Goal: Task Accomplishment & Management: Manage account settings

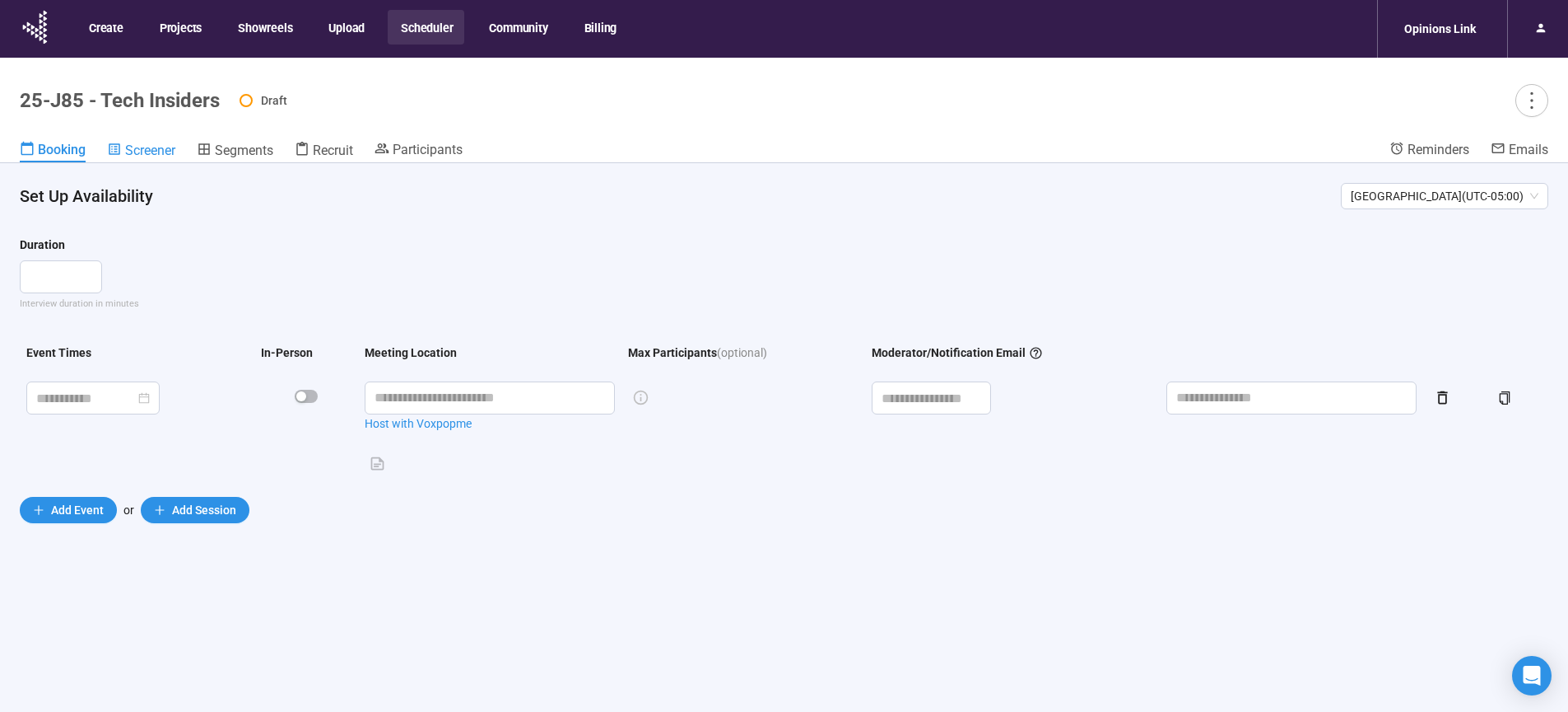
click at [135, 157] on span "Screener" at bounding box center [150, 150] width 50 height 16
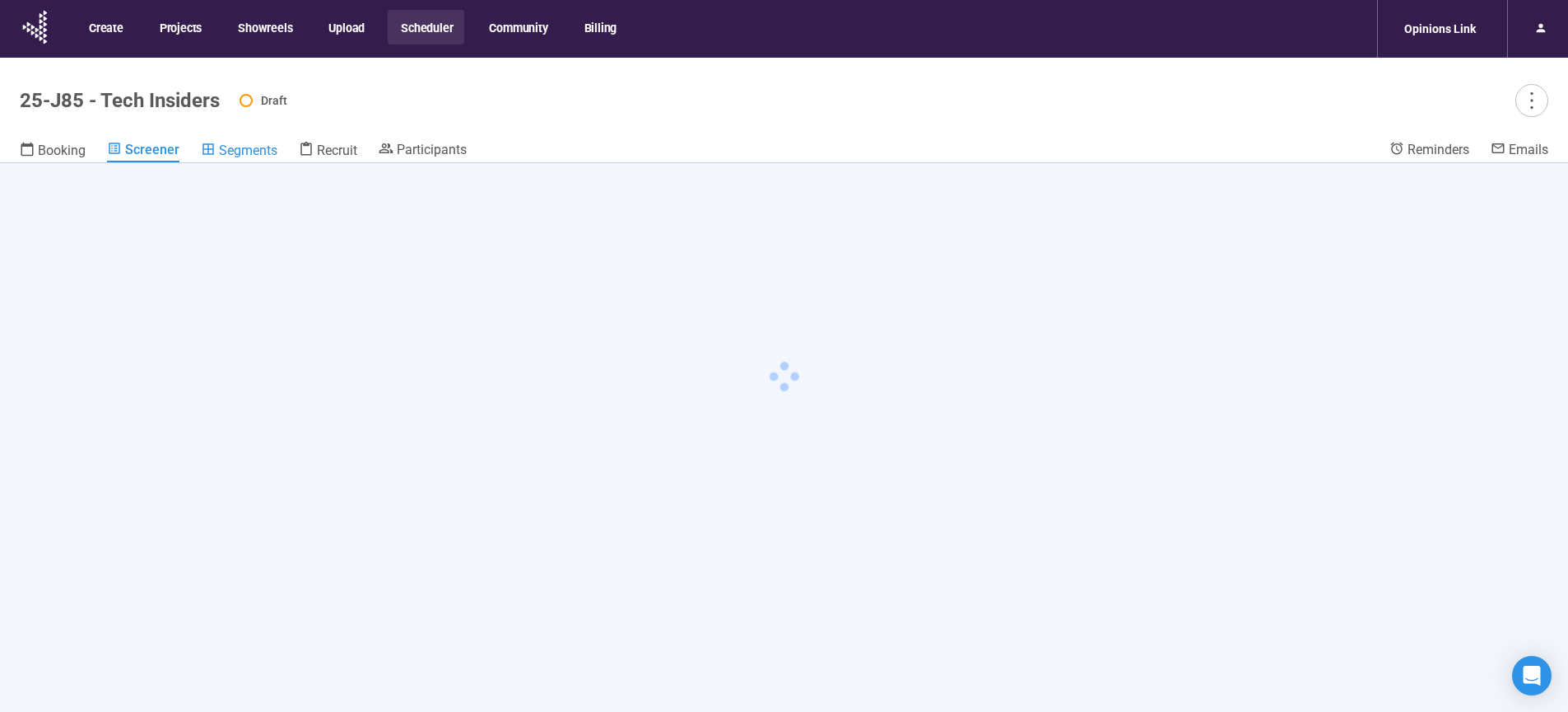
click at [261, 153] on span "Segments" at bounding box center [248, 150] width 59 height 16
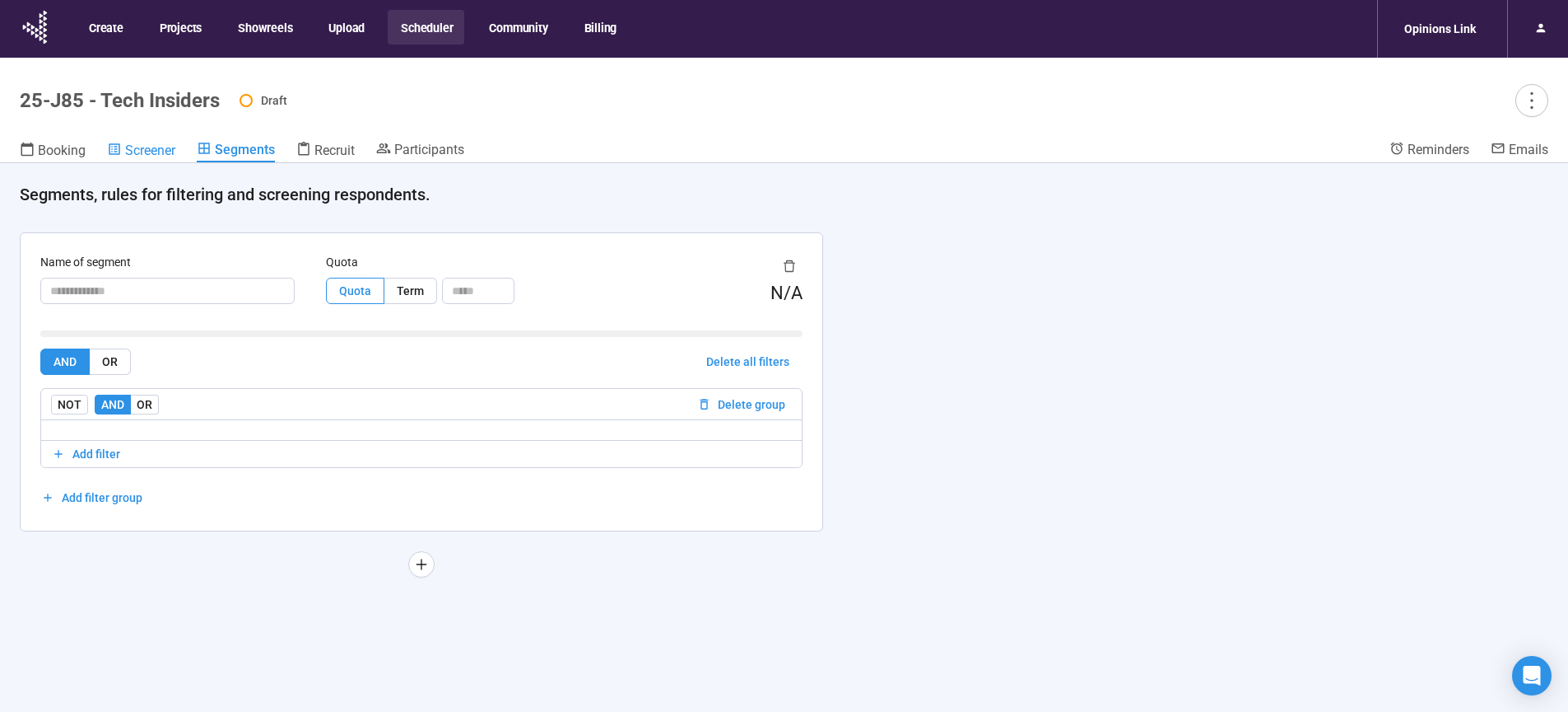
click at [153, 147] on span "Screener" at bounding box center [150, 150] width 50 height 16
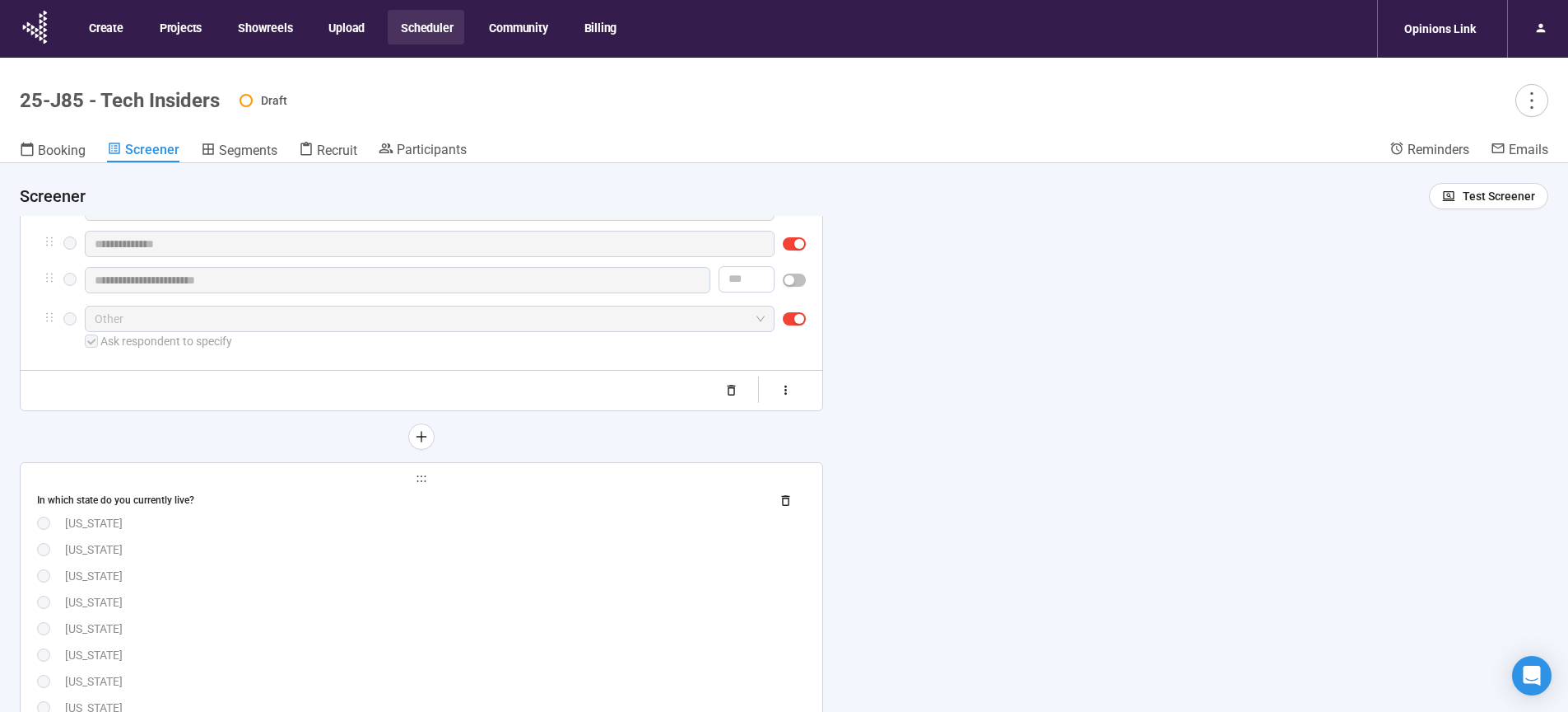
scroll to position [826, 0]
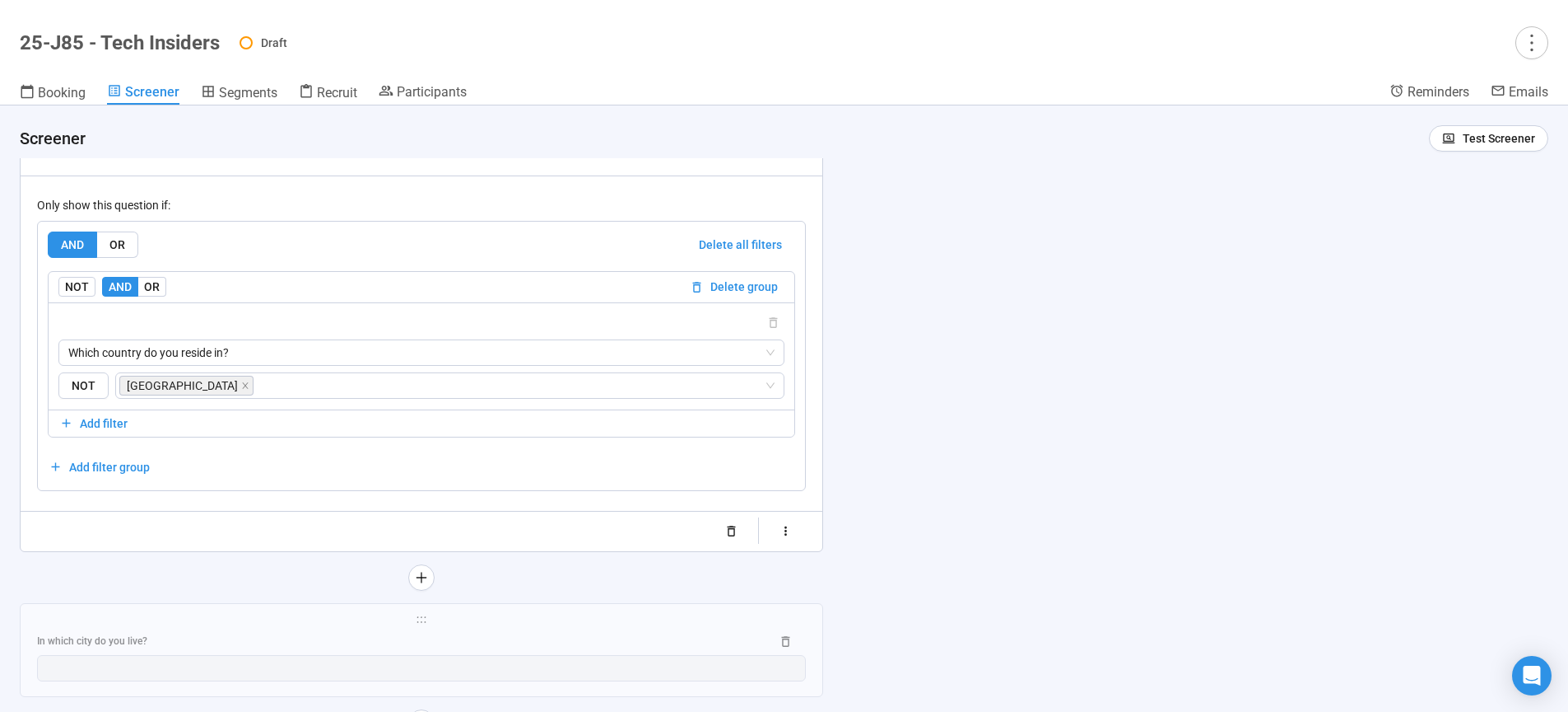
scroll to position [2996, 0]
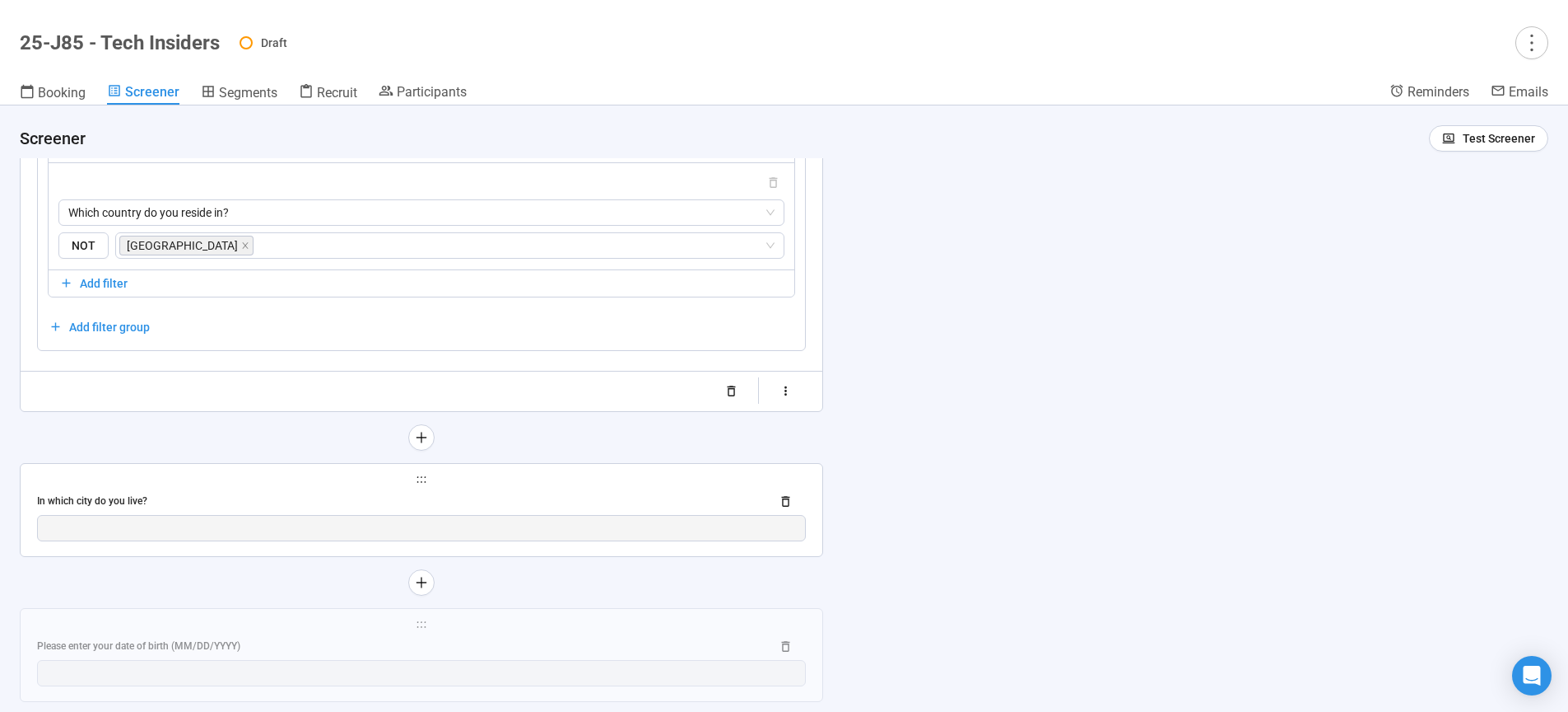
click at [530, 499] on div "In which city do you live?" at bounding box center [396, 501] width 720 height 16
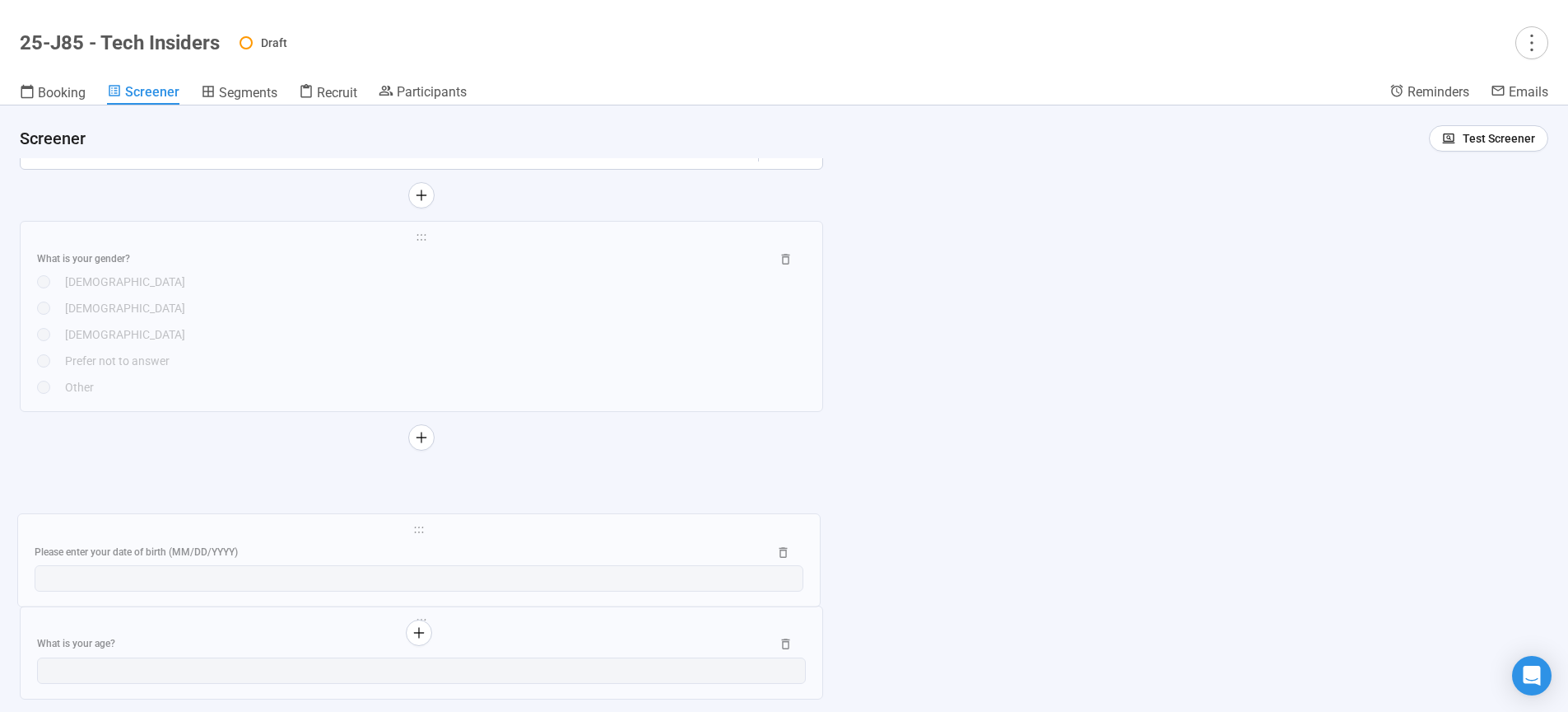
scroll to position [2897, 0]
drag, startPoint x: 427, startPoint y: 331, endPoint x: 416, endPoint y: 473, distance: 142.4
click at [458, 349] on div "Prefer not to answer" at bounding box center [436, 356] width 741 height 18
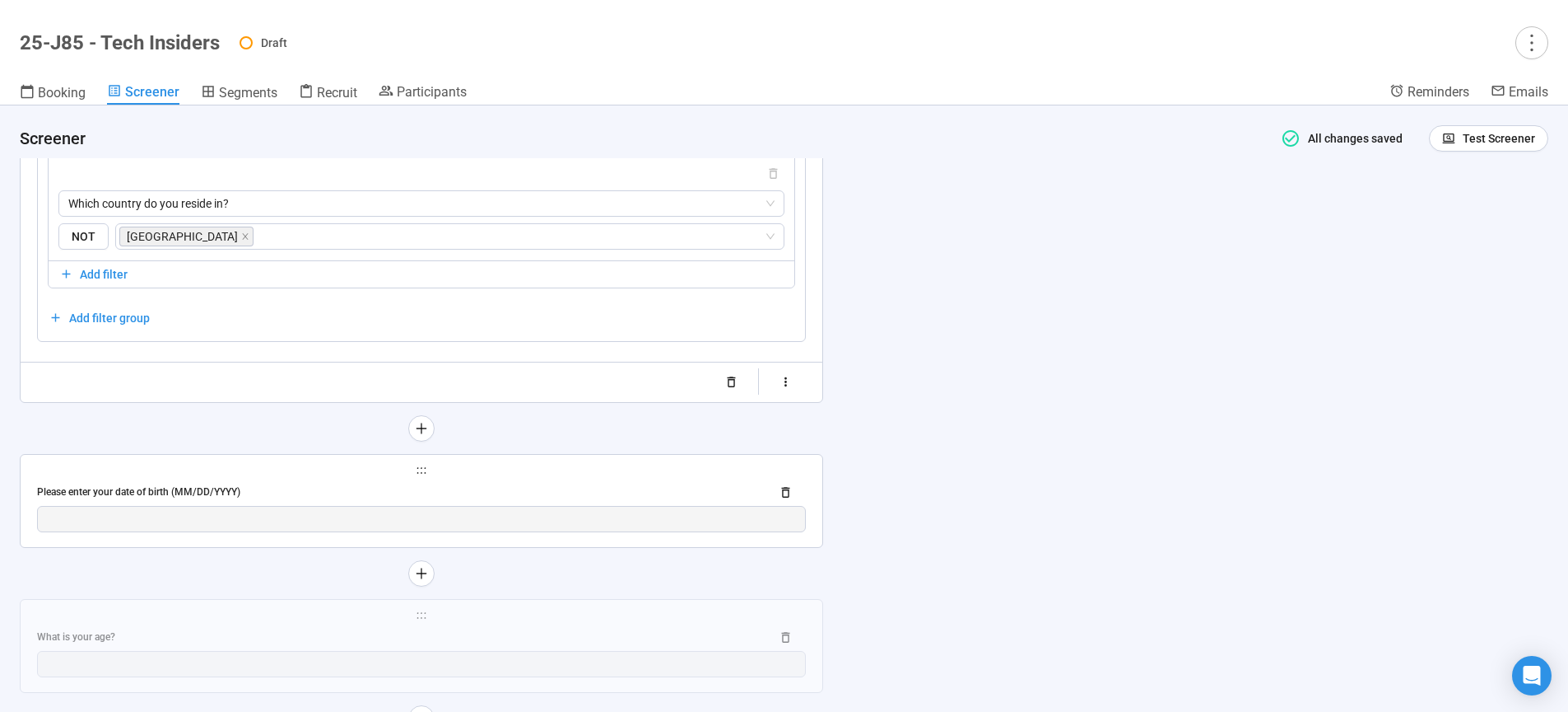
click at [463, 486] on div "Please enter your date of birth (MM/DD/YYYY)" at bounding box center [421, 492] width 768 height 26
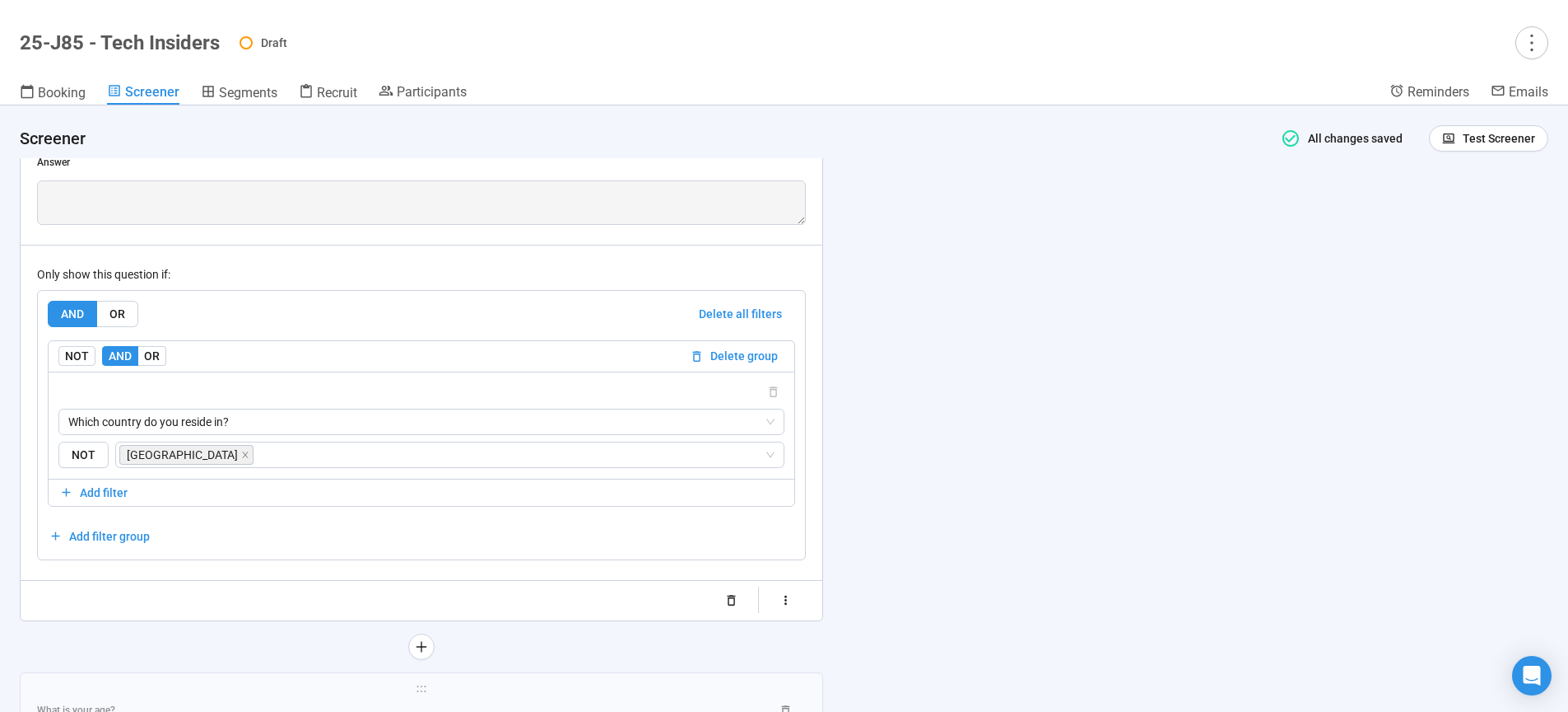
scroll to position [2996, 0]
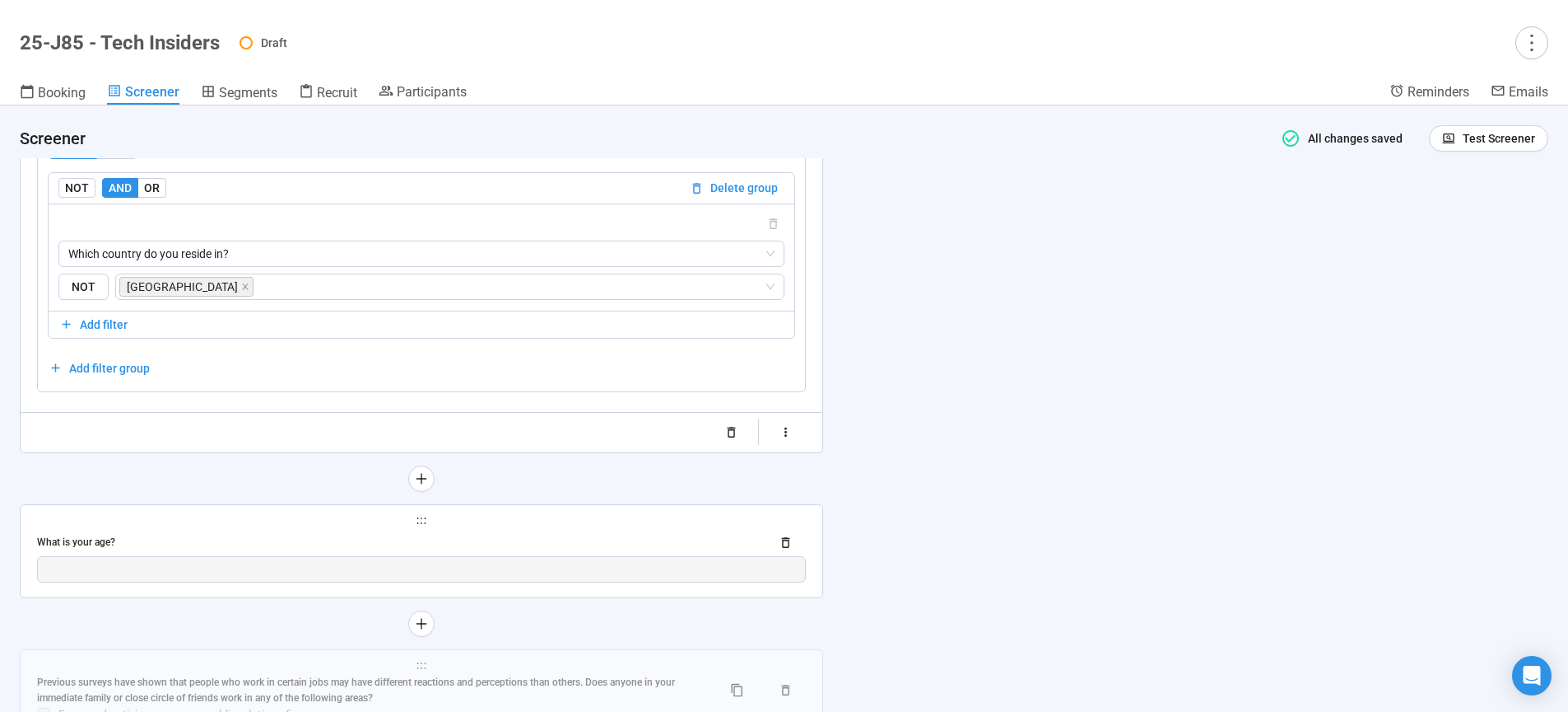
click at [455, 543] on div "What is your age?" at bounding box center [396, 542] width 720 height 16
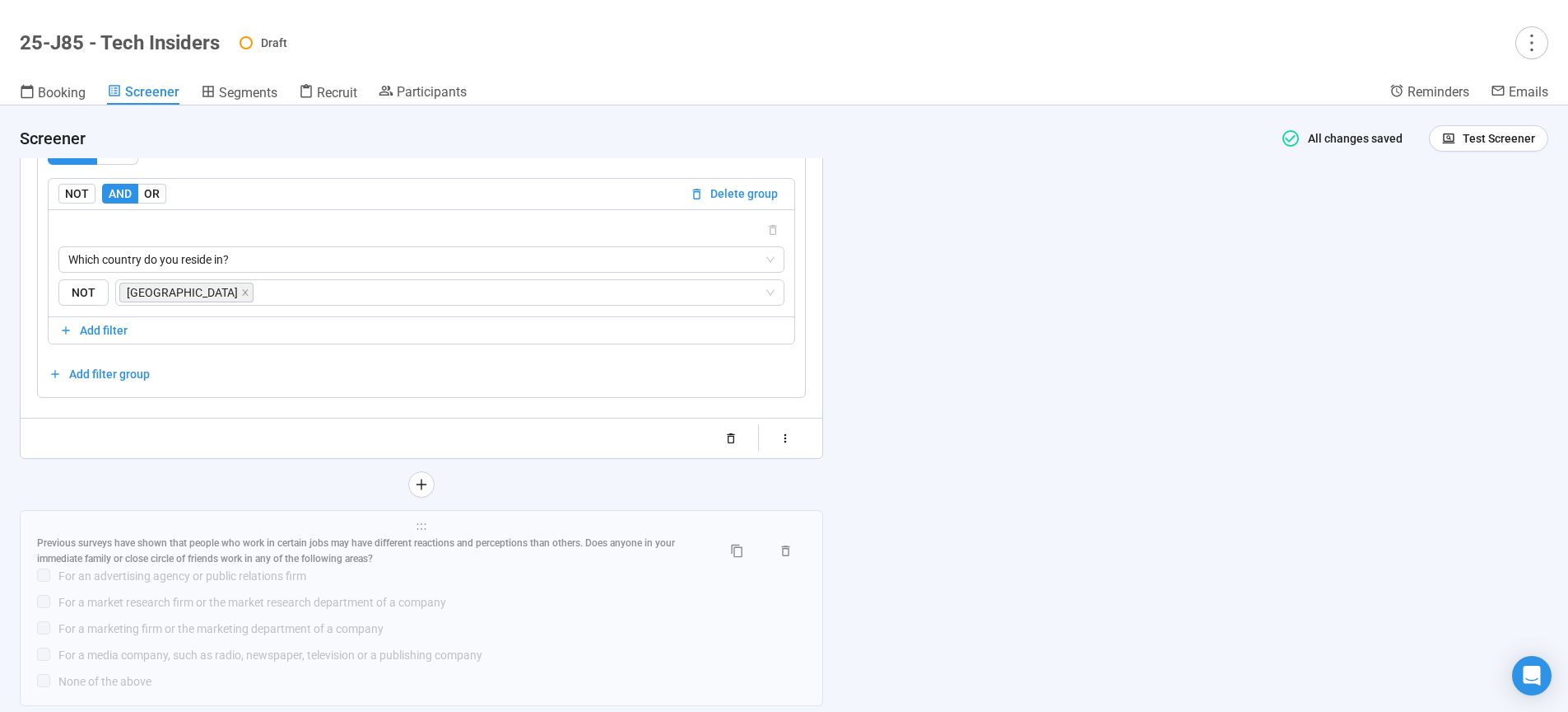
scroll to position [3419, 0]
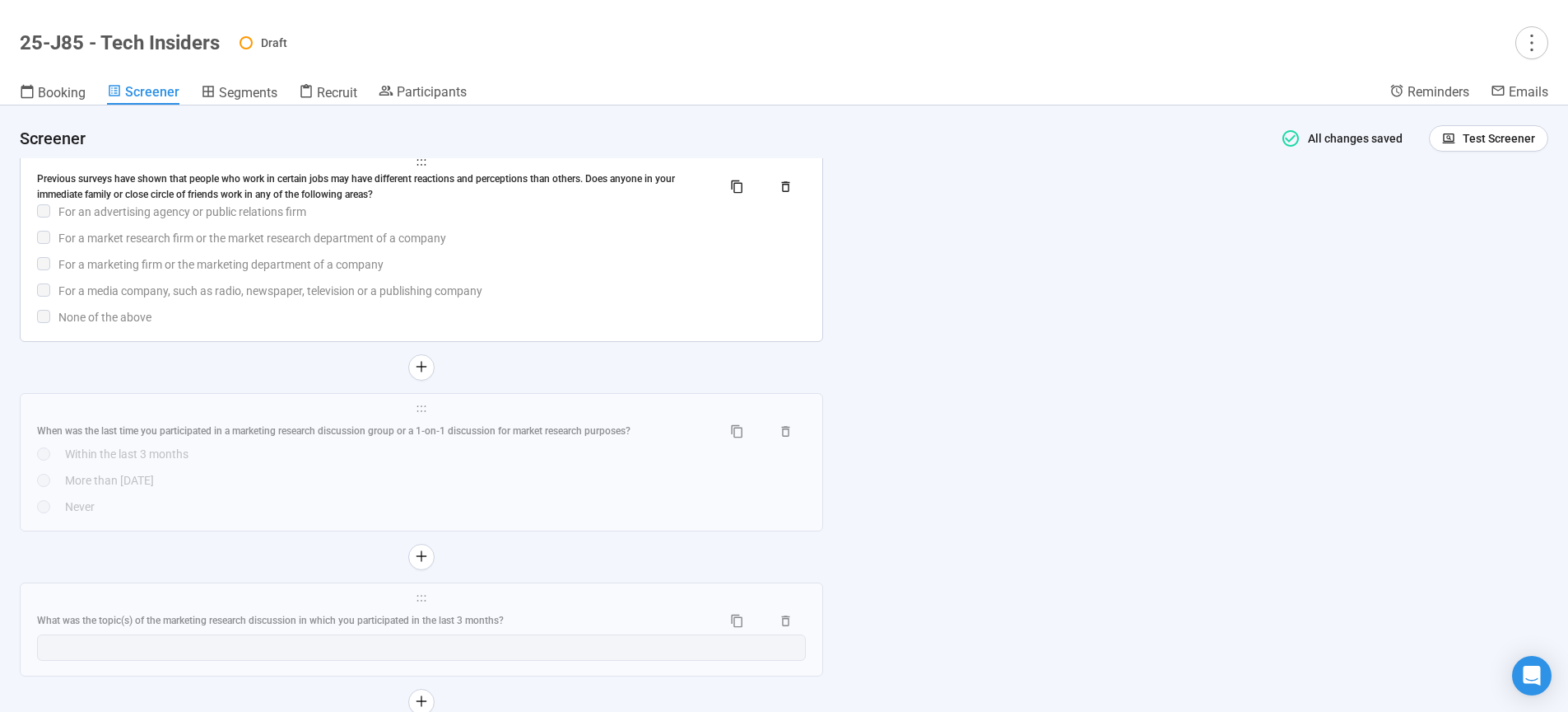
click at [525, 264] on div "For a marketing firm or the marketing department of a company" at bounding box center [432, 264] width 748 height 18
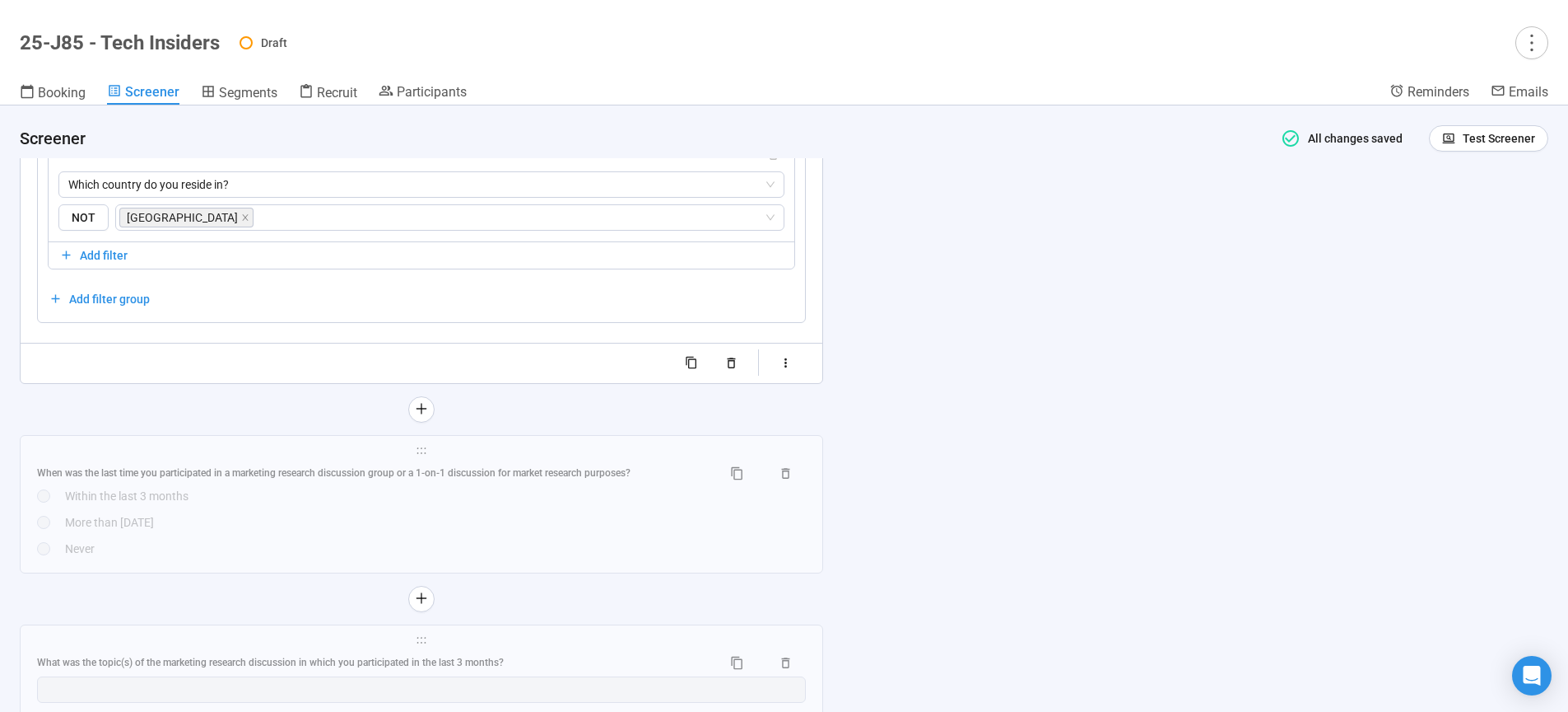
scroll to position [3631, 0]
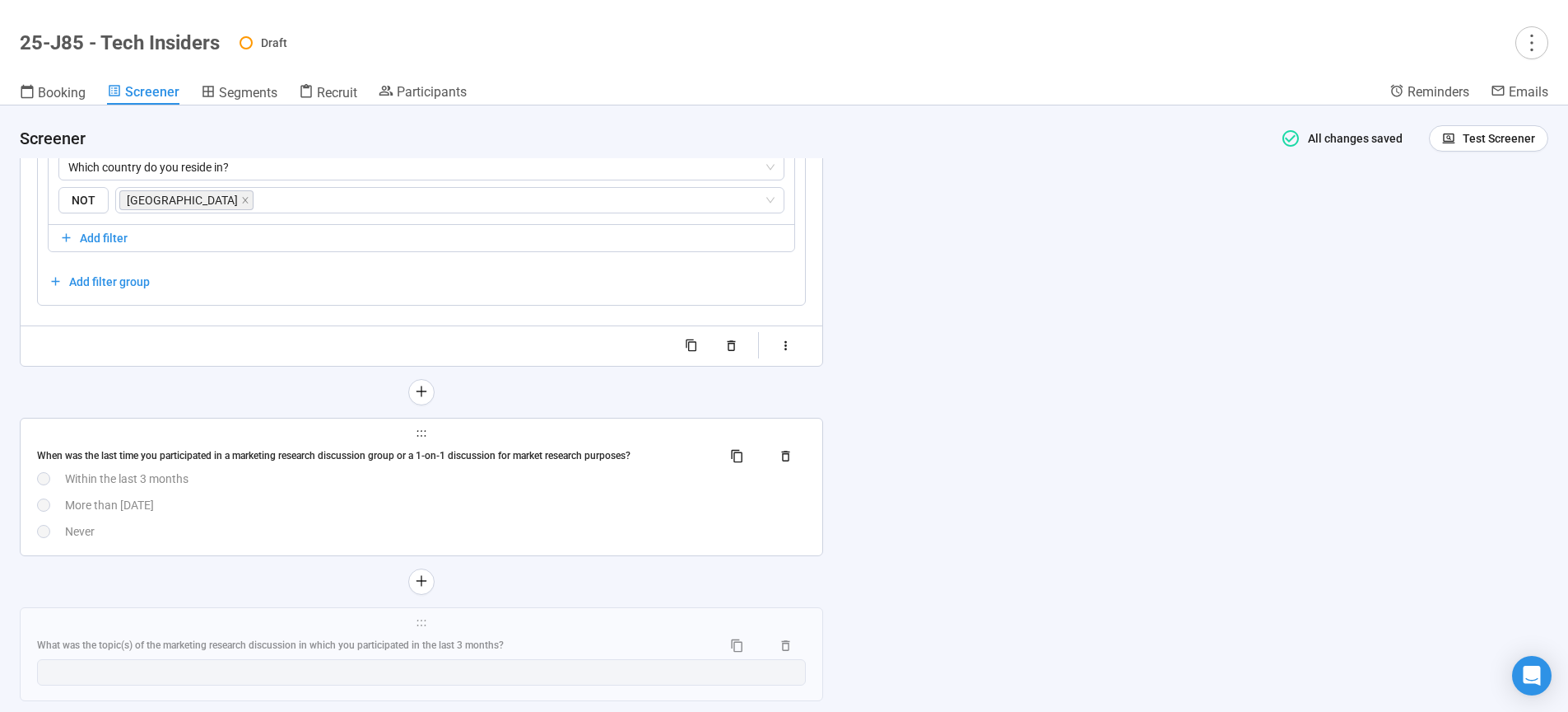
click at [434, 487] on div "Within the last 3 months" at bounding box center [436, 479] width 741 height 18
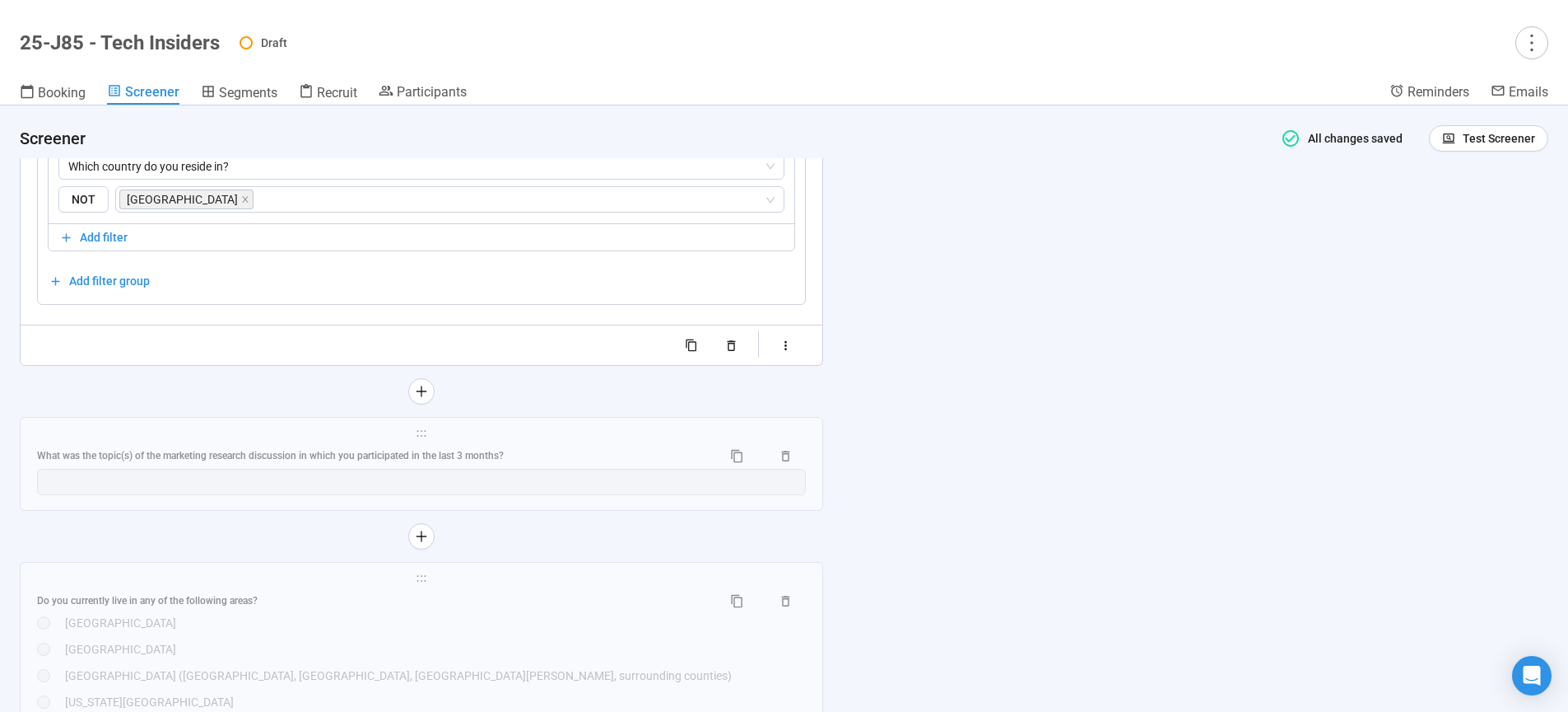
scroll to position [3854, 0]
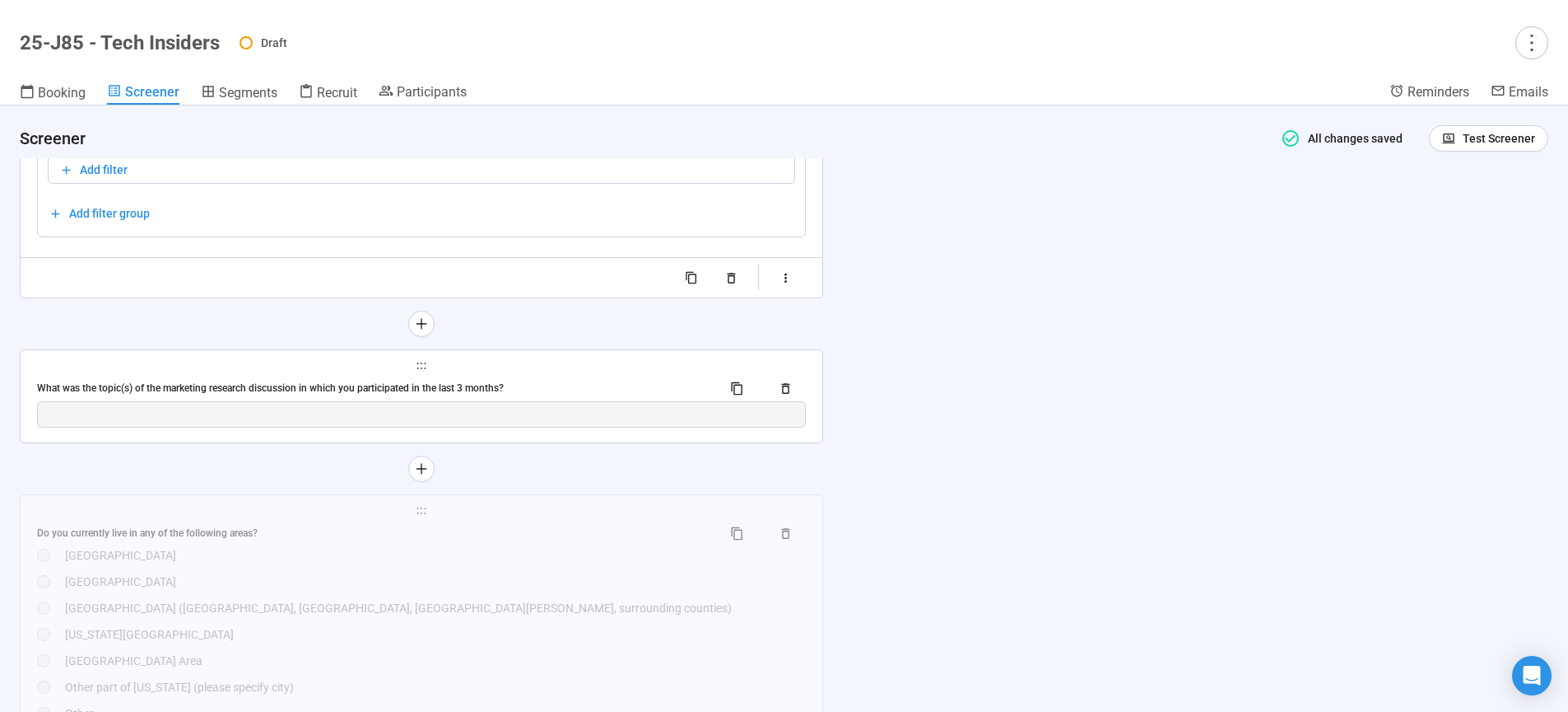
click at [487, 384] on div "What was the topic(s) of the marketing research discussion in which you partici…" at bounding box center [421, 387] width 768 height 26
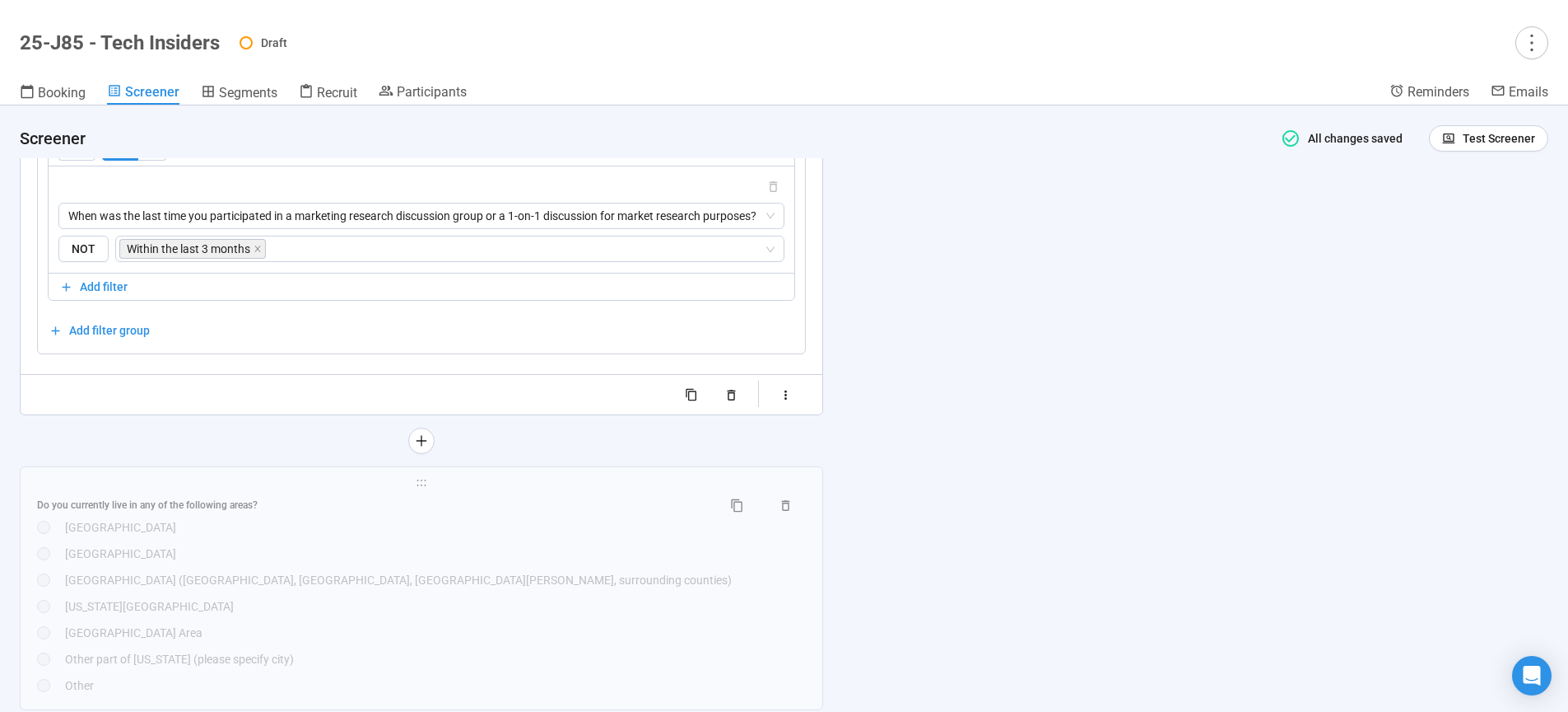
scroll to position [3859, 0]
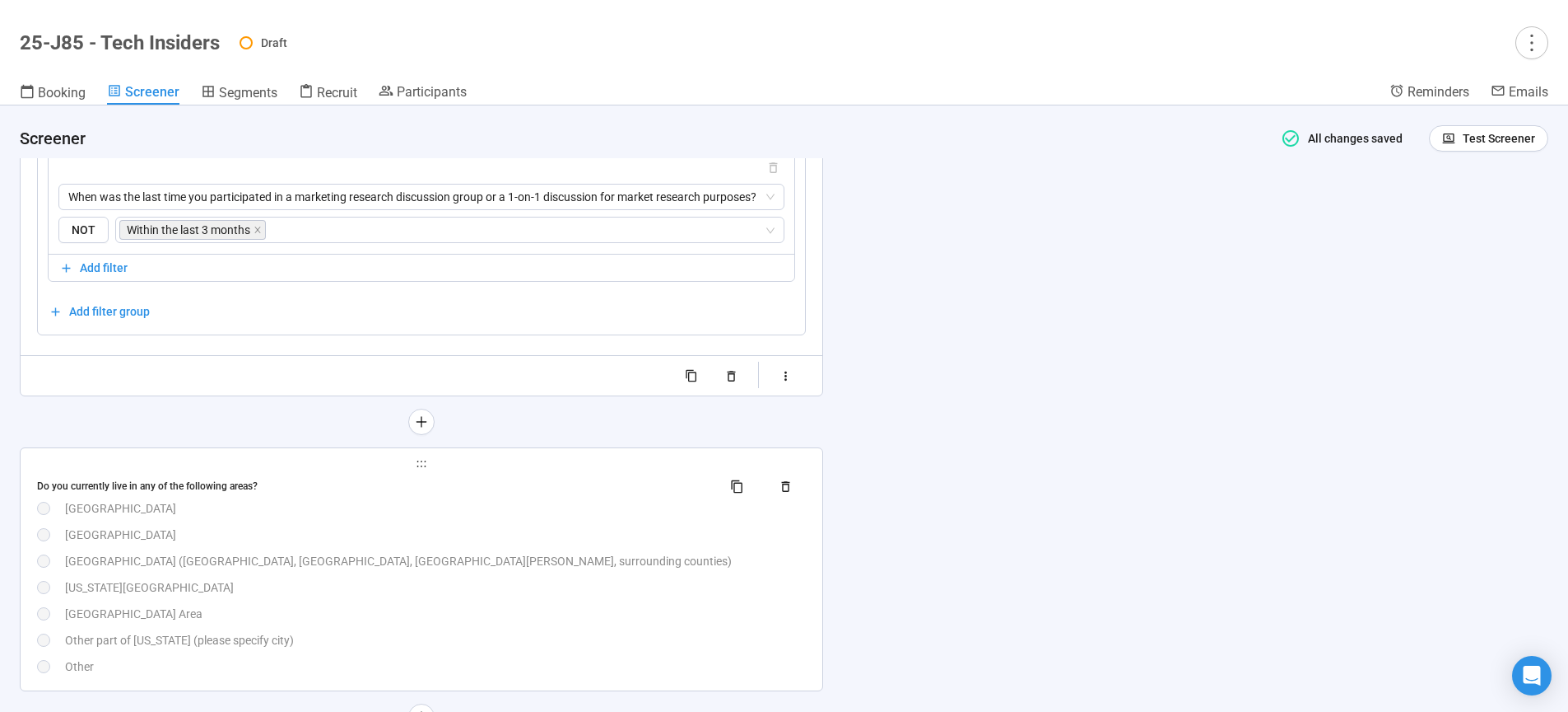
click at [480, 543] on div "San Diego Area" at bounding box center [436, 535] width 741 height 18
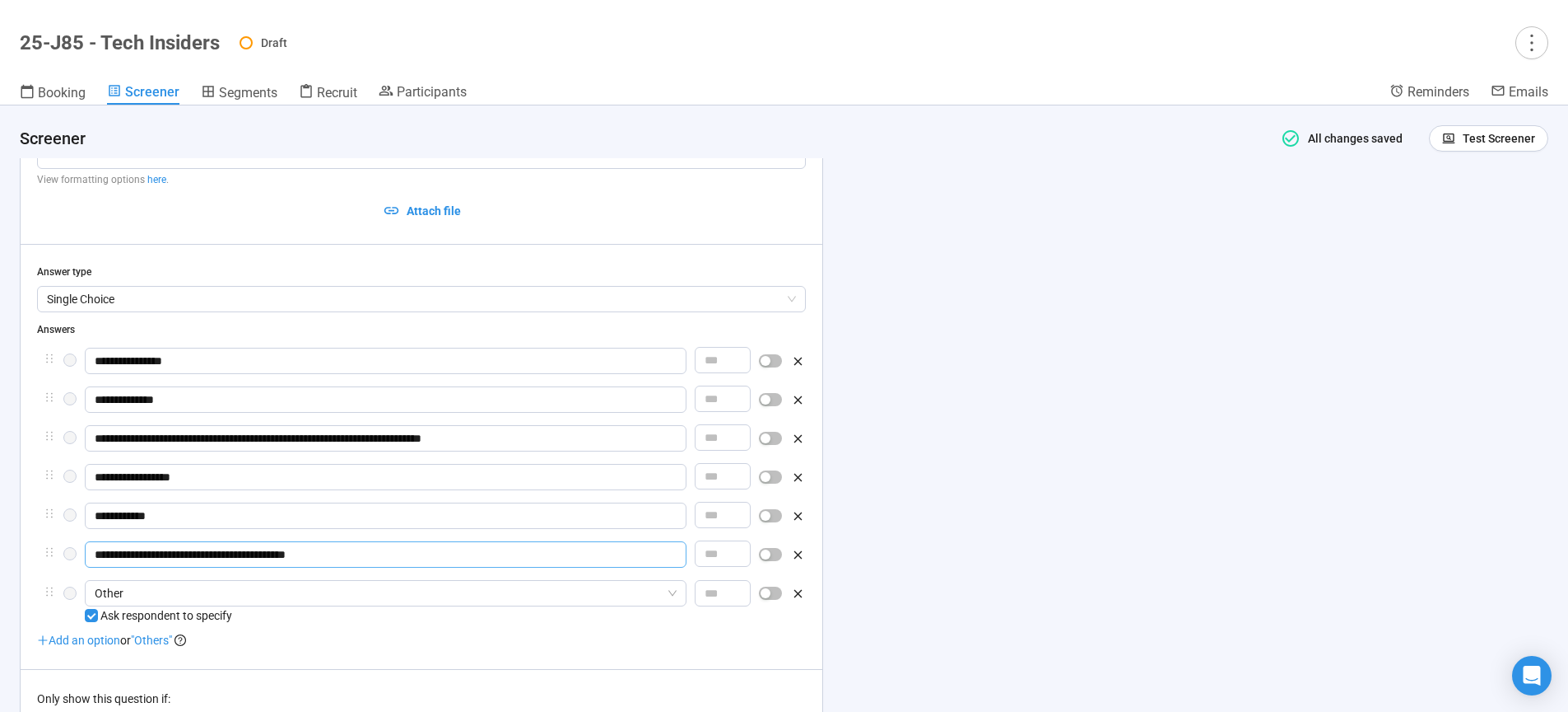
scroll to position [3625, 0]
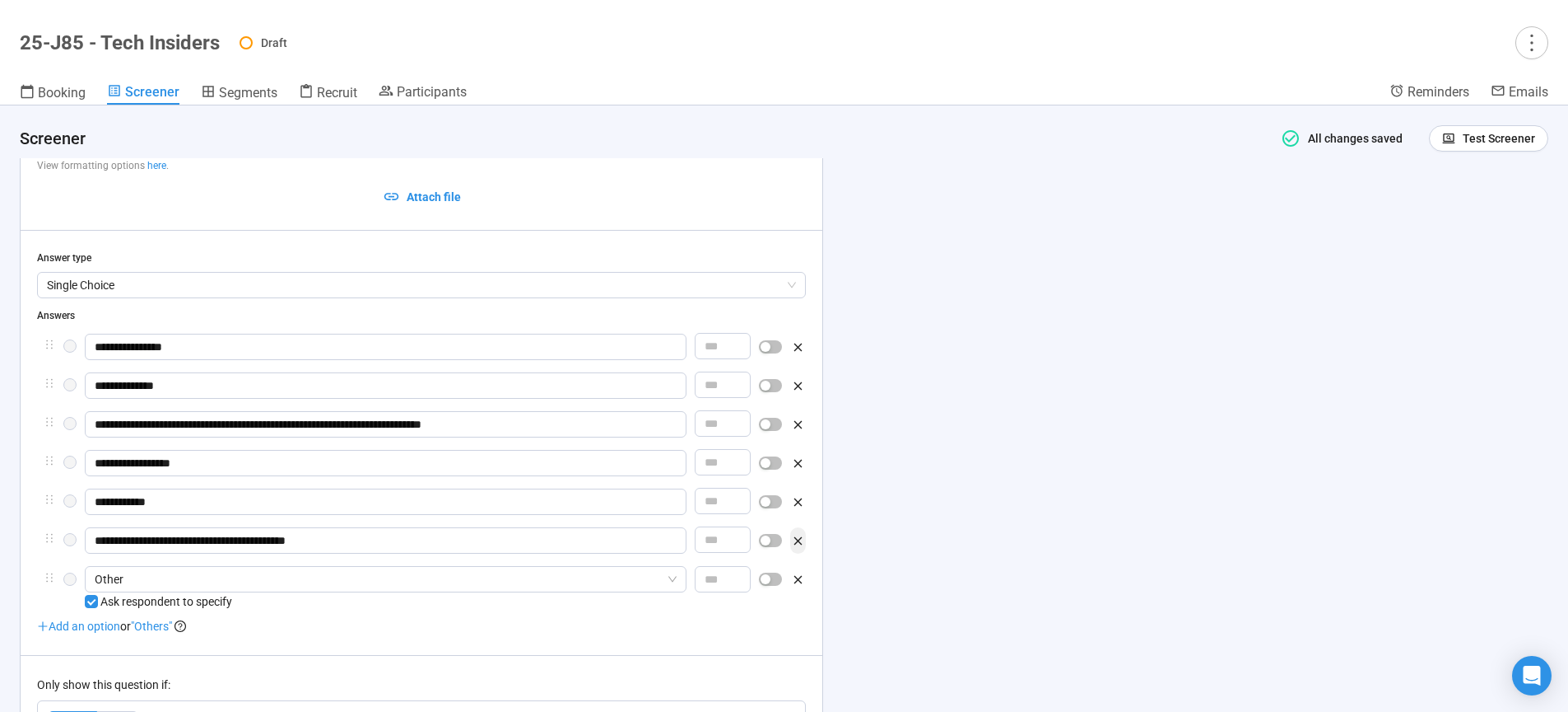
click at [799, 544] on icon "button" at bounding box center [799, 540] width 8 height 8
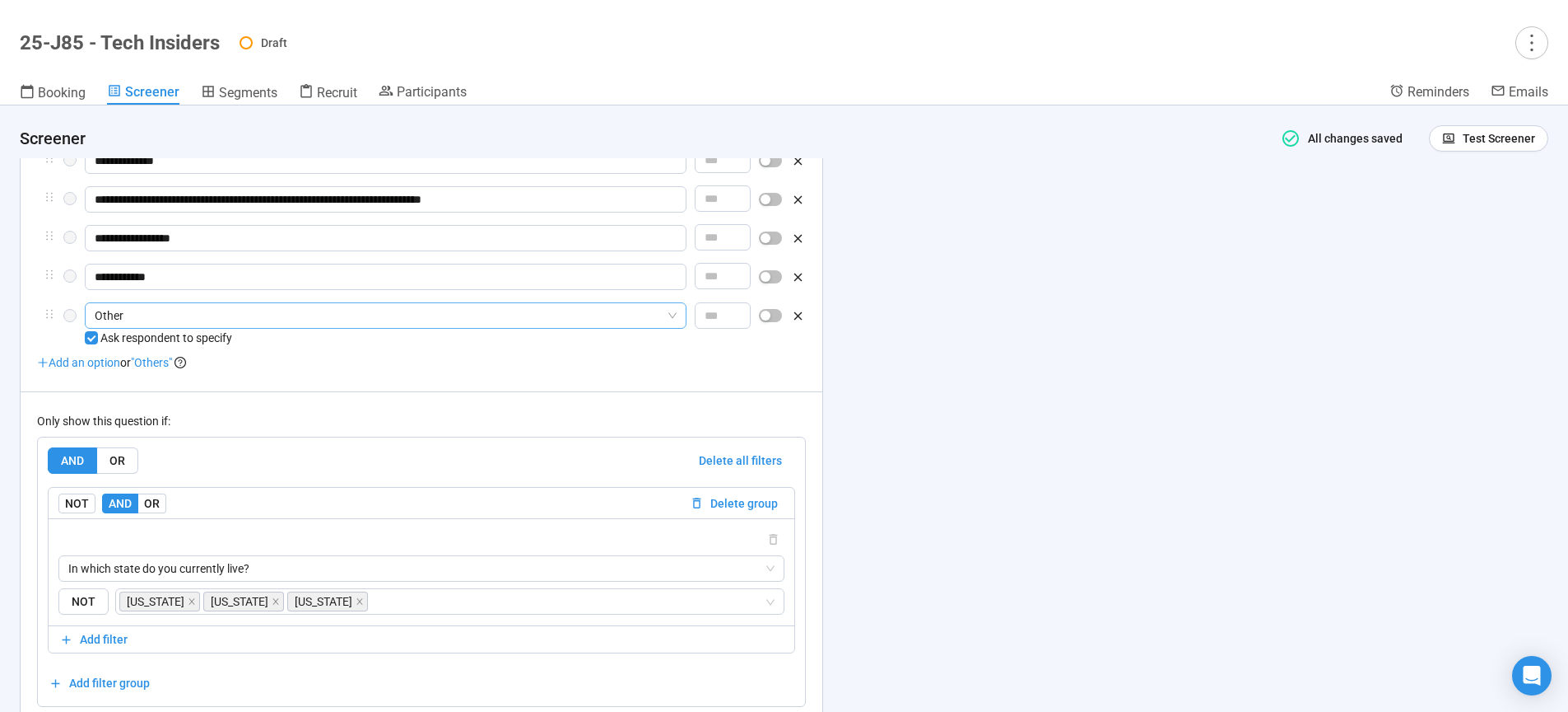
scroll to position [3849, 0]
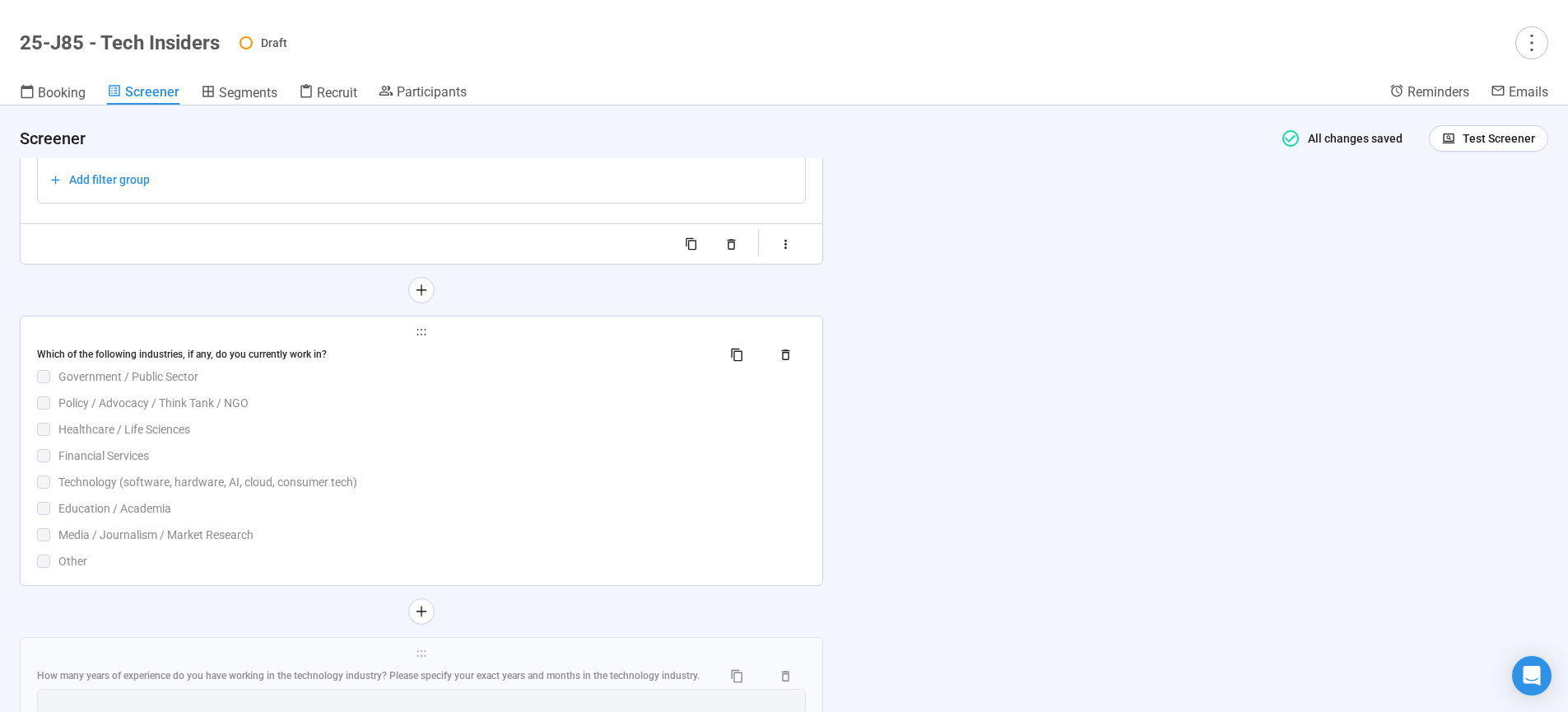
click at [453, 517] on div "Education / Academia" at bounding box center [432, 508] width 748 height 18
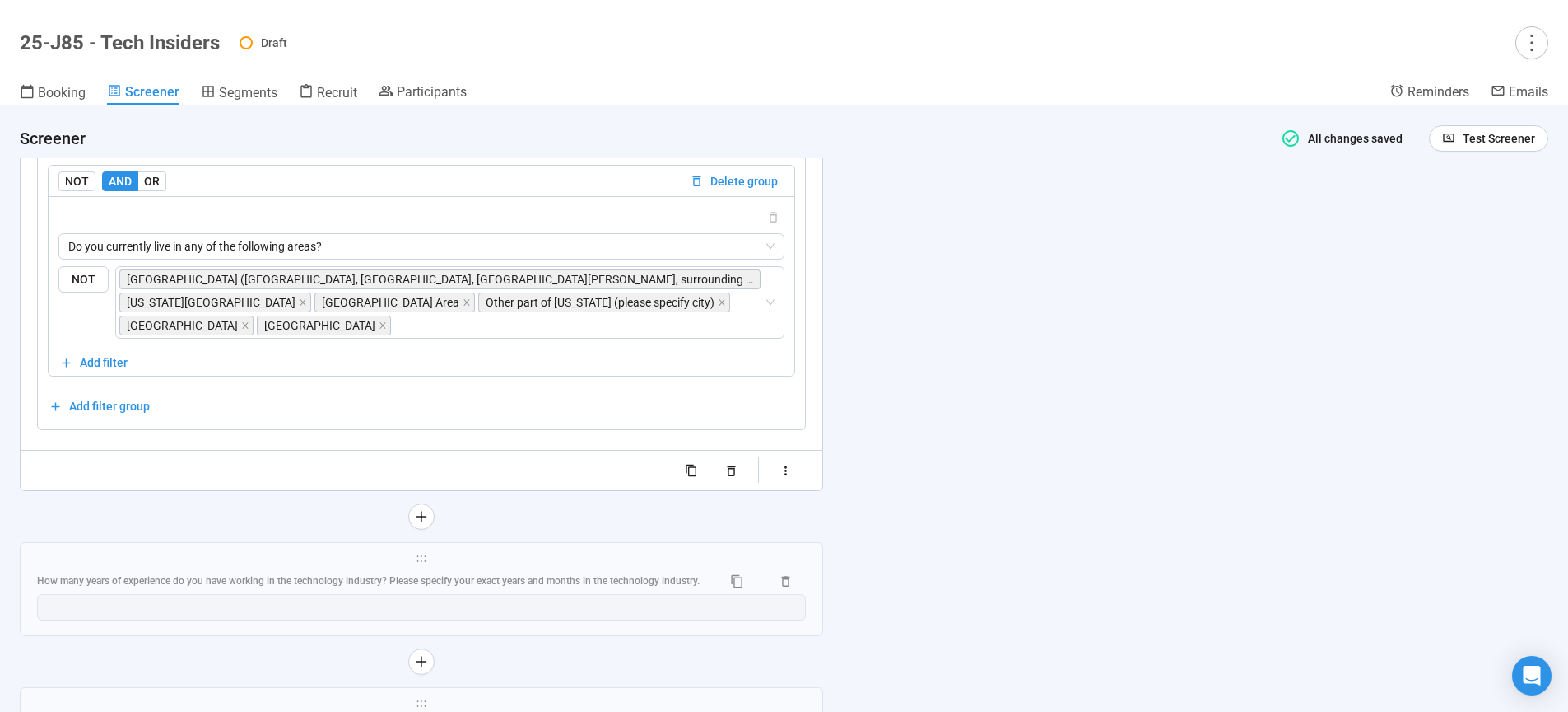
scroll to position [4545, 0]
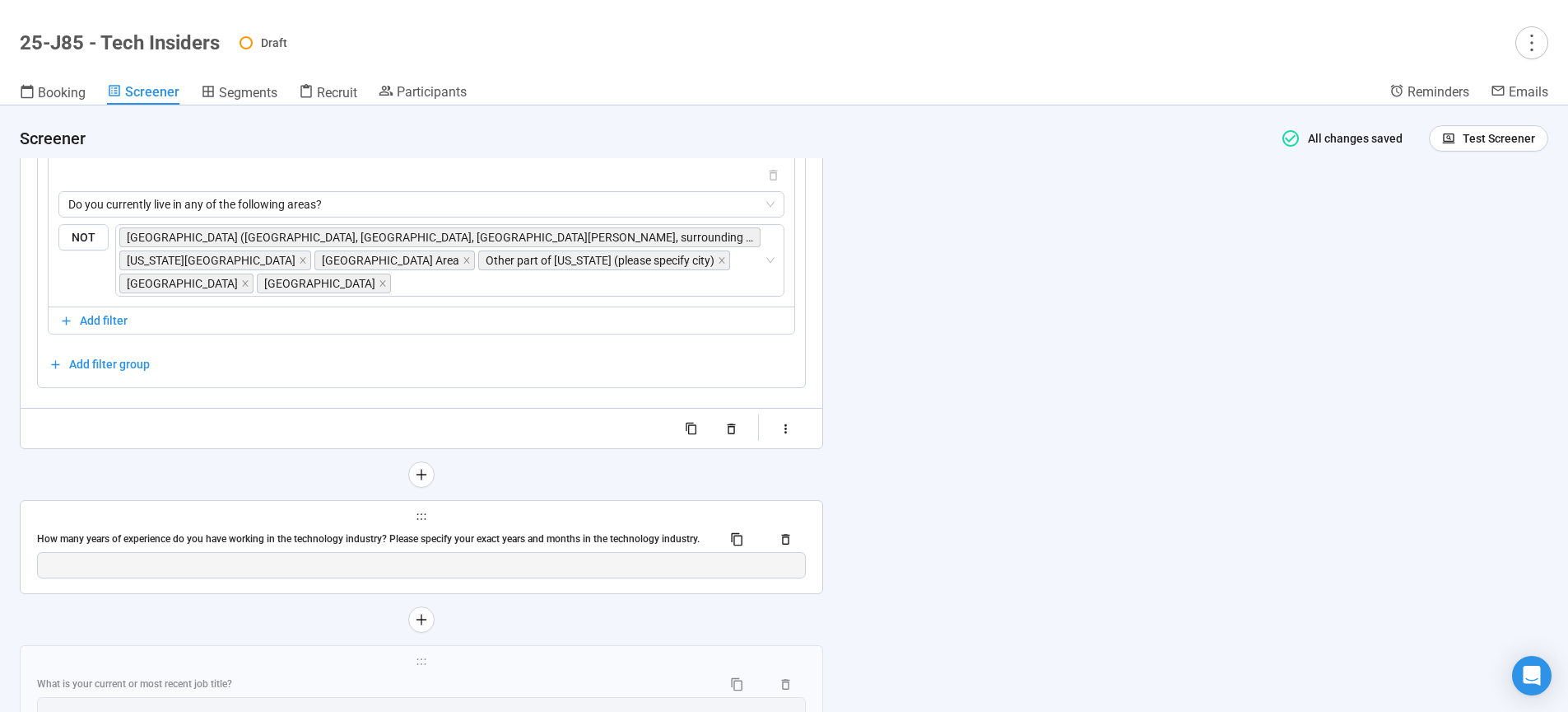
click at [496, 526] on div "How many years of experience do you have working in the technology industry? Pl…" at bounding box center [421, 538] width 768 height 26
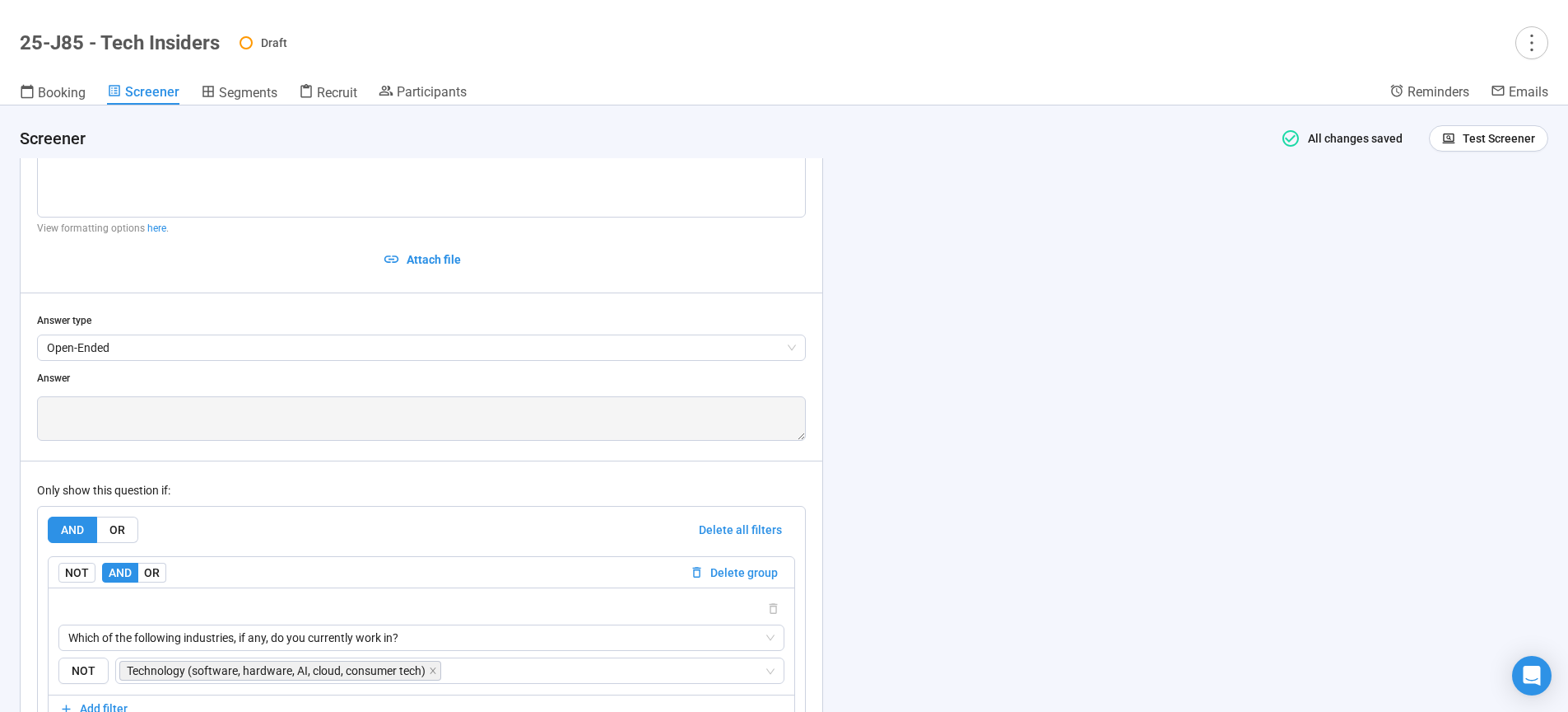
scroll to position [4296, 0]
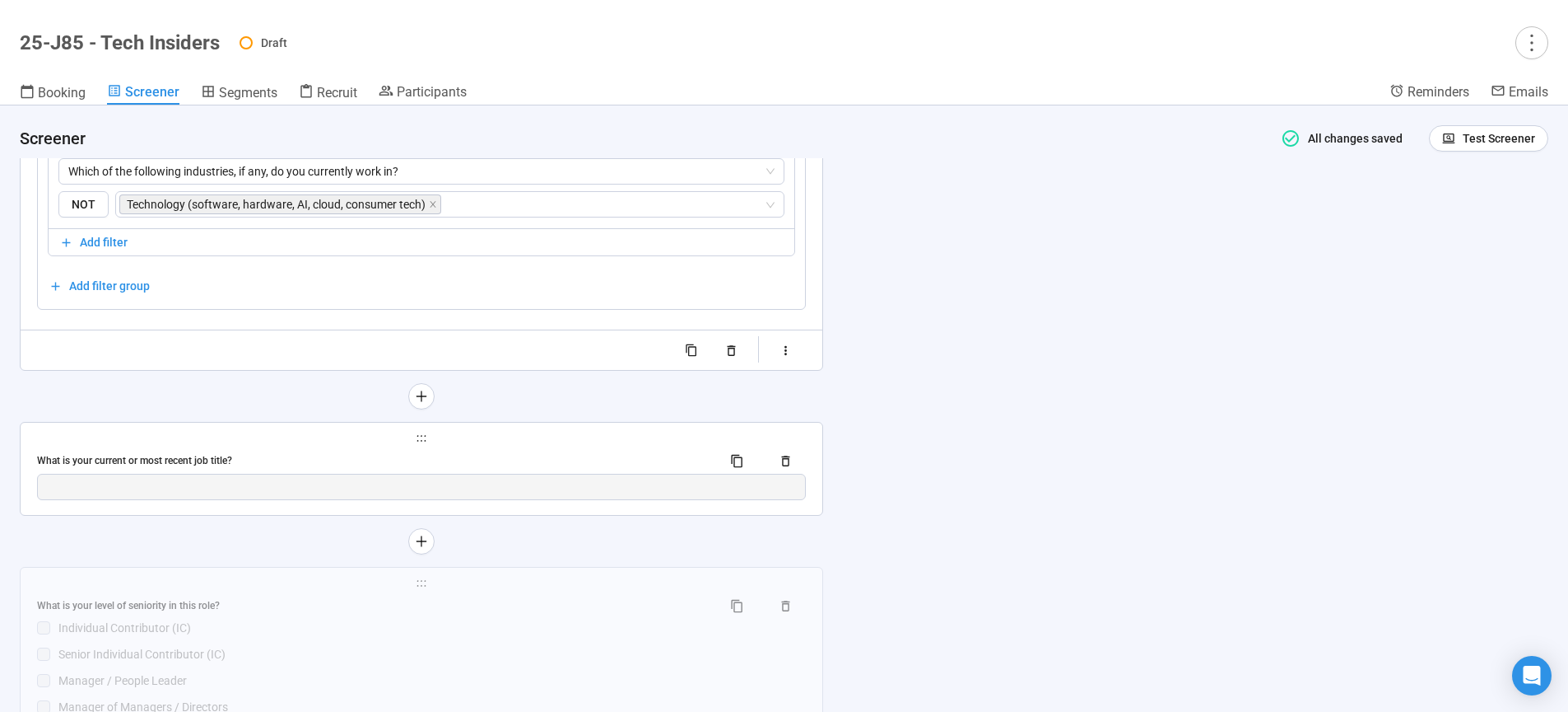
click at [507, 469] on div "What is your current or most recent job title?" at bounding box center [372, 460] width 671 height 16
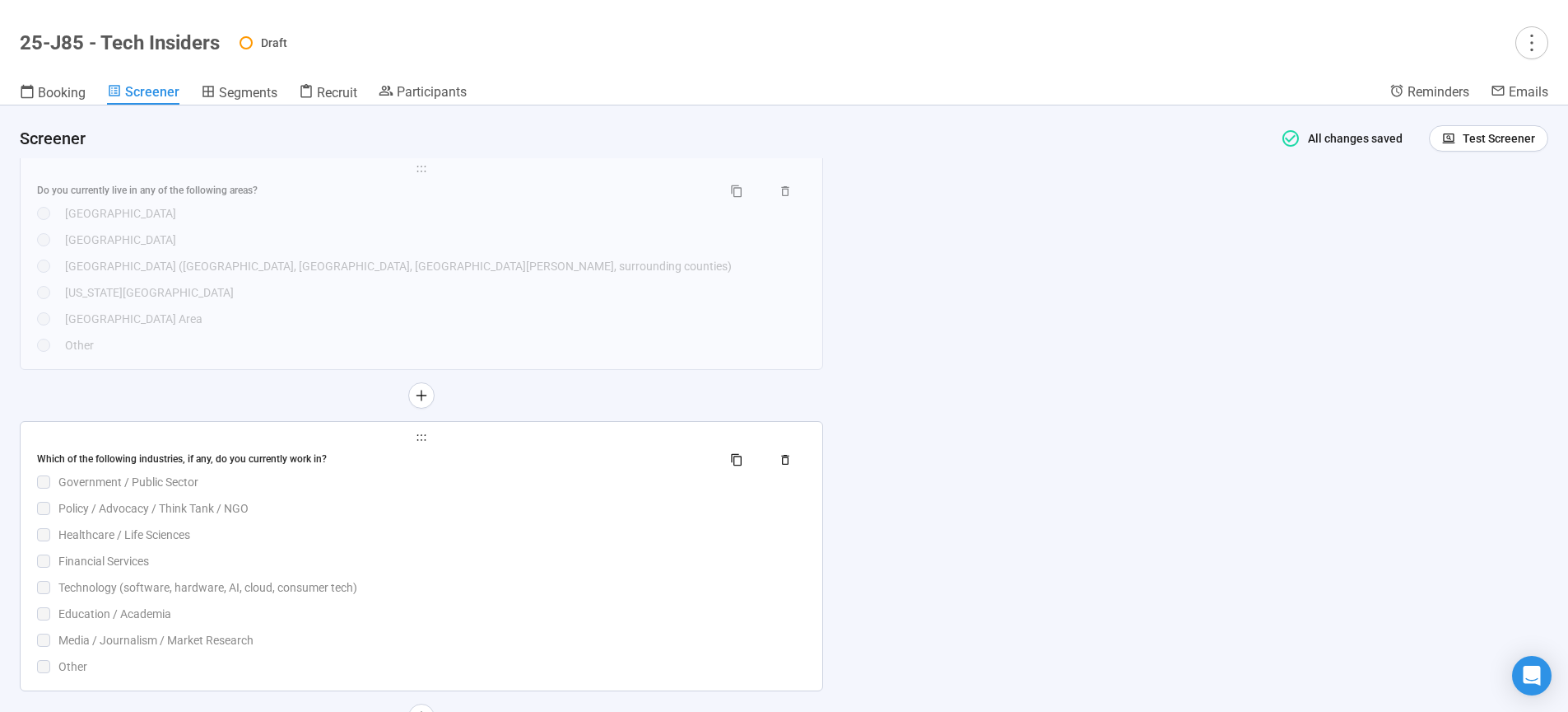
scroll to position [3414, 0]
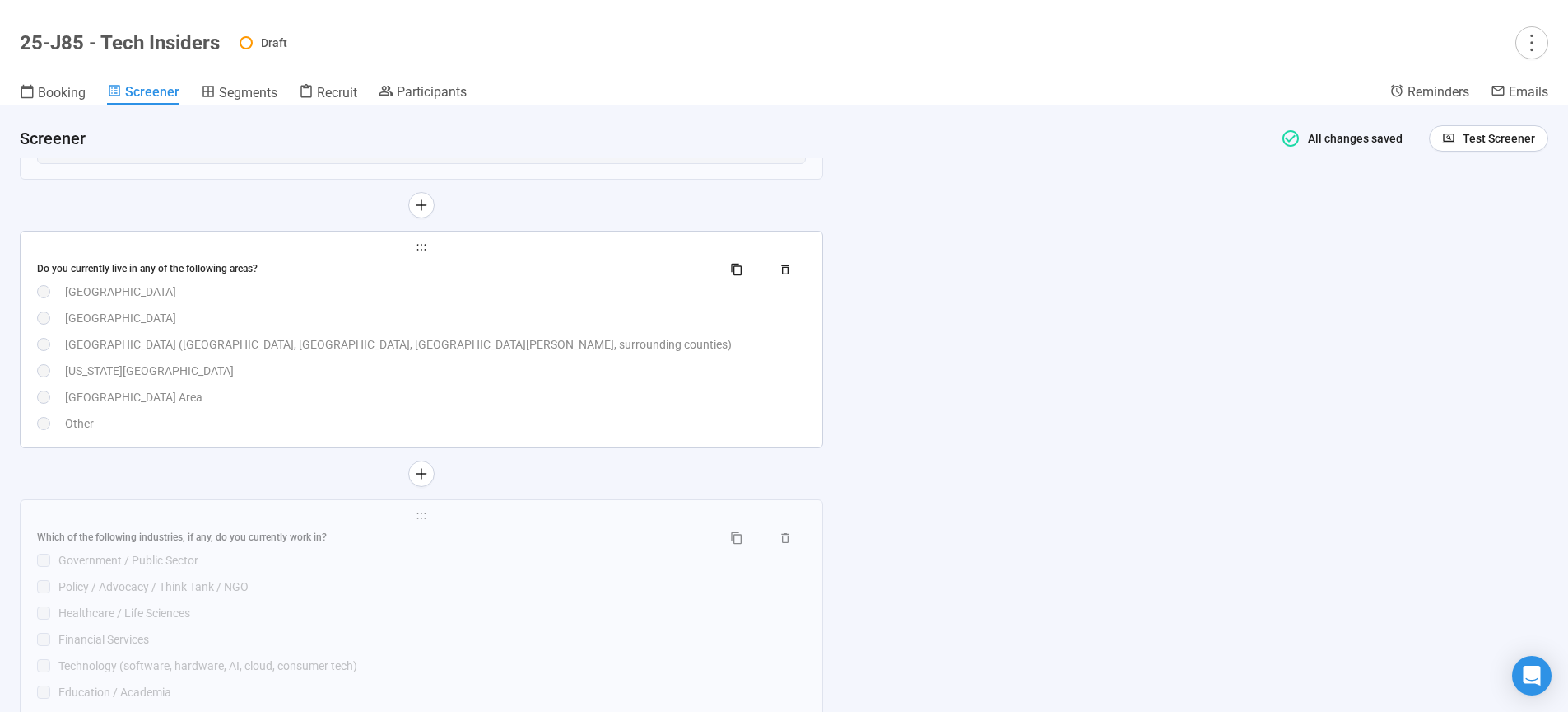
click at [370, 389] on div "Do you currently live in any of the following areas? Los Angeles Area San Diego…" at bounding box center [421, 344] width 768 height 176
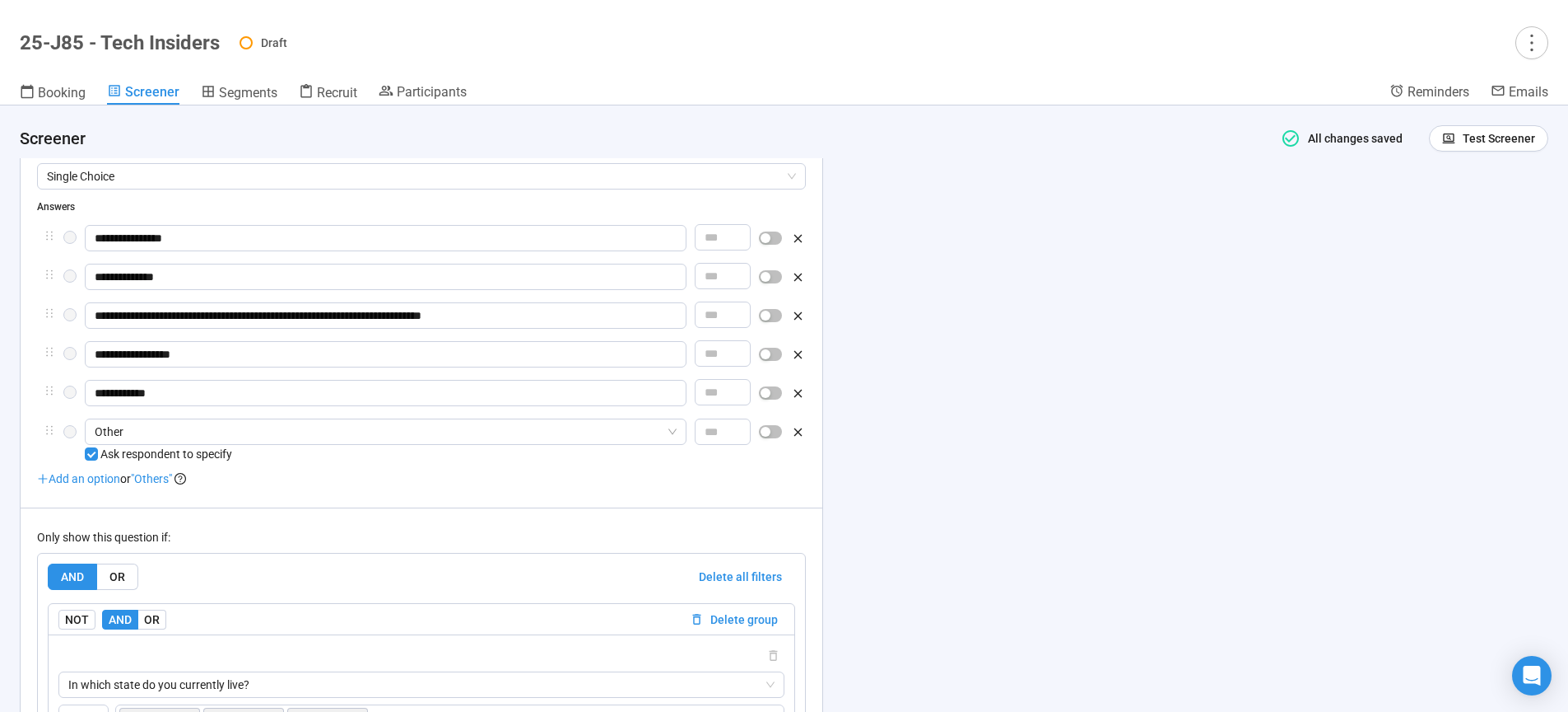
scroll to position [3666, 0]
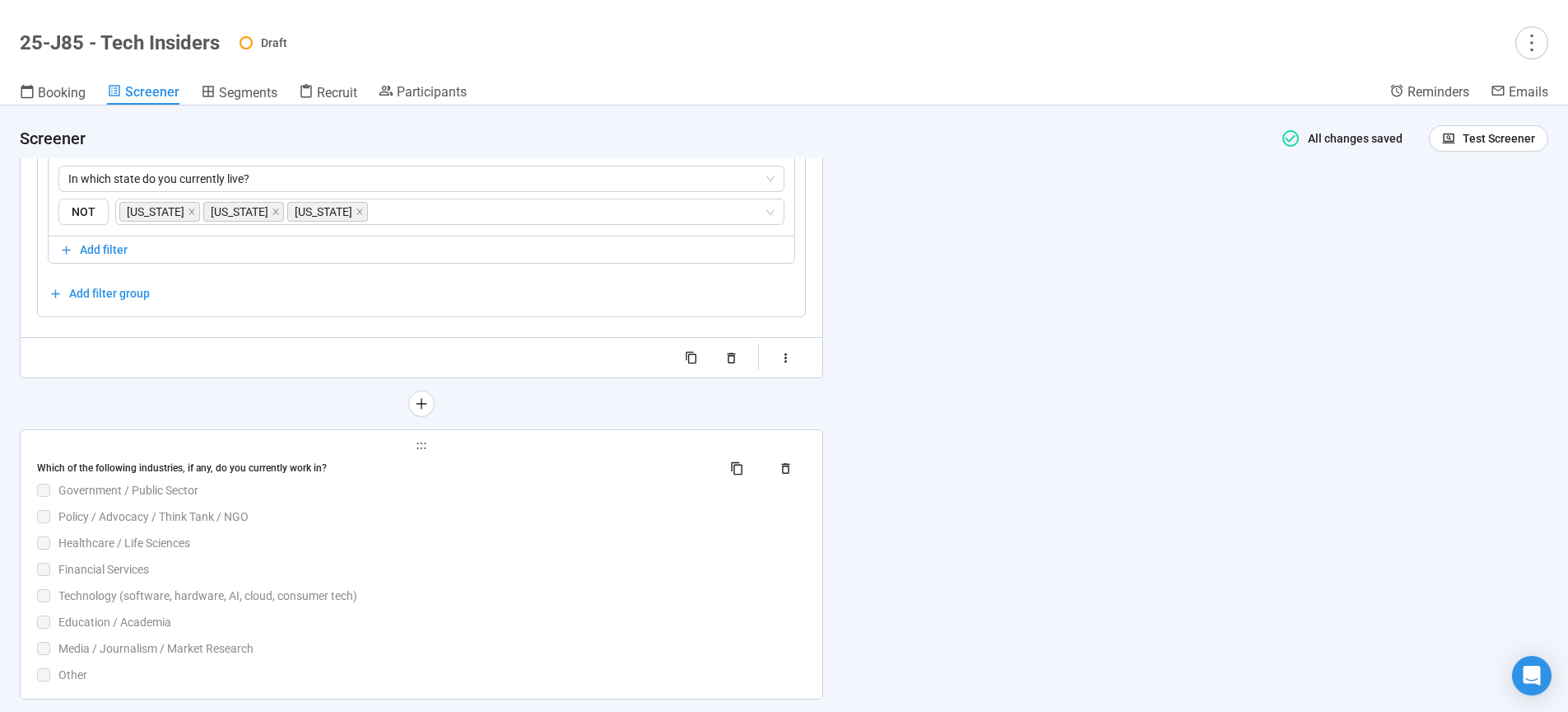
click at [447, 575] on div "Financial Services" at bounding box center [432, 569] width 748 height 18
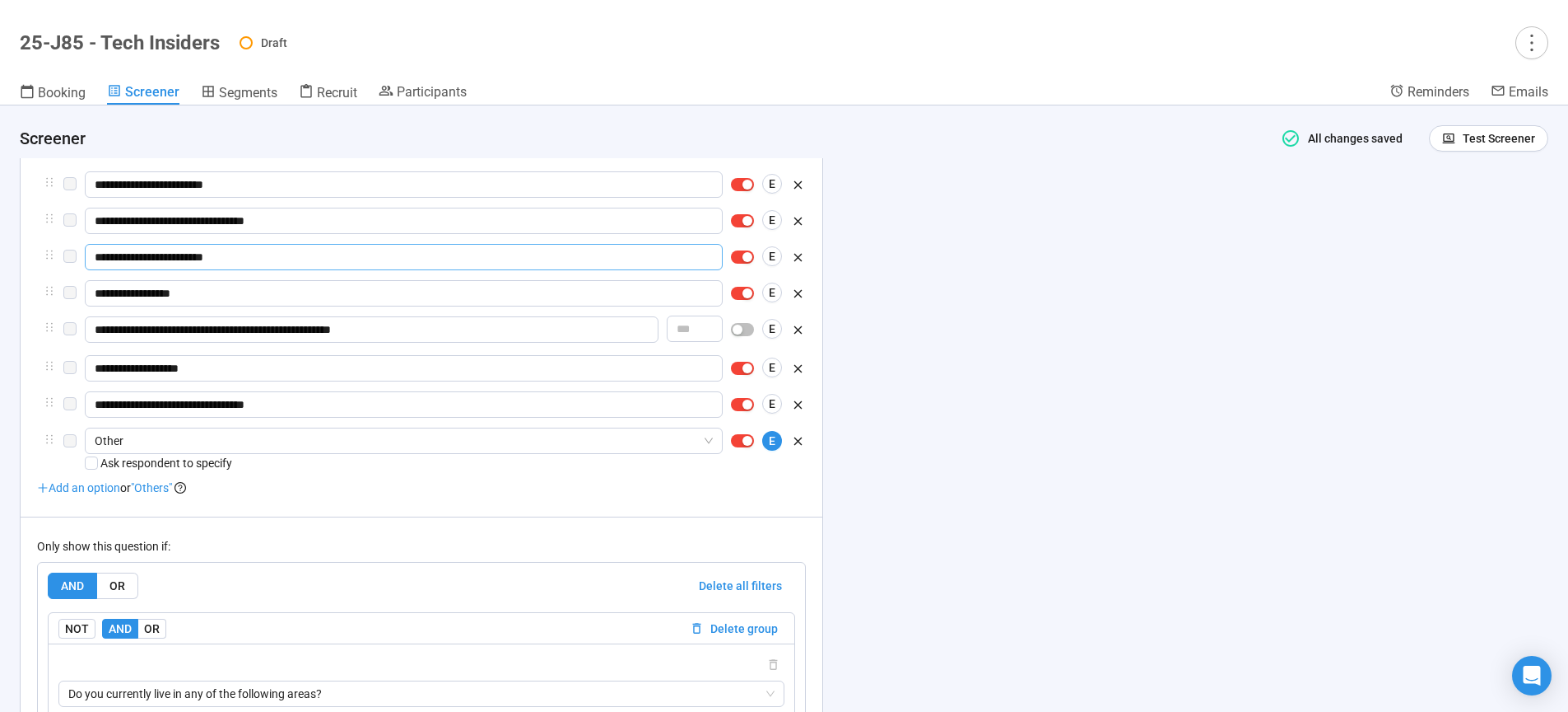
scroll to position [4145, 0]
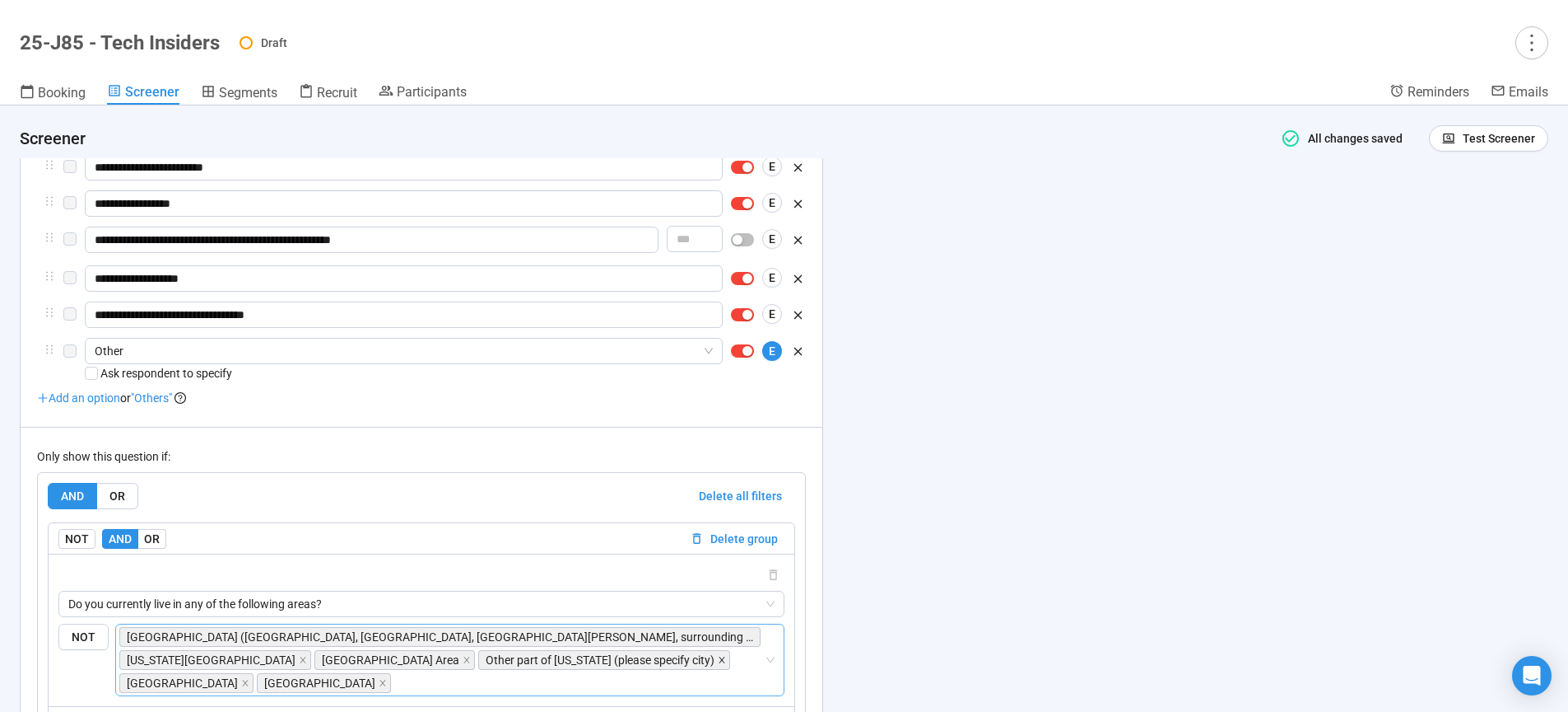
click at [718, 663] on icon "close" at bounding box center [721, 660] width 6 height 6
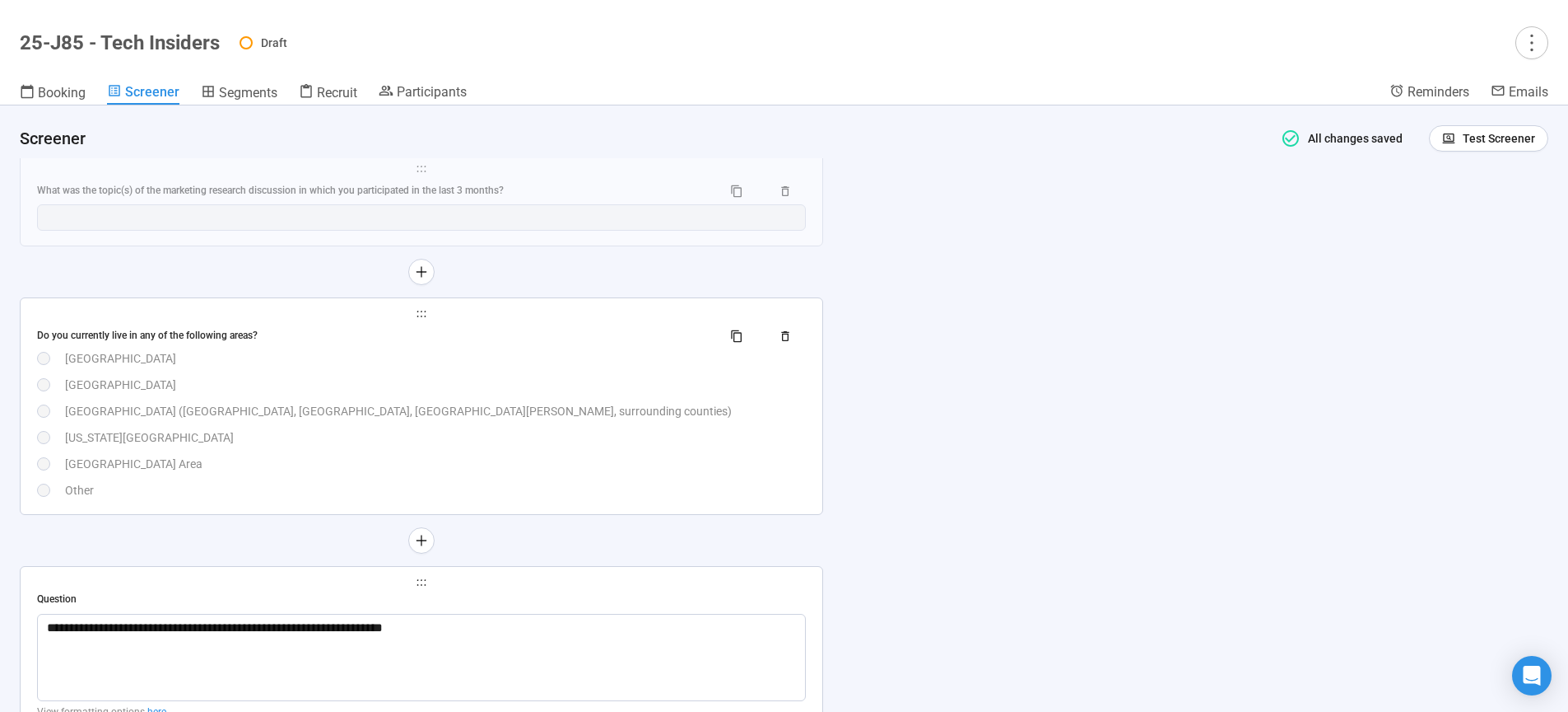
click at [333, 437] on div "New York City Area" at bounding box center [436, 438] width 741 height 18
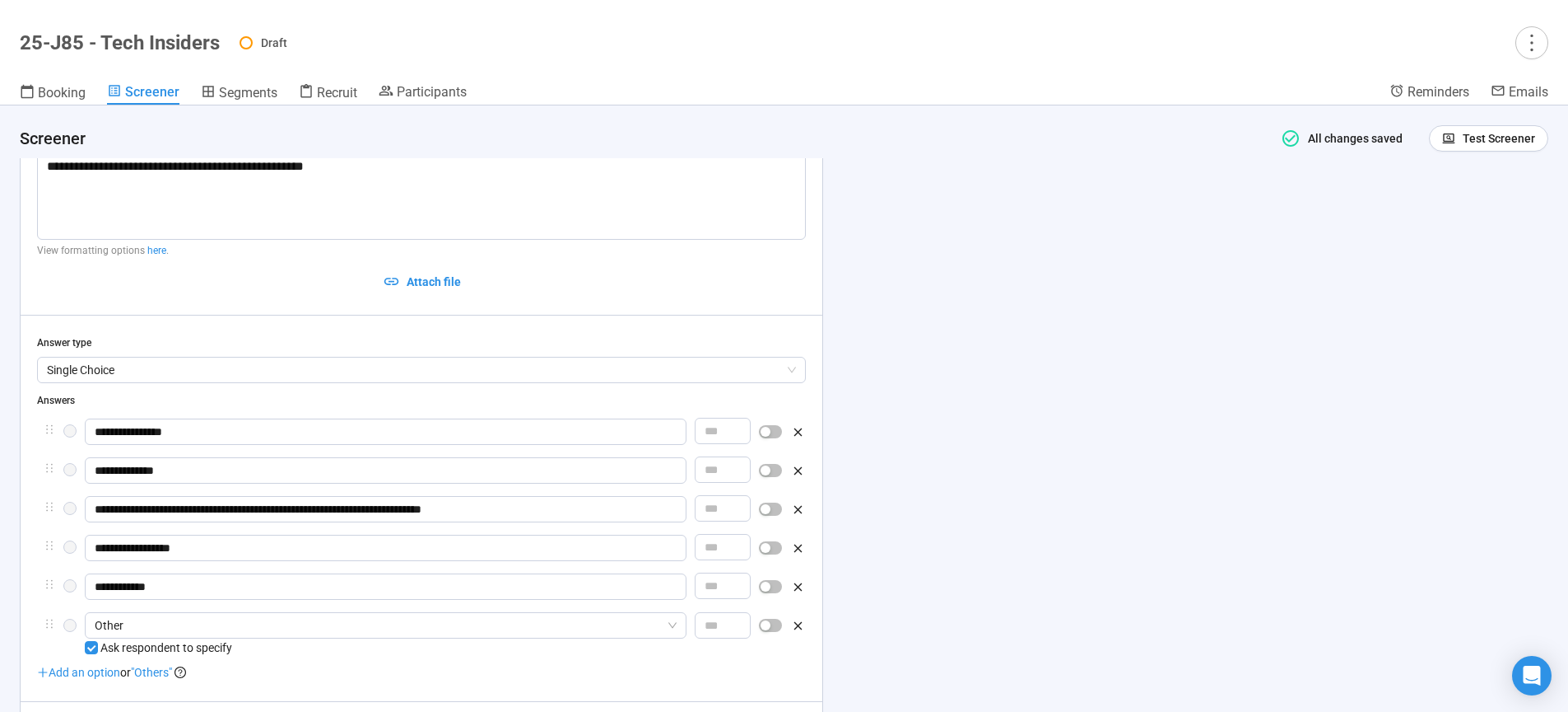
scroll to position [3541, 0]
click at [248, 595] on input "**********" at bounding box center [386, 585] width 602 height 26
type input "**********"
click at [1260, 481] on div "**********" at bounding box center [784, 408] width 1568 height 606
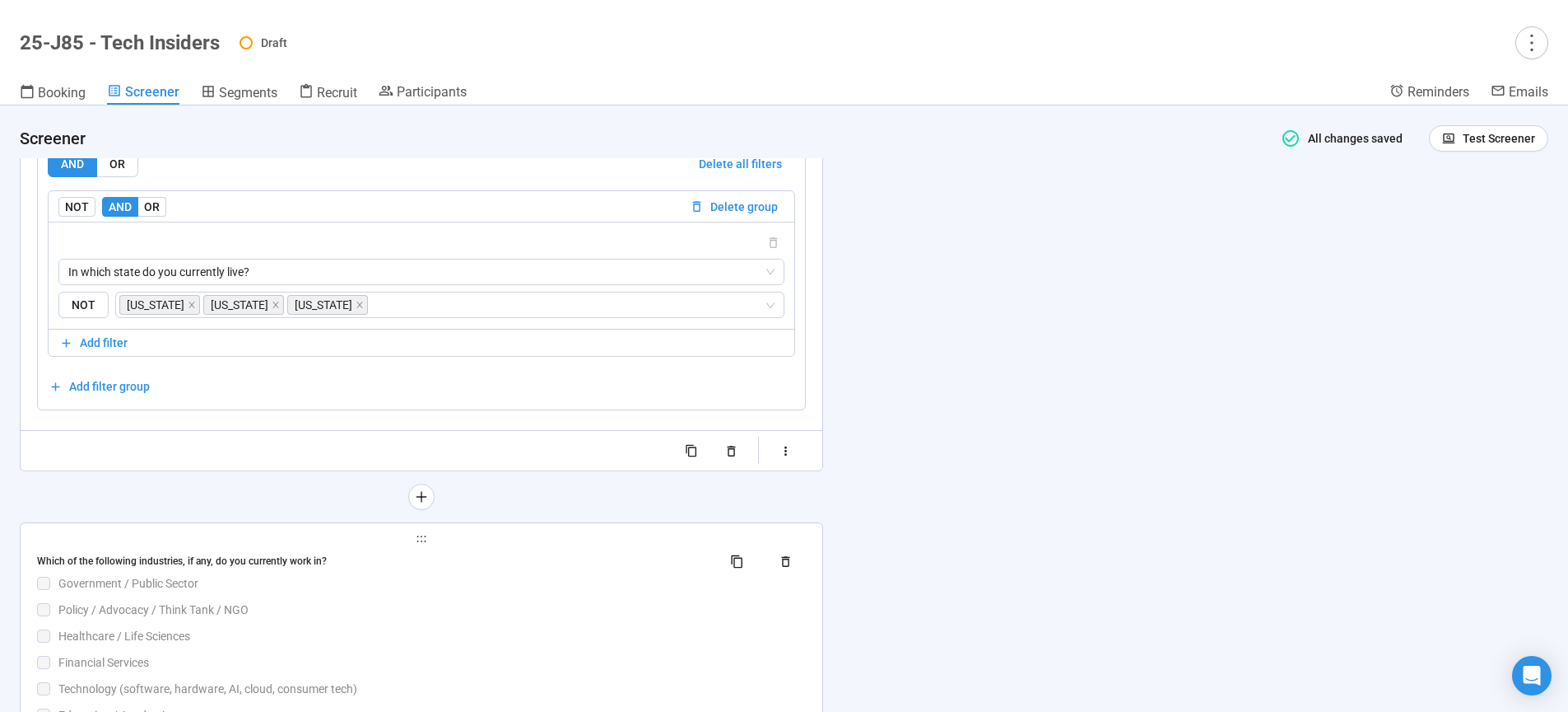
click at [429, 604] on div "Which of the following industries, if any, do you currently work in? Government…" at bounding box center [421, 662] width 768 height 229
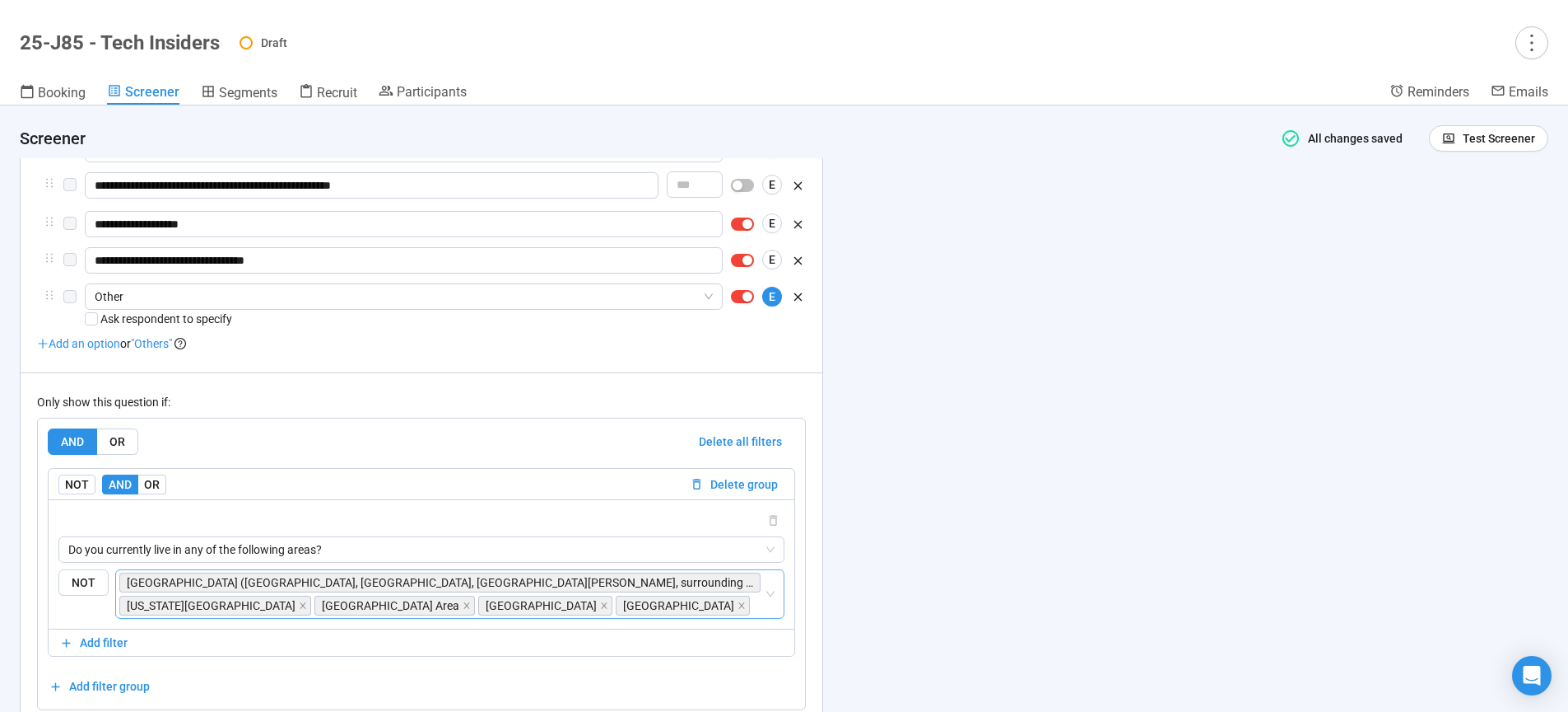
scroll to position [4394, 0]
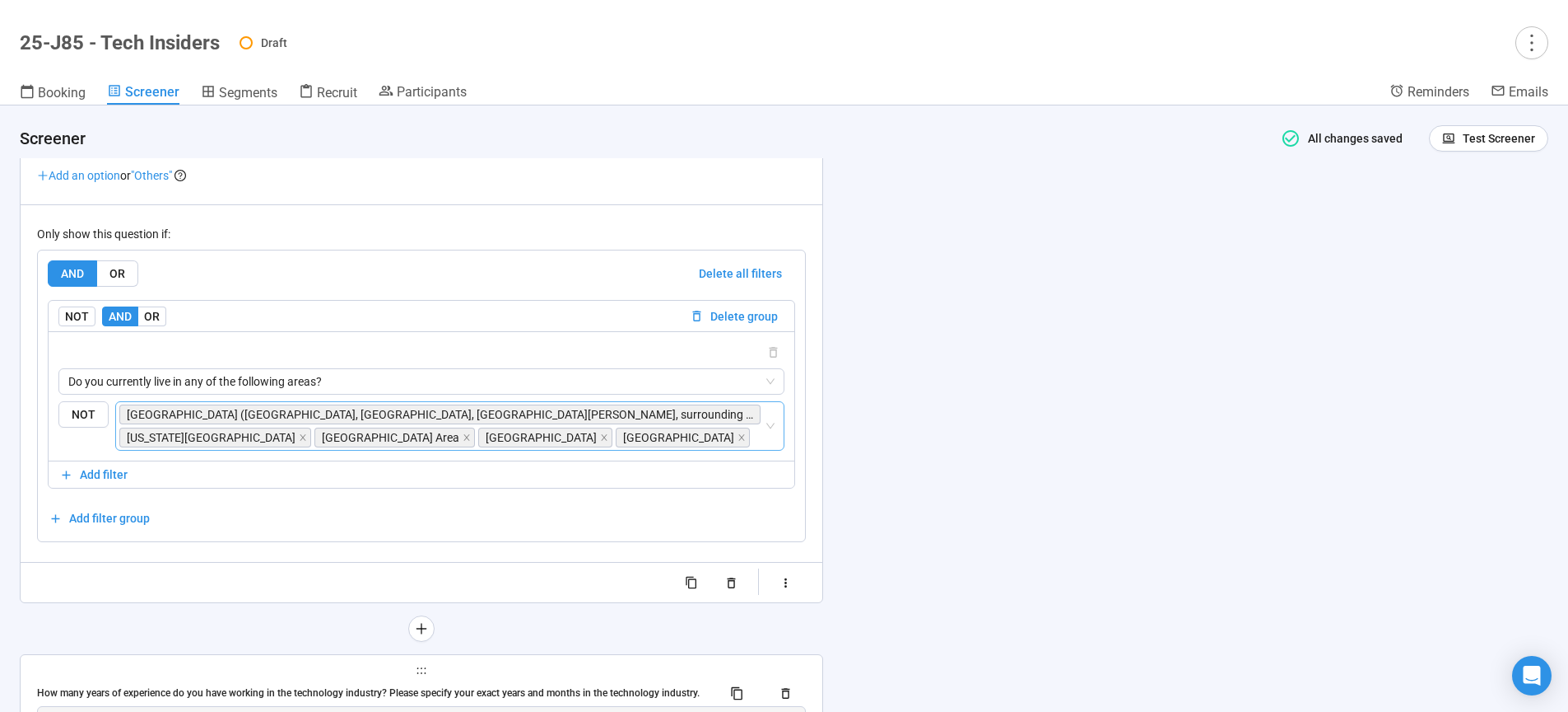
click at [753, 438] on input "search" at bounding box center [758, 438] width 11 height 20
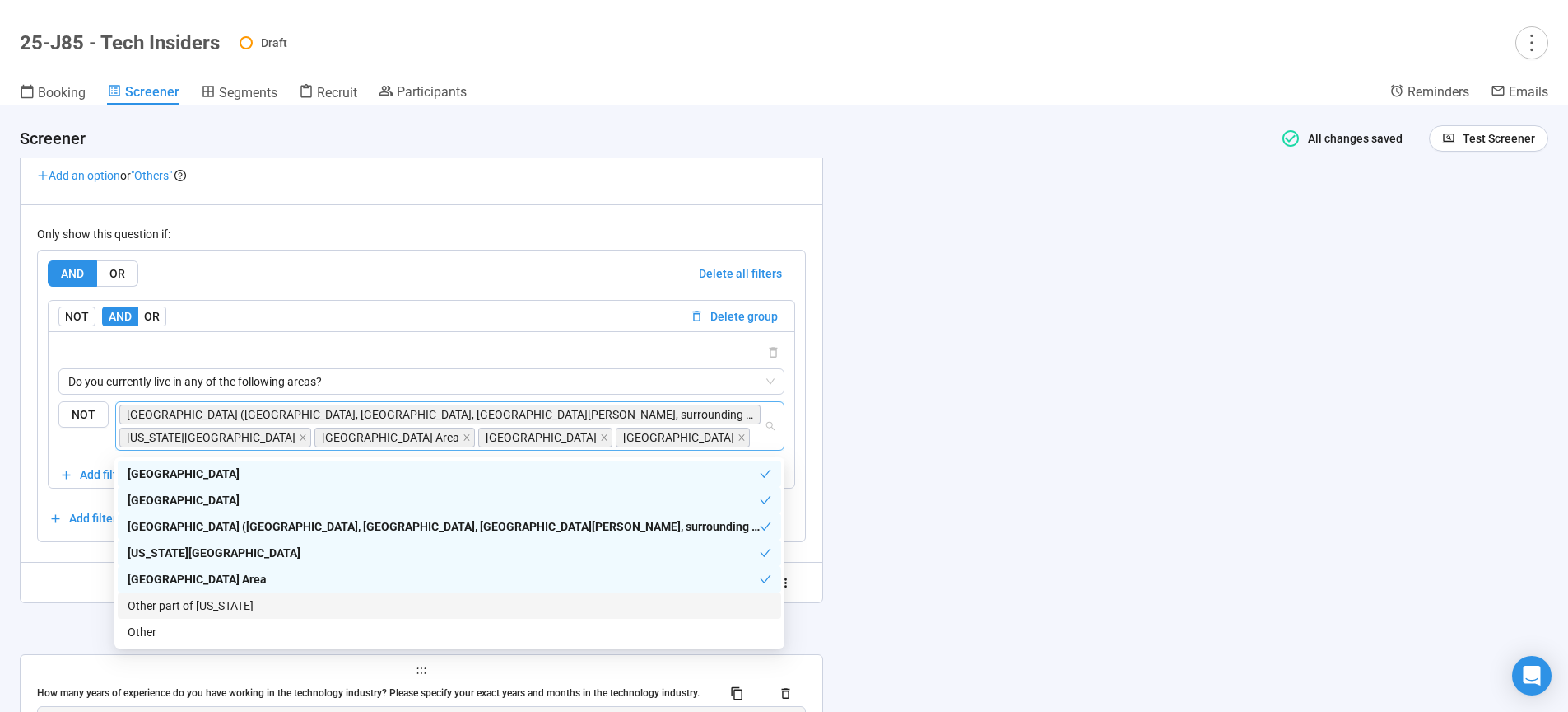
click at [209, 606] on div "Other part of California" at bounding box center [449, 605] width 644 height 18
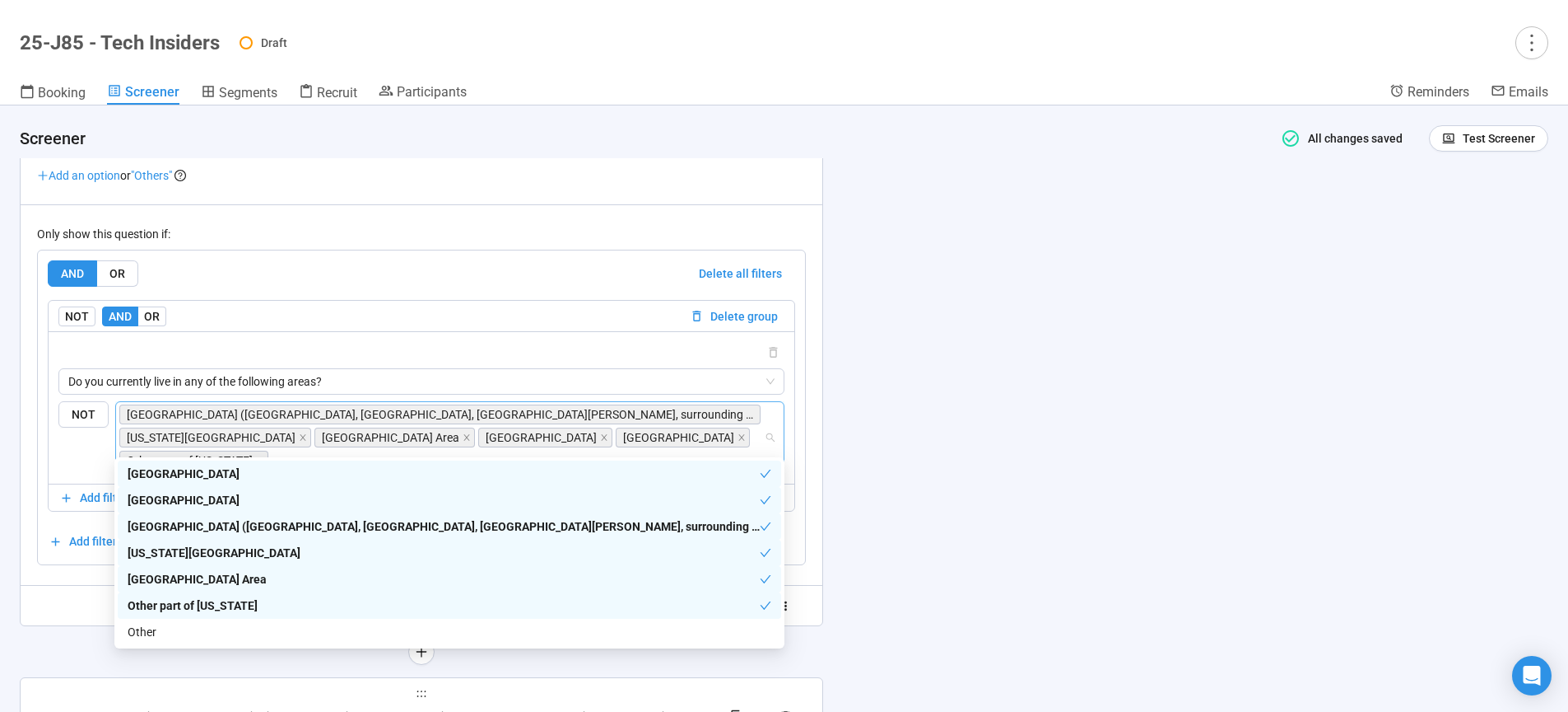
click at [1177, 359] on div "**********" at bounding box center [784, 408] width 1568 height 606
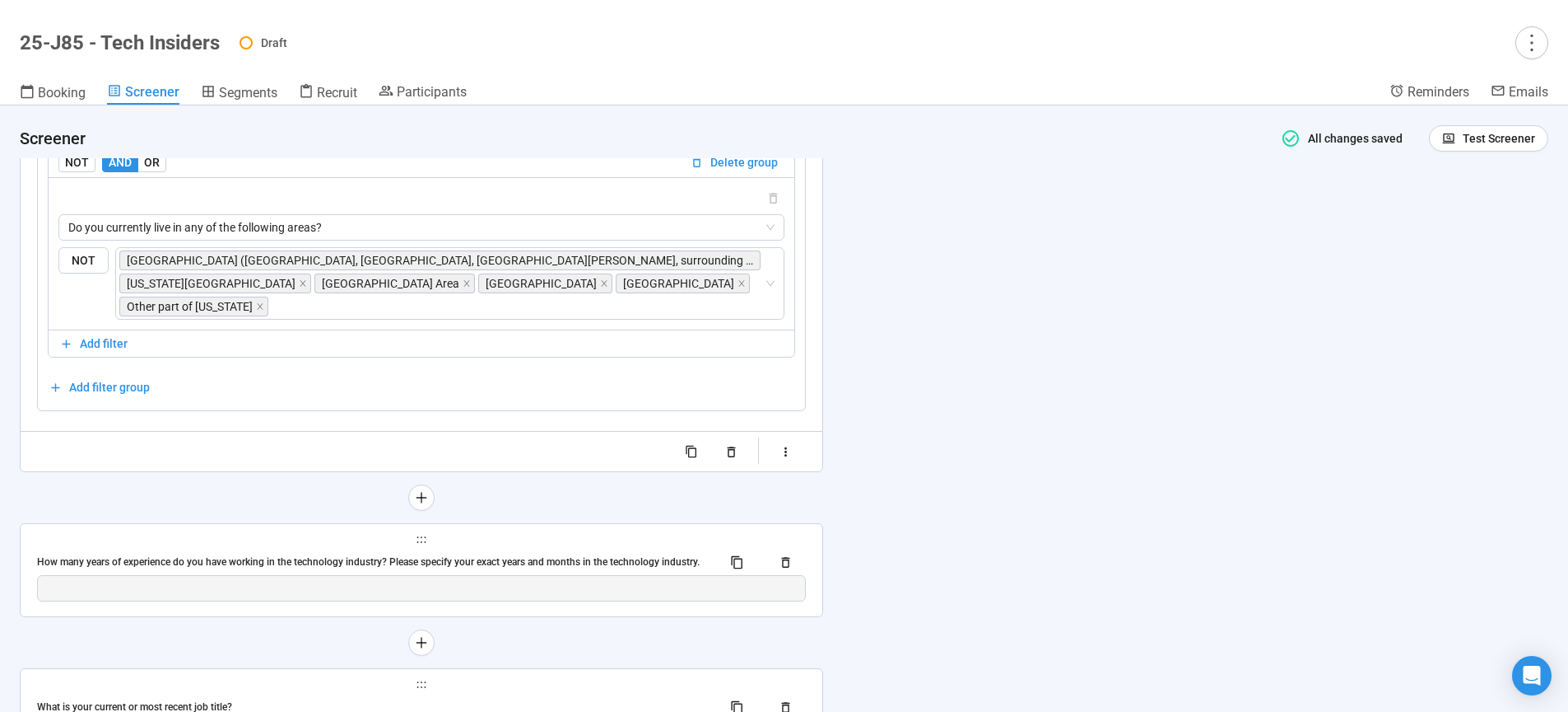
scroll to position [4591, 0]
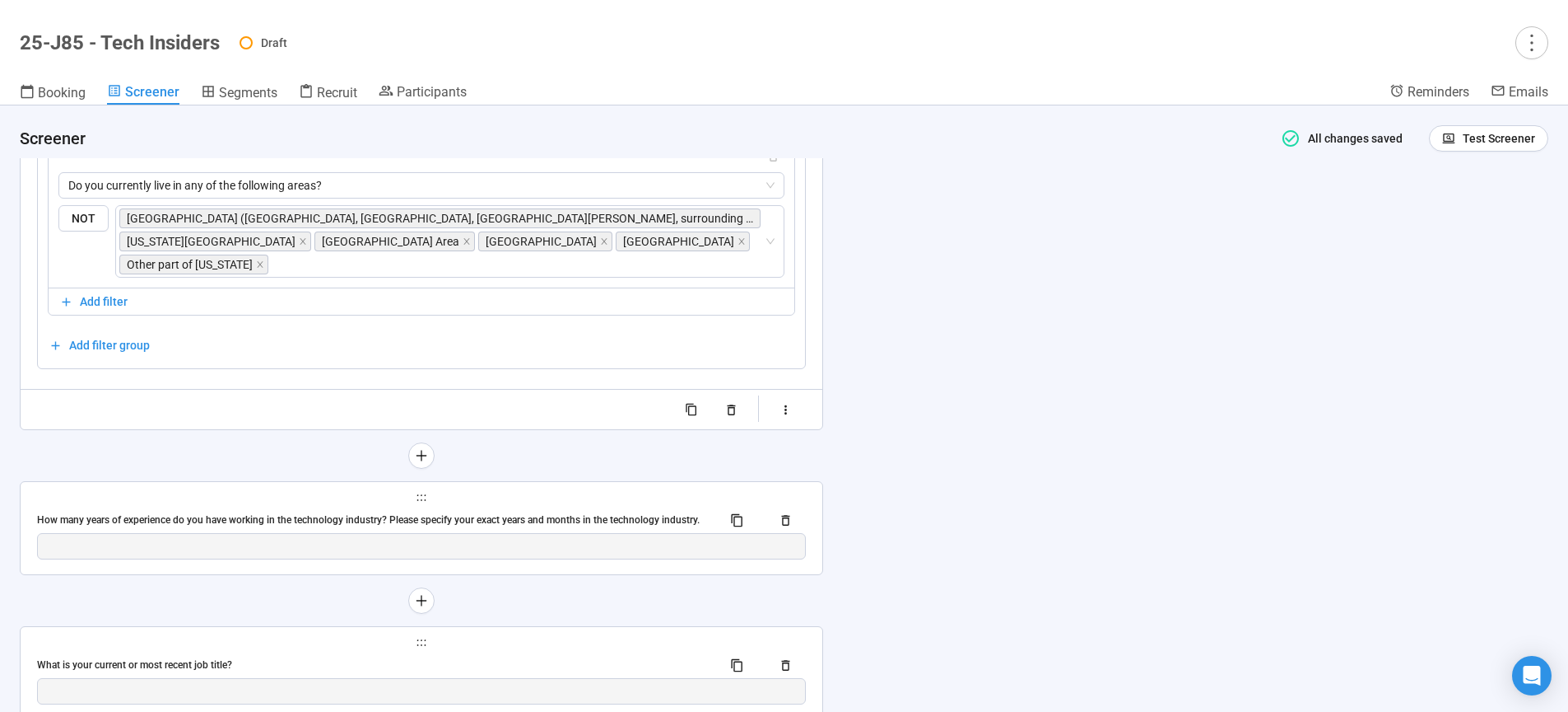
click at [564, 512] on div "How many years of experience do you have working in the technology industry? Pl…" at bounding box center [372, 520] width 671 height 16
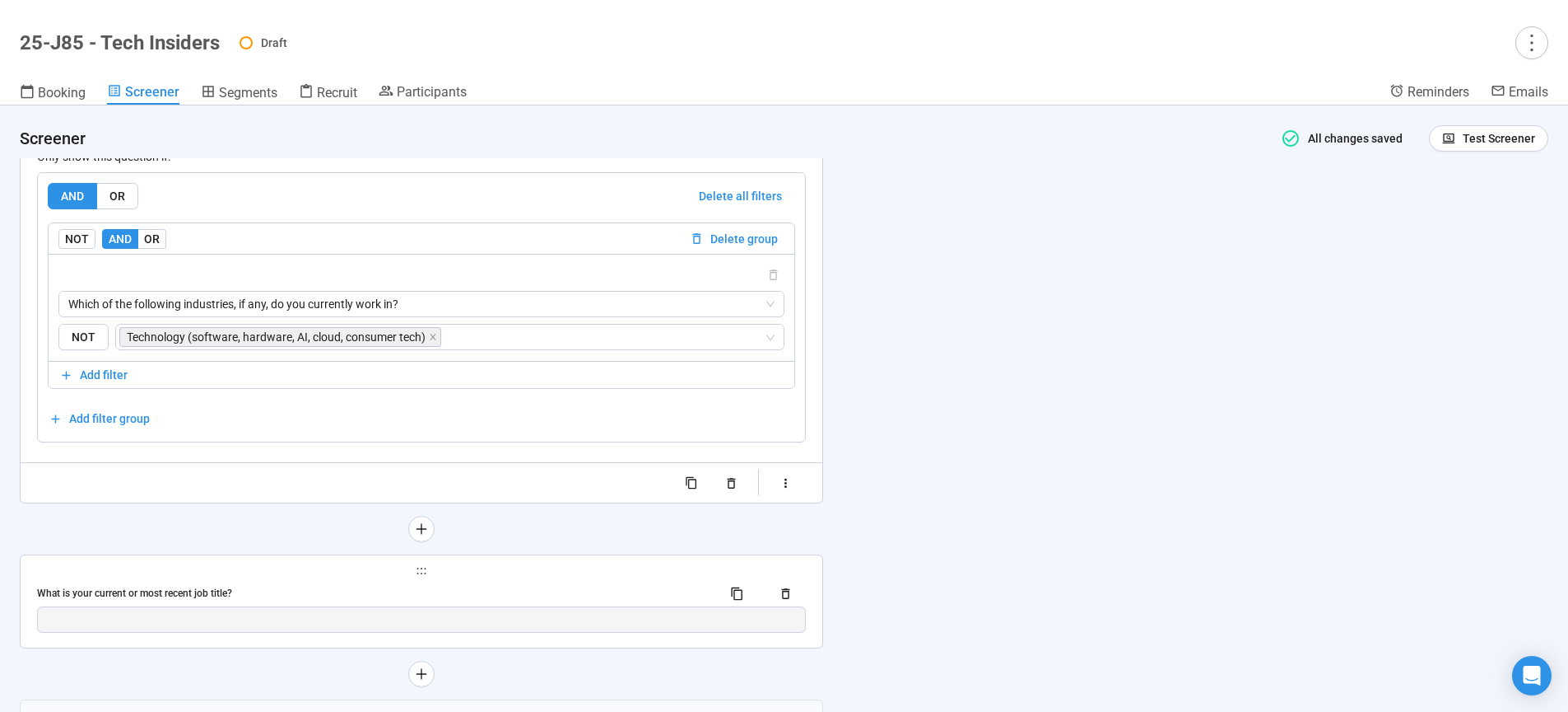
scroll to position [4652, 0]
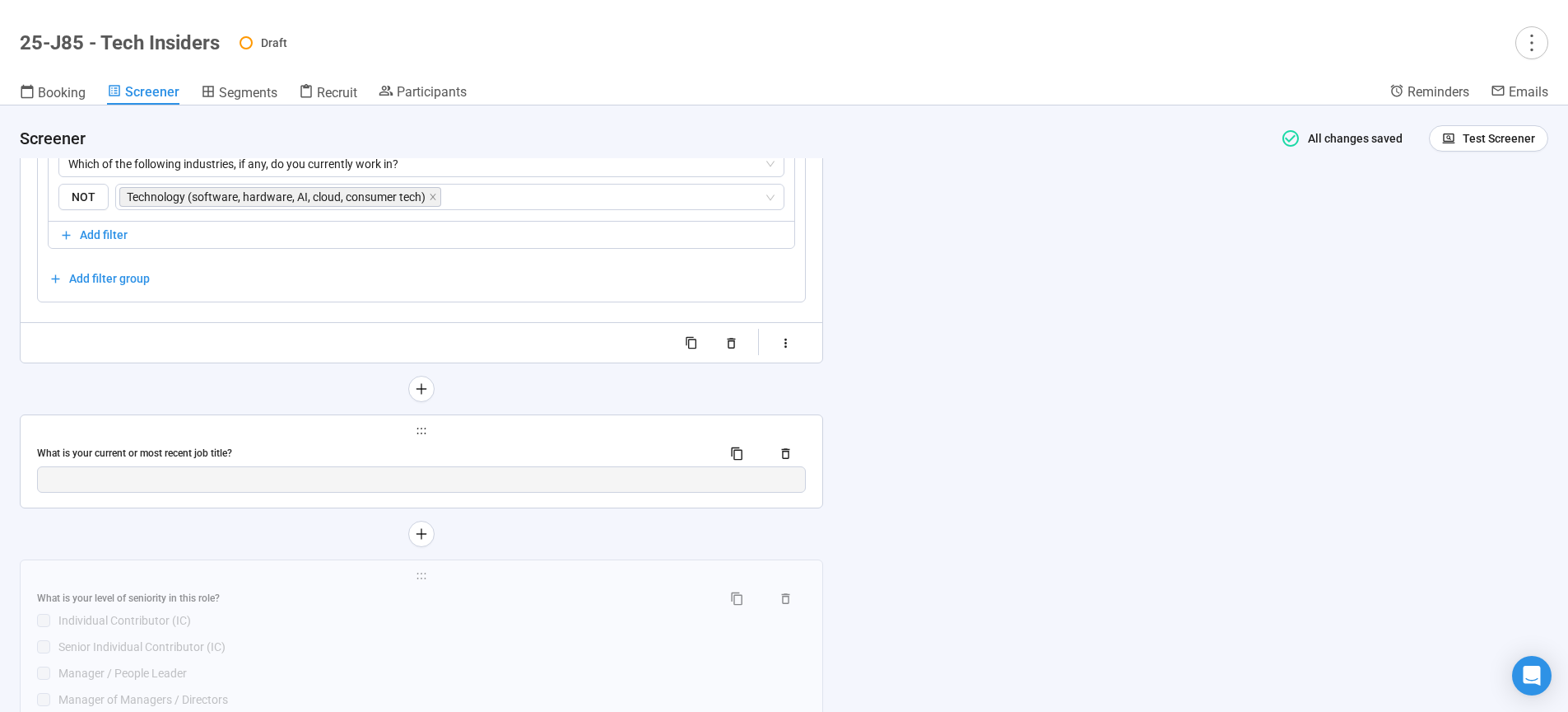
click at [340, 455] on div "What is your current or most recent job title?" at bounding box center [372, 453] width 671 height 16
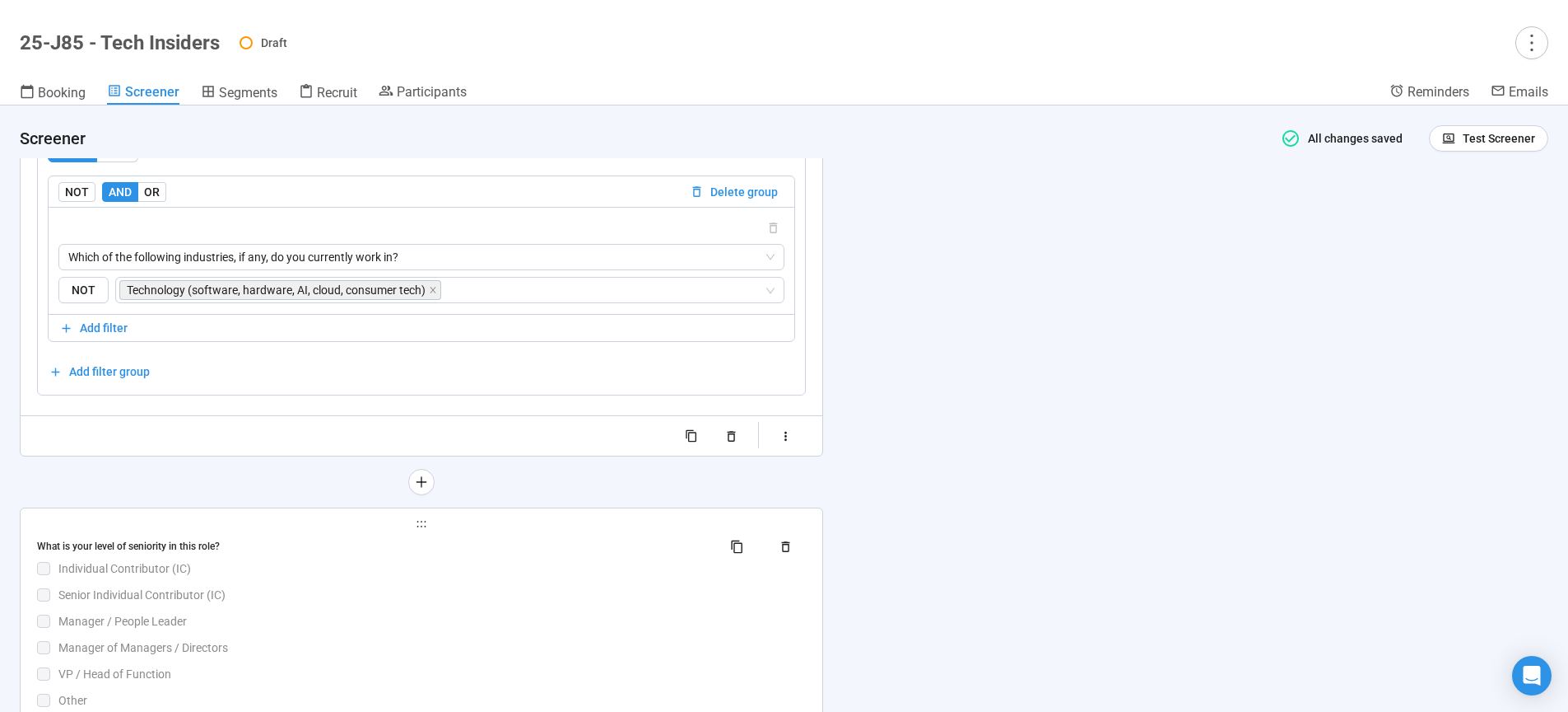
click at [356, 613] on div "What is your level of seniority in this role? Individual Contributor (IC) Senio…" at bounding box center [421, 621] width 768 height 176
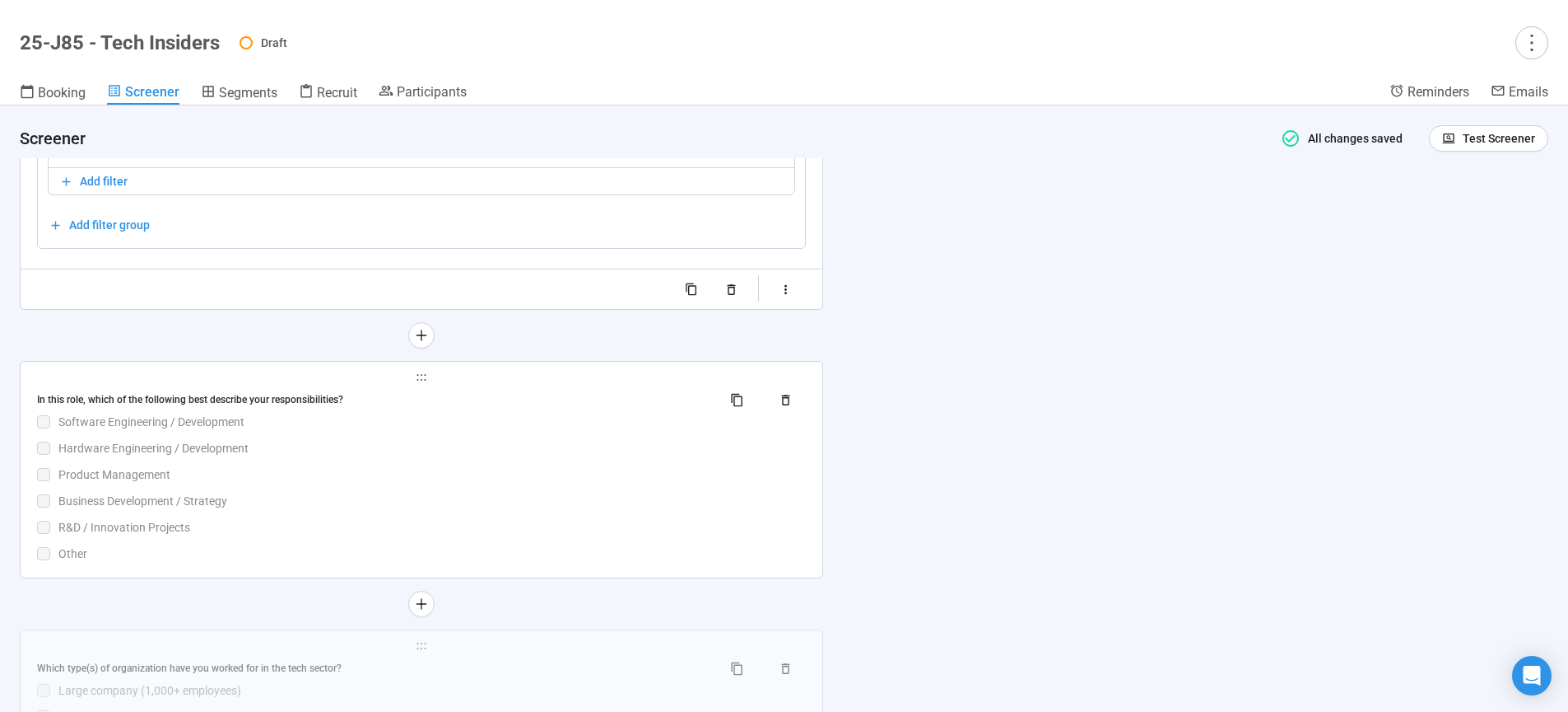
click at [461, 510] on div "Business Development / Strategy" at bounding box center [432, 501] width 748 height 18
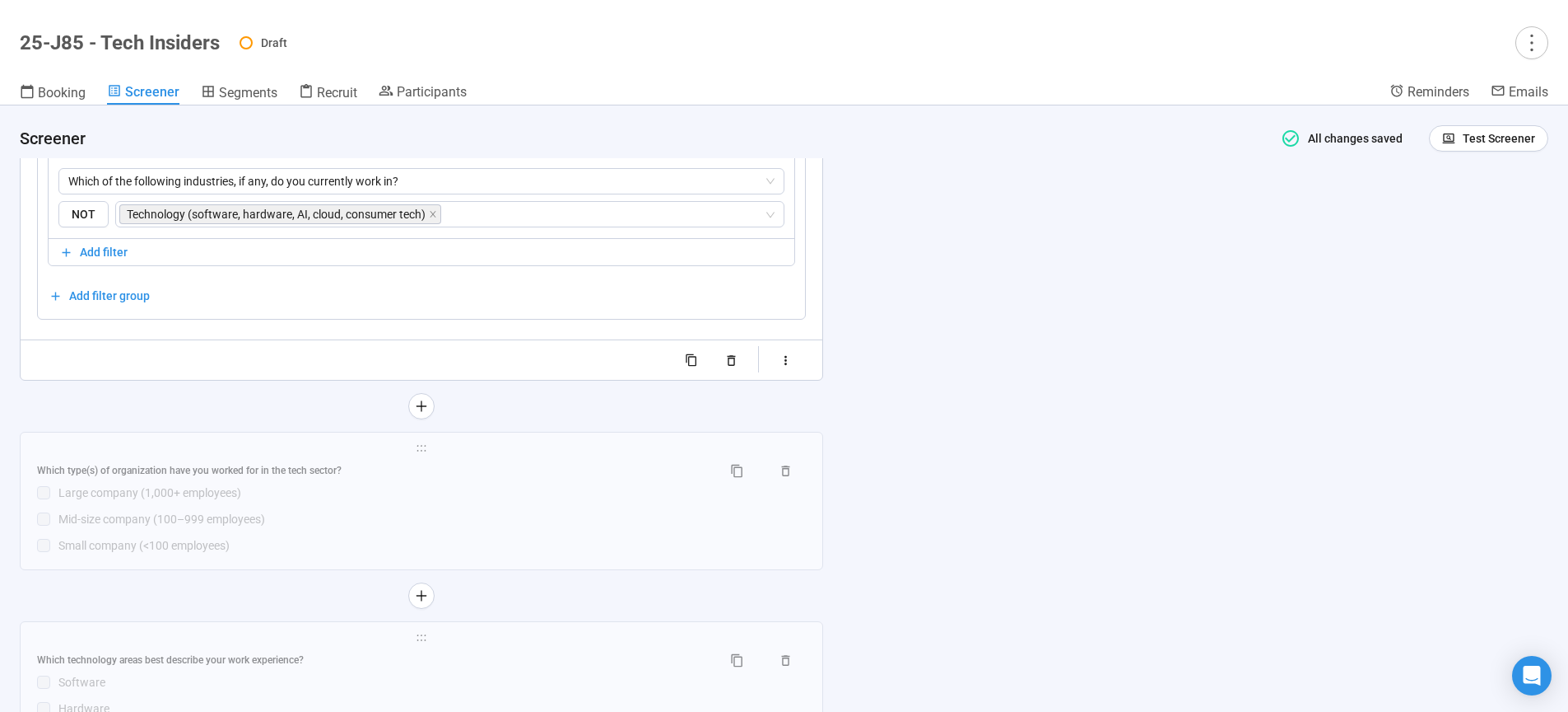
scroll to position [5454, 0]
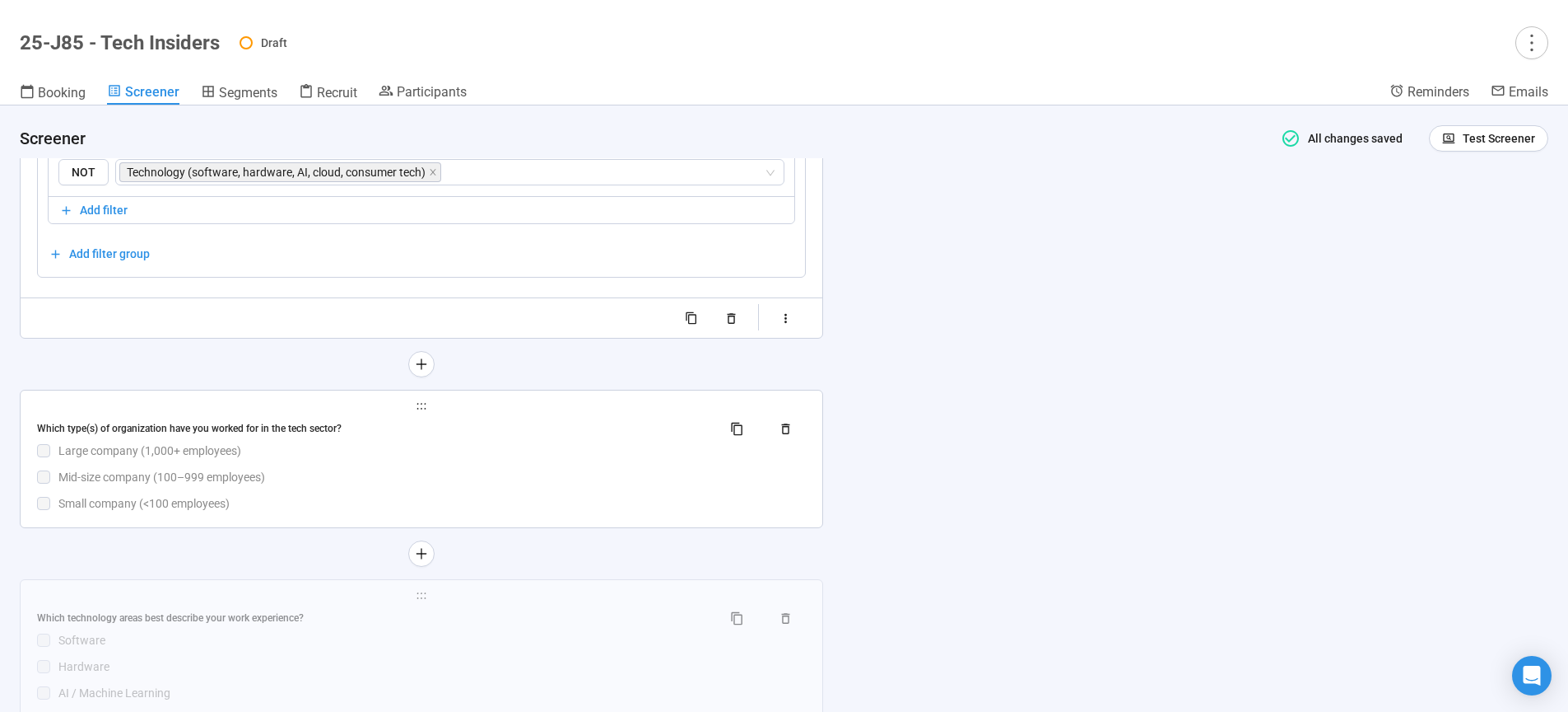
click at [449, 486] on div "Mid-size company (100–999 employees)" at bounding box center [432, 477] width 748 height 18
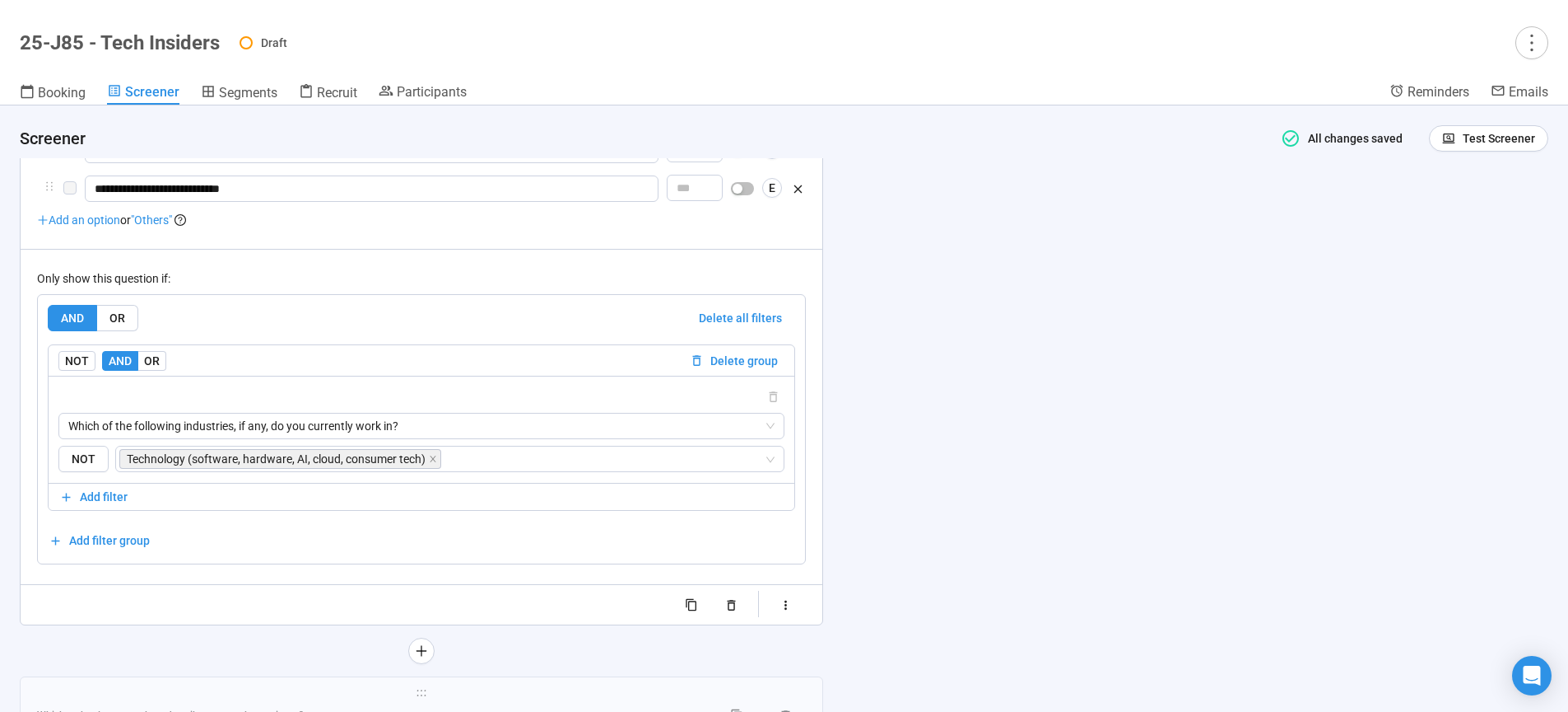
scroll to position [5472, 0]
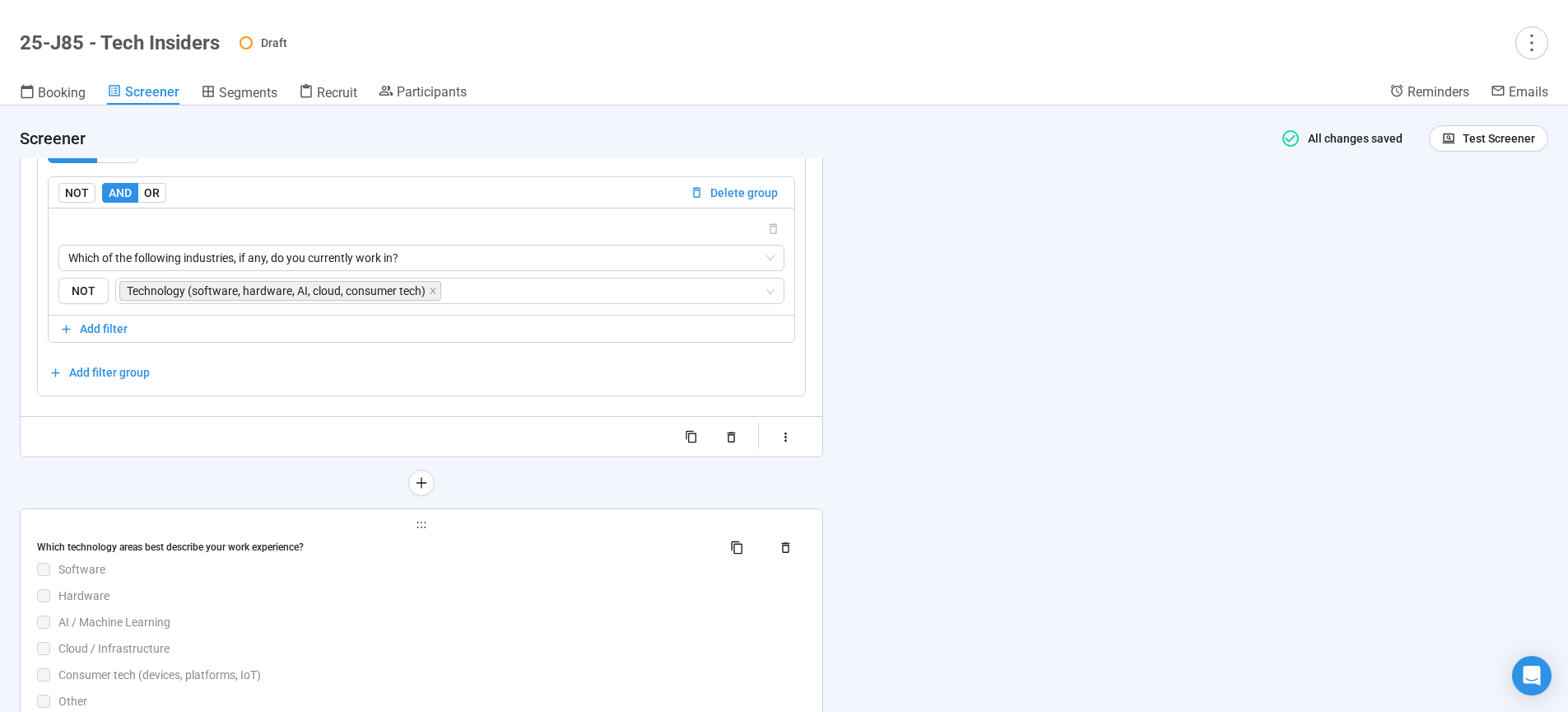
click at [474, 605] on div "Hardware" at bounding box center [432, 595] width 748 height 18
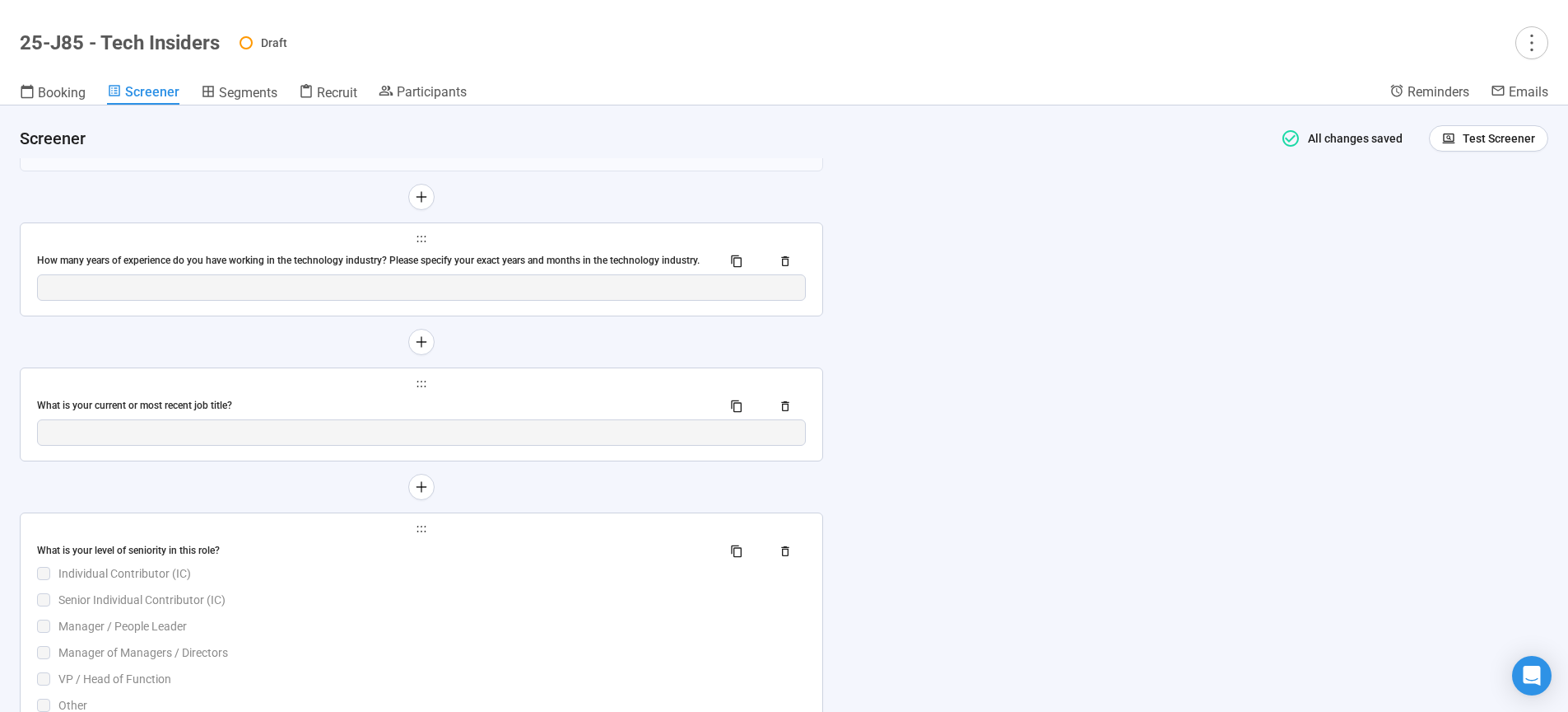
scroll to position [4010, 0]
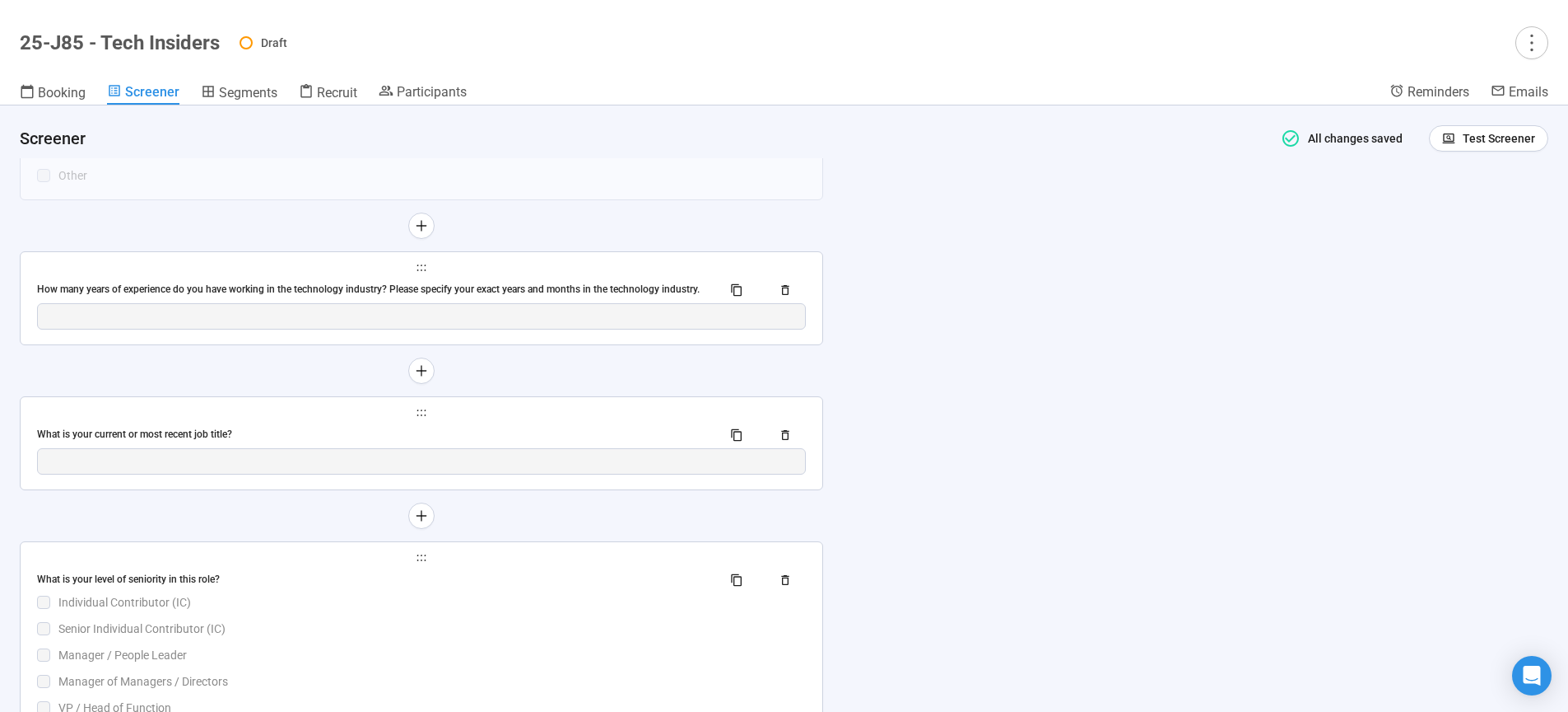
click at [510, 292] on div "How many years of experience do you have working in the technology industry? Pl…" at bounding box center [372, 289] width 671 height 16
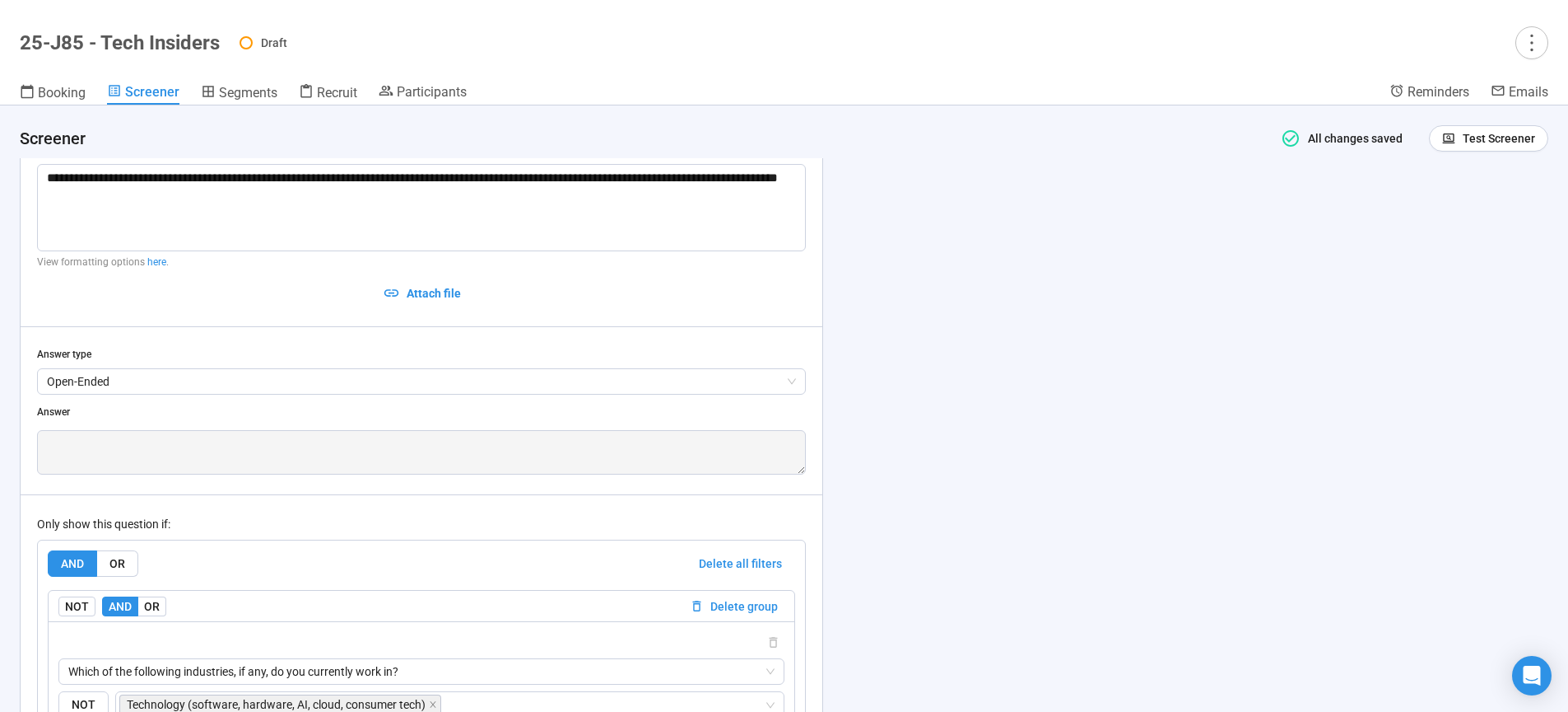
scroll to position [4160, 0]
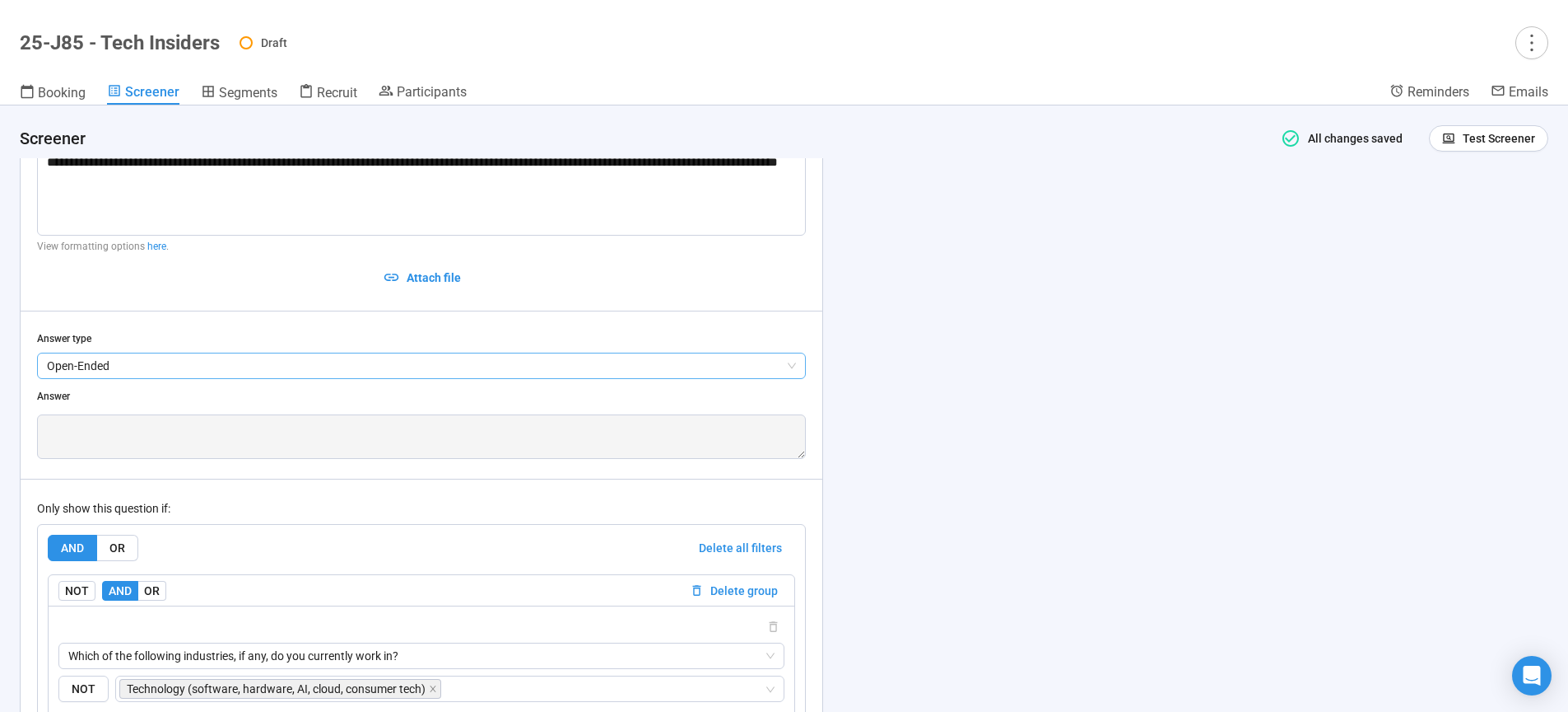
click at [147, 367] on span "Open-Ended" at bounding box center [422, 365] width 749 height 24
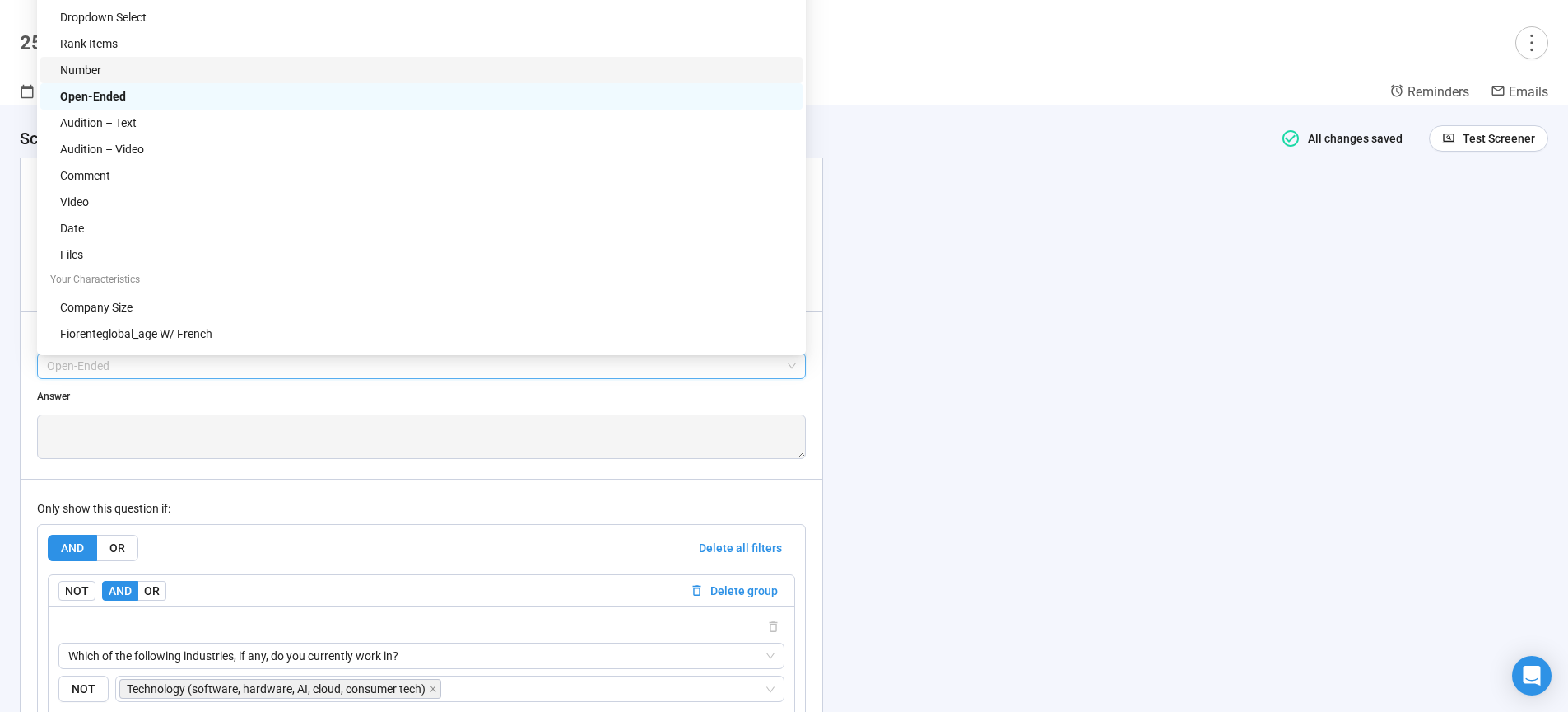
click at [88, 65] on div "Number" at bounding box center [427, 70] width 732 height 18
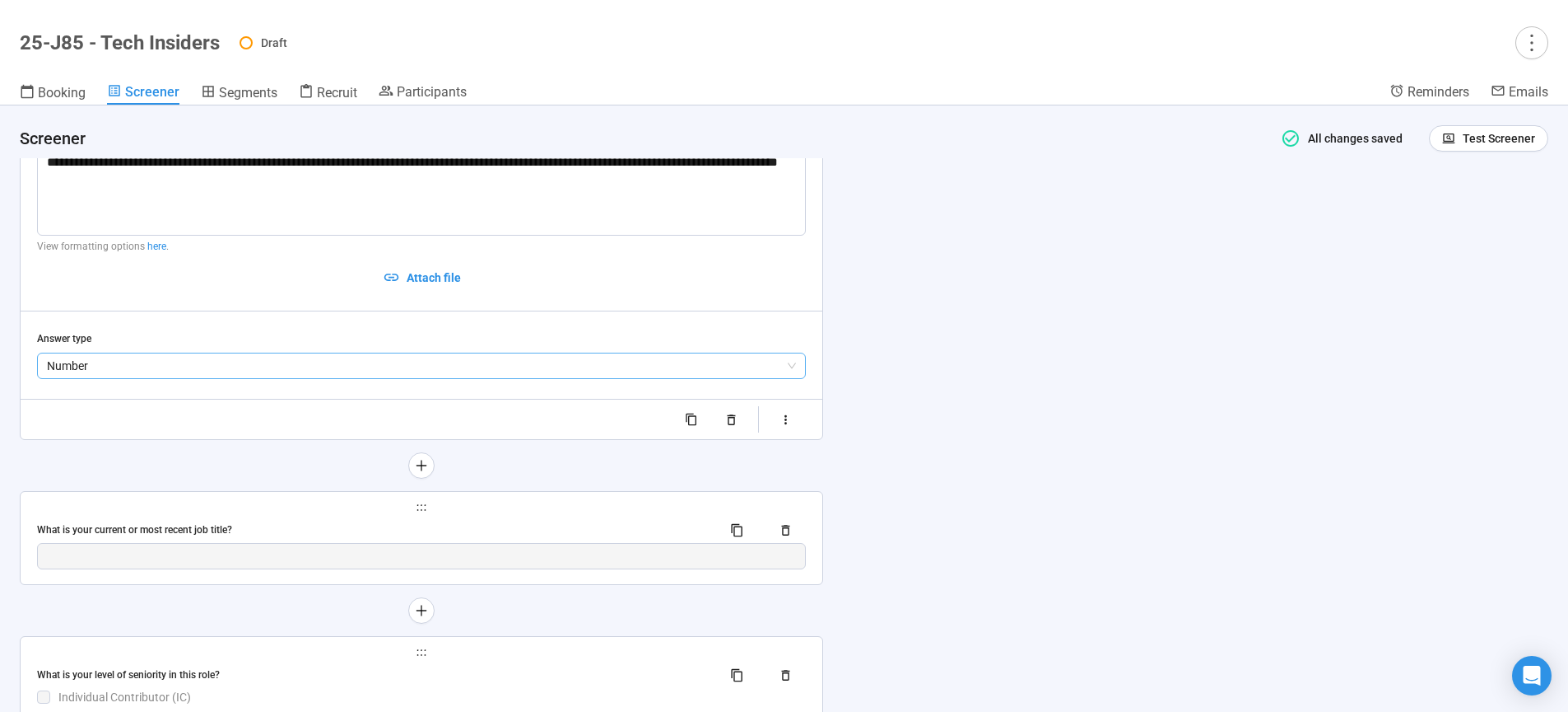
click at [153, 368] on span "Number" at bounding box center [422, 365] width 749 height 24
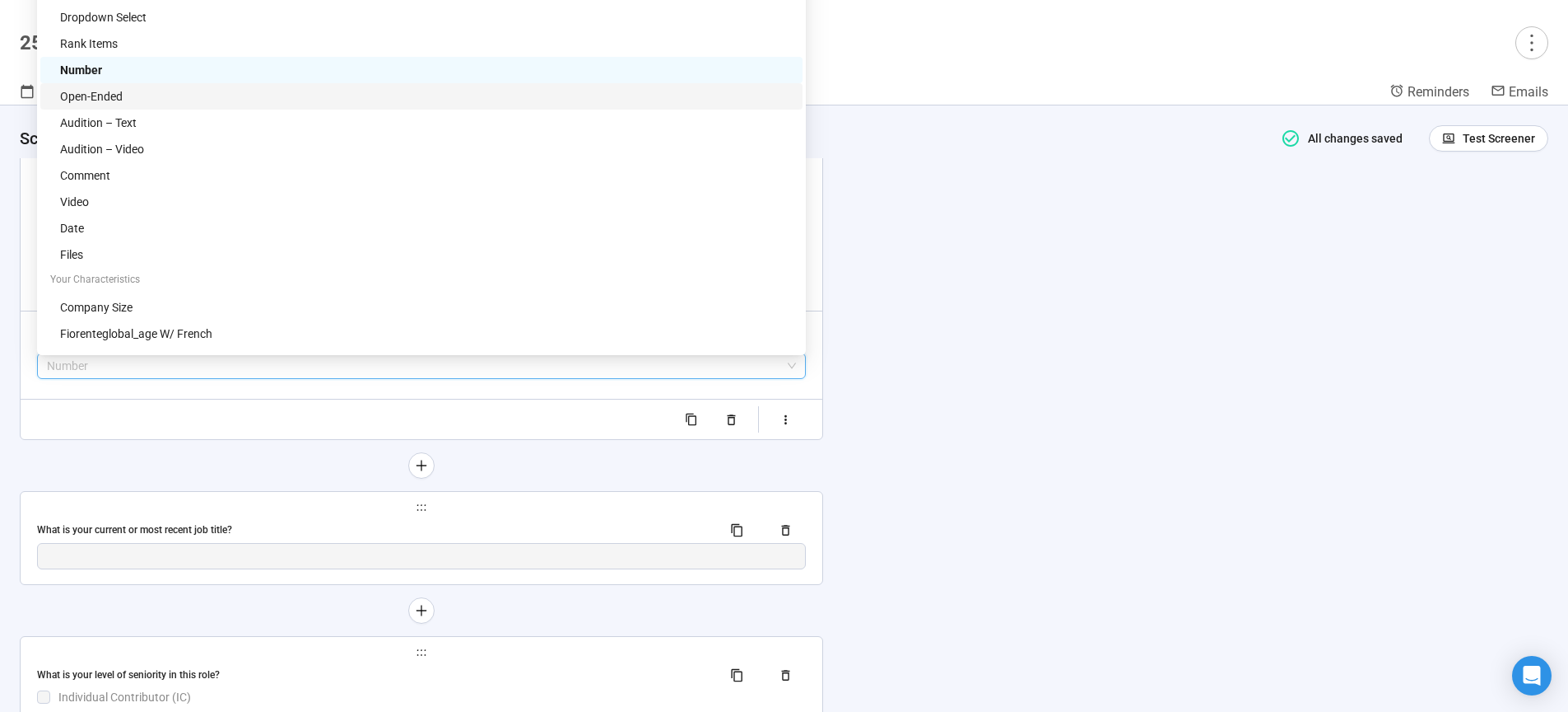
click at [106, 96] on div "Open-Ended" at bounding box center [427, 96] width 732 height 18
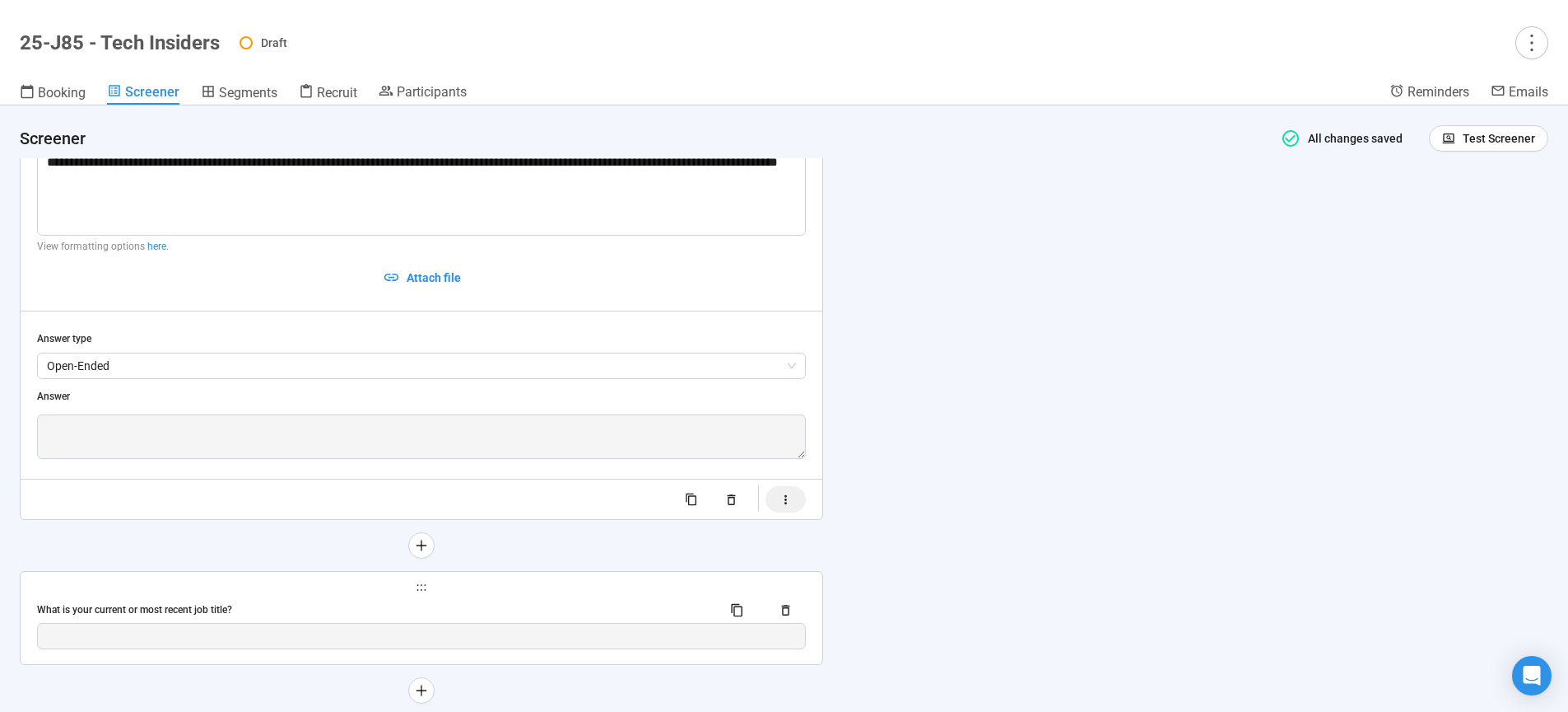
click at [787, 504] on icon "button" at bounding box center [785, 499] width 3 height 9
click at [751, 522] on span "button" at bounding box center [748, 518] width 23 height 13
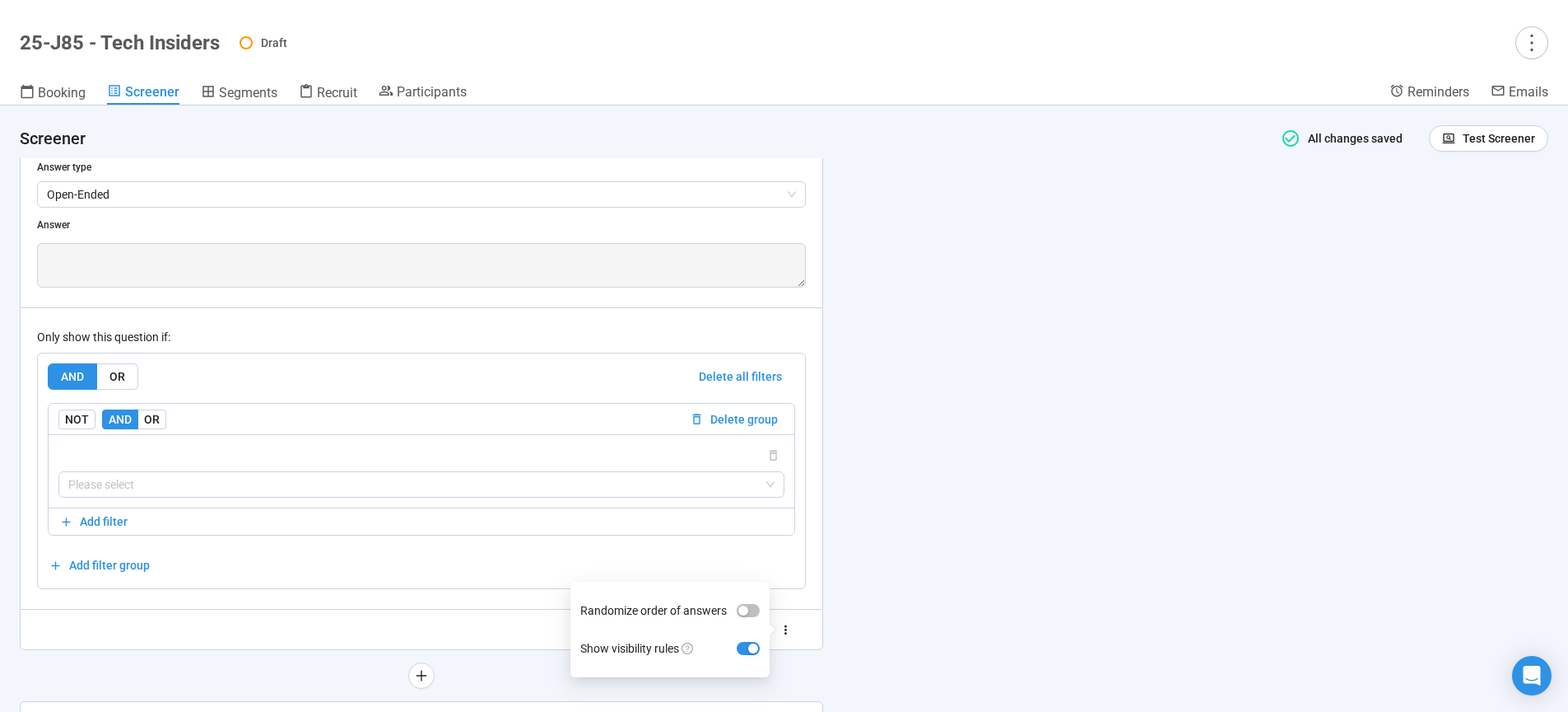
scroll to position [4342, 0]
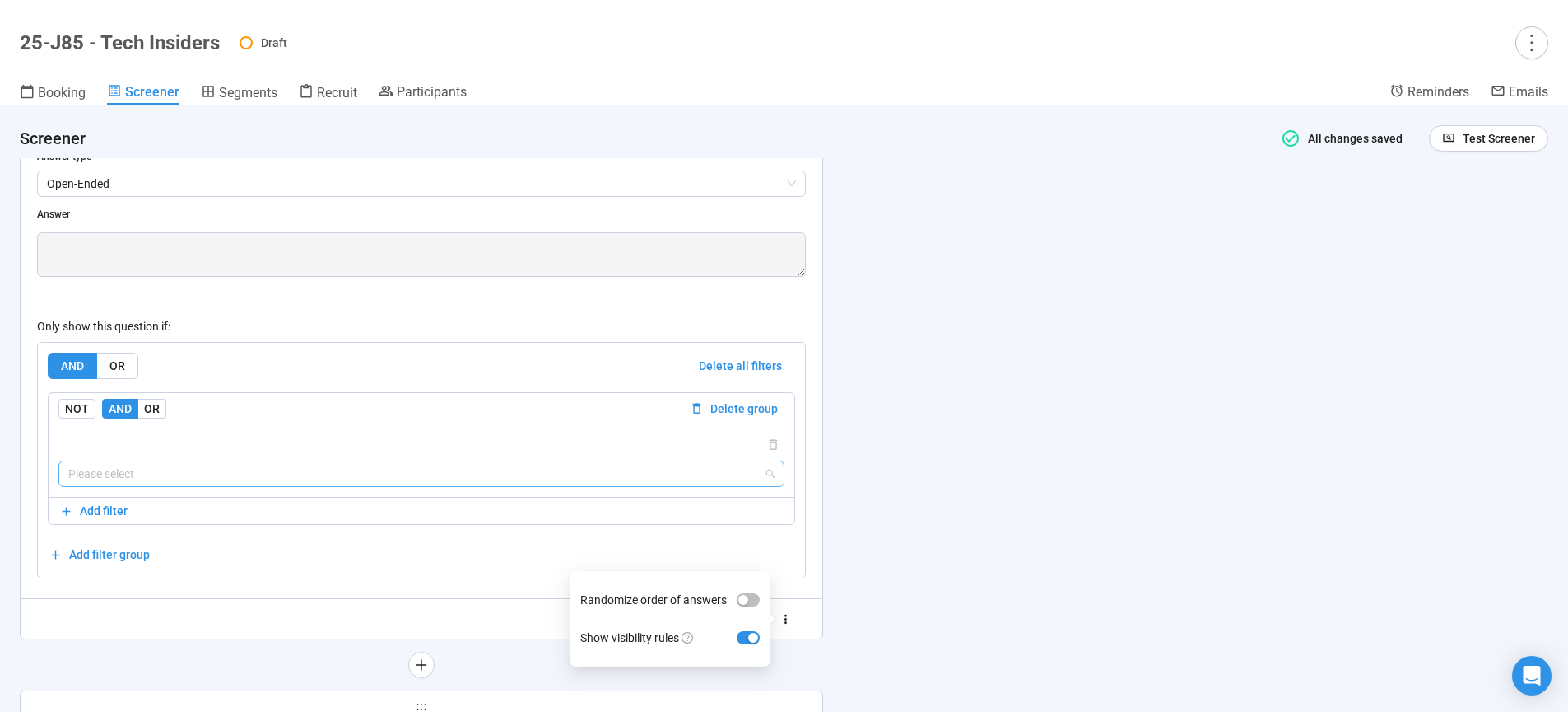
click at [212, 486] on input "search" at bounding box center [422, 473] width 706 height 24
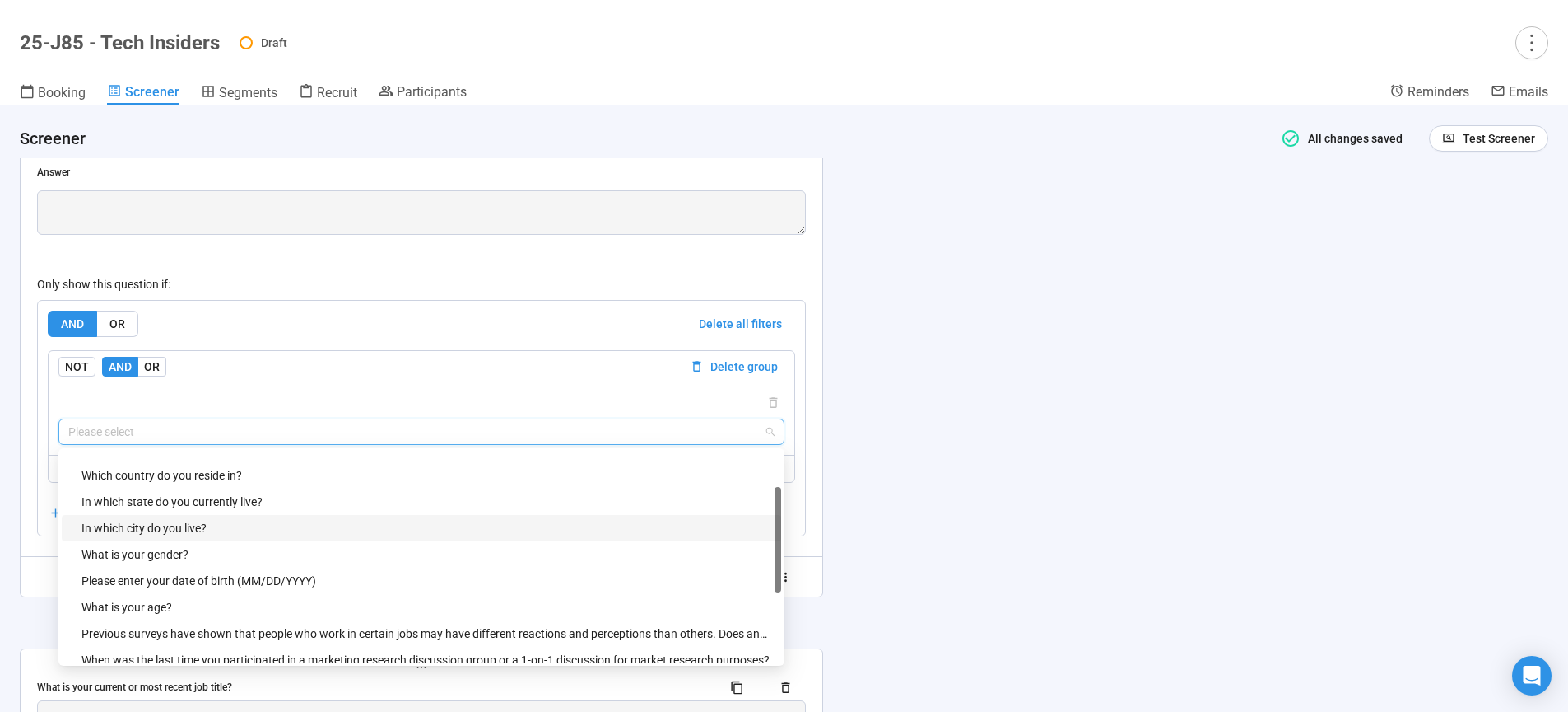
scroll to position [132, 0]
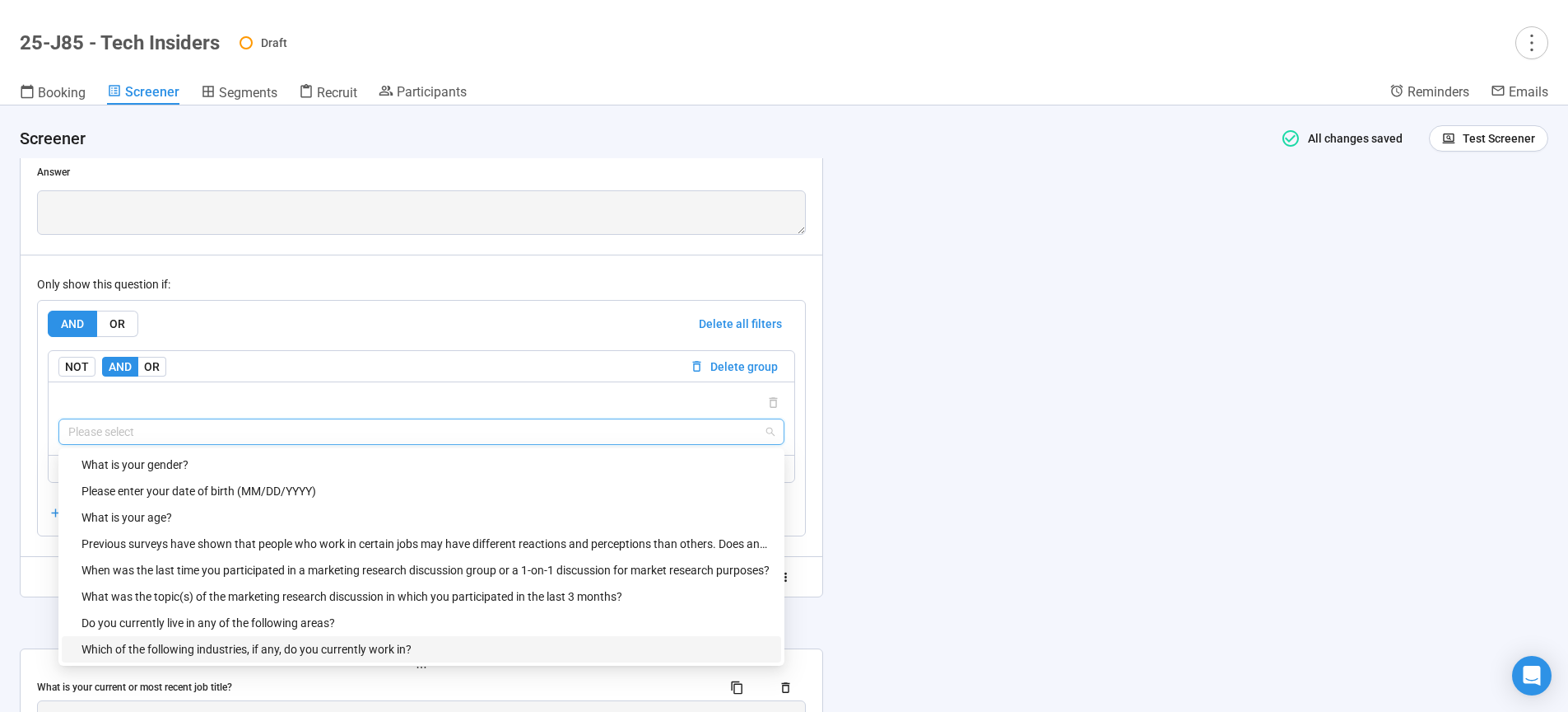
click at [195, 654] on div "Which of the following industries, if any, do you currently work in?" at bounding box center [426, 649] width 690 height 18
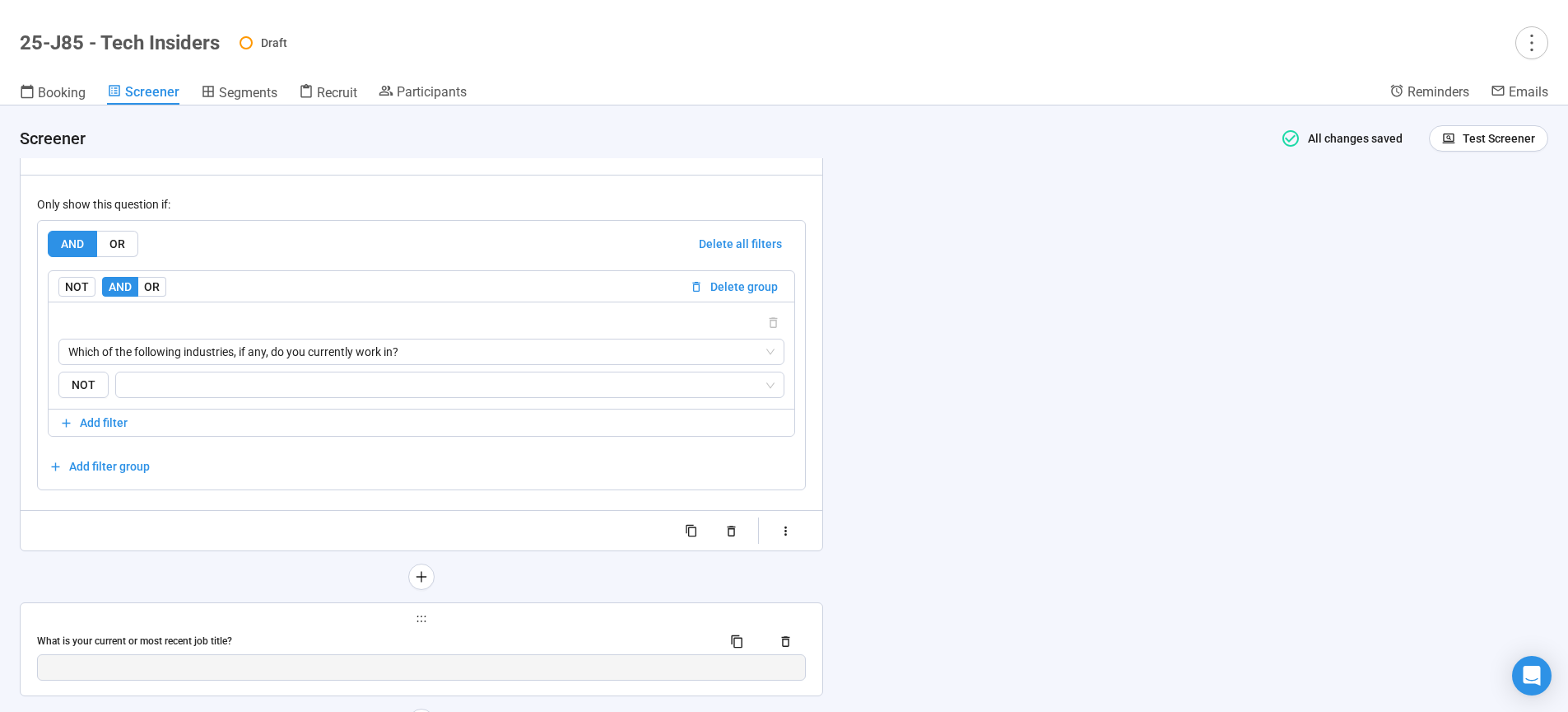
click at [227, 474] on div "AND OR Delete all filters NOT AND OR Delete group Which of the following indust…" at bounding box center [422, 355] width 748 height 249
click at [237, 394] on input "search" at bounding box center [444, 385] width 638 height 20
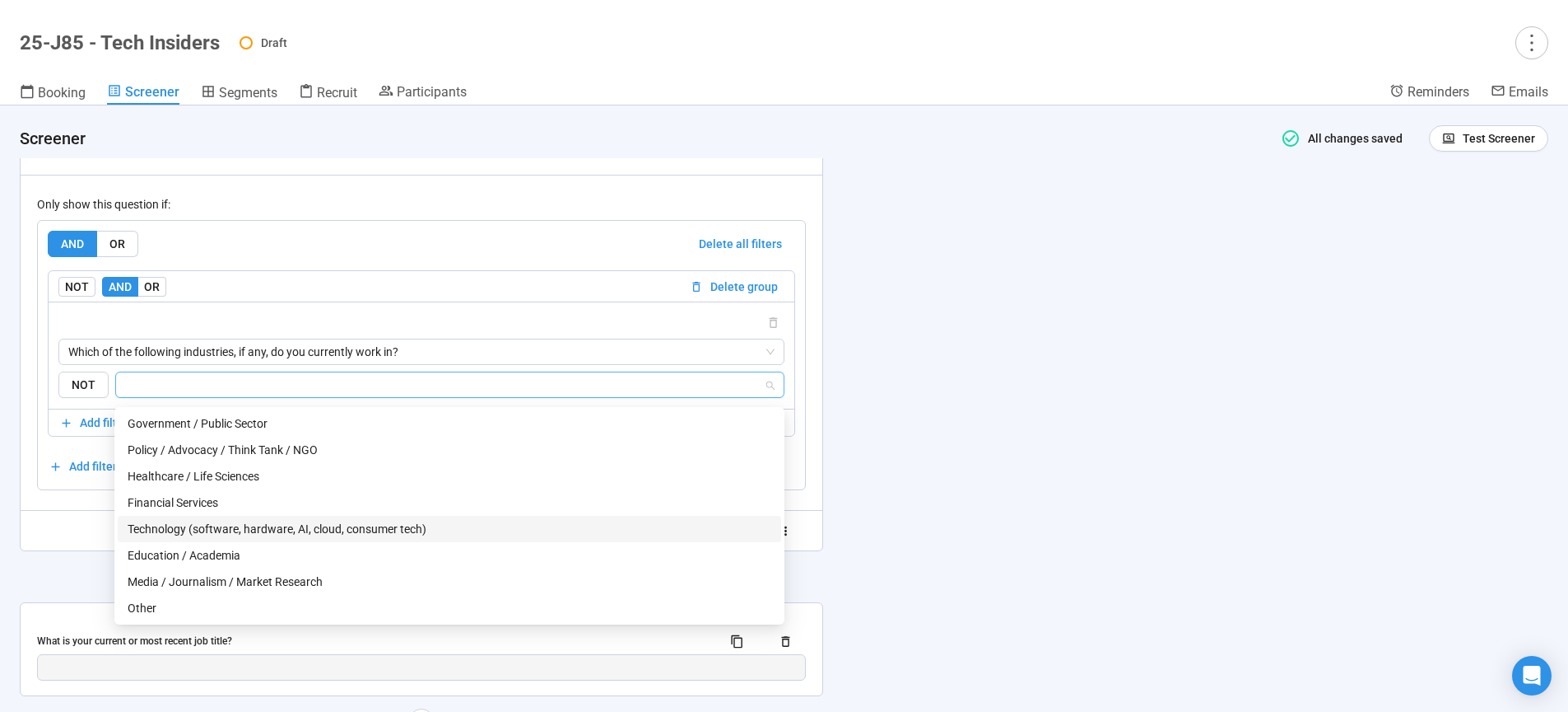
click at [179, 529] on div "Technology (software, hardware, AI, cloud, consumer tech)" at bounding box center [449, 529] width 644 height 18
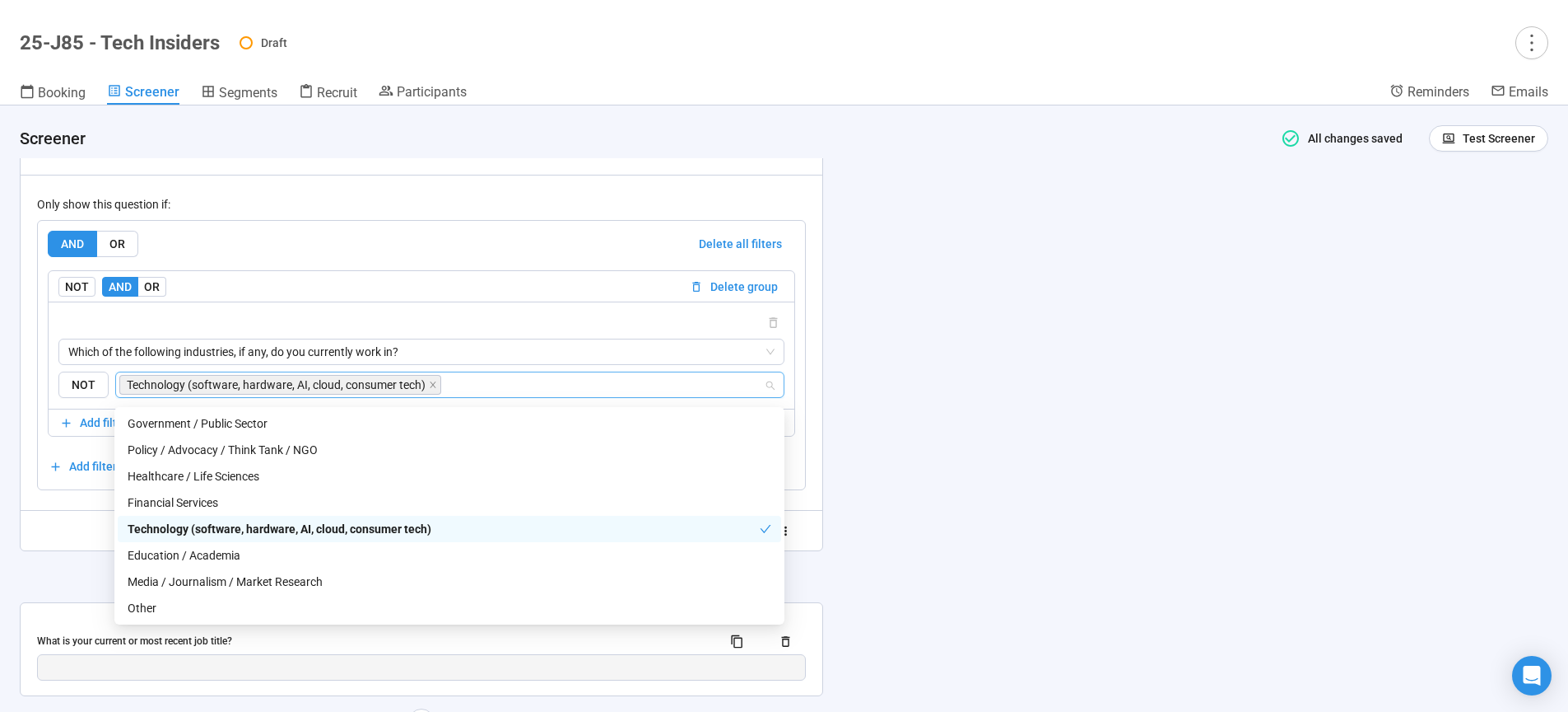
click at [1021, 529] on div "**********" at bounding box center [784, 408] width 1568 height 606
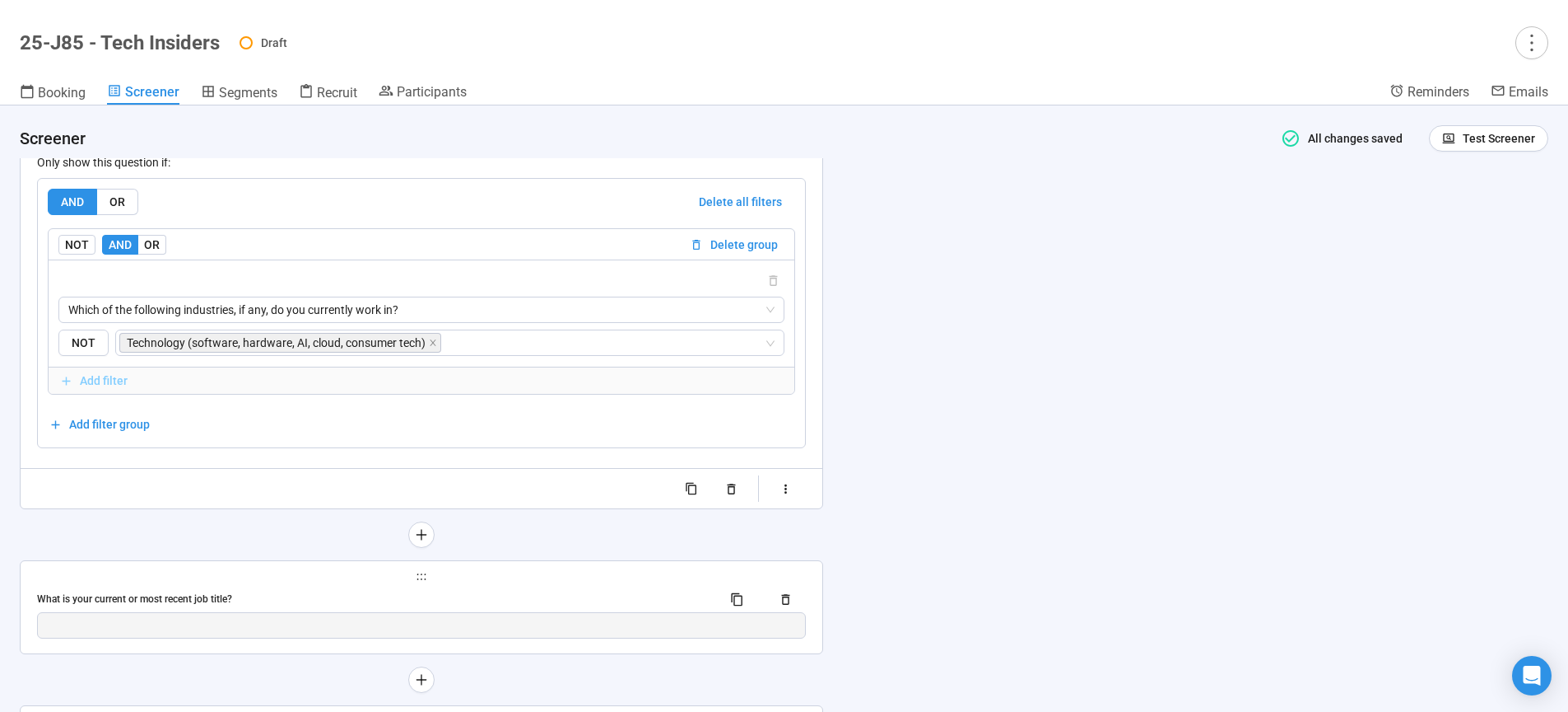
scroll to position [4468, 0]
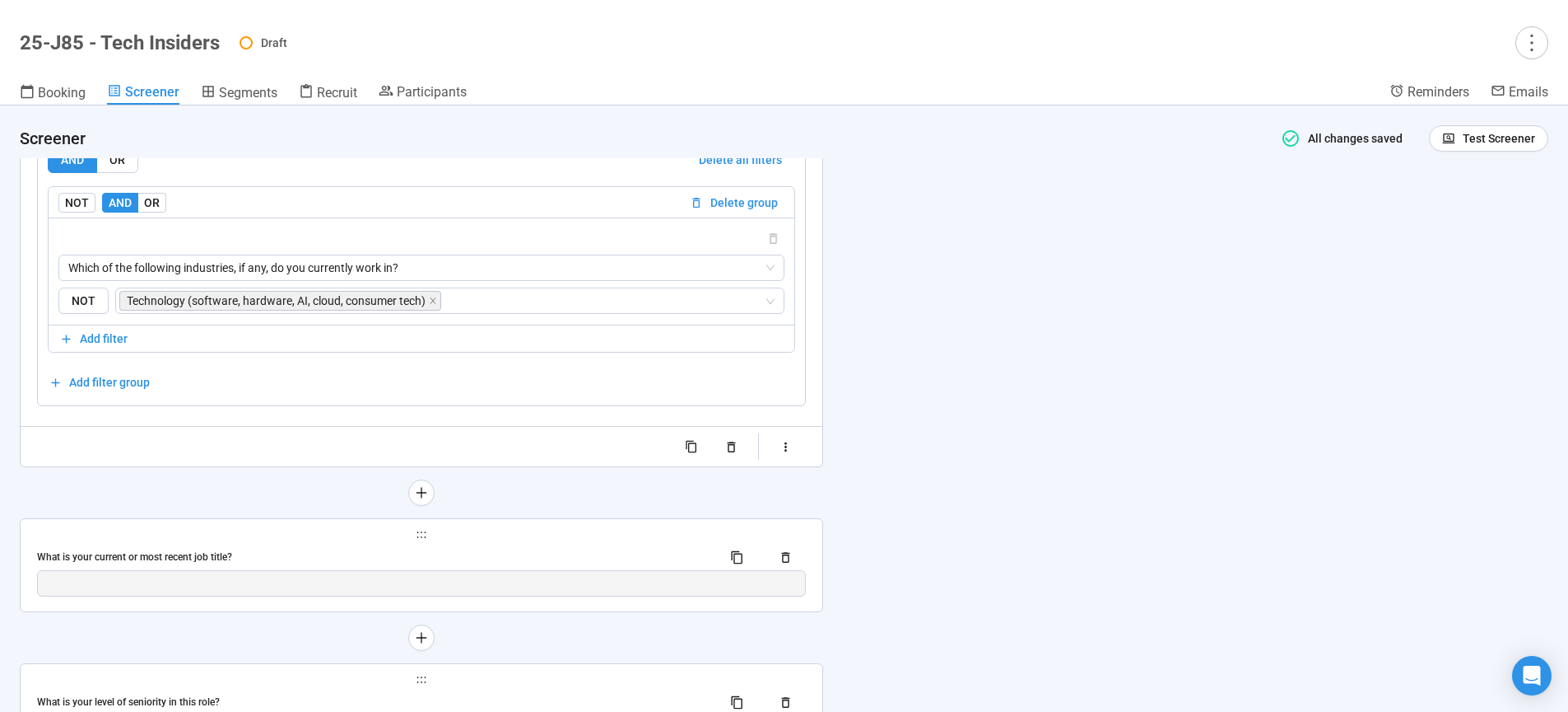
drag, startPoint x: 156, startPoint y: 398, endPoint x: 169, endPoint y: 413, distance: 19.8
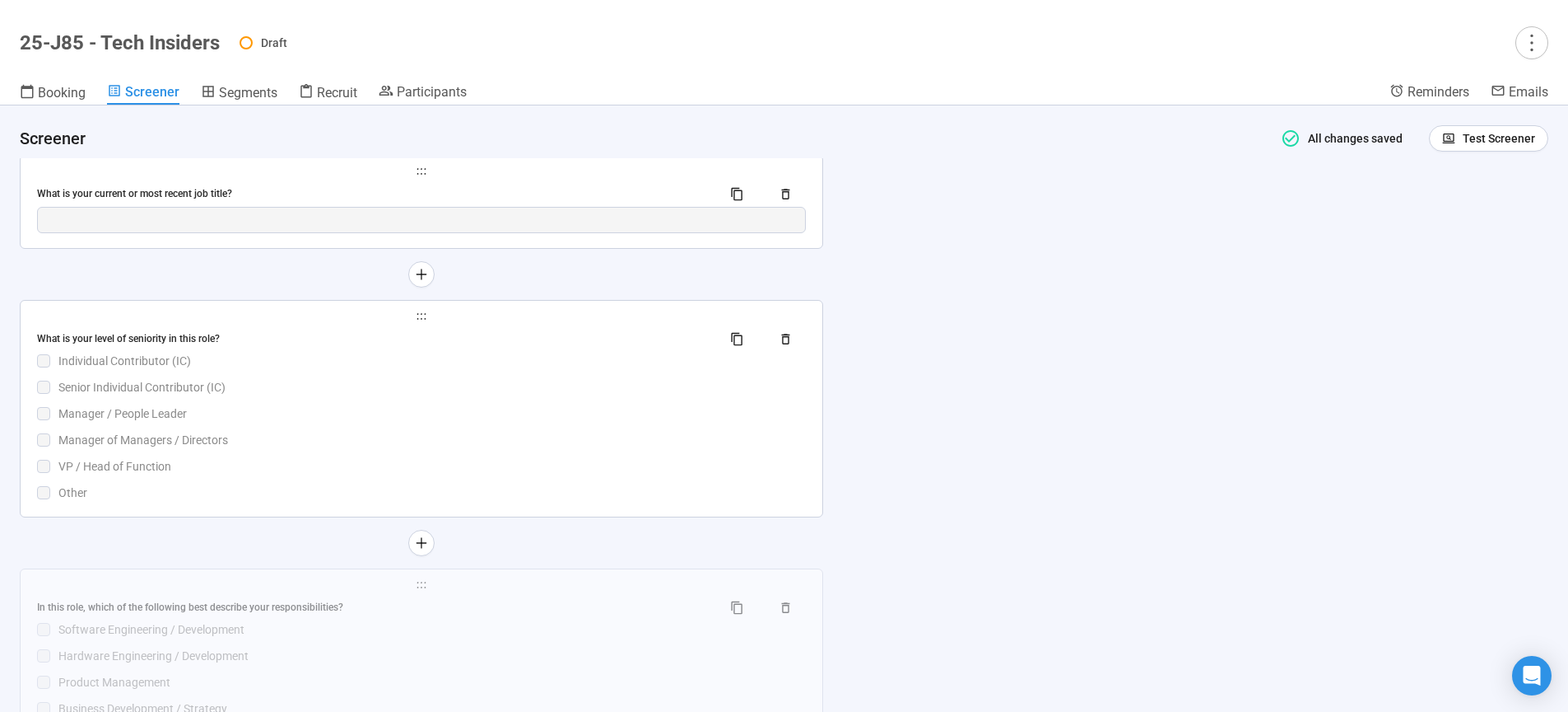
scroll to position [4843, 0]
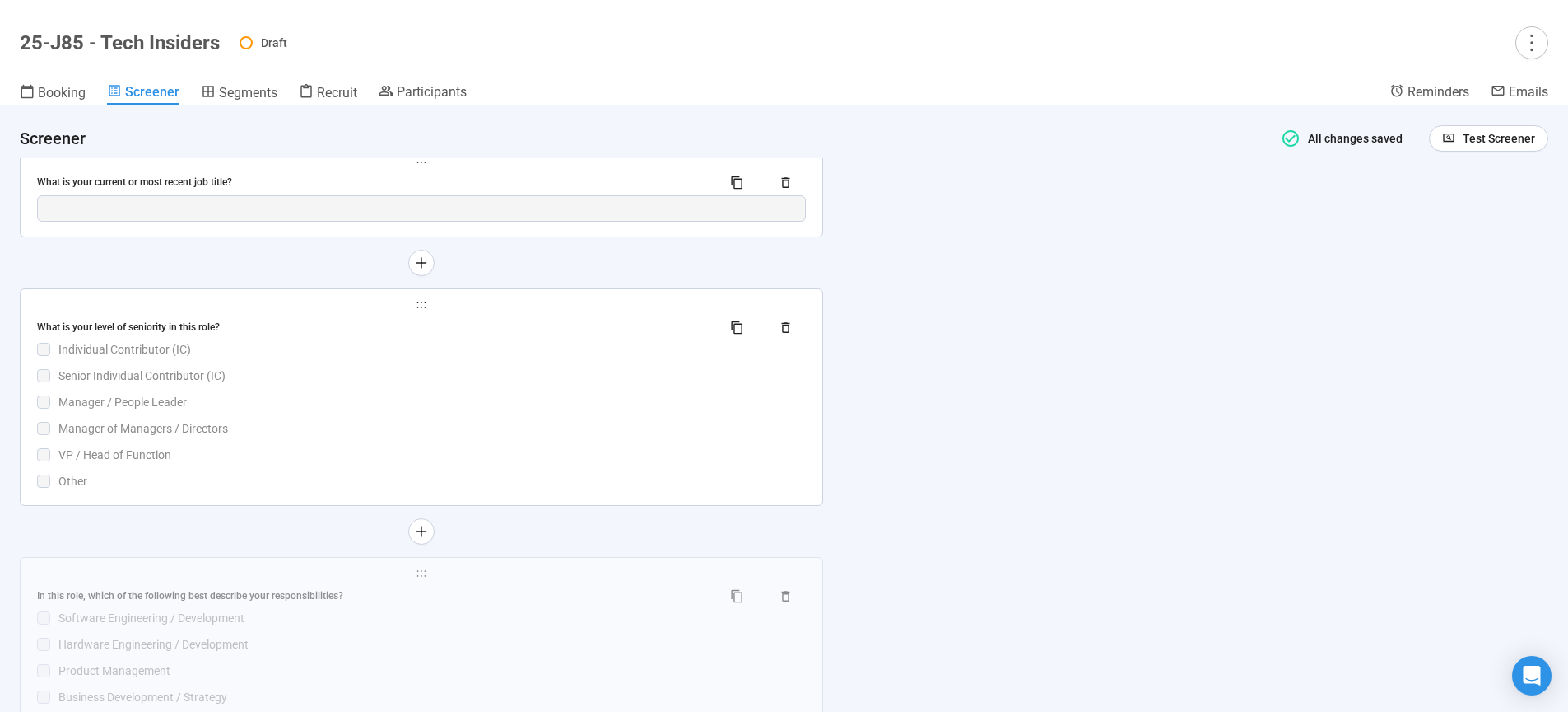
click at [400, 429] on div "Manager of Managers / Directors" at bounding box center [432, 429] width 748 height 18
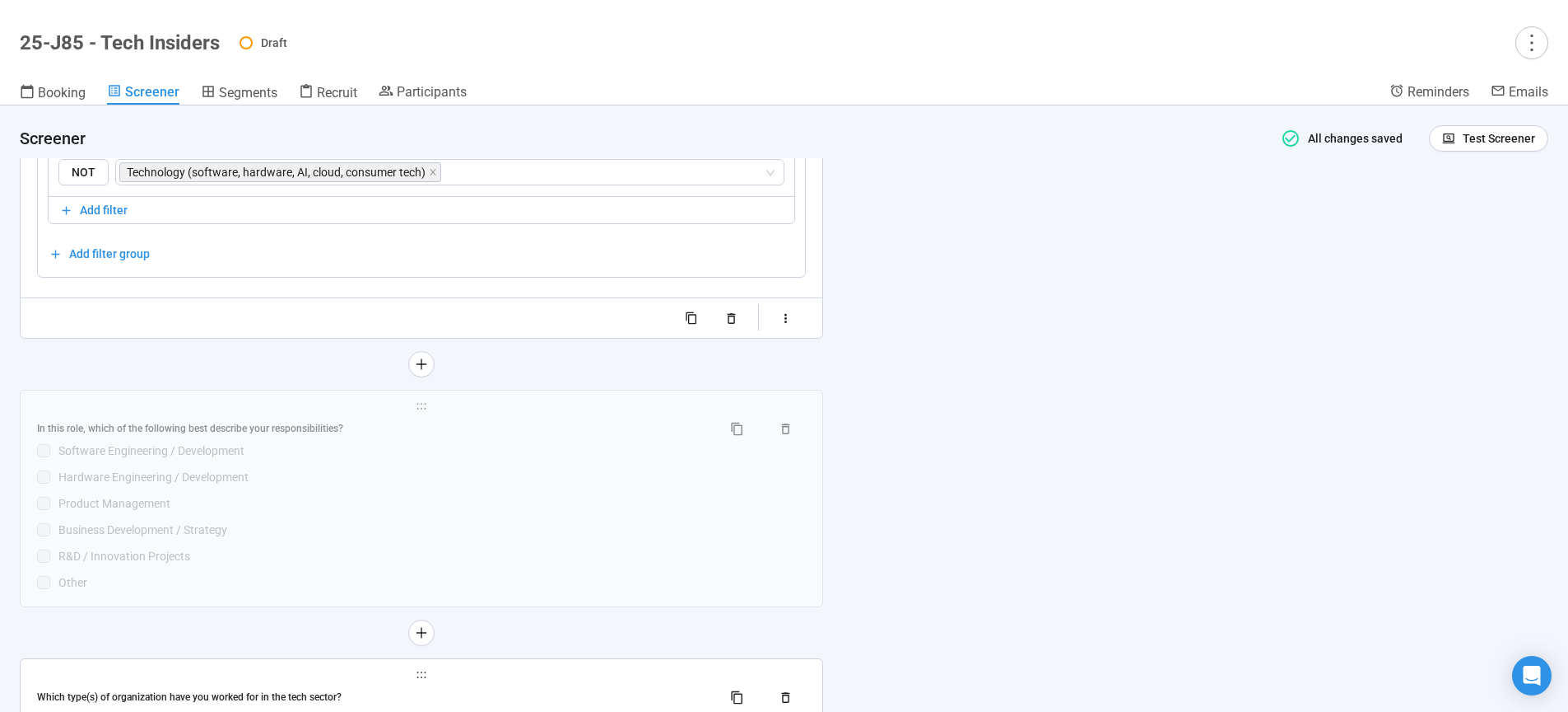
scroll to position [5193, 0]
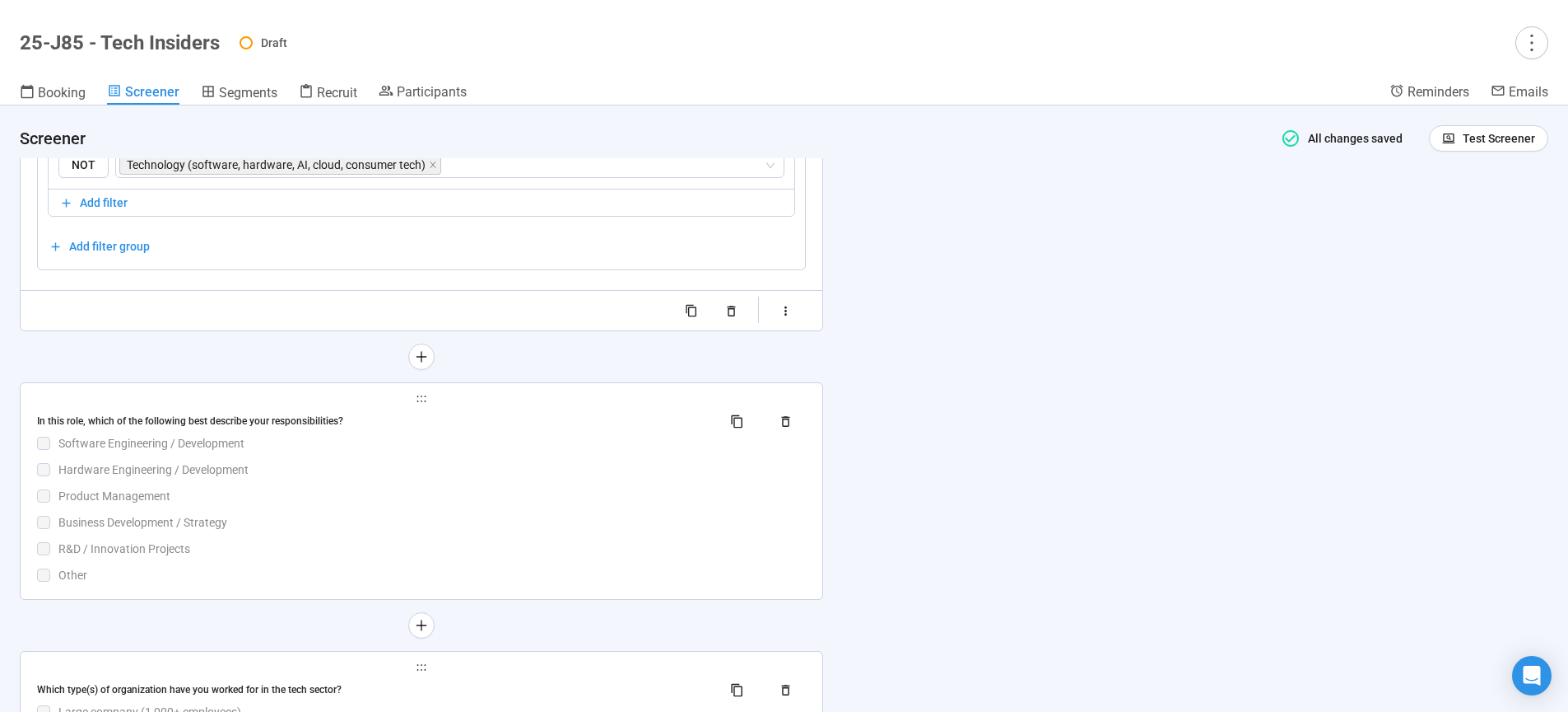
click at [345, 492] on div "In this role, which of the following best describe your responsibilities? Softw…" at bounding box center [421, 496] width 768 height 176
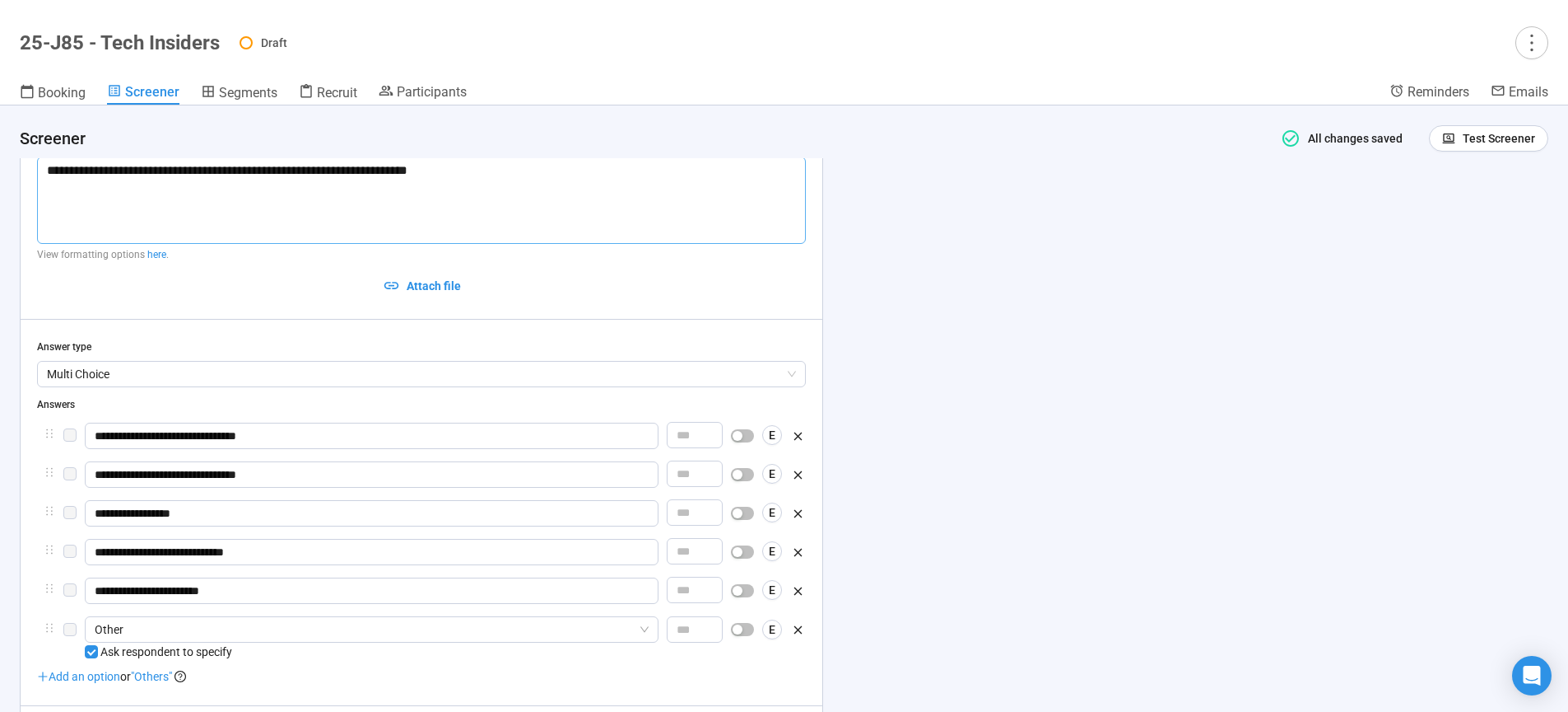
scroll to position [4707, 0]
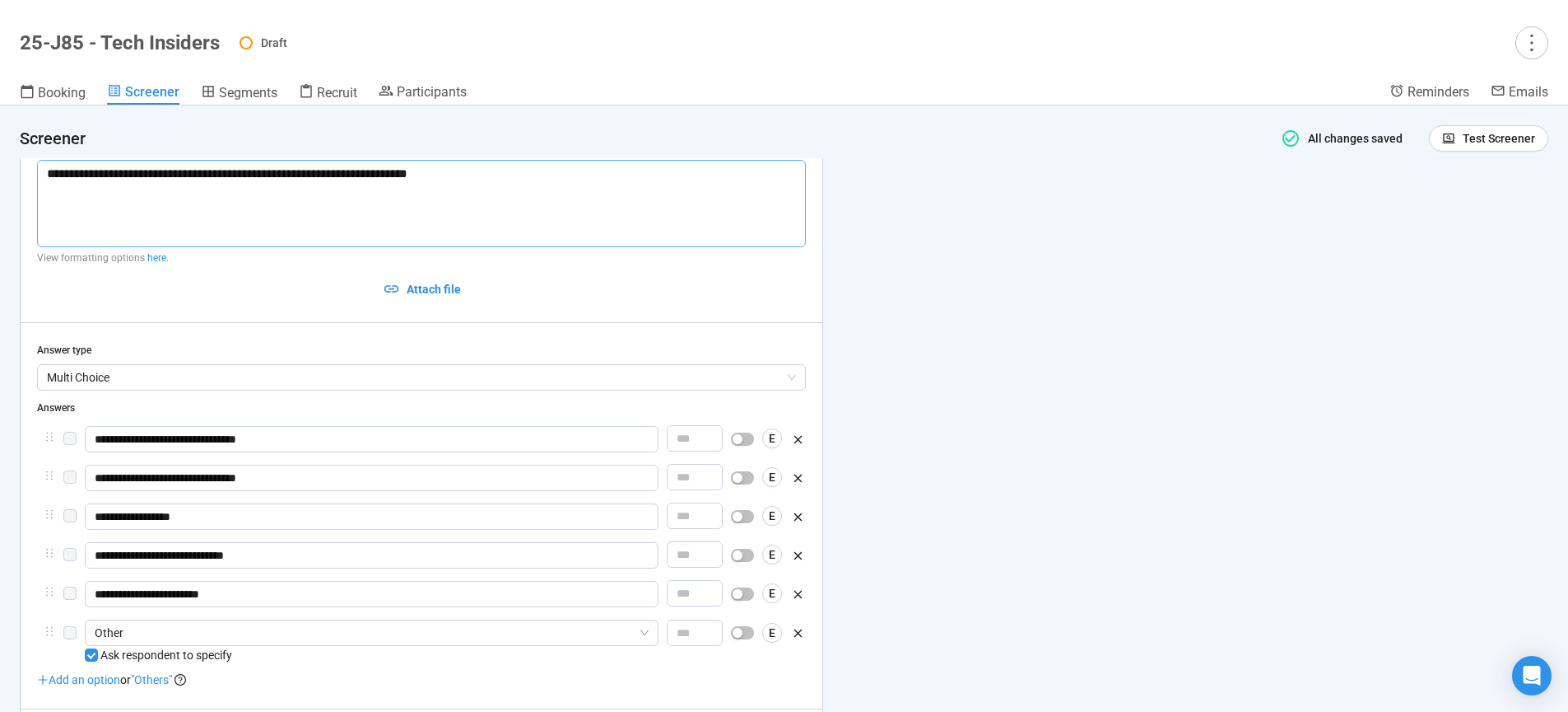
drag, startPoint x: 116, startPoint y: 179, endPoint x: 116, endPoint y: 200, distance: 21.0
click at [116, 180] on textarea "**********" at bounding box center [421, 204] width 768 height 87
type textarea "**********"
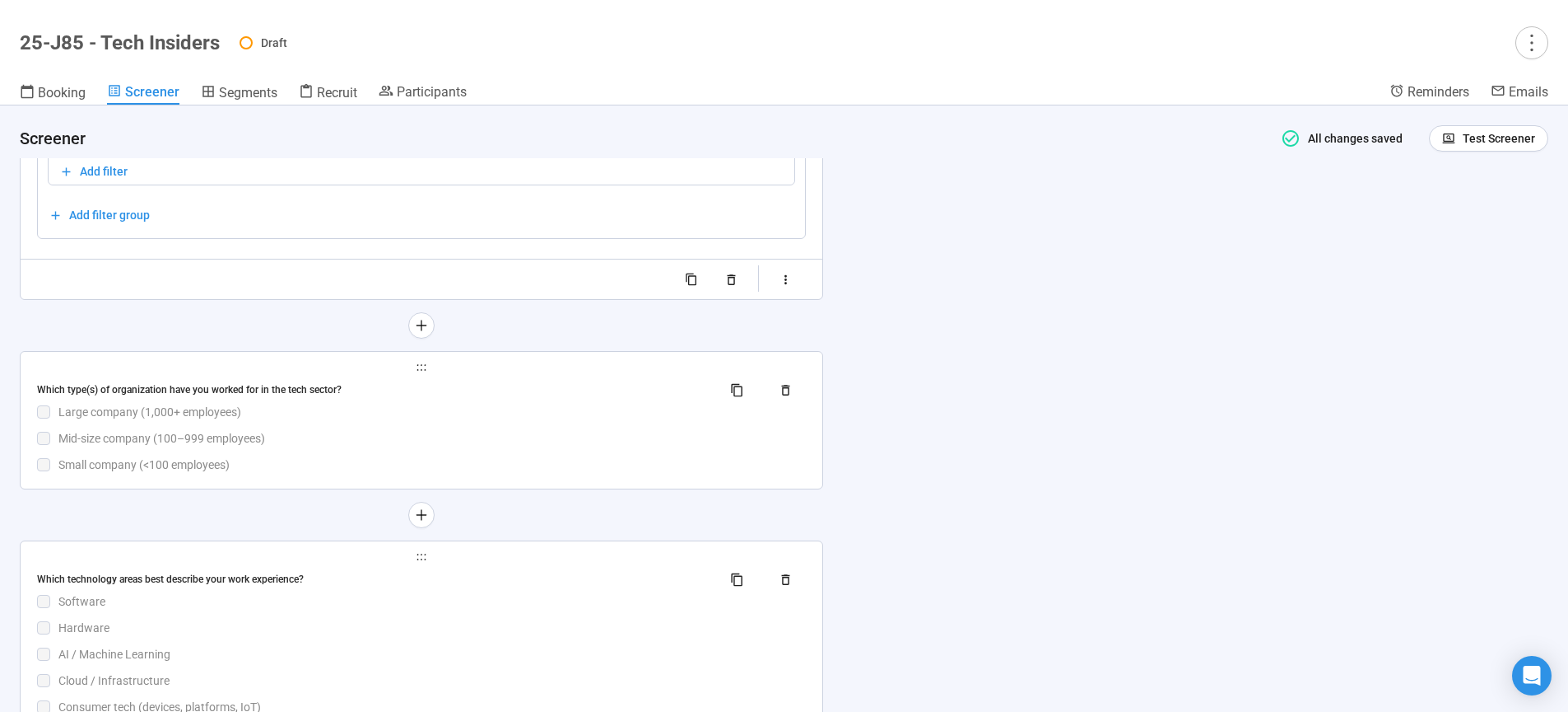
scroll to position [5589, 0]
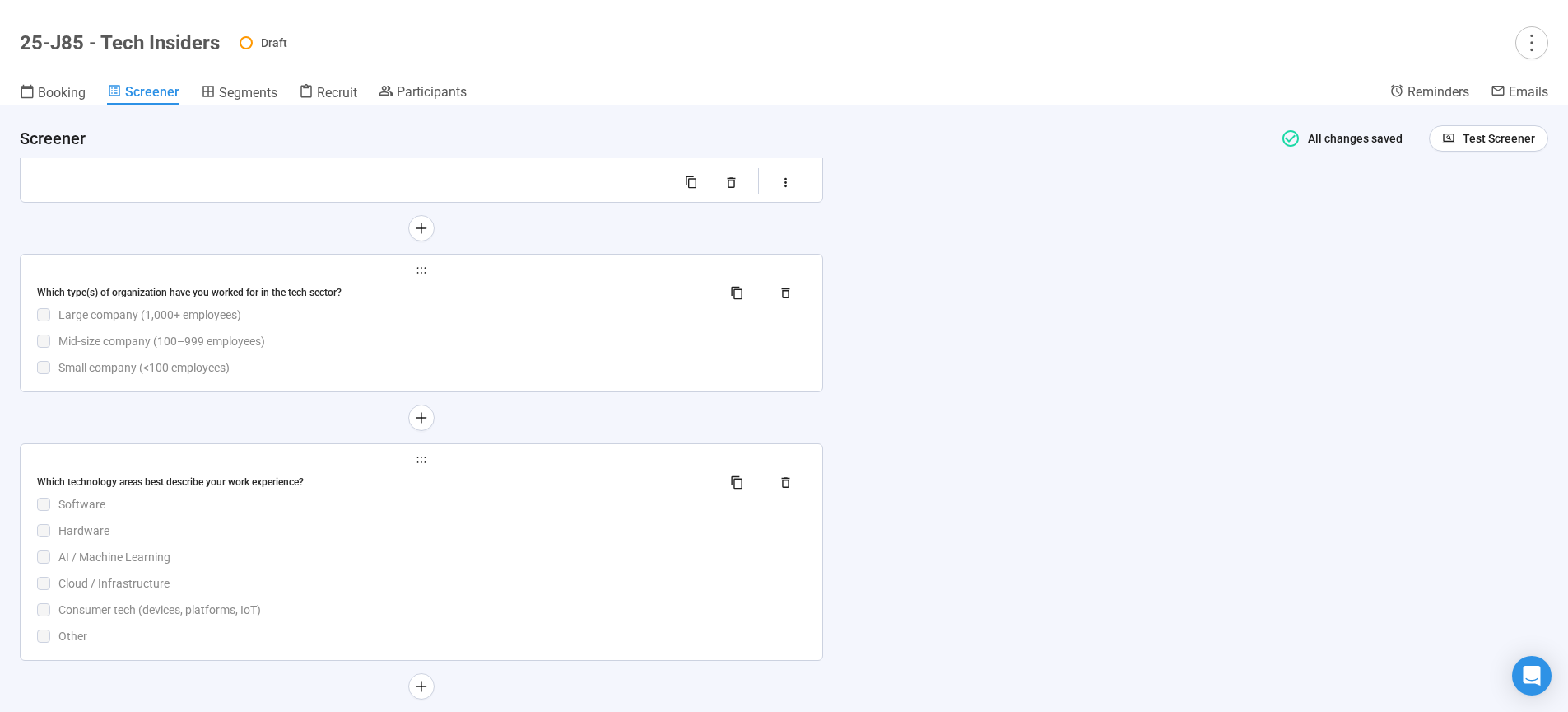
click at [444, 368] on div "Which type(s) of organization have you worked for in the tech sector? Large com…" at bounding box center [421, 328] width 768 height 97
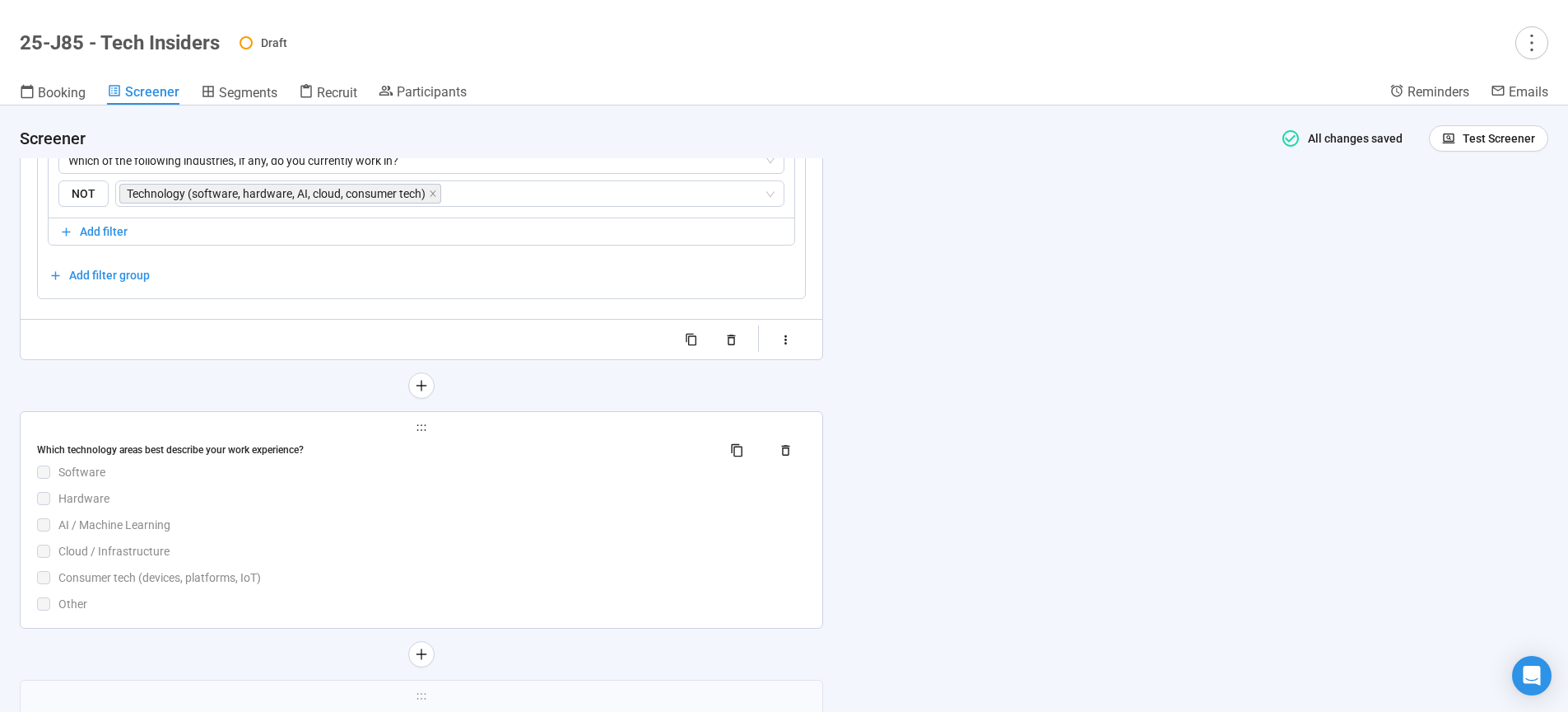
scroll to position [5709, 0]
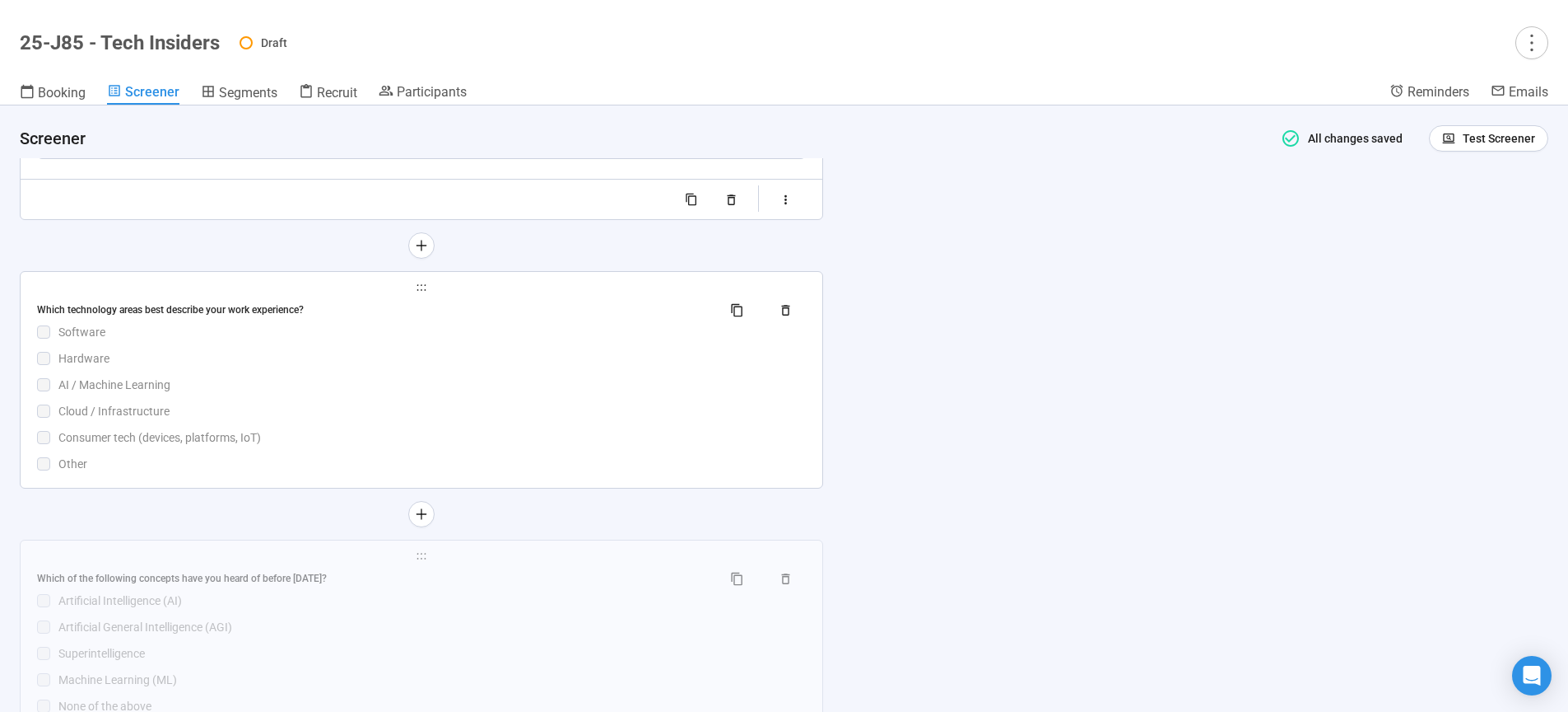
click at [518, 420] on div "Cloud / Infrastructure" at bounding box center [432, 411] width 748 height 18
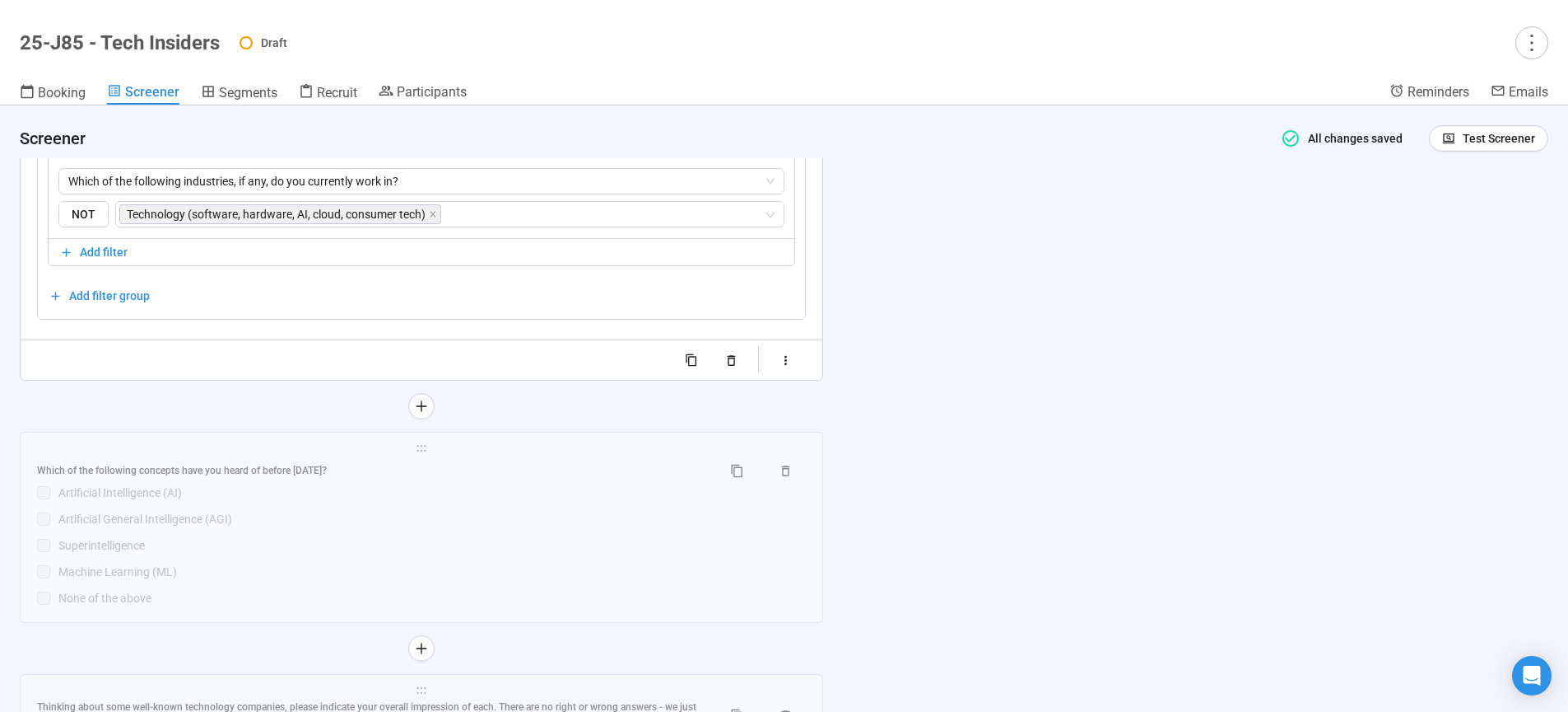
scroll to position [5995, 0]
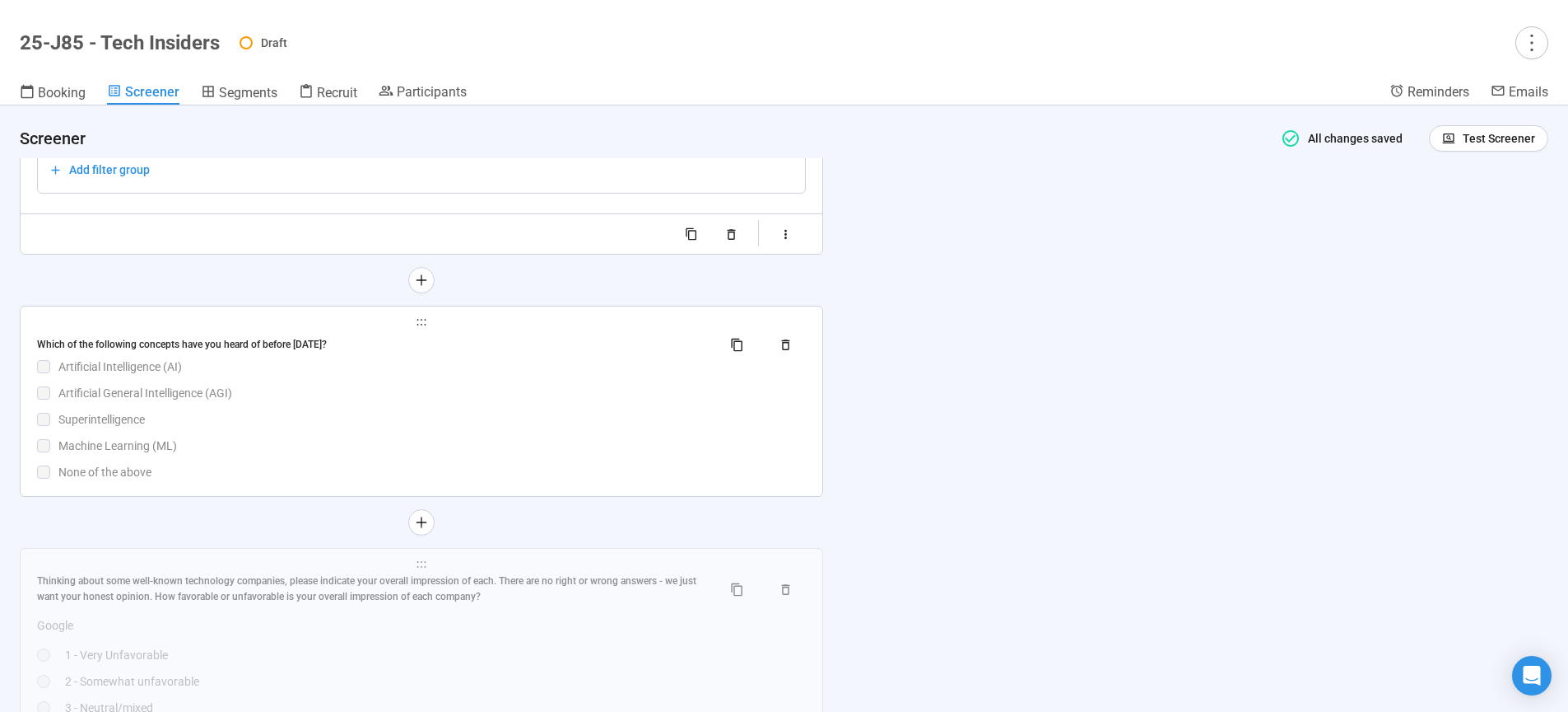
click at [527, 429] on div "Superintelligence" at bounding box center [432, 419] width 748 height 18
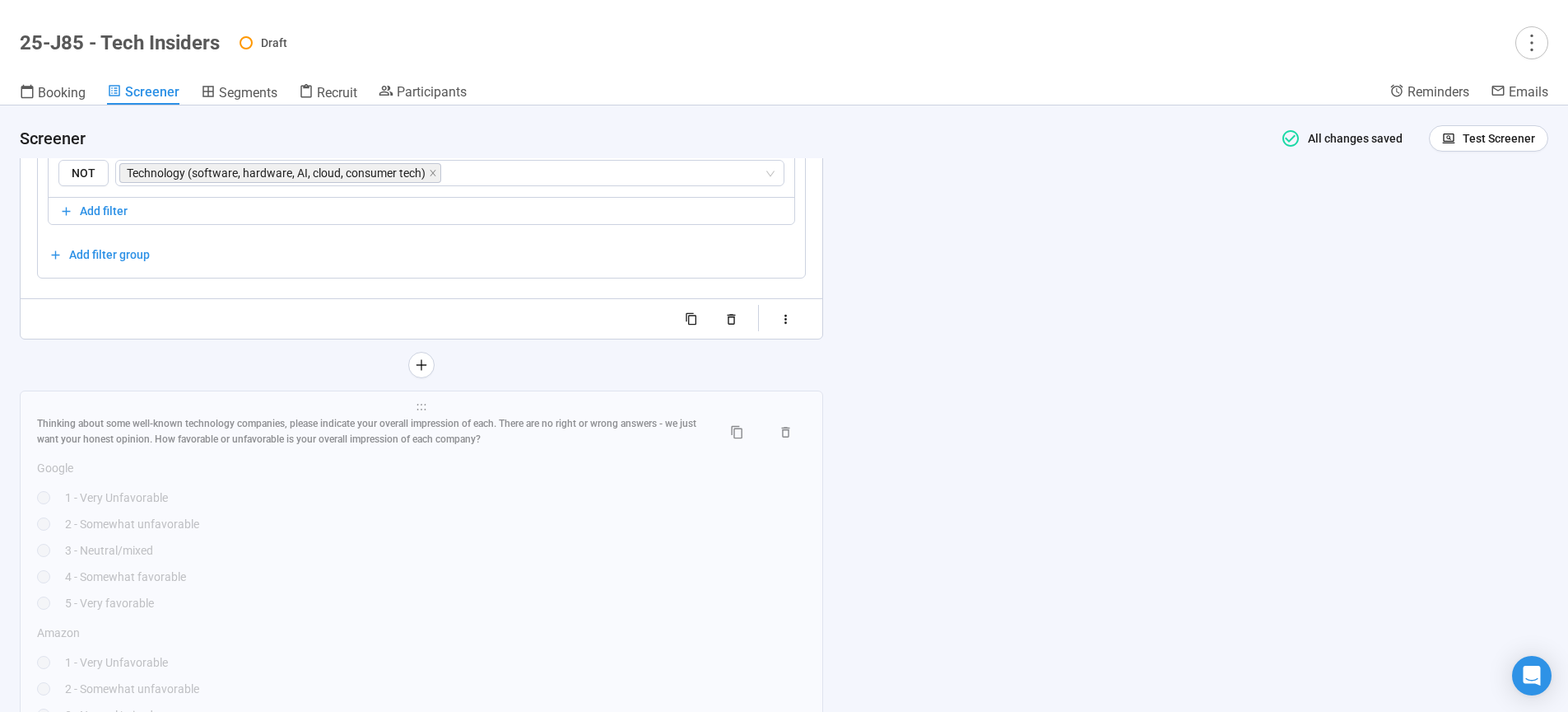
scroll to position [6295, 0]
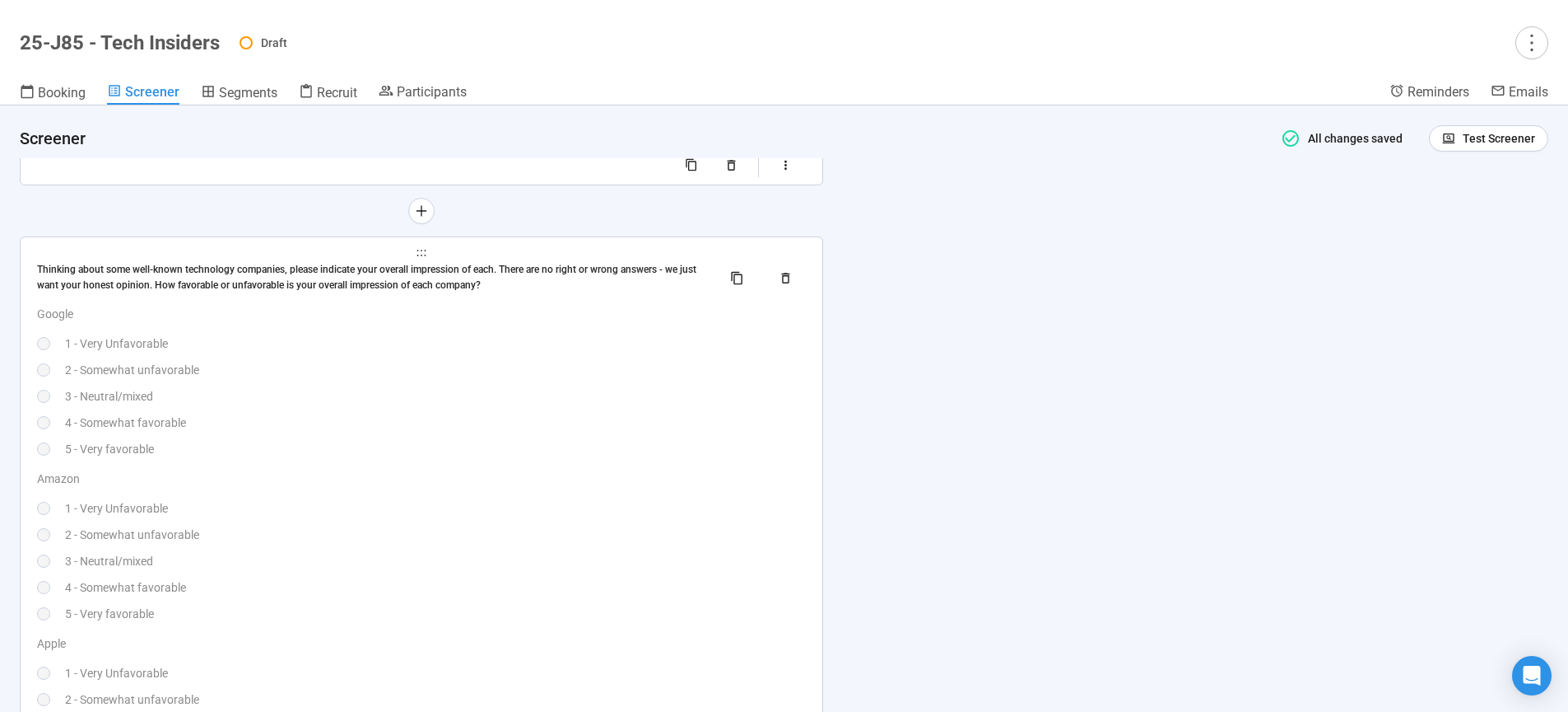
click at [519, 429] on div "Google 1 - Very Unfavorable 2 - Somewhat unfavorable 3 - Neutral/mixed 4 - Some…" at bounding box center [421, 381] width 768 height 153
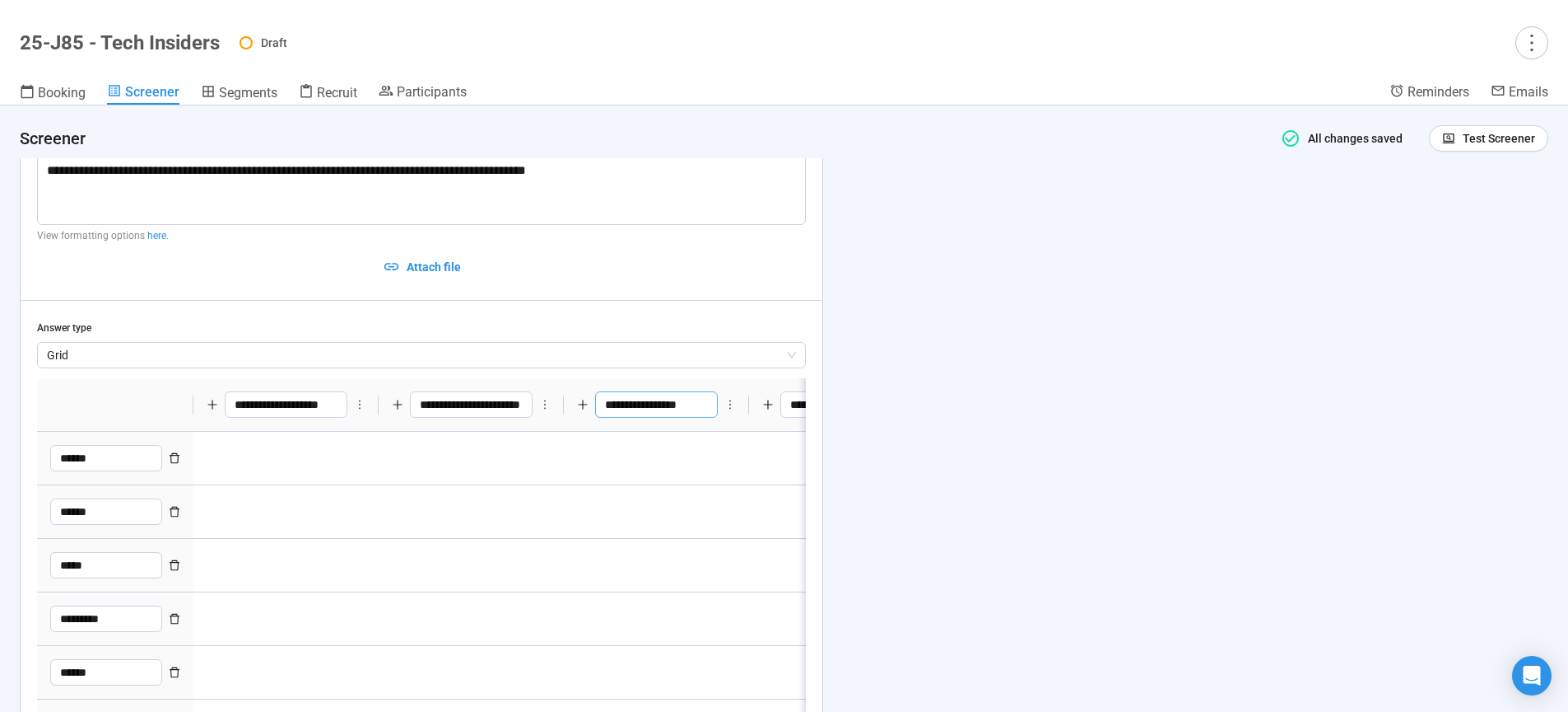
scroll to position [0, 499]
drag, startPoint x: 649, startPoint y: 423, endPoint x: 929, endPoint y: 415, distance: 280.1
click at [929, 415] on div "**********" at bounding box center [784, 408] width 1568 height 606
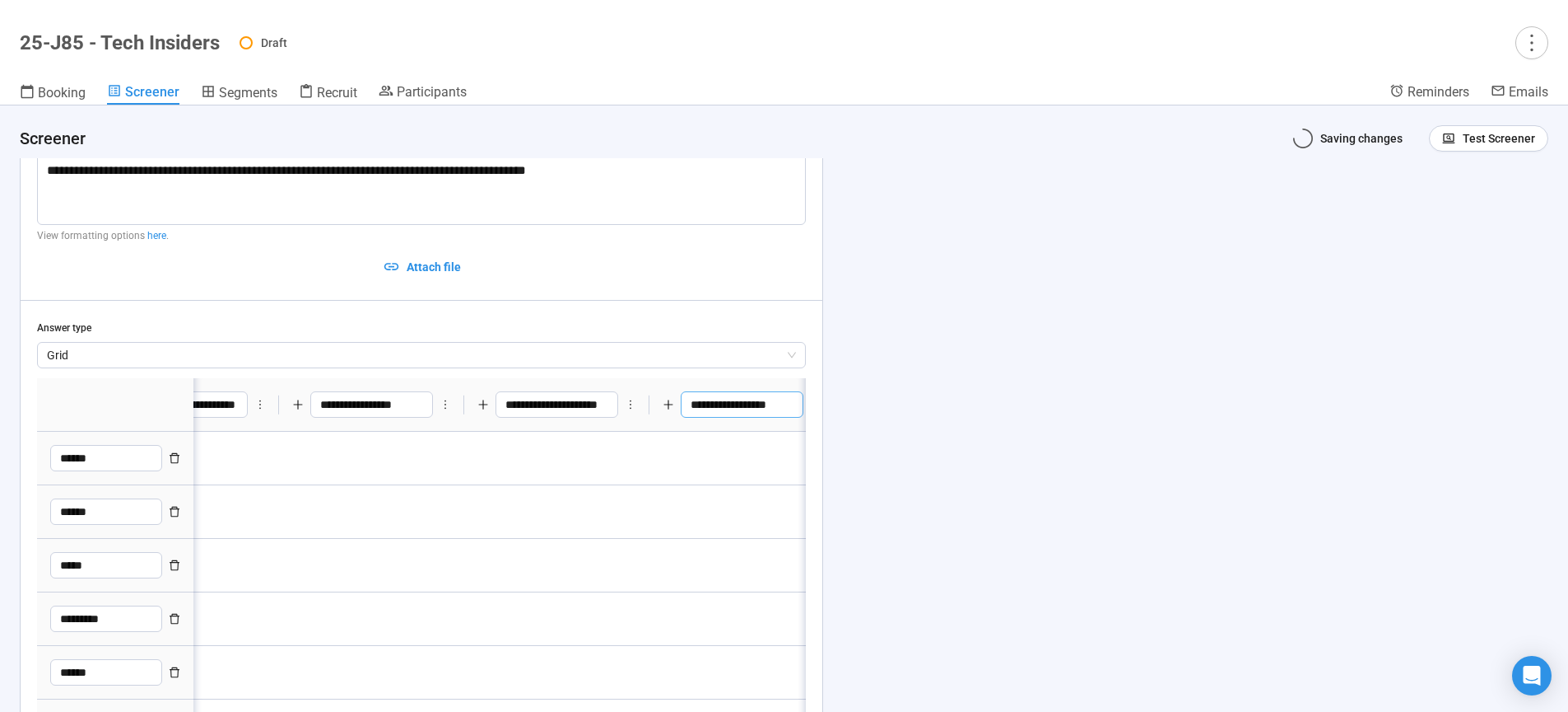
drag, startPoint x: -143, startPoint y: 421, endPoint x: -169, endPoint y: 421, distance: 26.0
click at [380, 418] on input "**********" at bounding box center [371, 404] width 122 height 26
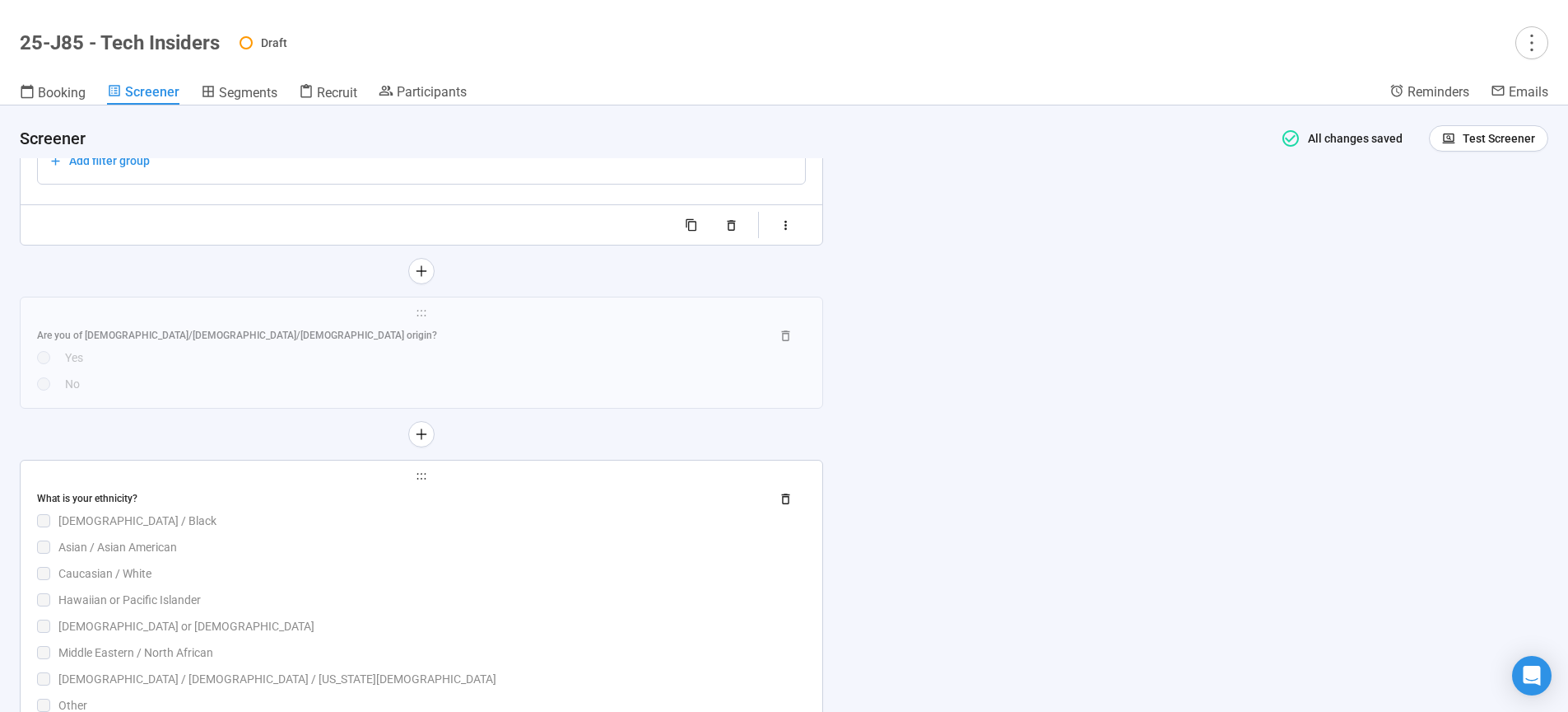
scroll to position [6916, 0]
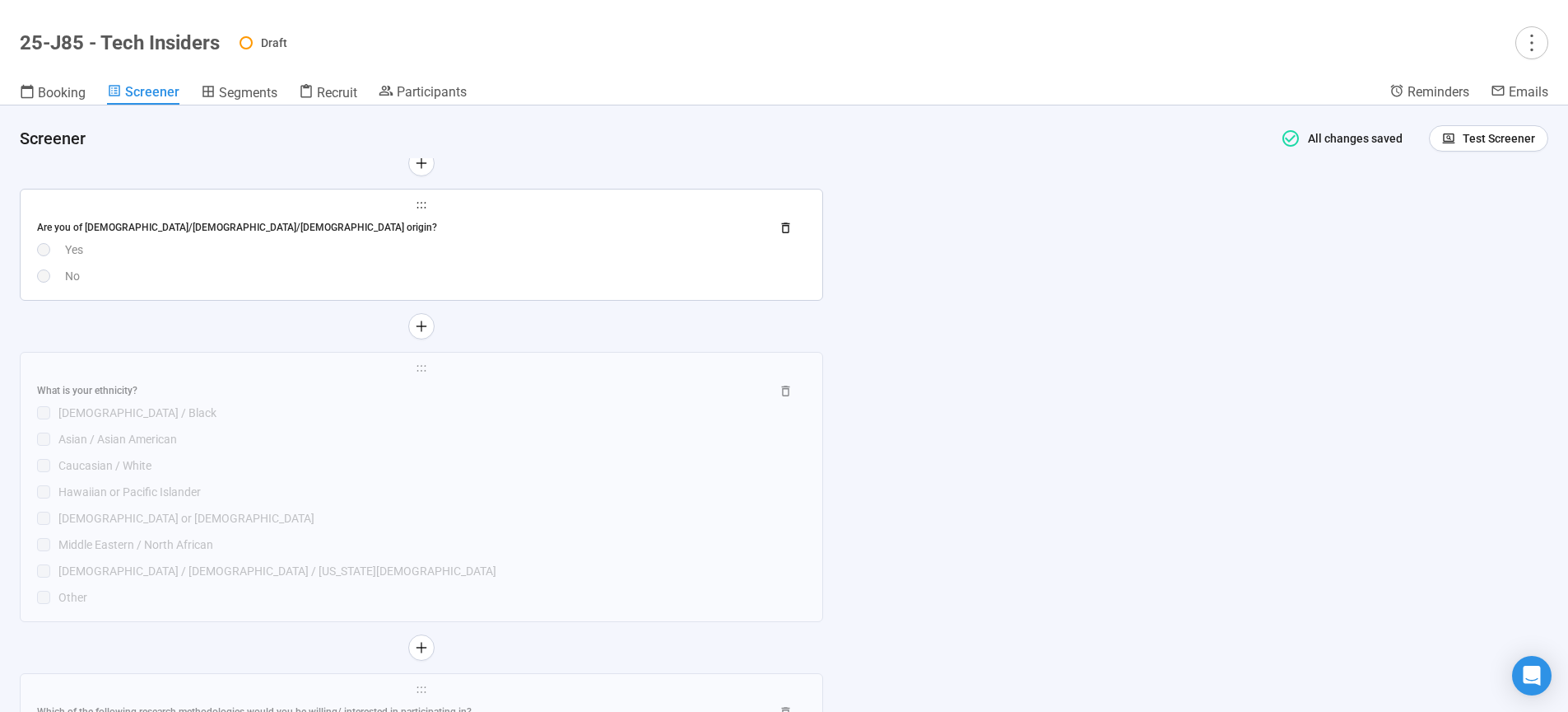
click at [592, 236] on div "Are you of [DEMOGRAPHIC_DATA]/[DEMOGRAPHIC_DATA]/[DEMOGRAPHIC_DATA] origin?" at bounding box center [396, 227] width 720 height 16
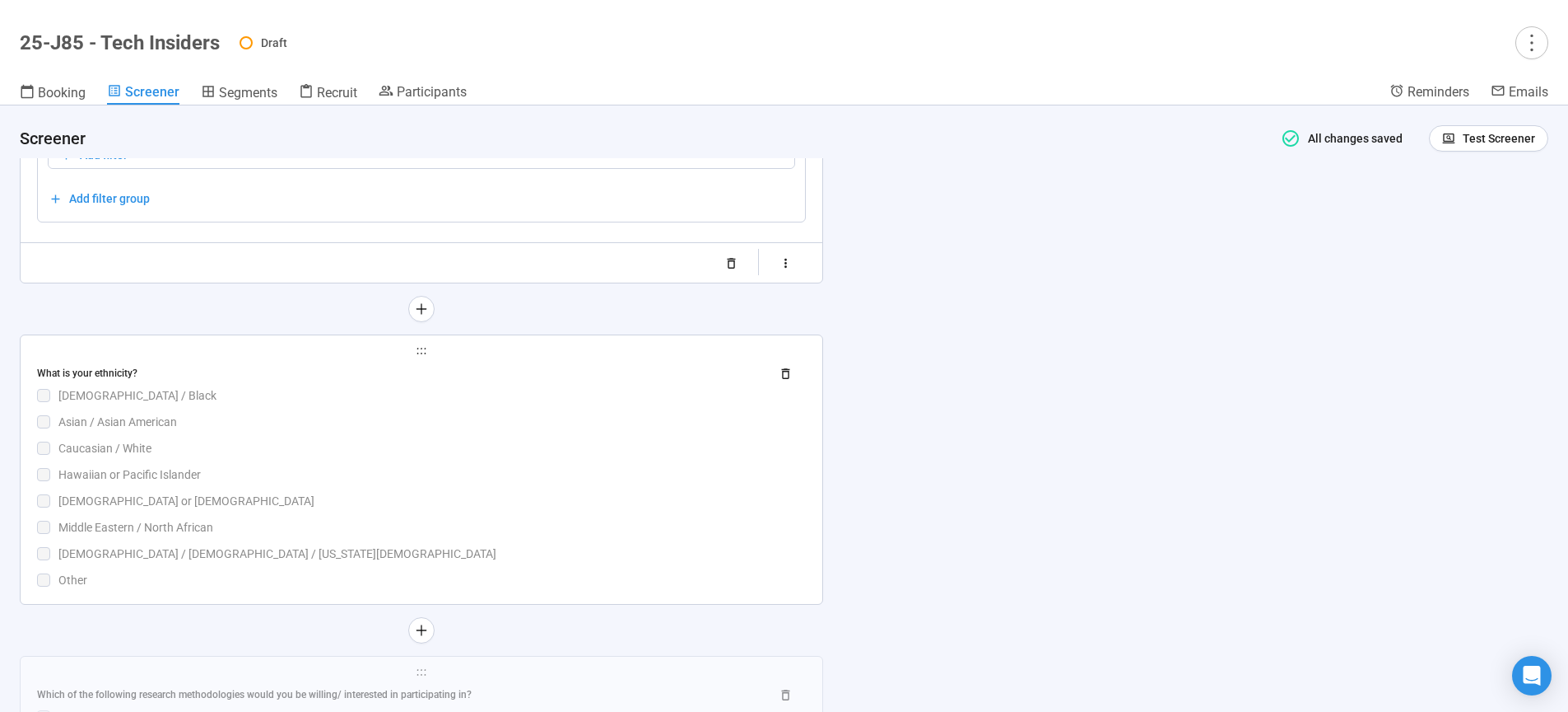
click at [514, 428] on div "What is your ethnicity? African American / Black Asian / Asian American Caucasi…" at bounding box center [421, 474] width 768 height 229
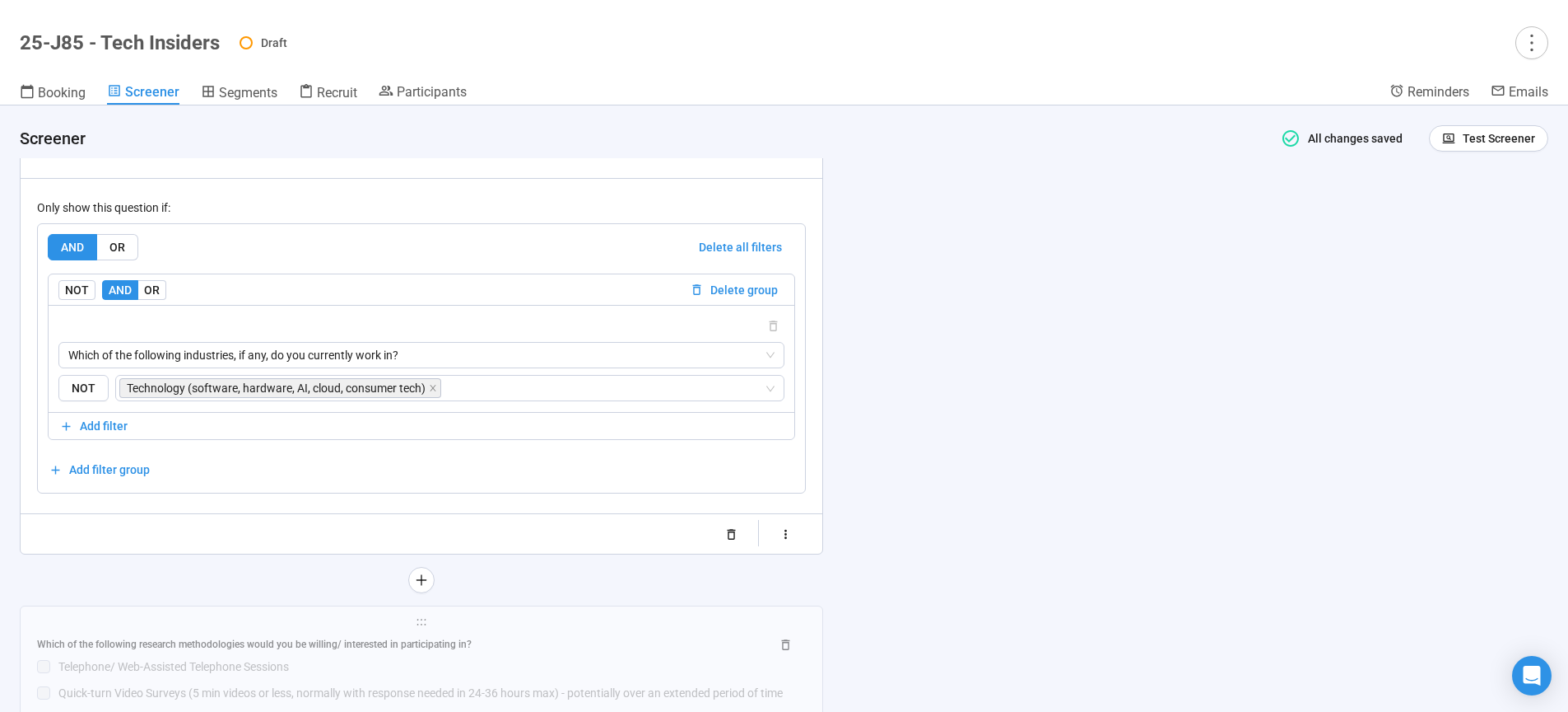
scroll to position [8120, 0]
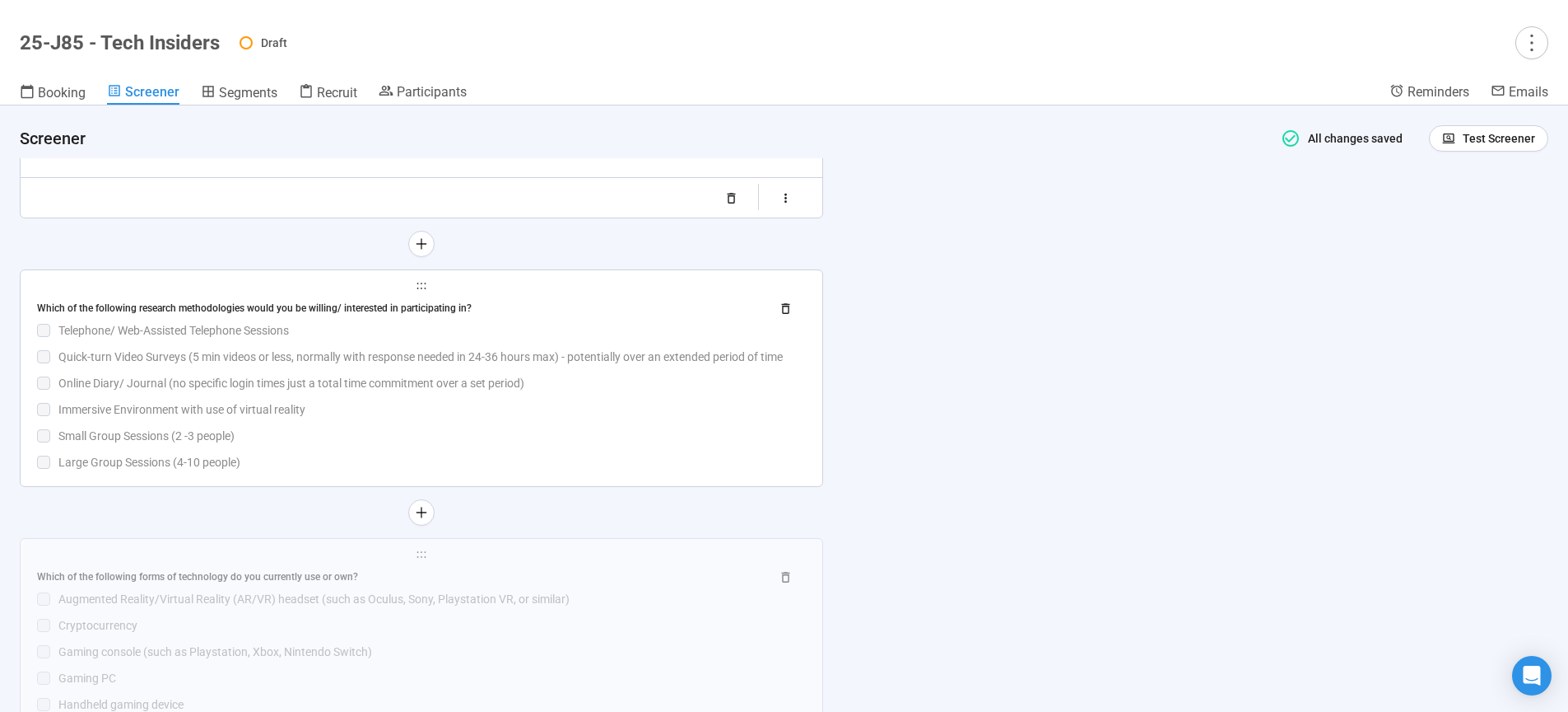
click at [428, 417] on div "Which of the following research methodologies would you be willing/ interested …" at bounding box center [421, 383] width 768 height 176
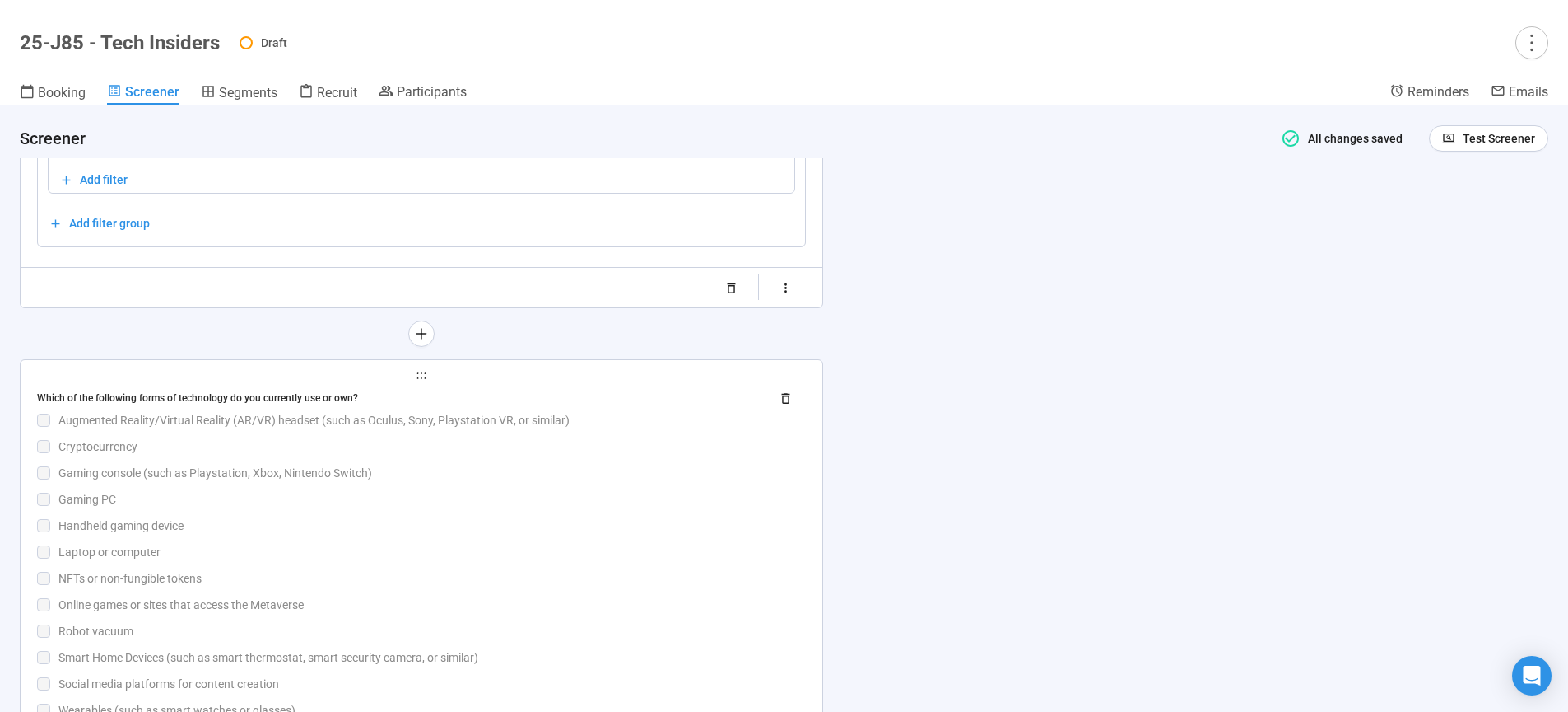
click at [427, 508] on div "Gaming PC" at bounding box center [432, 499] width 748 height 18
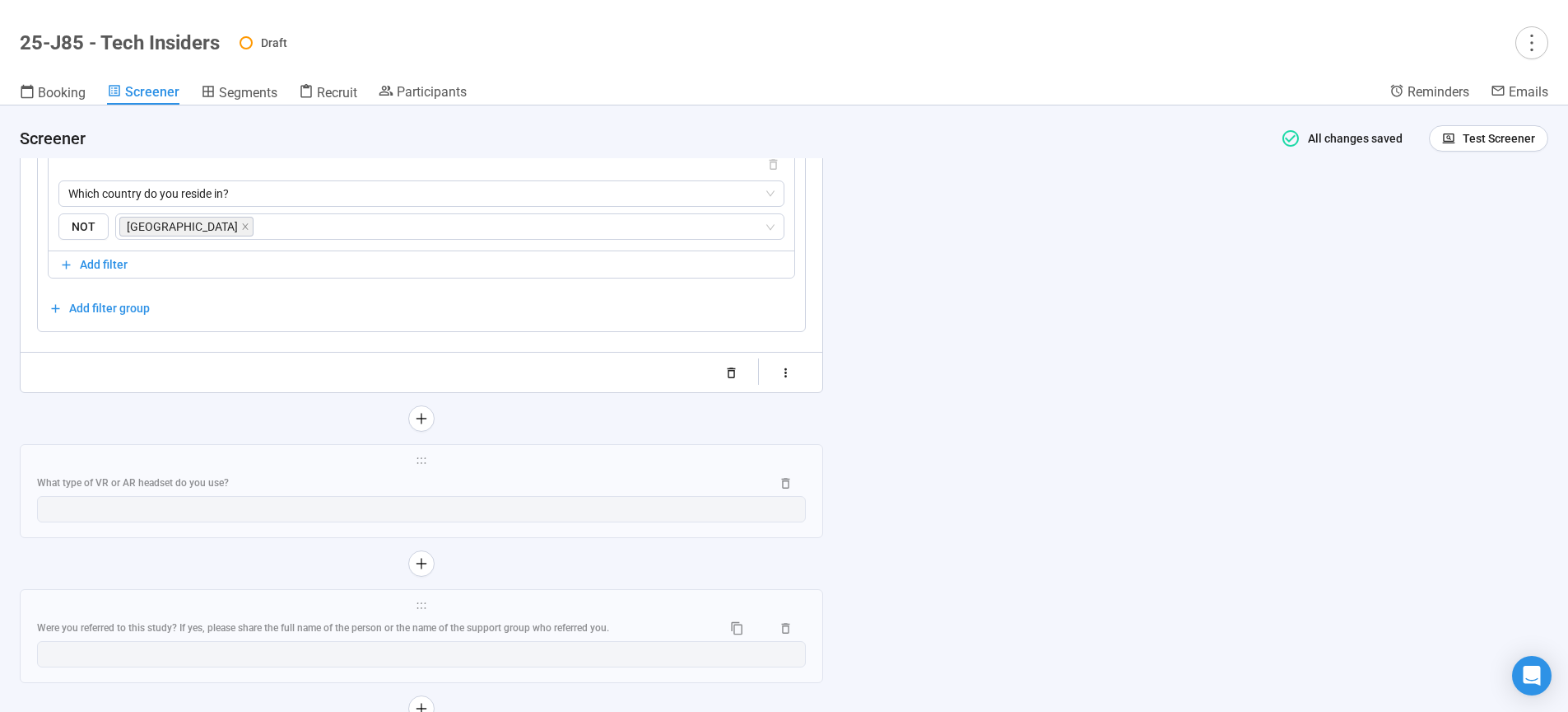
scroll to position [8735, 0]
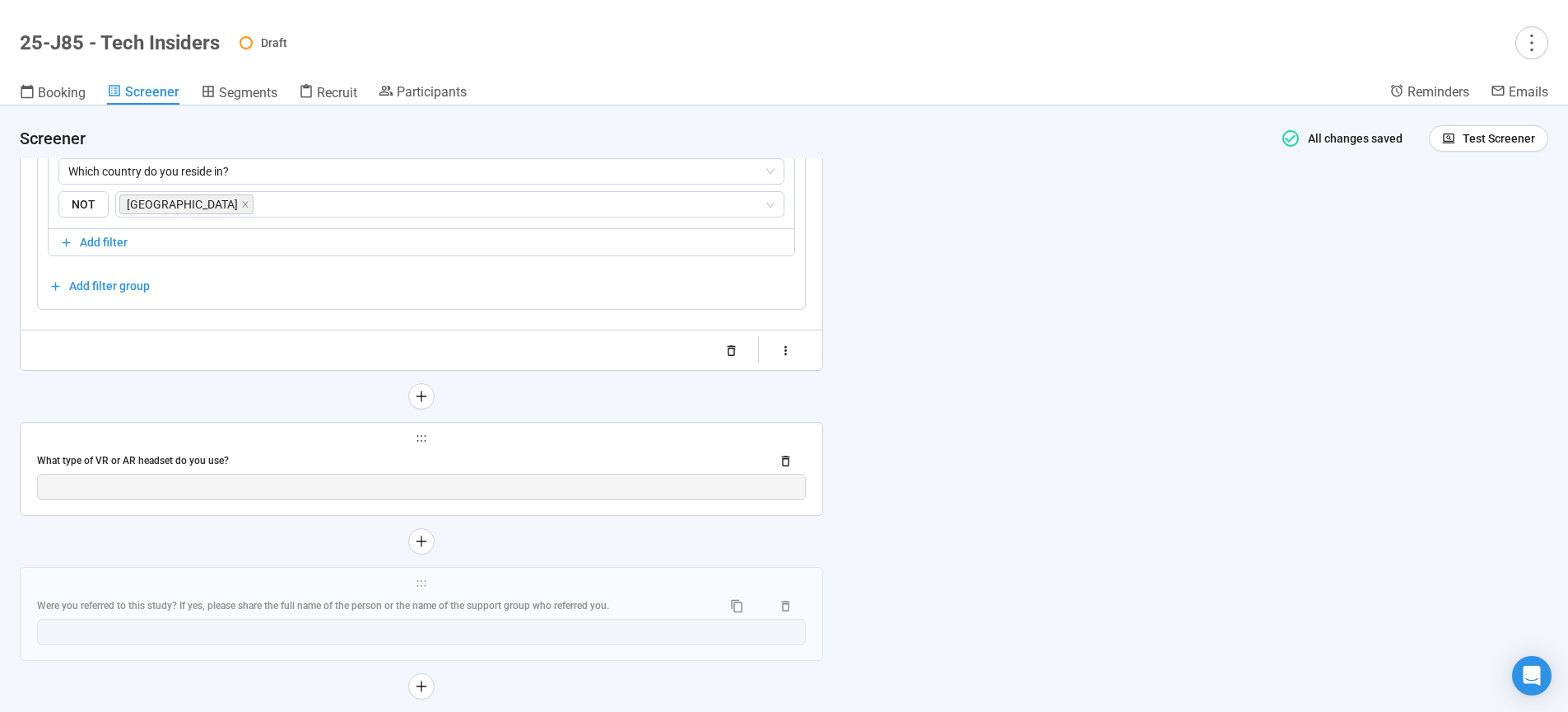
click at [609, 469] on div "What type of VR or AR headset do you use?" at bounding box center [396, 460] width 720 height 16
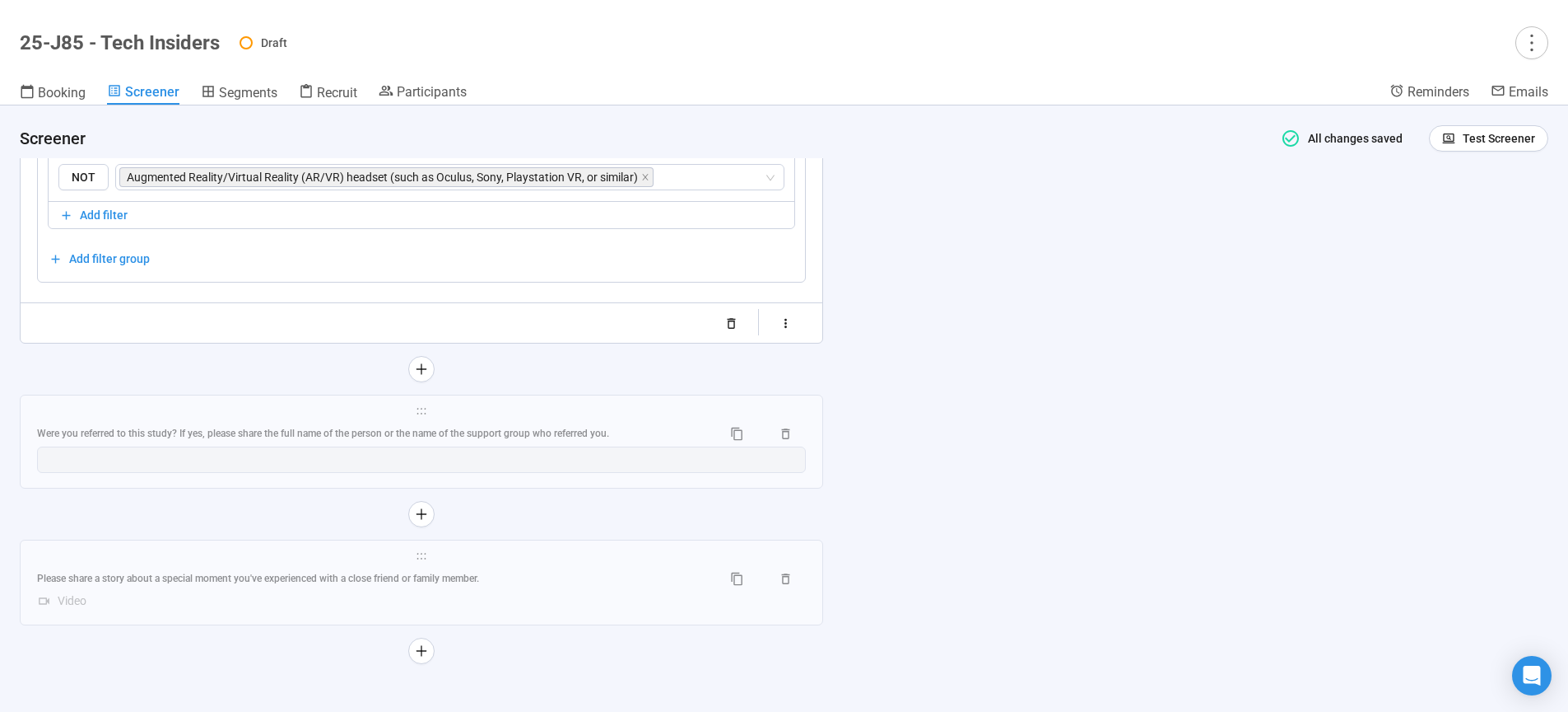
scroll to position [8799, 0]
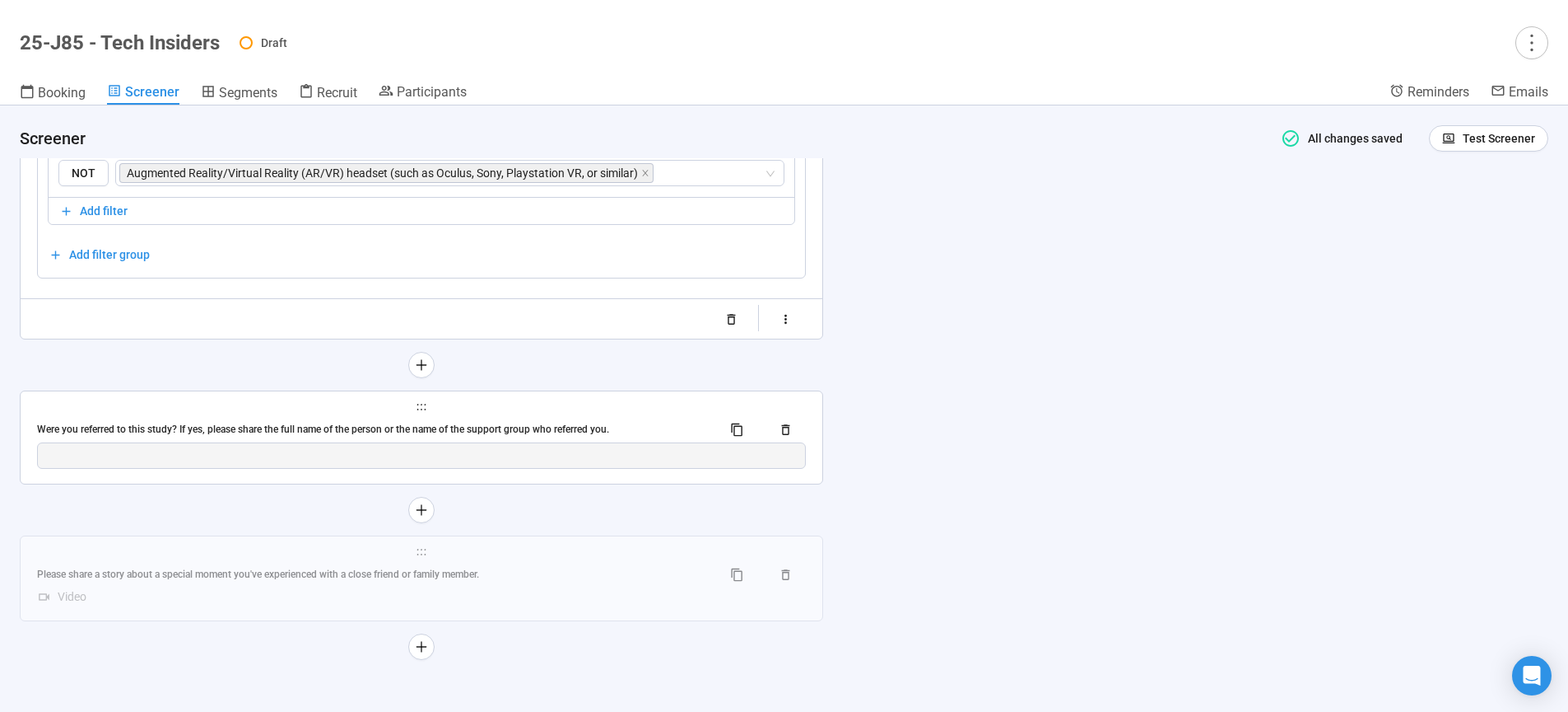
click at [515, 420] on div "Were you referred to this study? If yes, please share the full name of the pers…" at bounding box center [421, 429] width 768 height 26
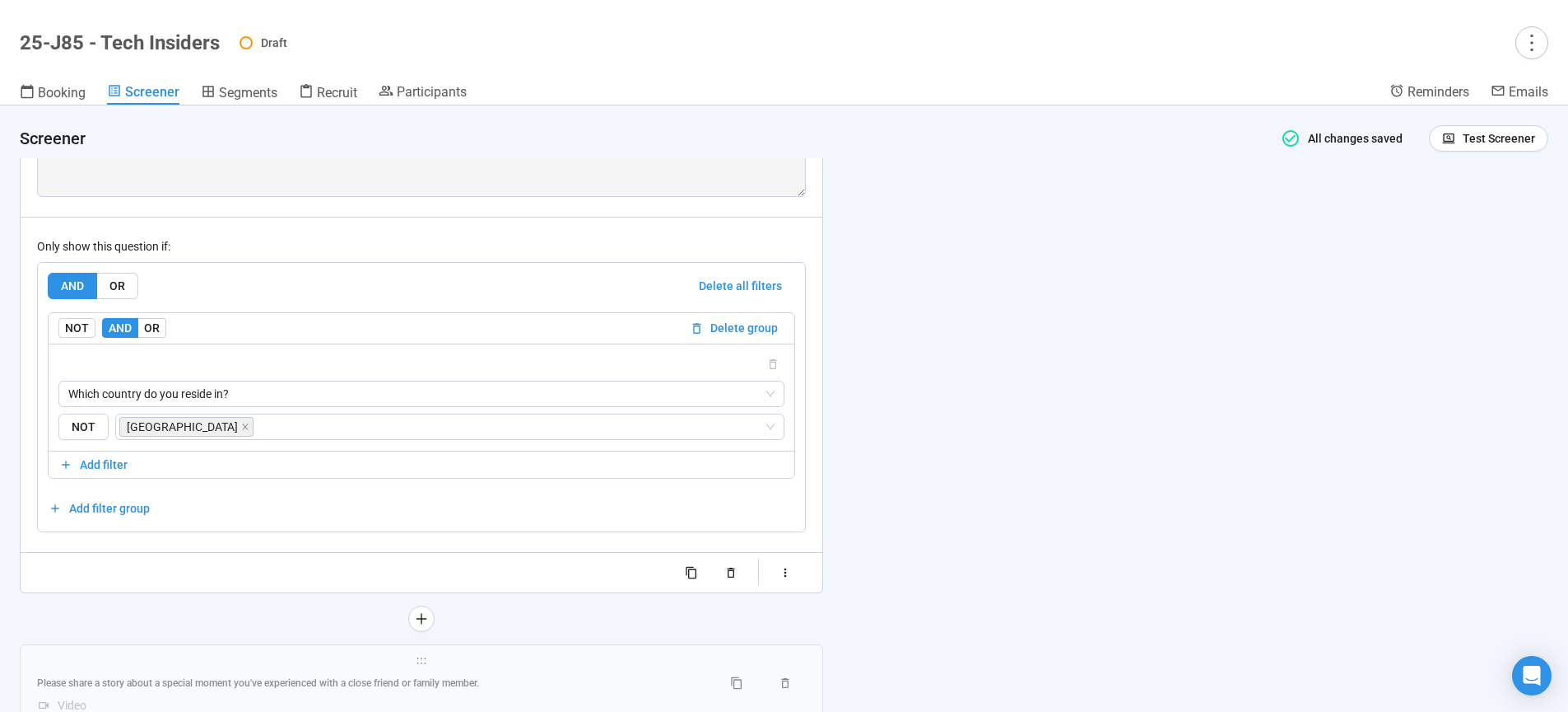
scroll to position [8798, 0]
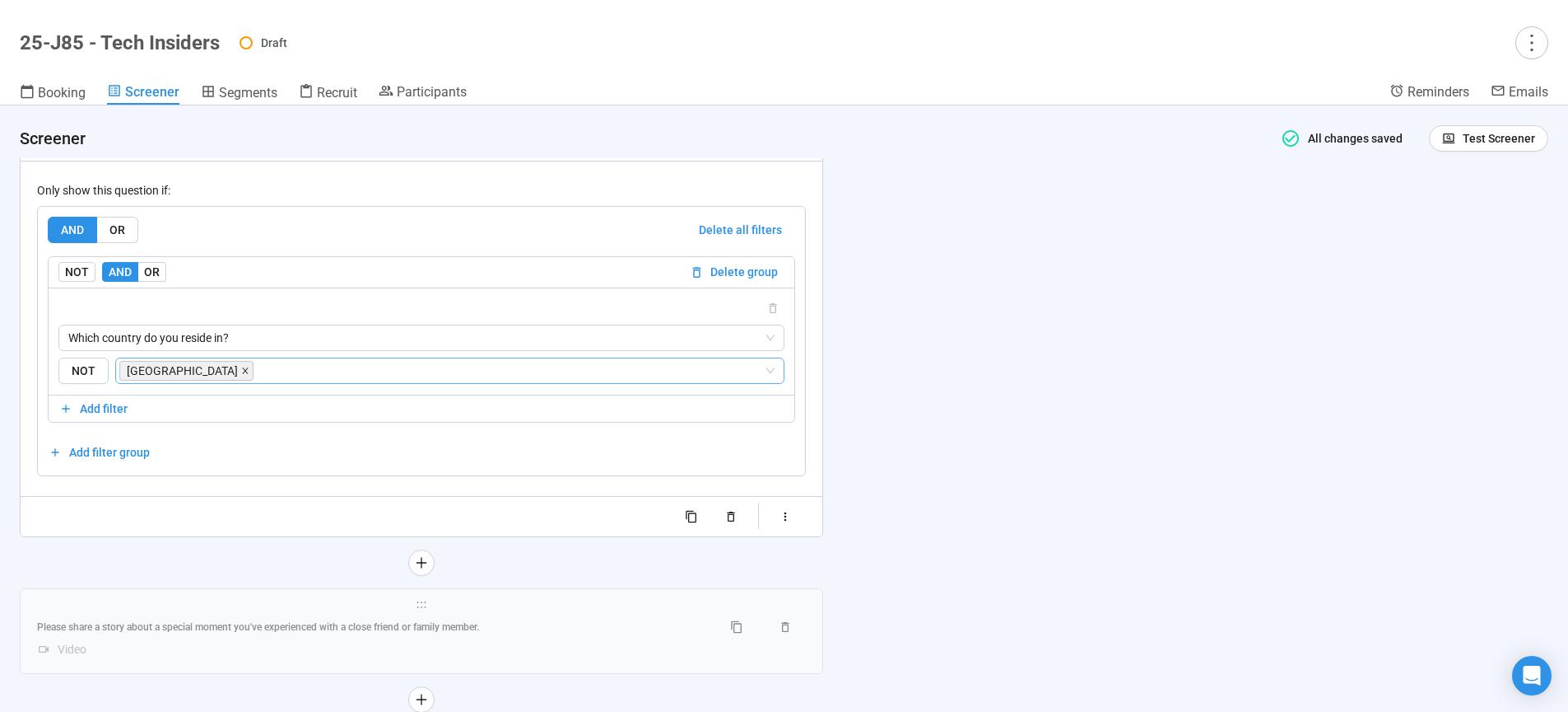
click at [250, 375] on icon "close" at bounding box center [246, 371] width 8 height 8
click at [268, 350] on span "Which country do you reside in?" at bounding box center [422, 337] width 706 height 24
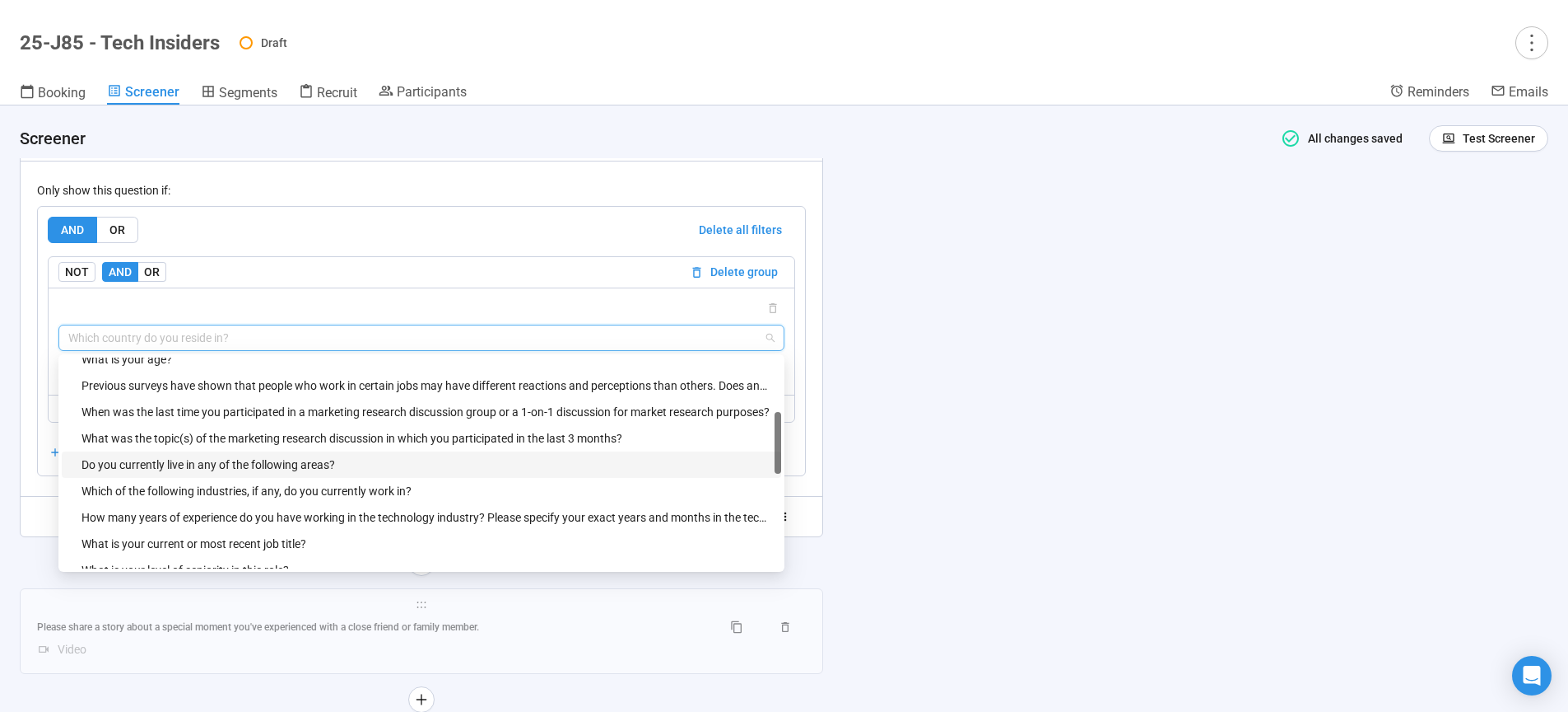
scroll to position [210, 0]
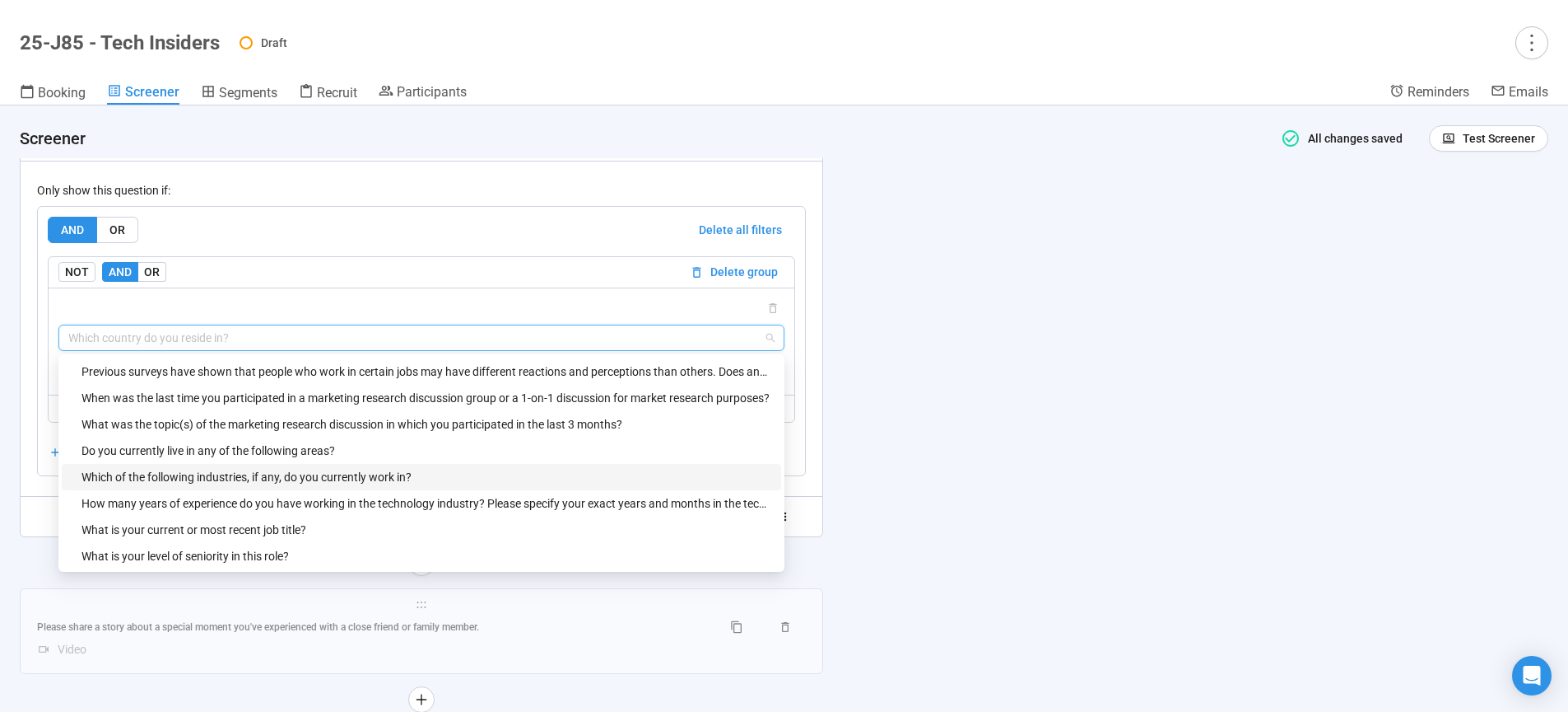
click at [238, 486] on div "Which of the following industries, if any, do you currently work in?" at bounding box center [426, 477] width 690 height 18
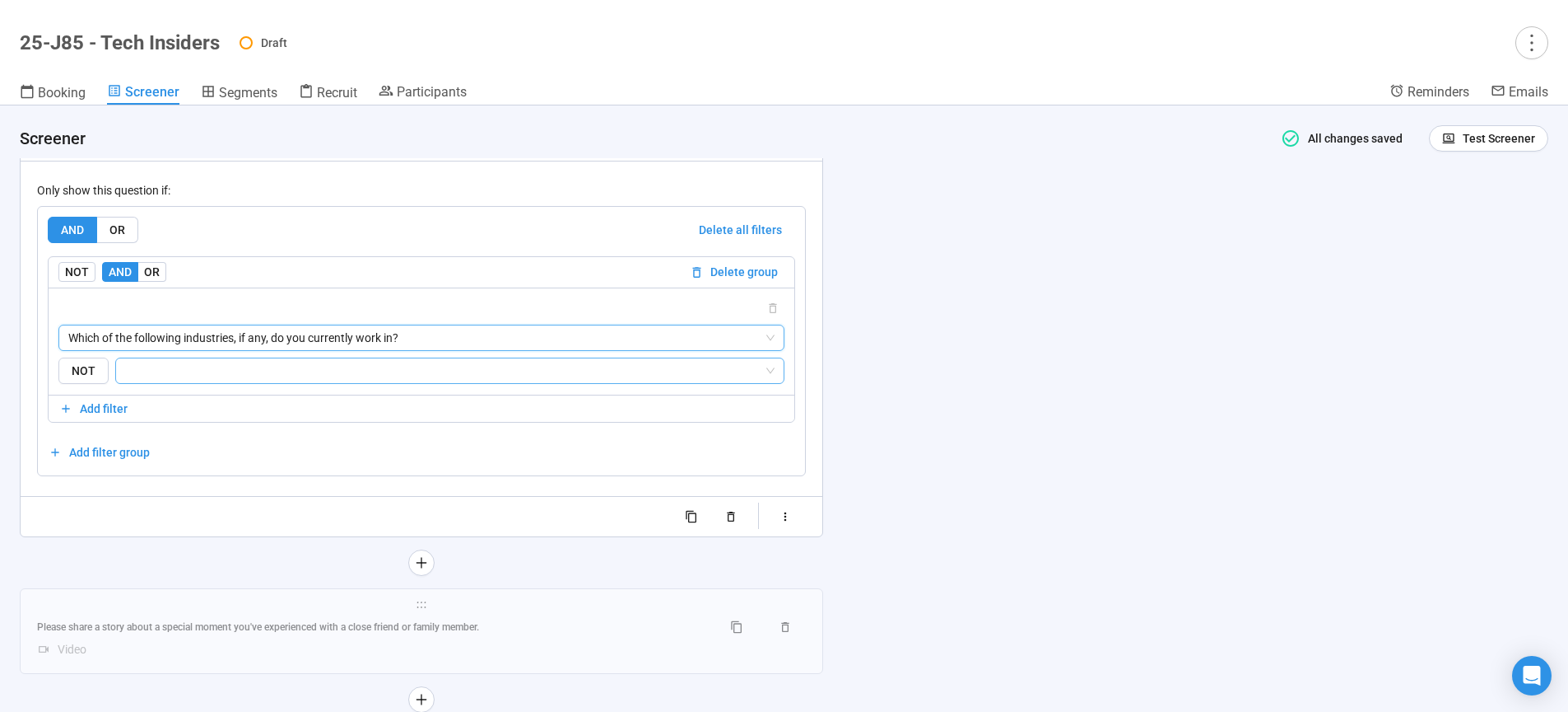
click at [232, 381] on input "search" at bounding box center [444, 371] width 638 height 20
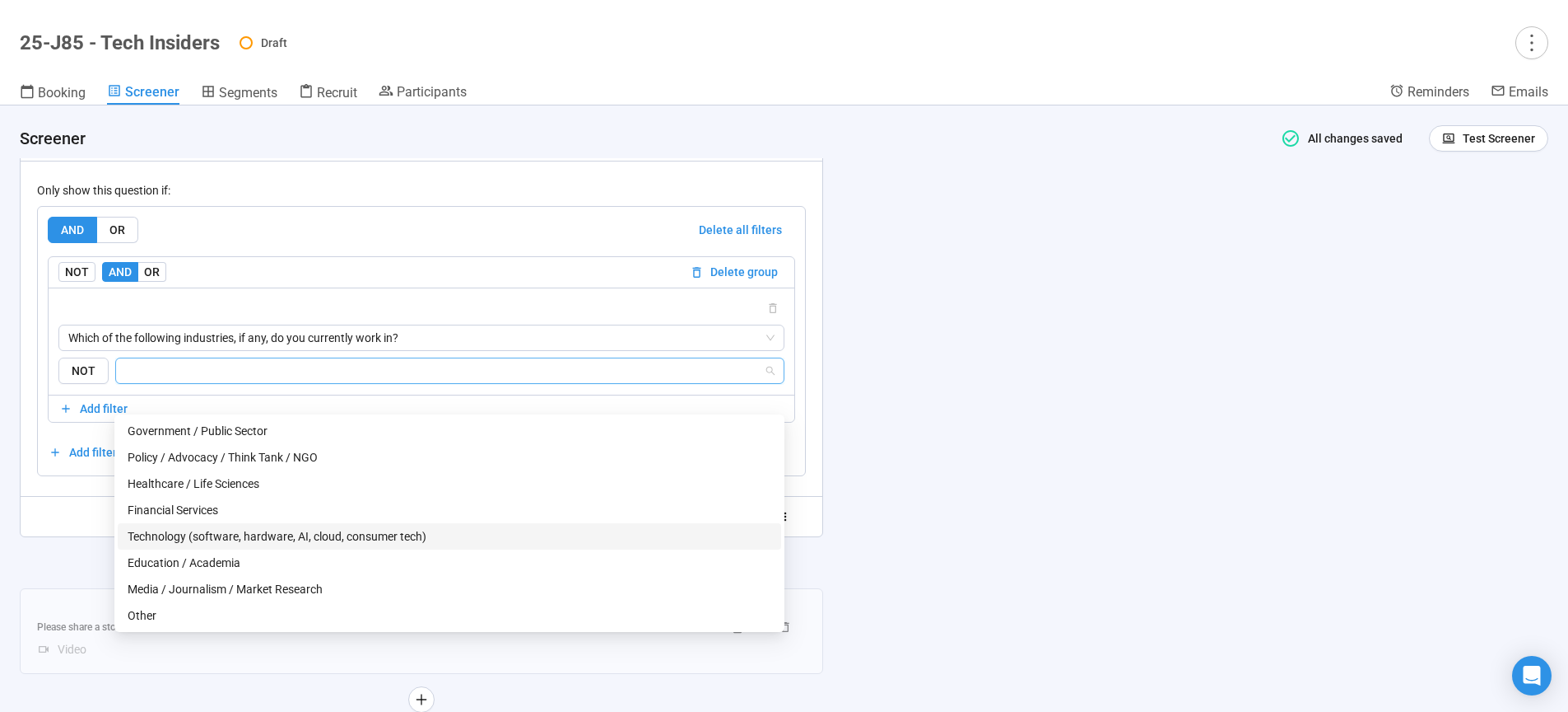
click at [199, 532] on div "Technology (software, hardware, AI, cloud, consumer tech)" at bounding box center [449, 537] width 644 height 18
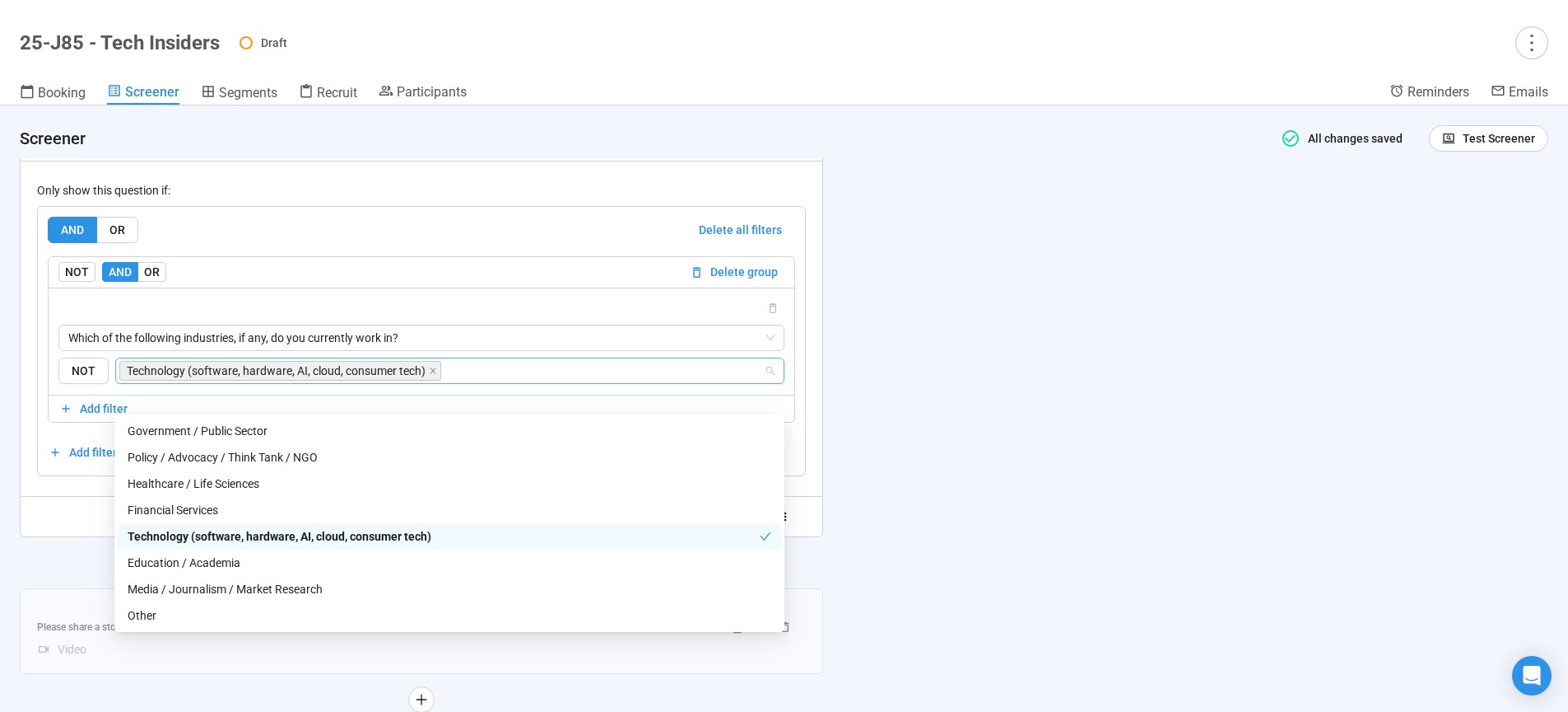
click at [894, 496] on div "**********" at bounding box center [784, 408] width 1568 height 606
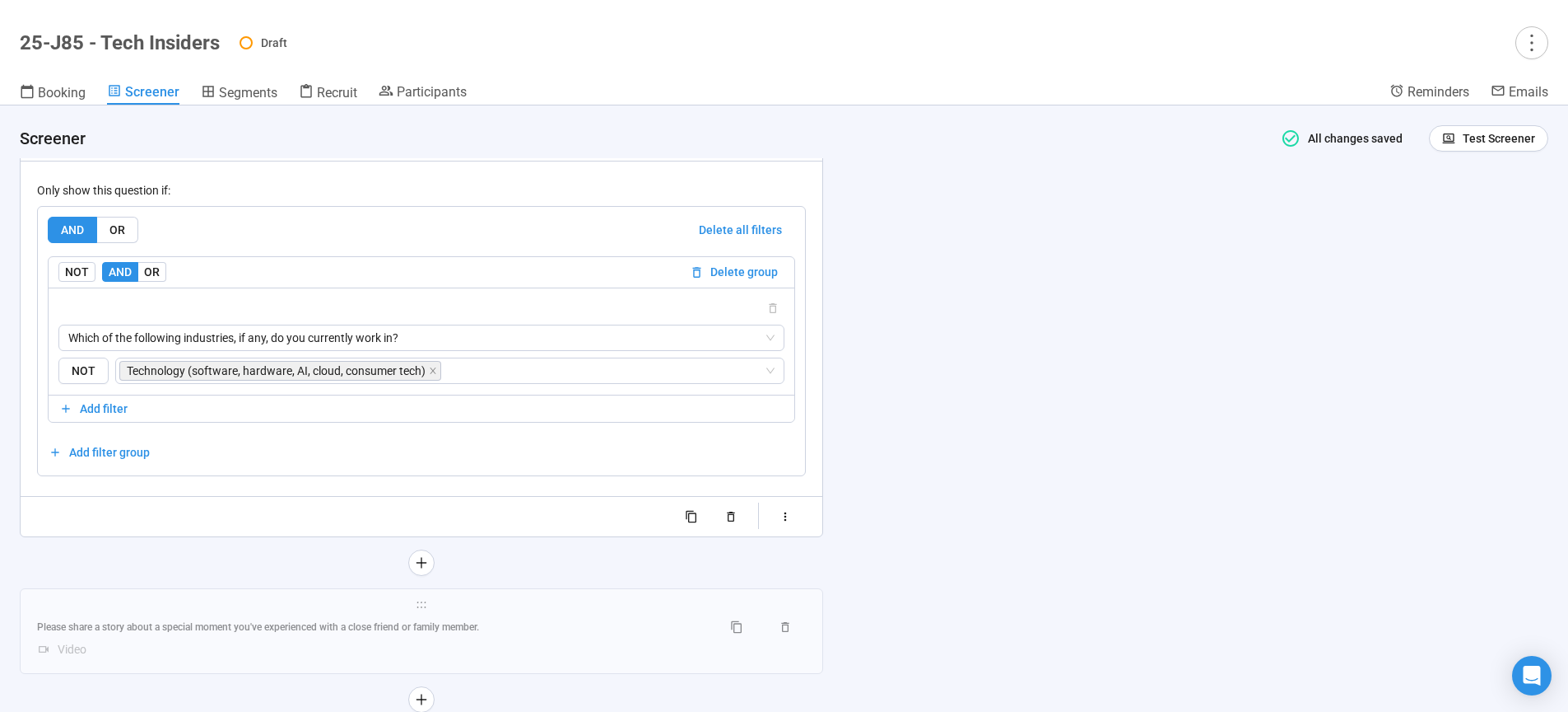
scroll to position [8840, 0]
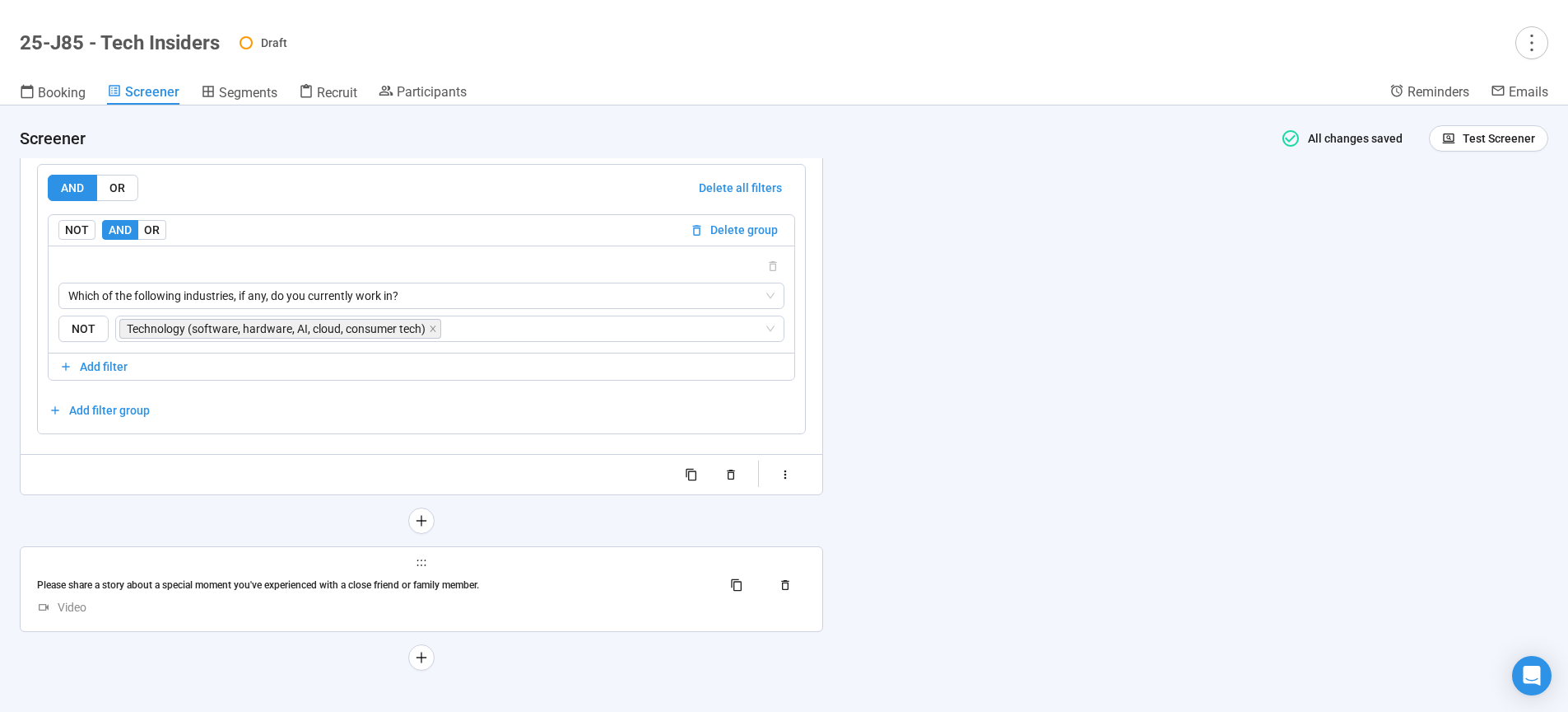
click at [501, 616] on div "Video" at bounding box center [421, 607] width 768 height 18
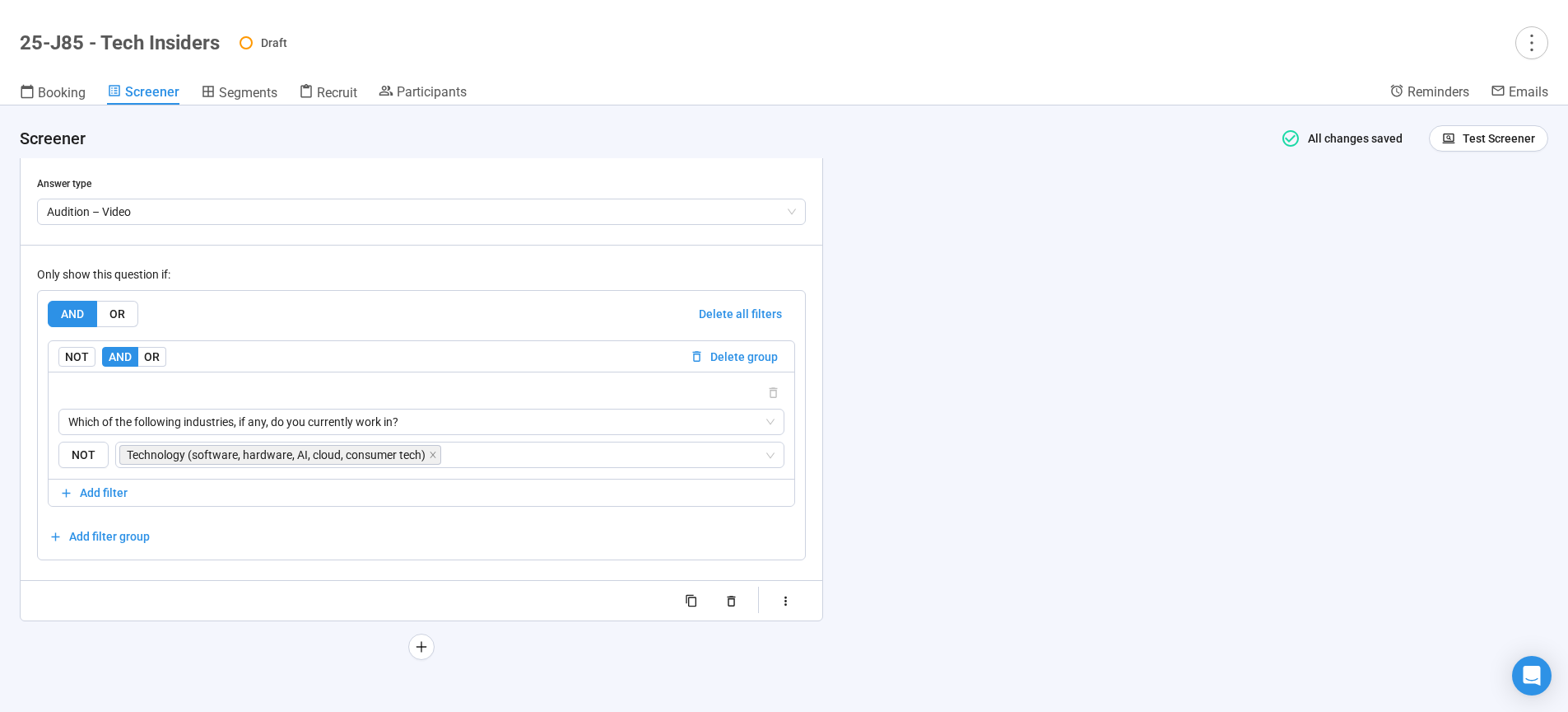
scroll to position [8807, 0]
click at [1147, 440] on div "**********" at bounding box center [784, 408] width 1568 height 606
click at [1542, 44] on icon "more" at bounding box center [1531, 42] width 23 height 23
click at [1075, 312] on div "**********" at bounding box center [784, 408] width 1568 height 606
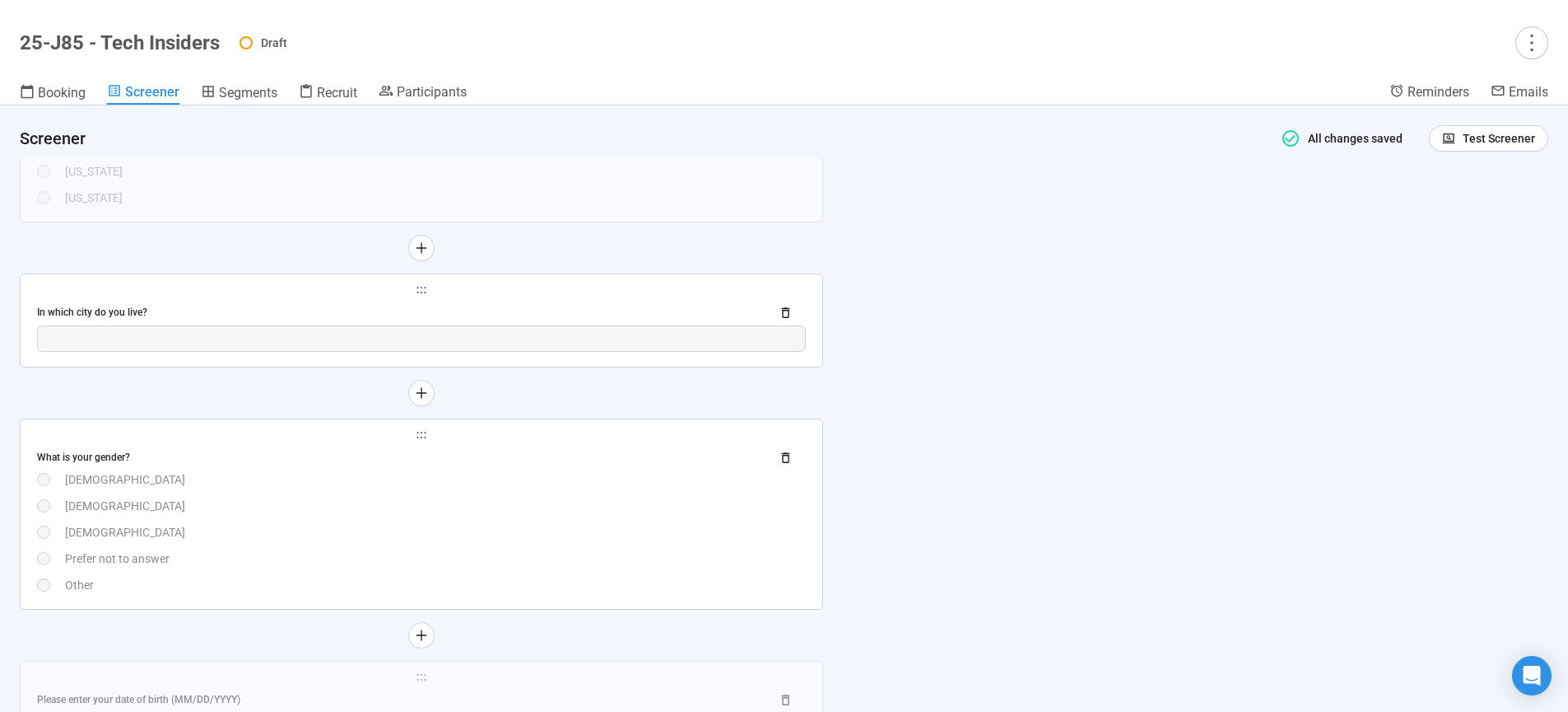
scroll to position [0, 0]
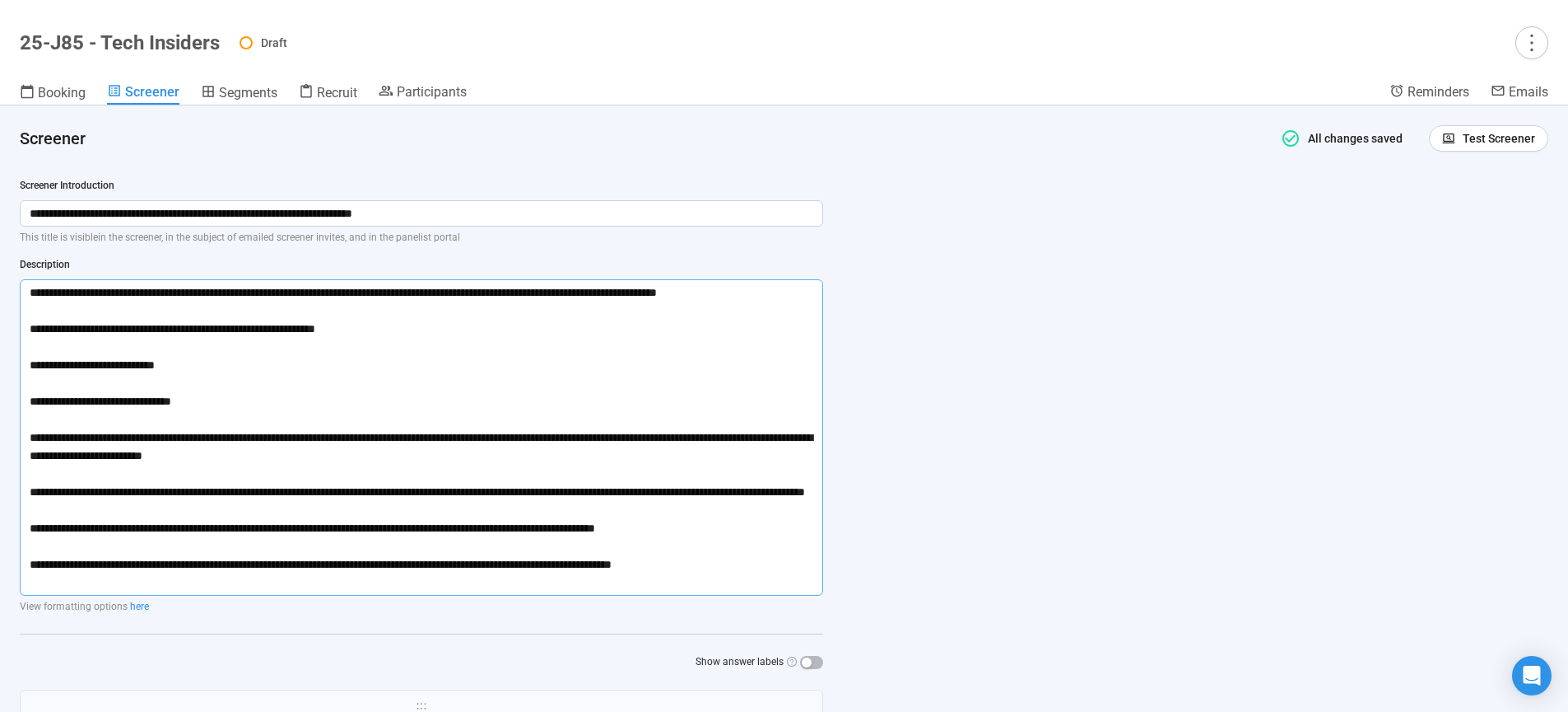
click at [27, 437] on textarea "**********" at bounding box center [422, 437] width 804 height 316
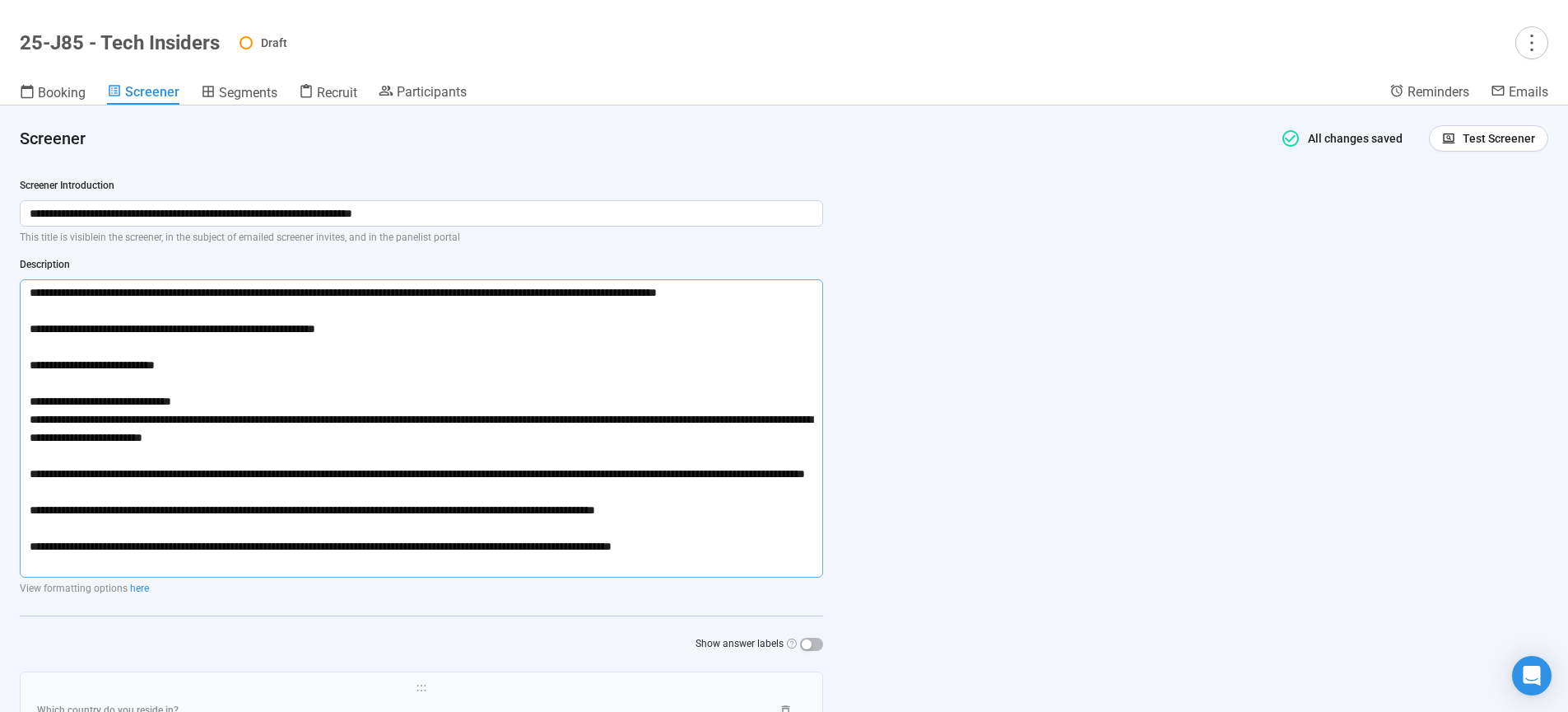
click at [595, 530] on textarea "**********" at bounding box center [422, 429] width 804 height 299
click at [892, 509] on div "**********" at bounding box center [784, 408] width 1568 height 606
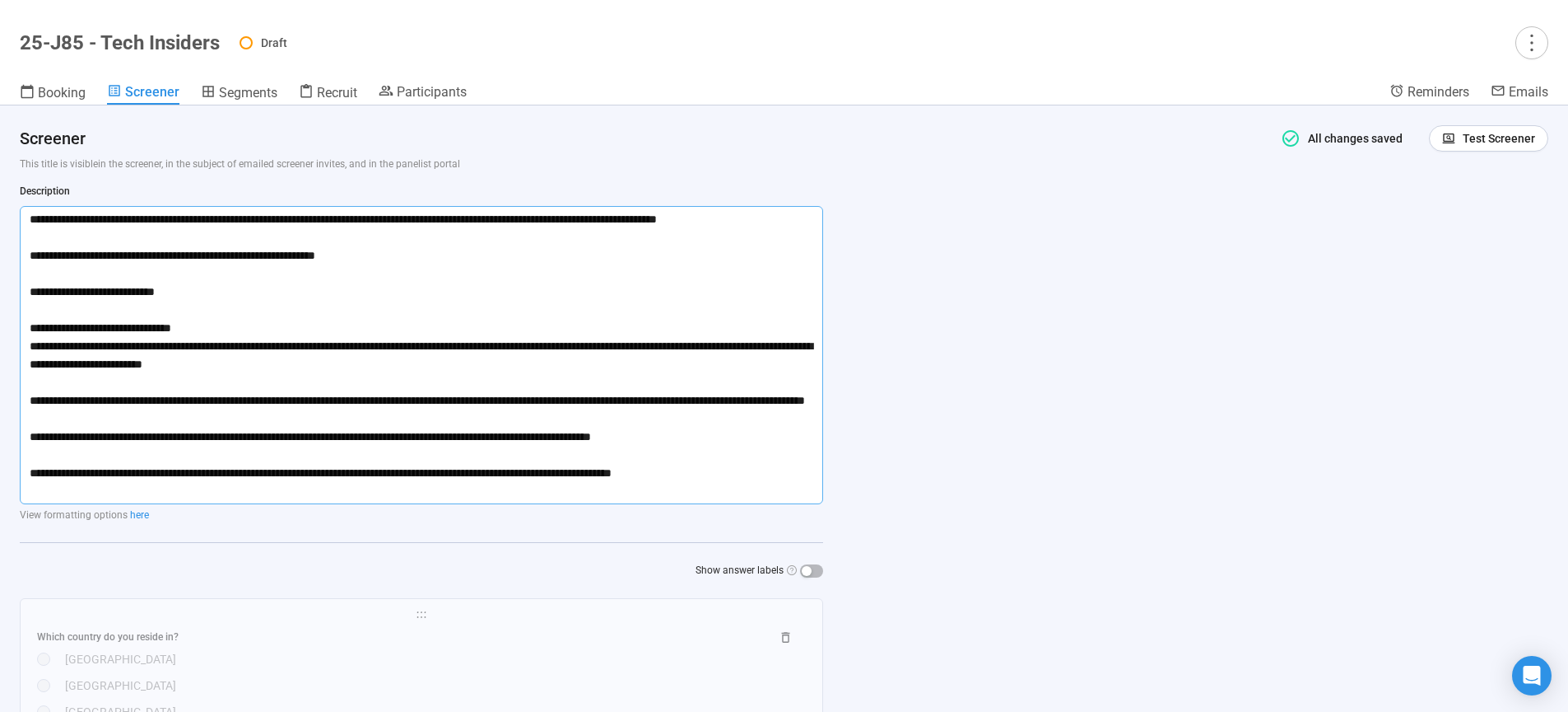
drag, startPoint x: 28, startPoint y: 351, endPoint x: 877, endPoint y: 732, distance: 930.6
click at [823, 504] on textarea "**********" at bounding box center [422, 356] width 804 height 299
paste textarea "**********"
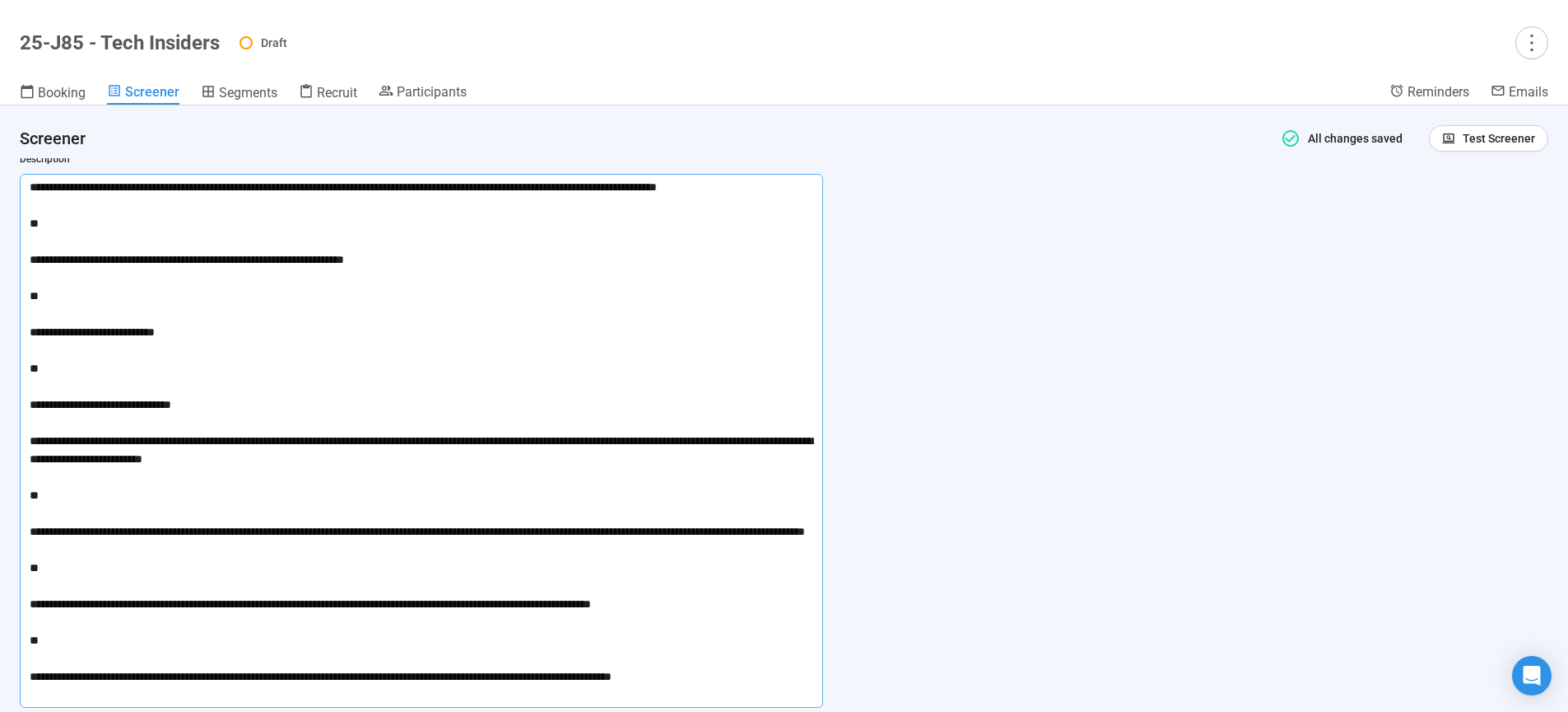
scroll to position [110, 0]
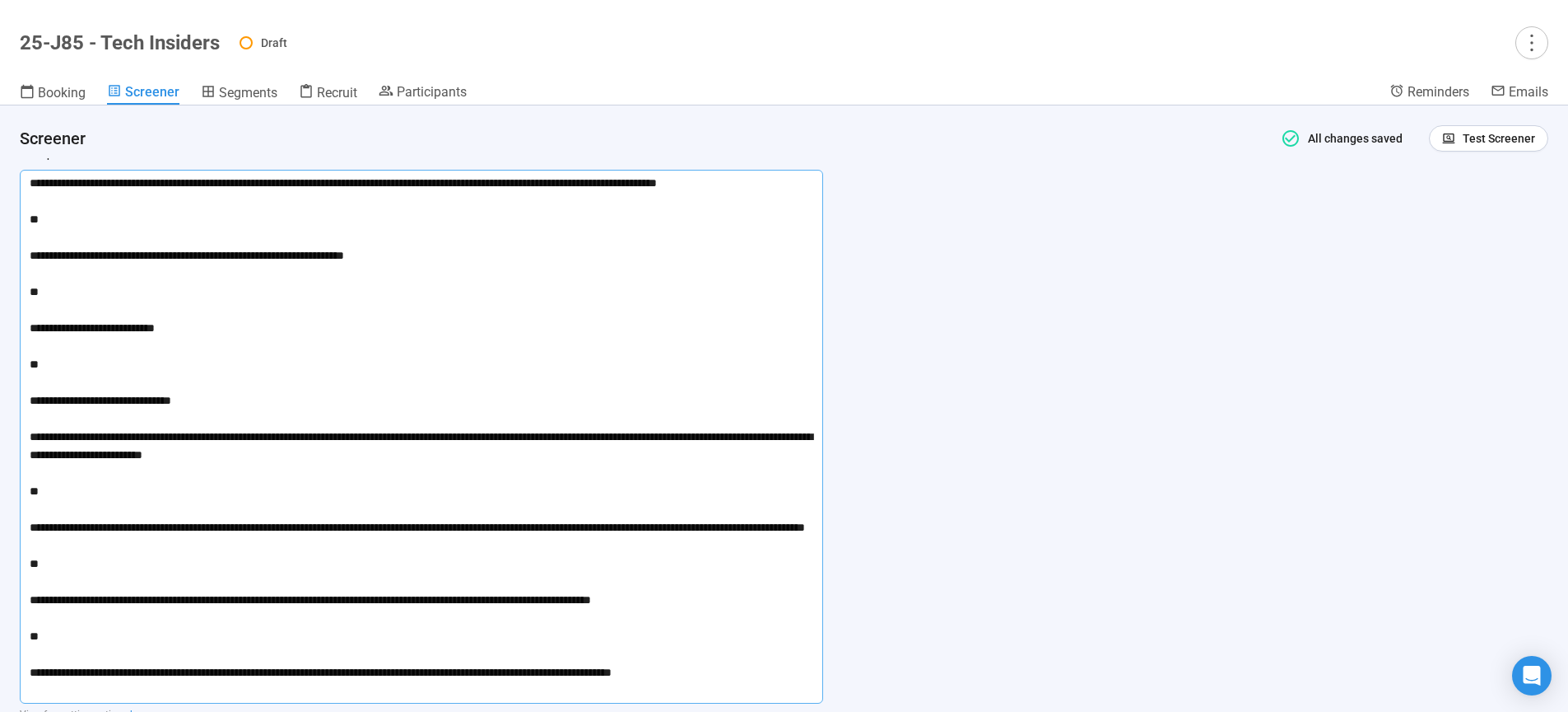
click at [24, 688] on textarea "**********" at bounding box center [422, 436] width 804 height 533
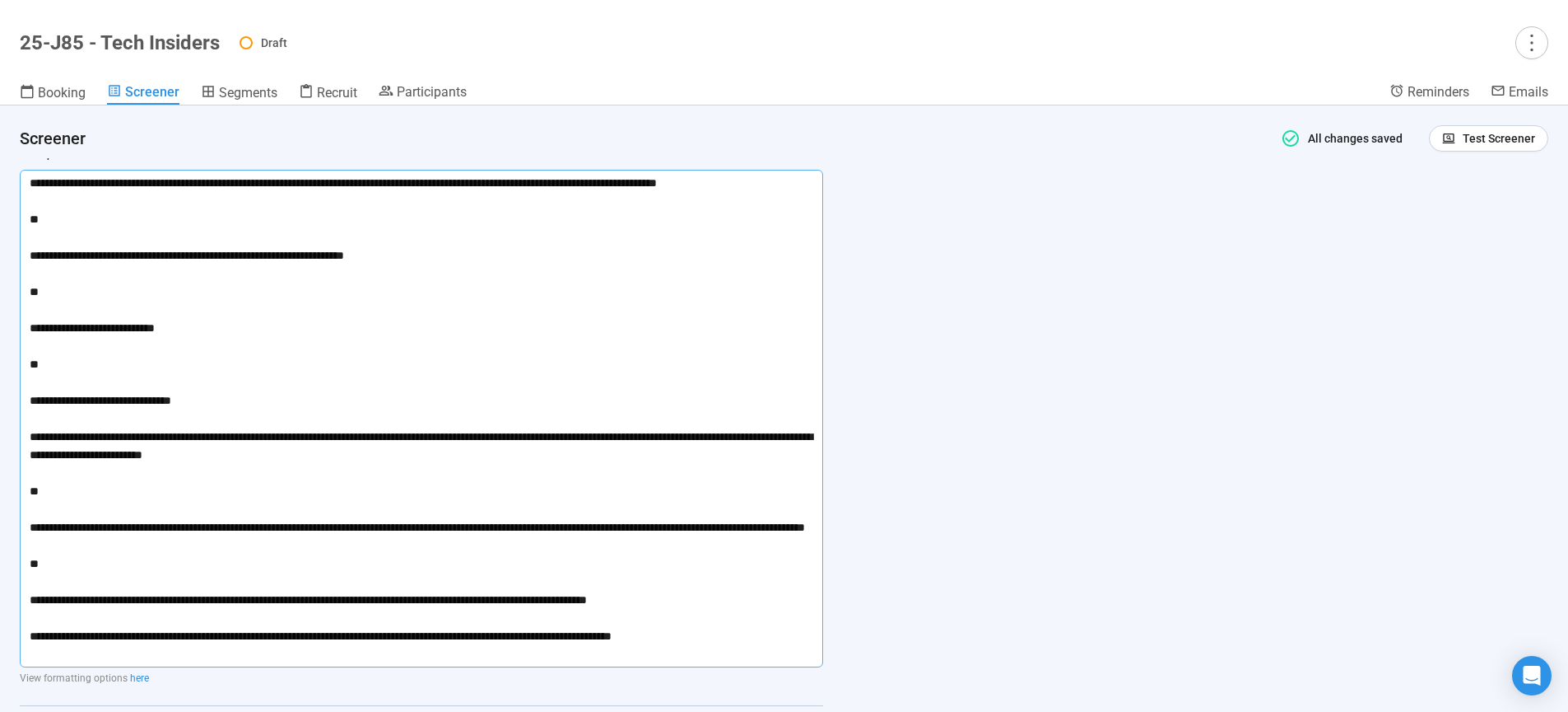
click at [28, 616] on textarea "**********" at bounding box center [422, 418] width 804 height 497
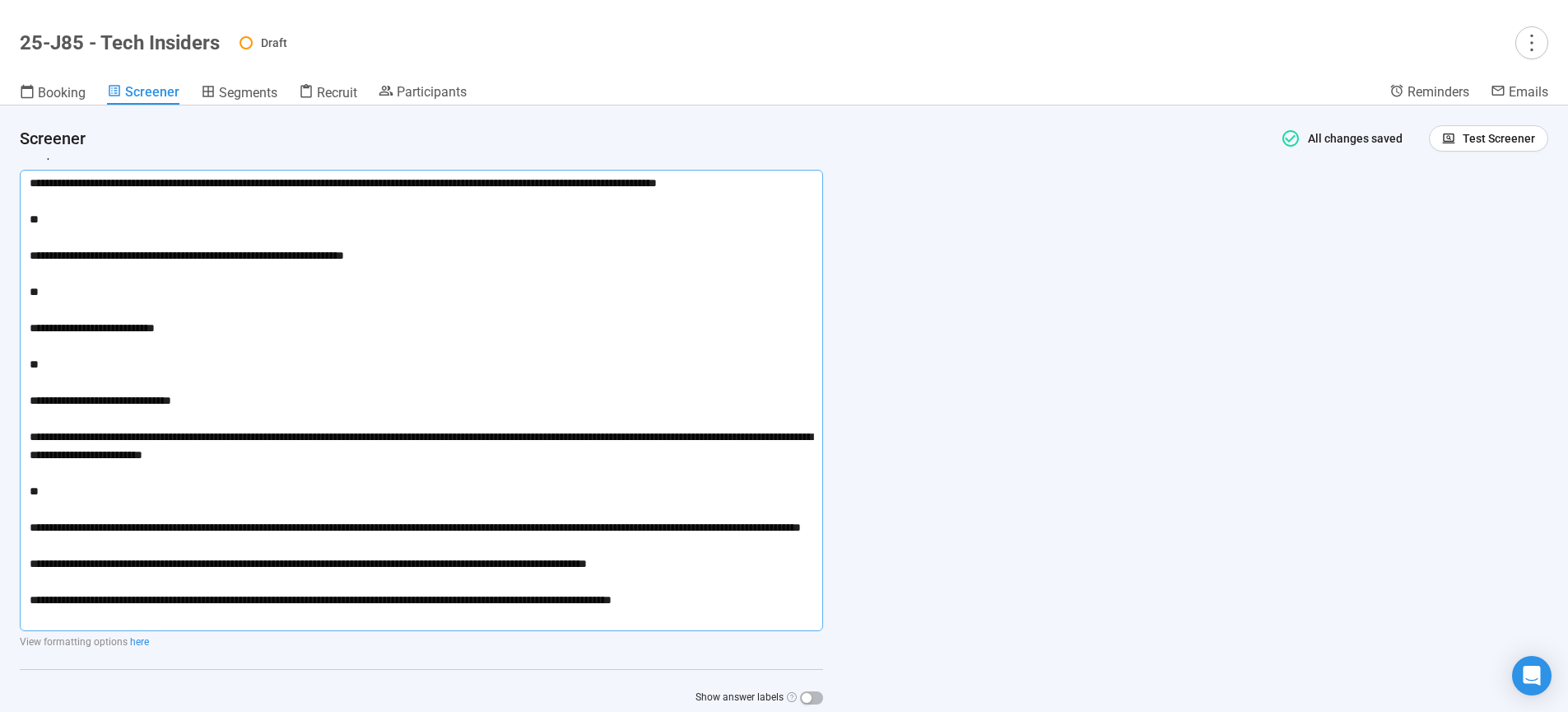
click at [29, 526] on textarea "**********" at bounding box center [422, 400] width 804 height 461
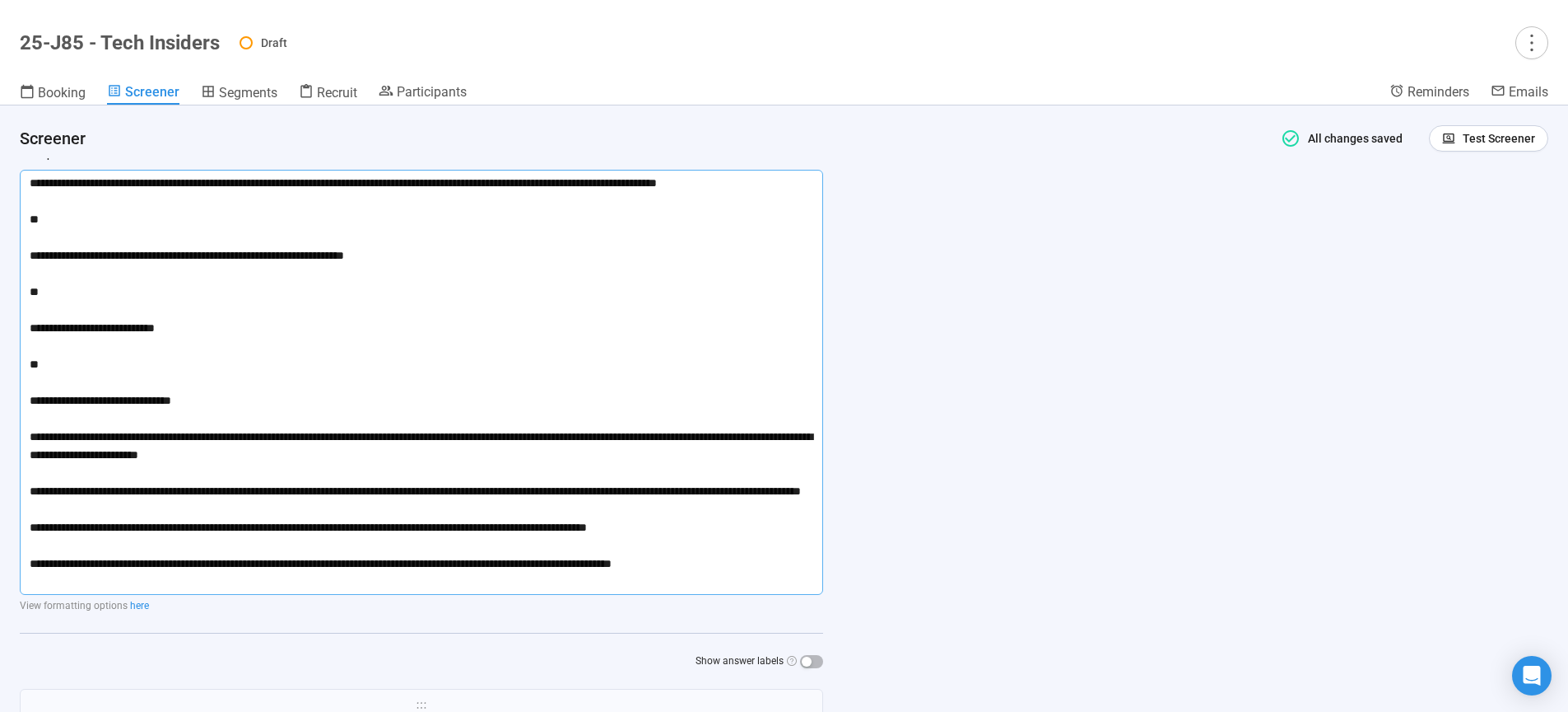
click at [33, 438] on textarea "**********" at bounding box center [422, 382] width 804 height 425
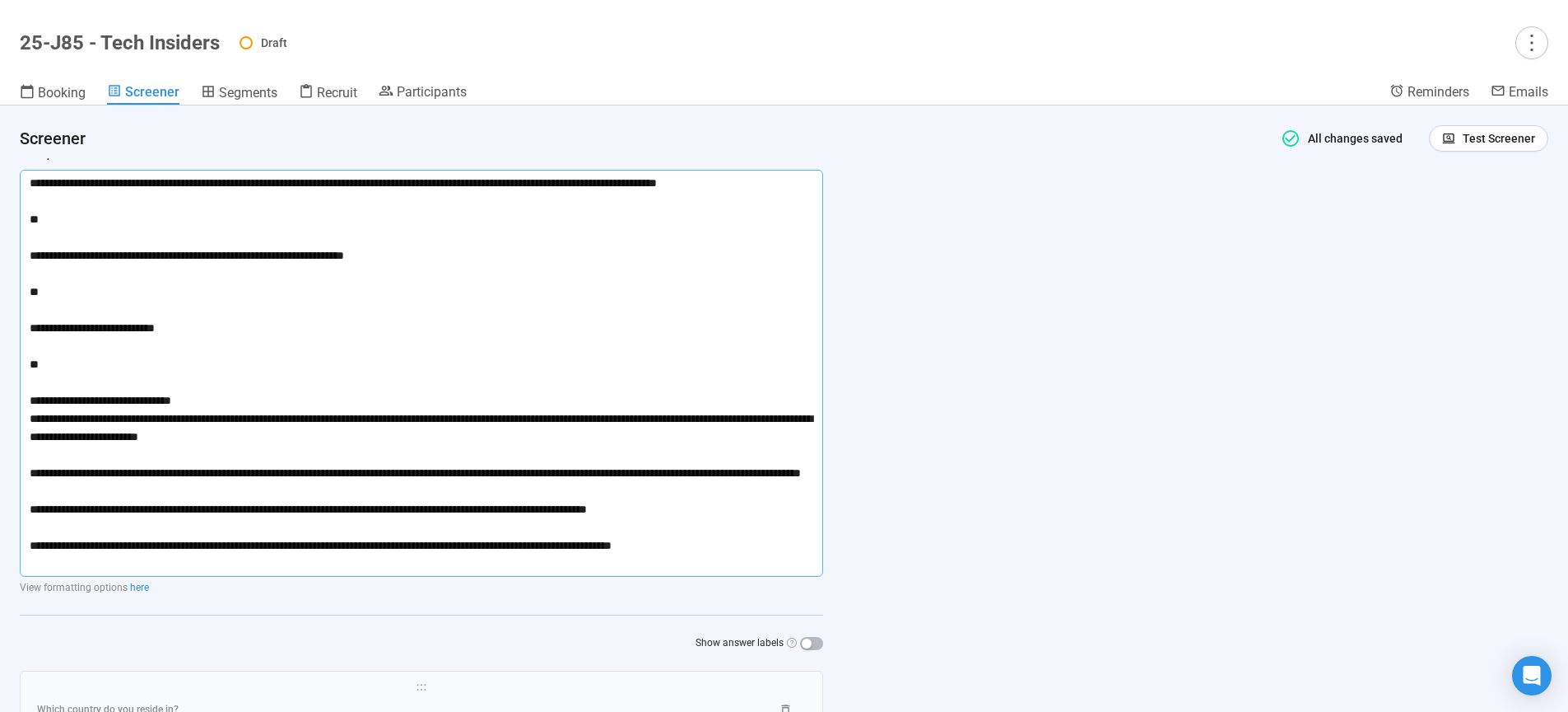
click at [28, 393] on textarea "**********" at bounding box center [422, 372] width 804 height 407
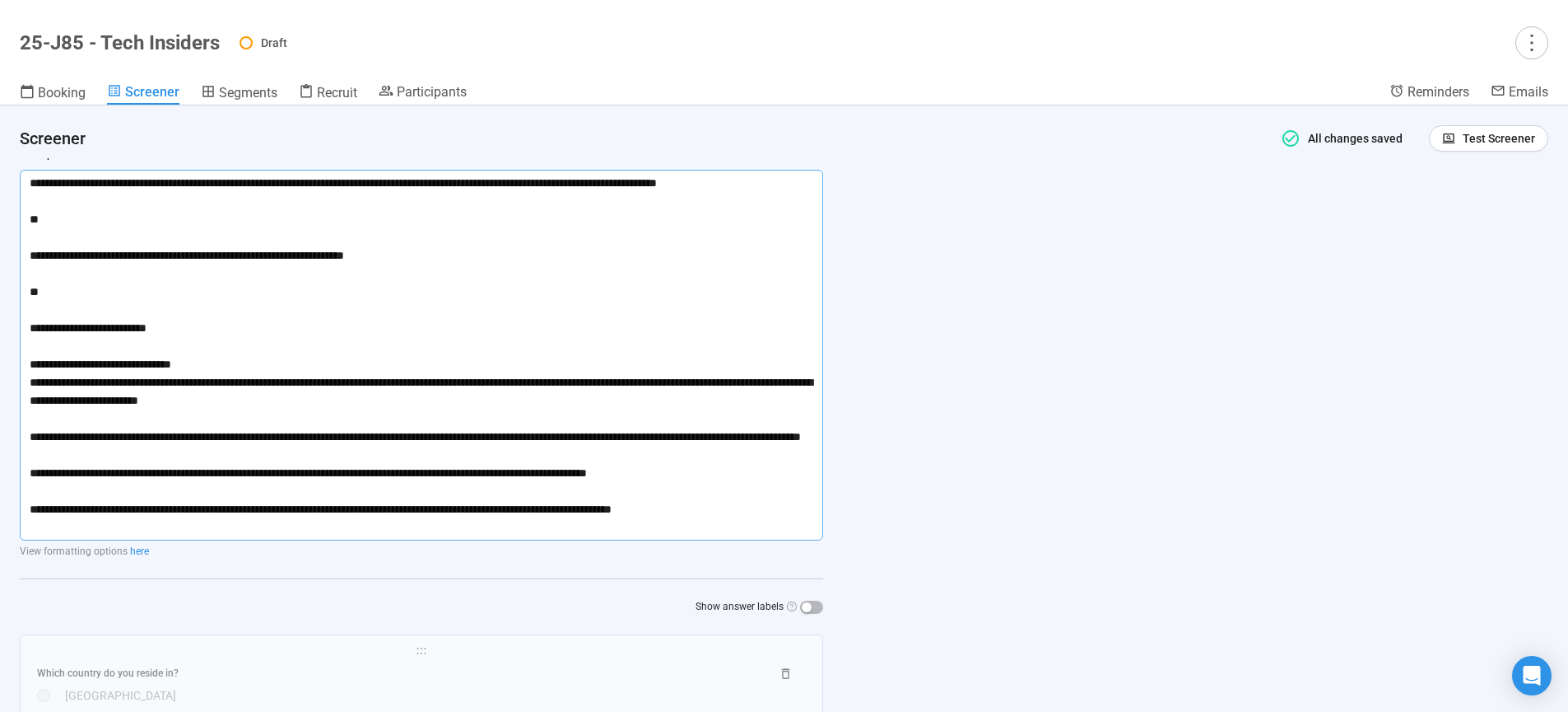
click at [31, 324] on textarea "**********" at bounding box center [422, 355] width 804 height 371
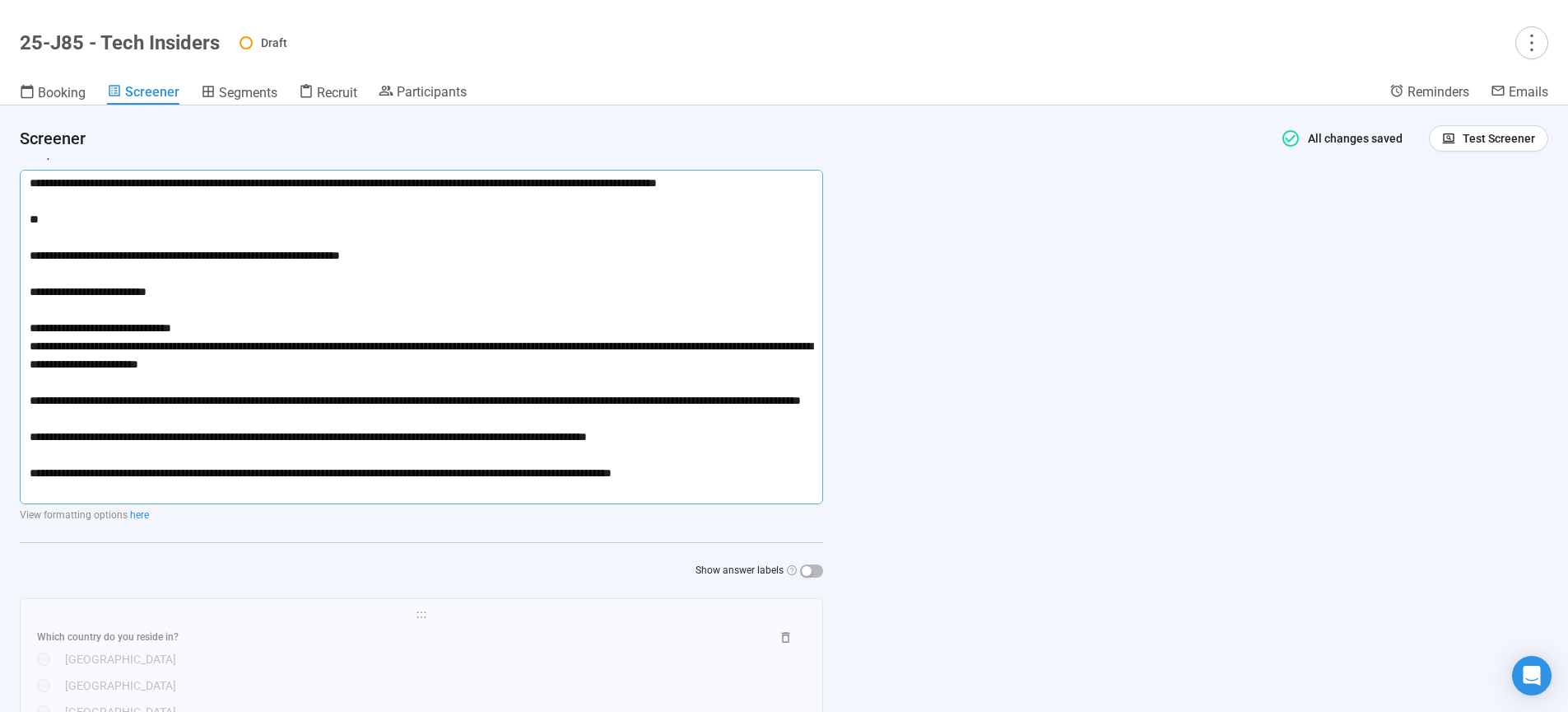
click at [33, 254] on textarea "**********" at bounding box center [422, 336] width 804 height 335
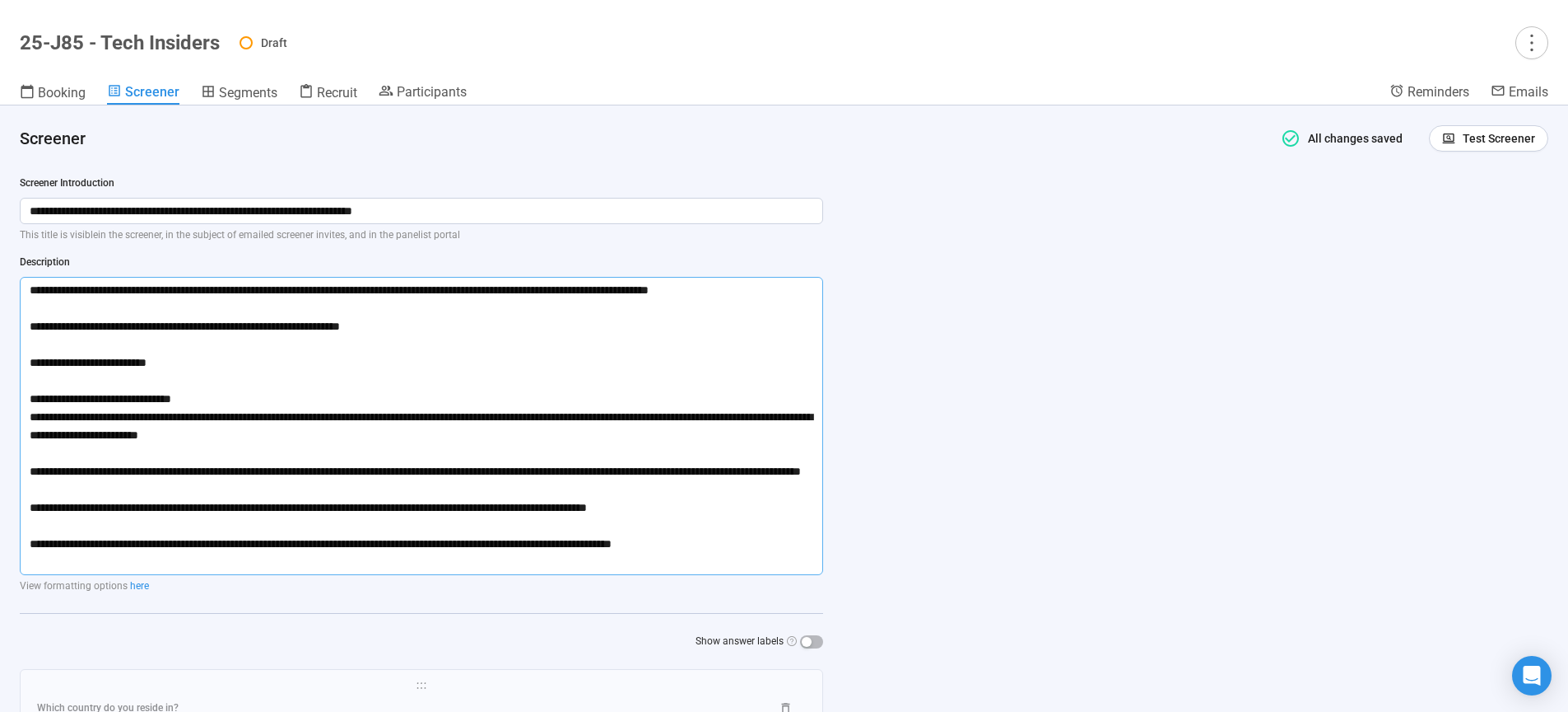
scroll to position [0, 0]
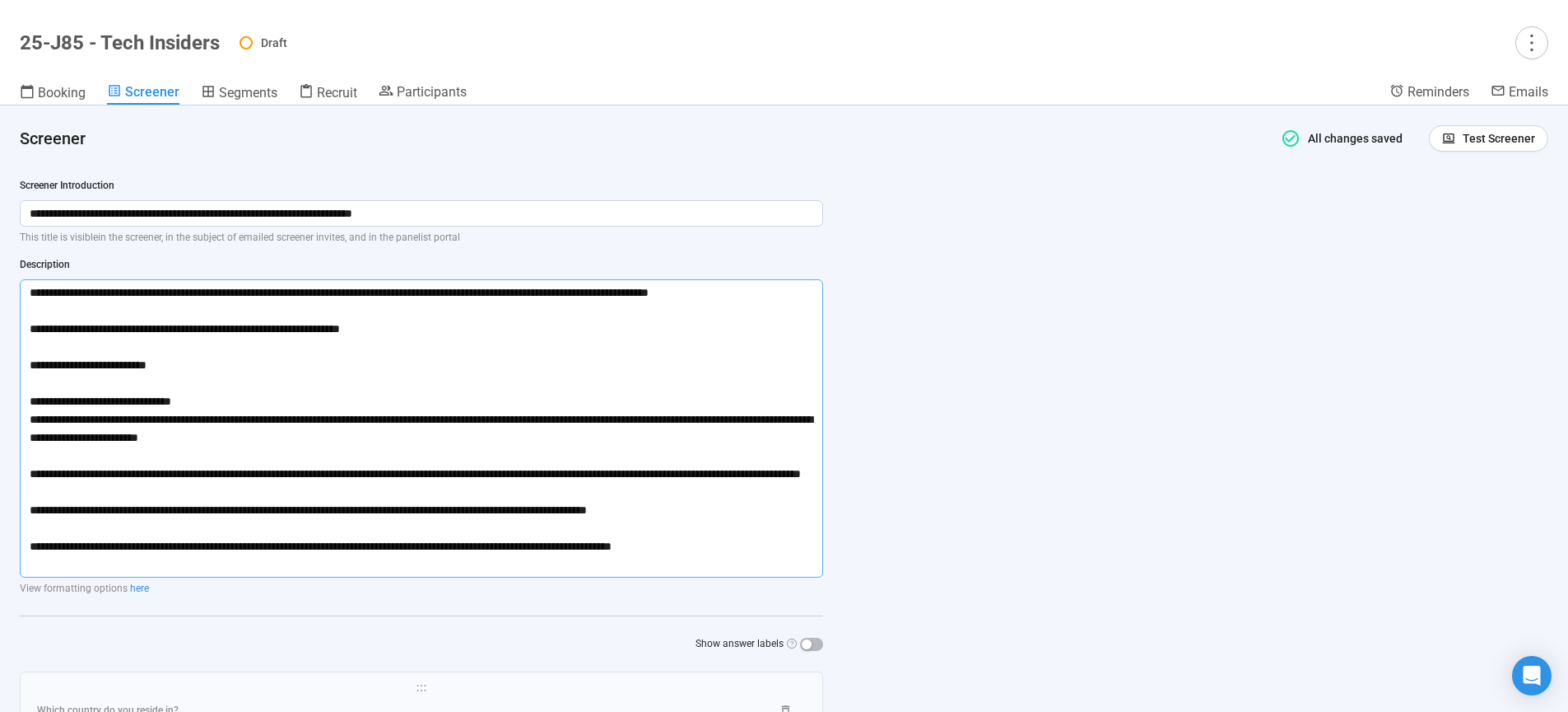
type textarea "**********"
click at [1079, 376] on div "**********" at bounding box center [784, 408] width 1568 height 606
click at [1482, 143] on span "Test Screener" at bounding box center [1498, 138] width 72 height 18
click at [1465, 231] on link "Test screener" at bounding box center [1465, 224] width 68 height 13
click at [1473, 137] on span "Test Screener" at bounding box center [1498, 138] width 72 height 18
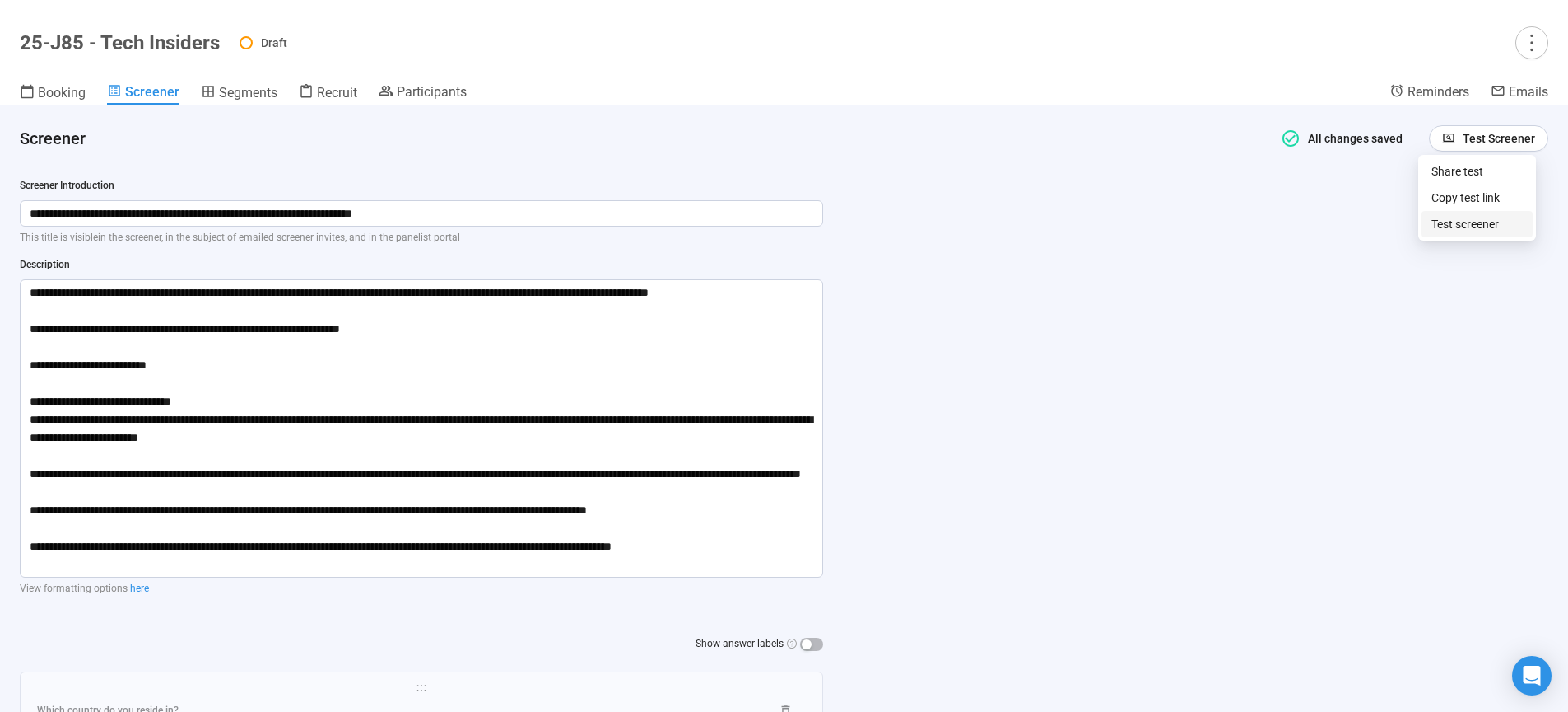
click at [1455, 226] on link "Test screener" at bounding box center [1465, 224] width 68 height 13
click at [1521, 43] on icon "more" at bounding box center [1531, 42] width 23 height 23
click at [1511, 77] on header "25-J85 - Tech Insiders Draft Booking Screener Segments Recruit Participants Rem…" at bounding box center [784, 53] width 1568 height 106
click at [1529, 55] on button "button" at bounding box center [1531, 42] width 33 height 33
click at [1508, 108] on span "Set active" at bounding box center [1488, 106] width 52 height 13
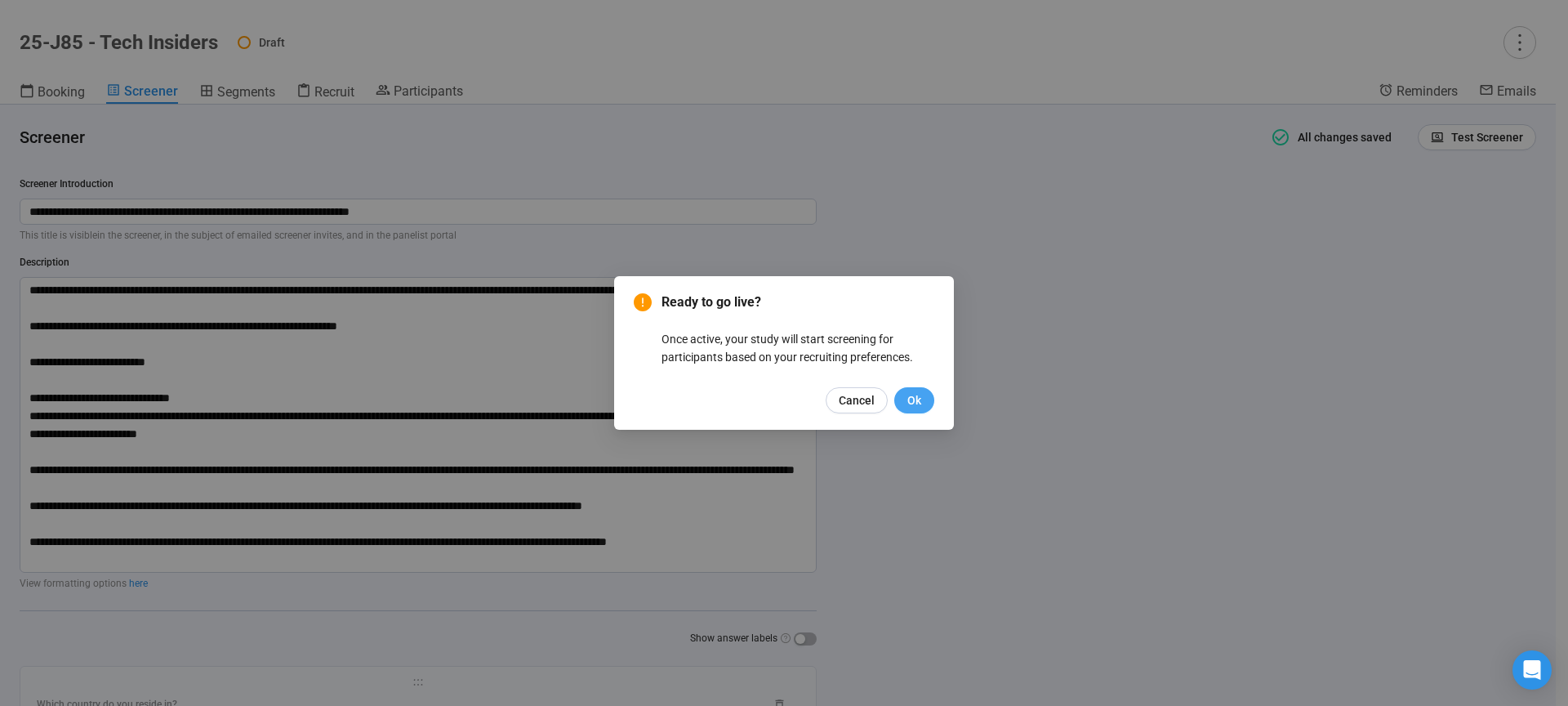
click at [922, 400] on button "Ok" at bounding box center [914, 400] width 40 height 26
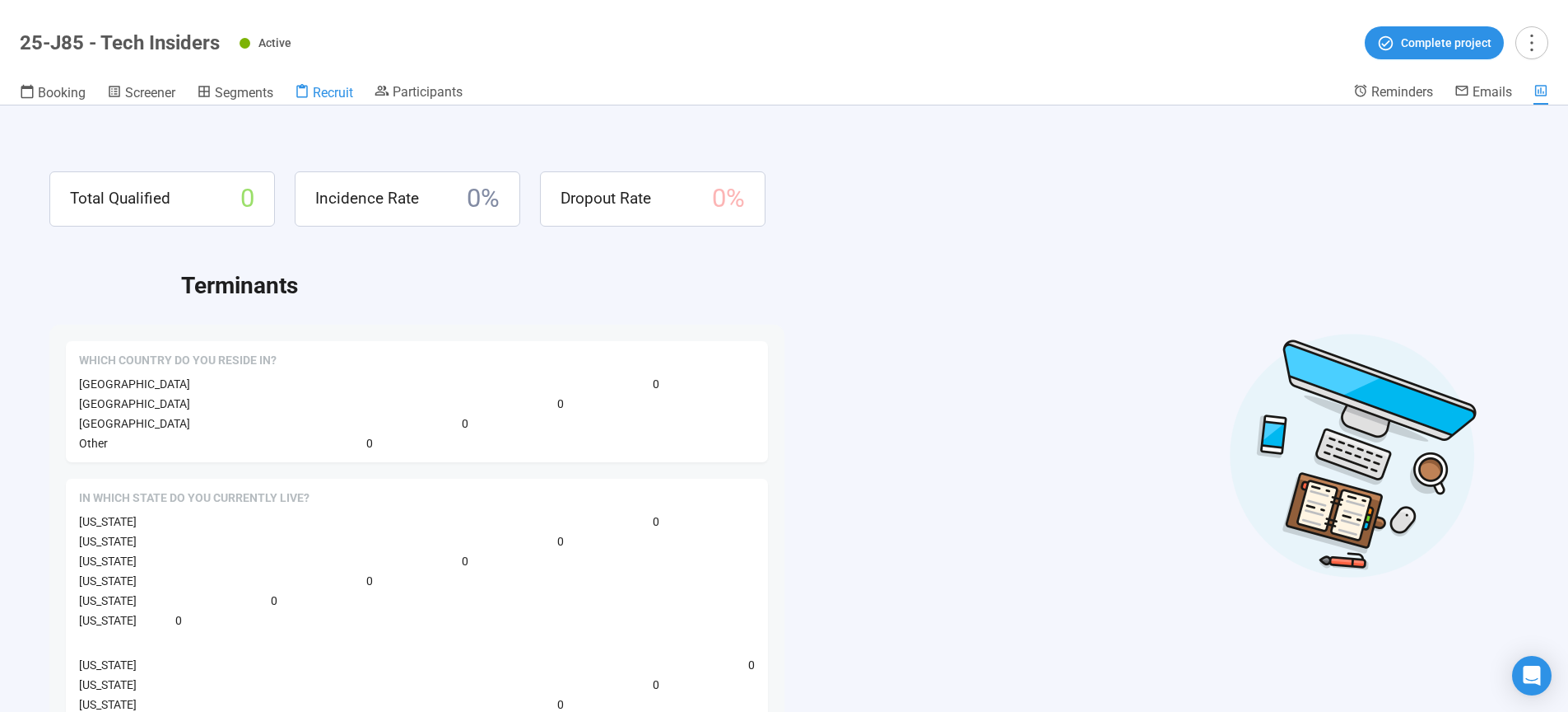
click at [319, 99] on span "Recruit" at bounding box center [333, 92] width 40 height 16
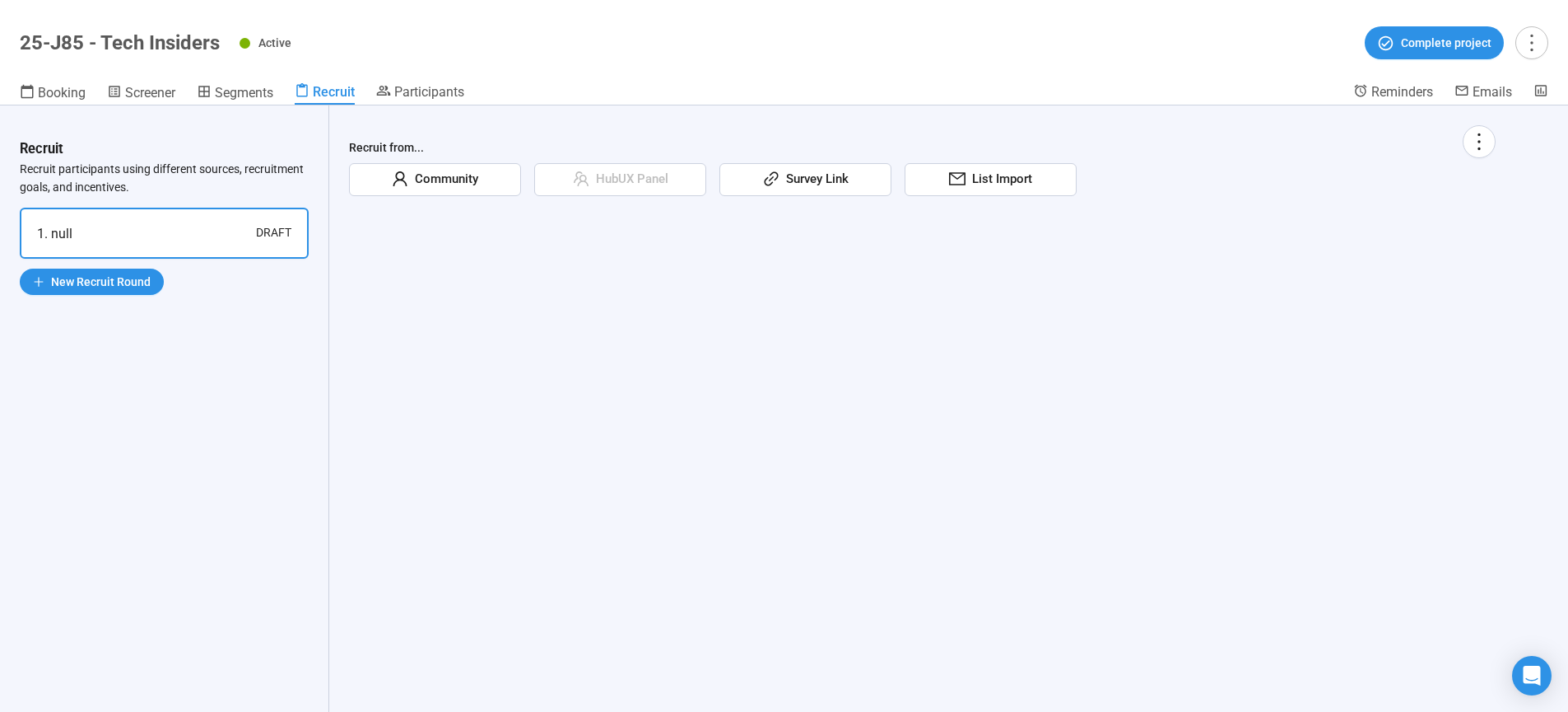
click at [411, 183] on span "Community" at bounding box center [442, 179] width 70 height 20
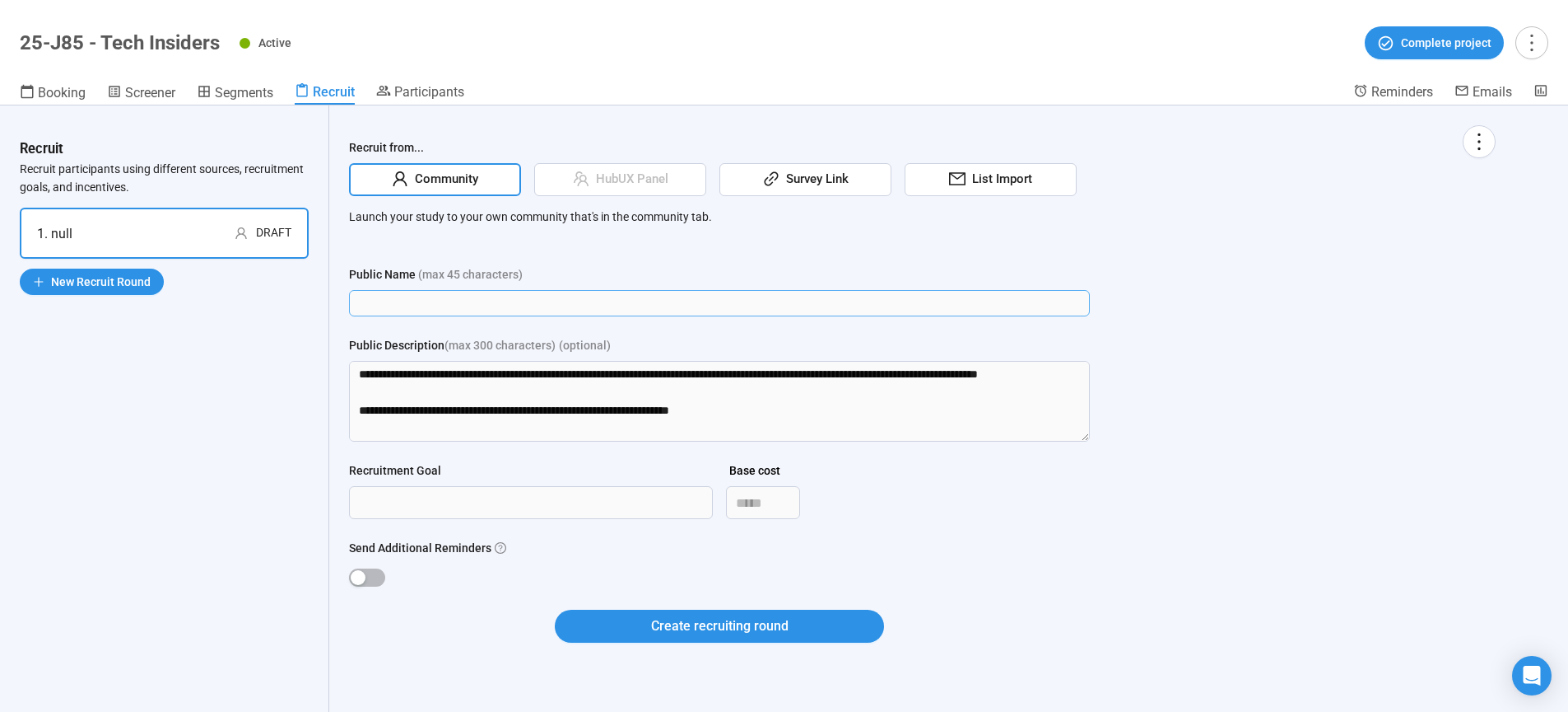
click at [442, 304] on input "Public Name (max 45 characters)" at bounding box center [719, 303] width 741 height 26
type input "**"
click at [1474, 361] on div "Recruit from... Community HubUX Panel Survey Link List Import Launch your study…" at bounding box center [922, 393] width 1146 height 537
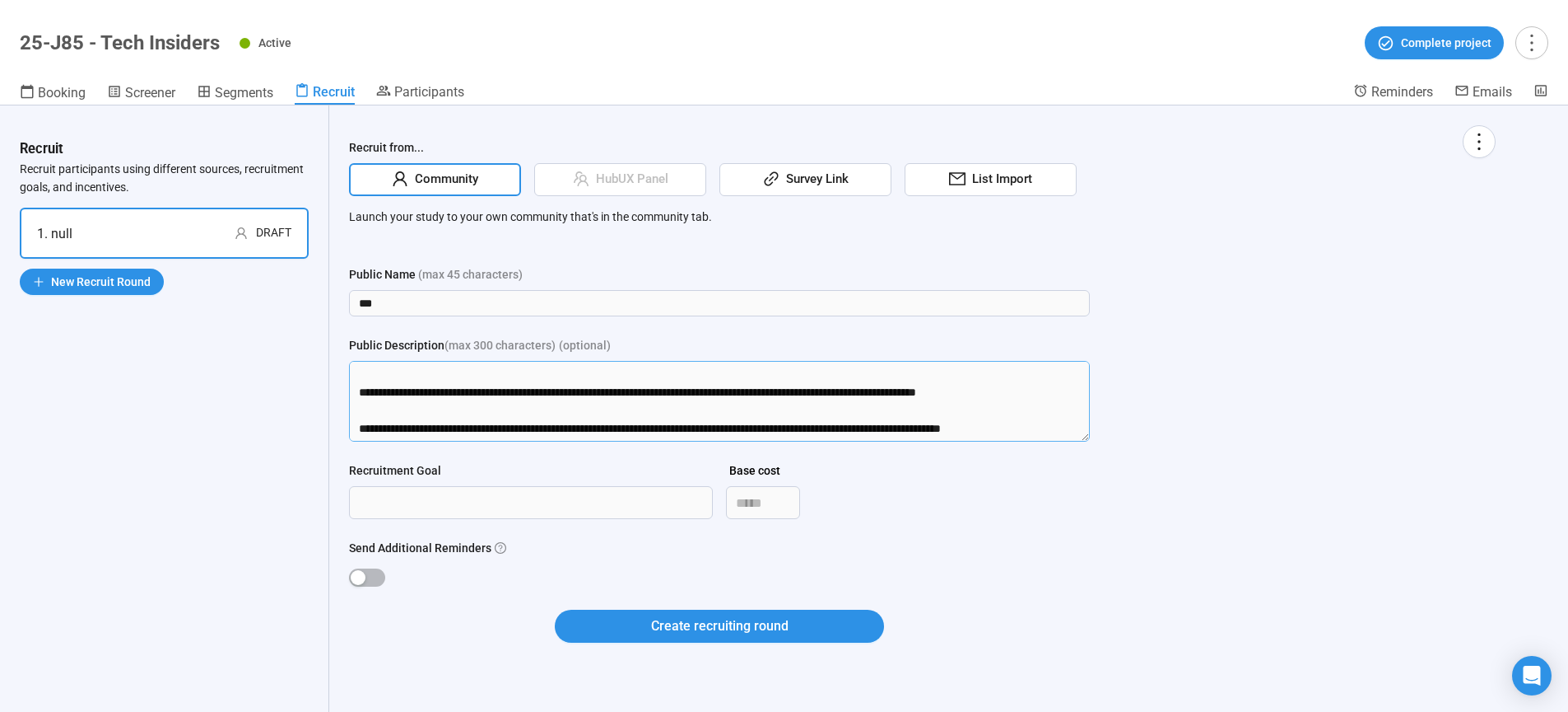
drag, startPoint x: 357, startPoint y: 374, endPoint x: 1226, endPoint y: 506, distance: 879.0
click at [1089, 441] on textarea "**********" at bounding box center [719, 401] width 741 height 81
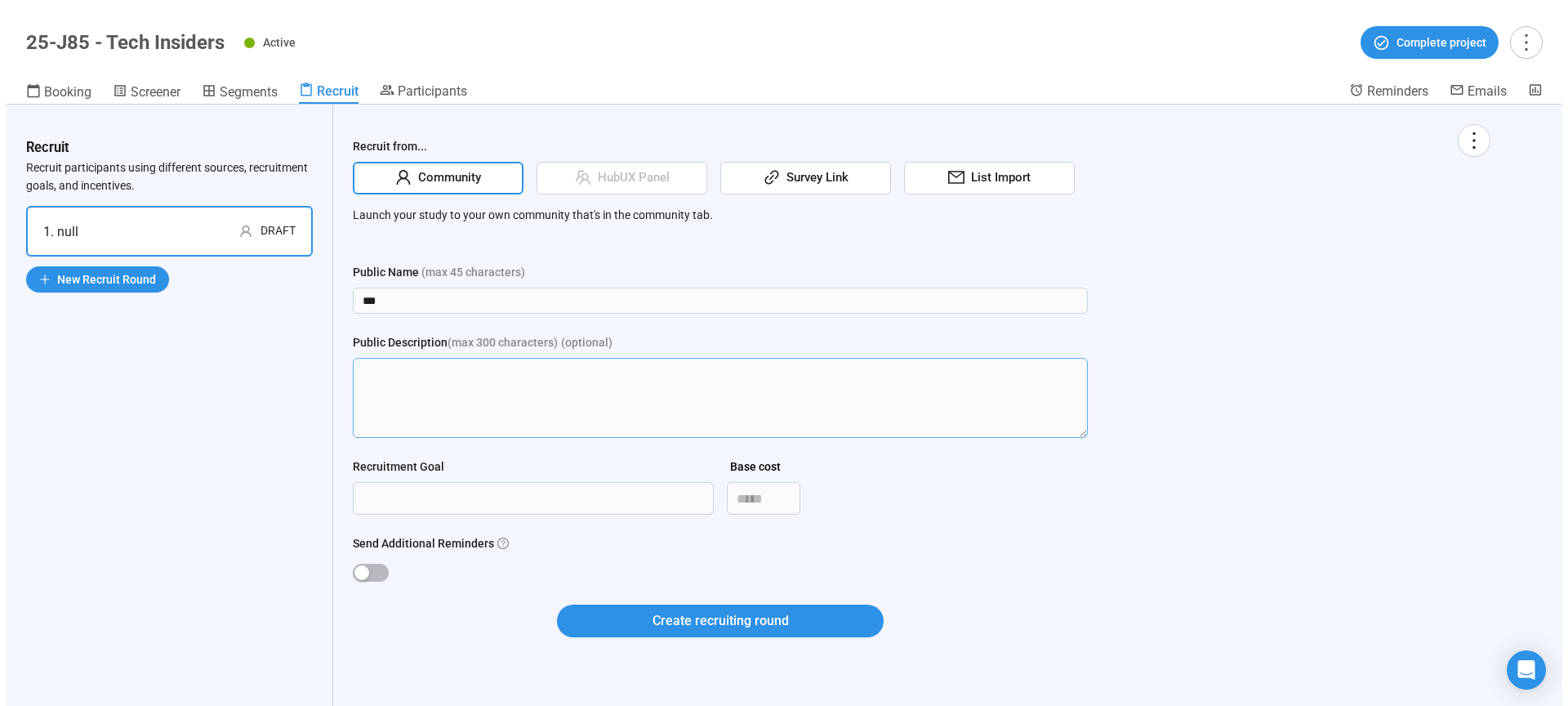
scroll to position [0, 0]
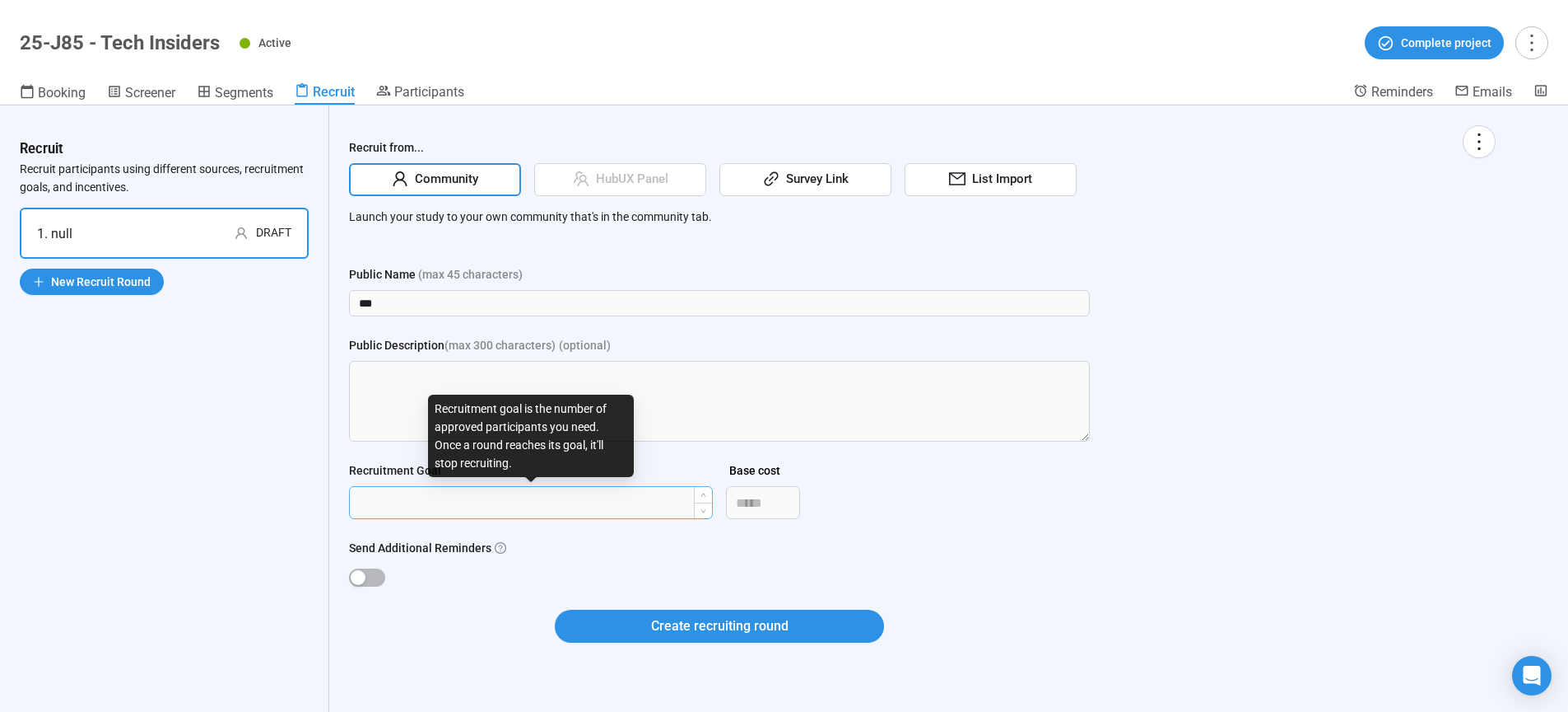
click at [431, 493] on input "Recruitment Goal" at bounding box center [530, 502] width 362 height 31
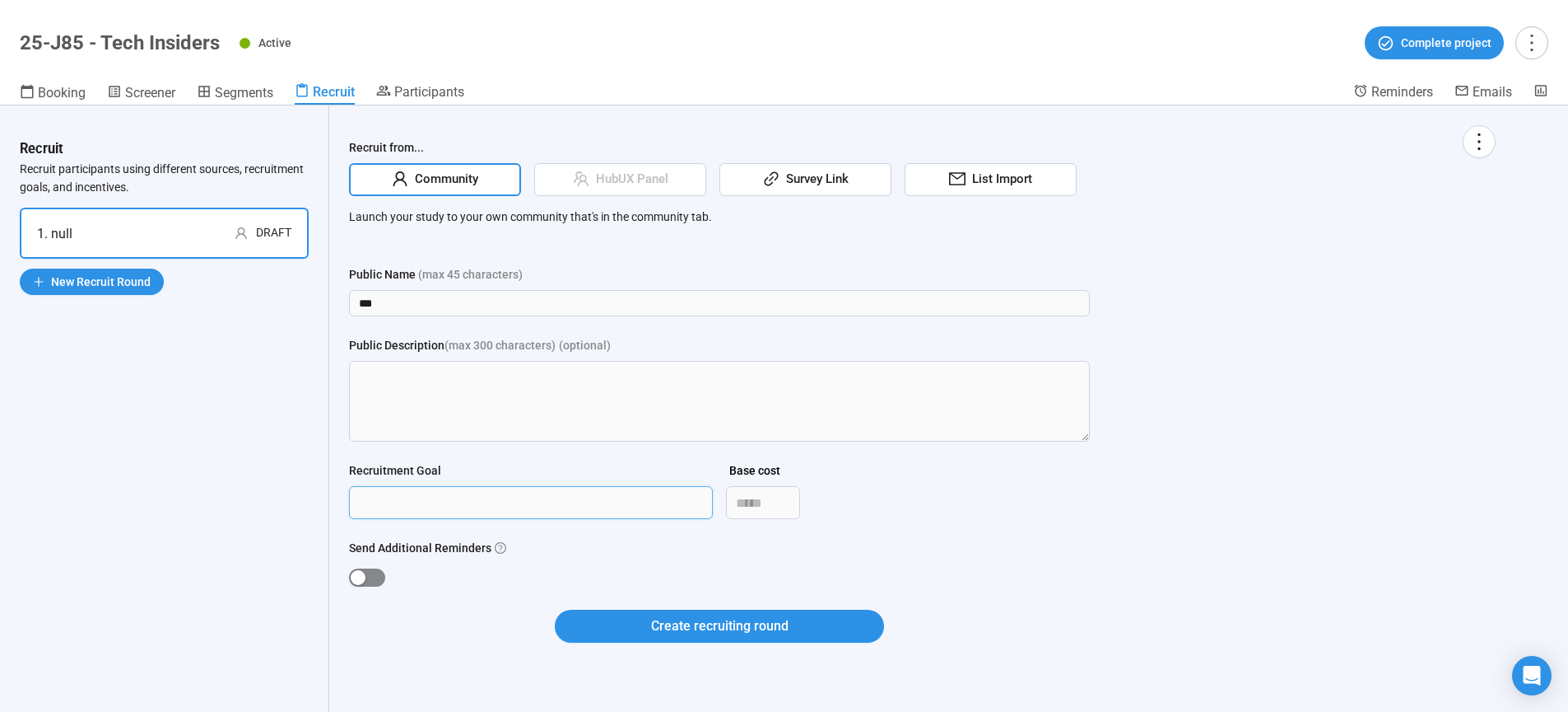
type input "***"
click at [362, 574] on div "button" at bounding box center [358, 578] width 15 height 15
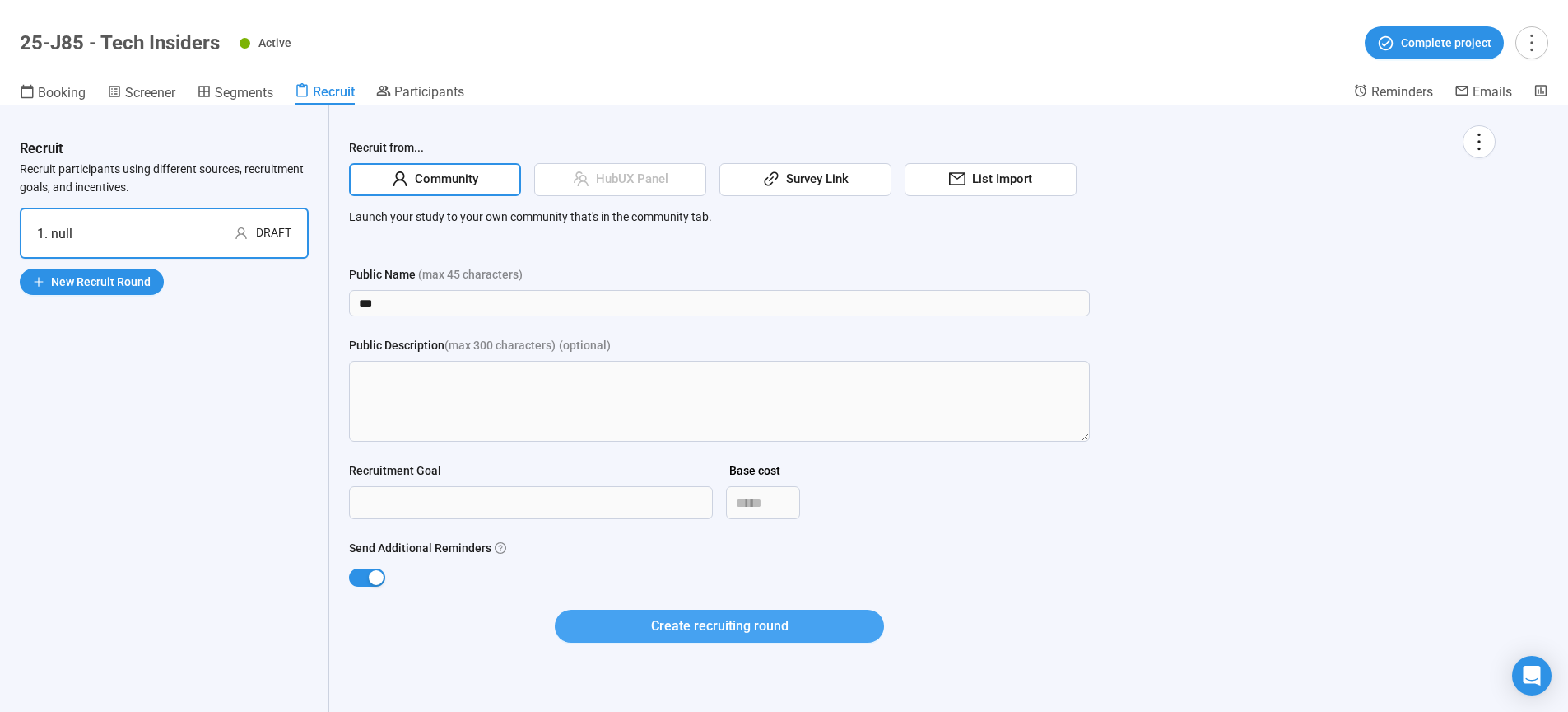
click at [688, 626] on span "Create recruiting round" at bounding box center [720, 626] width 137 height 21
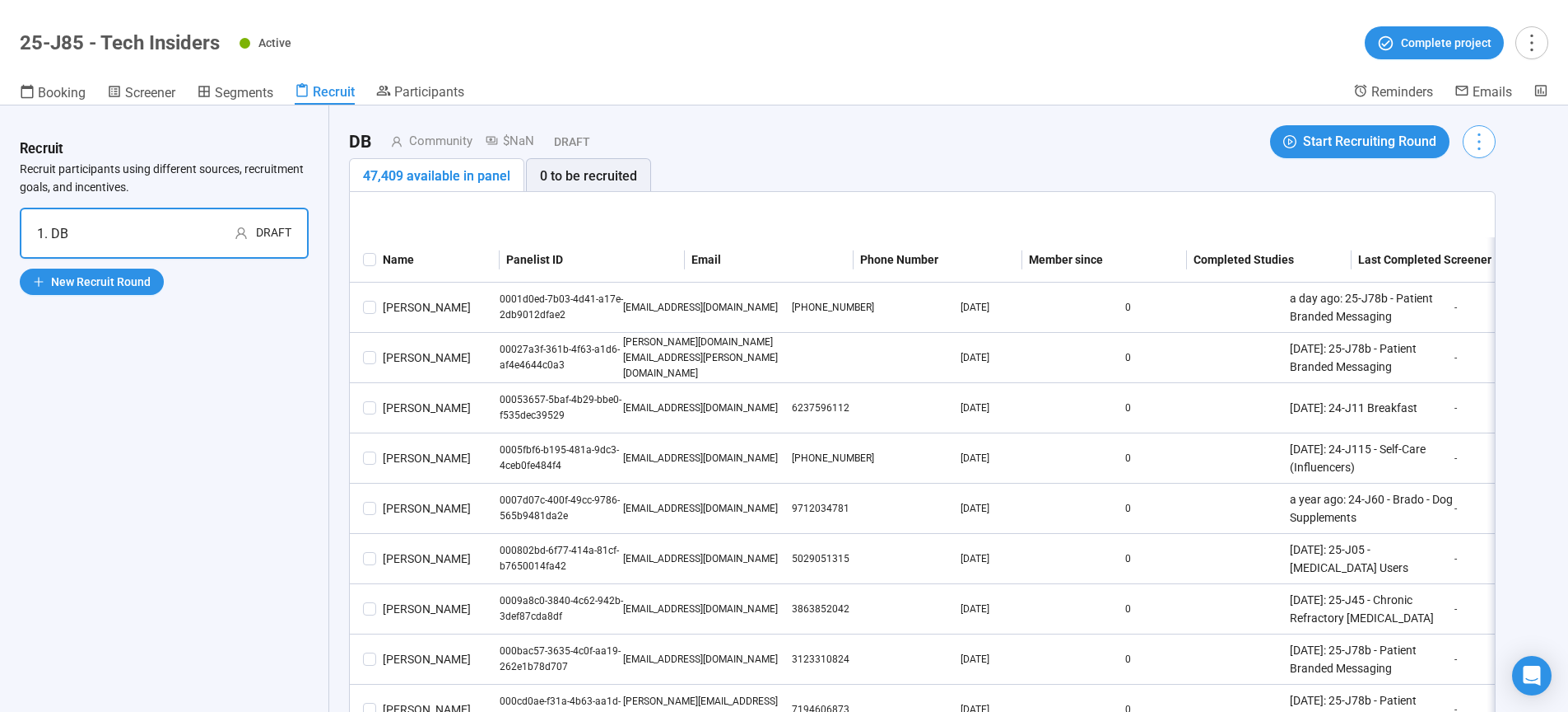
click at [1483, 143] on icon "more" at bounding box center [1478, 141] width 23 height 23
click at [1482, 147] on icon "more" at bounding box center [1478, 141] width 23 height 23
click at [1472, 150] on icon "more" at bounding box center [1478, 141] width 23 height 23
click at [1452, 205] on span "Edit invitation email" at bounding box center [1431, 205] width 100 height 18
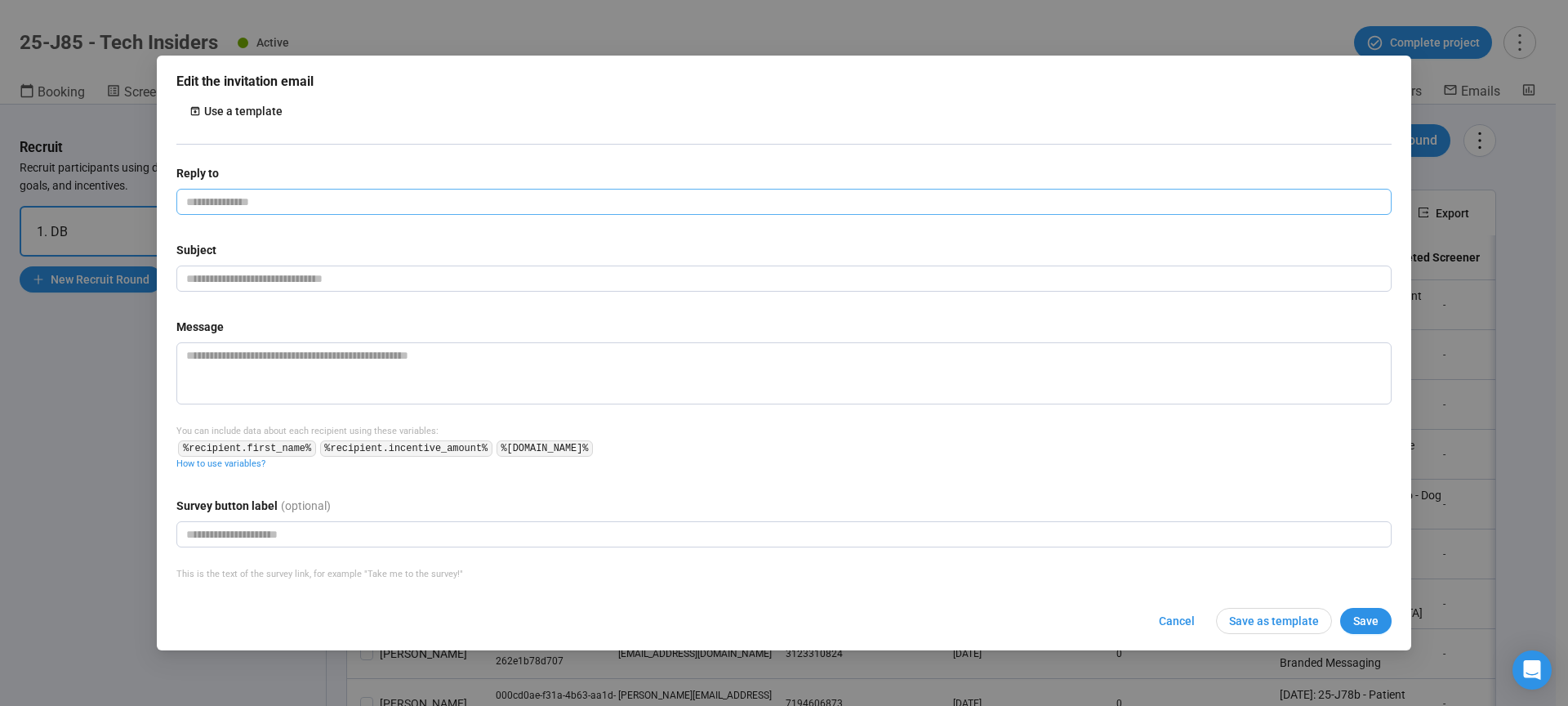
click at [379, 202] on input "email" at bounding box center [784, 201] width 1215 height 26
click at [270, 204] on input "email" at bounding box center [784, 201] width 1215 height 26
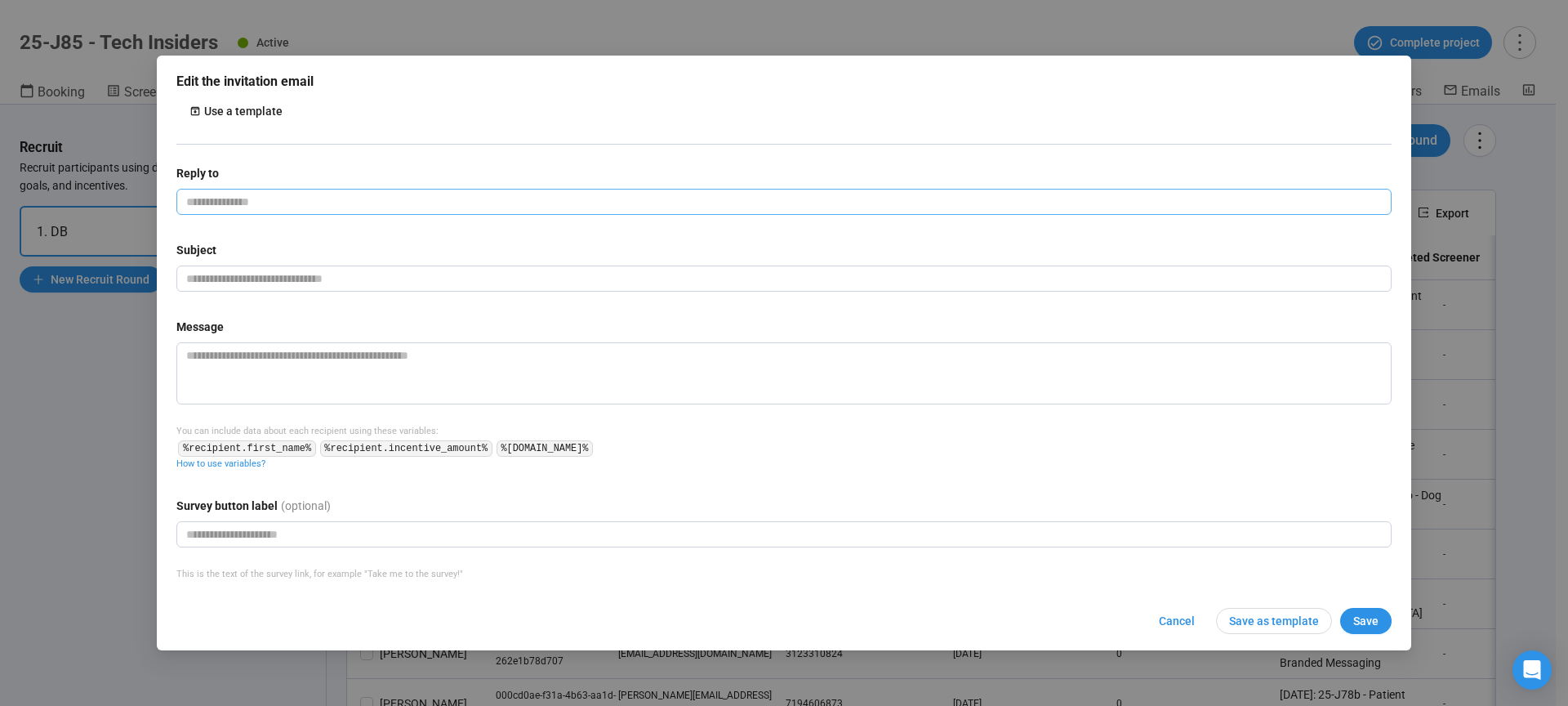
click at [270, 204] on input "email" at bounding box center [784, 201] width 1215 height 26
click at [236, 112] on div "Use a template" at bounding box center [244, 111] width 78 height 18
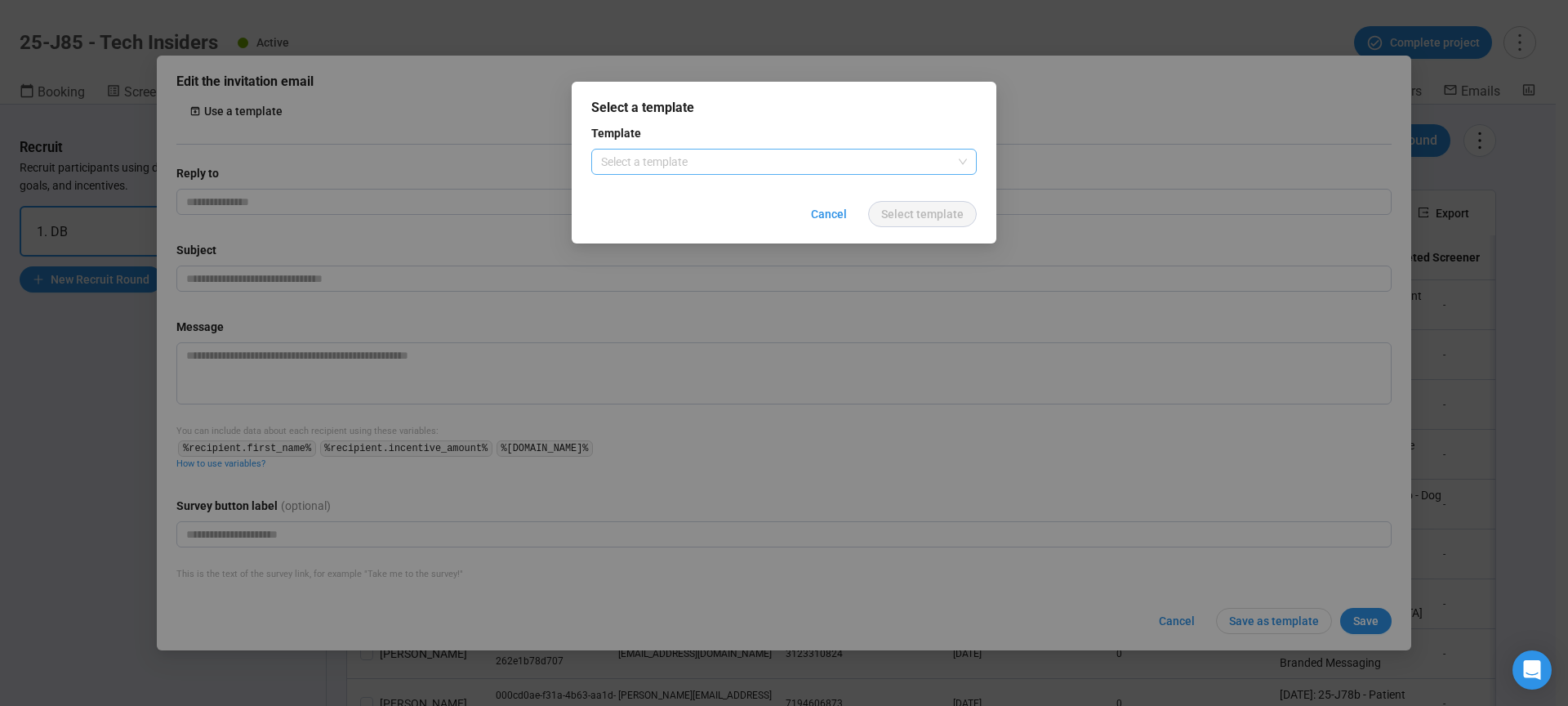
click at [683, 162] on input "search" at bounding box center [784, 161] width 366 height 24
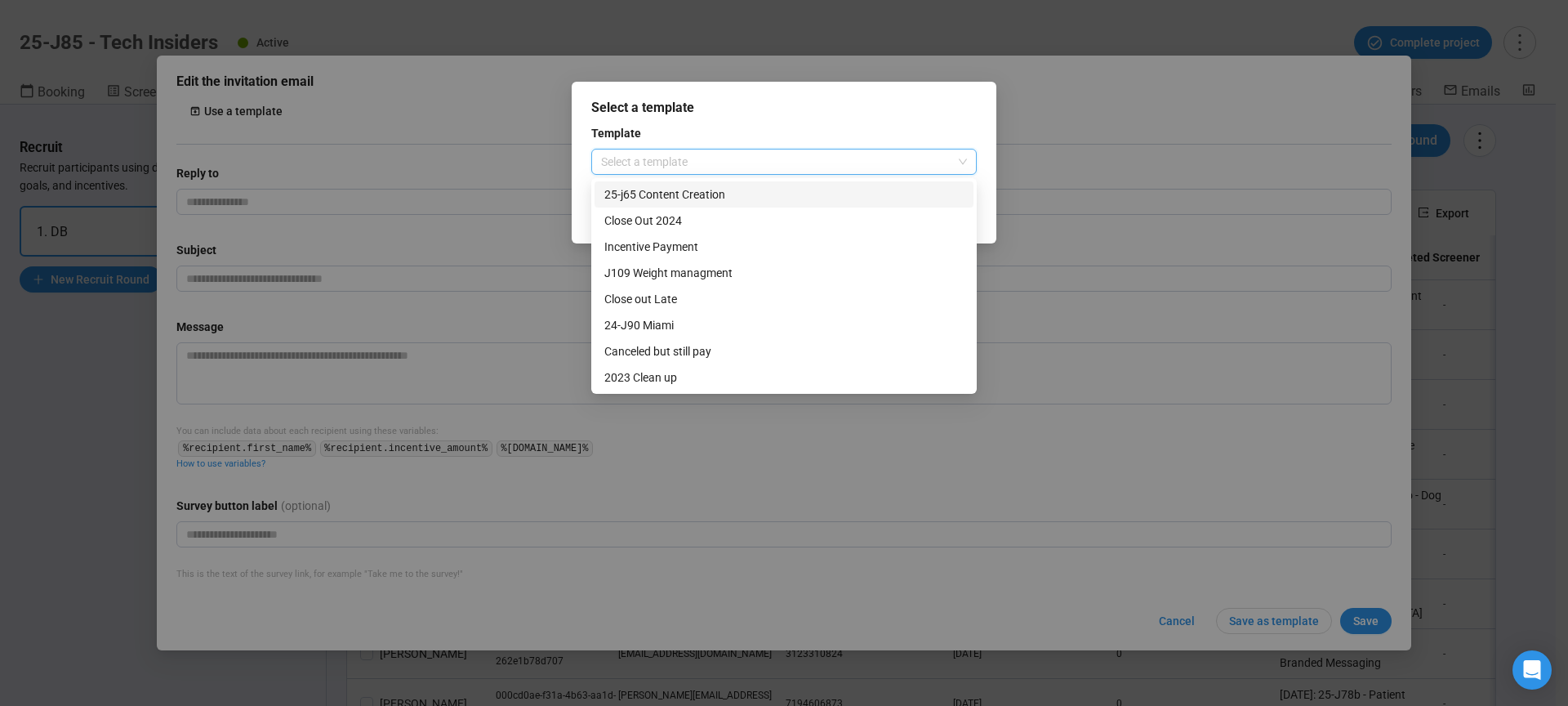
click at [486, 91] on div "Select a template Template Select a template Cancel Select template" at bounding box center [784, 353] width 1568 height 706
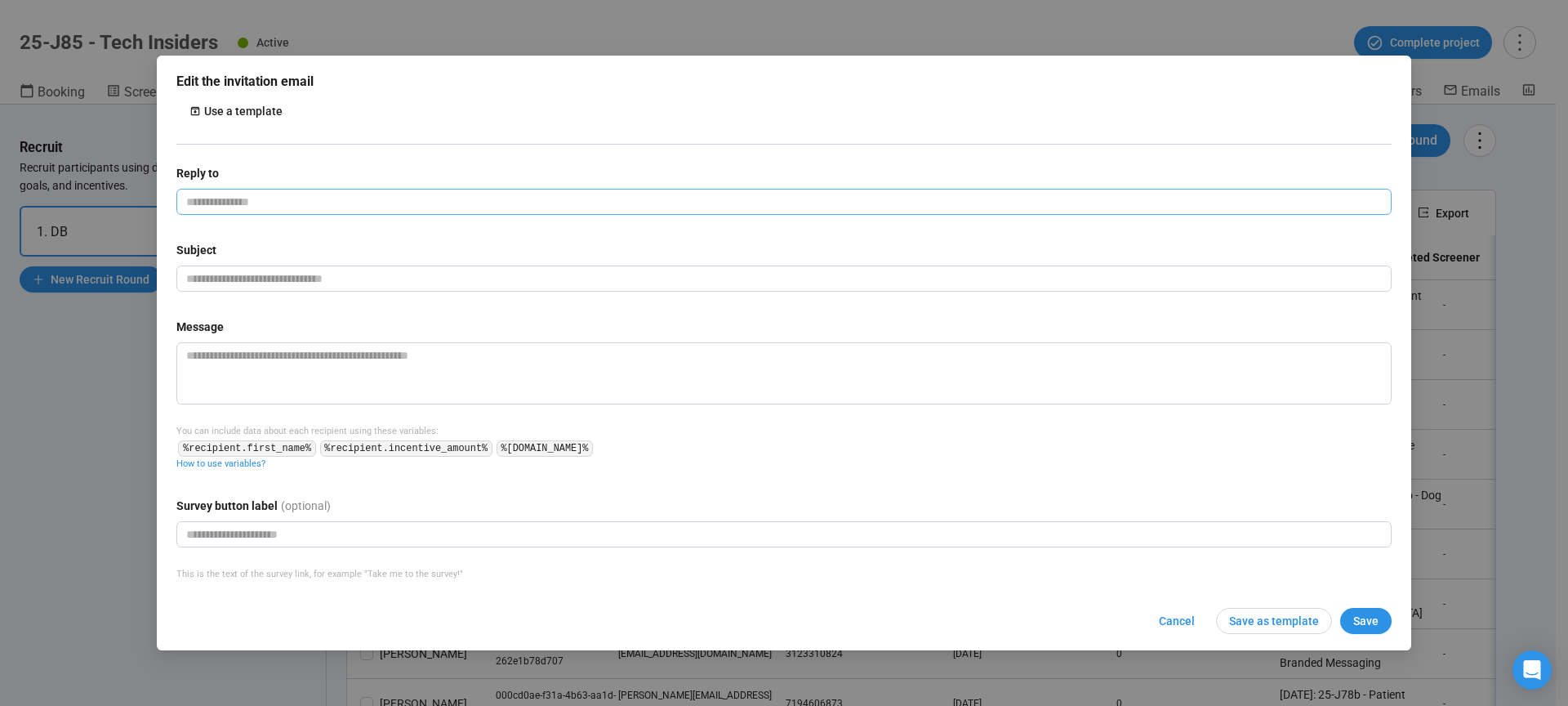
click at [366, 206] on input "email" at bounding box center [784, 201] width 1215 height 26
type input "**********"
click at [241, 282] on input "text" at bounding box center [784, 278] width 1215 height 26
paste input "**********"
type input "**********"
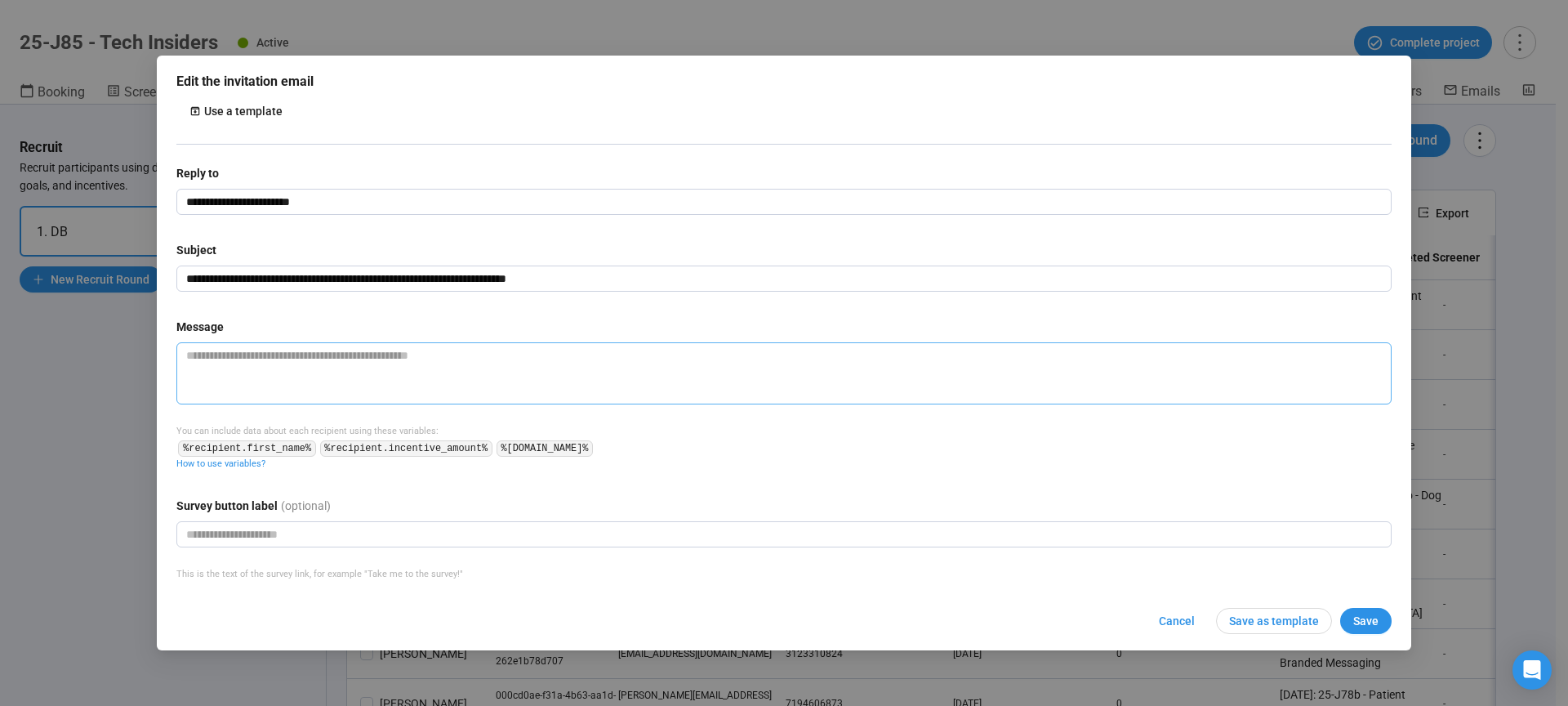
click at [224, 360] on textarea at bounding box center [784, 373] width 1215 height 62
paste textarea "**********"
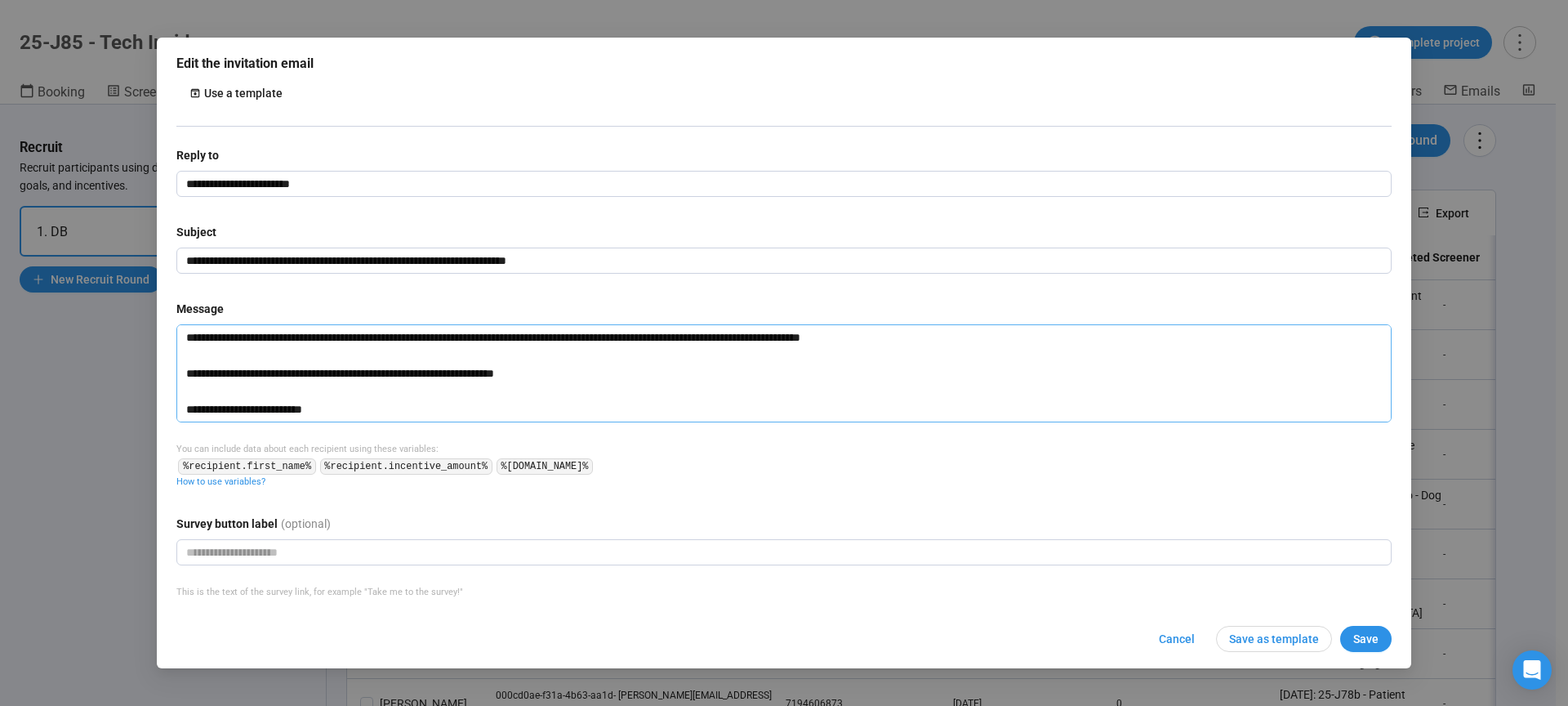
type textarea "**********"
click at [1367, 633] on span "Save" at bounding box center [1365, 639] width 25 height 18
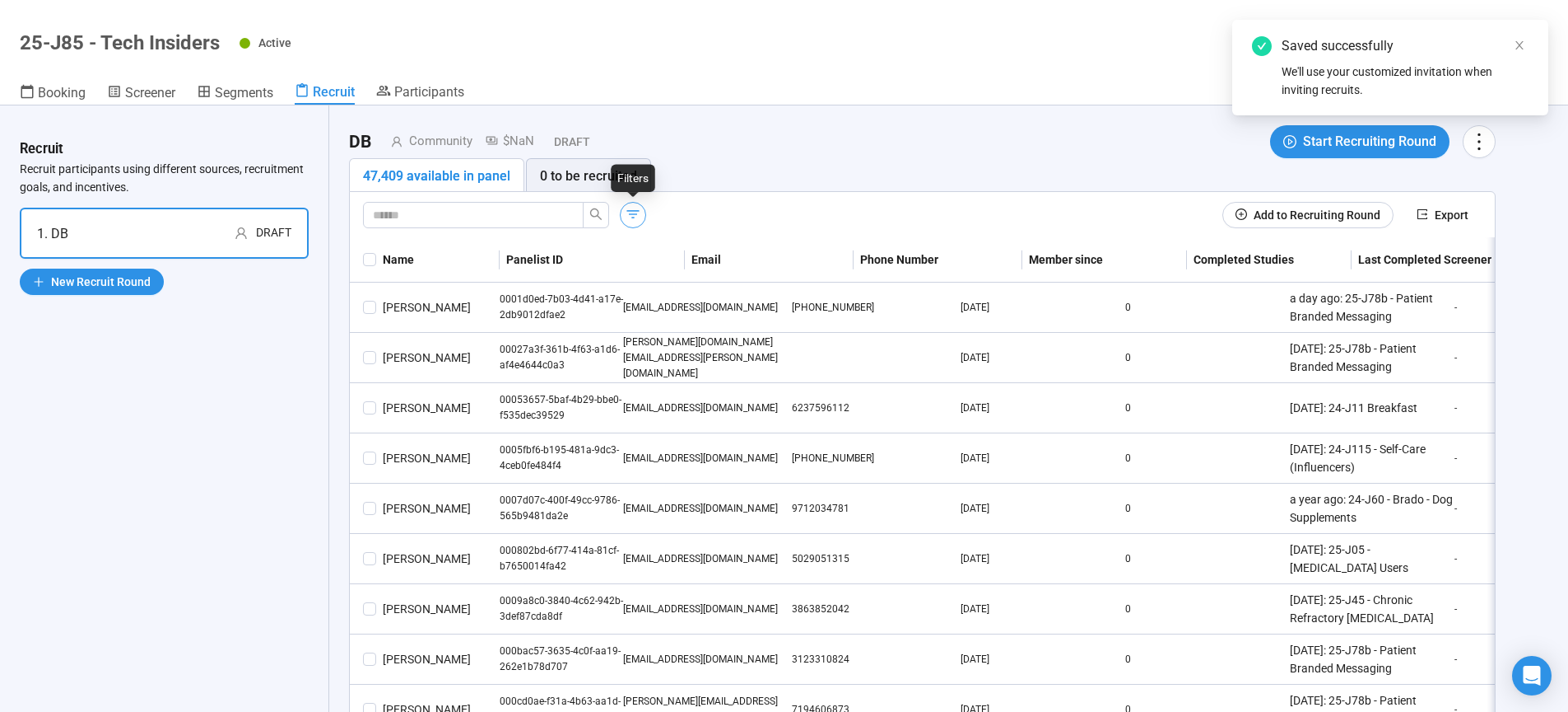
click at [628, 218] on icon "button" at bounding box center [633, 215] width 17 height 17
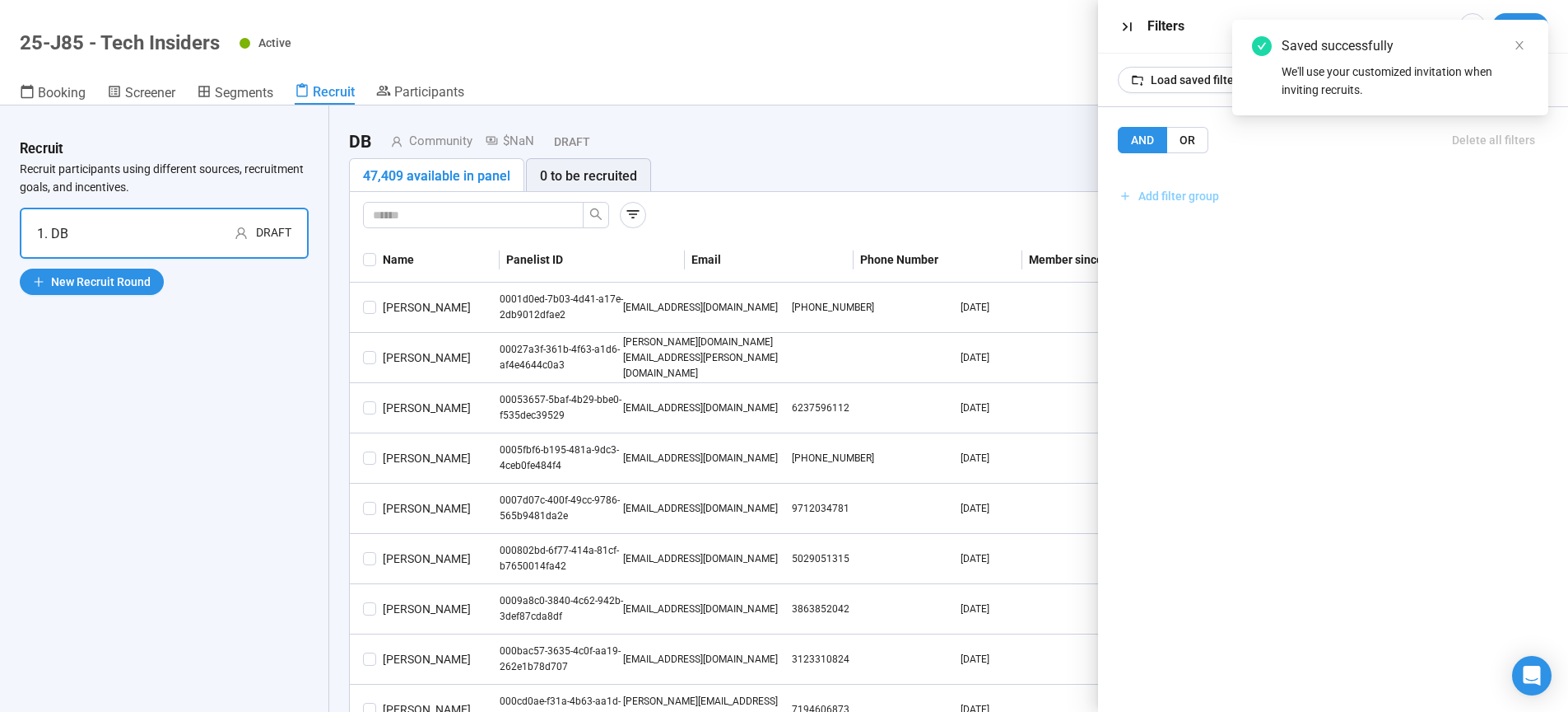
click at [1206, 198] on span "Add filter group" at bounding box center [1178, 196] width 80 height 18
click at [1181, 235] on span "Add filter" at bounding box center [1172, 232] width 48 height 18
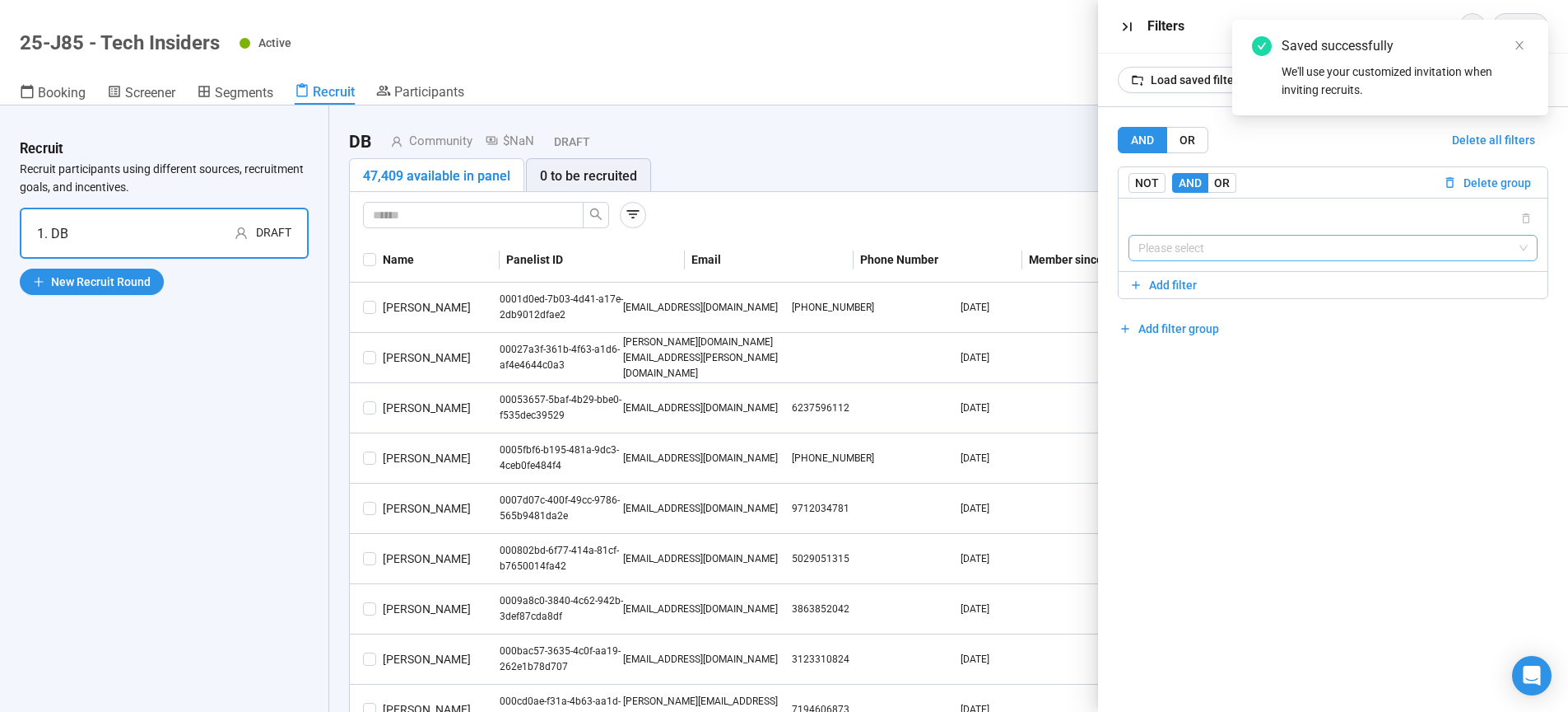
click at [1179, 252] on input "search" at bounding box center [1333, 247] width 391 height 24
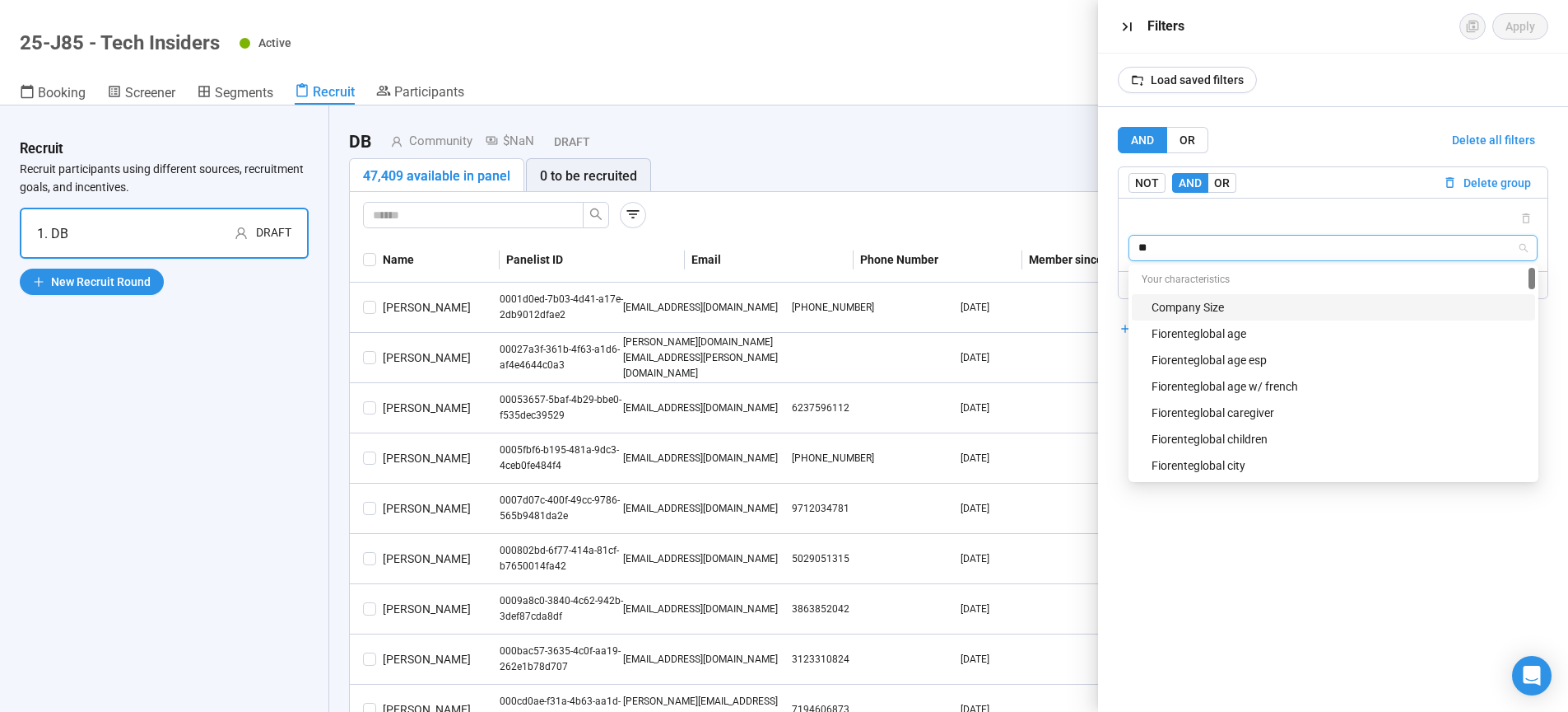
type input "***"
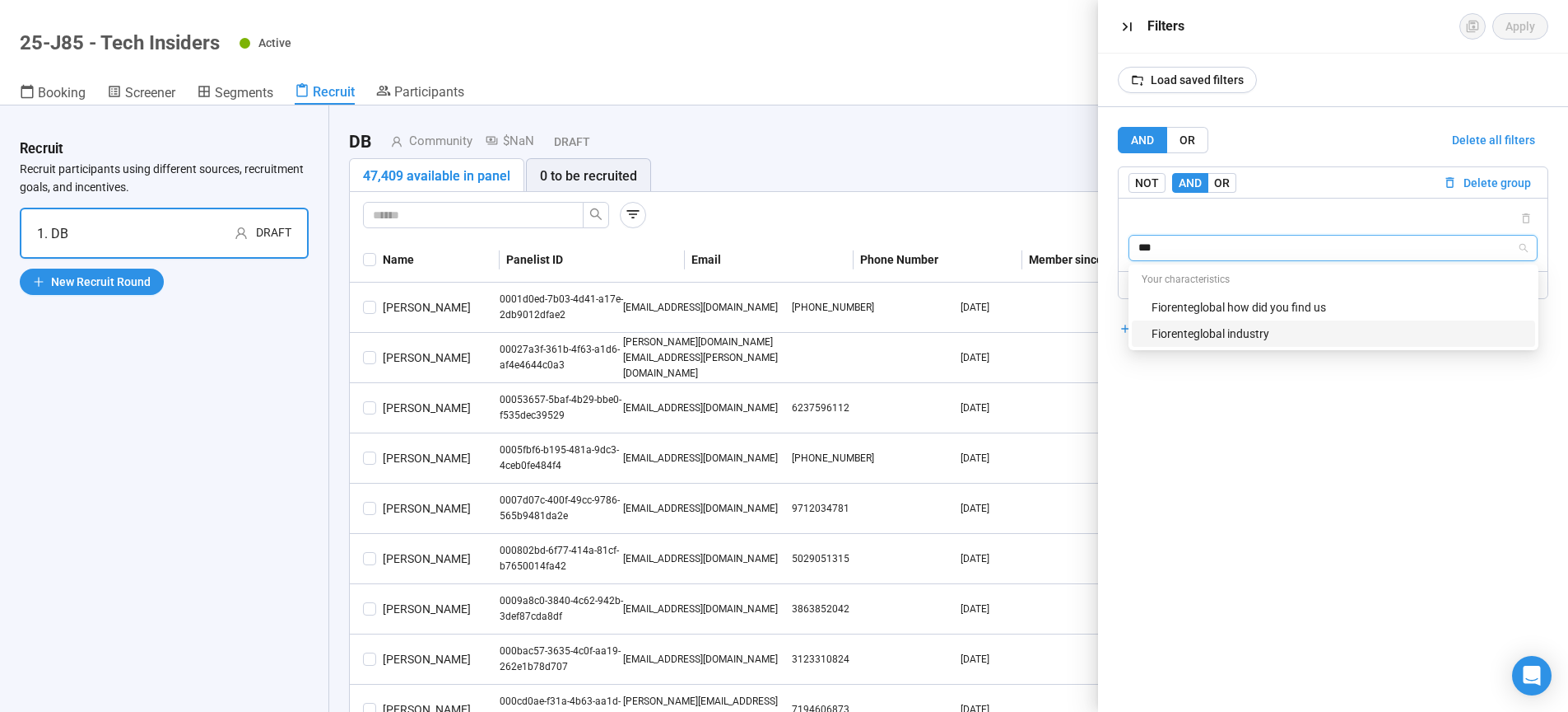
click at [1204, 340] on div "Fiorenteglobal industry" at bounding box center [1338, 334] width 374 height 18
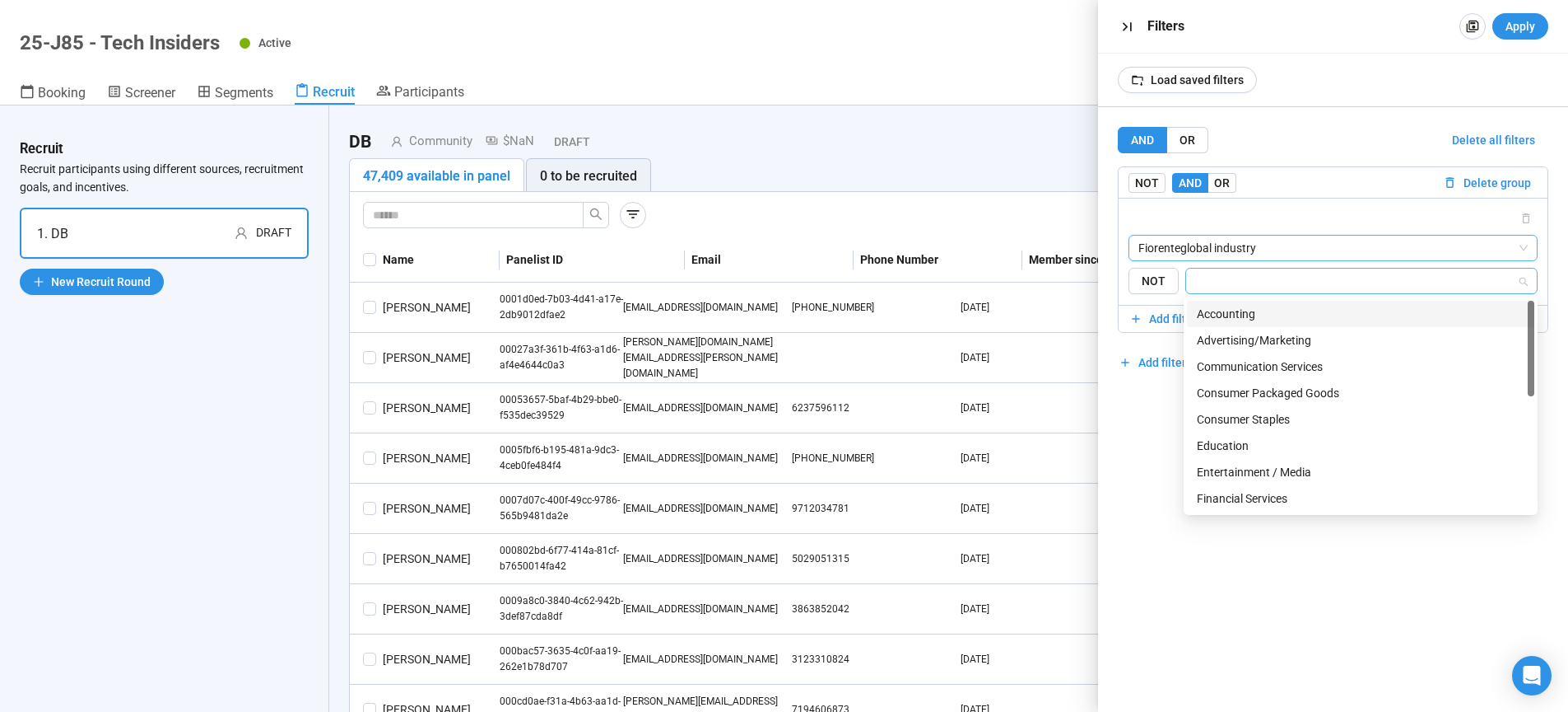
click at [1222, 291] on div at bounding box center [1361, 280] width 353 height 26
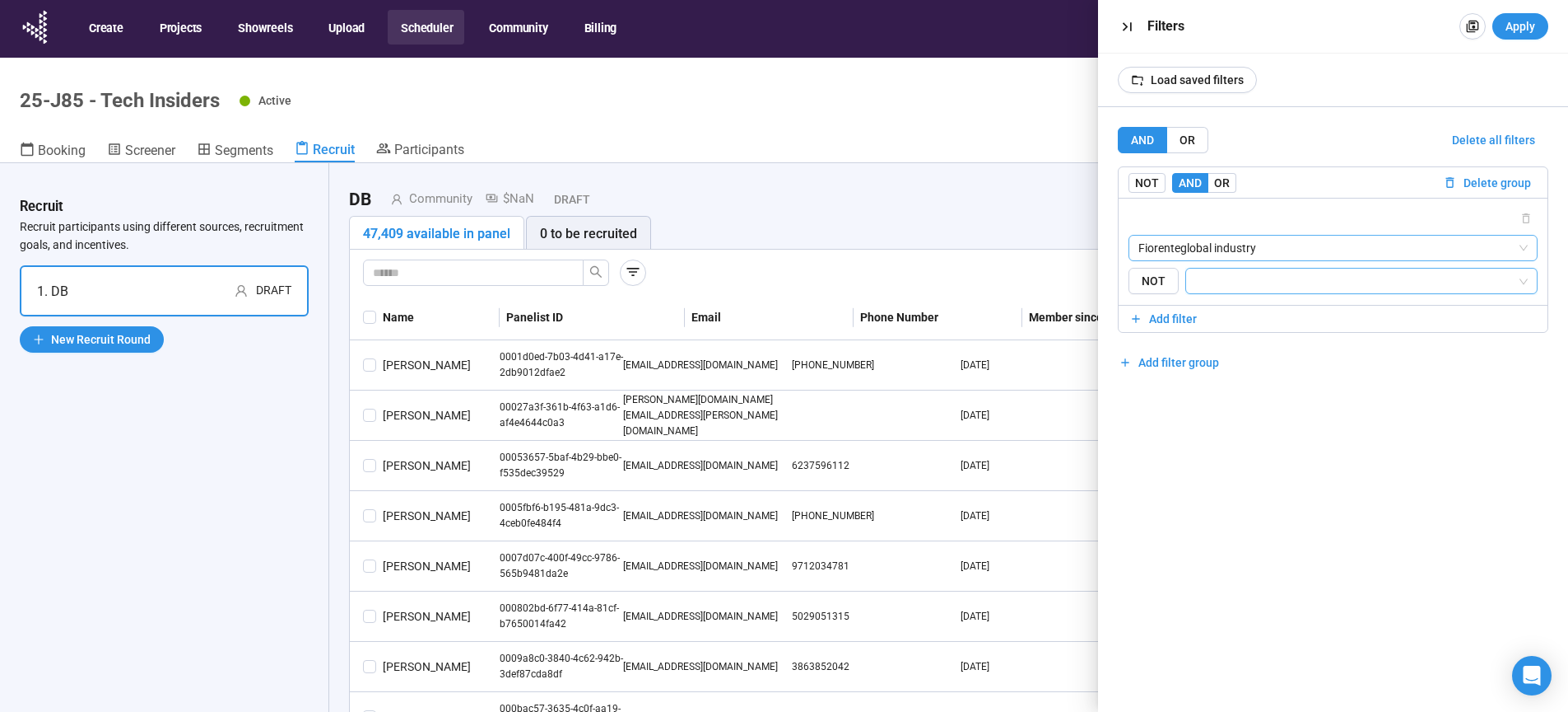
click at [1287, 252] on span "Fiorenteglobal industry" at bounding box center [1333, 247] width 391 height 24
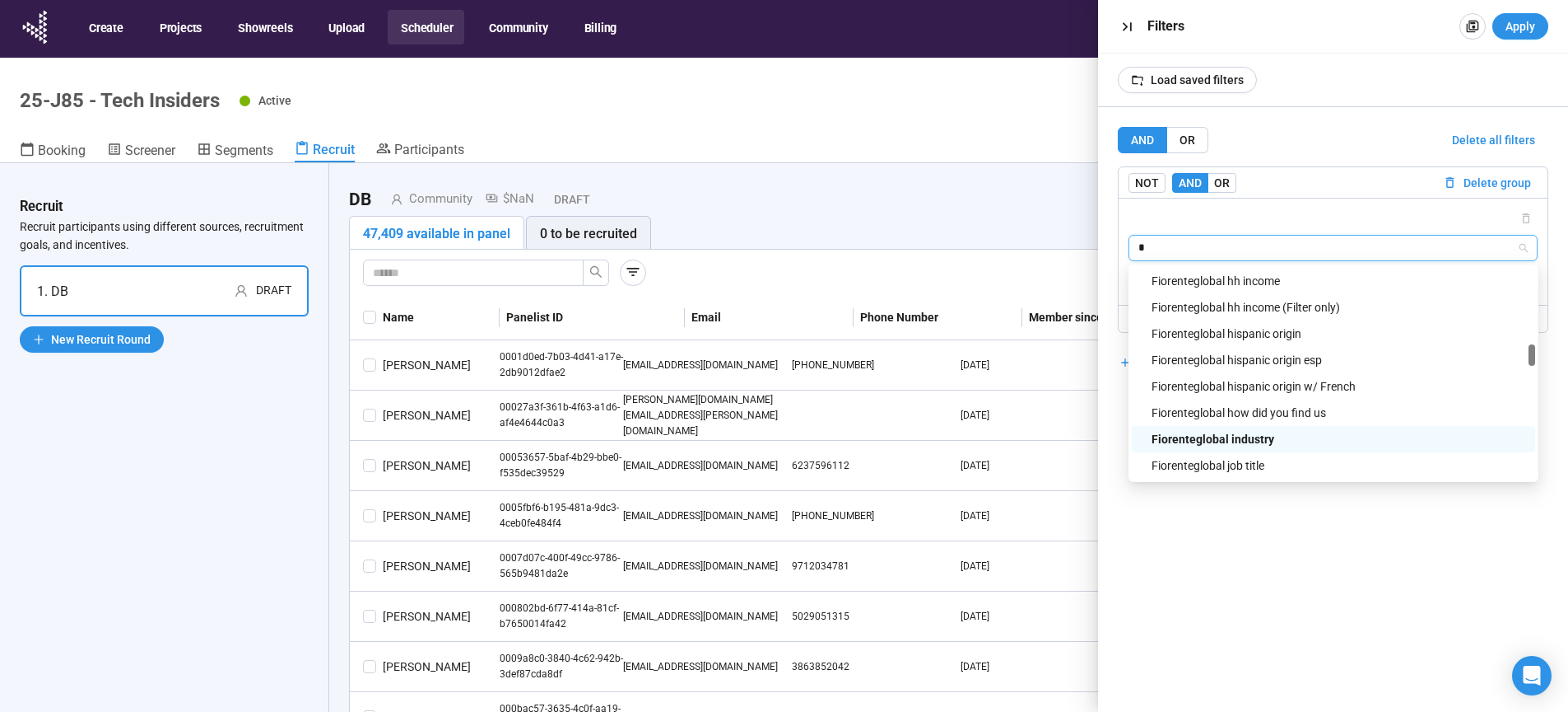
type input "**"
drag, startPoint x: 1203, startPoint y: 251, endPoint x: 1144, endPoint y: 254, distance: 59.1
click at [1144, 254] on input "**" at bounding box center [1333, 247] width 391 height 24
click at [1208, 465] on div "Fiorenteglobal job title" at bounding box center [1338, 465] width 374 height 18
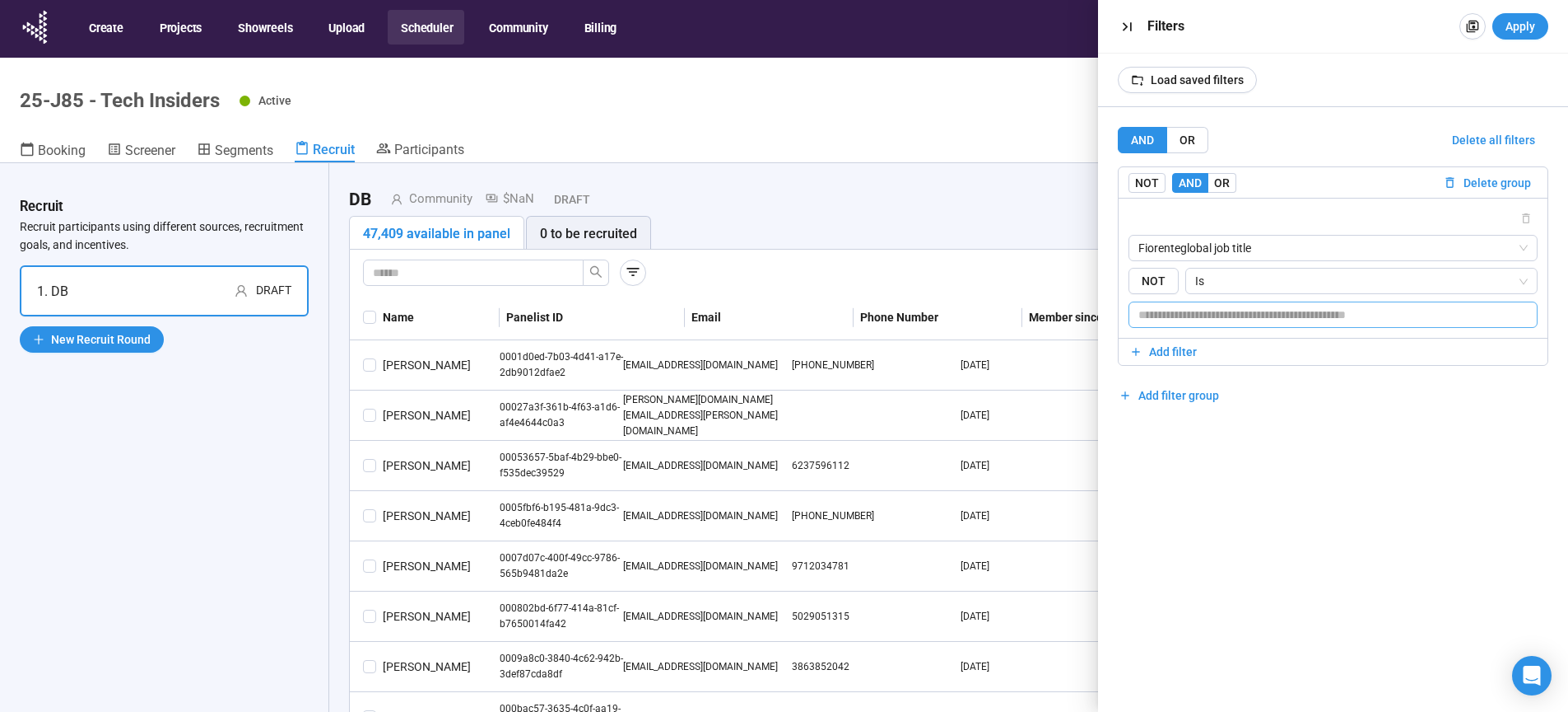
click at [1349, 319] on input "text" at bounding box center [1333, 314] width 410 height 26
click at [1520, 241] on span "Fiorenteglobal job title" at bounding box center [1333, 247] width 391 height 24
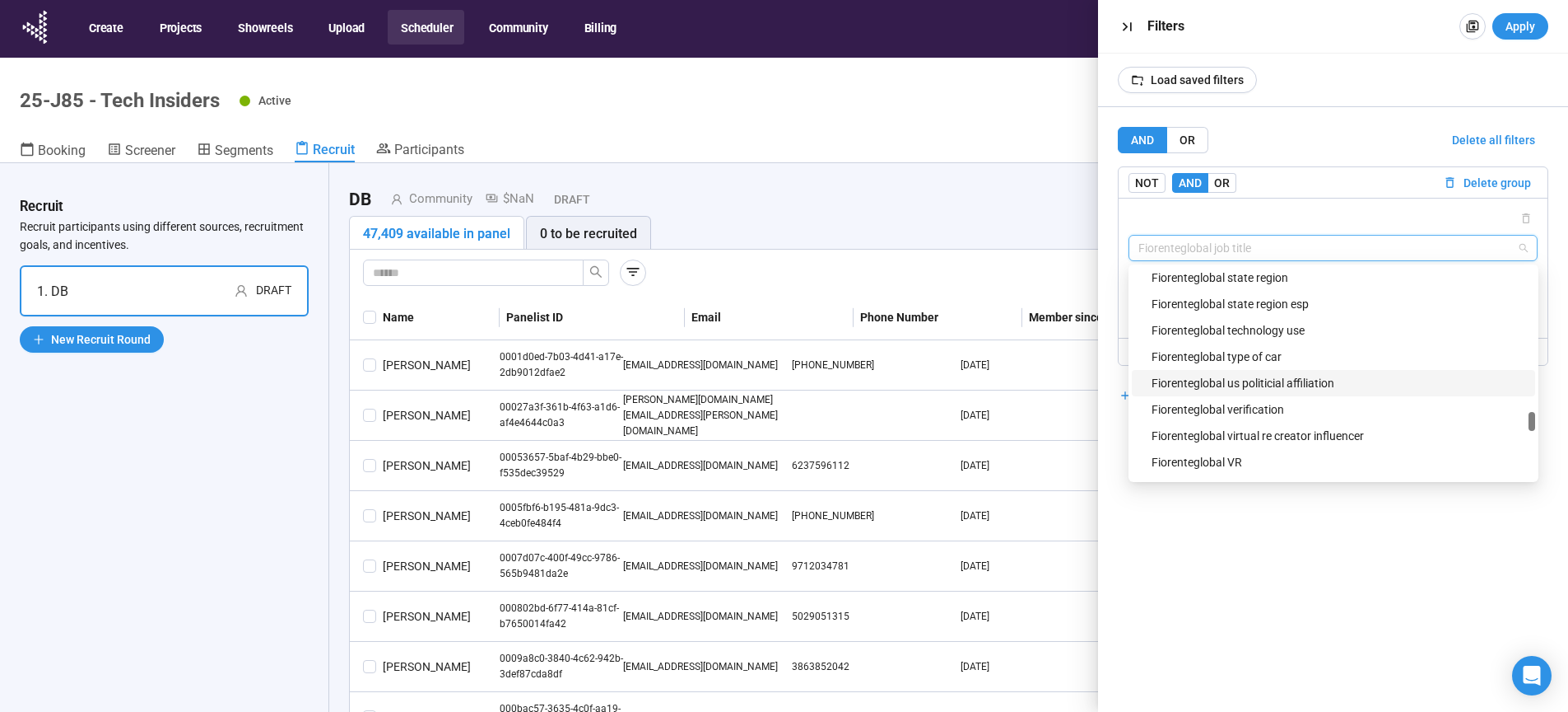
scroll to position [1830, 0]
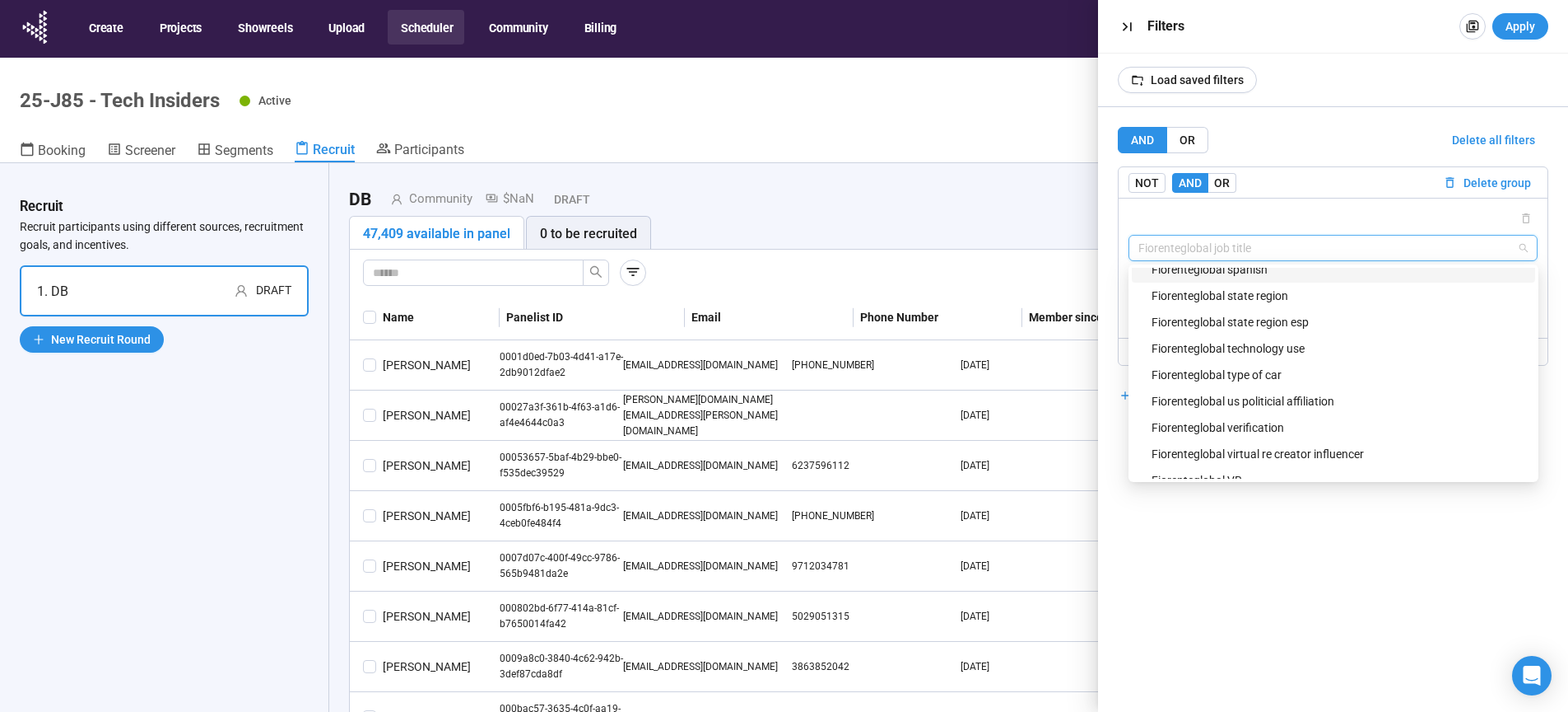
click at [1206, 254] on span "Fiorenteglobal job title" at bounding box center [1333, 247] width 391 height 24
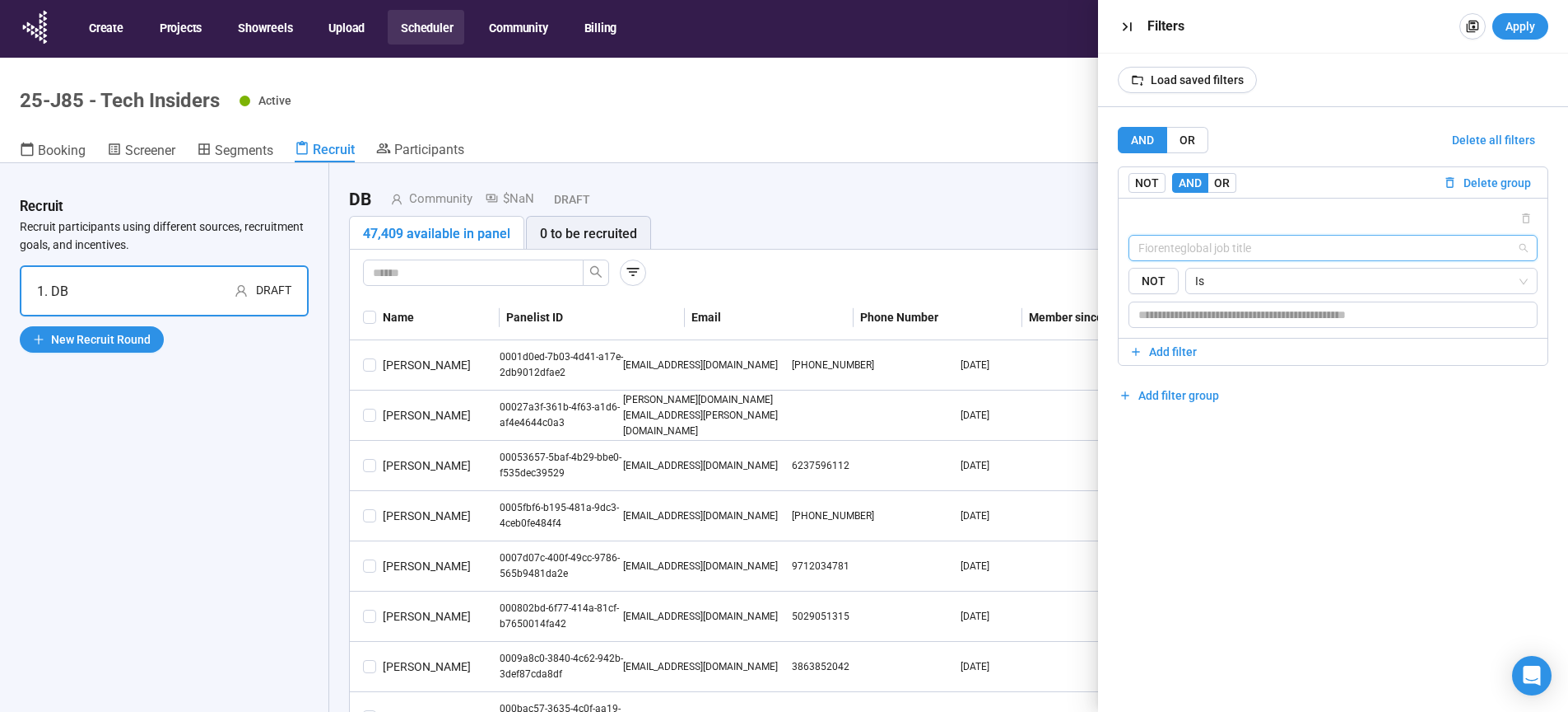
click at [1270, 239] on span "Fiorenteglobal job title" at bounding box center [1333, 247] width 391 height 24
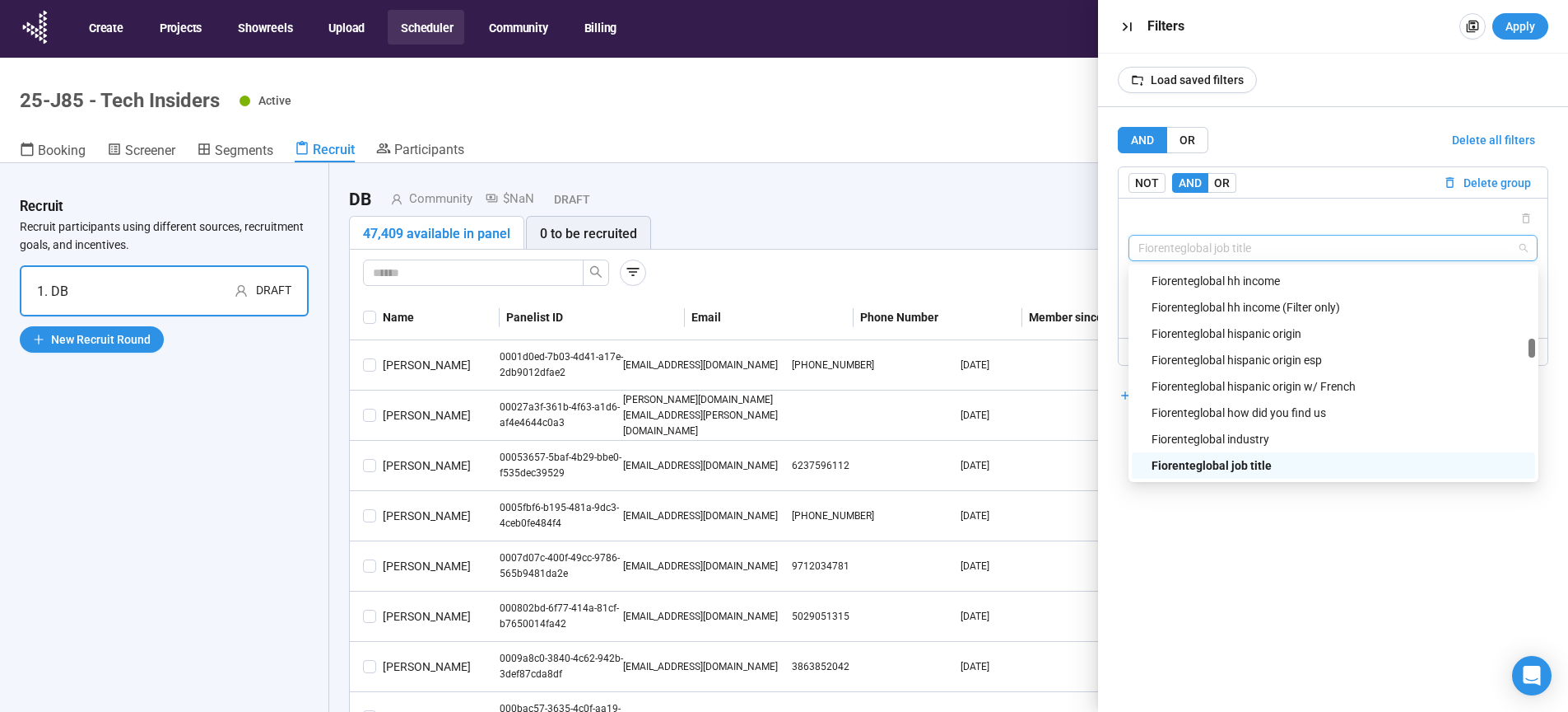
click at [1341, 537] on div "AND OR Delete all filters NOT AND OR Delete group Fiorenteglobal job title {"ty…" at bounding box center [1333, 409] width 471 height 605
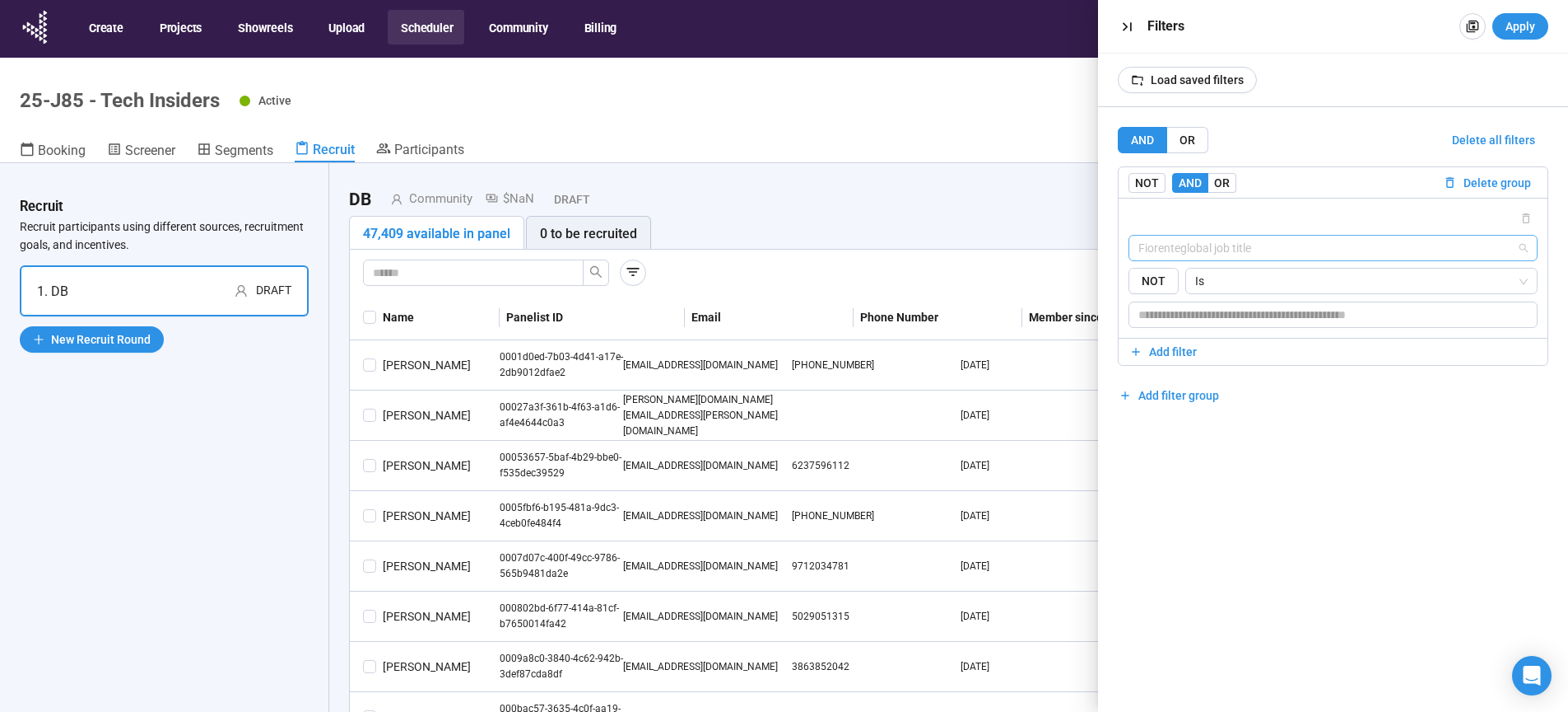
click at [1260, 253] on span "Fiorenteglobal job title" at bounding box center [1333, 247] width 391 height 24
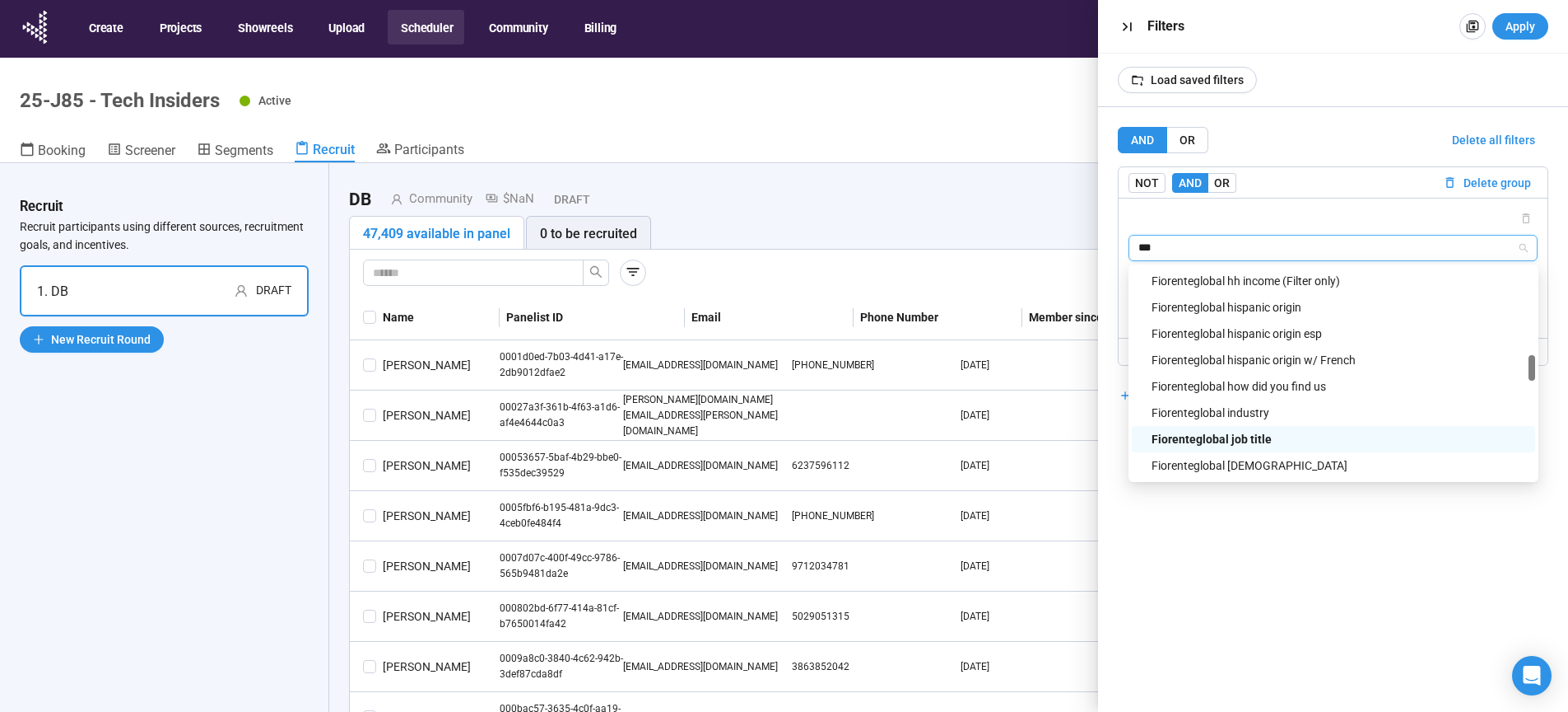
scroll to position [0, 0]
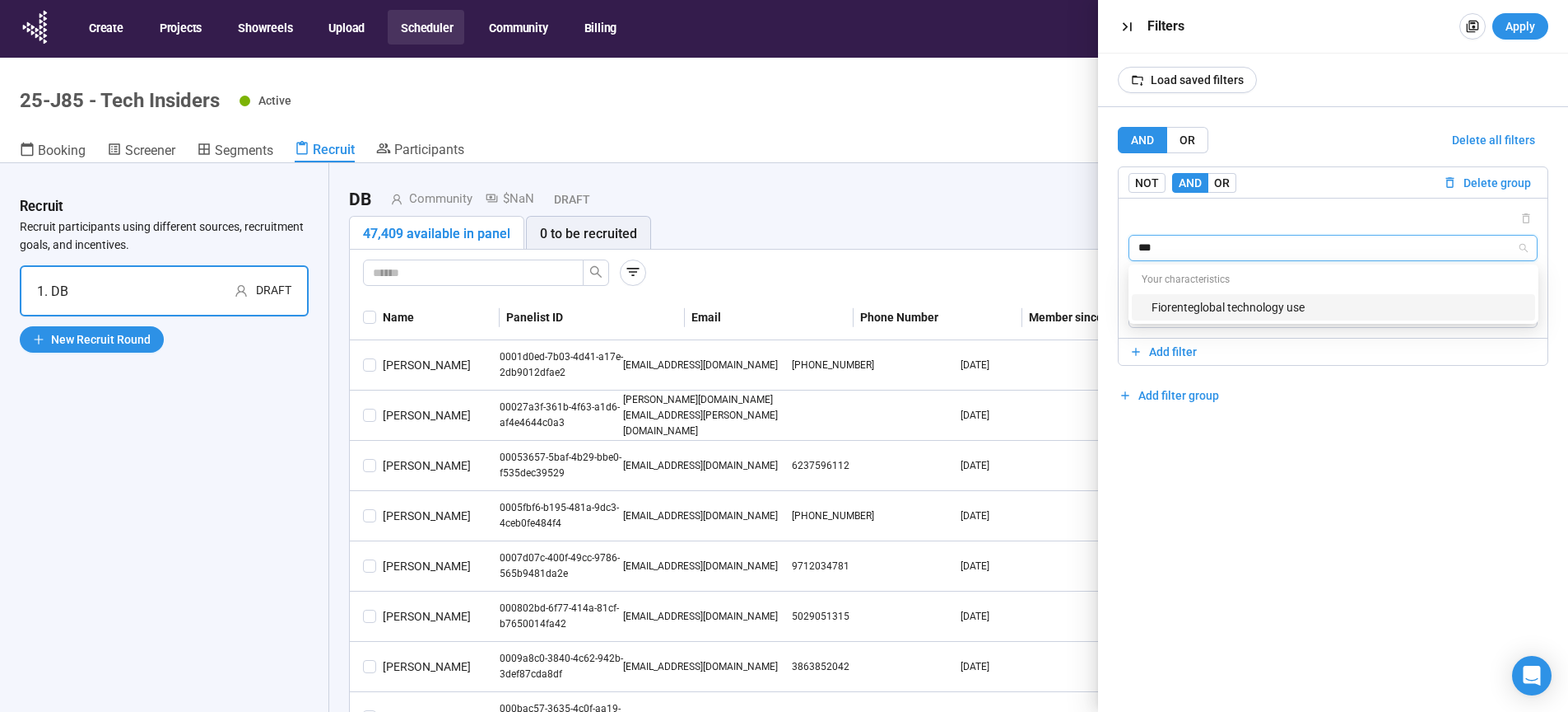
type input "****"
click at [1268, 307] on div "Fiorenteglobal technology use" at bounding box center [1338, 308] width 374 height 18
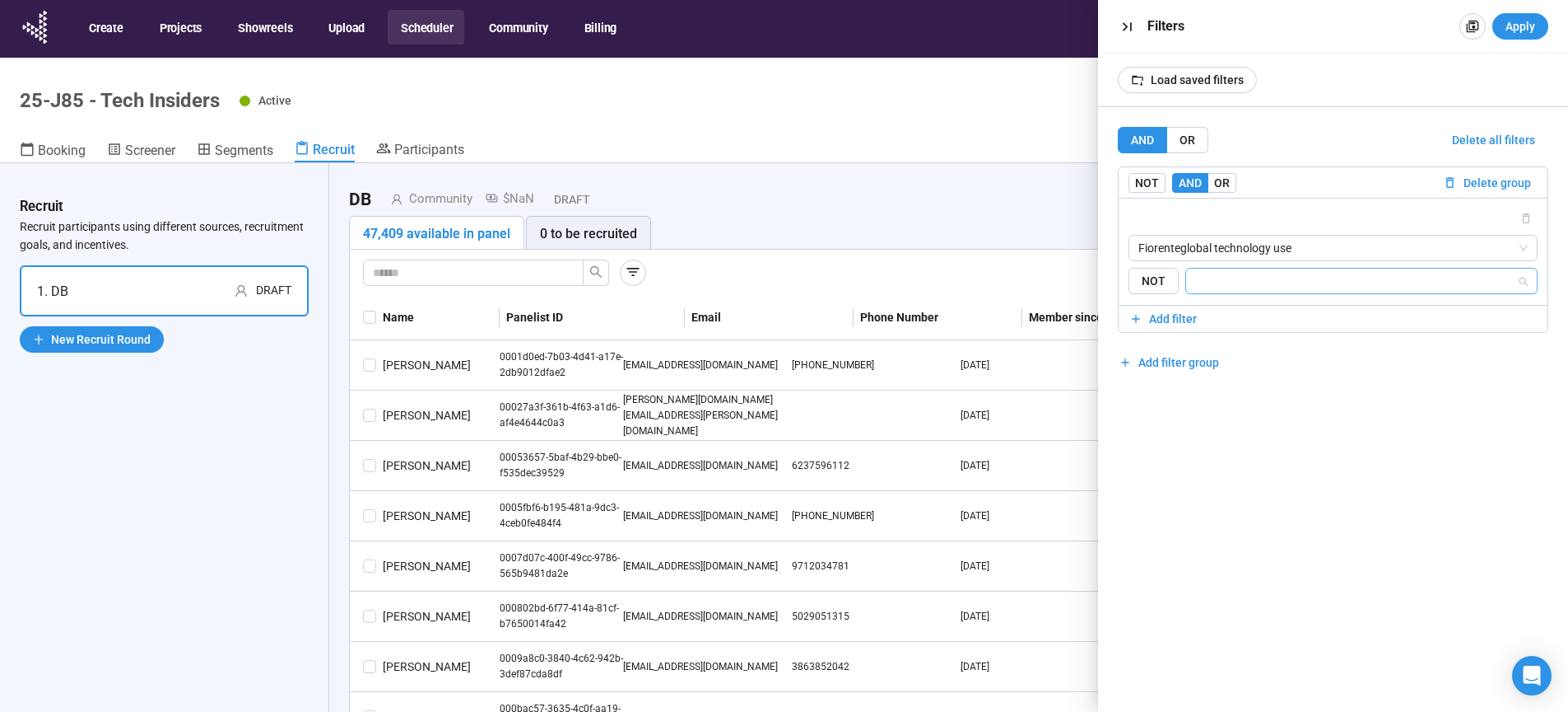
click at [1245, 282] on input "search" at bounding box center [1357, 281] width 322 height 20
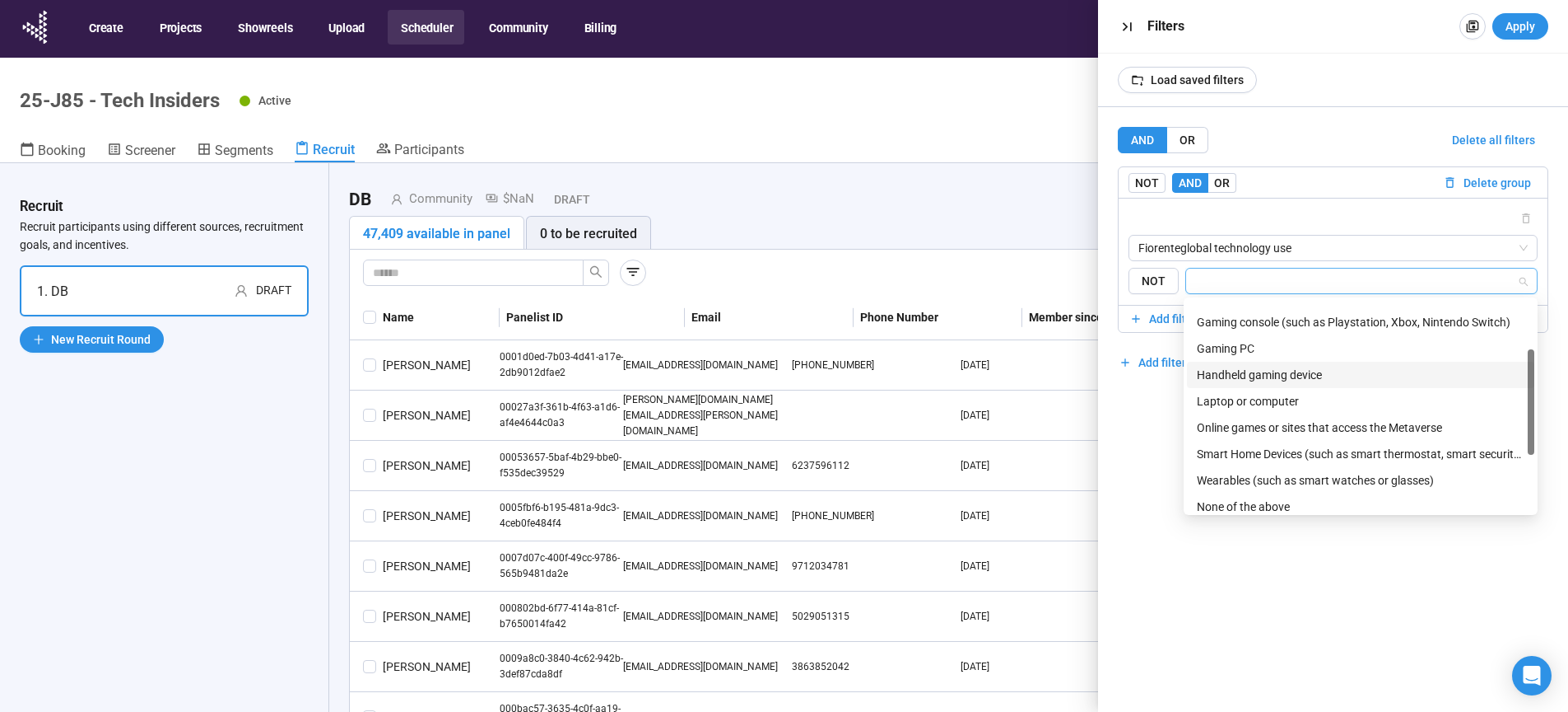
scroll to position [36, 0]
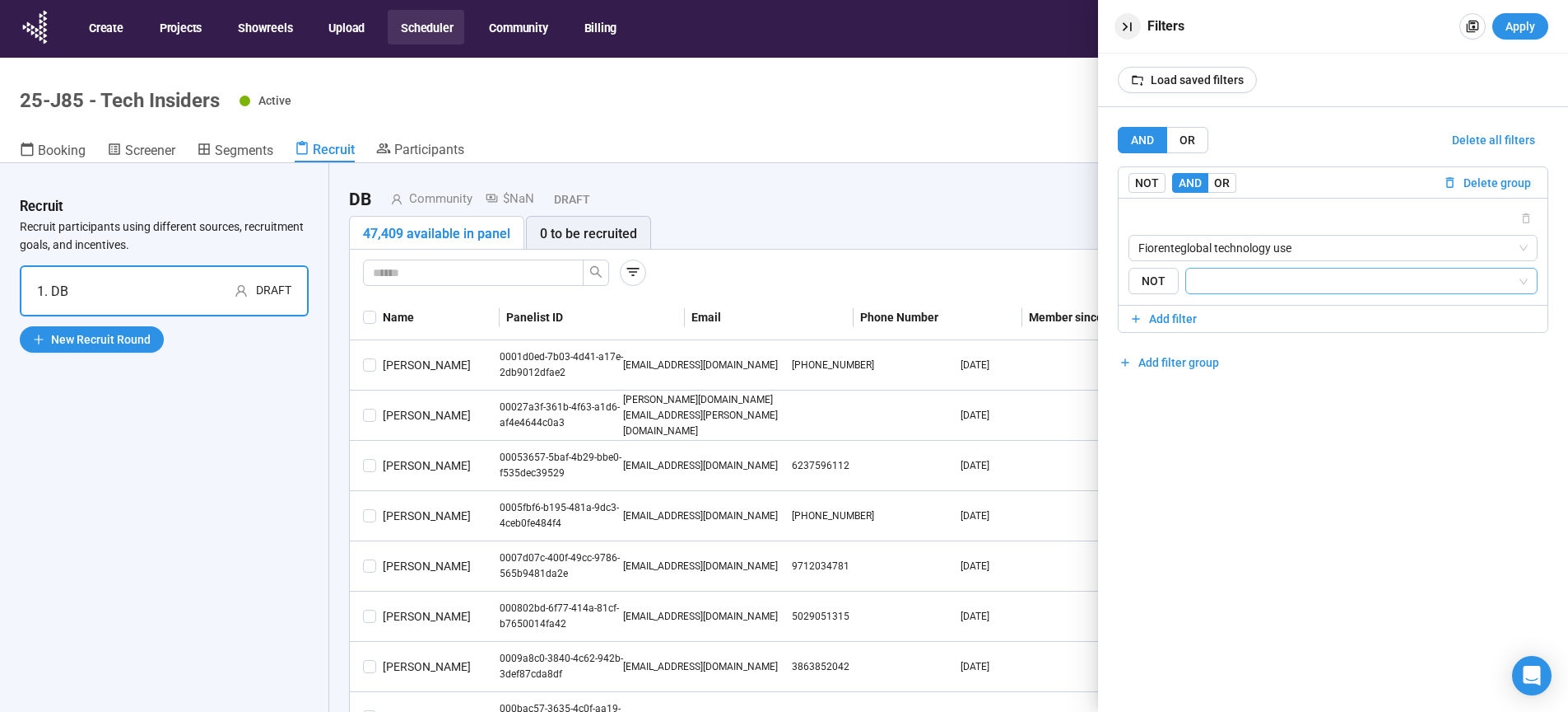
click at [1124, 27] on icon "button" at bounding box center [1127, 27] width 18 height 18
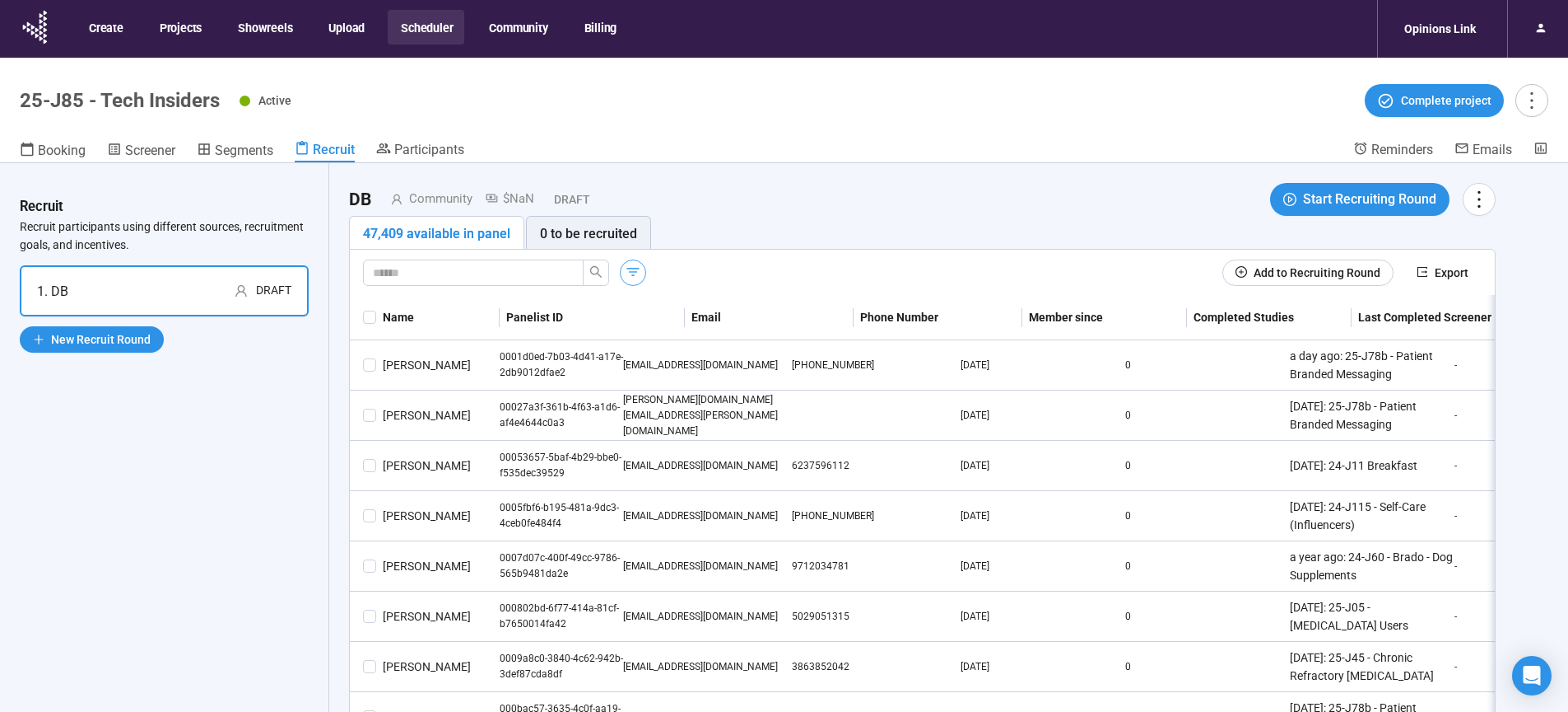
click at [638, 274] on icon "button" at bounding box center [633, 272] width 17 height 17
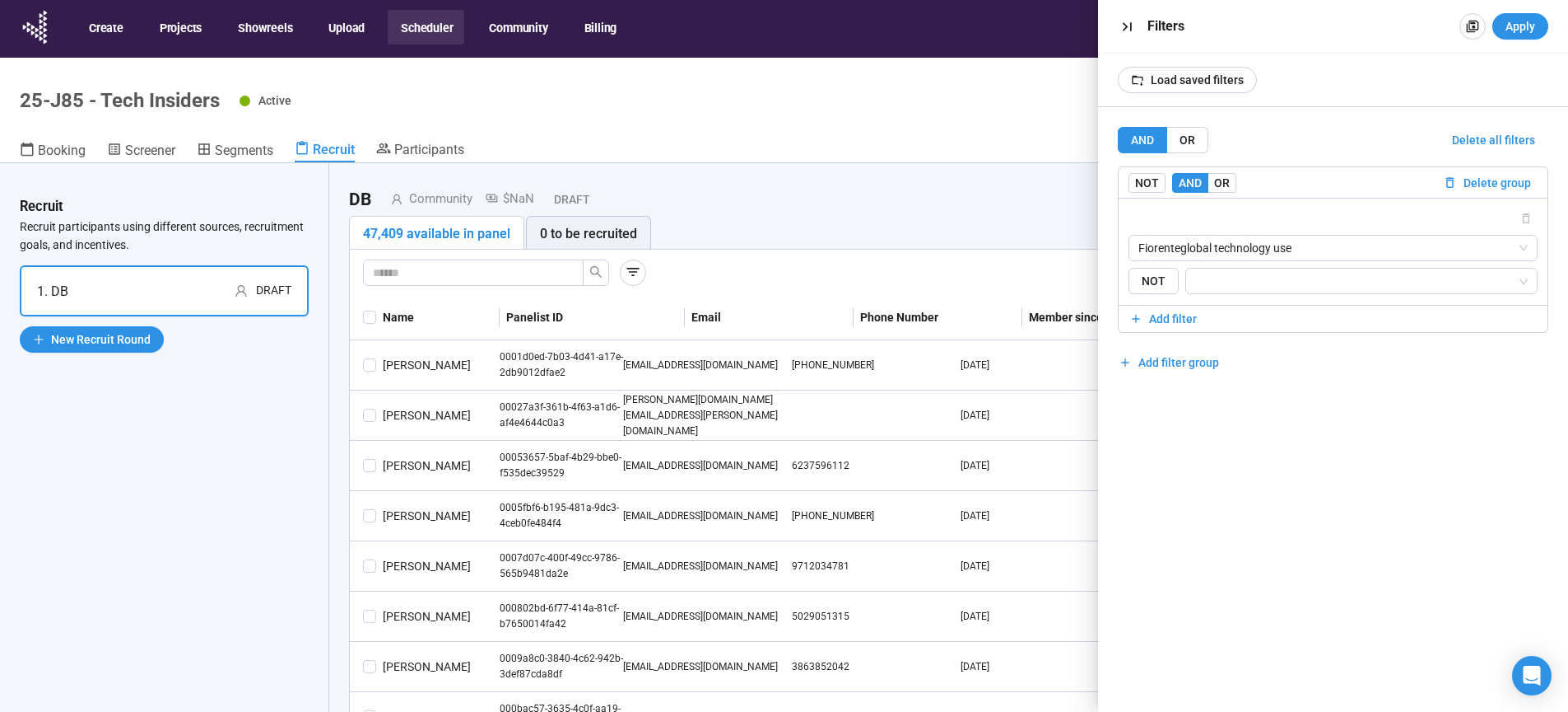
click at [1245, 248] on span "Fiorenteglobal technology use" at bounding box center [1333, 247] width 391 height 24
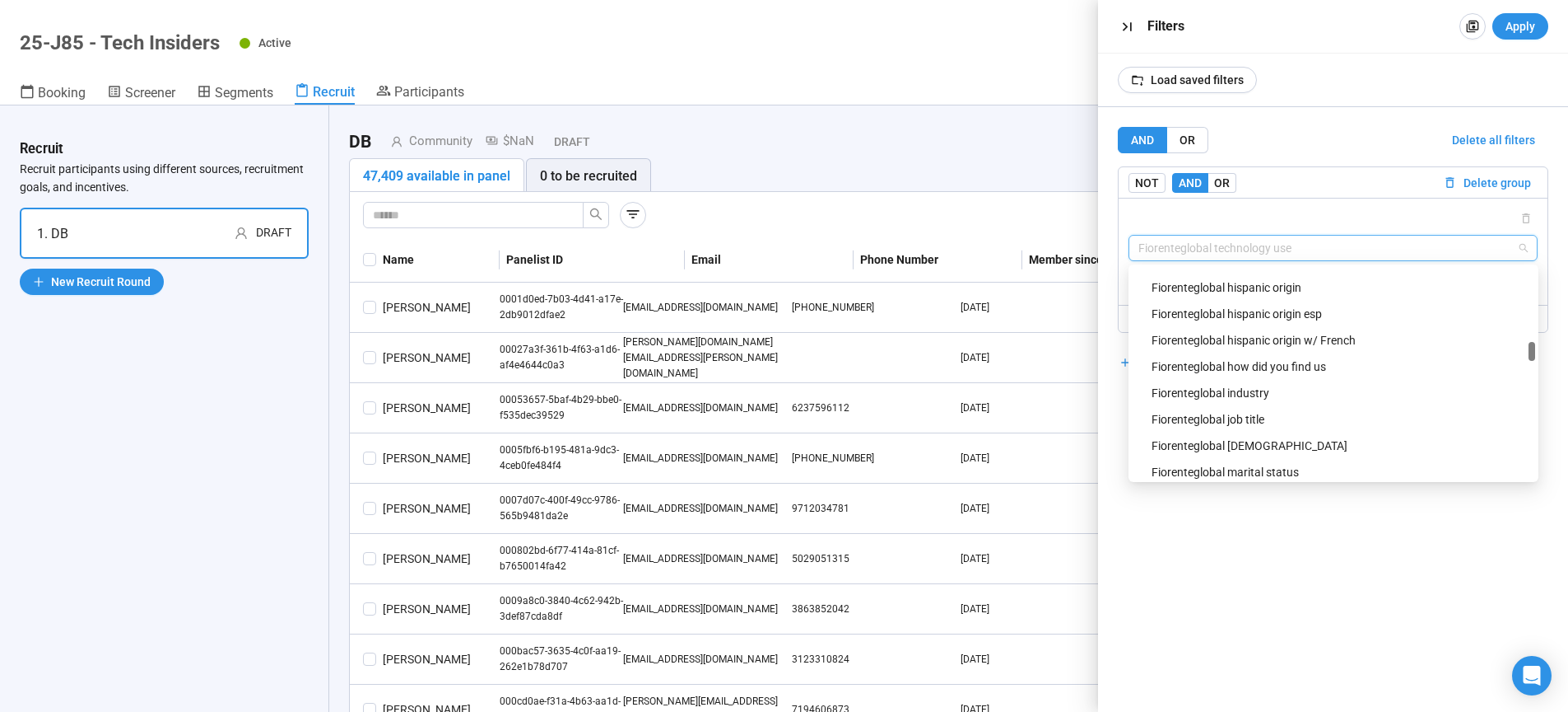
scroll to position [960, 0]
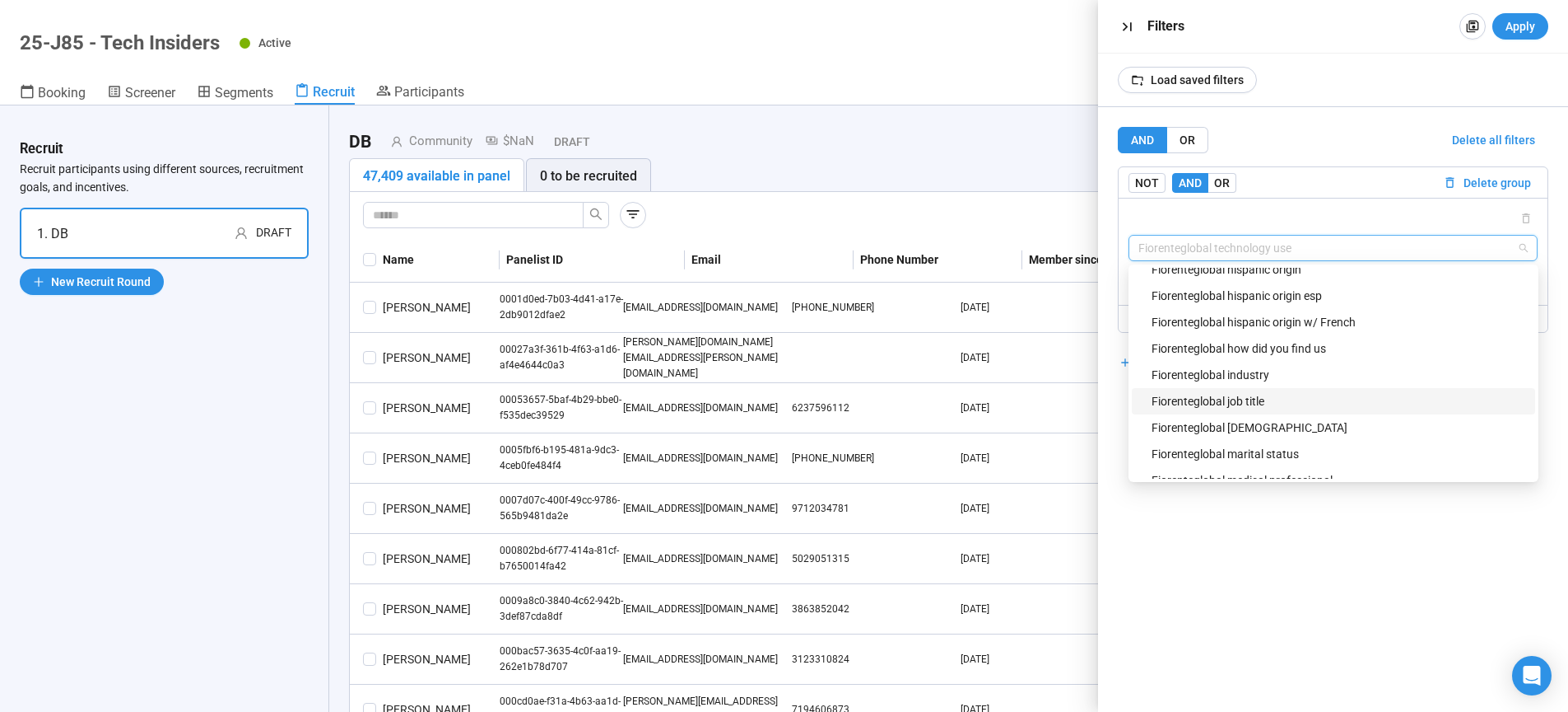
click at [1245, 401] on div "Fiorenteglobal job title" at bounding box center [1338, 402] width 374 height 18
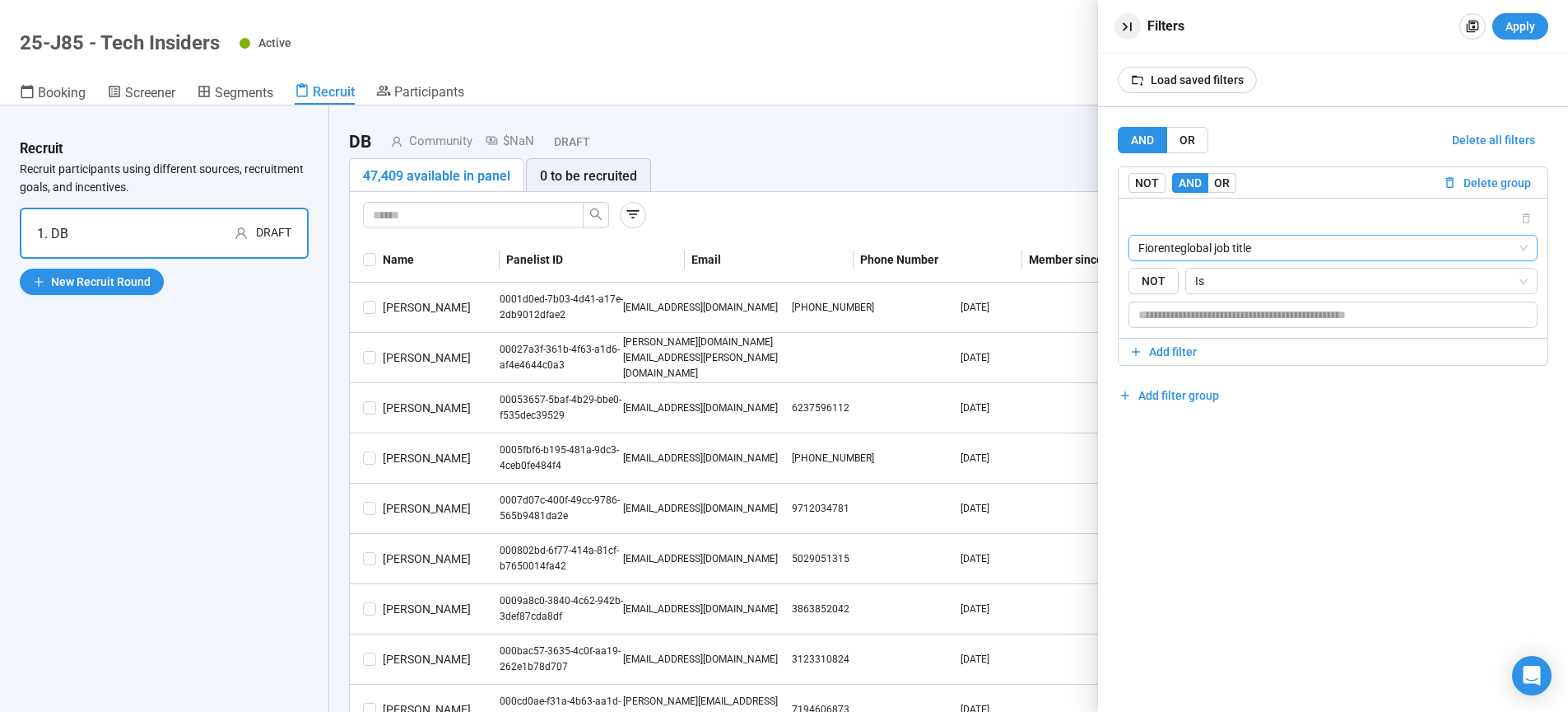
click at [1131, 31] on icon "button" at bounding box center [1127, 27] width 18 height 18
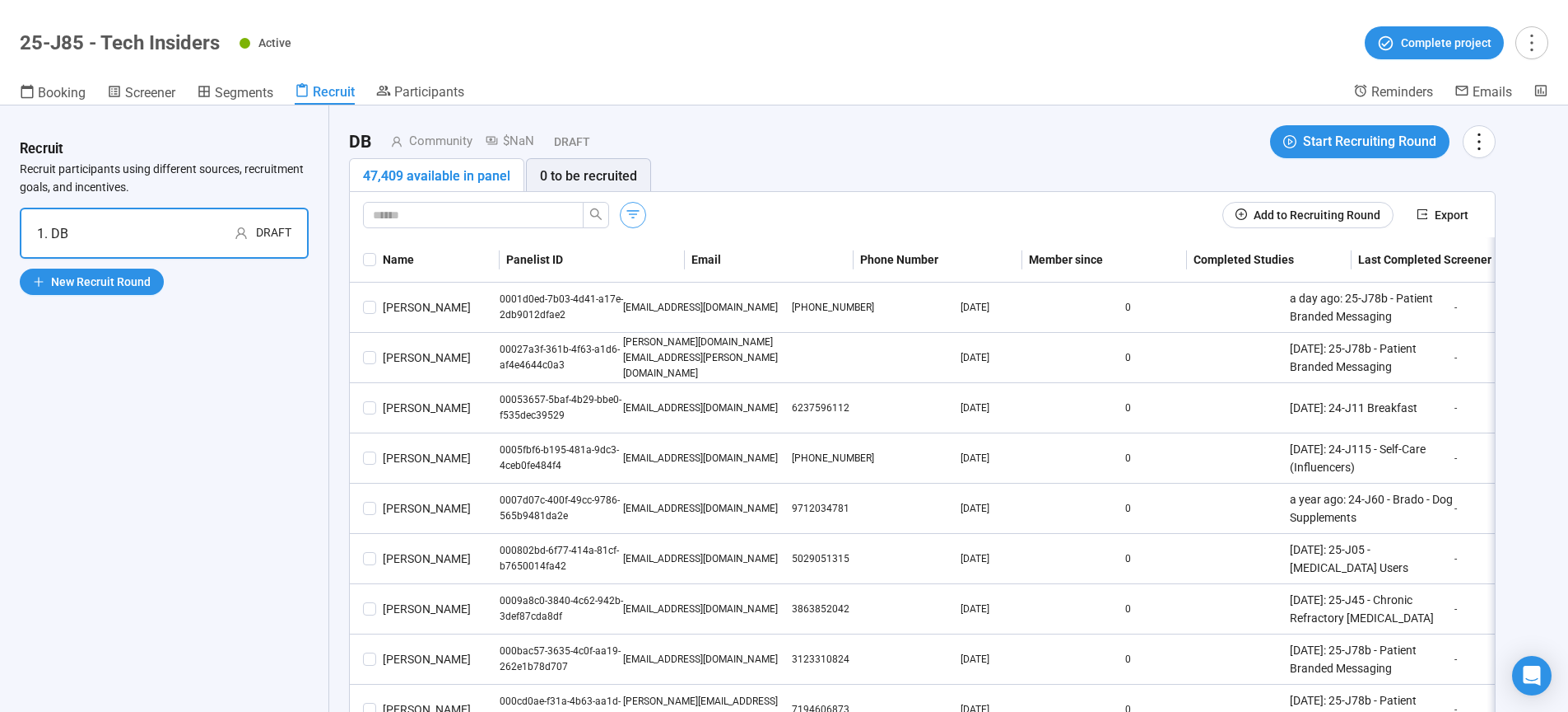
click at [631, 211] on icon "button" at bounding box center [633, 215] width 17 height 17
click at [633, 215] on icon "button" at bounding box center [633, 215] width 17 height 17
click at [628, 217] on icon "button" at bounding box center [633, 215] width 17 height 17
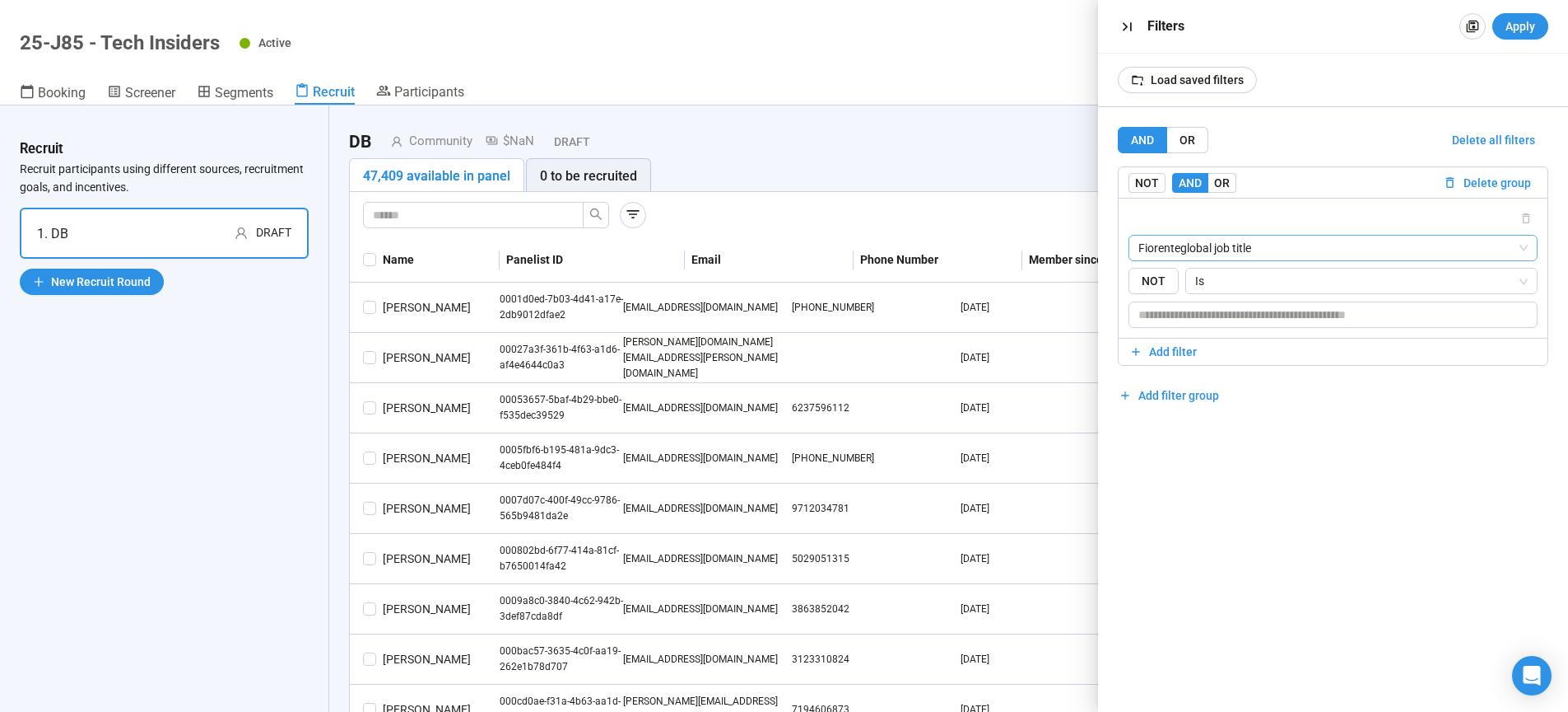
click at [1245, 251] on span "Fiorenteglobal job title" at bounding box center [1333, 247] width 391 height 24
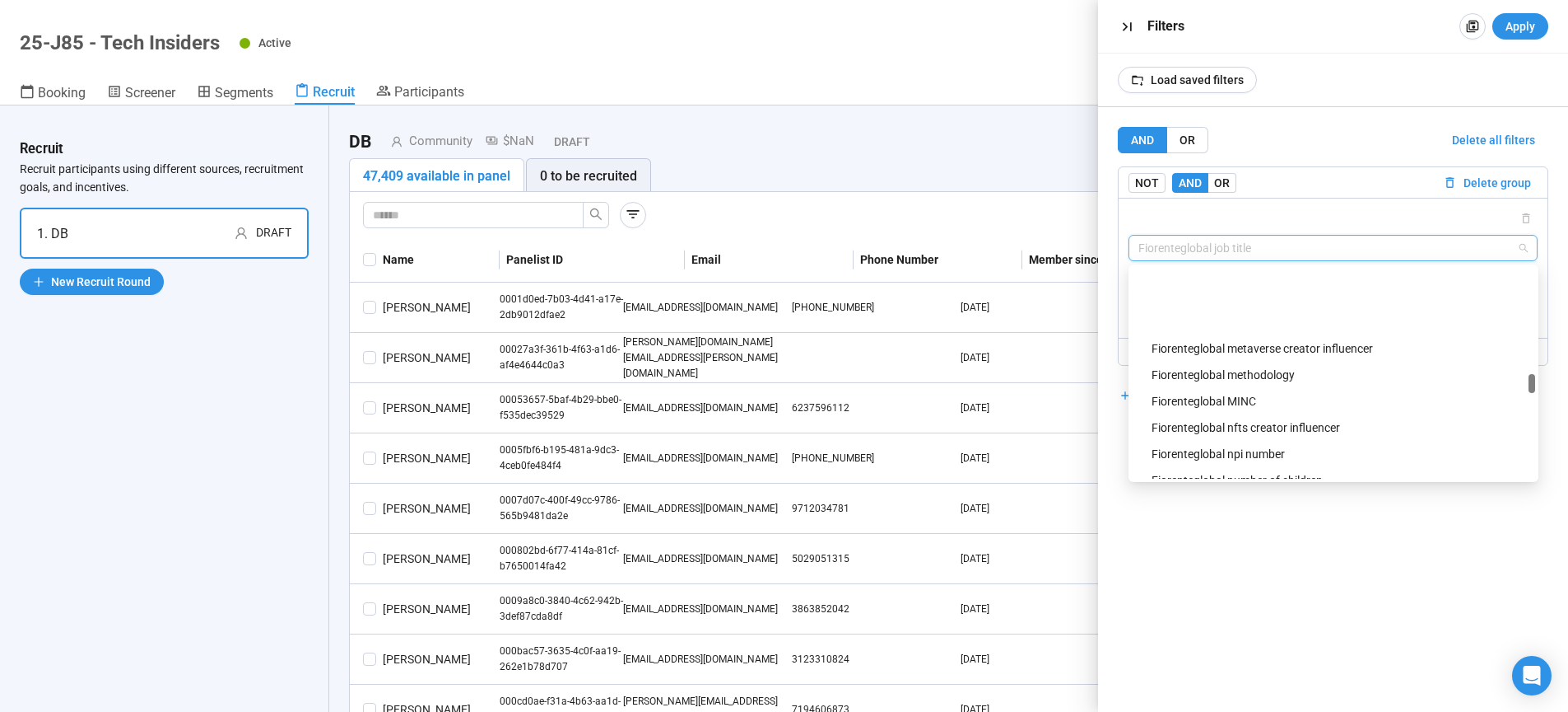
scroll to position [1349, 0]
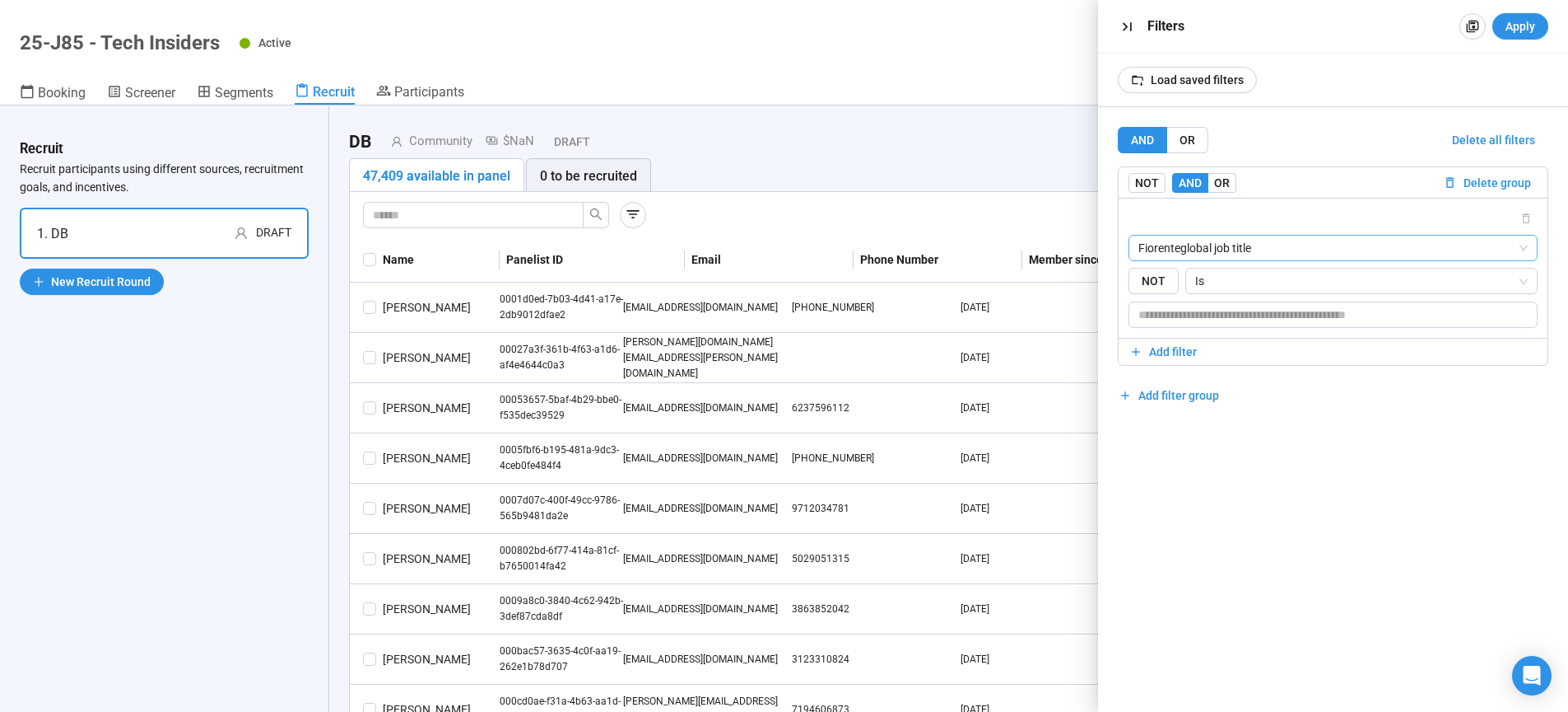
click at [1266, 243] on span "Fiorenteglobal job title" at bounding box center [1333, 247] width 391 height 24
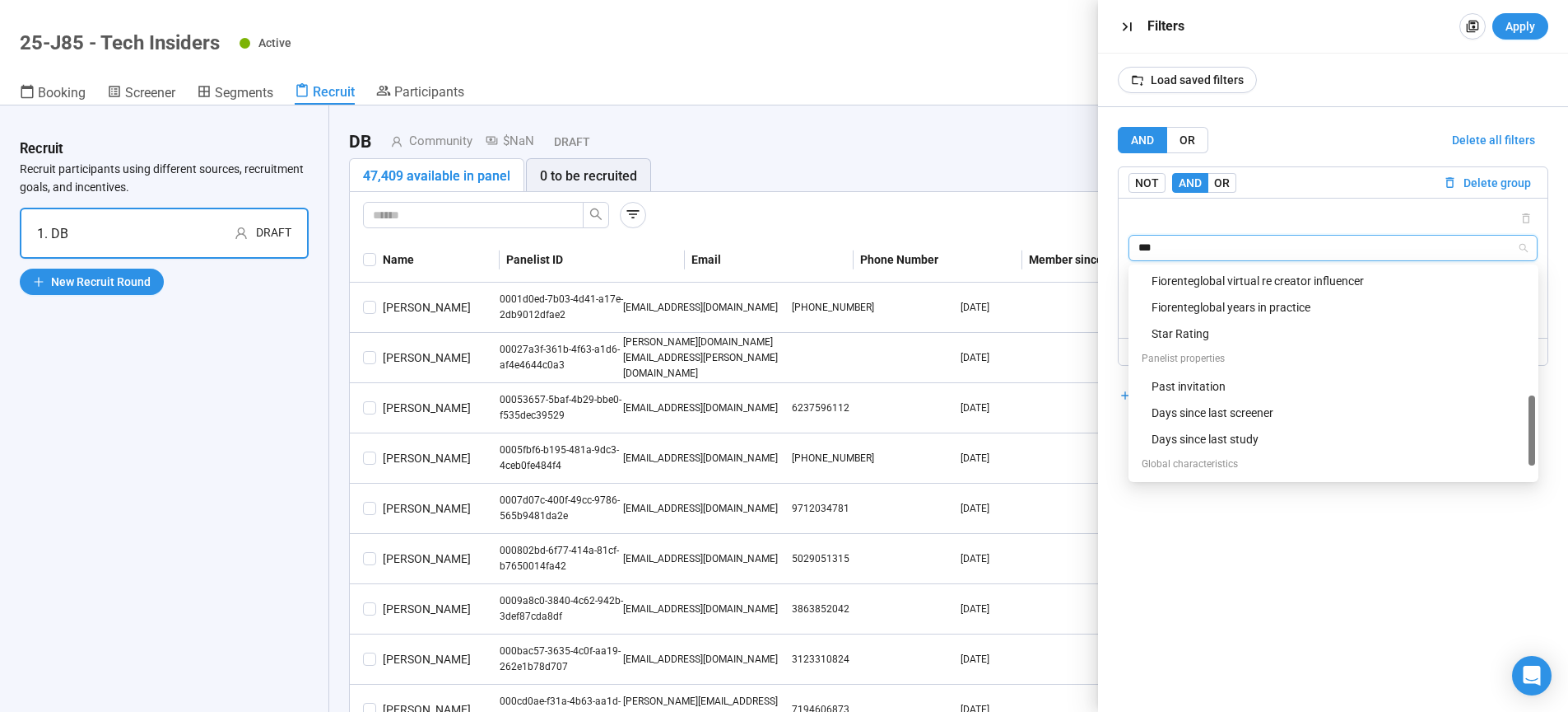
scroll to position [0, 0]
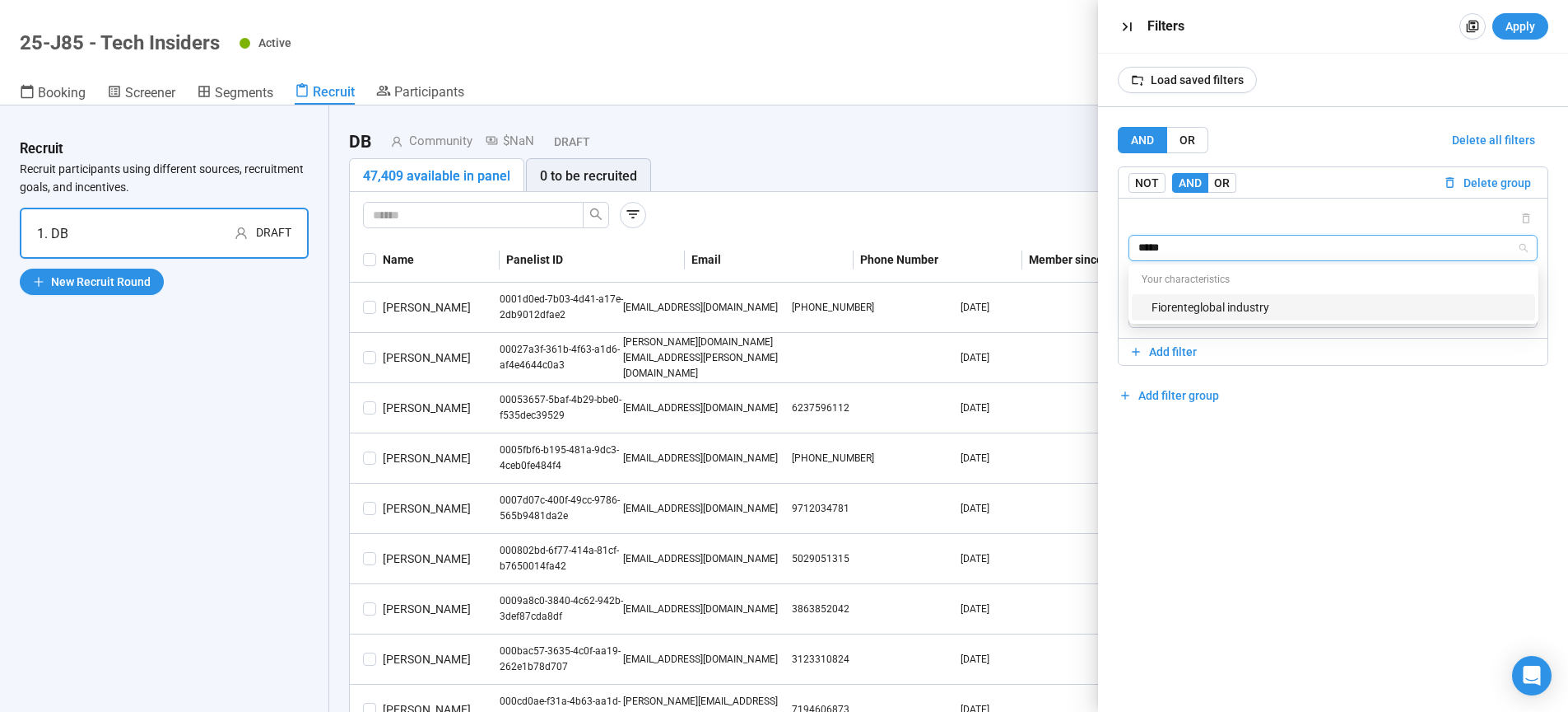
type input "******"
click at [1267, 314] on div "Fiorenteglobal industry" at bounding box center [1338, 308] width 374 height 18
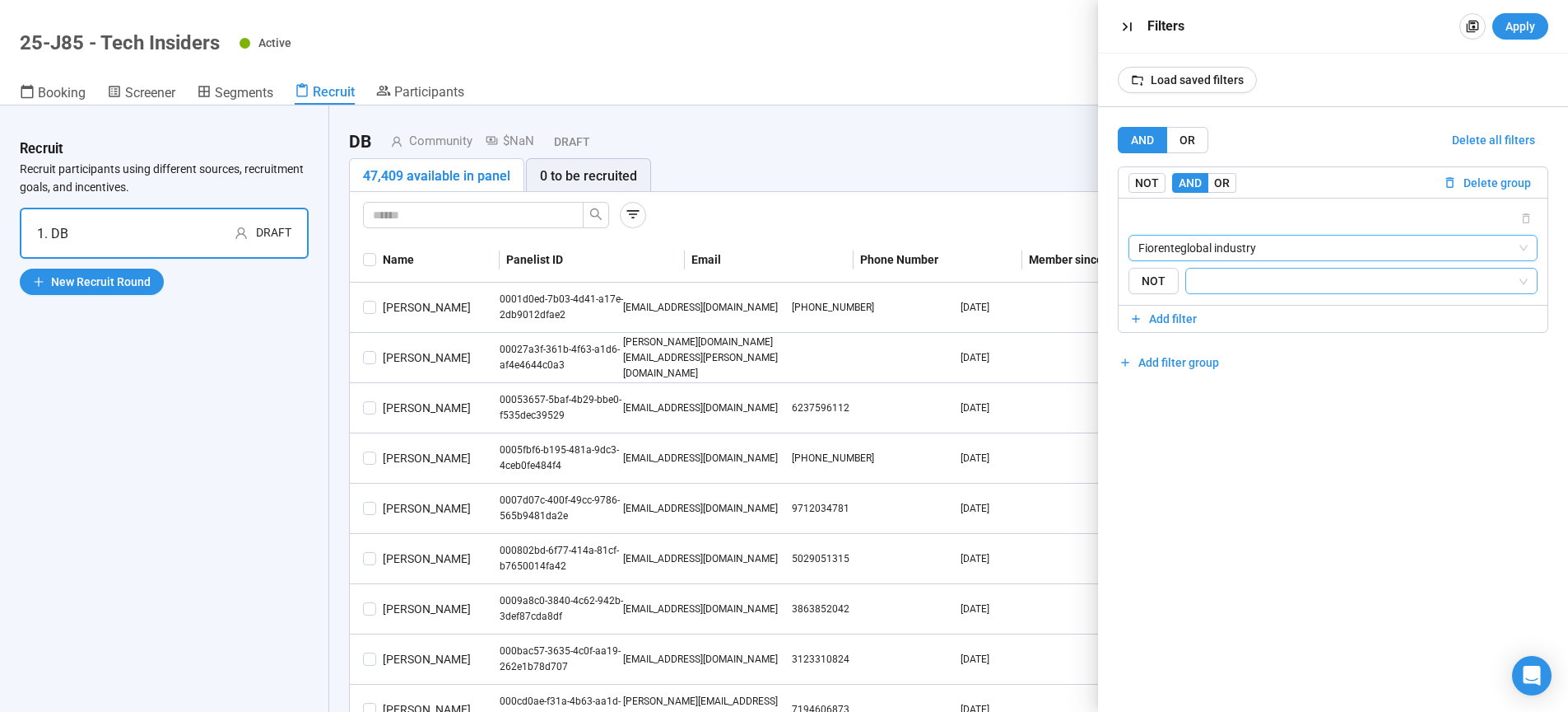
click at [1250, 288] on input "search" at bounding box center [1357, 281] width 322 height 20
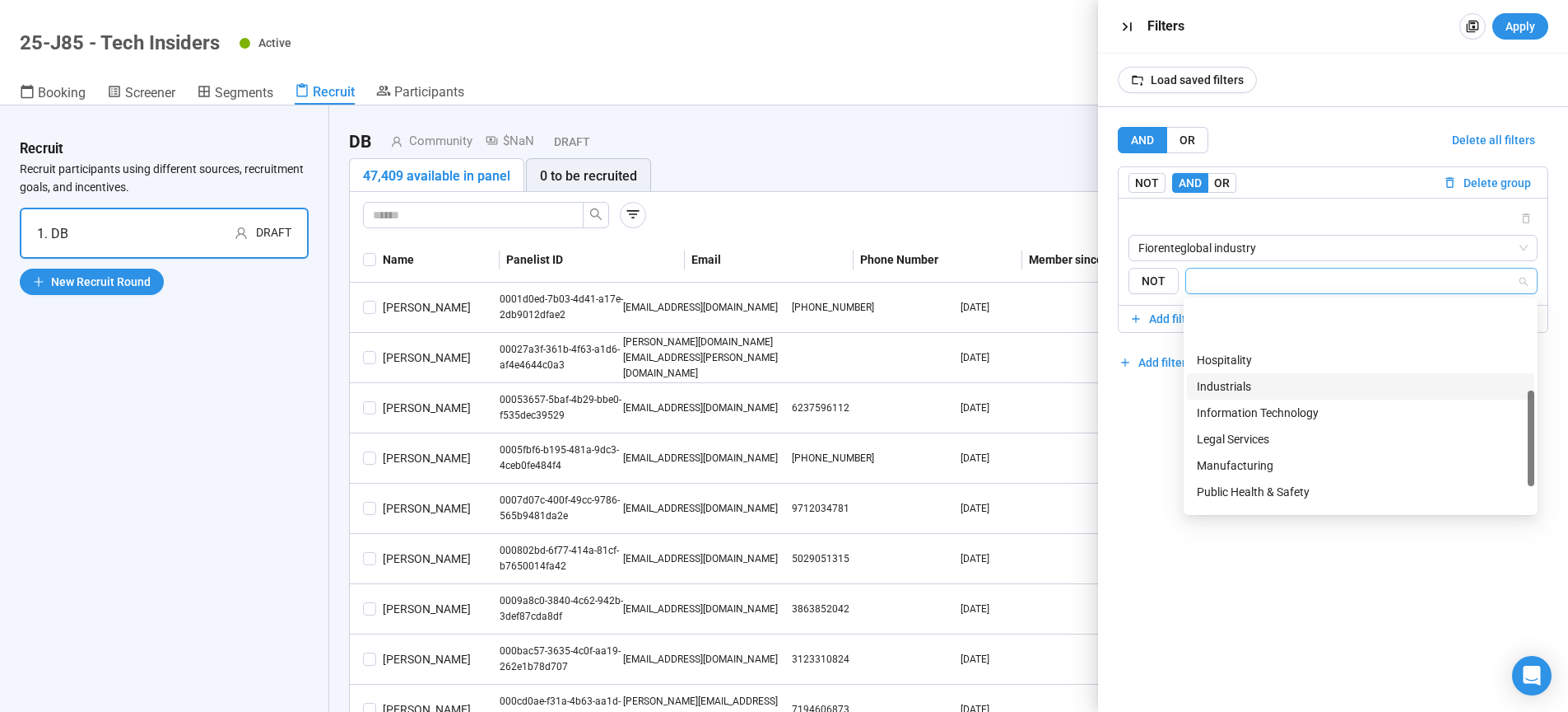
scroll to position [272, 0]
click at [1275, 362] on div "Information Technology" at bounding box center [1360, 358] width 328 height 18
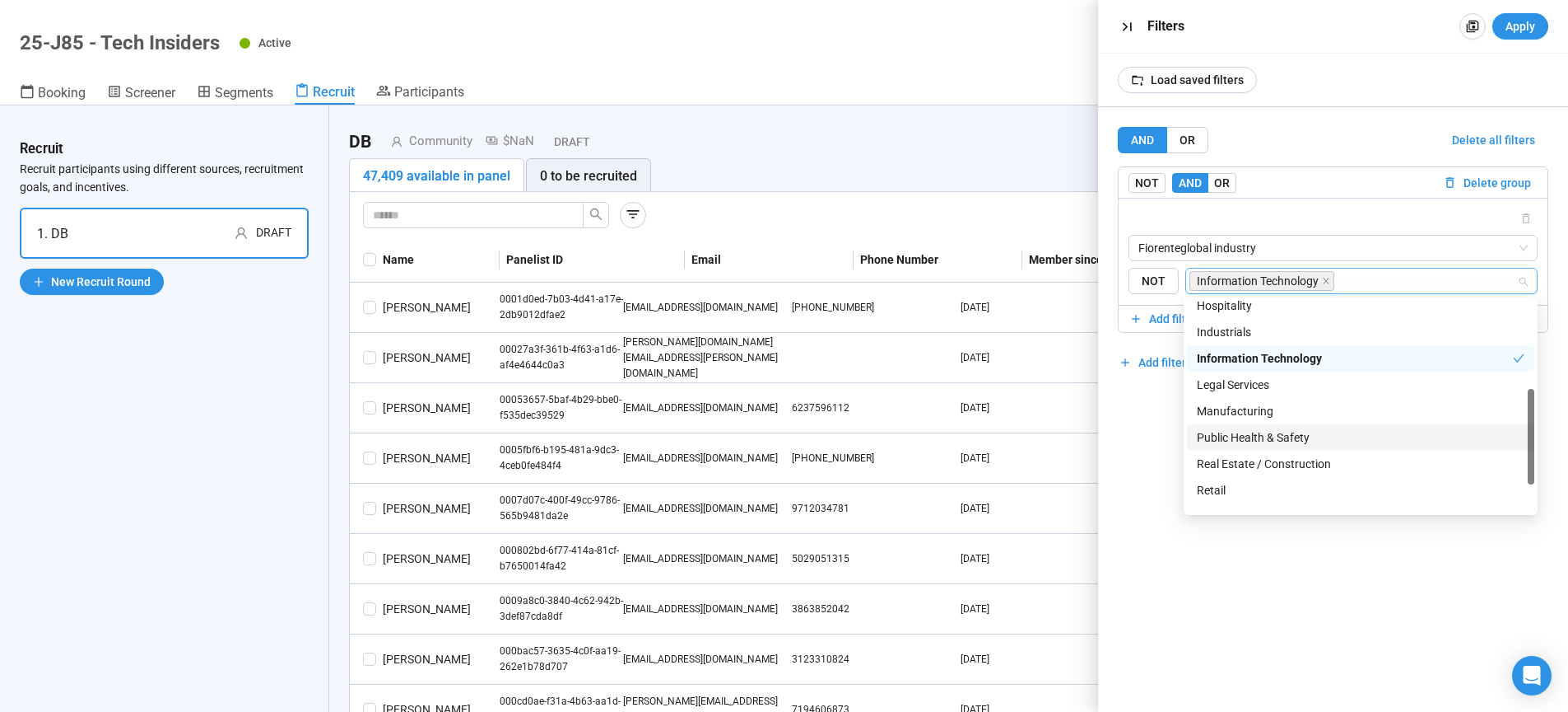
click at [1161, 450] on div "AND OR Delete all filters NOT AND OR Delete group Fiorenteglobal industry {"typ…" at bounding box center [1333, 409] width 471 height 605
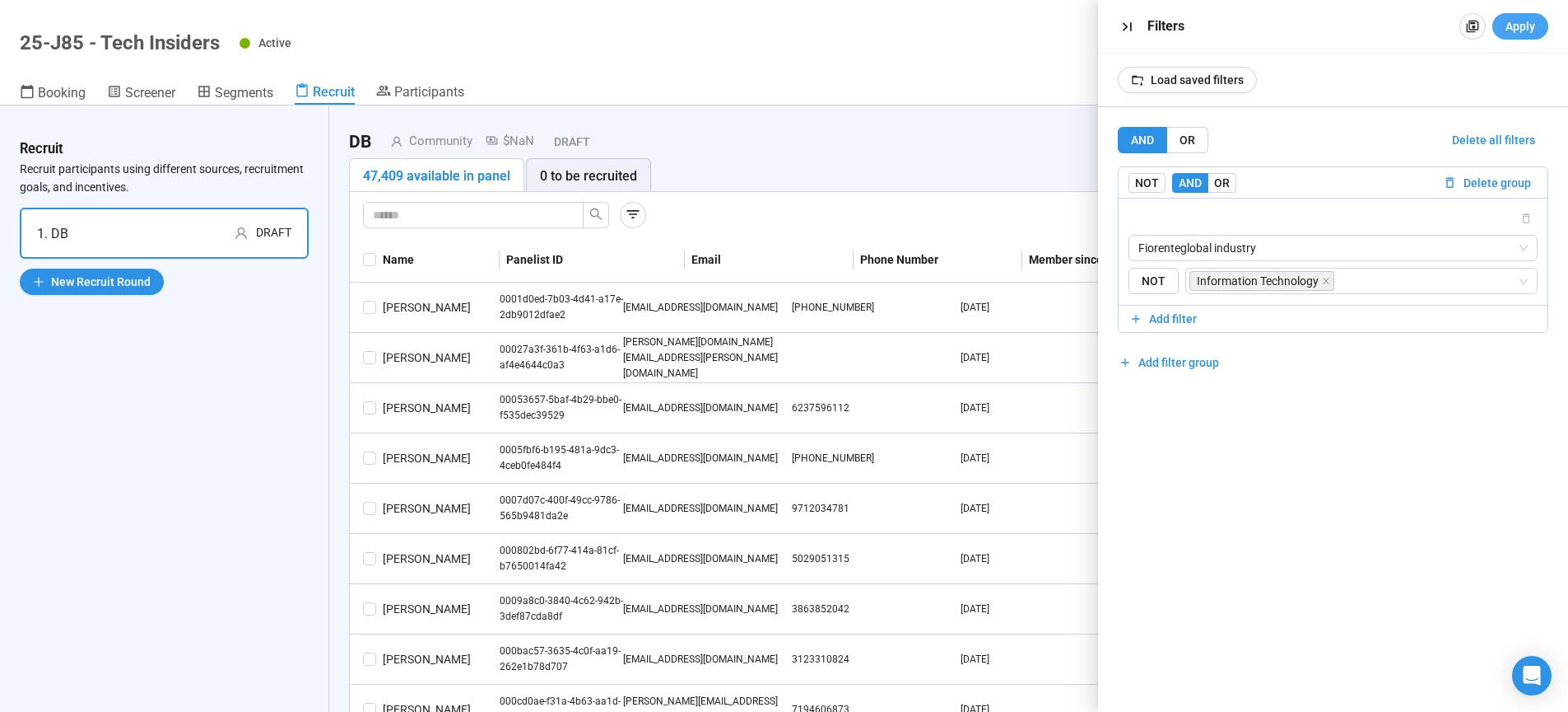
click at [1526, 27] on span "Apply" at bounding box center [1519, 27] width 29 height 18
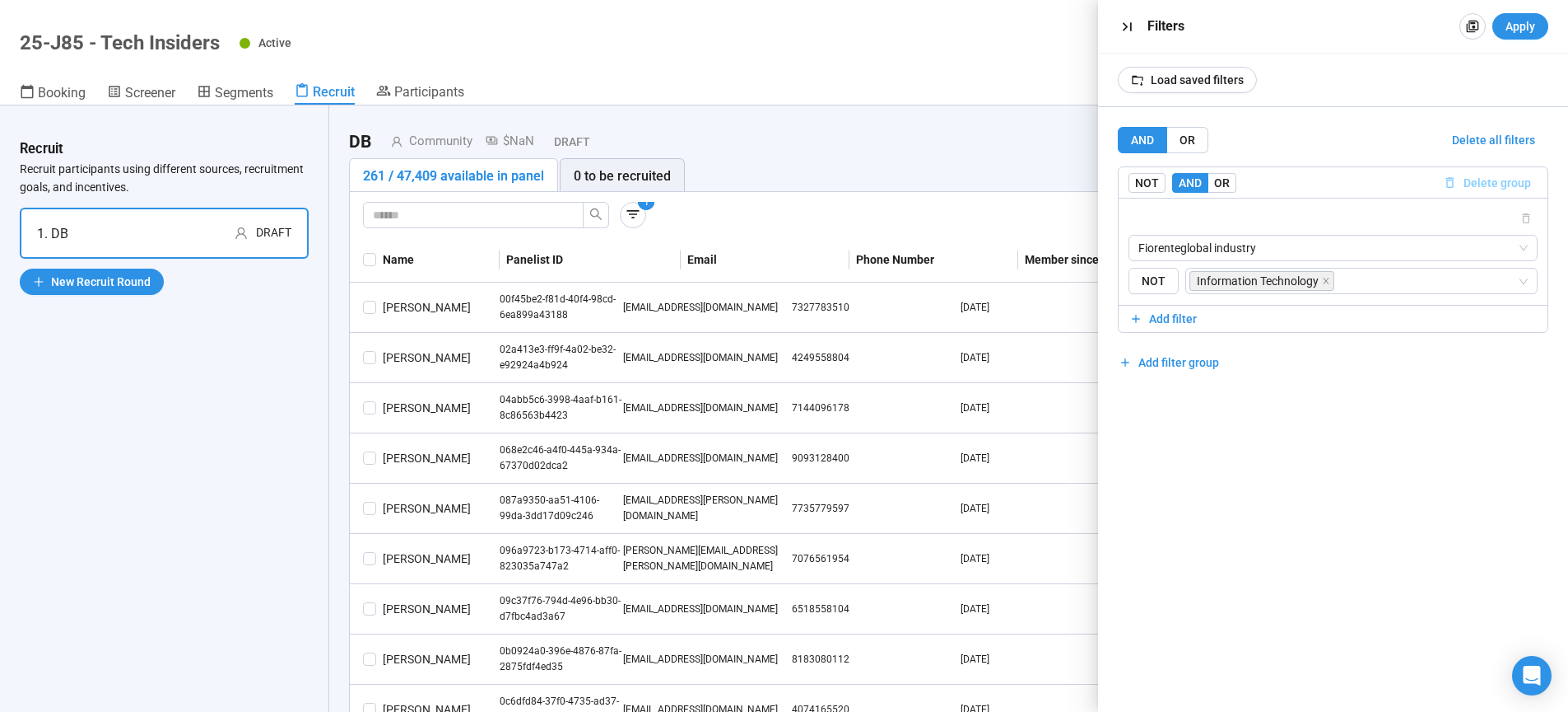
click at [1515, 181] on span "Delete group" at bounding box center [1497, 183] width 68 height 18
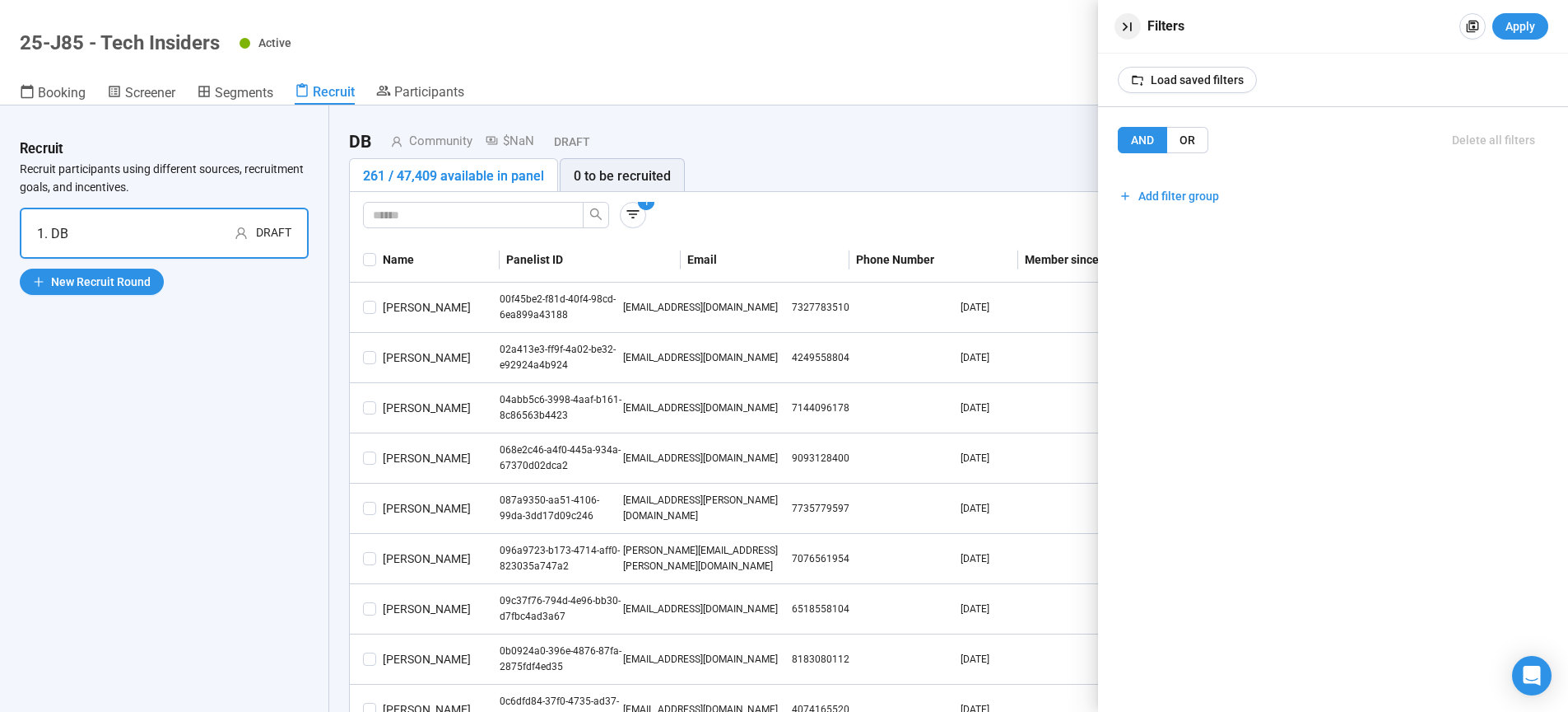
click at [1126, 27] on icon "button" at bounding box center [1127, 27] width 18 height 18
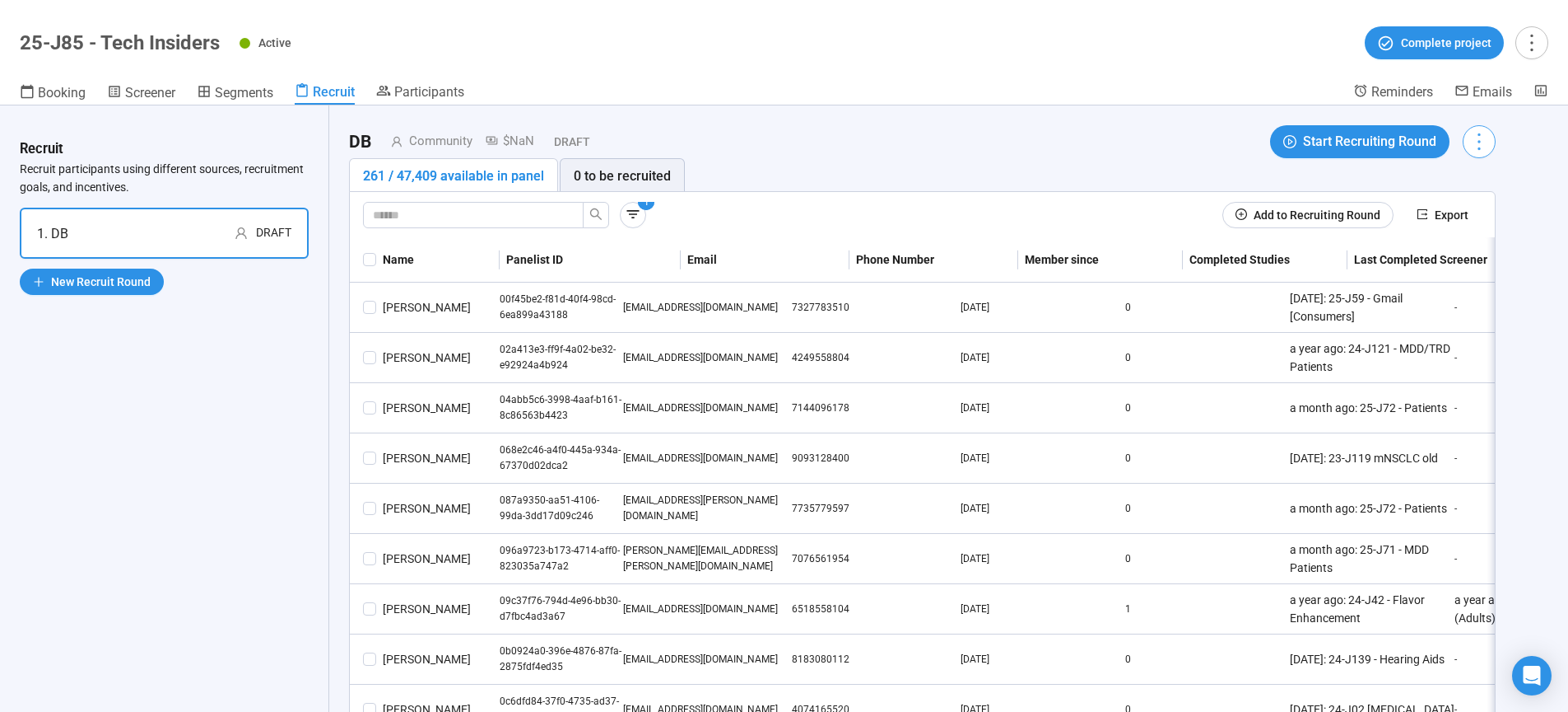
click at [1472, 145] on icon "more" at bounding box center [1478, 141] width 23 height 23
click at [1461, 208] on span "Edit invitation email" at bounding box center [1431, 205] width 100 height 18
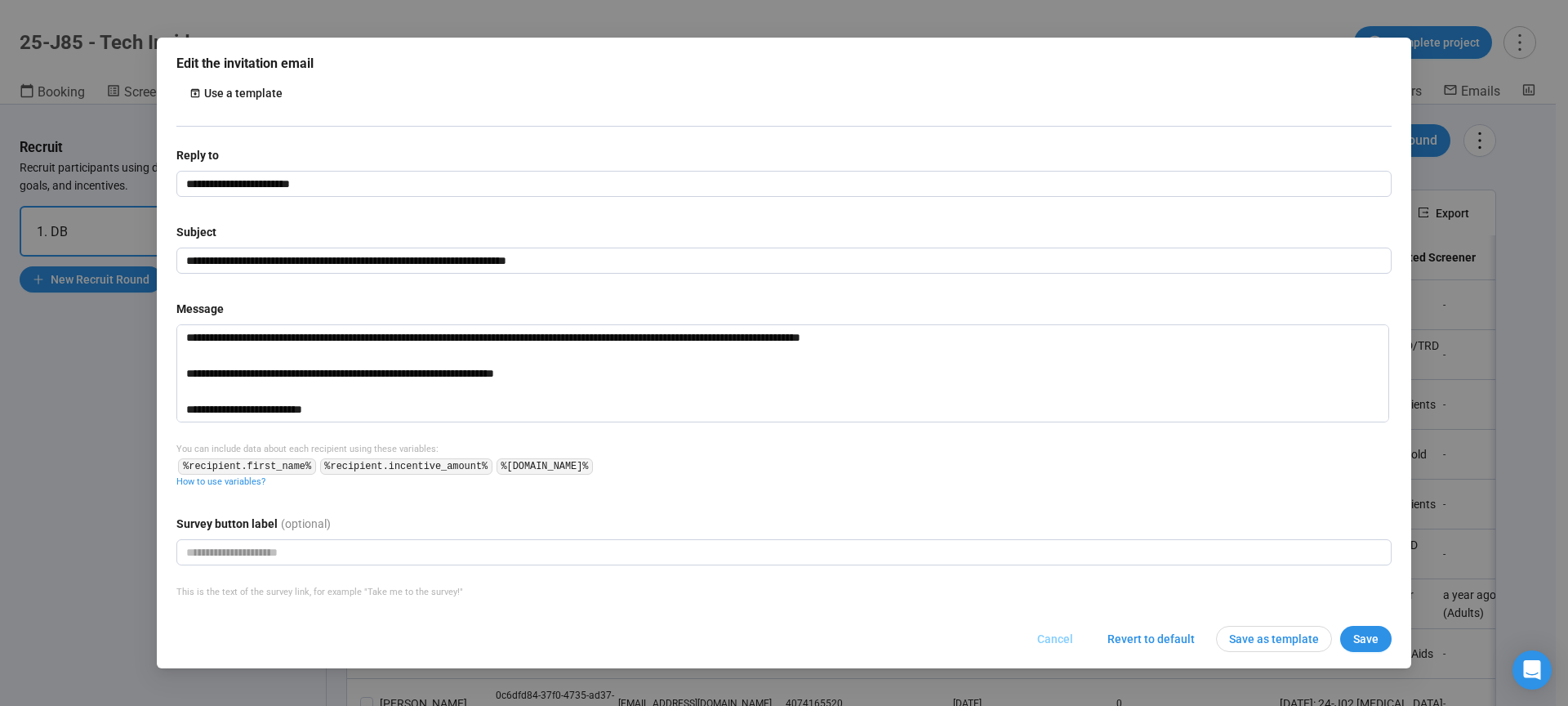
click at [1053, 639] on span "Cancel" at bounding box center [1054, 639] width 36 height 18
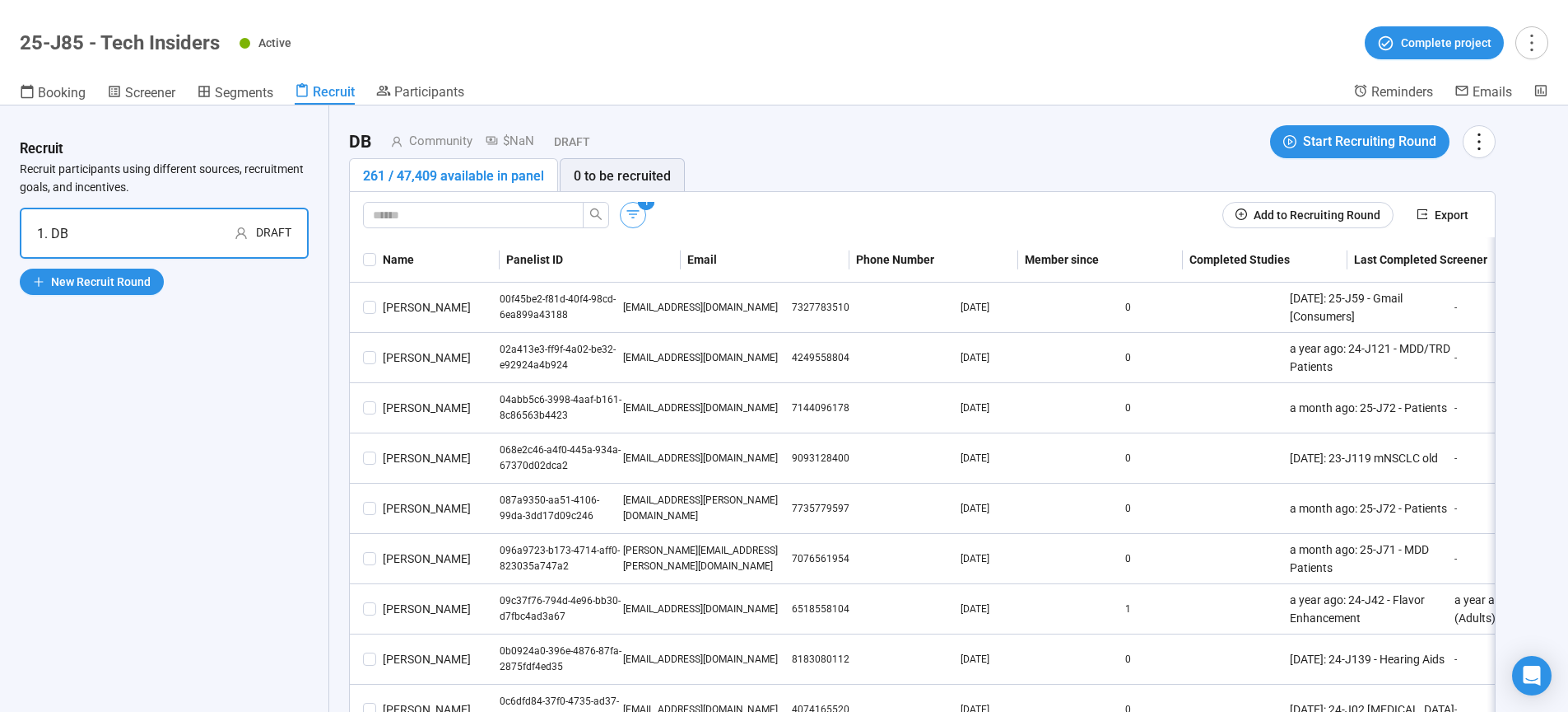
click at [633, 216] on icon "button" at bounding box center [633, 215] width 17 height 17
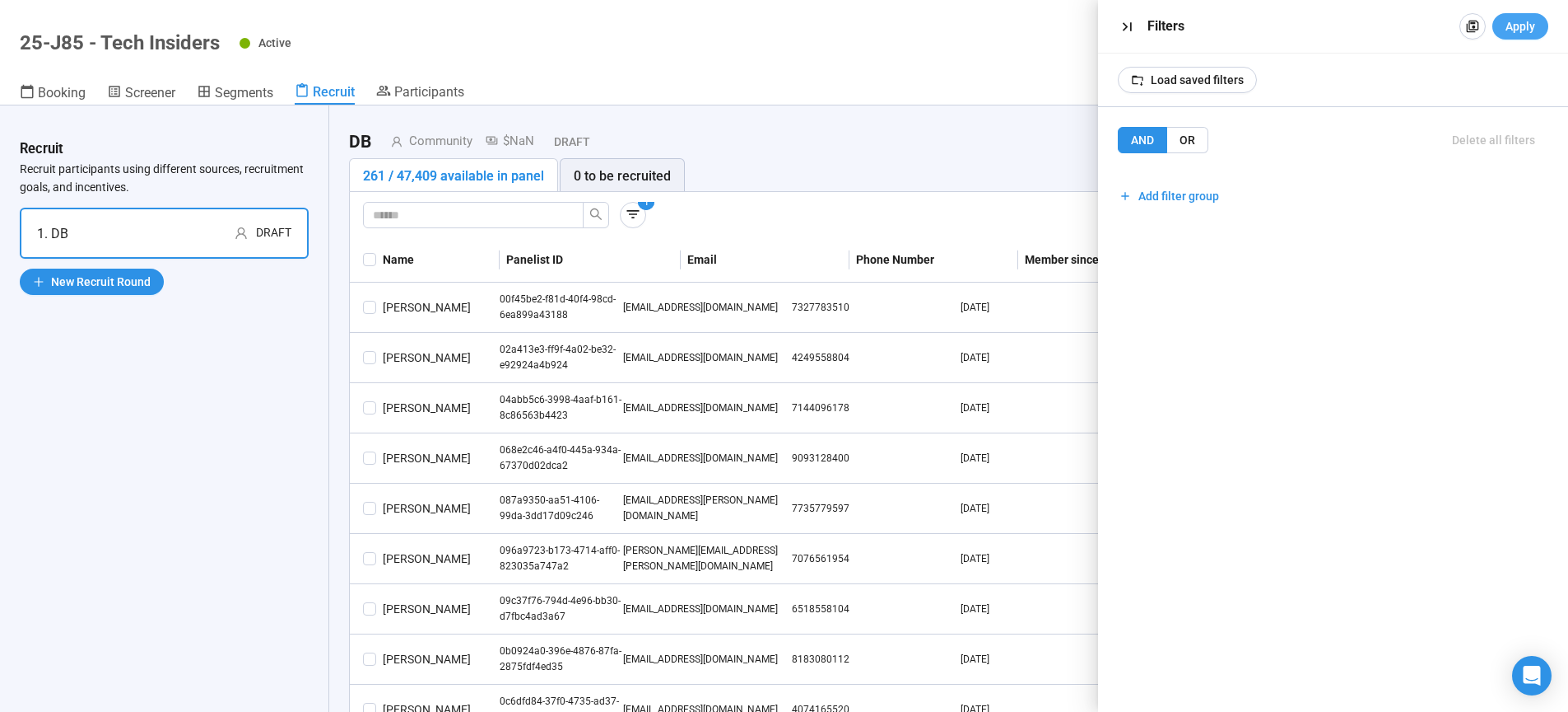
click at [1529, 23] on span "Apply" at bounding box center [1519, 27] width 29 height 18
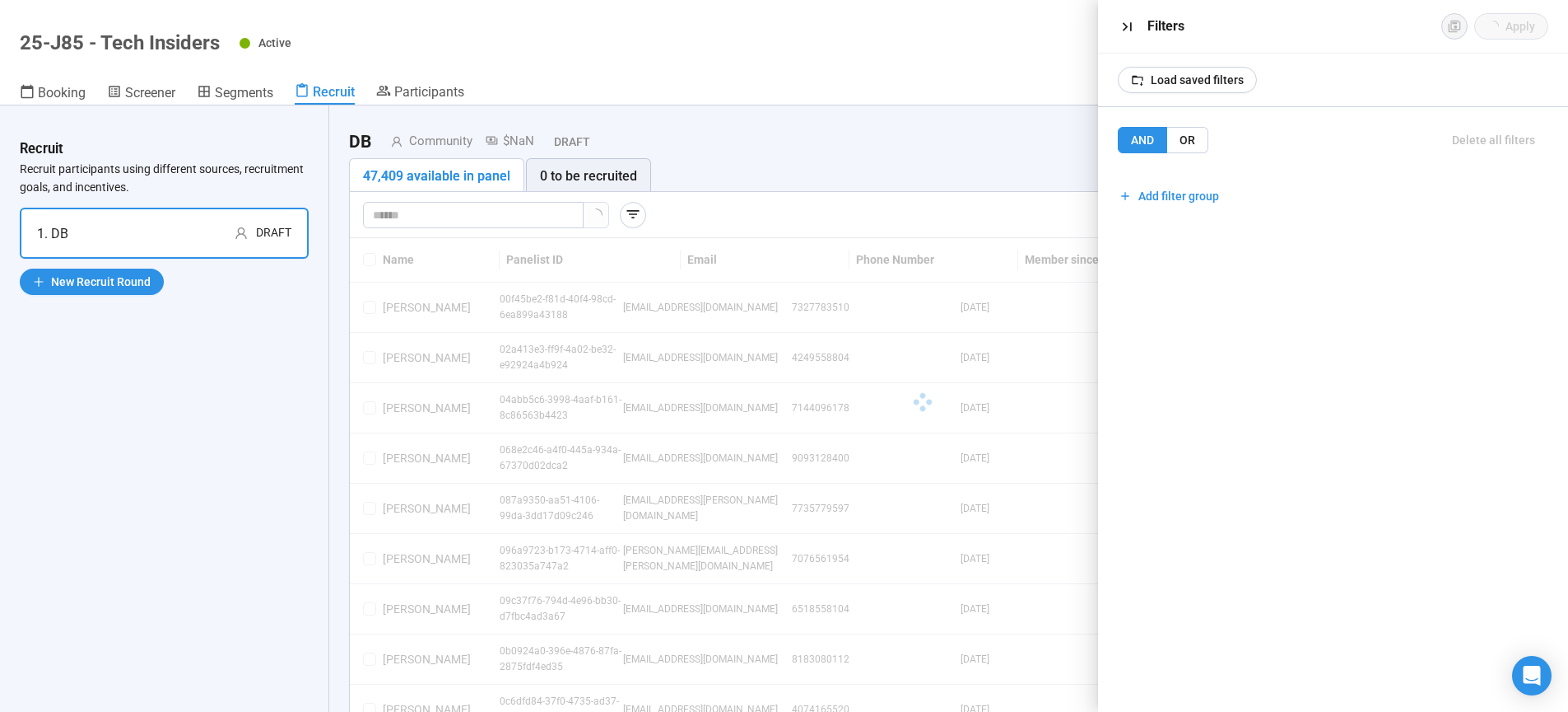
click at [867, 132] on div "DB Community $NaN Draft Start Recruiting Round" at bounding box center [922, 141] width 1146 height 33
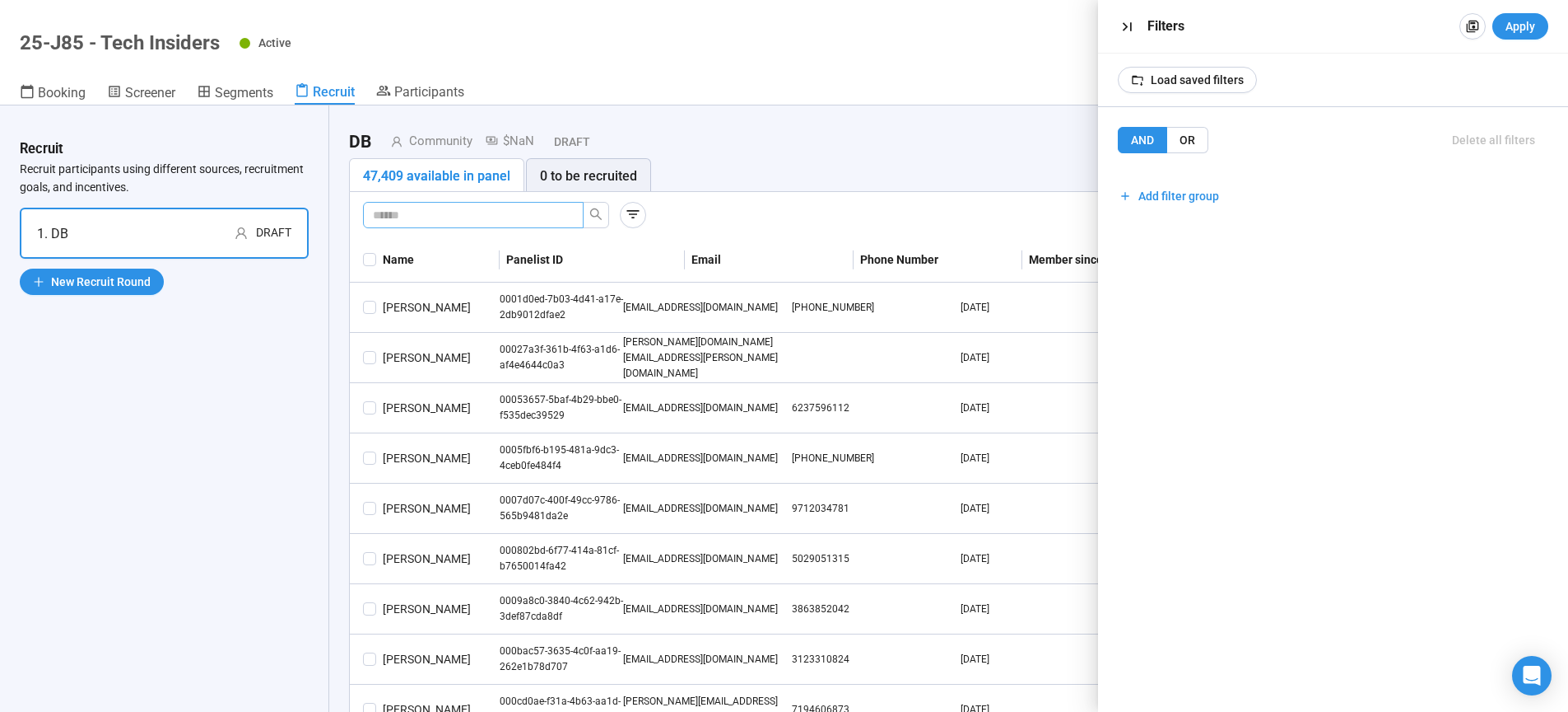
click at [412, 217] on input "text" at bounding box center [467, 216] width 188 height 18
type input "****"
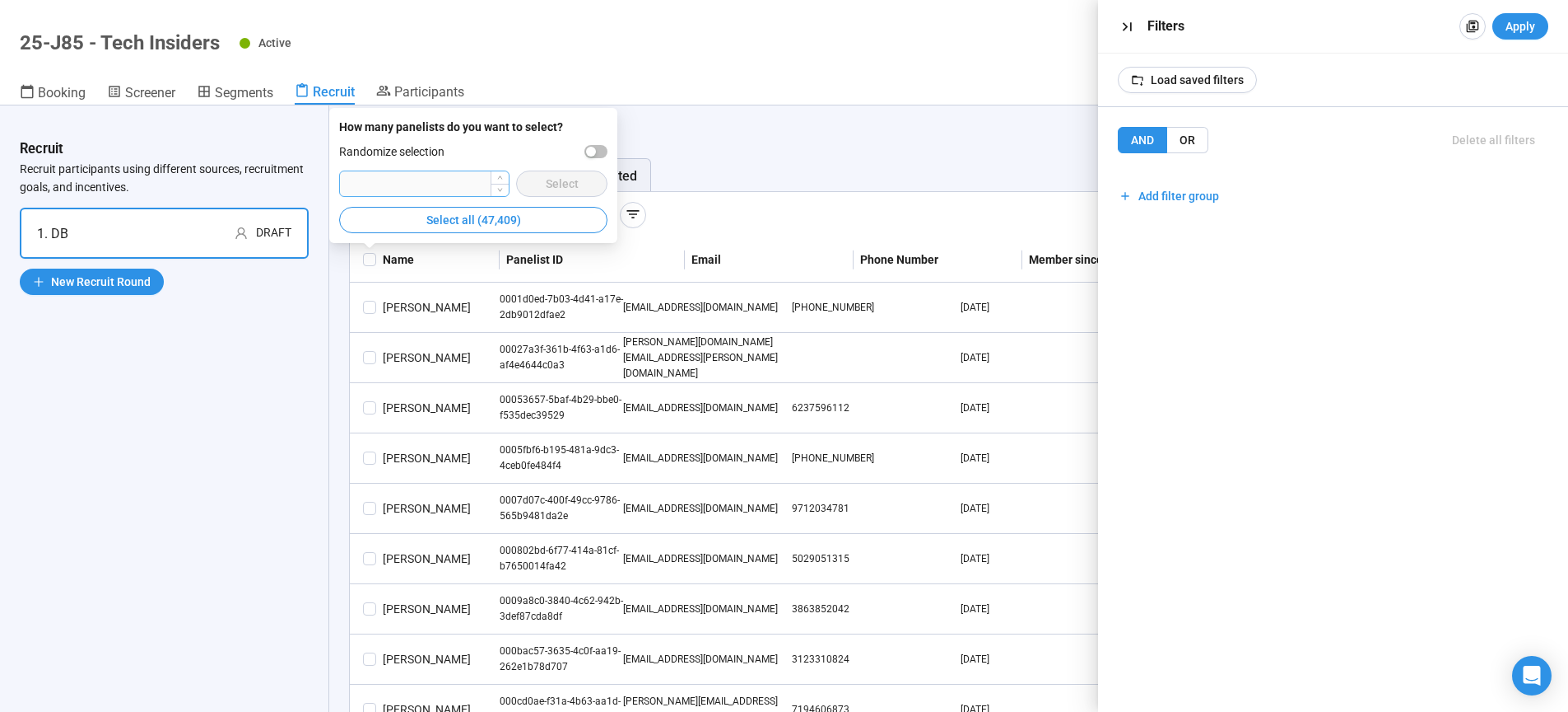
click at [487, 183] on input "number" at bounding box center [424, 183] width 168 height 24
type input "****"
click at [595, 152] on div "button" at bounding box center [591, 152] width 10 height 10
click at [575, 181] on span "Select" at bounding box center [561, 184] width 33 height 18
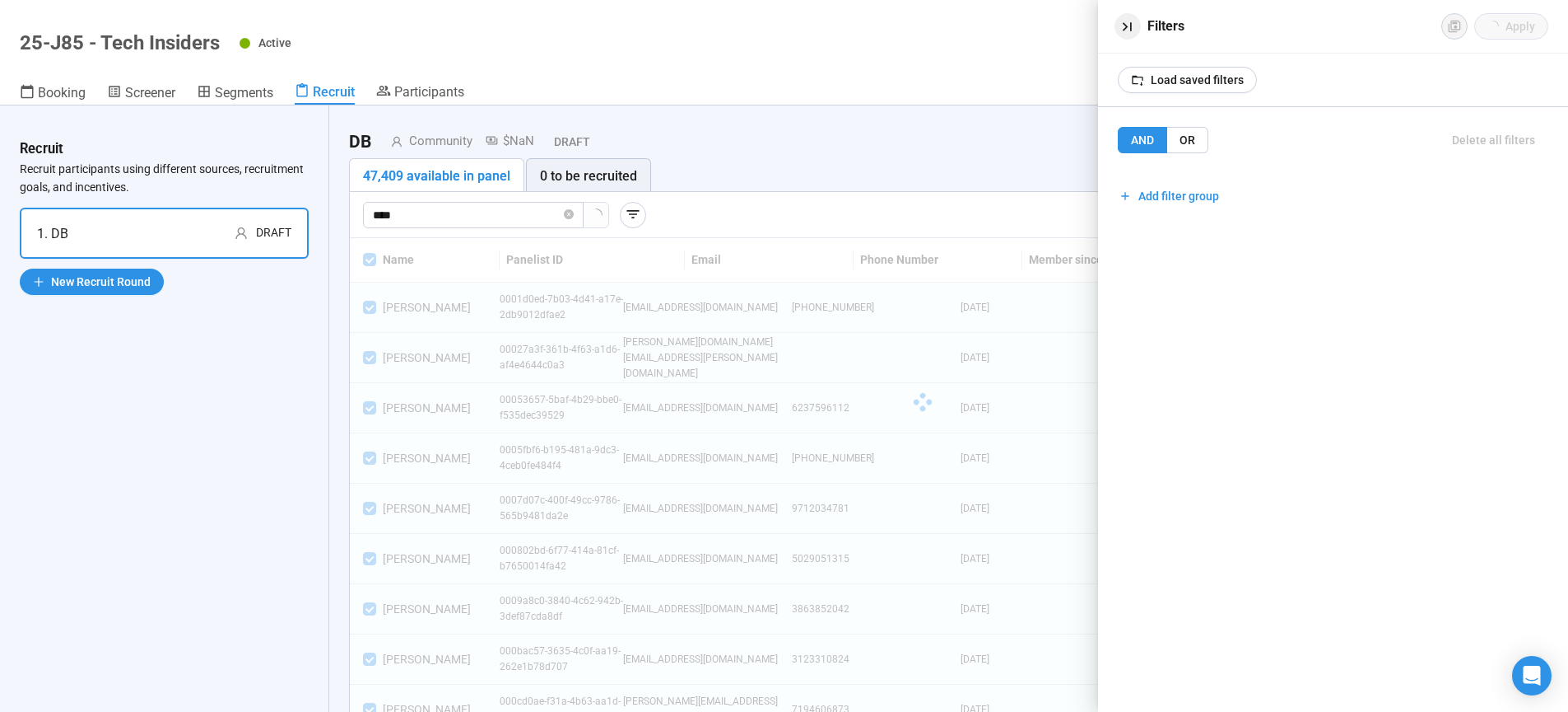
click at [1128, 32] on icon "button" at bounding box center [1127, 27] width 18 height 18
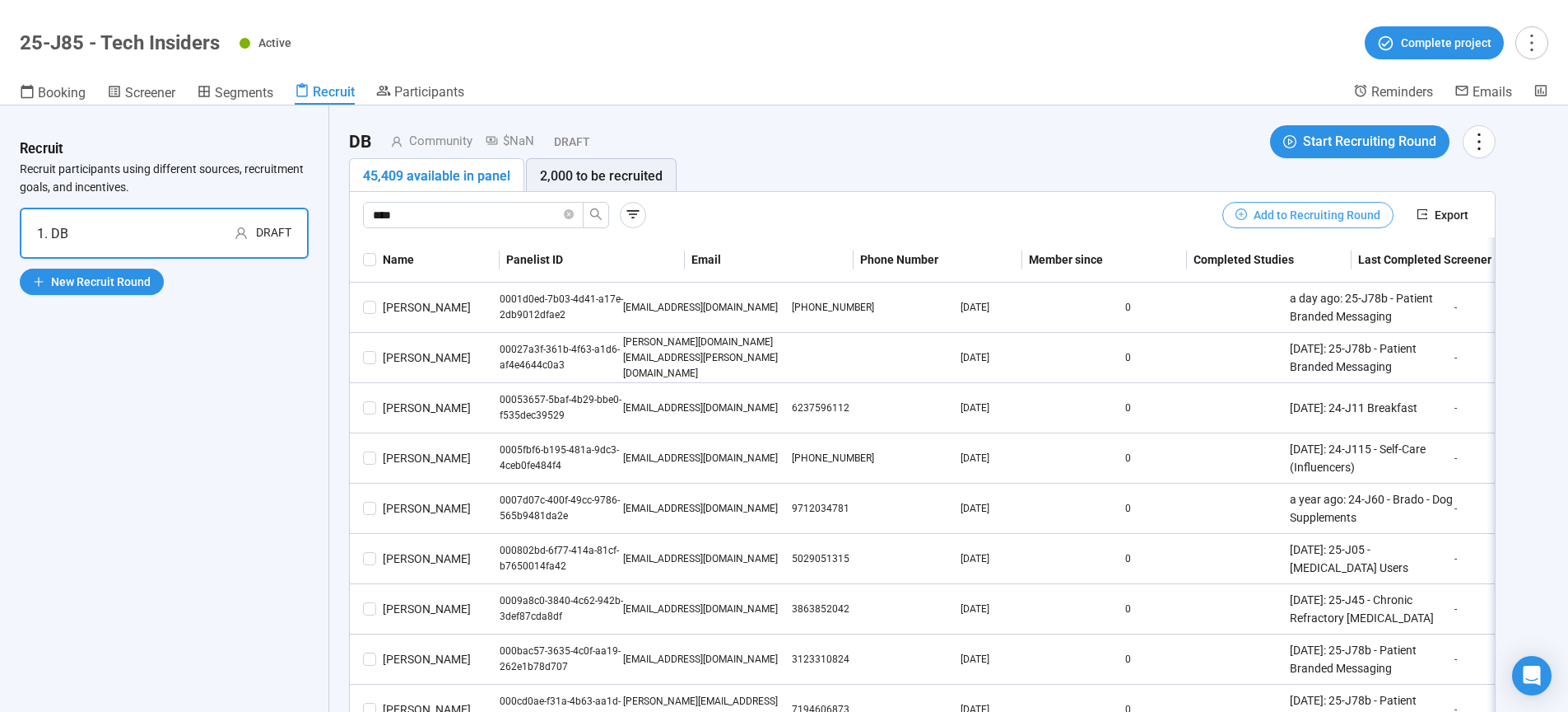
click at [1276, 213] on span "Add to Recruiting Round" at bounding box center [1317, 216] width 127 height 18
click at [571, 212] on icon "close-circle" at bounding box center [569, 214] width 10 height 10
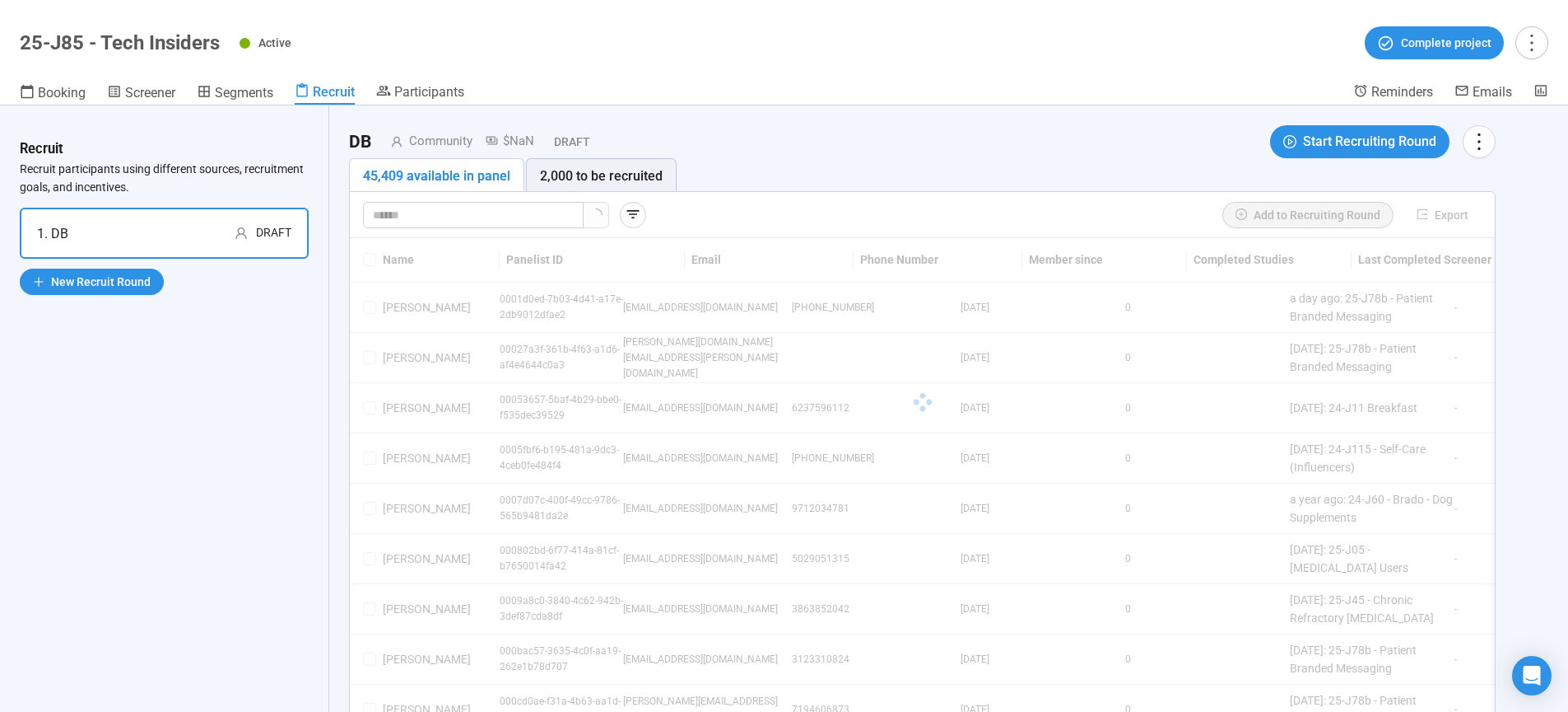
click at [789, 212] on div "Add to Recruiting Round Export" at bounding box center [922, 215] width 1119 height 26
click at [142, 236] on div "1. DB Draft" at bounding box center [163, 233] width 254 height 21
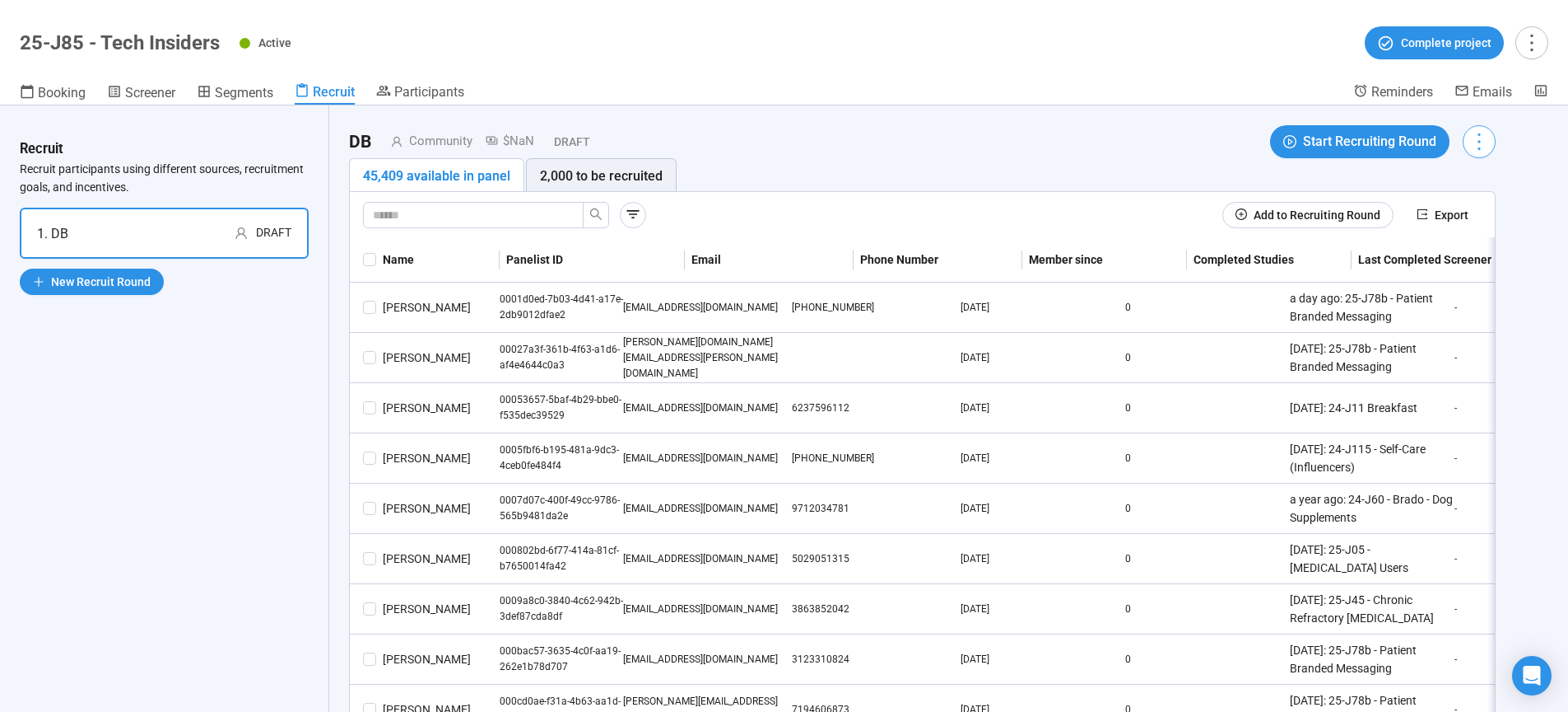
click at [1488, 148] on icon "more" at bounding box center [1478, 141] width 23 height 23
click at [1478, 145] on icon "more" at bounding box center [1478, 141] width 23 height 23
click at [1410, 179] on span "Rename" at bounding box center [1431, 178] width 100 height 18
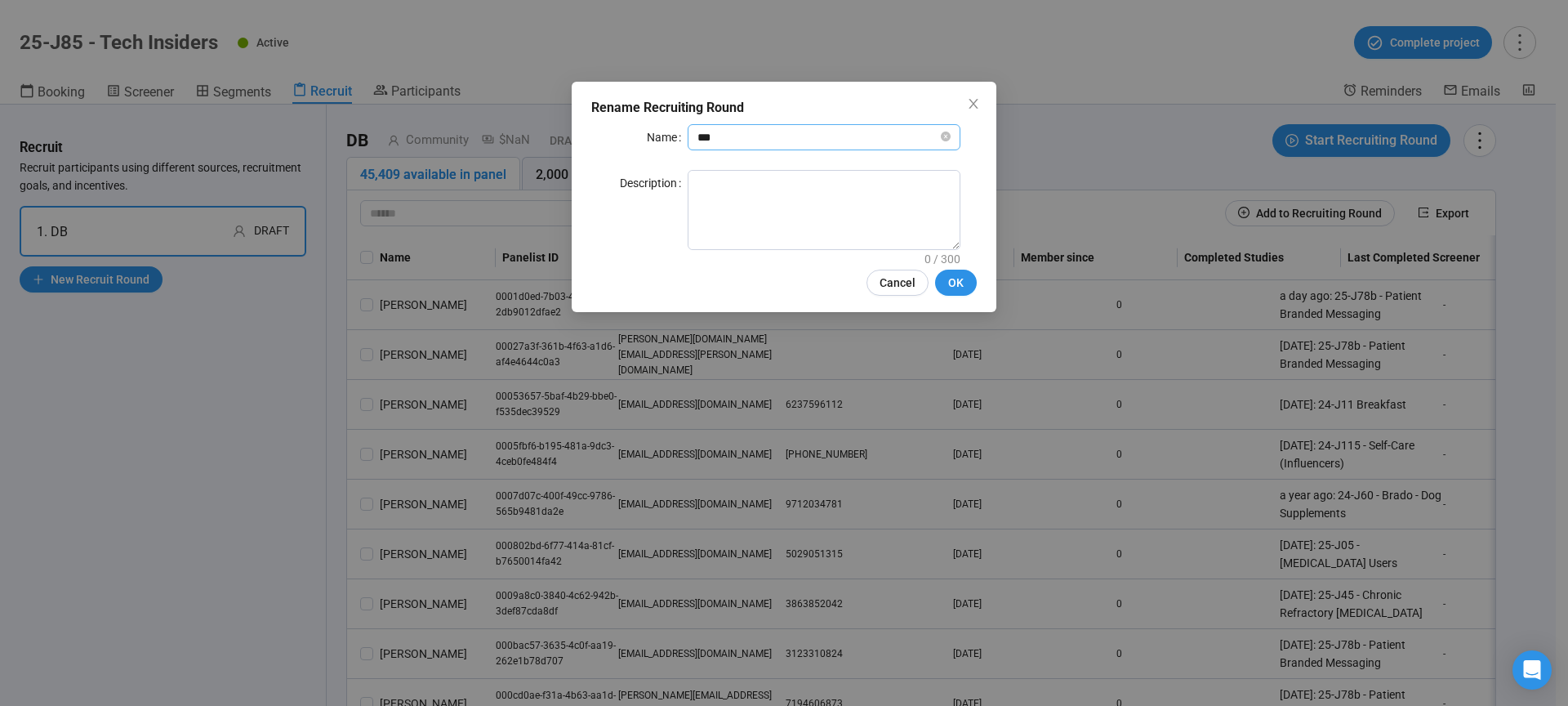
click at [762, 149] on span "**" at bounding box center [824, 136] width 273 height 26
type input "**********"
click at [943, 279] on button "OK" at bounding box center [956, 282] width 42 height 26
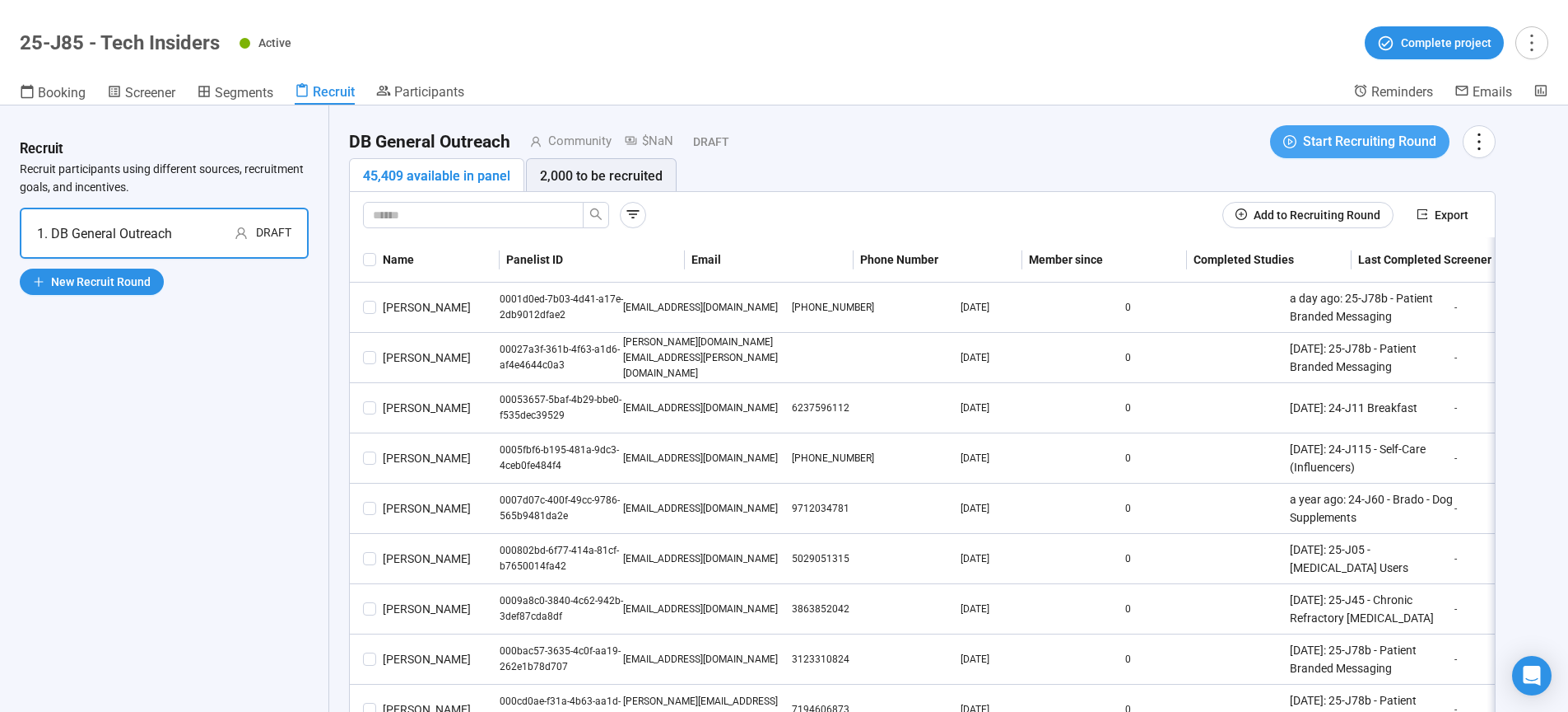
click at [1353, 143] on span "Start Recruiting Round" at bounding box center [1369, 141] width 133 height 21
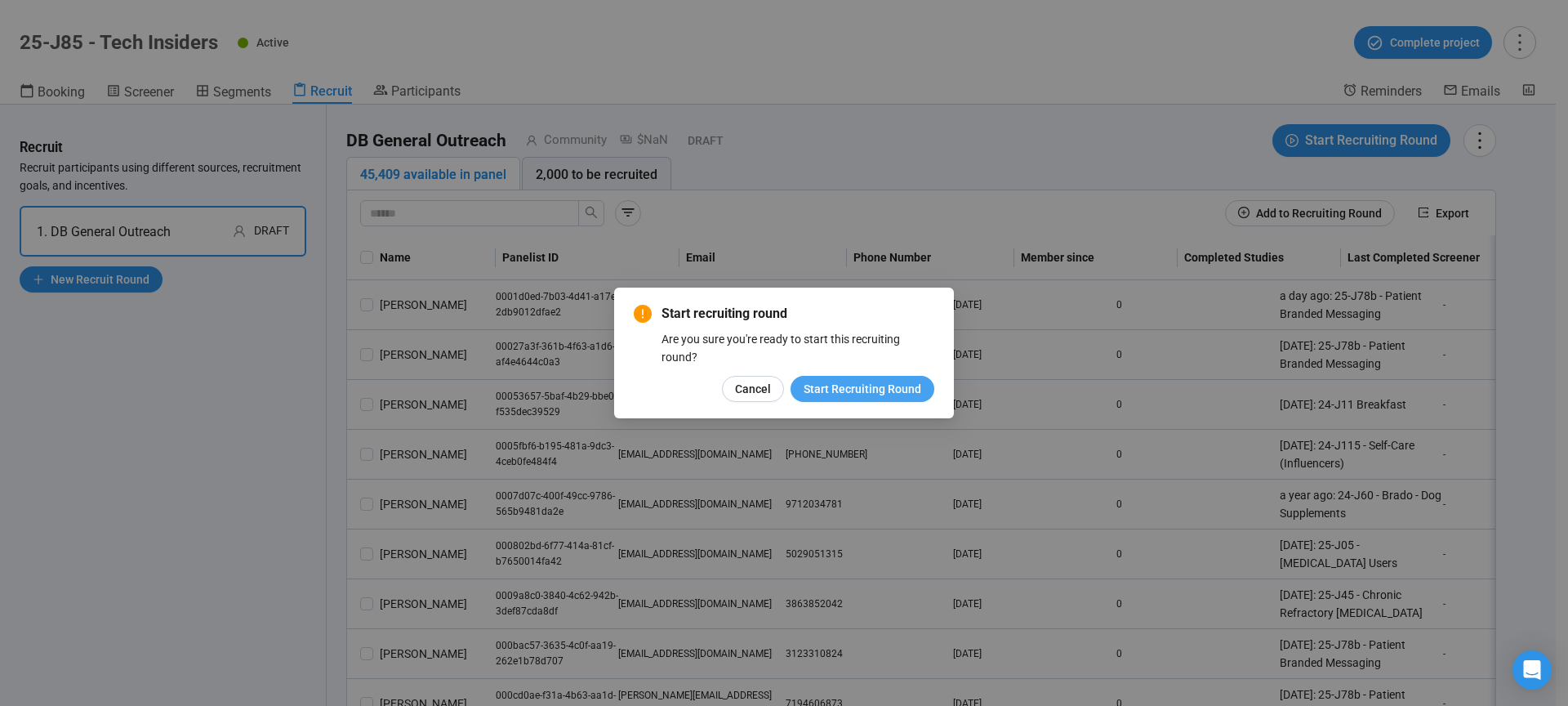
click at [878, 386] on span "Start Recruiting Round" at bounding box center [861, 389] width 117 height 18
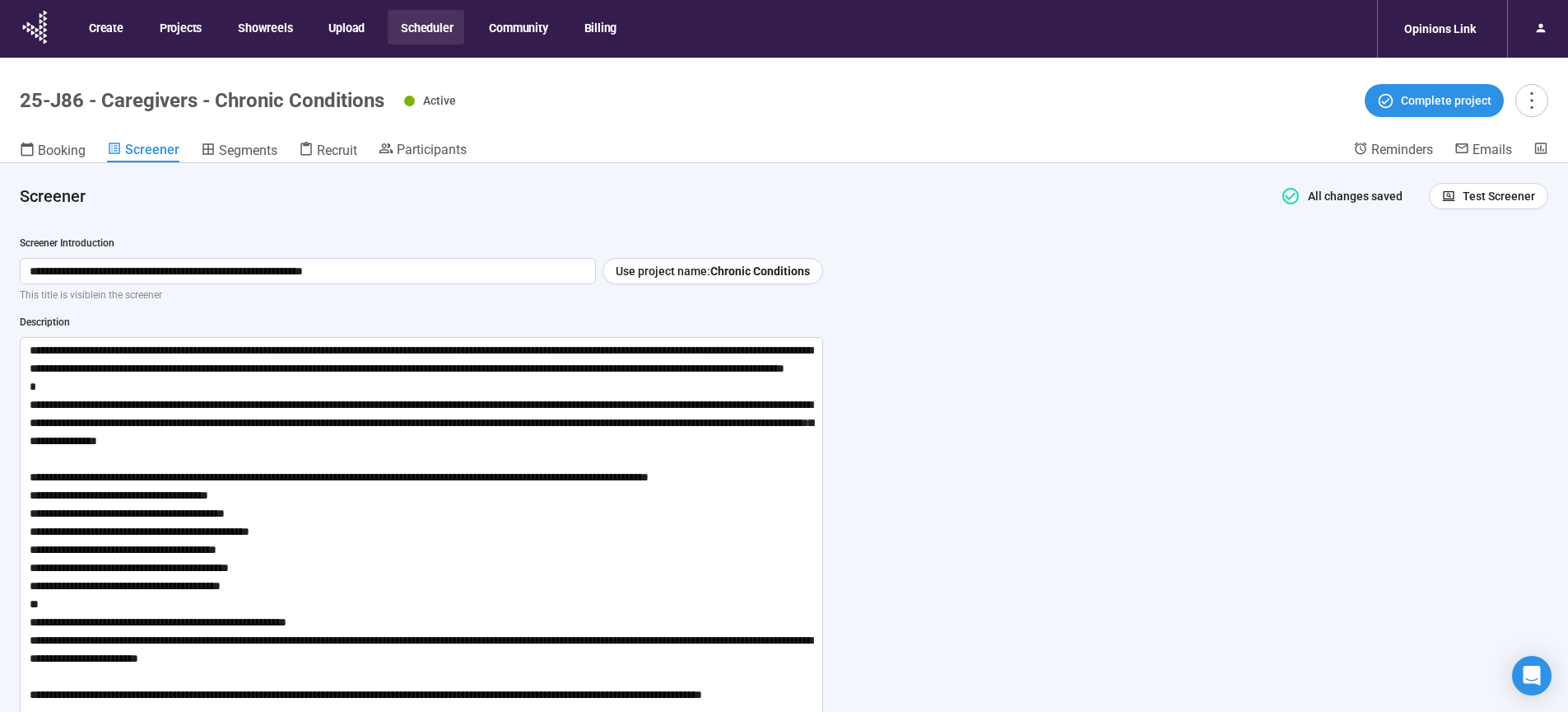
click at [430, 28] on button "Scheduler" at bounding box center [426, 27] width 76 height 34
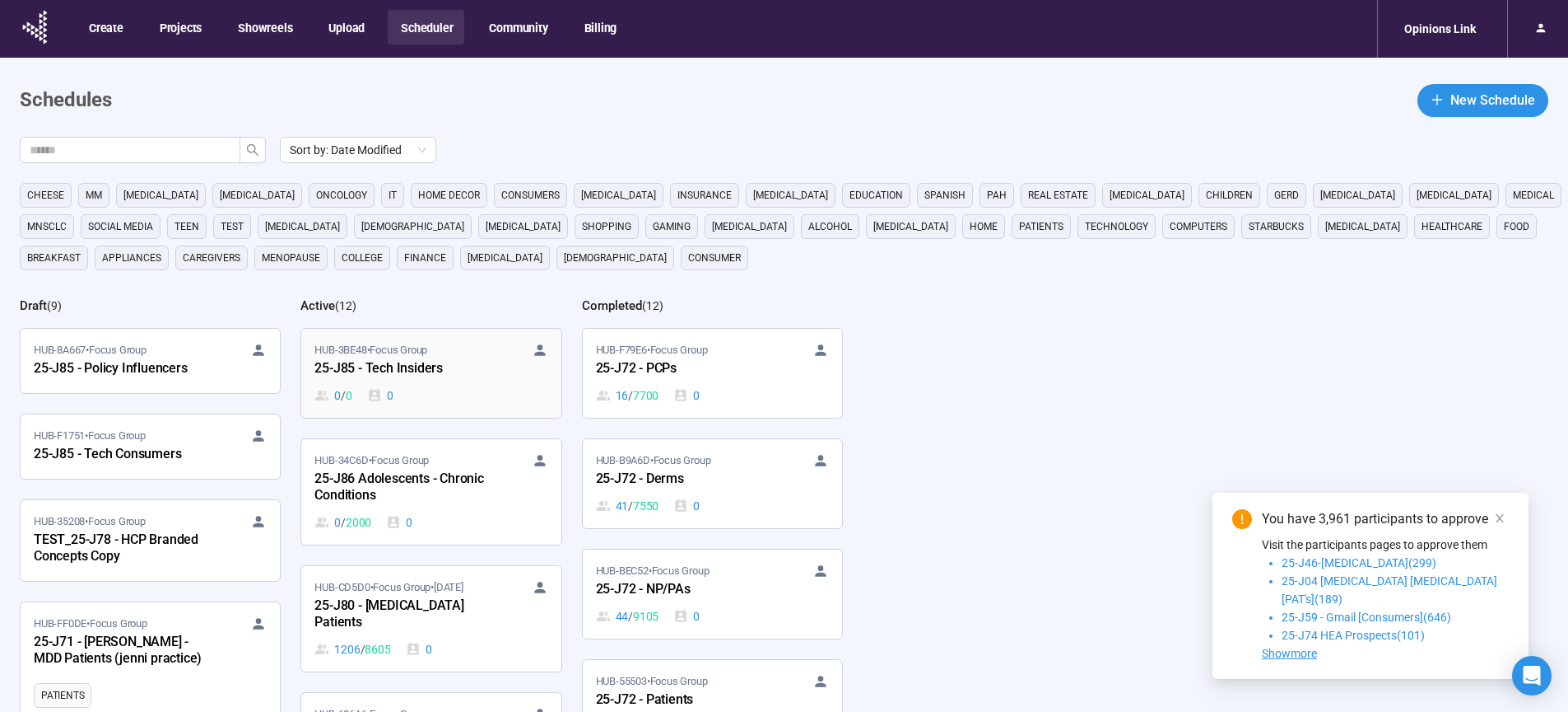
click at [398, 354] on span "HUB-3BE48 • Focus Group" at bounding box center [370, 351] width 113 height 17
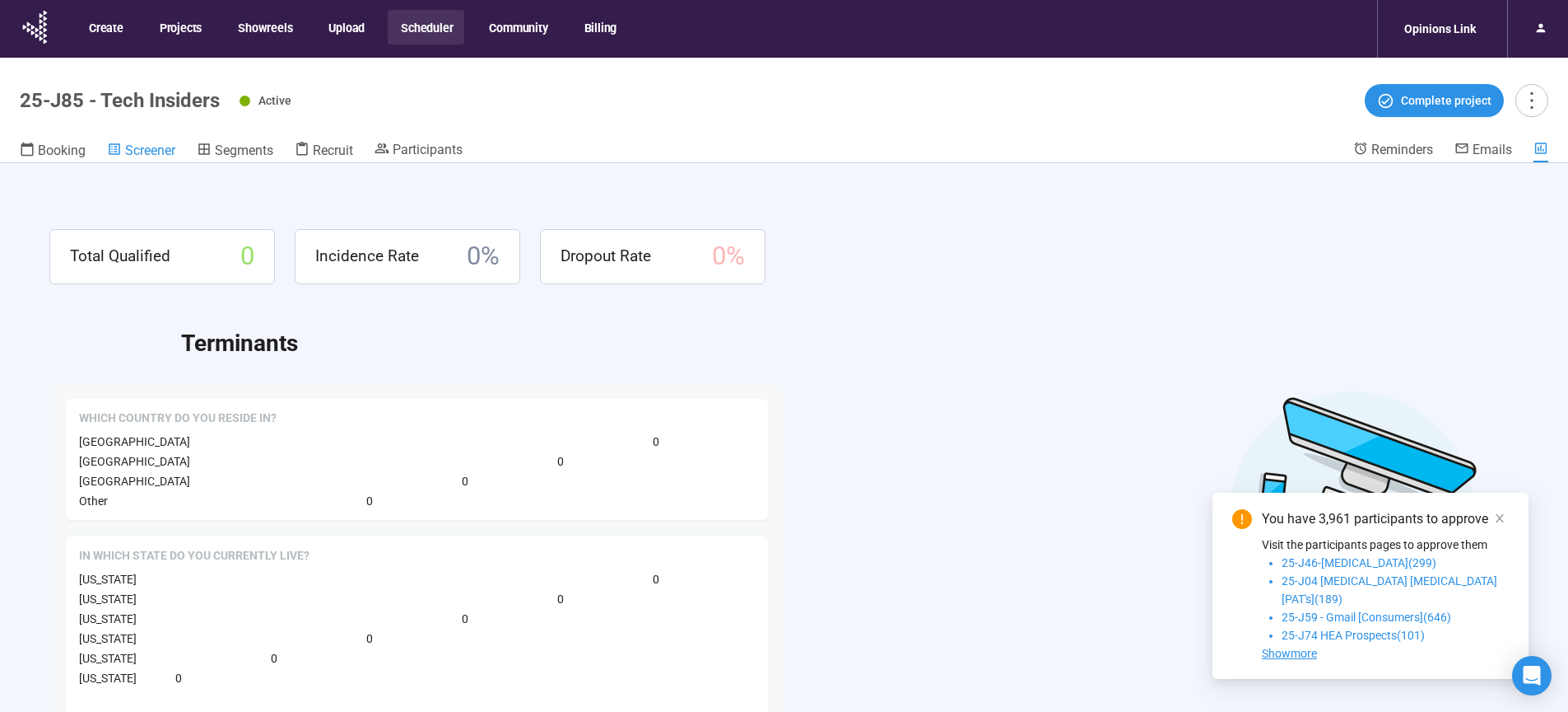
click at [155, 148] on span "Screener" at bounding box center [150, 150] width 50 height 16
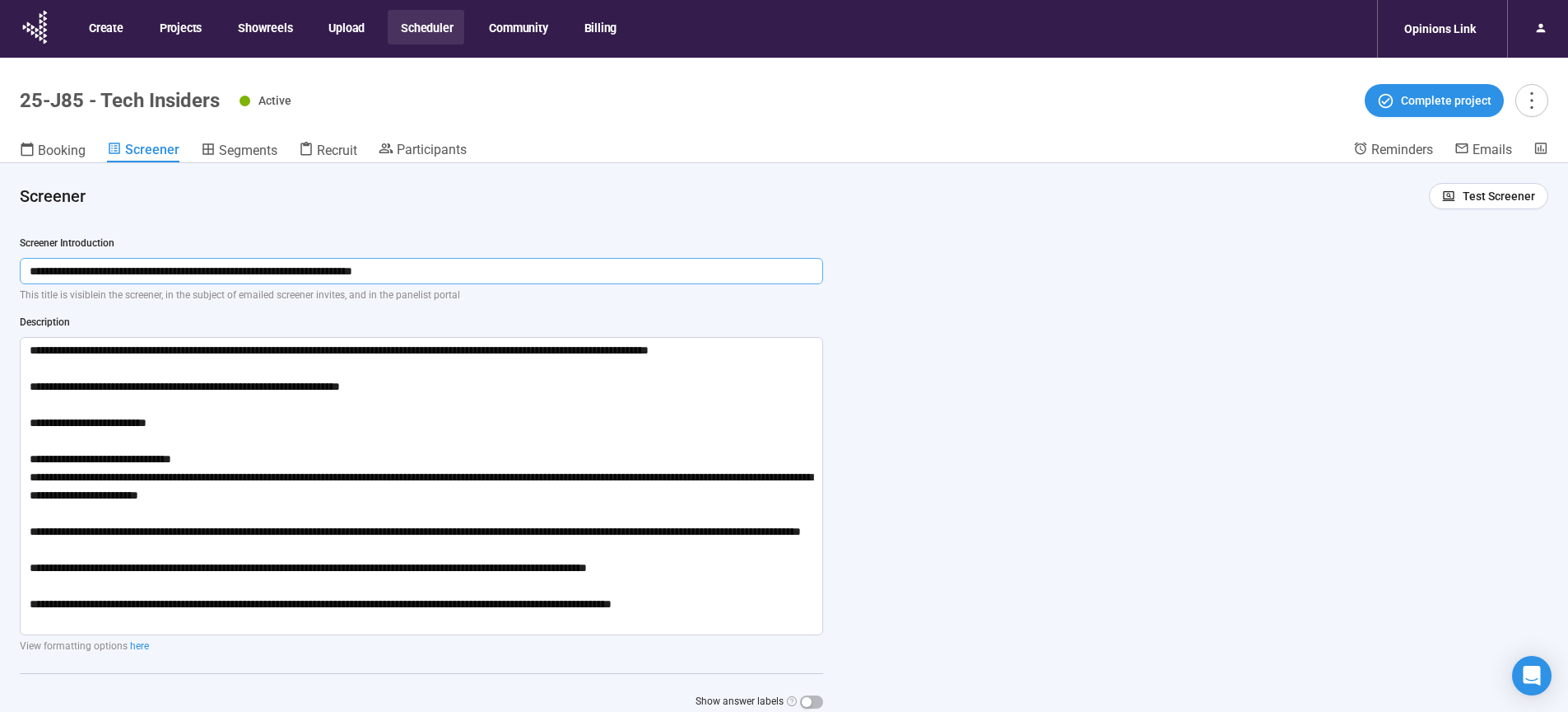
drag, startPoint x: 500, startPoint y: 267, endPoint x: -14, endPoint y: 266, distance: 514.0
click at [20, 266] on input "**********" at bounding box center [422, 270] width 804 height 26
drag, startPoint x: 24, startPoint y: 348, endPoint x: 779, endPoint y: 695, distance: 830.9
click at [794, 635] on textarea "**********" at bounding box center [422, 486] width 804 height 299
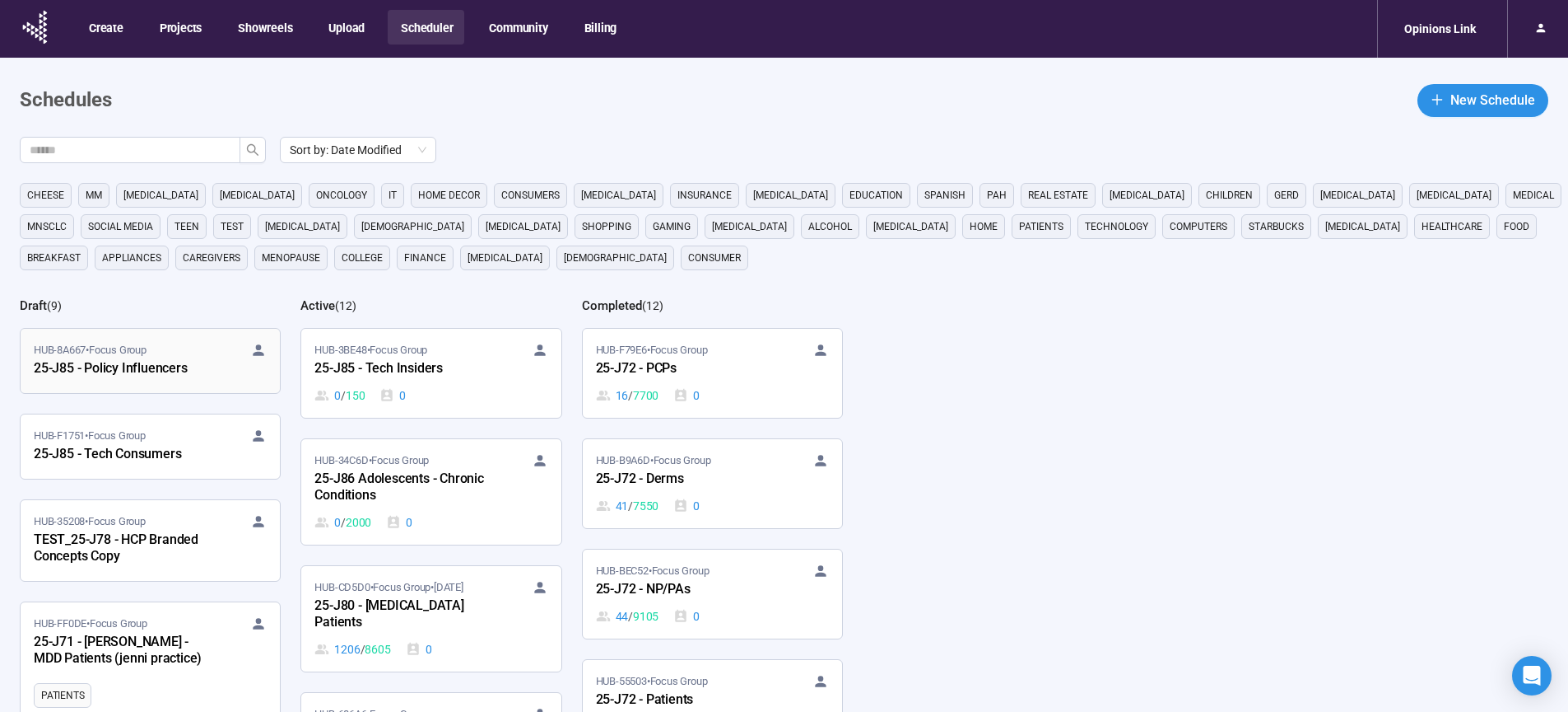
click at [180, 363] on div "25-J85 - Policy Influencers" at bounding box center [124, 369] width 181 height 22
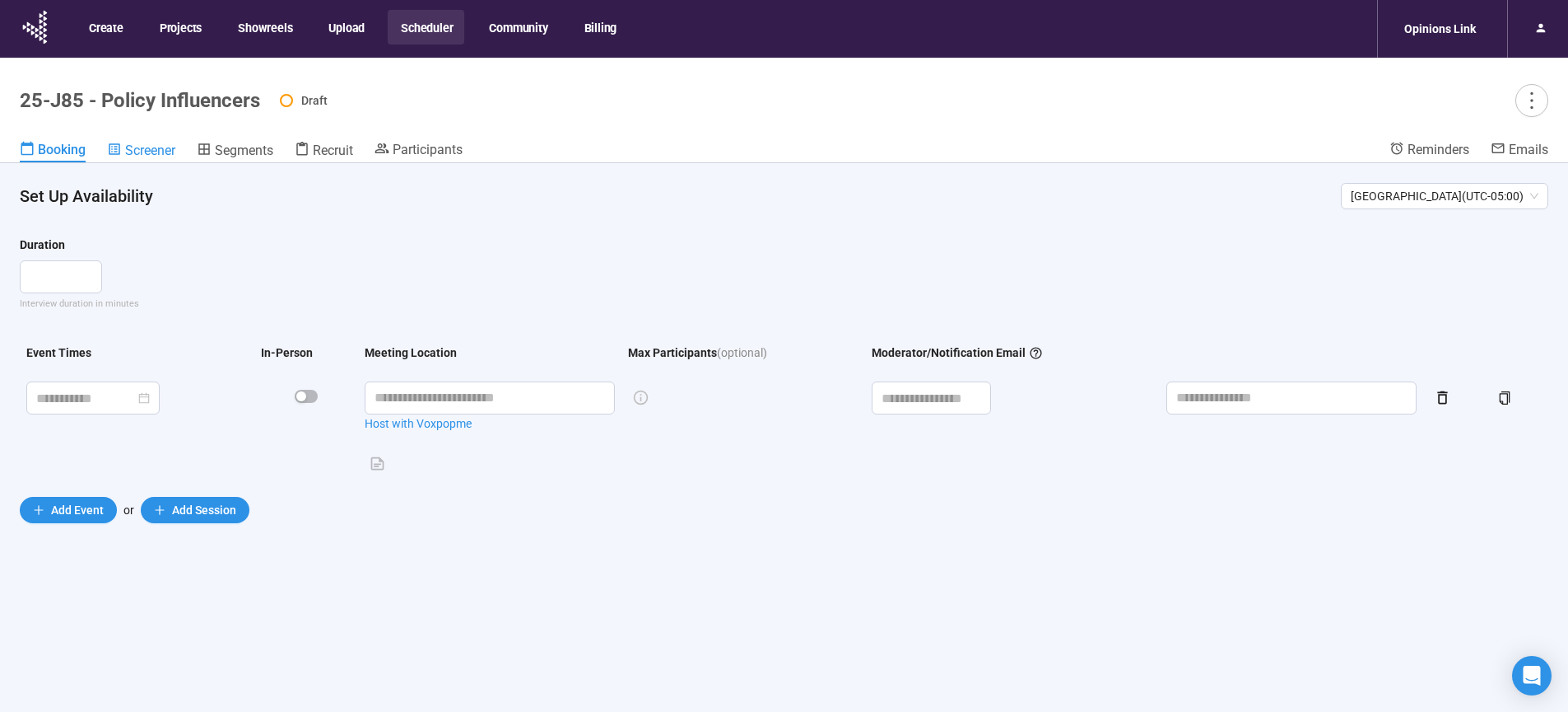
click at [156, 146] on span "Screener" at bounding box center [150, 150] width 50 height 16
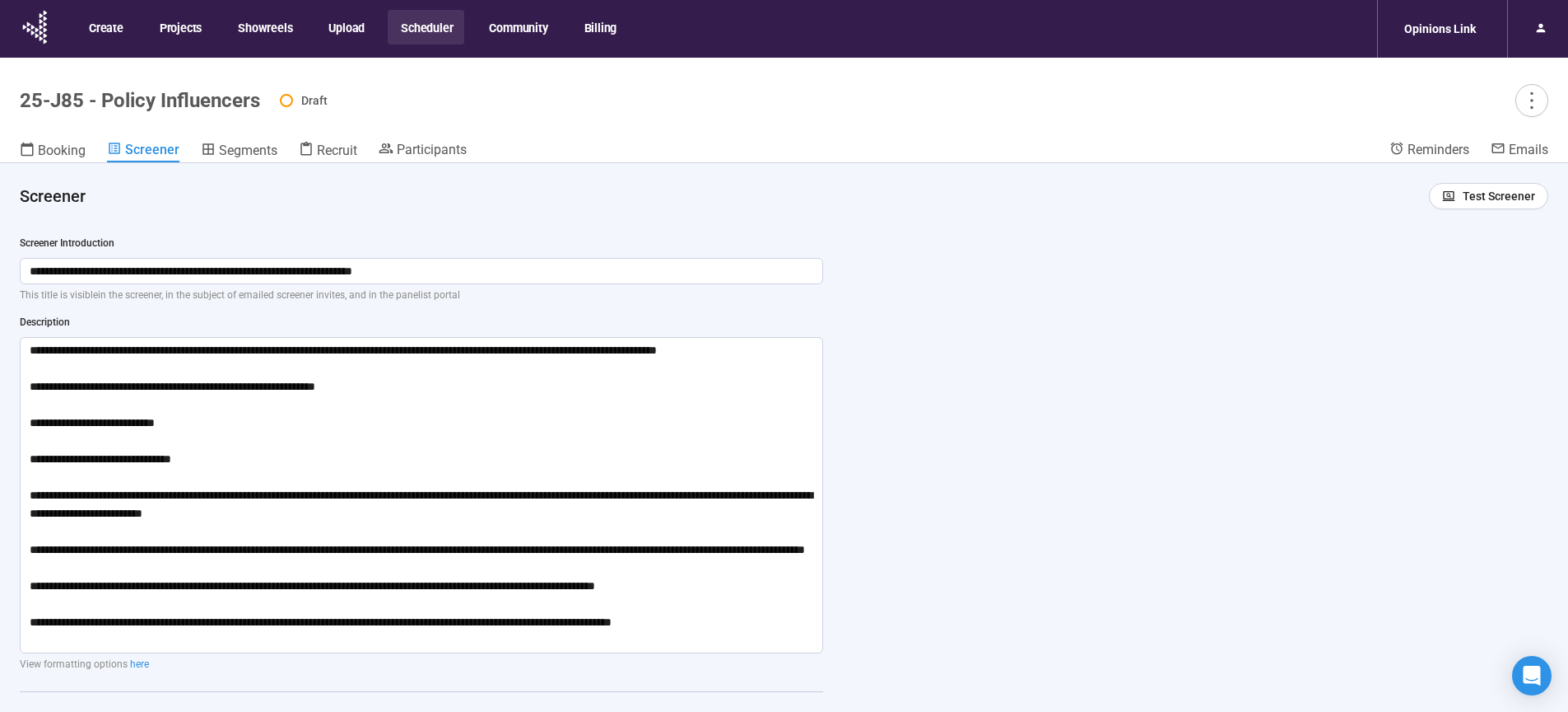
click at [1251, 424] on div "**********" at bounding box center [784, 465] width 1568 height 606
click at [237, 105] on h1 "25-J85 - Policy Influencers" at bounding box center [140, 101] width 241 height 23
click at [1529, 104] on icon "more" at bounding box center [1531, 100] width 23 height 23
click at [1510, 136] on span "Project details" at bounding box center [1498, 137] width 72 height 18
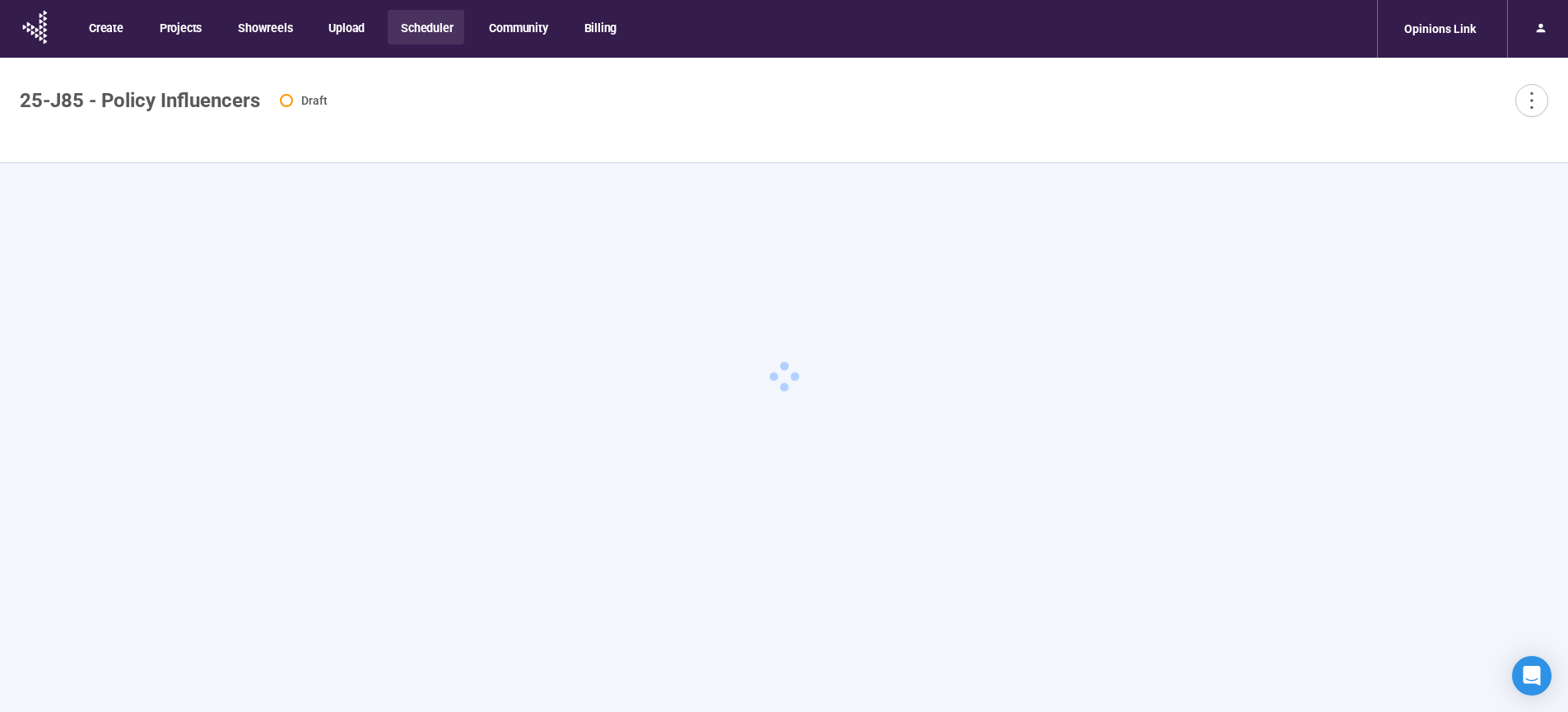
type textarea "**********"
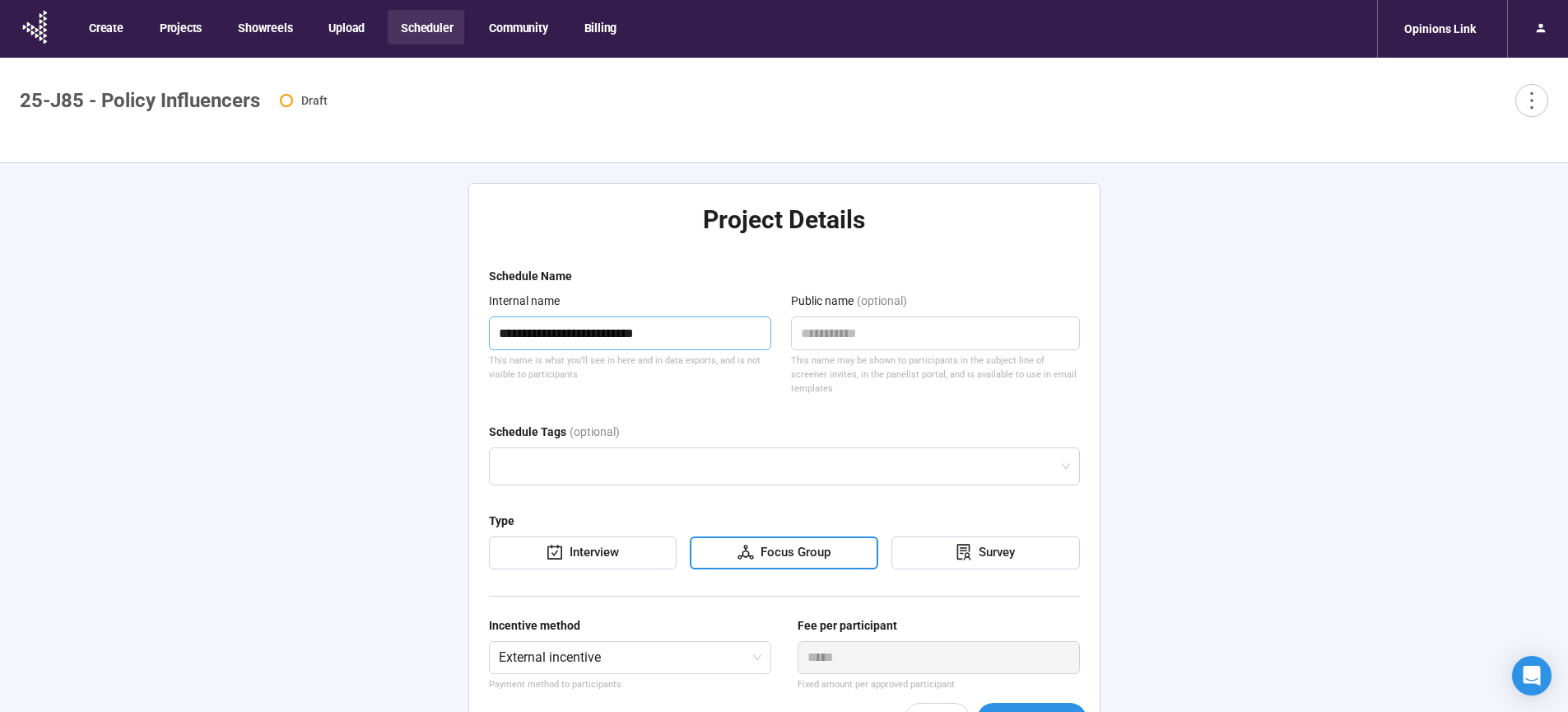
click at [629, 340] on textarea "**********" at bounding box center [630, 333] width 283 height 34
type textarea "**********"
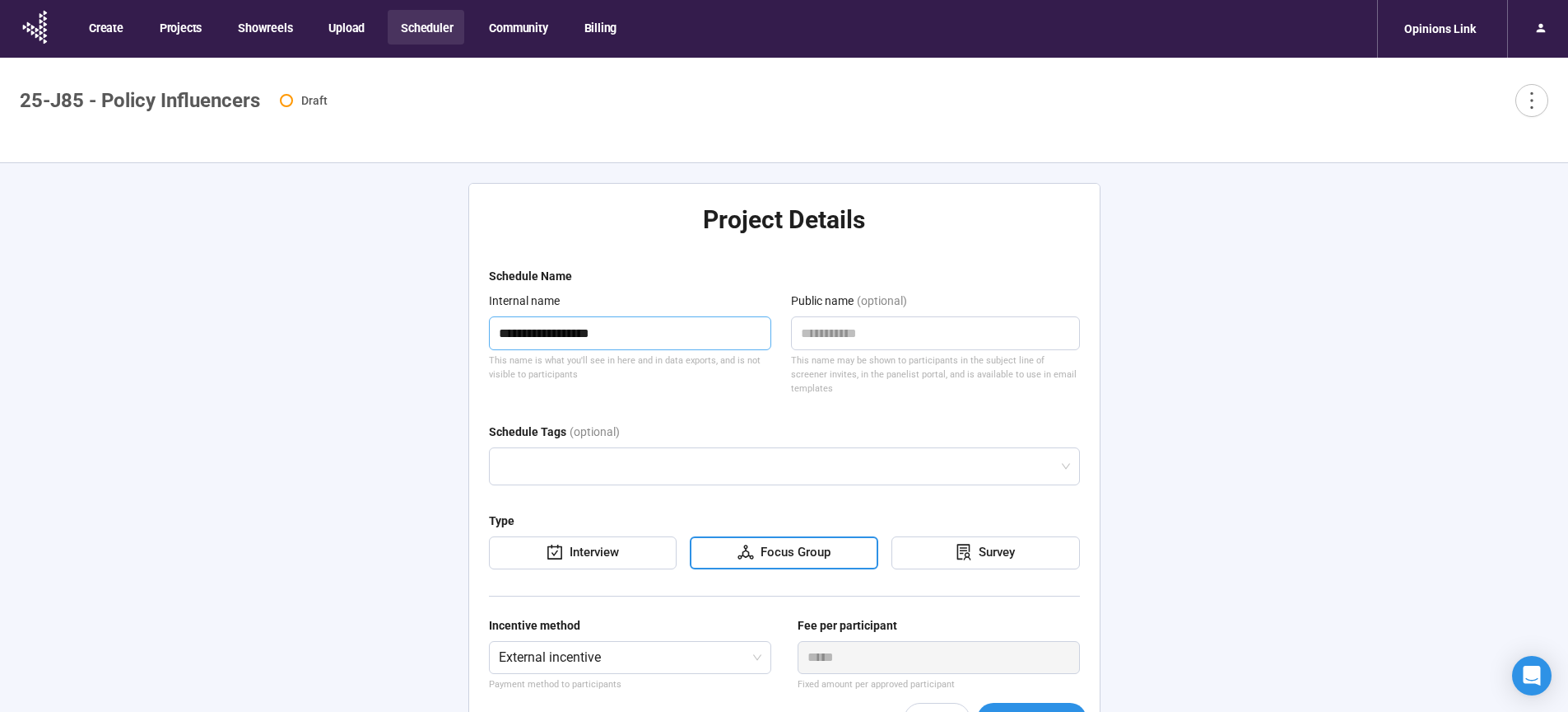
type textarea "**********"
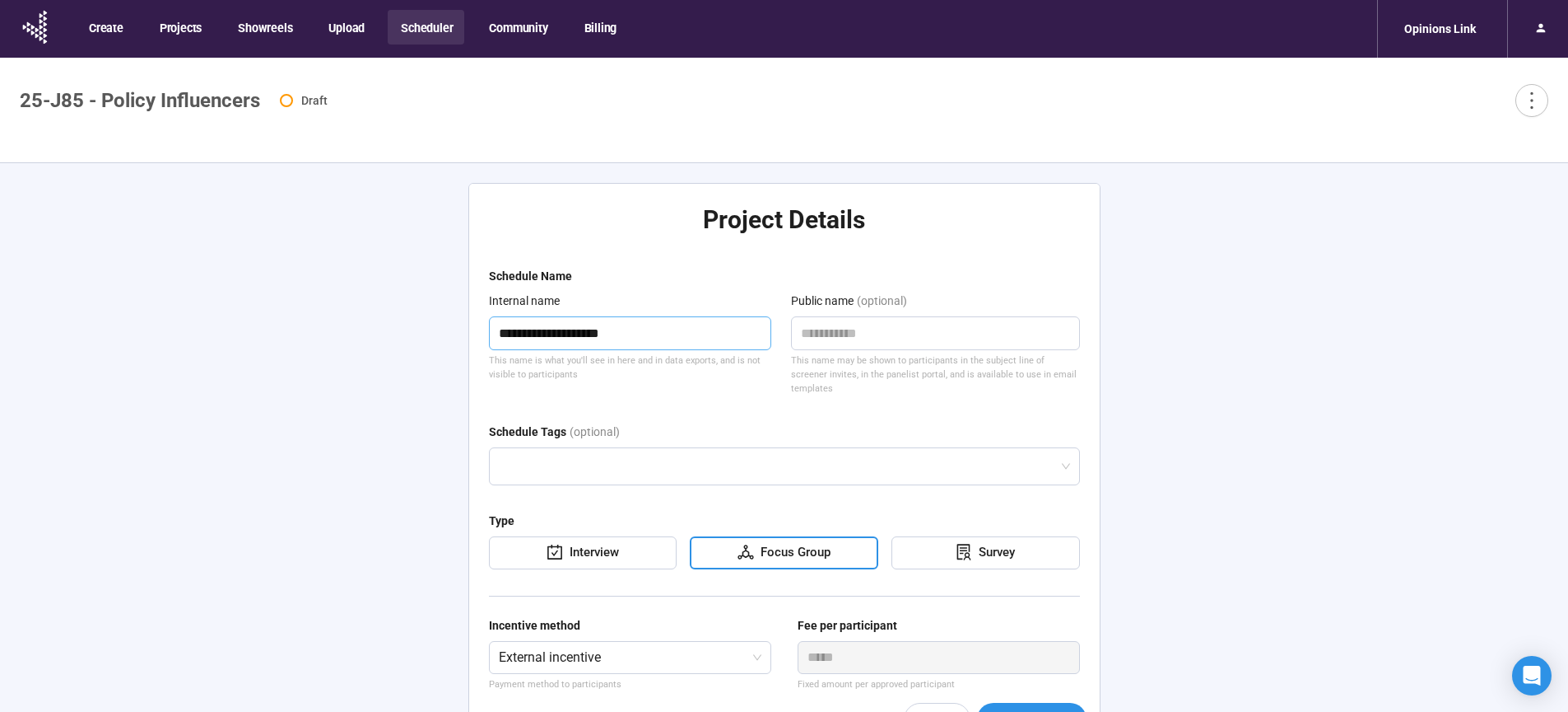
type textarea "**********"
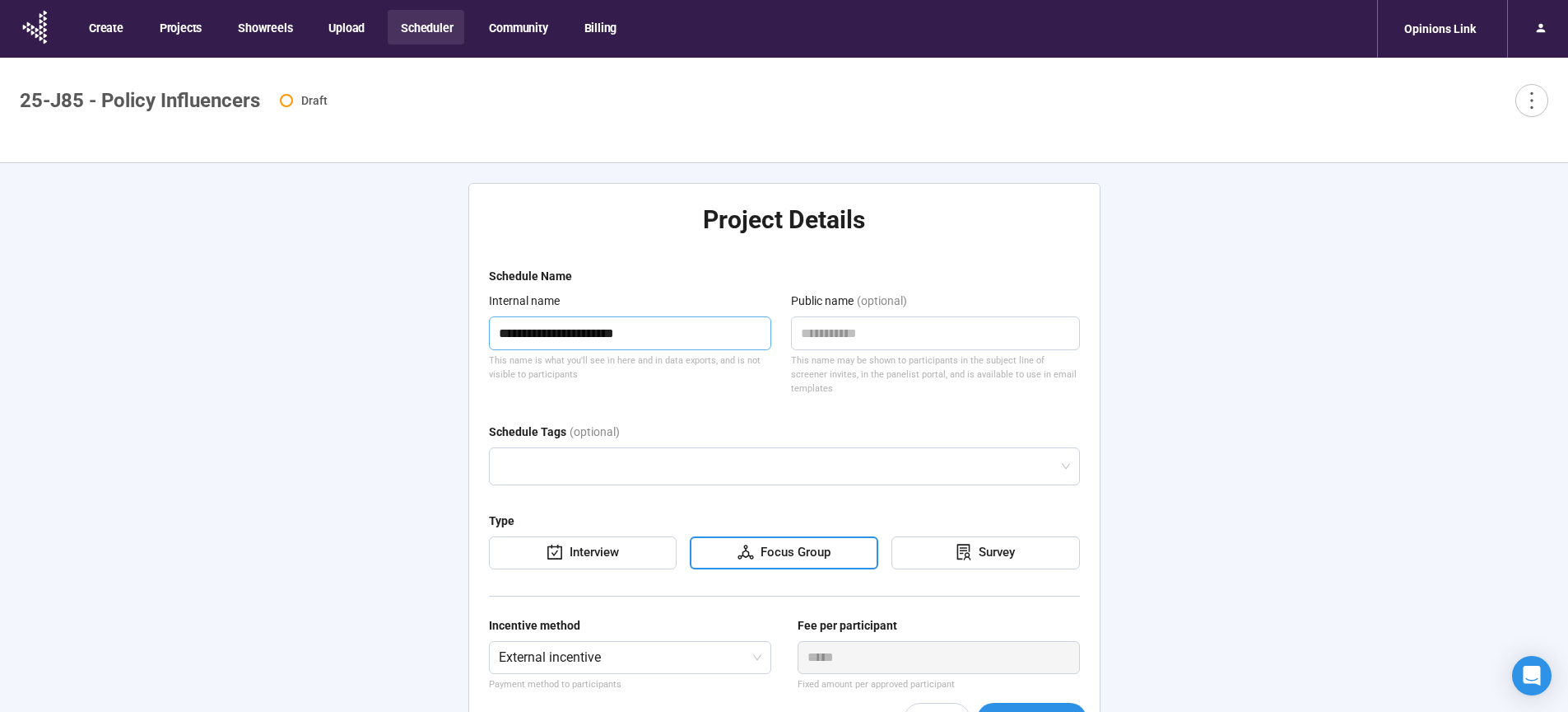
type textarea "**********"
click at [1260, 361] on div "**********" at bounding box center [784, 465] width 1568 height 606
click at [924, 330] on textarea at bounding box center [935, 333] width 289 height 34
paste textarea "**********"
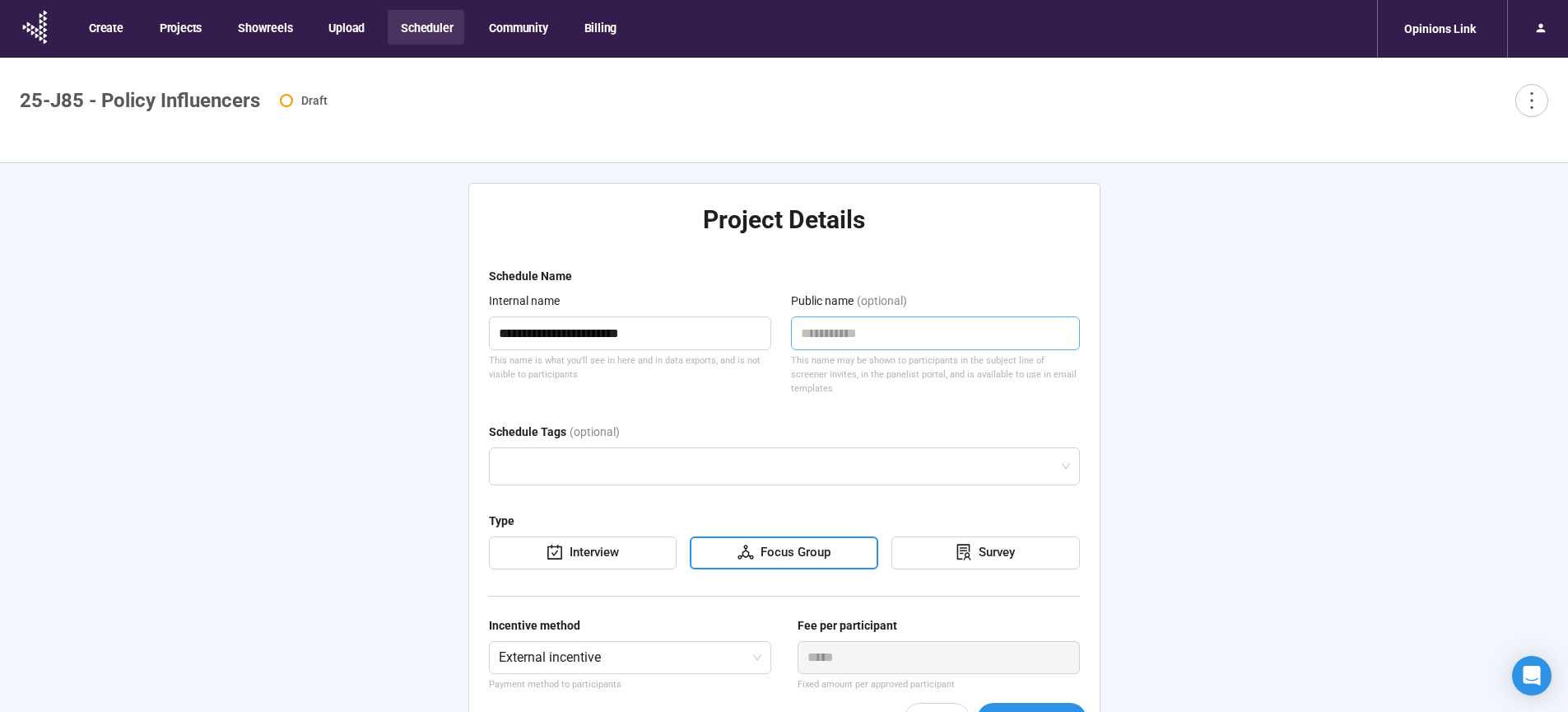
type textarea "**********"
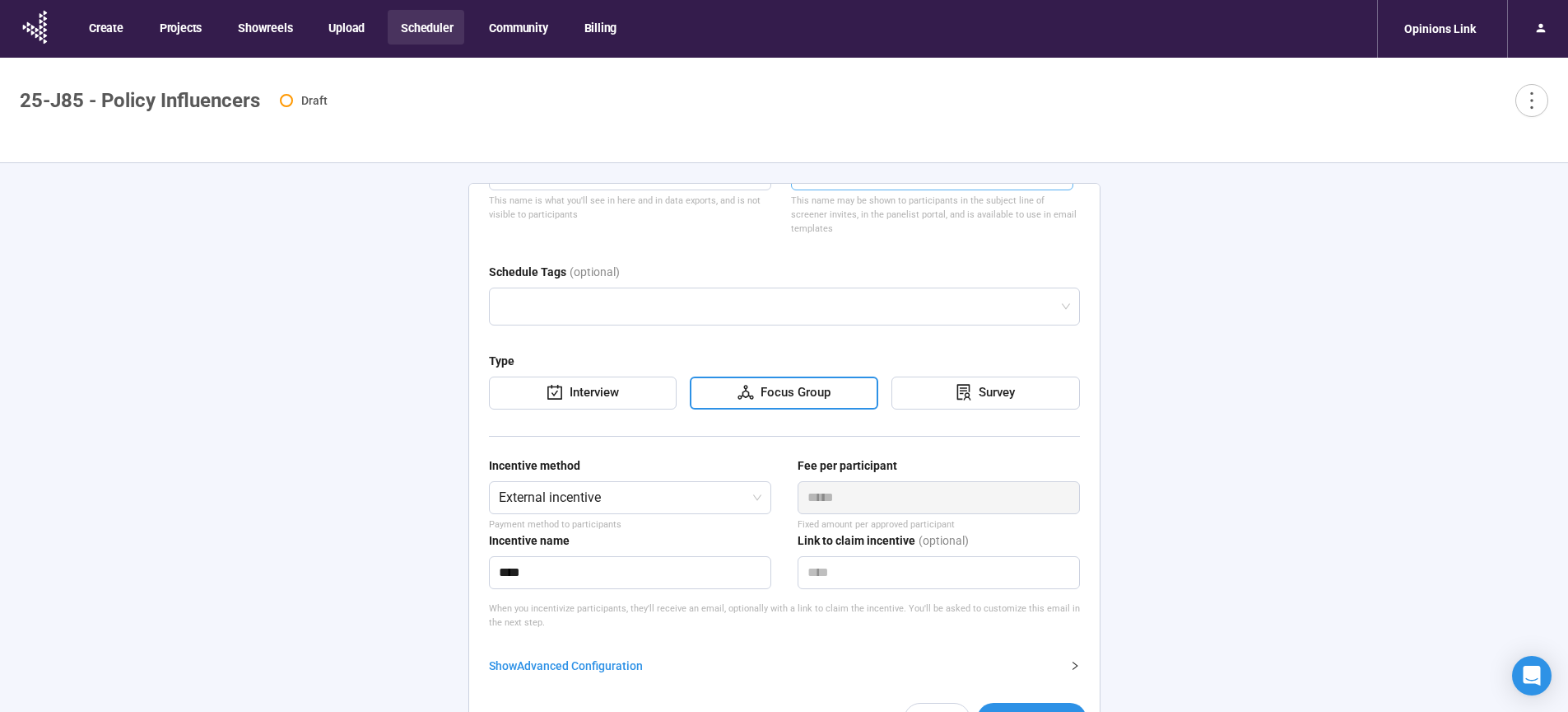
scroll to position [171, 0]
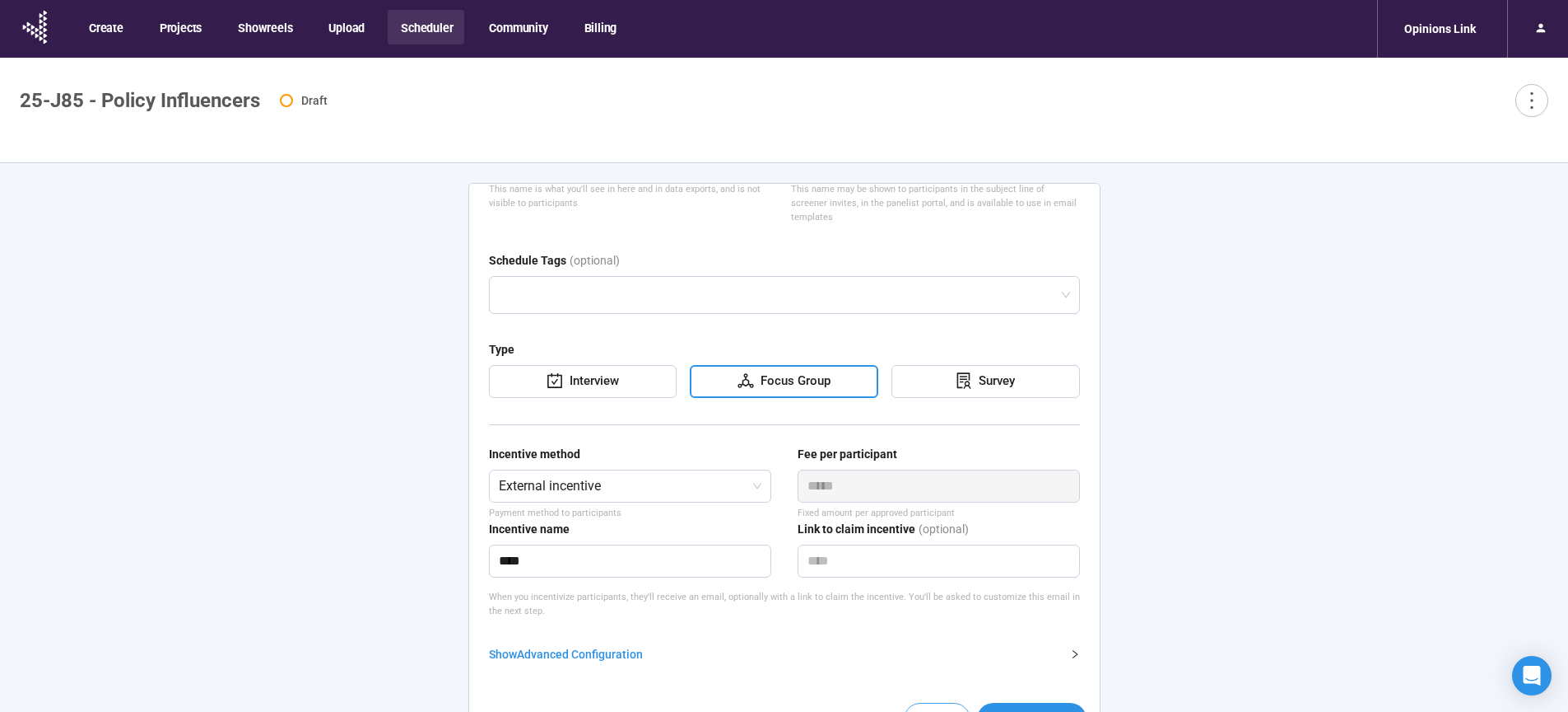
type textarea "**********"
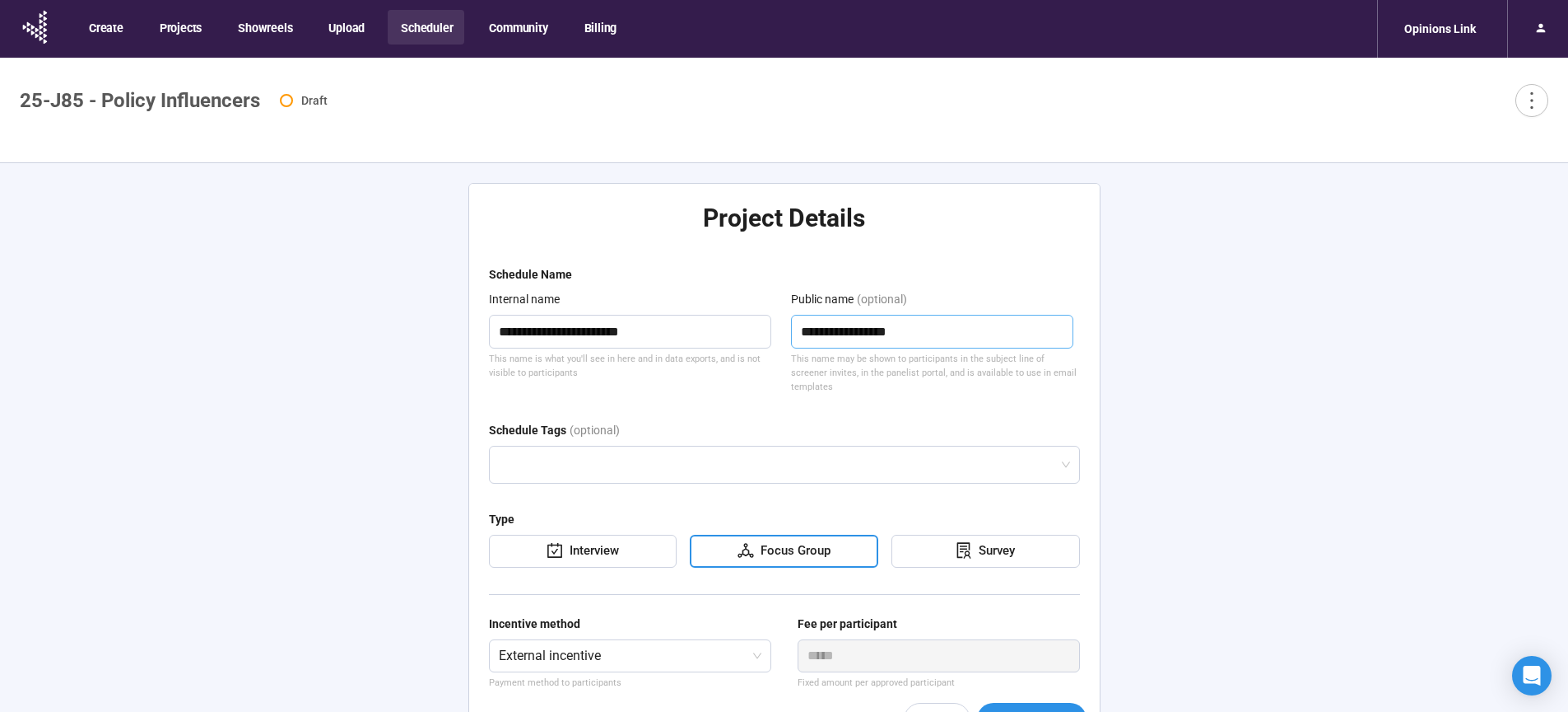
scroll to position [0, 0]
click at [225, 455] on div "**********" at bounding box center [784, 465] width 1568 height 606
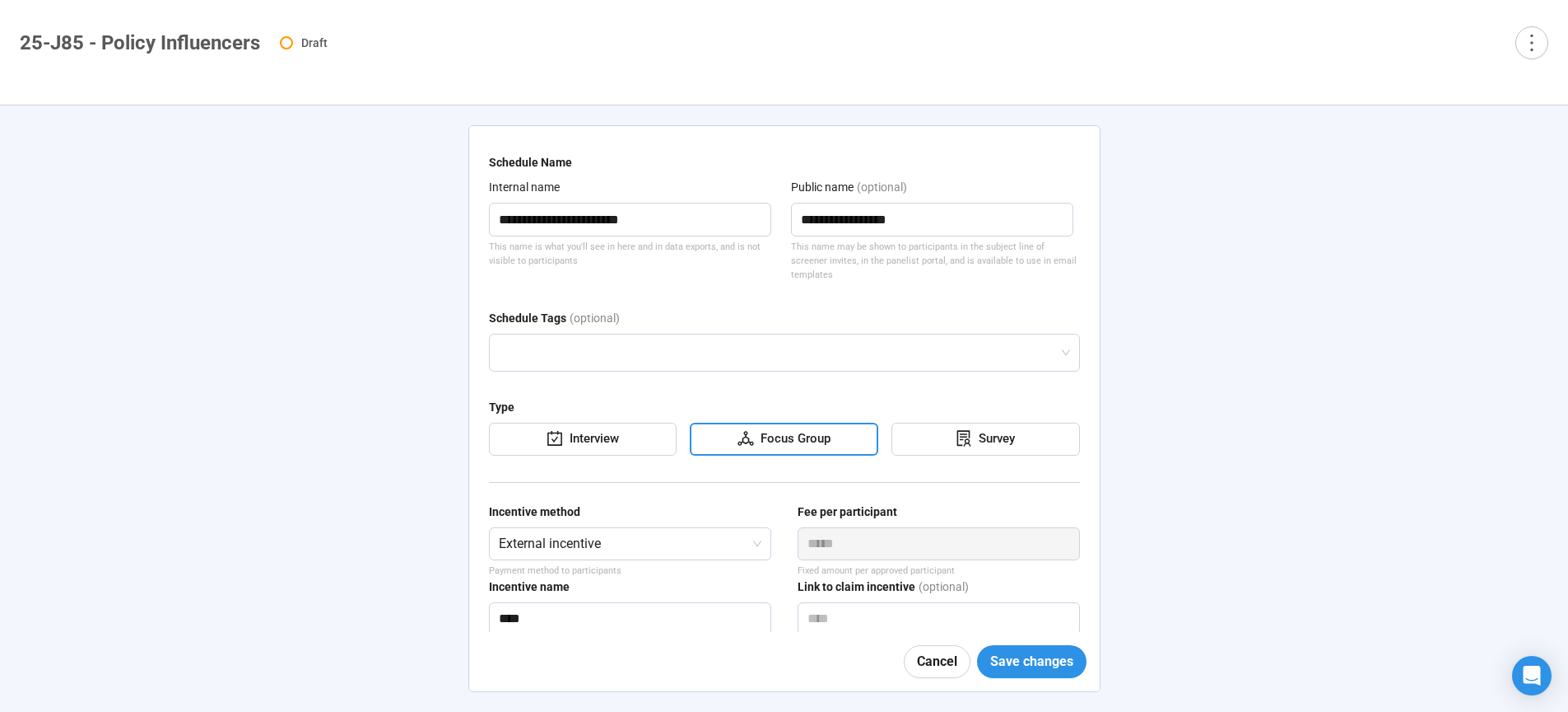
scroll to position [171, 0]
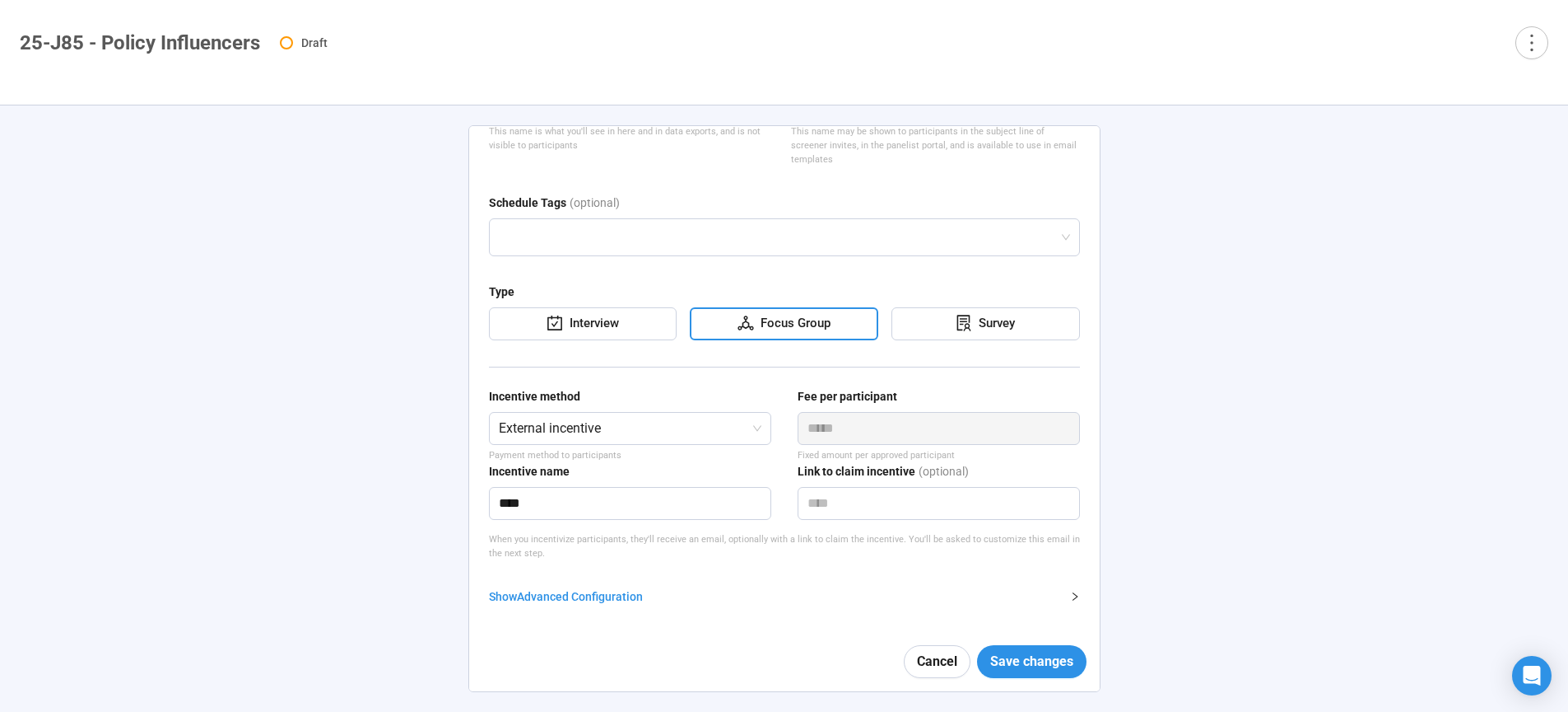
click at [577, 589] on div "Show Advanced Configuration" at bounding box center [774, 596] width 572 height 18
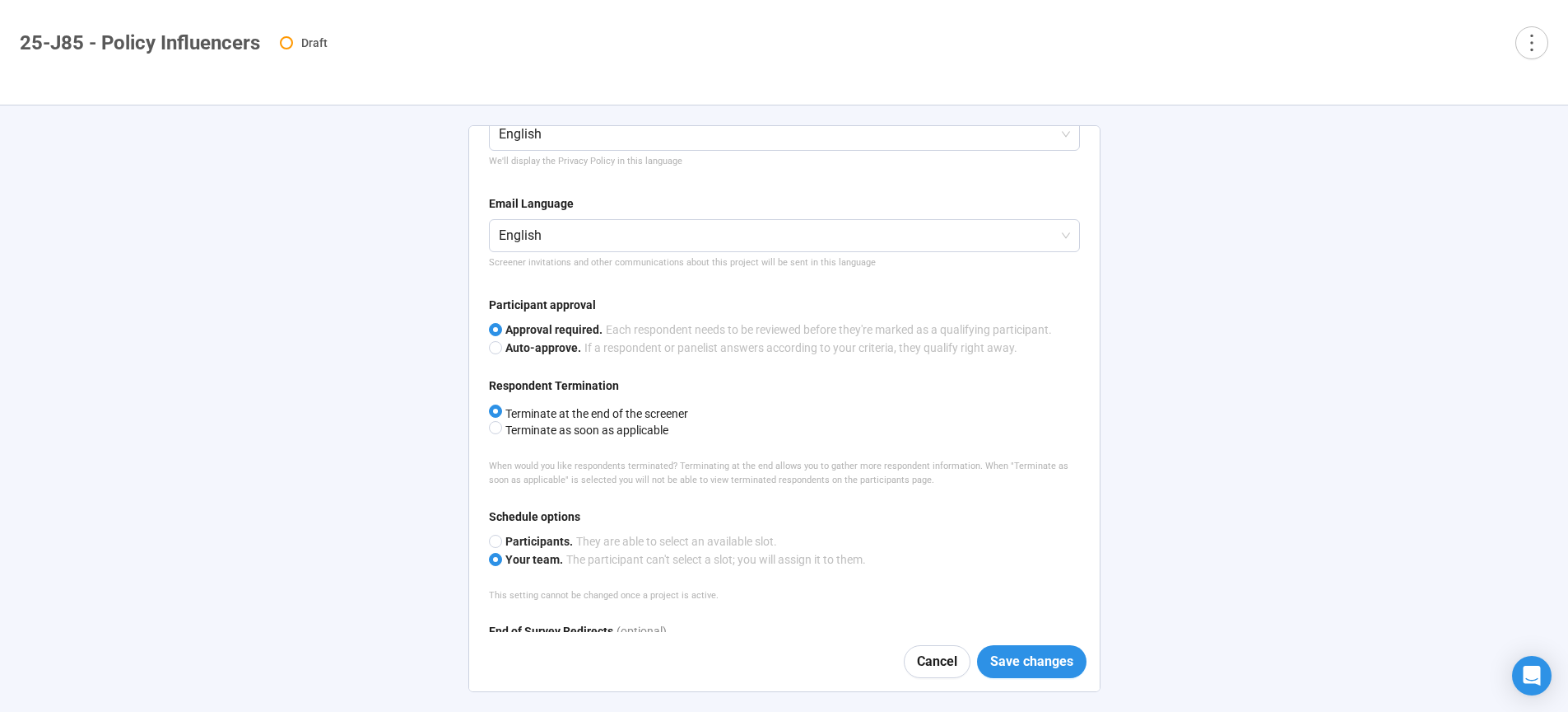
scroll to position [829, 0]
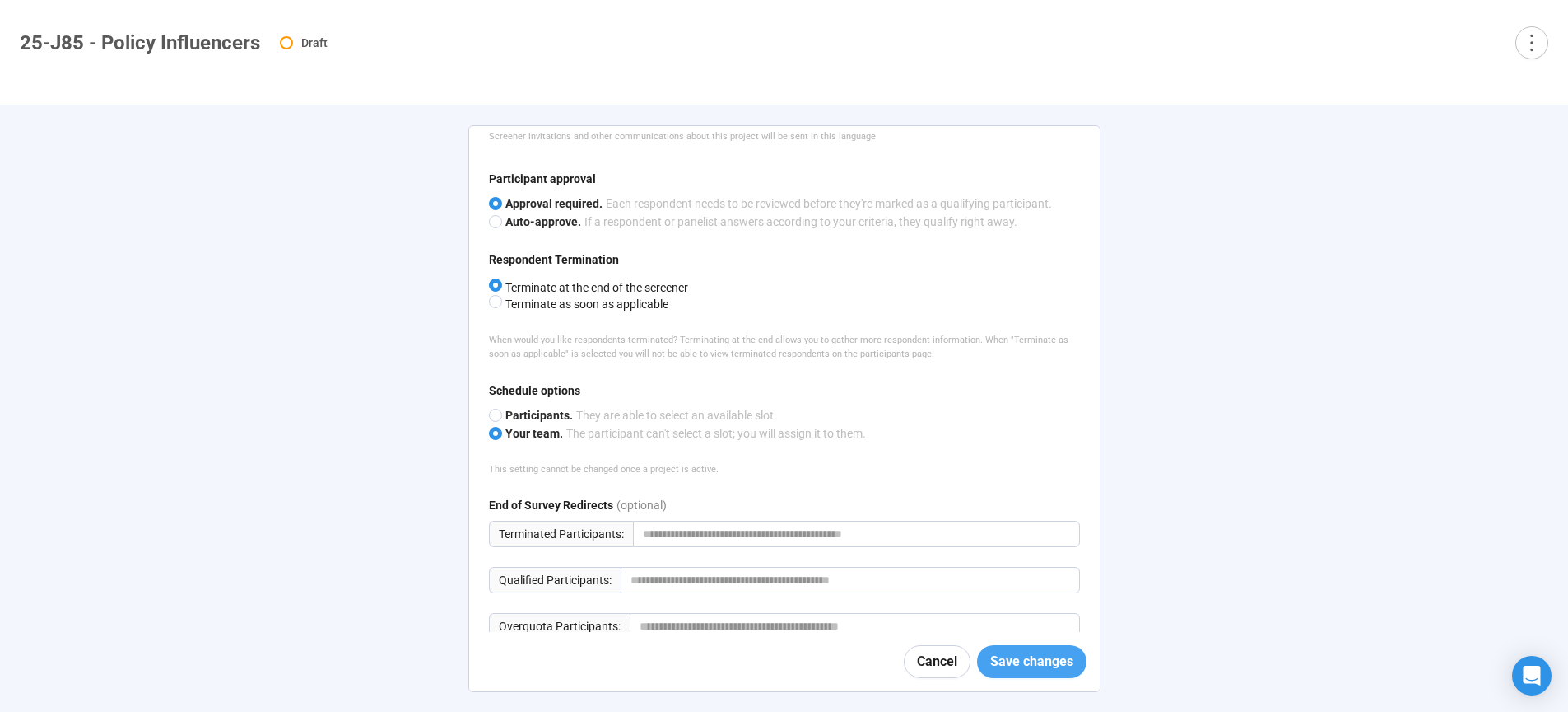
click at [1033, 660] on span "Save changes" at bounding box center [1032, 661] width 83 height 21
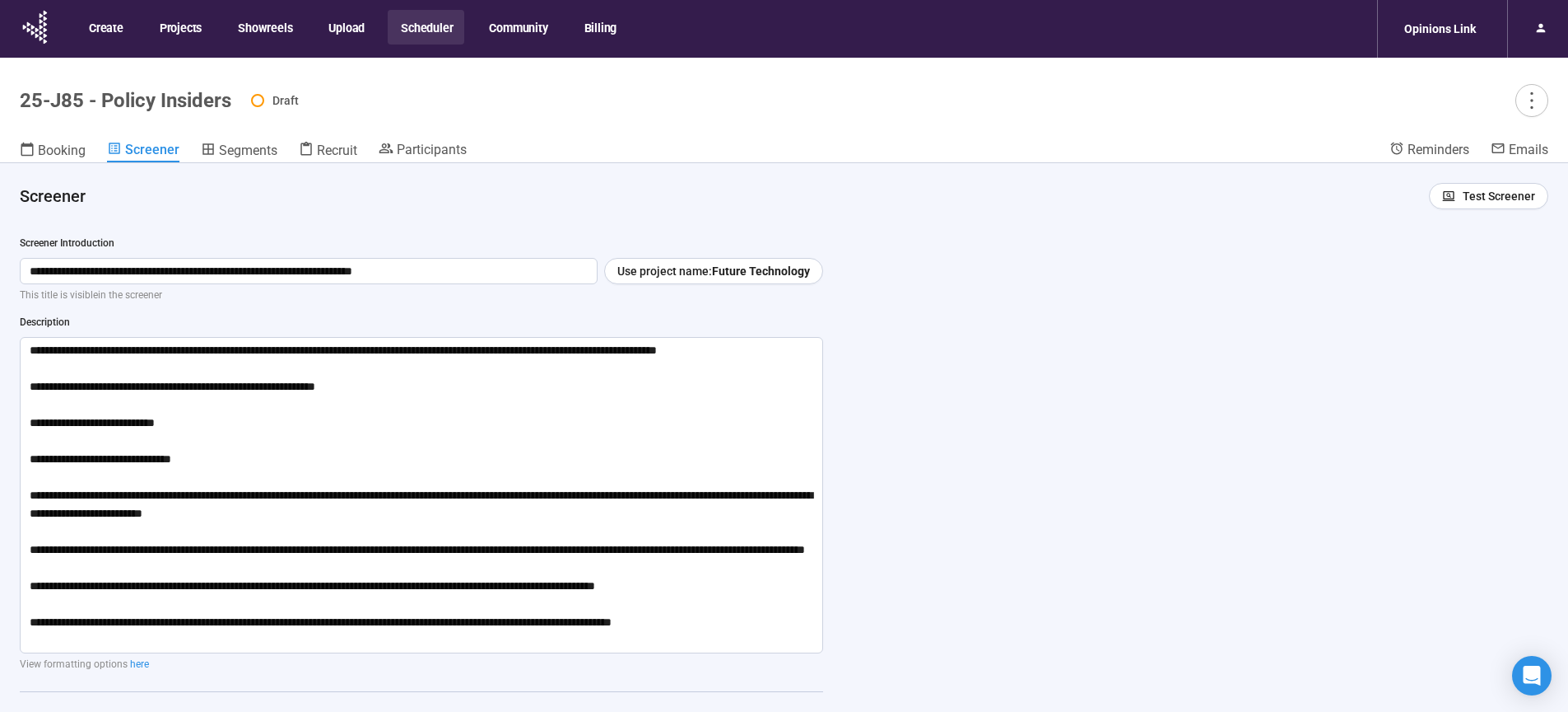
click at [431, 34] on button "Scheduler" at bounding box center [426, 27] width 76 height 34
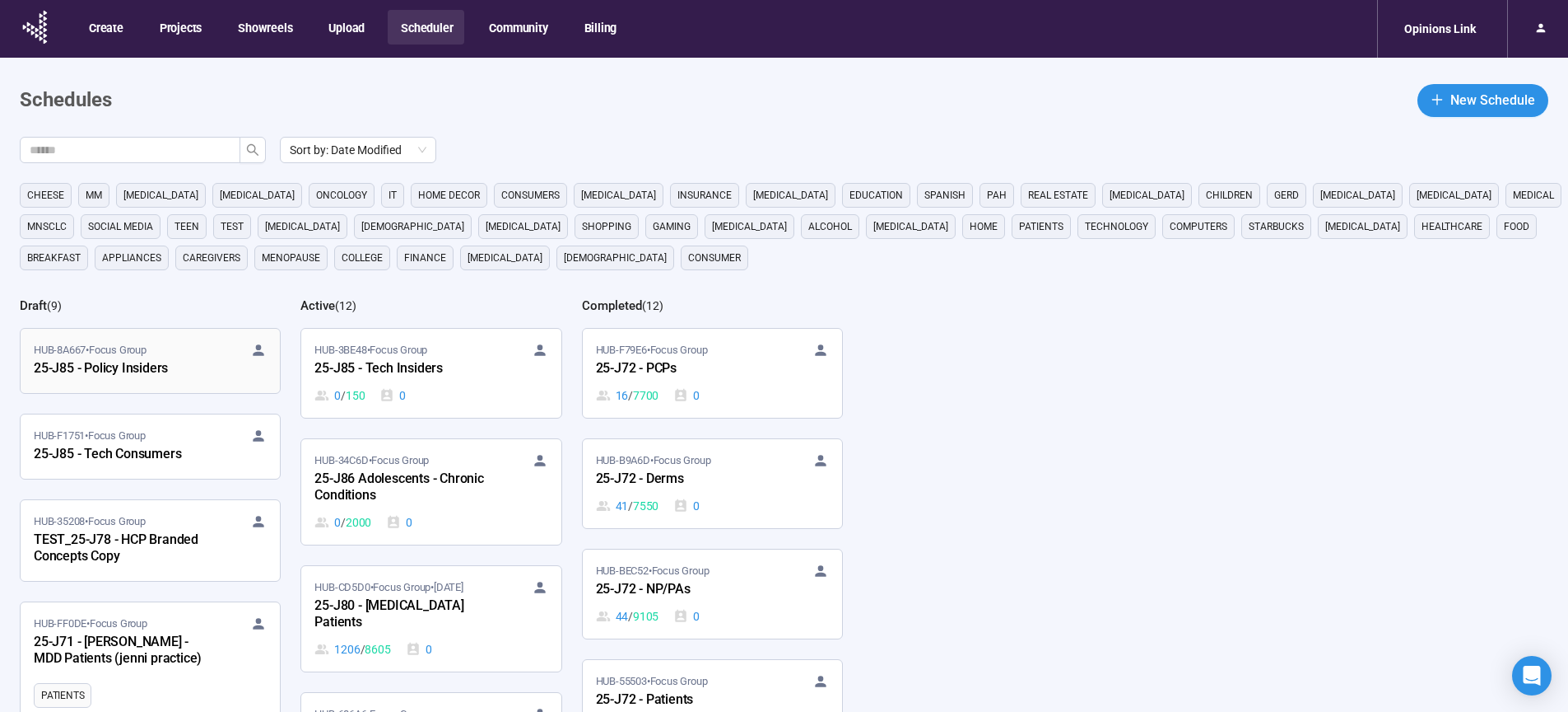
click at [116, 372] on div "25-J85 - Policy Insiders" at bounding box center [124, 369] width 181 height 22
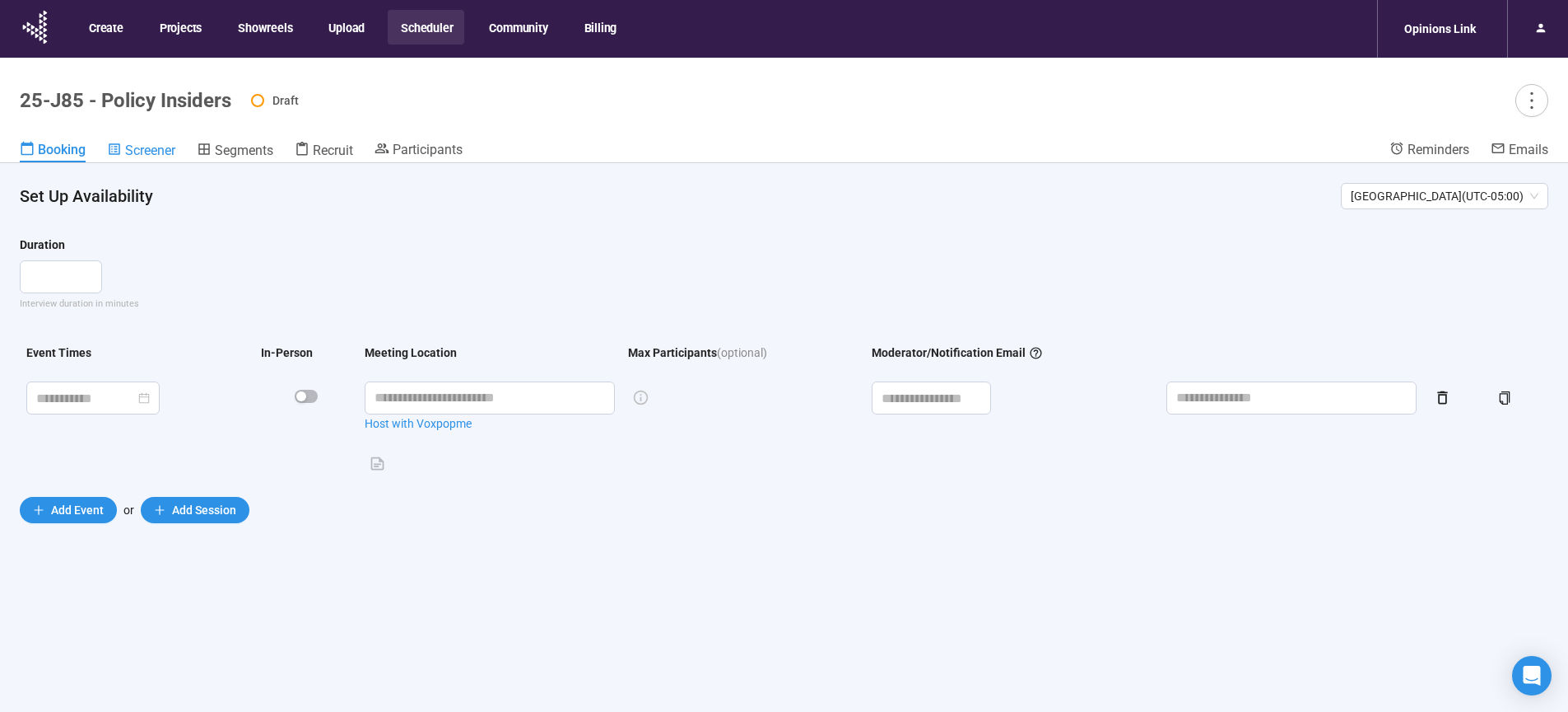
click at [133, 143] on span "Screener" at bounding box center [150, 150] width 50 height 16
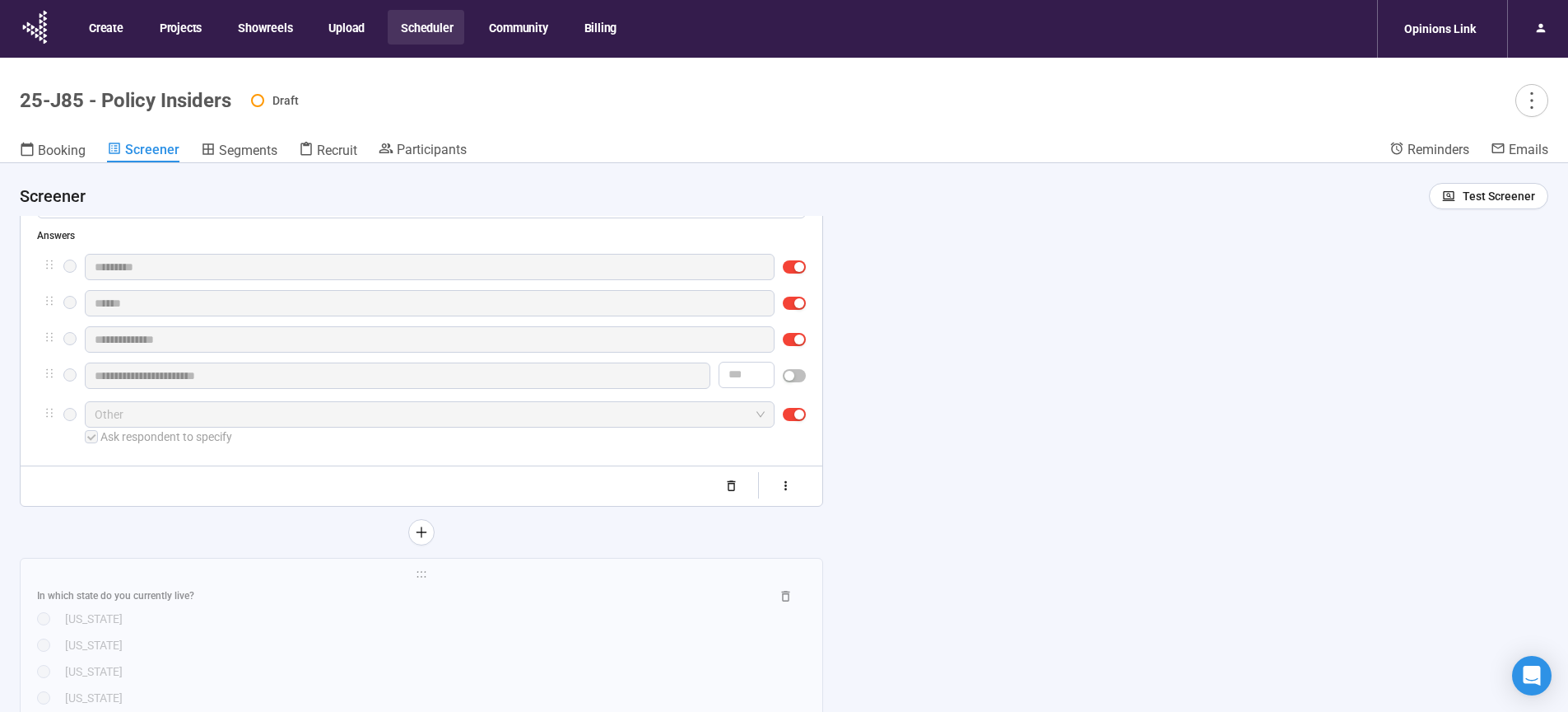
scroll to position [1092, 0]
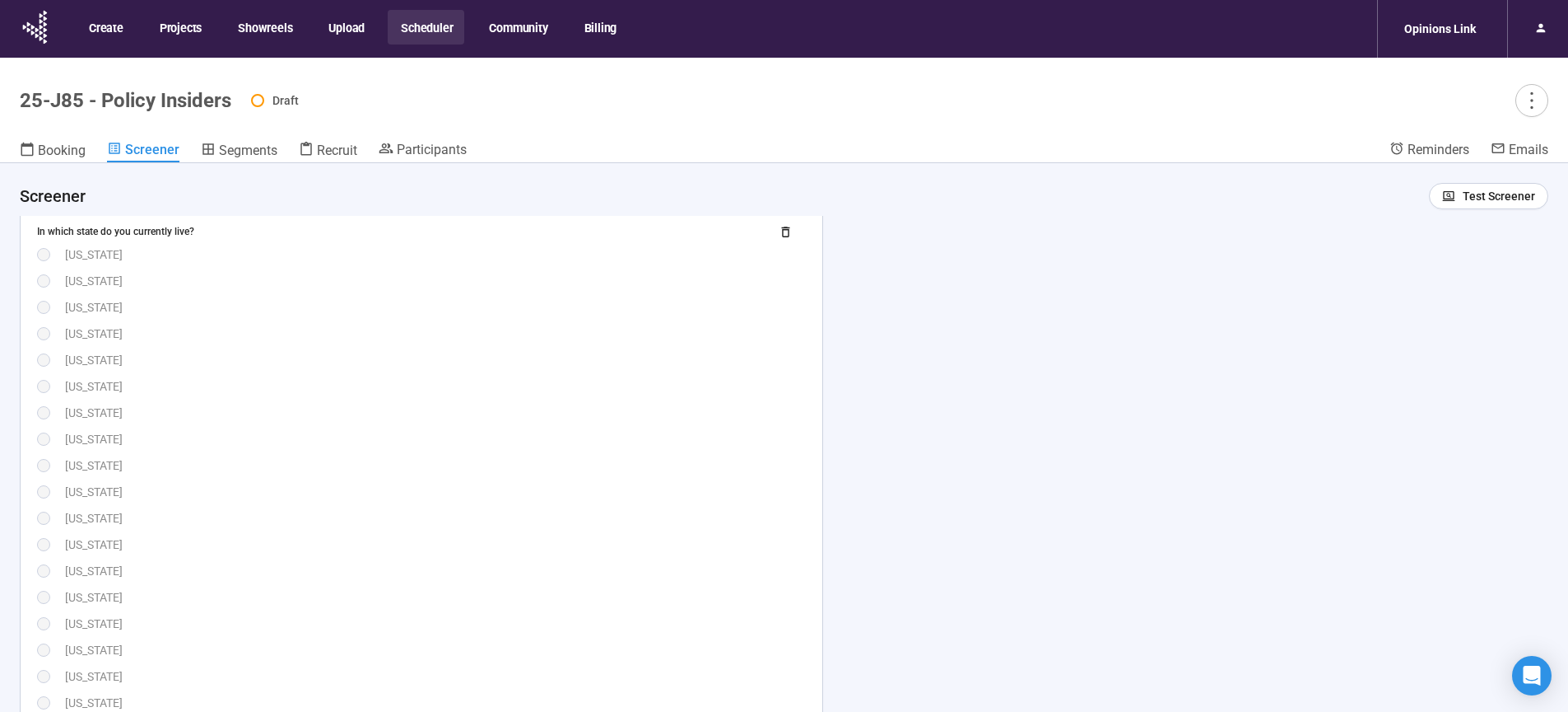
click at [525, 501] on div "[US_STATE]" at bounding box center [436, 492] width 741 height 18
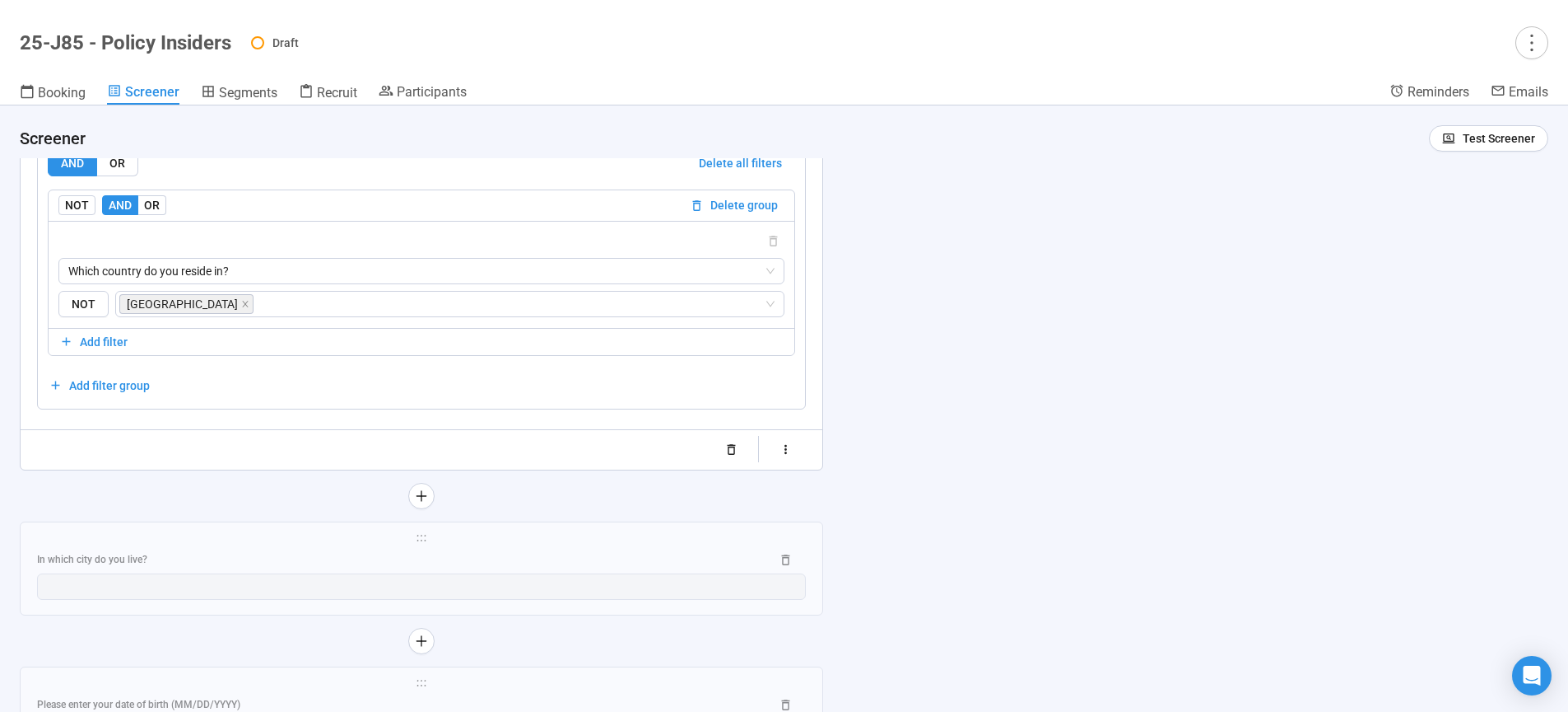
scroll to position [2955, 0]
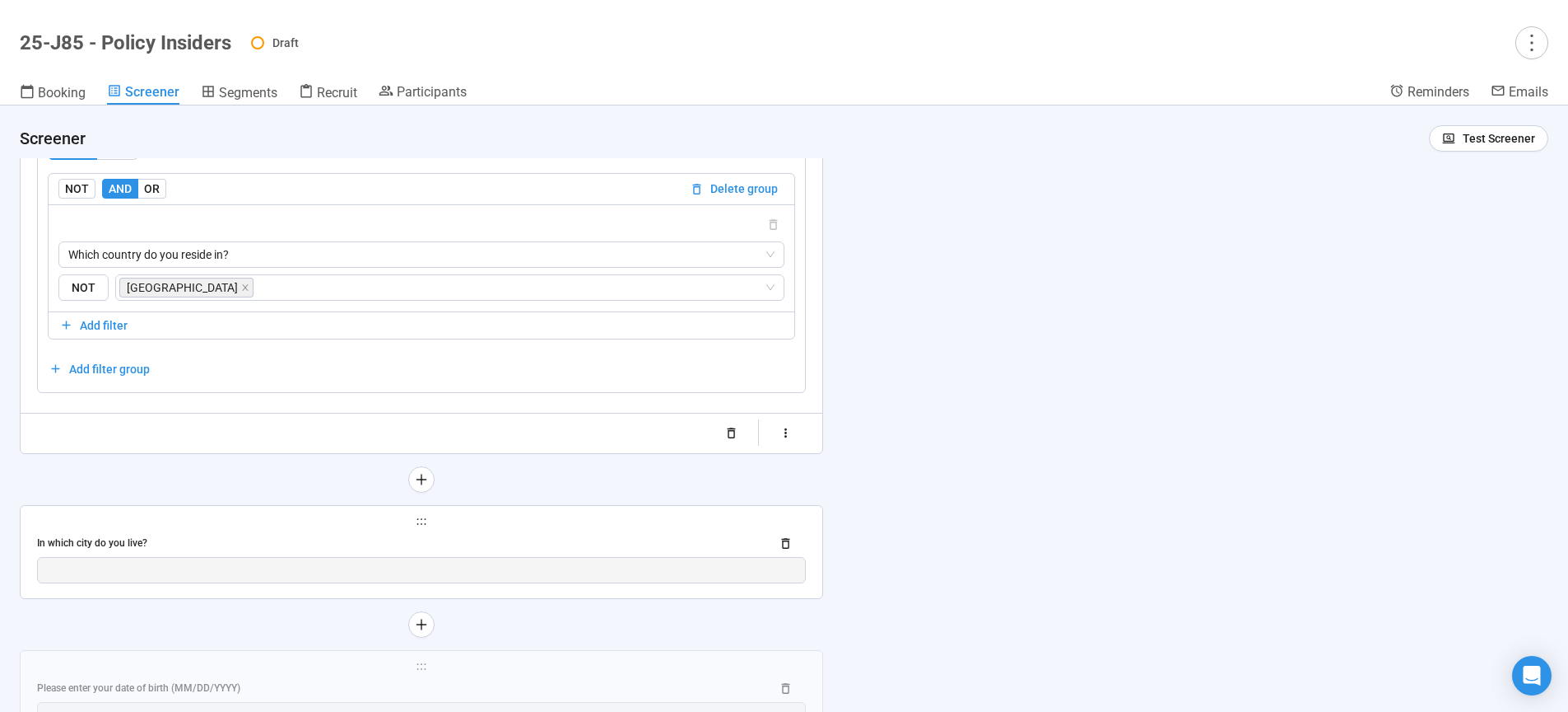
click at [515, 532] on div "**********" at bounding box center [422, 552] width 802 height 92
click at [514, 538] on div "In which city do you live?" at bounding box center [396, 543] width 720 height 16
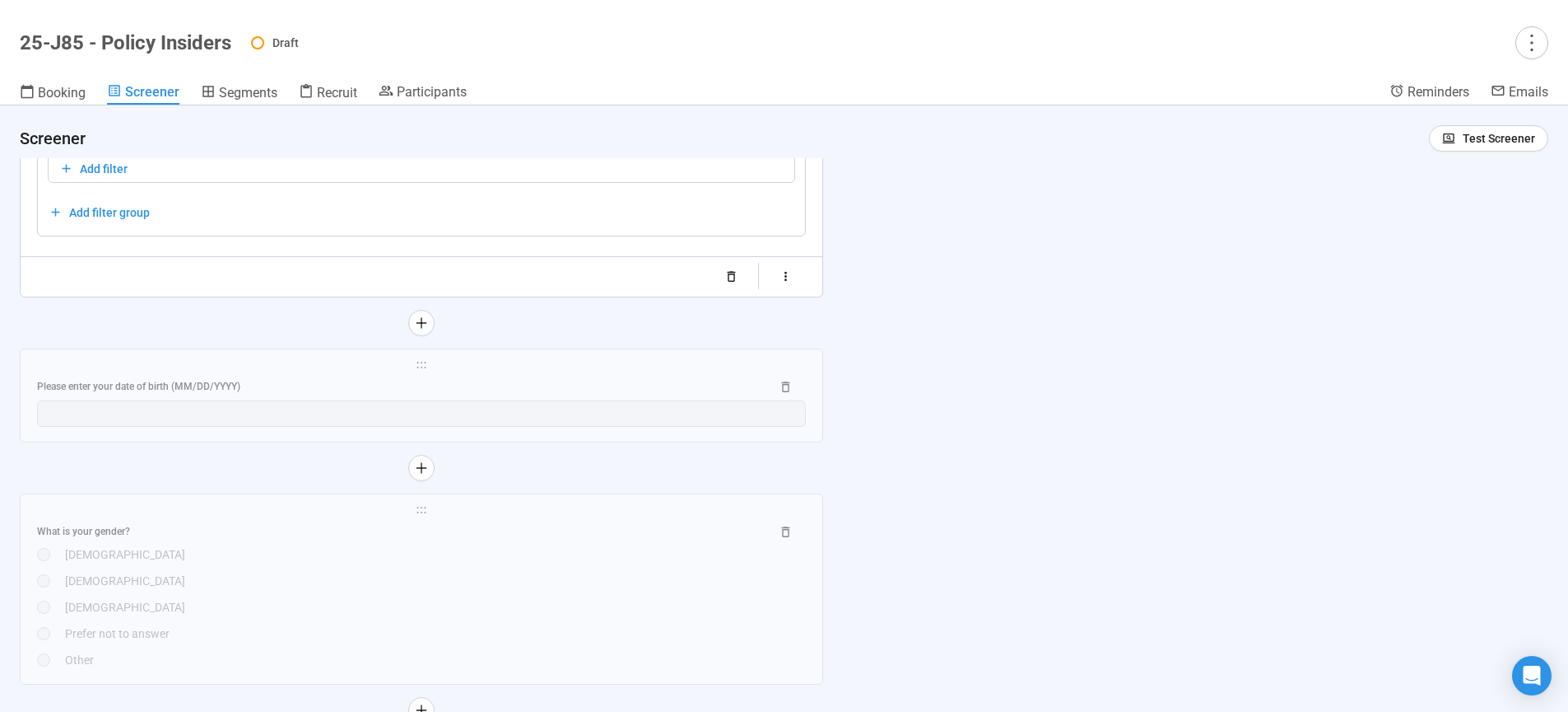
scroll to position [2765, 0]
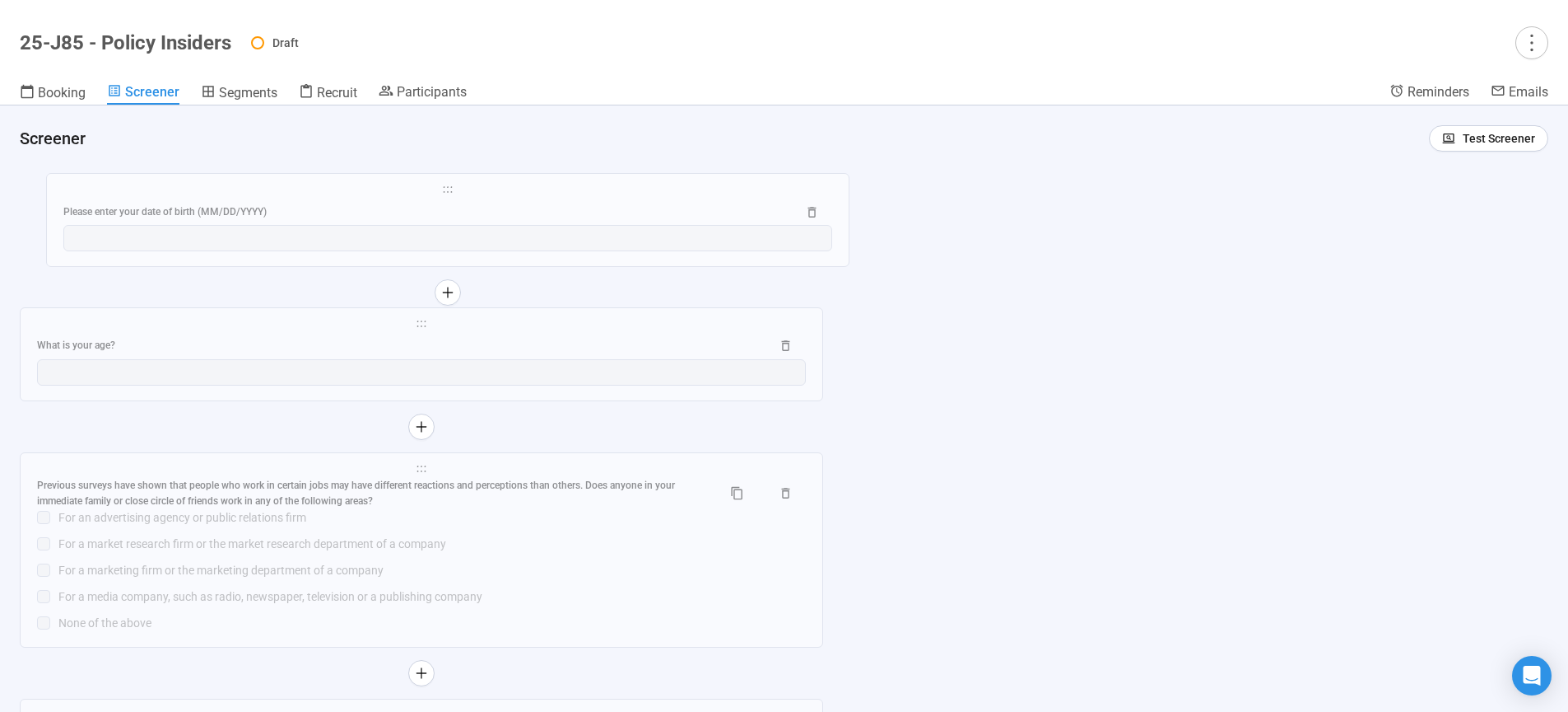
drag, startPoint x: 431, startPoint y: 367, endPoint x: 457, endPoint y: 199, distance: 170.0
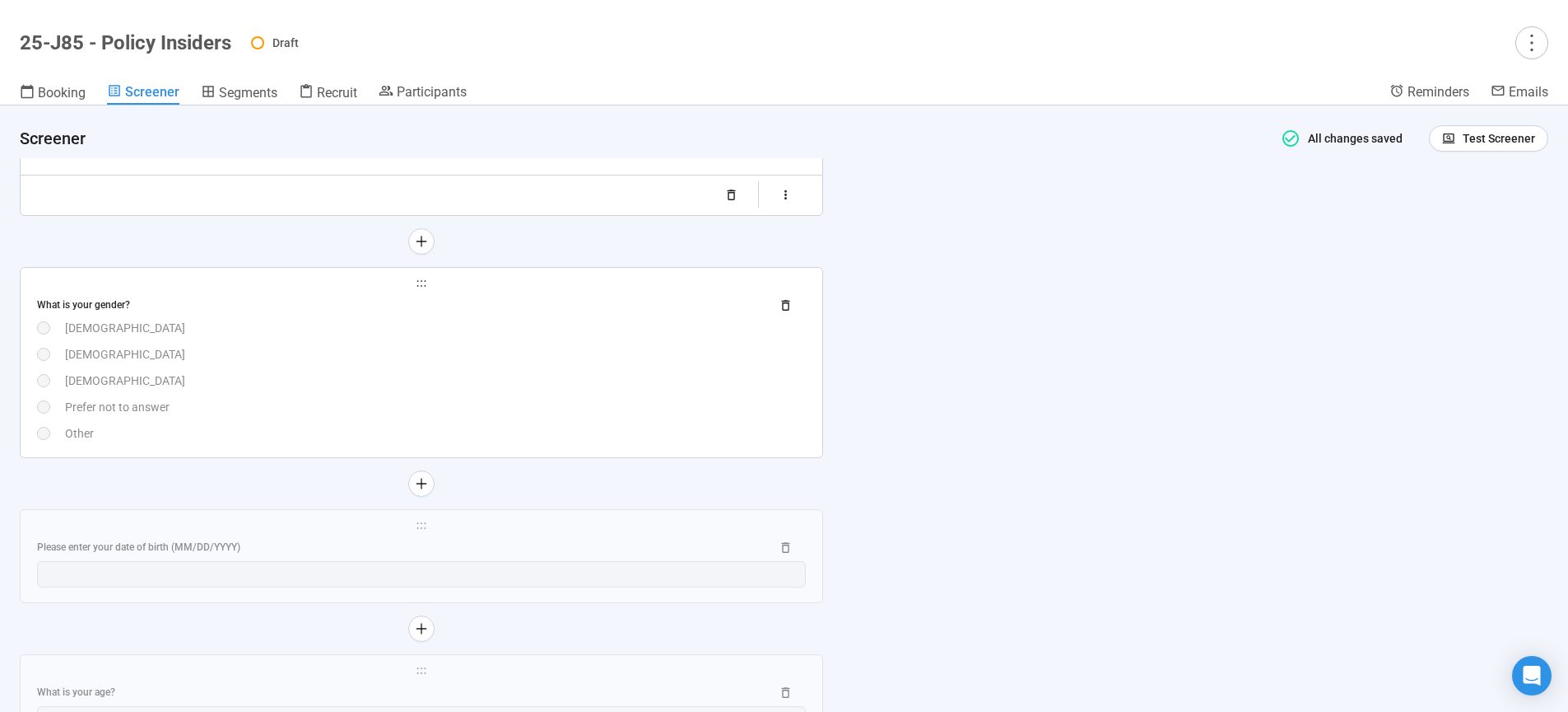
scroll to position [2849, 0]
click at [511, 321] on div "[DEMOGRAPHIC_DATA]" at bounding box center [436, 325] width 741 height 18
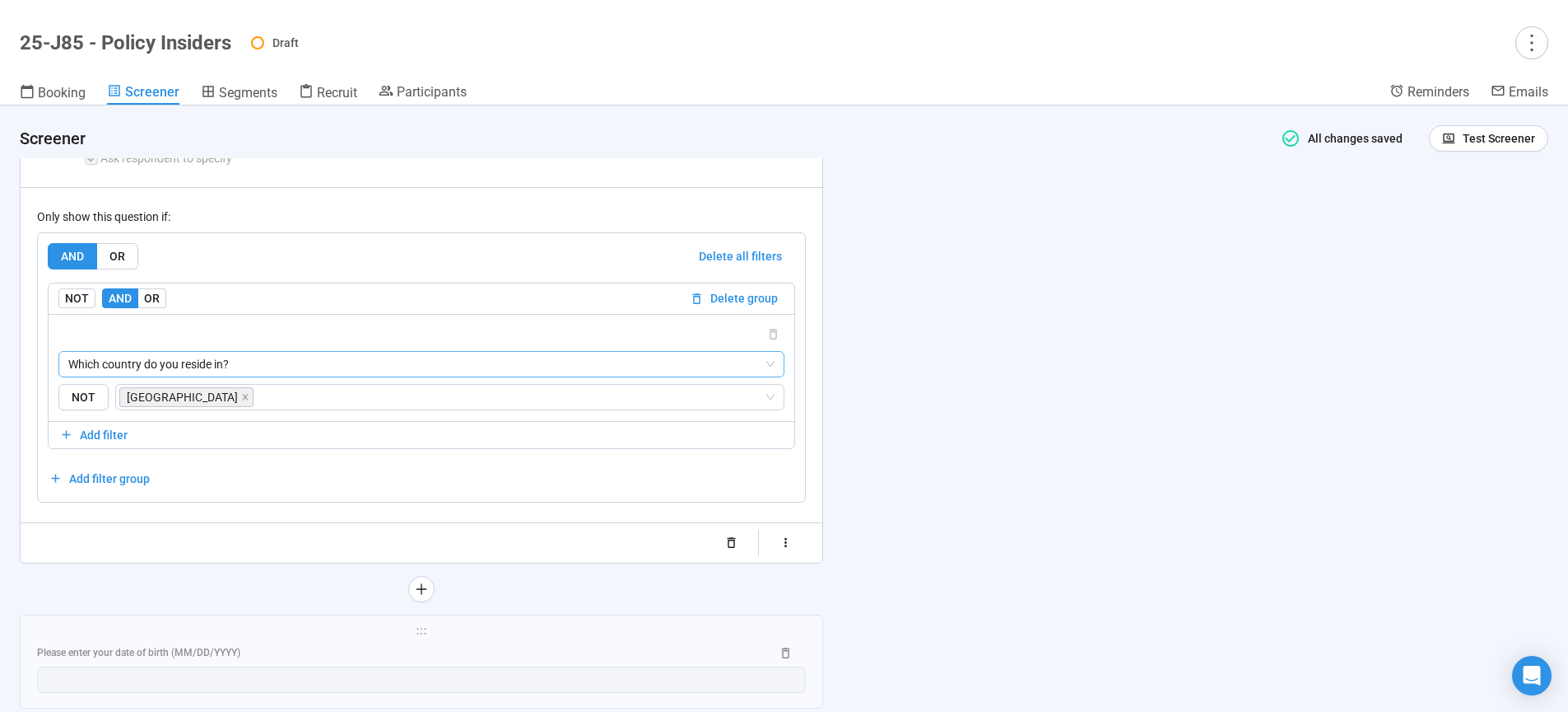
scroll to position [2952, 0]
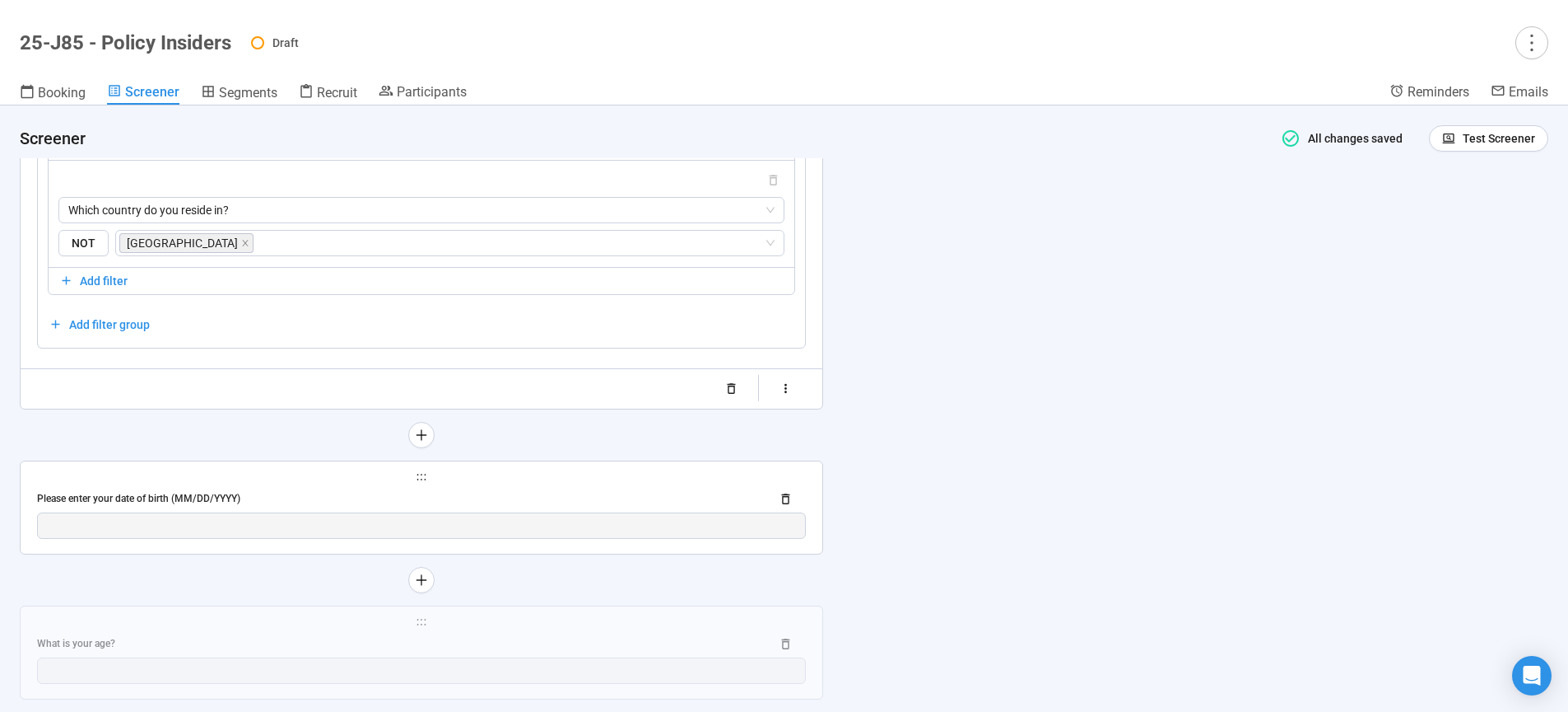
click at [522, 490] on div "Please enter your date of birth (MM/DD/YYYY)" at bounding box center [421, 498] width 768 height 26
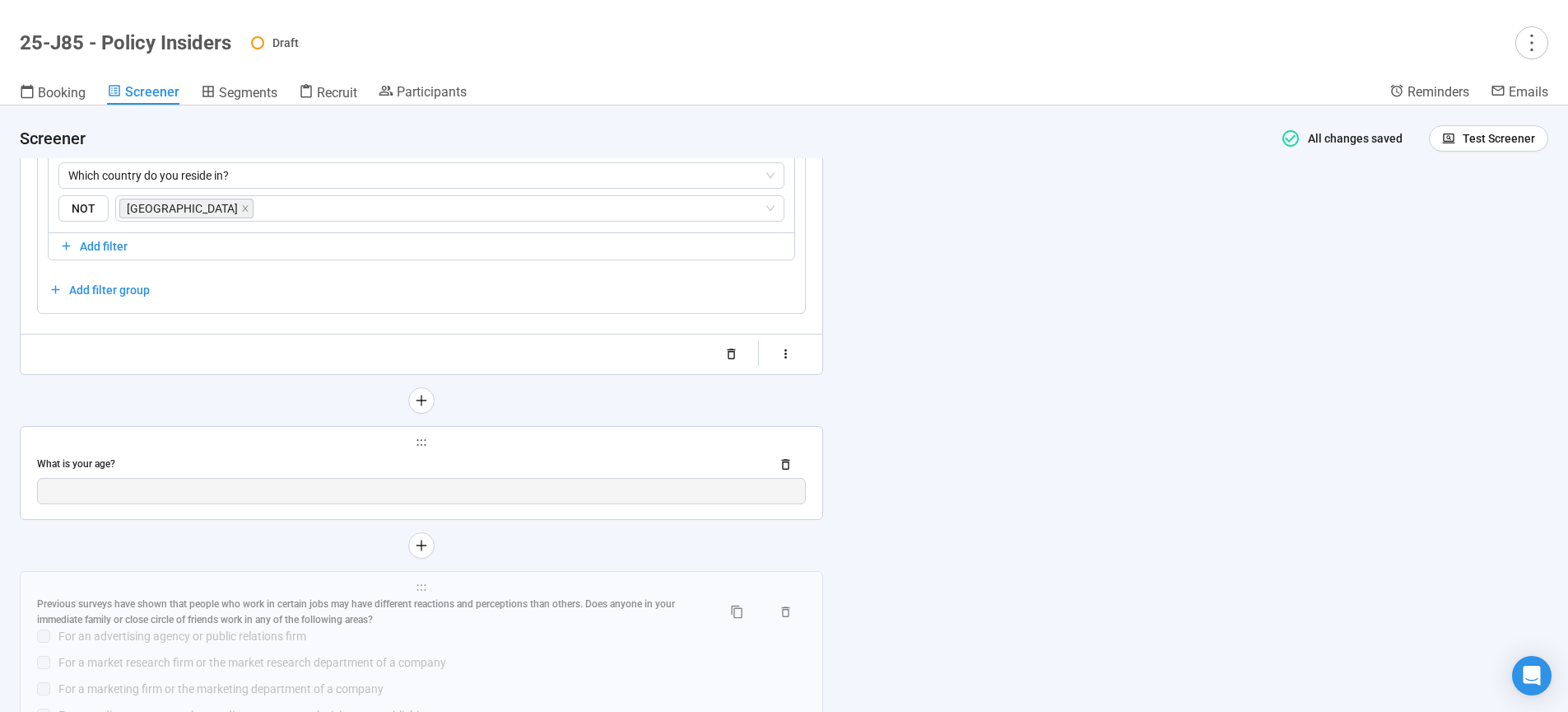
click at [525, 460] on div "What is your age?" at bounding box center [396, 464] width 720 height 16
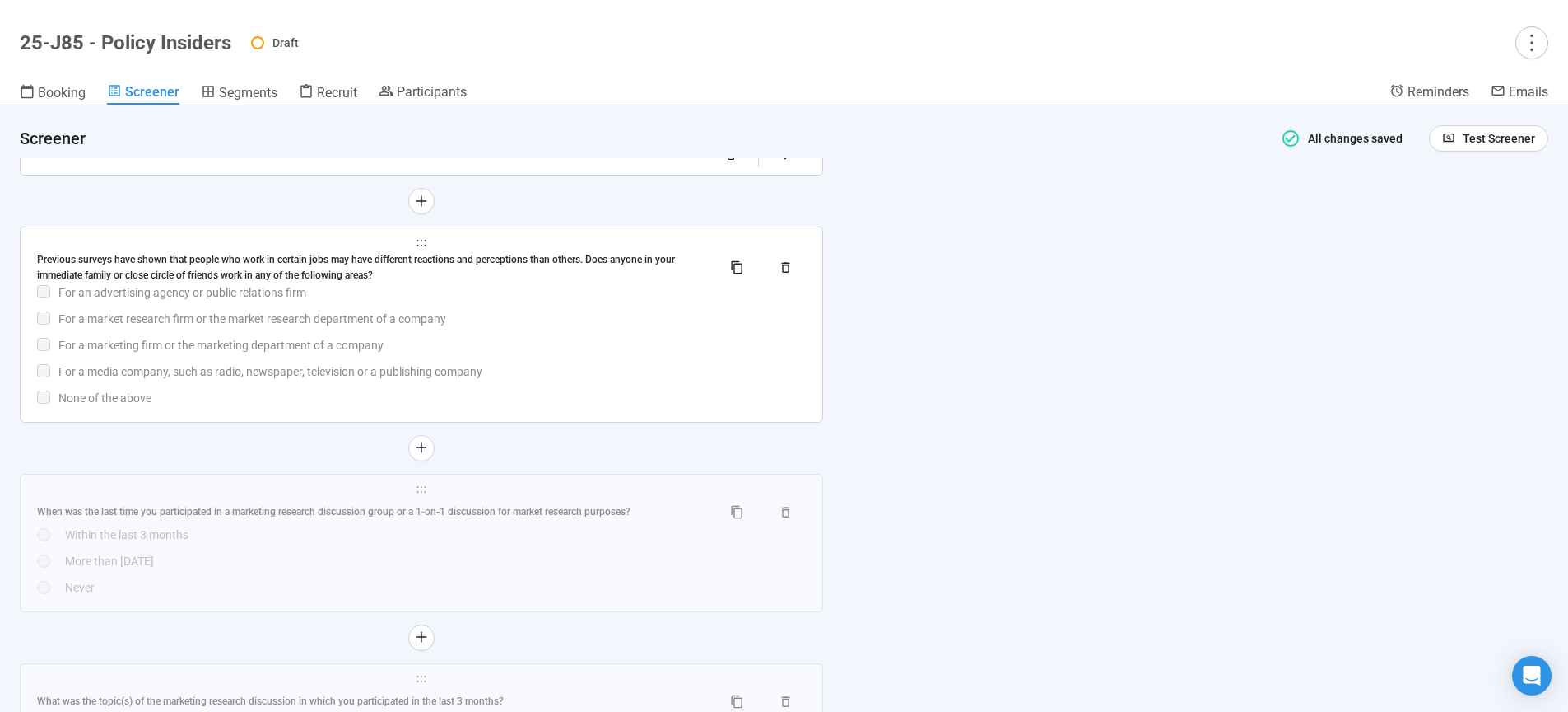
click at [542, 356] on div "Previous surveys have shown that people who work in certain jobs may have diffe…" at bounding box center [421, 330] width 768 height 155
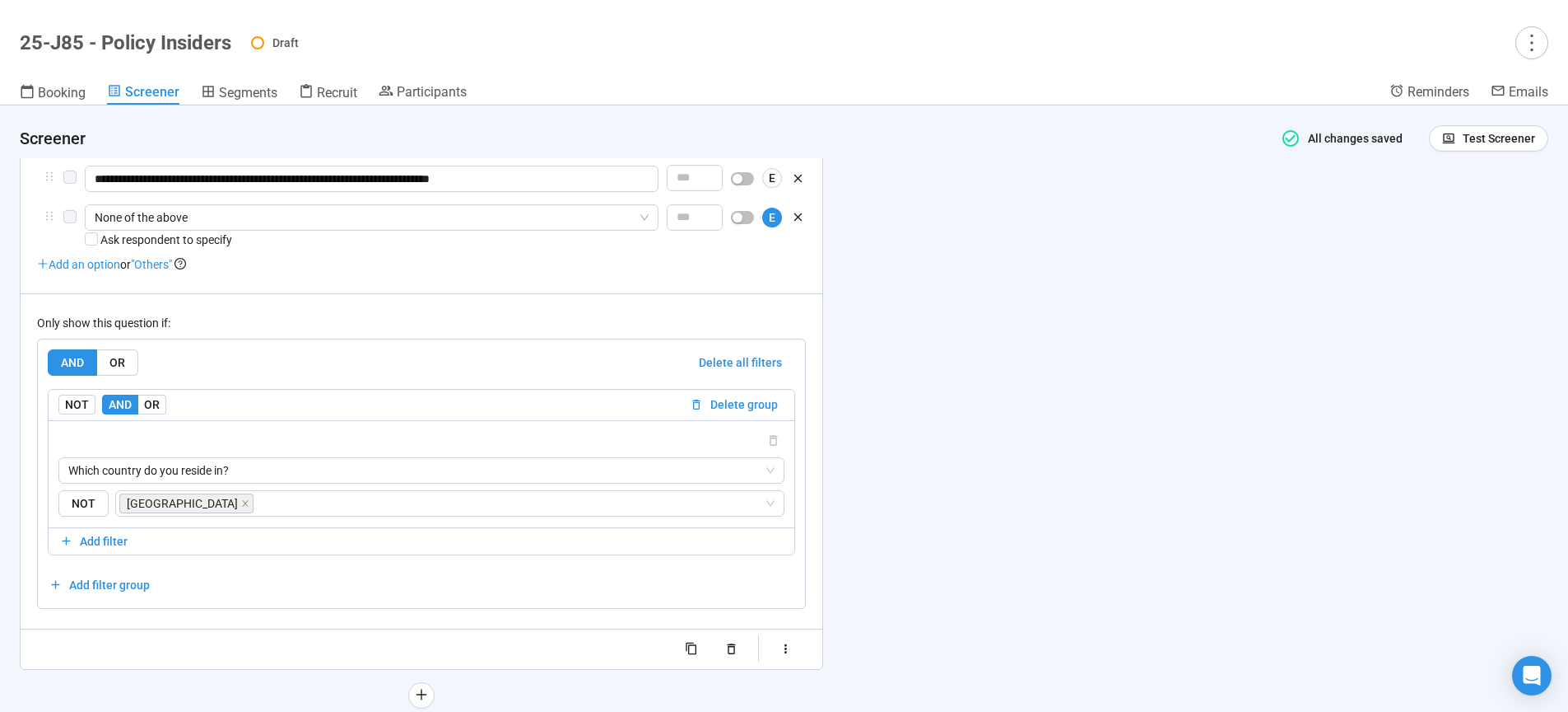
scroll to position [3678, 0]
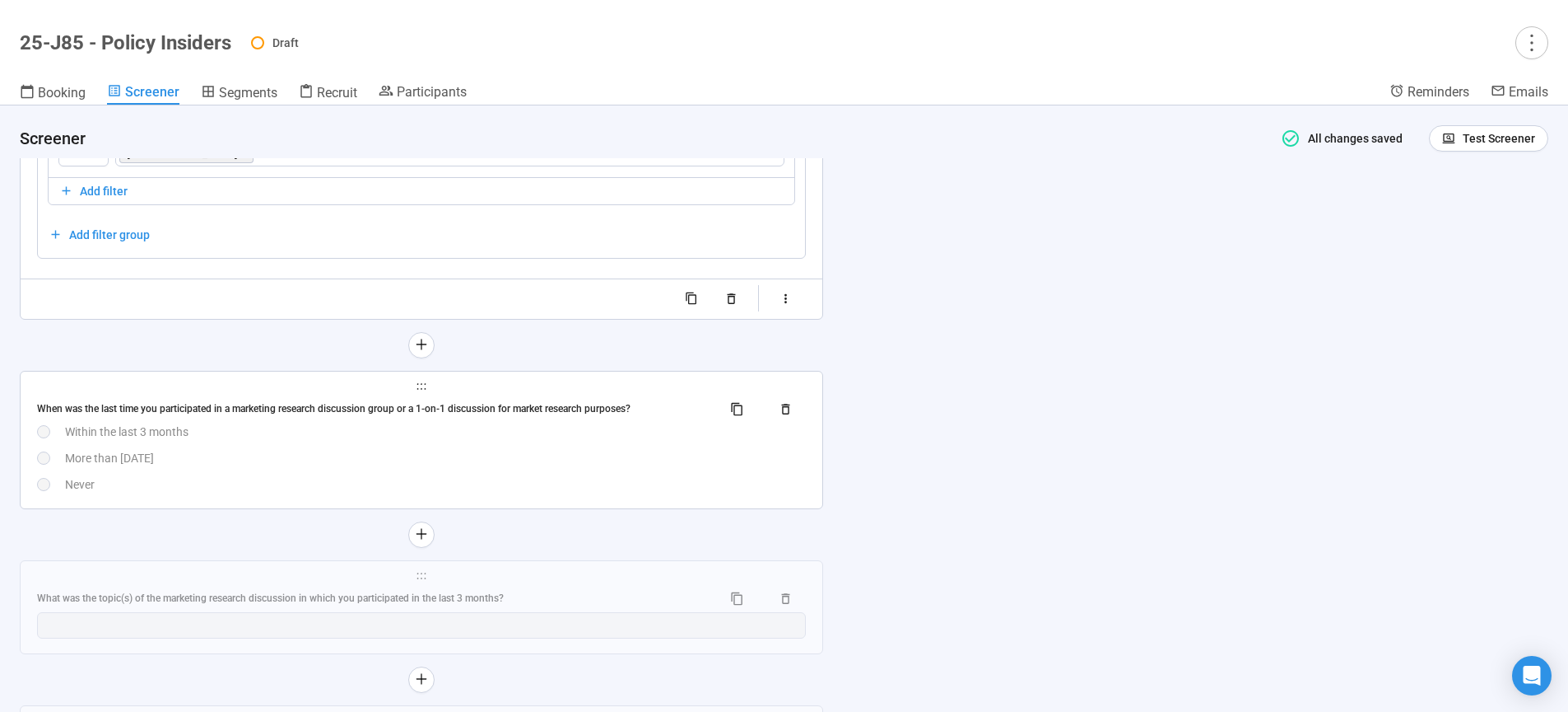
click at [531, 417] on div "When was the last time you participated in a marketing research discussion grou…" at bounding box center [372, 408] width 671 height 16
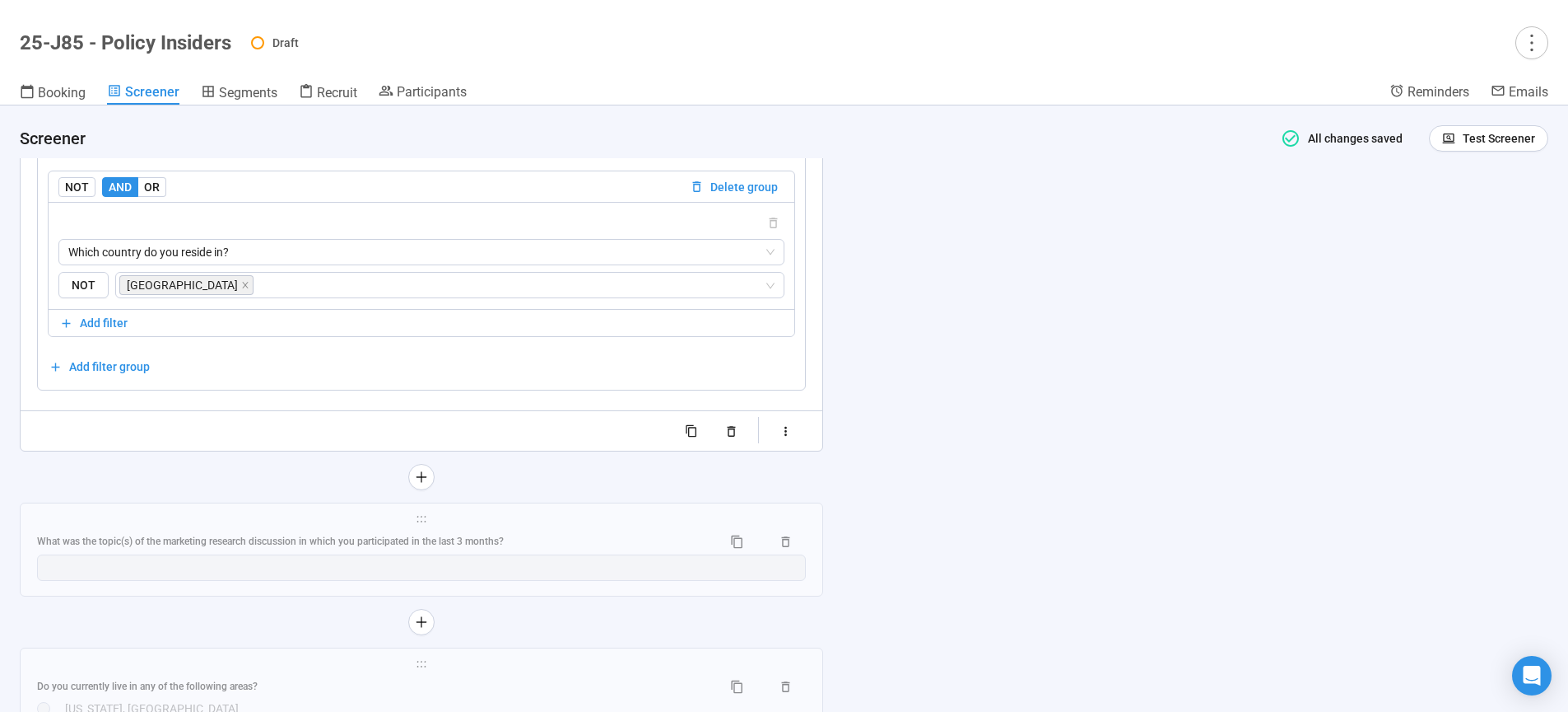
scroll to position [4008, 0]
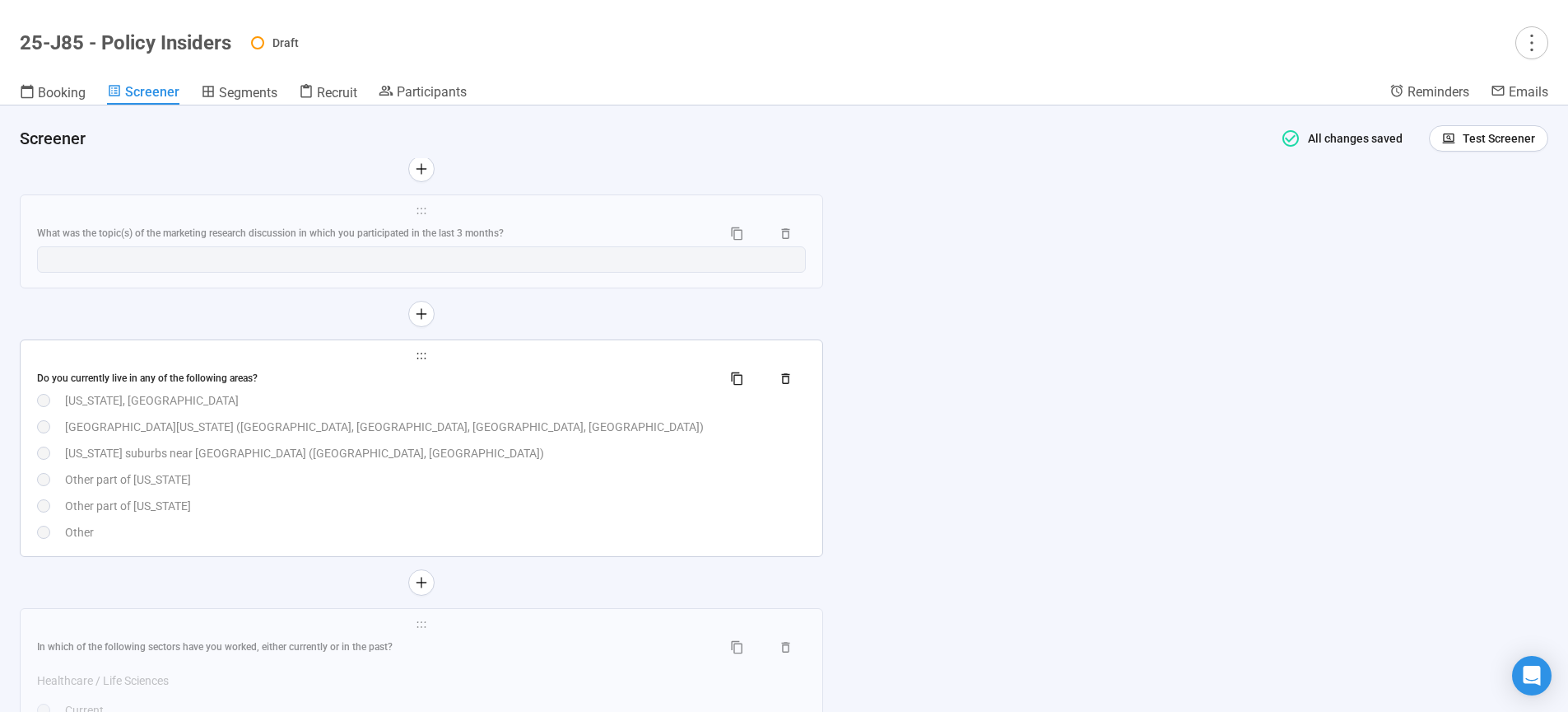
click at [565, 373] on div "Do you currently live in any of the following areas?" at bounding box center [421, 377] width 768 height 26
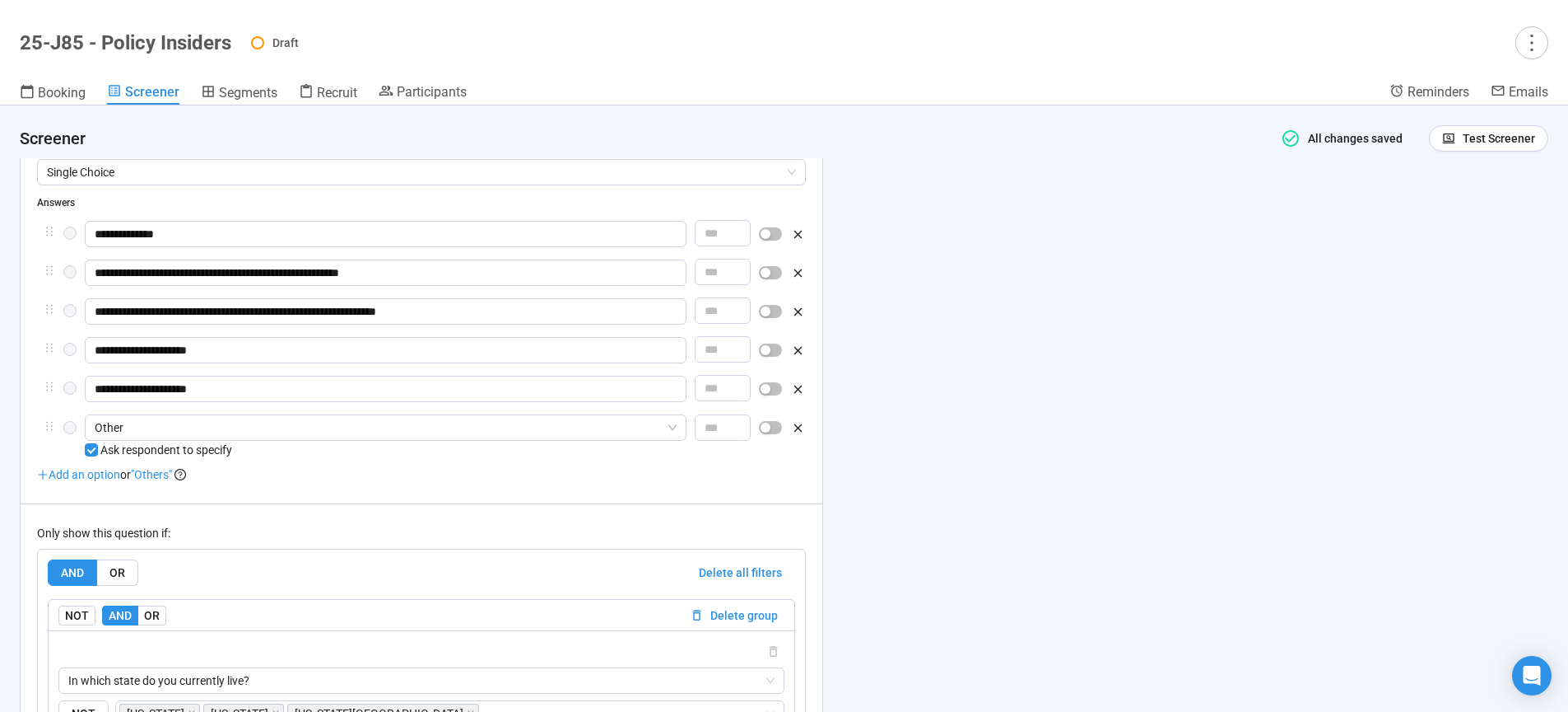
scroll to position [3906, 0]
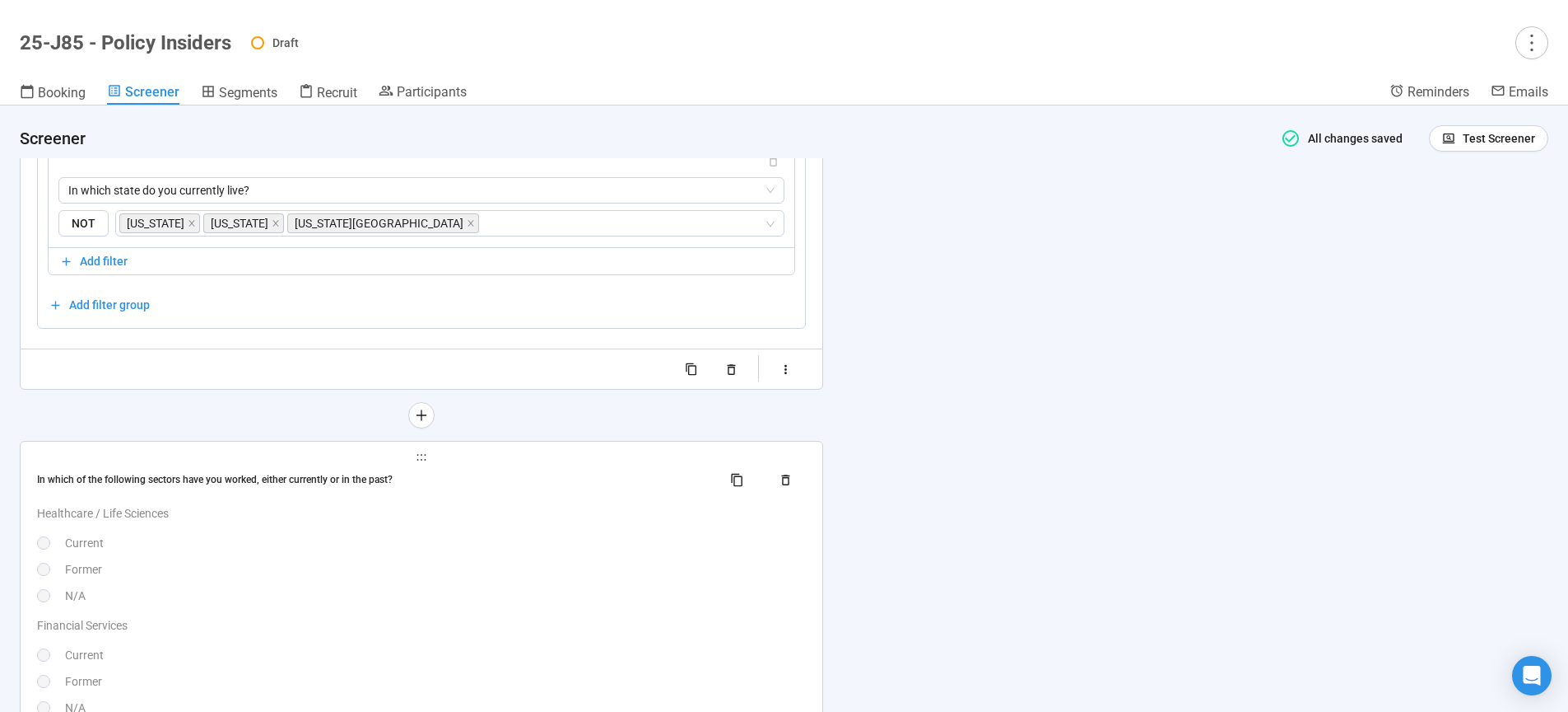
click at [463, 566] on div "Healthcare / Life Sciences Current Former N/A" at bounding box center [421, 554] width 768 height 101
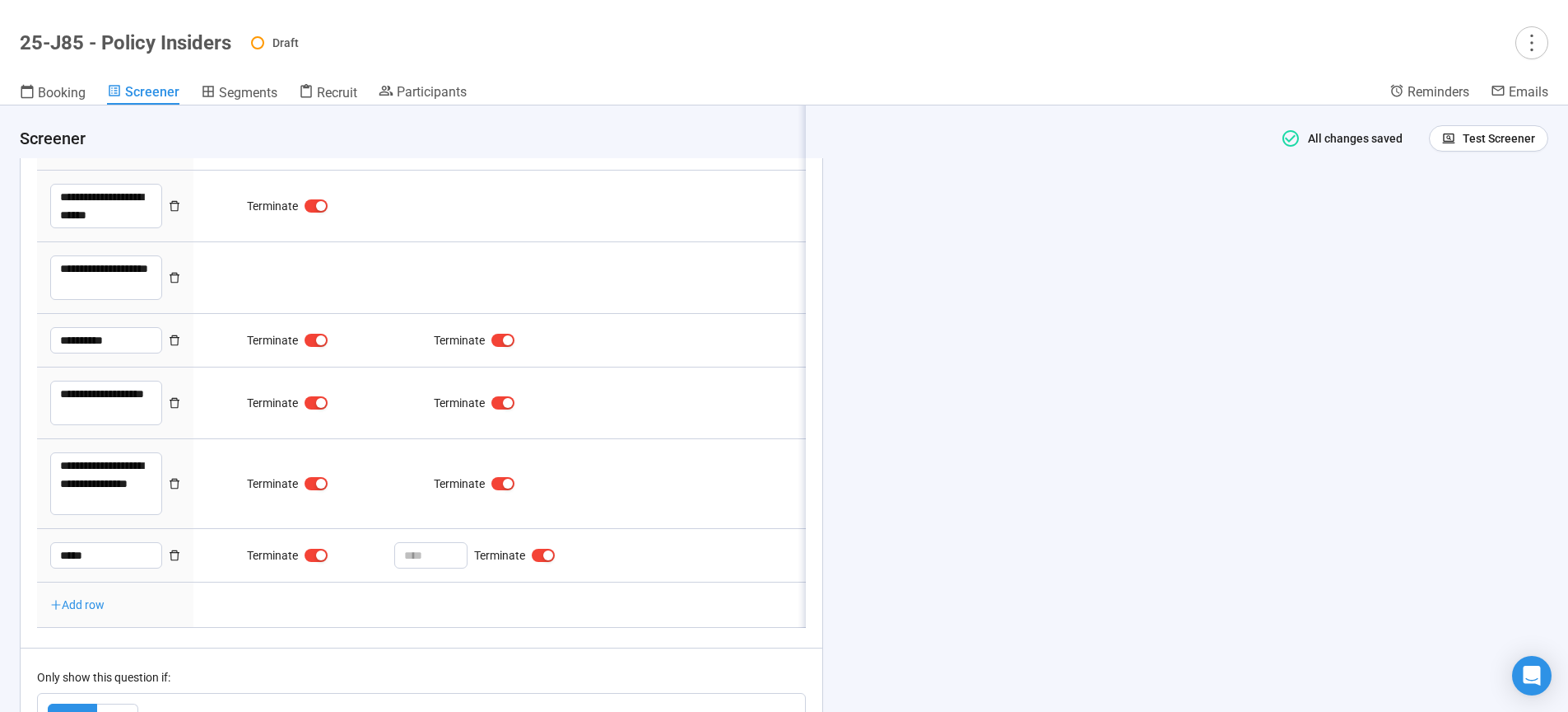
type textarea "**********"
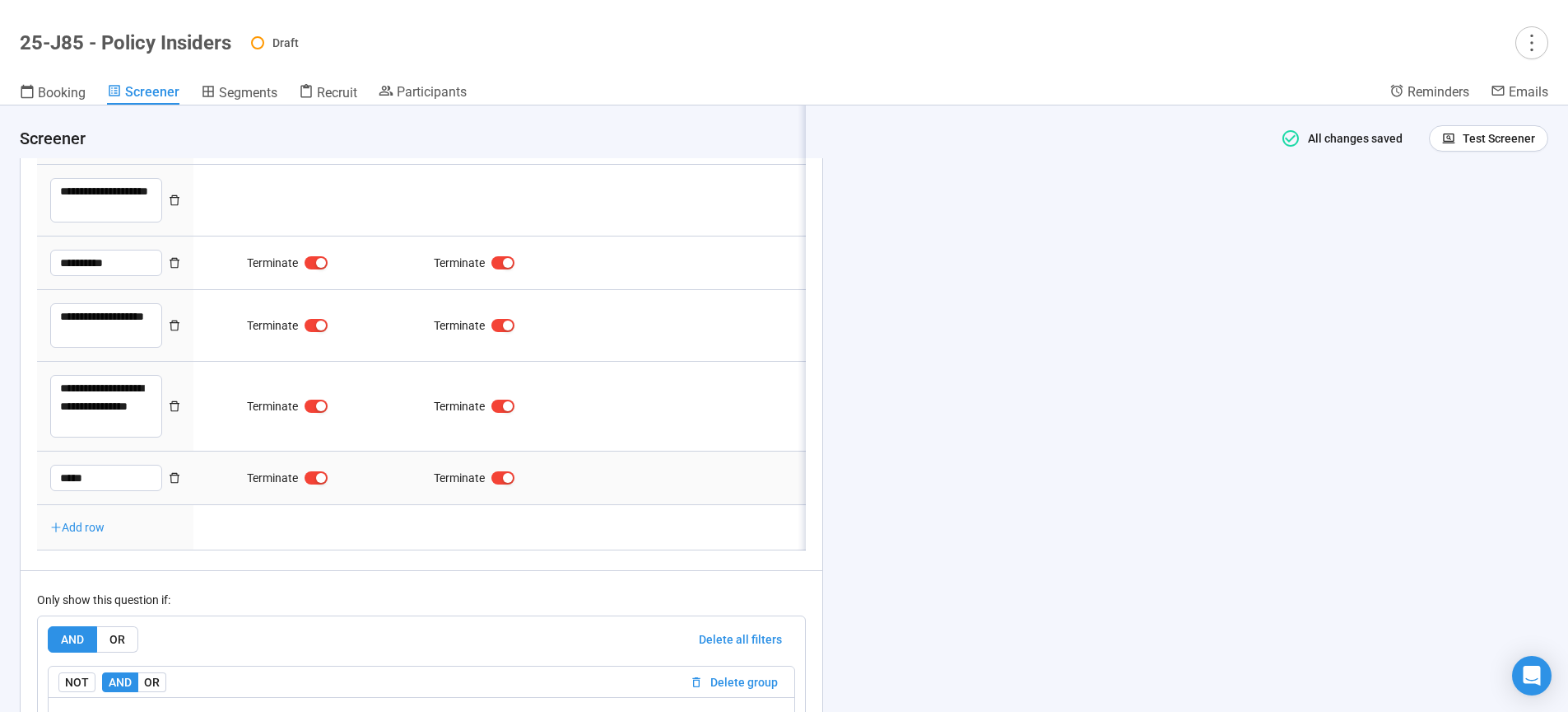
scroll to position [4628, 0]
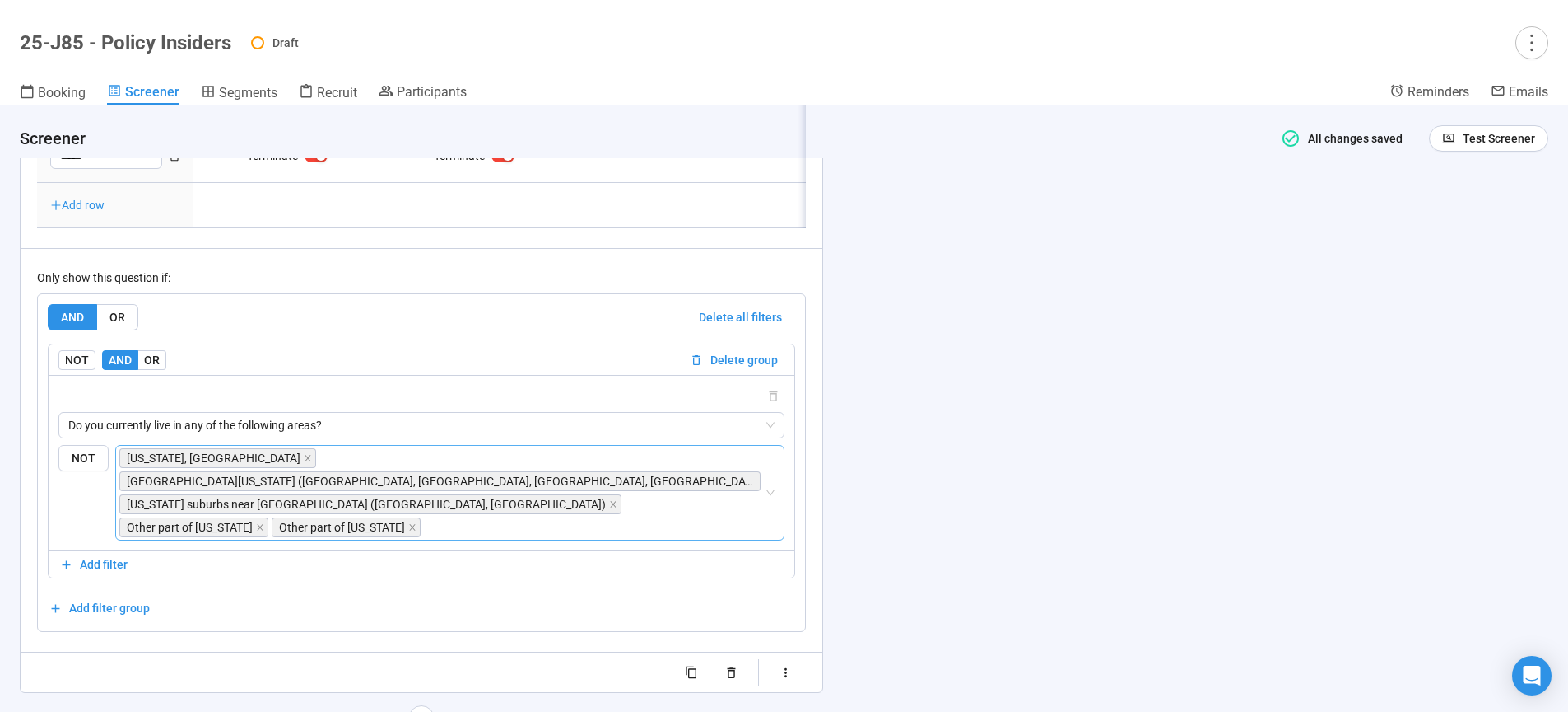
click at [702, 502] on div "Washington, DC Northern Virginia (Arlington, Alexandria, Fairfax, Loudoun) Mary…" at bounding box center [441, 492] width 644 height 92
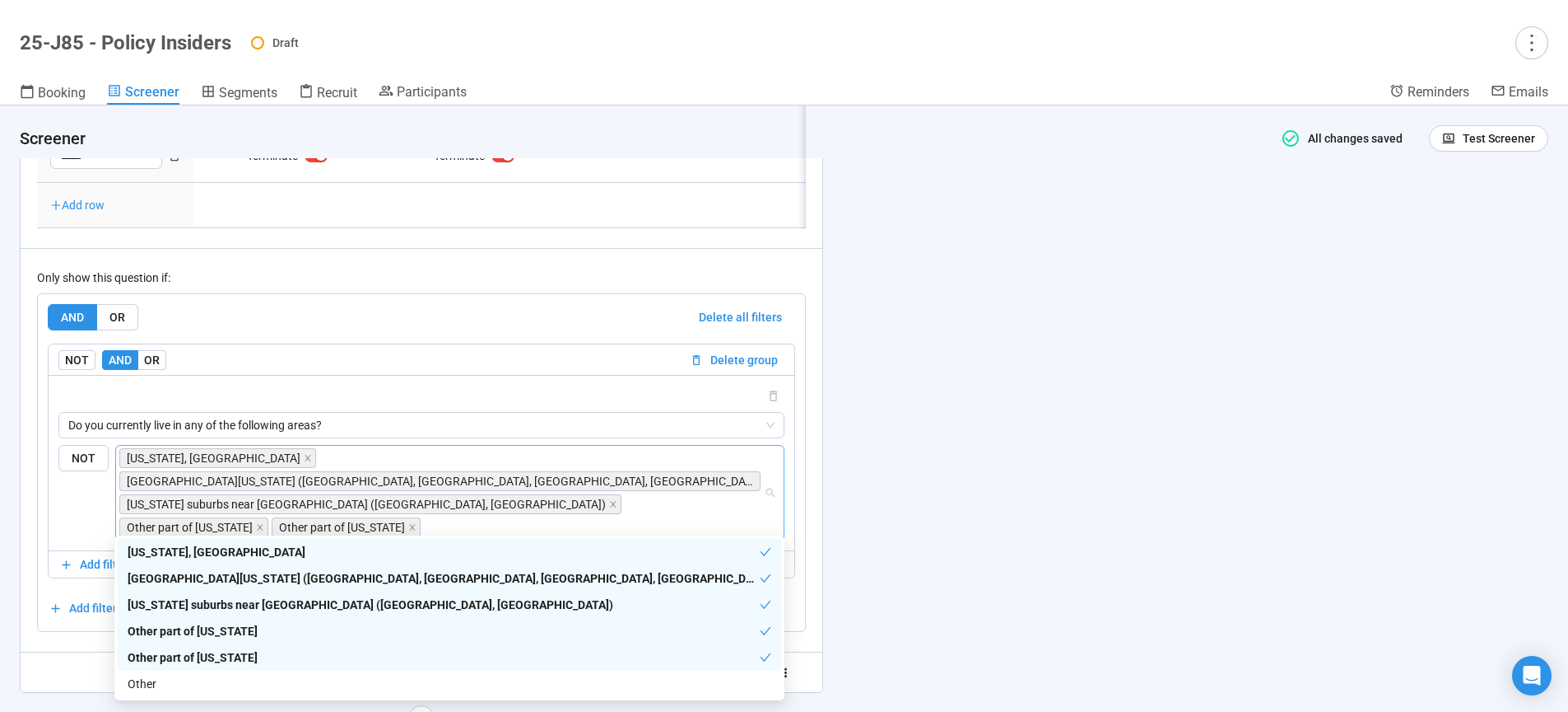
click at [1233, 483] on div "**********" at bounding box center [784, 408] width 1568 height 606
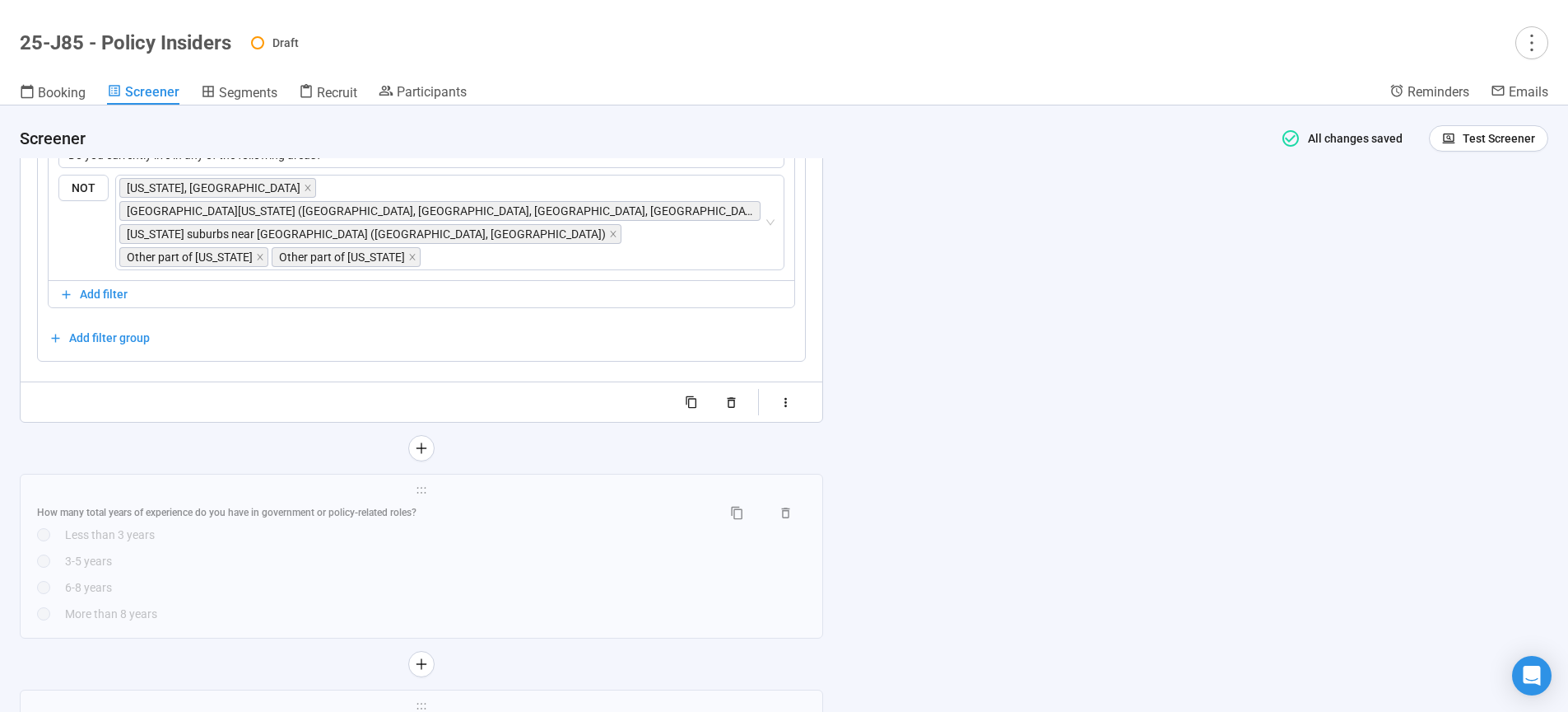
scroll to position [4992, 0]
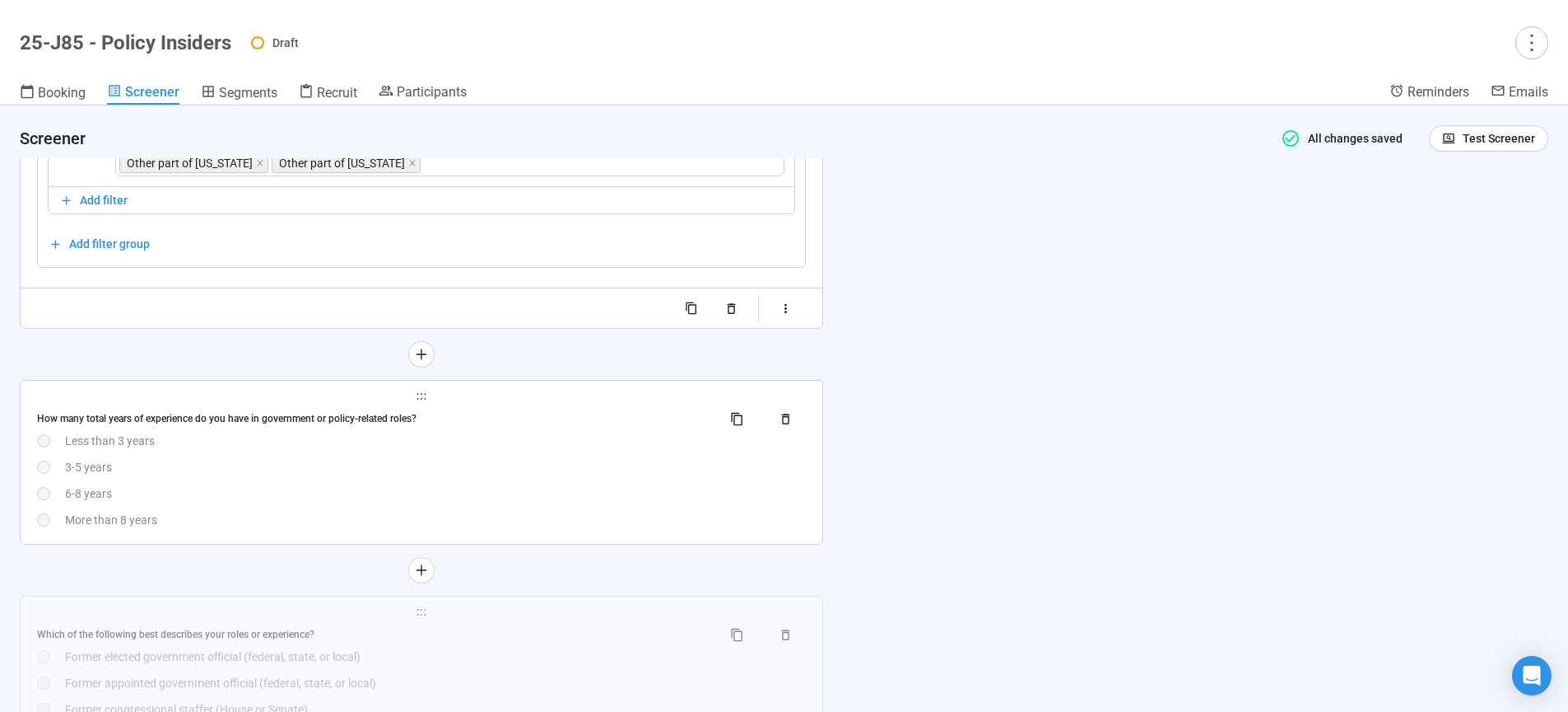
click at [427, 467] on div "3-5 years" at bounding box center [436, 467] width 741 height 18
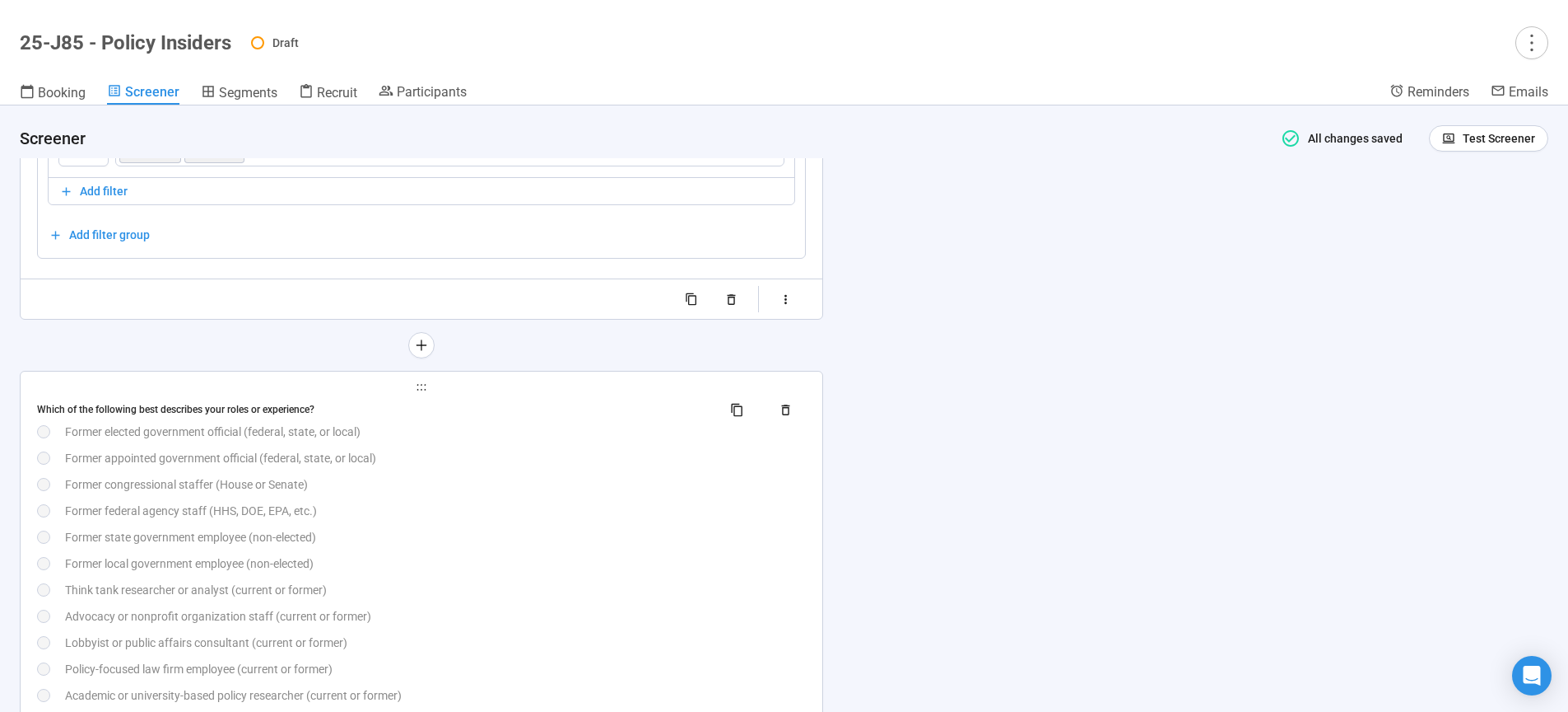
click at [453, 505] on div "Which of the following best describes your roles or experience? Former elected …" at bounding box center [421, 590] width 768 height 387
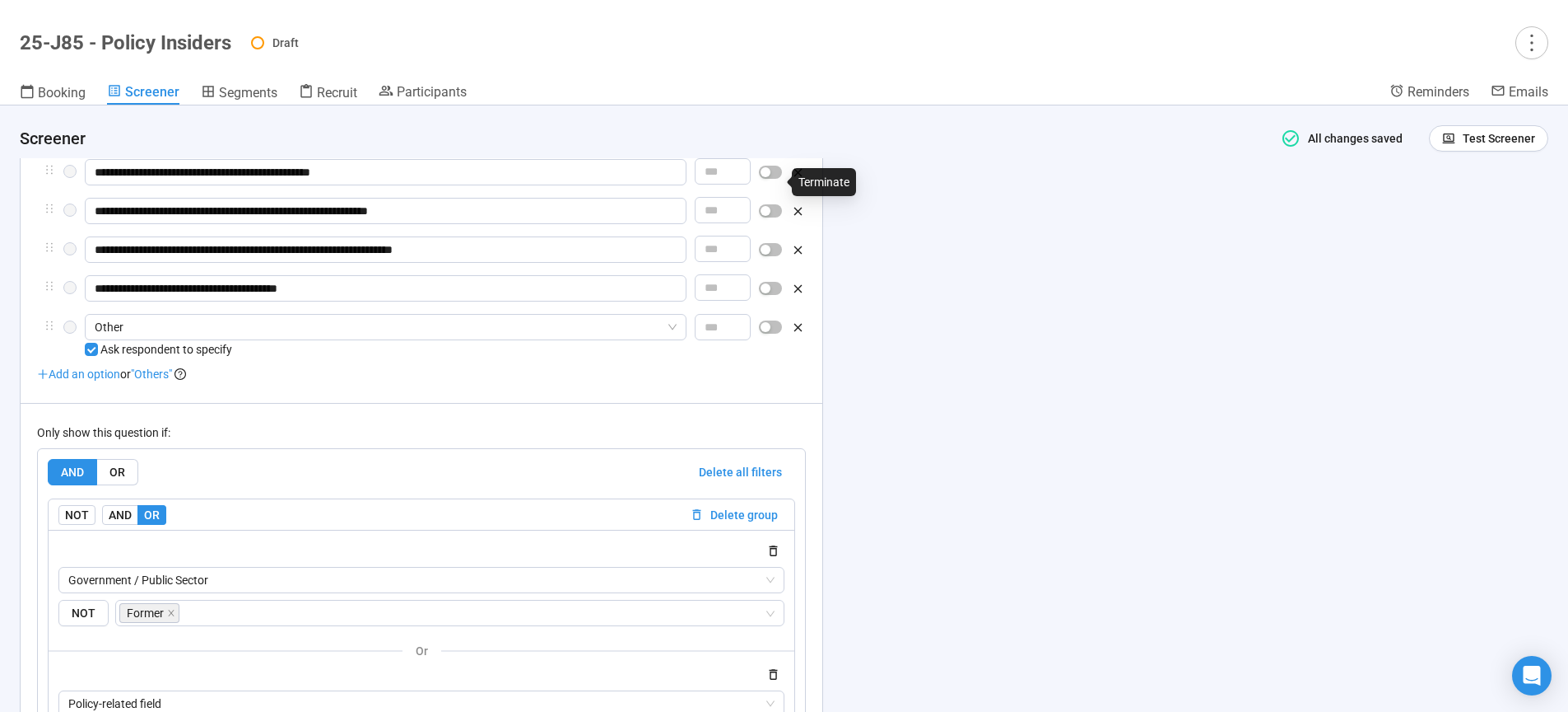
scroll to position [6011, 0]
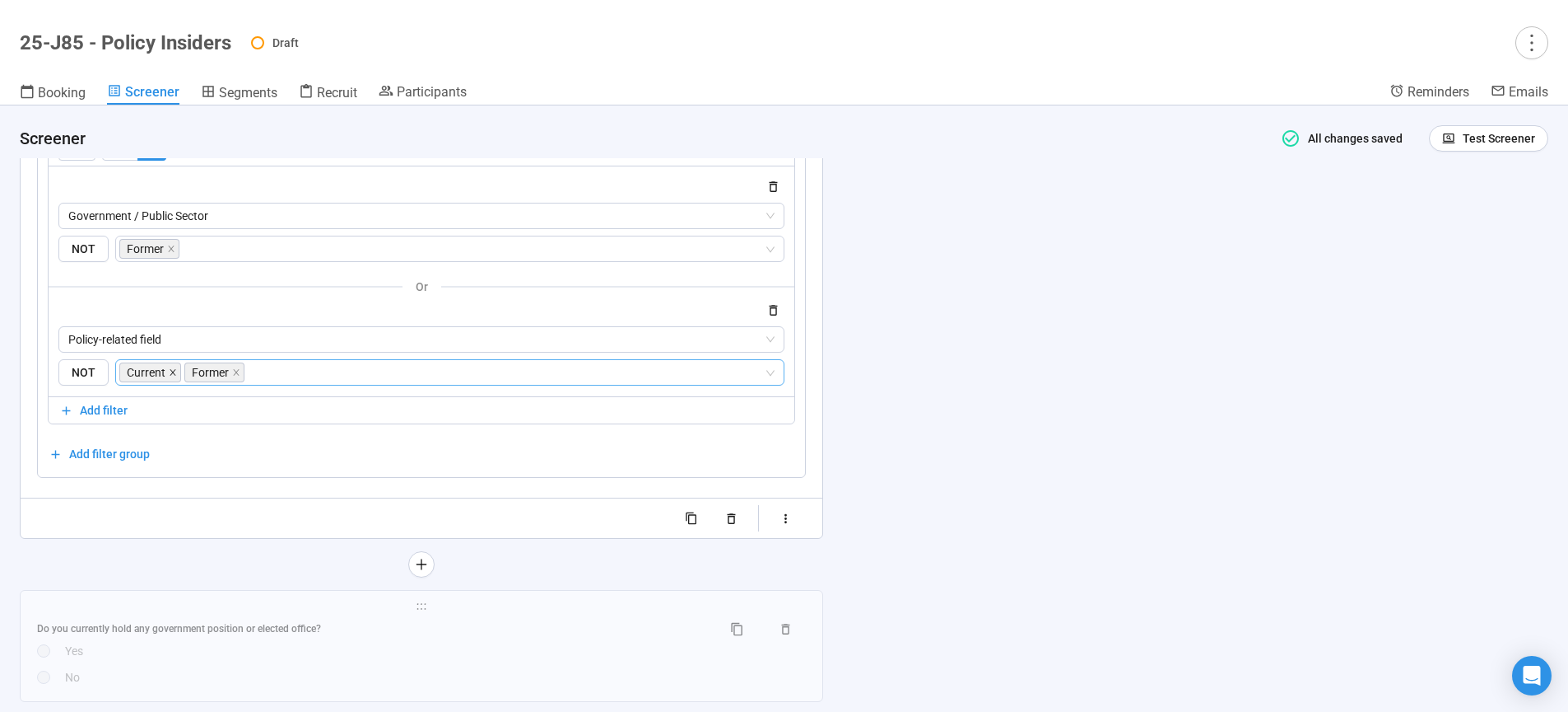
click at [169, 377] on icon "close" at bounding box center [173, 372] width 8 height 8
click at [173, 377] on icon "close" at bounding box center [171, 372] width 8 height 8
click at [170, 253] on icon "close" at bounding box center [171, 249] width 8 height 8
click at [303, 228] on span "Government / Public Sector" at bounding box center [422, 216] width 706 height 24
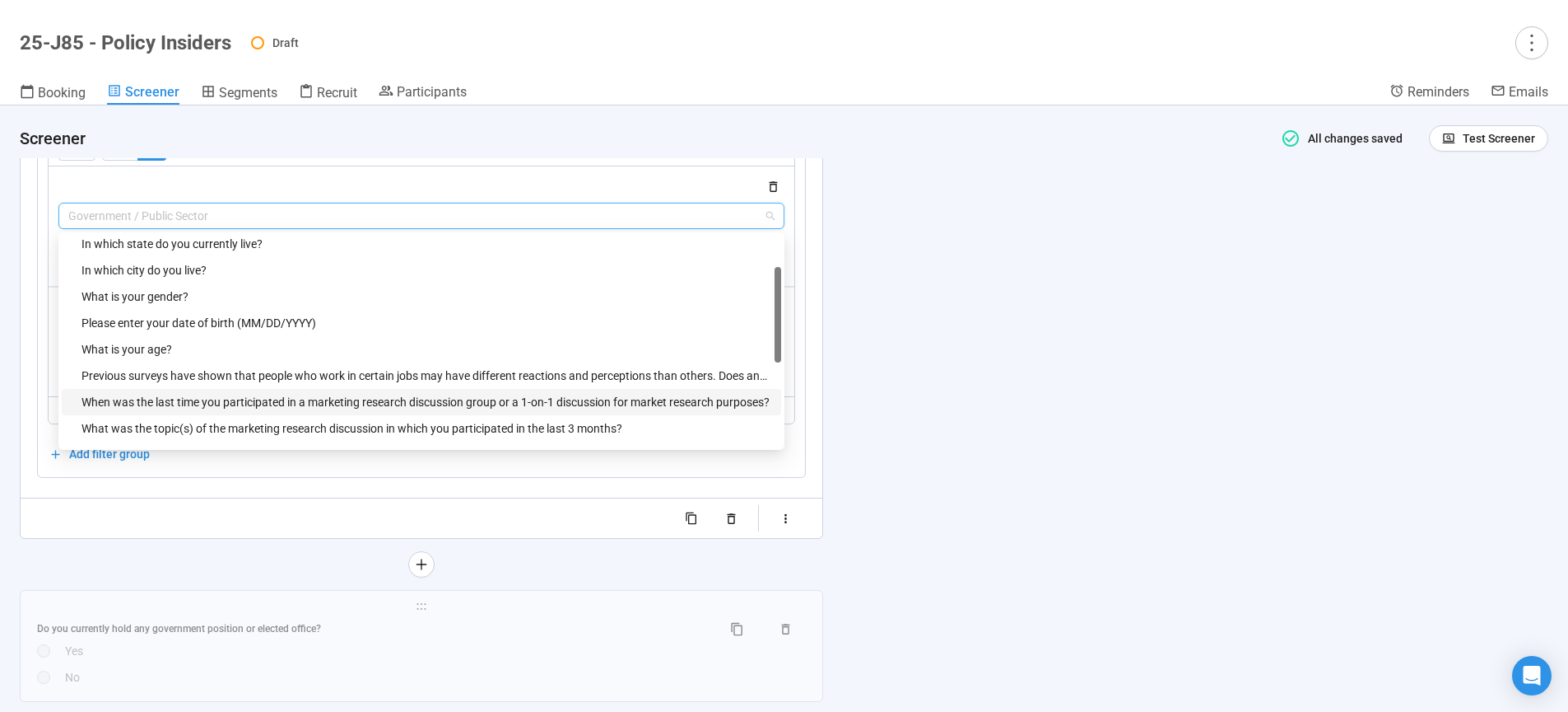
scroll to position [126, 0]
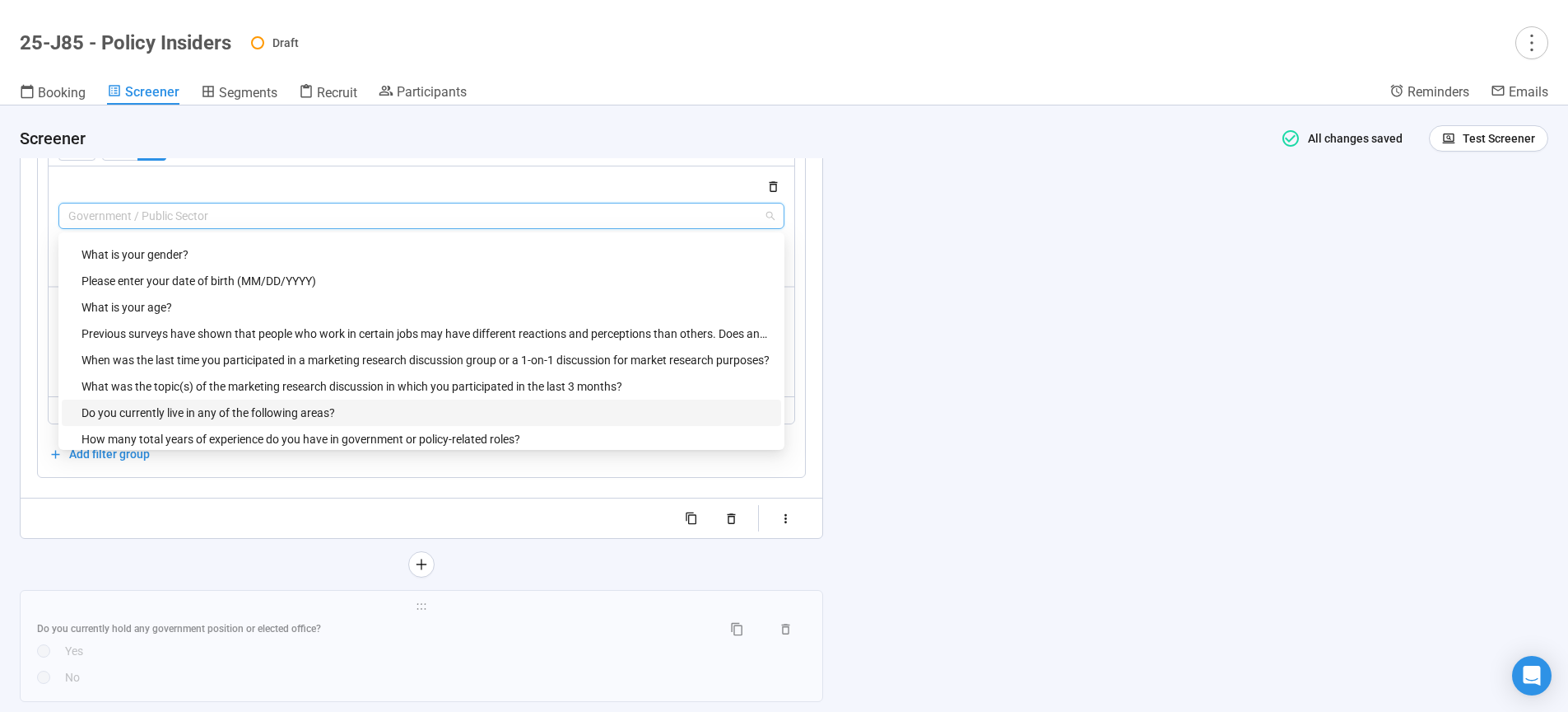
click at [205, 422] on div "Do you currently live in any of the following areas?" at bounding box center [426, 413] width 690 height 18
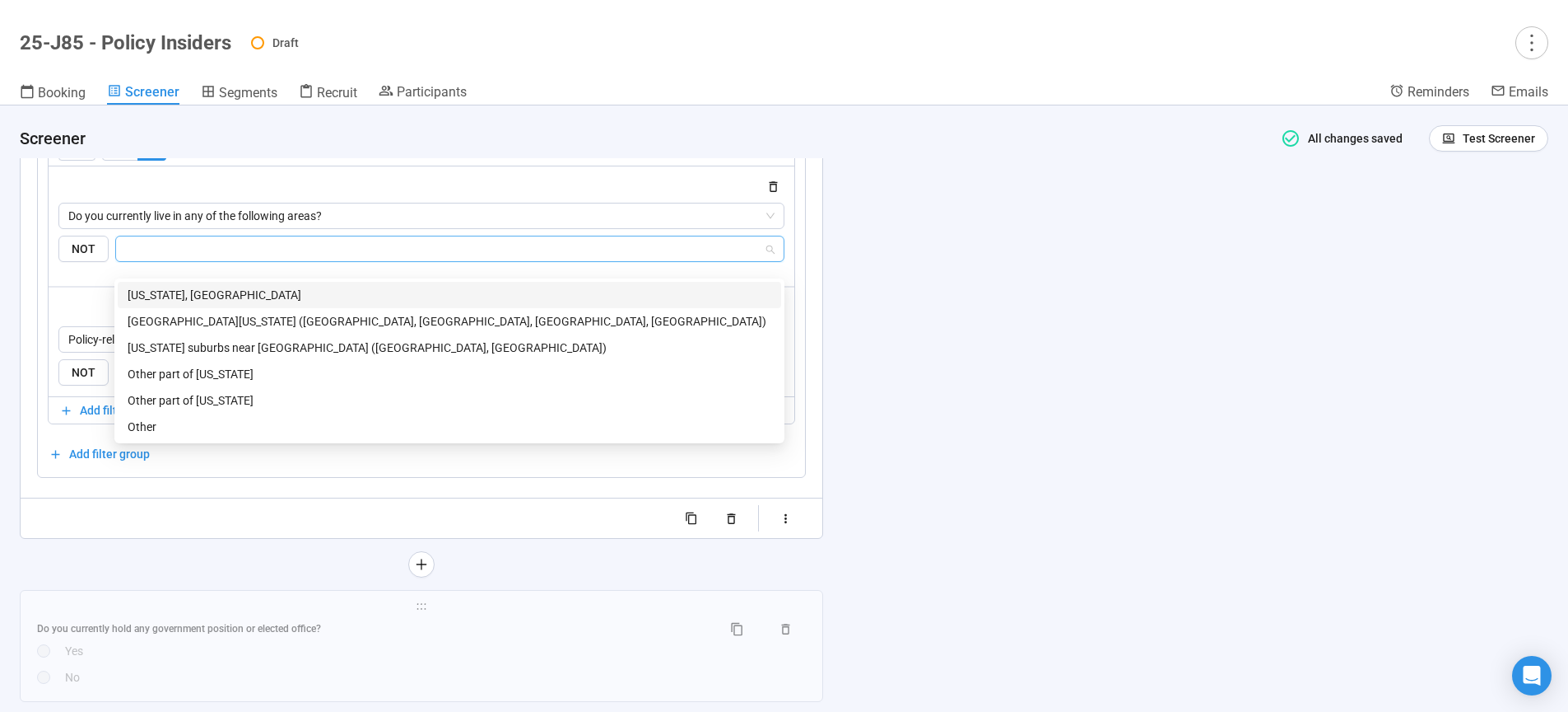
click at [184, 258] on input "search" at bounding box center [444, 249] width 638 height 20
drag, startPoint x: 184, startPoint y: 301, endPoint x: 188, endPoint y: 320, distance: 19.4
click at [184, 301] on div "[US_STATE], [GEOGRAPHIC_DATA]" at bounding box center [449, 295] width 644 height 18
click at [188, 320] on div "[GEOGRAPHIC_DATA][US_STATE] ([GEOGRAPHIC_DATA], [GEOGRAPHIC_DATA], [GEOGRAPHIC_…" at bounding box center [449, 321] width 644 height 18
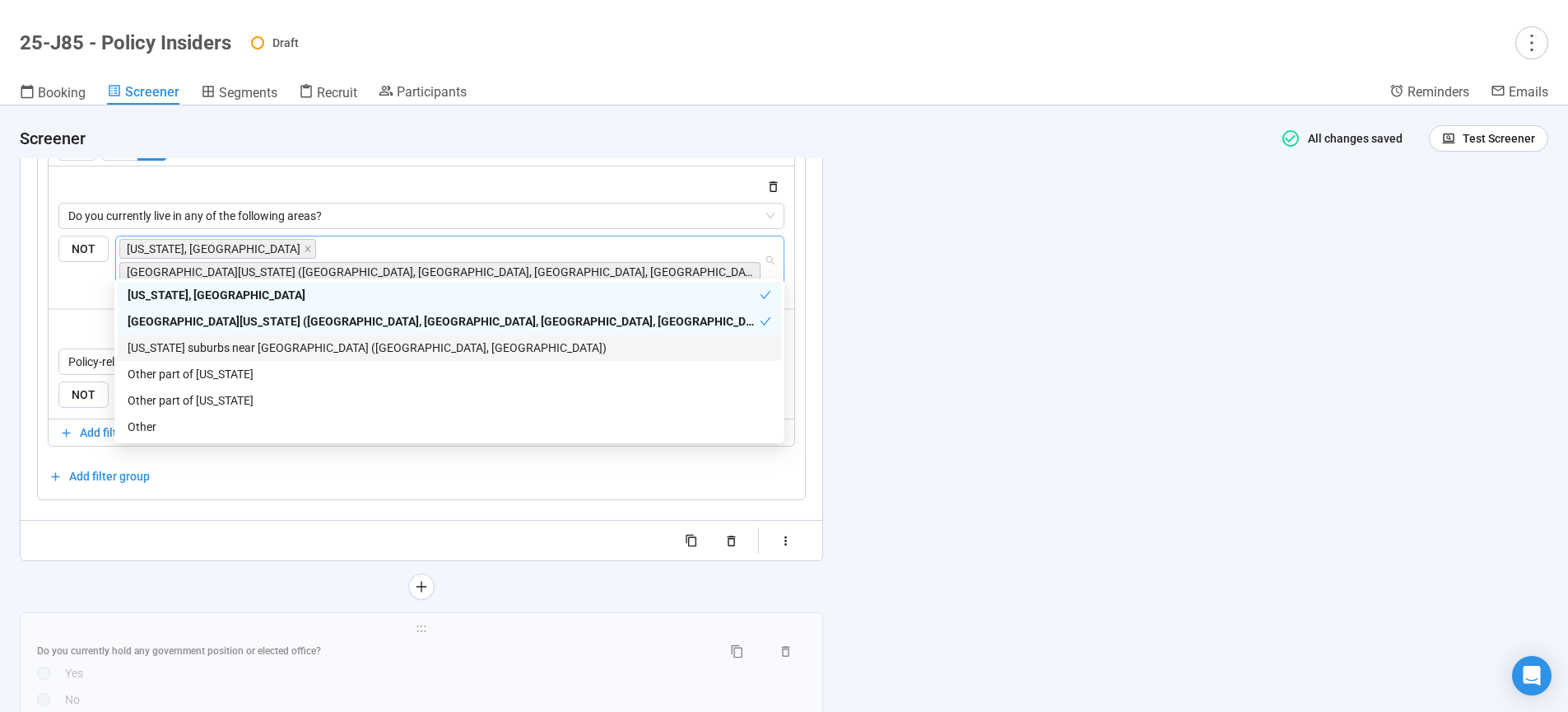
click at [189, 346] on div "[US_STATE] suburbs near [GEOGRAPHIC_DATA] ([GEOGRAPHIC_DATA], [GEOGRAPHIC_DATA])" at bounding box center [449, 348] width 644 height 18
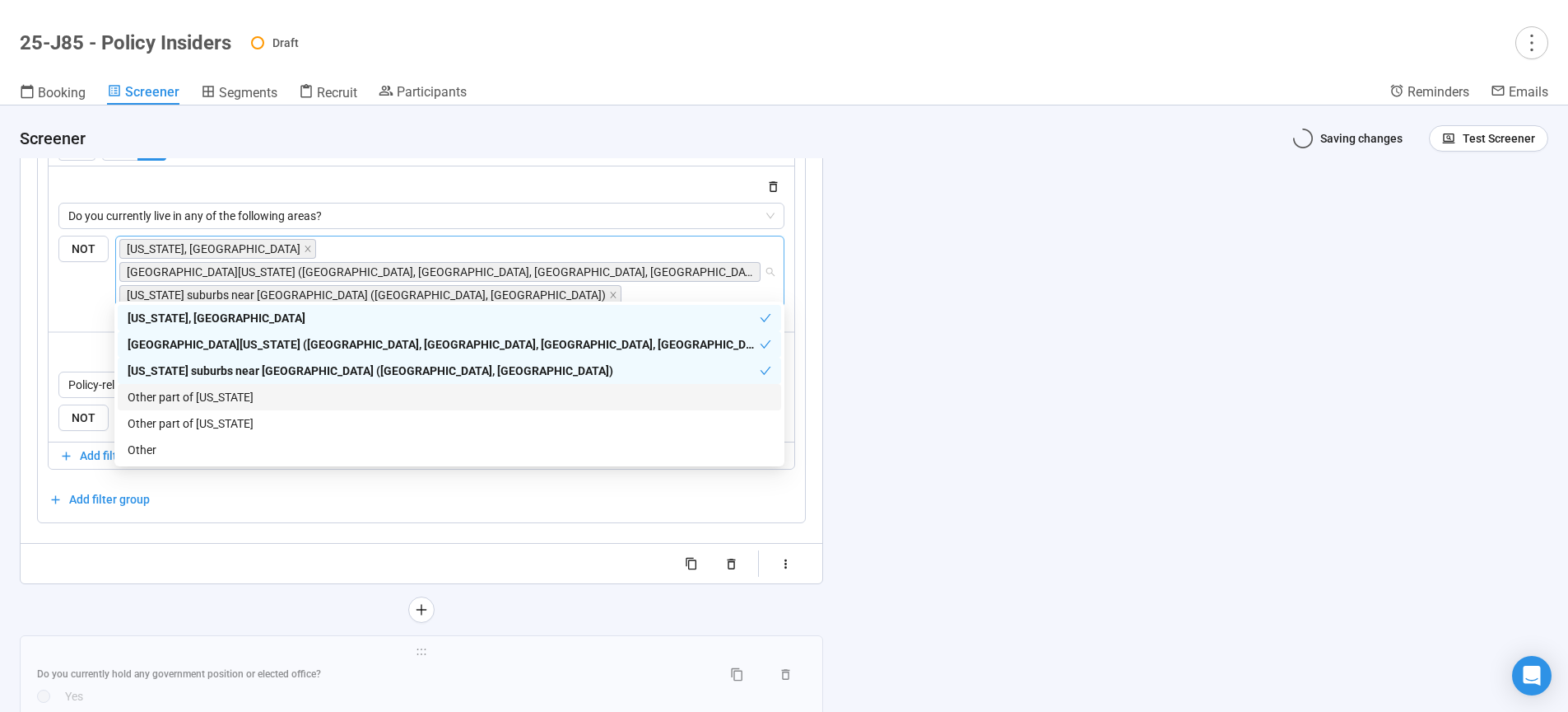
click at [191, 374] on div "[US_STATE] suburbs near [GEOGRAPHIC_DATA] ([GEOGRAPHIC_DATA], [GEOGRAPHIC_DATA])" at bounding box center [443, 371] width 632 height 18
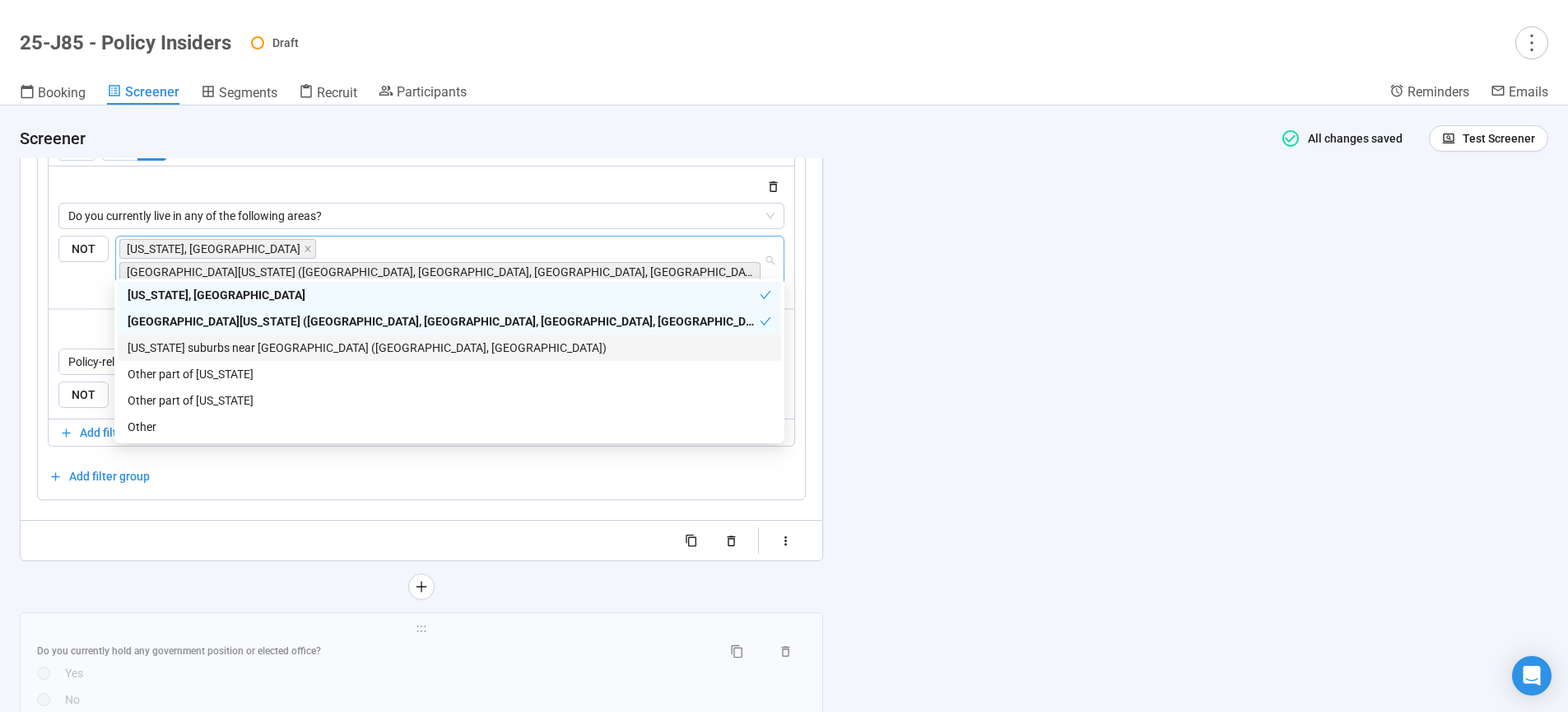
click at [208, 347] on div "[US_STATE] suburbs near [GEOGRAPHIC_DATA] ([GEOGRAPHIC_DATA], [GEOGRAPHIC_DATA])" at bounding box center [449, 348] width 644 height 18
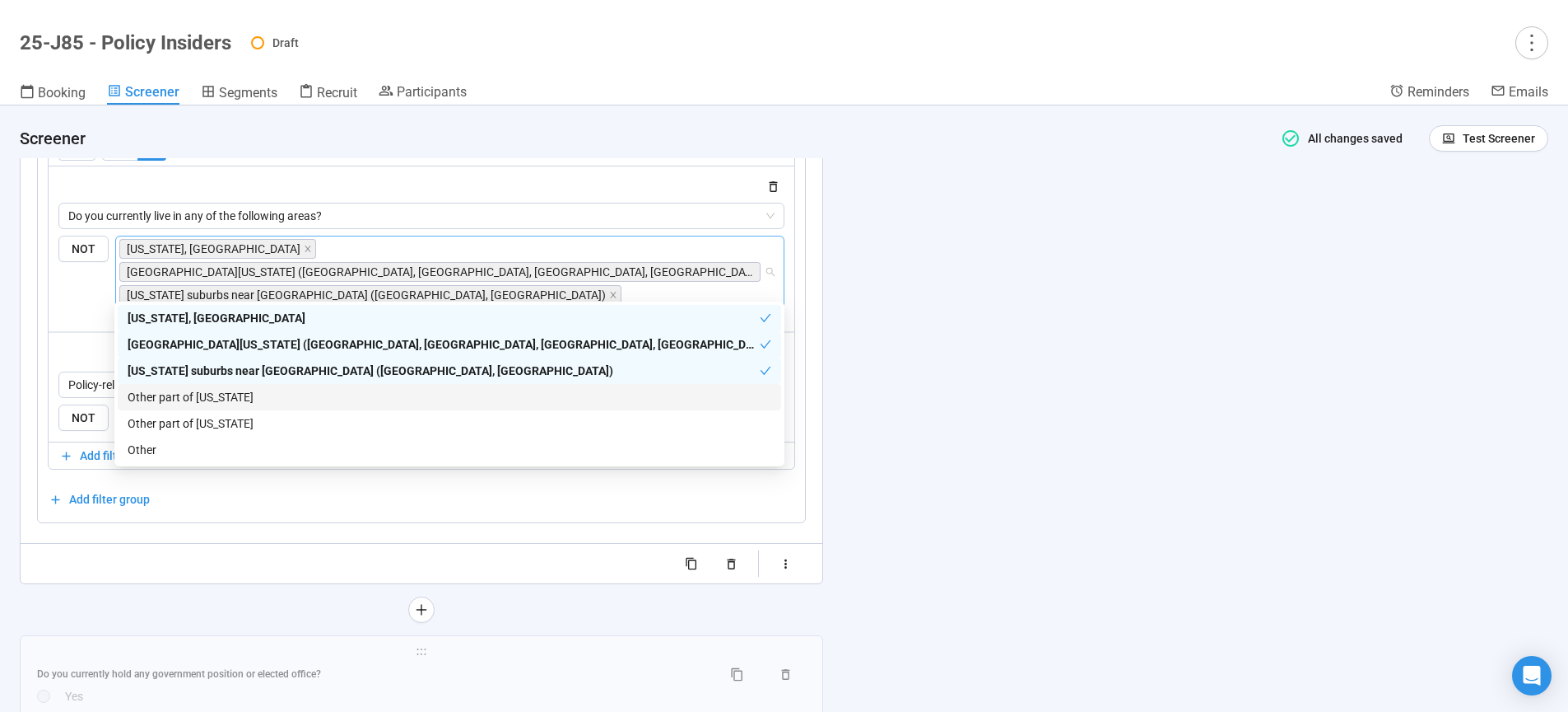
click at [200, 398] on div "Other part of [US_STATE]" at bounding box center [449, 398] width 644 height 18
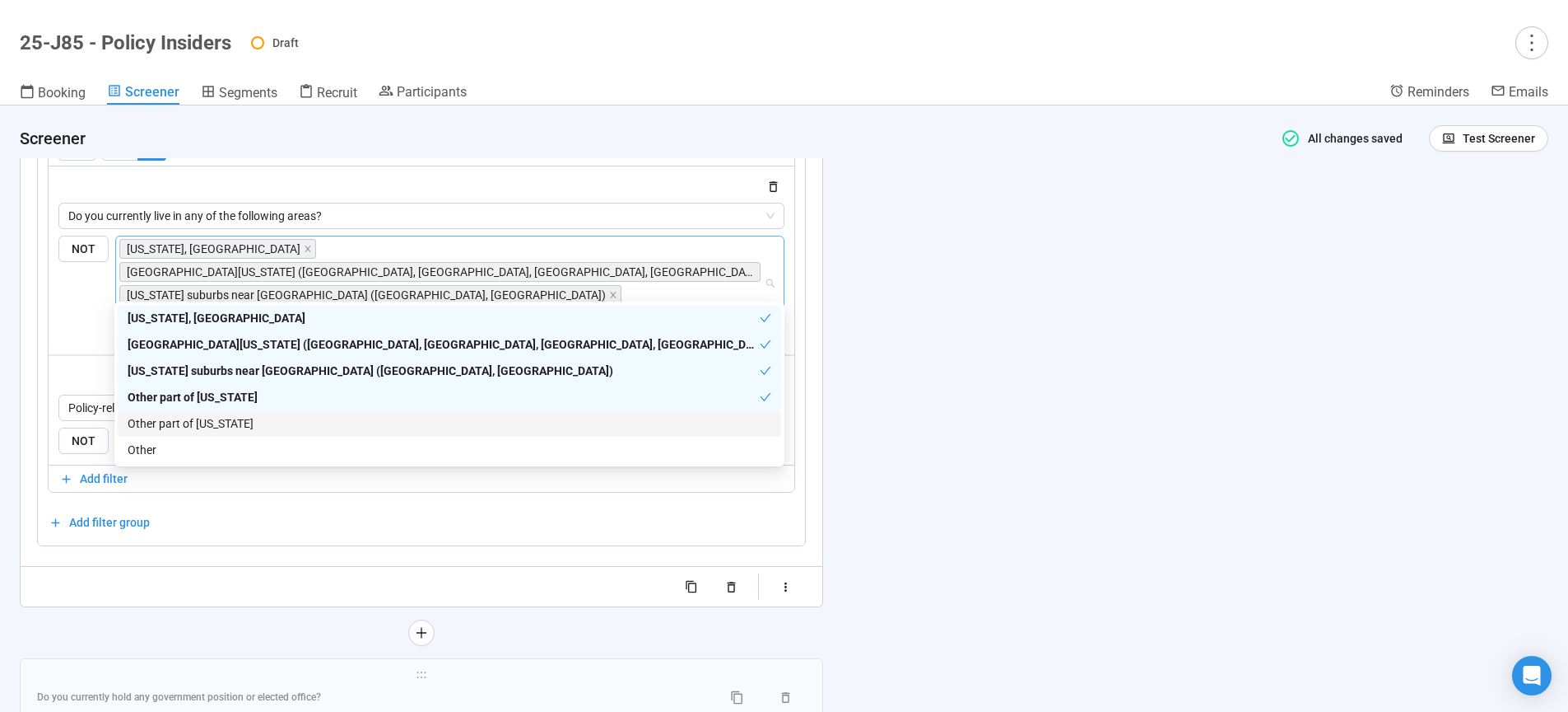
click at [200, 423] on div "Other part of [US_STATE]" at bounding box center [449, 424] width 644 height 18
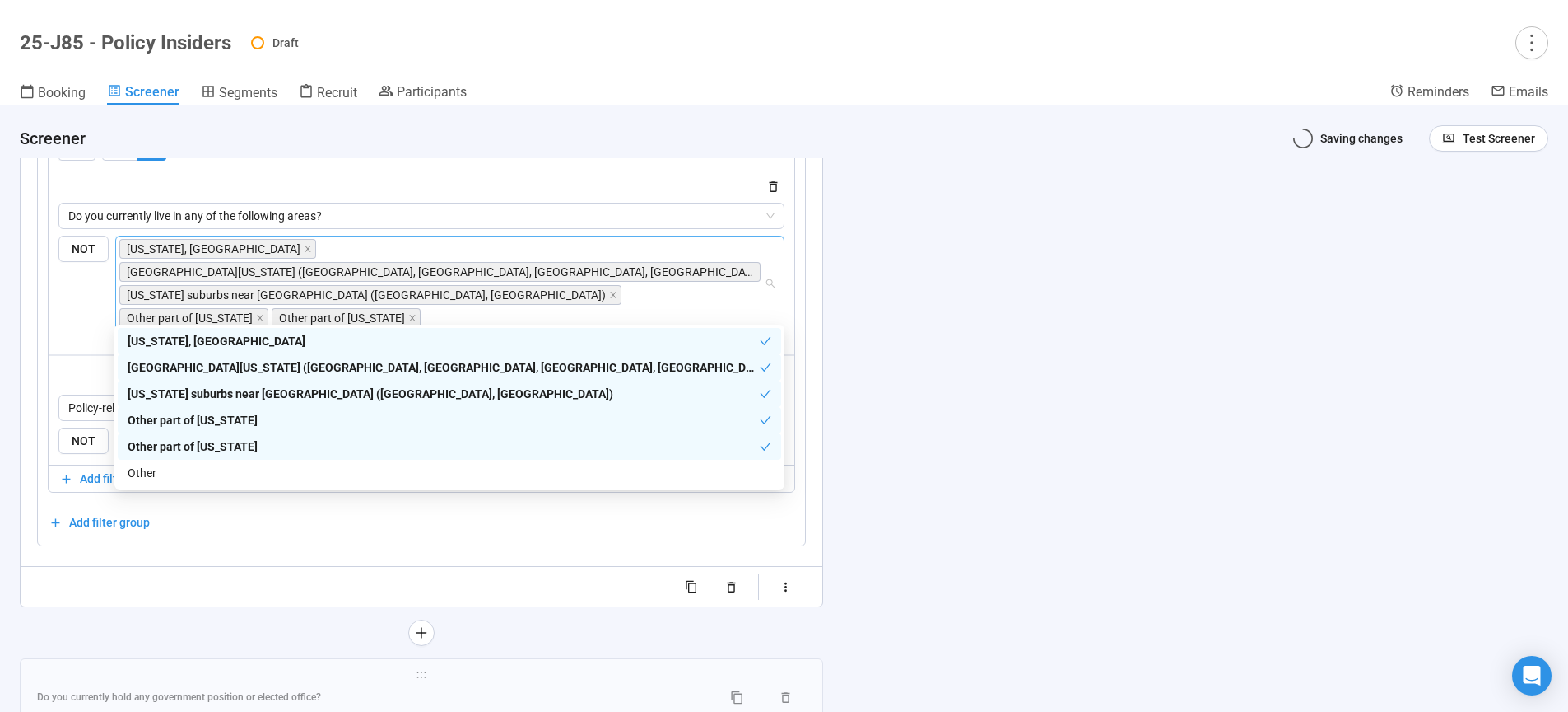
click at [1372, 418] on div "**********" at bounding box center [784, 408] width 1568 height 606
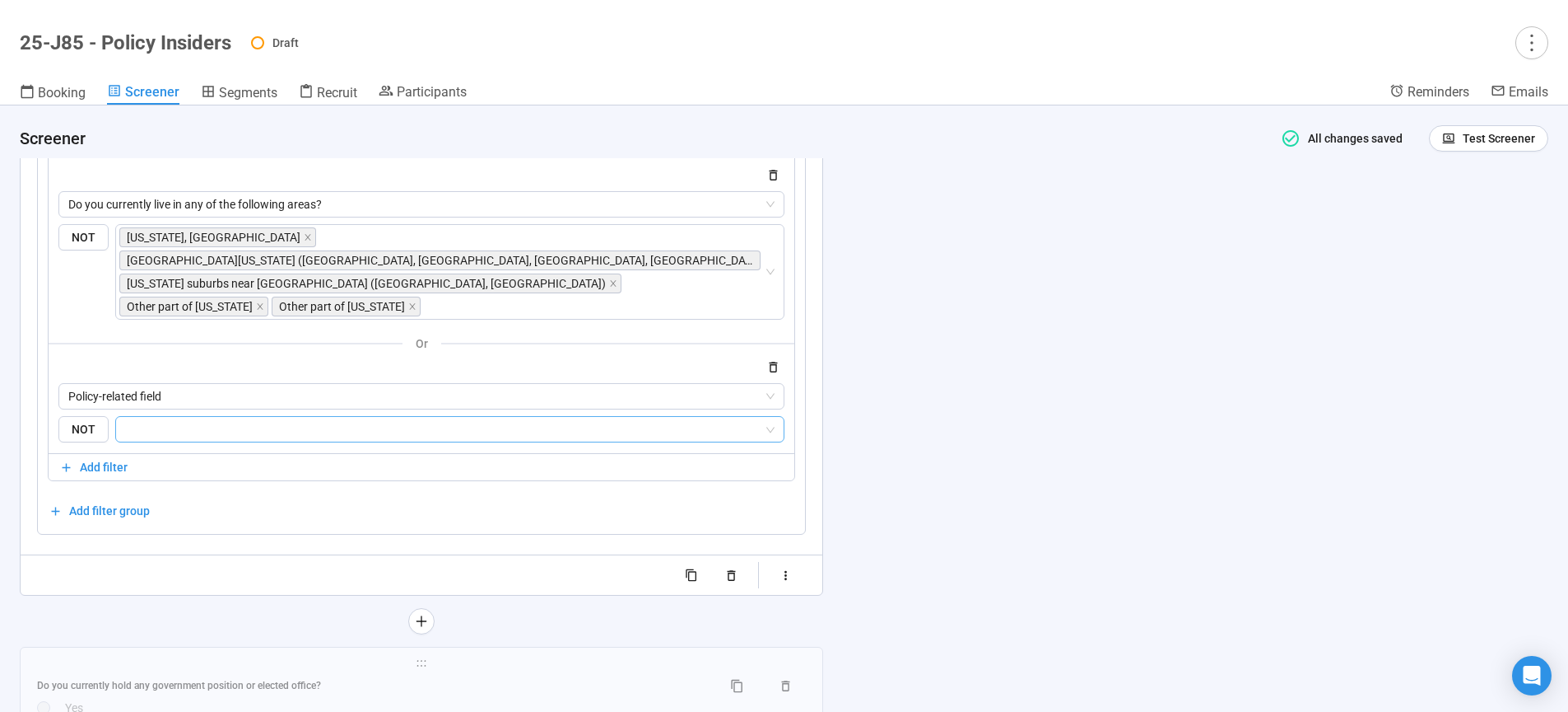
scroll to position [6026, 0]
click at [777, 363] on button "button" at bounding box center [774, 364] width 23 height 20
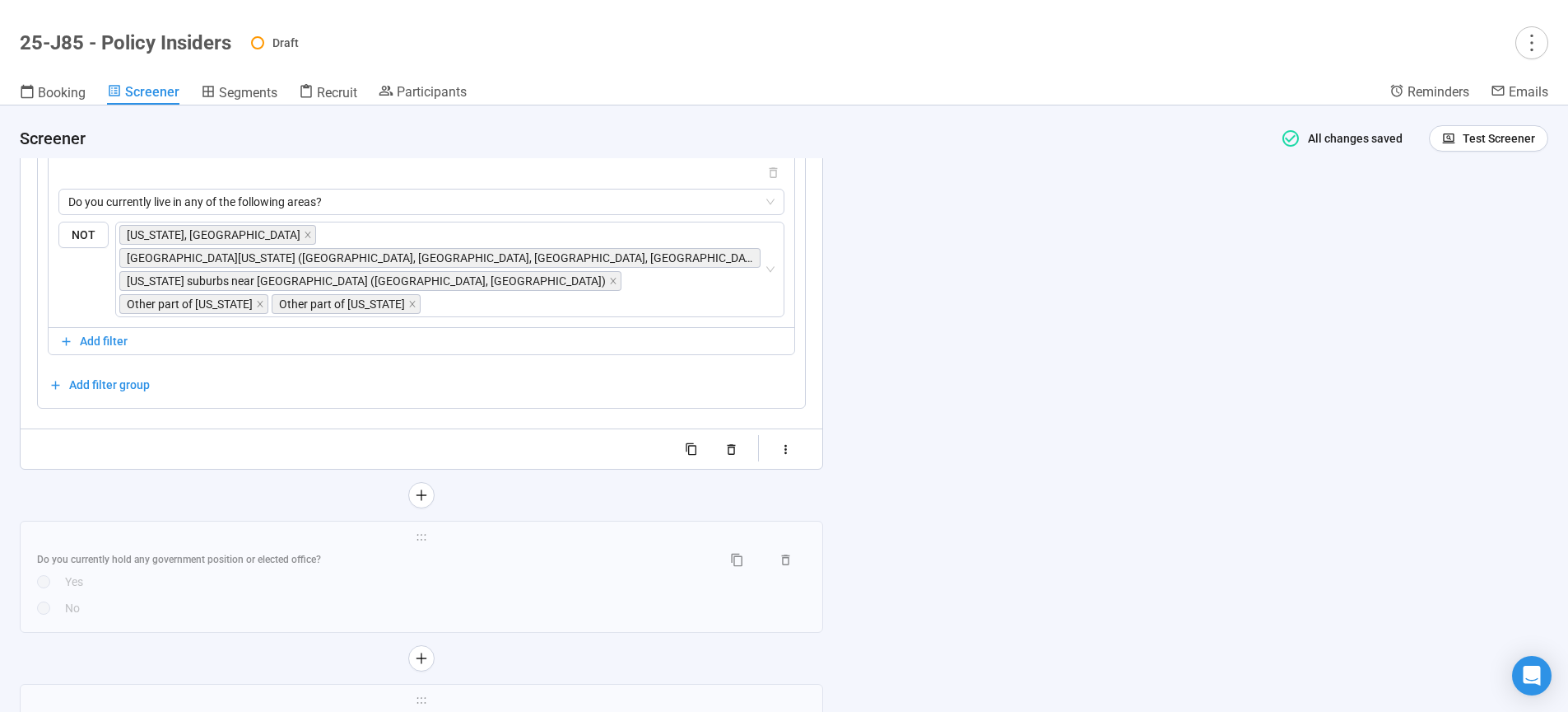
click at [1116, 489] on div "**********" at bounding box center [784, 408] width 1568 height 606
click at [479, 552] on div "Do you currently hold any government position or elected office?" at bounding box center [372, 559] width 671 height 16
click at [474, 645] on div at bounding box center [422, 657] width 804 height 26
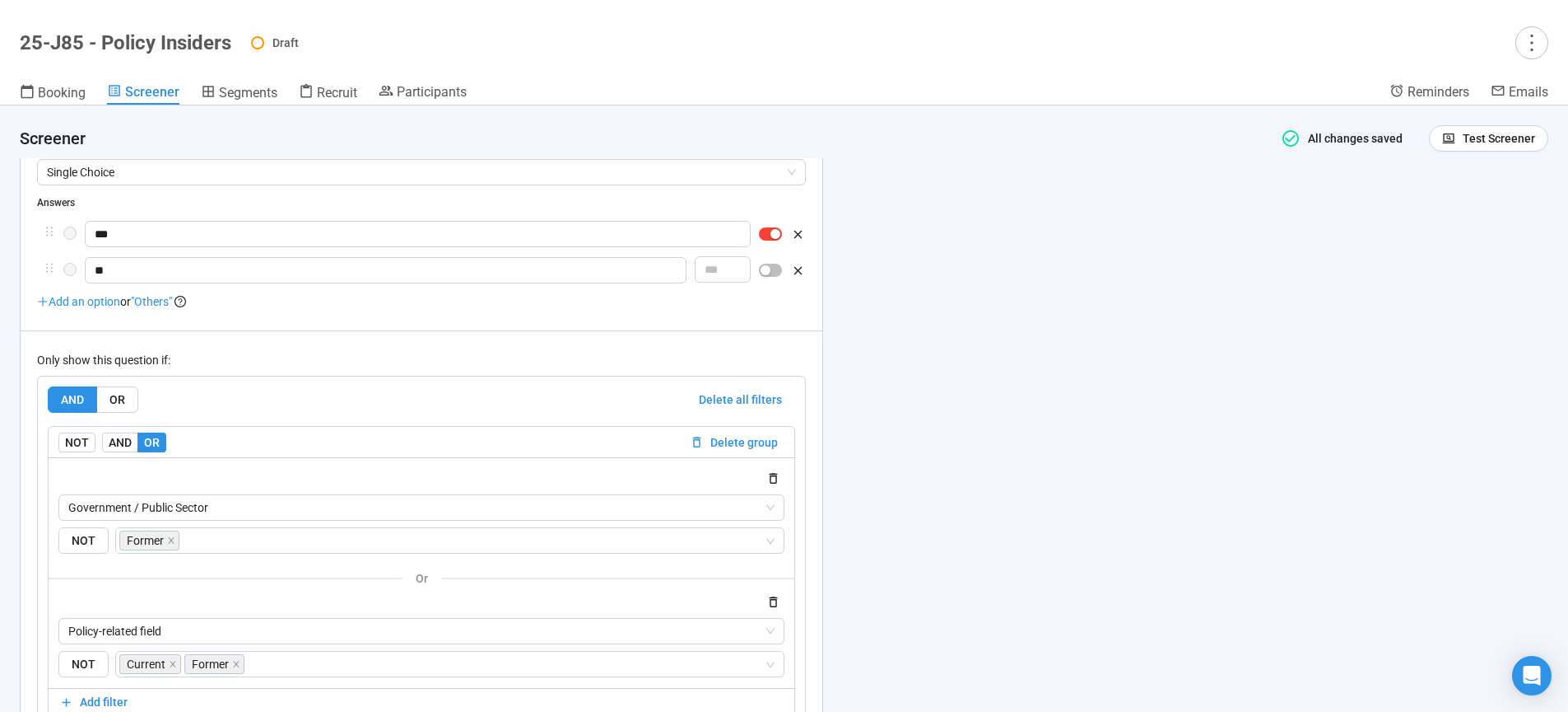
scroll to position [5734, 0]
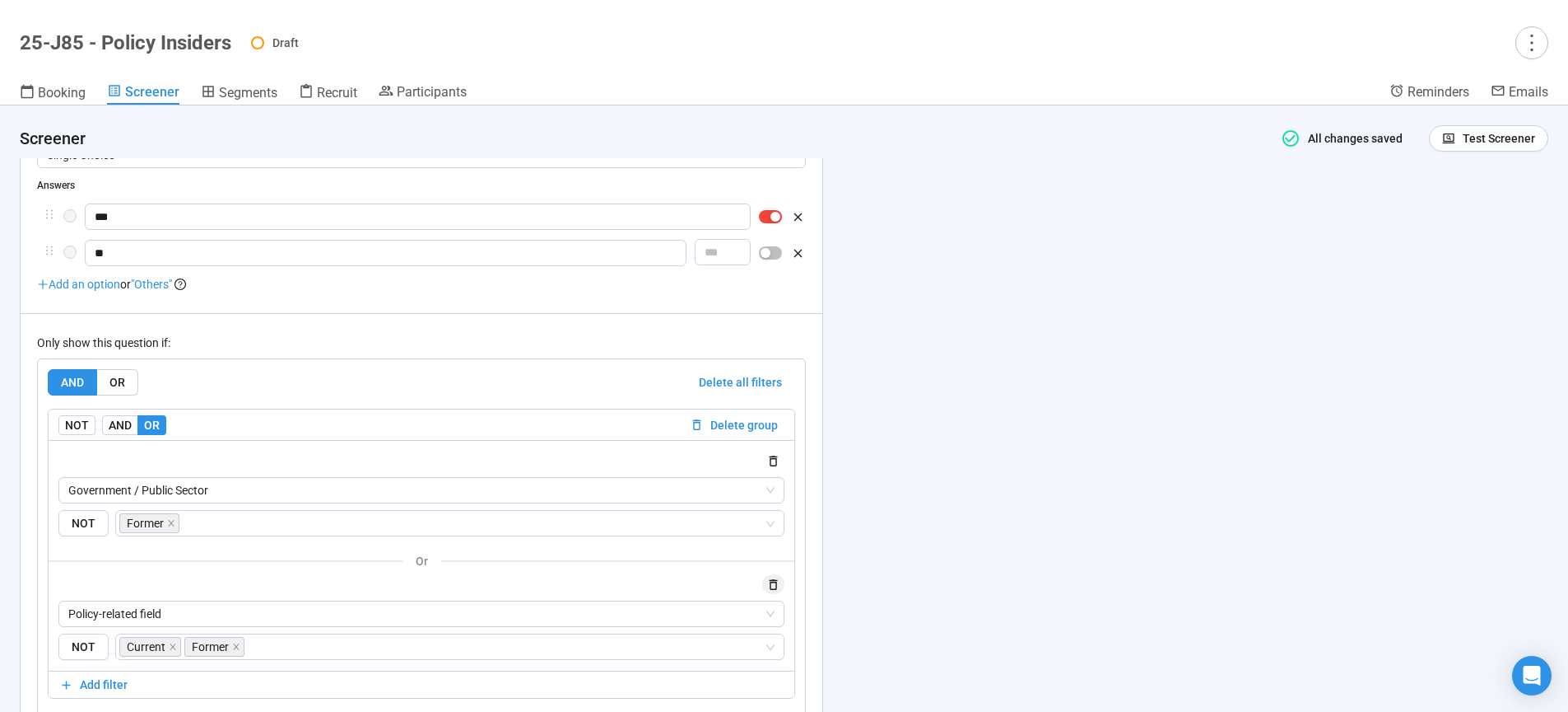
click at [777, 587] on icon "button" at bounding box center [773, 585] width 14 height 14
click at [250, 491] on span "Government / Public Sector" at bounding box center [422, 490] width 706 height 24
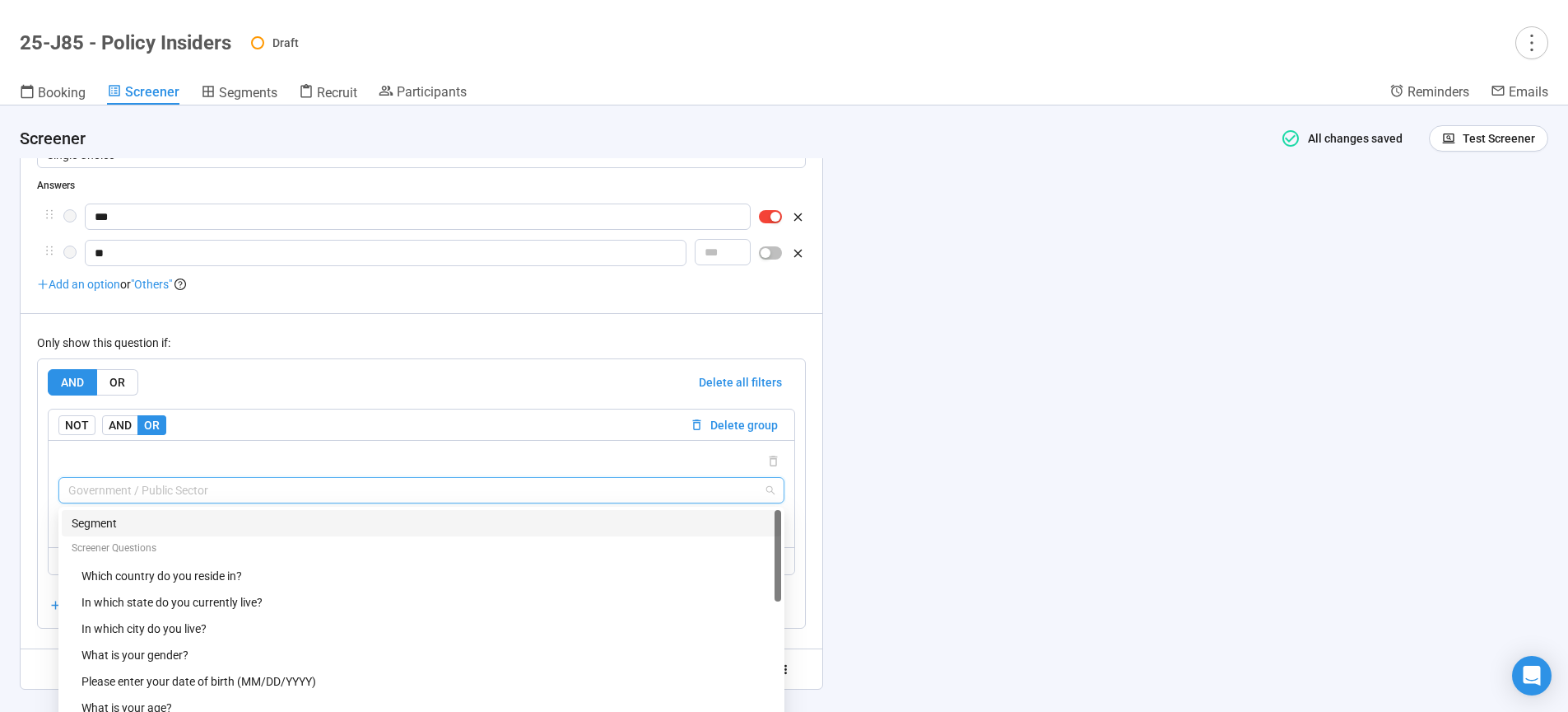
drag, startPoint x: 1179, startPoint y: 546, endPoint x: 529, endPoint y: 527, distance: 650.3
click at [1178, 546] on div "**********" at bounding box center [784, 408] width 1568 height 606
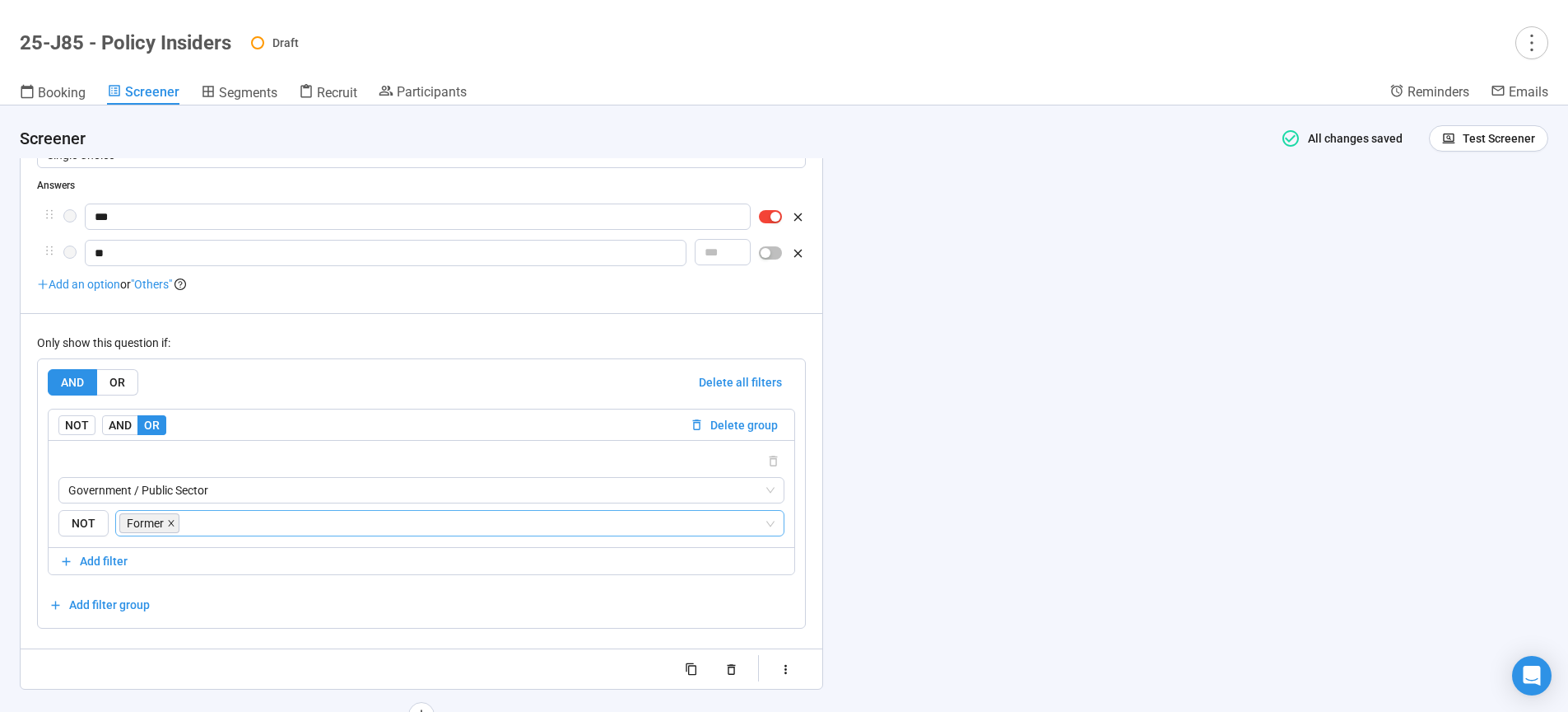
click at [171, 525] on icon "close" at bounding box center [171, 523] width 8 height 8
click at [252, 492] on span "Government / Public Sector" at bounding box center [422, 490] width 706 height 24
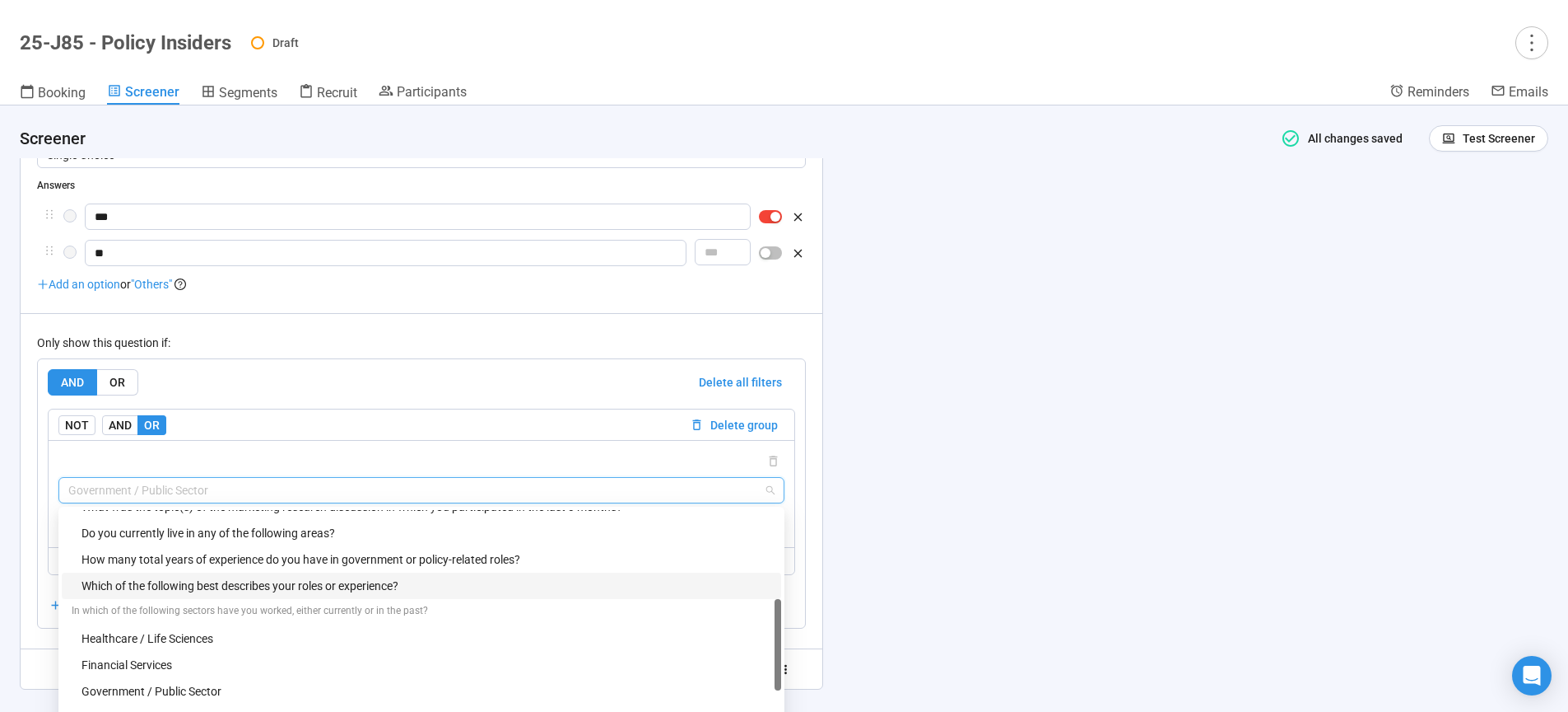
scroll to position [266, 0]
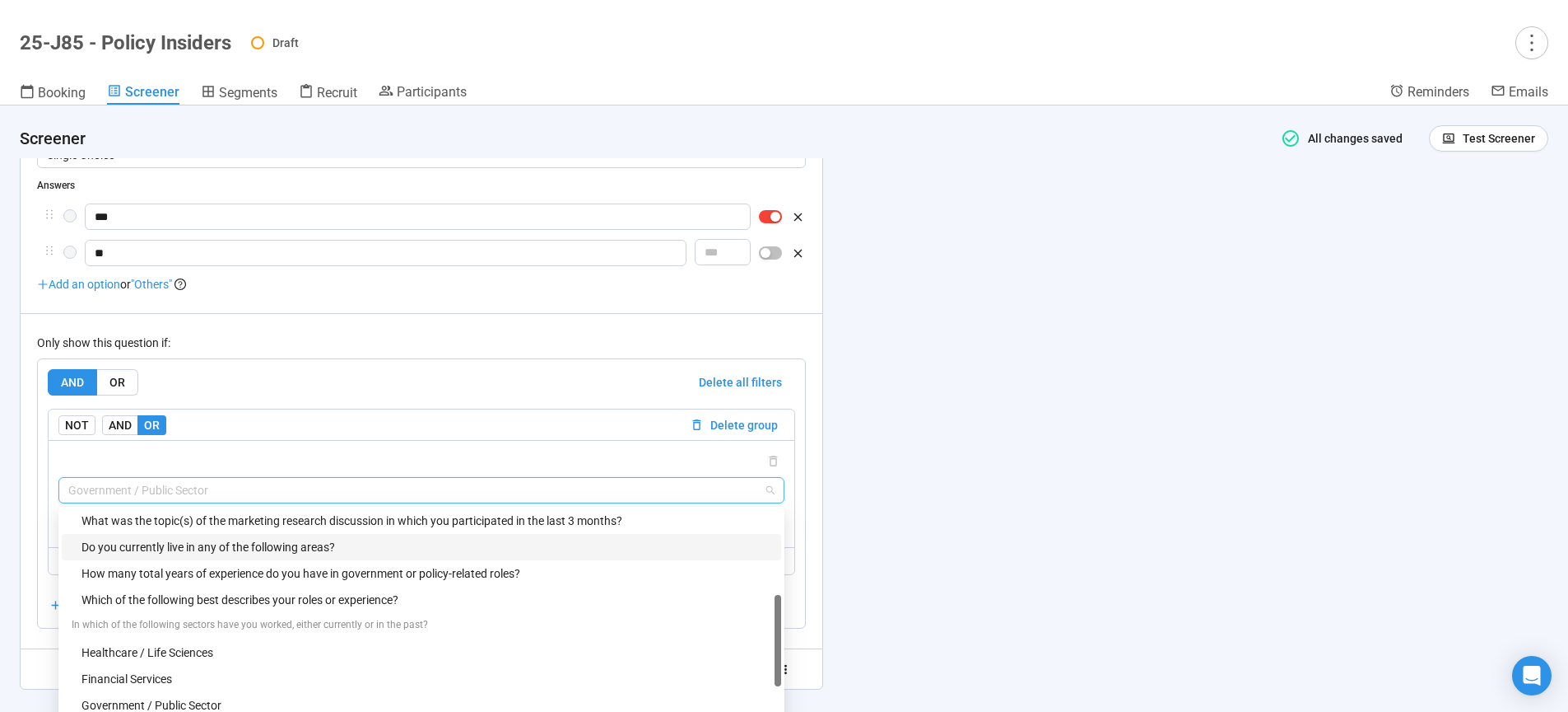
click at [263, 551] on div "Do you currently live in any of the following areas?" at bounding box center [426, 547] width 690 height 18
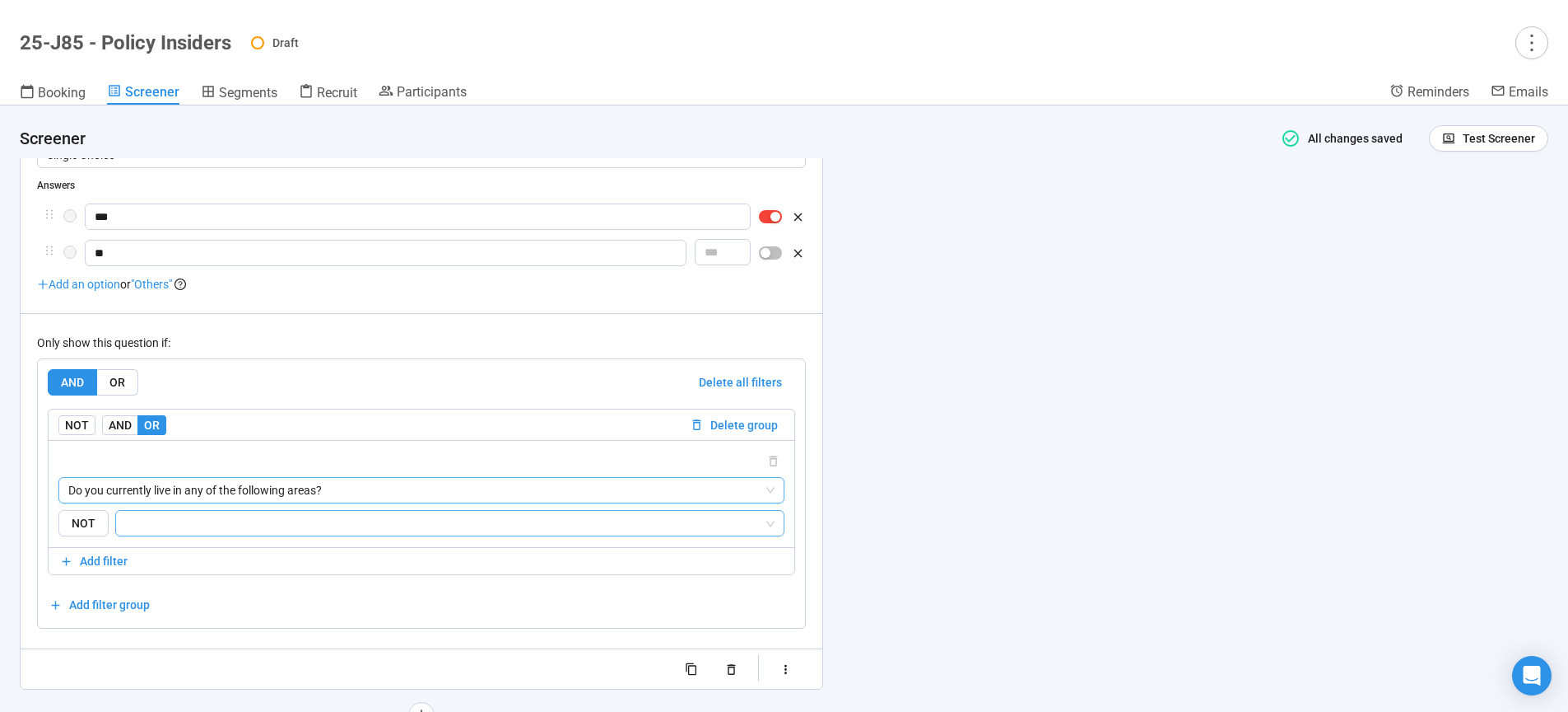
click at [235, 523] on input "search" at bounding box center [444, 523] width 638 height 20
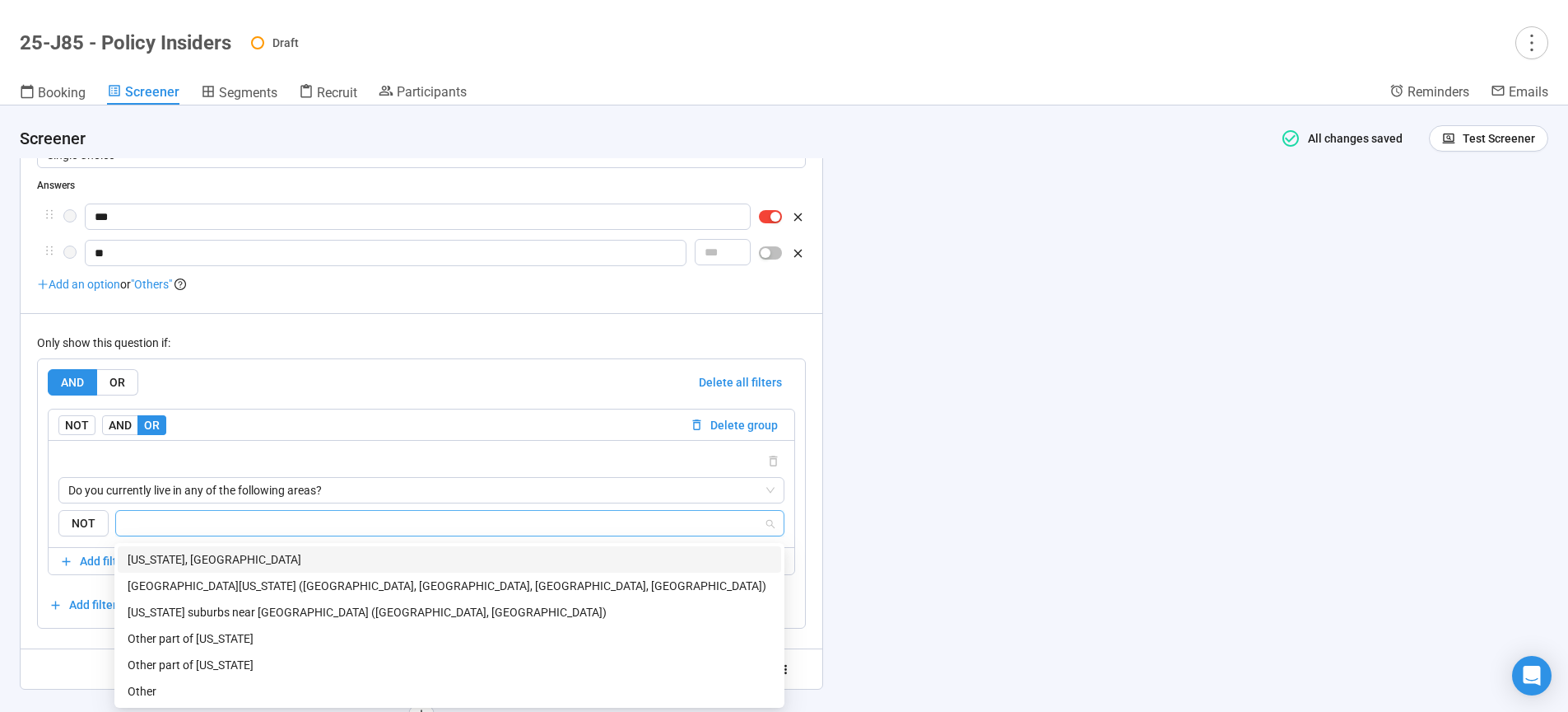
click at [189, 559] on div "Washington, DC" at bounding box center [449, 559] width 644 height 18
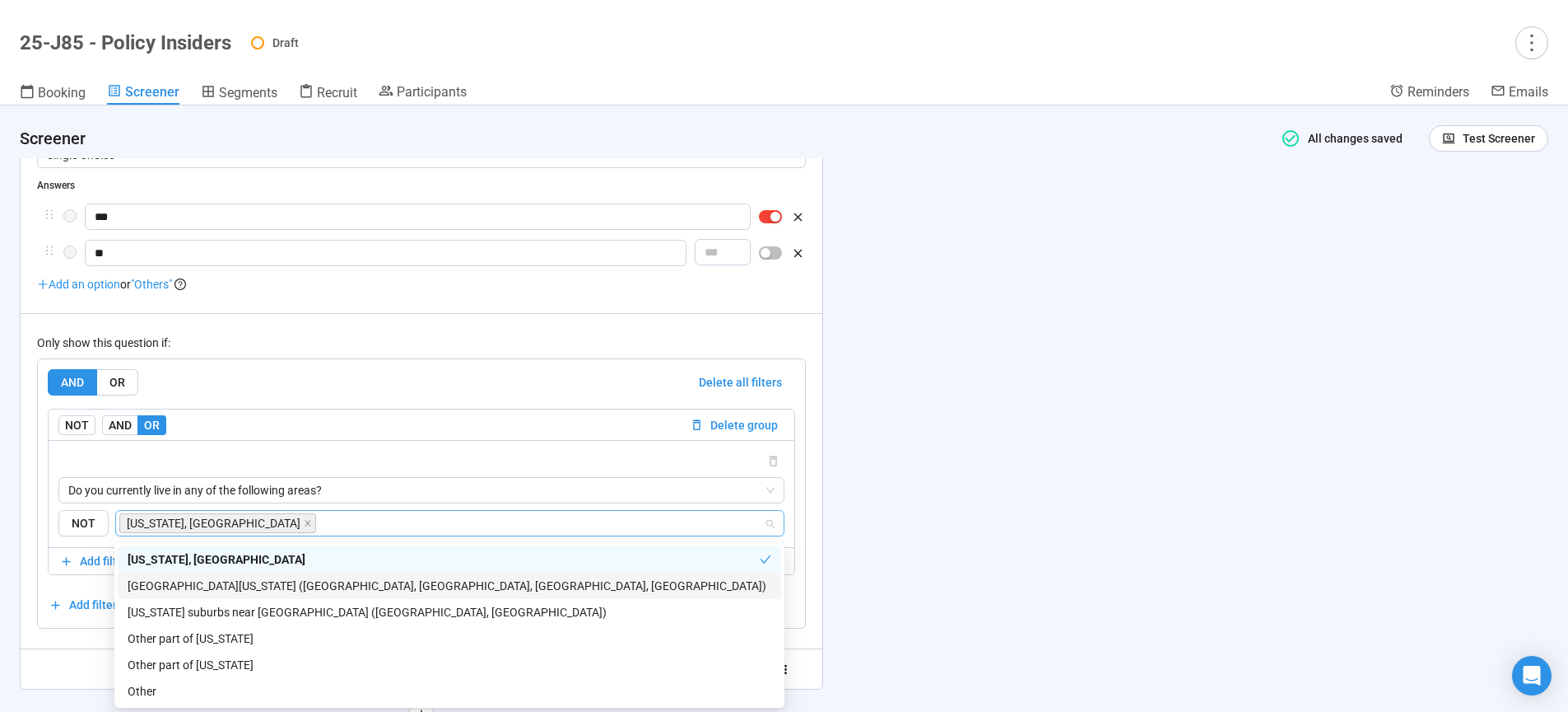
click at [189, 585] on div "Northern Virginia (Arlington, Alexandria, Fairfax, Loudoun)" at bounding box center [449, 586] width 644 height 18
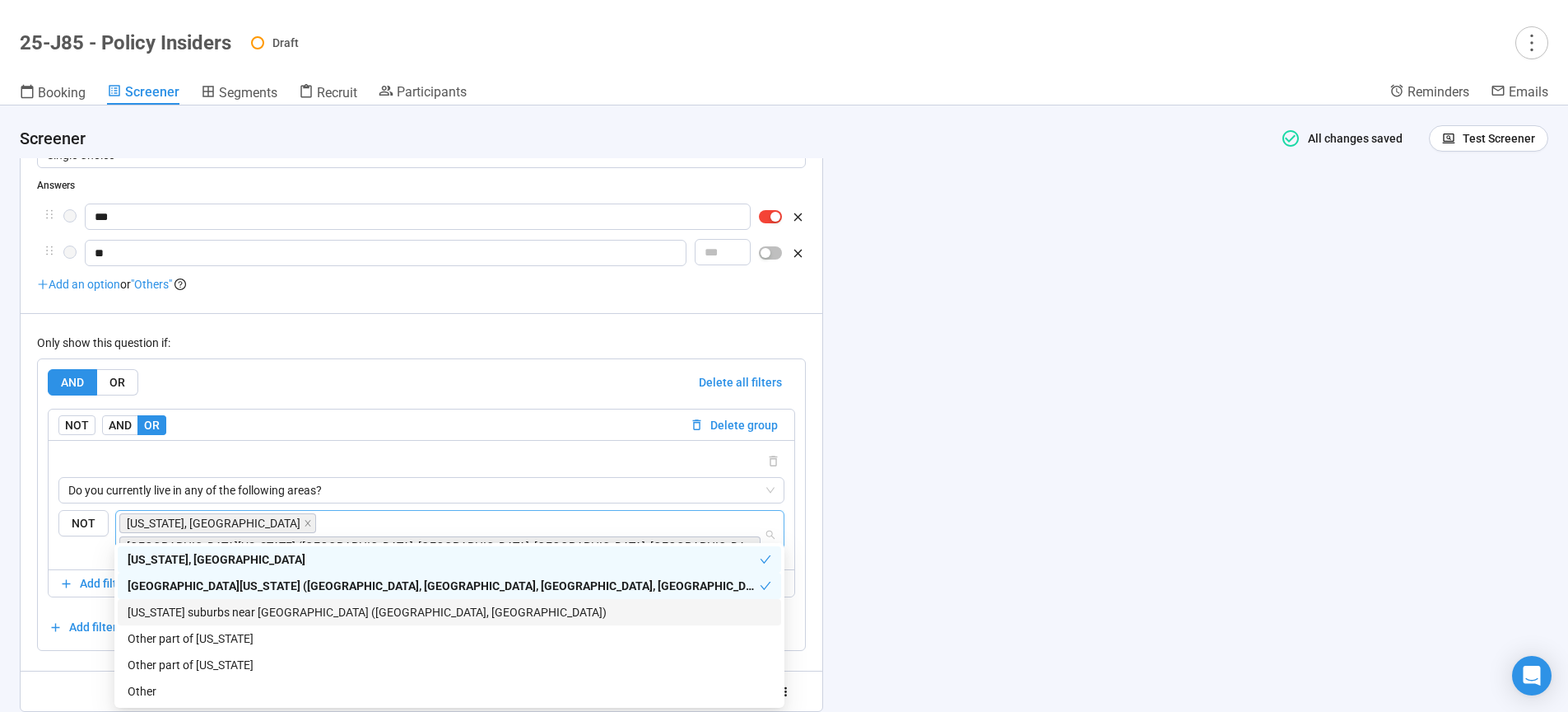
click at [193, 612] on div "Maryland suburbs near DC (Montgomery County, Prince George’s County)" at bounding box center [449, 612] width 644 height 18
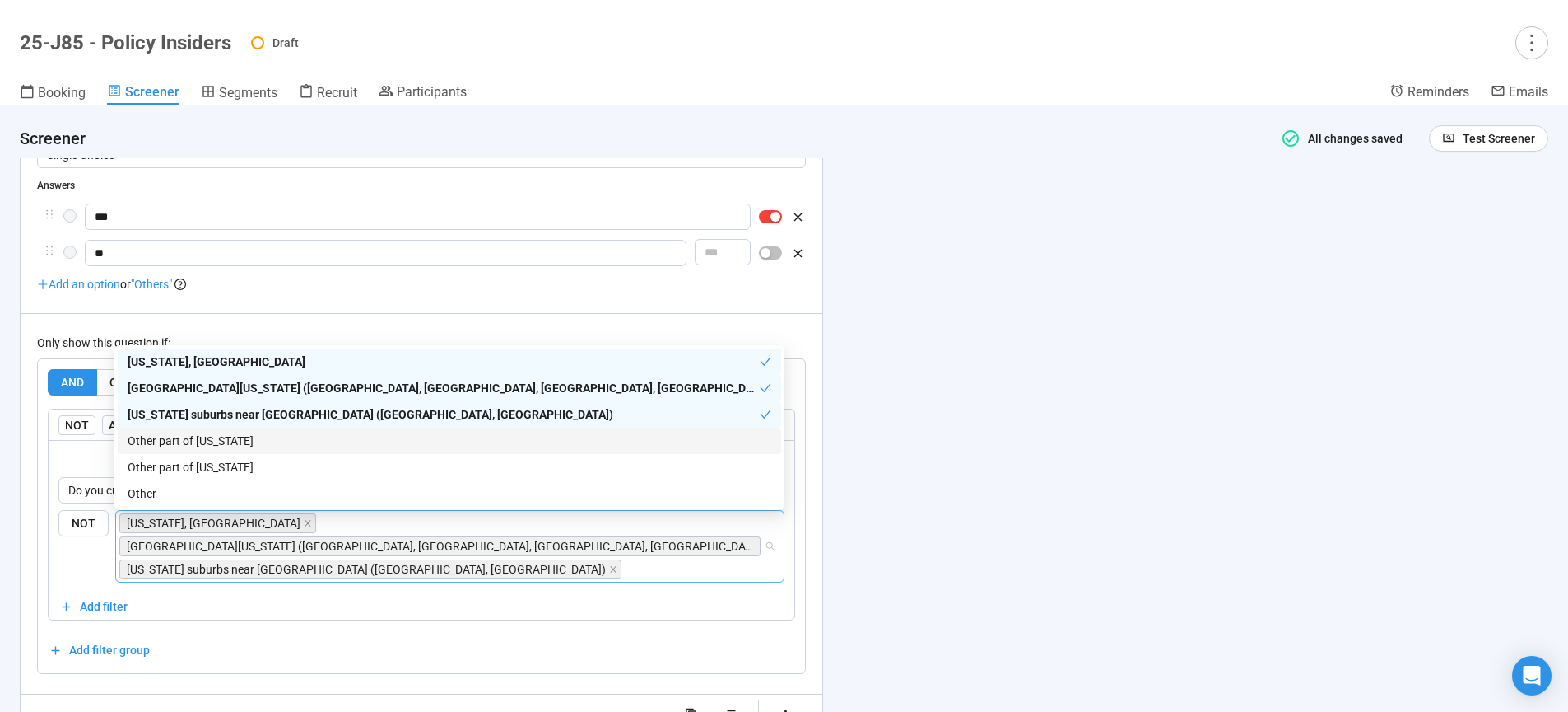
click at [195, 440] on div "Other part of Maryland" at bounding box center [449, 441] width 644 height 18
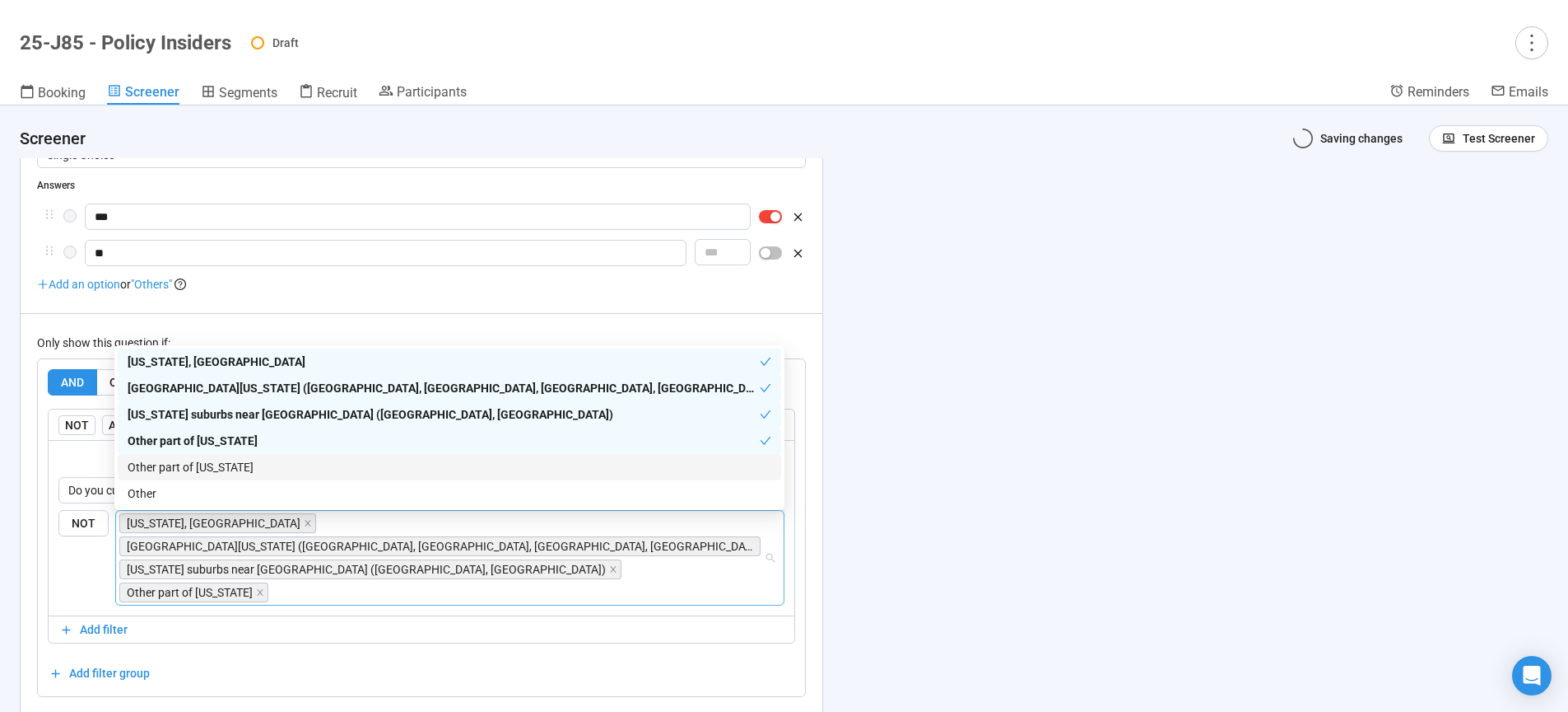
click at [191, 463] on div "Other part of Virginia" at bounding box center [449, 467] width 644 height 18
click at [1160, 492] on div "**********" at bounding box center [784, 408] width 1568 height 606
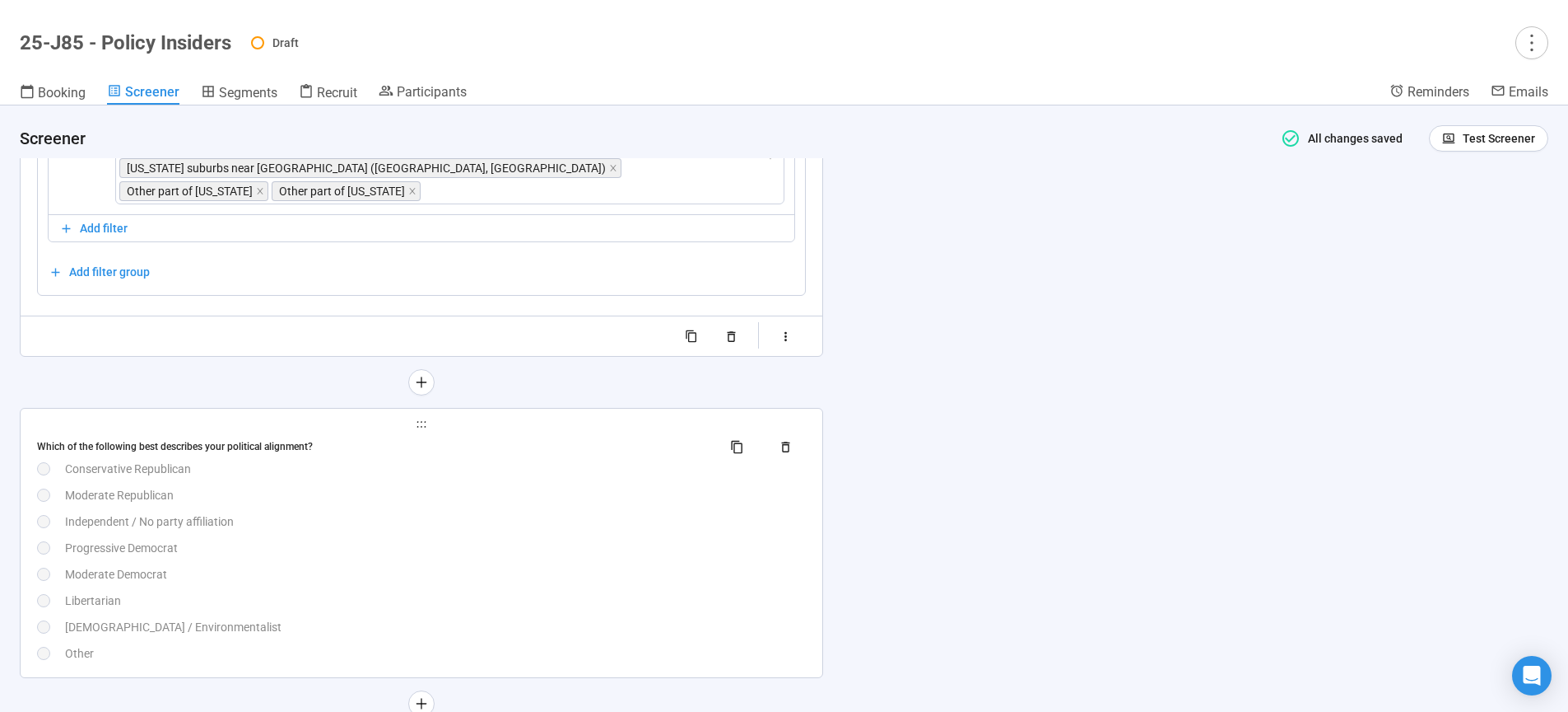
scroll to position [6140, 0]
click at [425, 513] on div "Which of the following best describes your political alignment? Conservative Re…" at bounding box center [421, 543] width 768 height 229
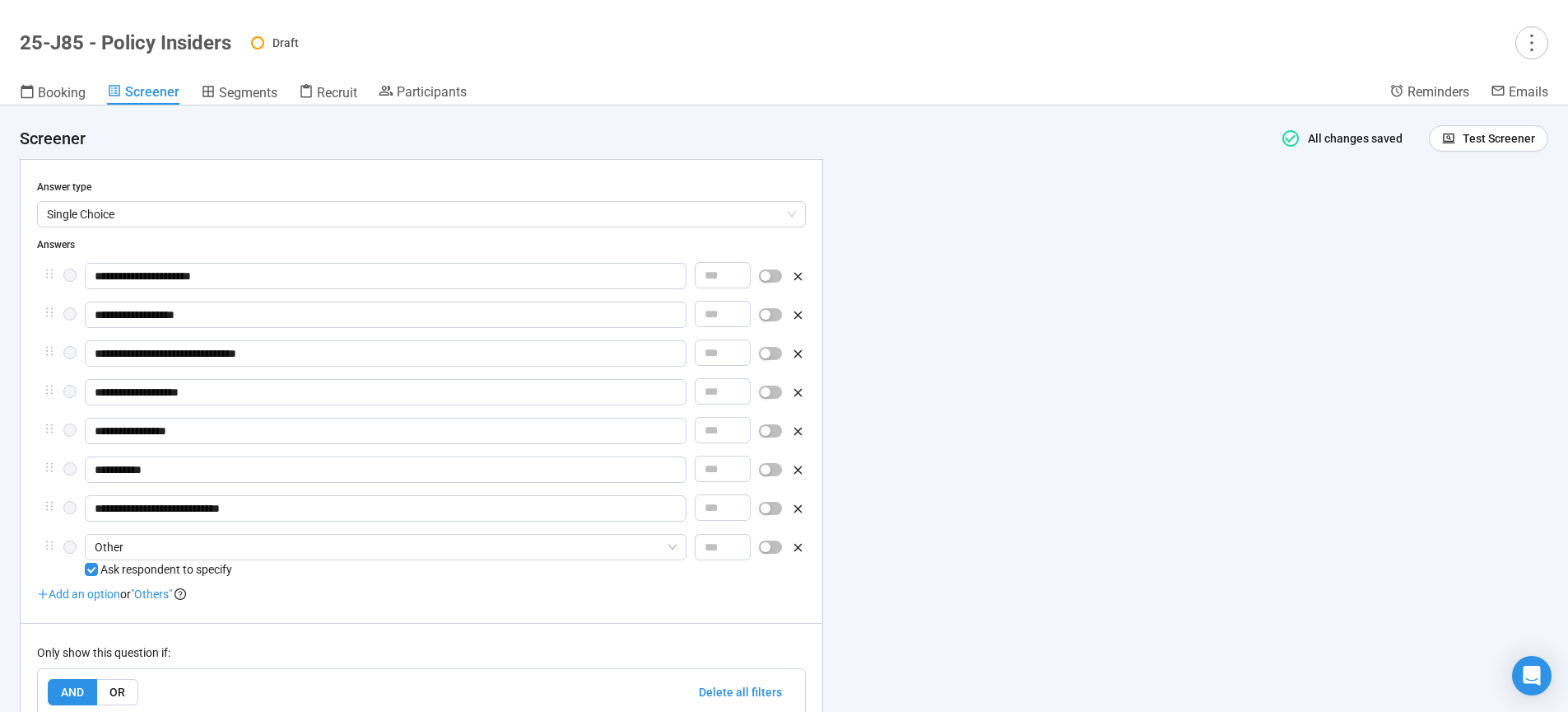
scroll to position [6187, 0]
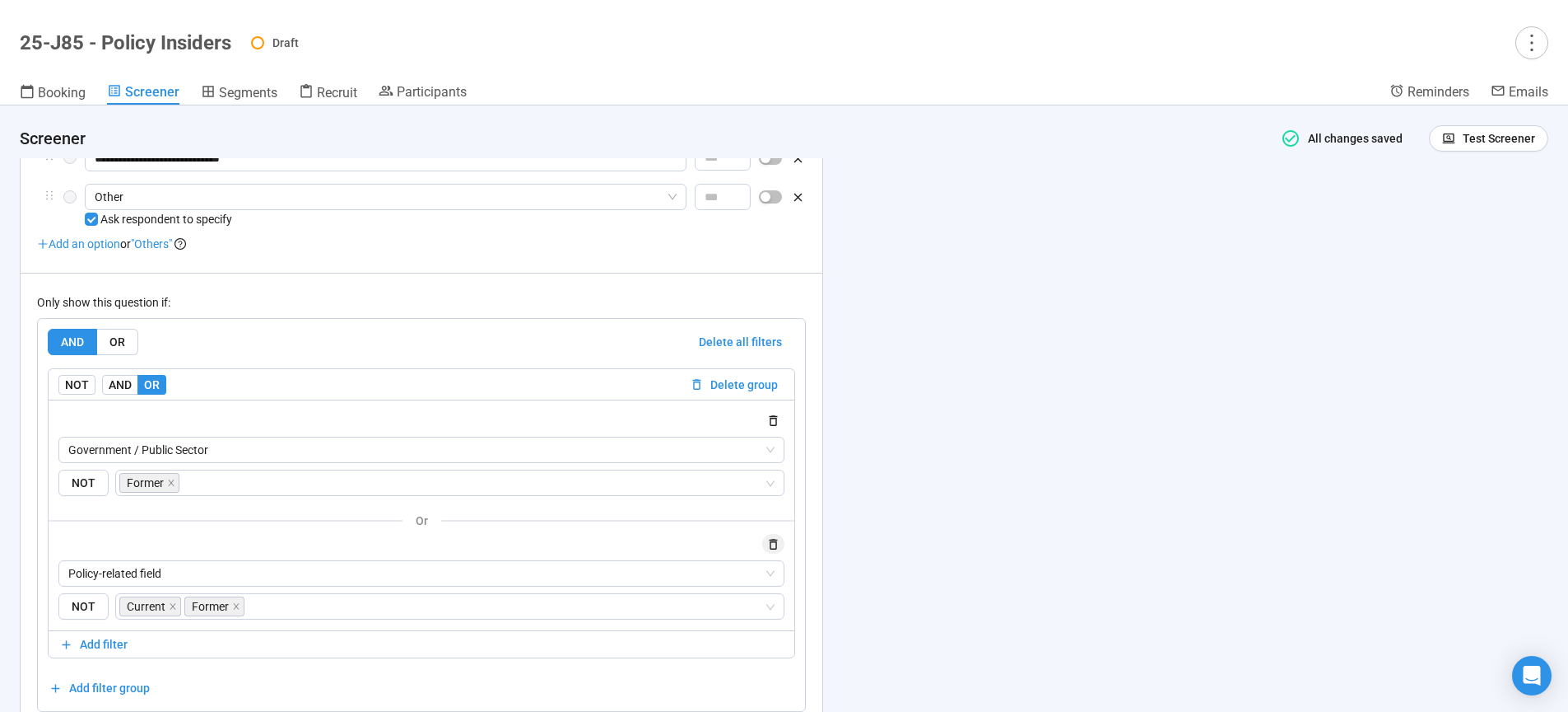
click at [773, 551] on icon "button" at bounding box center [773, 543] width 14 height 14
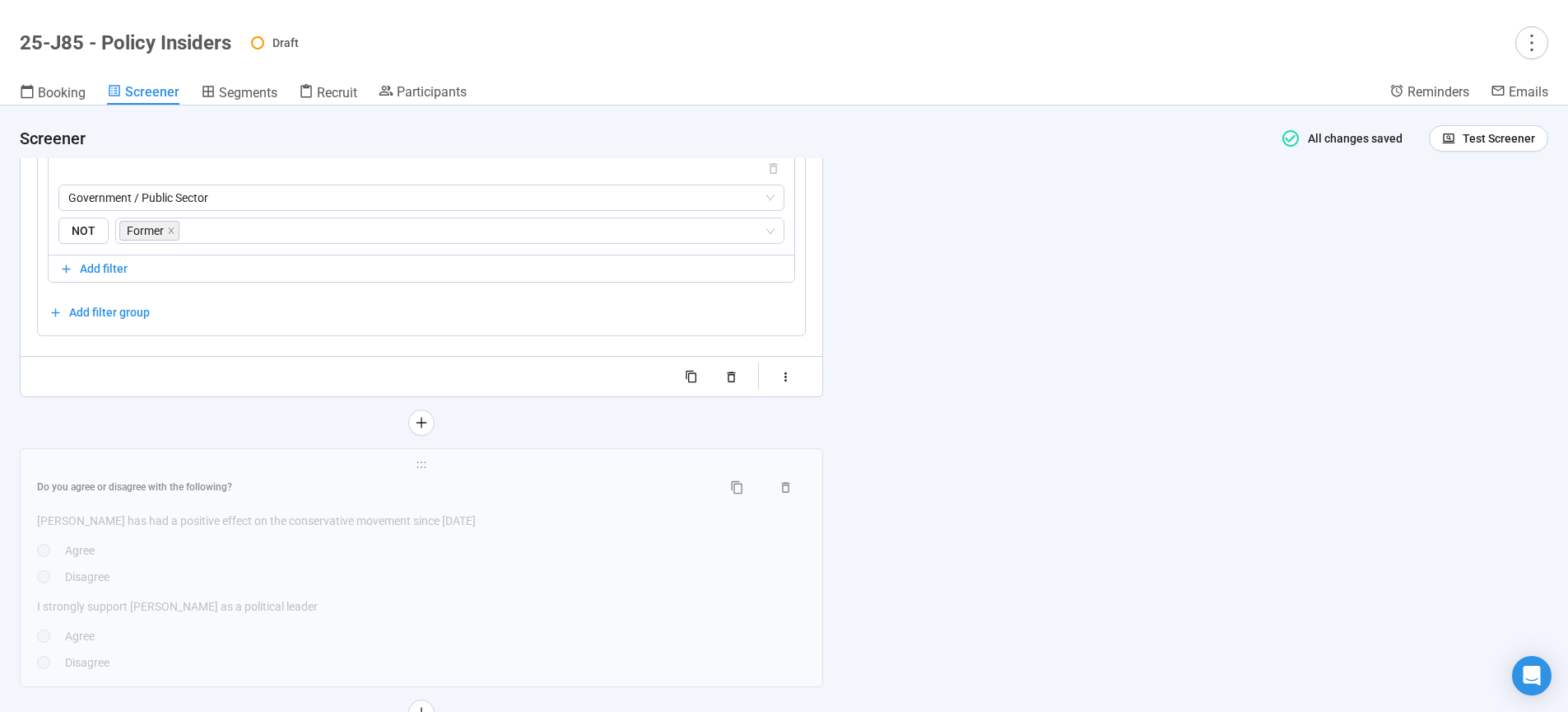
scroll to position [6327, 0]
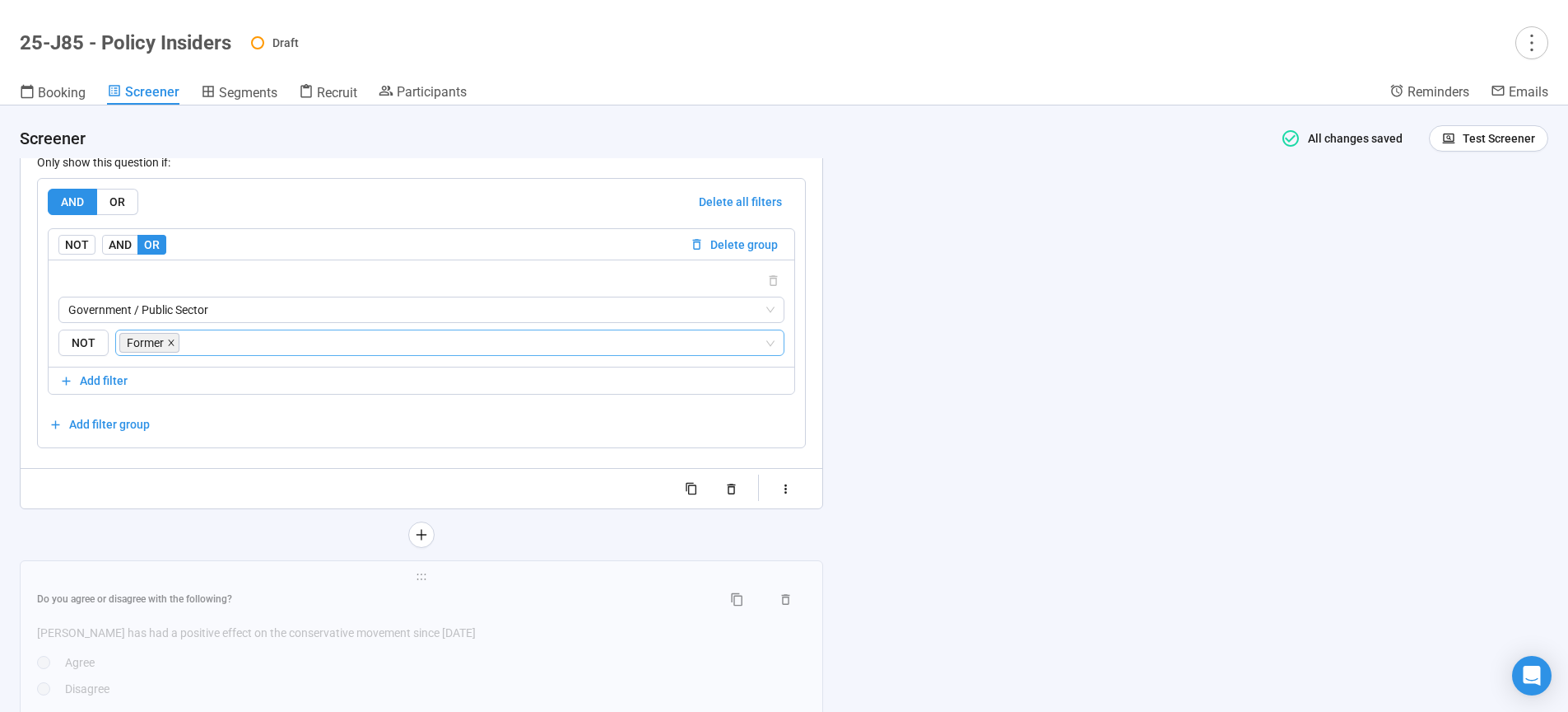
click at [173, 347] on icon "close" at bounding box center [171, 343] width 8 height 8
click at [249, 322] on span "Government / Public Sector" at bounding box center [422, 309] width 706 height 24
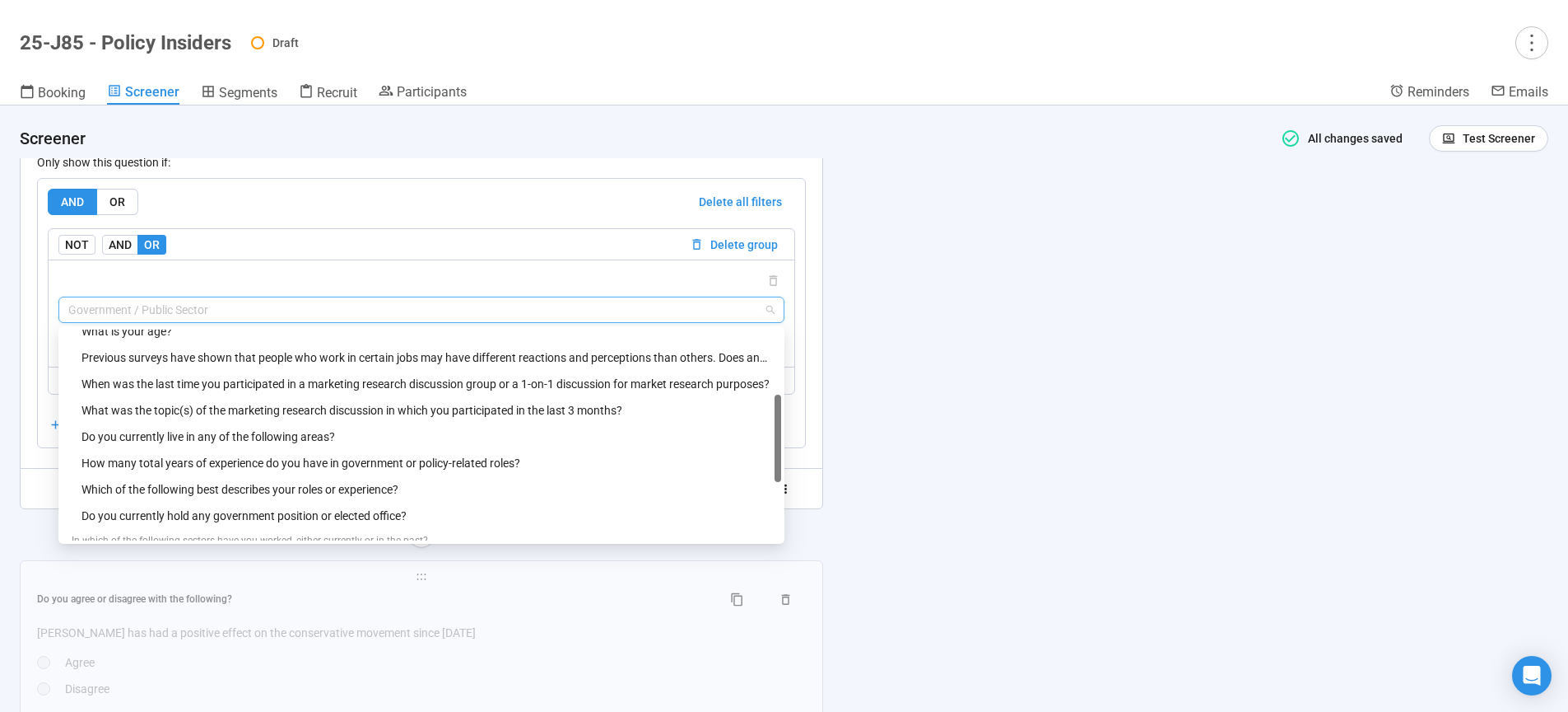
scroll to position [210, 0]
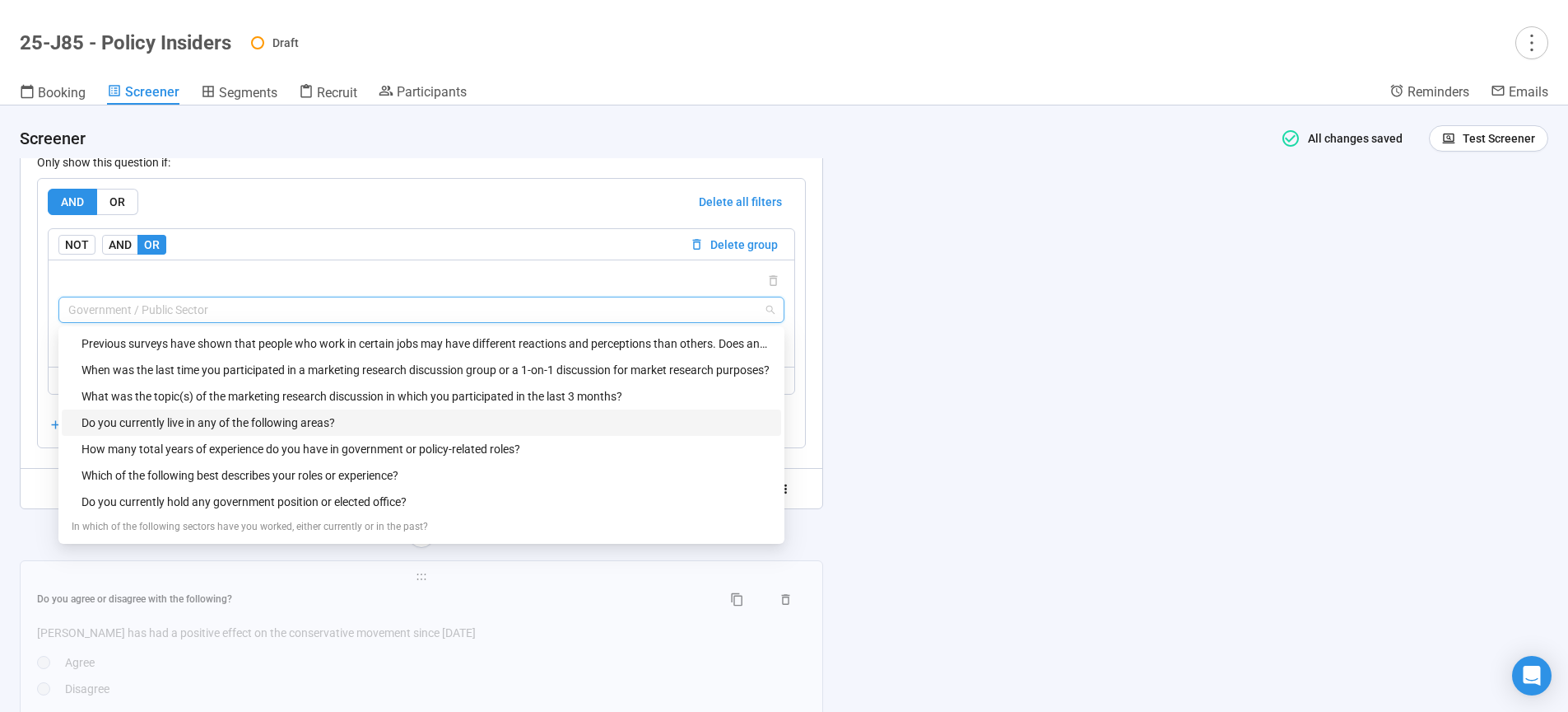
click at [241, 430] on div "Do you currently live in any of the following areas?" at bounding box center [426, 423] width 690 height 18
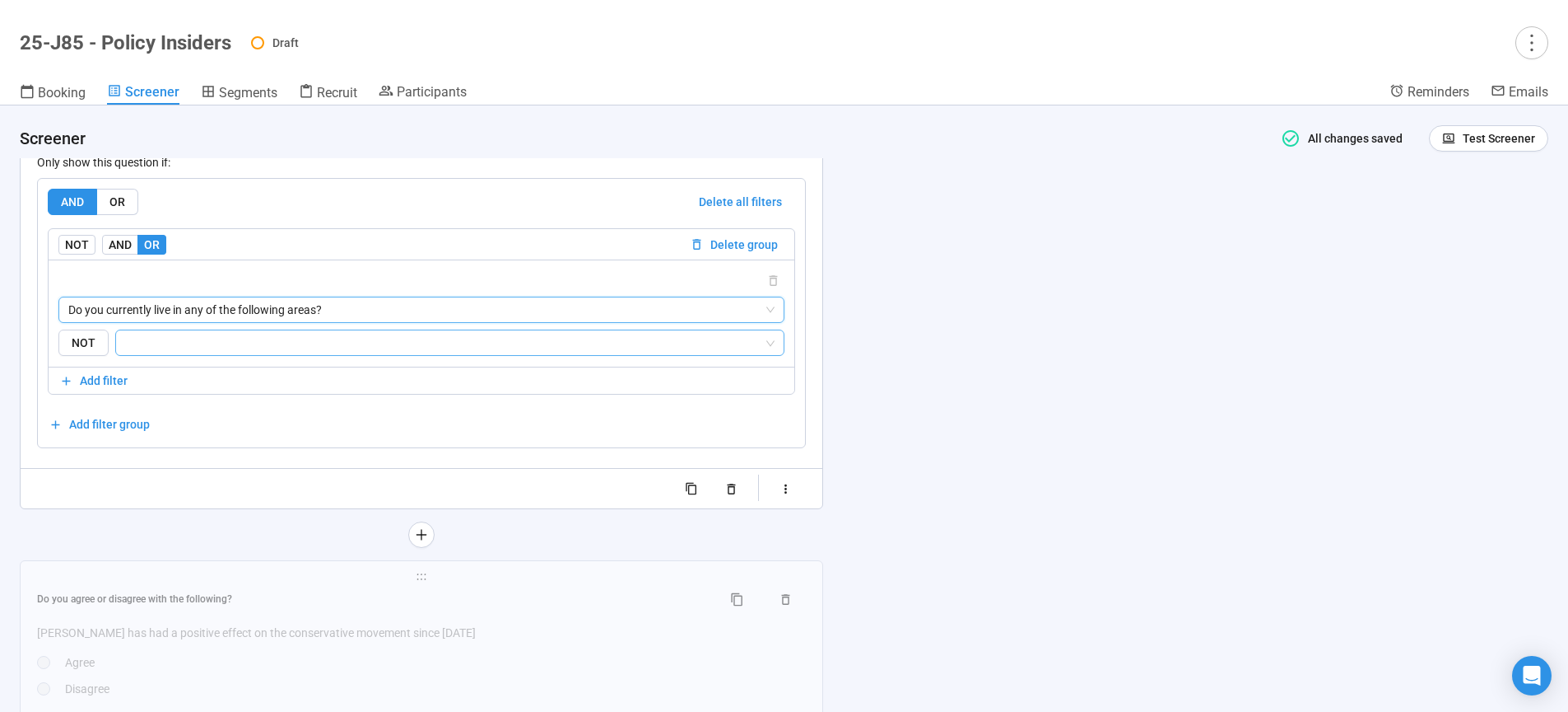
click at [230, 352] on input "search" at bounding box center [444, 343] width 638 height 20
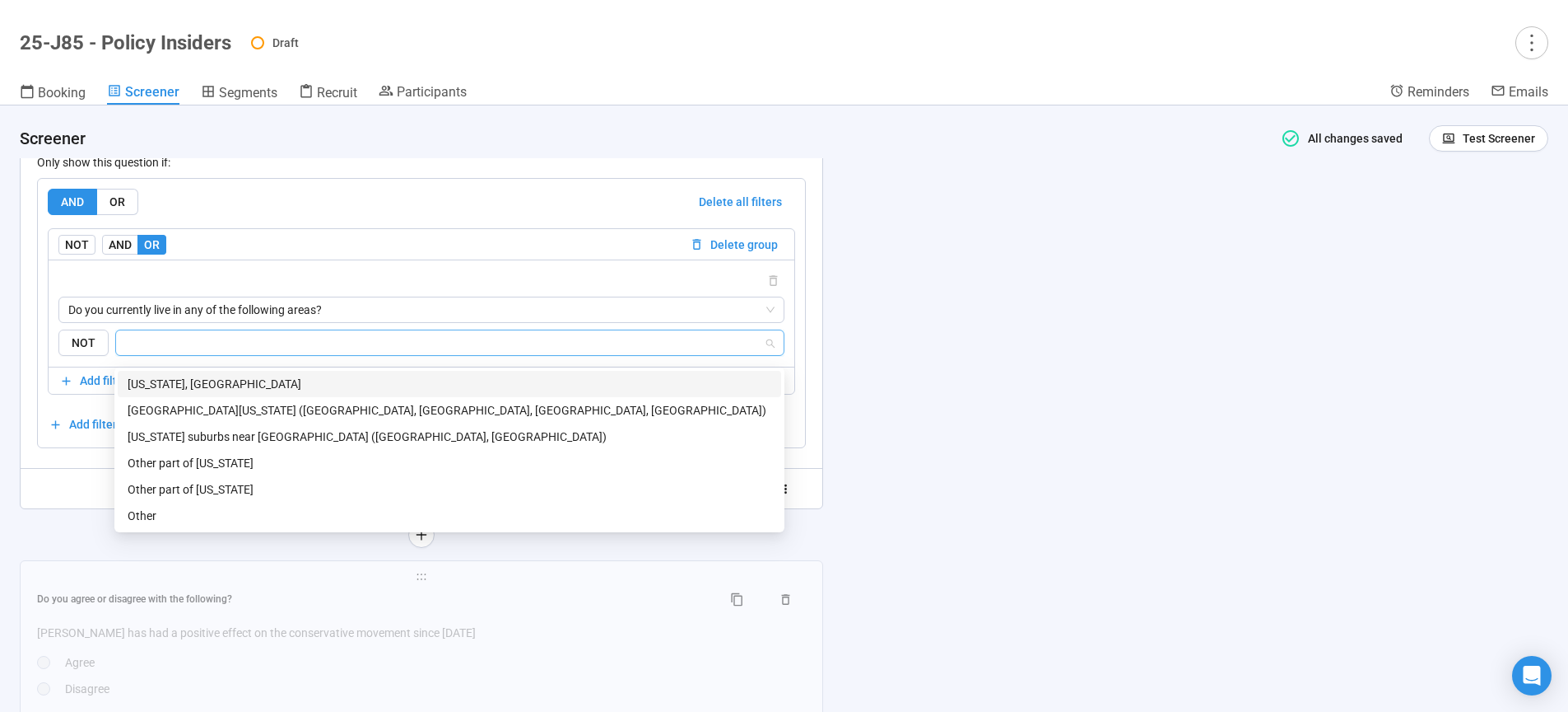
click at [181, 388] on div "Washington, DC" at bounding box center [449, 384] width 644 height 18
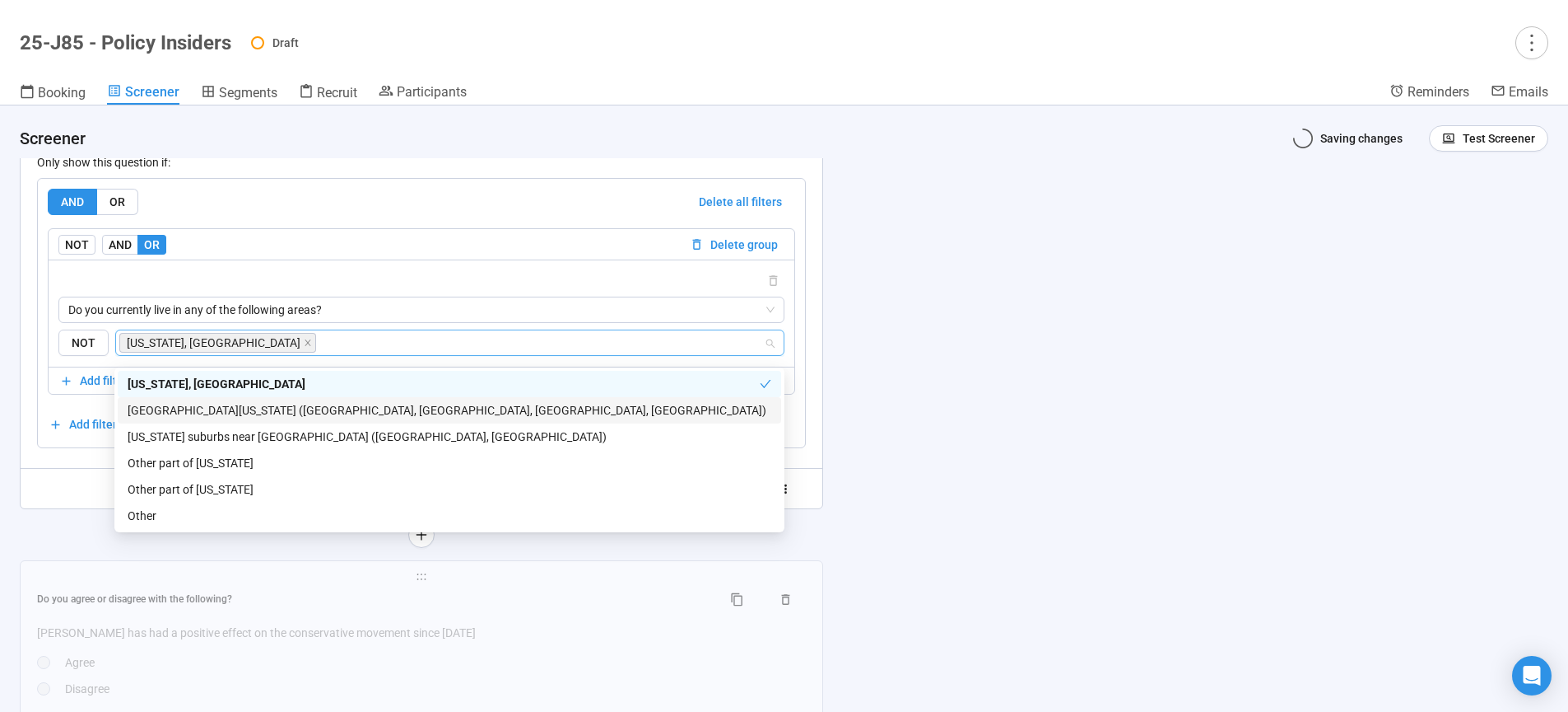
click at [179, 410] on div "Northern Virginia (Arlington, Alexandria, Fairfax, Loudoun)" at bounding box center [449, 410] width 644 height 18
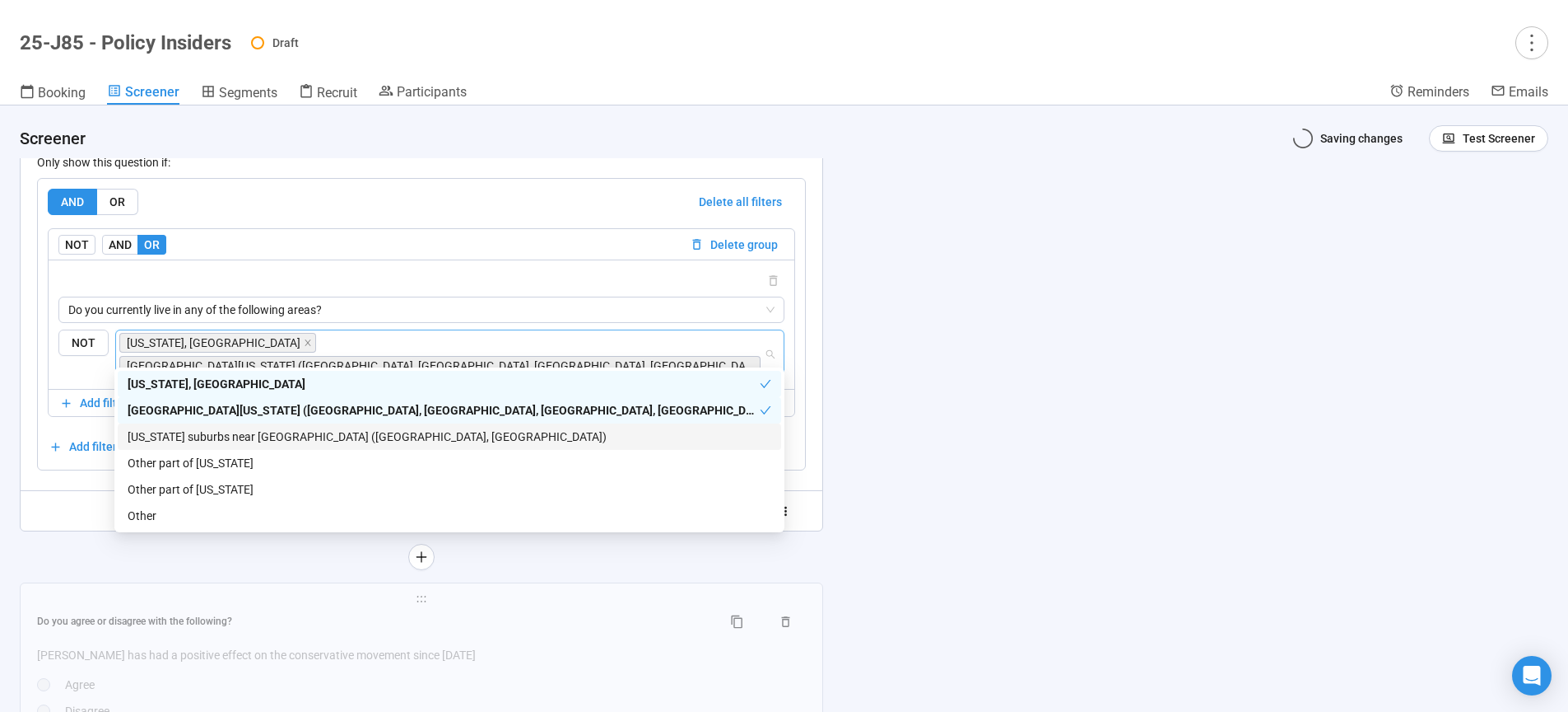
click at [181, 435] on div "Maryland suburbs near DC (Montgomery County, Prince George’s County)" at bounding box center [449, 437] width 644 height 18
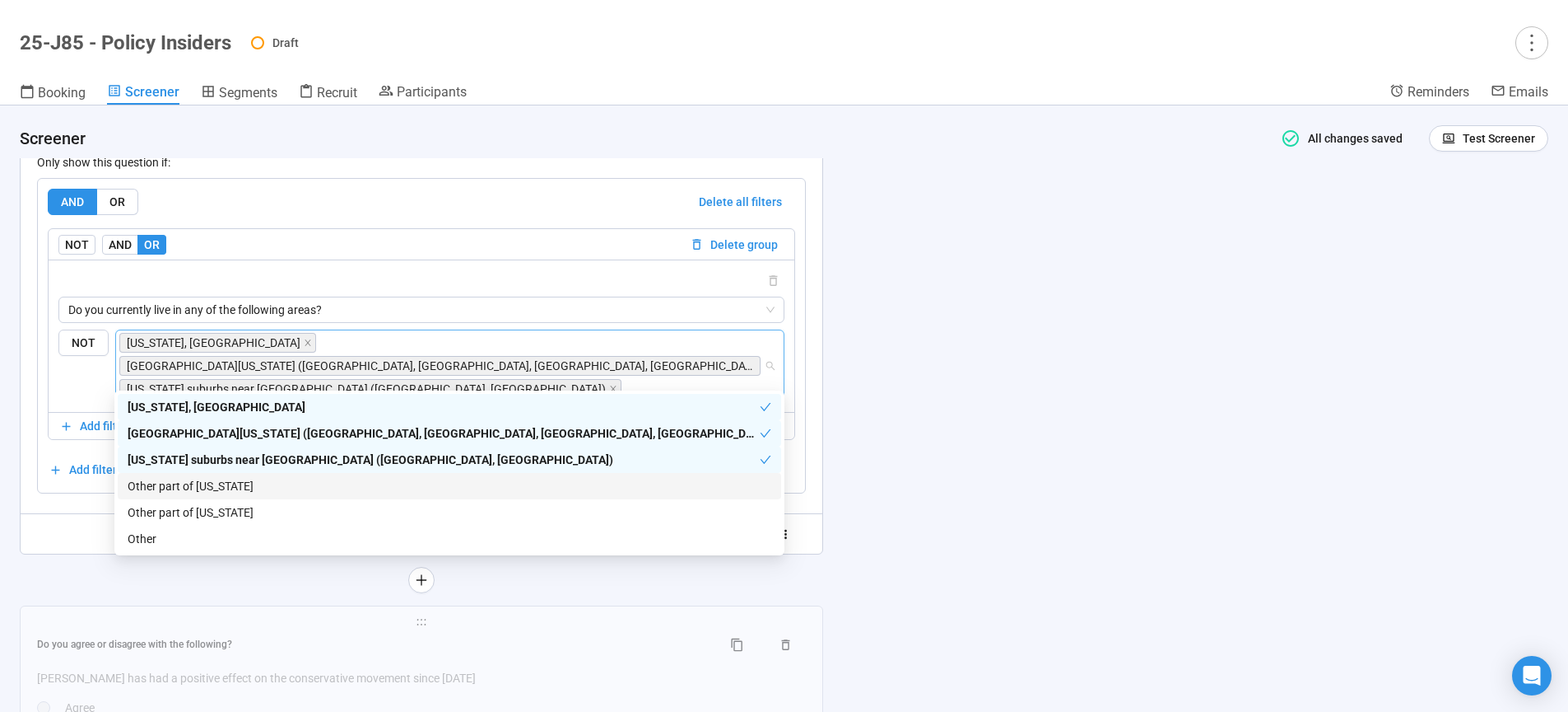
click at [194, 485] on div "Other part of Maryland" at bounding box center [449, 486] width 644 height 18
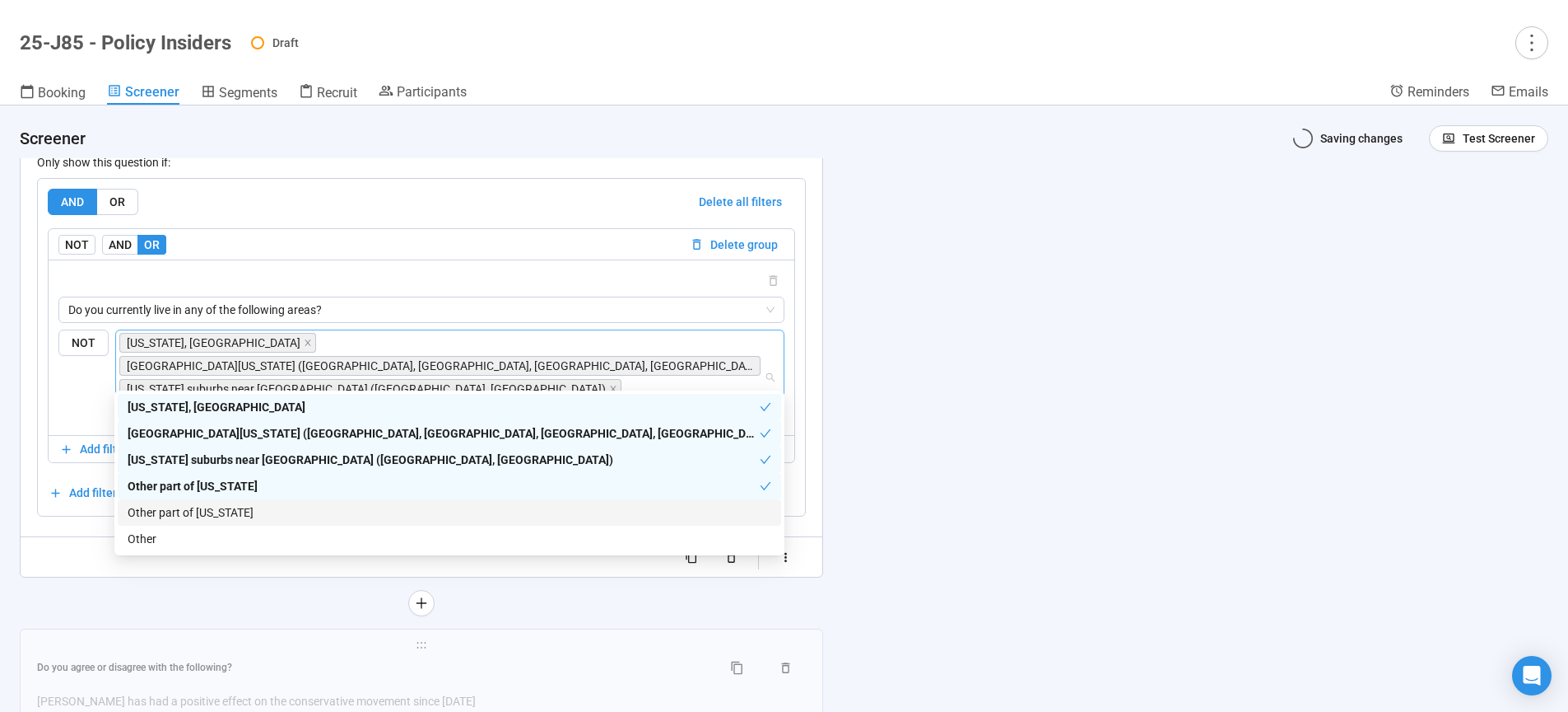
click at [199, 512] on div "Other part of Virginia" at bounding box center [449, 512] width 644 height 18
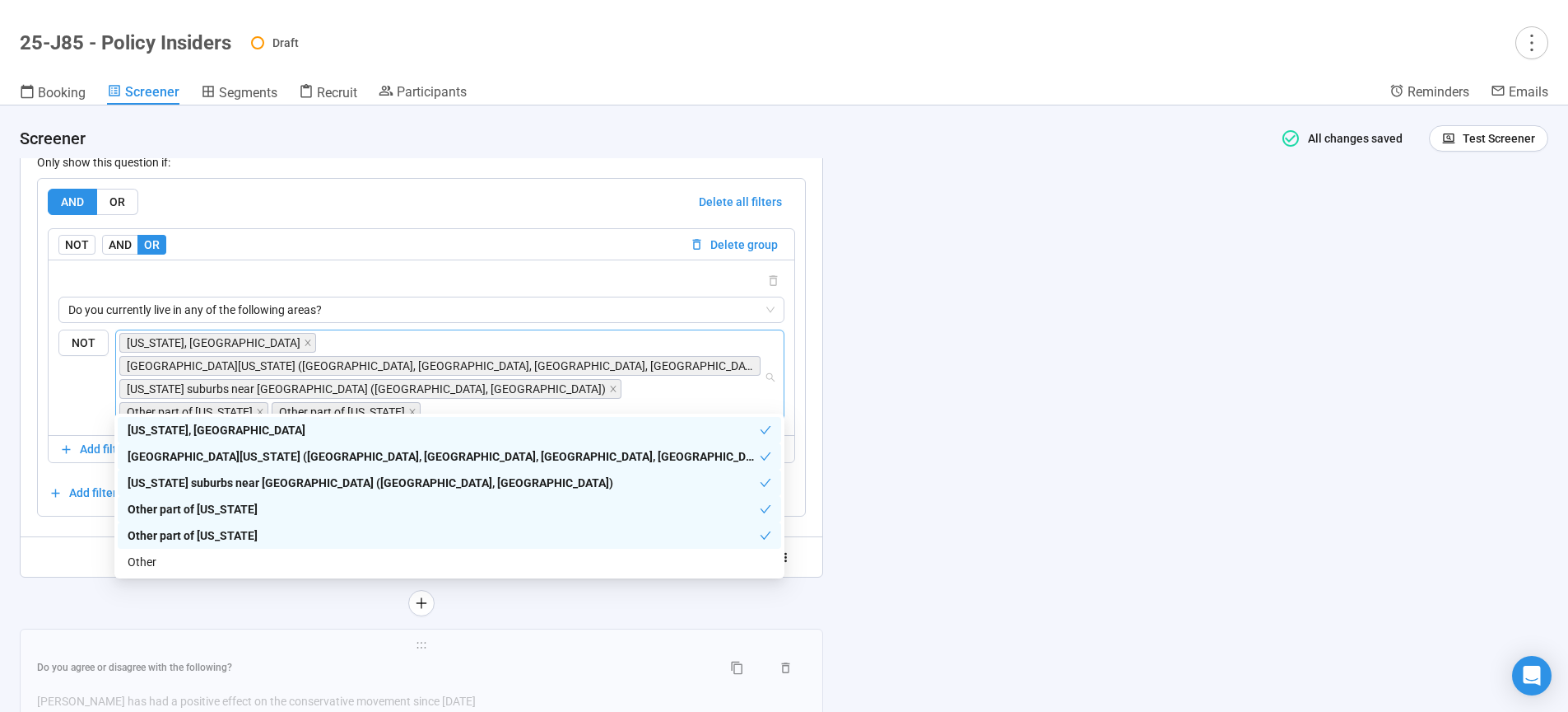
click at [1074, 461] on div "**********" at bounding box center [784, 408] width 1568 height 606
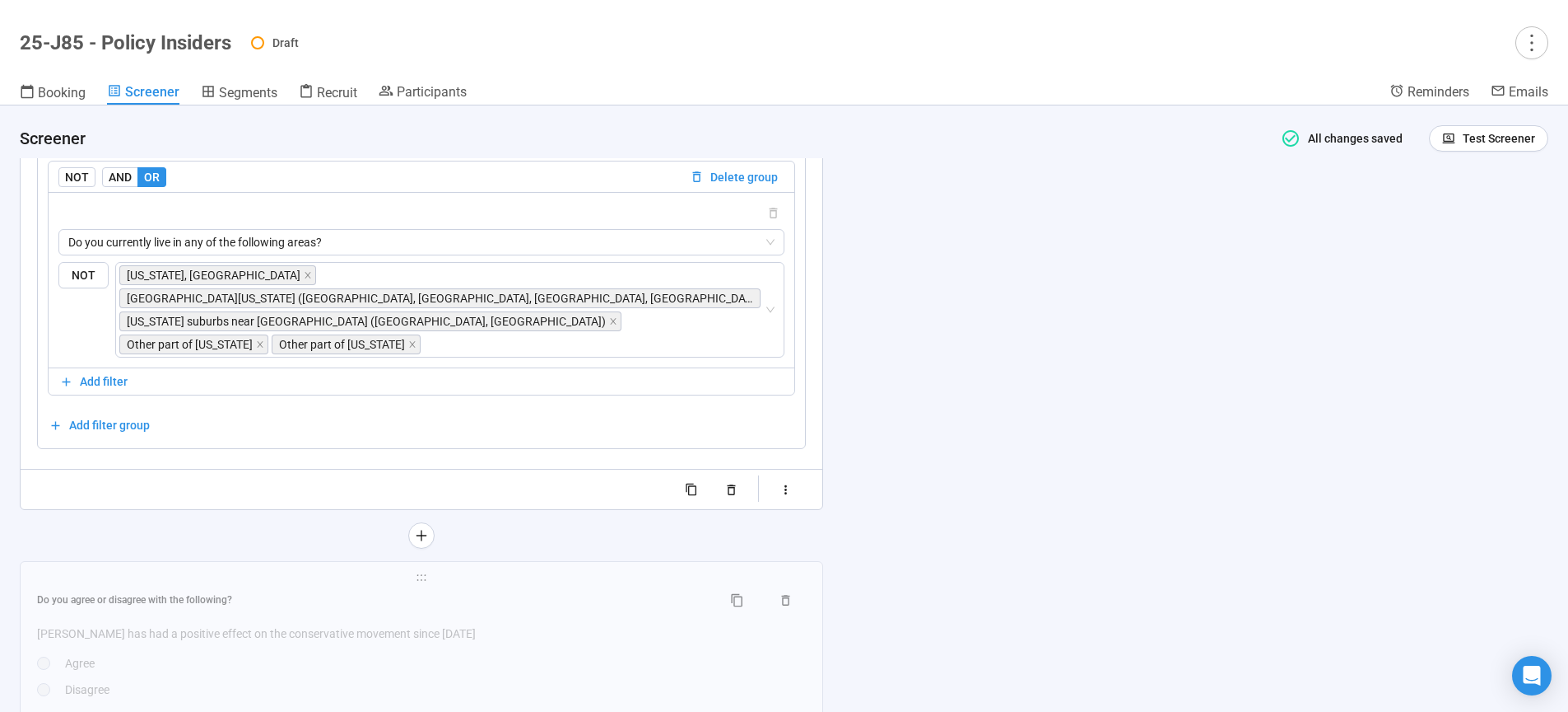
scroll to position [6622, 0]
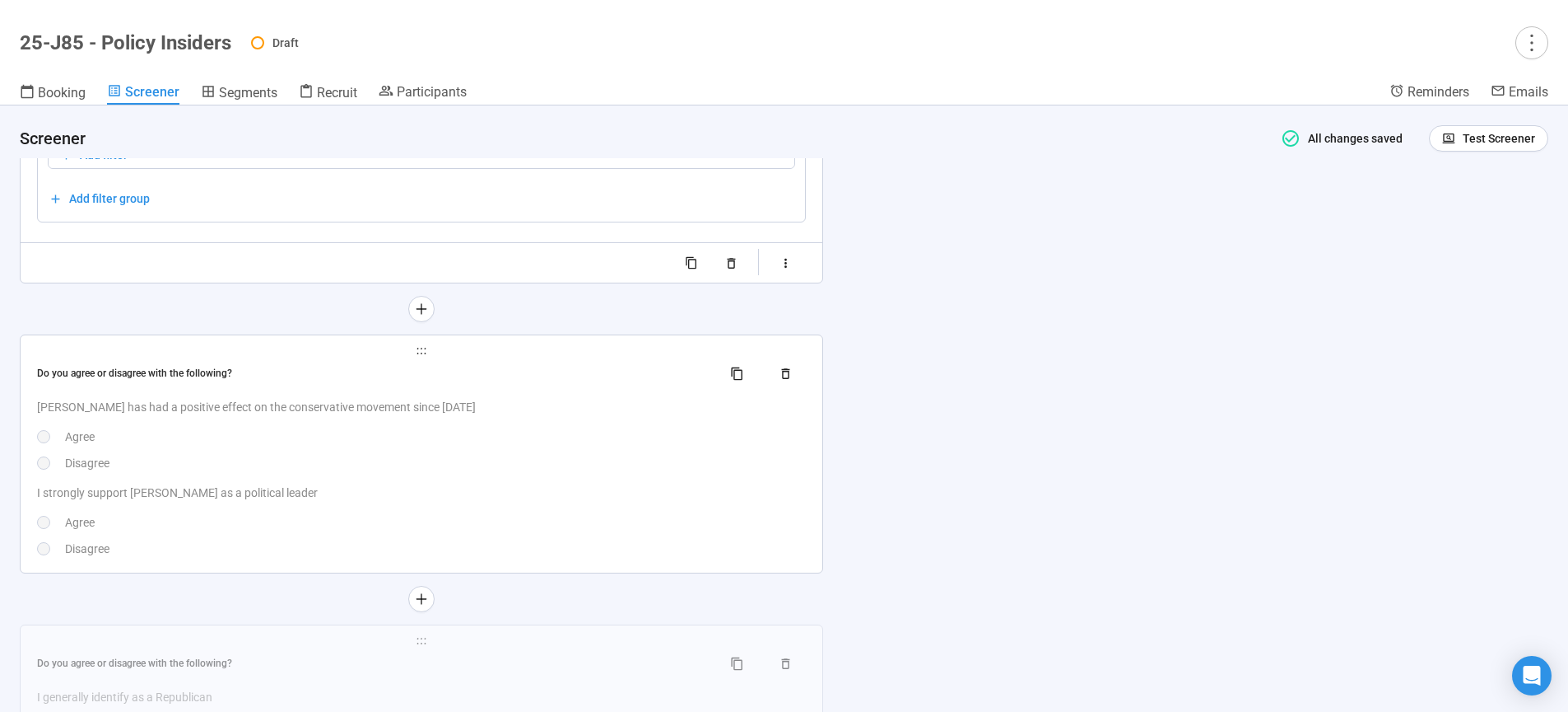
click at [541, 454] on div "Disagree" at bounding box center [436, 463] width 741 height 18
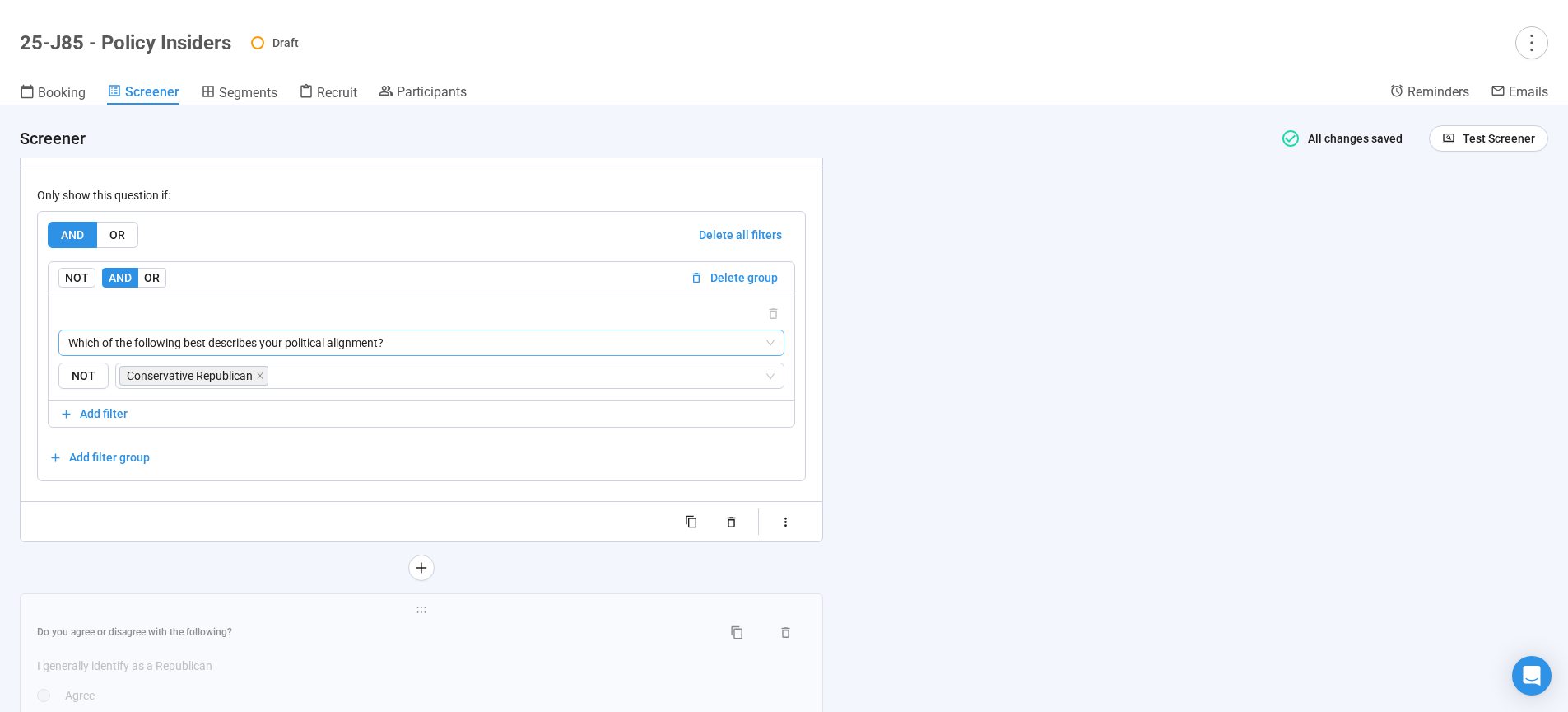
scroll to position [6723, 0]
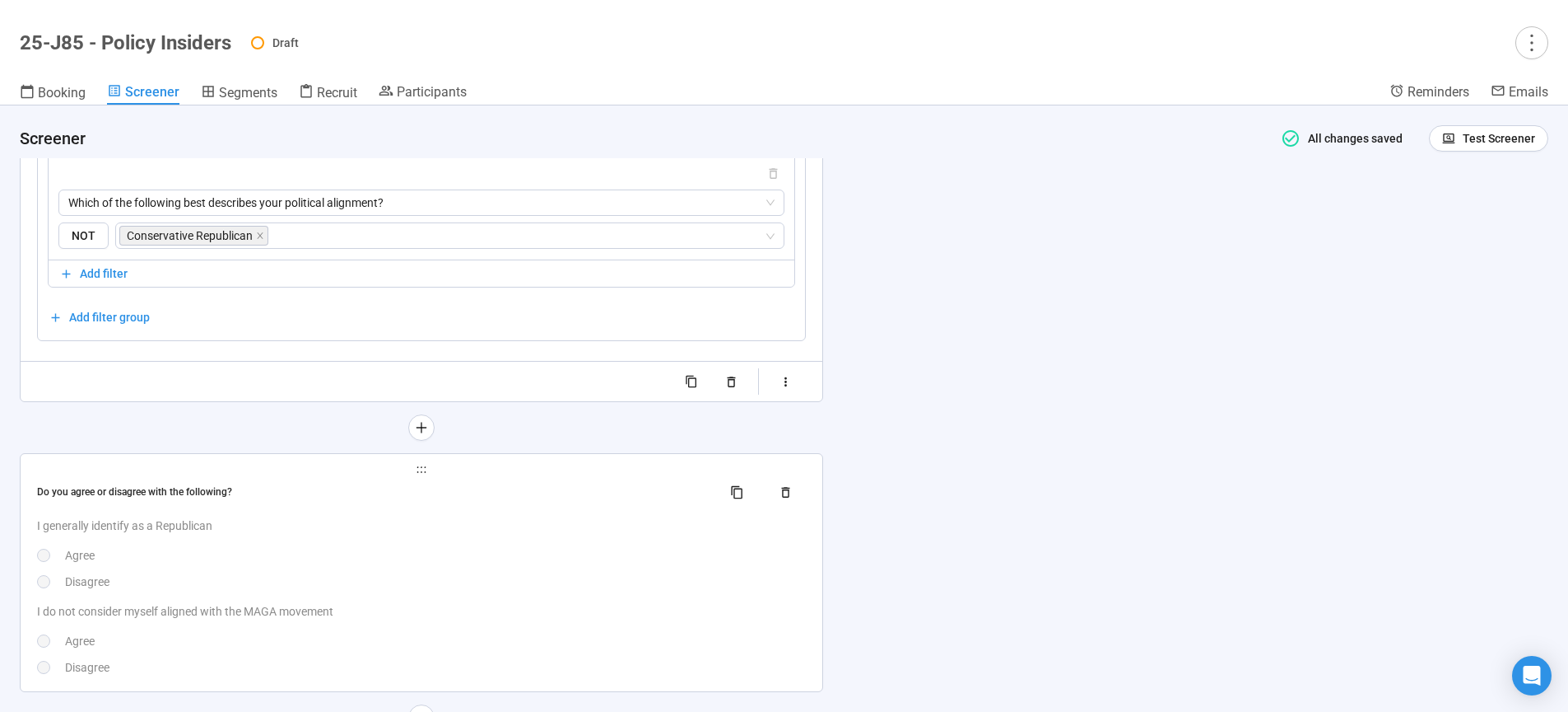
click at [489, 595] on div "Do you agree or disagree with the following? I generally identify as a Republic…" at bounding box center [421, 578] width 768 height 198
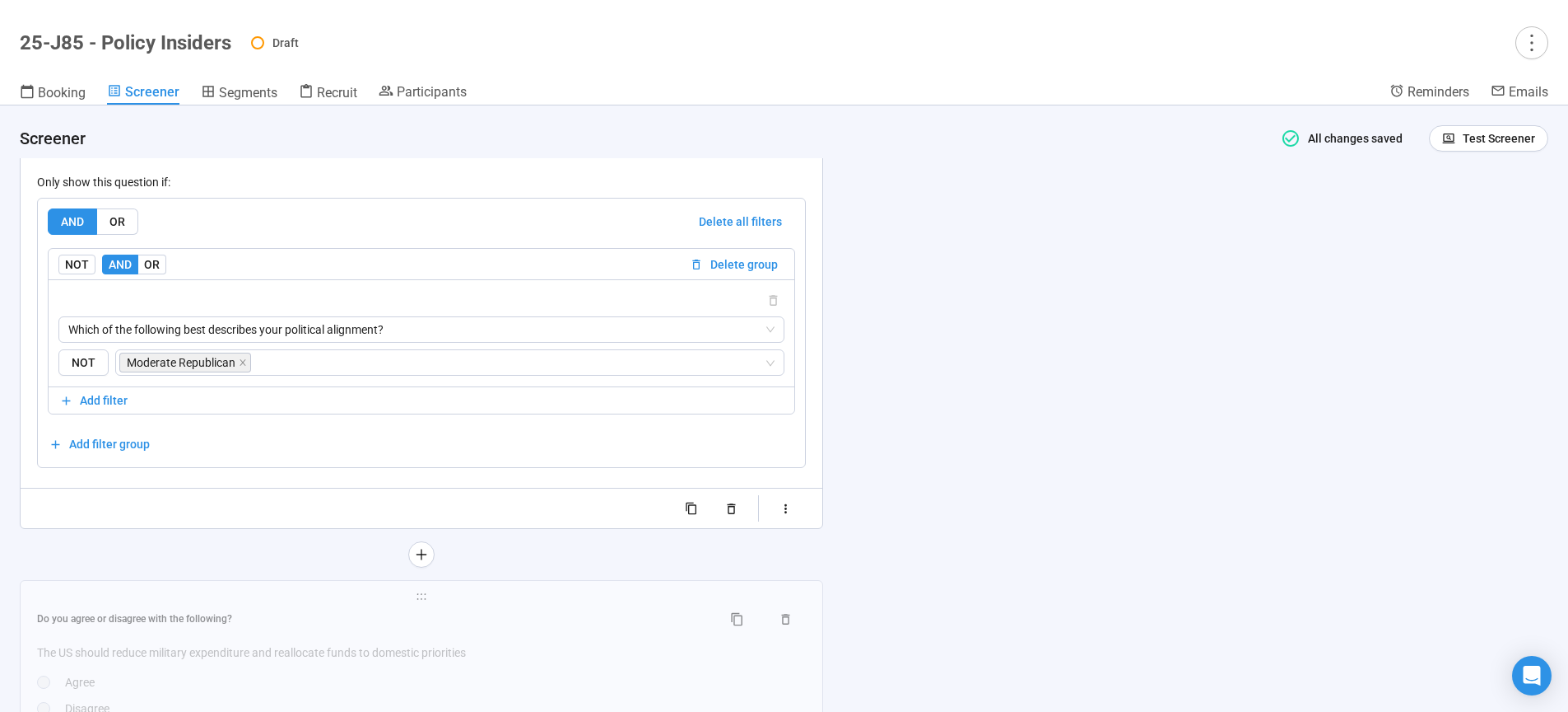
scroll to position [6924, 0]
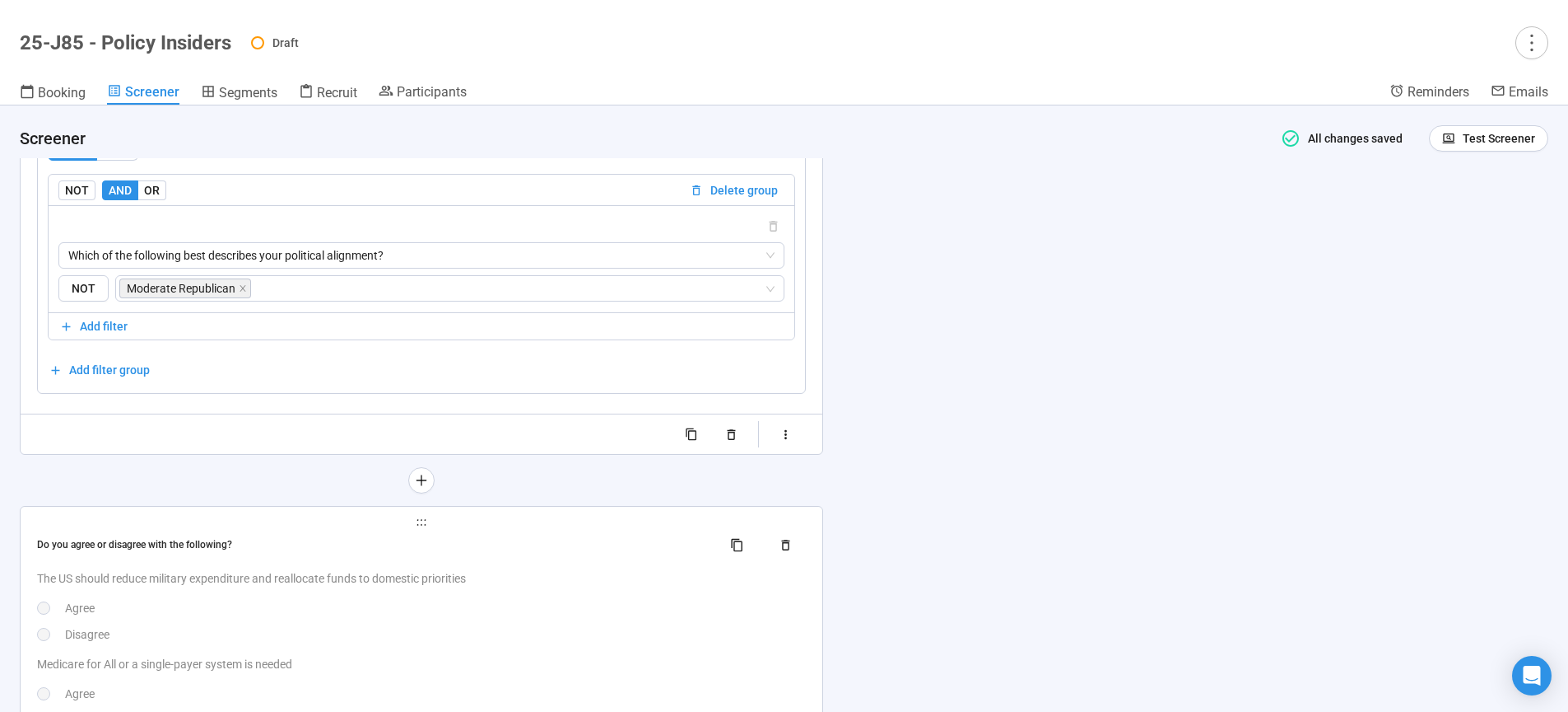
click at [504, 585] on p "The US should reduce military expenditure and reallocate funds to domestic prio…" at bounding box center [421, 579] width 768 height 18
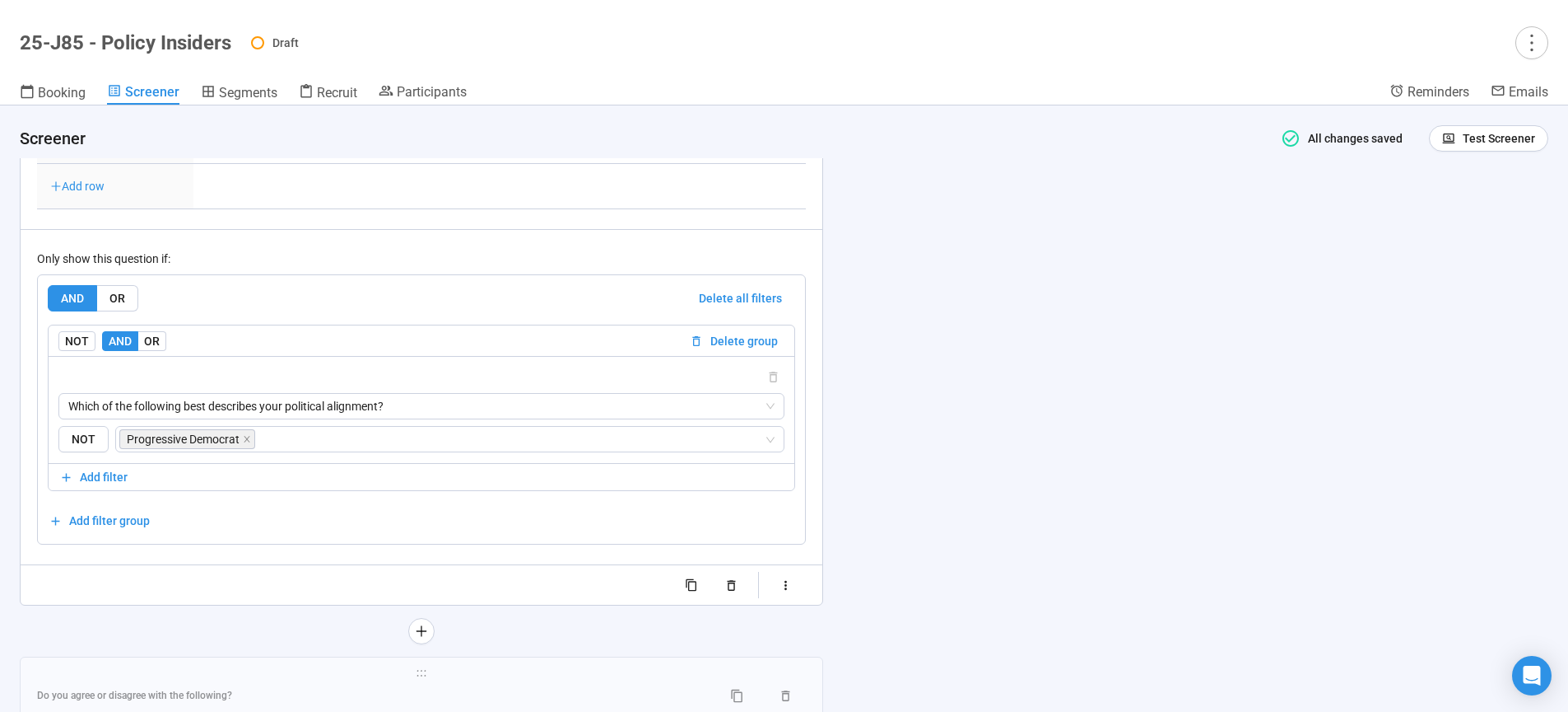
scroll to position [7340, 0]
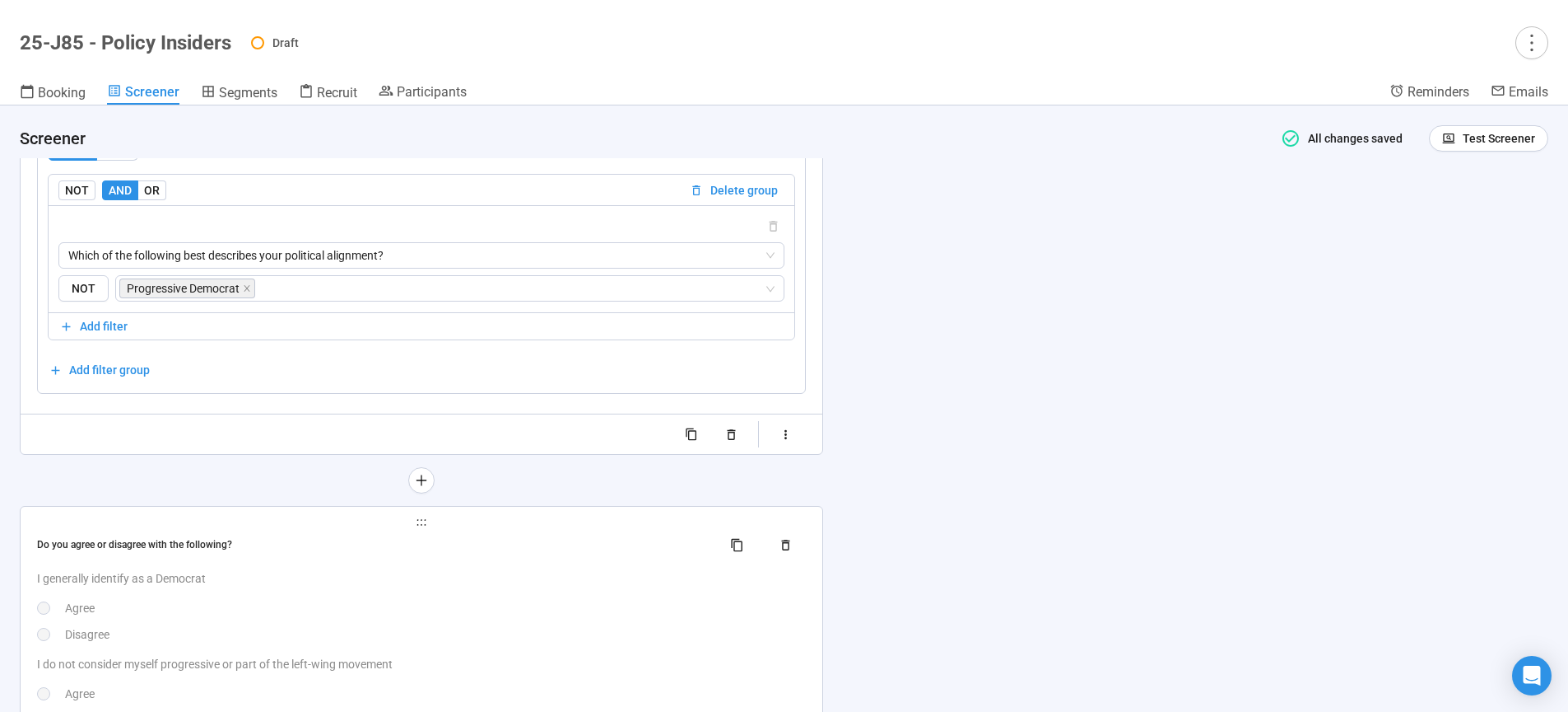
click at [433, 572] on div "Do you agree or disagree with the following? I generally identify as a Democrat…" at bounding box center [421, 631] width 768 height 198
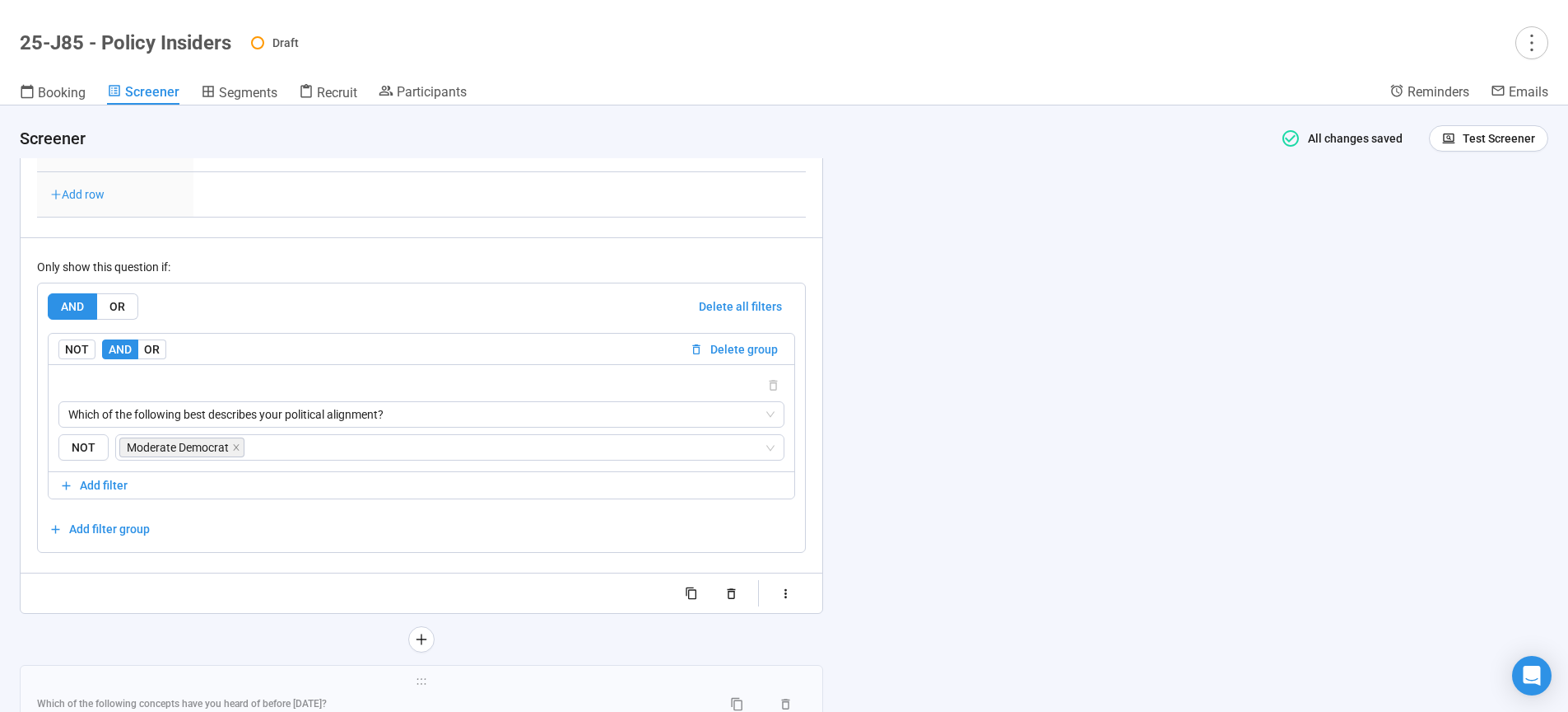
type textarea "**********"
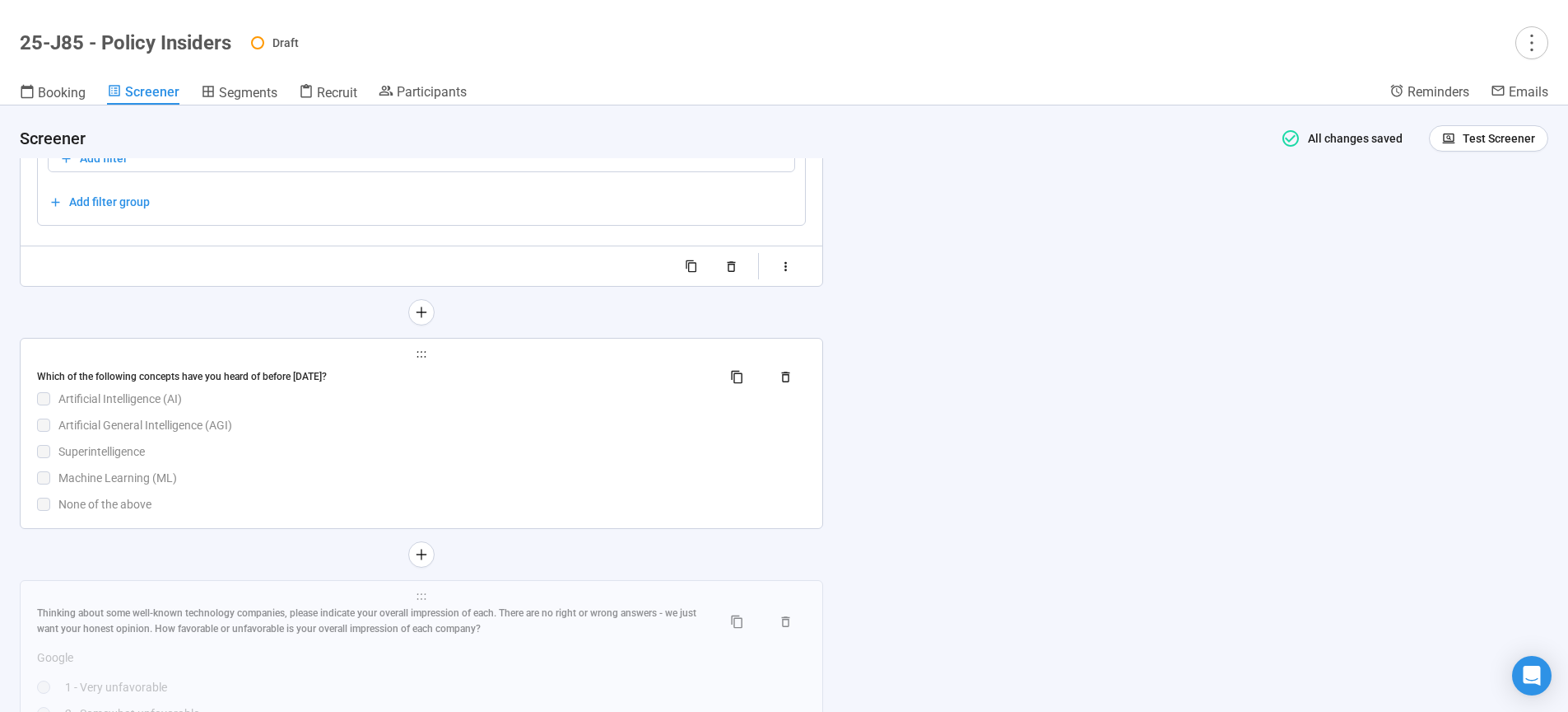
scroll to position [7799, 0]
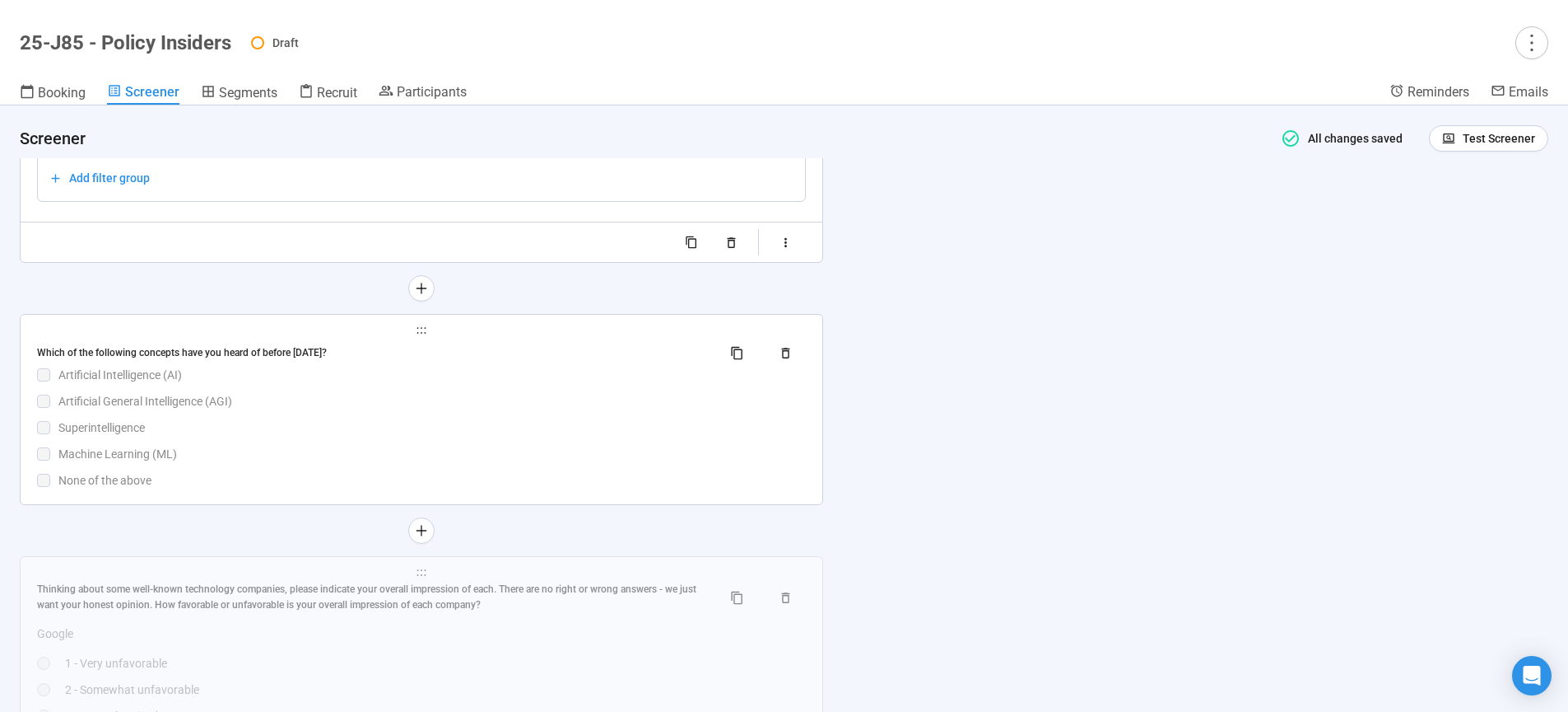
click at [380, 424] on div "Superintelligence" at bounding box center [432, 428] width 748 height 18
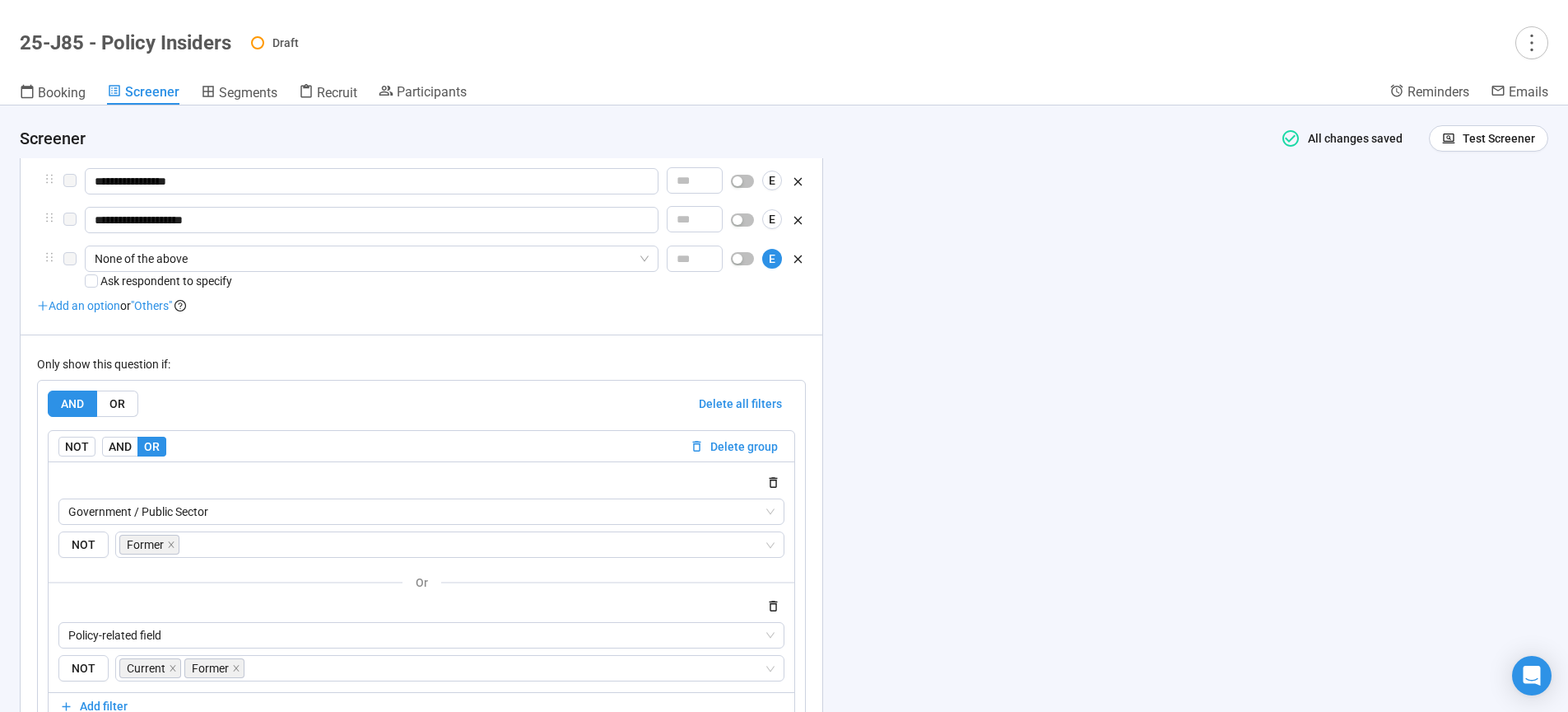
scroll to position [7618, 0]
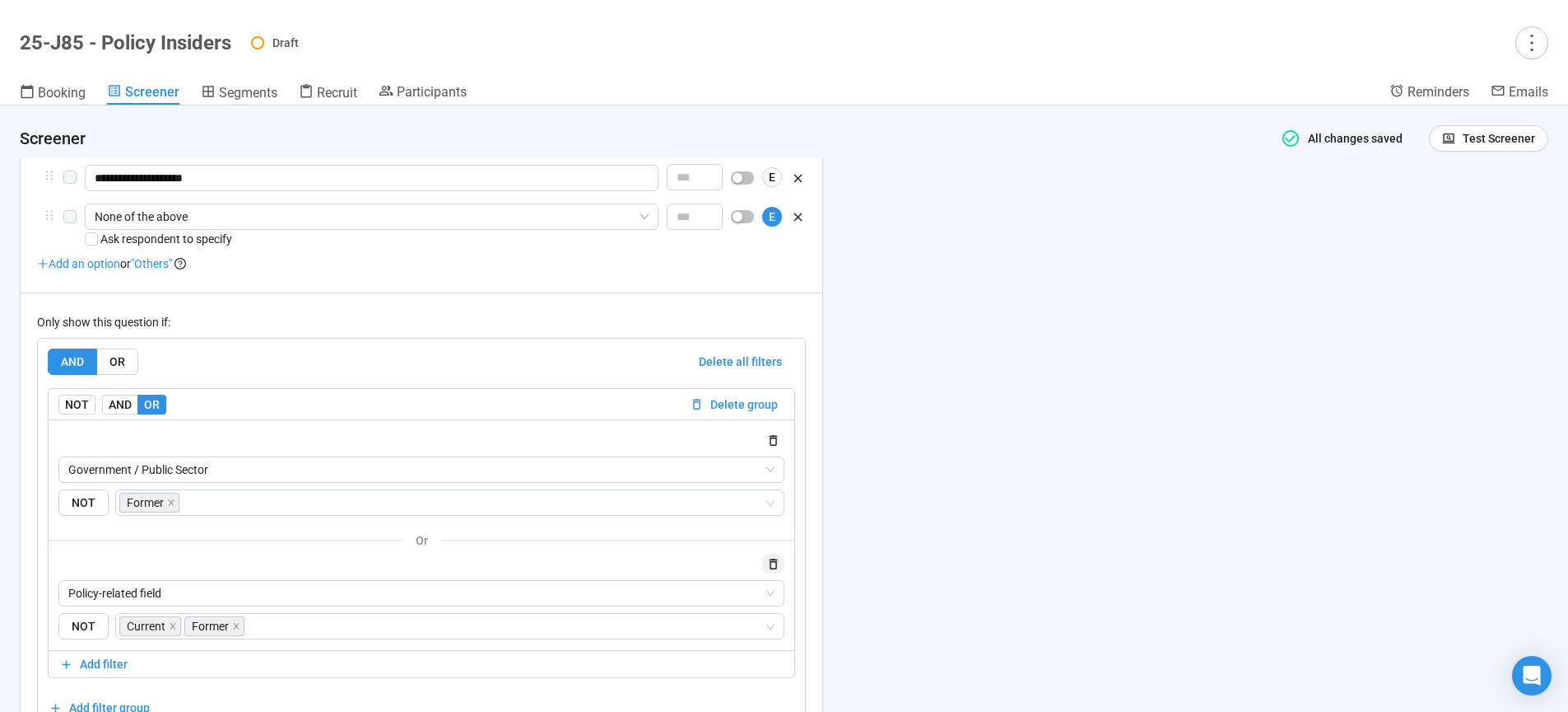
click at [774, 571] on icon "button" at bounding box center [773, 564] width 14 height 14
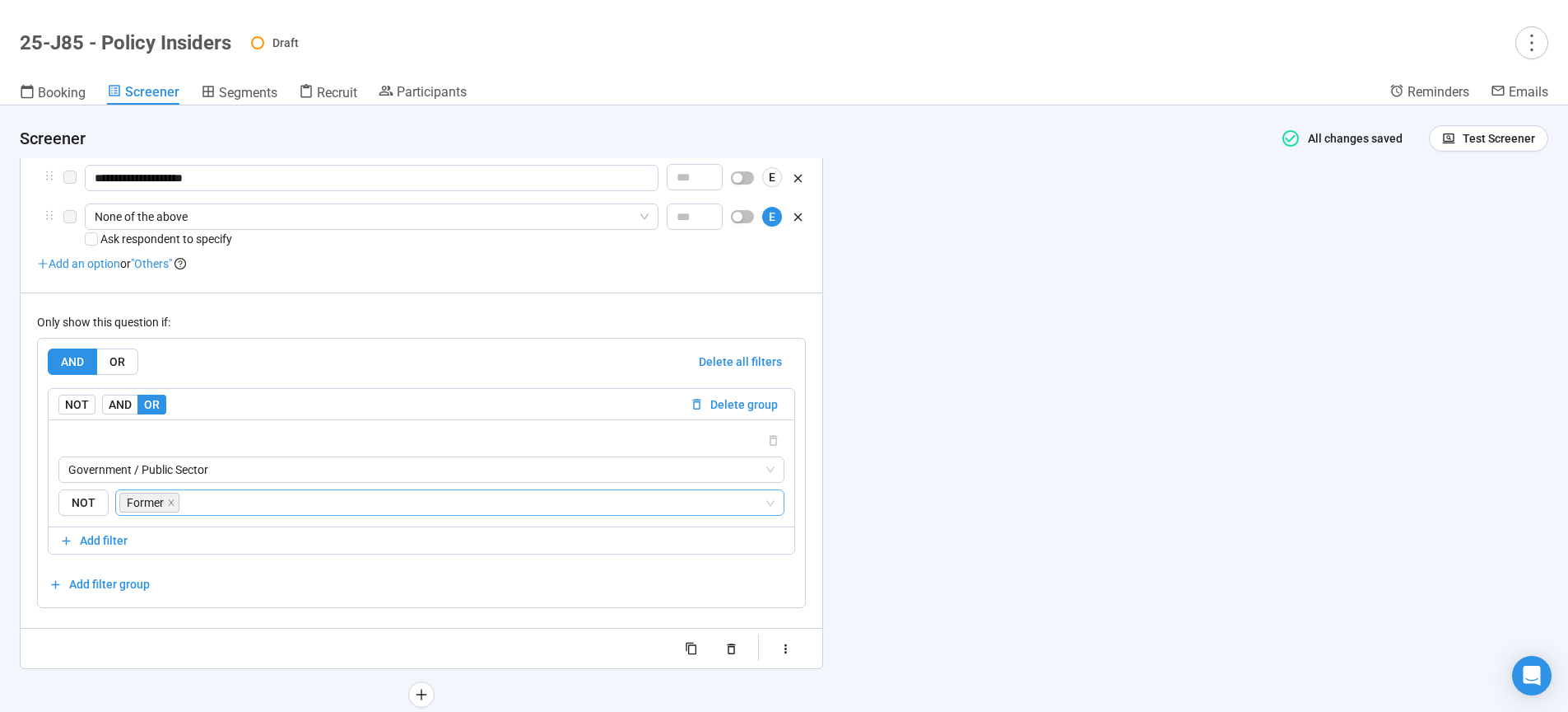
click at [174, 510] on span "Former" at bounding box center [149, 502] width 60 height 20
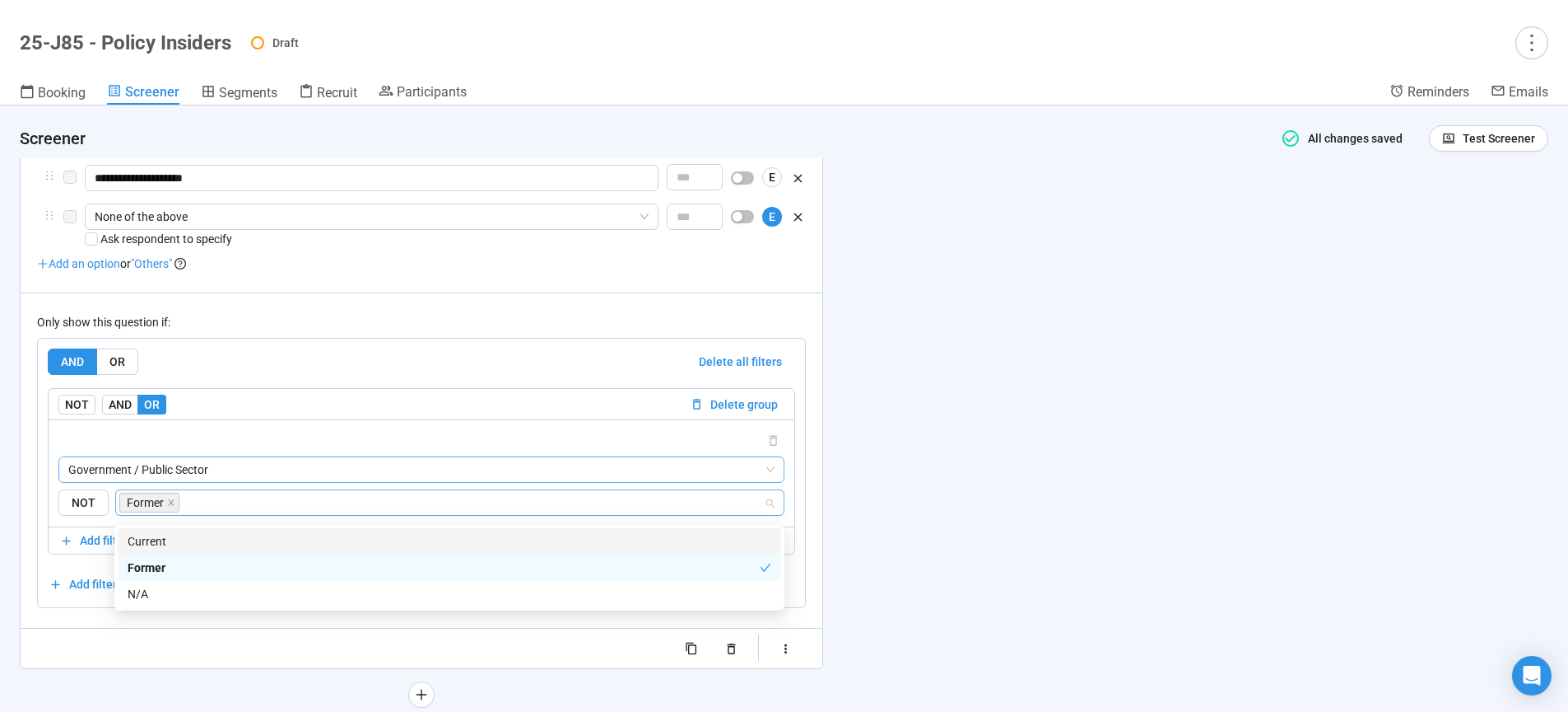
click at [287, 472] on span "Government / Public Sector" at bounding box center [422, 469] width 706 height 24
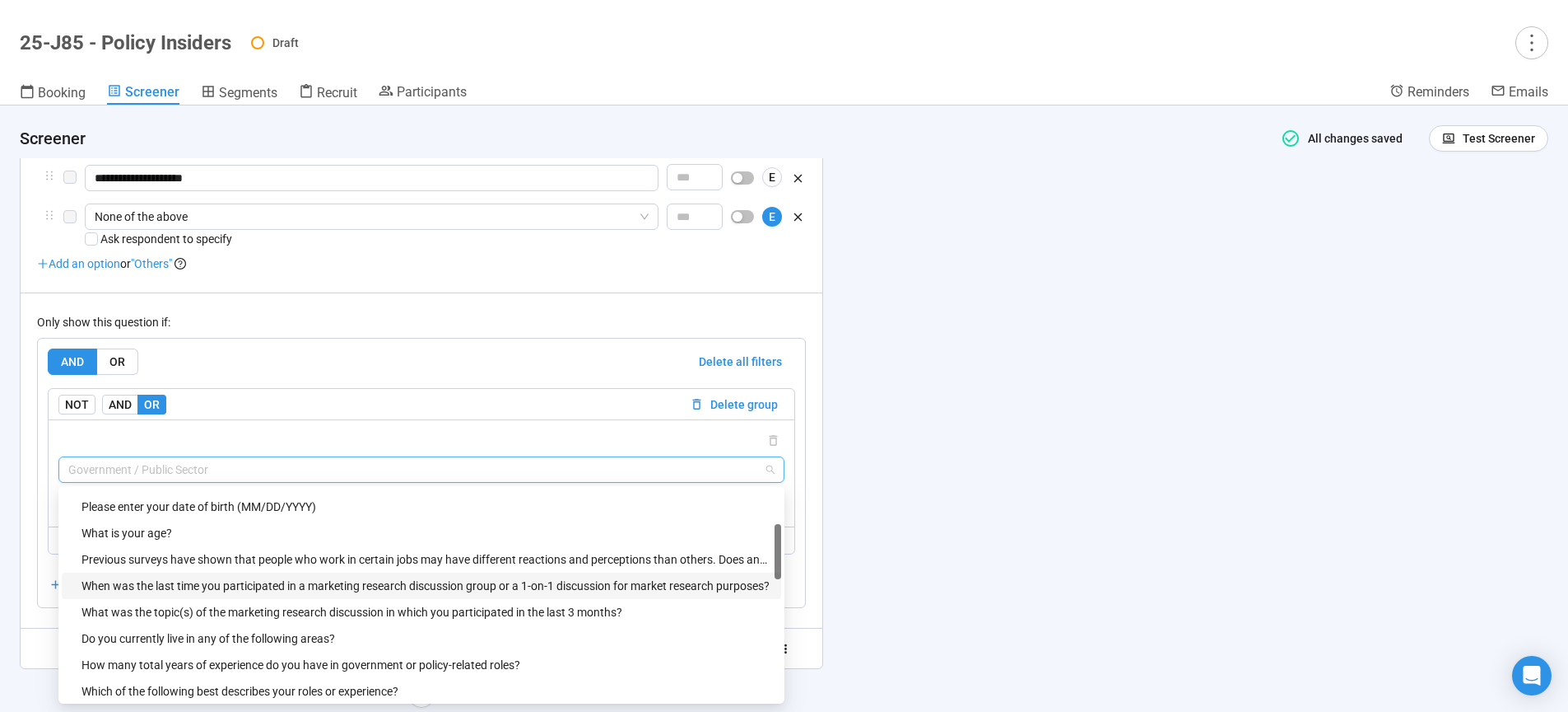
scroll to position [154, 0]
click at [217, 645] on div "Do you currently live in any of the following areas?" at bounding box center [426, 638] width 690 height 18
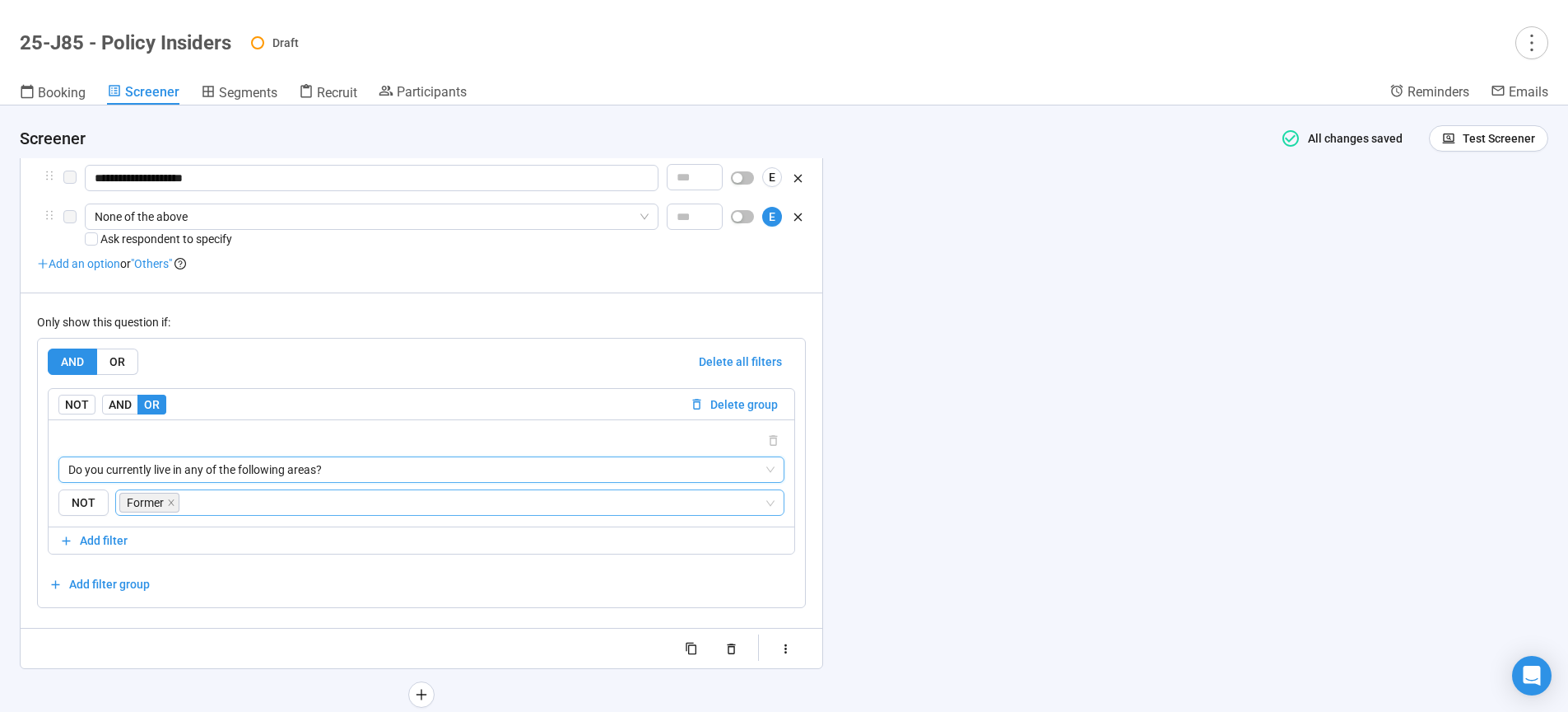
click at [168, 507] on icon "close" at bounding box center [171, 502] width 8 height 8
click at [166, 509] on input "search" at bounding box center [444, 502] width 638 height 20
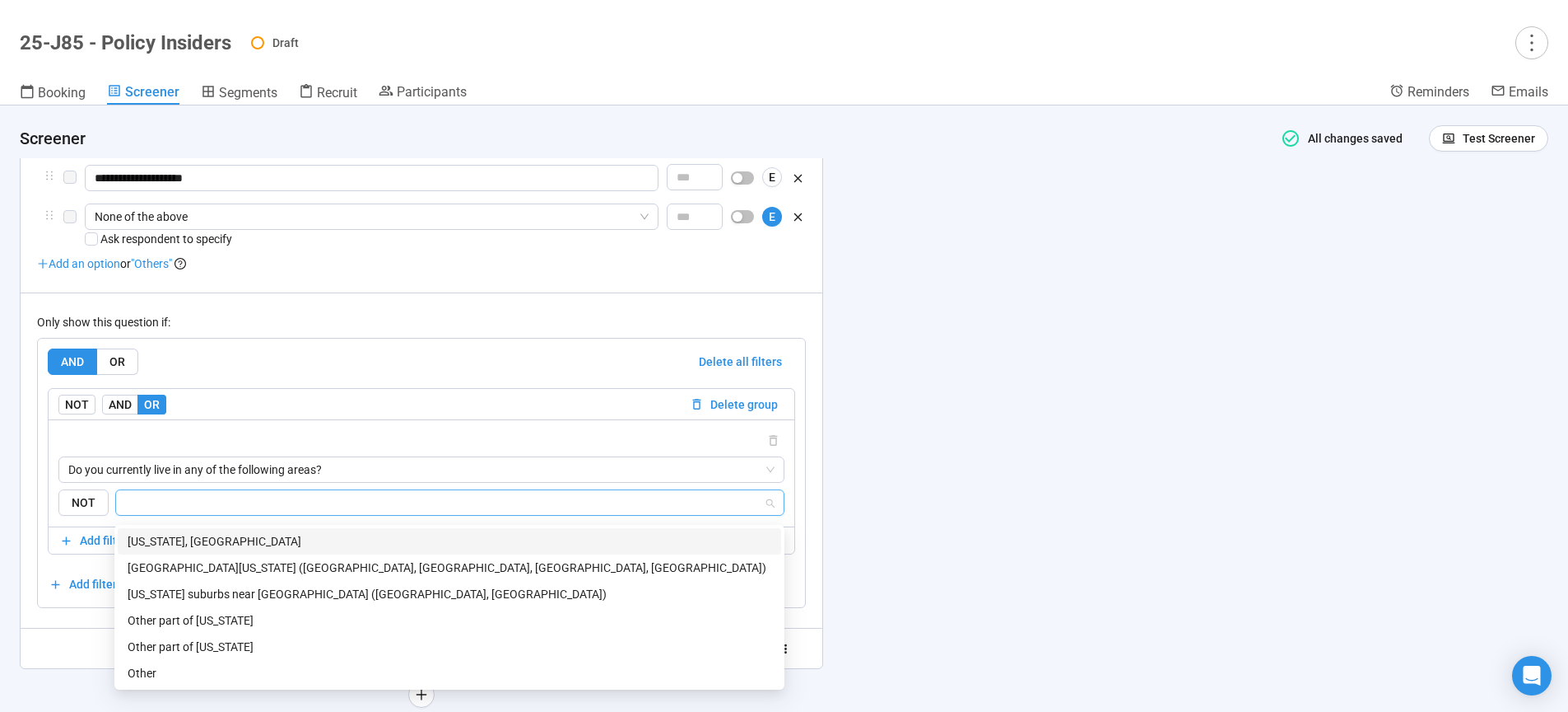
click at [157, 540] on div "Washington, DC" at bounding box center [449, 541] width 644 height 18
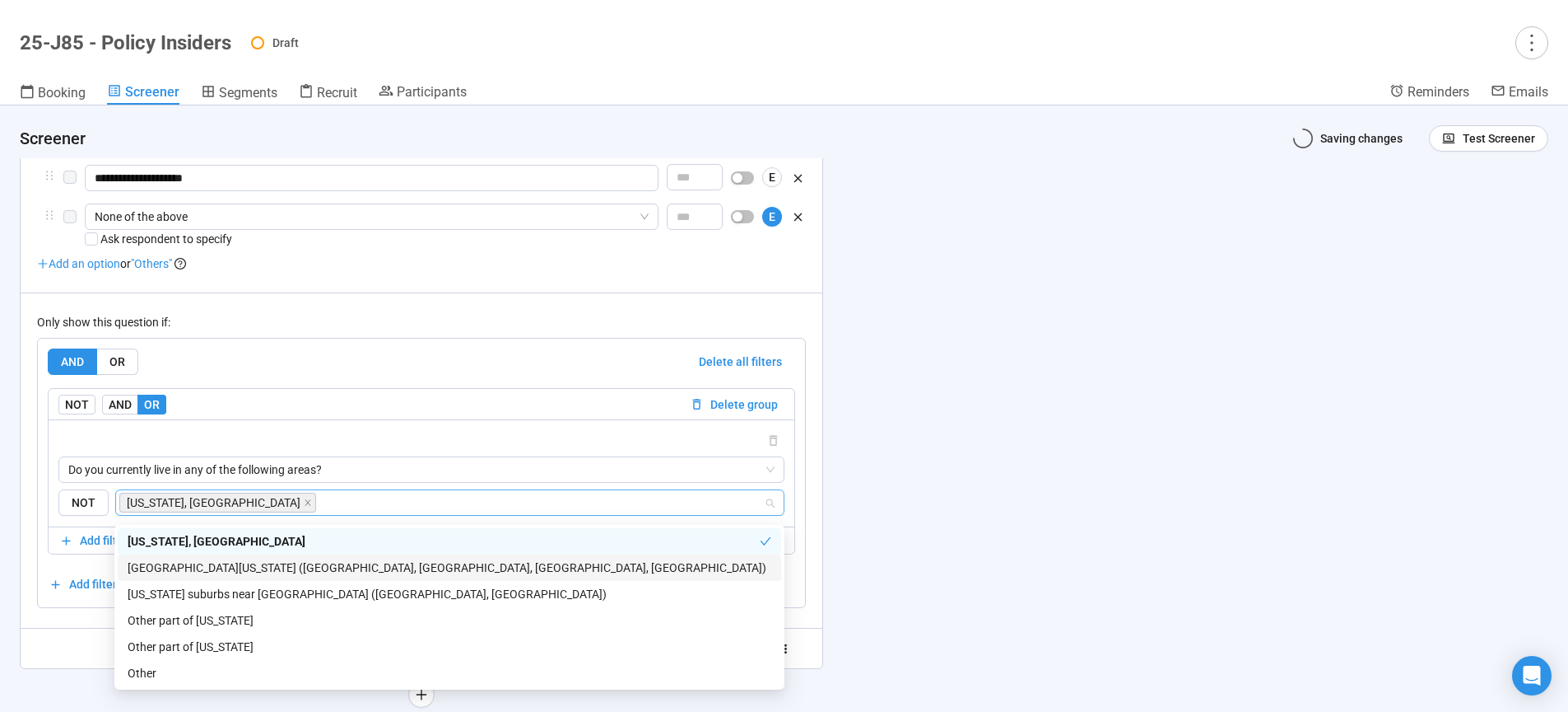
click at [173, 569] on div "Northern Virginia (Arlington, Alexandria, Fairfax, Loudoun)" at bounding box center [449, 568] width 644 height 18
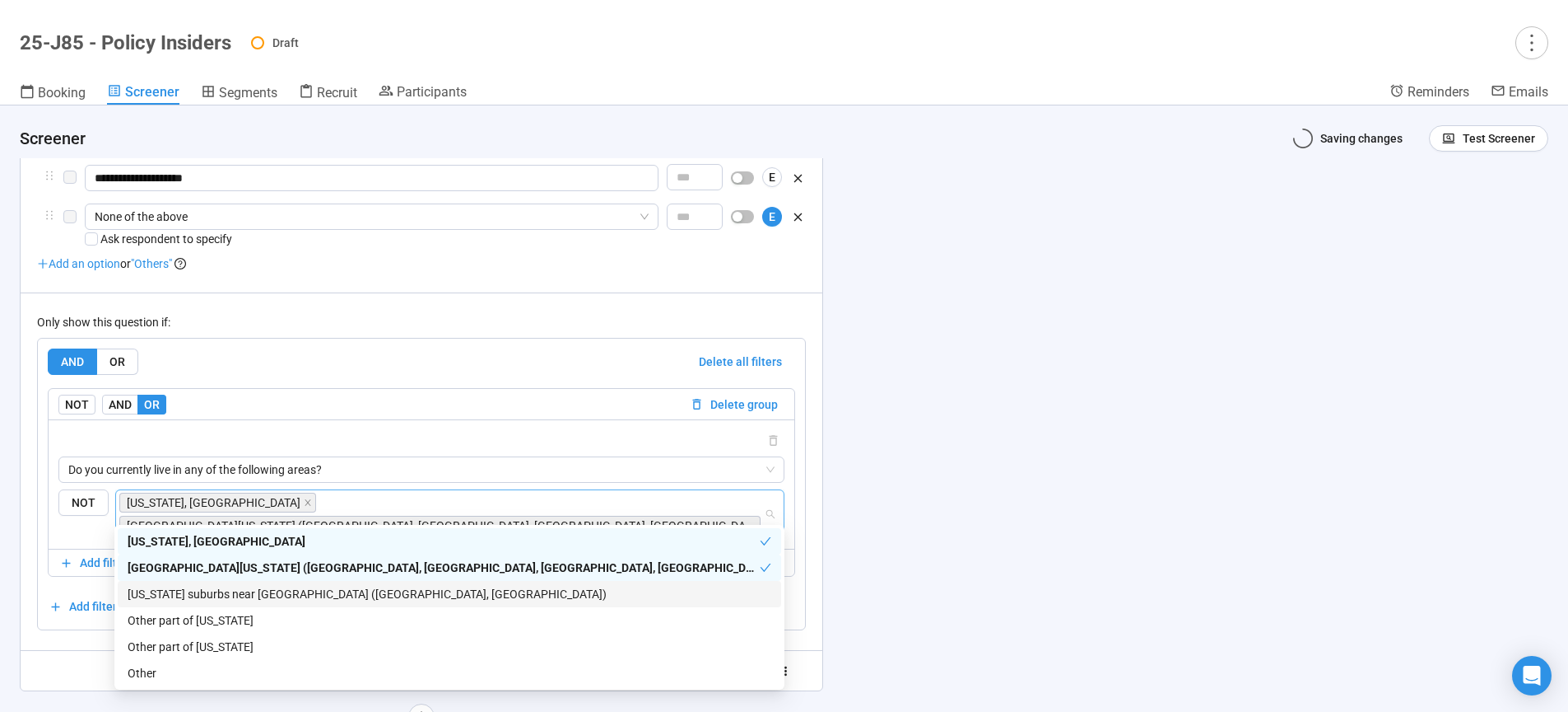
click at [190, 597] on div "Maryland suburbs near DC (Montgomery County, Prince George’s County)" at bounding box center [449, 594] width 644 height 18
click at [194, 620] on div "AND OR Delete all filters NOT AND OR Delete group Do you currently live in any …" at bounding box center [422, 483] width 748 height 271
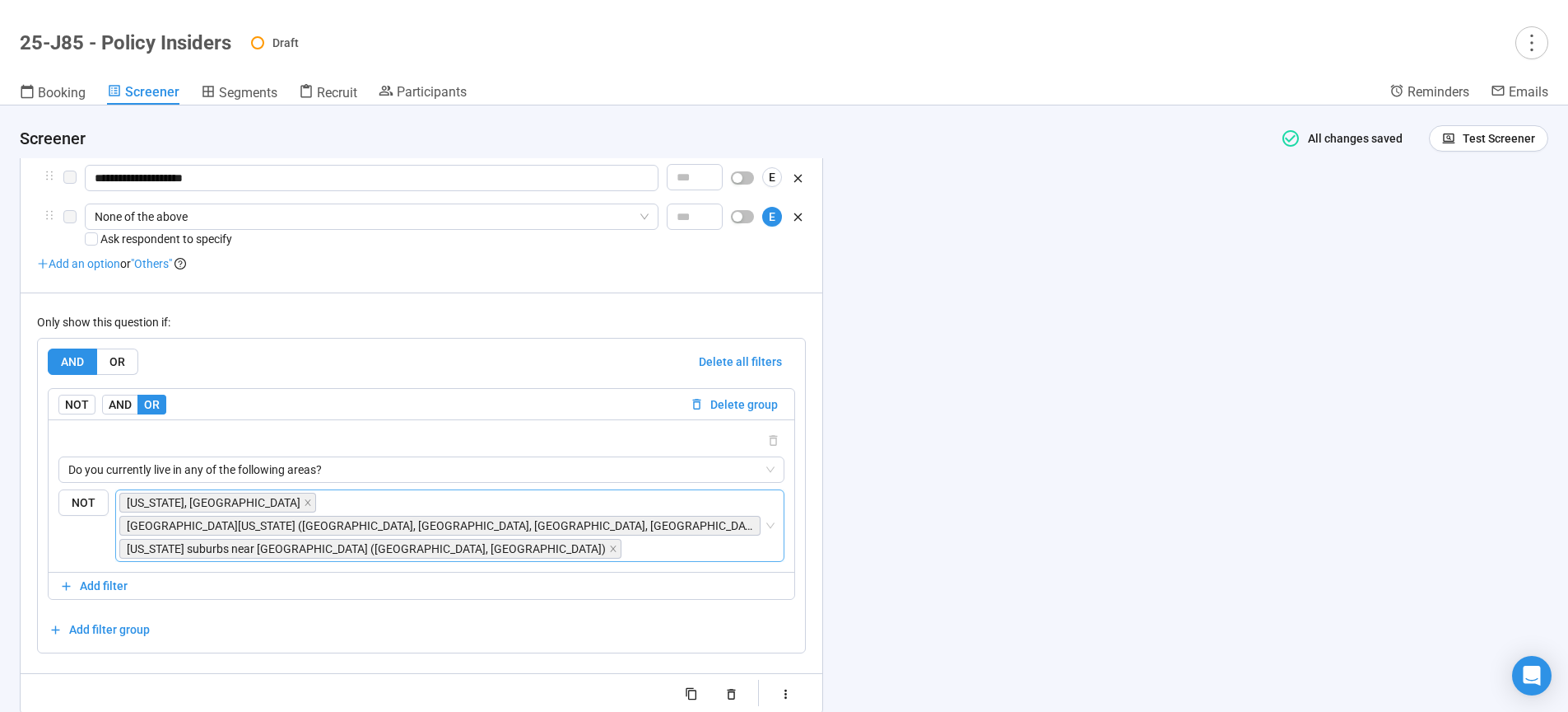
click at [624, 538] on input "search" at bounding box center [694, 548] width 139 height 20
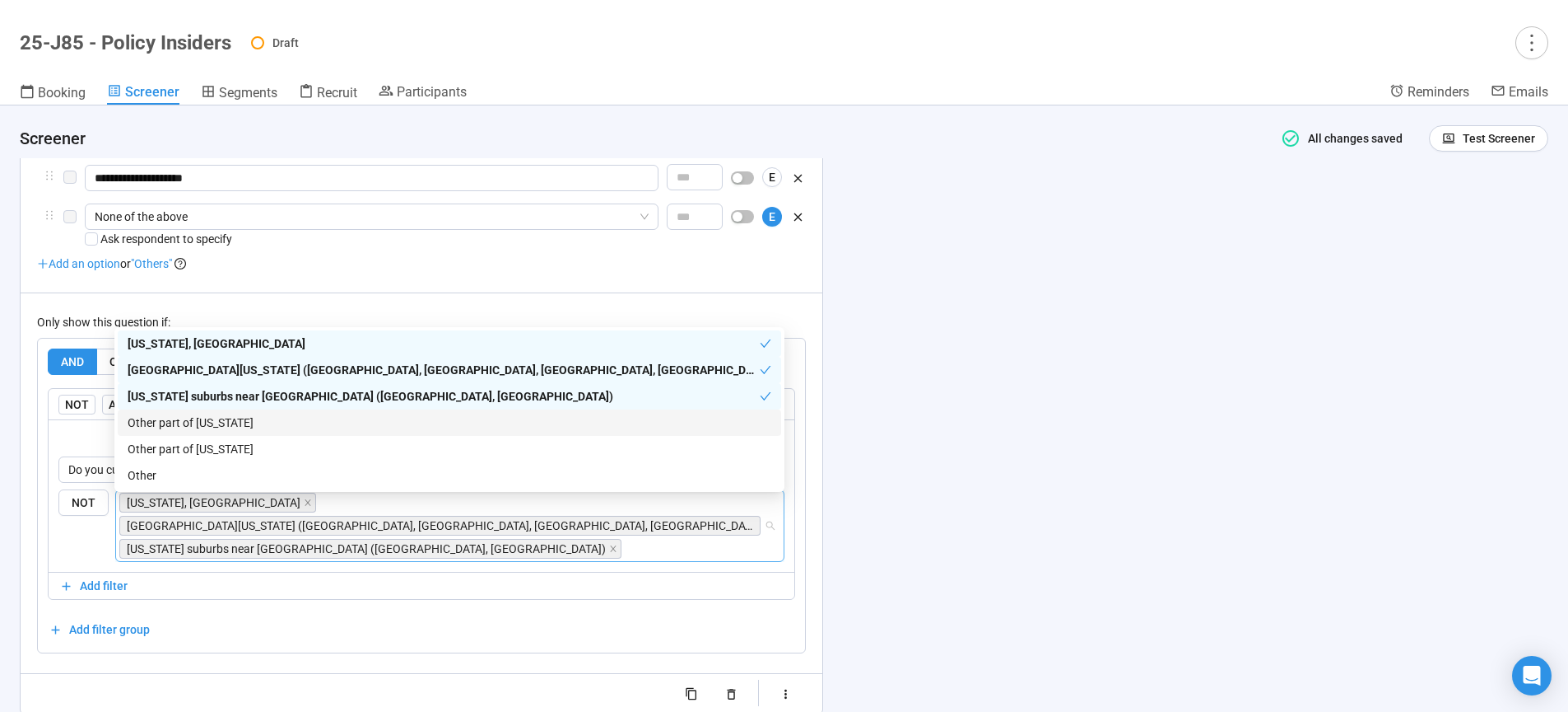
click at [170, 424] on div "Other part of Maryland" at bounding box center [449, 423] width 644 height 18
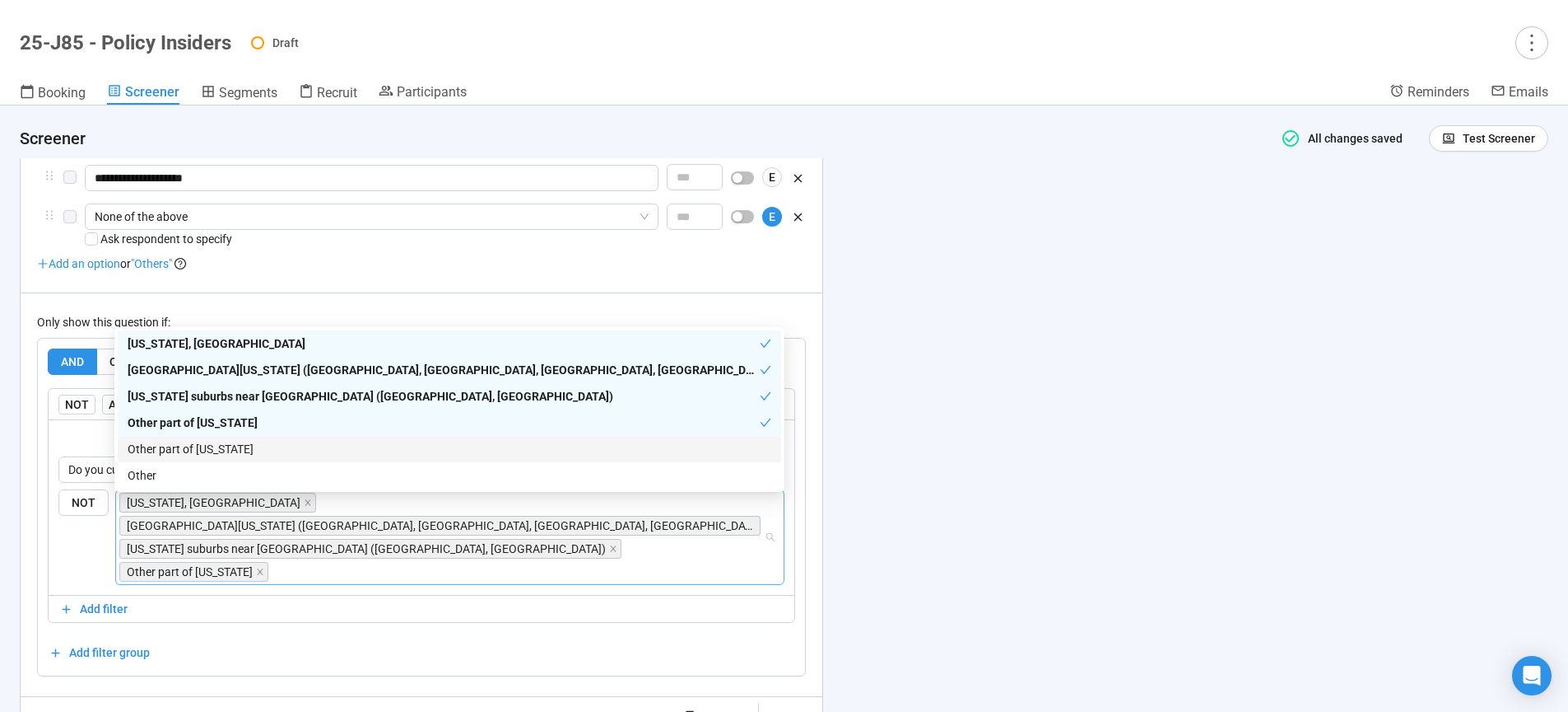
click at [172, 449] on div "Other part of Virginia" at bounding box center [449, 449] width 644 height 18
click at [1268, 492] on div "**********" at bounding box center [784, 408] width 1568 height 606
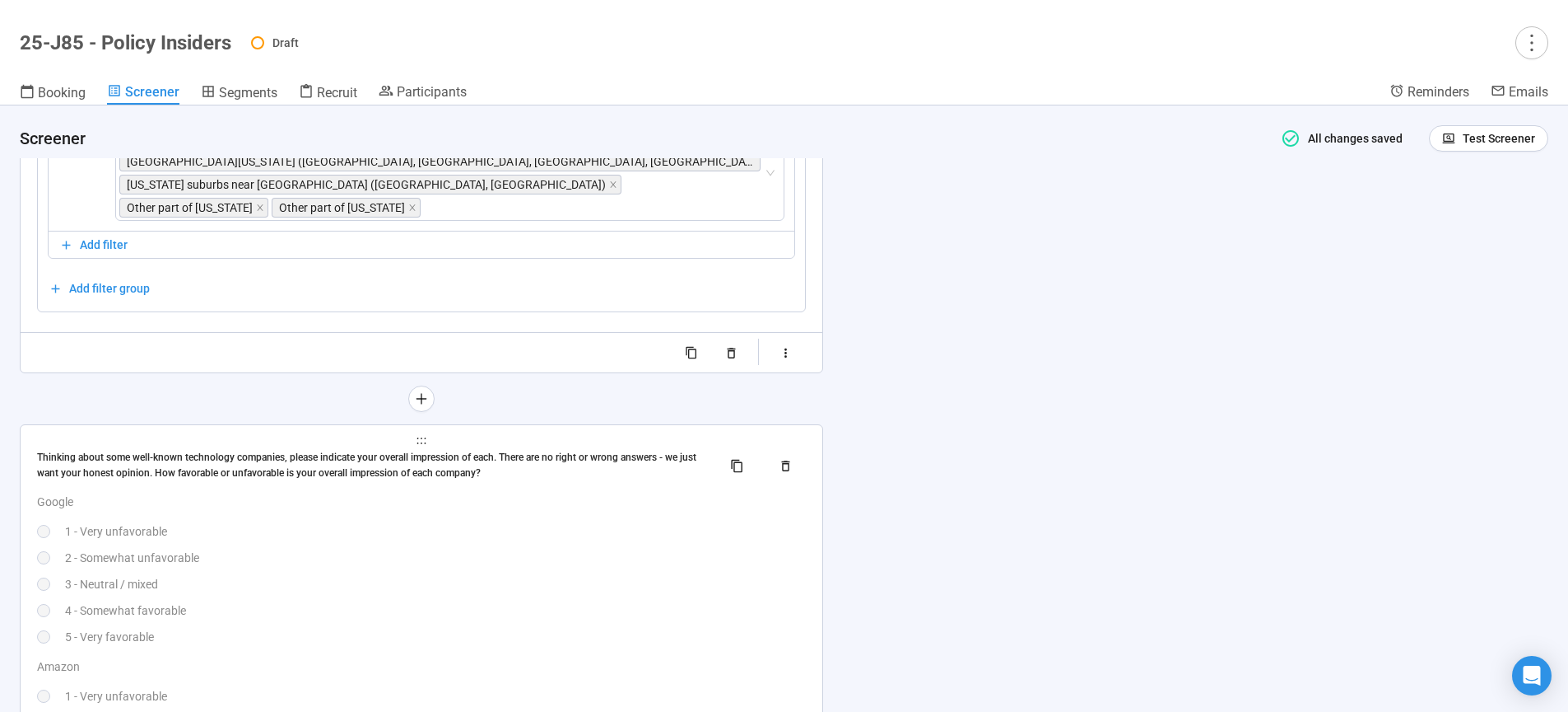
click at [489, 575] on div "3 - Neutral / mixed" at bounding box center [436, 585] width 741 height 18
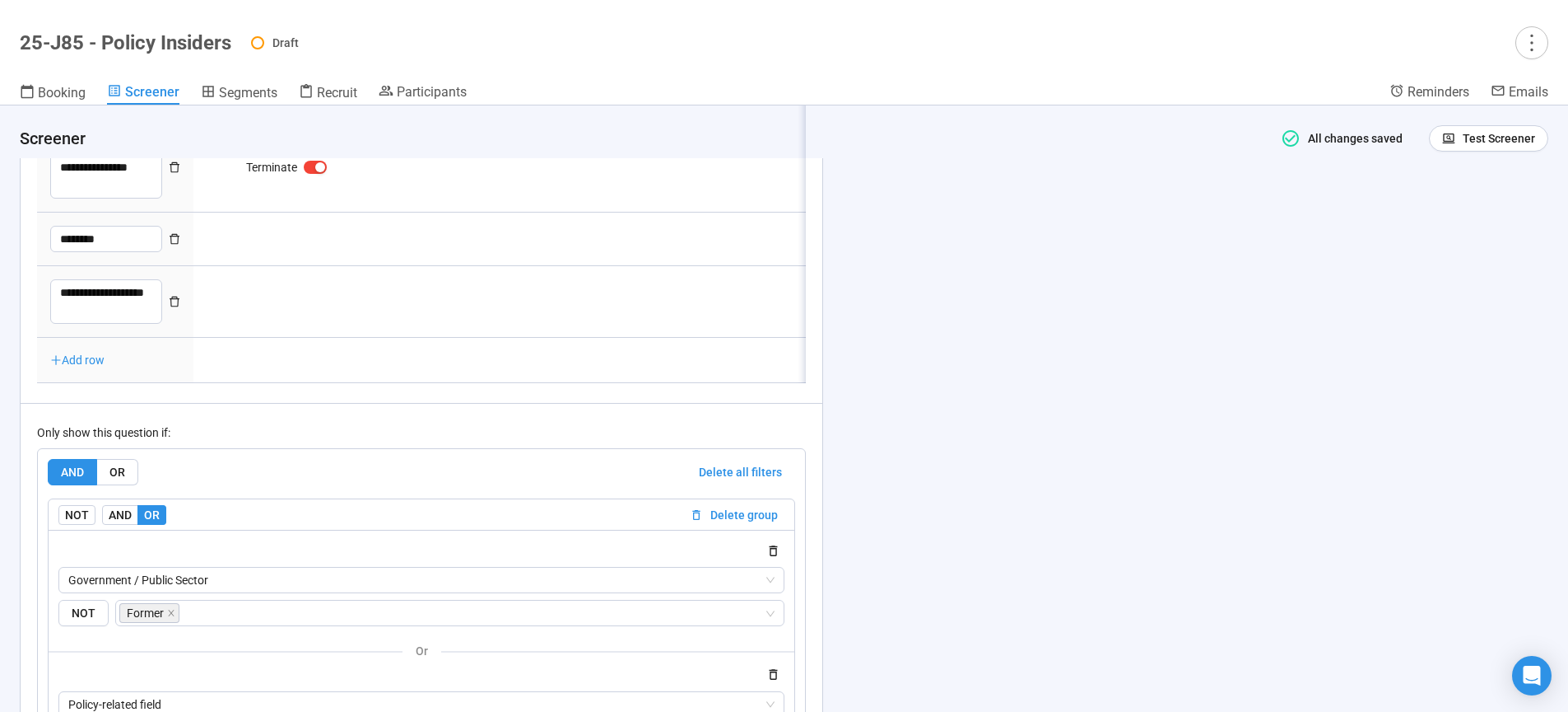
scroll to position [8124, 0]
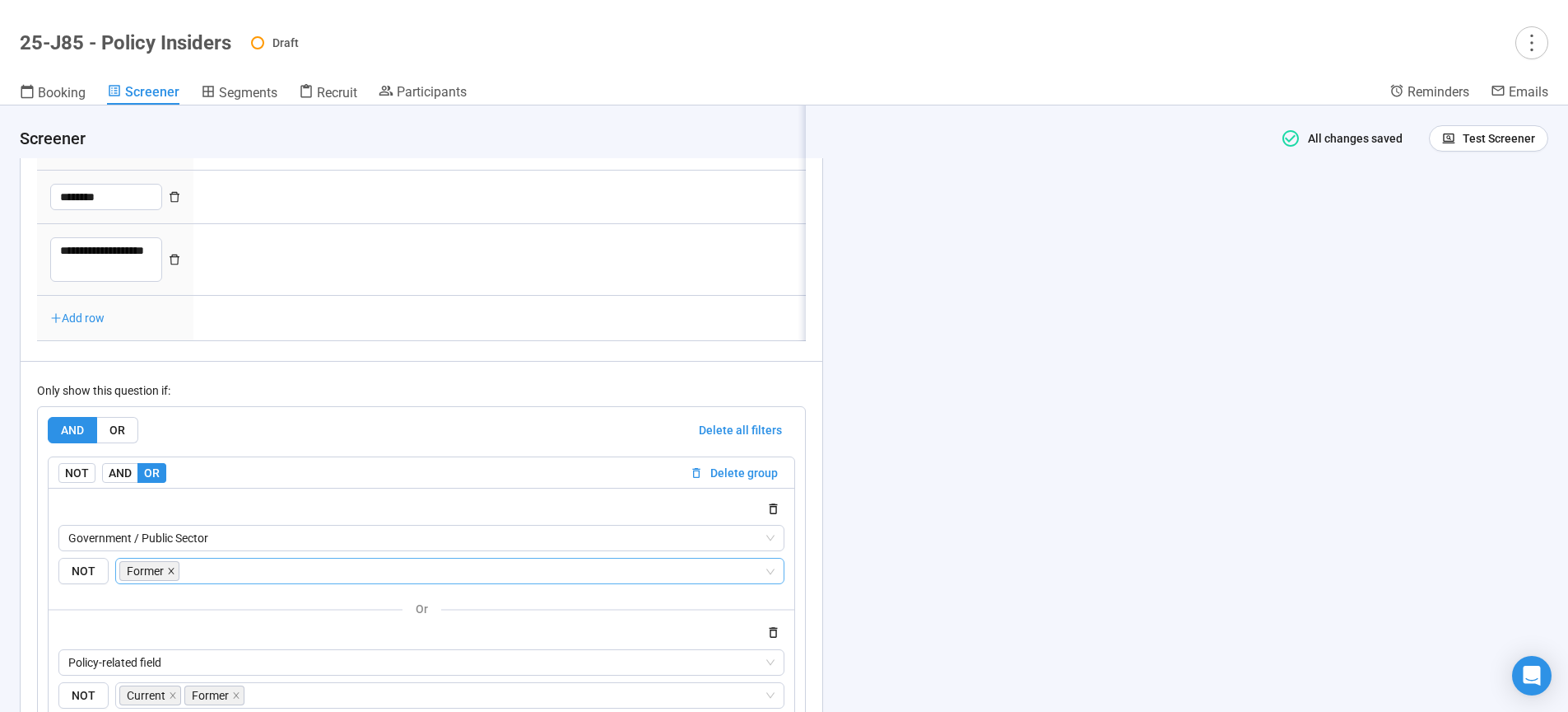
click at [172, 575] on icon "close" at bounding box center [171, 571] width 8 height 8
click at [778, 637] on icon "button" at bounding box center [774, 631] width 8 height 11
click at [289, 550] on span "Government / Public Sector" at bounding box center [422, 538] width 706 height 24
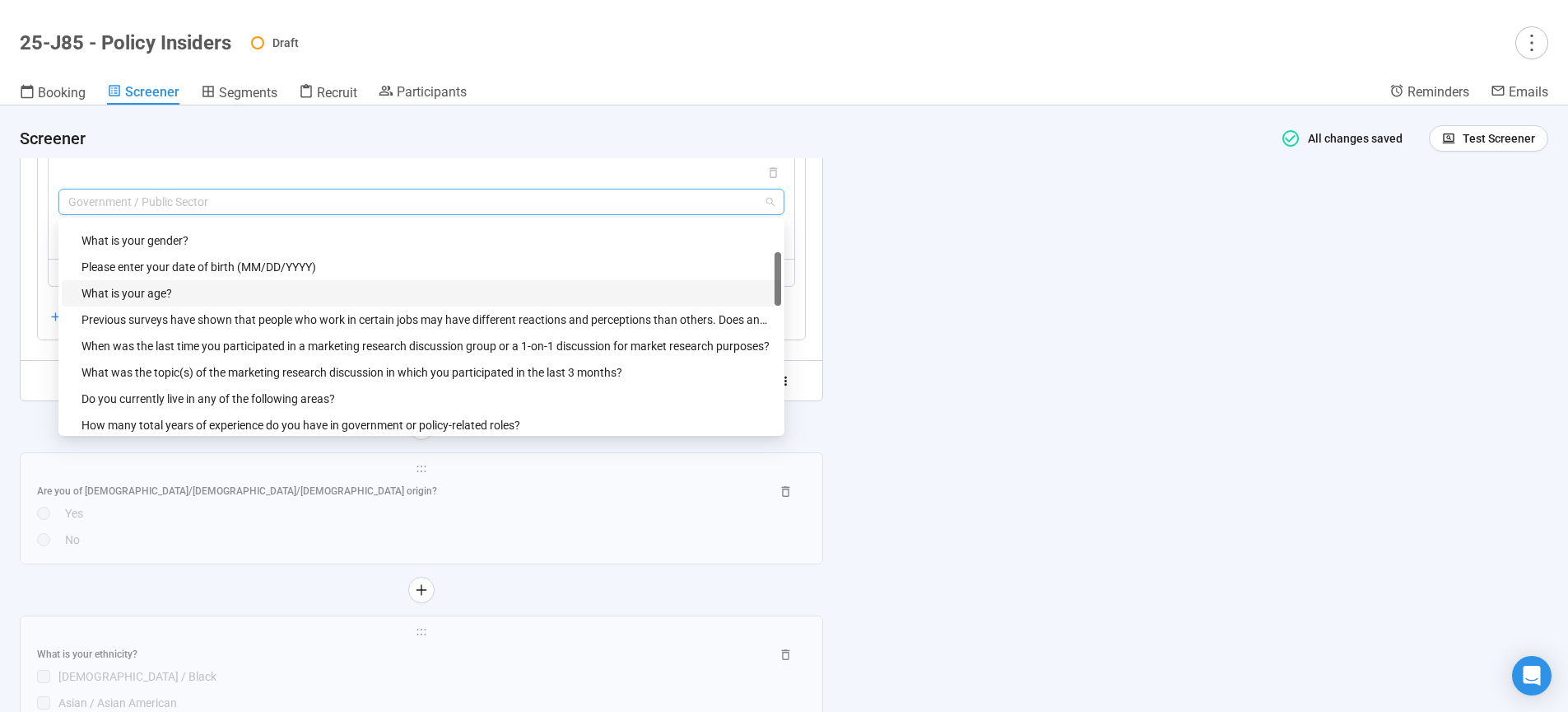
scroll to position [140, 0]
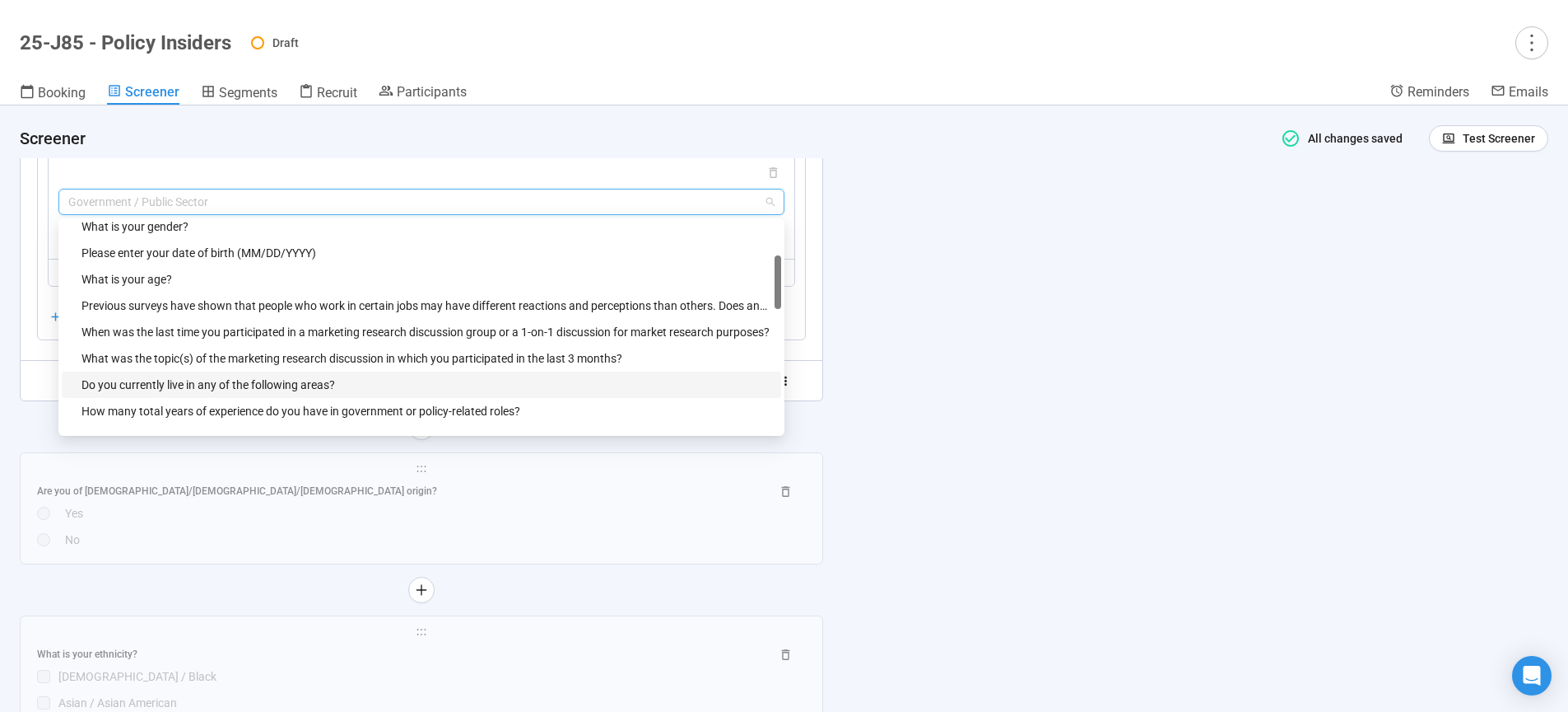
click at [259, 393] on div "Do you currently live in any of the following areas?" at bounding box center [426, 385] width 690 height 18
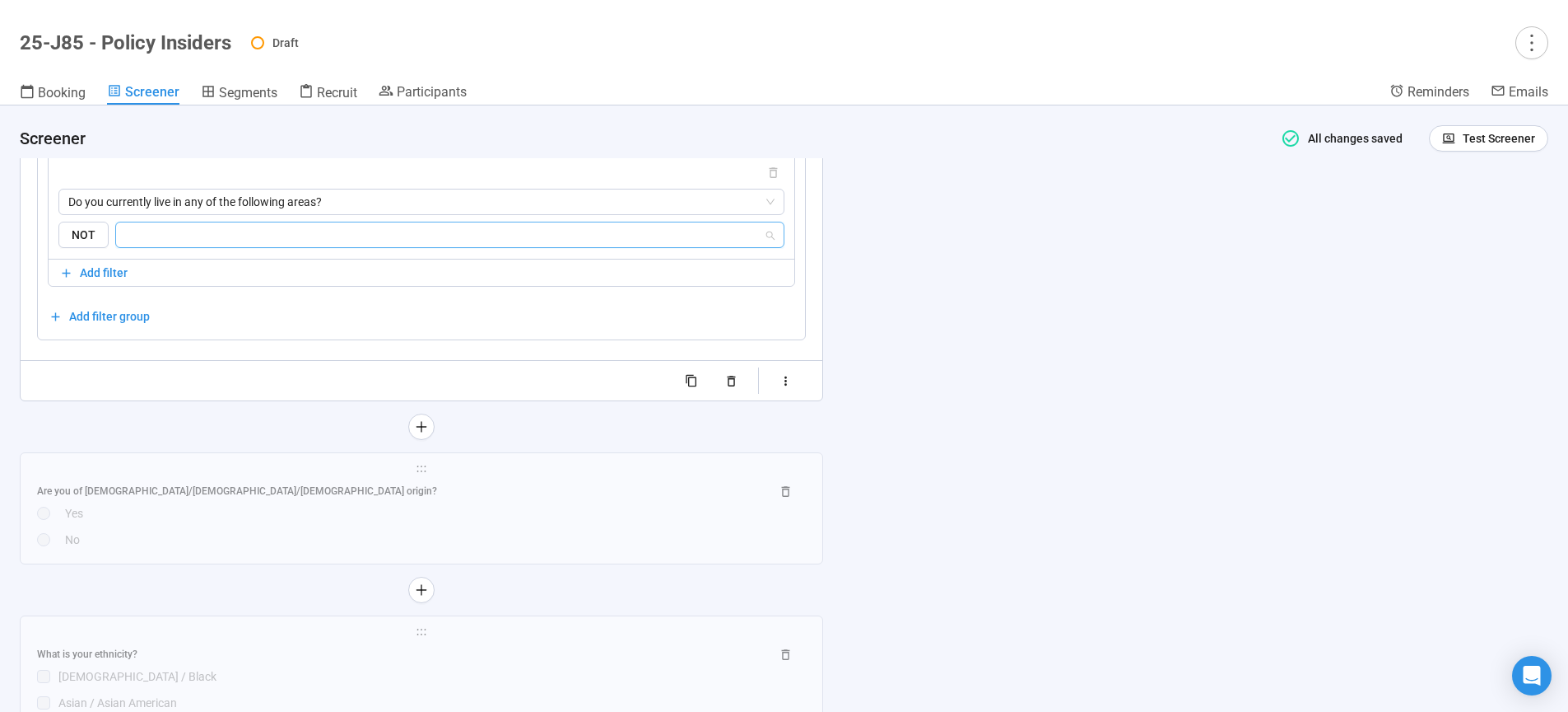
click at [175, 245] on input "search" at bounding box center [444, 235] width 638 height 20
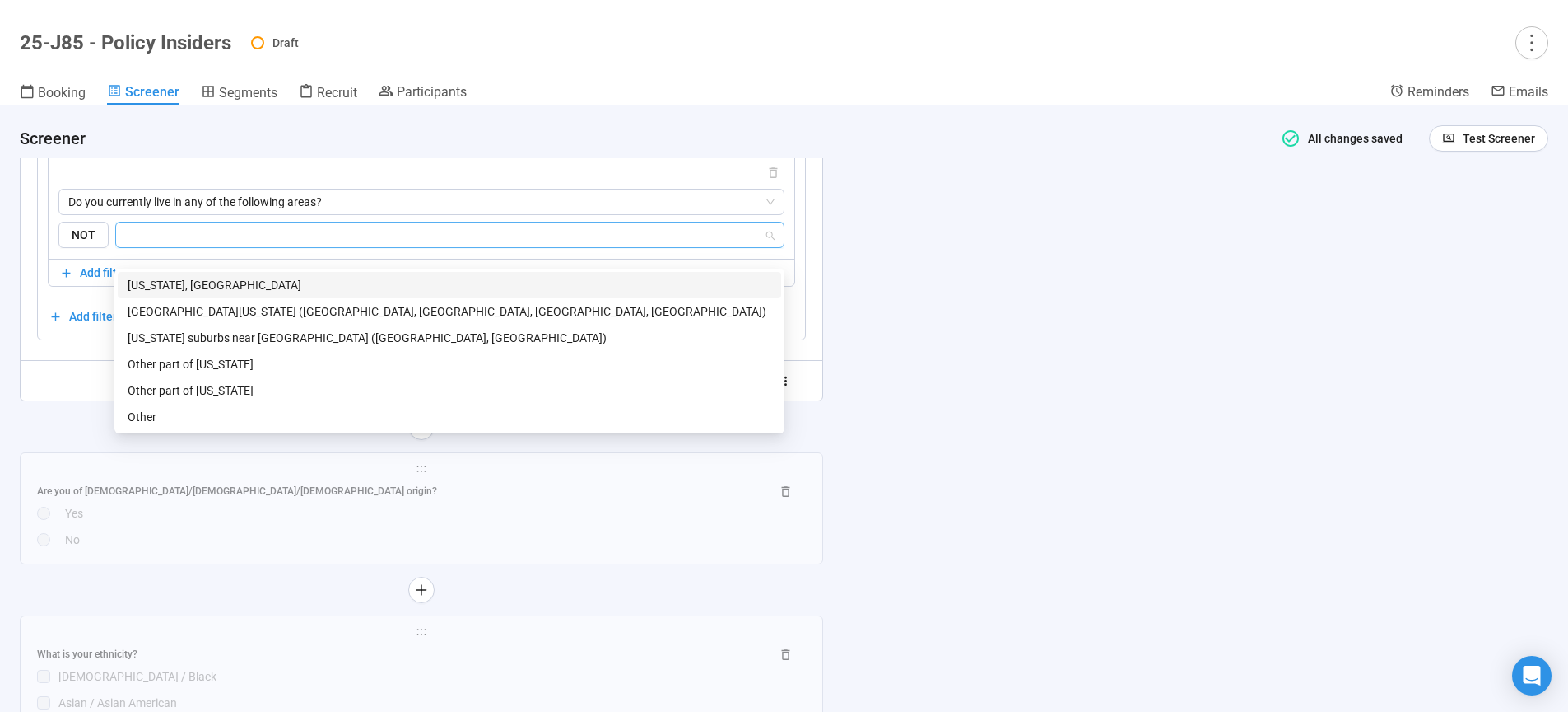
click at [167, 287] on div "Washington, DC" at bounding box center [449, 285] width 644 height 18
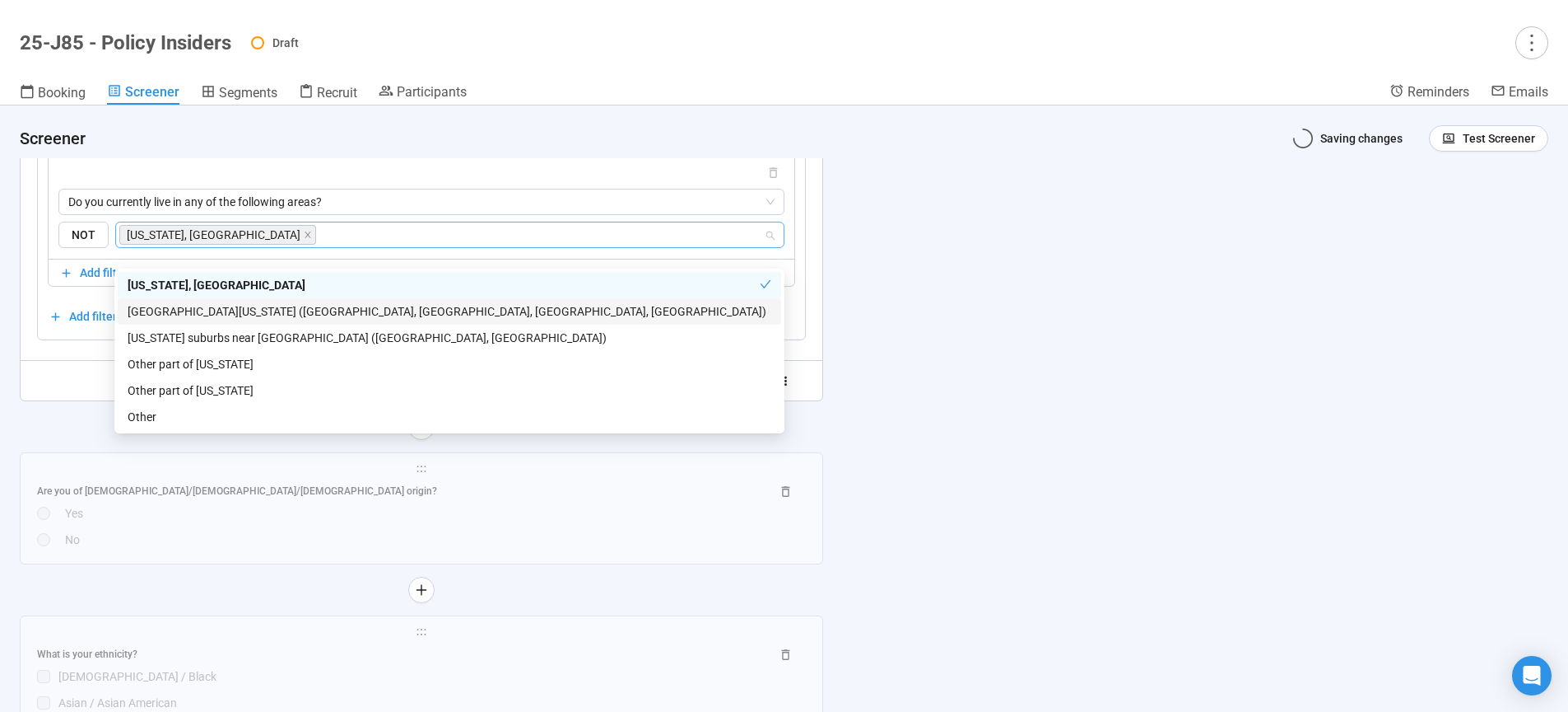
click at [175, 315] on div "Northern Virginia (Arlington, Alexandria, Fairfax, Loudoun)" at bounding box center [449, 311] width 644 height 18
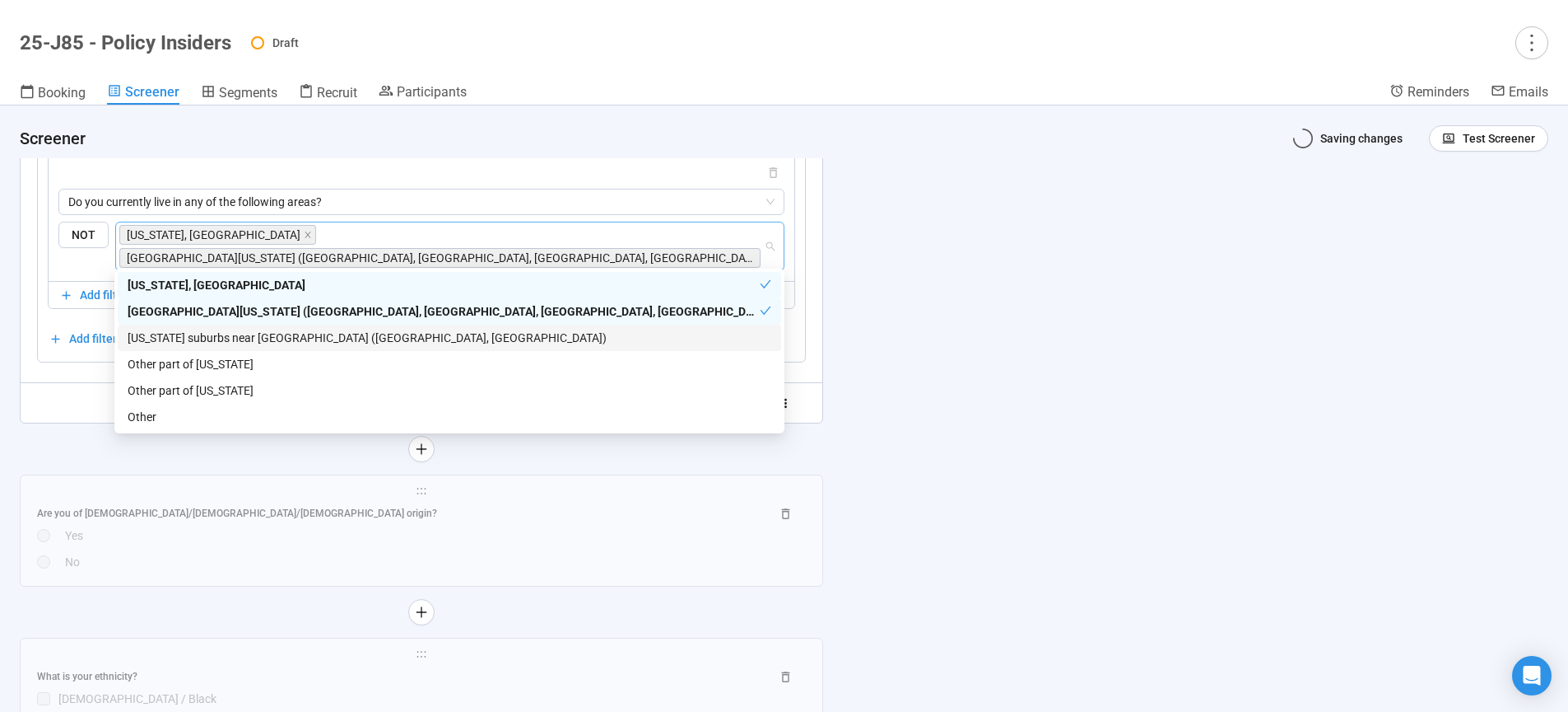
click at [187, 339] on div "Maryland suburbs near DC (Montgomery County, Prince George’s County)" at bounding box center [449, 338] width 644 height 18
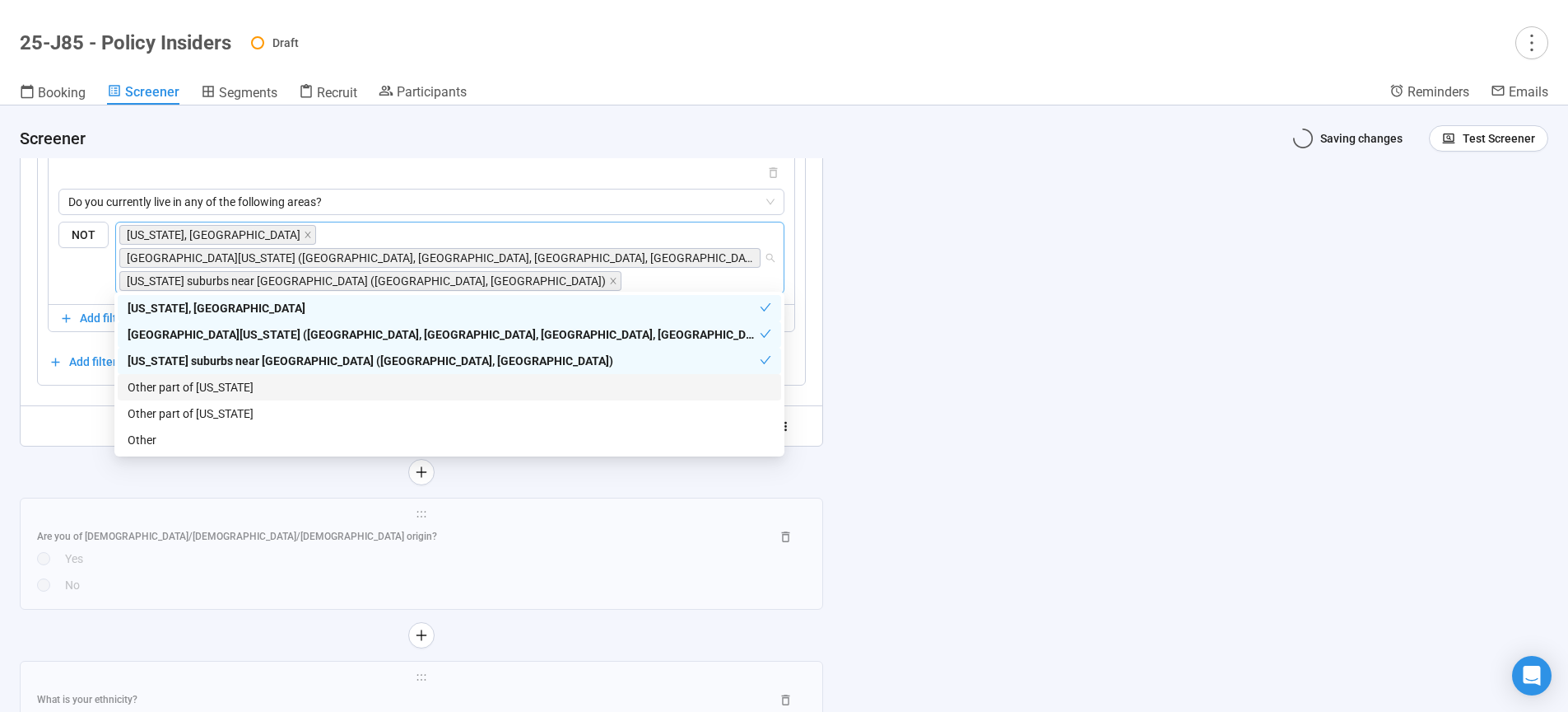
click at [189, 364] on div "Maryland suburbs near DC (Montgomery County, Prince George’s County)" at bounding box center [443, 361] width 632 height 18
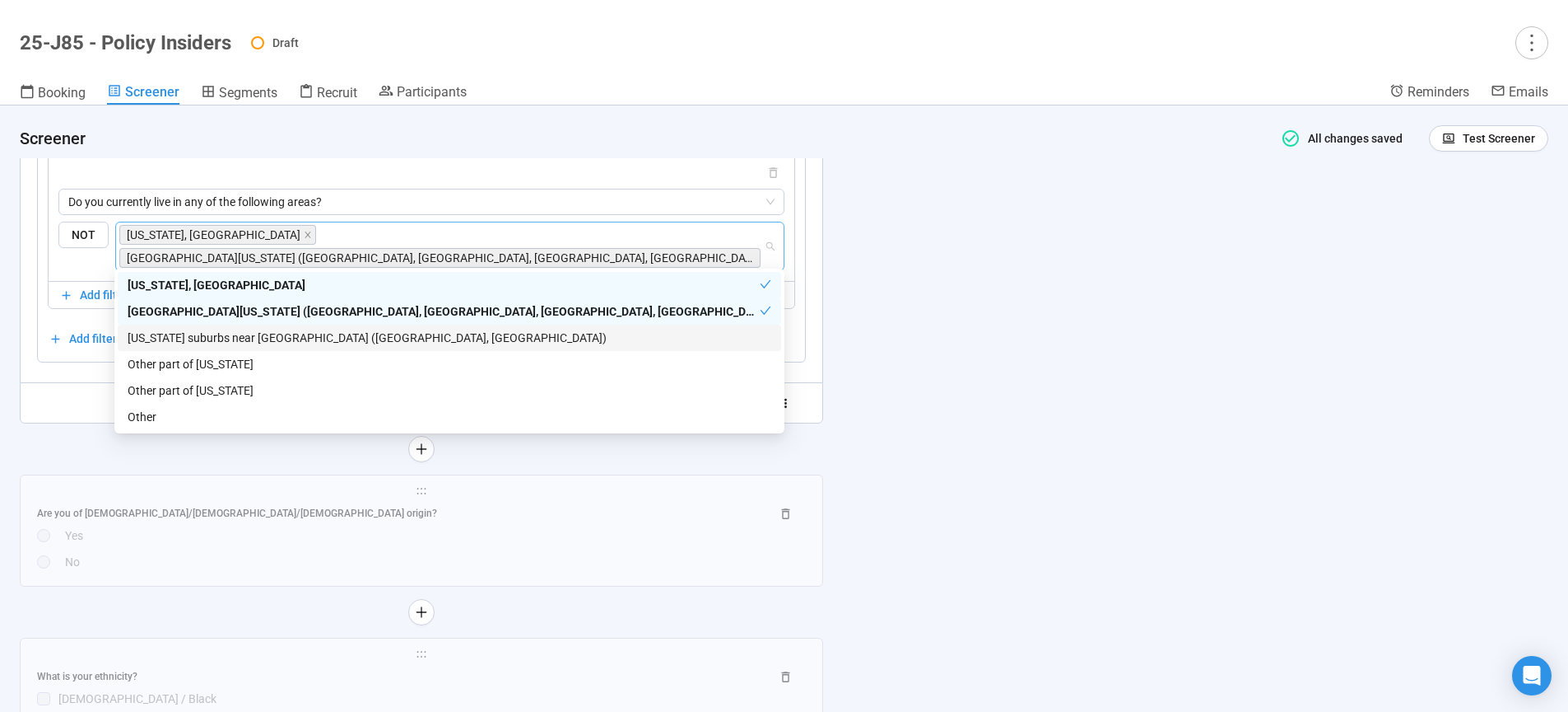
click at [204, 335] on div "Maryland suburbs near DC (Montgomery County, Prince George’s County)" at bounding box center [449, 338] width 644 height 18
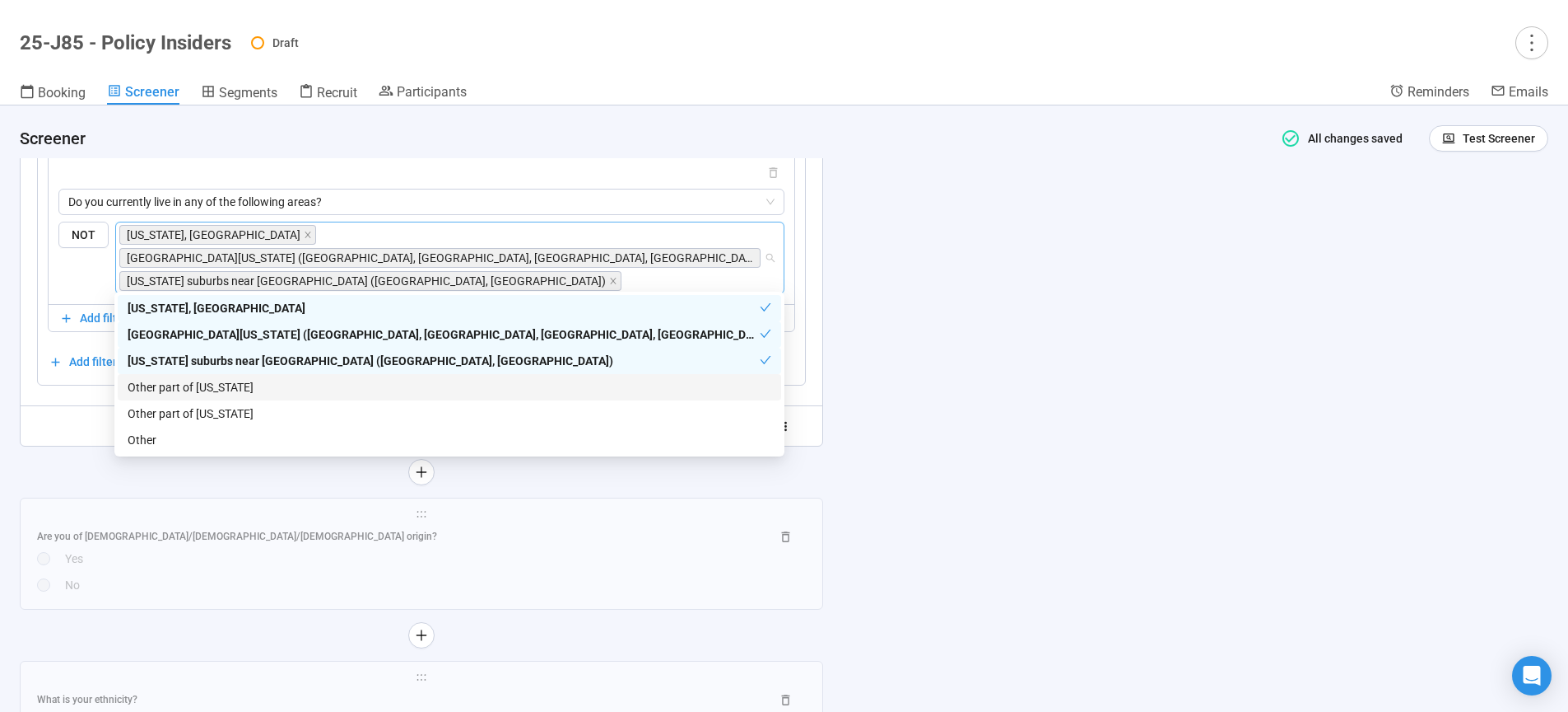
click at [204, 389] on div "Other part of Maryland" at bounding box center [449, 387] width 644 height 18
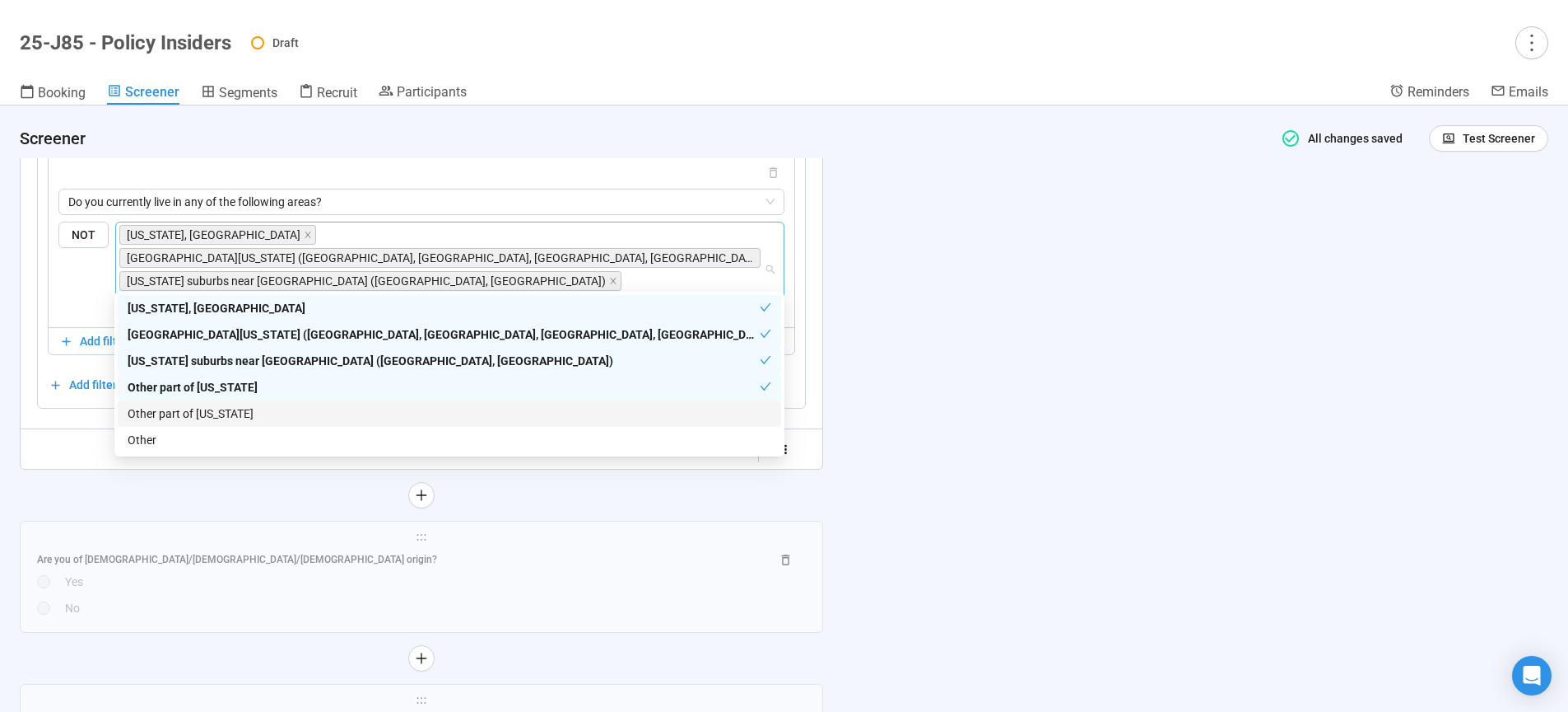
click at [204, 414] on div "Other part of Virginia" at bounding box center [449, 413] width 644 height 18
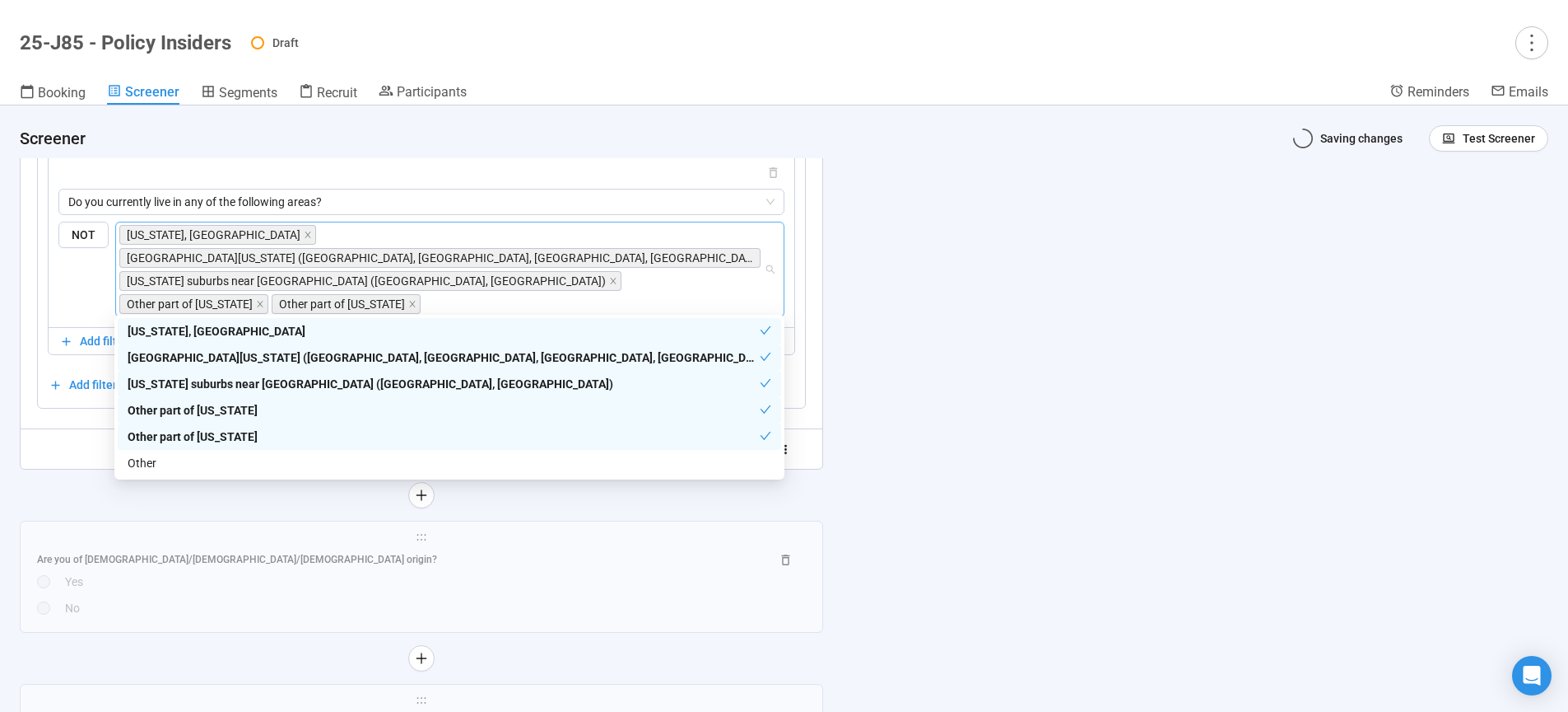
click at [992, 436] on div "**********" at bounding box center [784, 408] width 1568 height 606
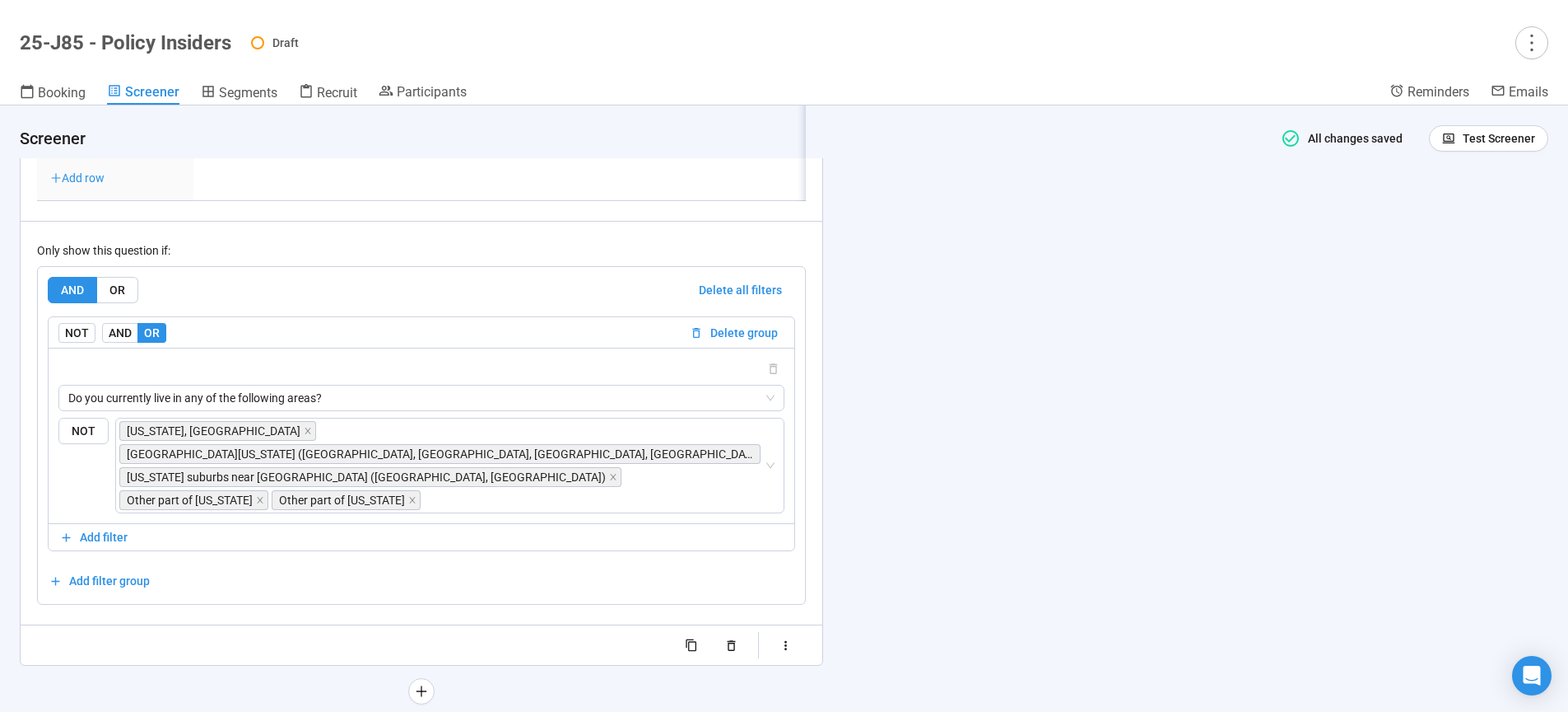
scroll to position [8600, 0]
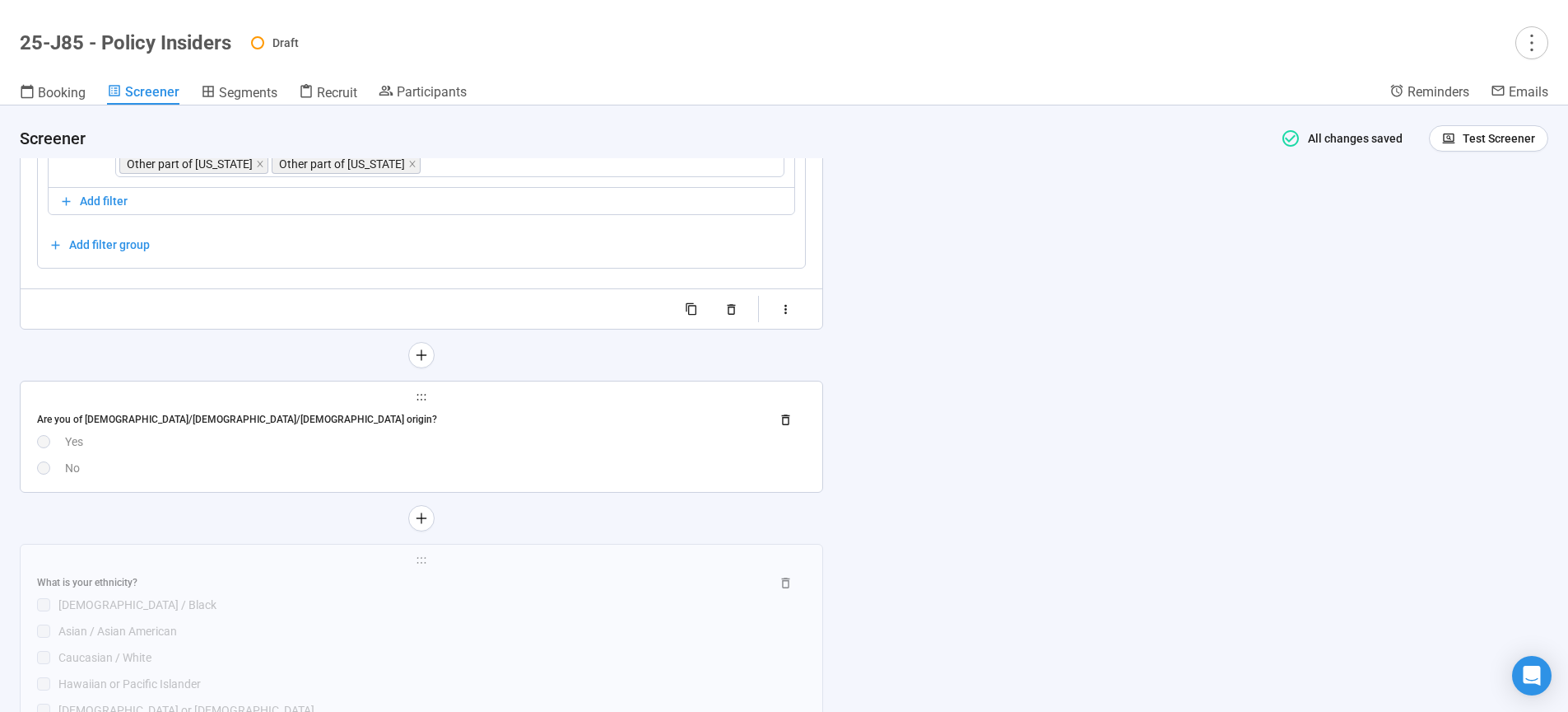
click at [490, 437] on div "Yes" at bounding box center [436, 442] width 741 height 18
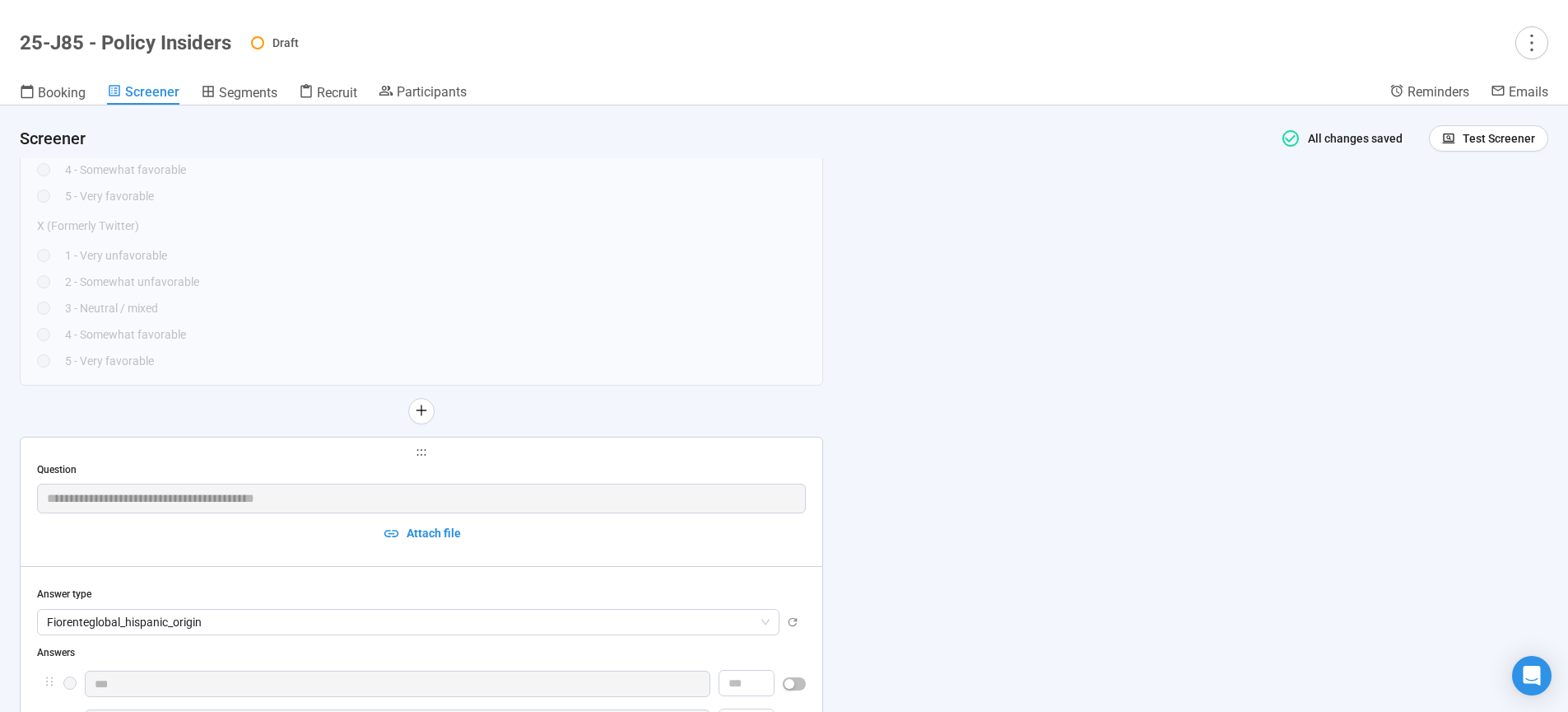
type textarea "**********"
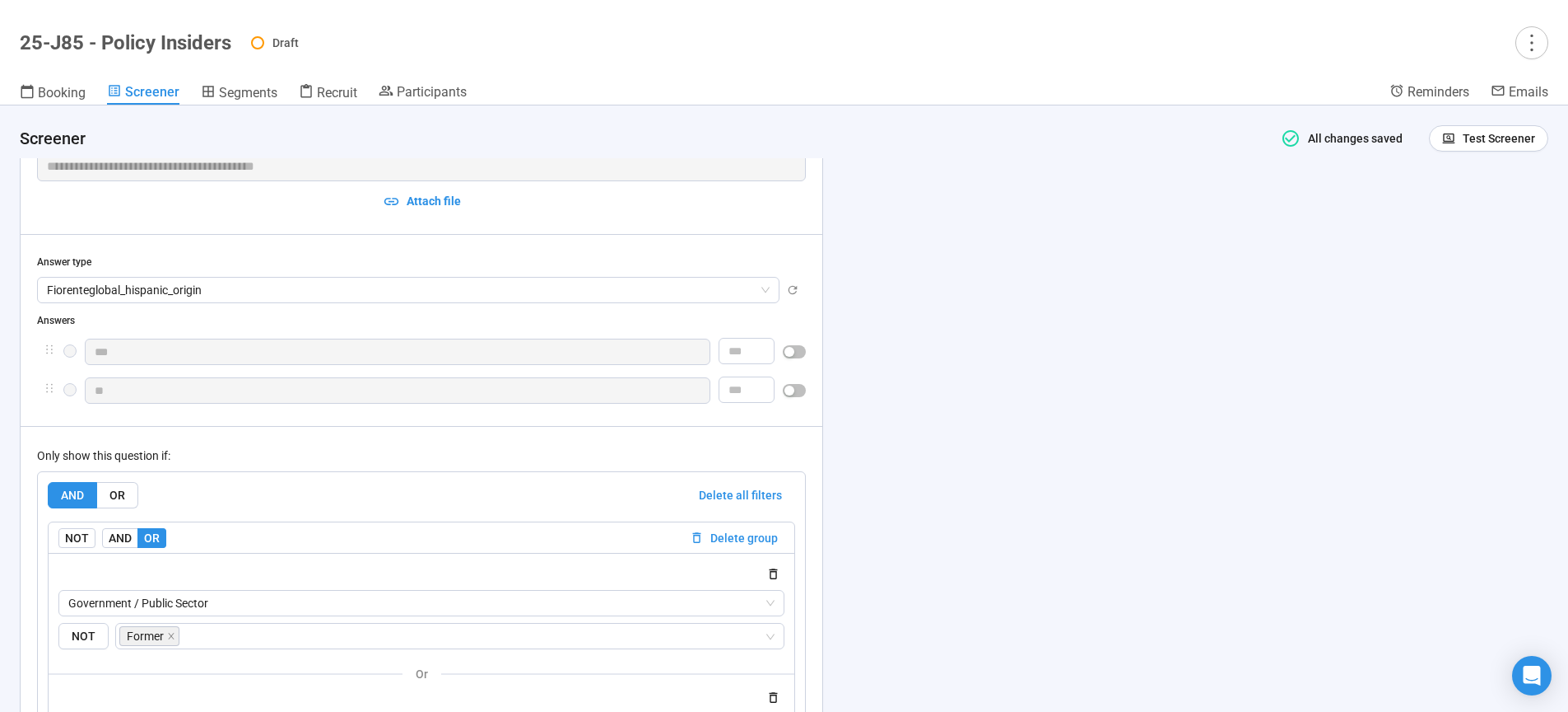
scroll to position [9087, 0]
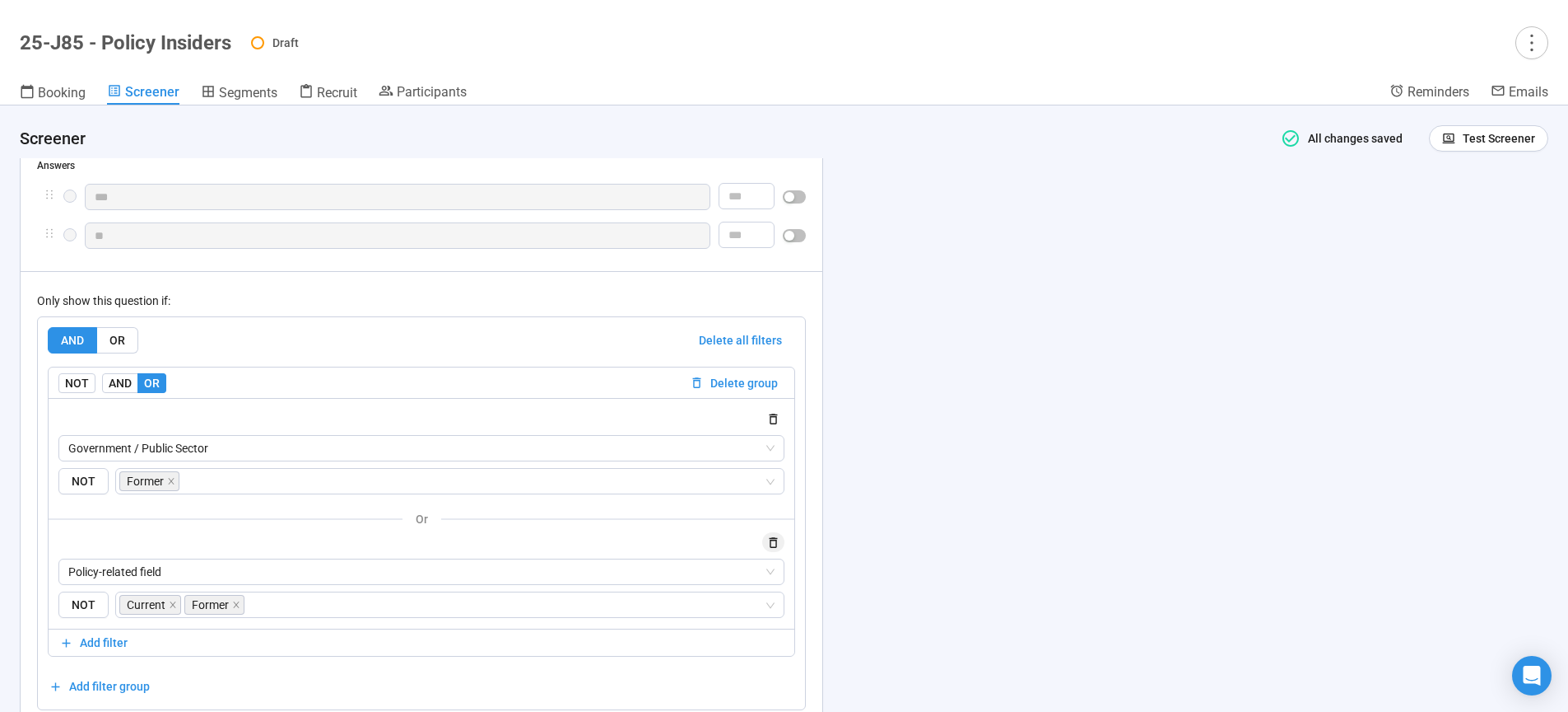
click at [774, 548] on icon "button" at bounding box center [773, 542] width 14 height 14
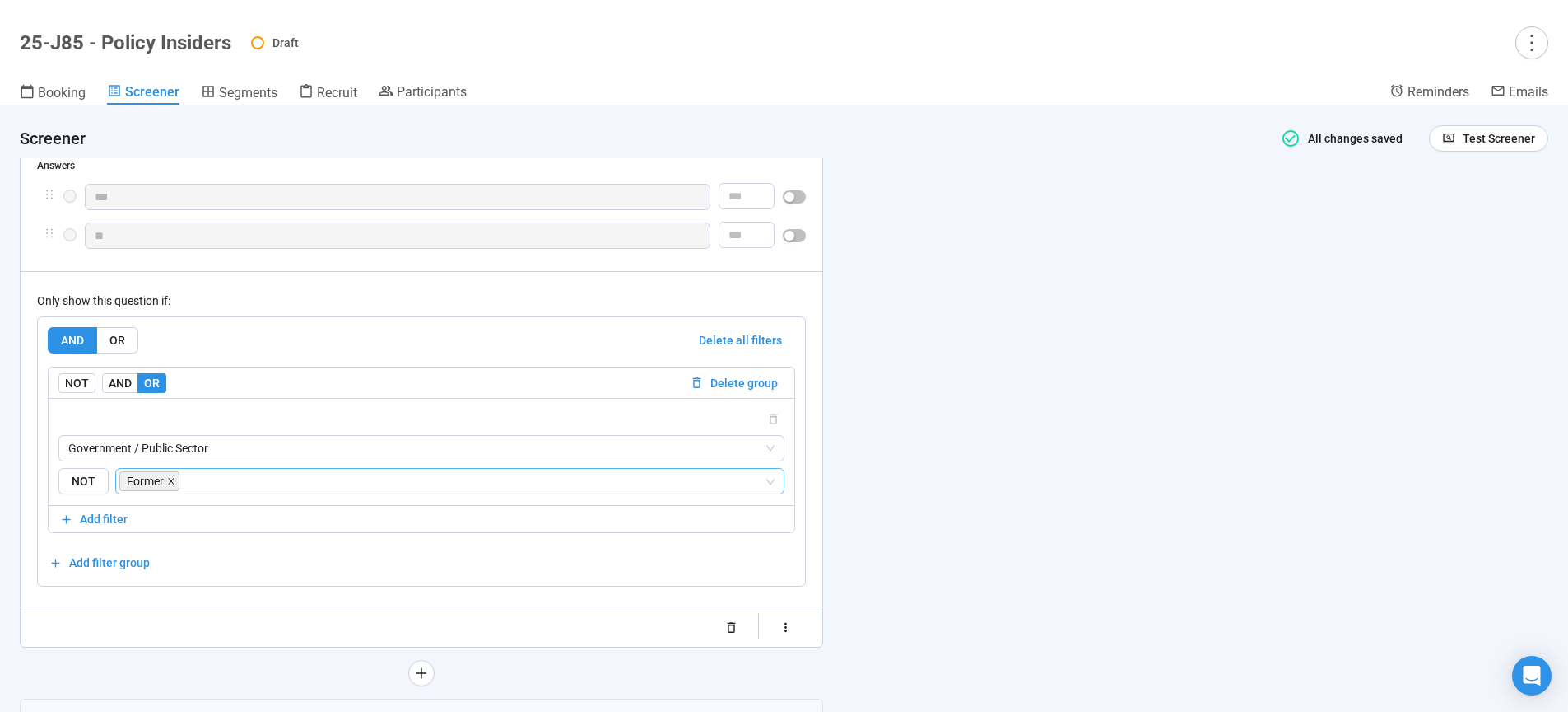
click at [170, 486] on icon "close" at bounding box center [171, 481] width 8 height 8
click at [201, 460] on span "Government / Public Sector" at bounding box center [422, 448] width 706 height 24
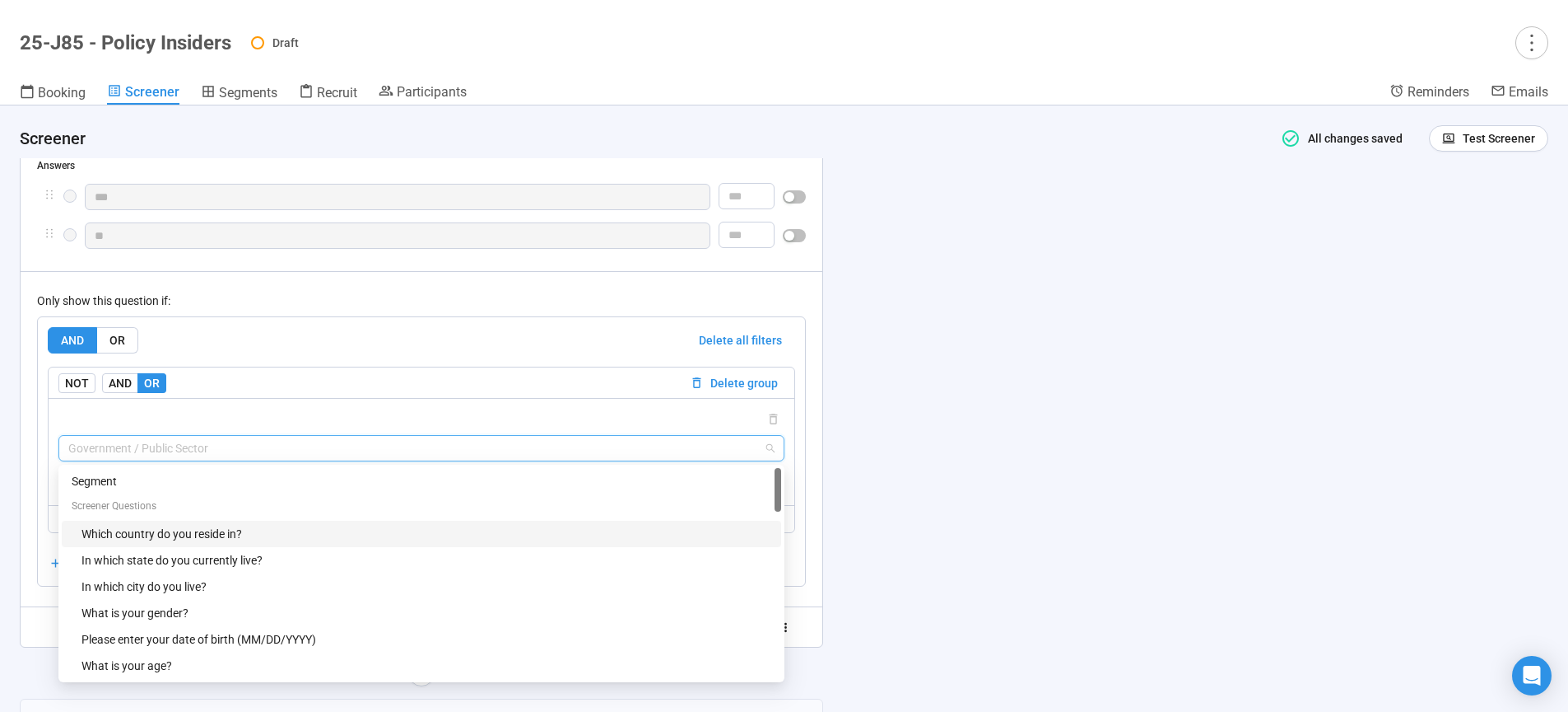
click at [167, 538] on div "Which country do you reside in?" at bounding box center [426, 534] width 690 height 18
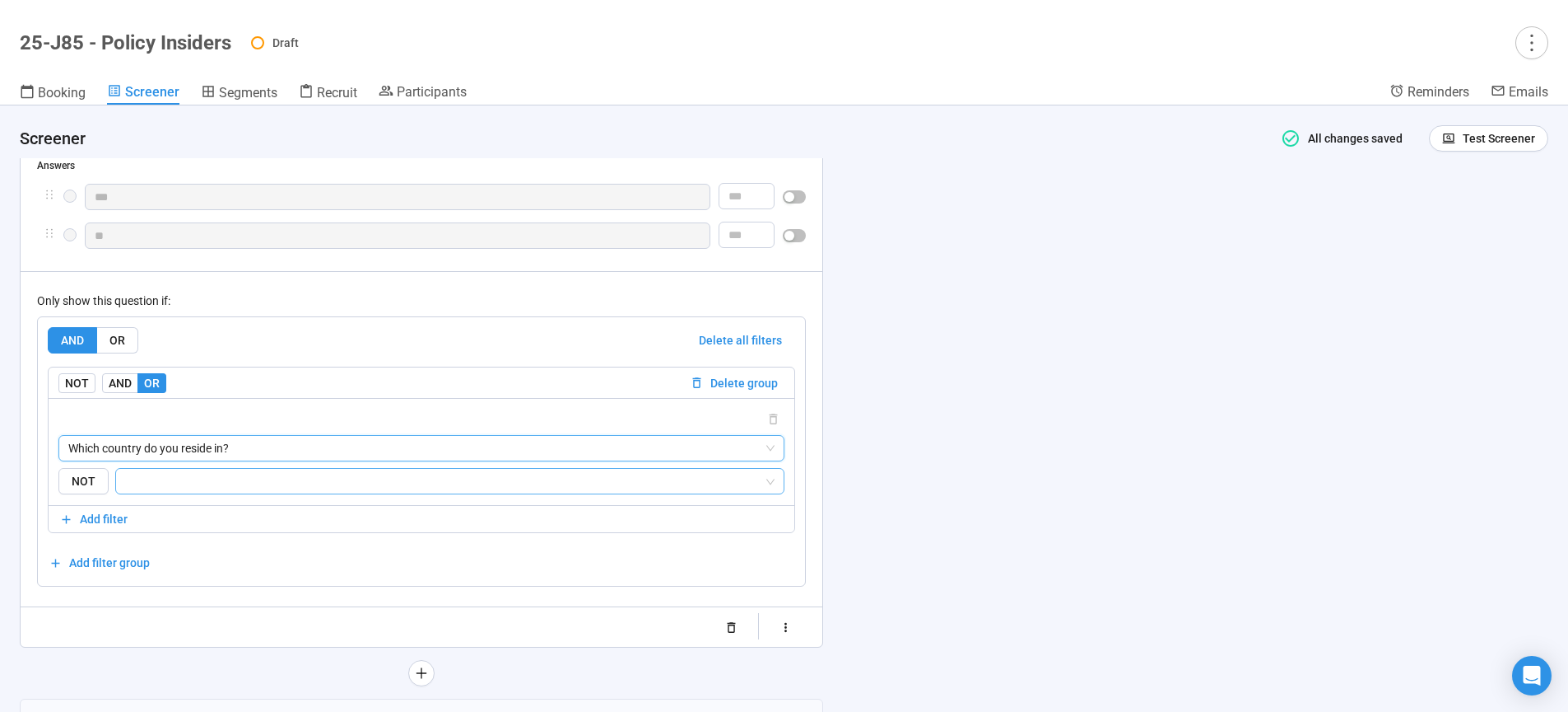
click at [195, 489] on input "search" at bounding box center [444, 481] width 638 height 20
click at [199, 604] on div "[GEOGRAPHIC_DATA]" at bounding box center [449, 599] width 644 height 18
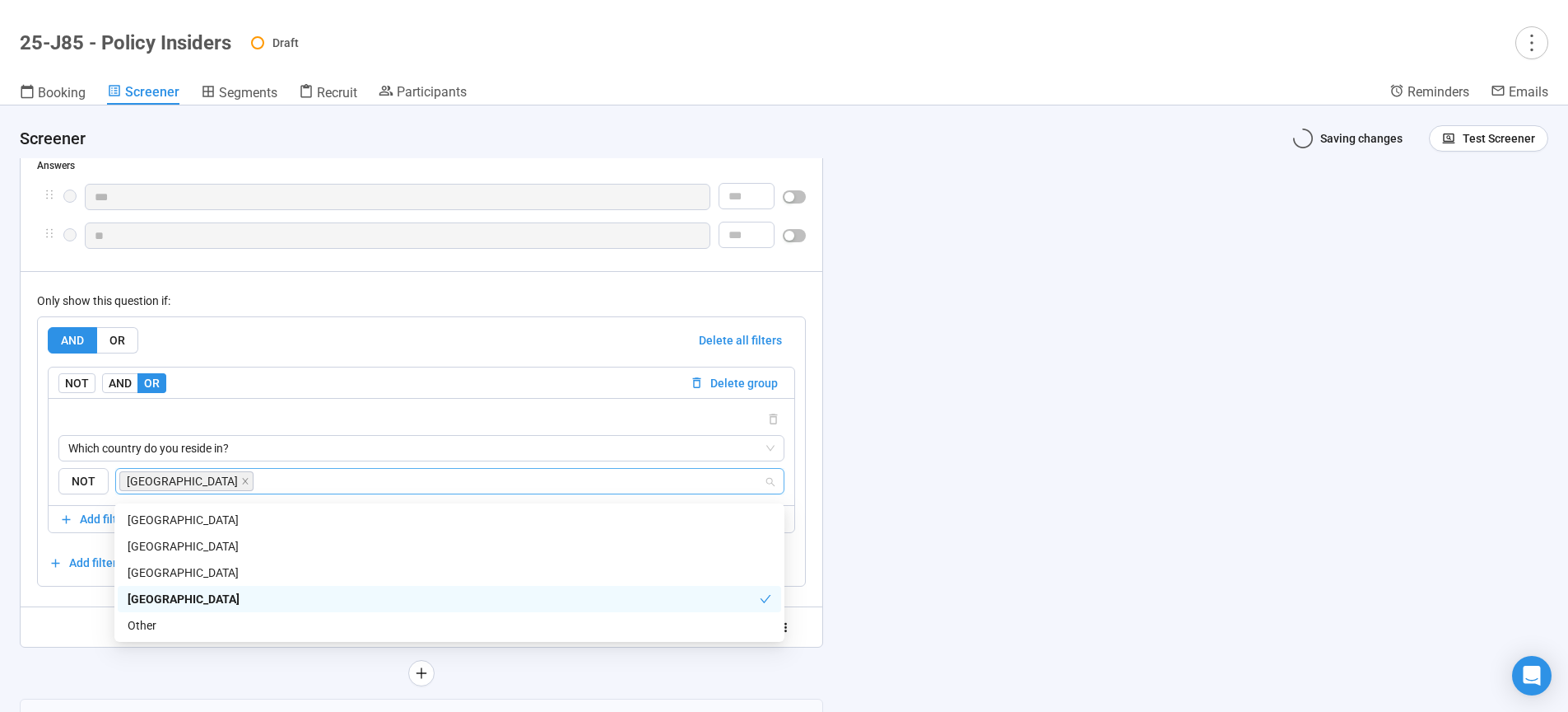
click at [1025, 440] on div "**********" at bounding box center [784, 408] width 1568 height 606
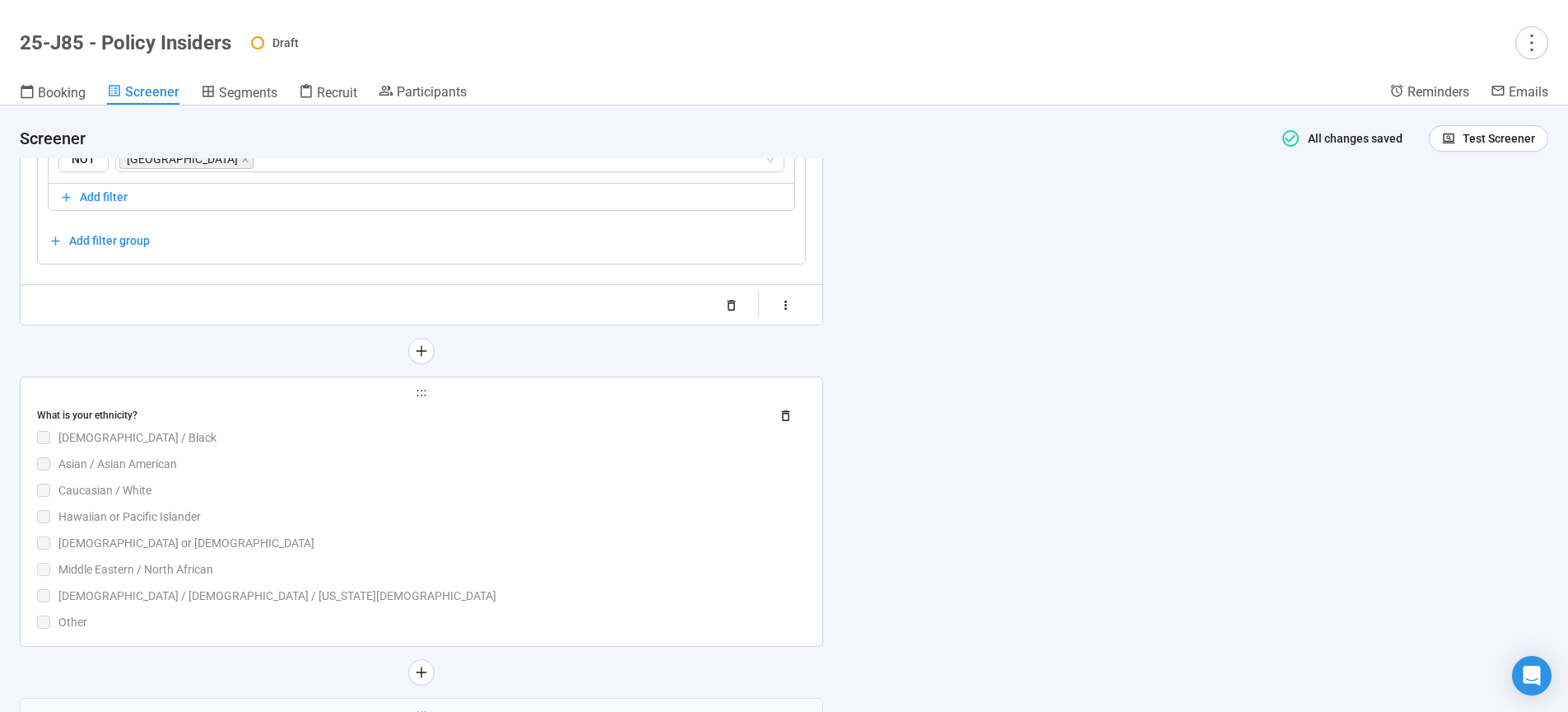
click at [465, 526] on div "Hawaiian or Pacific Islander" at bounding box center [432, 517] width 748 height 18
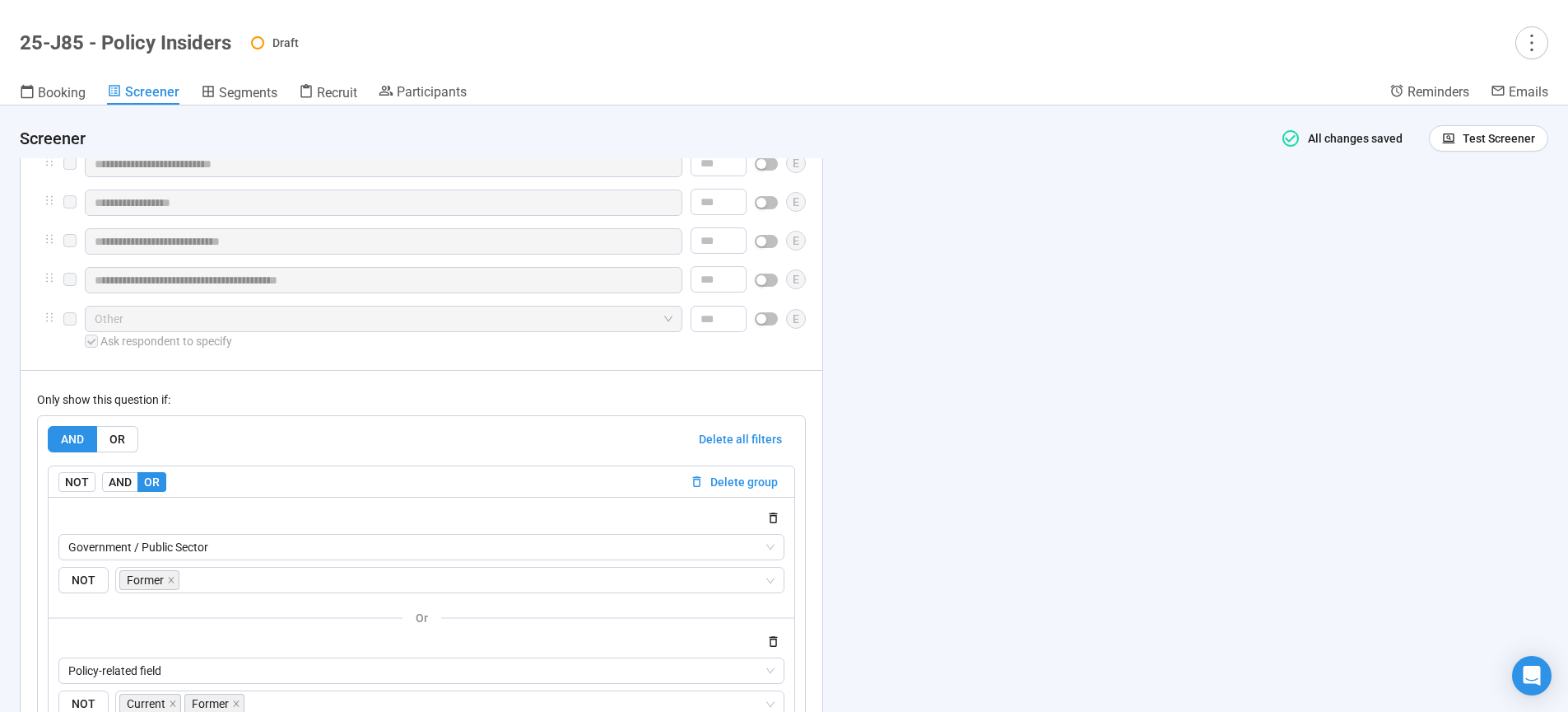
scroll to position [9441, 0]
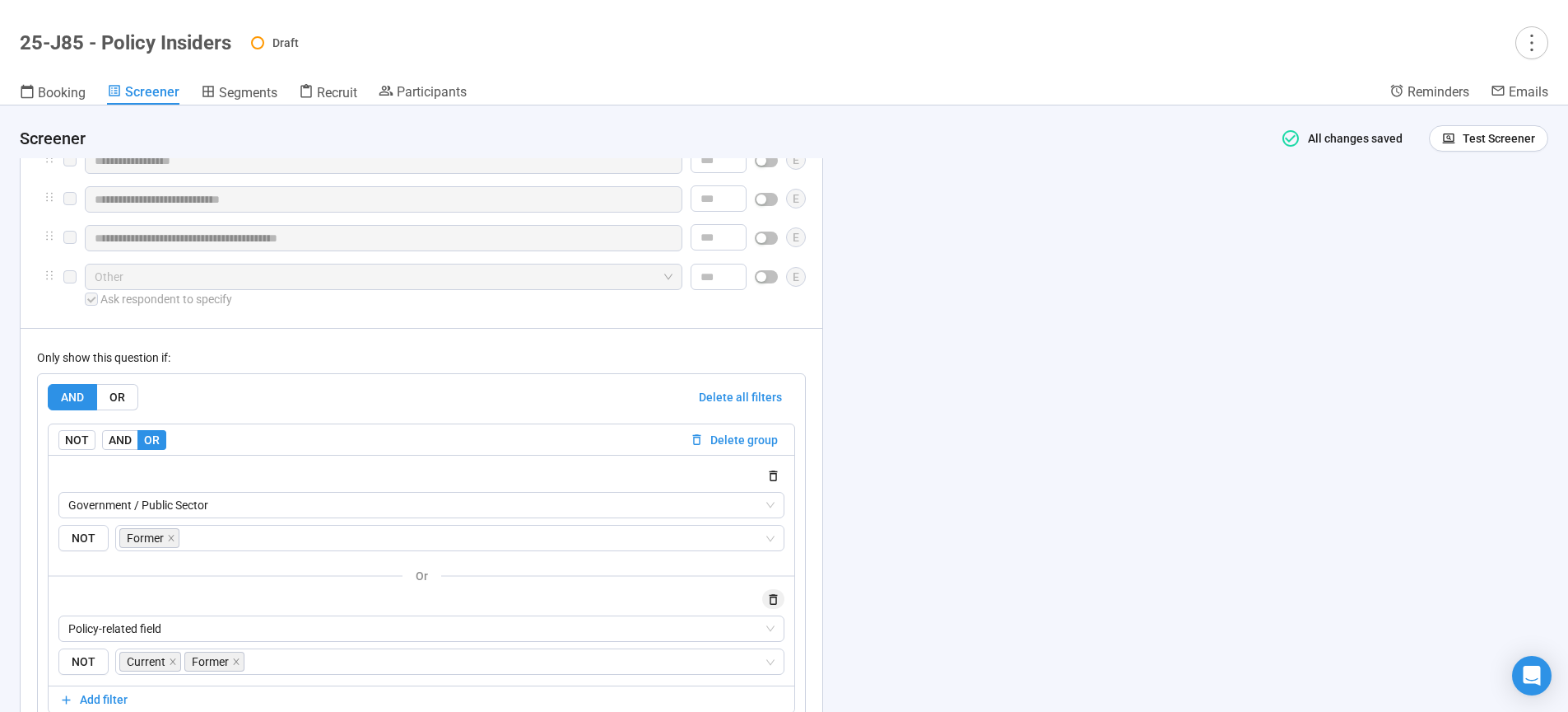
click at [775, 606] on icon "button" at bounding box center [773, 599] width 14 height 14
click at [169, 540] on icon "close" at bounding box center [170, 537] width 6 height 6
click at [202, 529] on div "Government / Public Sector NOT" at bounding box center [422, 522] width 726 height 60
click at [256, 515] on span "Government / Public Sector" at bounding box center [422, 504] width 706 height 24
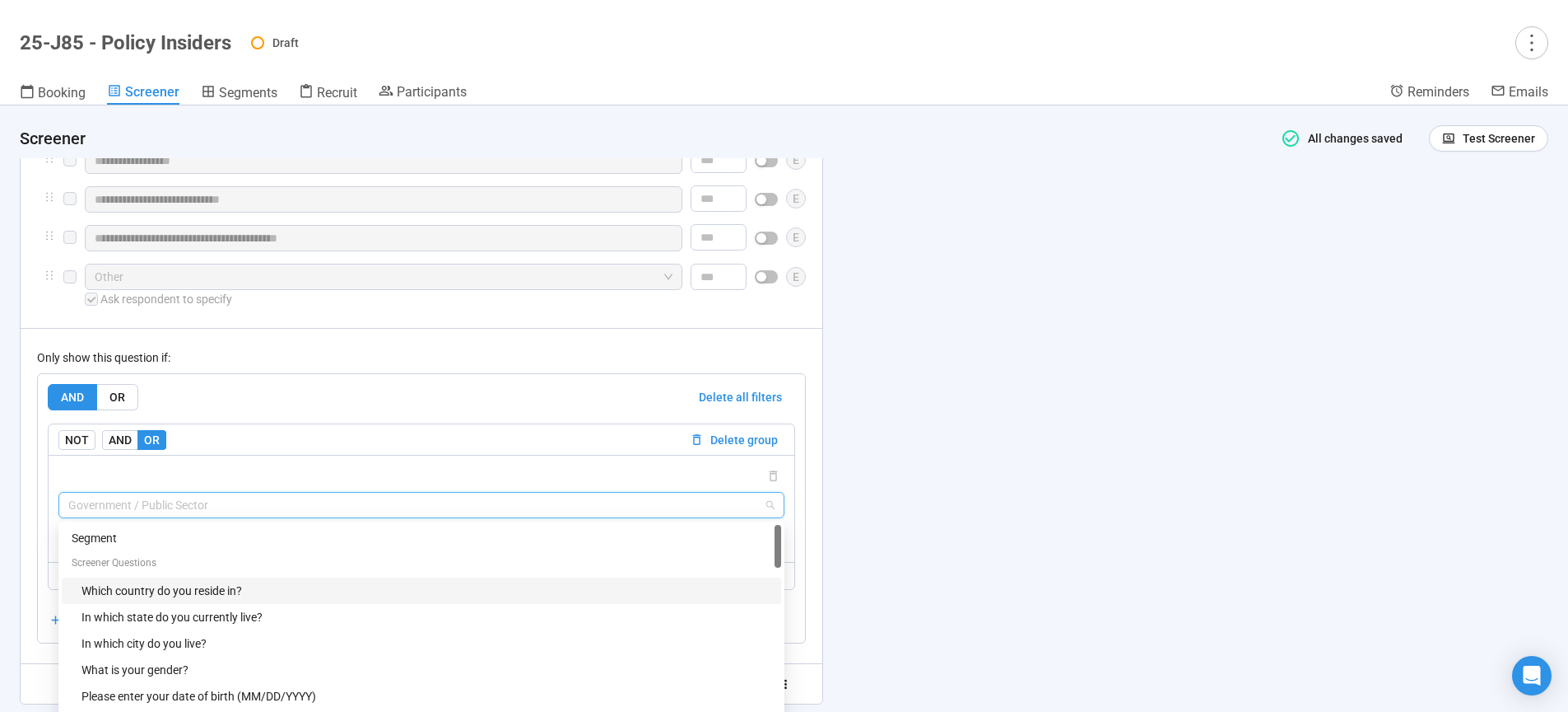
click at [167, 600] on div "Which country do you reside in?" at bounding box center [426, 590] width 690 height 18
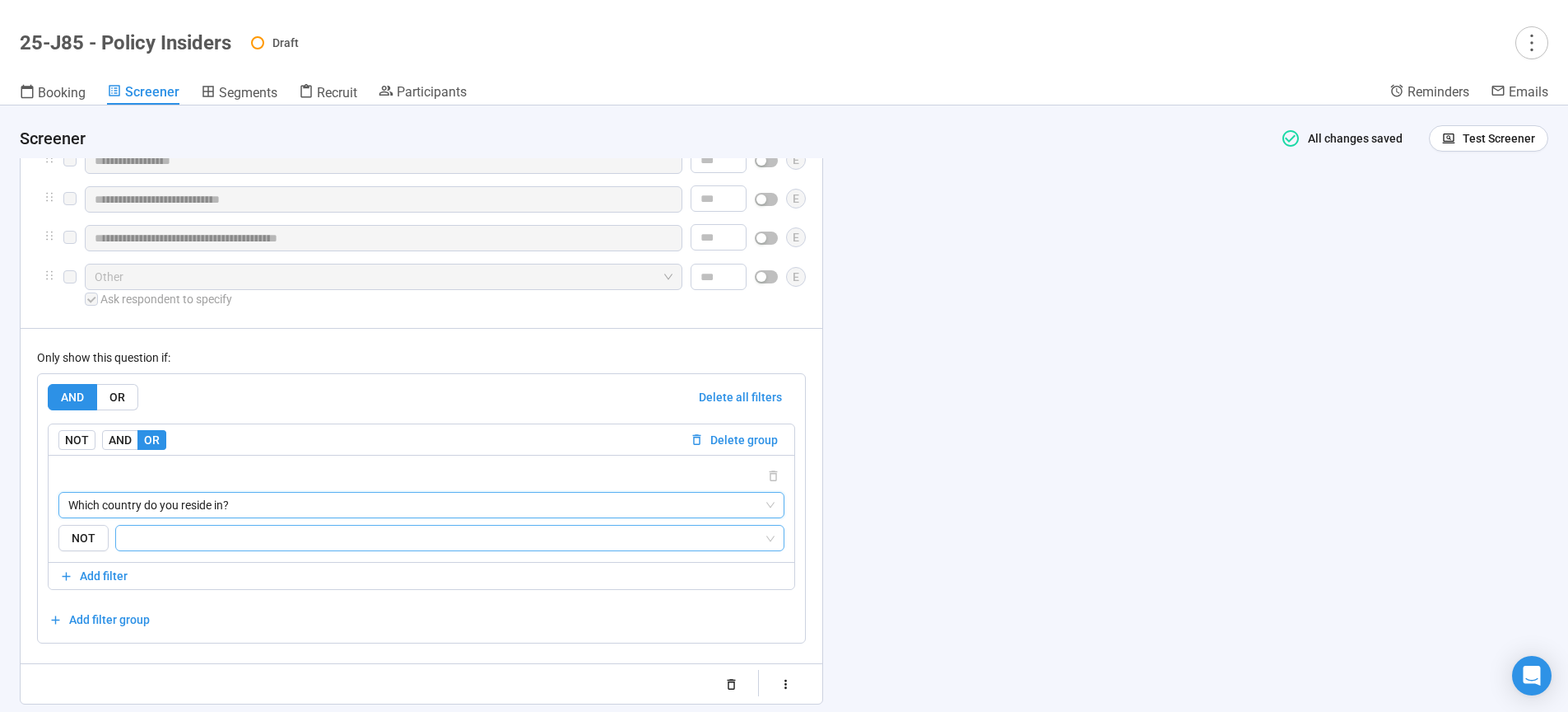
click at [204, 544] on input "search" at bounding box center [444, 538] width 638 height 20
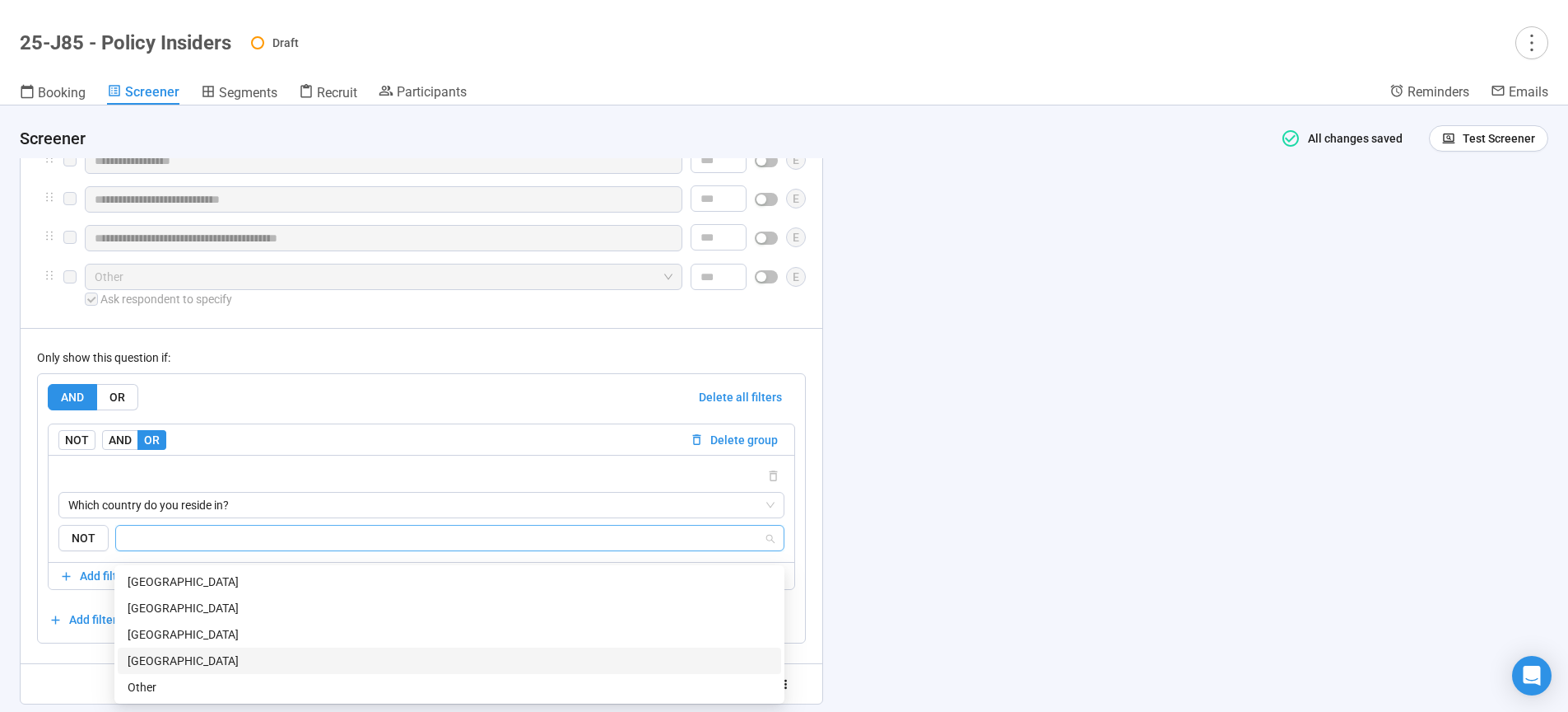
click at [225, 659] on div "[GEOGRAPHIC_DATA]" at bounding box center [449, 661] width 644 height 18
click at [1049, 496] on div "**********" at bounding box center [784, 408] width 1568 height 606
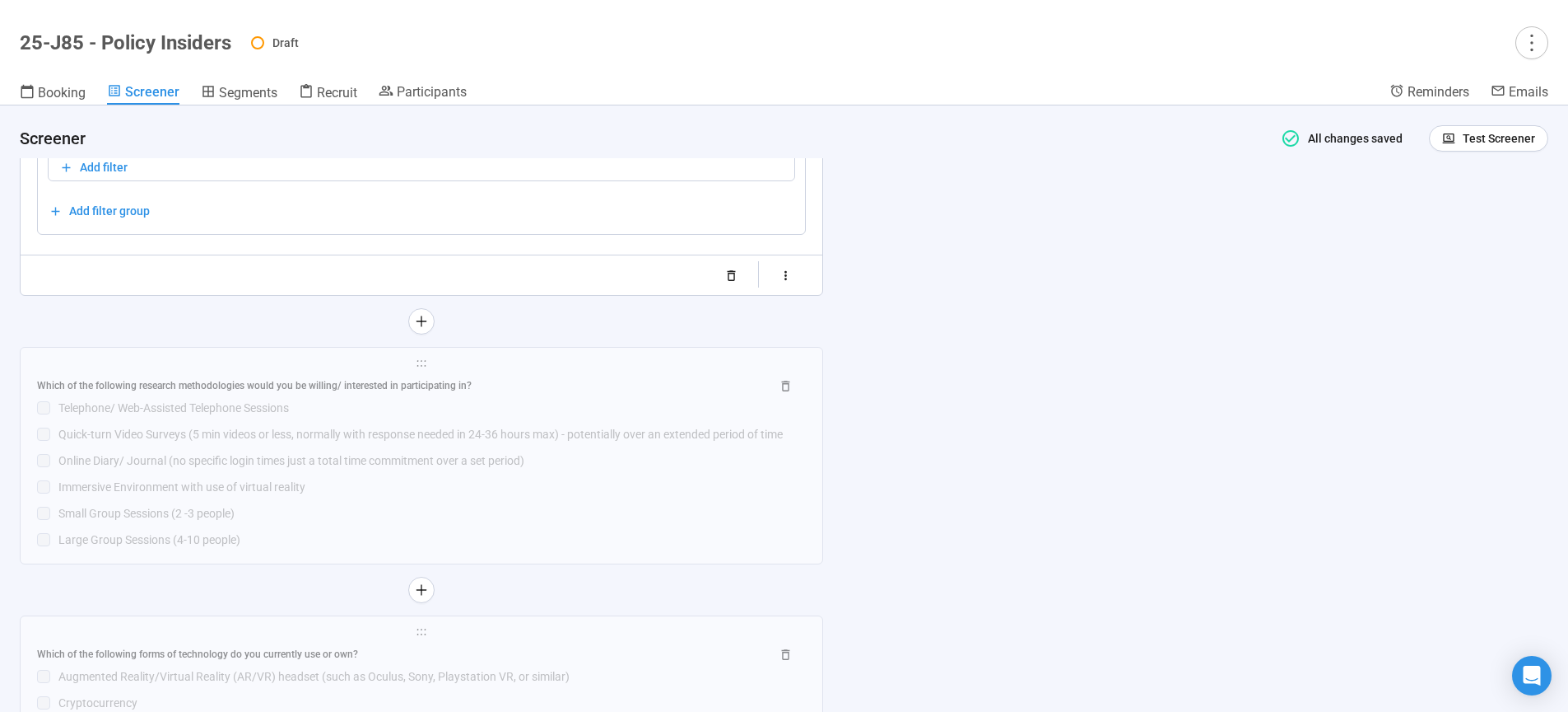
scroll to position [9875, 0]
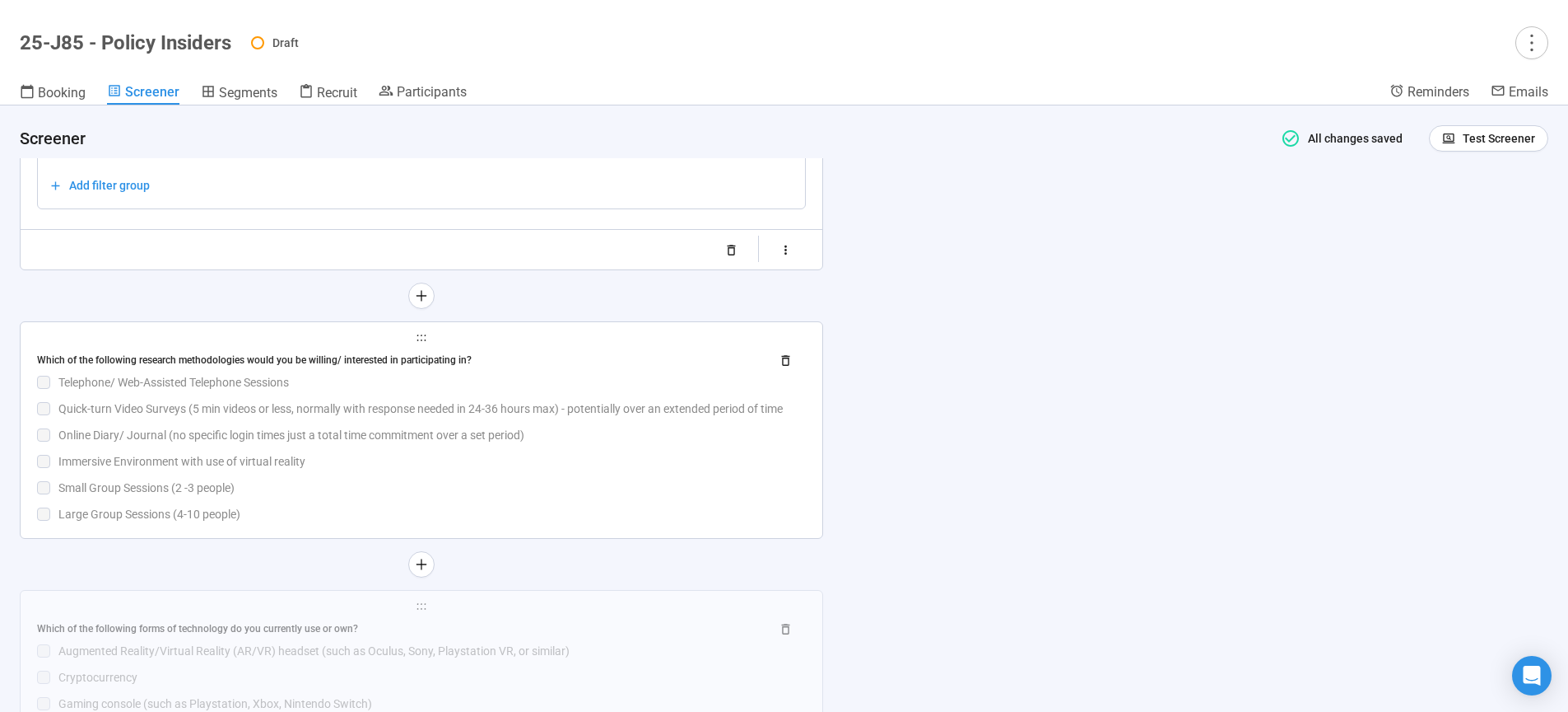
click at [330, 456] on div "Which of the following research methodologies would you be willing/ interested …" at bounding box center [421, 435] width 768 height 176
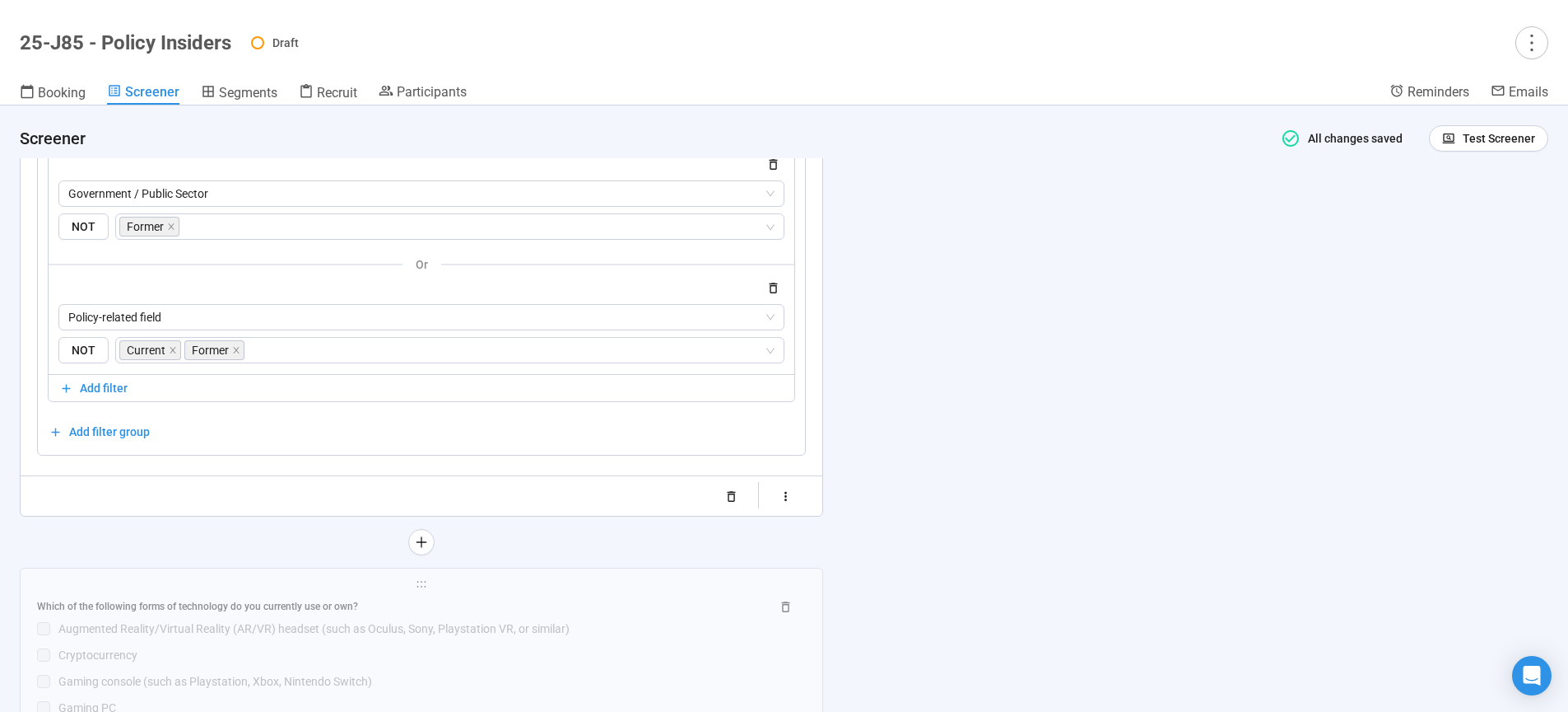
scroll to position [9939, 0]
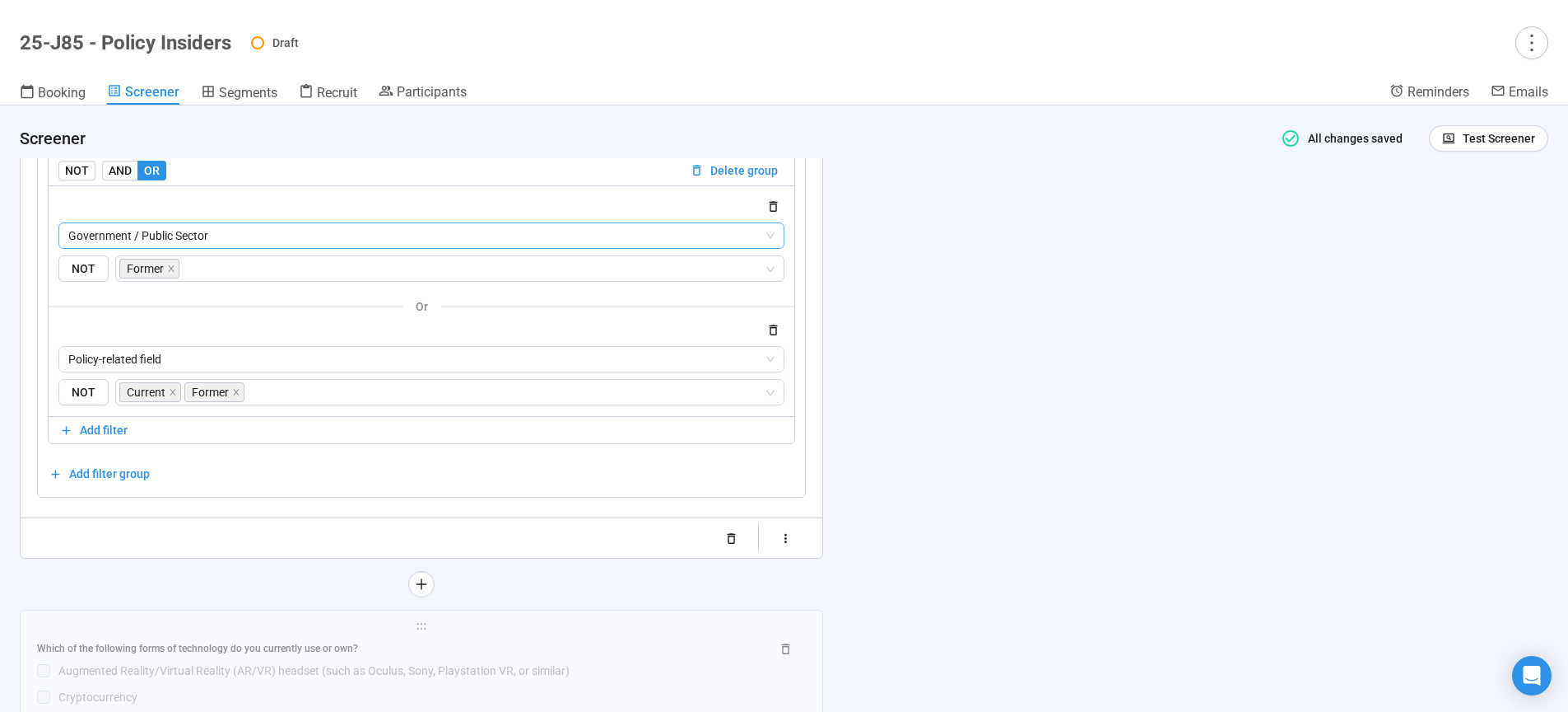
drag, startPoint x: 775, startPoint y: 340, endPoint x: 310, endPoint y: 254, distance: 472.9
click at [776, 337] on icon "button" at bounding box center [773, 330] width 14 height 14
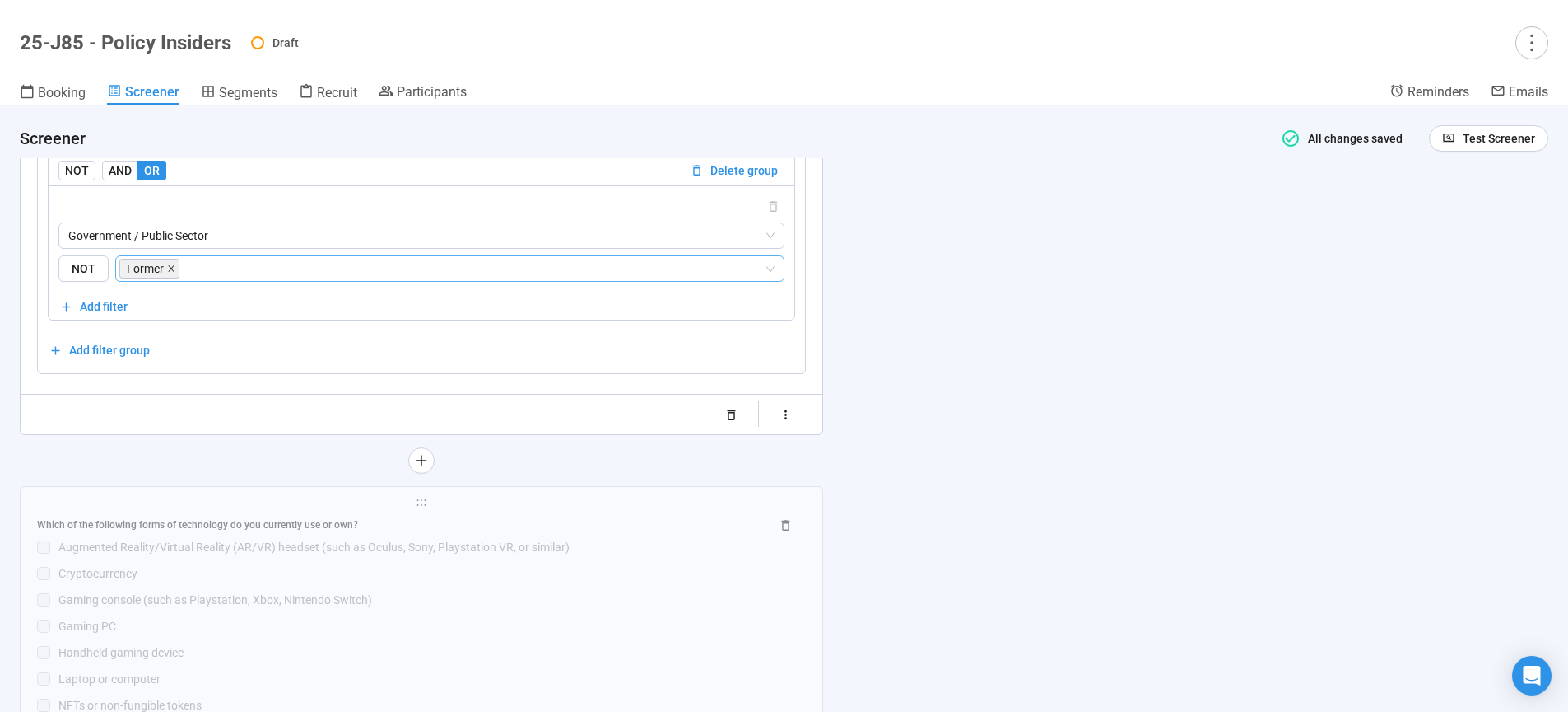
click at [170, 273] on icon "close" at bounding box center [171, 268] width 8 height 8
click at [232, 248] on span "Government / Public Sector" at bounding box center [422, 235] width 706 height 24
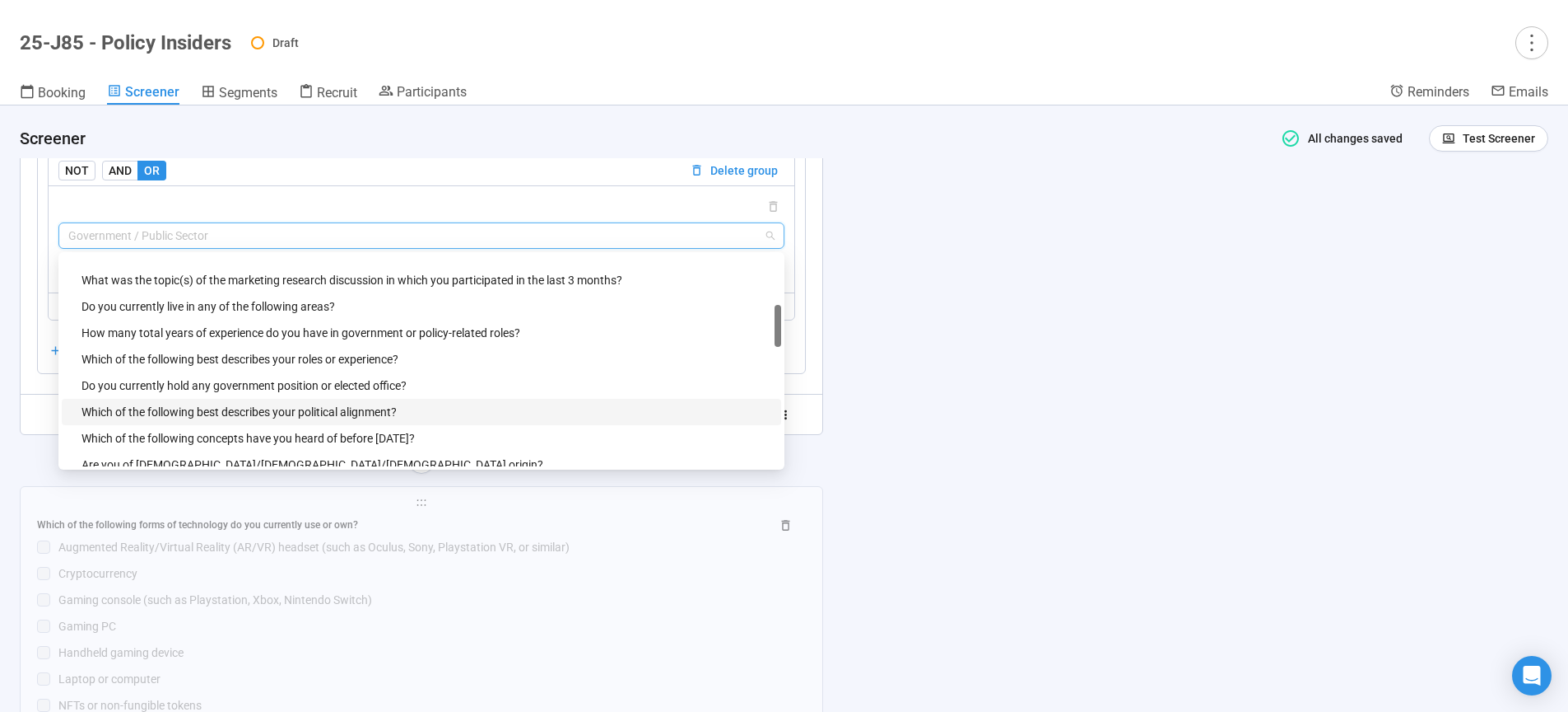
scroll to position [266, 0]
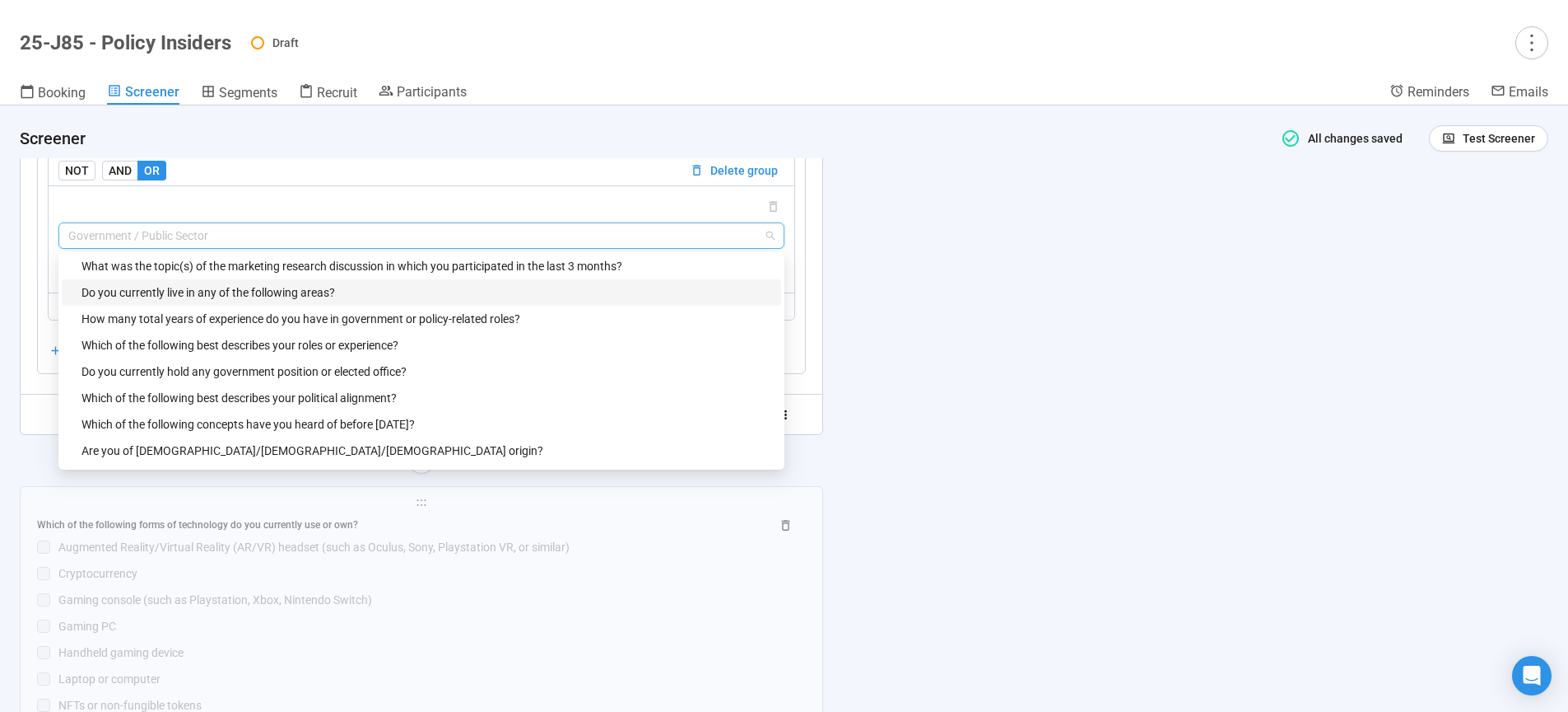
click at [177, 301] on div "Do you currently live in any of the following areas?" at bounding box center [426, 293] width 690 height 18
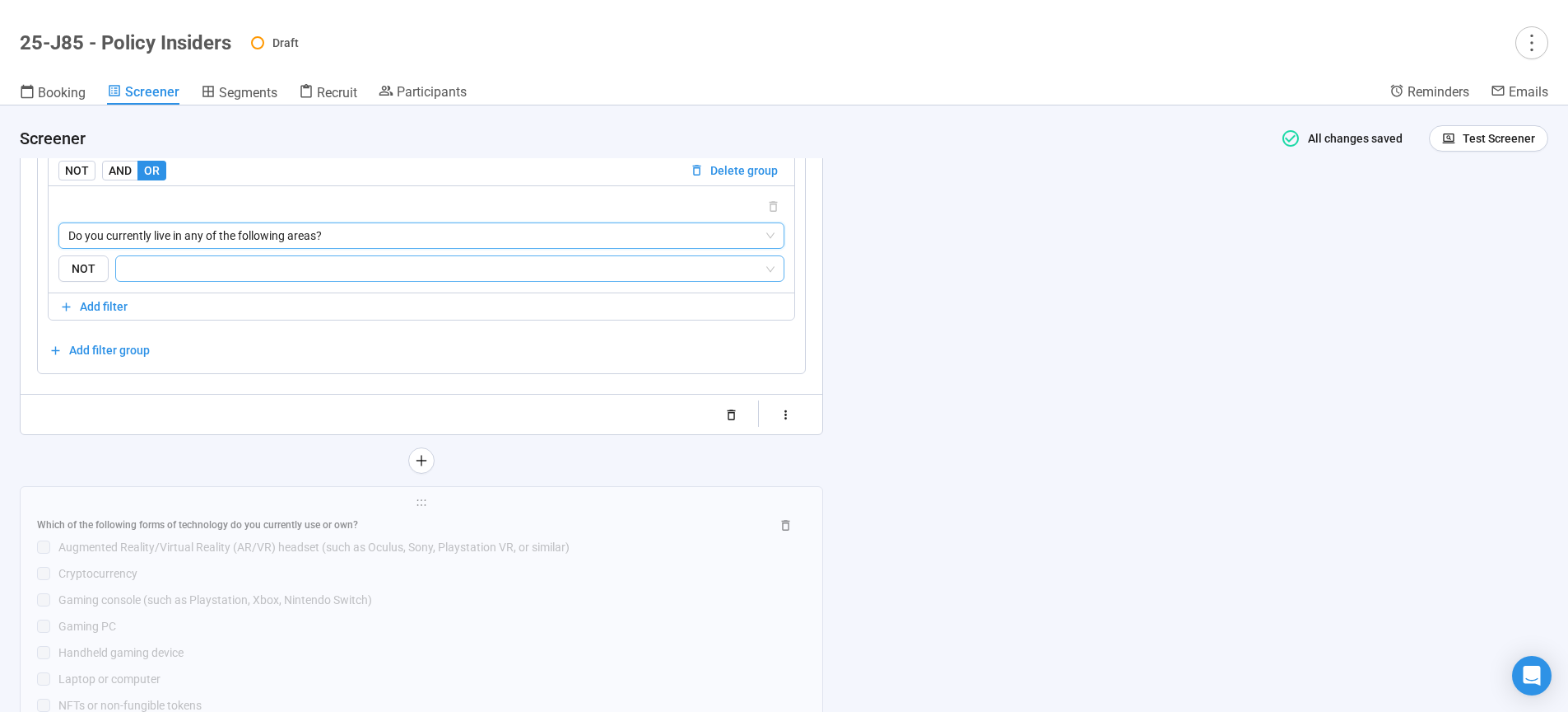
click at [179, 278] on input "search" at bounding box center [444, 268] width 638 height 20
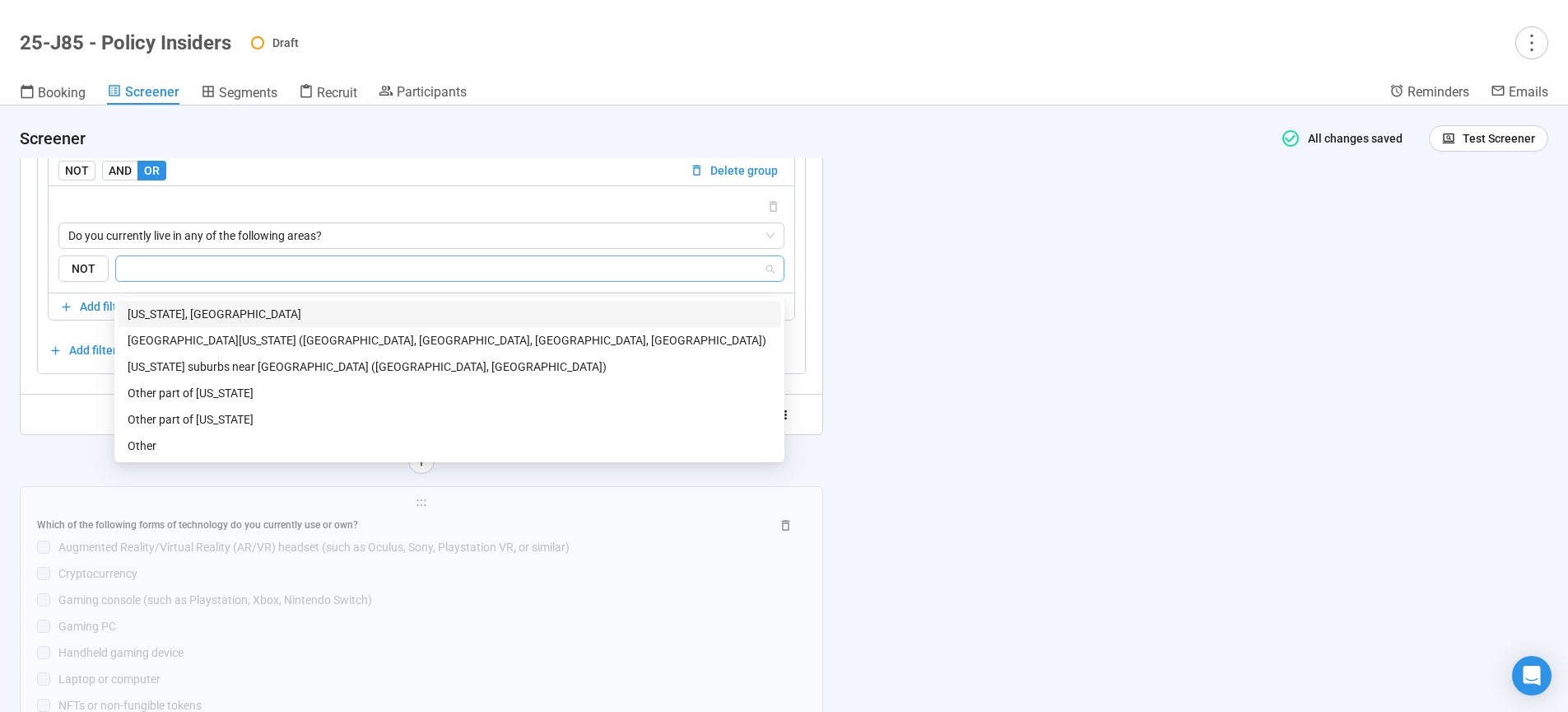
click at [184, 314] on div "Washington, DC" at bounding box center [449, 314] width 644 height 18
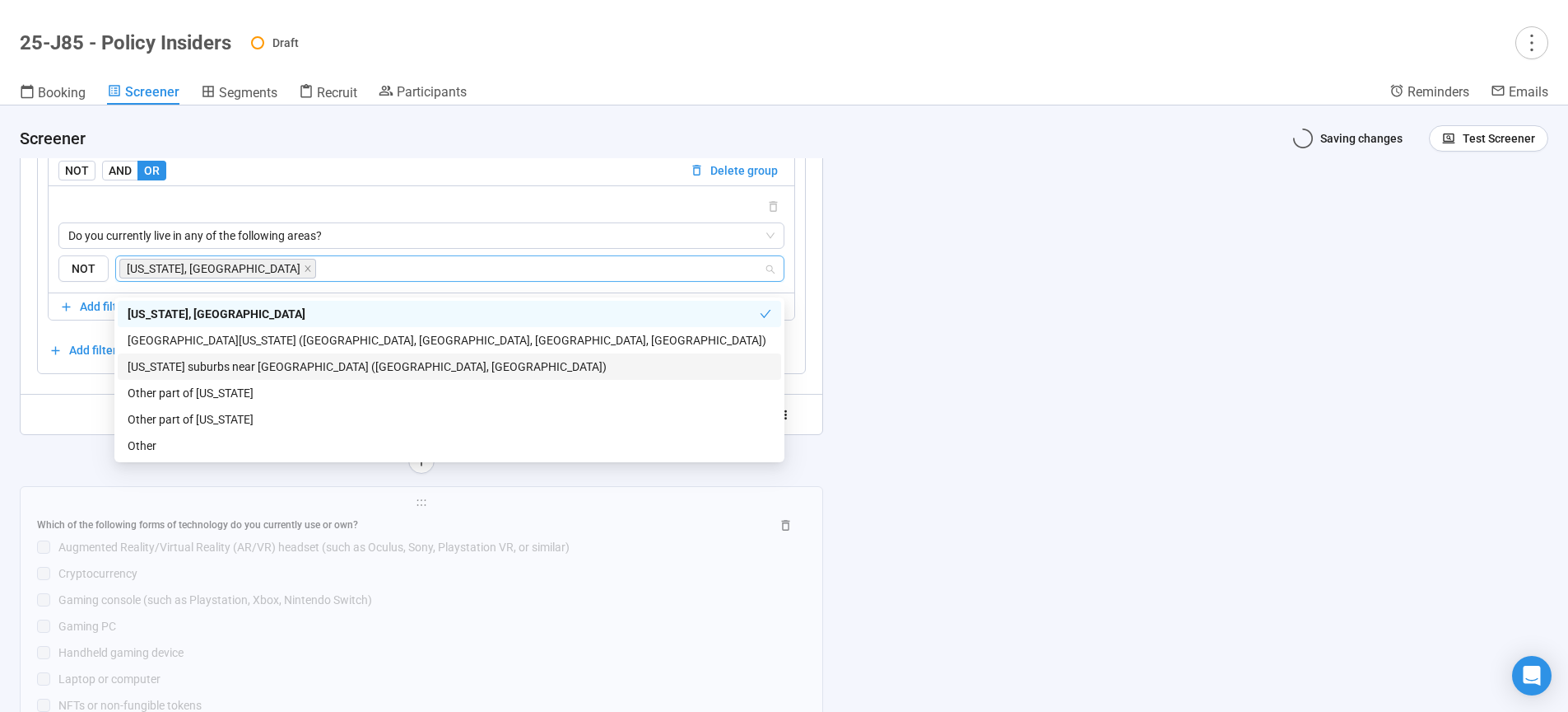
click at [205, 346] on div "Northern Virginia (Arlington, Alexandria, Fairfax, Loudoun)" at bounding box center [449, 340] width 644 height 18
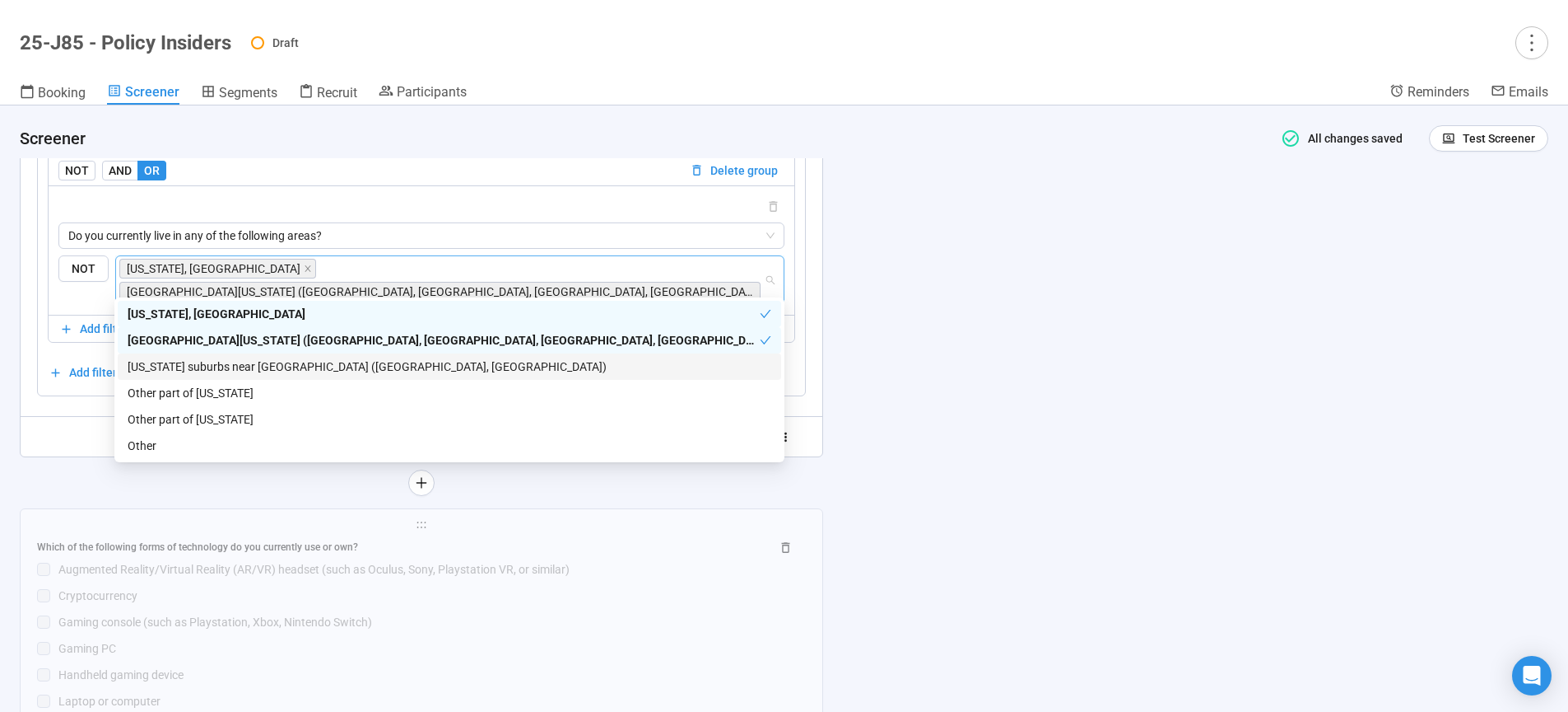
click at [208, 370] on div "Maryland suburbs near DC (Montgomery County, Prince George’s County)" at bounding box center [449, 366] width 644 height 18
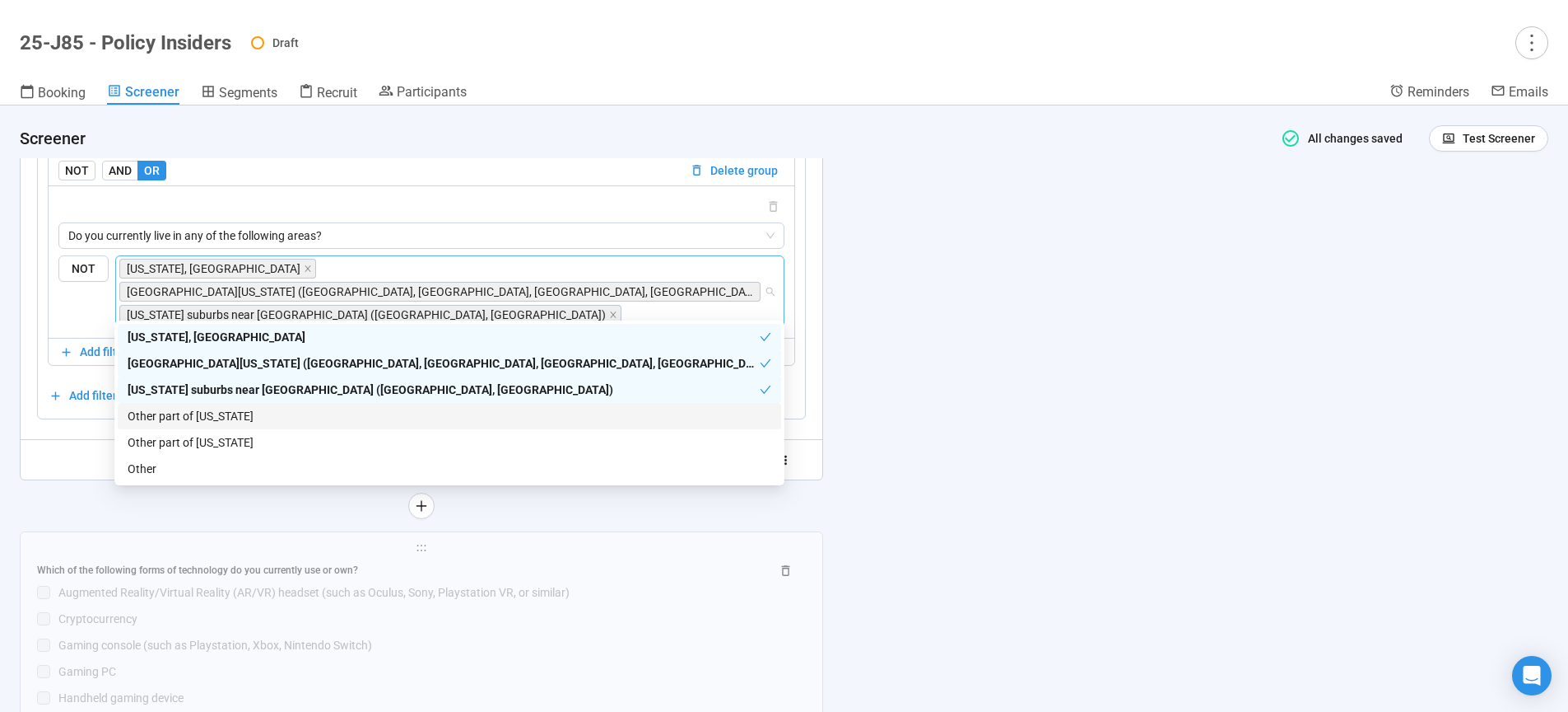
click at [205, 418] on div "Other part of Maryland" at bounding box center [449, 416] width 644 height 18
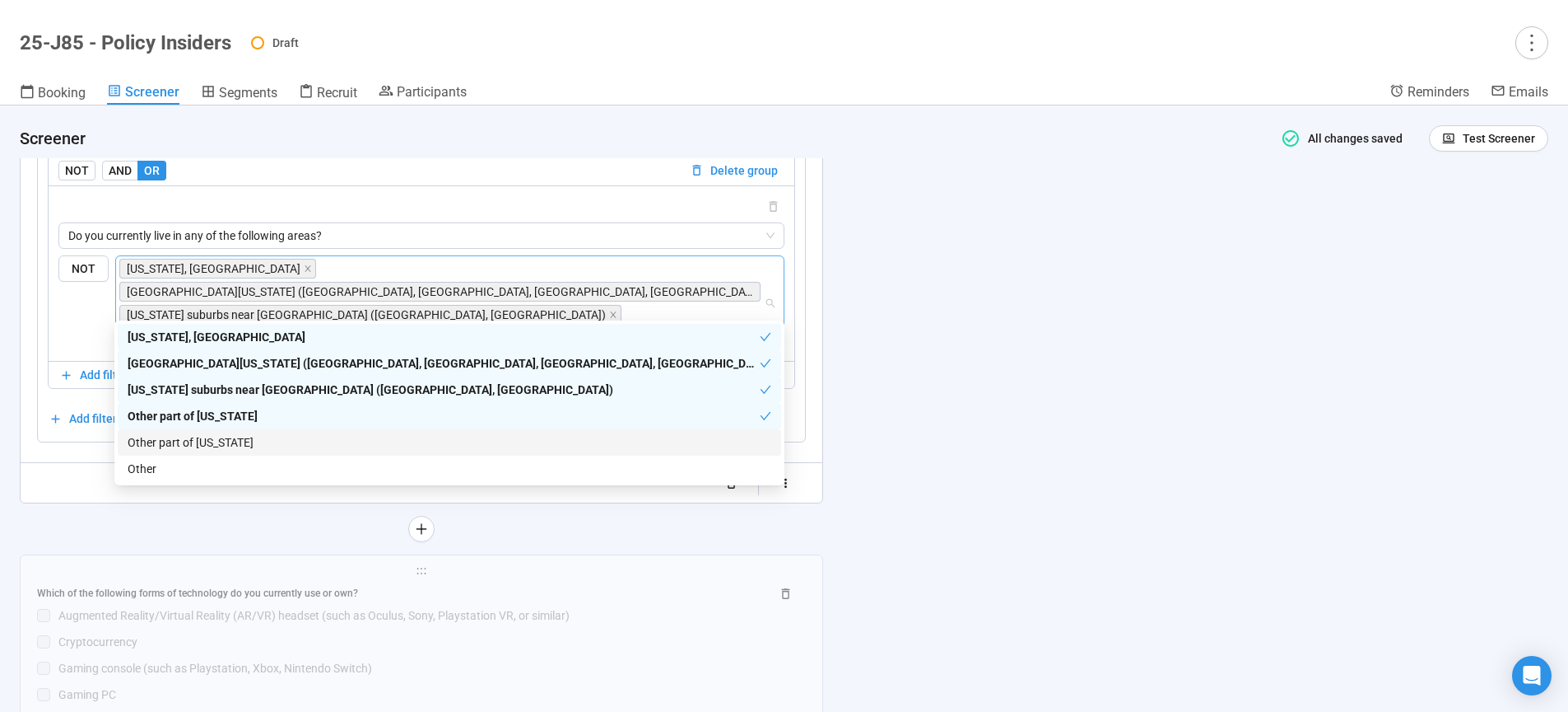
click at [206, 446] on div "Other part of Virginia" at bounding box center [449, 443] width 644 height 18
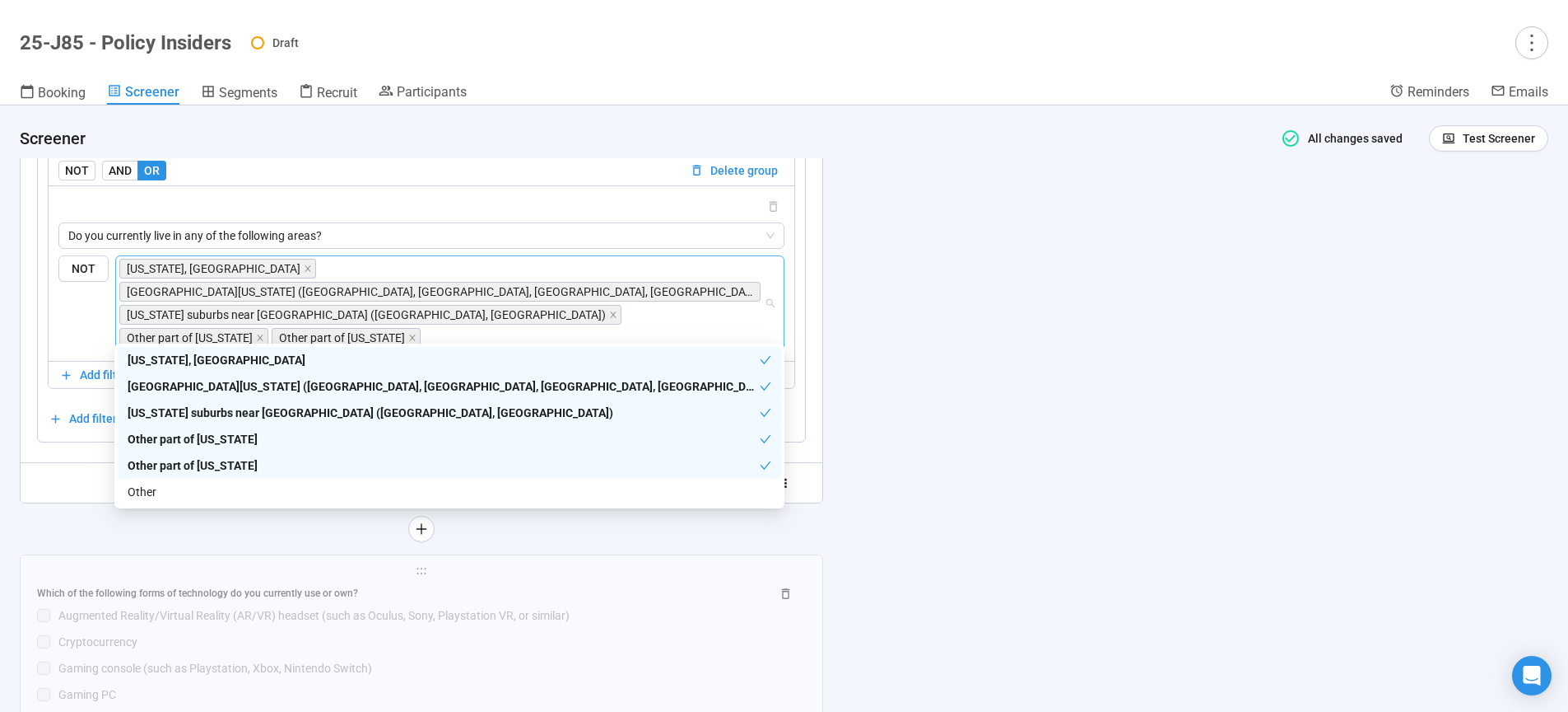
click at [949, 412] on div "**********" at bounding box center [784, 408] width 1568 height 606
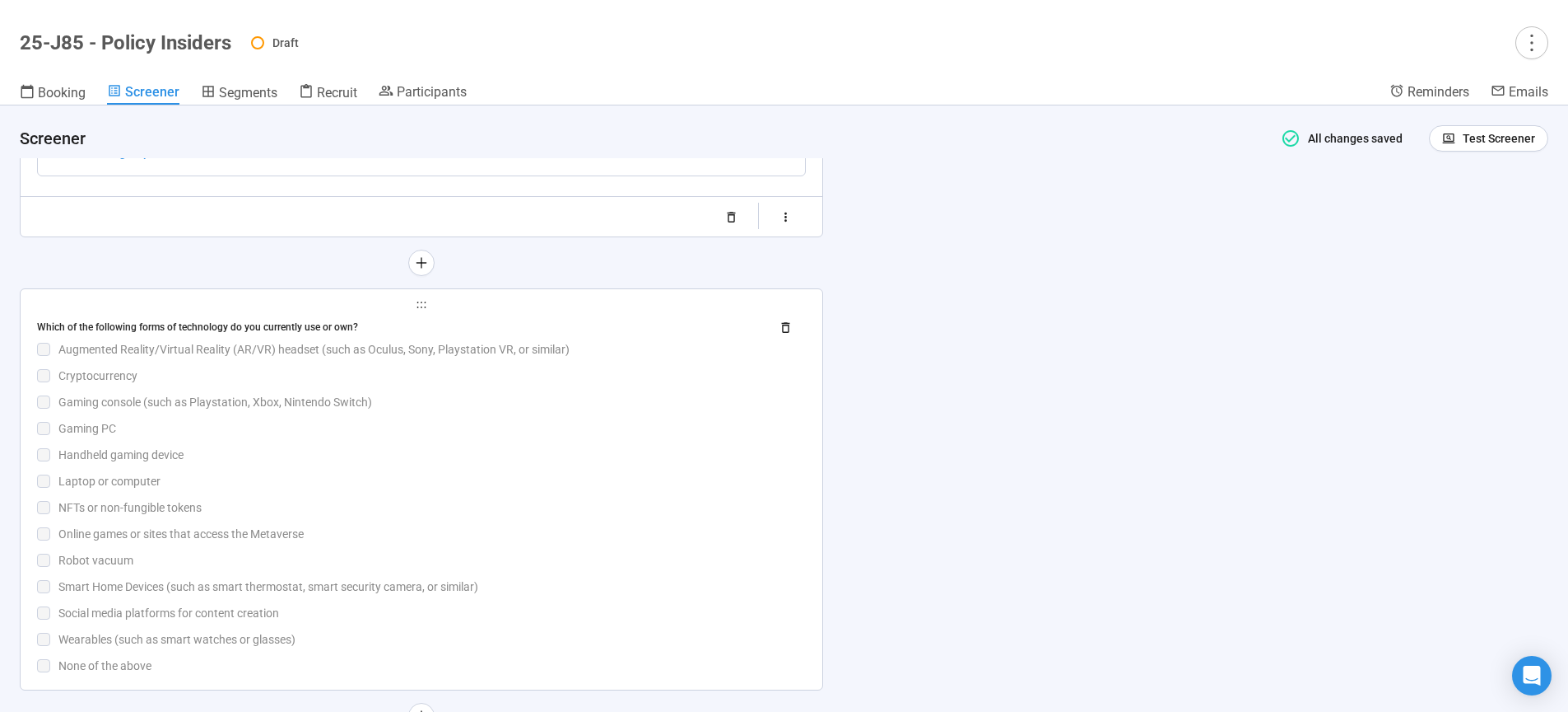
click at [400, 453] on div "Handheld gaming device" at bounding box center [432, 455] width 748 height 18
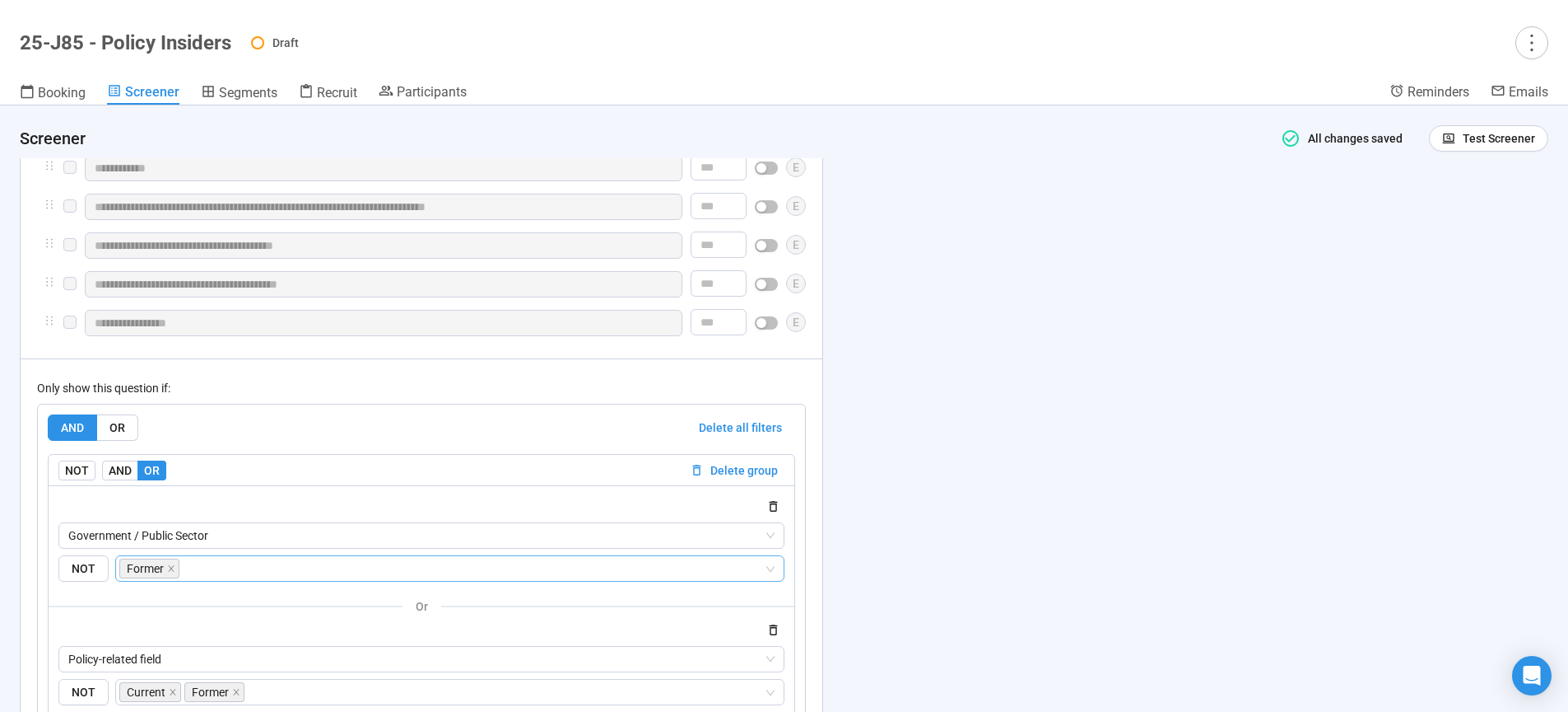
scroll to position [10204, 0]
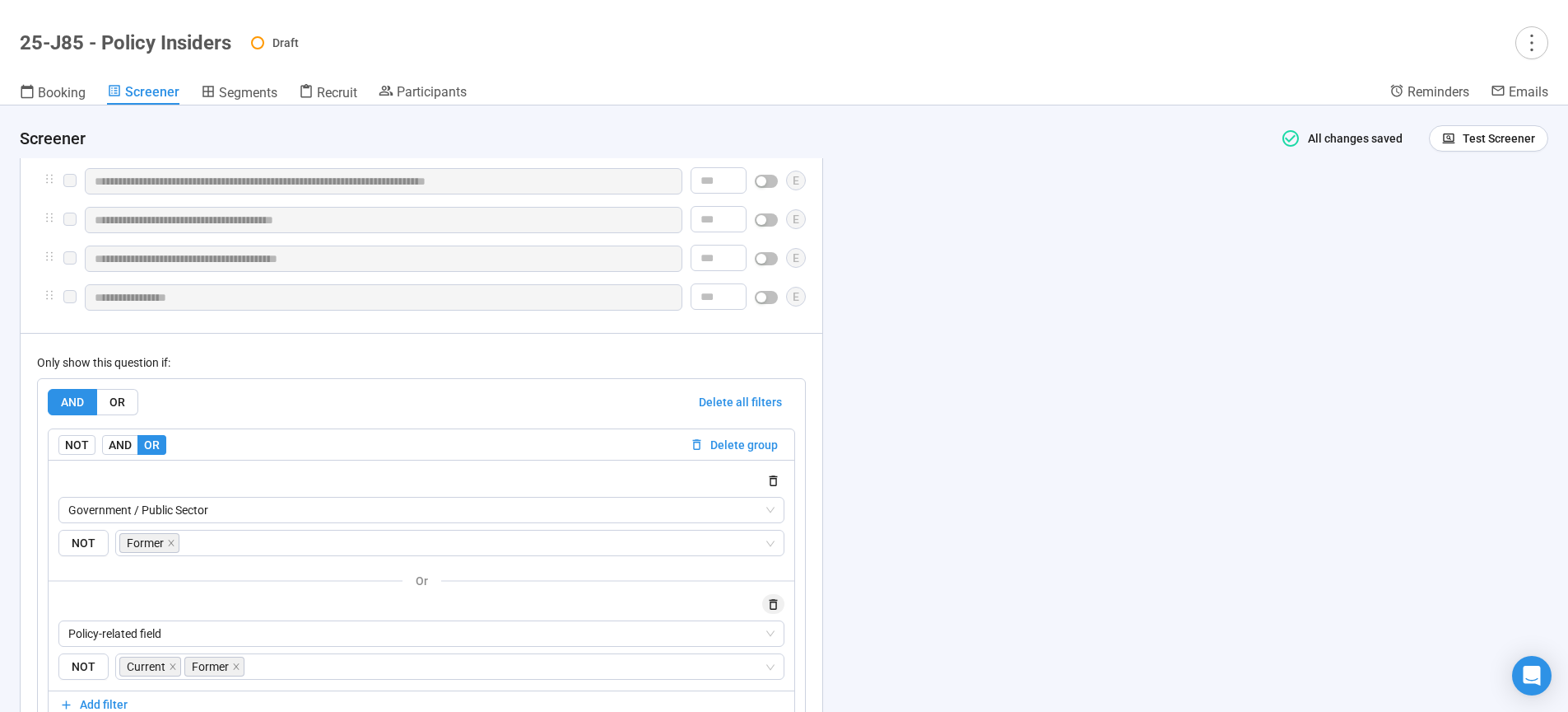
click at [774, 611] on icon "button" at bounding box center [773, 604] width 14 height 14
click at [173, 547] on icon "close" at bounding box center [171, 543] width 8 height 8
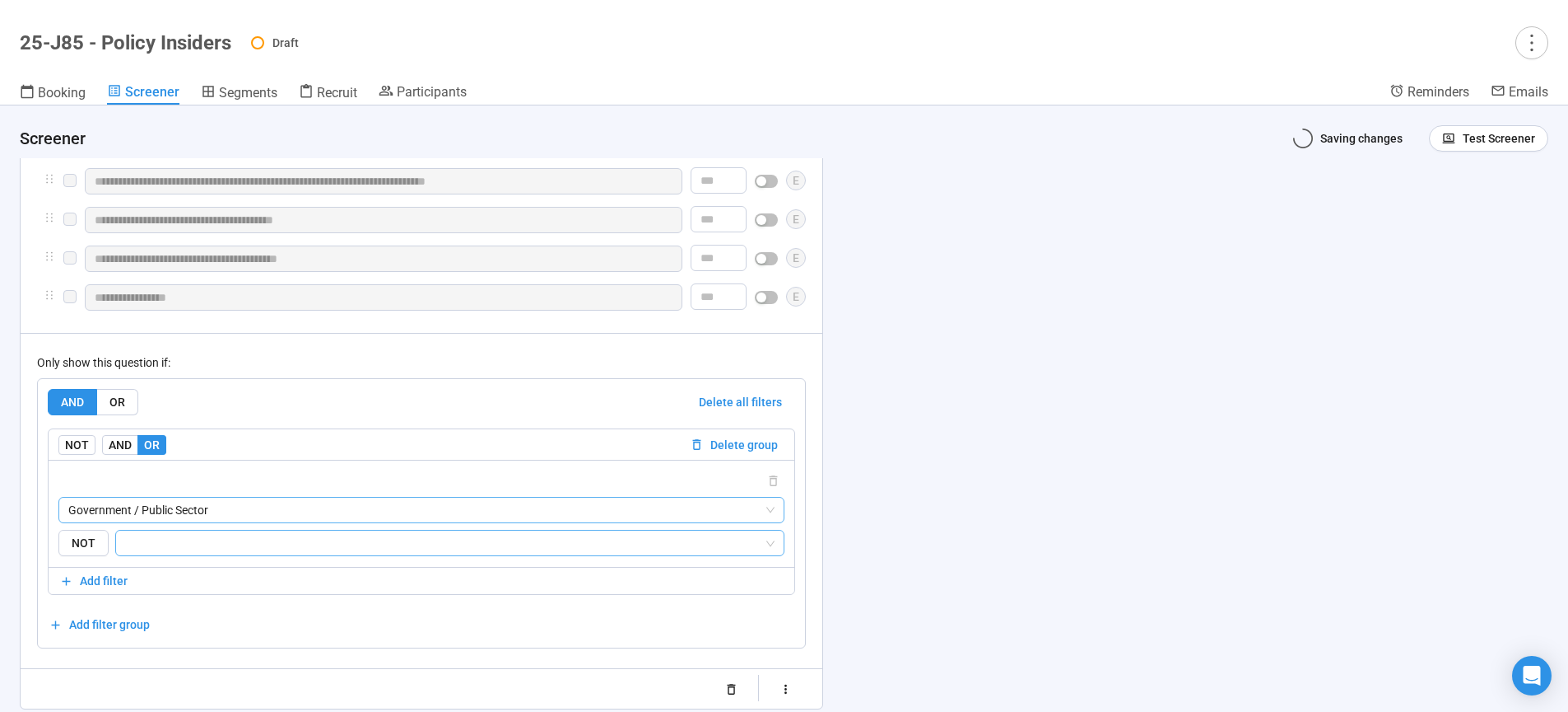
click at [214, 522] on span "Government / Public Sector" at bounding box center [422, 509] width 706 height 24
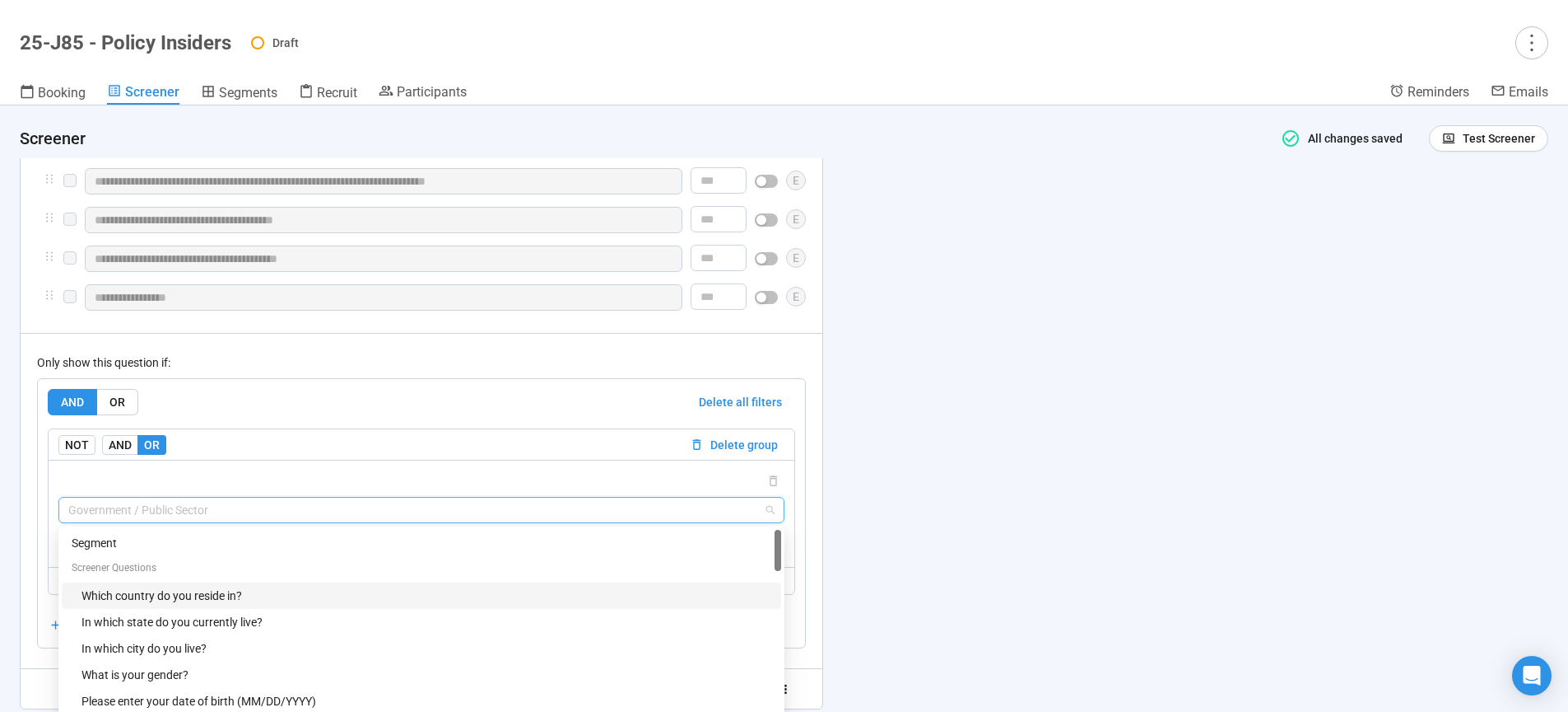
click at [174, 605] on div "Which country do you reside in?" at bounding box center [426, 595] width 690 height 18
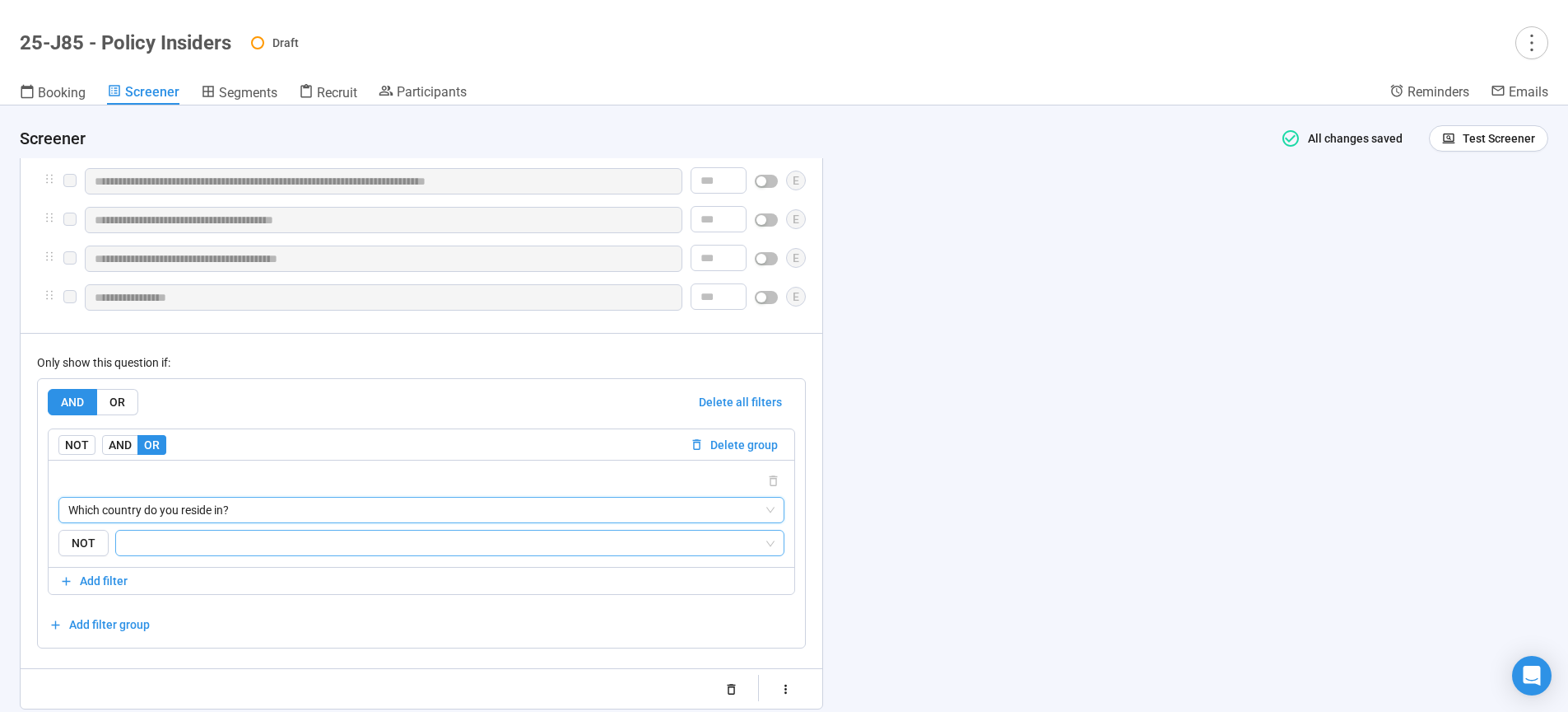
click at [208, 553] on input "search" at bounding box center [444, 543] width 638 height 20
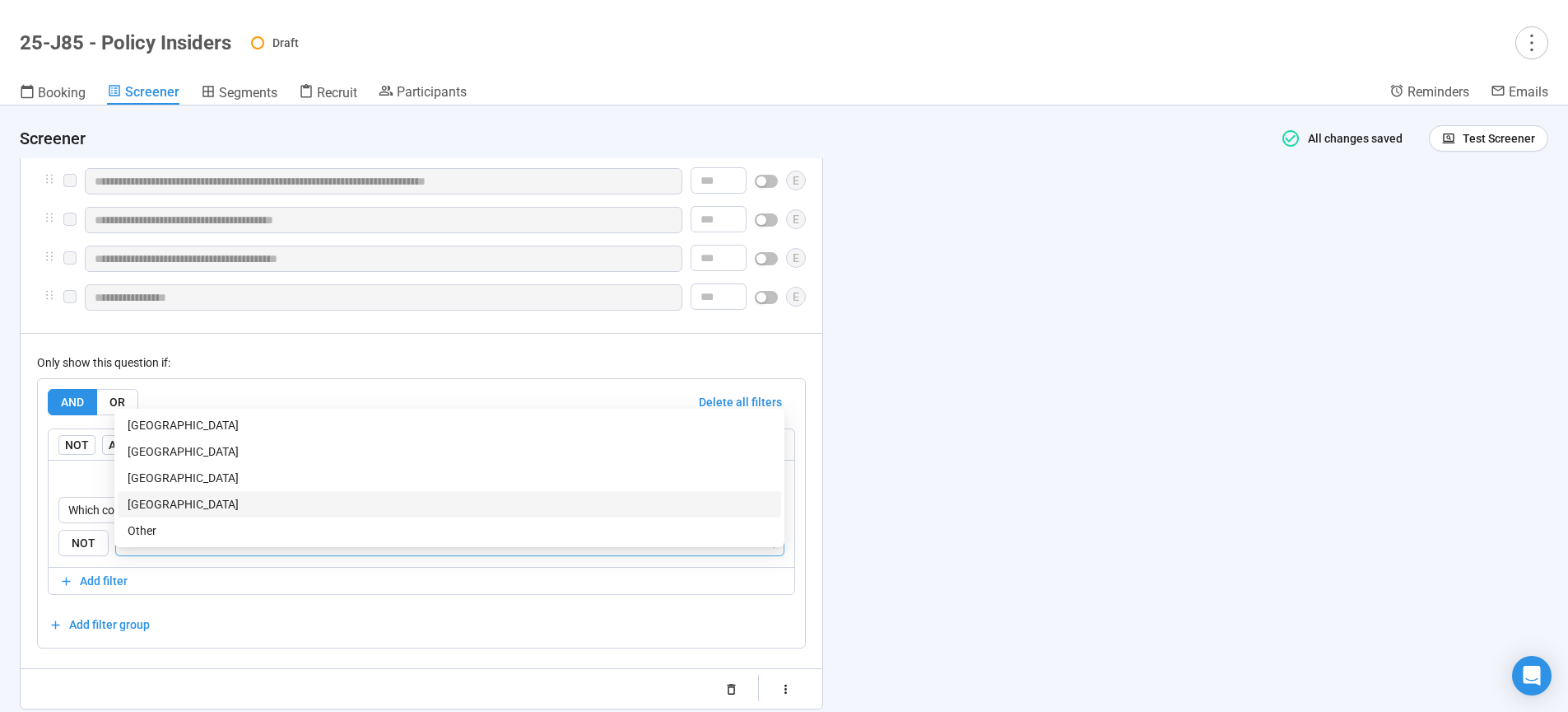
click at [195, 508] on div "[GEOGRAPHIC_DATA]" at bounding box center [449, 504] width 644 height 18
click at [1005, 499] on div "**********" at bounding box center [784, 408] width 1568 height 606
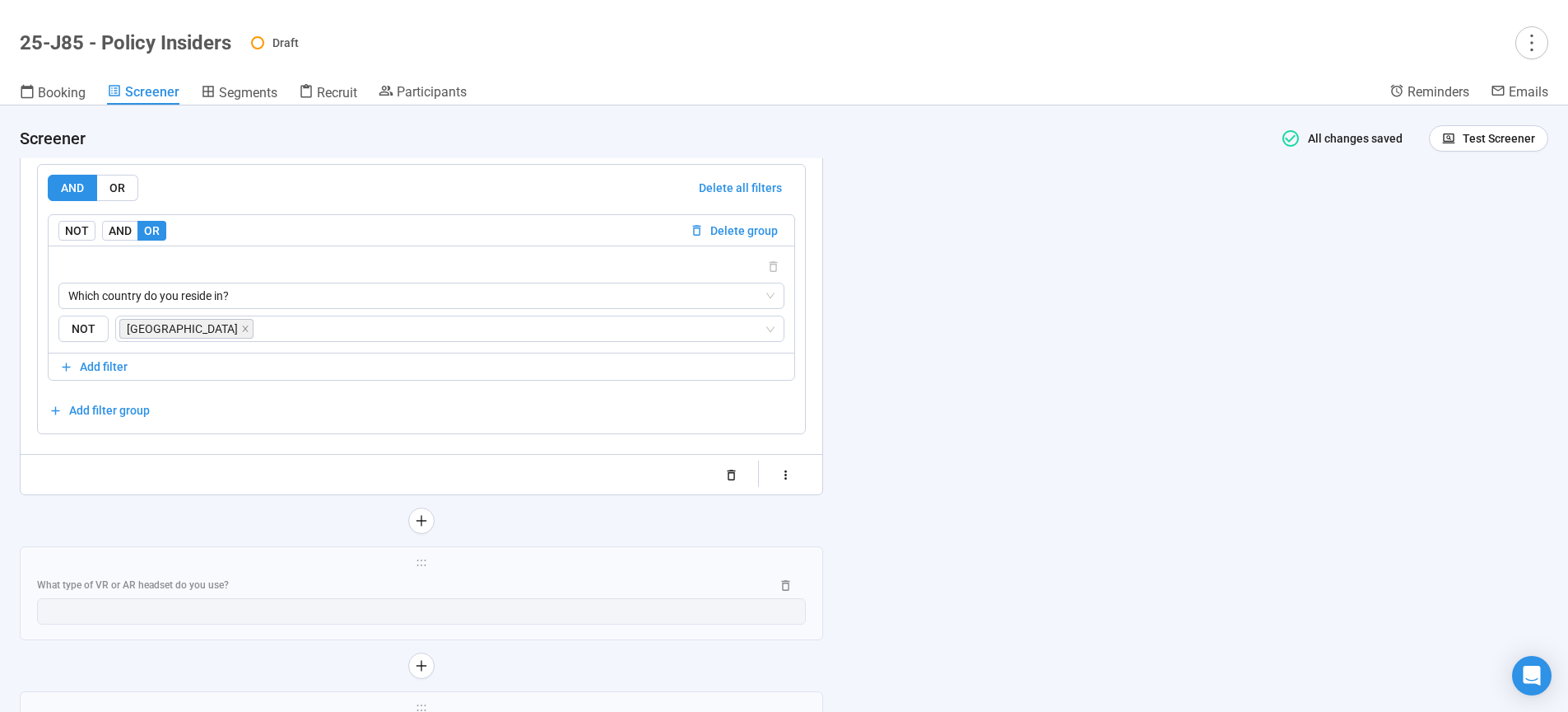
scroll to position [10498, 0]
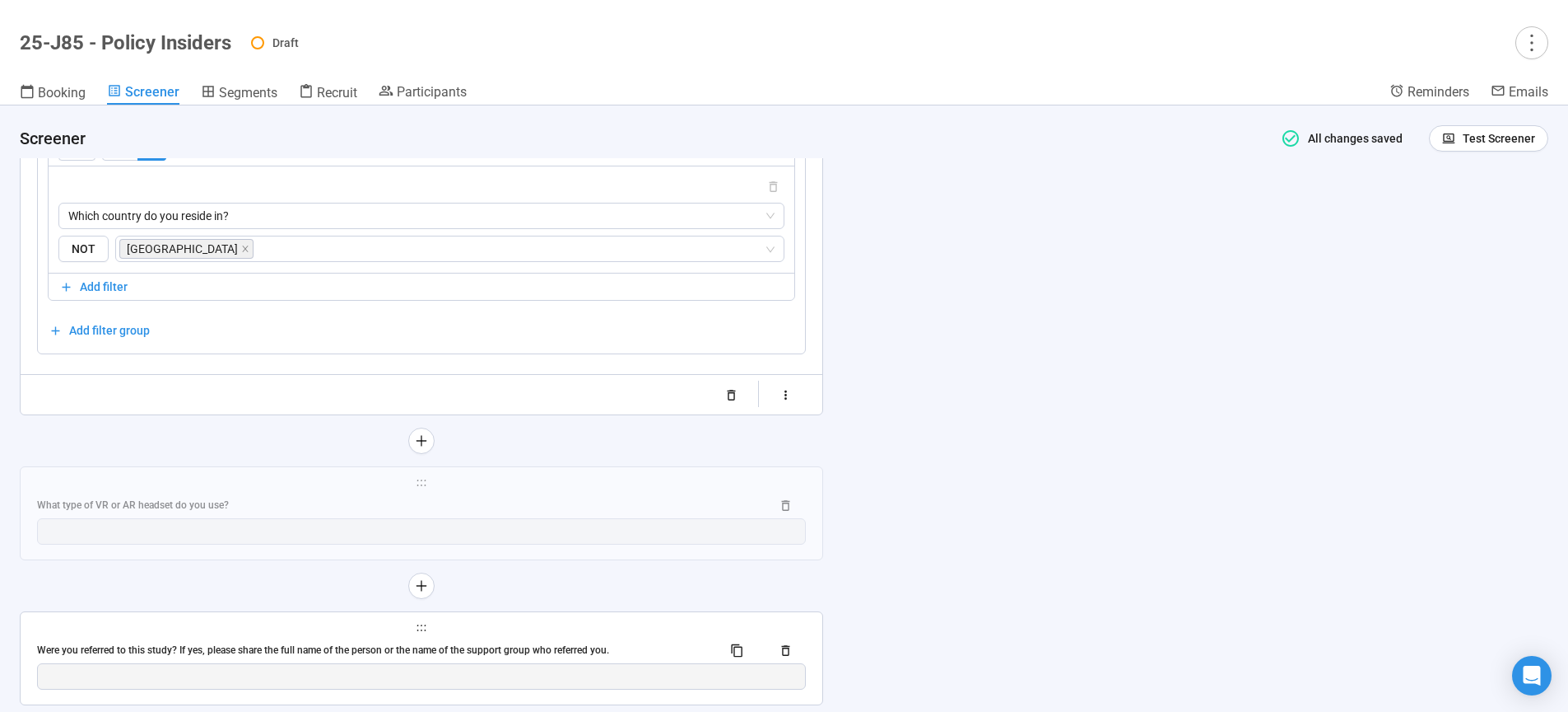
click at [481, 513] on div "What type of VR or AR headset do you use?" at bounding box center [396, 505] width 720 height 16
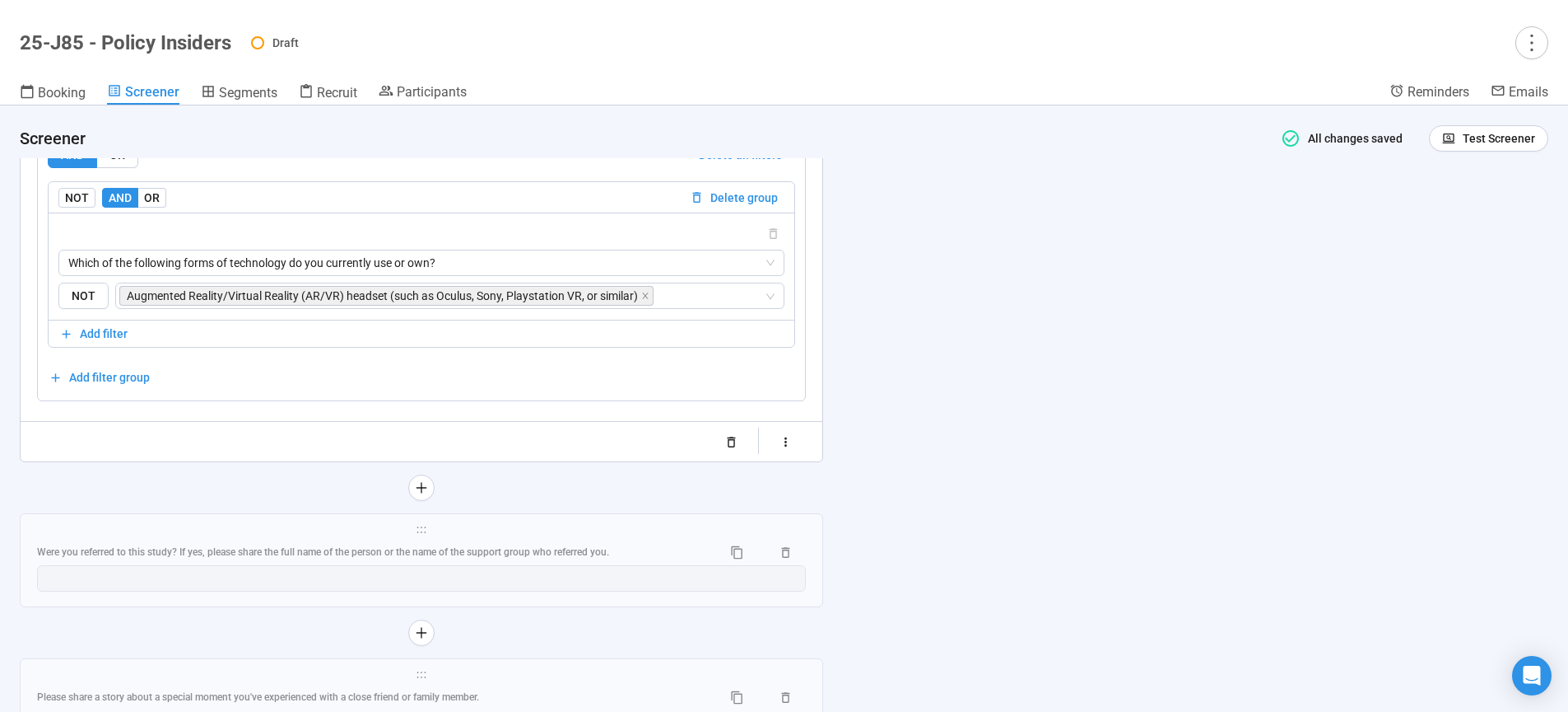
scroll to position [10594, 0]
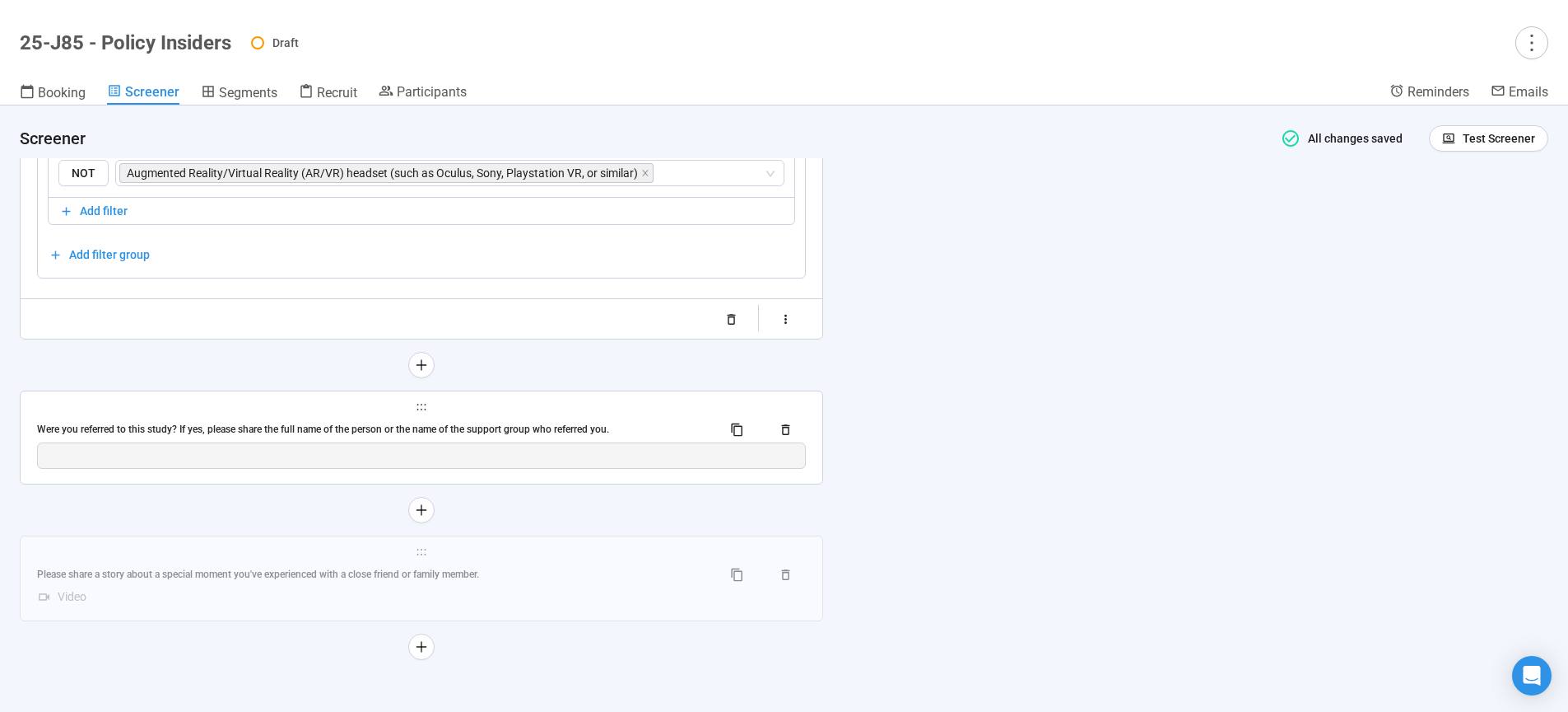
click at [483, 420] on div "Were you referred to this study? If yes, please share the full name of the pers…" at bounding box center [421, 429] width 768 height 26
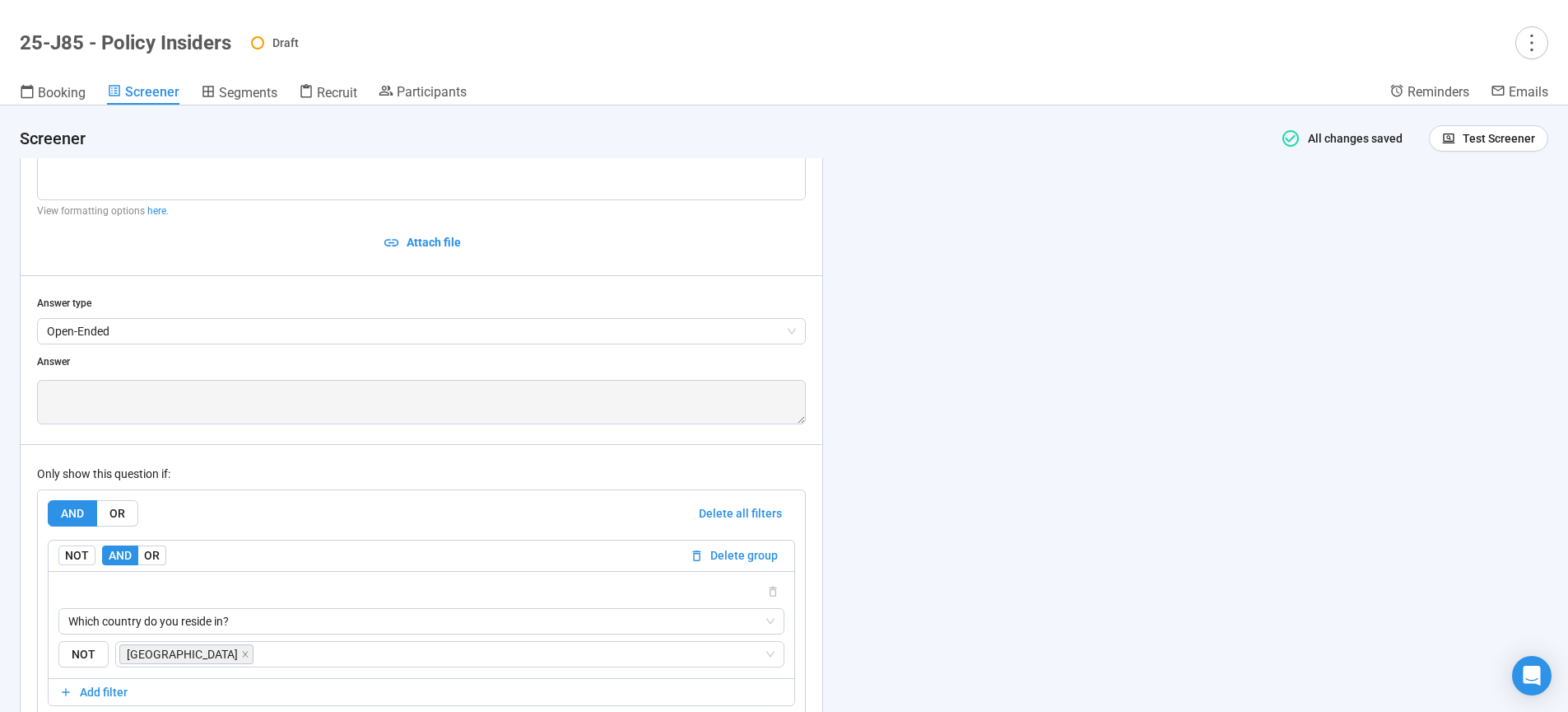
scroll to position [10439, 0]
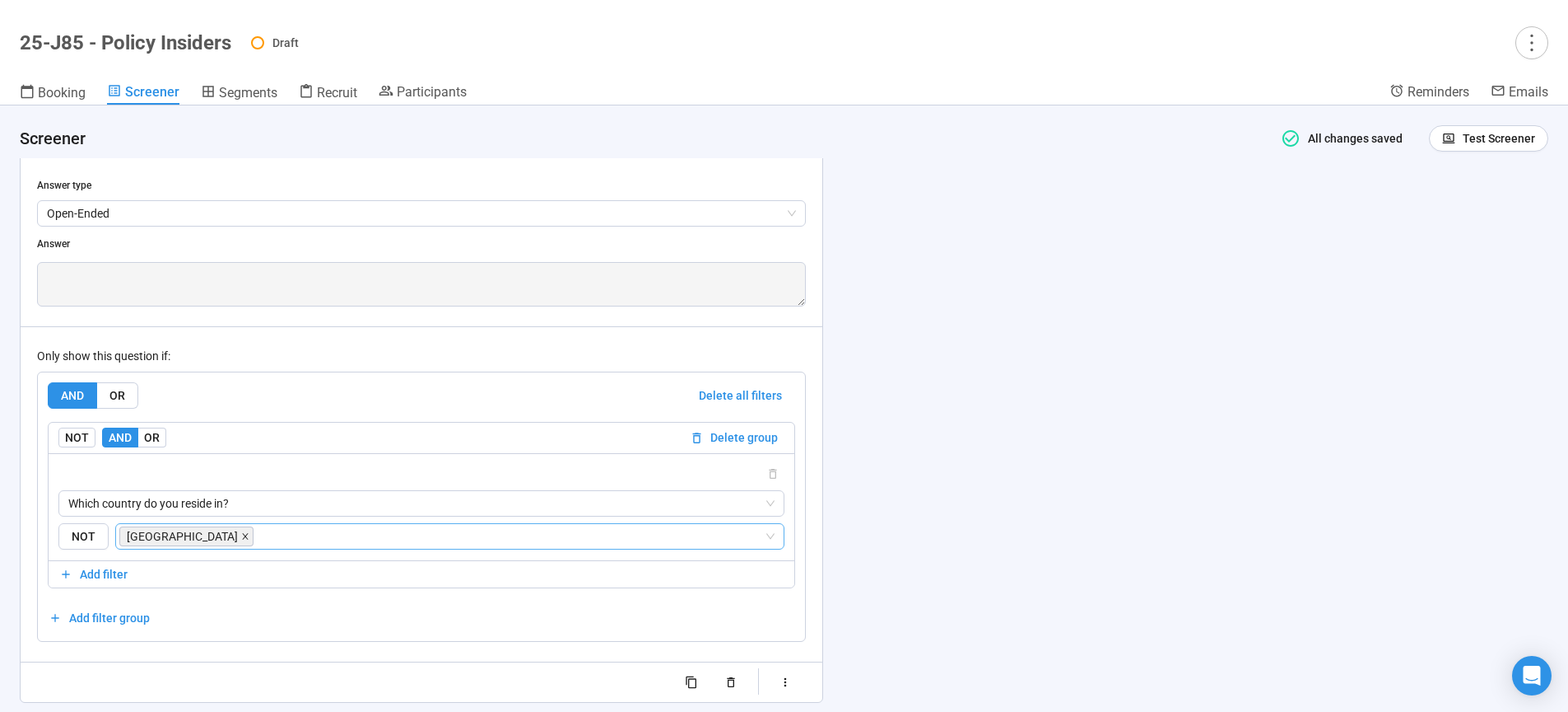
click at [250, 540] on icon "close" at bounding box center [246, 536] width 8 height 8
click at [301, 516] on span "Which country do you reside in?" at bounding box center [422, 502] width 706 height 24
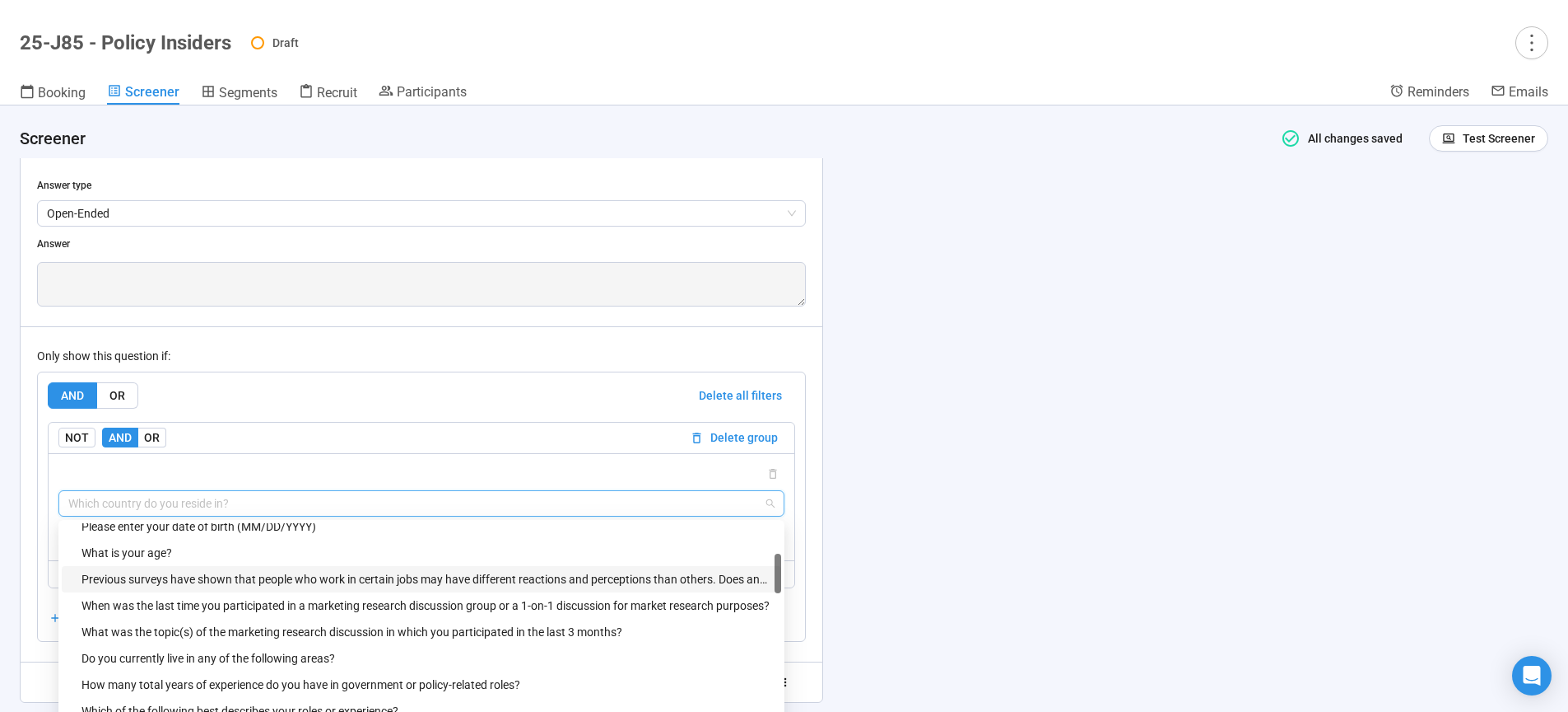
scroll to position [196, 0]
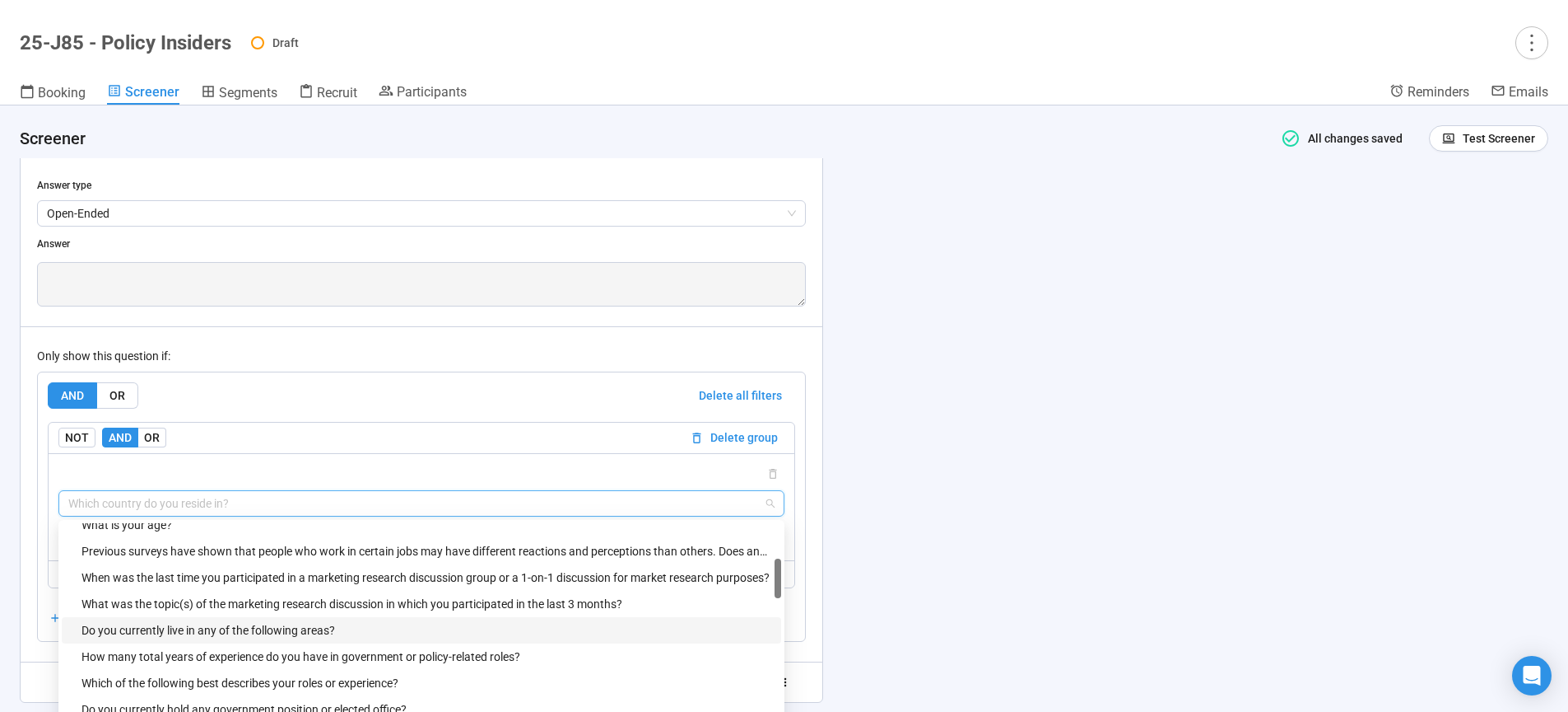
click at [244, 639] on div "Do you currently live in any of the following areas?" at bounding box center [426, 631] width 690 height 18
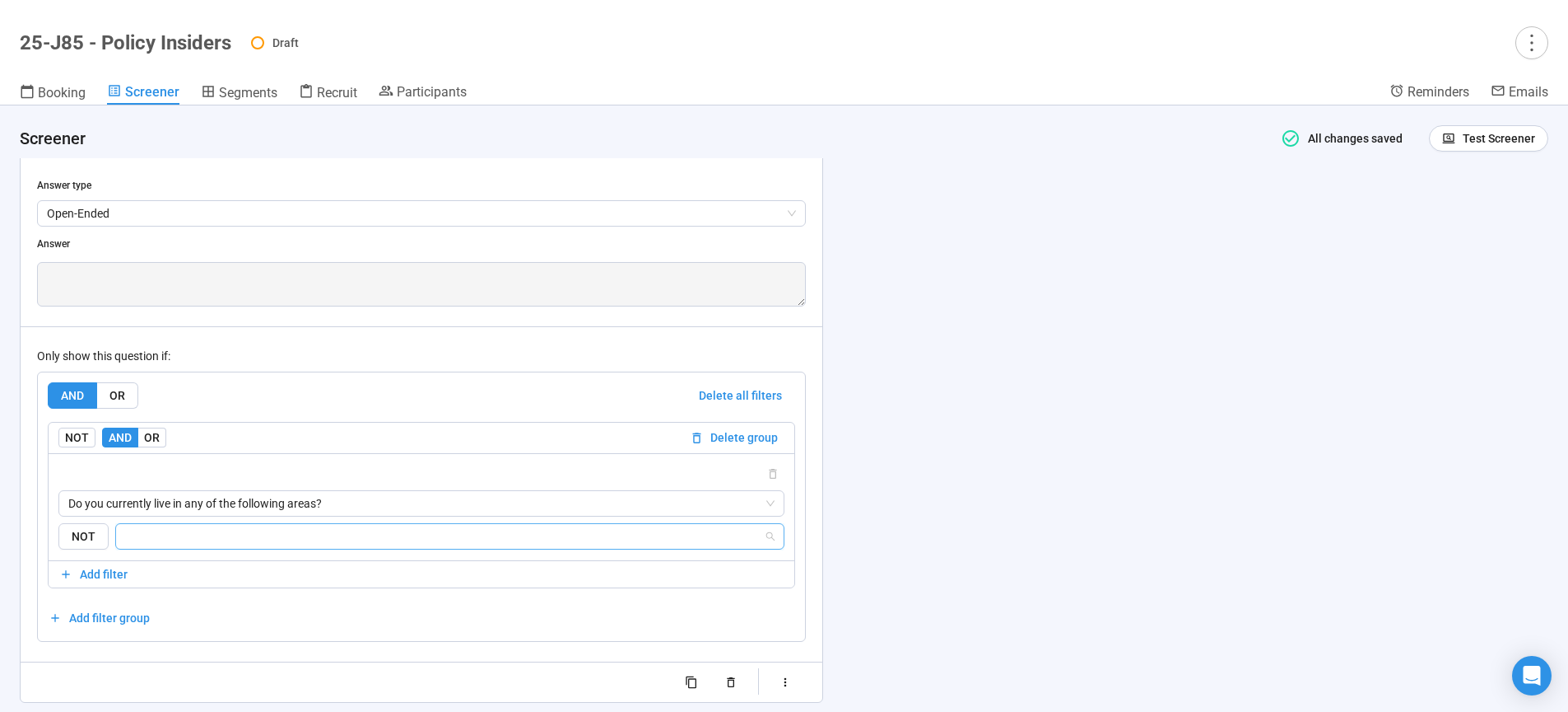
click at [210, 546] on input "search" at bounding box center [444, 537] width 638 height 20
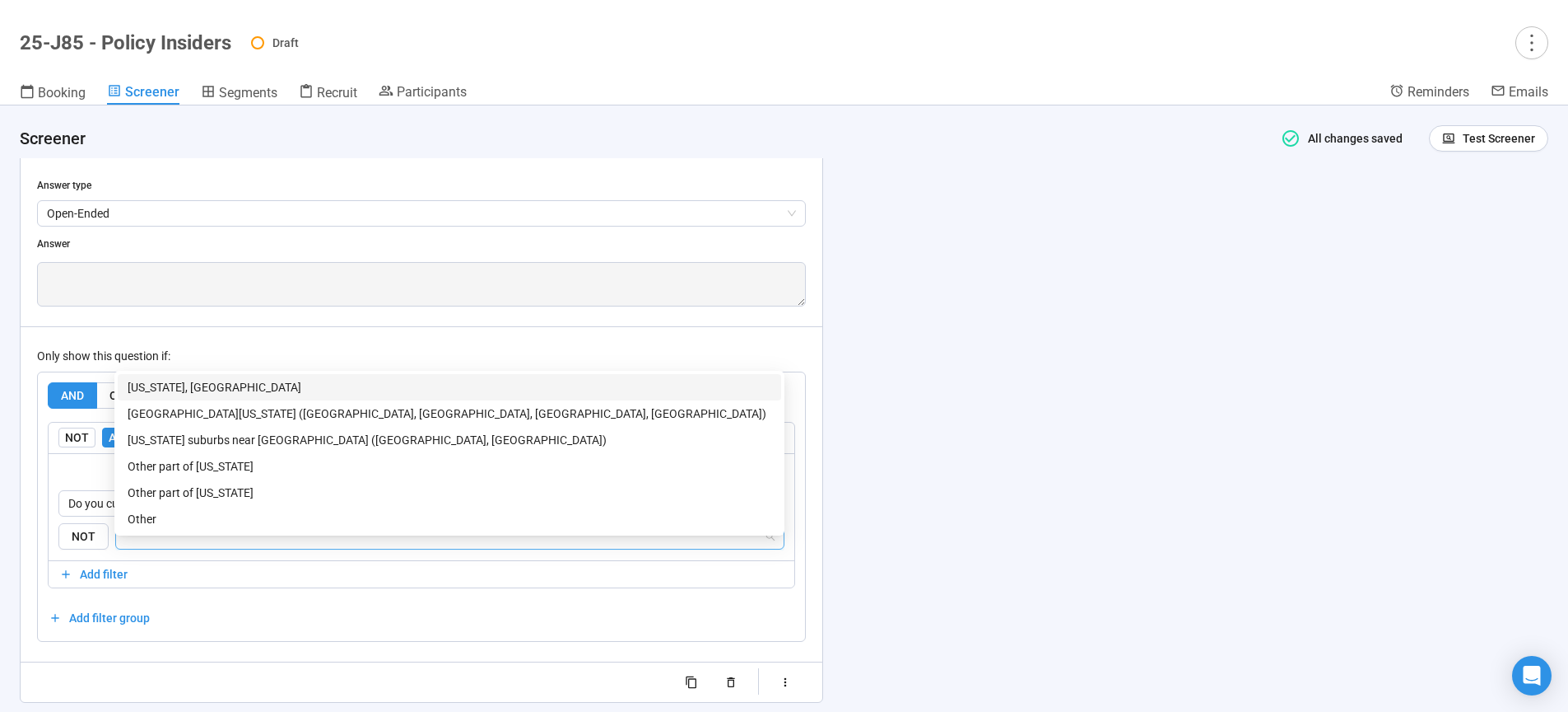
click at [176, 392] on div "Washington, DC" at bounding box center [449, 387] width 644 height 18
click at [188, 415] on div "Northern Virginia (Arlington, Alexandria, Fairfax, Loudoun)" at bounding box center [449, 413] width 644 height 18
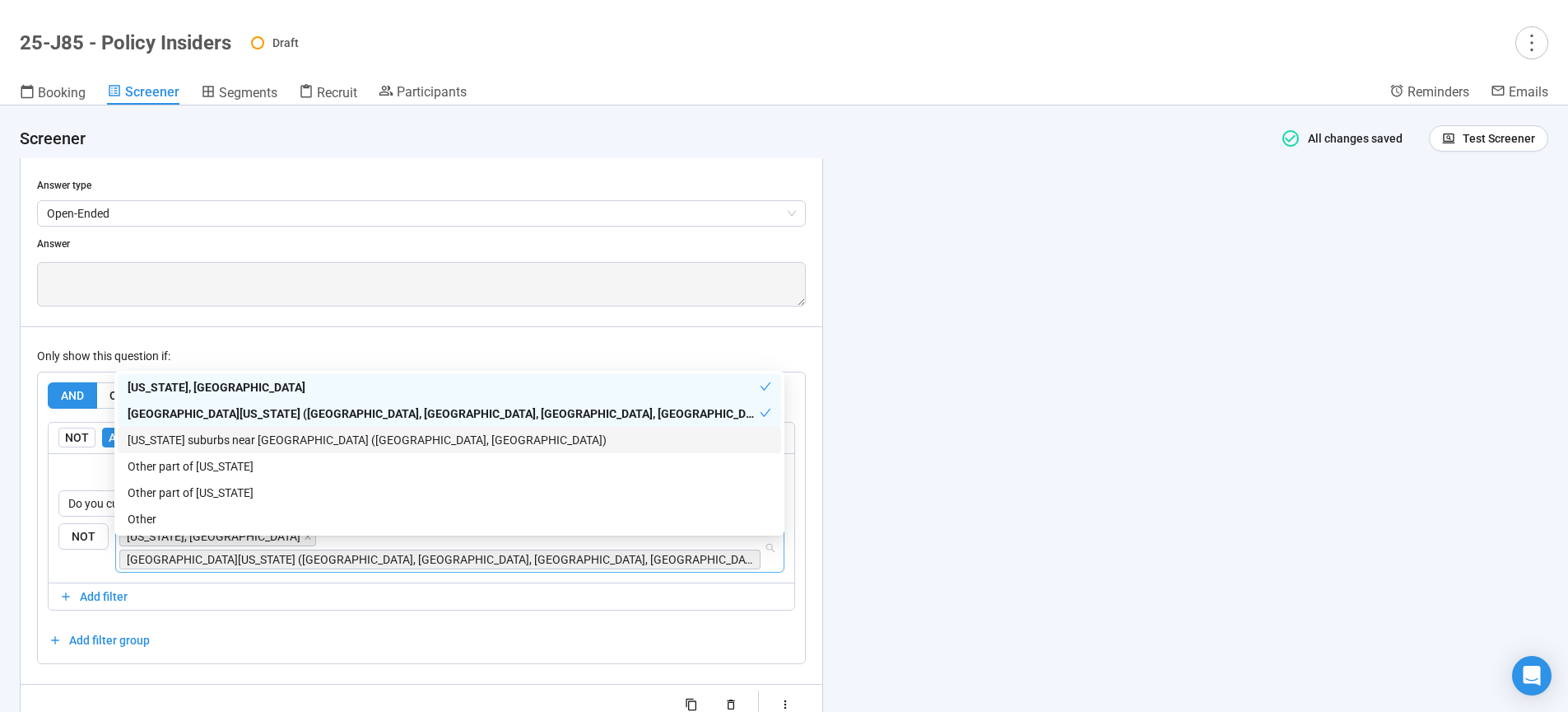
click at [204, 445] on div "Maryland suburbs near DC (Montgomery County, Prince George’s County)" at bounding box center [449, 440] width 644 height 18
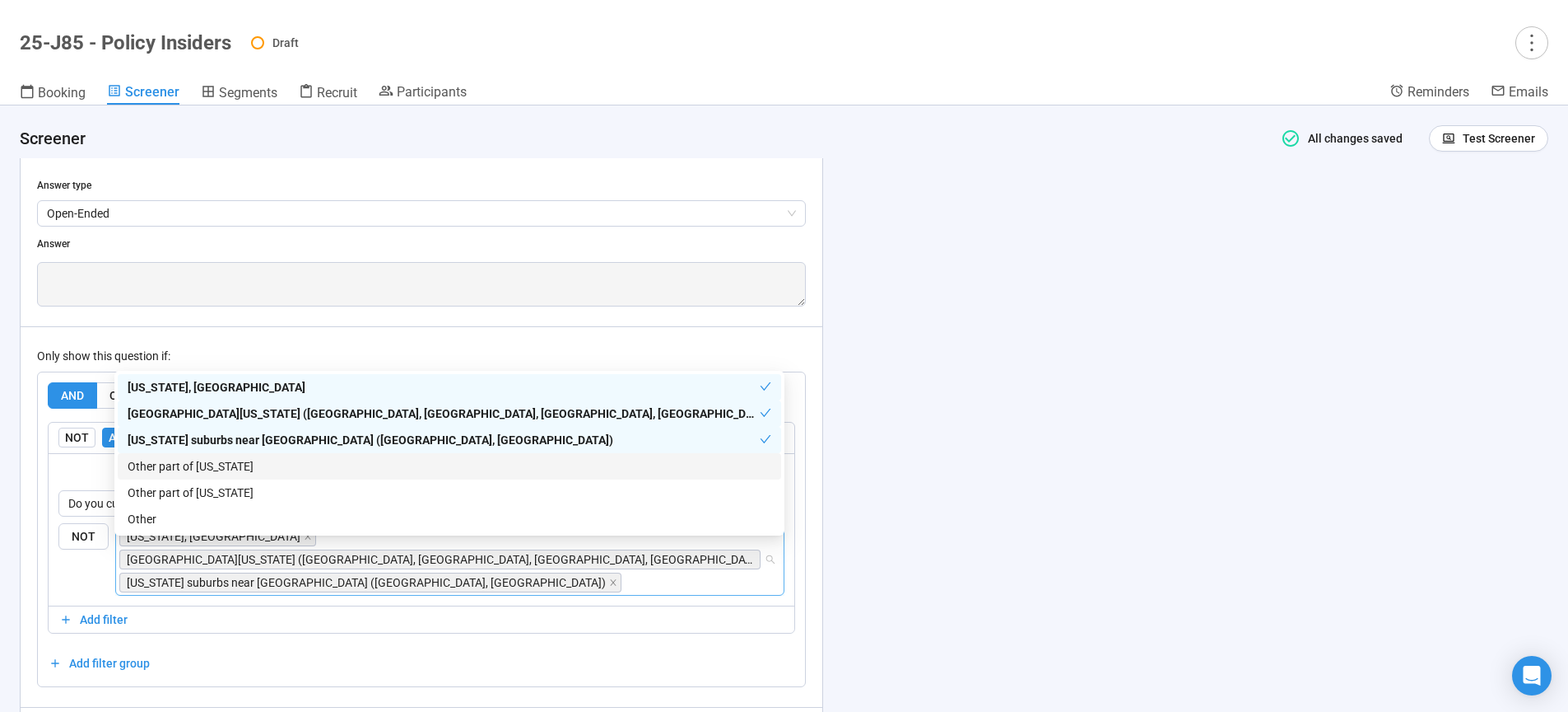
click at [212, 468] on div "Other part of Maryland" at bounding box center [449, 466] width 644 height 18
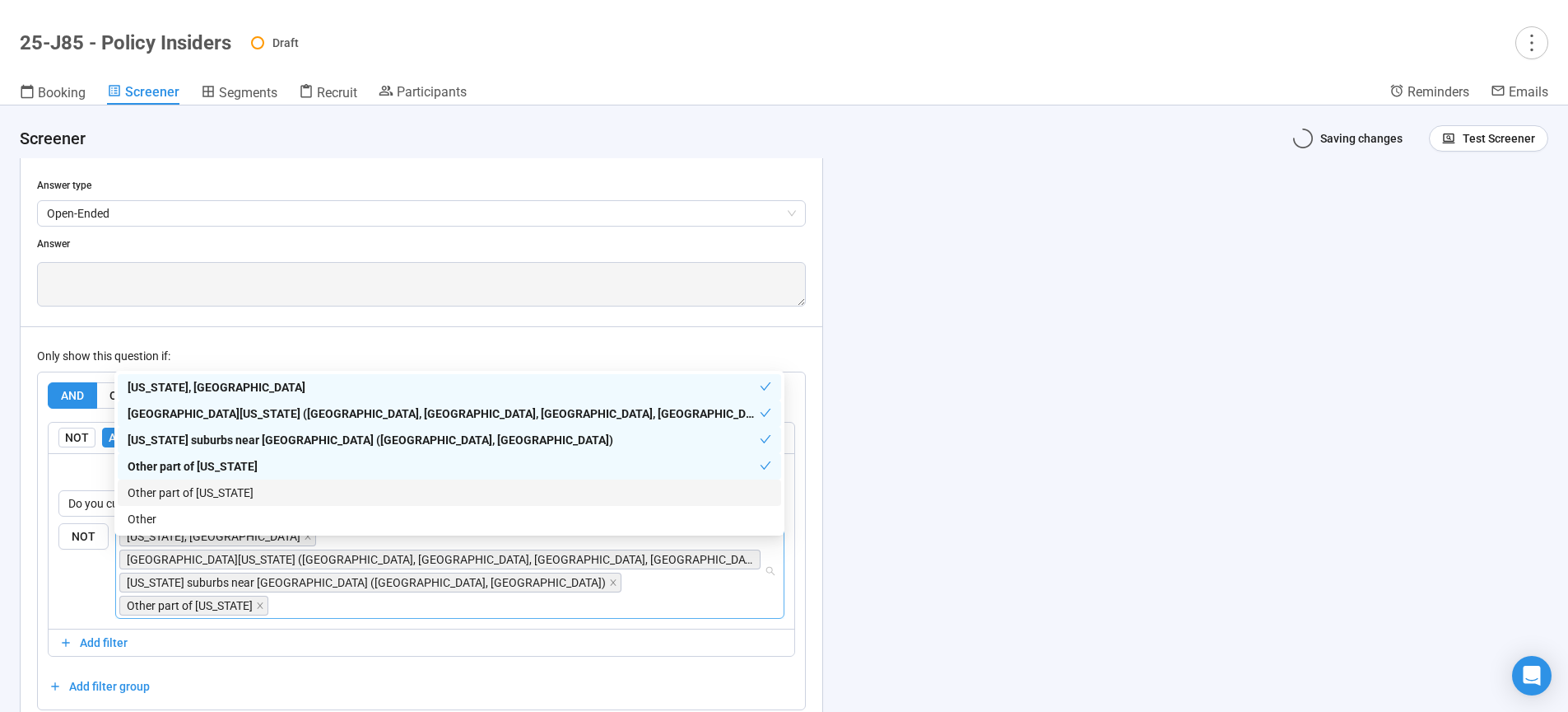
click at [212, 488] on div "Other part of Virginia" at bounding box center [449, 493] width 644 height 18
click at [985, 456] on div "**********" at bounding box center [784, 408] width 1568 height 606
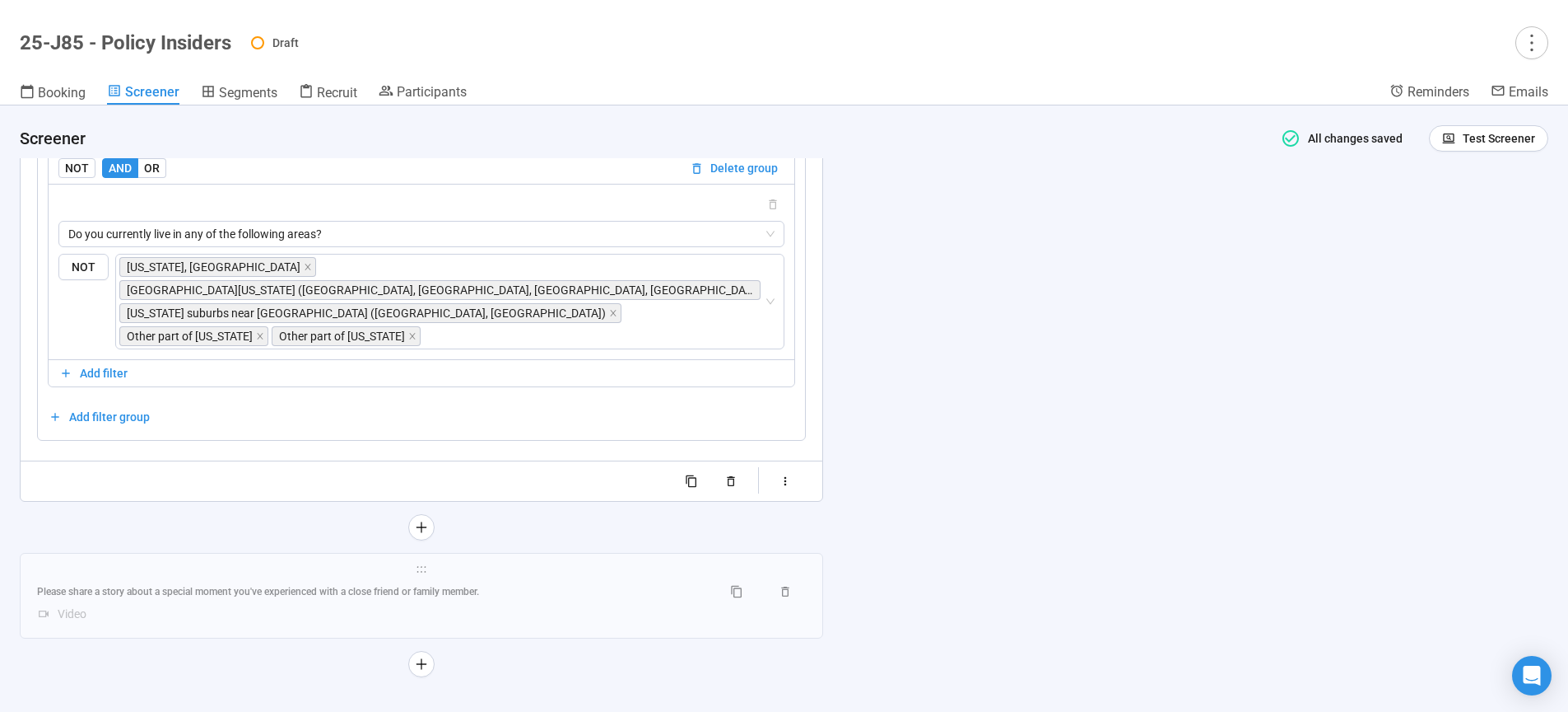
scroll to position [10719, 0]
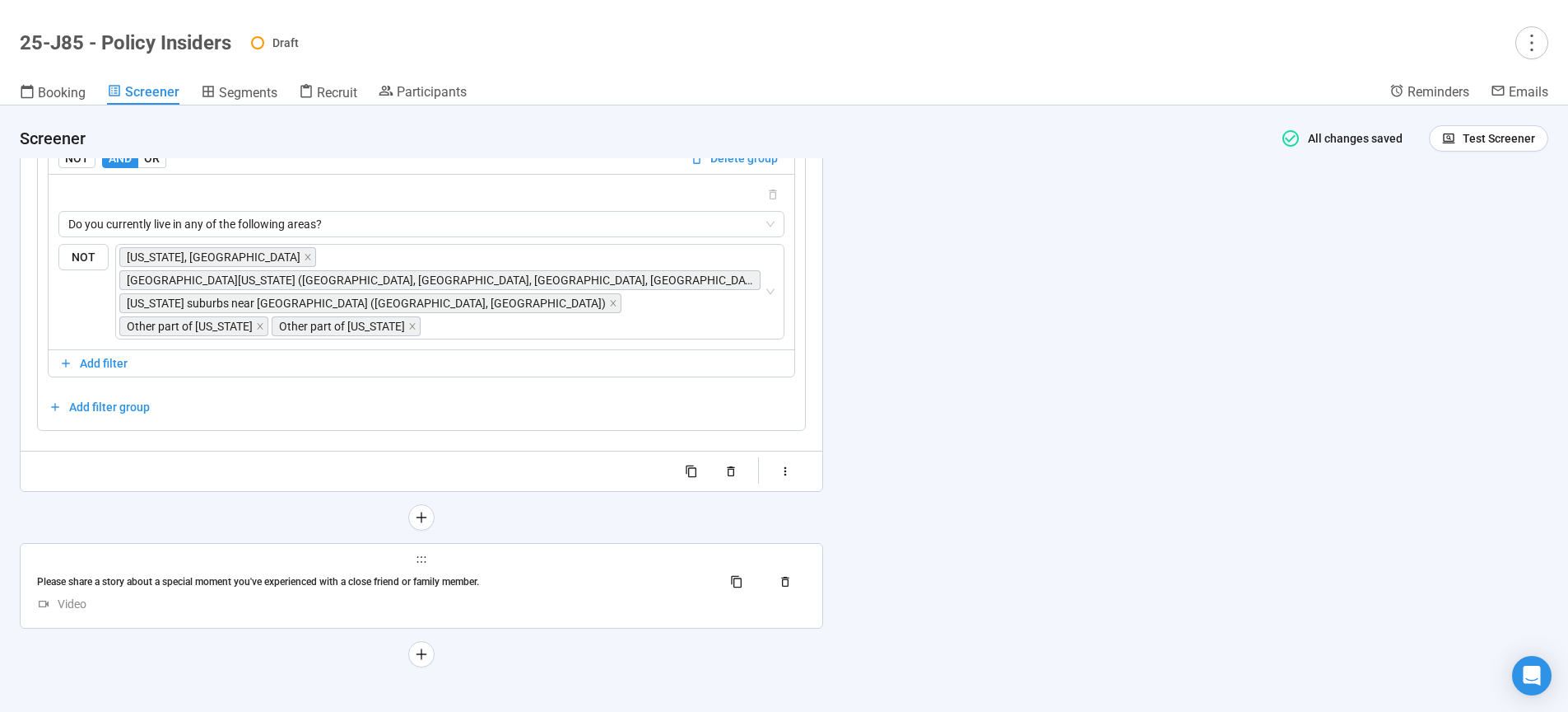
click at [552, 598] on div "Video" at bounding box center [421, 604] width 768 height 18
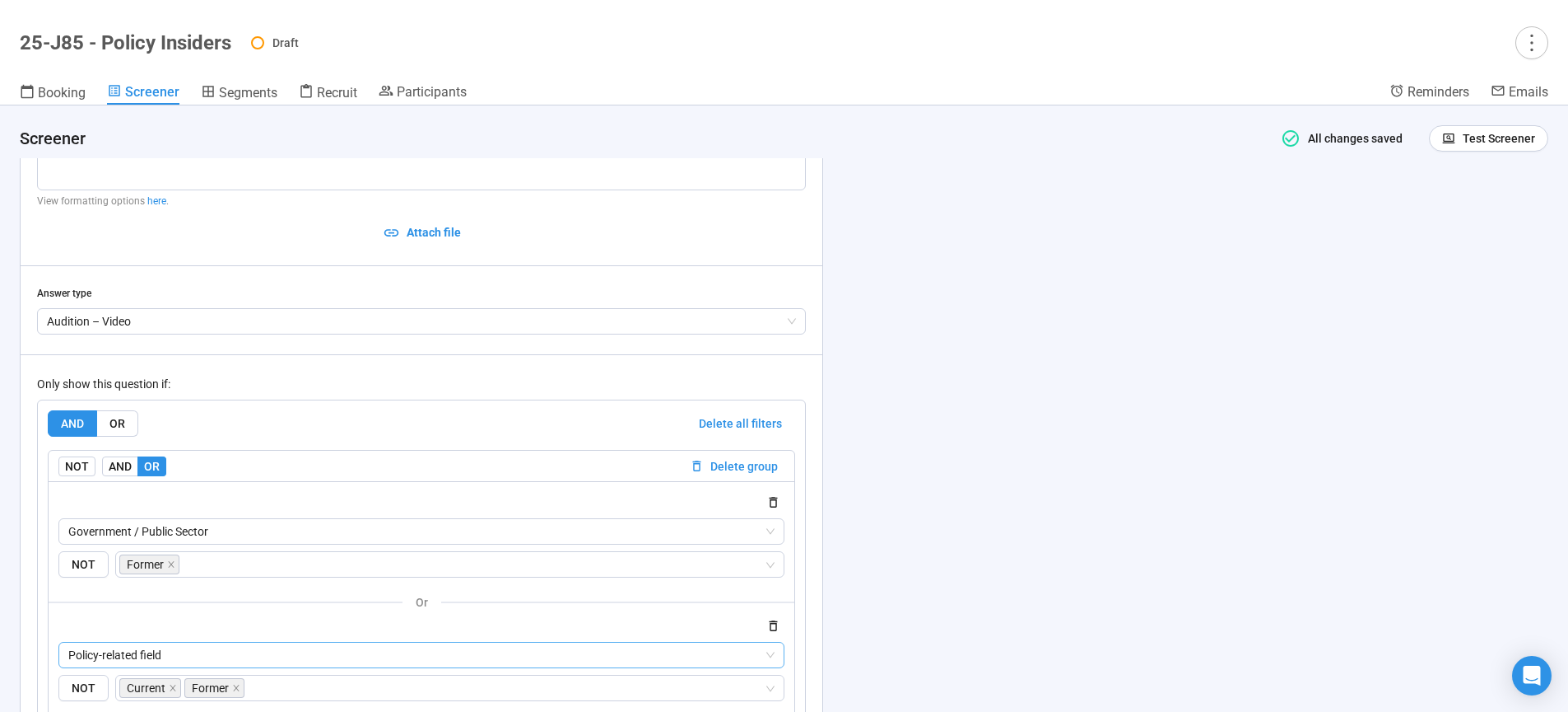
scroll to position [10594, 0]
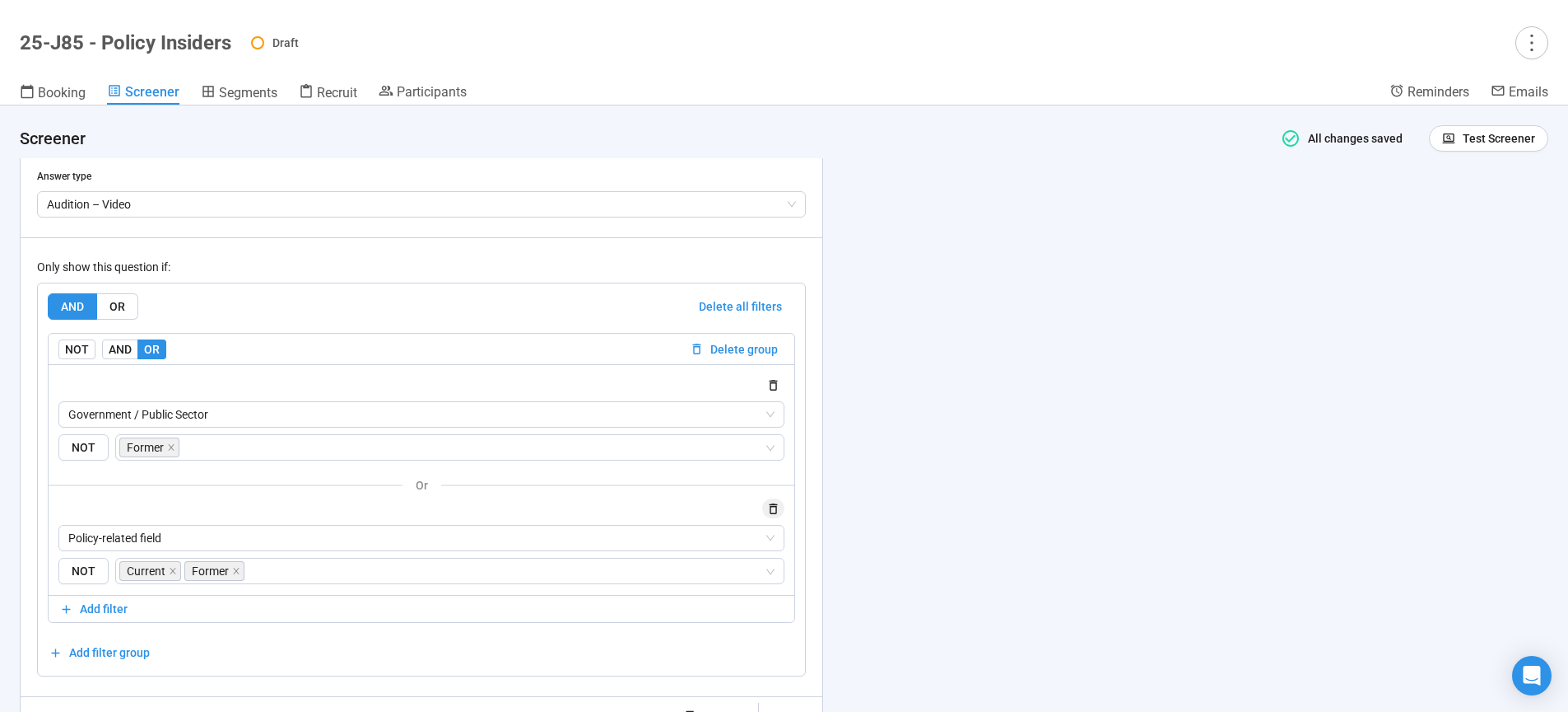
click at [778, 514] on icon "button" at bounding box center [774, 508] width 8 height 11
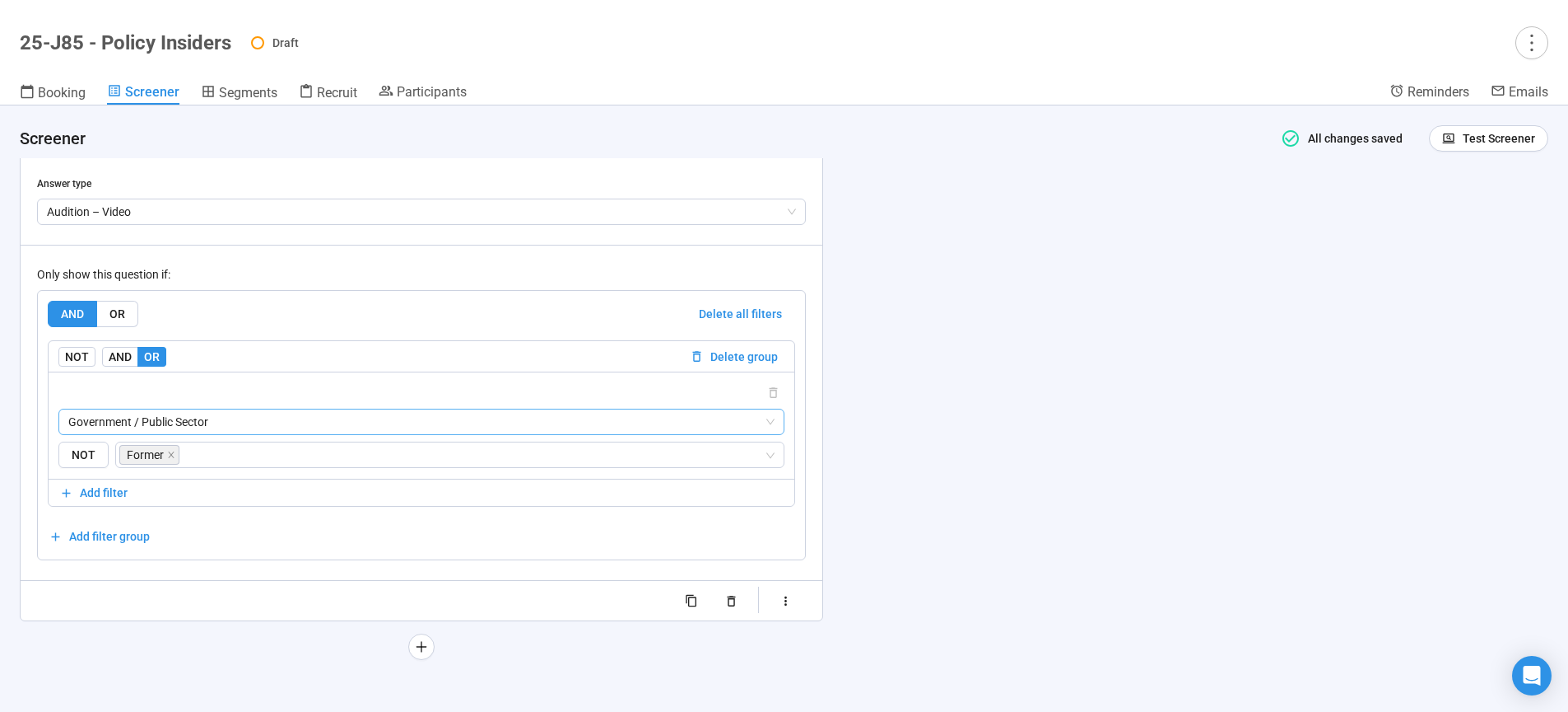
click at [169, 457] on icon "close" at bounding box center [170, 454] width 6 height 6
click at [206, 434] on span "Government / Public Sector" at bounding box center [422, 421] width 706 height 24
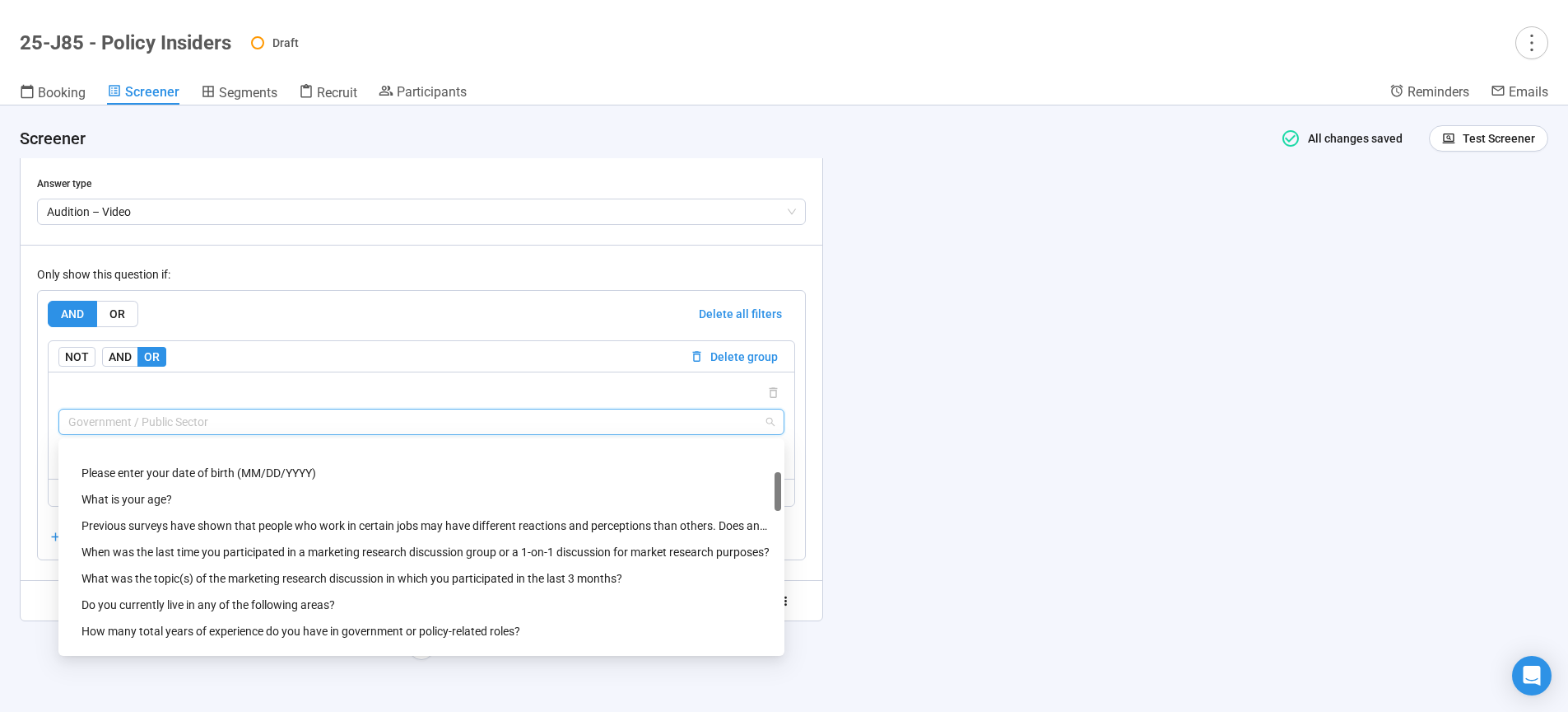
scroll to position [168, 0]
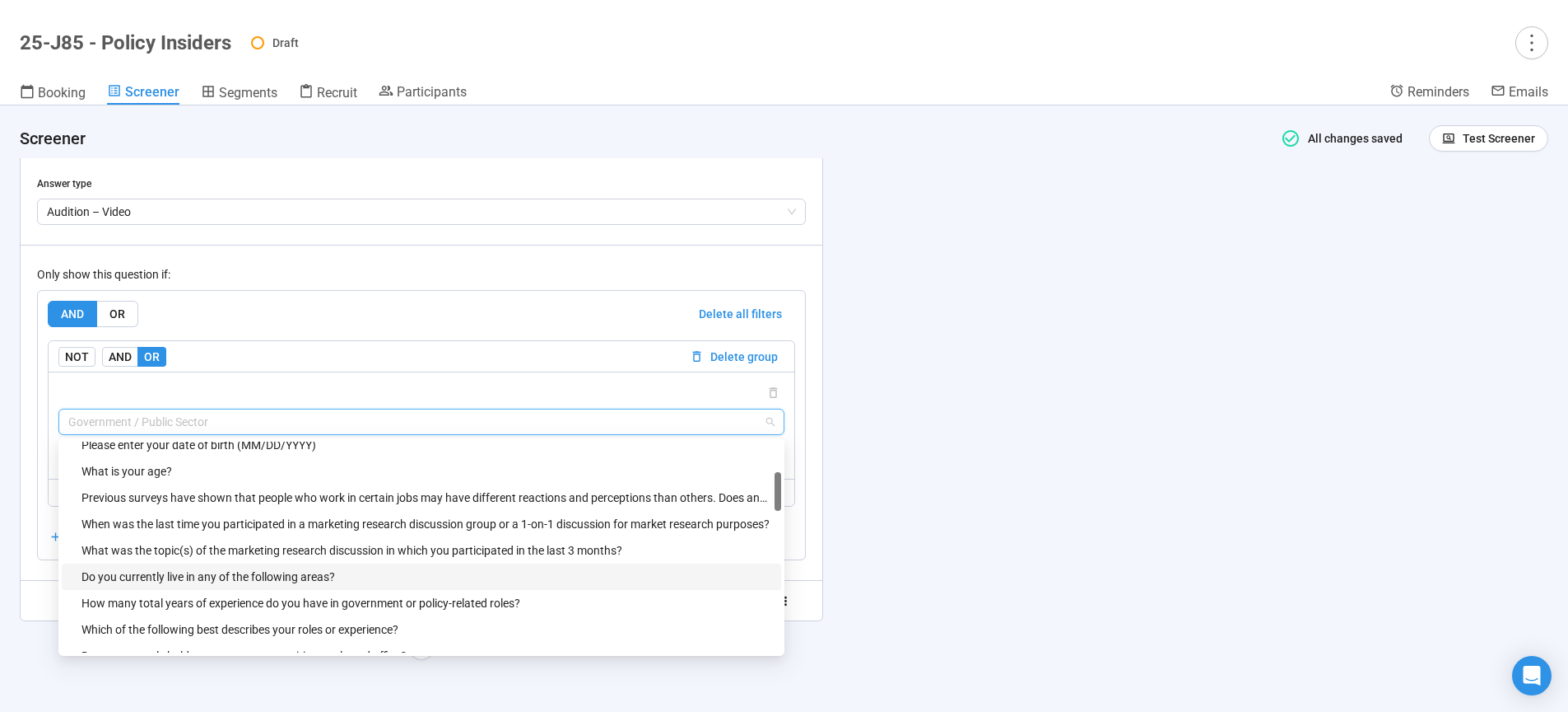
click at [191, 585] on div "Do you currently live in any of the following areas?" at bounding box center [426, 577] width 690 height 18
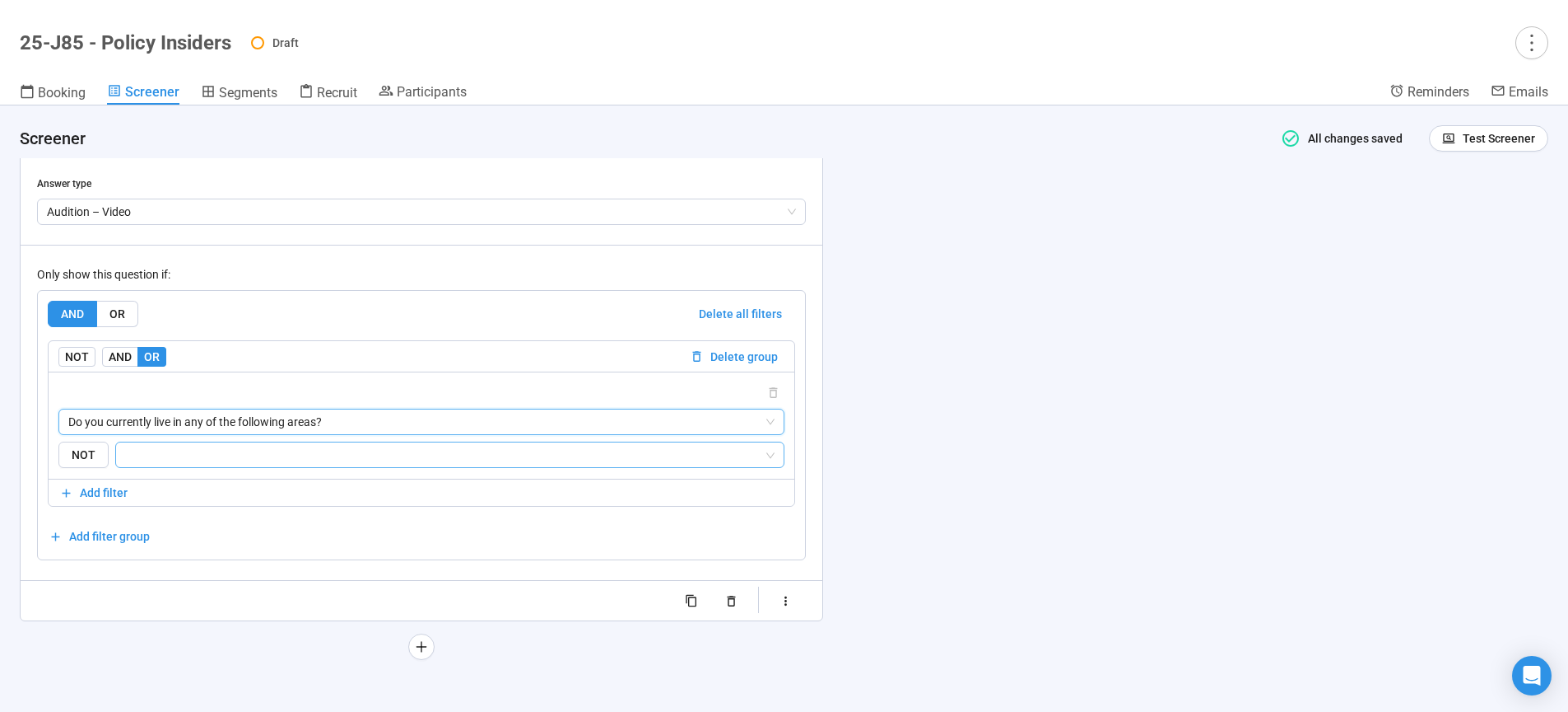
click at [178, 462] on input "search" at bounding box center [444, 455] width 638 height 20
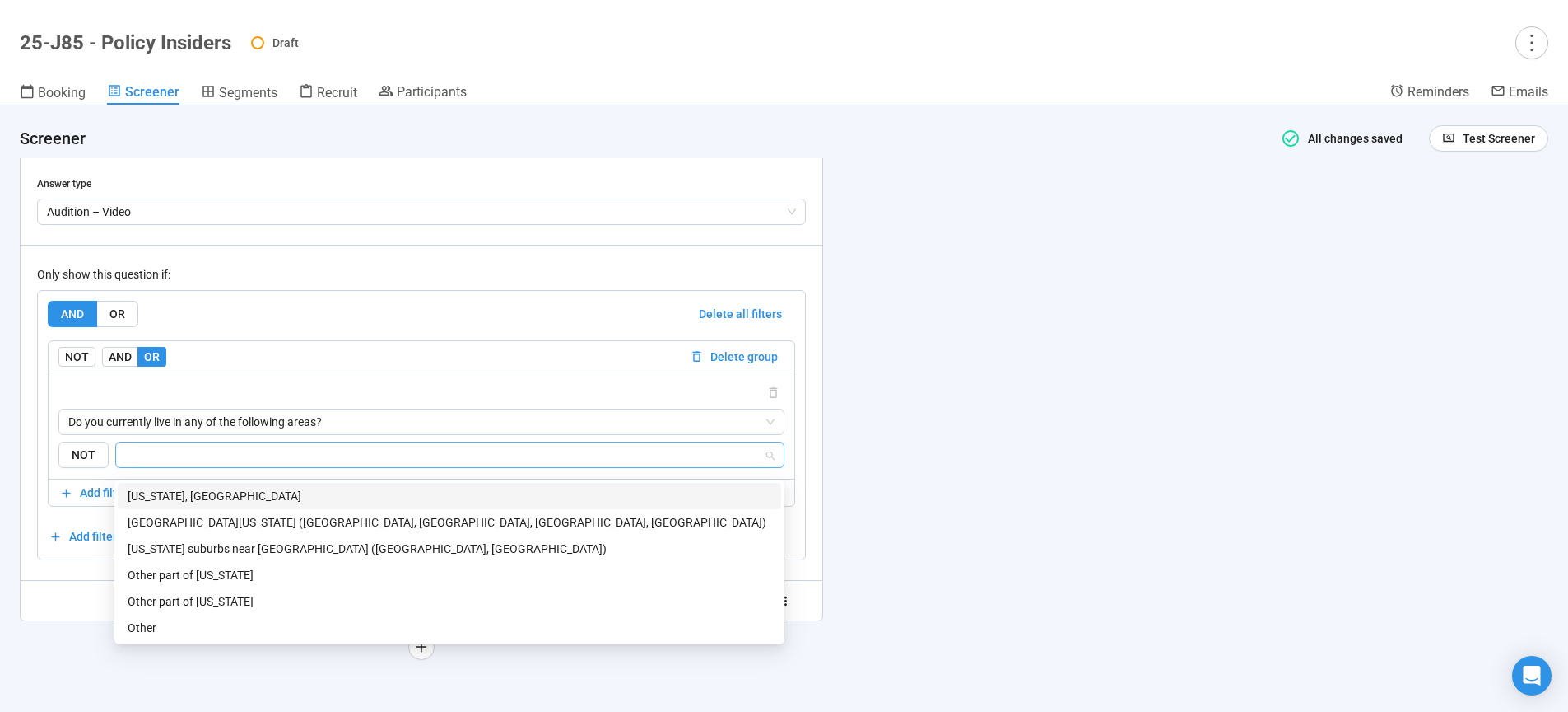
click at [171, 491] on div "Washington, DC" at bounding box center [449, 496] width 644 height 18
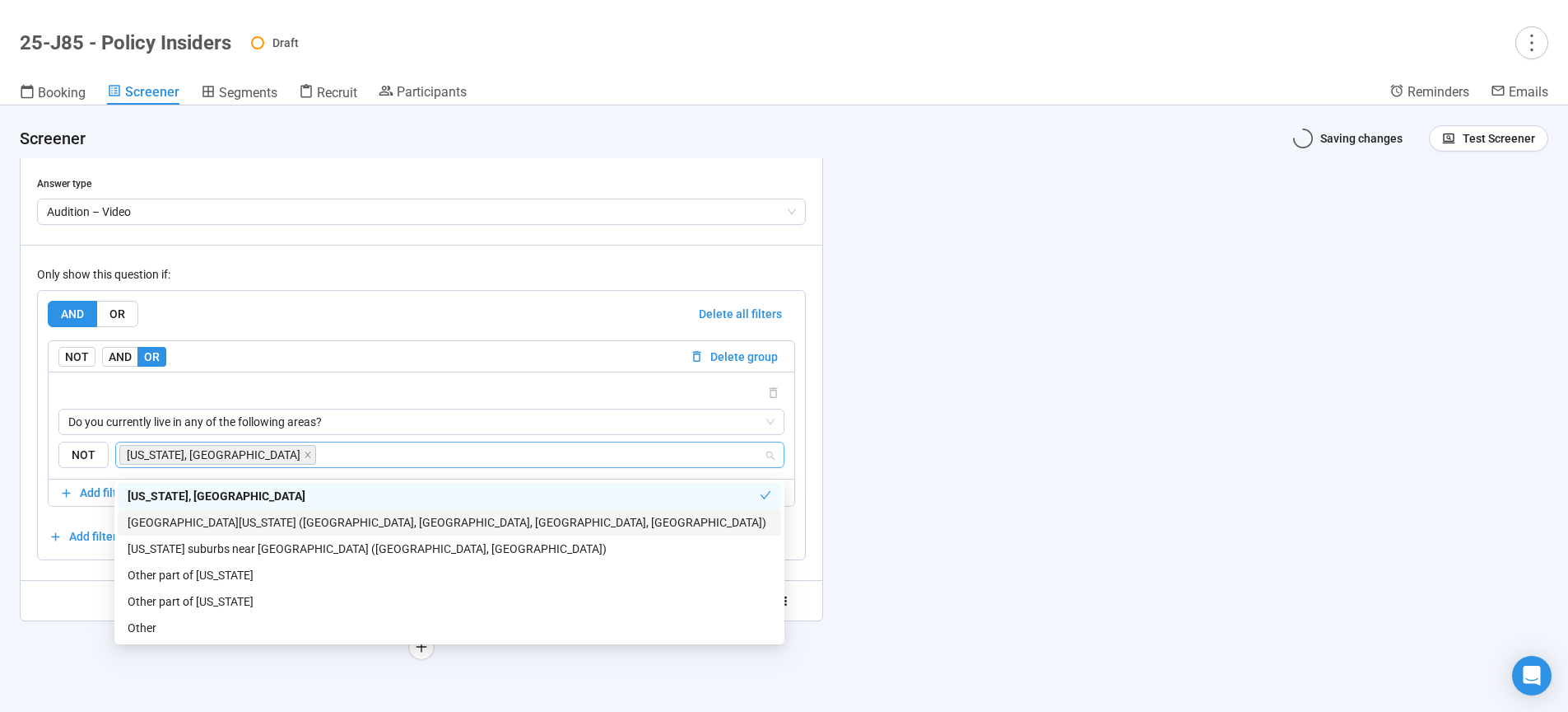
click at [184, 517] on div "Northern Virginia (Arlington, Alexandria, Fairfax, Loudoun)" at bounding box center [449, 522] width 644 height 18
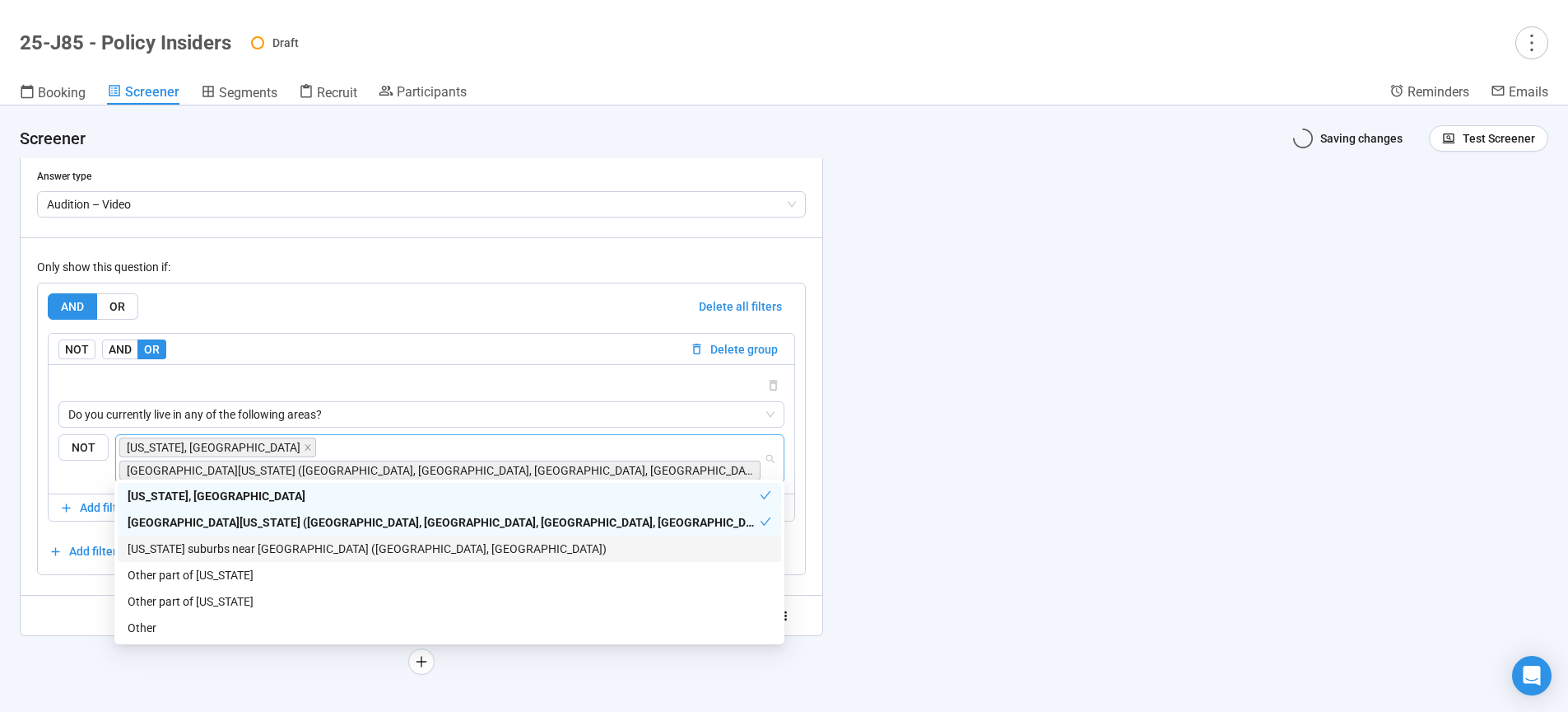
click at [193, 543] on div "Maryland suburbs near DC (Montgomery County, Prince George’s County)" at bounding box center [449, 548] width 644 height 18
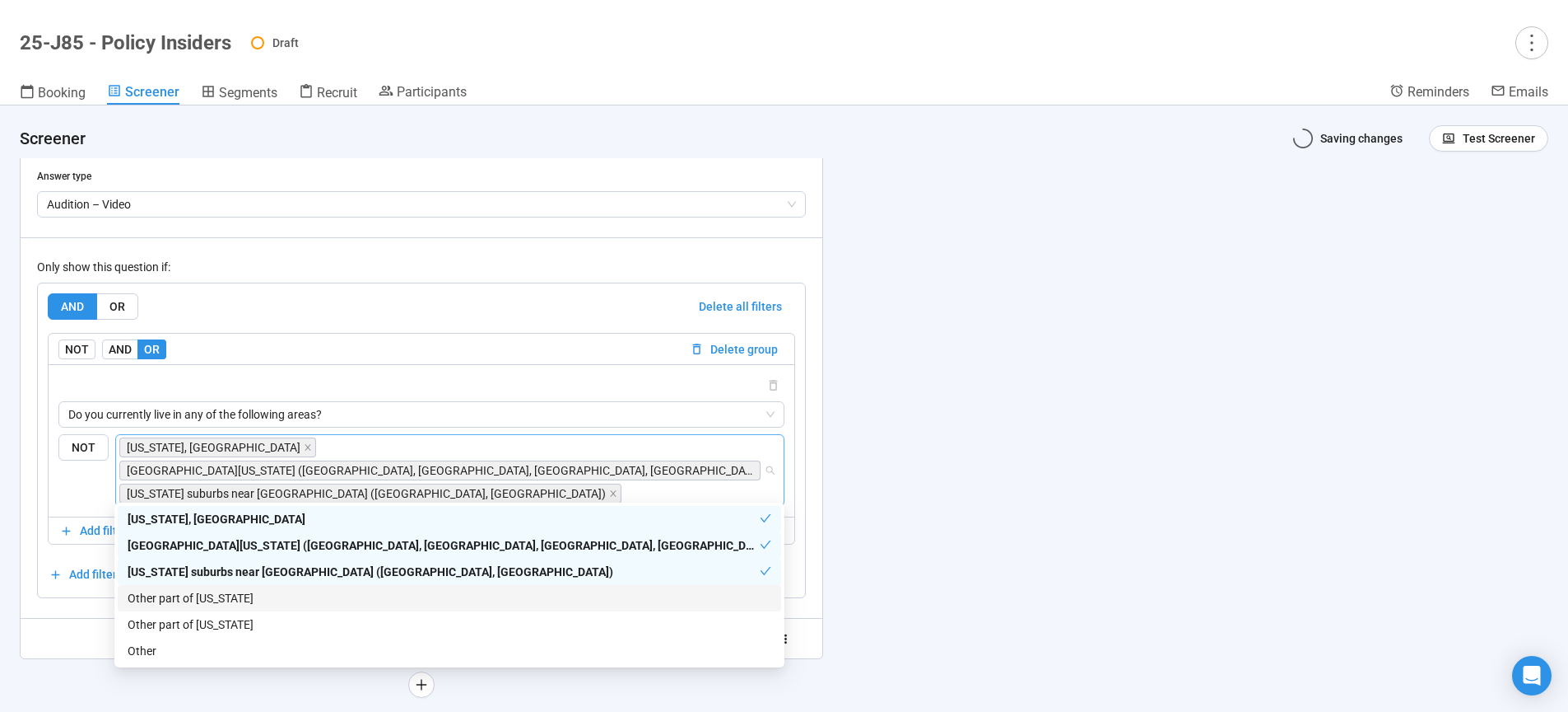
click at [202, 573] on div "Maryland suburbs near DC (Montgomery County, Prince George’s County)" at bounding box center [443, 572] width 632 height 18
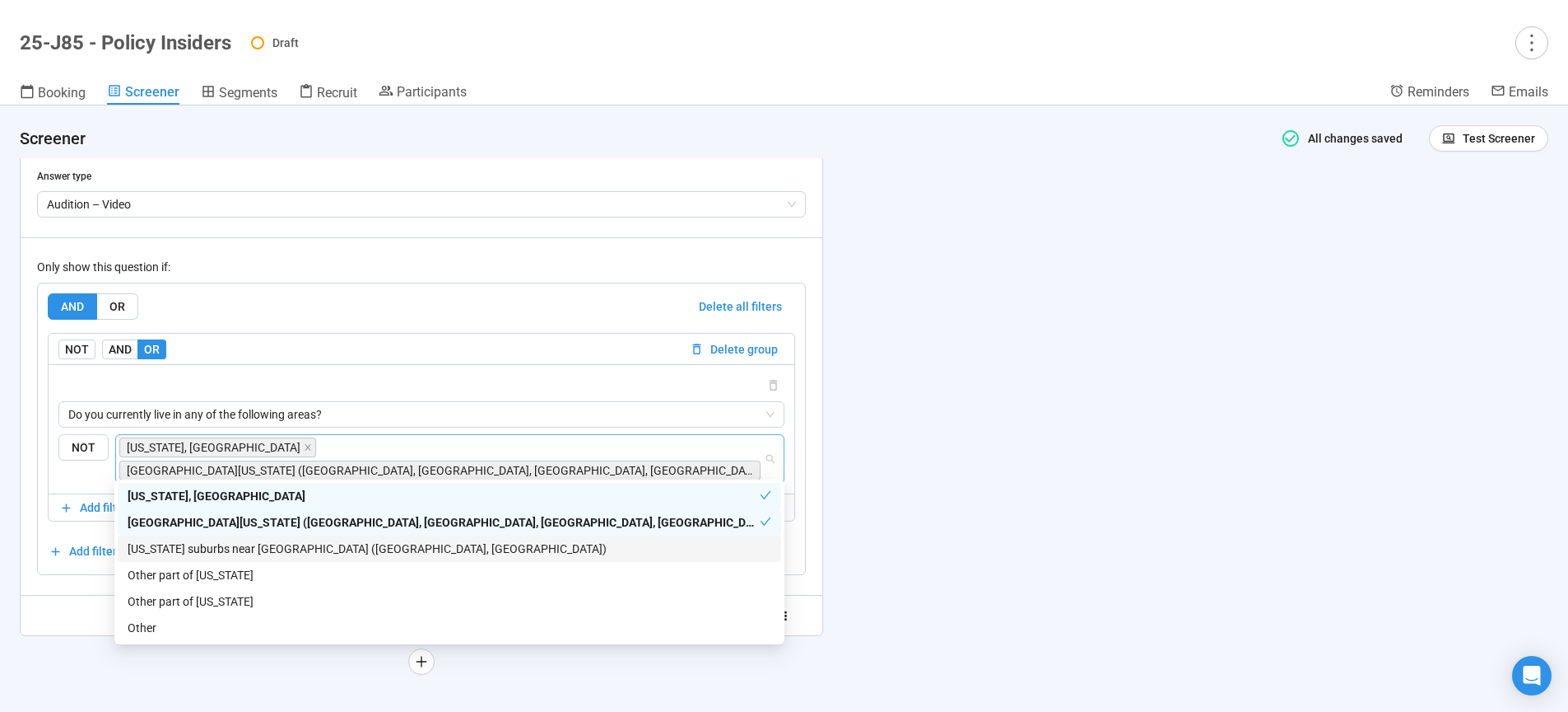
click at [220, 551] on div "Maryland suburbs near DC (Montgomery County, Prince George’s County)" at bounding box center [449, 548] width 644 height 18
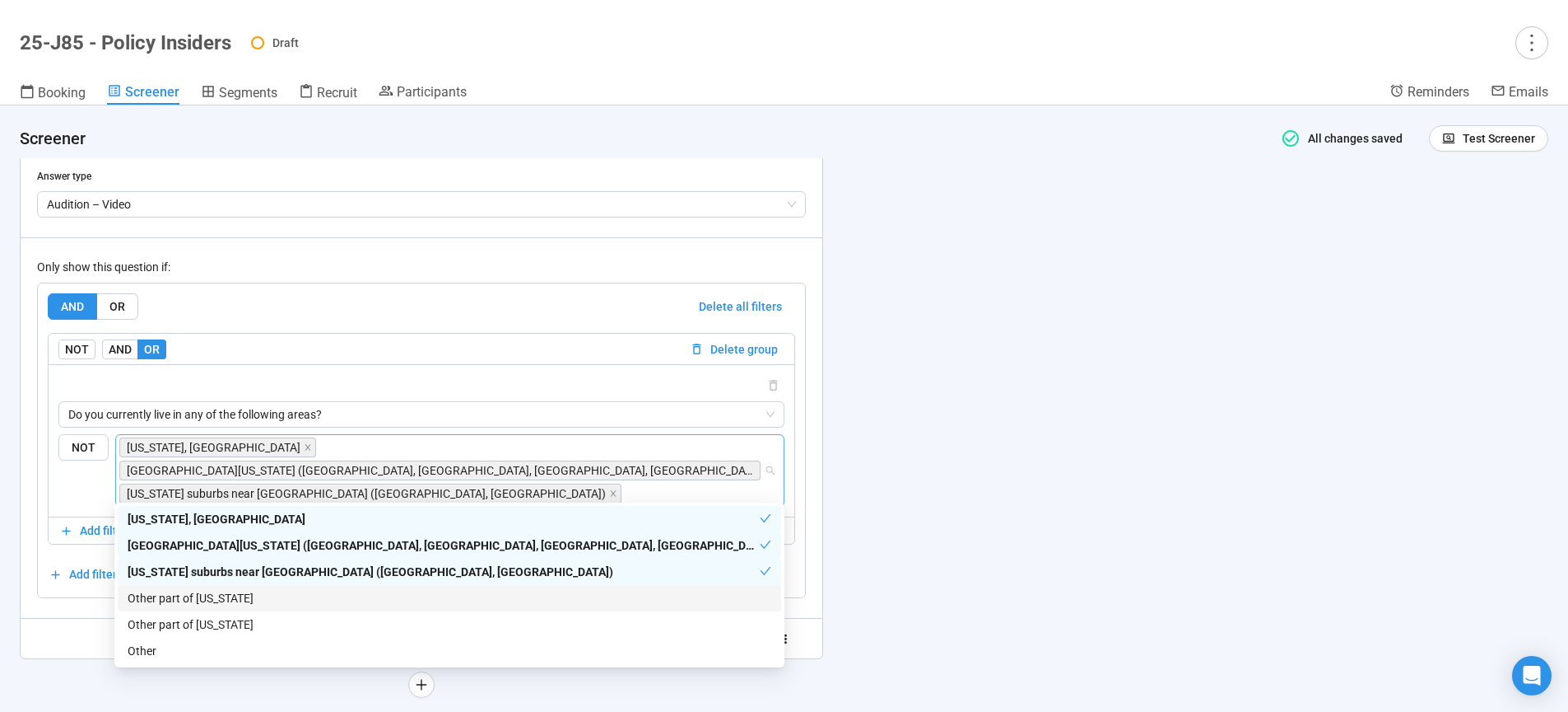
click at [217, 594] on div "Other part of Maryland" at bounding box center [449, 598] width 644 height 18
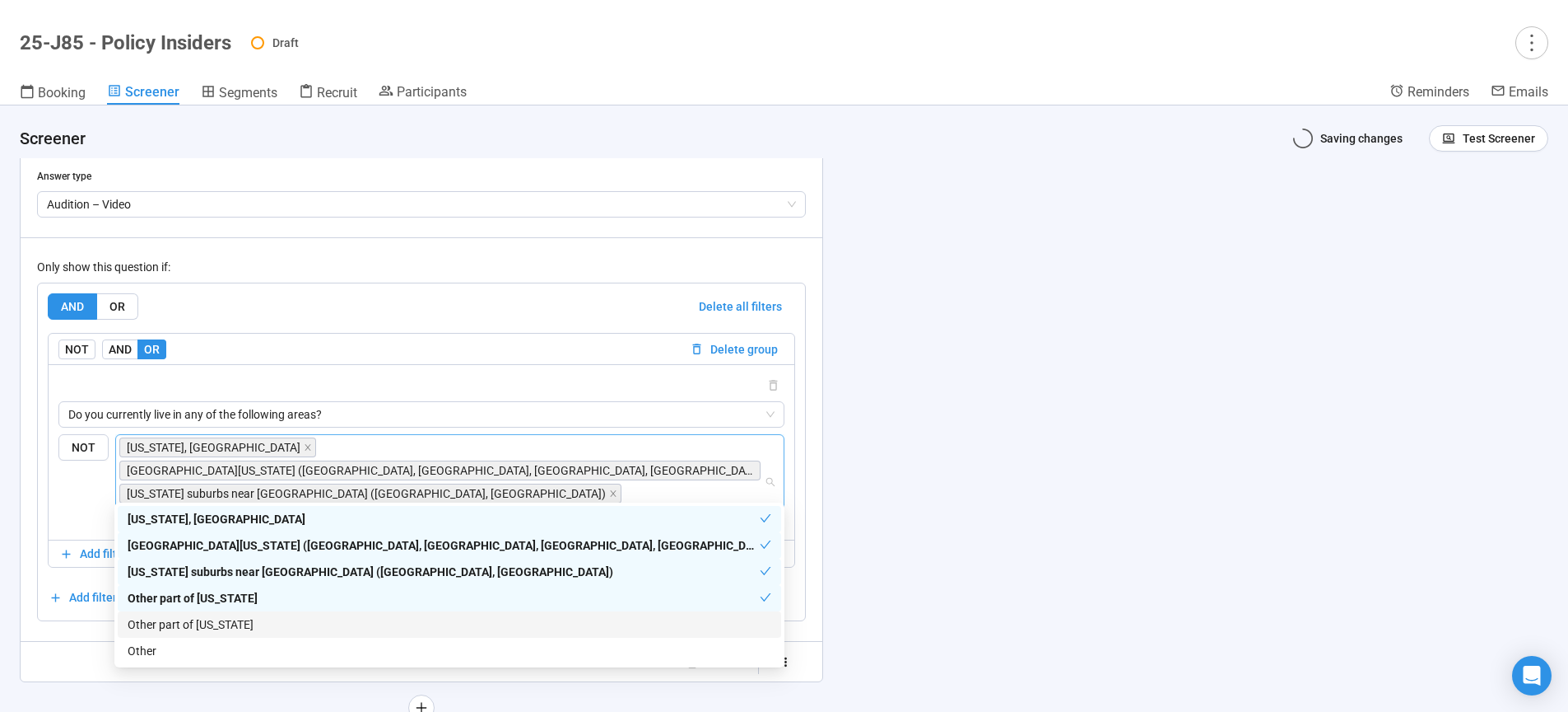
click at [218, 623] on div "Other part of Virginia" at bounding box center [449, 625] width 644 height 18
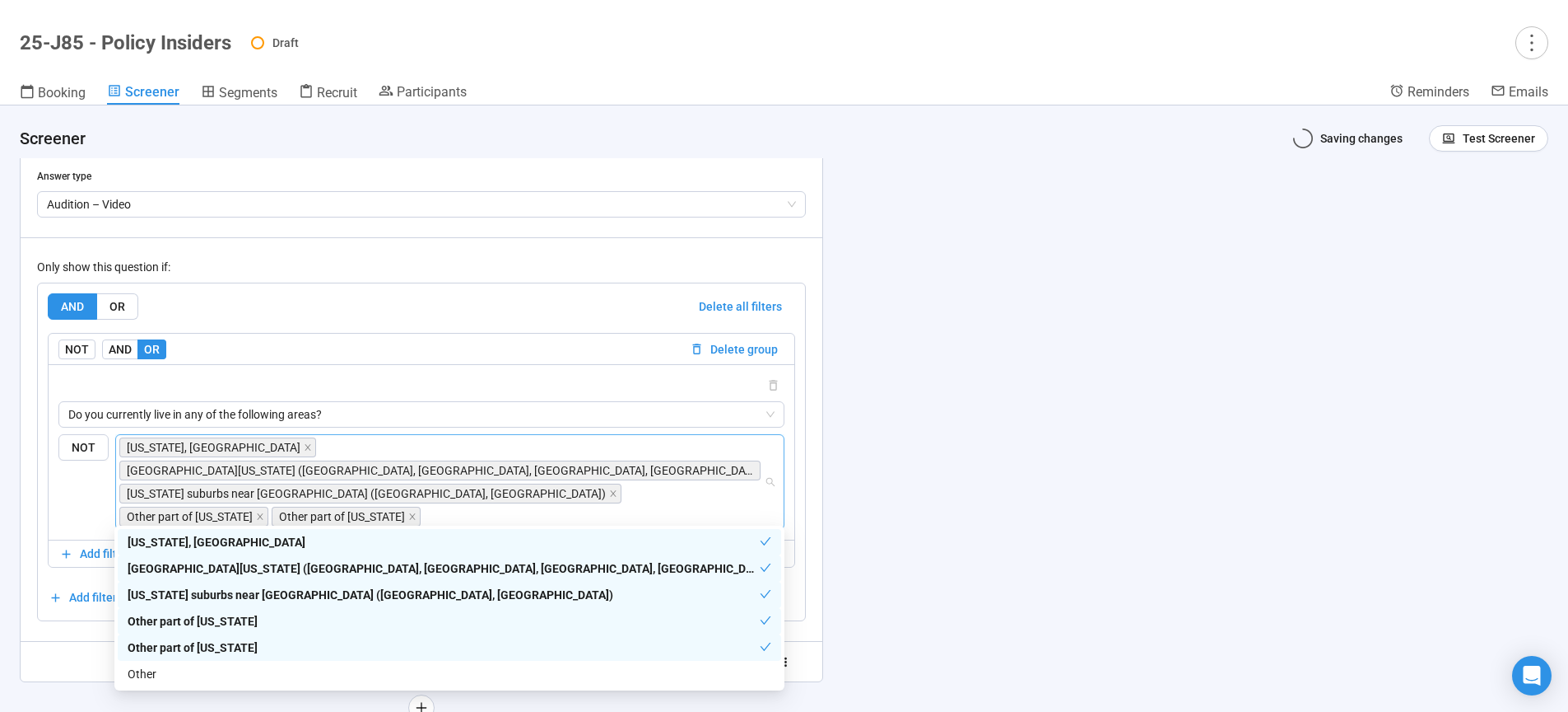
click at [1190, 467] on div "**********" at bounding box center [784, 408] width 1568 height 606
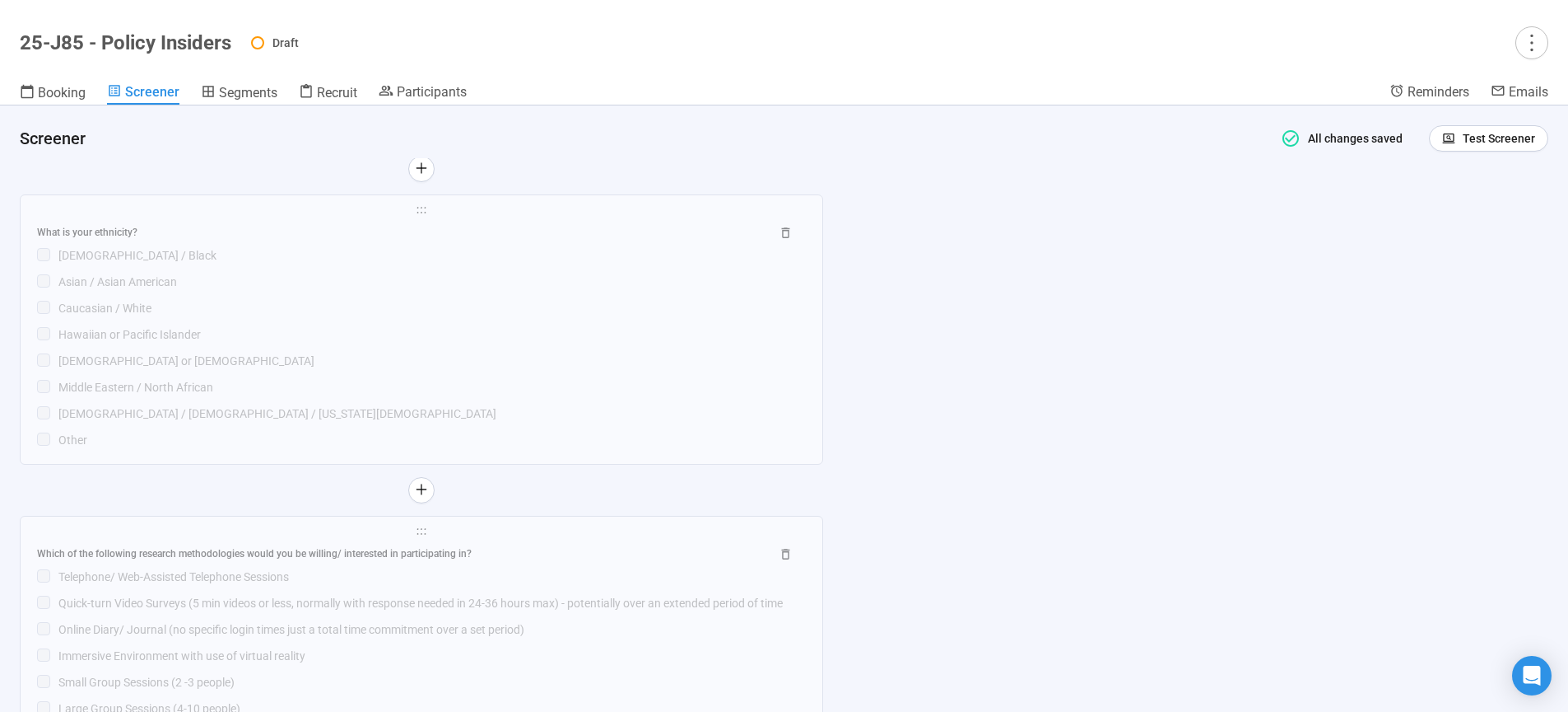
scroll to position [8997, 0]
click at [1524, 50] on icon "more" at bounding box center [1531, 42] width 23 height 23
click at [1512, 84] on span "Project details" at bounding box center [1498, 79] width 72 height 18
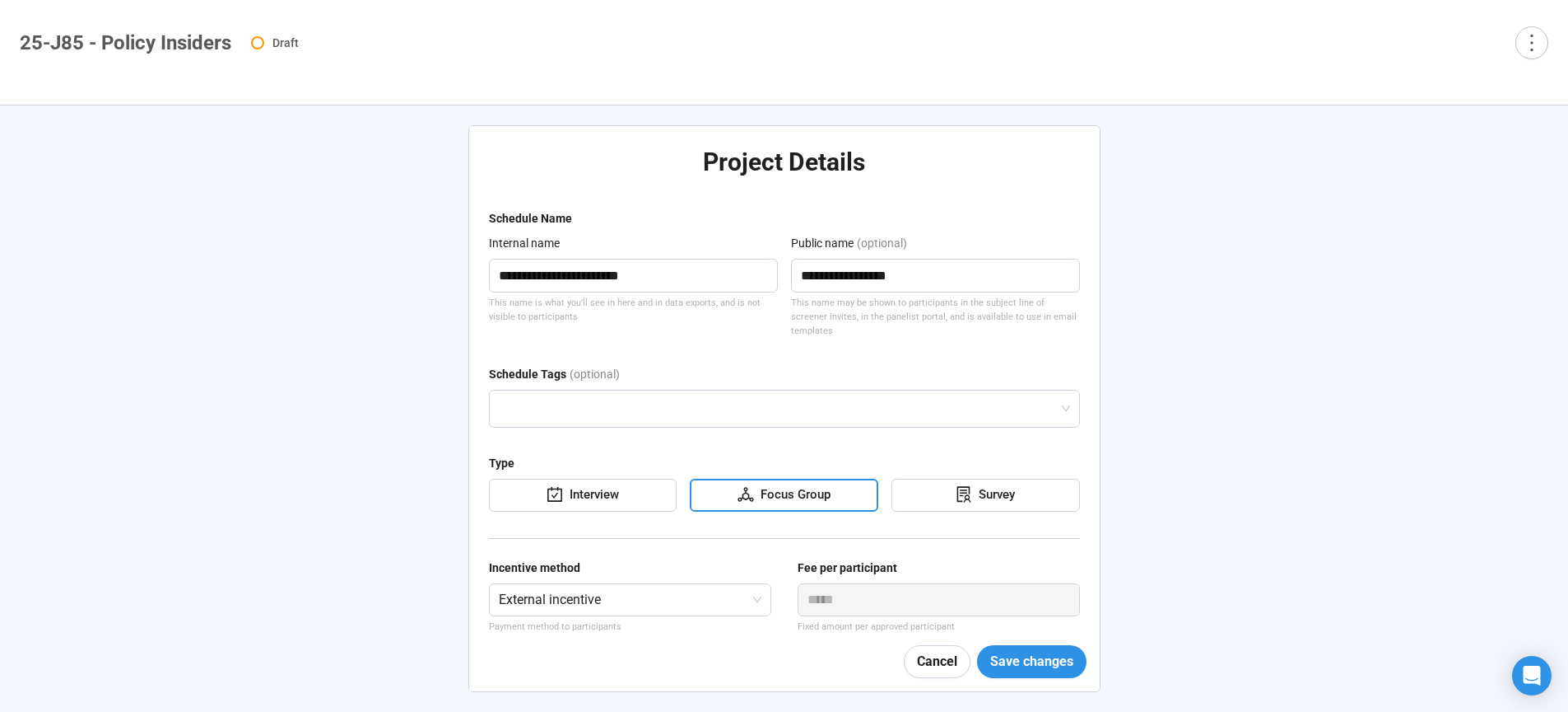
type textarea "**********"
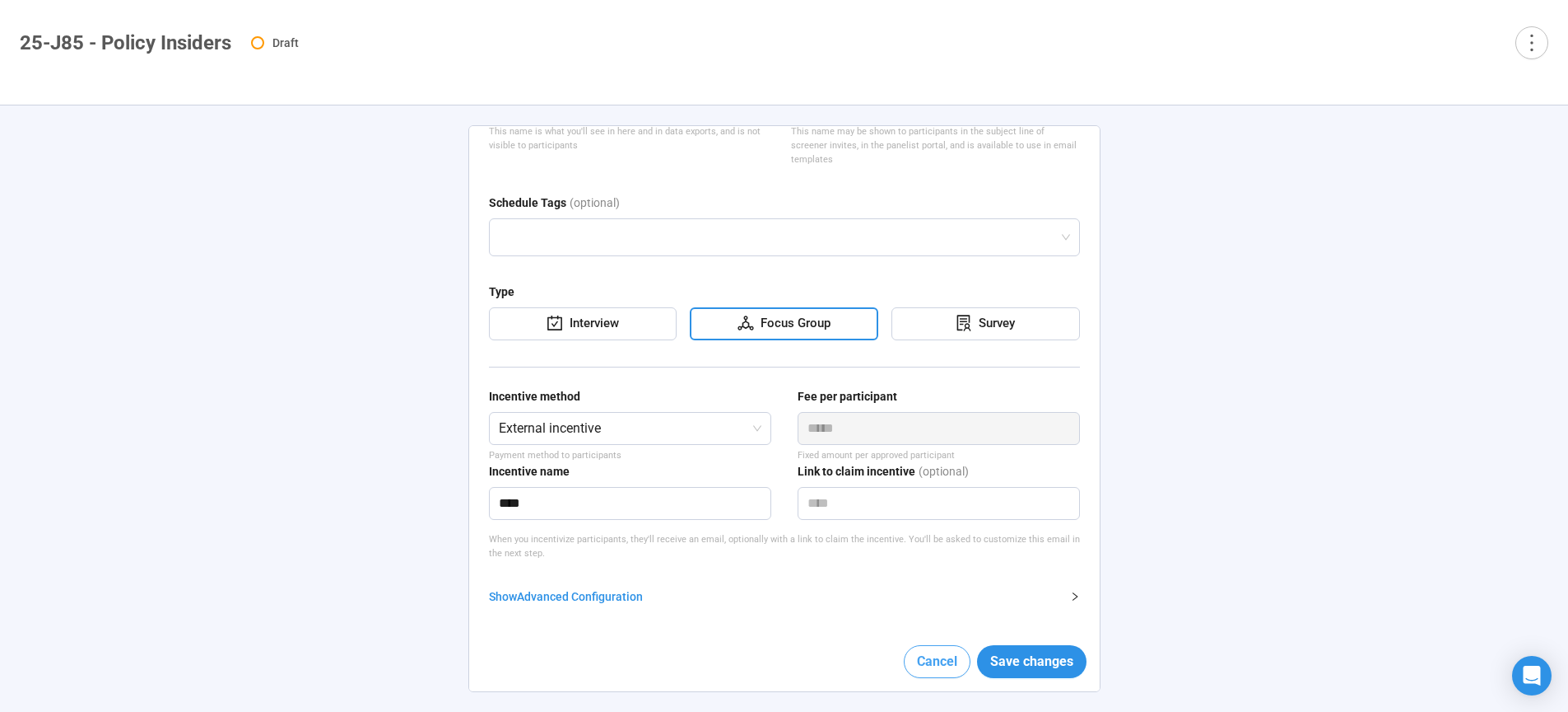
click at [931, 658] on span "Cancel" at bounding box center [937, 661] width 40 height 21
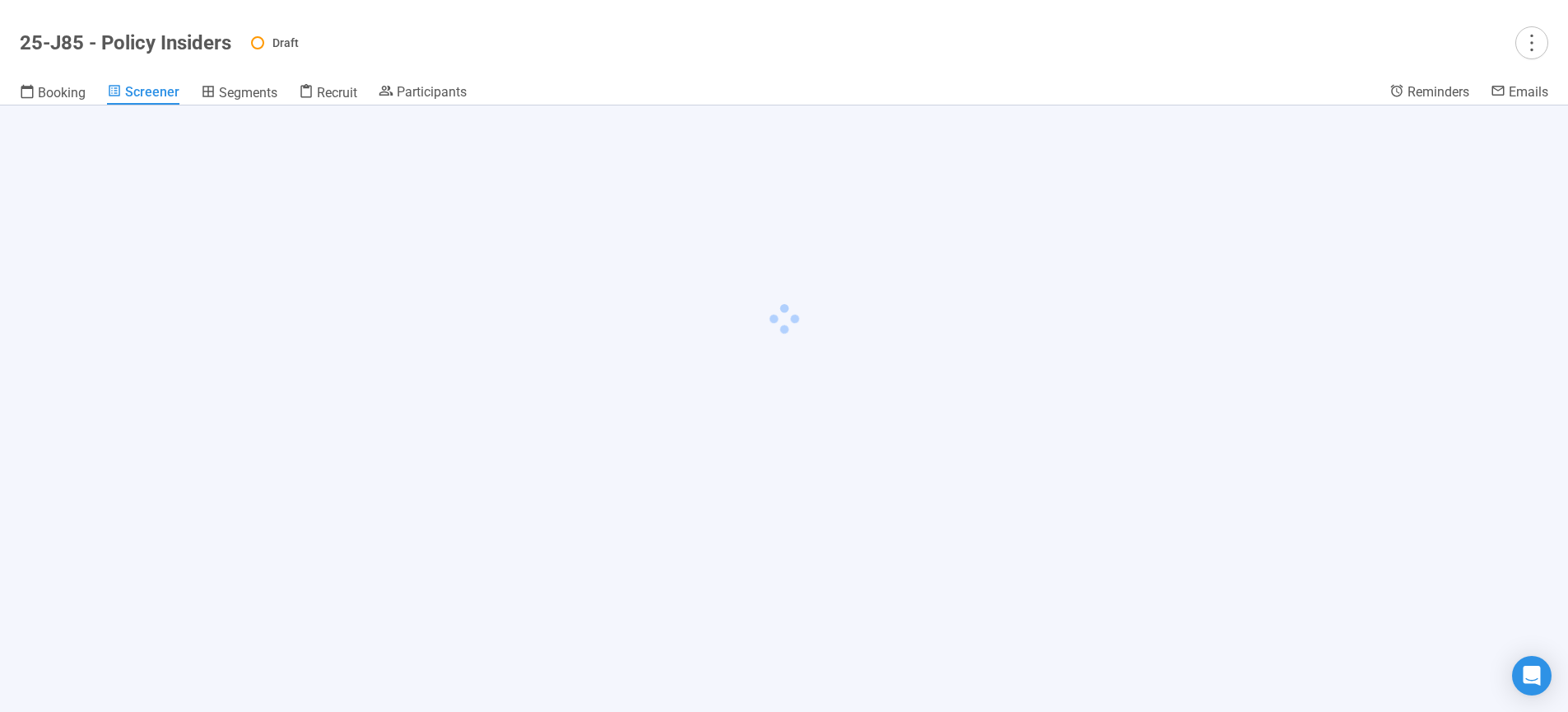
drag, startPoint x: 1419, startPoint y: 438, endPoint x: 1429, endPoint y: 413, distance: 26.9
click at [1419, 437] on div at bounding box center [784, 408] width 1568 height 606
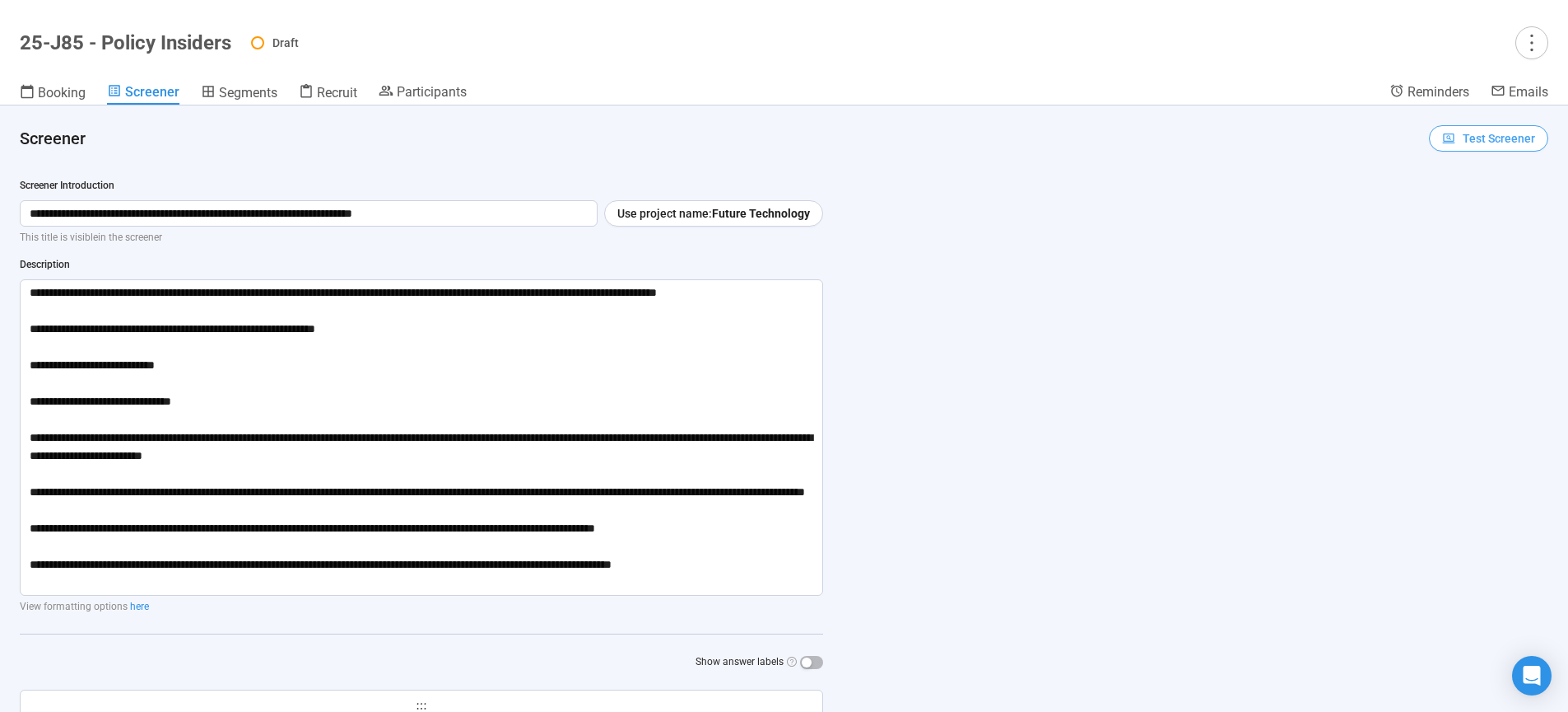
click at [1483, 142] on span "Test Screener" at bounding box center [1498, 138] width 72 height 18
click at [1472, 231] on link "Test screener" at bounding box center [1465, 224] width 68 height 13
click at [1503, 143] on span "Test Screener" at bounding box center [1498, 138] width 72 height 18
click at [1464, 224] on link "Test screener" at bounding box center [1465, 224] width 68 height 13
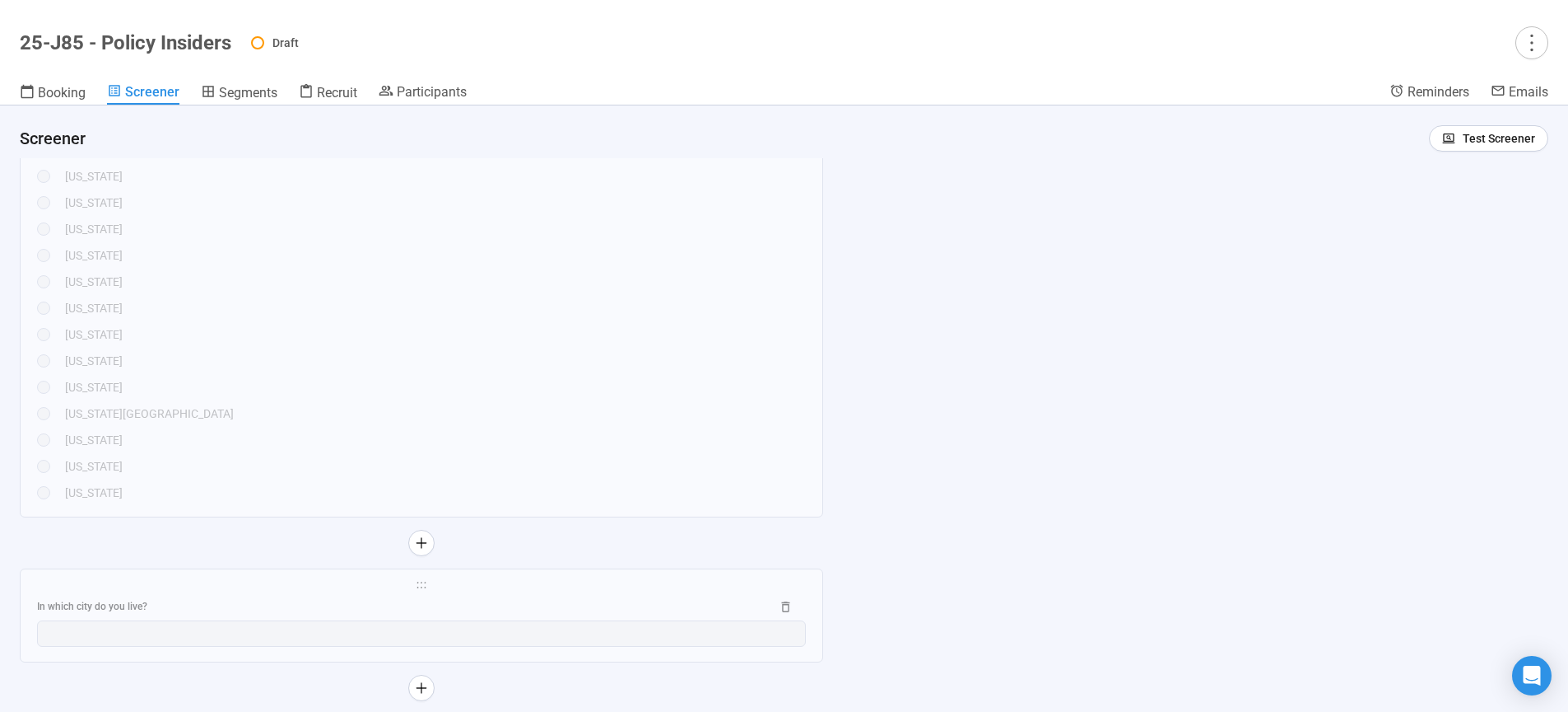
scroll to position [3025, 0]
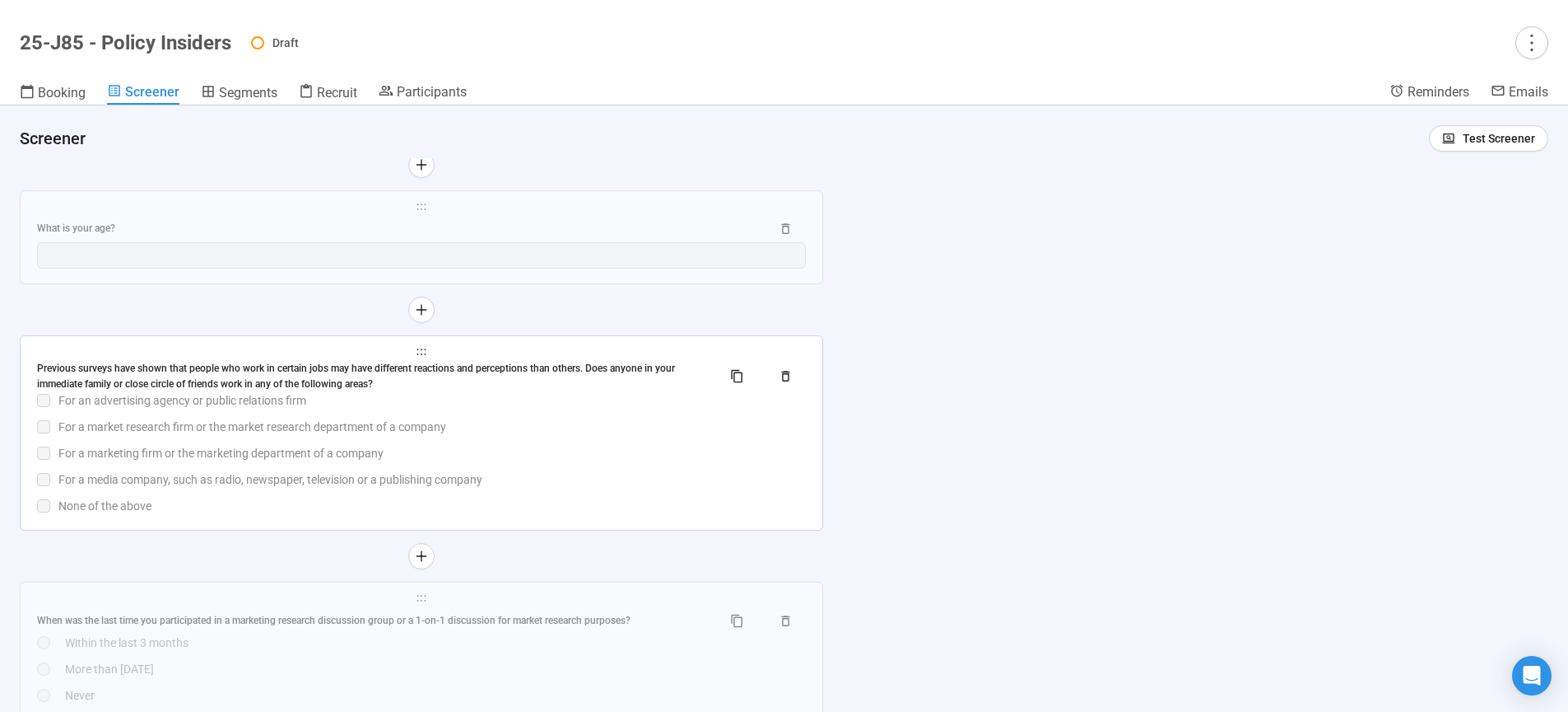
click at [570, 462] on div "For a marketing firm or the marketing department of a company" at bounding box center [432, 453] width 748 height 18
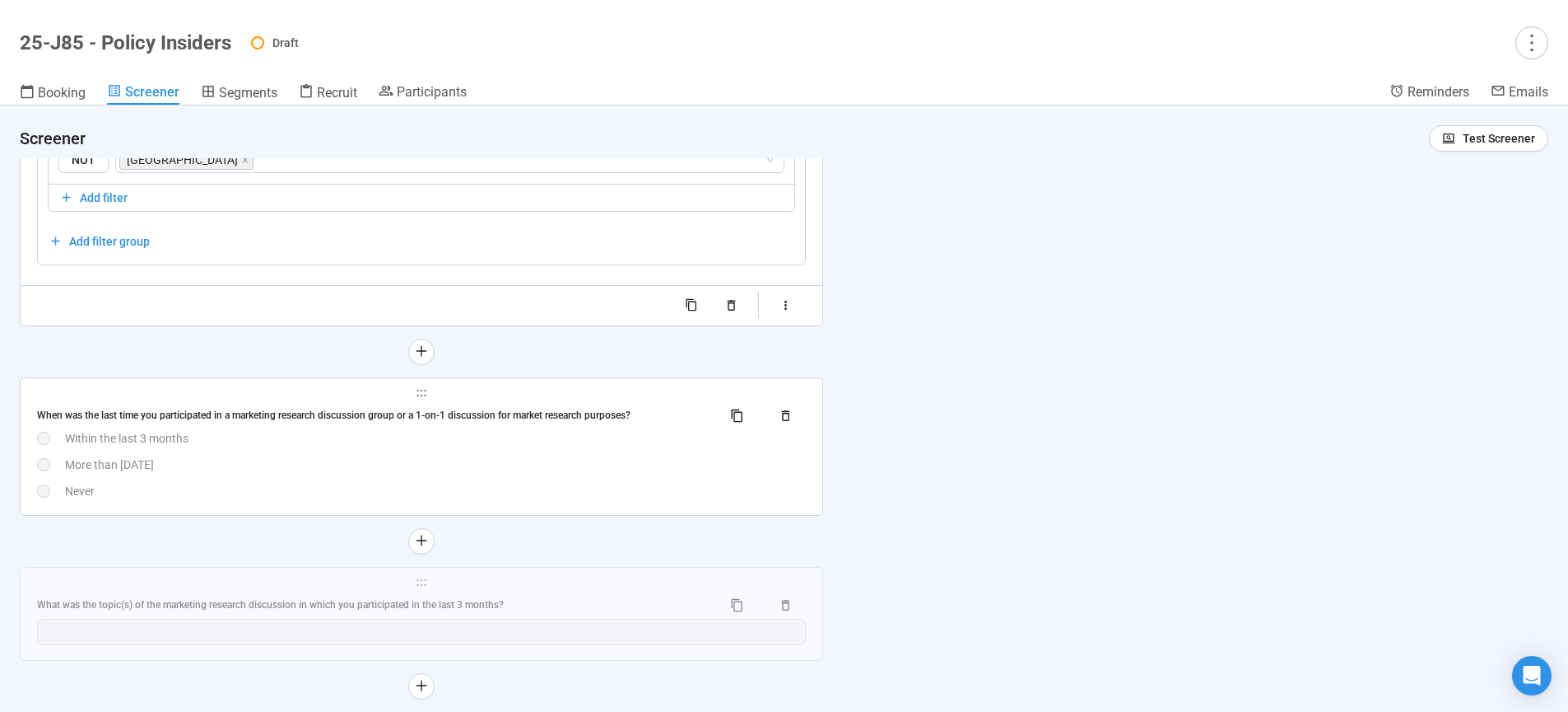
click at [479, 464] on div "More than [DATE]" at bounding box center [436, 465] width 741 height 18
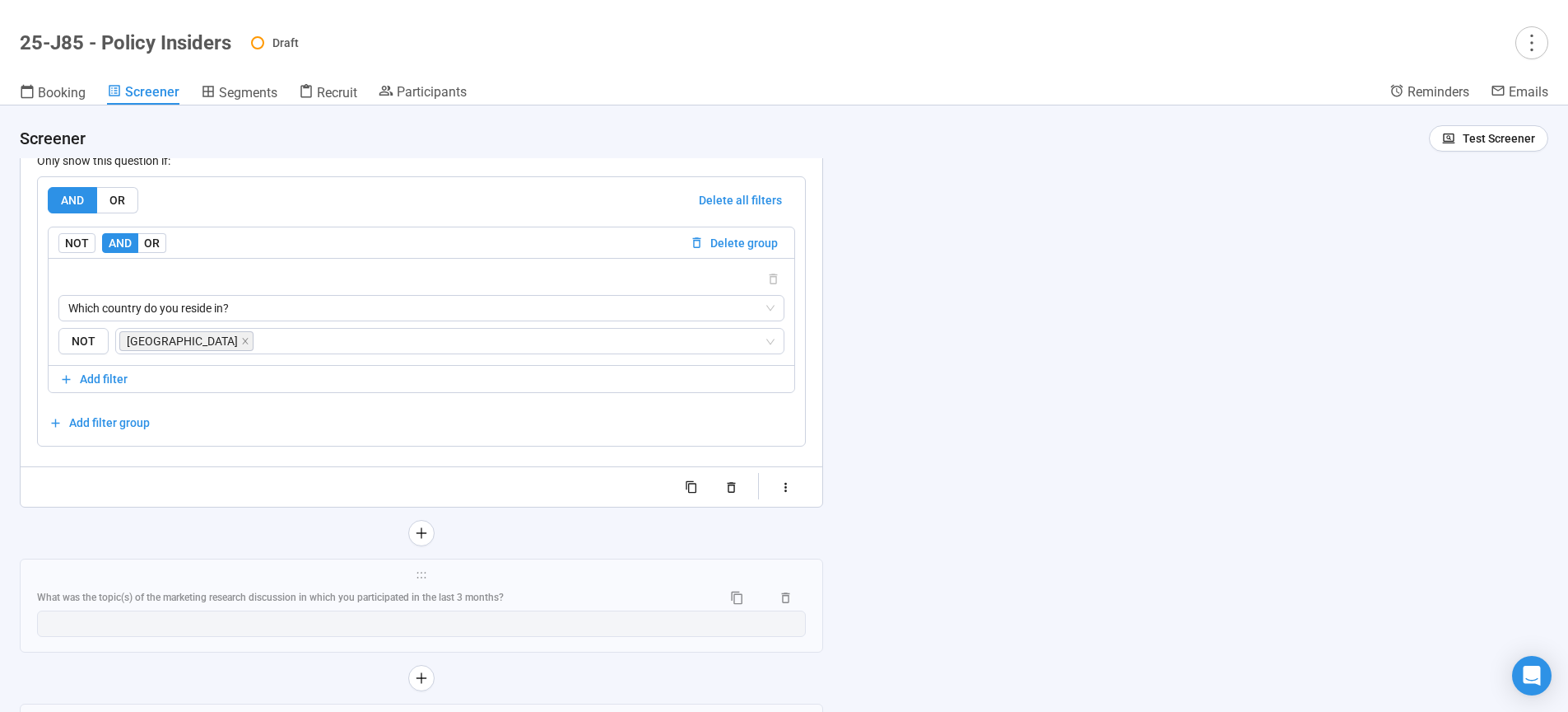
scroll to position [3686, 0]
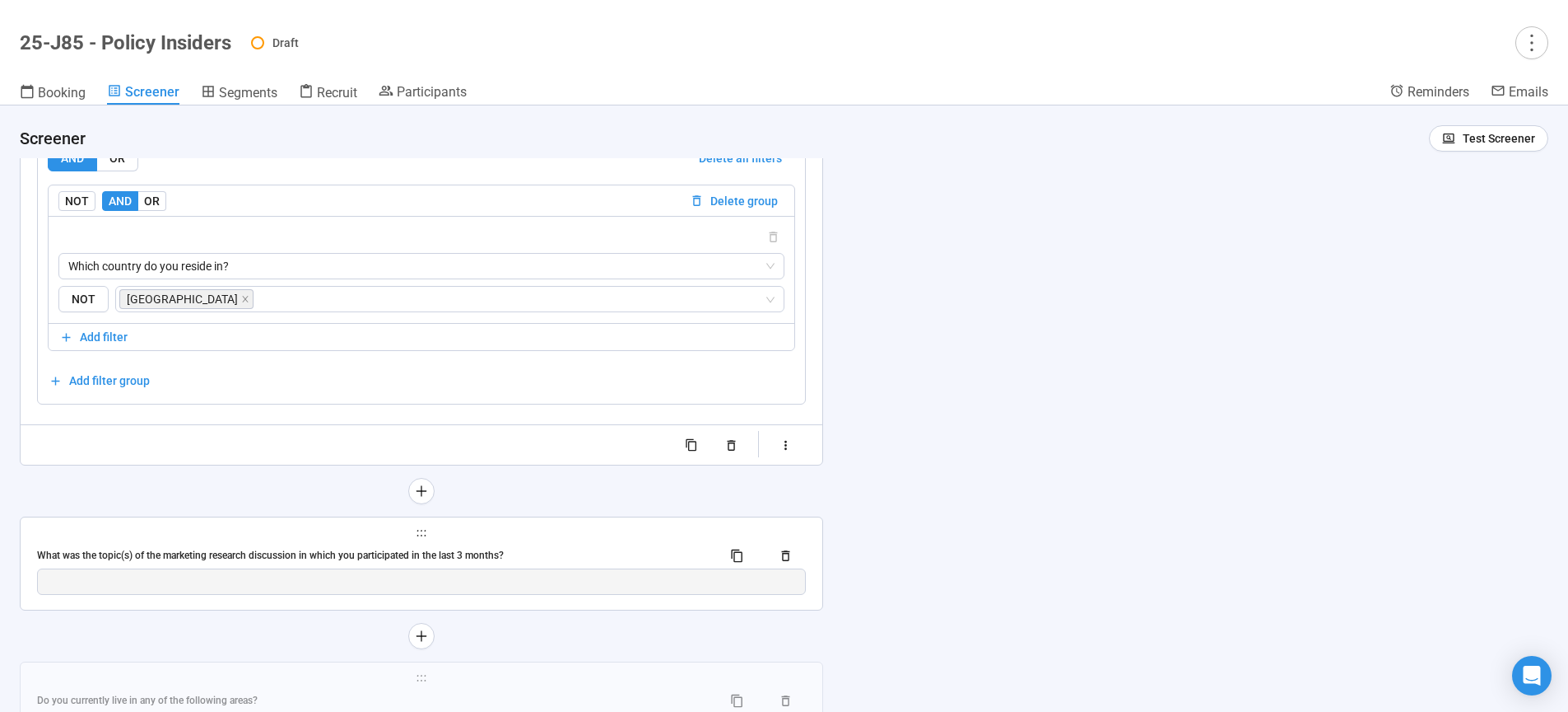
click at [531, 560] on div "What was the topic(s) of the marketing research discussion in which you partici…" at bounding box center [372, 555] width 671 height 16
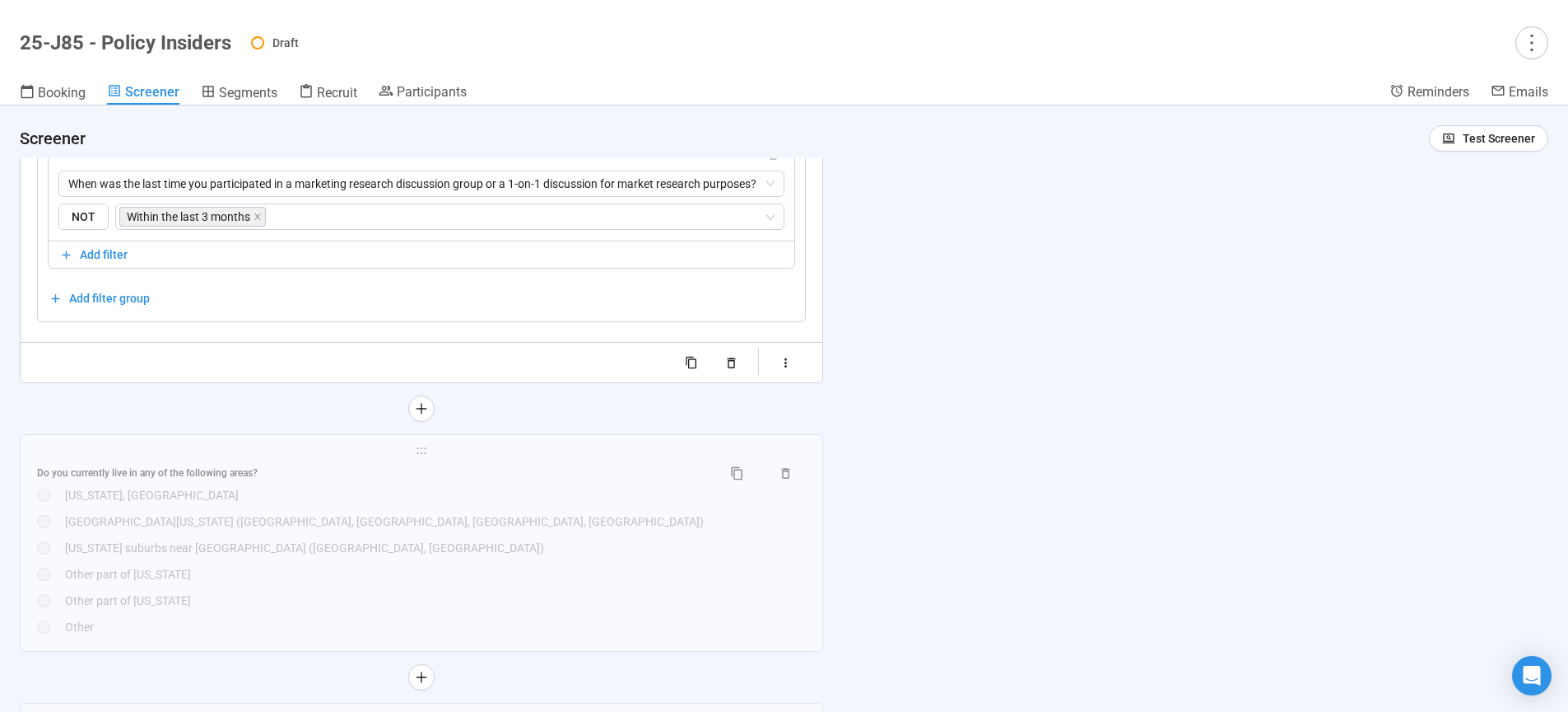
scroll to position [3889, 0]
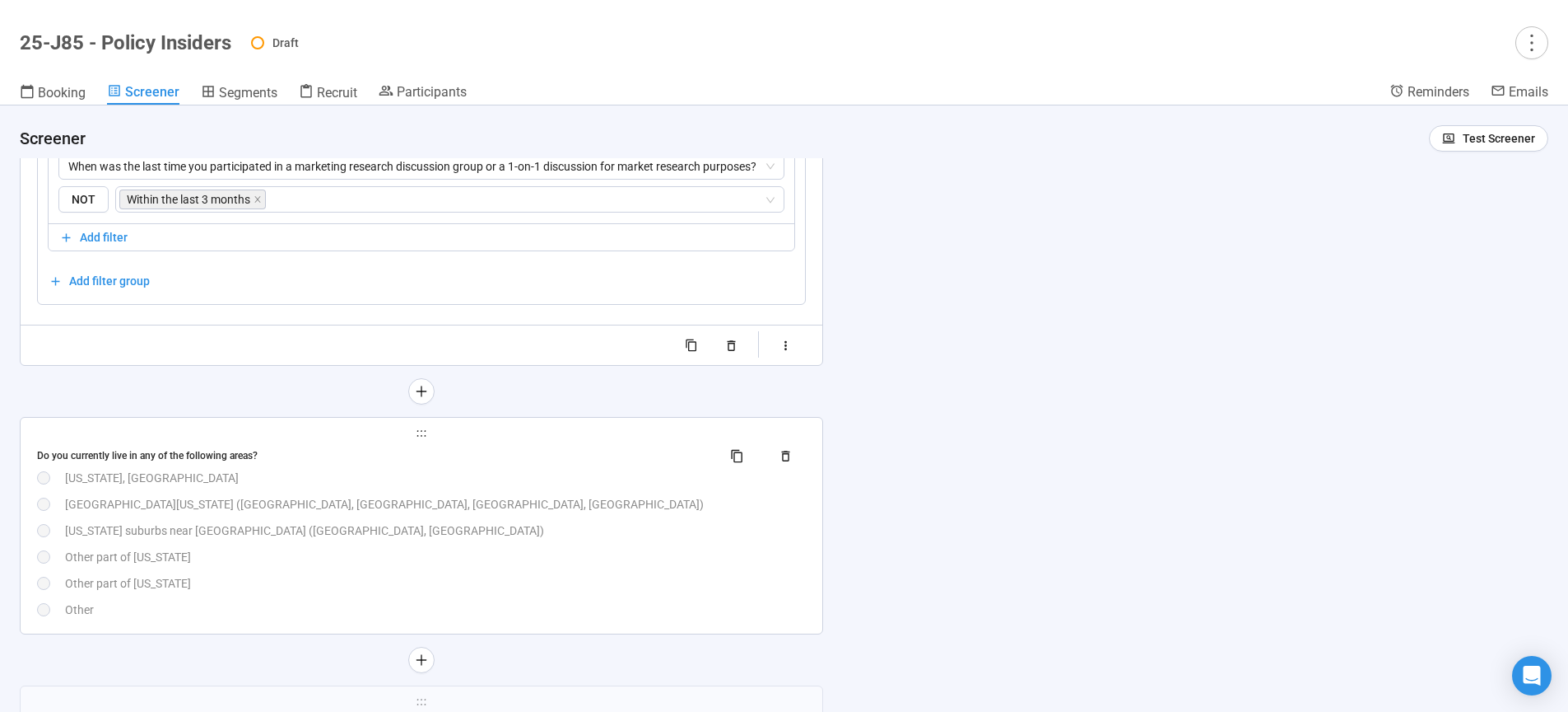
click at [525, 547] on div "Do you currently live in any of the following areas? Washington, DC Northern Vi…" at bounding box center [421, 530] width 768 height 176
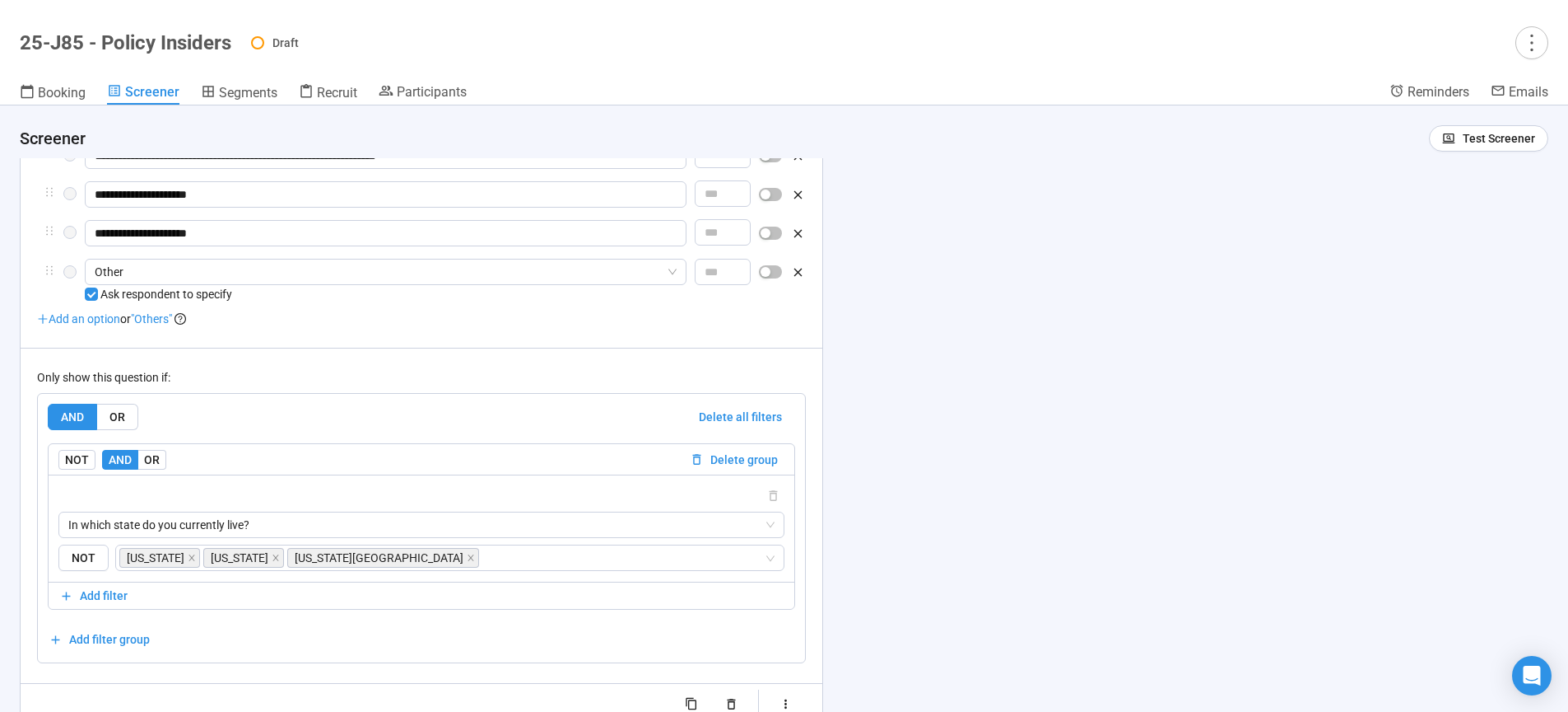
scroll to position [3739, 0]
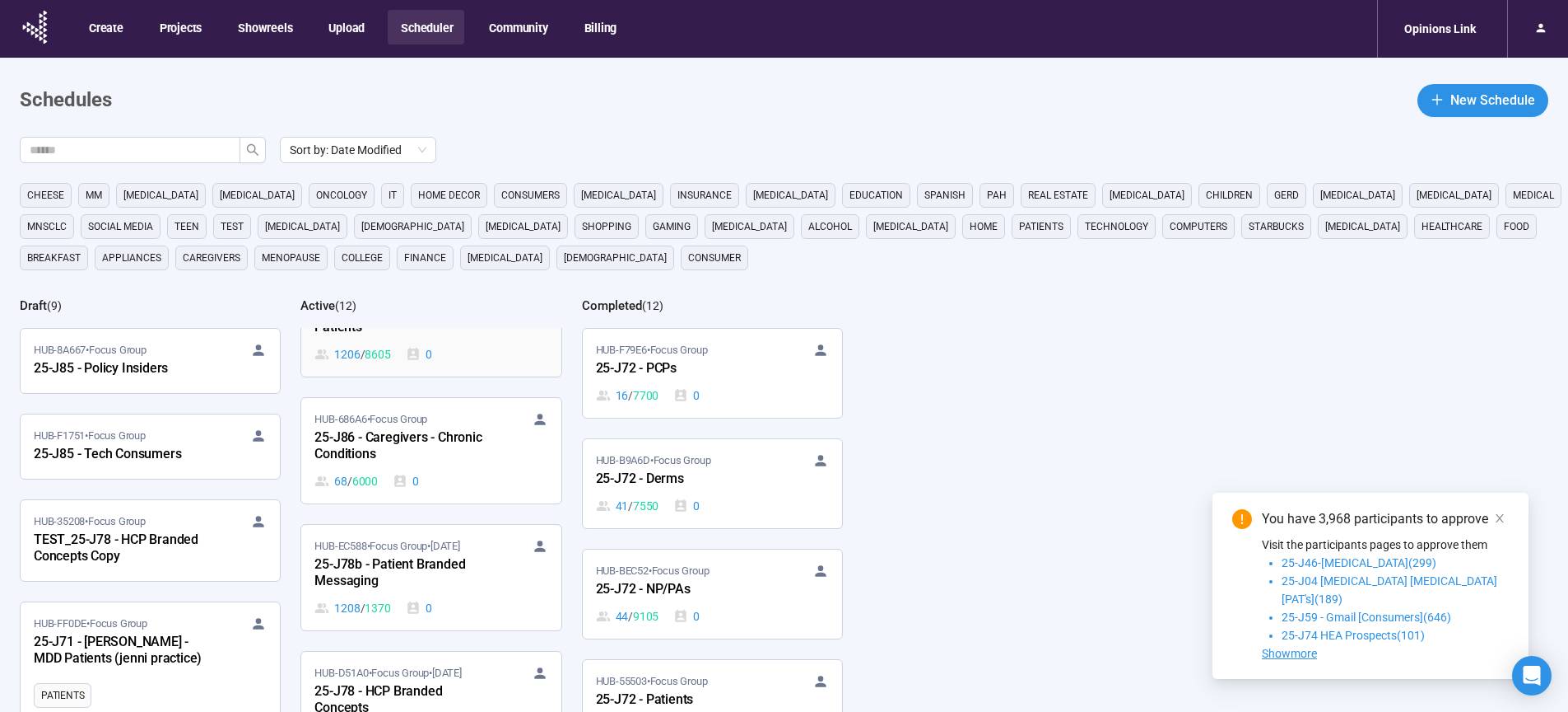
scroll to position [420, 0]
click at [398, 440] on div "25-J78b - Patient Branded Messaging" at bounding box center [405, 448] width 181 height 38
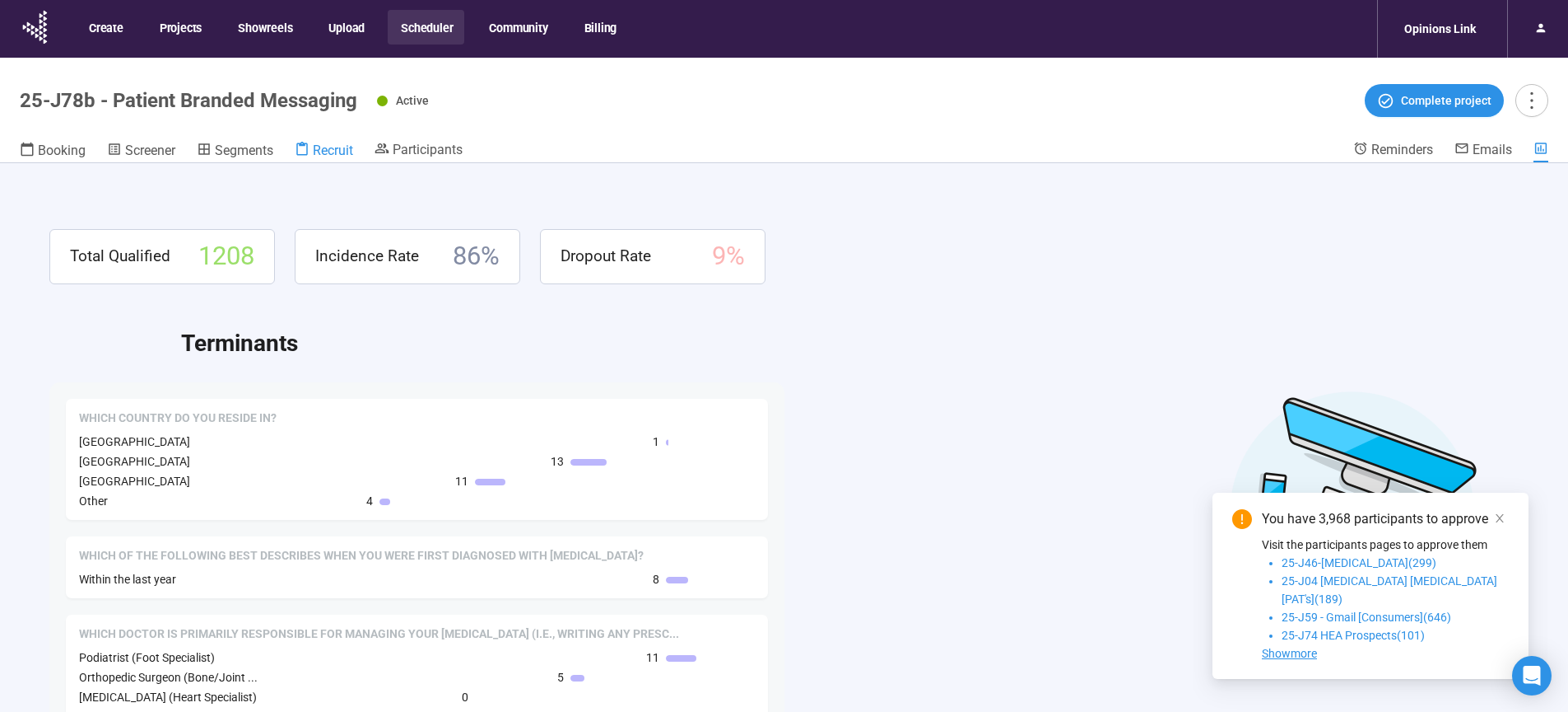
click at [315, 154] on span "Recruit" at bounding box center [333, 150] width 40 height 16
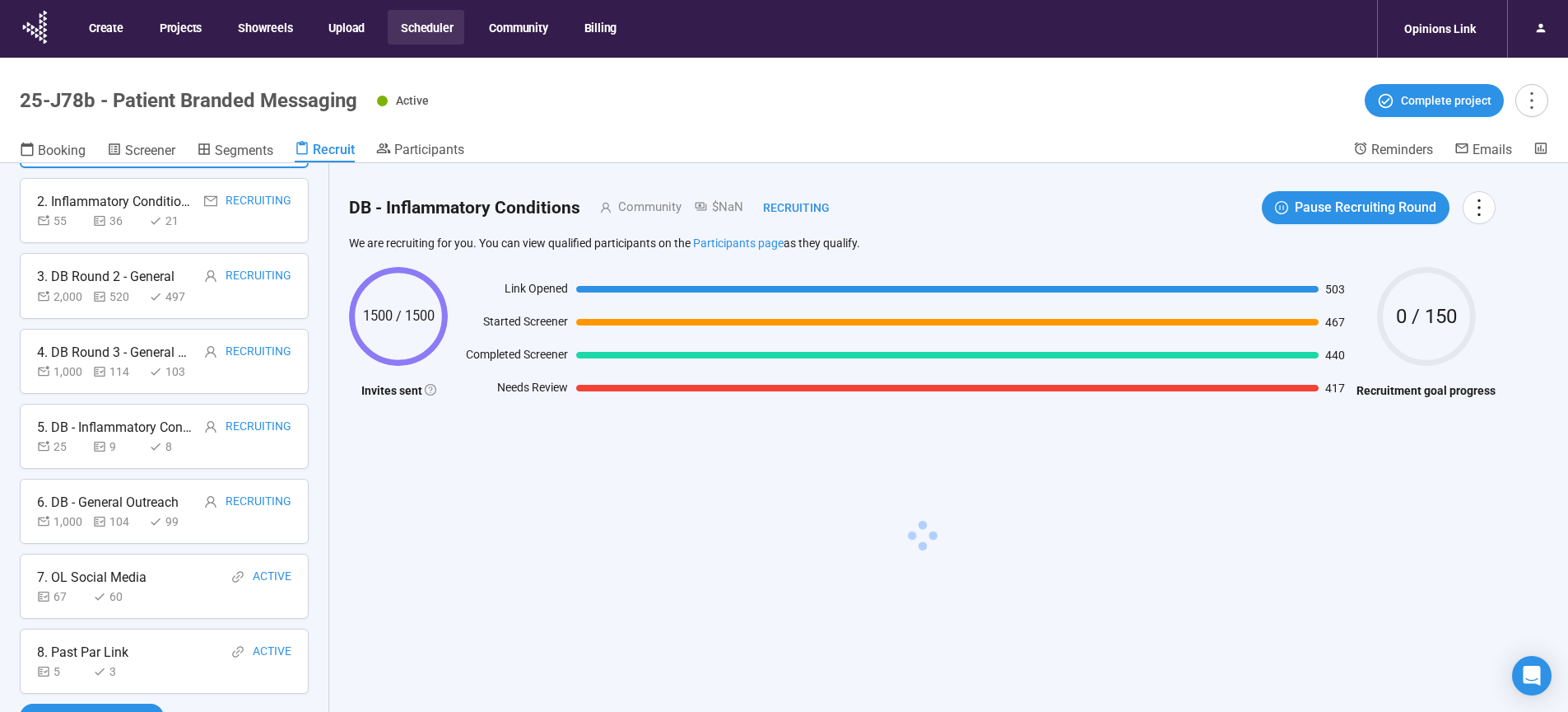
scroll to position [58, 0]
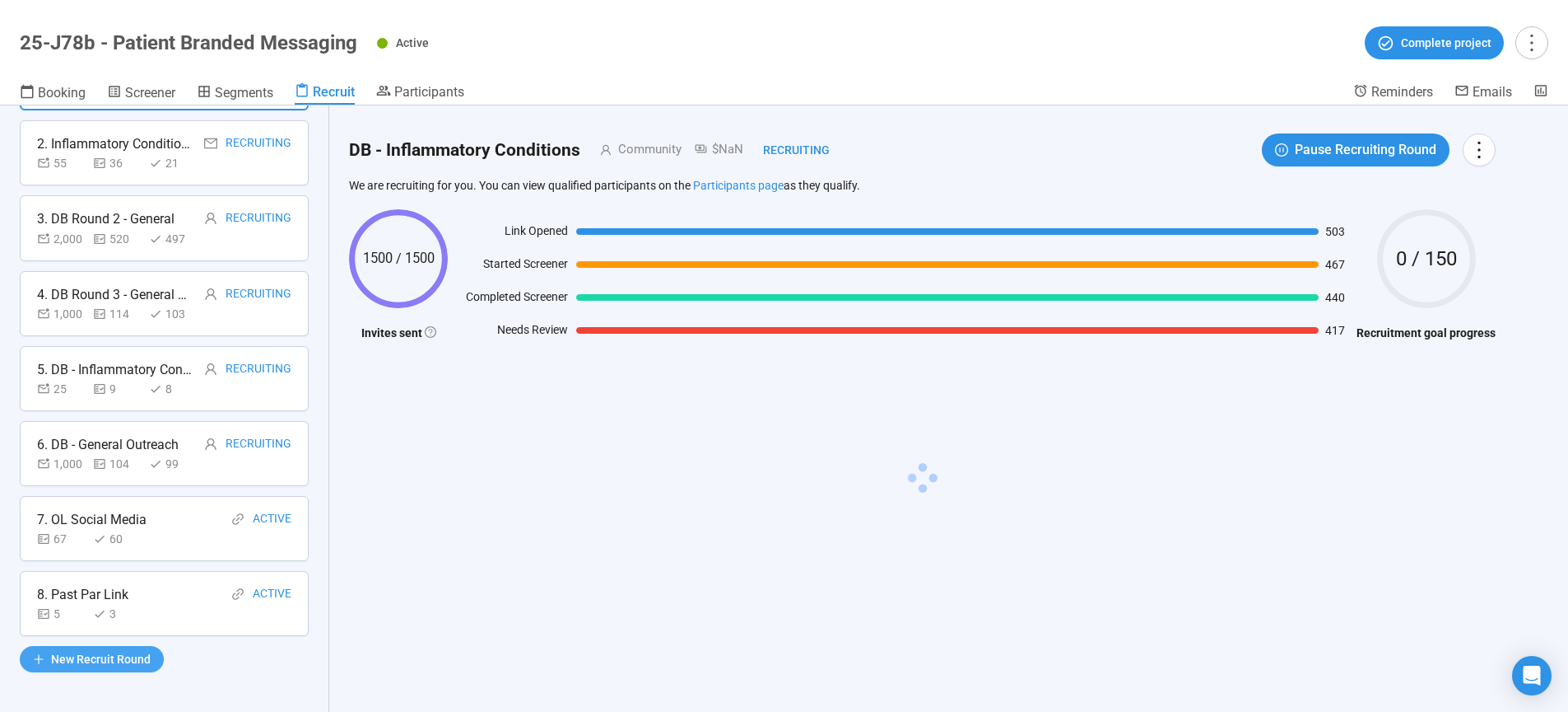
click at [99, 656] on span "New Recruit Round" at bounding box center [101, 659] width 100 height 18
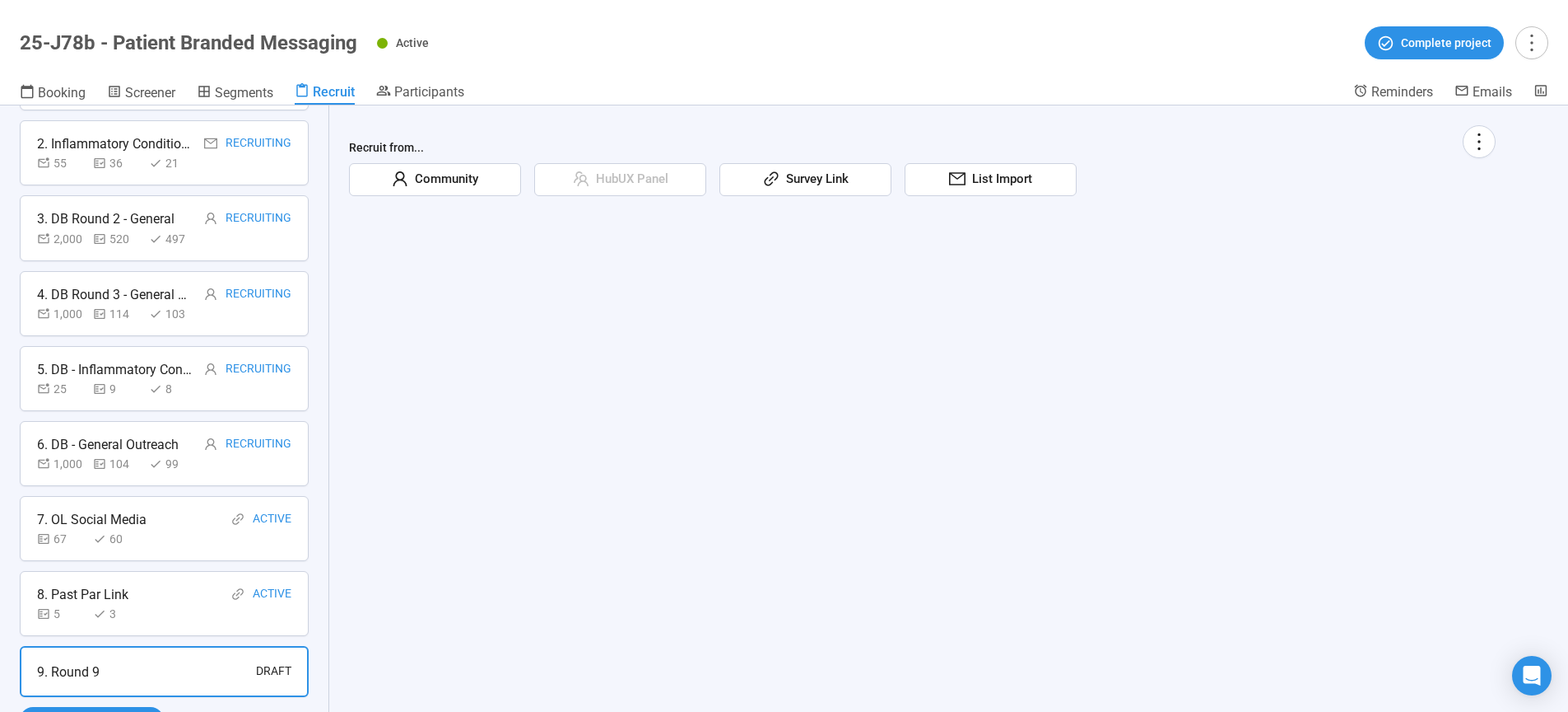
click at [468, 186] on span "Community" at bounding box center [442, 179] width 70 height 20
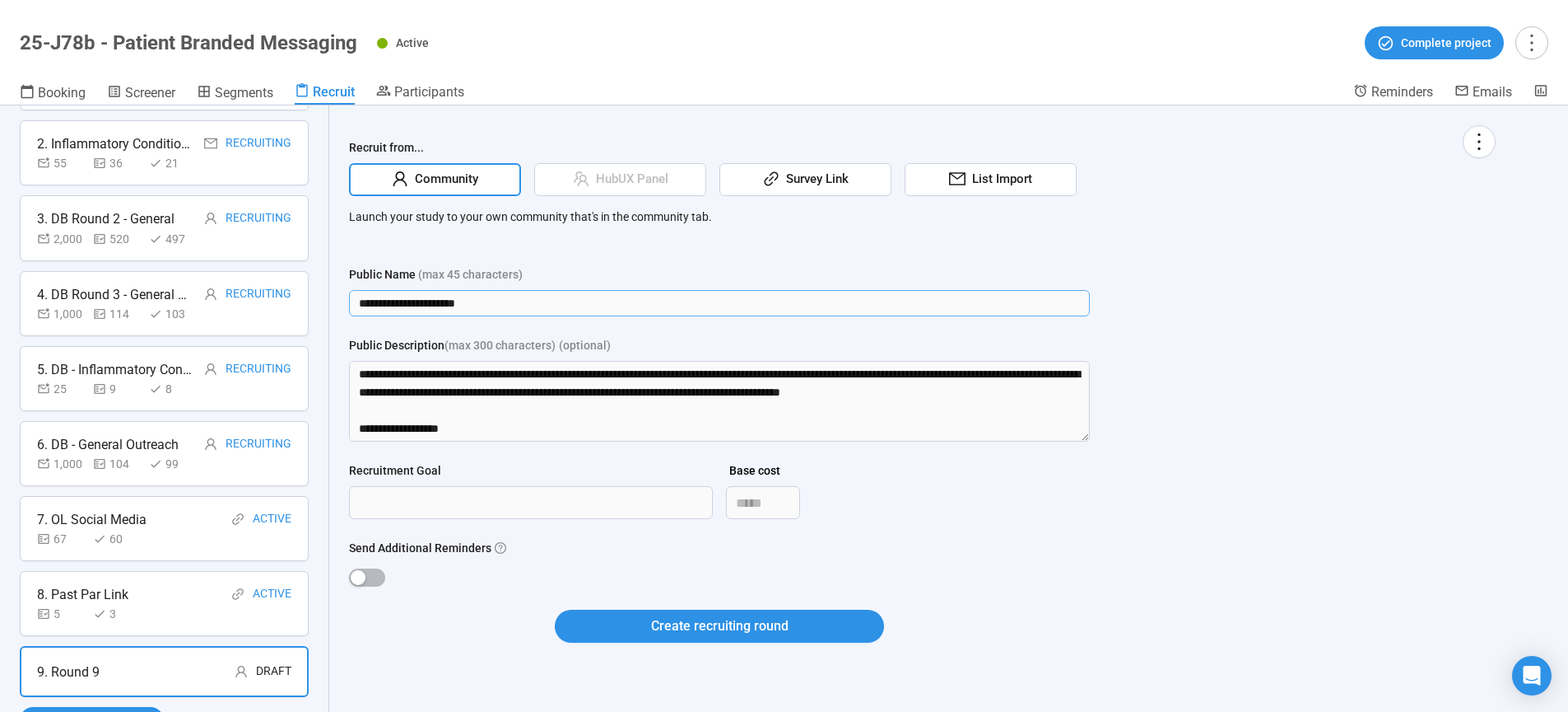
drag, startPoint x: 499, startPoint y: 301, endPoint x: 143, endPoint y: 299, distance: 356.0
click at [349, 299] on input "**********" at bounding box center [719, 303] width 741 height 26
click at [448, 309] on input "**********" at bounding box center [719, 303] width 741 height 26
type input "**********"
click at [1447, 432] on div "**********" at bounding box center [922, 393] width 1146 height 537
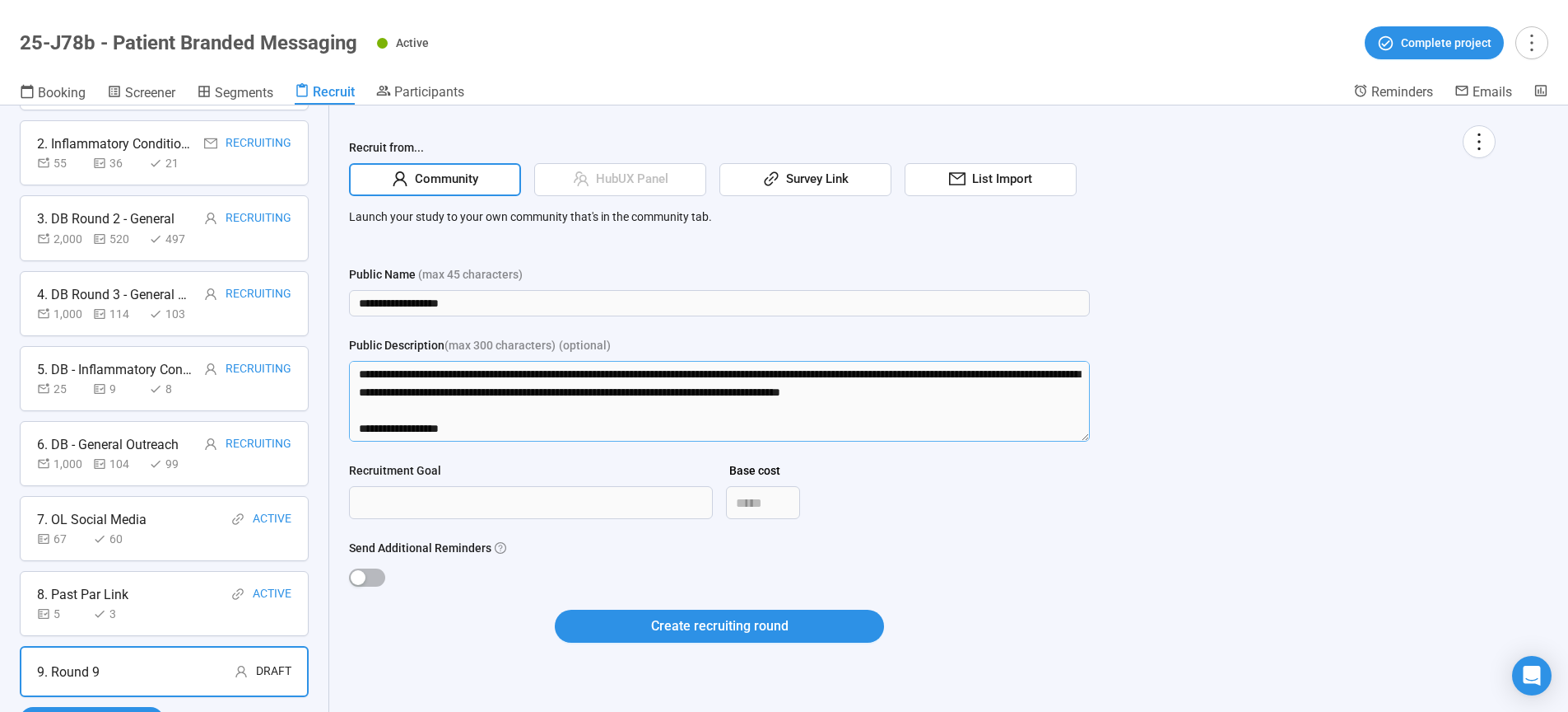
click at [360, 372] on textarea "Public Description (max 300 characters) (optional)" at bounding box center [719, 401] width 741 height 81
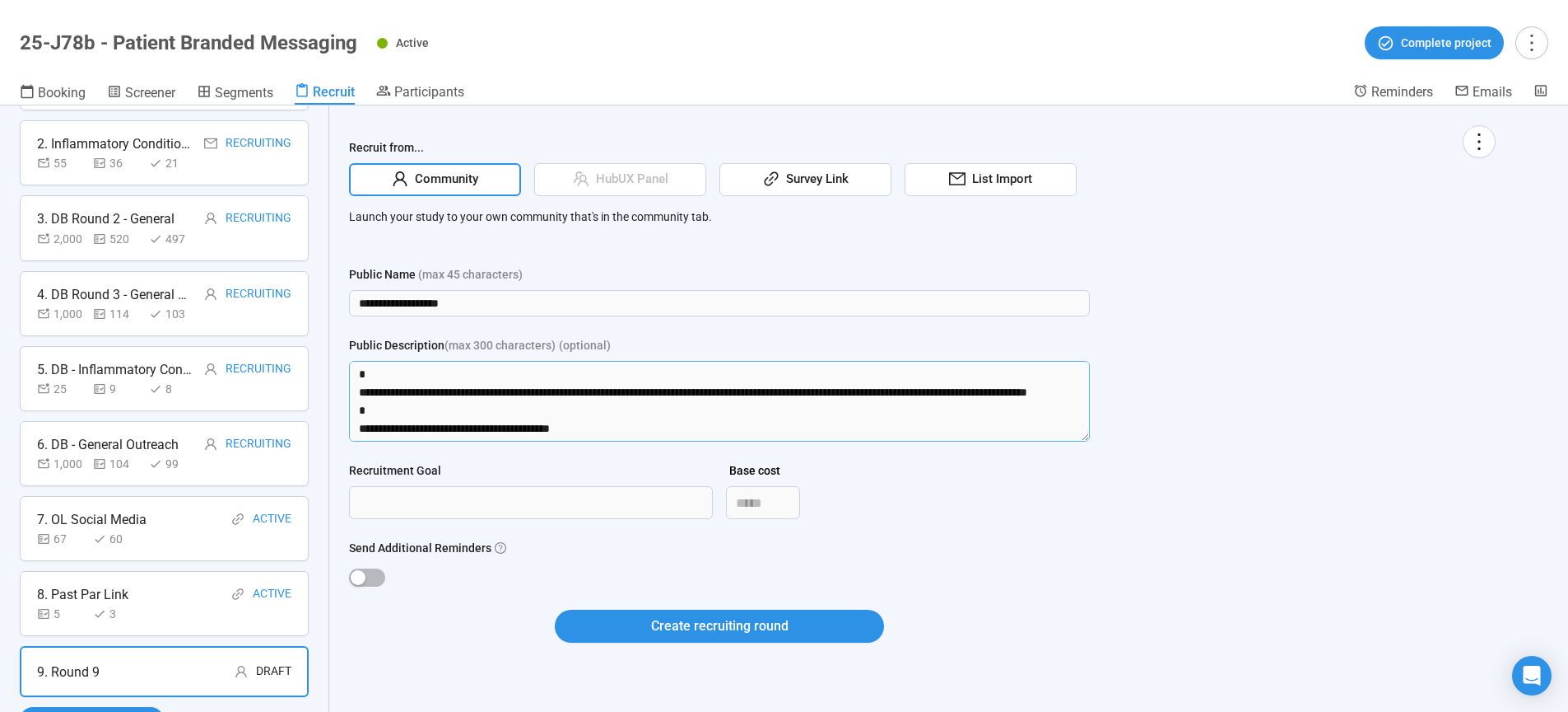
drag, startPoint x: 360, startPoint y: 372, endPoint x: 1181, endPoint y: 655, distance: 868.4
click at [1089, 441] on textarea "Public Description (max 300 characters) (optional)" at bounding box center [719, 401] width 741 height 81
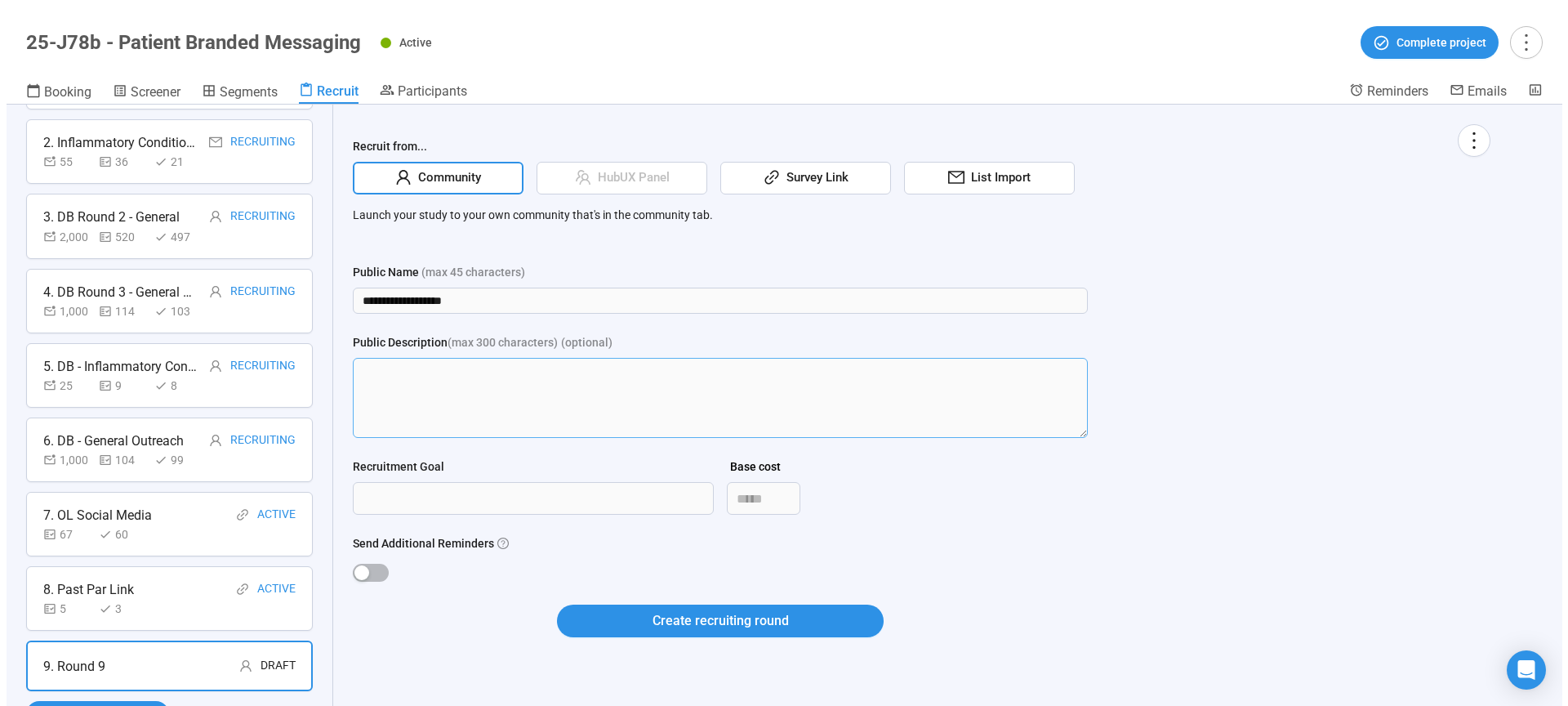
scroll to position [0, 0]
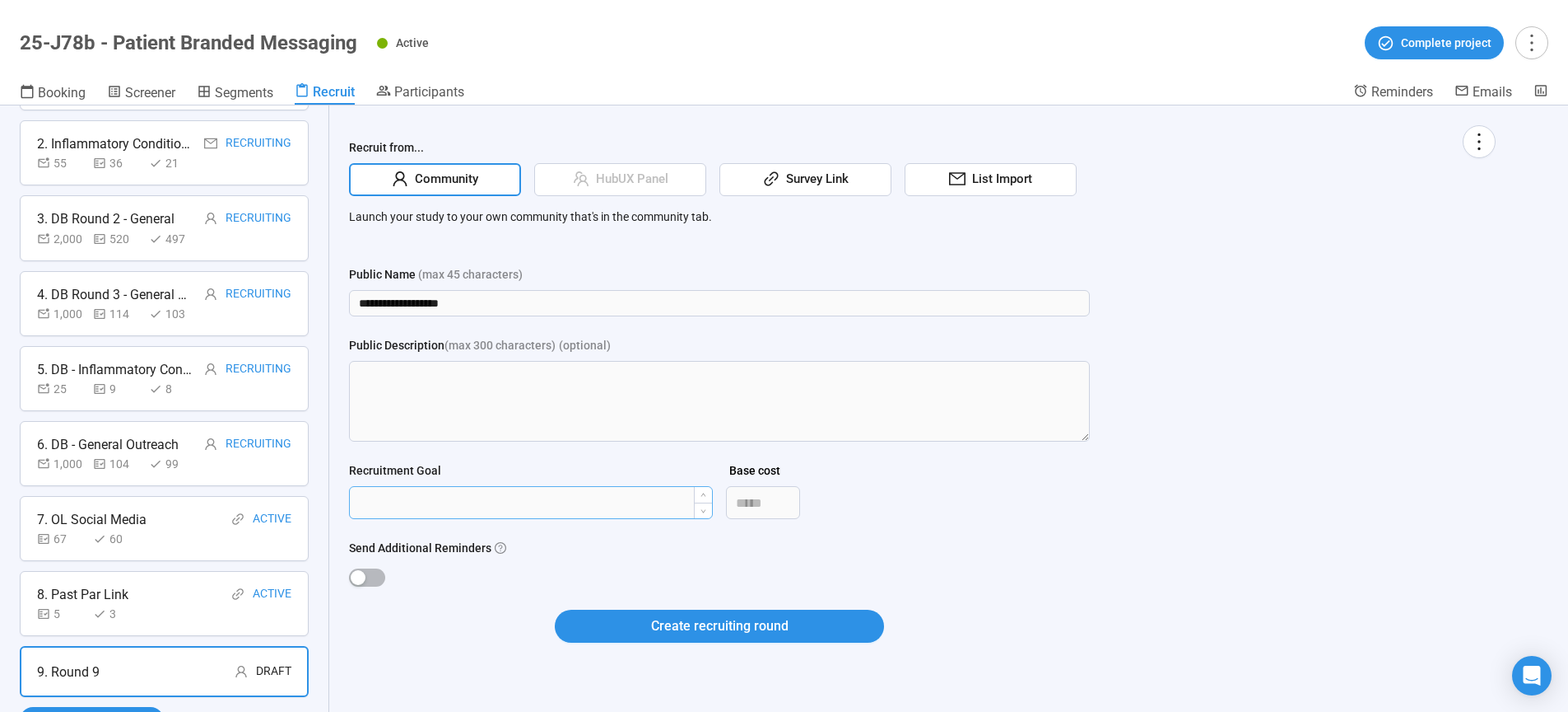
click at [442, 502] on input "Recruitment Goal" at bounding box center [530, 502] width 362 height 31
type input "***"
click at [365, 568] on div at bounding box center [719, 576] width 741 height 19
click at [369, 578] on span "button" at bounding box center [366, 578] width 36 height 18
click at [716, 629] on span "Create recruiting round" at bounding box center [720, 626] width 137 height 21
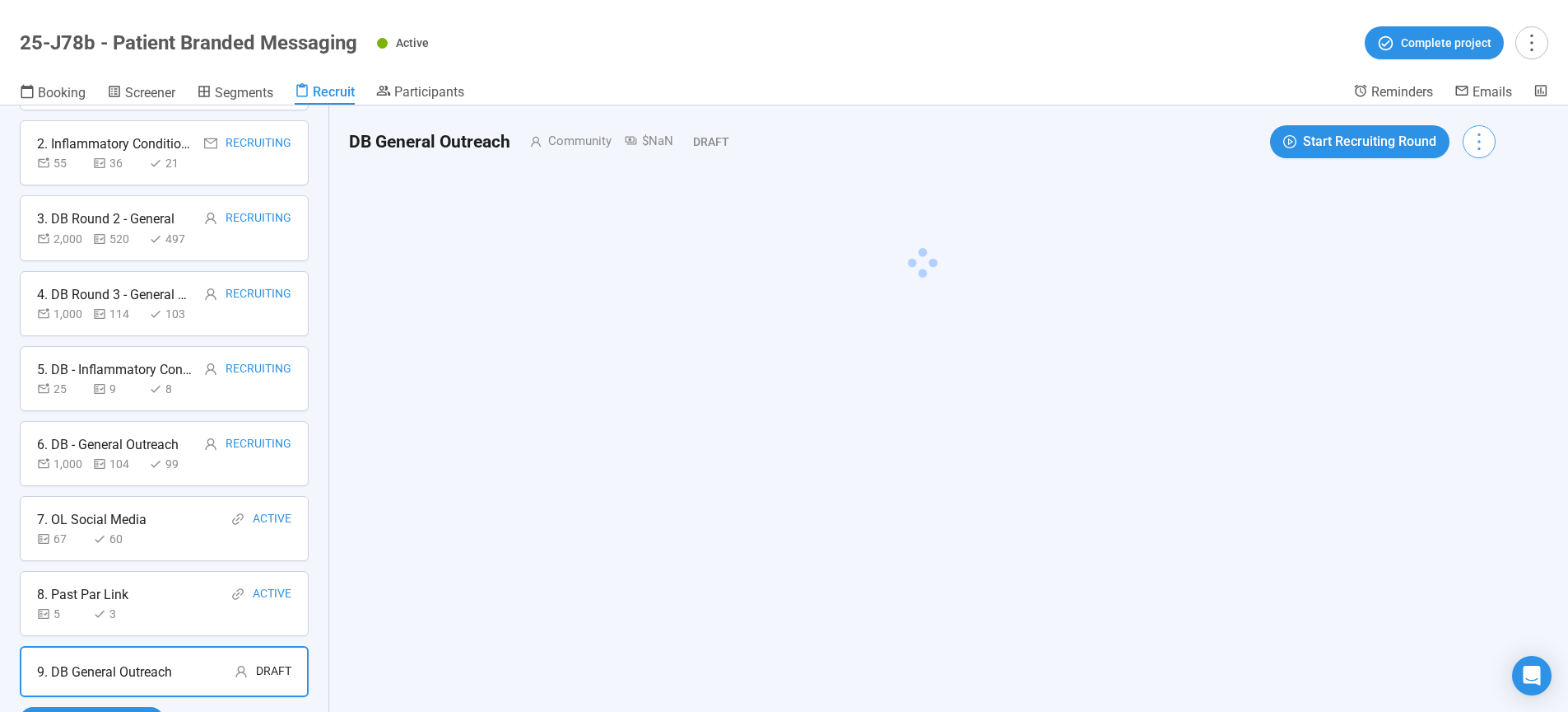
click at [1481, 143] on icon "more" at bounding box center [1478, 141] width 23 height 23
click at [1479, 207] on span "Edit invitation email" at bounding box center [1444, 205] width 100 height 18
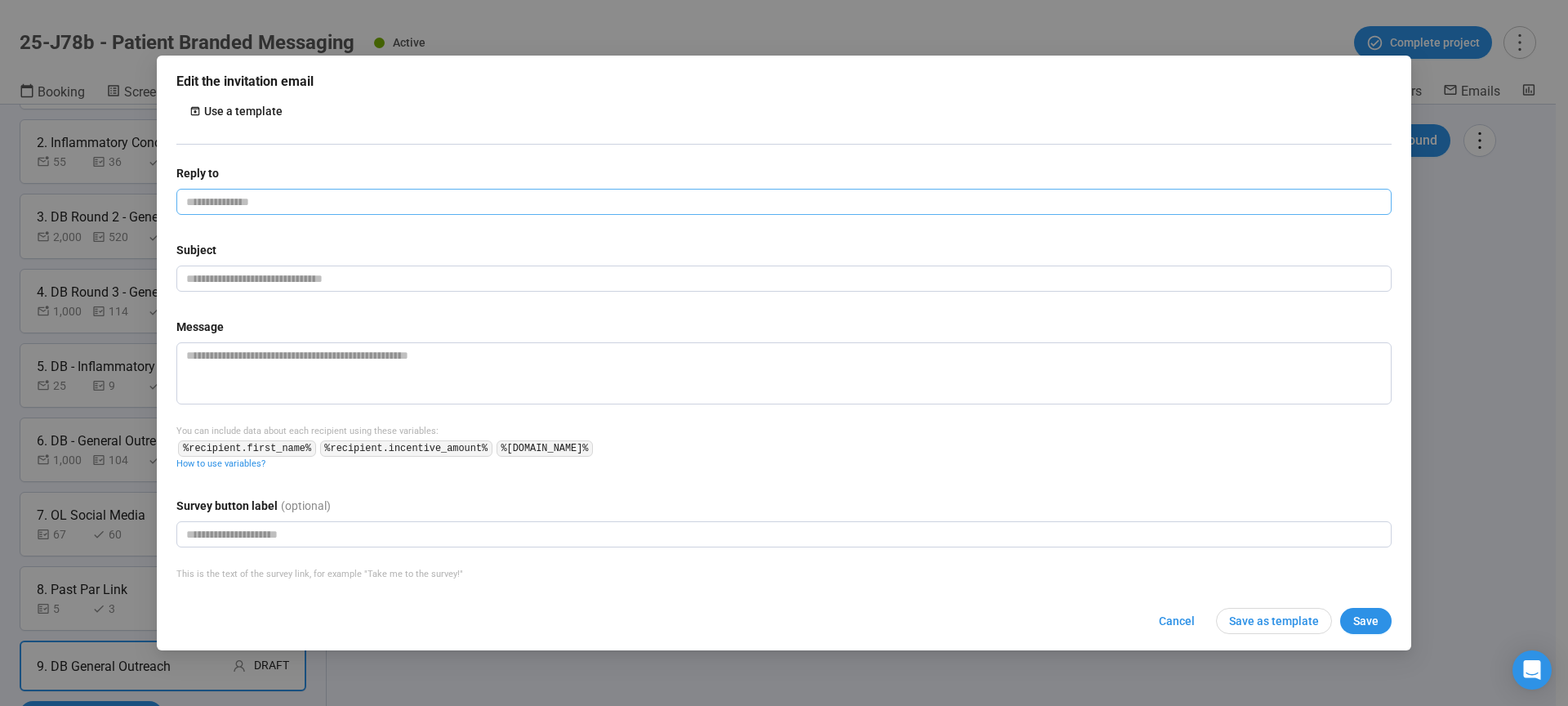
click at [557, 206] on input "email" at bounding box center [784, 201] width 1215 height 26
click at [322, 208] on input "**********" at bounding box center [784, 201] width 1215 height 26
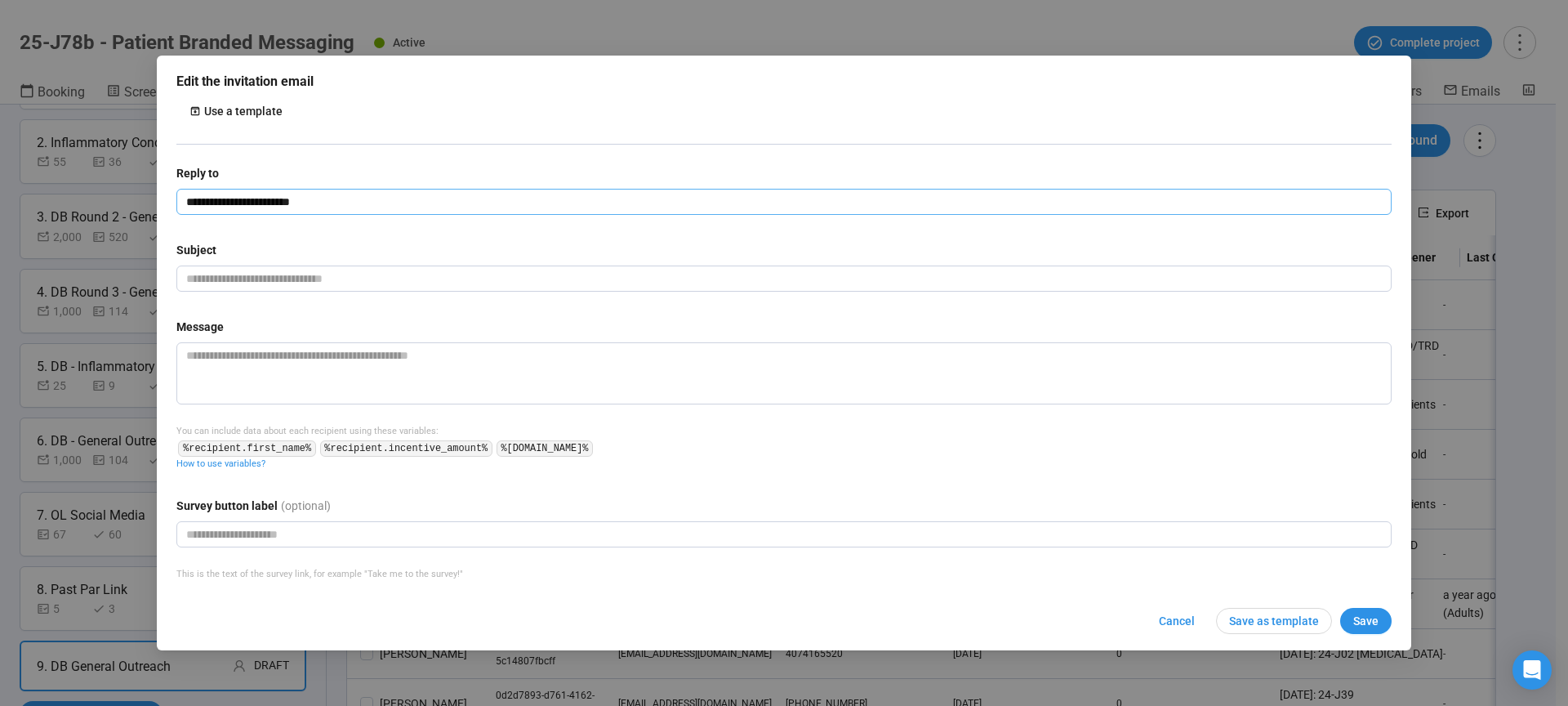
click at [176, 206] on input "**********" at bounding box center [784, 201] width 1215 height 26
type input "**********"
click at [391, 230] on div "**********" at bounding box center [784, 317] width 1215 height 306
click at [298, 285] on input "text" at bounding box center [784, 278] width 1215 height 26
paste input "**********"
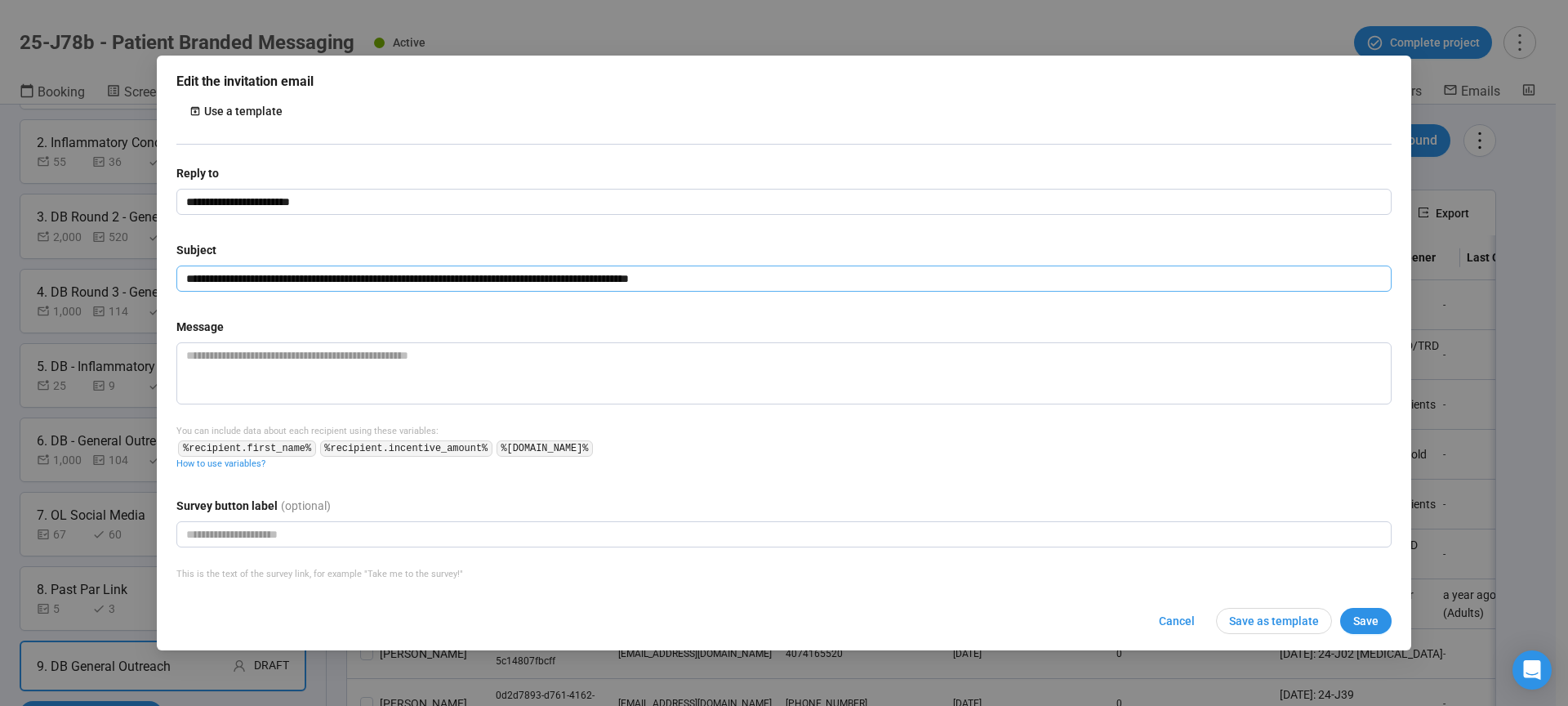
type input "**********"
click at [209, 368] on textarea at bounding box center [784, 373] width 1215 height 62
paste textarea "**********"
type textarea "**********"
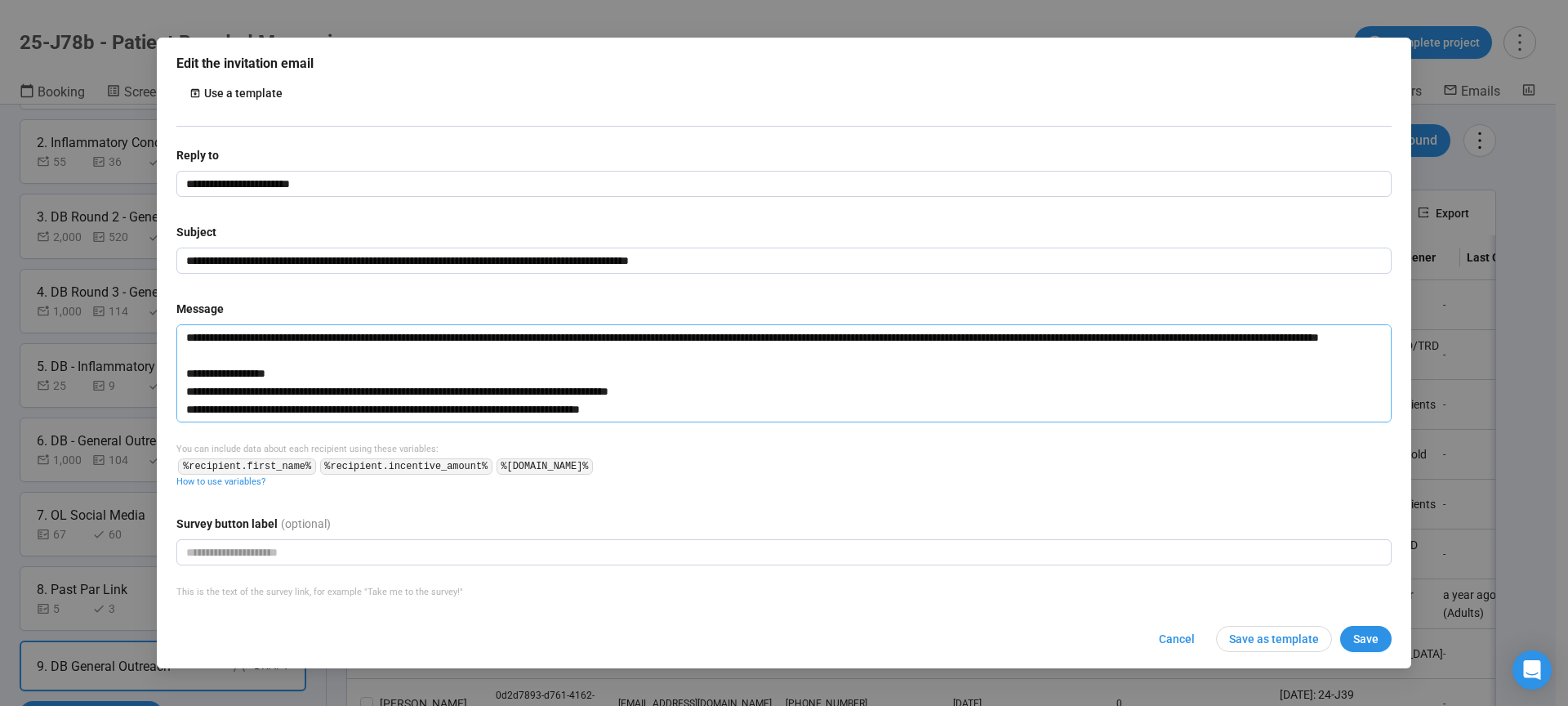
scroll to position [284, 0]
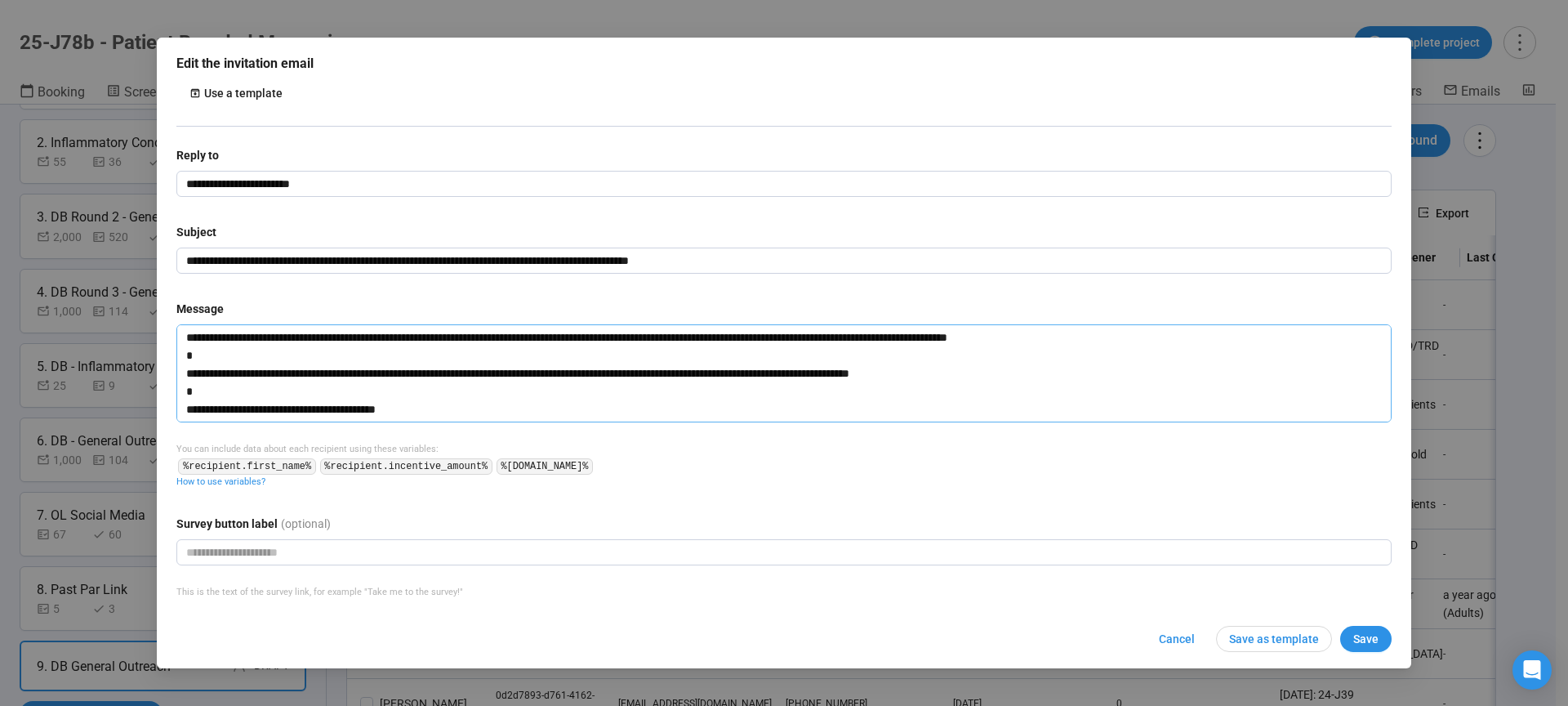
type textarea "**********"
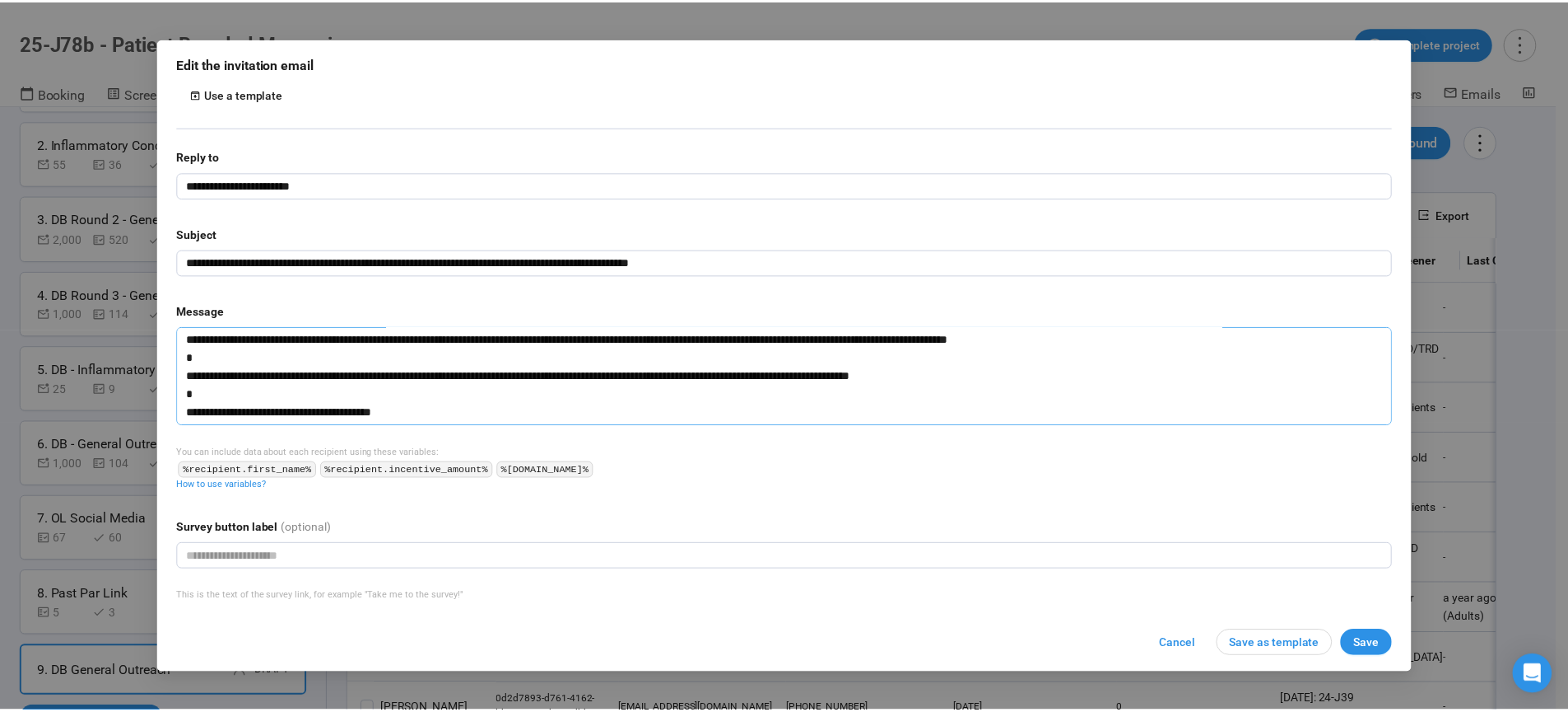
scroll to position [41, 0]
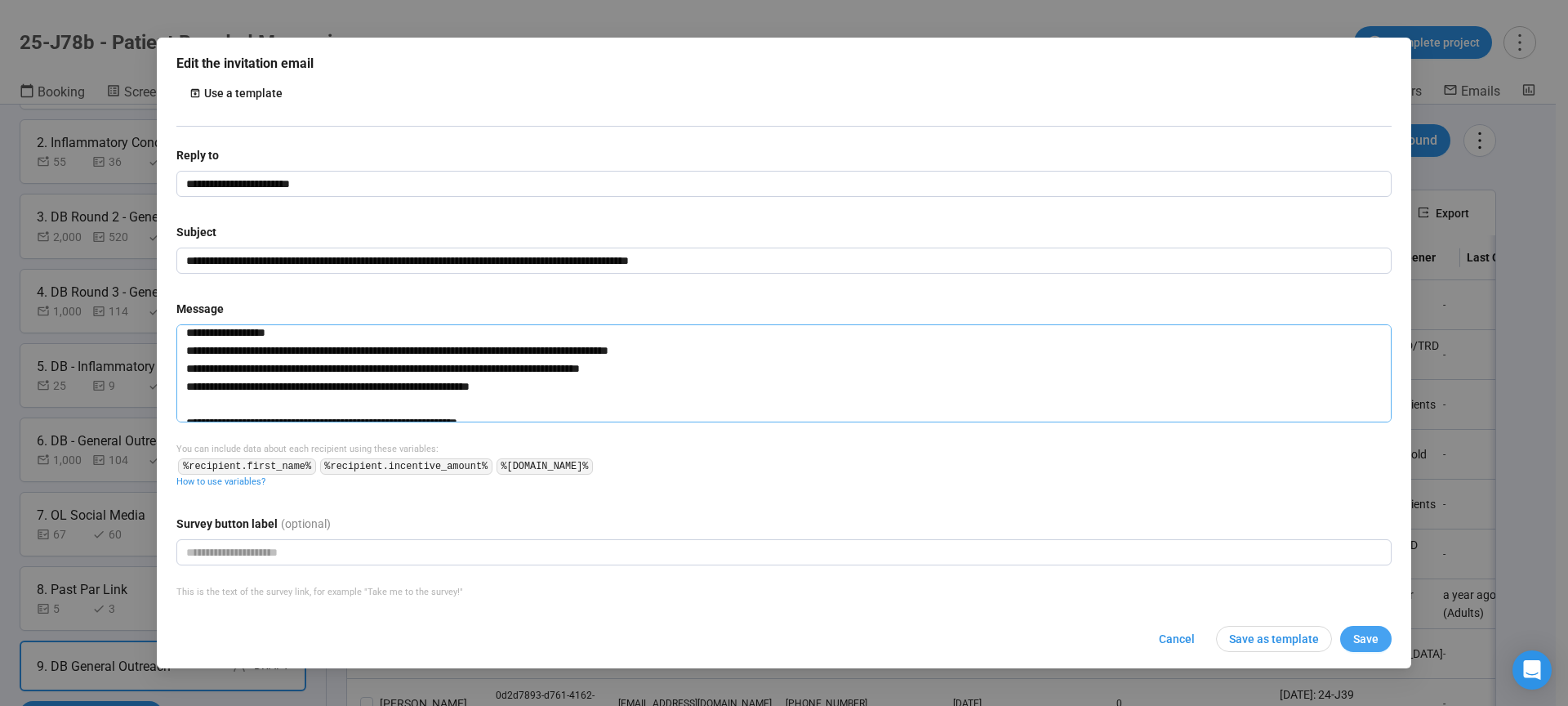
type textarea "**********"
click at [1358, 637] on span "Save" at bounding box center [1365, 639] width 25 height 18
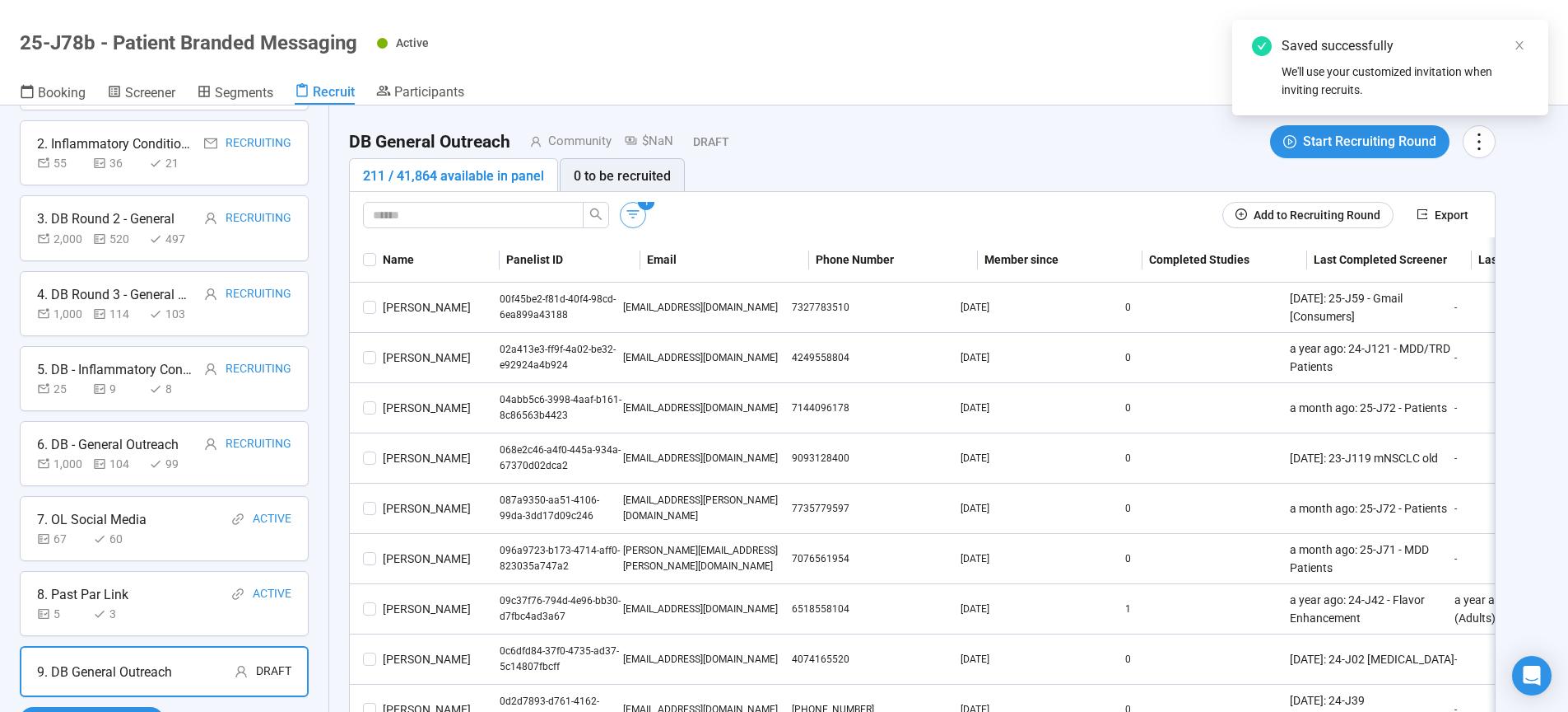
click at [634, 212] on icon "button" at bounding box center [633, 215] width 17 height 17
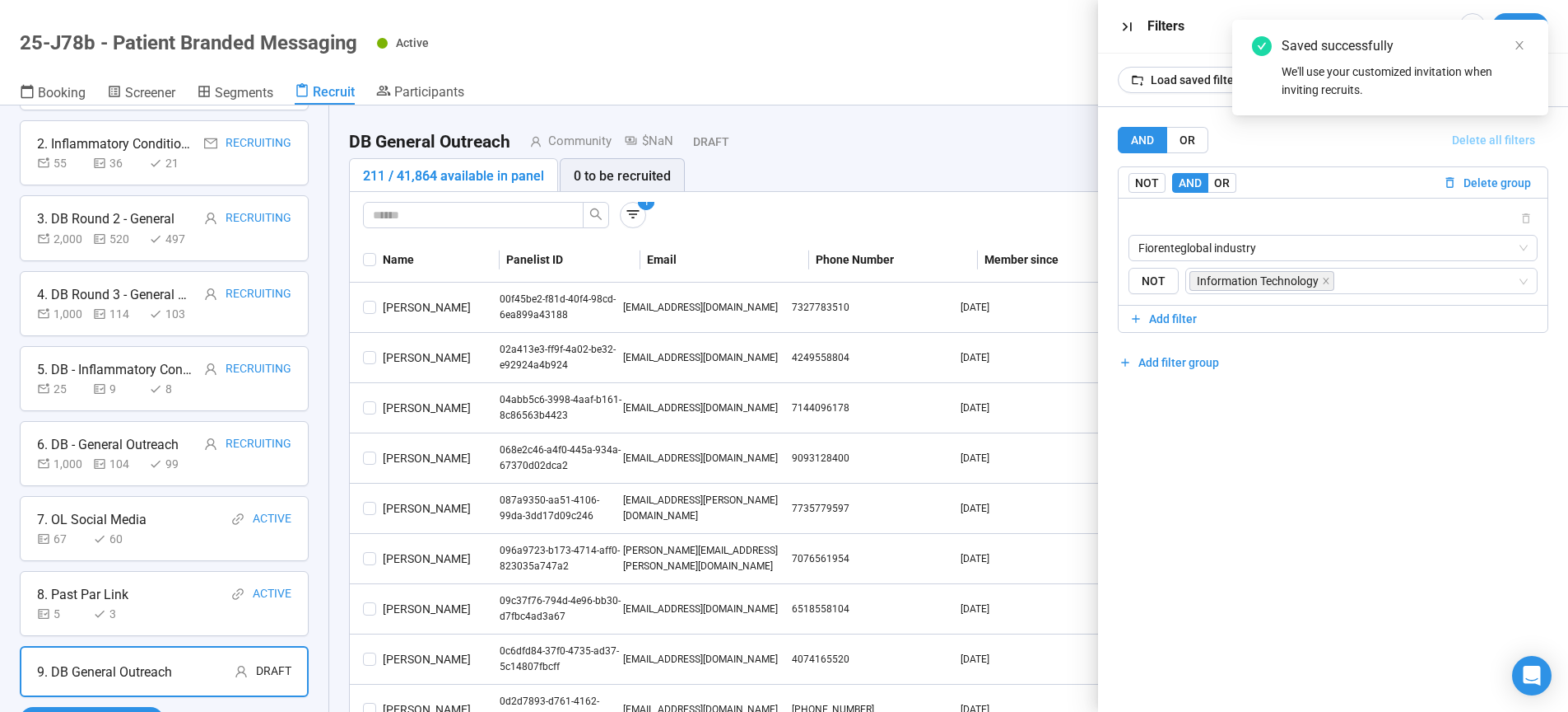
click at [1493, 138] on span "Delete all filters" at bounding box center [1493, 140] width 83 height 18
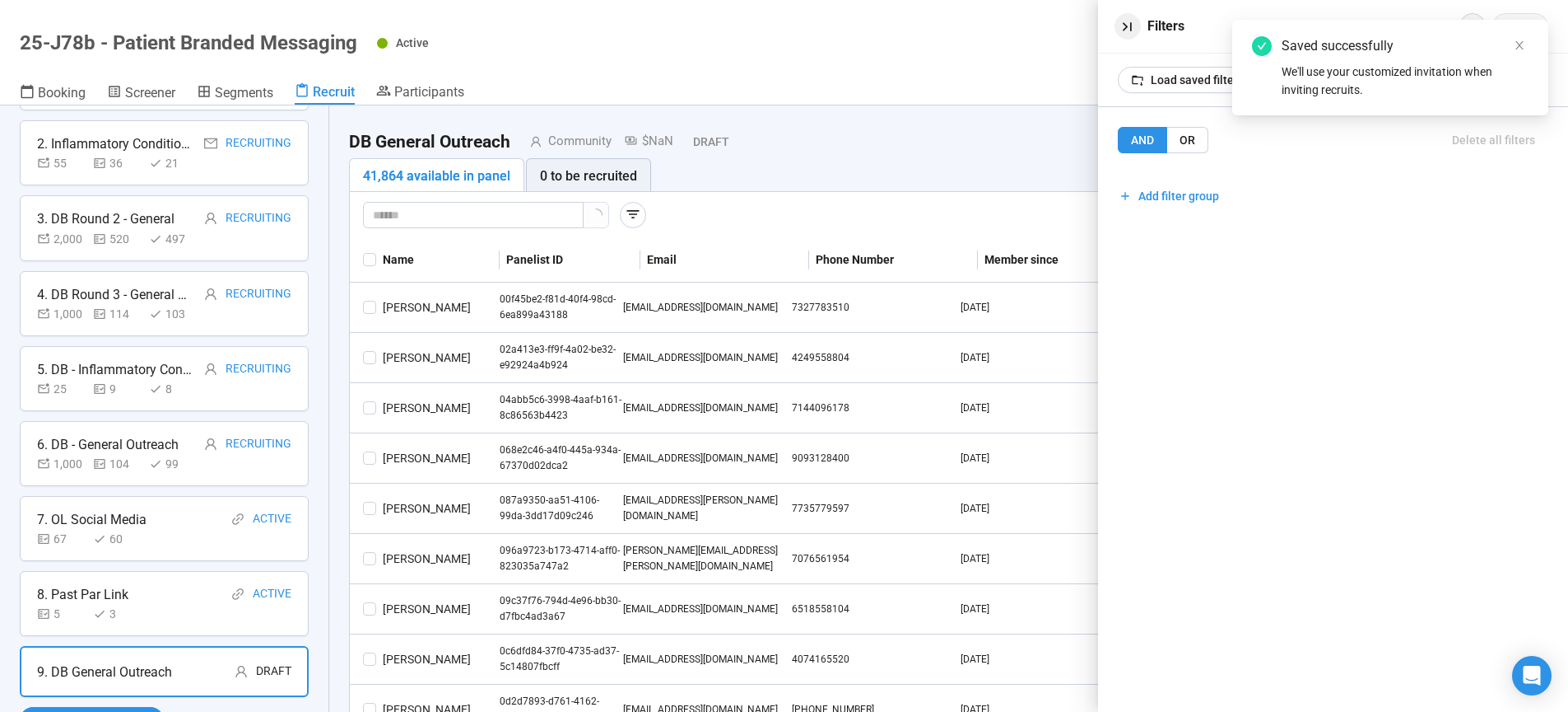
click at [1118, 24] on button "button" at bounding box center [1127, 26] width 26 height 26
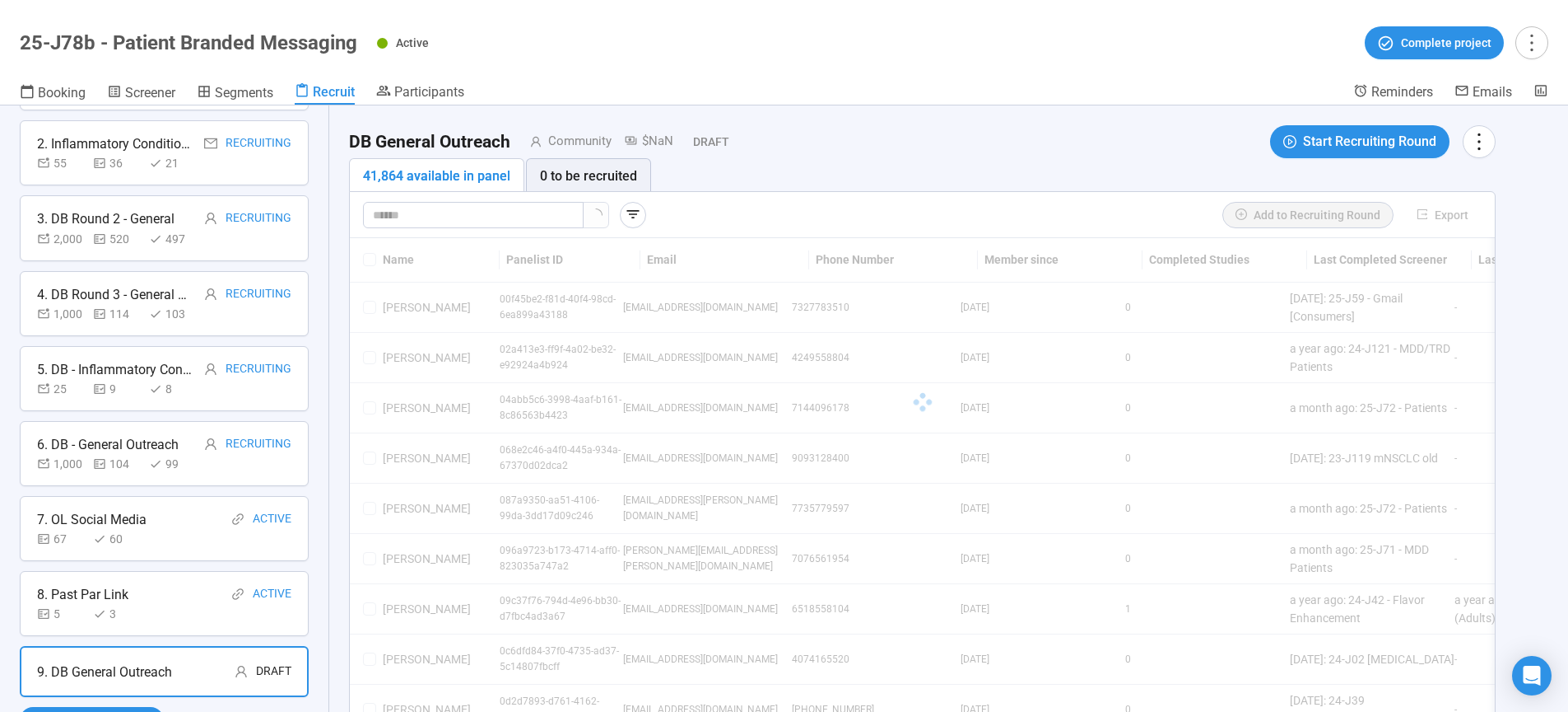
click at [947, 160] on div "41,864 available in panel 0 to be recruited" at bounding box center [922, 175] width 1146 height 34
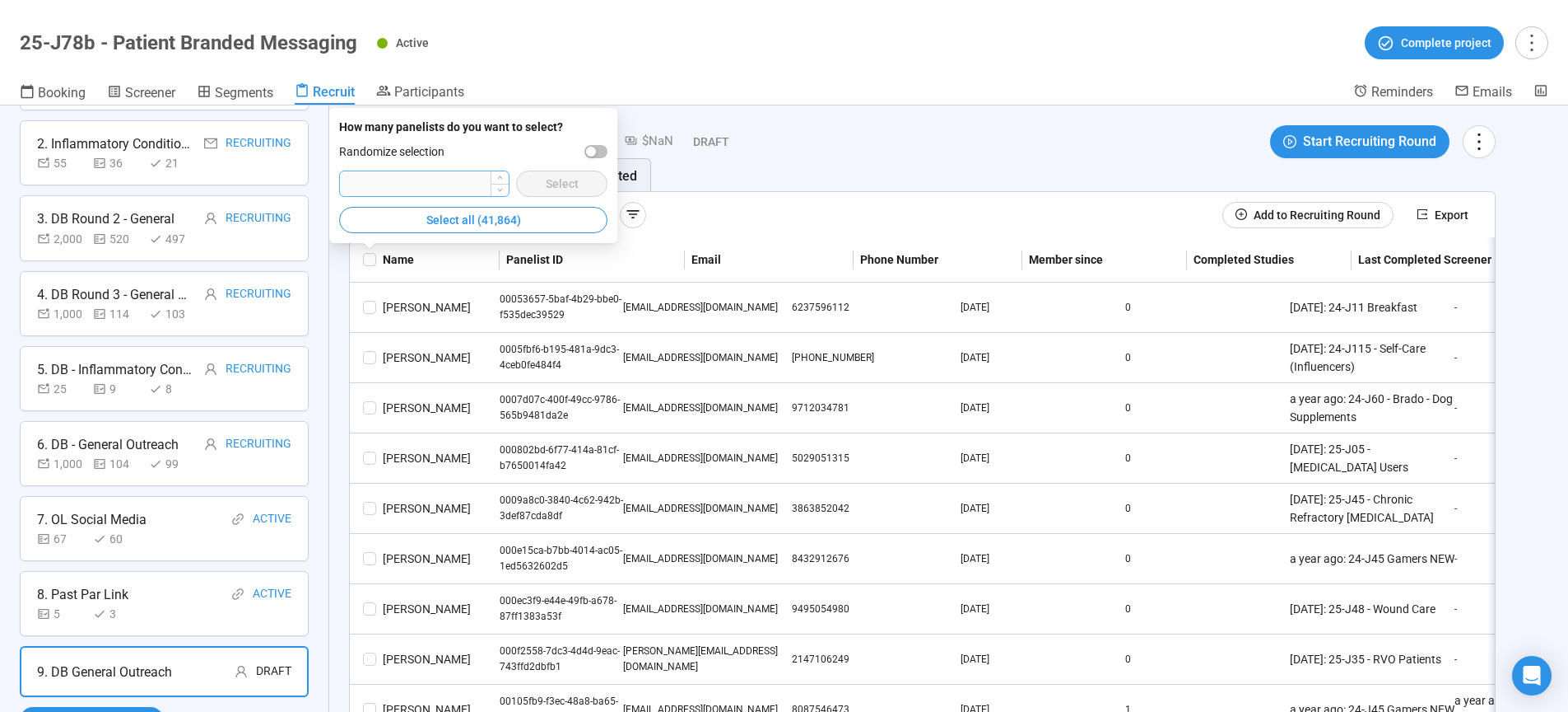
click at [408, 182] on input "number" at bounding box center [424, 183] width 168 height 24
type input "****"
click at [600, 150] on span "button" at bounding box center [596, 152] width 23 height 13
click at [577, 183] on span "Select" at bounding box center [561, 184] width 33 height 18
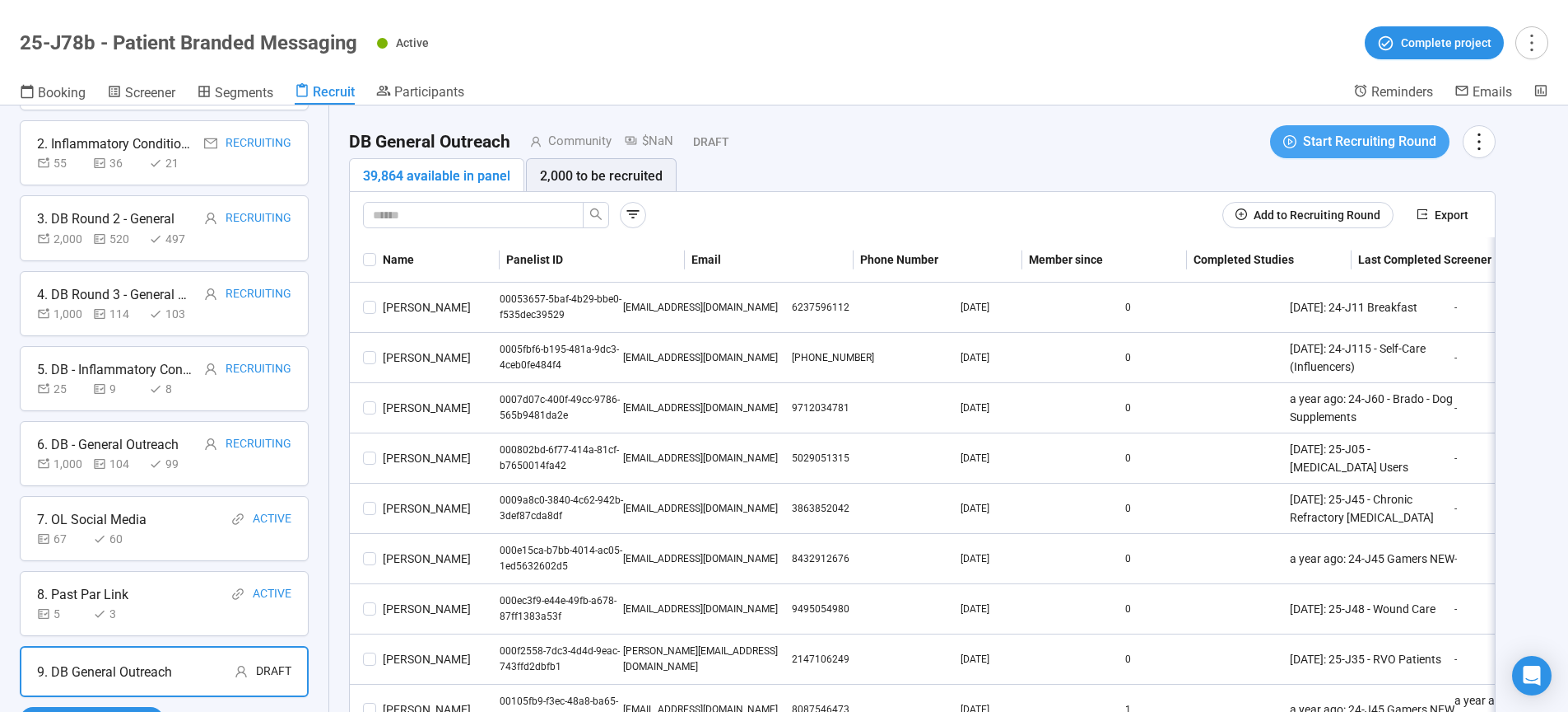
click at [1366, 138] on span "Start Recruiting Round" at bounding box center [1369, 141] width 133 height 21
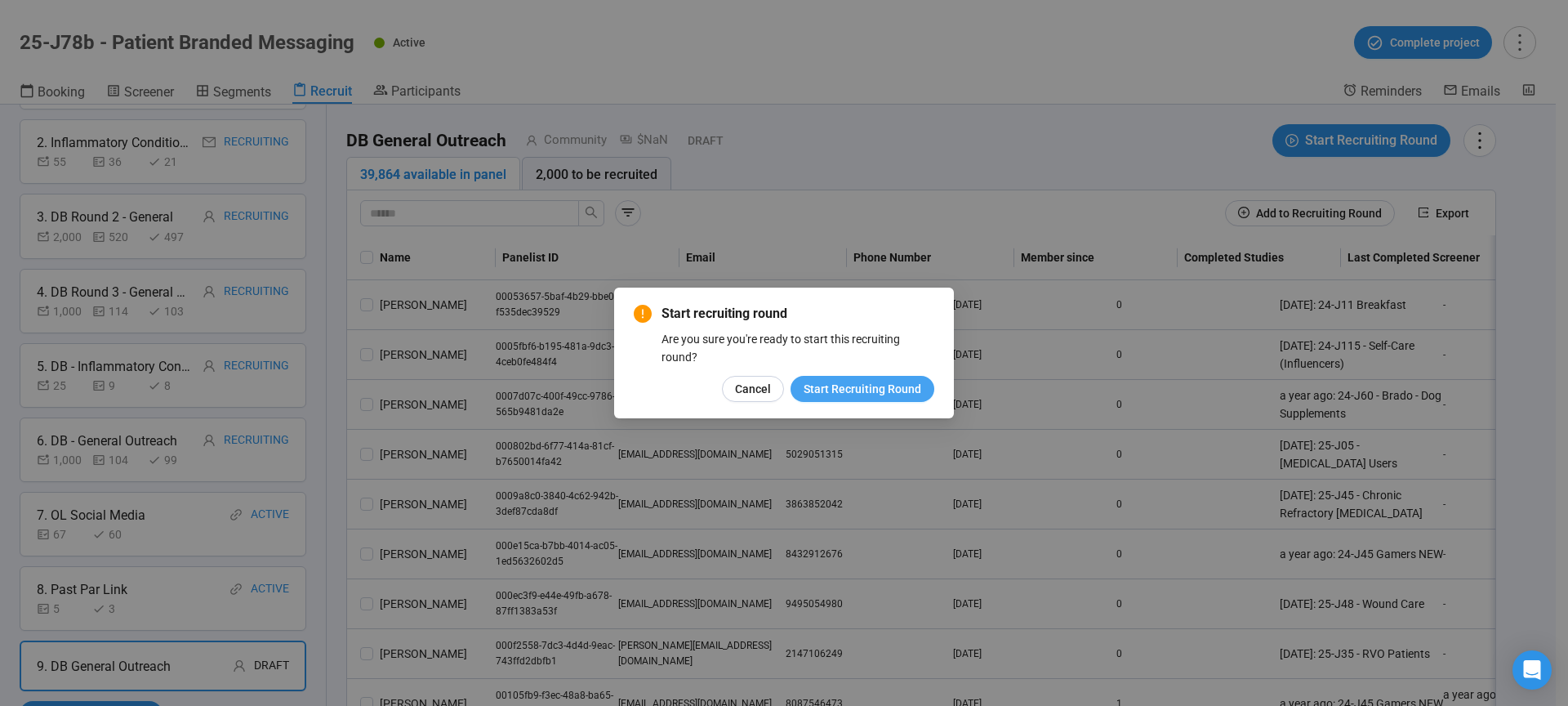
click at [896, 386] on span "Start Recruiting Round" at bounding box center [861, 389] width 117 height 18
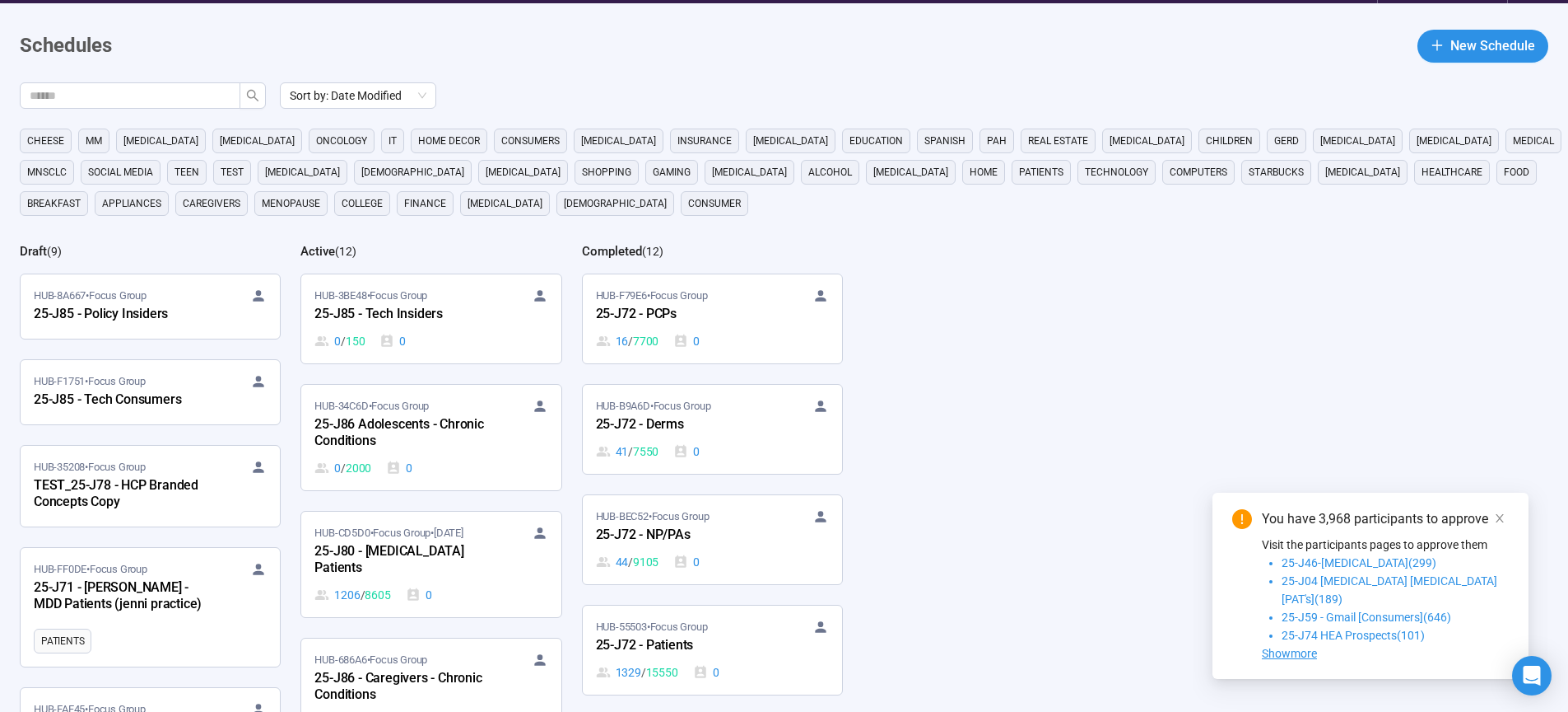
scroll to position [210, 0]
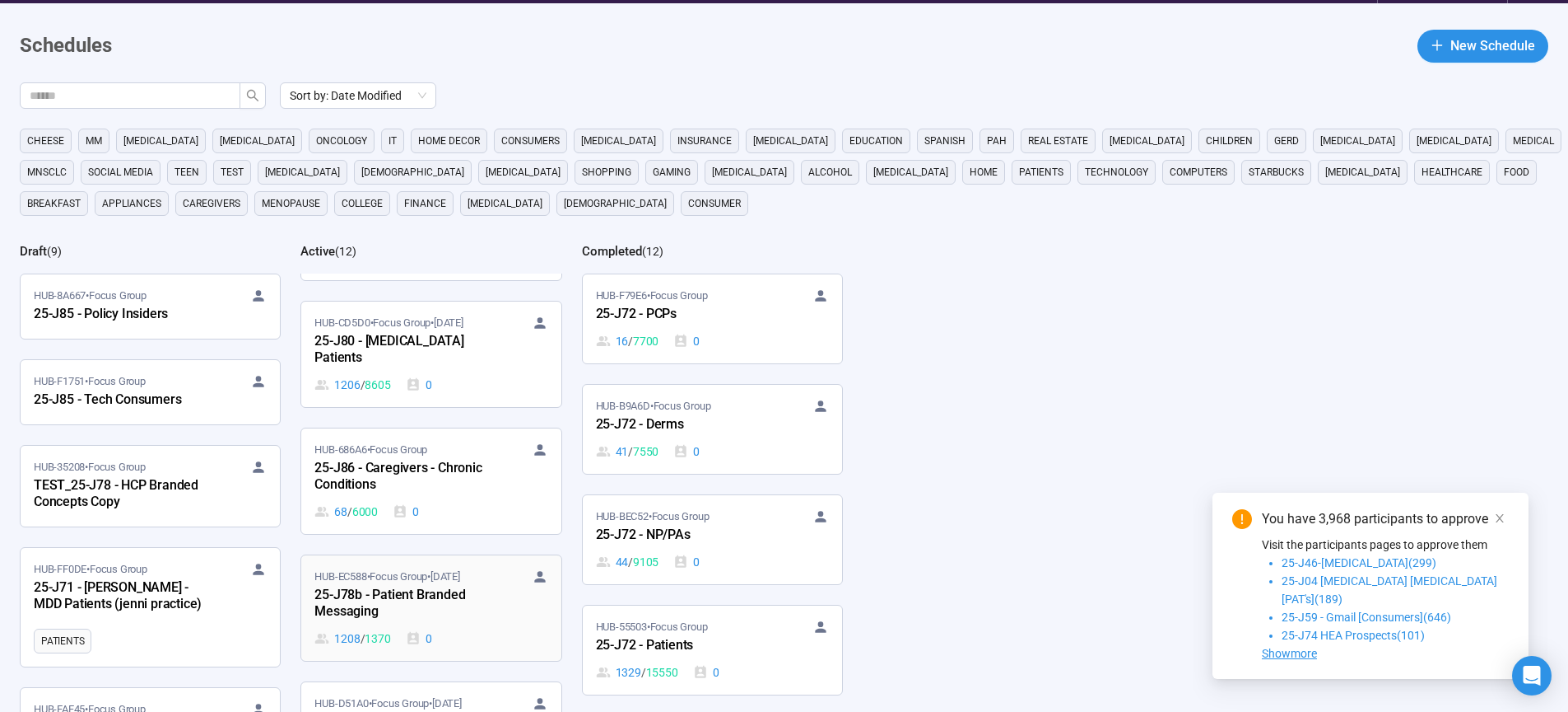
click at [393, 603] on div "25-J78b - Patient Branded Messaging" at bounding box center [405, 603] width 181 height 38
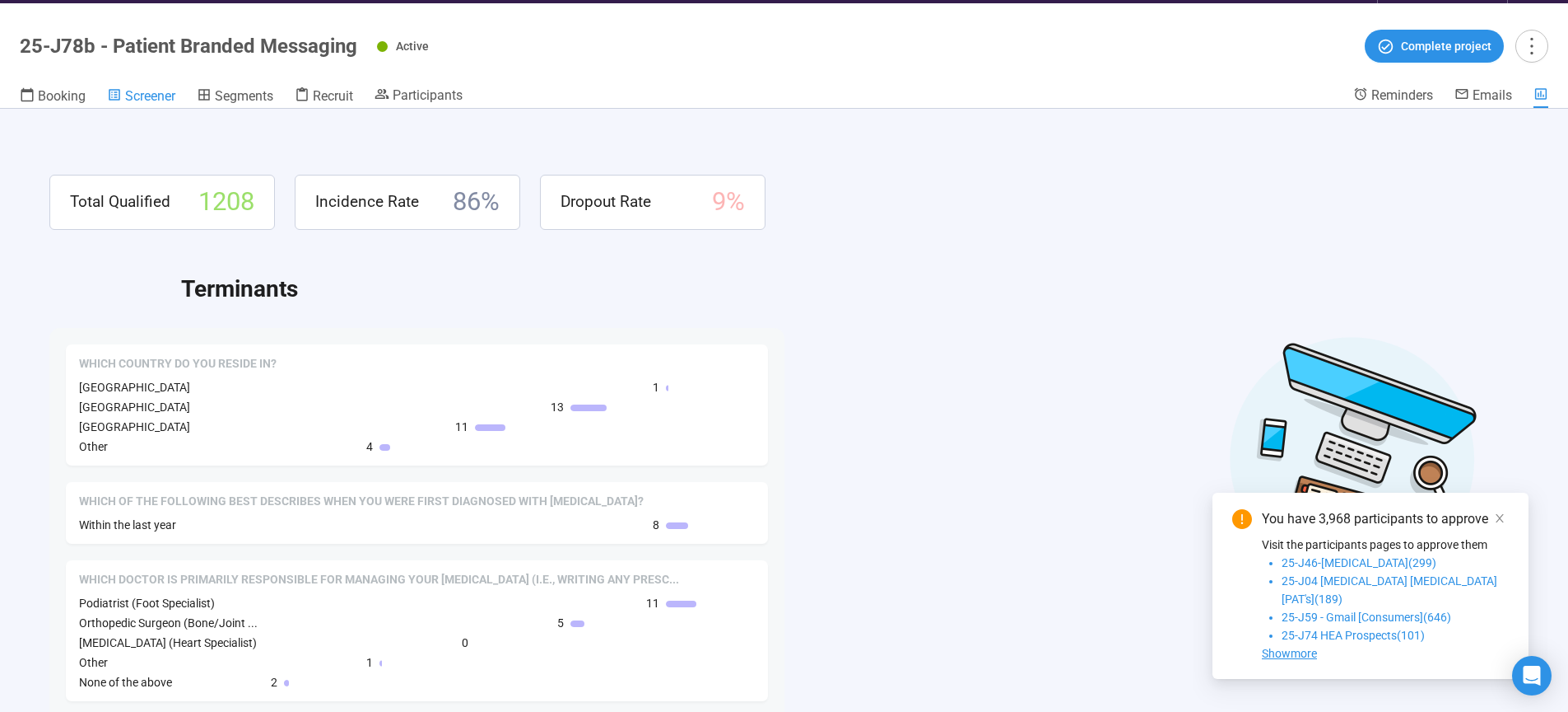
click at [133, 96] on span "Screener" at bounding box center [150, 96] width 50 height 16
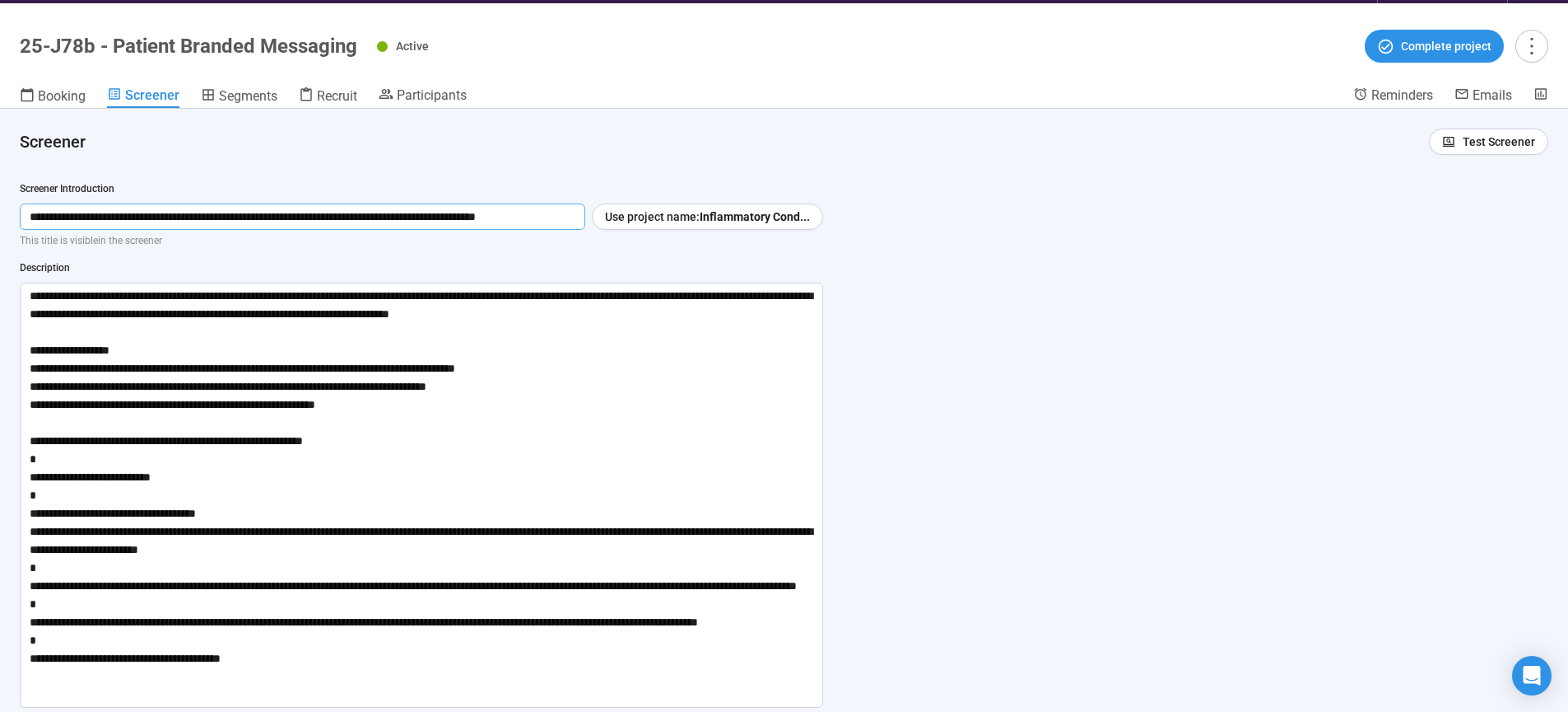
click at [325, 208] on input "**********" at bounding box center [303, 216] width 566 height 26
click at [308, 216] on input "**********" at bounding box center [303, 216] width 566 height 26
click at [299, 216] on input "**********" at bounding box center [303, 216] width 566 height 26
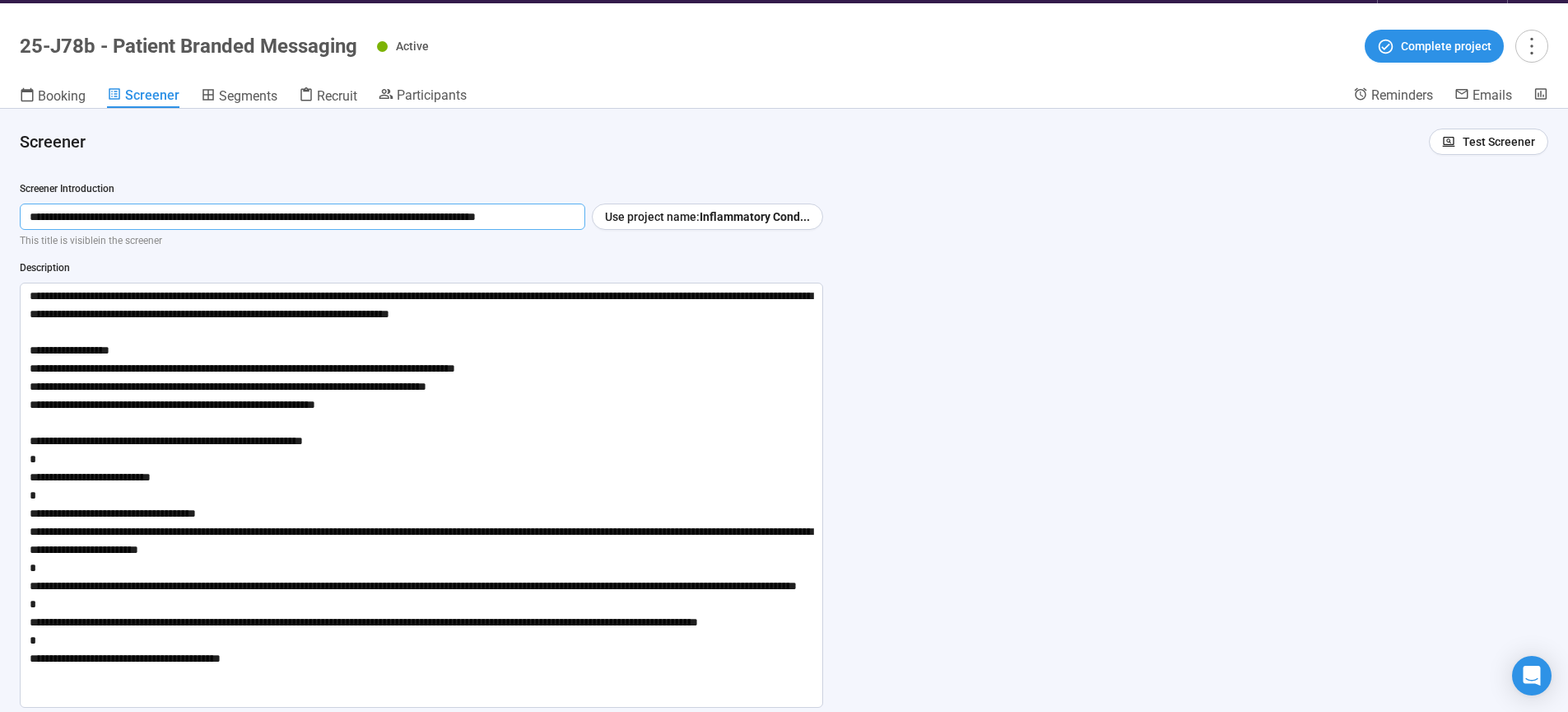
click at [299, 216] on input "**********" at bounding box center [303, 216] width 566 height 26
click at [28, 294] on textarea at bounding box center [422, 495] width 804 height 425
drag, startPoint x: 28, startPoint y: 294, endPoint x: 669, endPoint y: 776, distance: 802.0
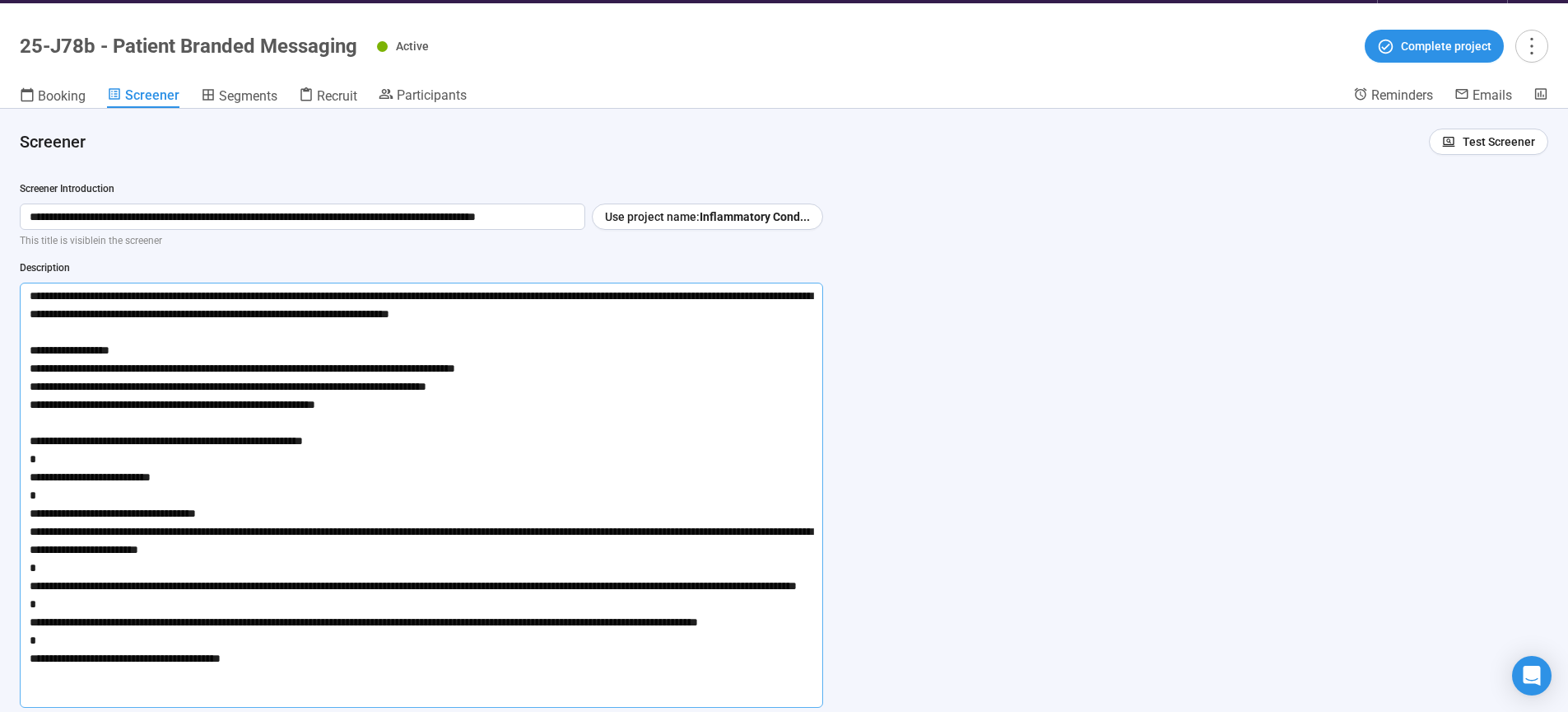
click at [669, 708] on textarea at bounding box center [422, 495] width 804 height 425
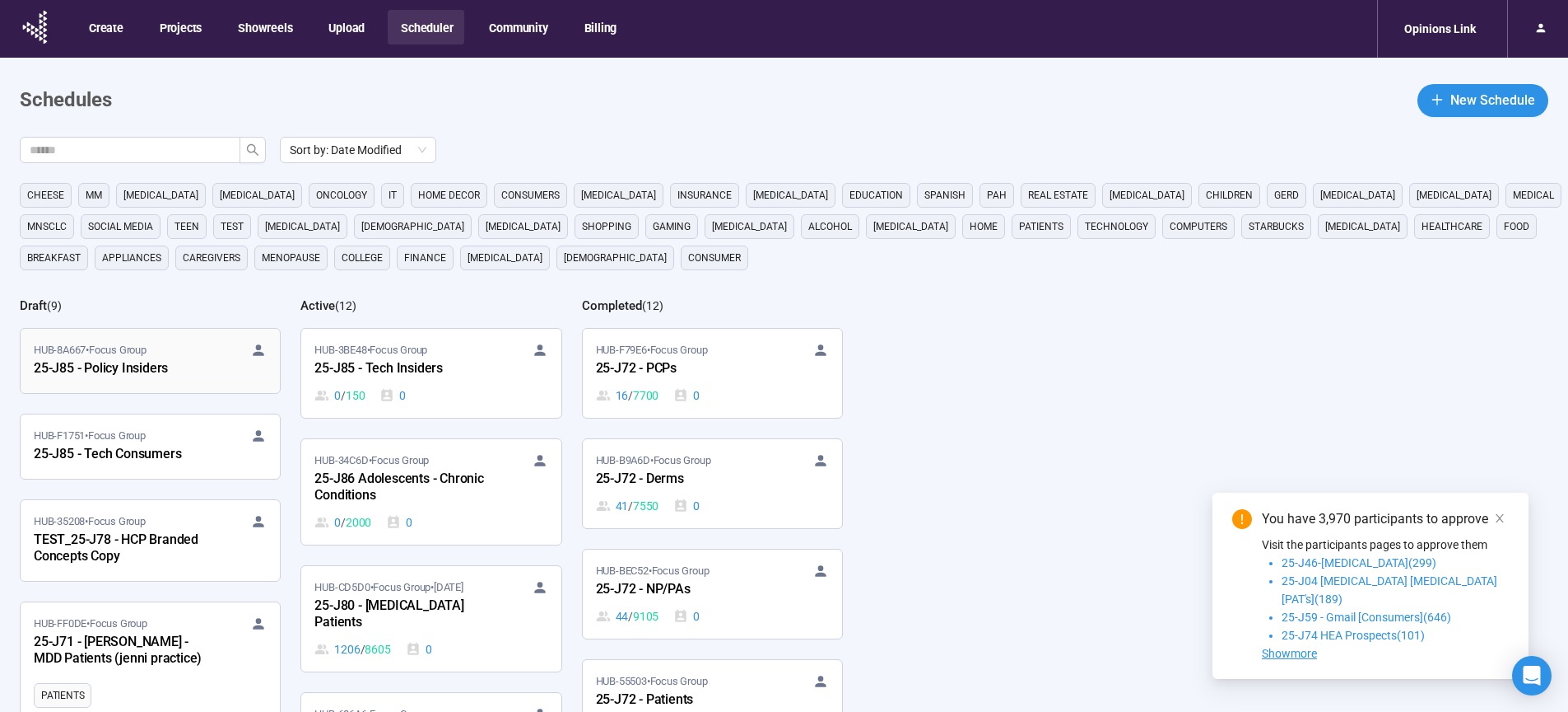
click at [147, 371] on div "25-J85 - Policy Insiders" at bounding box center [124, 369] width 181 height 22
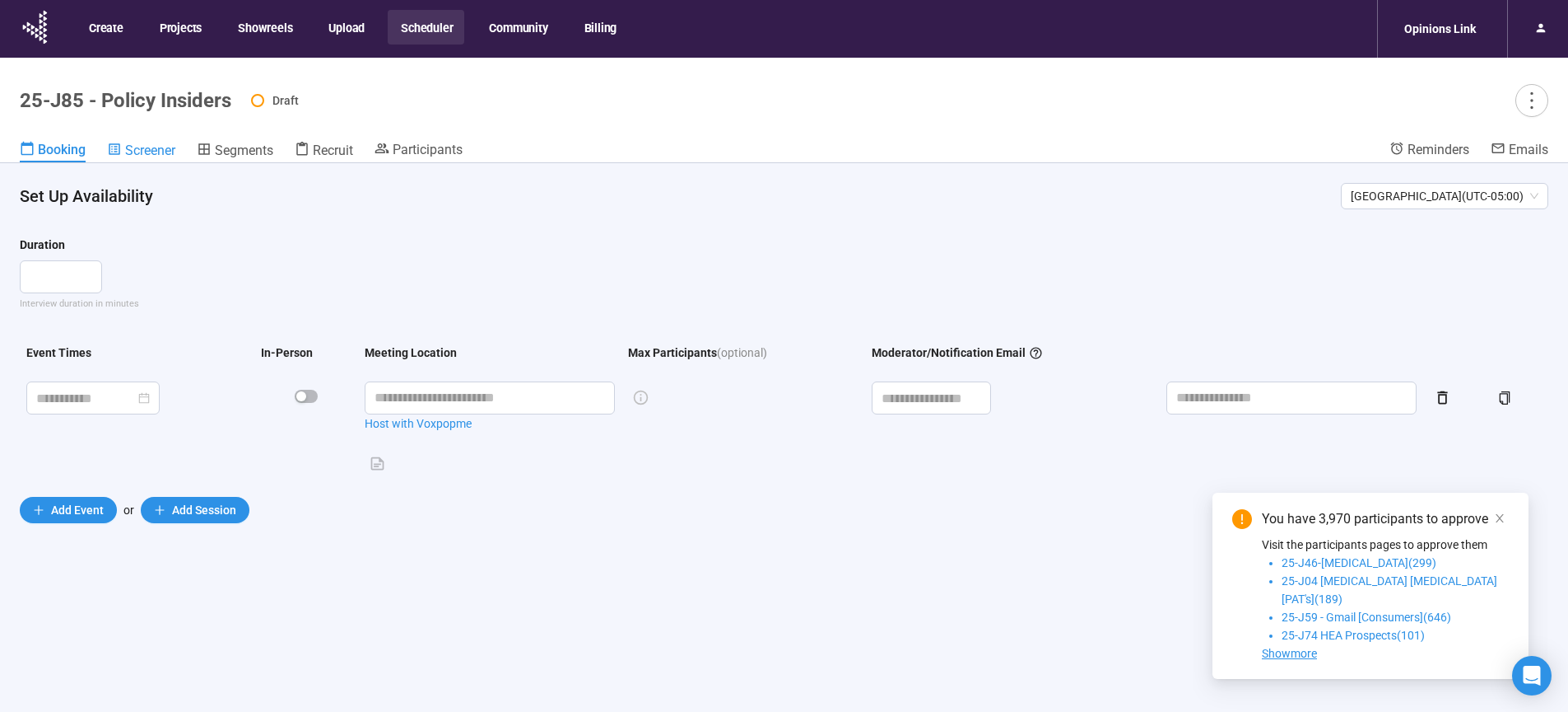
click at [145, 146] on span "Screener" at bounding box center [150, 150] width 50 height 16
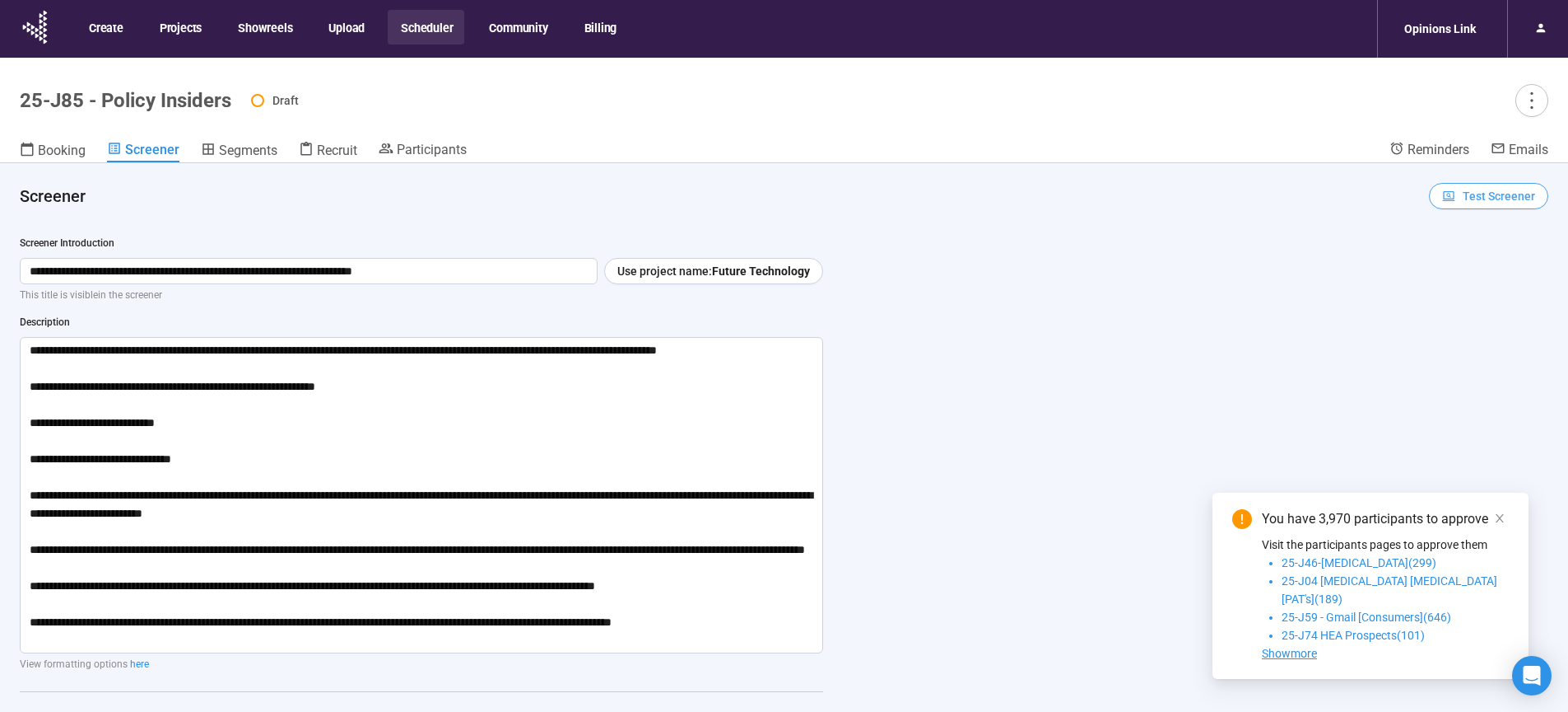
click at [1492, 195] on span "Test Screener" at bounding box center [1498, 196] width 72 height 18
click at [1484, 288] on link "Test screener" at bounding box center [1465, 282] width 68 height 13
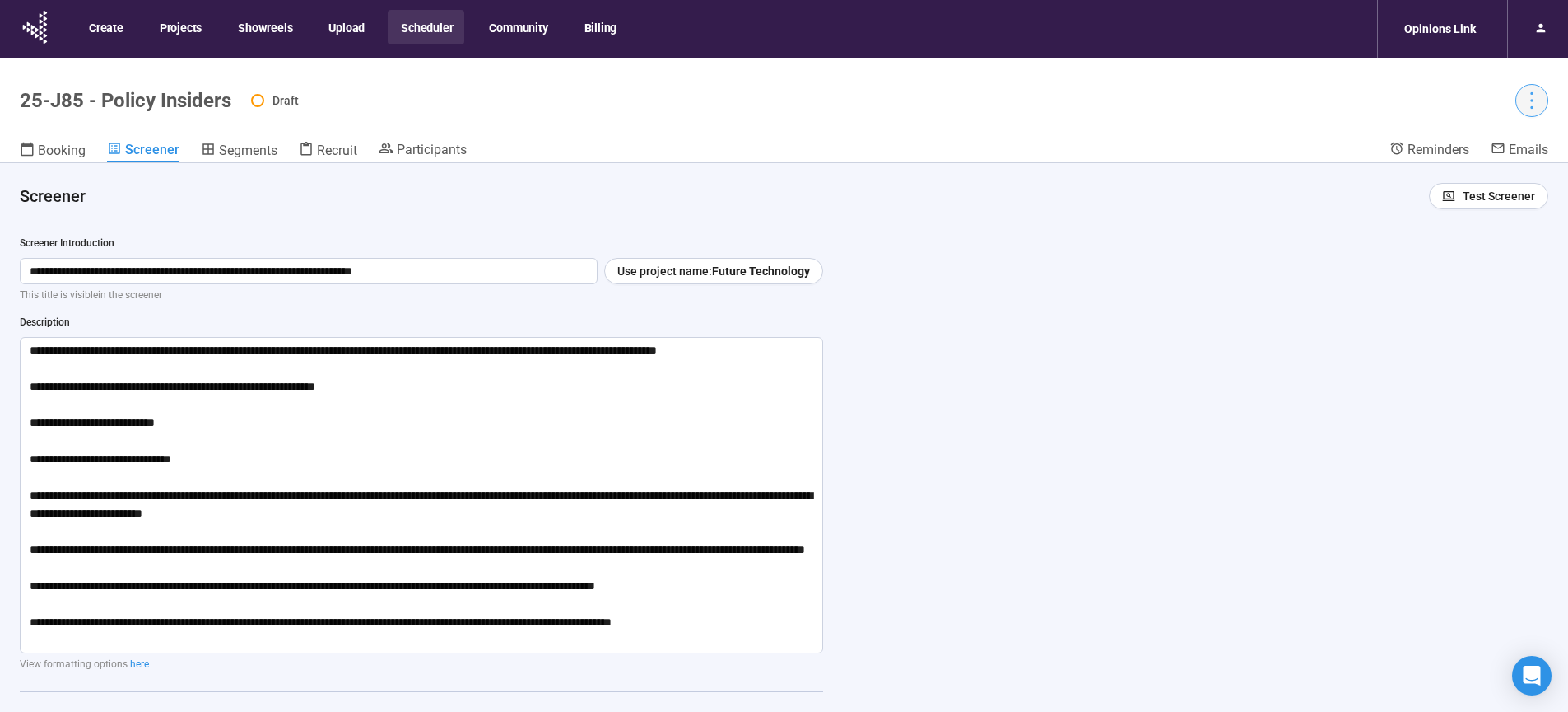
click at [1530, 100] on icon "more" at bounding box center [1531, 100] width 23 height 23
click at [1498, 168] on span "Set active" at bounding box center [1488, 164] width 52 height 13
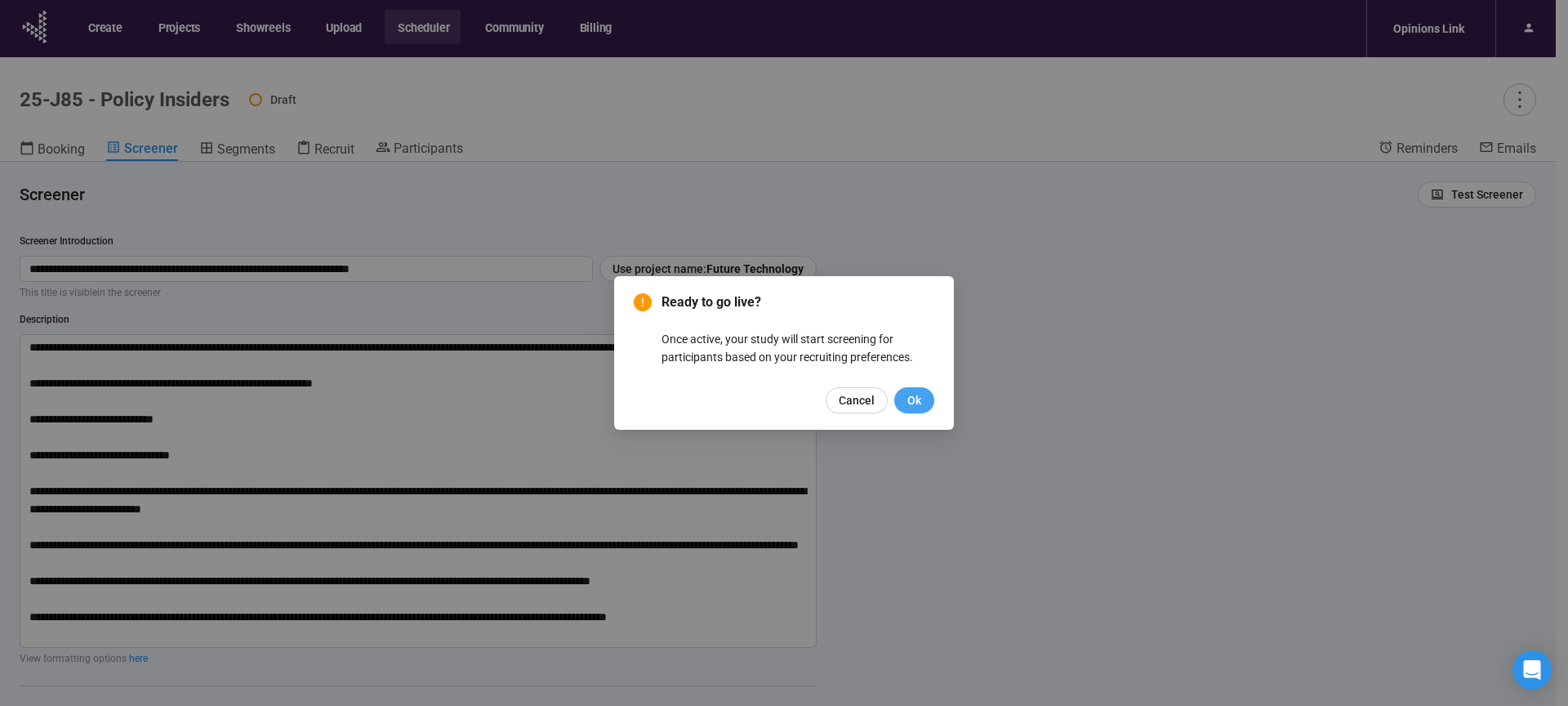
click at [919, 401] on span "Ok" at bounding box center [914, 400] width 14 height 18
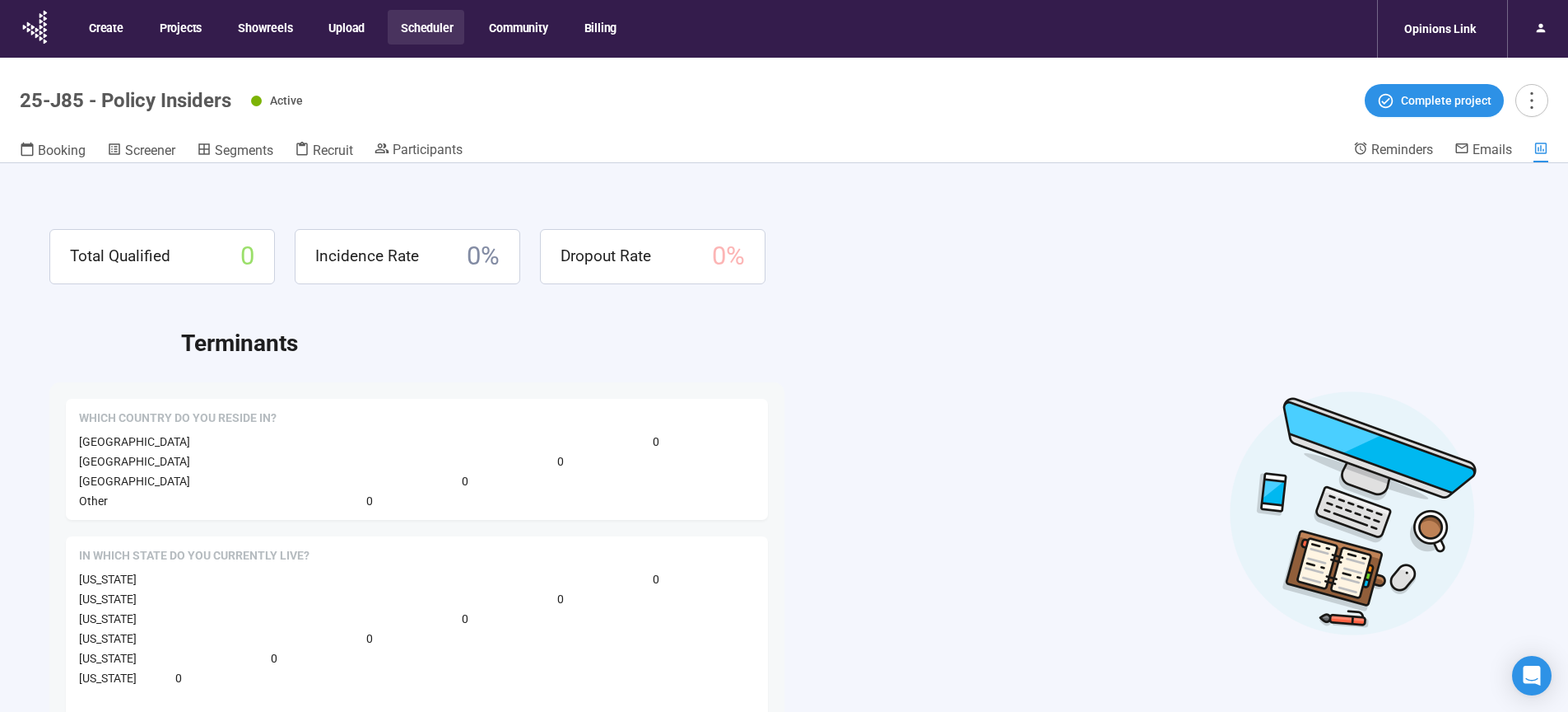
click at [1007, 117] on header "25-J85 - Policy Insiders Active Complete project Booking Screener Segments Recr…" at bounding box center [784, 111] width 1568 height 106
click at [143, 149] on span "Screener" at bounding box center [150, 150] width 50 height 16
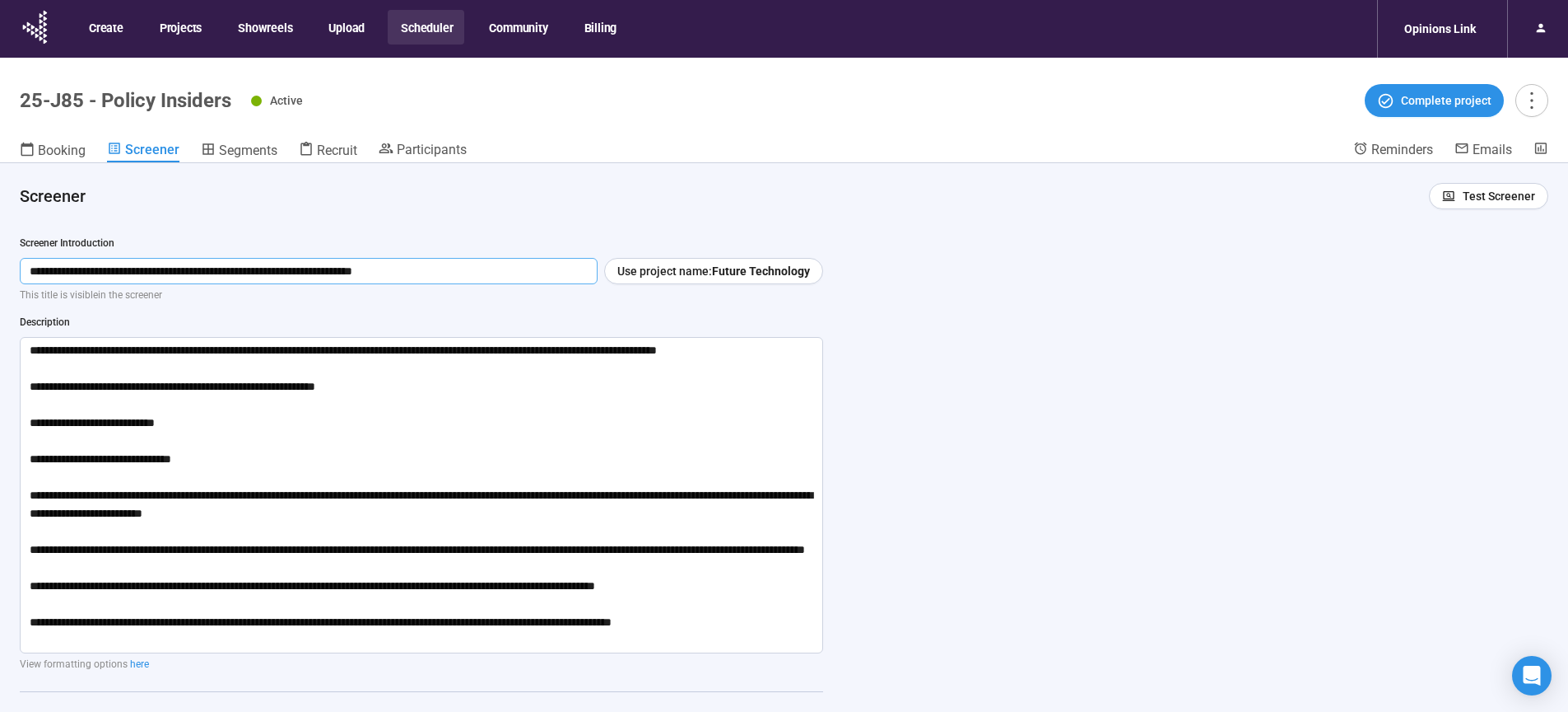
click at [497, 276] on input "**********" at bounding box center [308, 270] width 577 height 26
drag, startPoint x: 470, startPoint y: 276, endPoint x: -3, endPoint y: 268, distance: 473.1
click at [20, 268] on input "**********" at bounding box center [308, 270] width 577 height 26
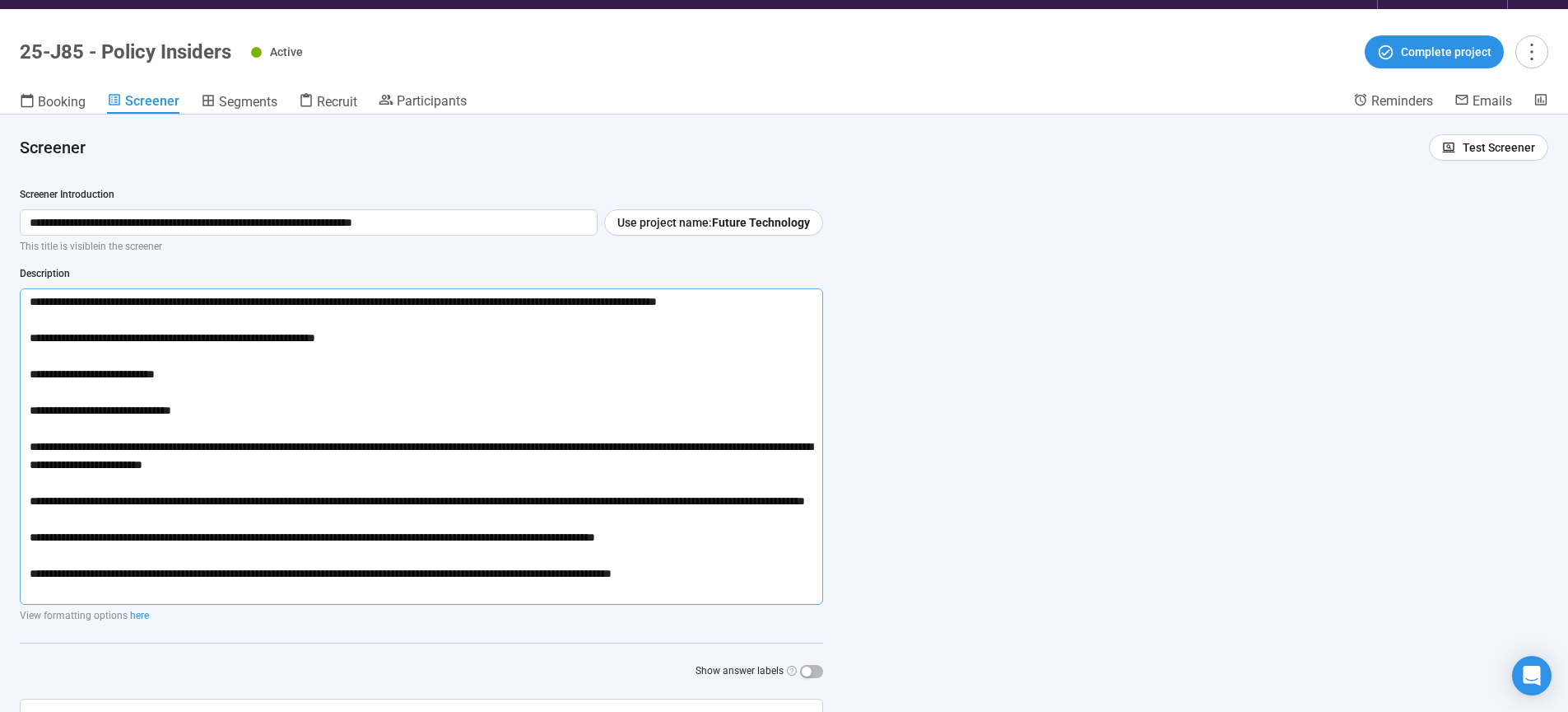
drag, startPoint x: 27, startPoint y: 349, endPoint x: 883, endPoint y: 676, distance: 916.3
click at [823, 605] on textarea "**********" at bounding box center [422, 446] width 804 height 316
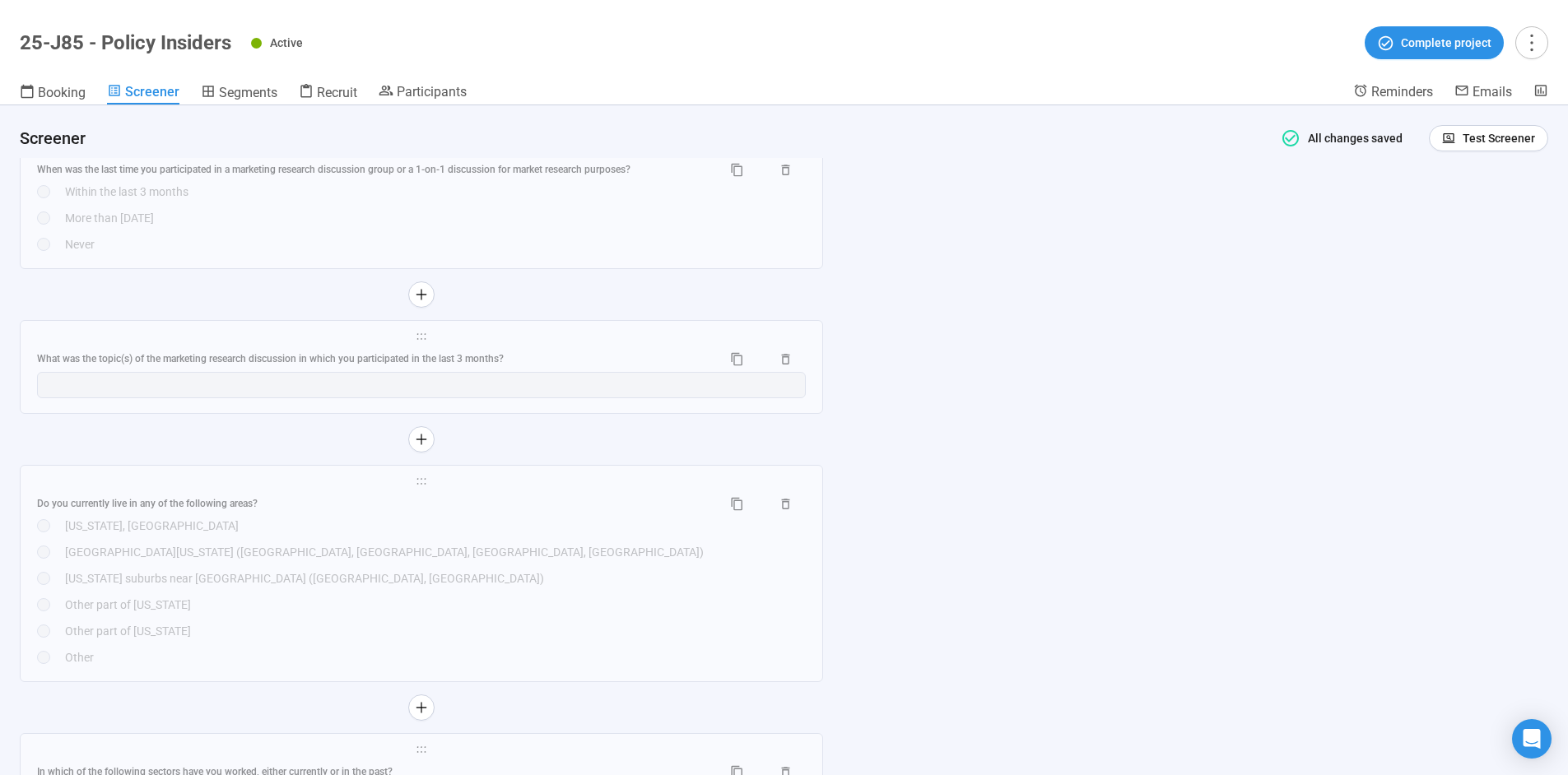
scroll to position [3640, 0]
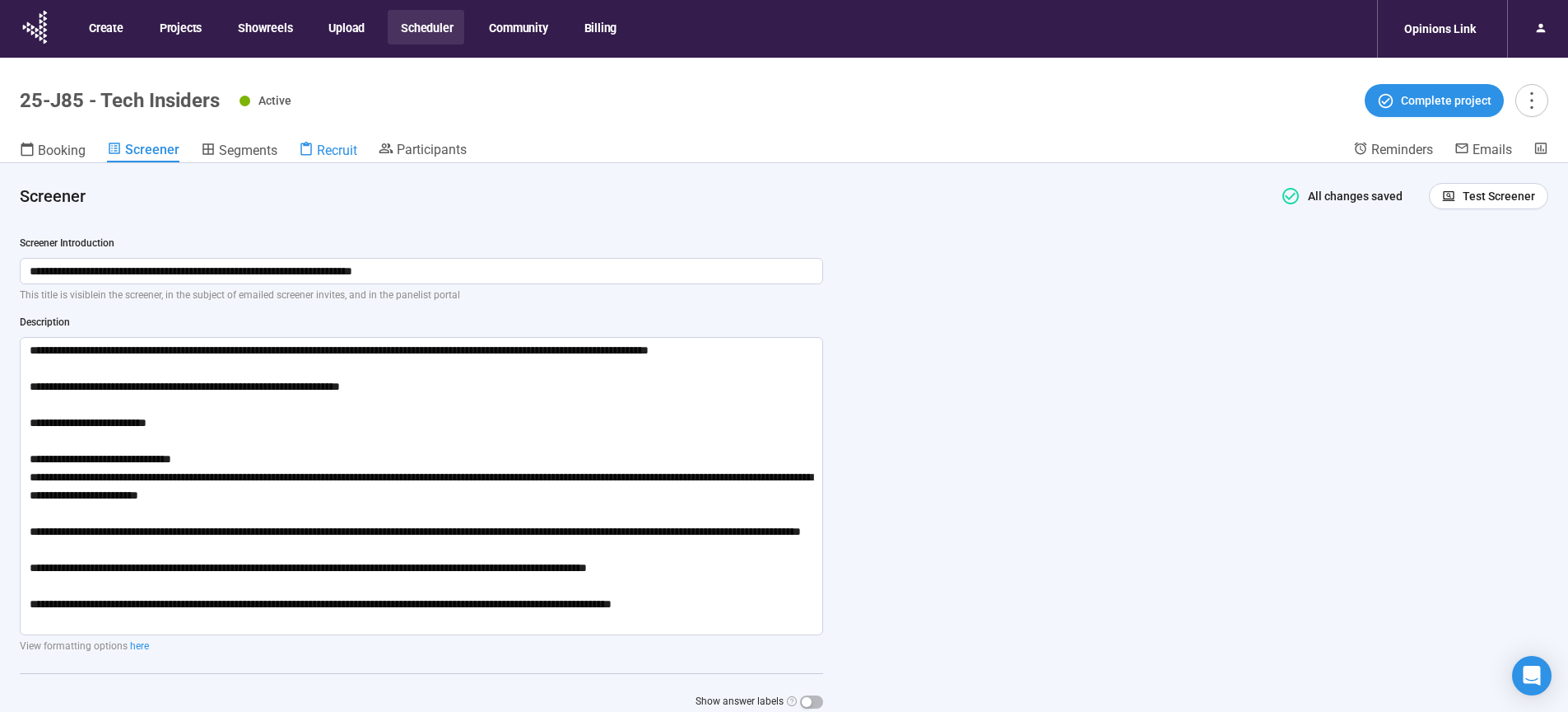
drag, startPoint x: 332, startPoint y: 151, endPoint x: 1082, endPoint y: 0, distance: 765.0
click at [332, 151] on span "Recruit" at bounding box center [337, 150] width 40 height 16
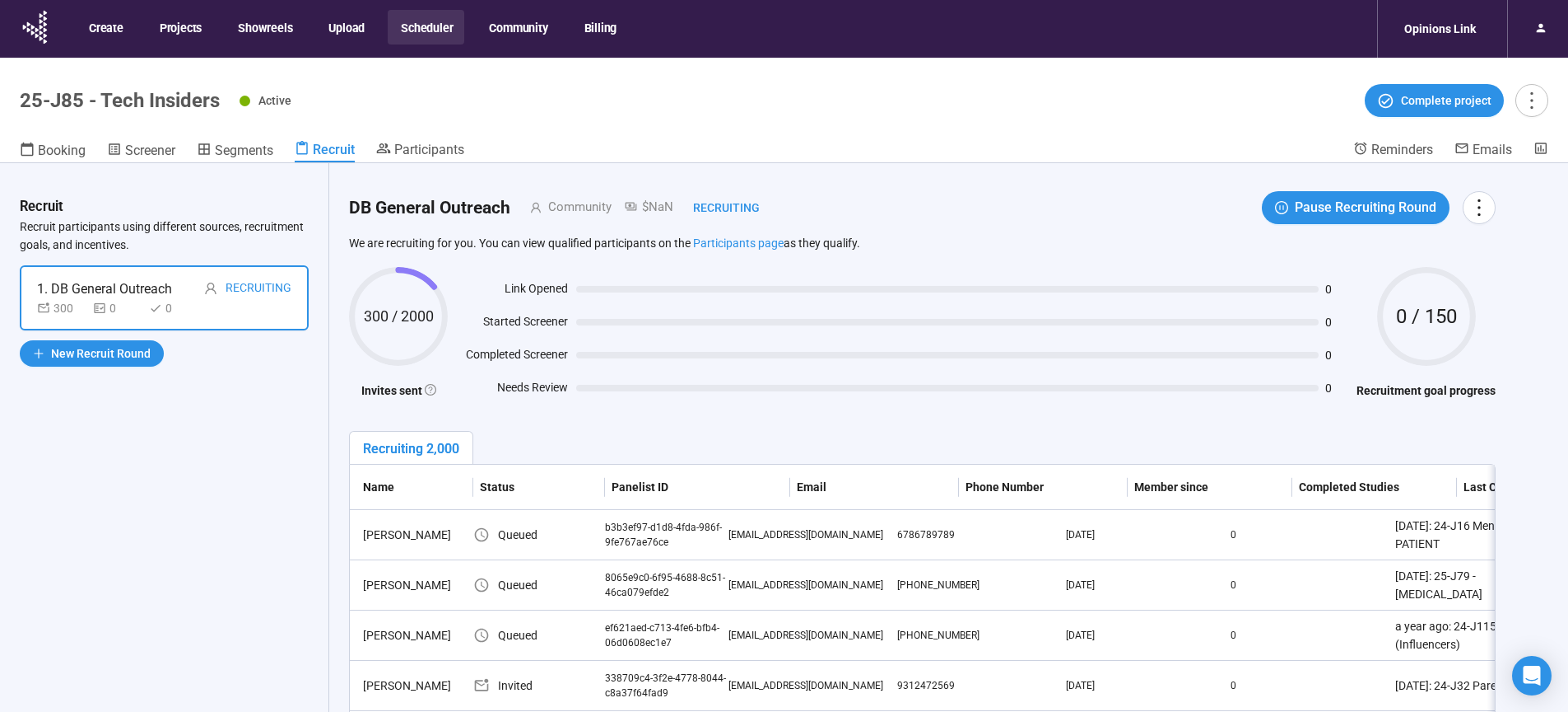
click at [412, 24] on button "Scheduler" at bounding box center [426, 27] width 76 height 34
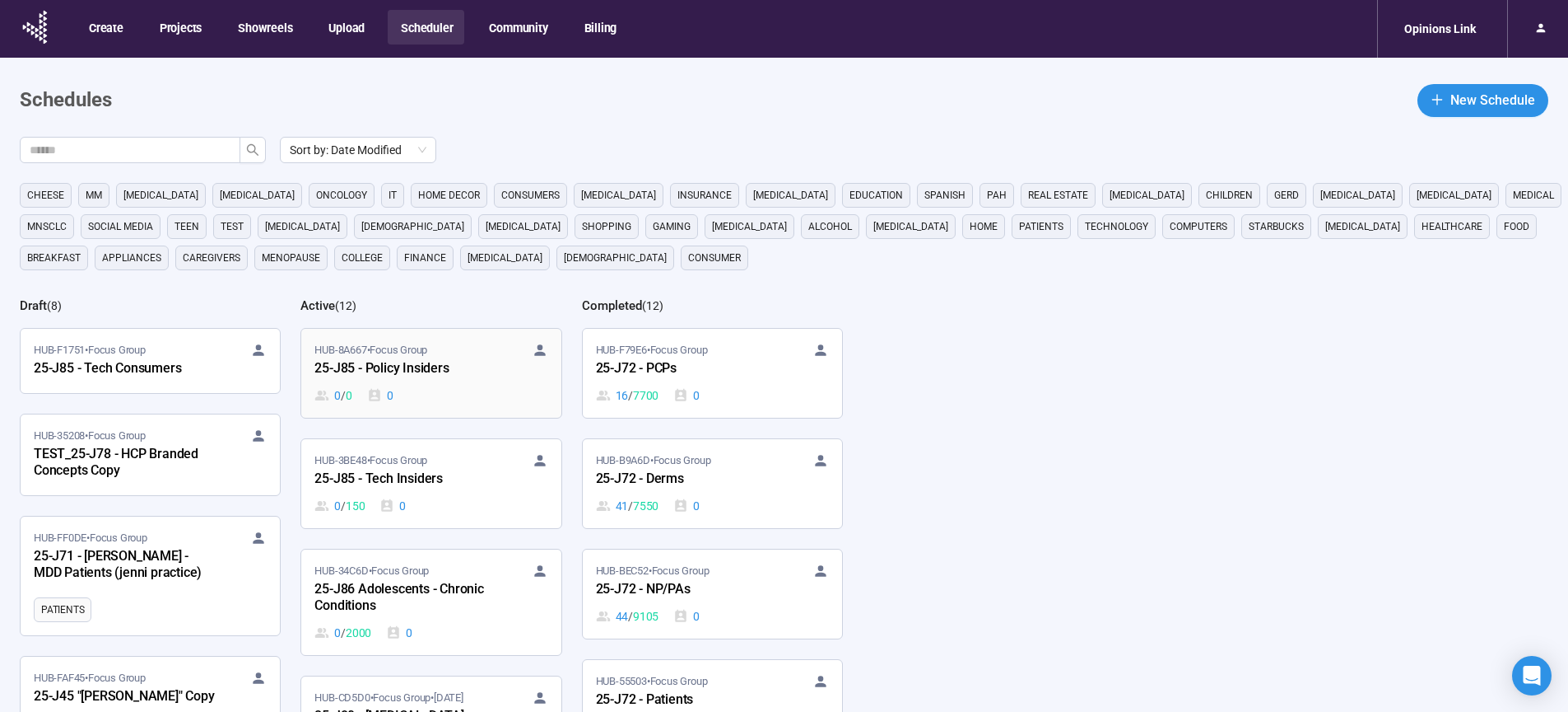
click at [388, 369] on div "25-J85 - Policy Insiders" at bounding box center [405, 369] width 181 height 22
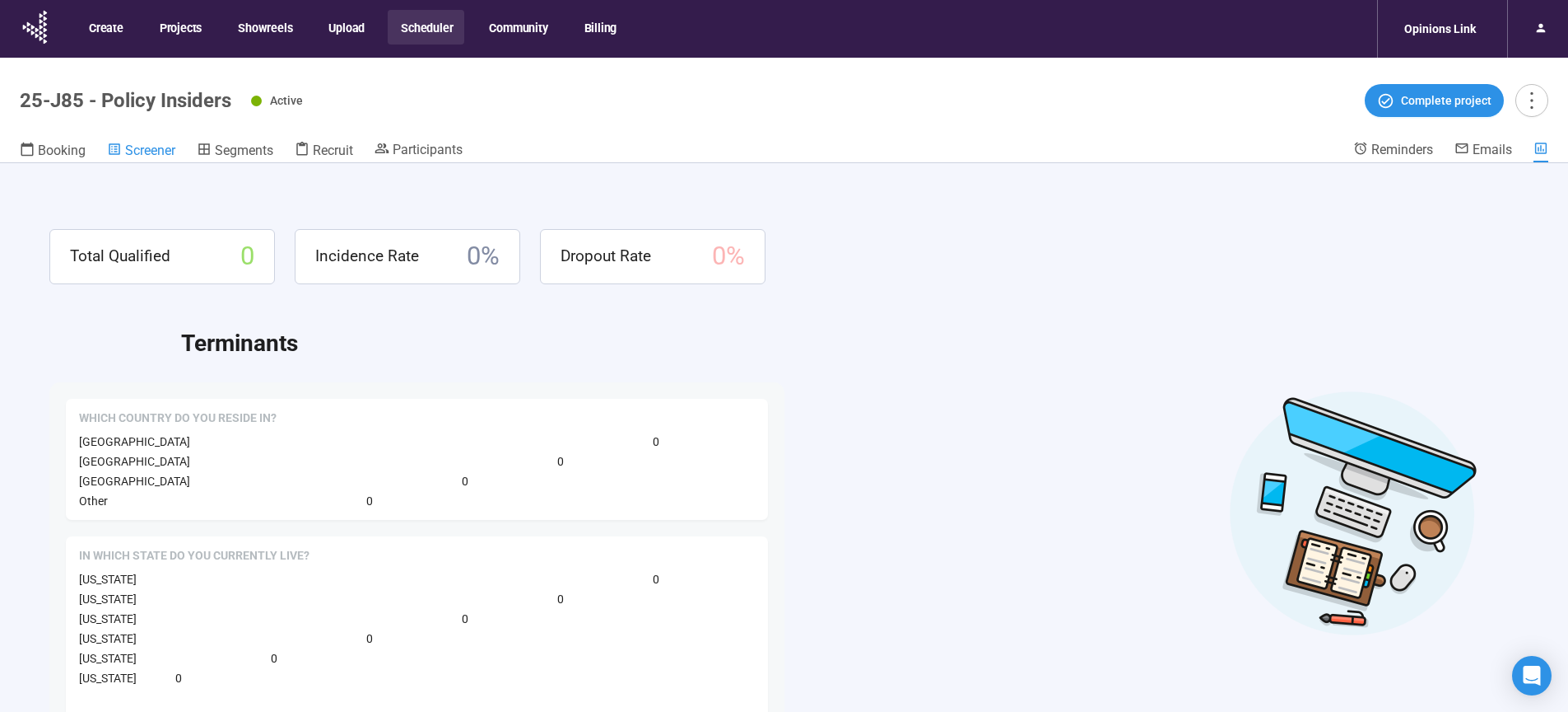
click at [138, 154] on span "Screener" at bounding box center [150, 150] width 50 height 16
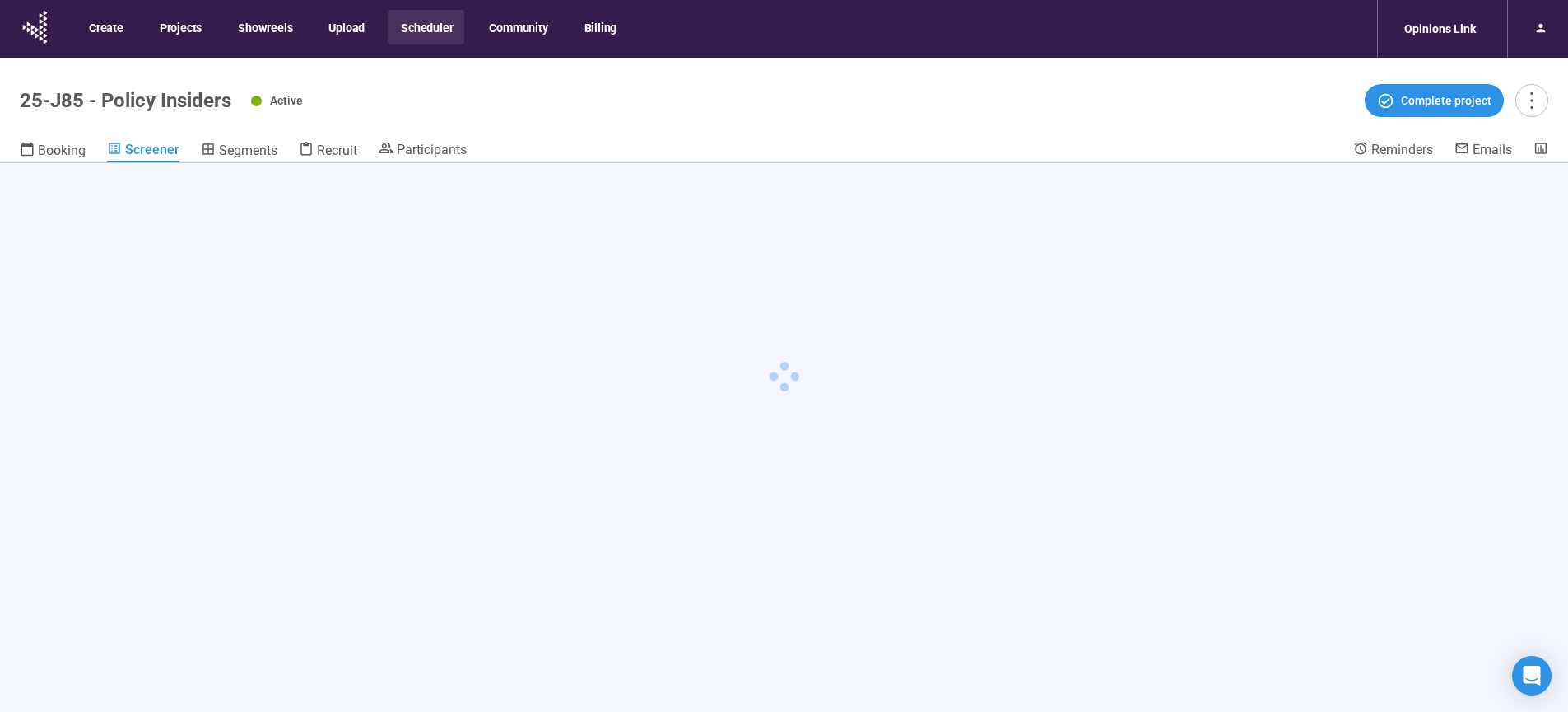
click at [312, 150] on icon at bounding box center [307, 149] width 15 height 15
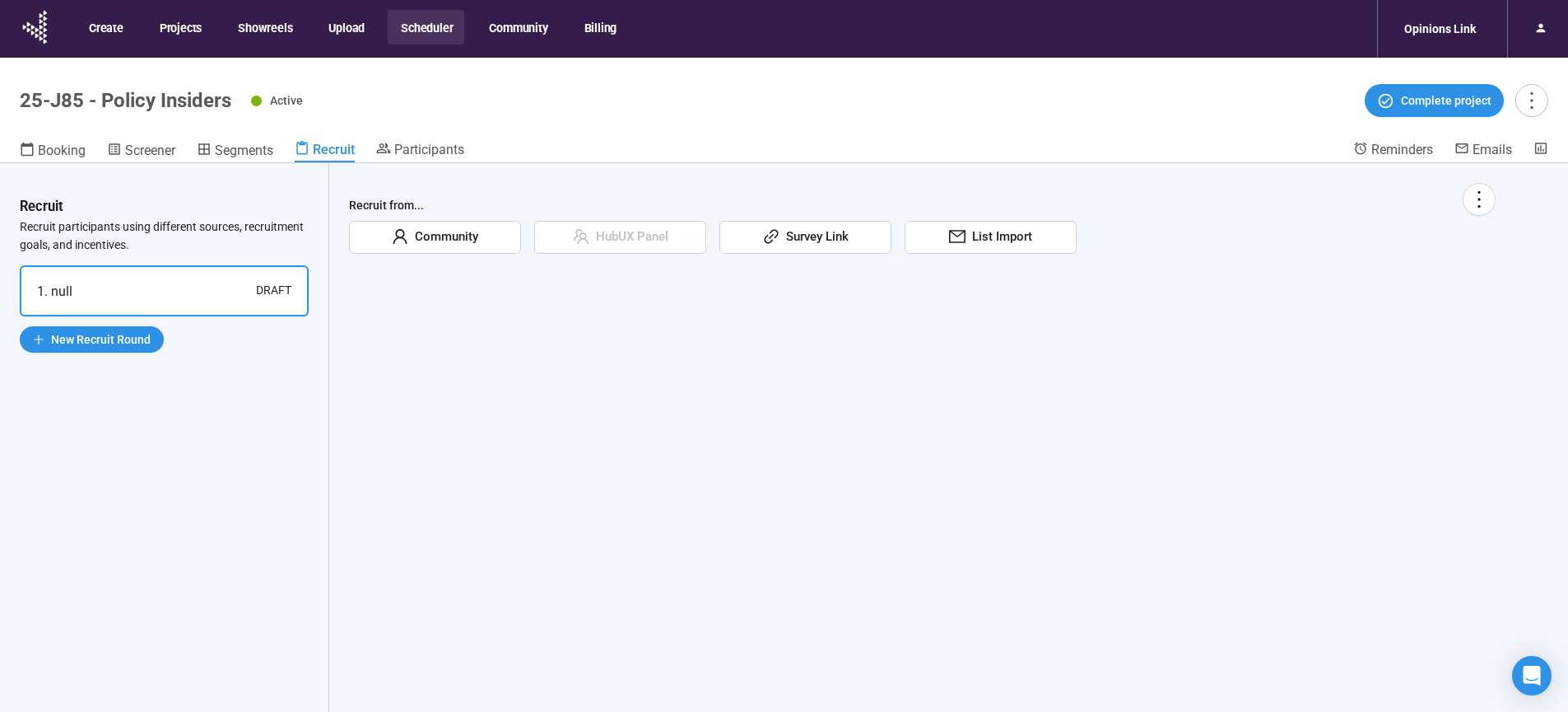
click at [339, 154] on span "Recruit" at bounding box center [334, 149] width 42 height 16
click at [422, 241] on span "Community" at bounding box center [442, 237] width 70 height 20
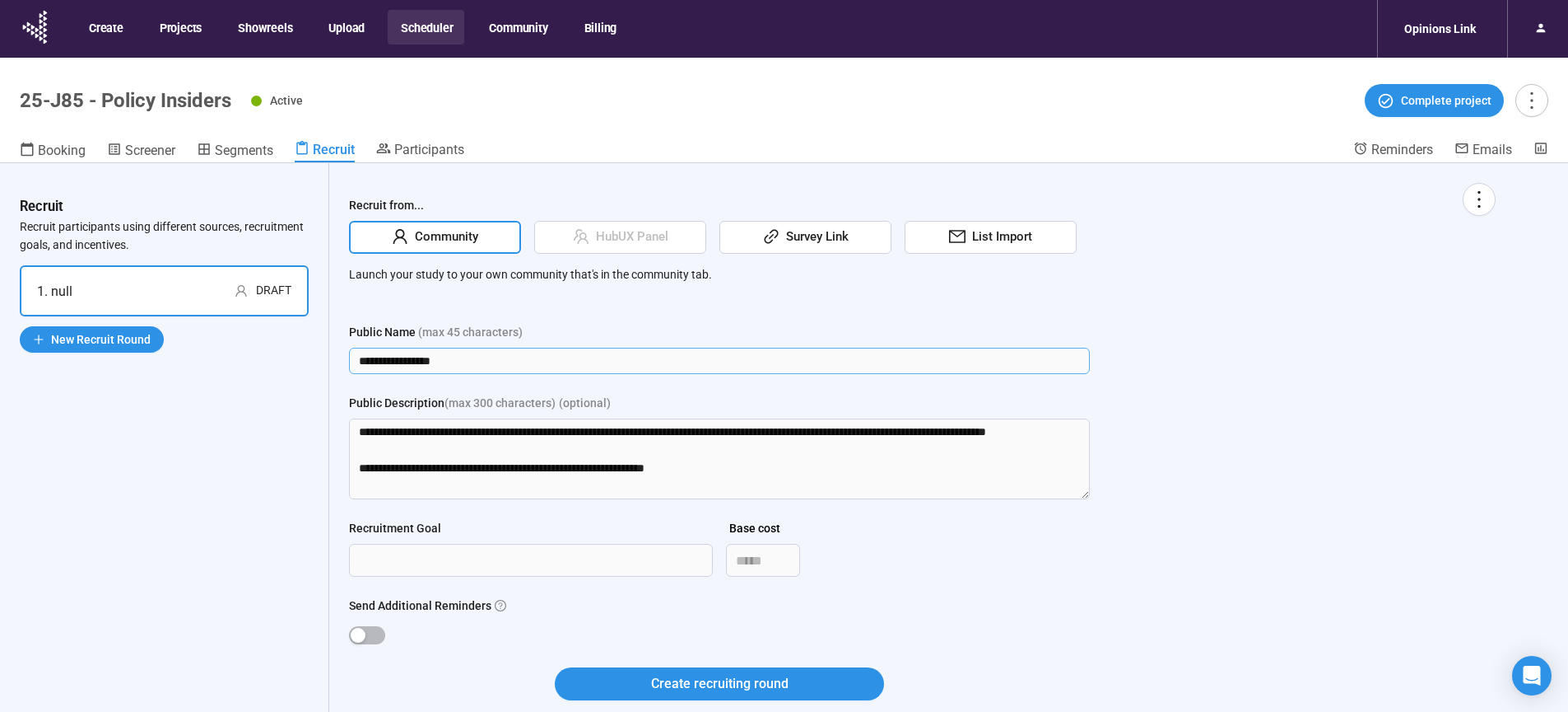
click at [460, 359] on input "**********" at bounding box center [719, 360] width 741 height 26
drag, startPoint x: 439, startPoint y: 361, endPoint x: 244, endPoint y: 356, distance: 195.1
click at [349, 356] on input "**********" at bounding box center [719, 360] width 741 height 26
type input "**********"
click at [555, 668] on button "Create recruiting round" at bounding box center [719, 683] width 329 height 33
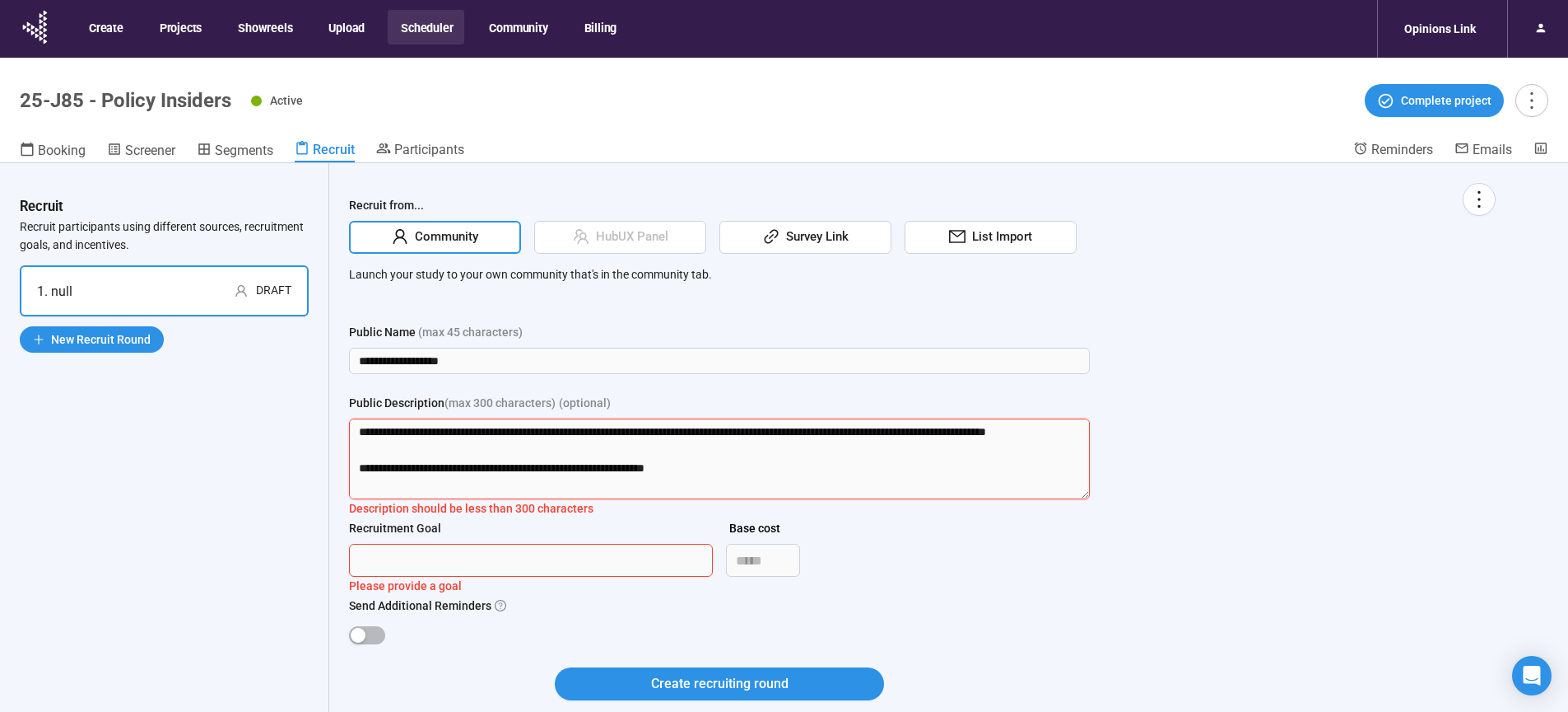
click at [426, 440] on textarea "**********" at bounding box center [719, 459] width 741 height 81
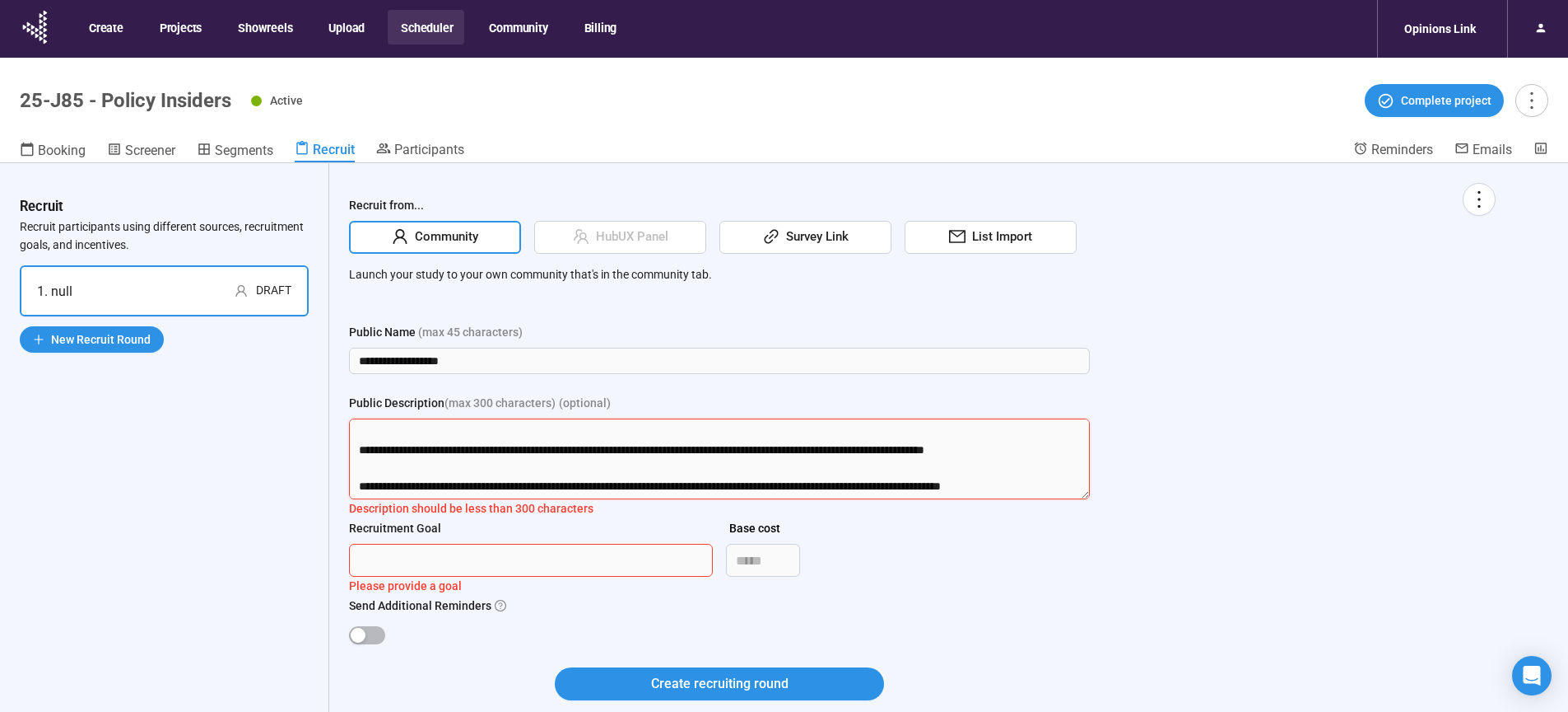
drag, startPoint x: 356, startPoint y: 429, endPoint x: 1188, endPoint y: 633, distance: 856.6
click at [1089, 499] on textarea "**********" at bounding box center [719, 459] width 741 height 81
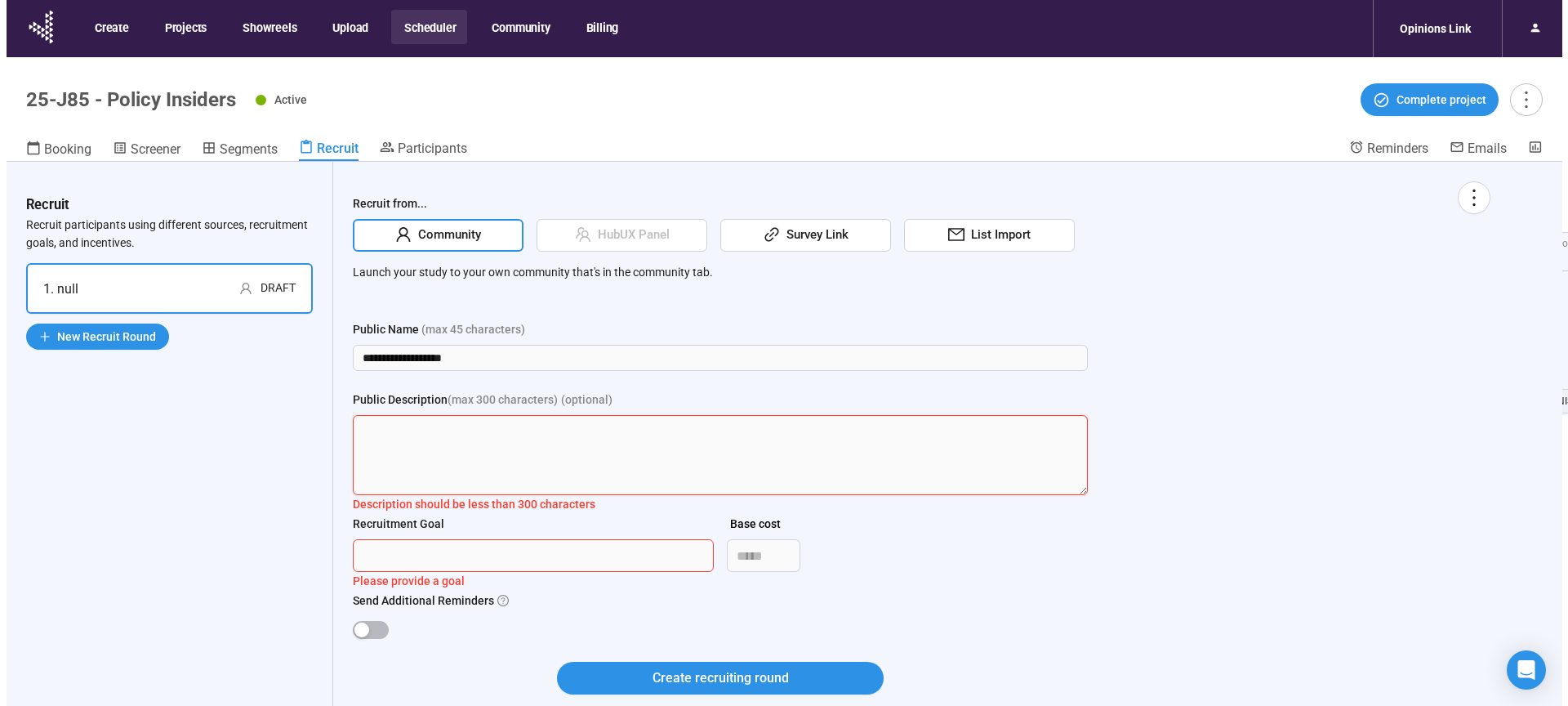
scroll to position [0, 0]
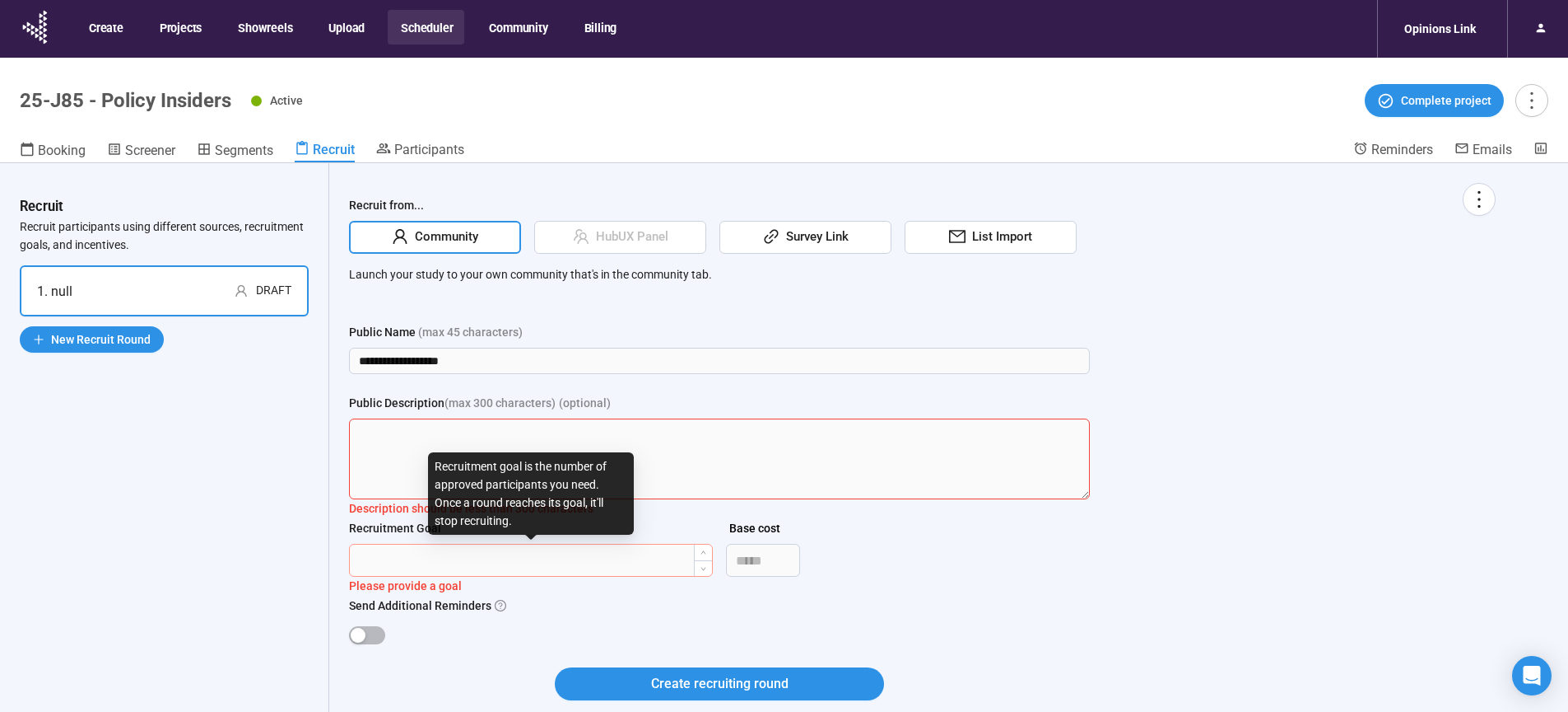
click at [440, 571] on input "Recruitment Goal" at bounding box center [530, 559] width 362 height 31
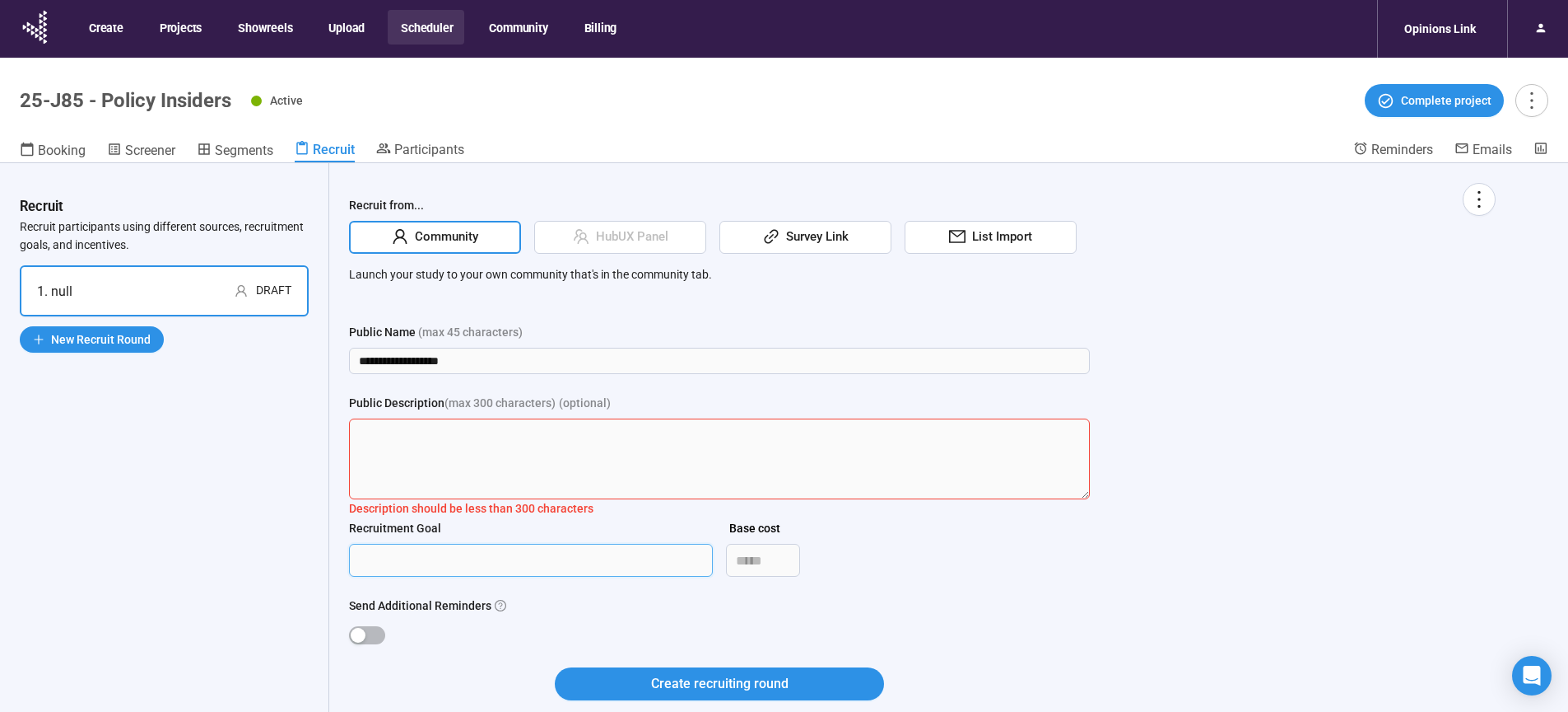
type input "***"
click at [1286, 407] on div "**********" at bounding box center [922, 451] width 1146 height 537
click at [360, 630] on div "button" at bounding box center [358, 635] width 15 height 15
click at [685, 678] on span "Create recruiting round" at bounding box center [720, 683] width 137 height 21
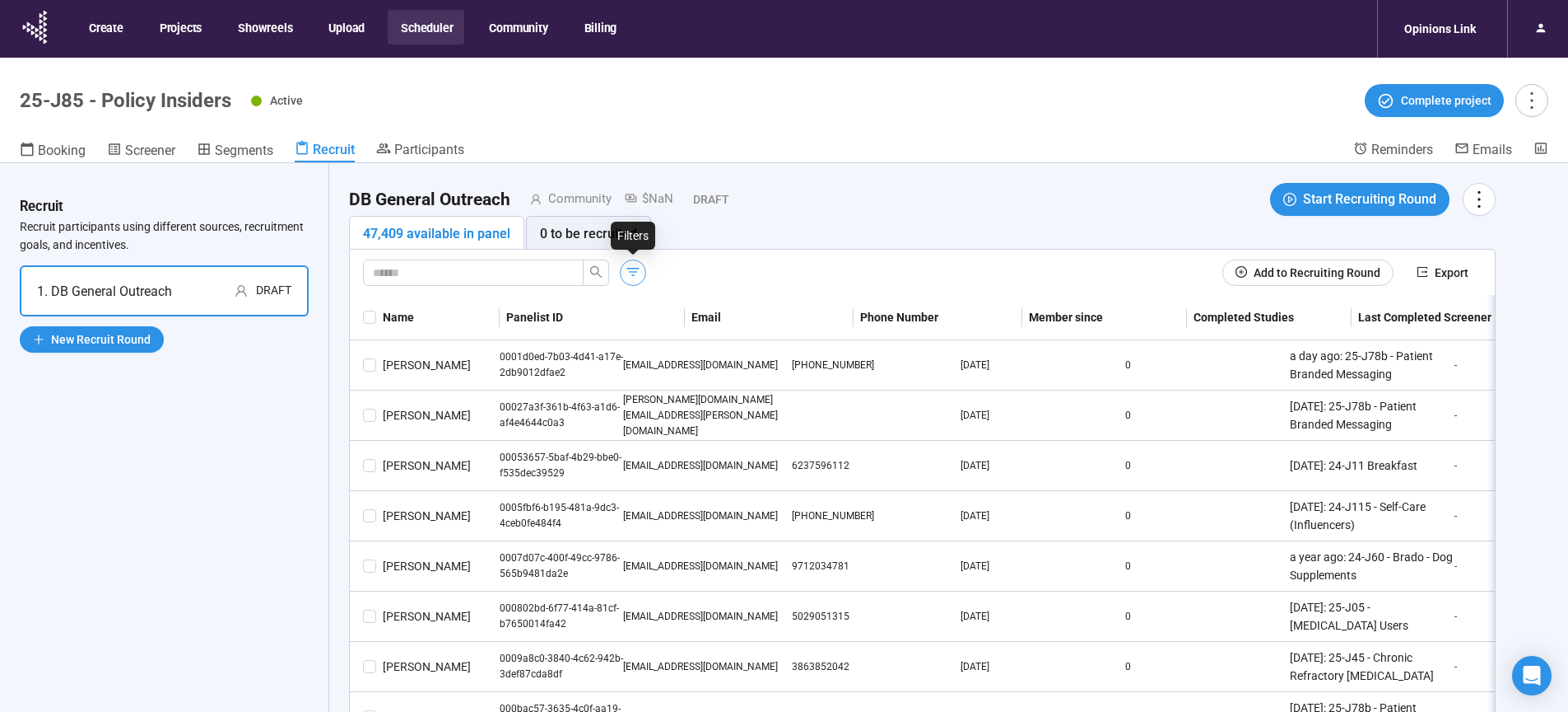
click at [631, 273] on icon "button" at bounding box center [633, 272] width 17 height 17
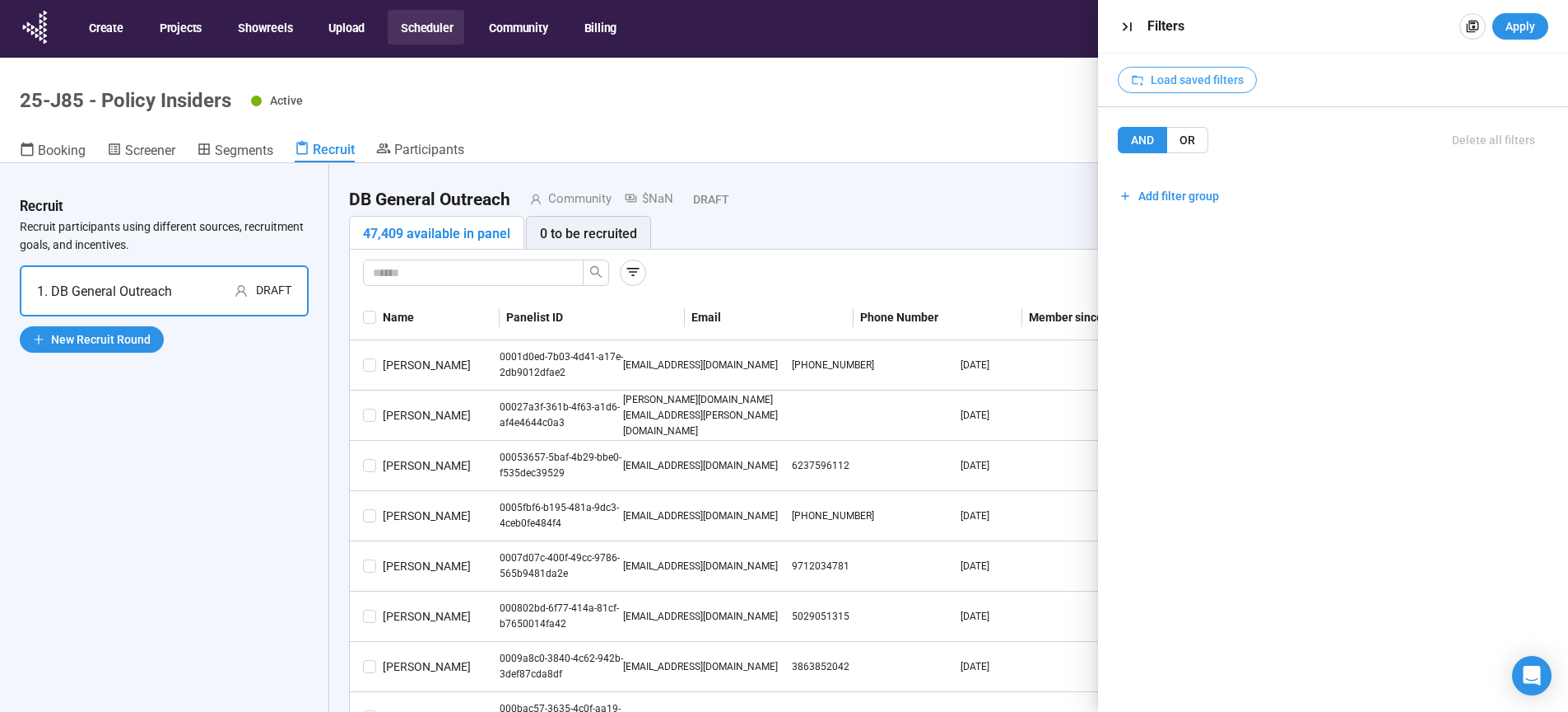
click at [1178, 77] on span "Load saved filters" at bounding box center [1197, 80] width 93 height 18
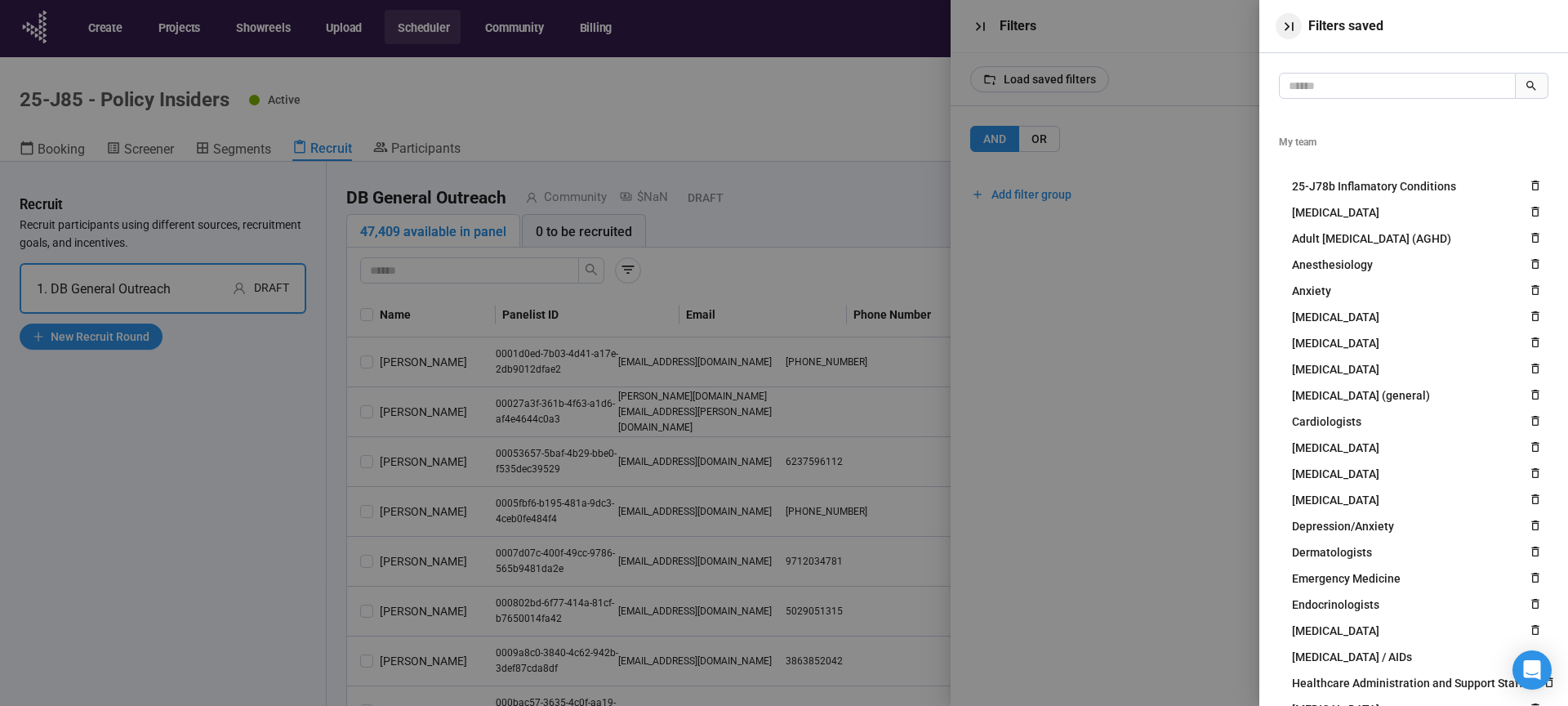
click at [1285, 25] on icon "button" at bounding box center [1289, 27] width 17 height 17
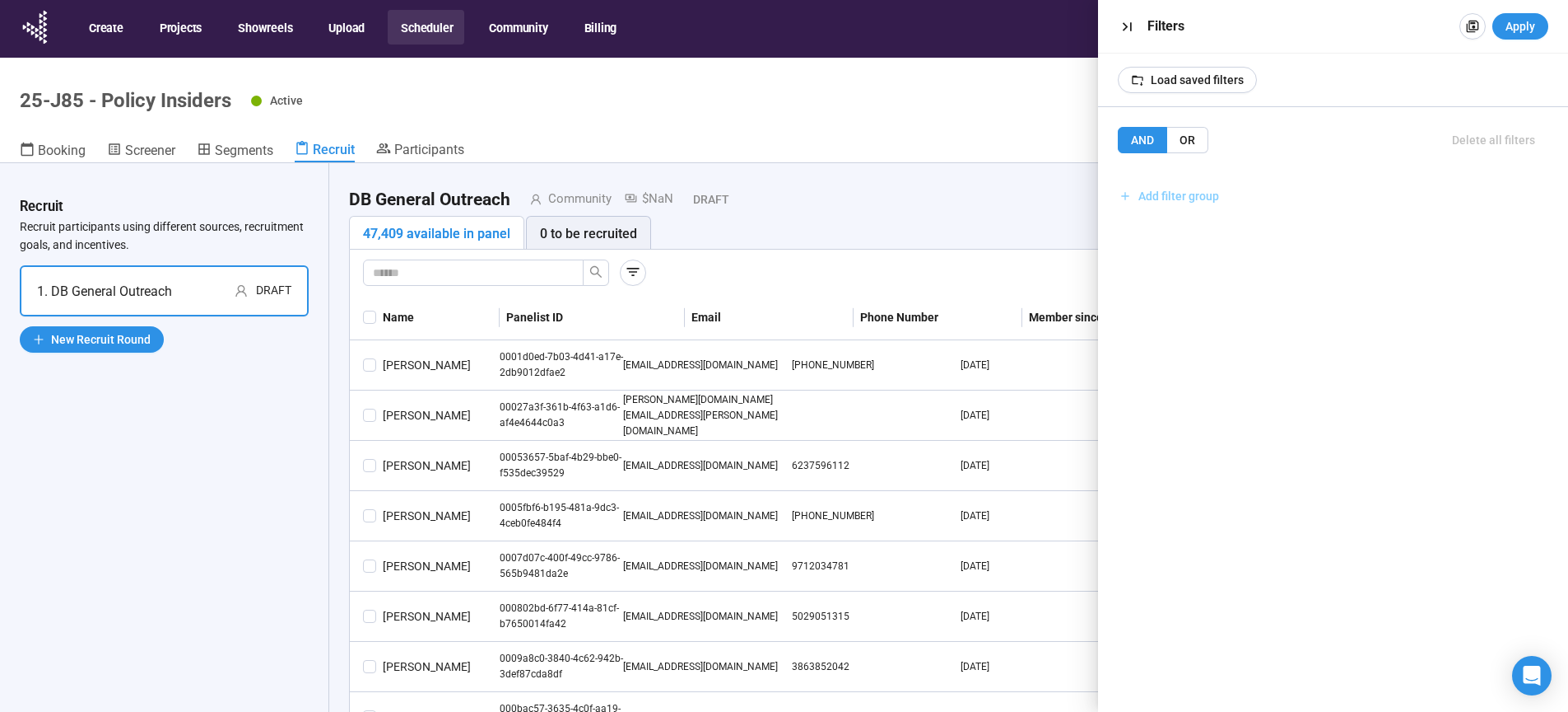
click at [1176, 195] on span "Add filter group" at bounding box center [1178, 196] width 80 height 18
click at [1180, 233] on span "Add filter" at bounding box center [1172, 232] width 48 height 18
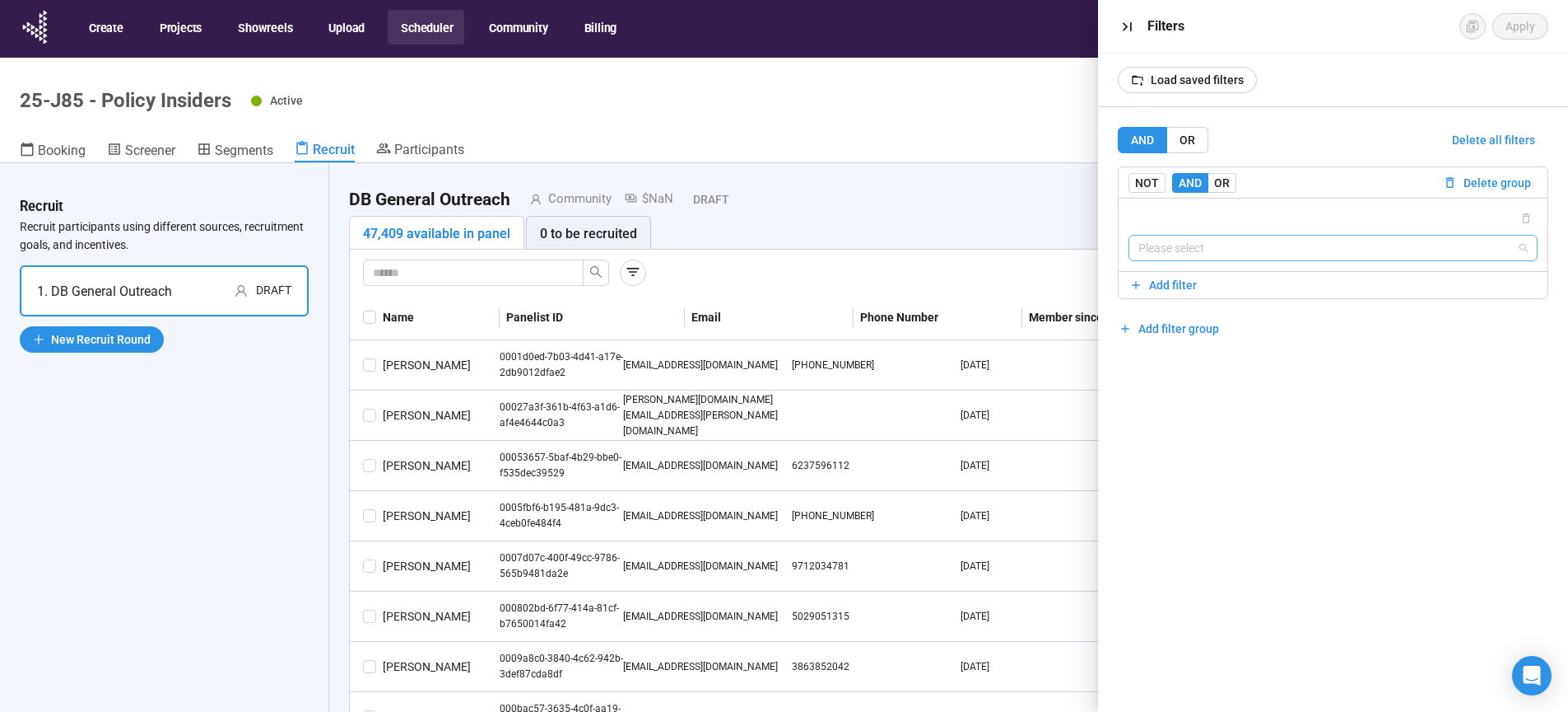
click at [1190, 248] on input "search" at bounding box center [1333, 247] width 391 height 24
type input "****"
click at [1255, 489] on div "AND OR Delete all filters NOT AND OR Delete group Please select {"type":"STUDY"…" at bounding box center [1333, 409] width 471 height 605
click at [1126, 24] on icon "button" at bounding box center [1127, 27] width 9 height 9
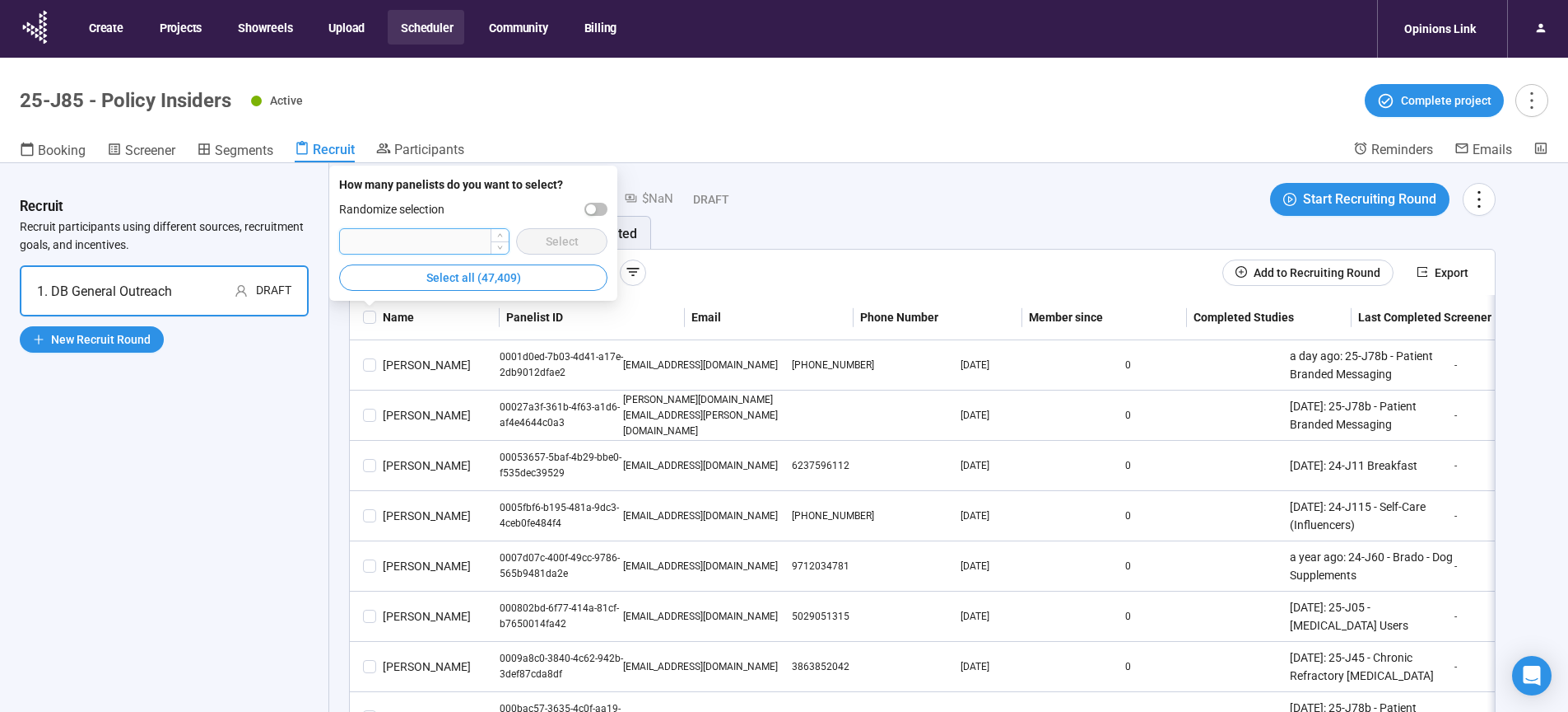
click at [411, 239] on input "number" at bounding box center [424, 241] width 168 height 24
type input "****"
click at [597, 210] on span "button" at bounding box center [596, 210] width 23 height 13
click at [571, 239] on span "Select" at bounding box center [561, 242] width 33 height 18
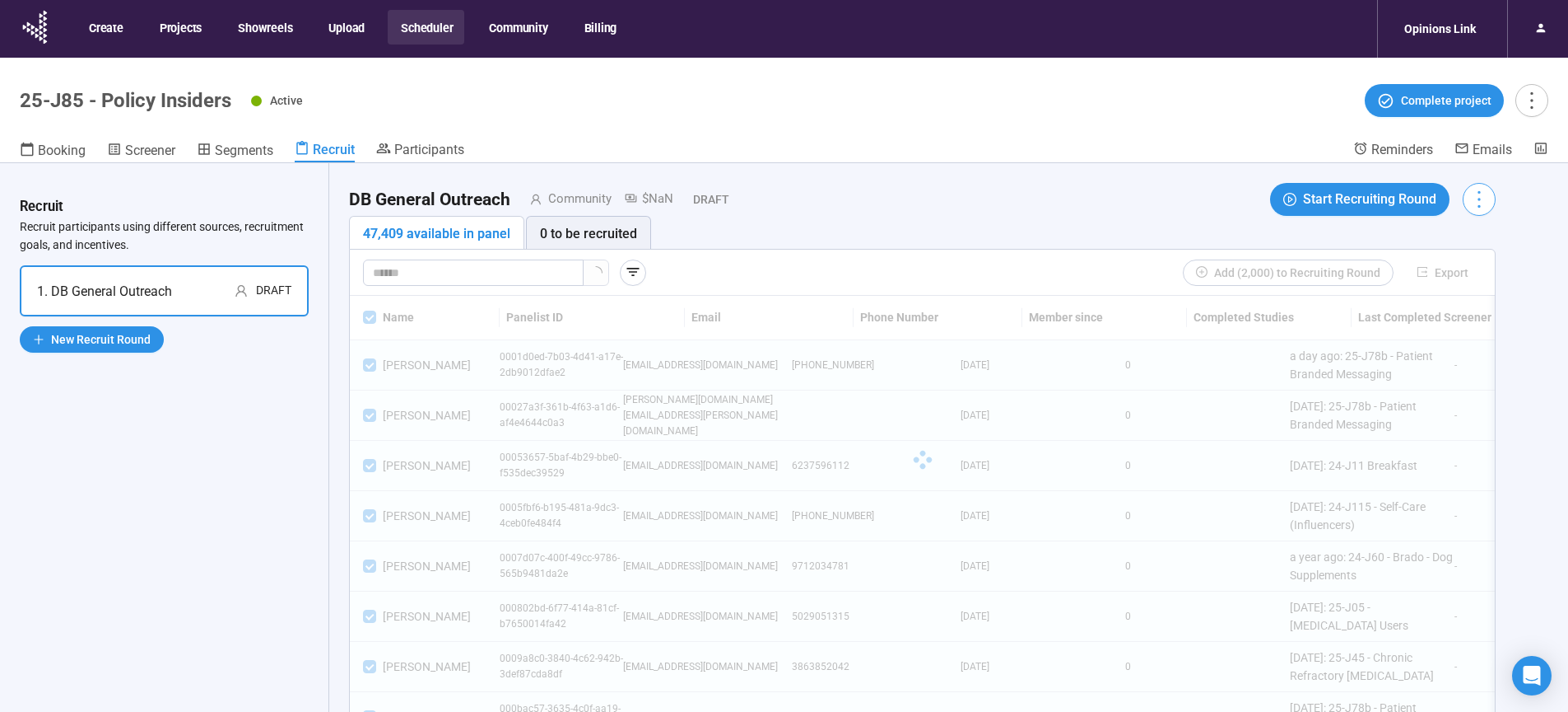
click at [1482, 200] on icon "more" at bounding box center [1478, 199] width 23 height 23
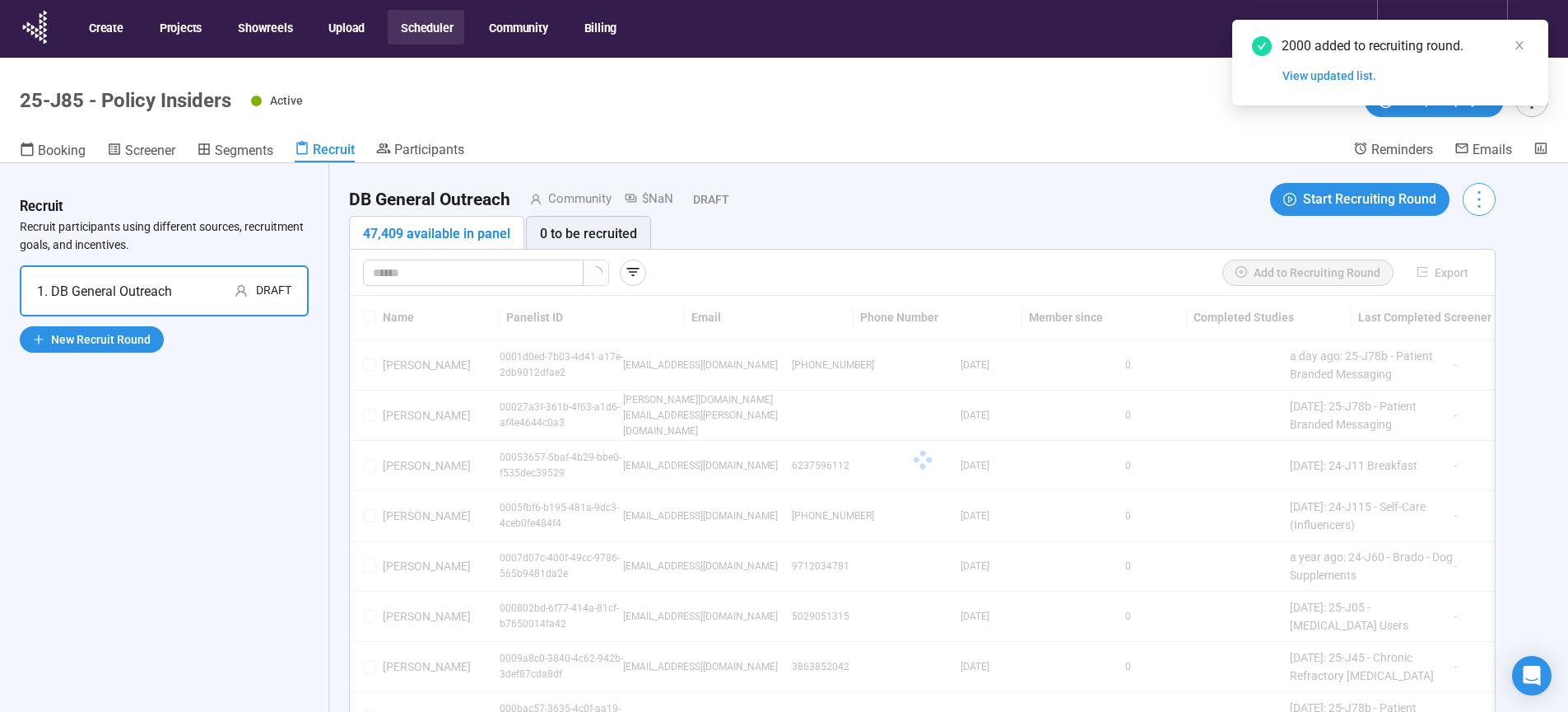
click at [1480, 200] on icon "more" at bounding box center [1478, 200] width 3 height 18
click at [1442, 257] on span "Edit invitation email" at bounding box center [1431, 262] width 100 height 18
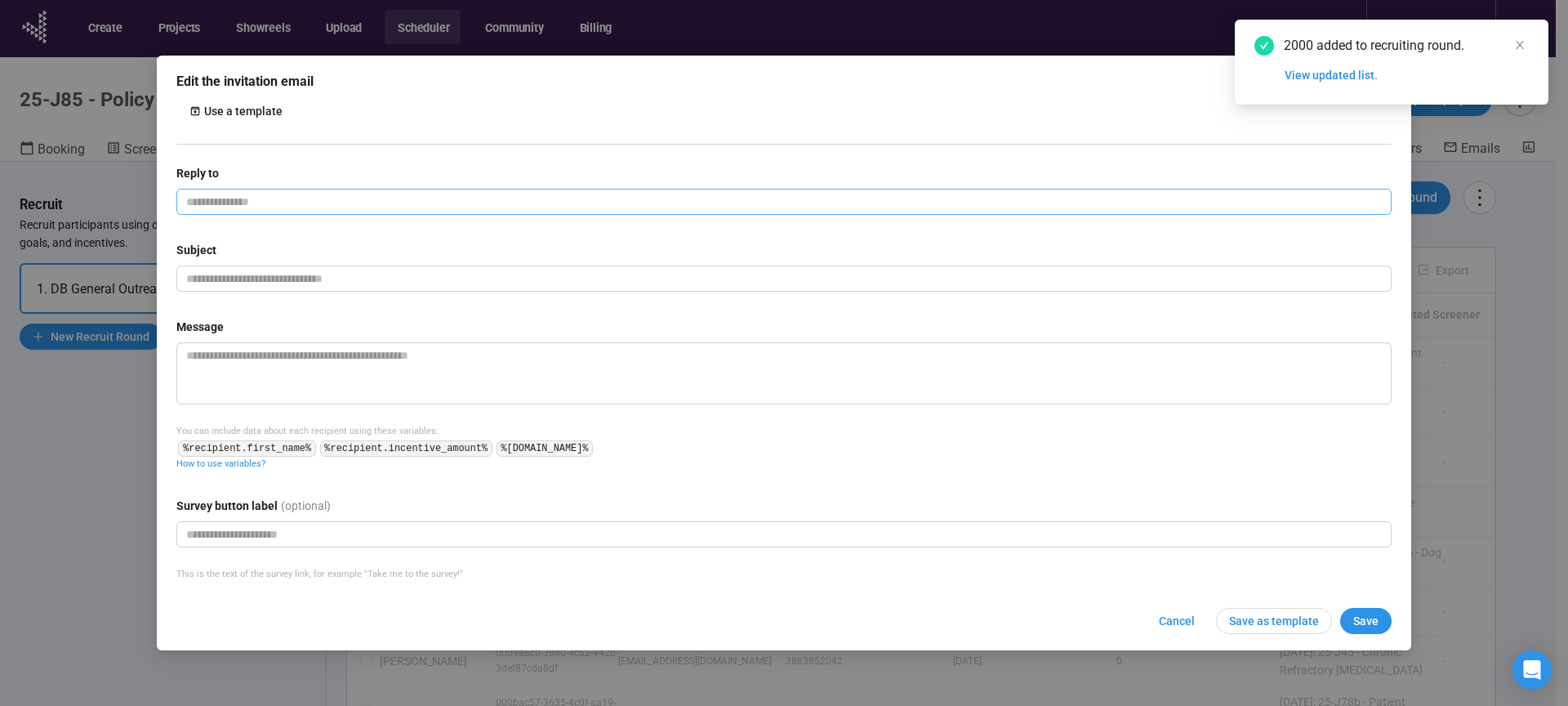
click at [367, 191] on input "email" at bounding box center [784, 201] width 1215 height 26
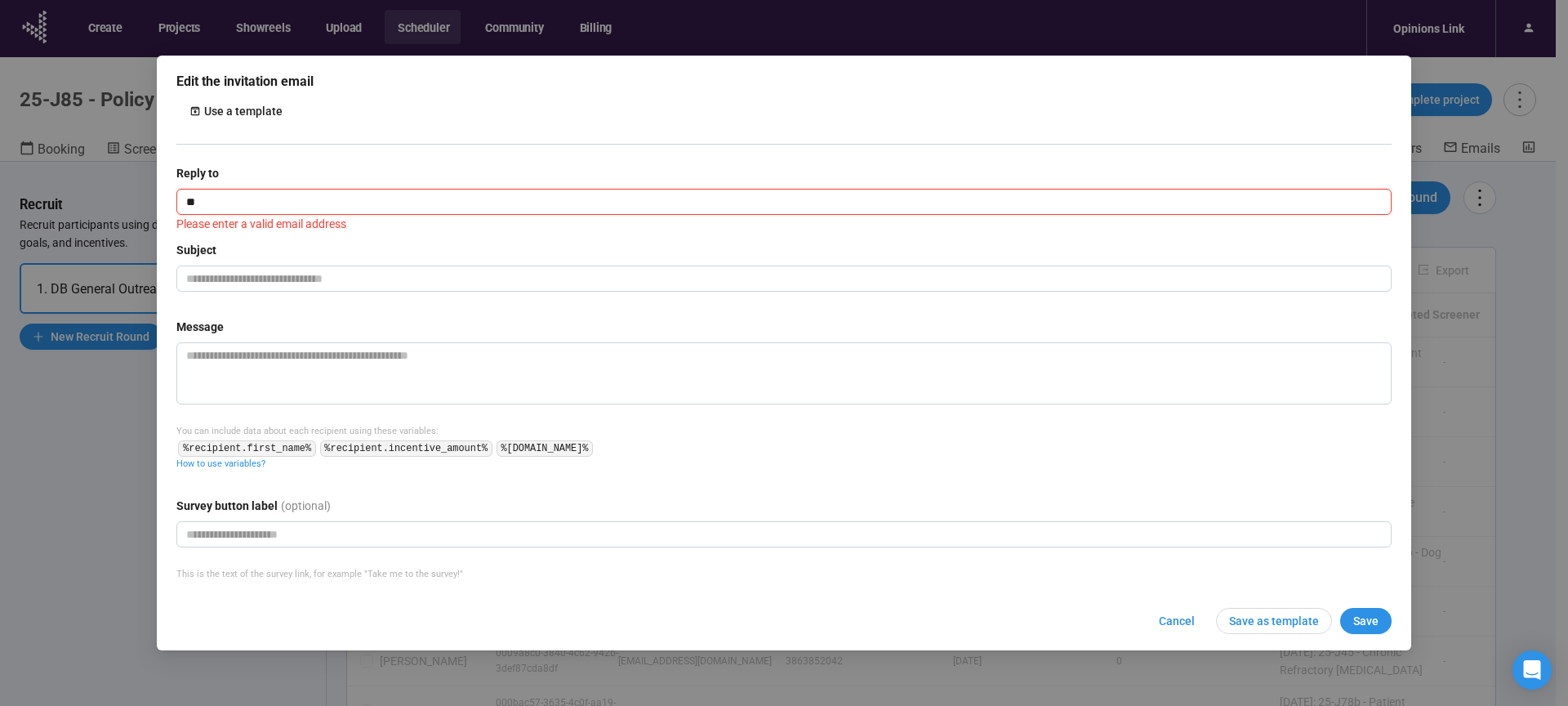
type input "*"
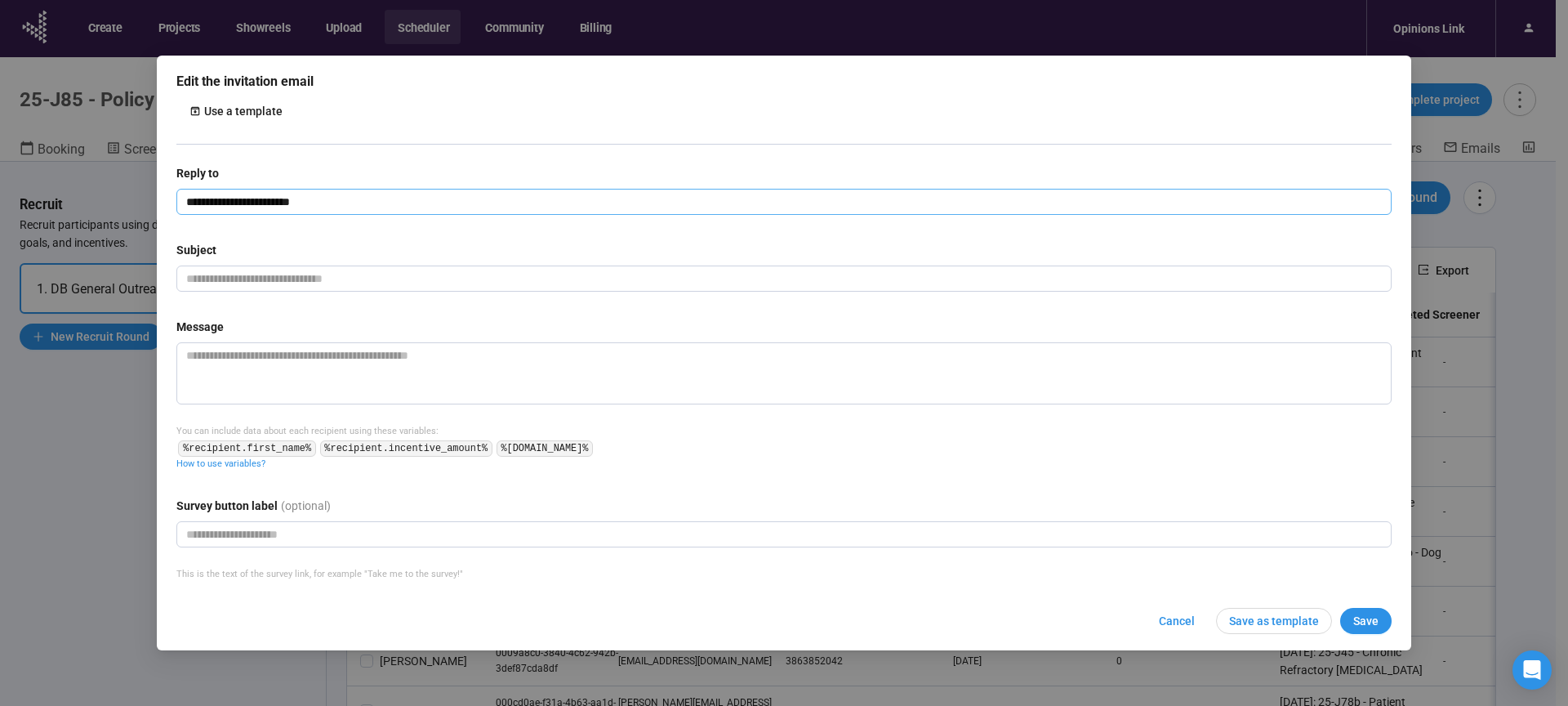
type input "**********"
click at [218, 281] on input "text" at bounding box center [784, 278] width 1215 height 26
paste input "**********"
type input "**********"
click at [266, 361] on textarea at bounding box center [784, 373] width 1215 height 62
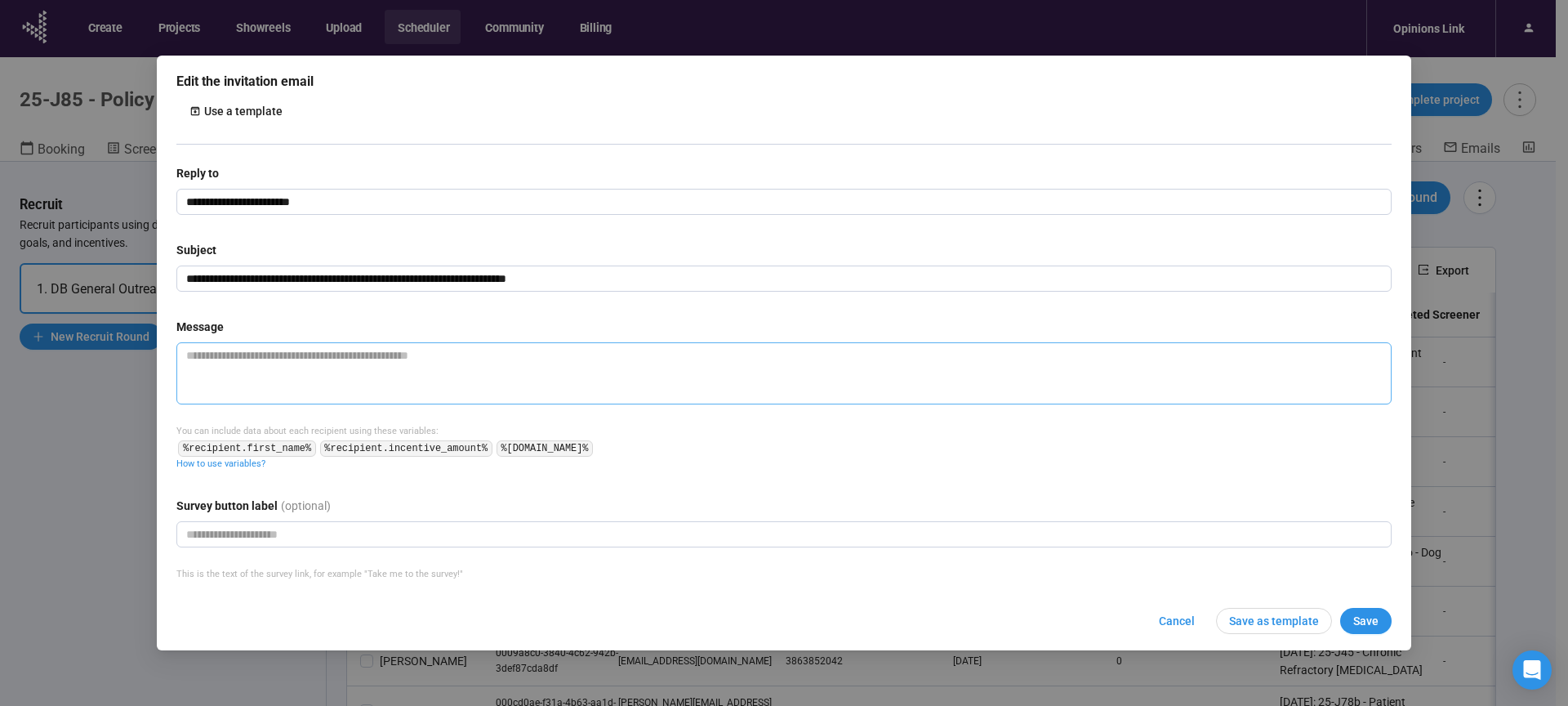
paste textarea "**********"
type textarea "**********"
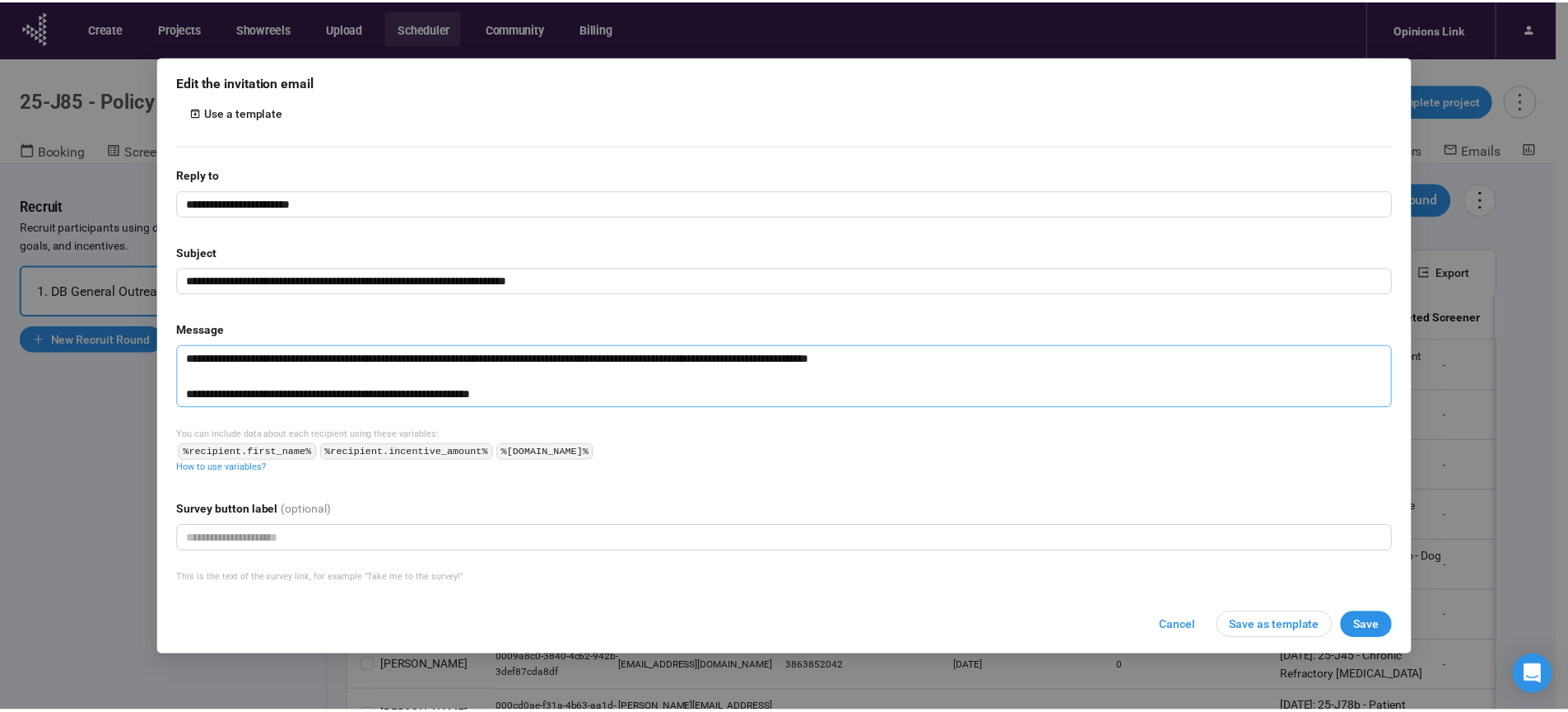
scroll to position [176, 0]
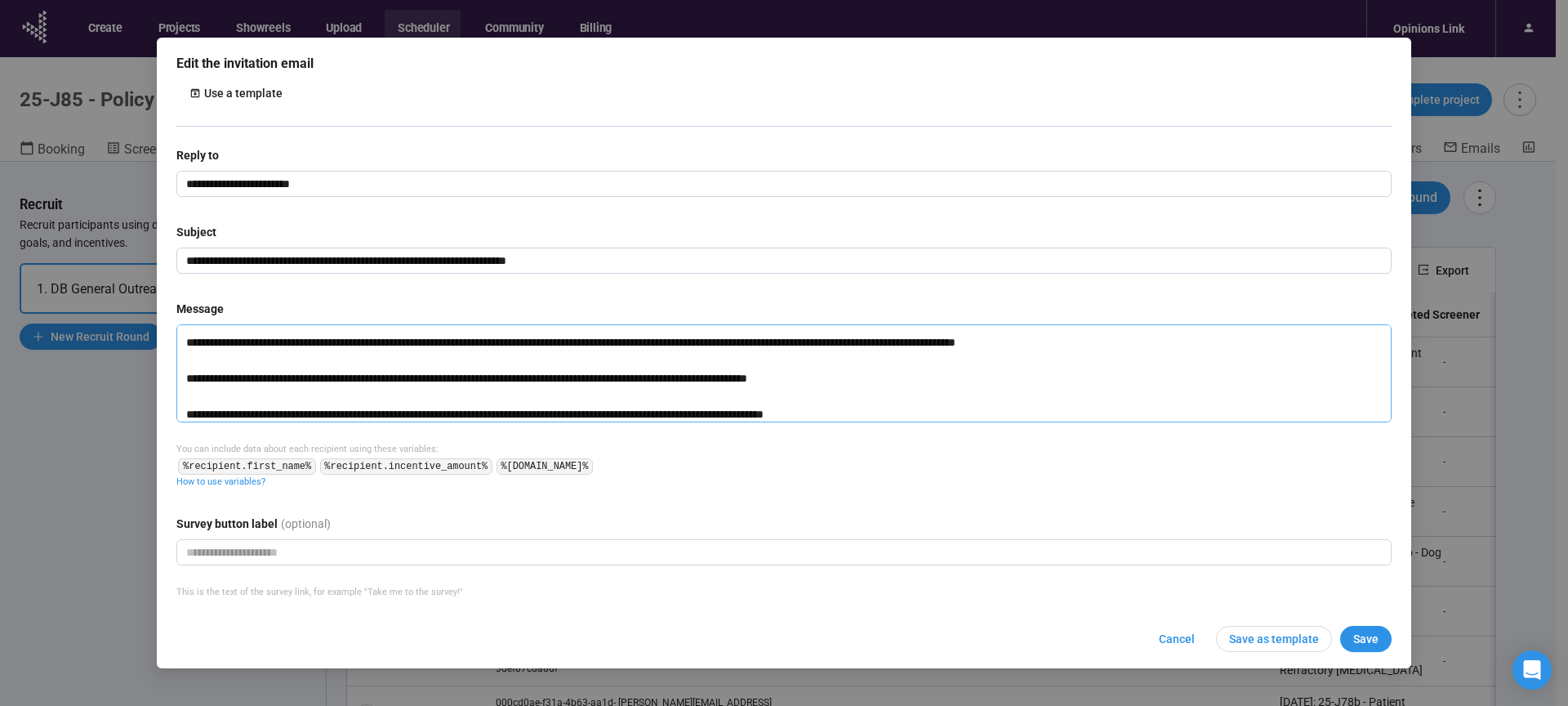
type textarea "**********"
click at [826, 215] on div "**********" at bounding box center [784, 318] width 1215 height 343
click at [1369, 633] on span "Save" at bounding box center [1365, 639] width 25 height 18
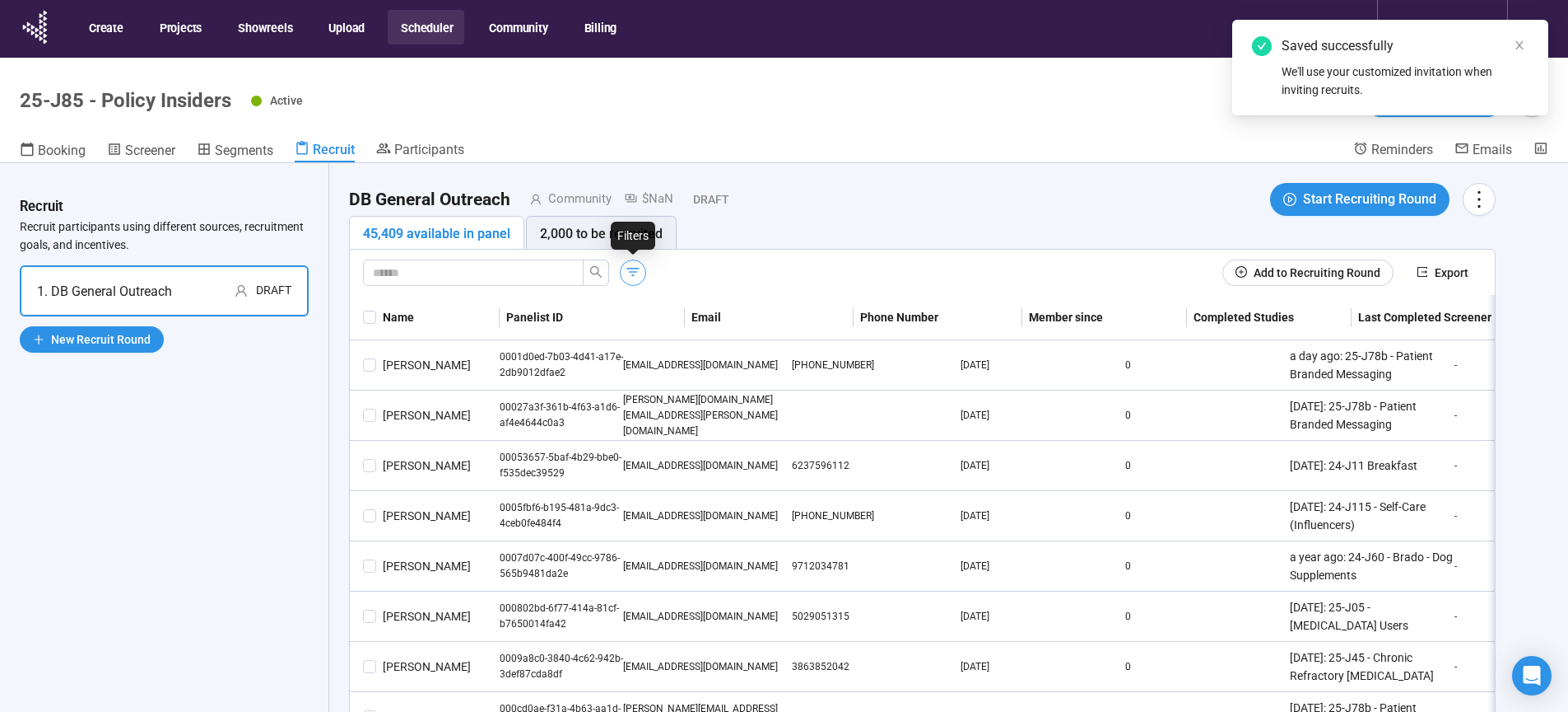
click at [629, 273] on icon "button" at bounding box center [633, 272] width 17 height 17
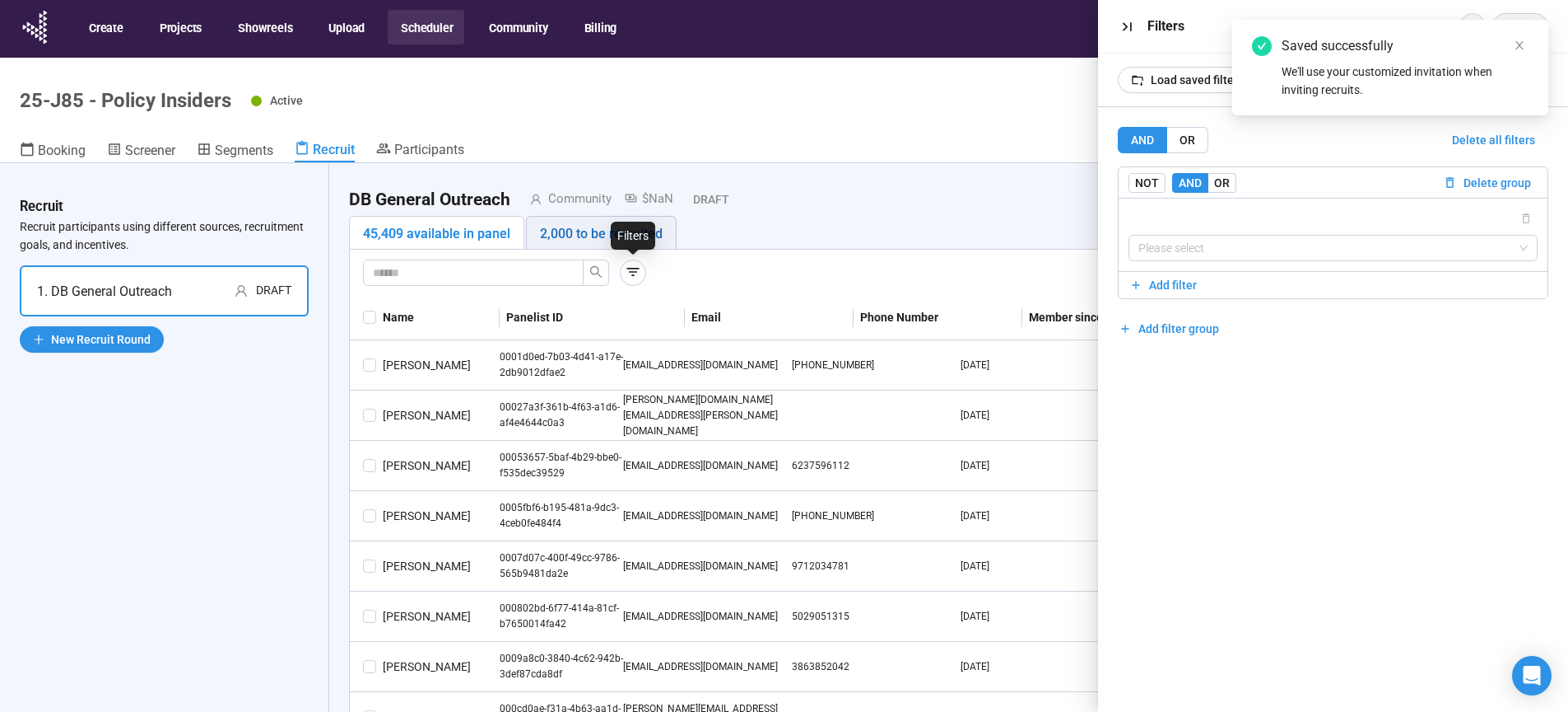
click at [584, 224] on div "2,000 to be recruited" at bounding box center [601, 233] width 122 height 21
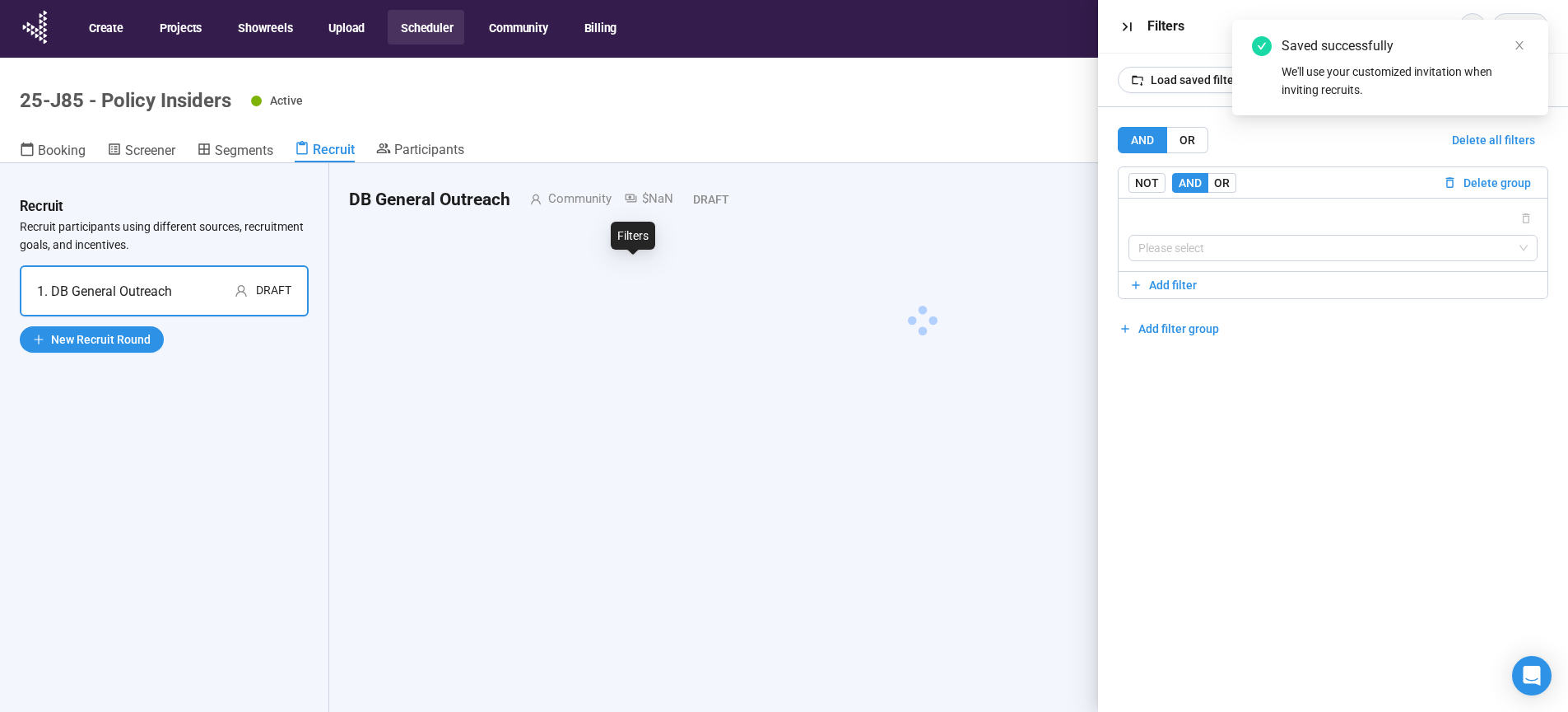
click at [584, 227] on div at bounding box center [922, 322] width 1146 height 213
click at [1127, 20] on icon "button" at bounding box center [1127, 27] width 18 height 18
click at [1522, 46] on icon "close" at bounding box center [1519, 45] width 12 height 12
click at [1125, 26] on icon "button" at bounding box center [1127, 27] width 18 height 18
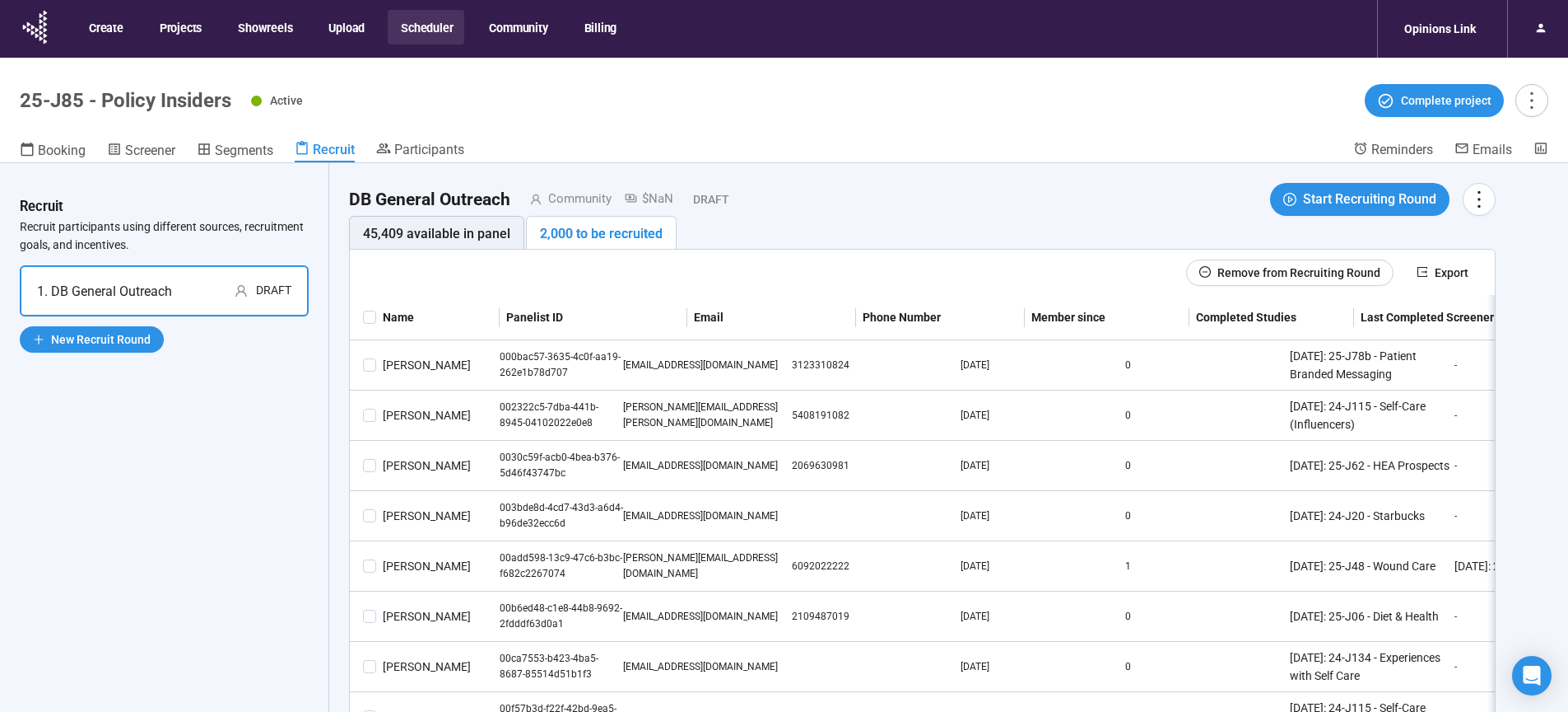
click at [627, 231] on div "2,000 to be recruited" at bounding box center [601, 233] width 122 height 21
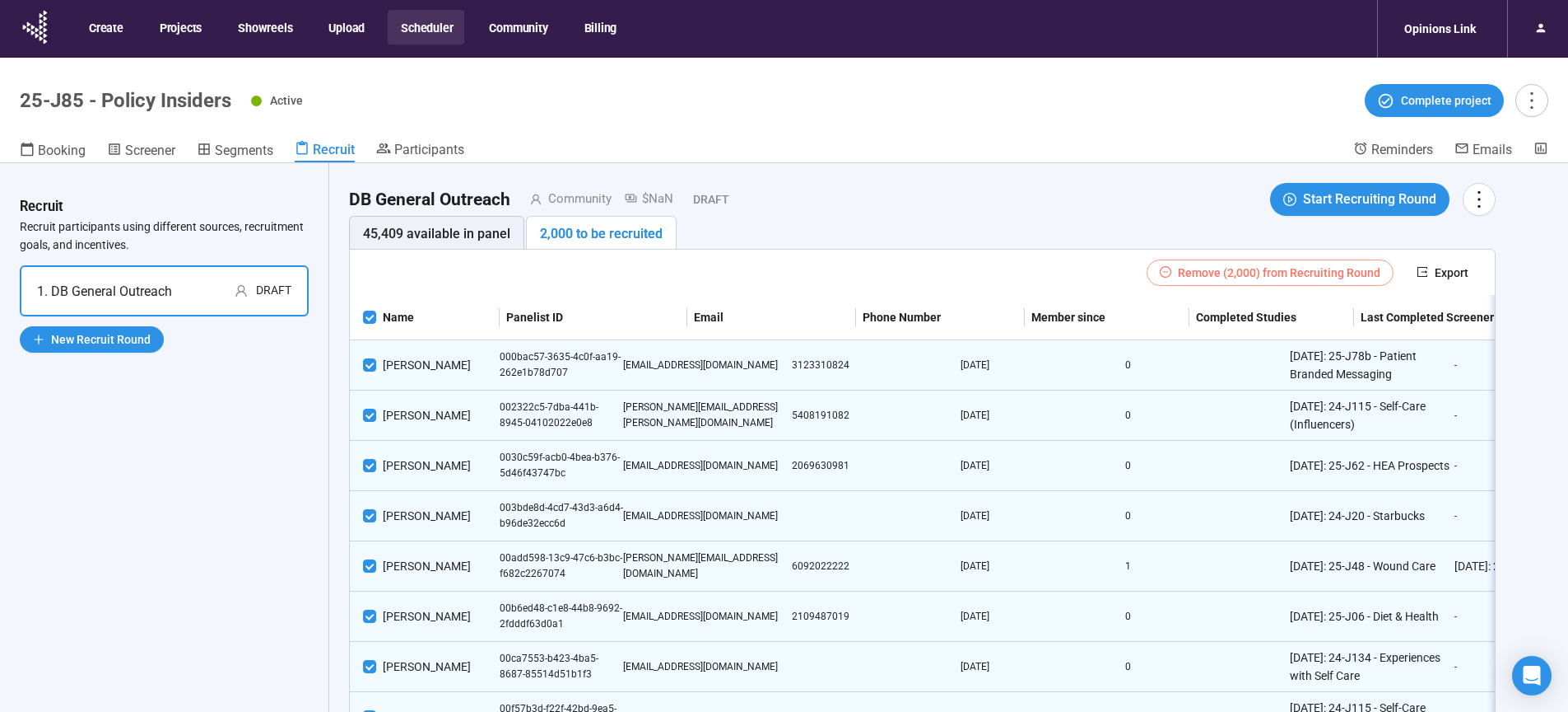
click at [1268, 268] on span "Remove (2,000) from Recruiting Round" at bounding box center [1280, 273] width 203 height 18
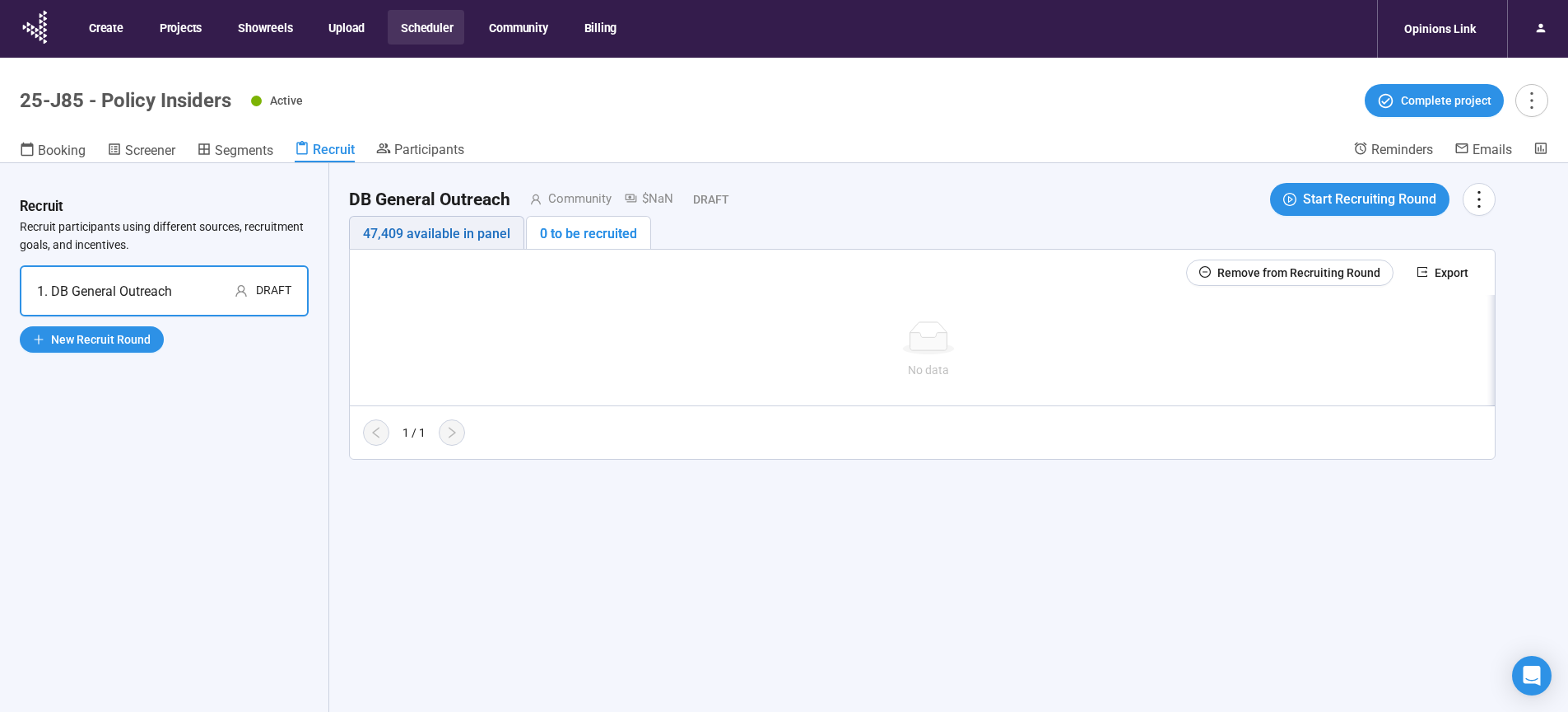
click at [436, 240] on div "47,409 available in panel" at bounding box center [437, 233] width 147 height 21
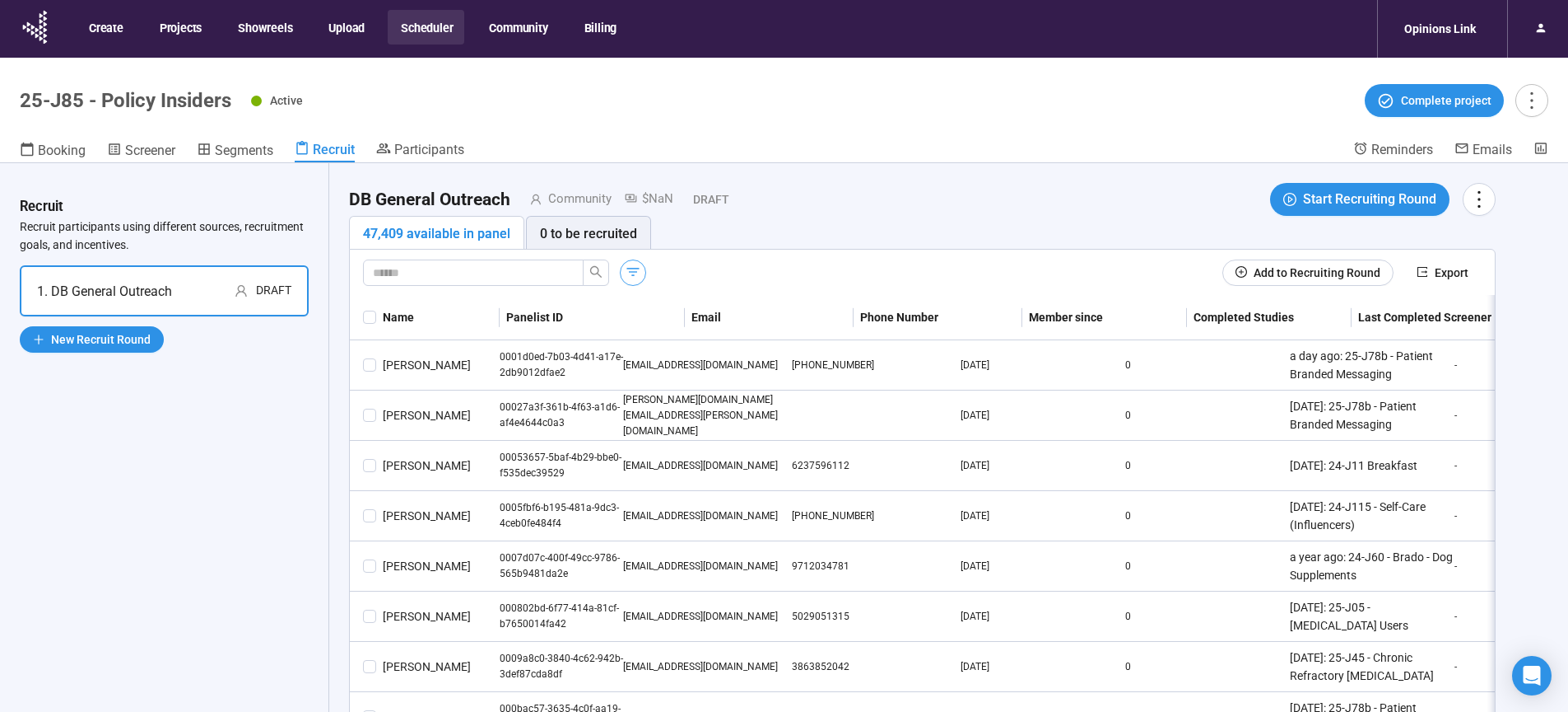
click at [630, 270] on icon "button" at bounding box center [633, 272] width 17 height 17
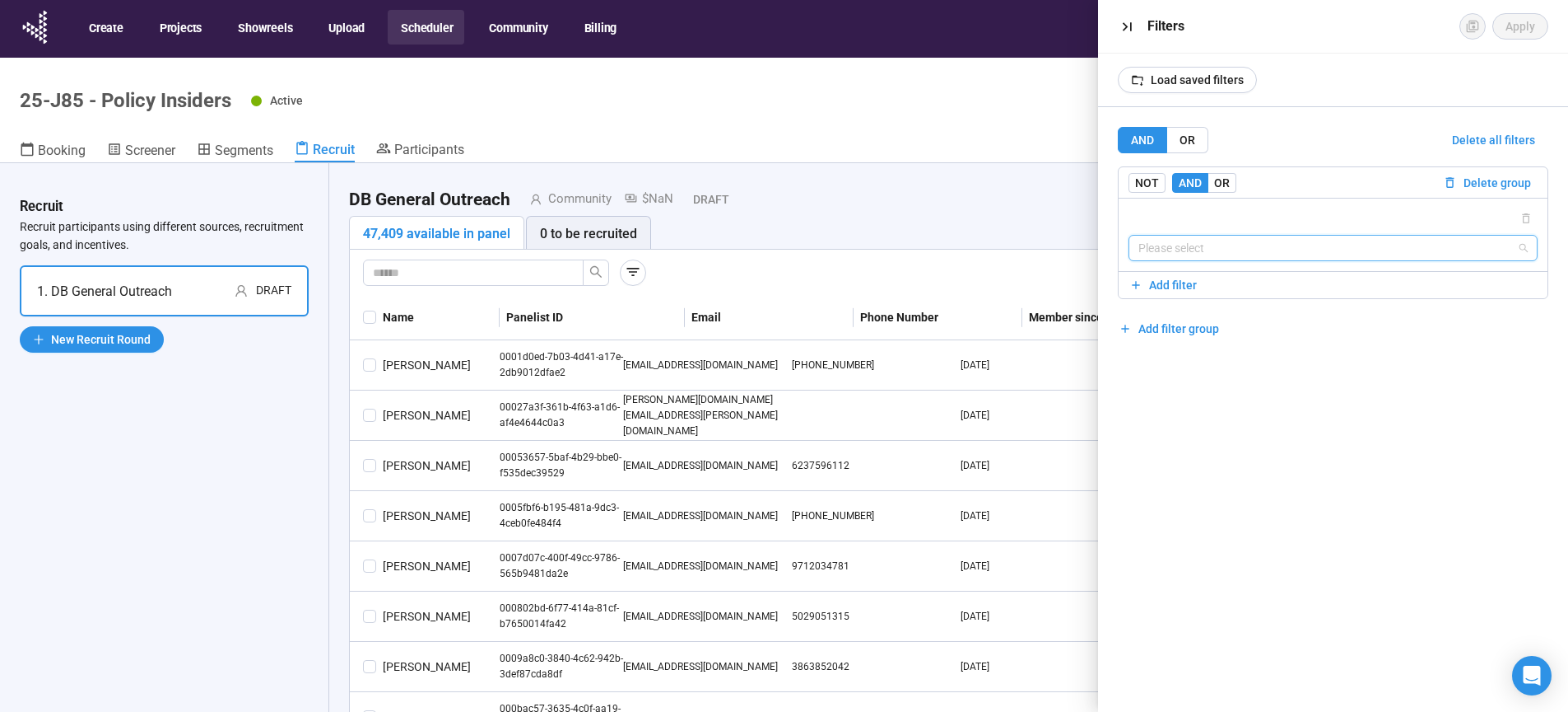
click at [1206, 250] on input "search" at bounding box center [1333, 247] width 391 height 24
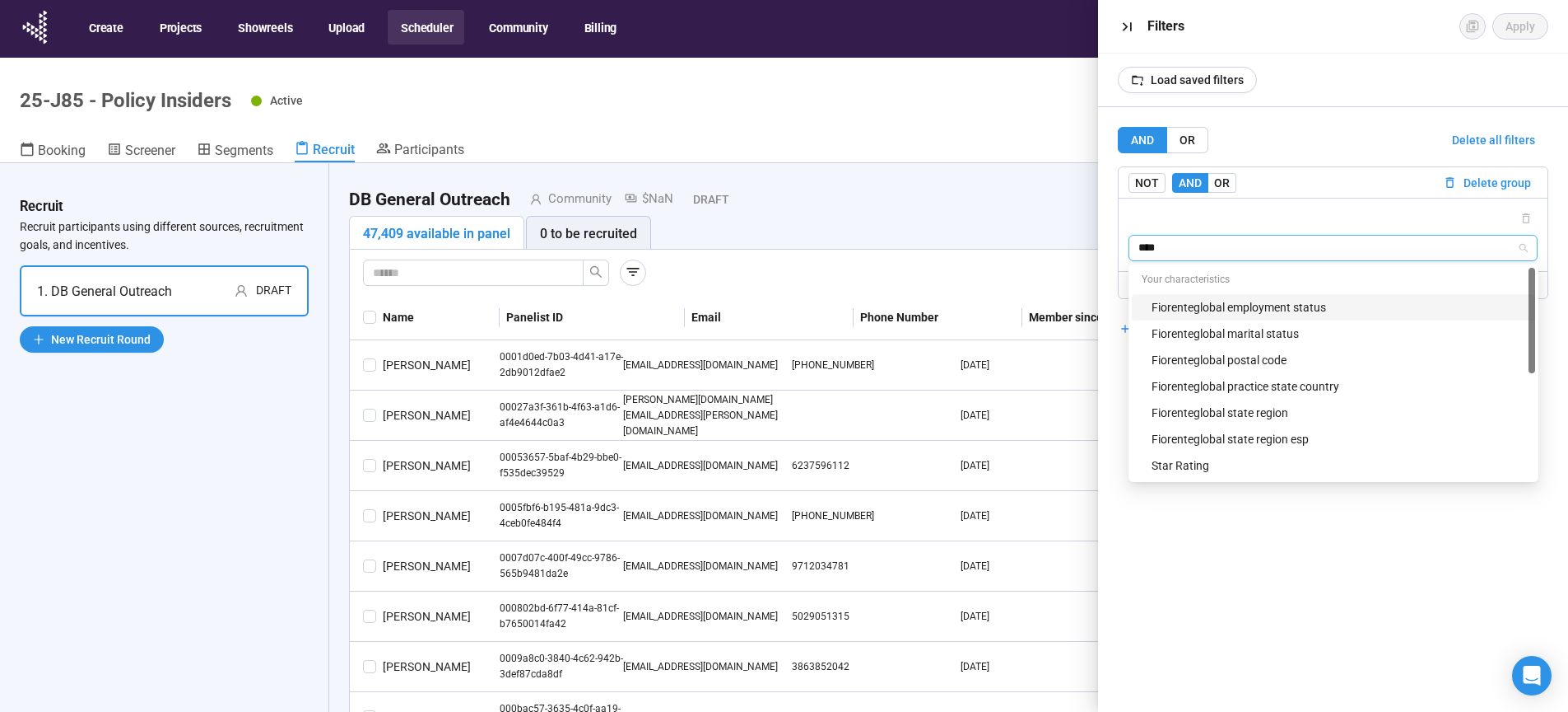
type input "*****"
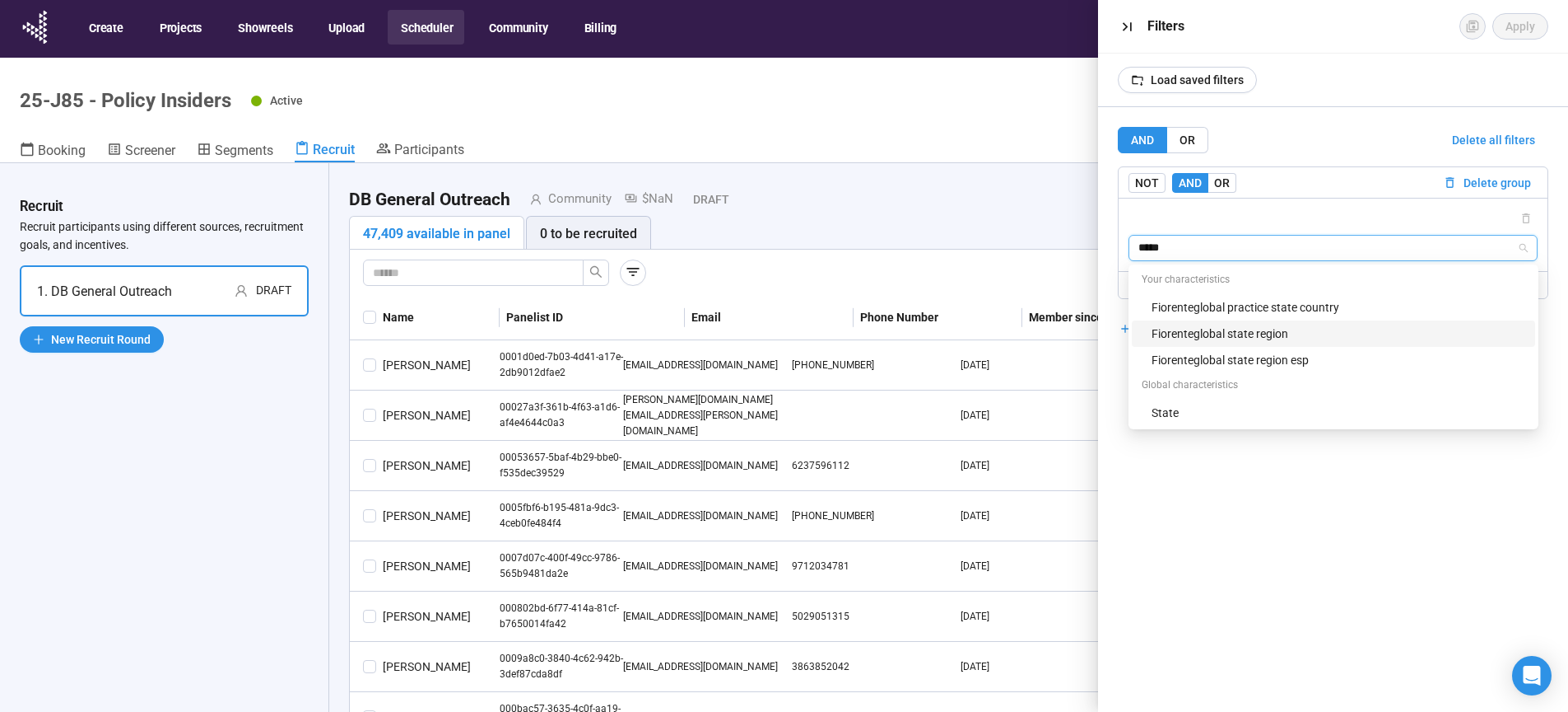
click at [1262, 335] on div "Fiorenteglobal state region" at bounding box center [1338, 334] width 374 height 18
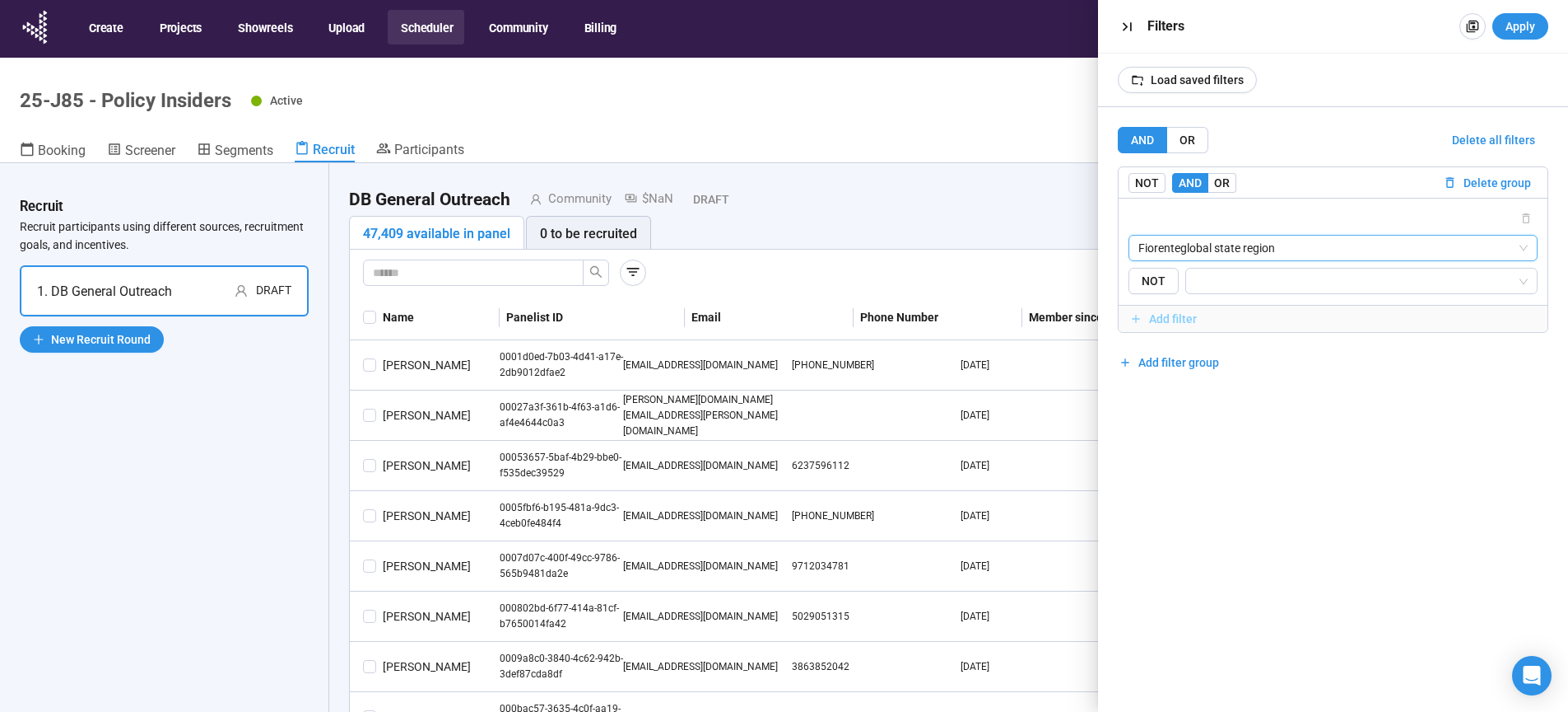
click at [1168, 314] on span "Add filter" at bounding box center [1172, 319] width 48 height 18
click at [1223, 178] on span "OR" at bounding box center [1222, 183] width 16 height 13
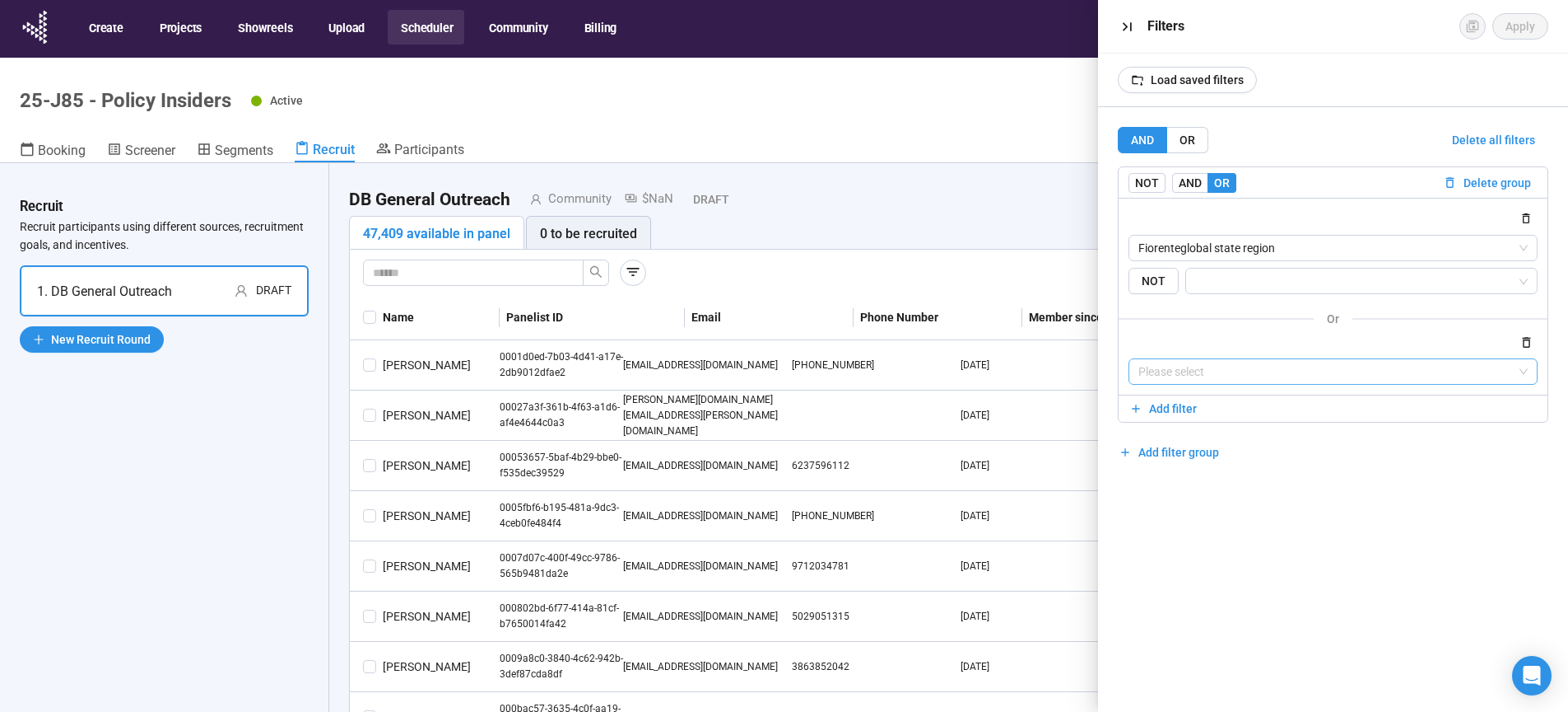
click at [1228, 376] on input "search" at bounding box center [1333, 371] width 391 height 24
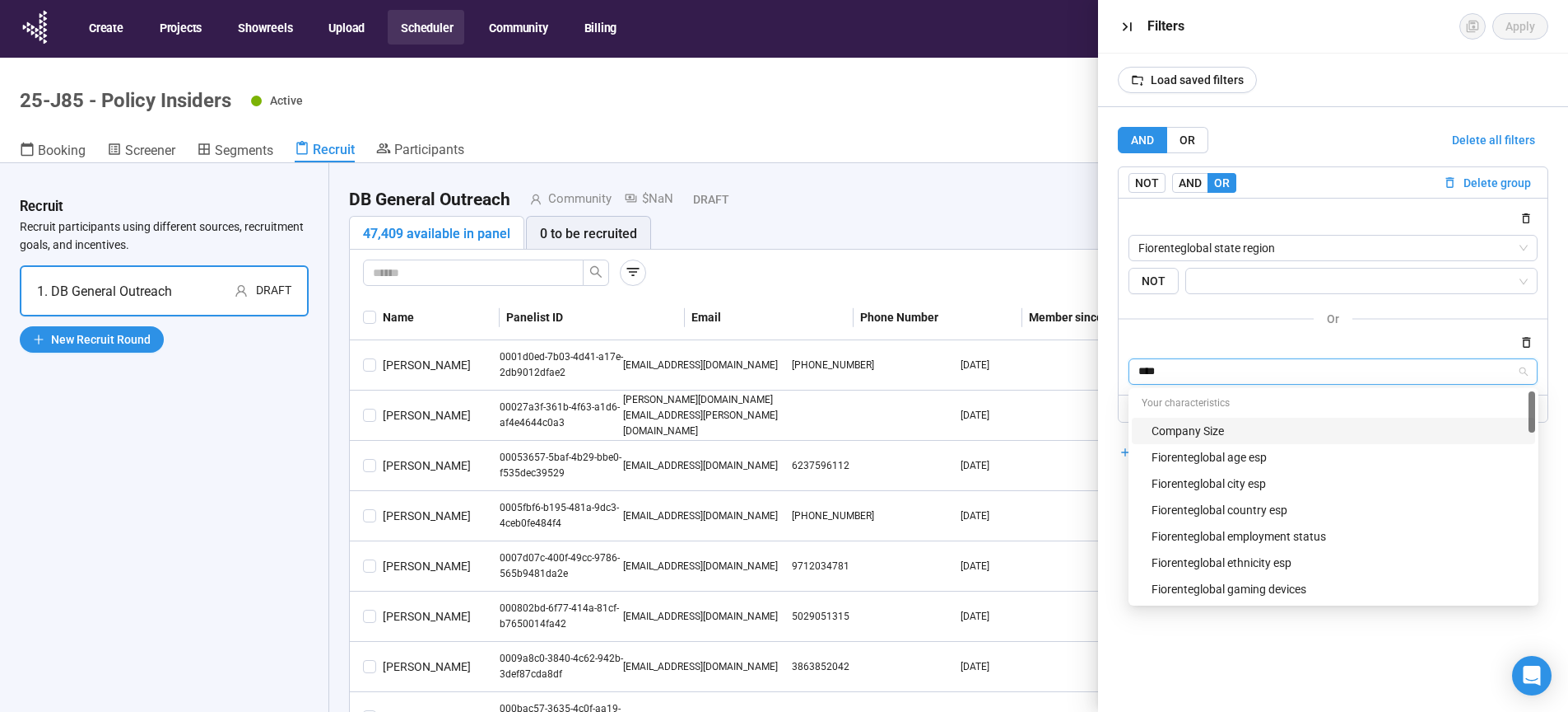
type input "*****"
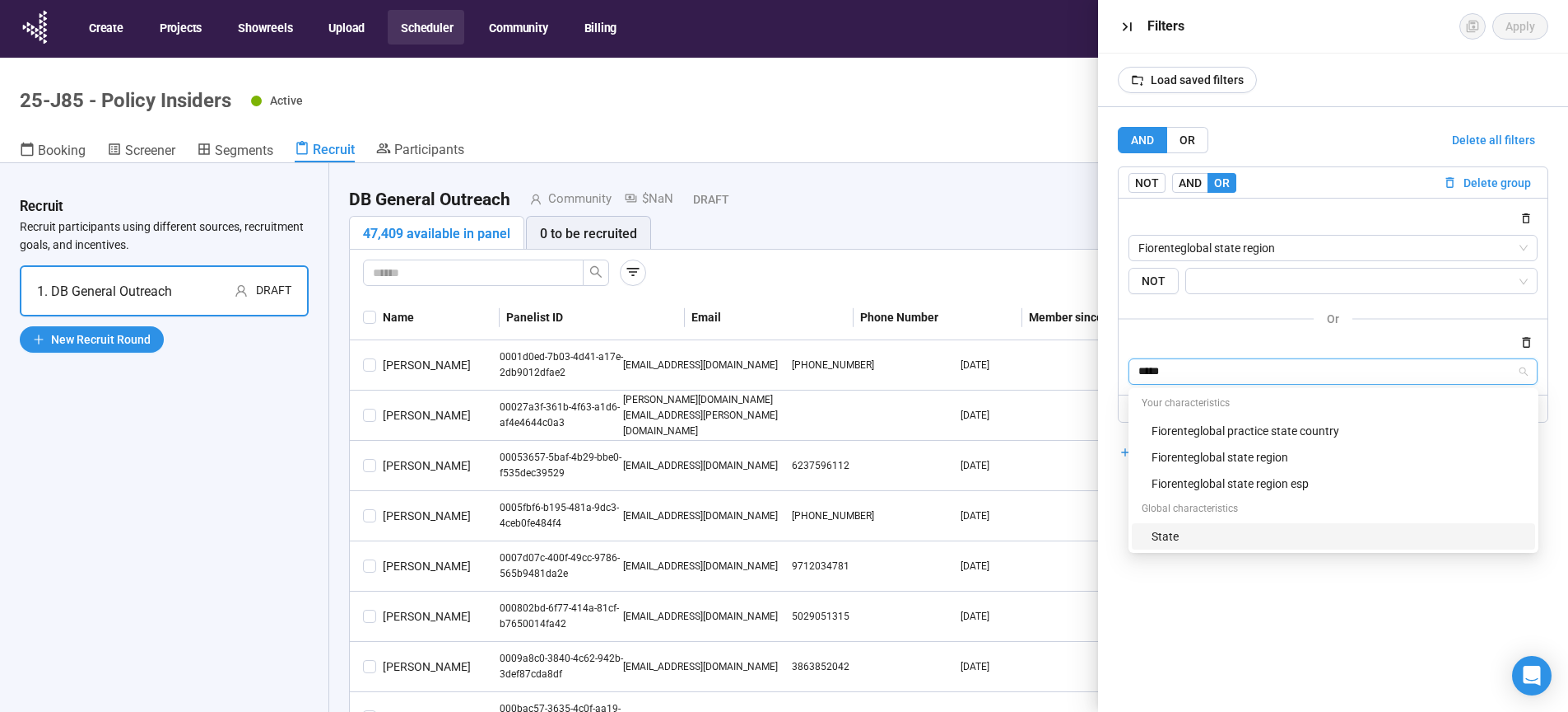
click at [1193, 533] on div "State" at bounding box center [1338, 537] width 374 height 18
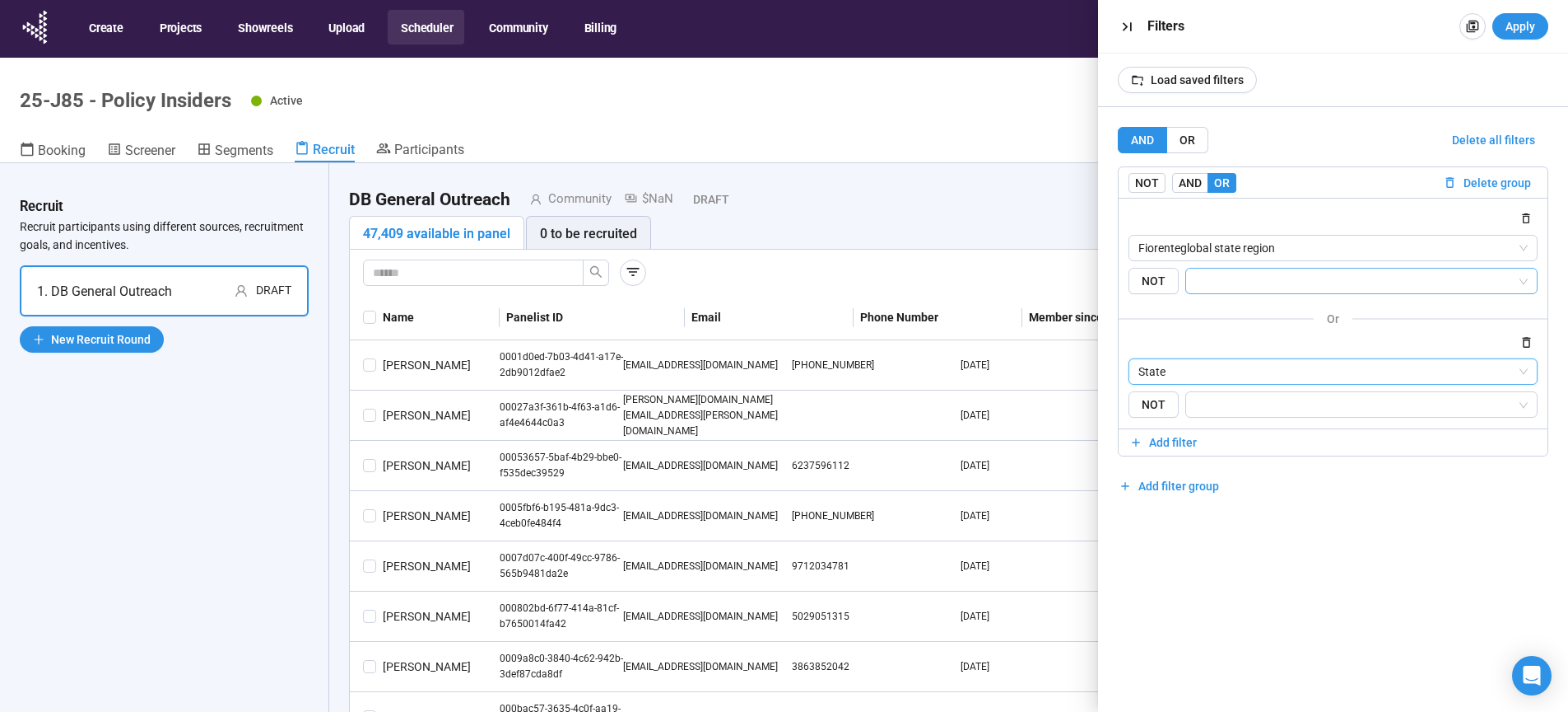
click at [1229, 283] on input "search" at bounding box center [1357, 281] width 322 height 20
click at [1215, 287] on input "search" at bounding box center [1357, 281] width 322 height 20
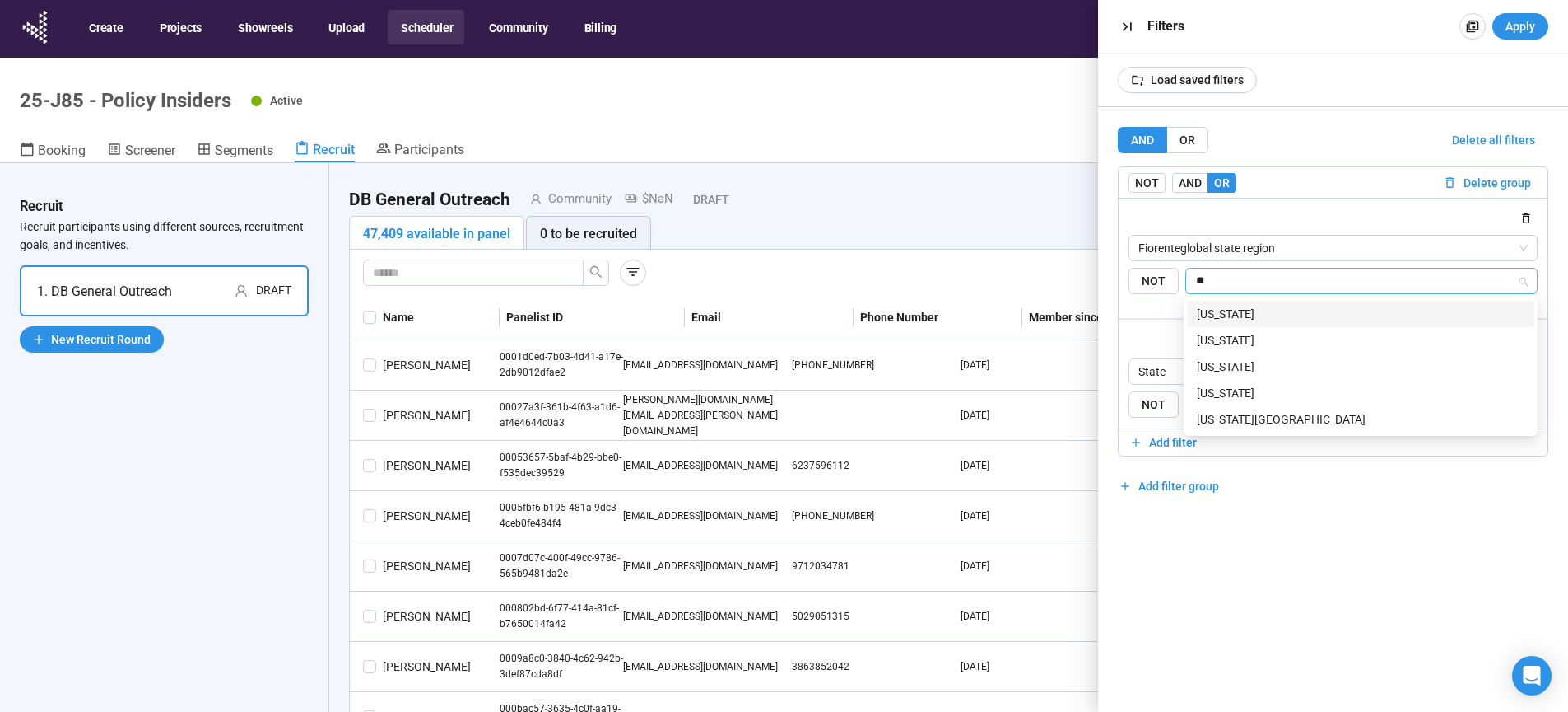
type input "***"
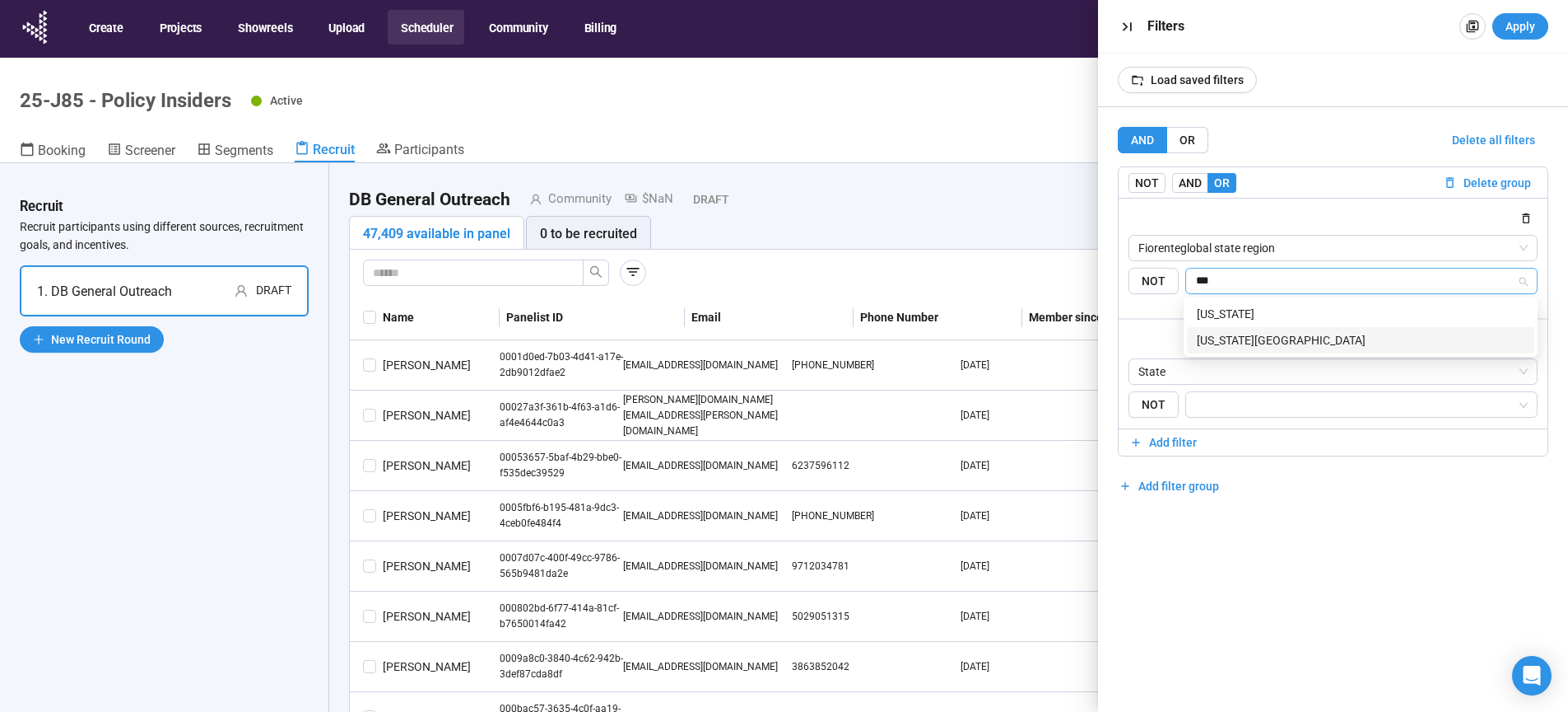
click at [1239, 342] on div "[US_STATE][GEOGRAPHIC_DATA]" at bounding box center [1360, 340] width 328 height 18
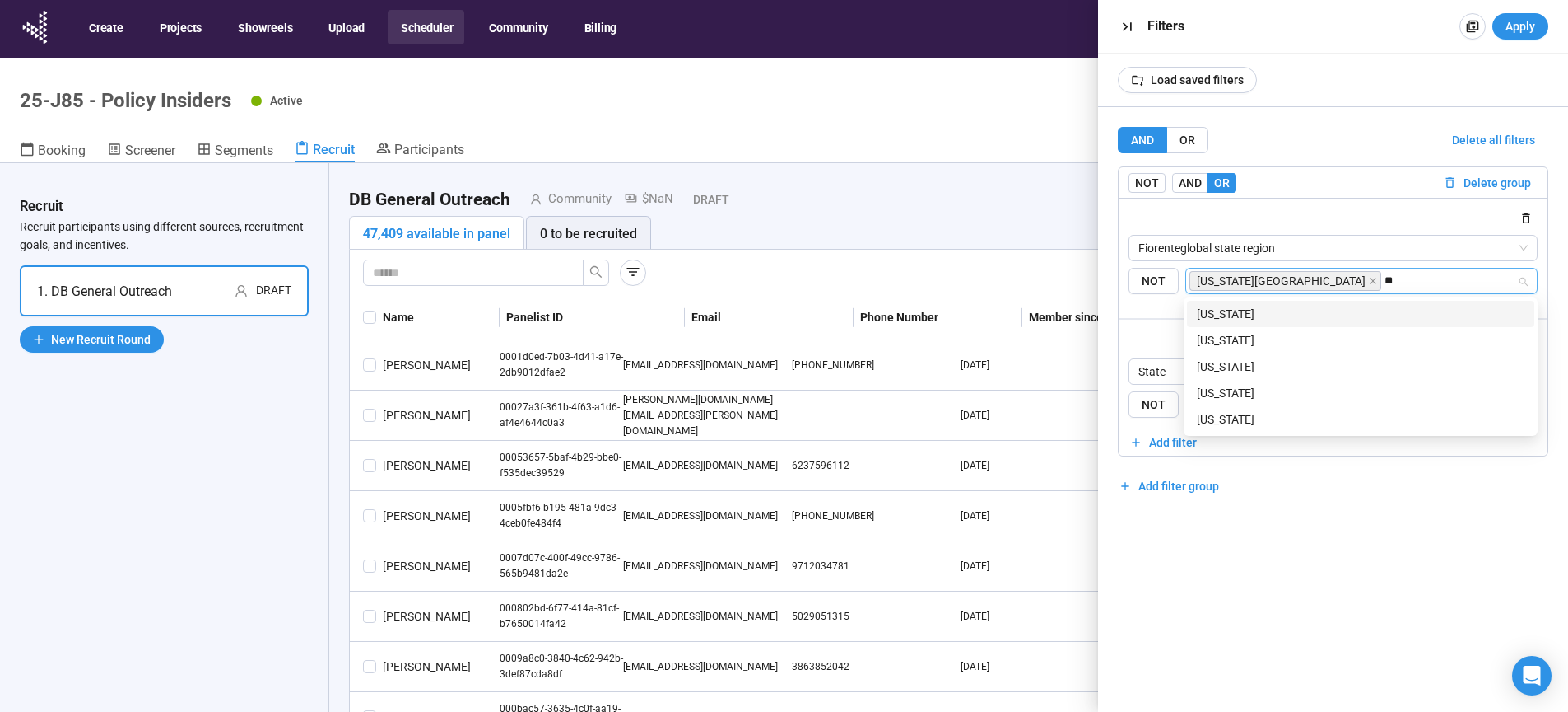
type input "***"
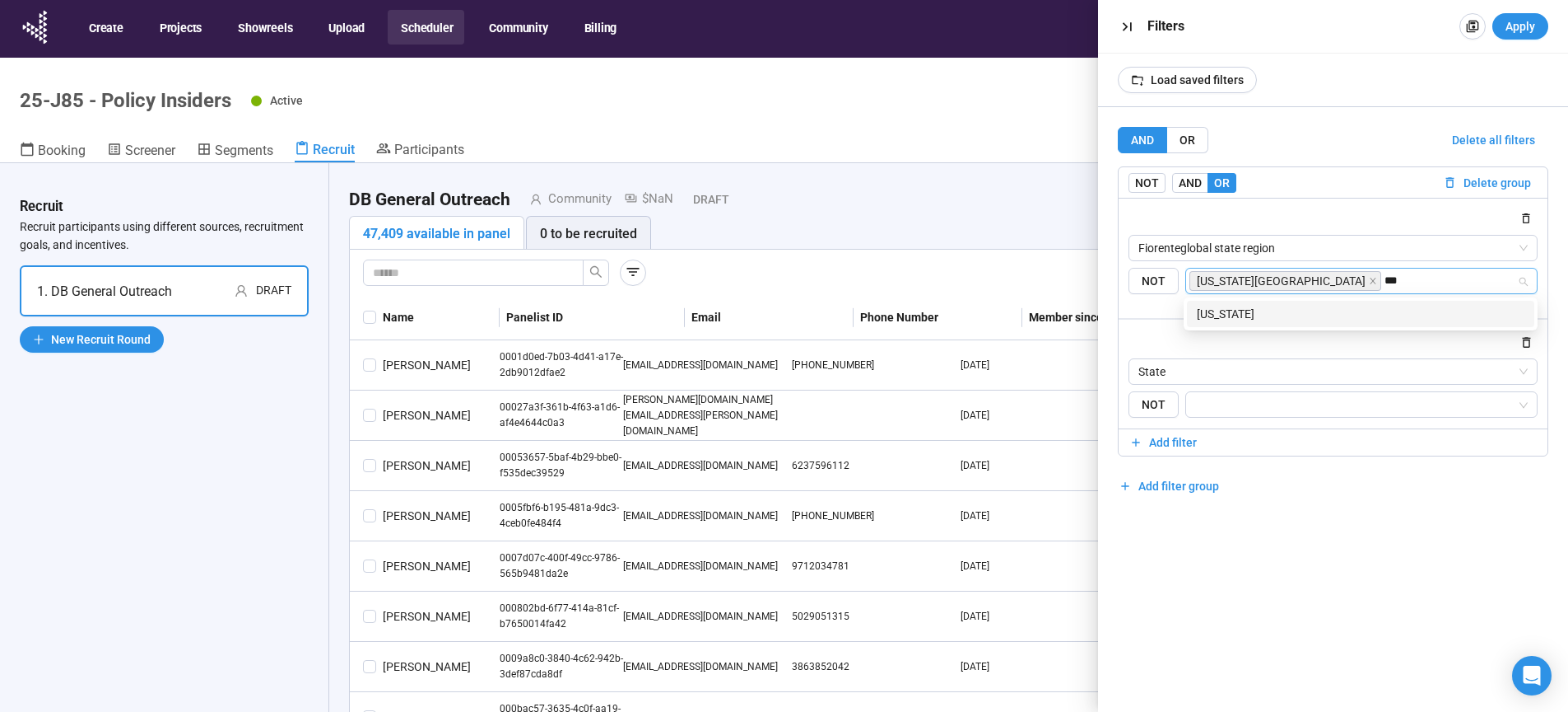
click at [1245, 313] on div "[US_STATE]" at bounding box center [1360, 314] width 328 height 18
type input "***"
click at [1219, 317] on div "[US_STATE]" at bounding box center [1360, 314] width 328 height 18
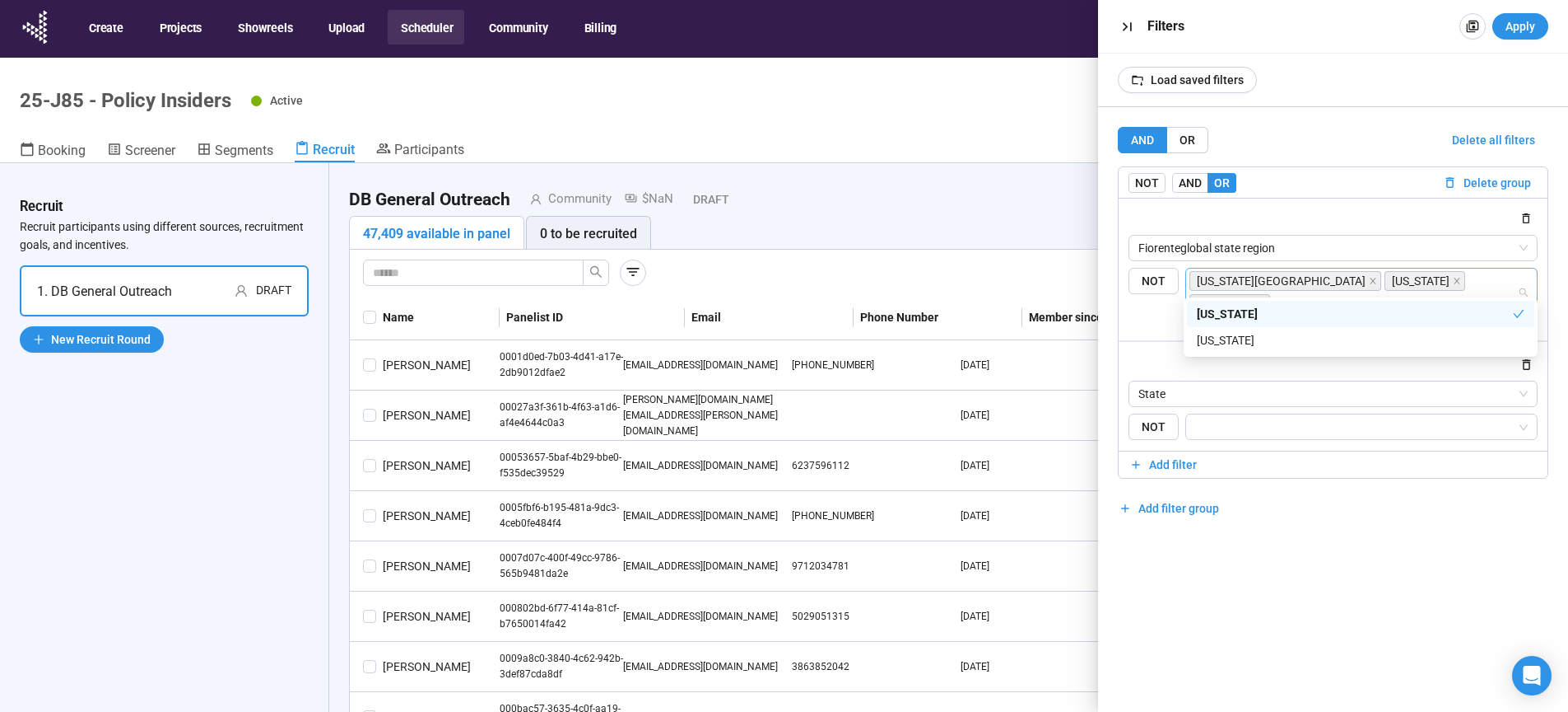
type input "***"
click at [1220, 339] on div "[US_STATE]" at bounding box center [1360, 340] width 328 height 18
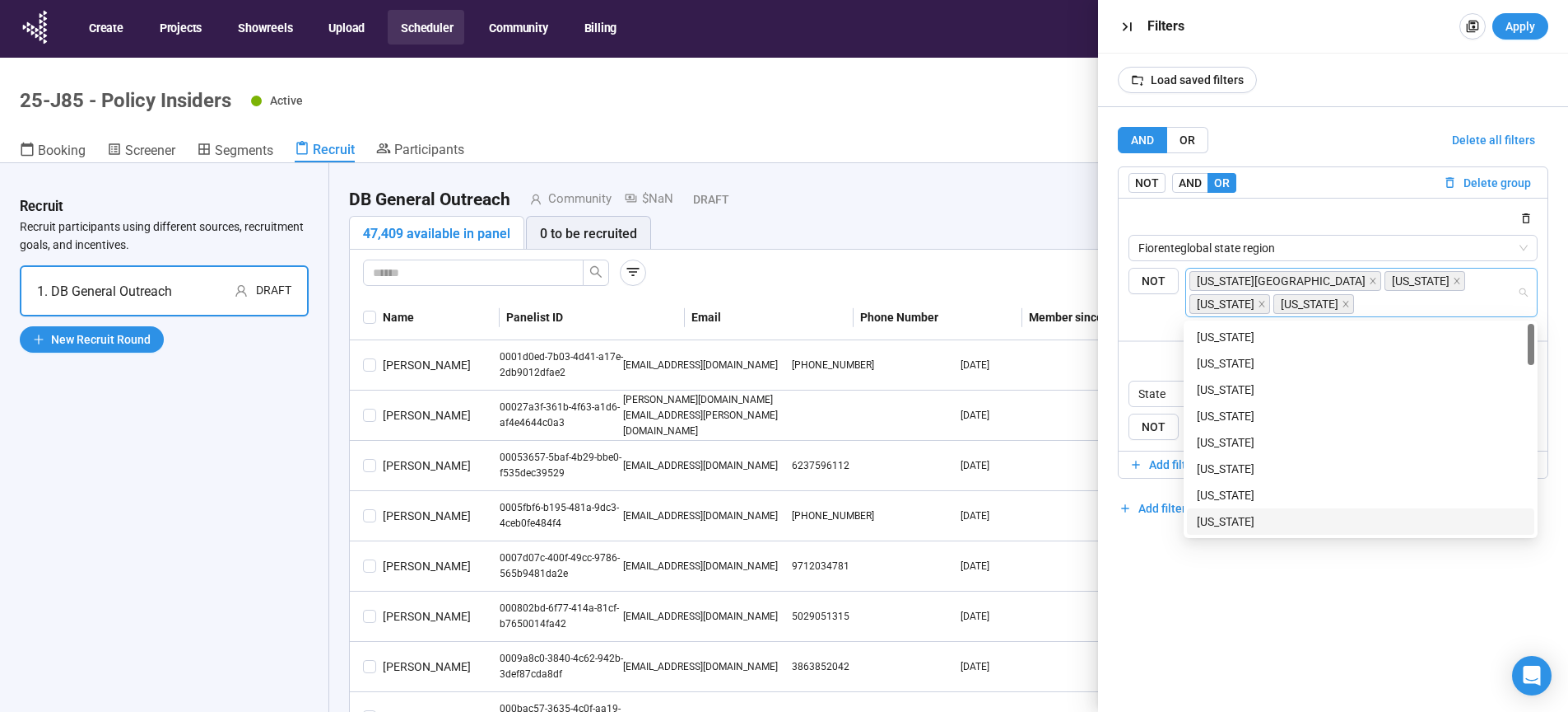
click at [1343, 644] on div "AND OR Delete all filters NOT AND OR Delete group Fiorenteglobal state region {…" at bounding box center [1333, 409] width 471 height 605
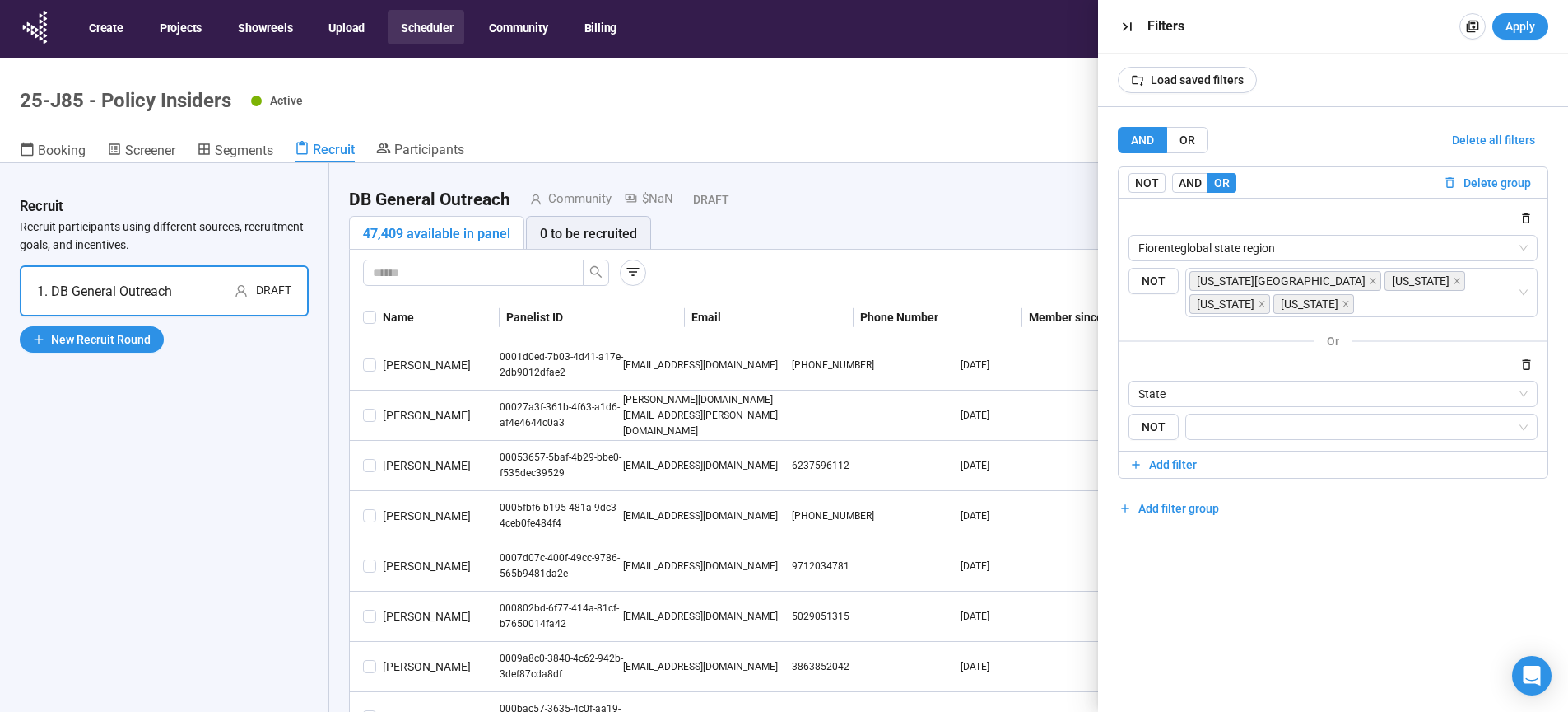
click at [1327, 634] on div "AND OR Delete all filters NOT AND OR Delete group Fiorenteglobal state region {…" at bounding box center [1333, 409] width 471 height 605
click at [1270, 424] on input "search" at bounding box center [1357, 427] width 322 height 20
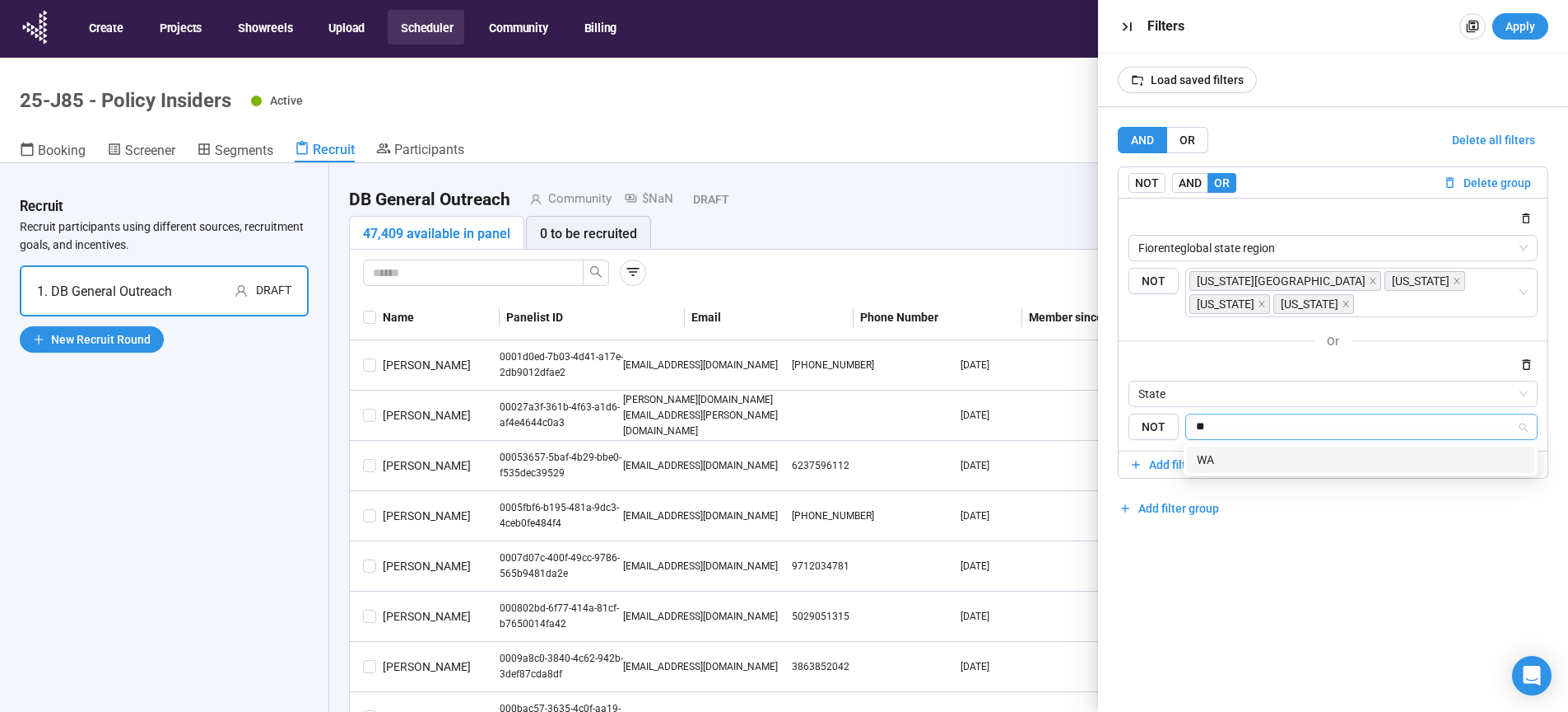
type input "*"
type input "**"
click at [1203, 447] on div "DC" at bounding box center [1360, 459] width 347 height 26
click at [1255, 432] on input "search" at bounding box center [1374, 427] width 287 height 20
click at [1258, 427] on input "search" at bounding box center [1374, 427] width 287 height 20
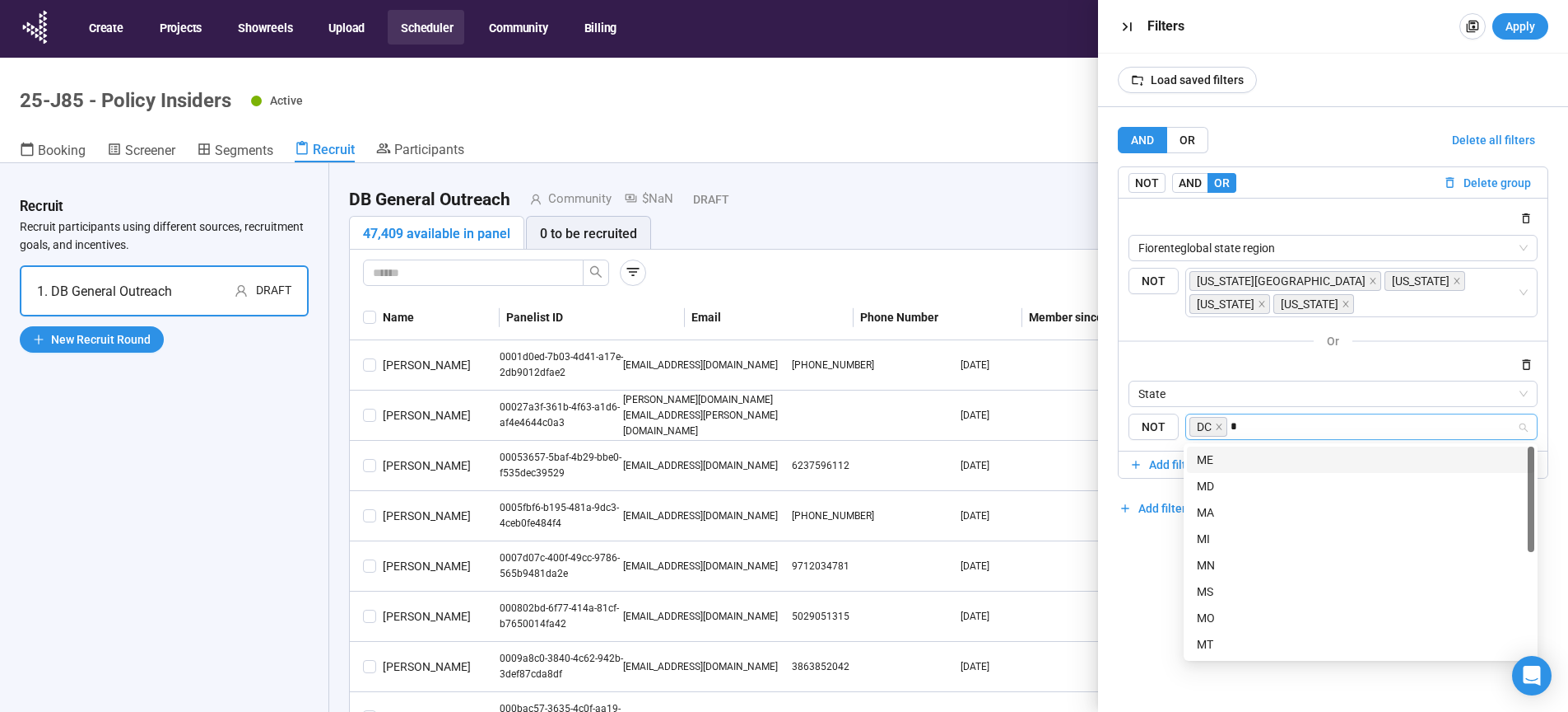
type input "**"
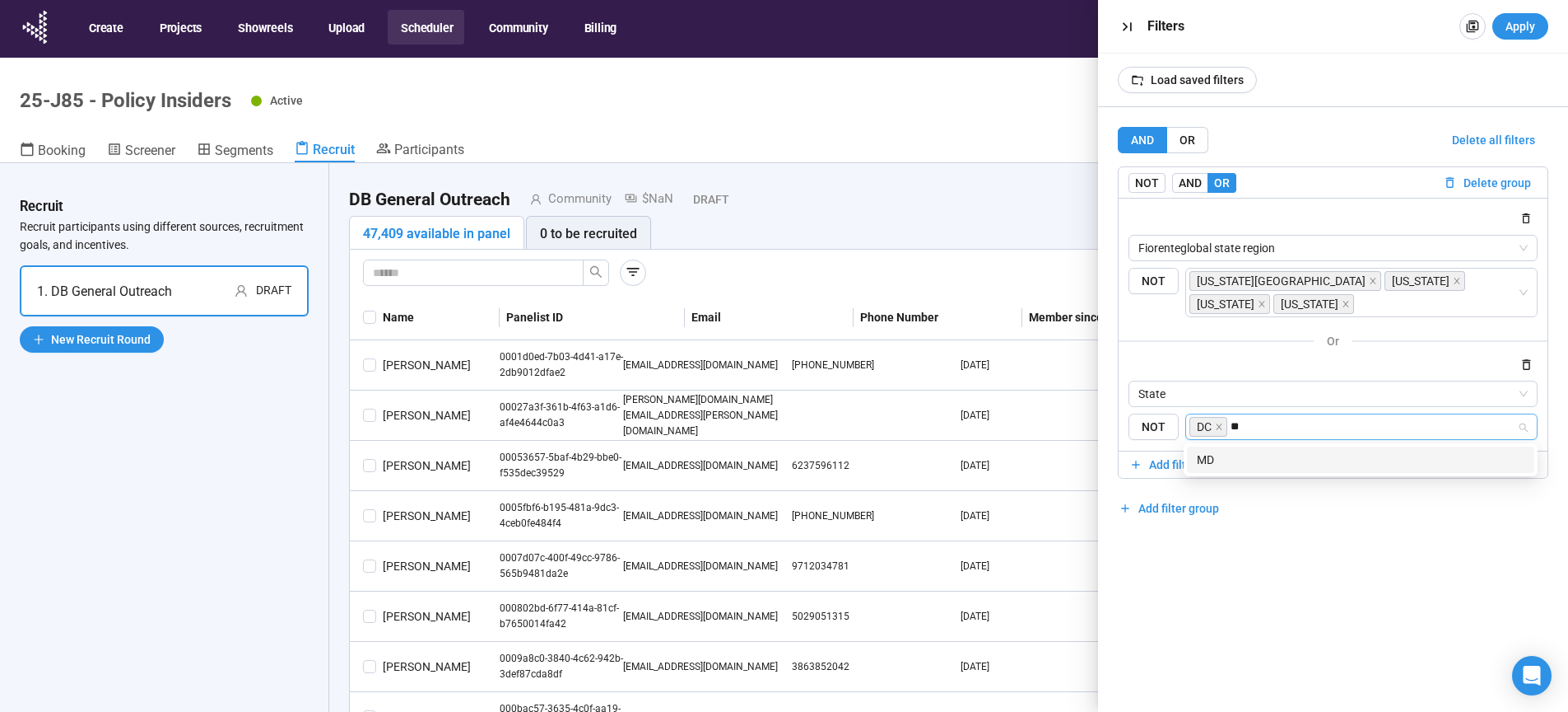
click at [1208, 460] on div "MD" at bounding box center [1360, 460] width 328 height 18
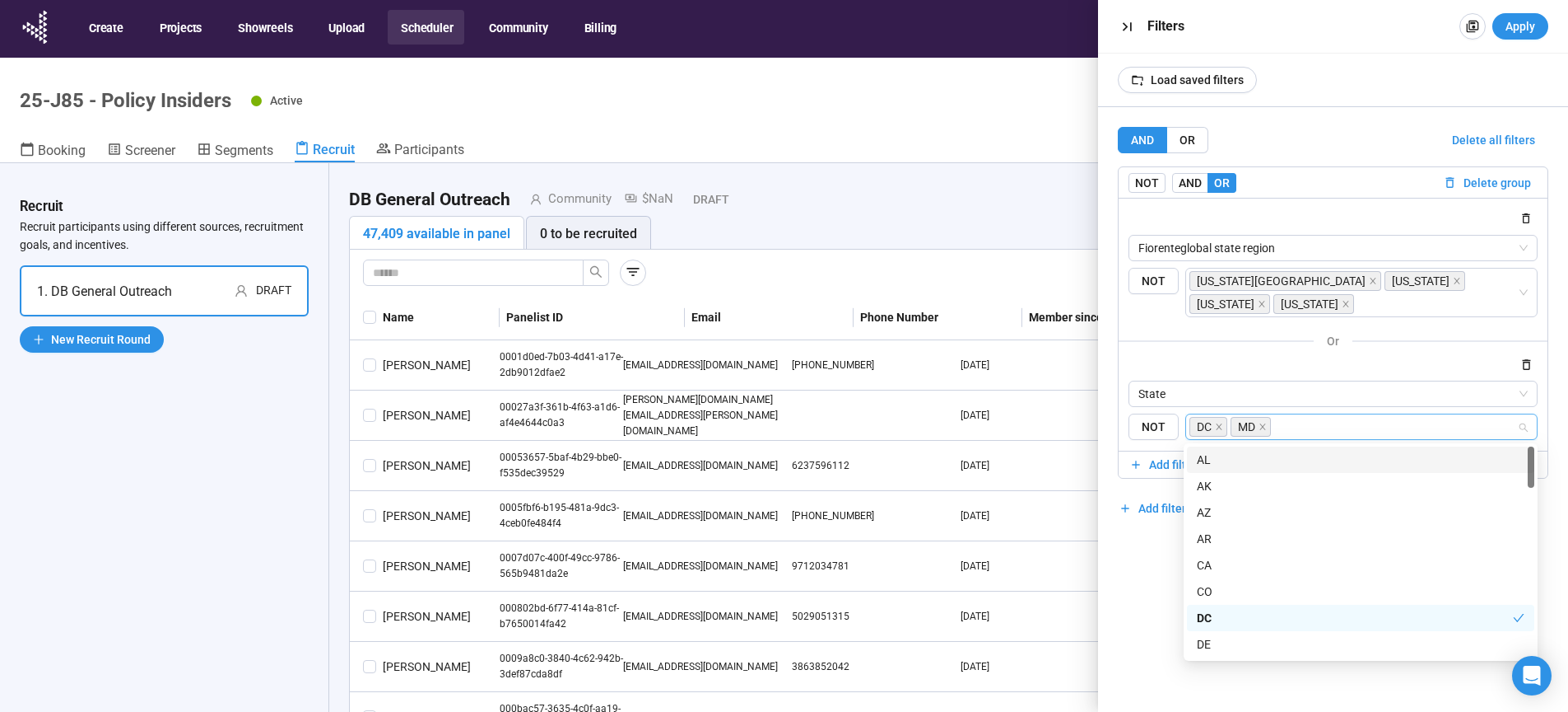
click at [1295, 428] on input "search" at bounding box center [1395, 427] width 244 height 20
type input "*"
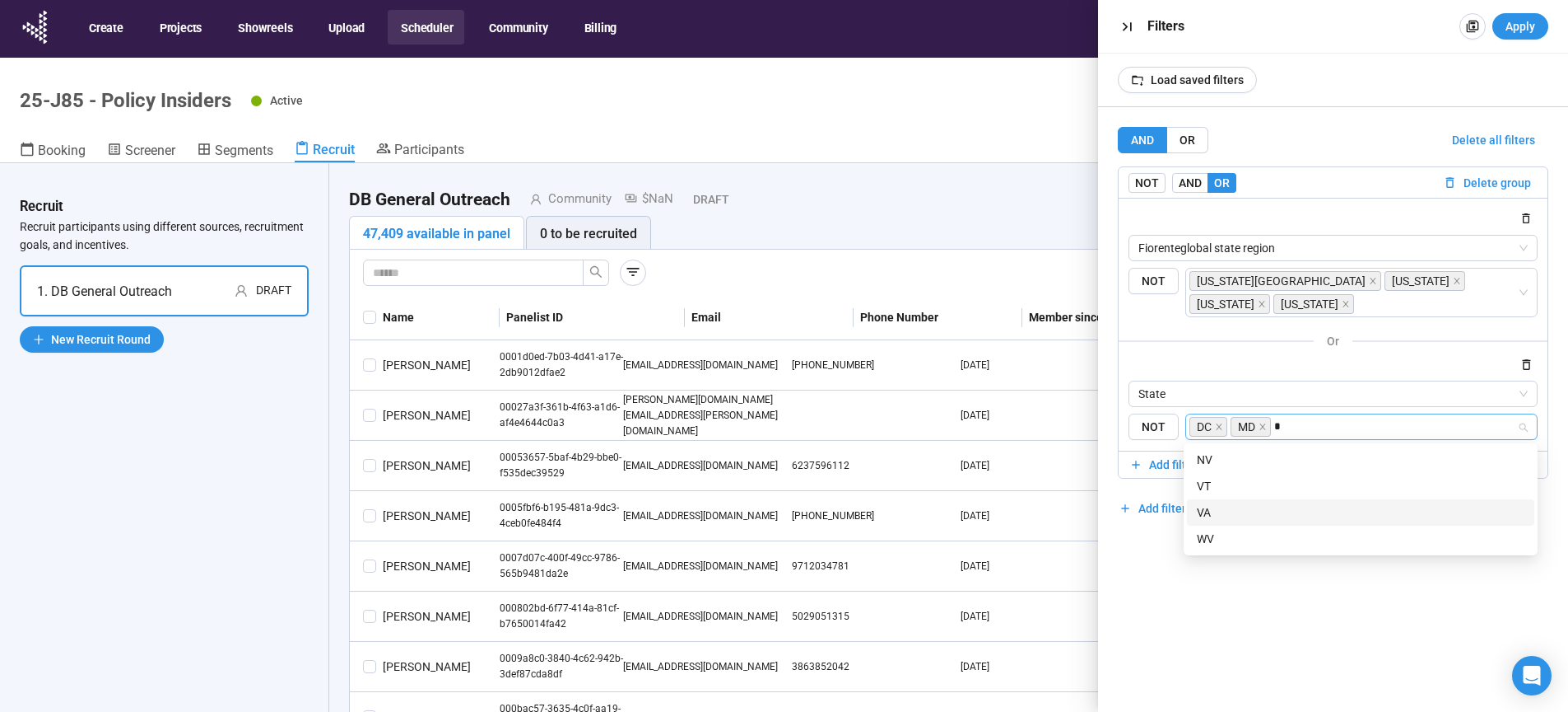
click at [1208, 516] on div "VA" at bounding box center [1360, 512] width 328 height 18
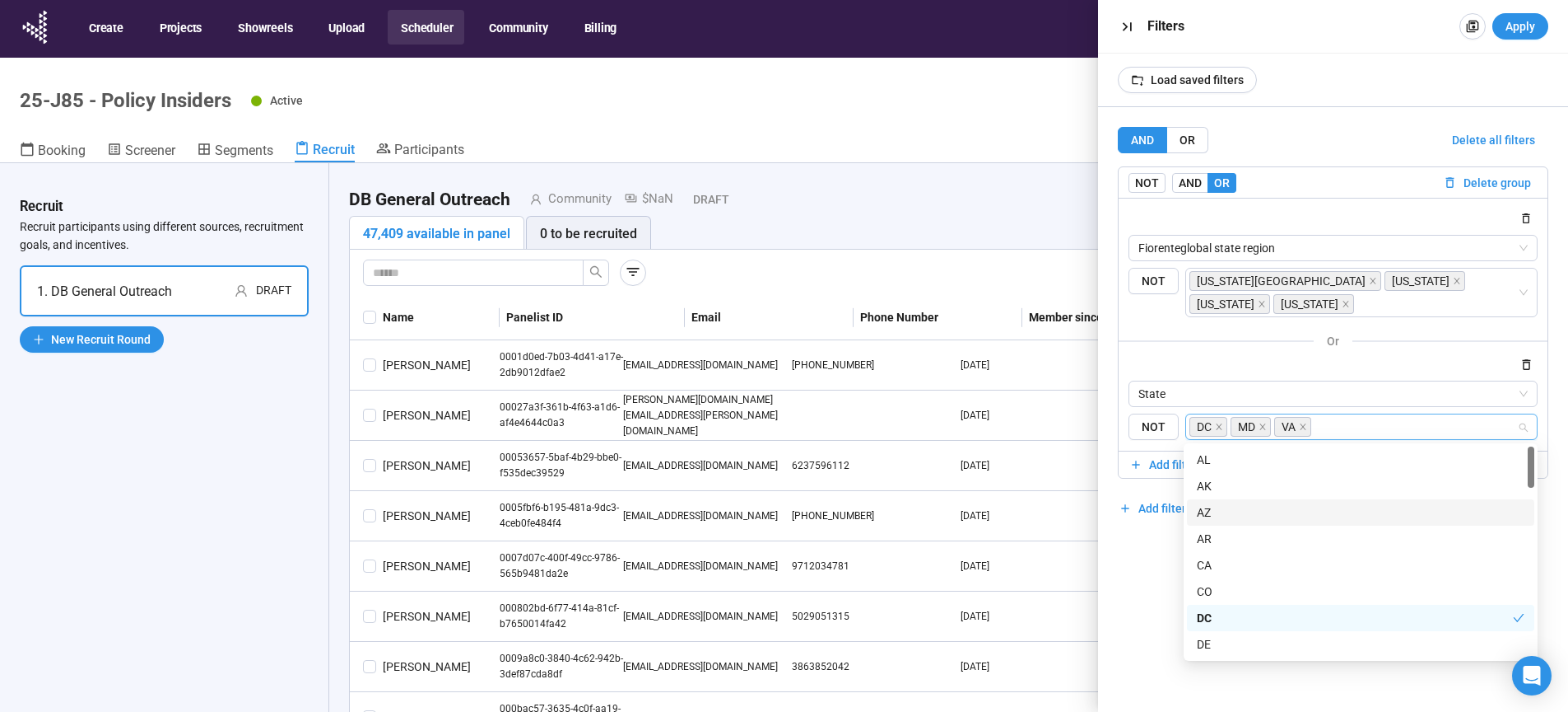
click at [1155, 552] on div "AND OR Delete all filters NOT AND OR Delete group Fiorenteglobal state region {…" at bounding box center [1333, 409] width 471 height 605
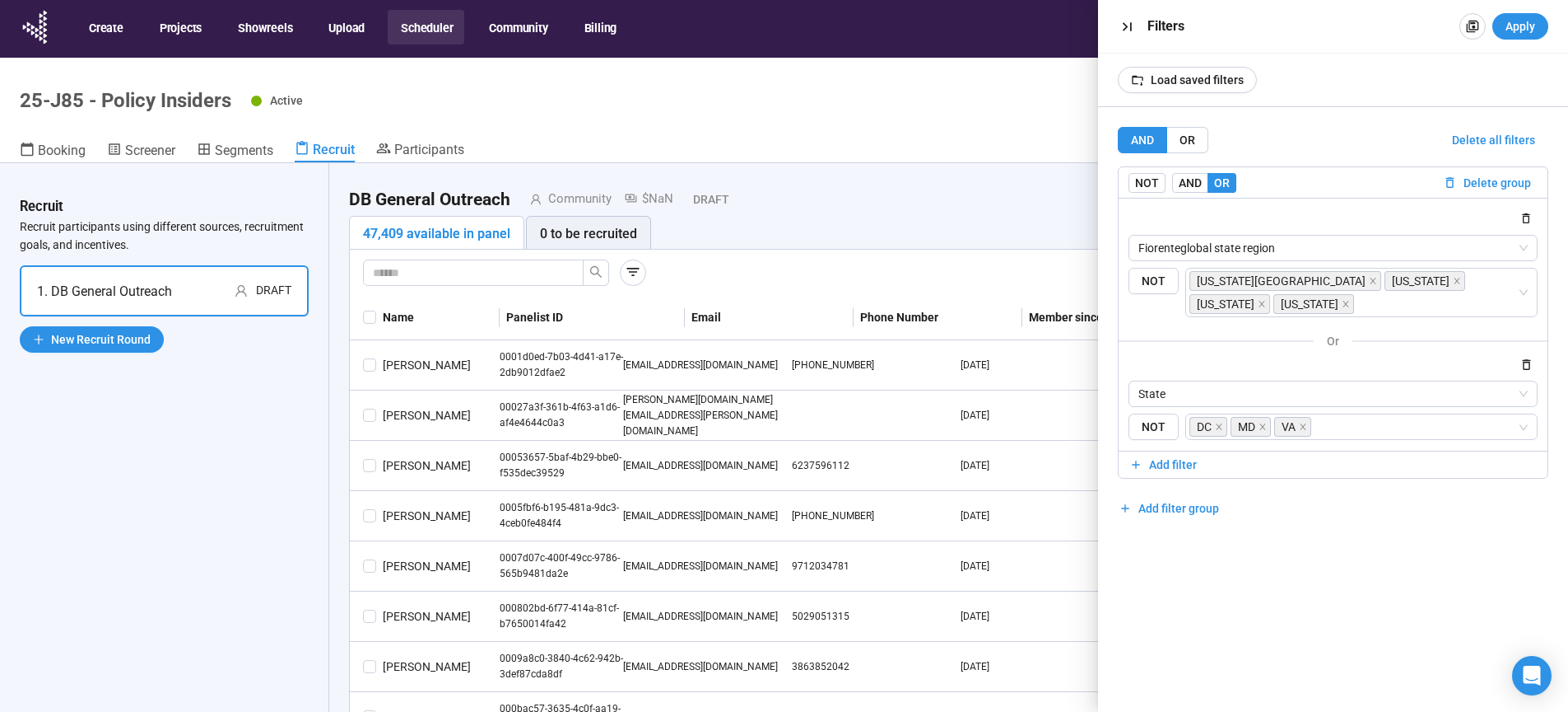
click at [1342, 305] on icon "close" at bounding box center [1346, 304] width 8 height 8
click at [1315, 566] on div "AND OR Delete all filters NOT AND OR Delete group Fiorenteglobal state region {…" at bounding box center [1333, 409] width 471 height 605
click at [1517, 29] on span "Apply" at bounding box center [1519, 27] width 29 height 18
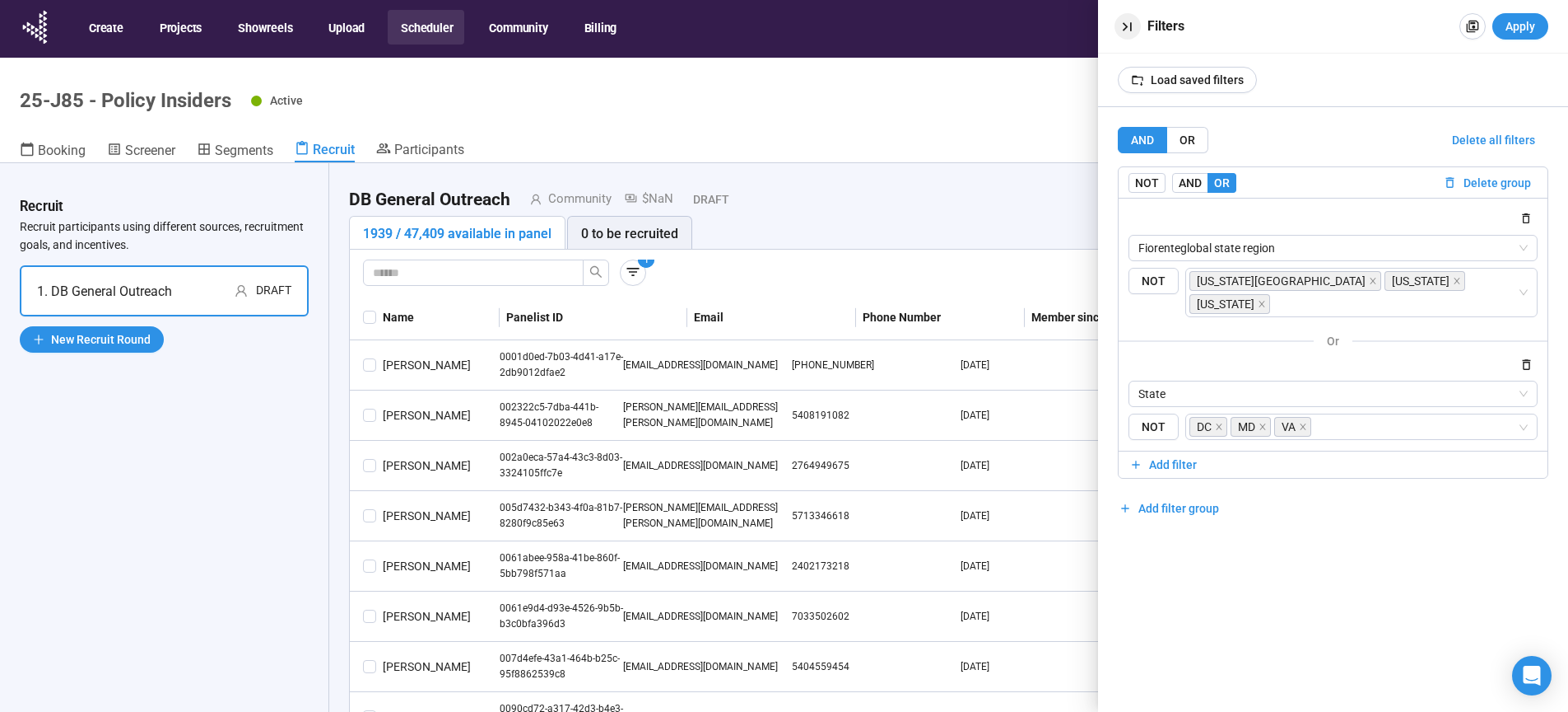
click at [1127, 27] on icon "button" at bounding box center [1127, 27] width 9 height 9
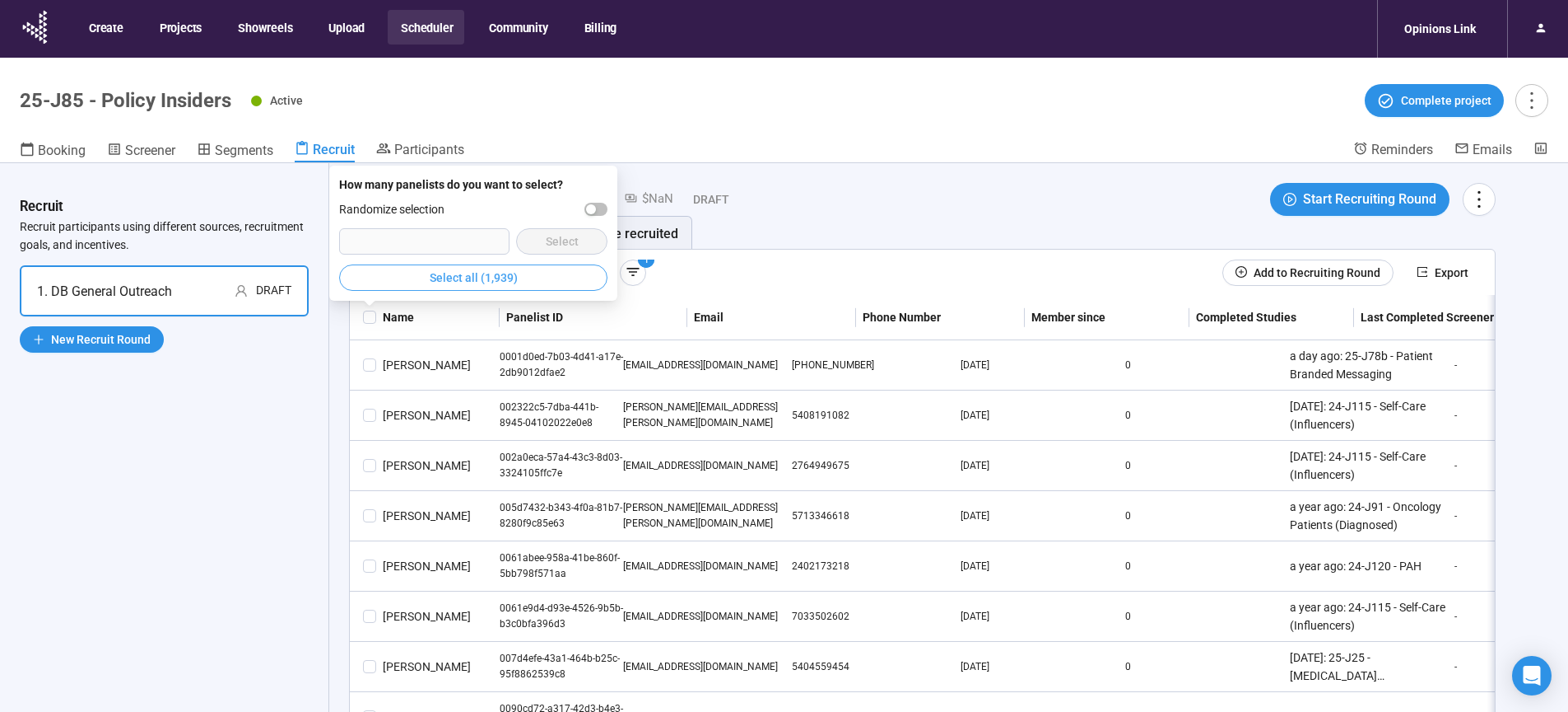
click at [427, 281] on button "Select all (1,939)" at bounding box center [474, 277] width 268 height 26
click at [1254, 273] on span "Add to Recruiting Round" at bounding box center [1317, 273] width 127 height 18
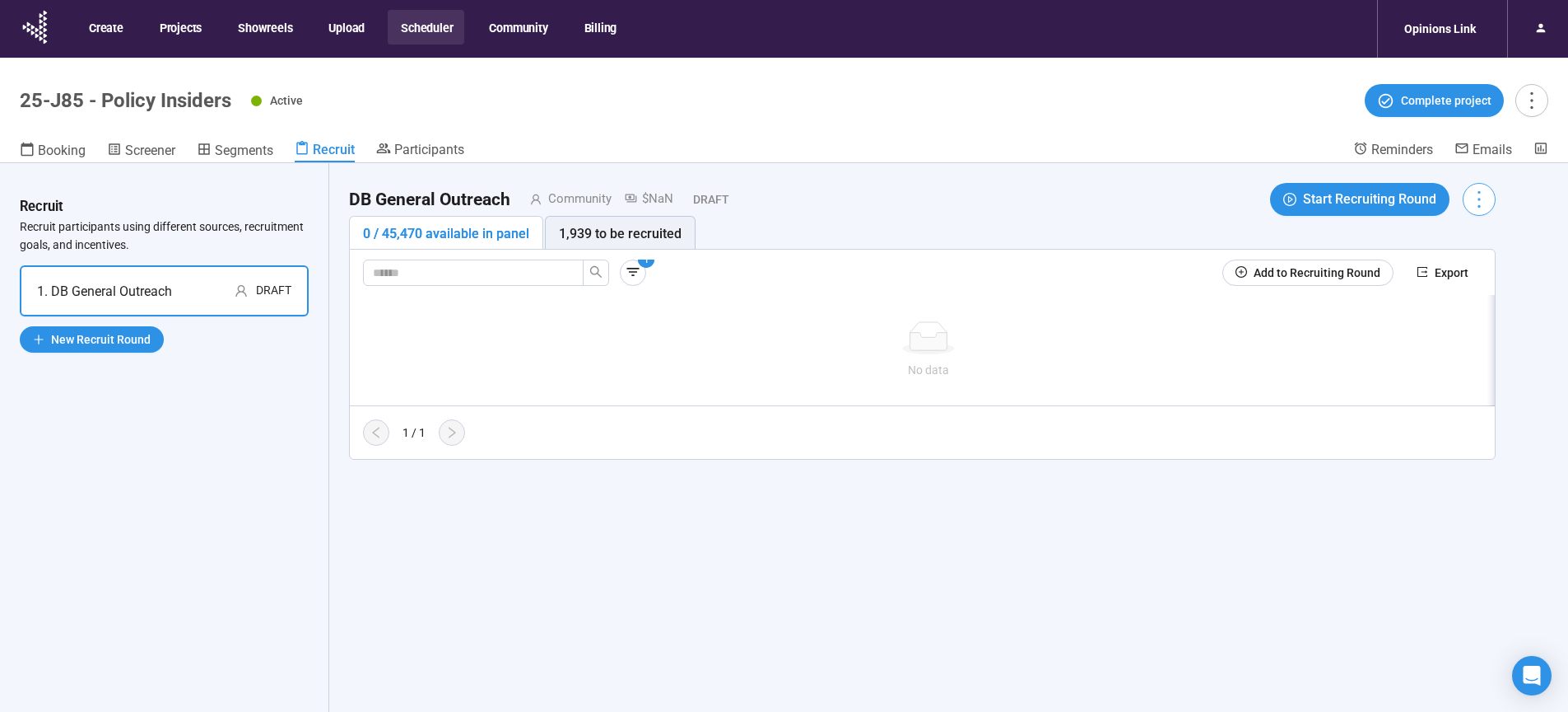
click at [1496, 200] on button "button" at bounding box center [1478, 199] width 33 height 33
click at [1480, 200] on icon "more" at bounding box center [1478, 200] width 3 height 18
click at [1441, 267] on span "Edit invitation email" at bounding box center [1444, 262] width 100 height 18
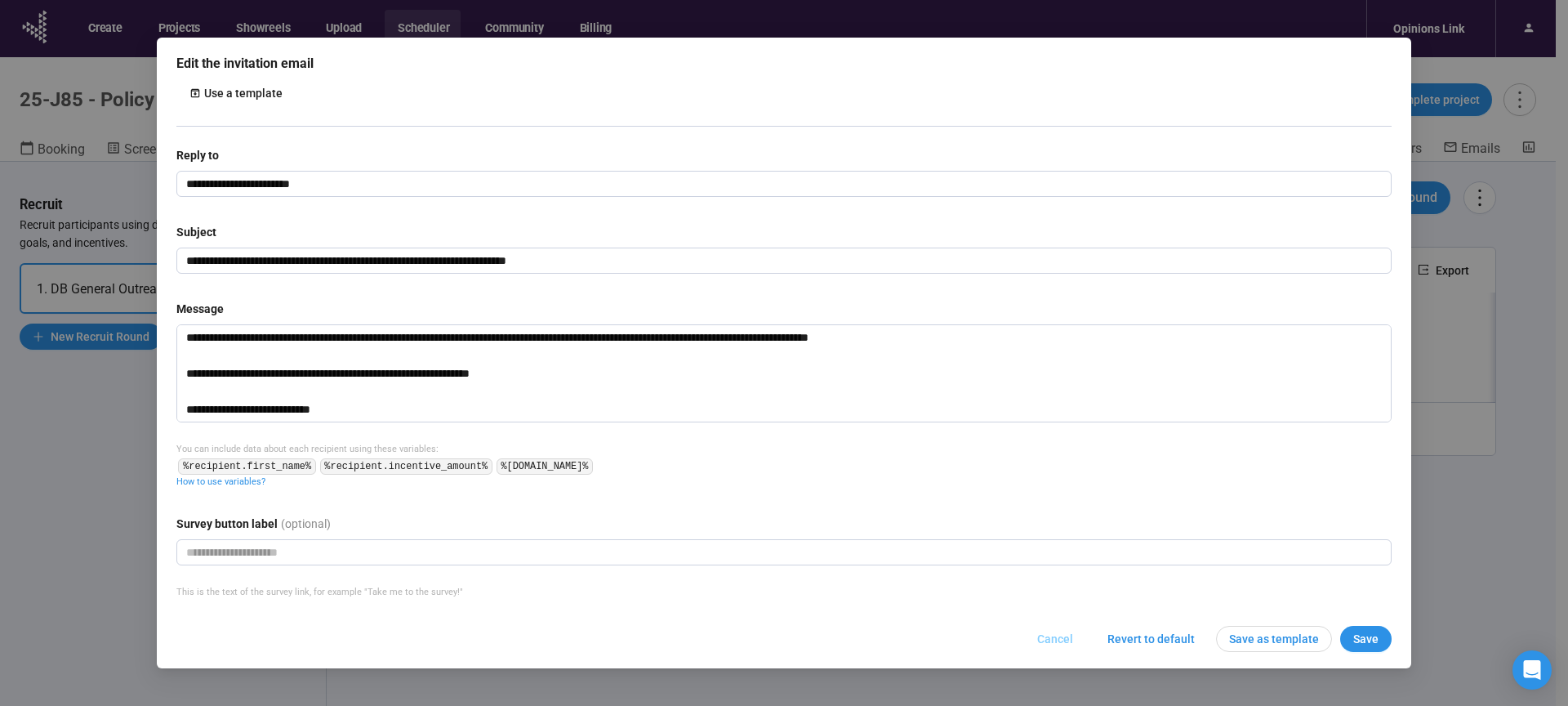
click at [1058, 637] on span "Cancel" at bounding box center [1054, 639] width 36 height 18
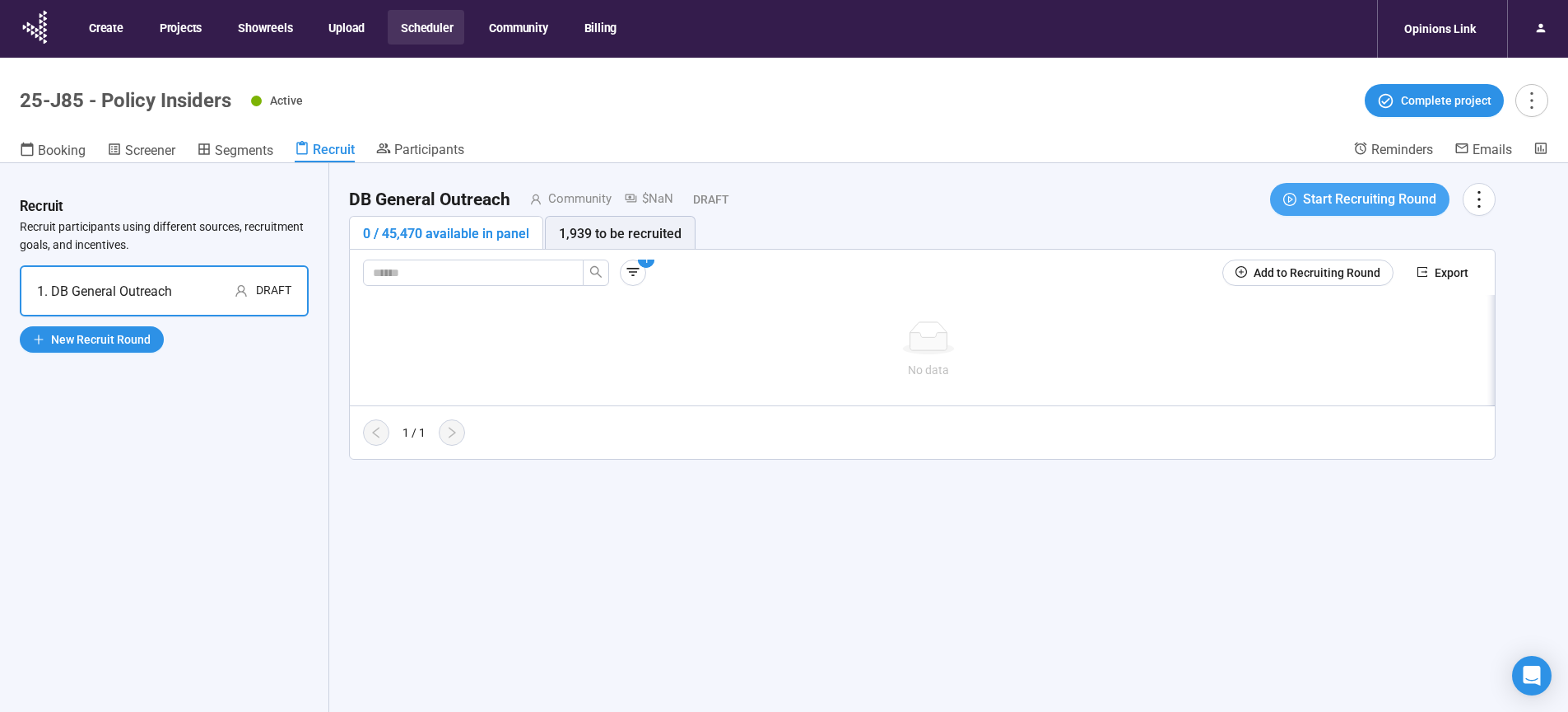
click at [1342, 195] on span "Start Recruiting Round" at bounding box center [1369, 199] width 133 height 21
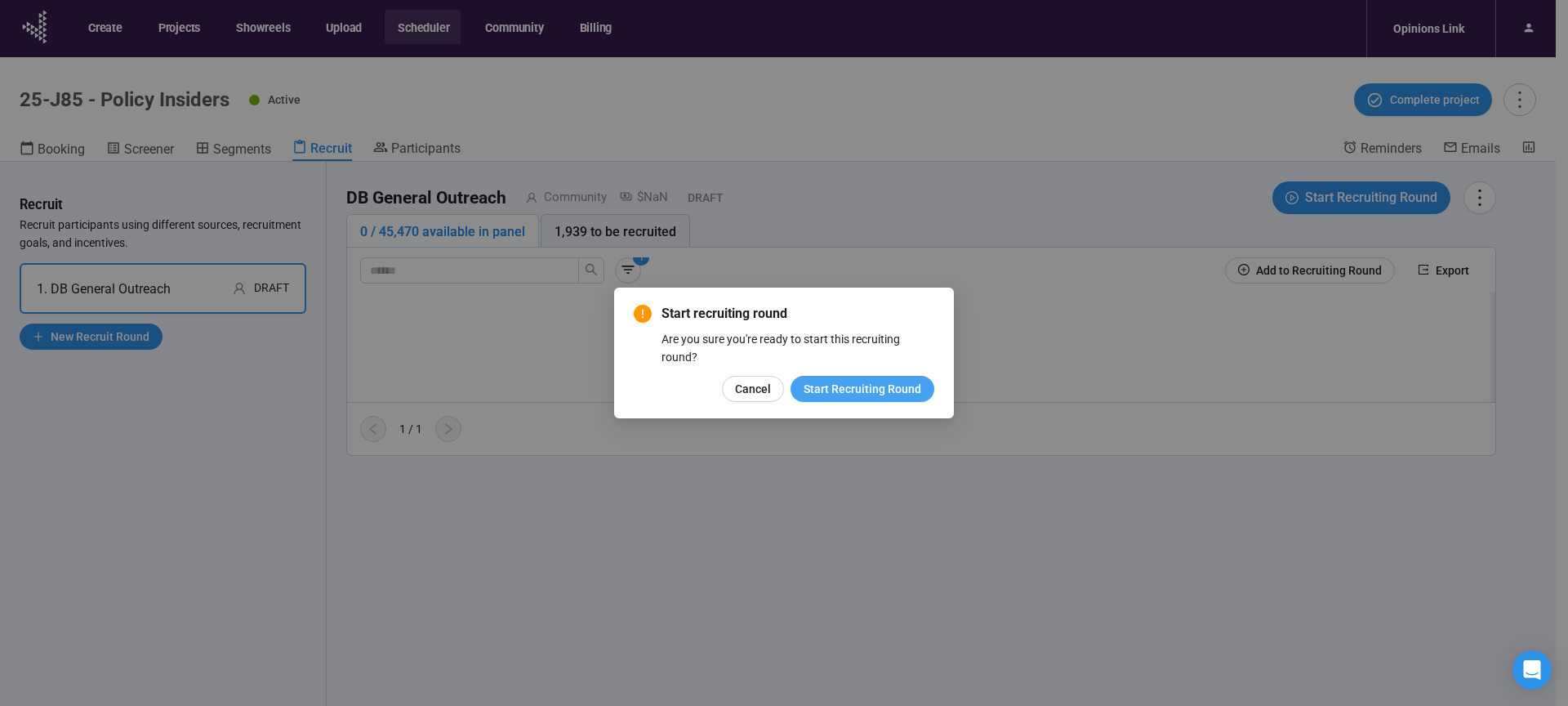
click at [821, 387] on span "Start Recruiting Round" at bounding box center [861, 389] width 117 height 18
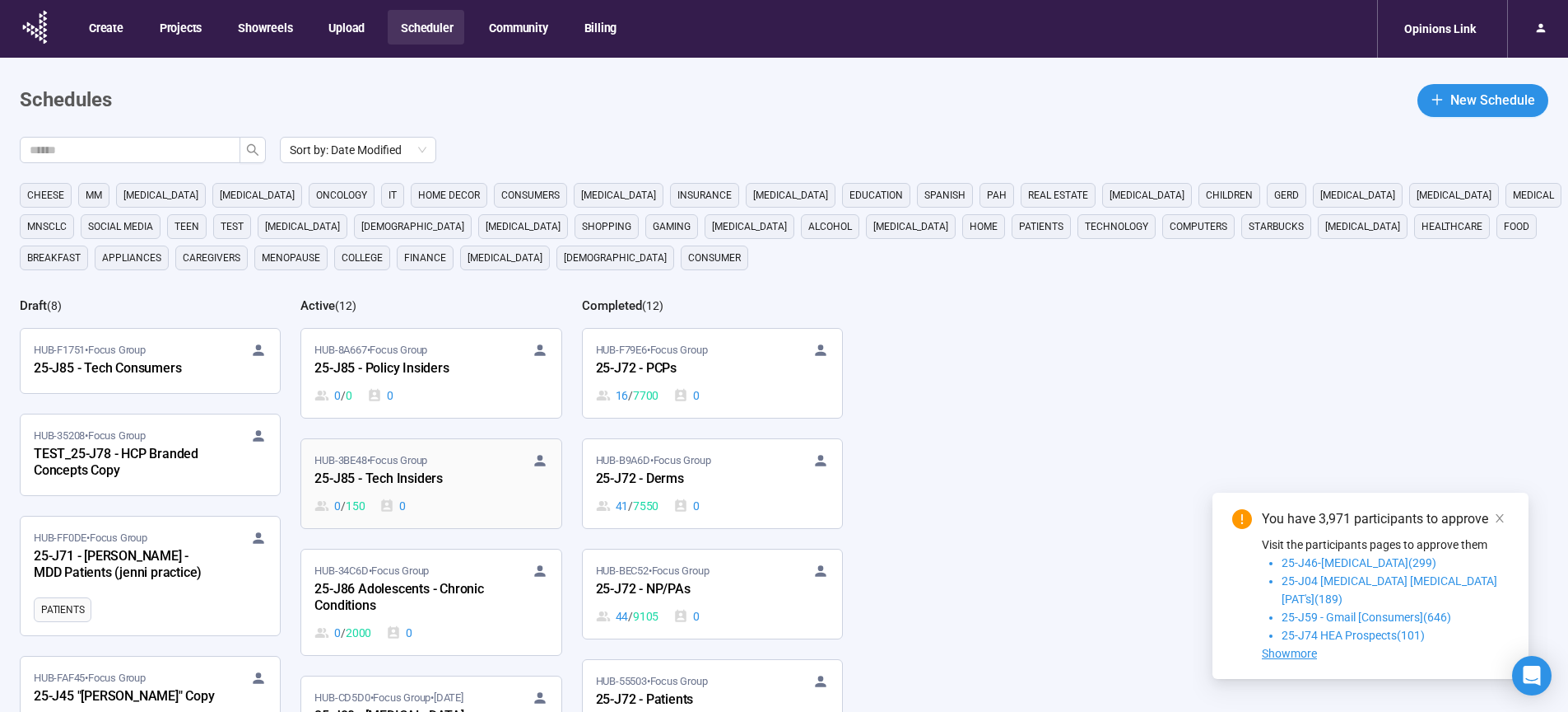
click at [398, 476] on div "25-J85 - Tech Insiders" at bounding box center [405, 480] width 181 height 22
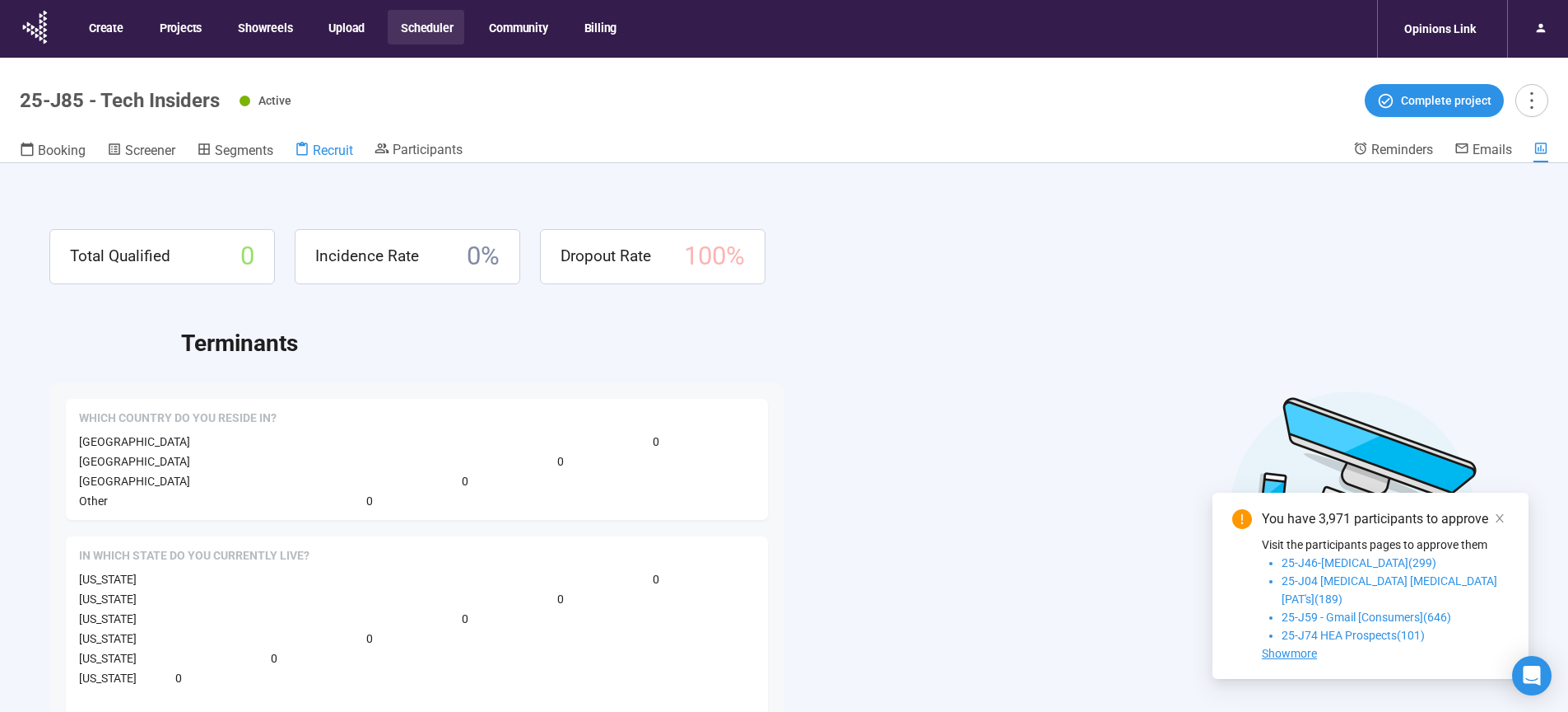
click at [324, 148] on span "Recruit" at bounding box center [333, 150] width 40 height 16
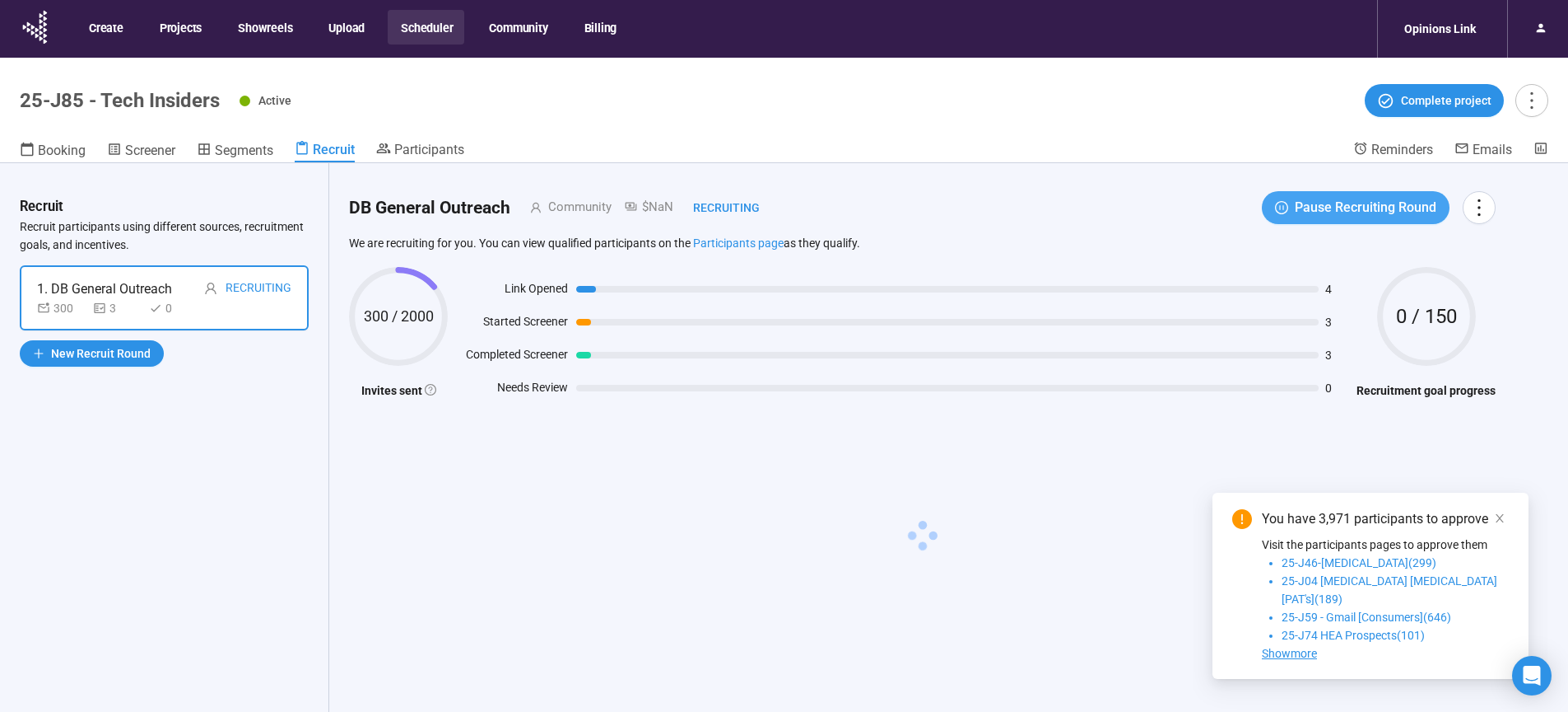
click at [1416, 202] on span "Pause Recruiting Round" at bounding box center [1365, 207] width 142 height 21
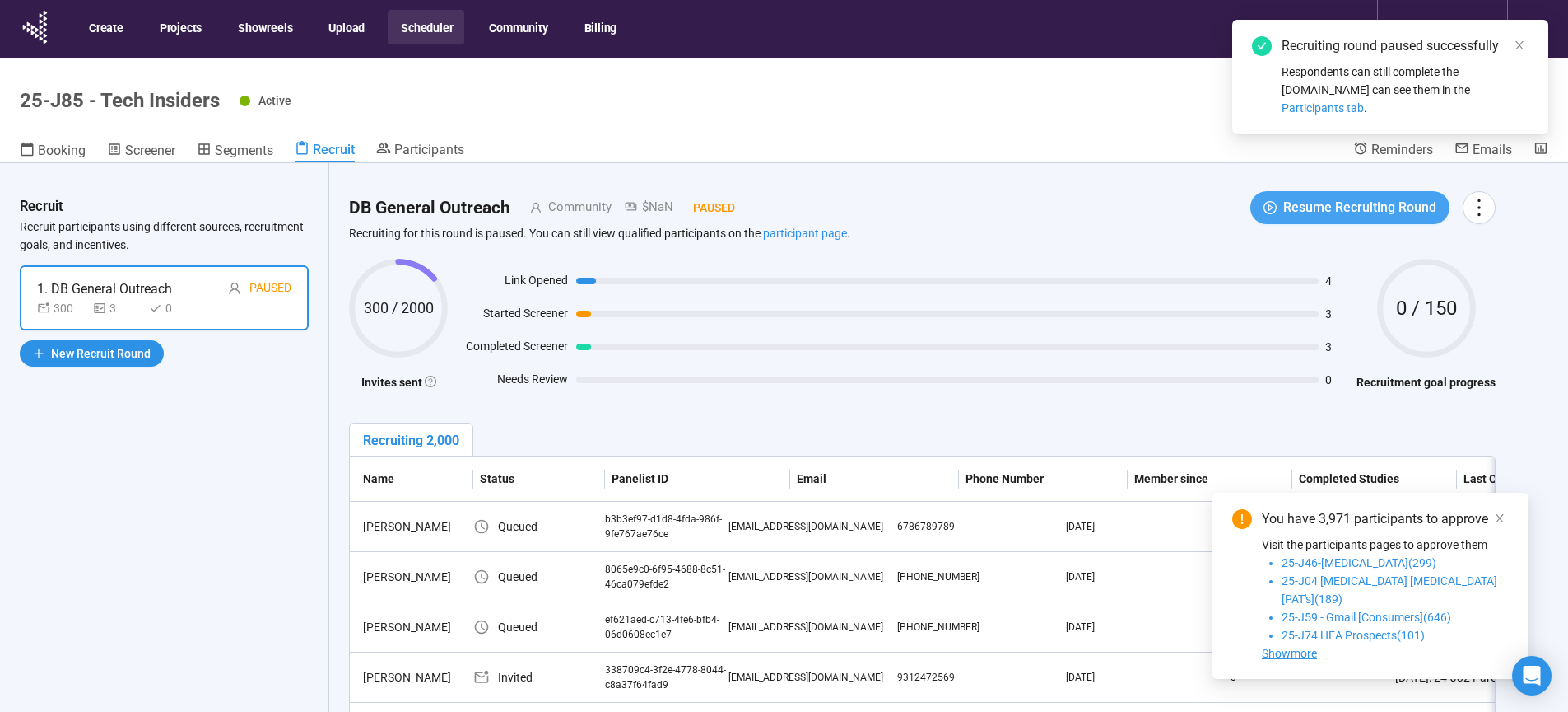
click at [1321, 200] on span "Resume Recruiting Round" at bounding box center [1359, 207] width 153 height 21
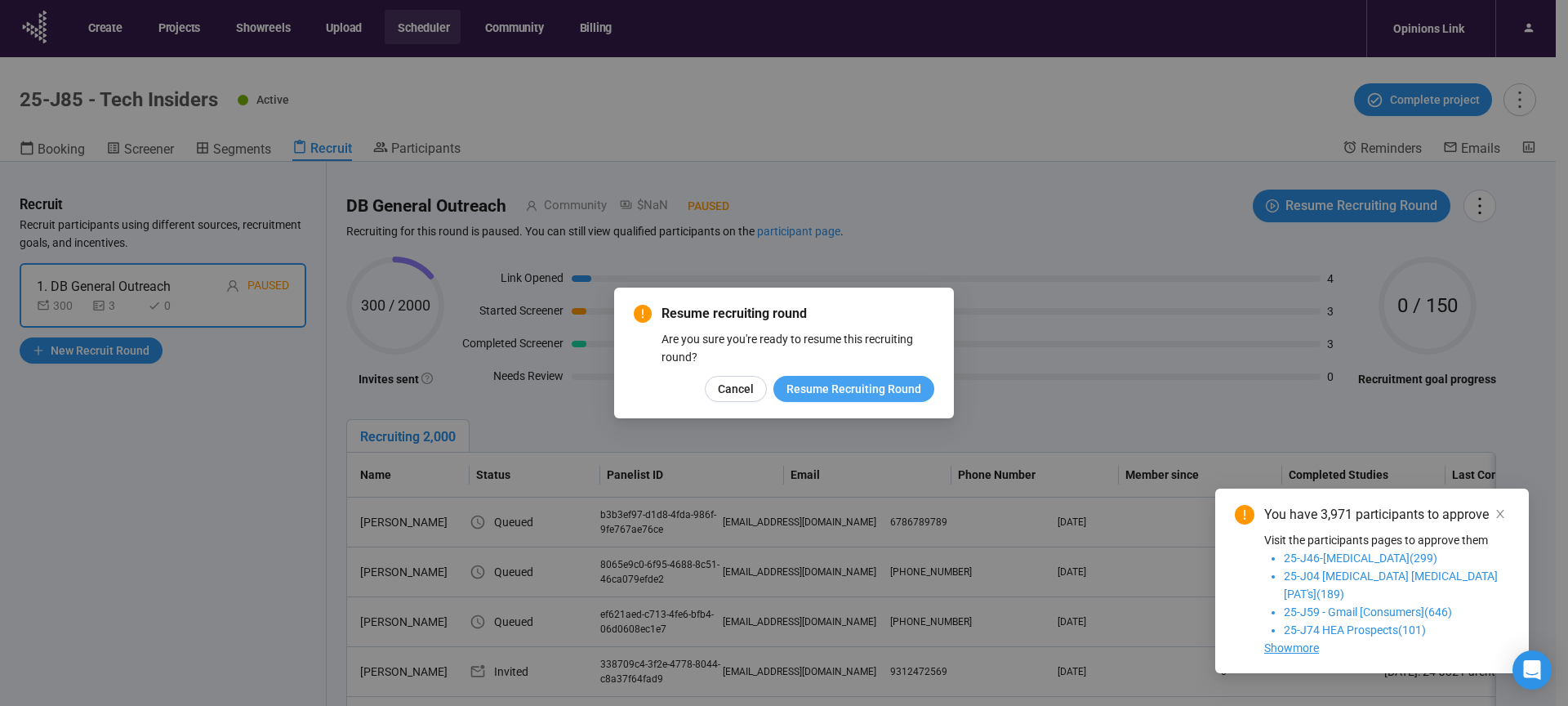
click at [829, 393] on span "Resume Recruiting Round" at bounding box center [854, 389] width 135 height 18
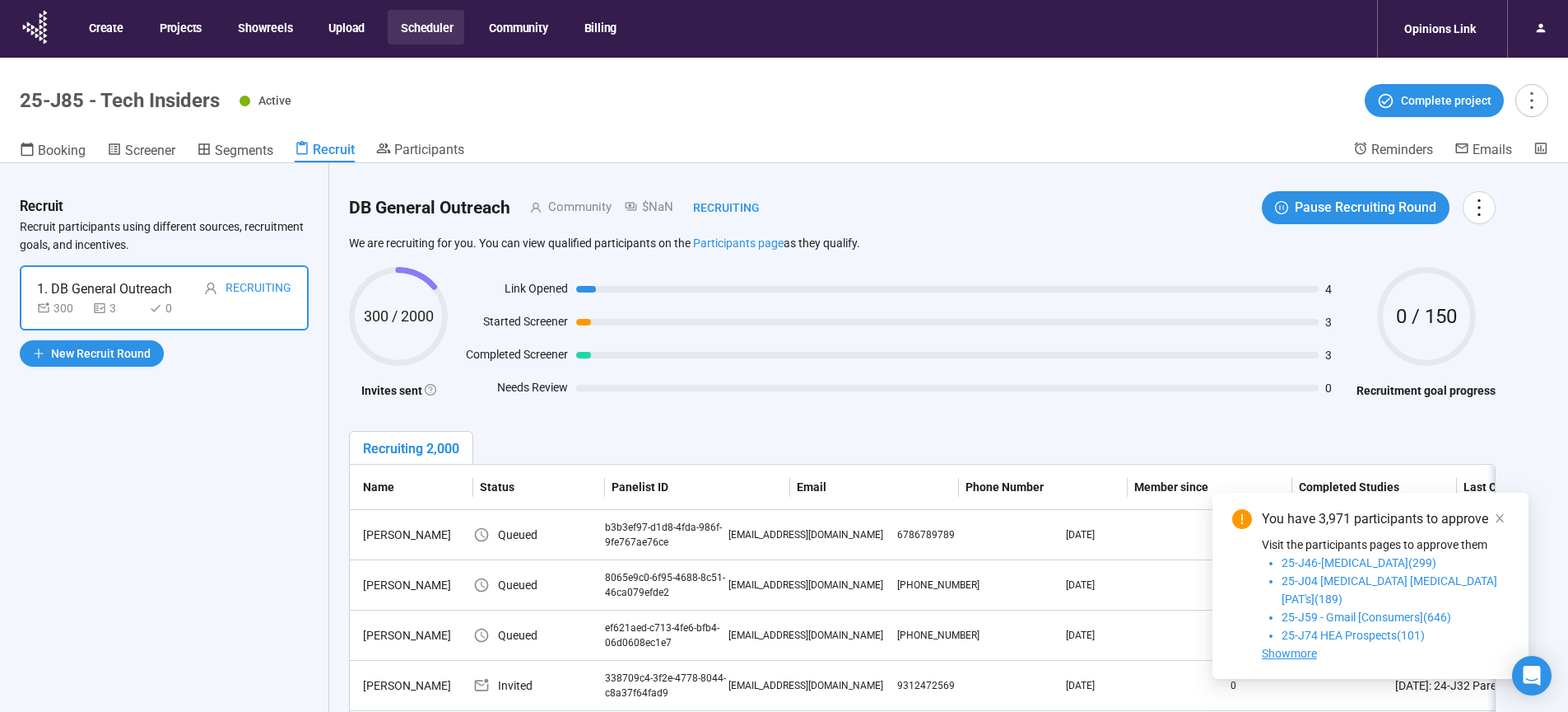
click at [116, 533] on div "Recruit Recruit participants using different sources, recruitment goals, and in…" at bounding box center [164, 465] width 329 height 606
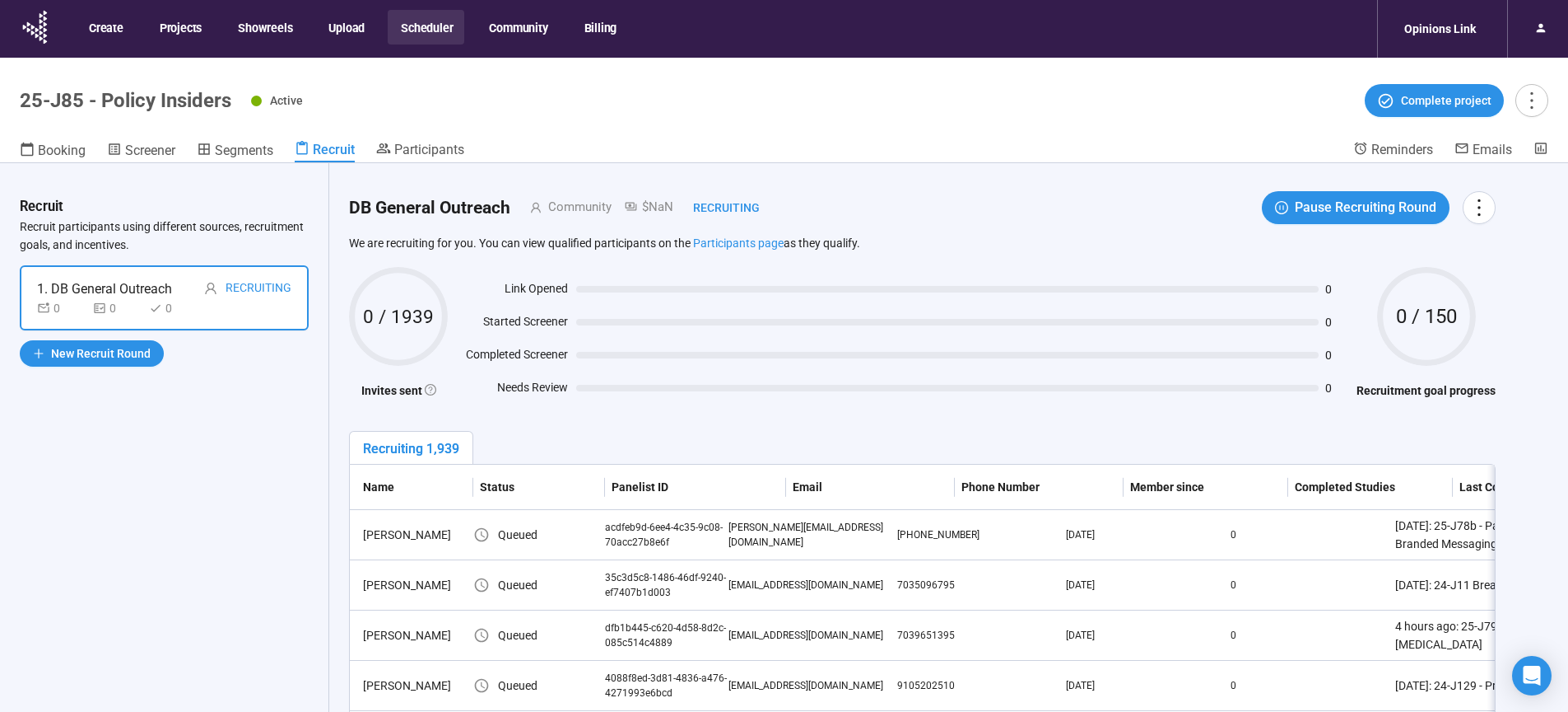
click at [432, 26] on button "Scheduler" at bounding box center [426, 27] width 76 height 34
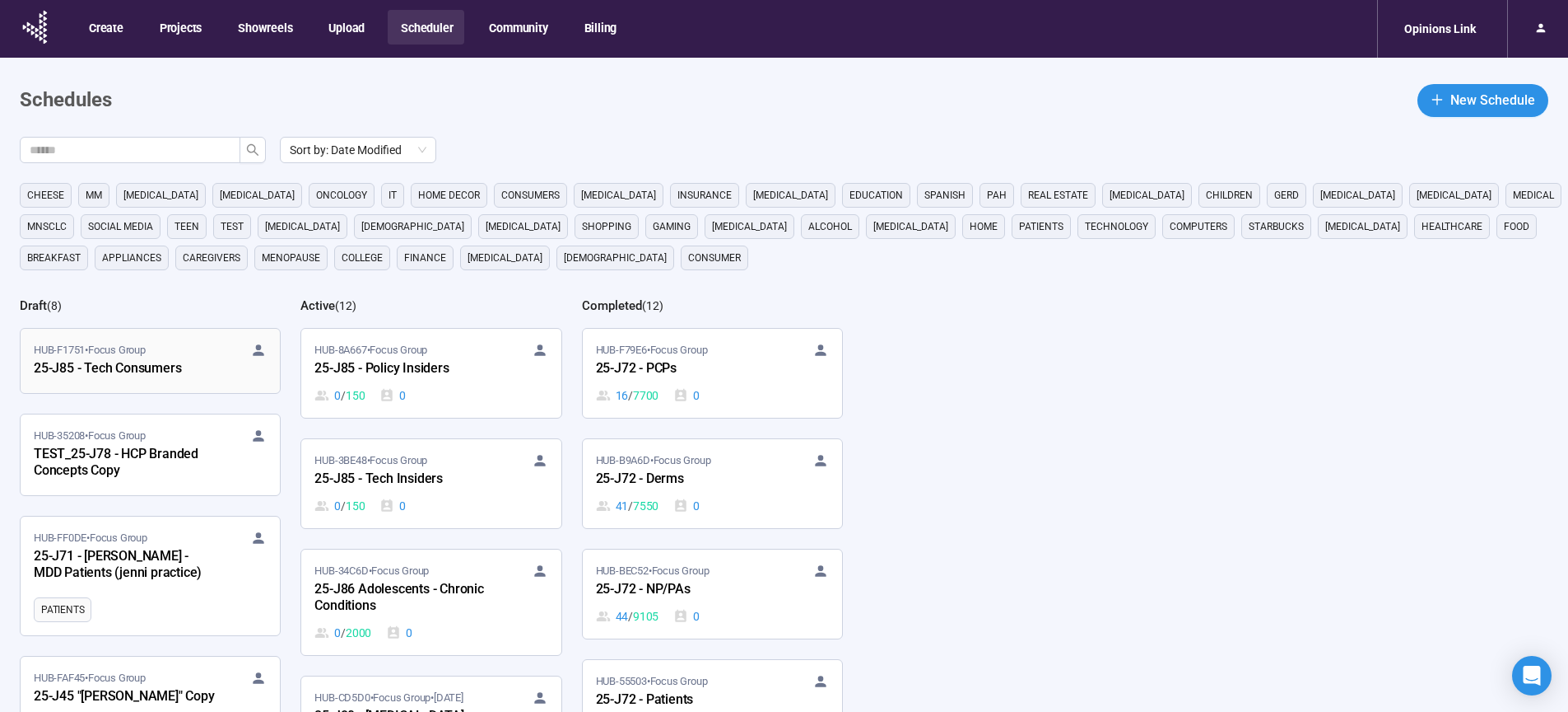
click at [127, 370] on div "25-J85 - Tech Consumers" at bounding box center [124, 369] width 181 height 22
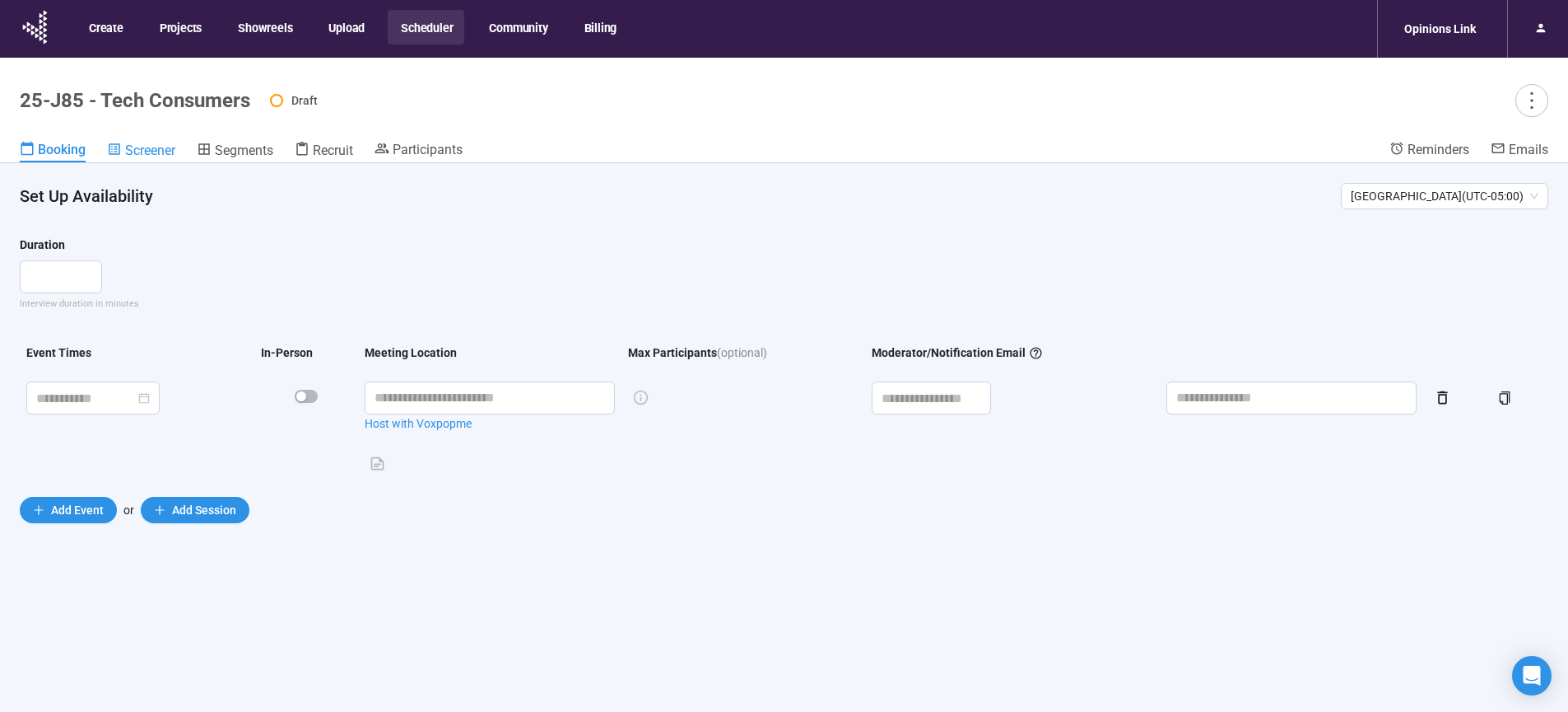
click at [164, 152] on span "Screener" at bounding box center [150, 150] width 50 height 16
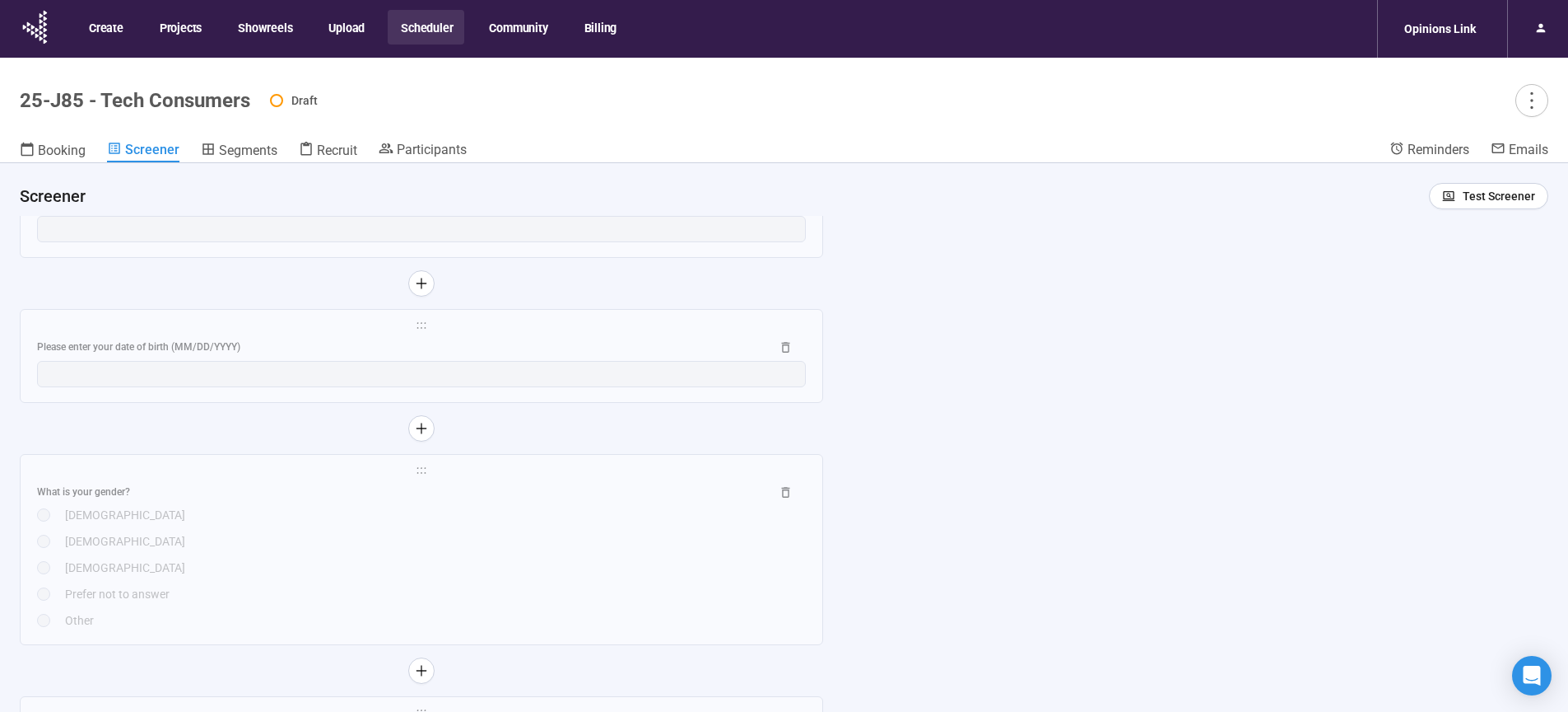
scroll to position [2591, 0]
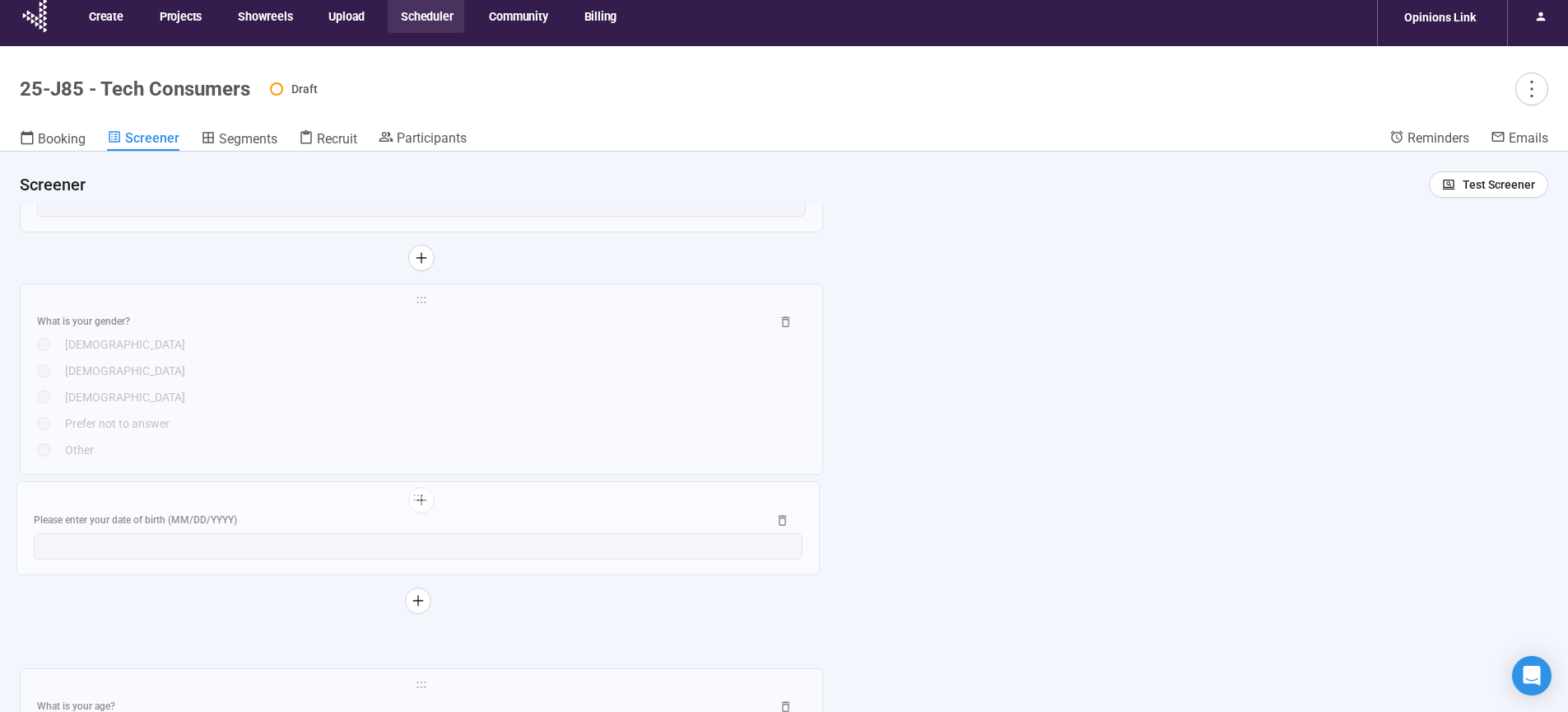
drag, startPoint x: 422, startPoint y: 314, endPoint x: 418, endPoint y: 519, distance: 205.0
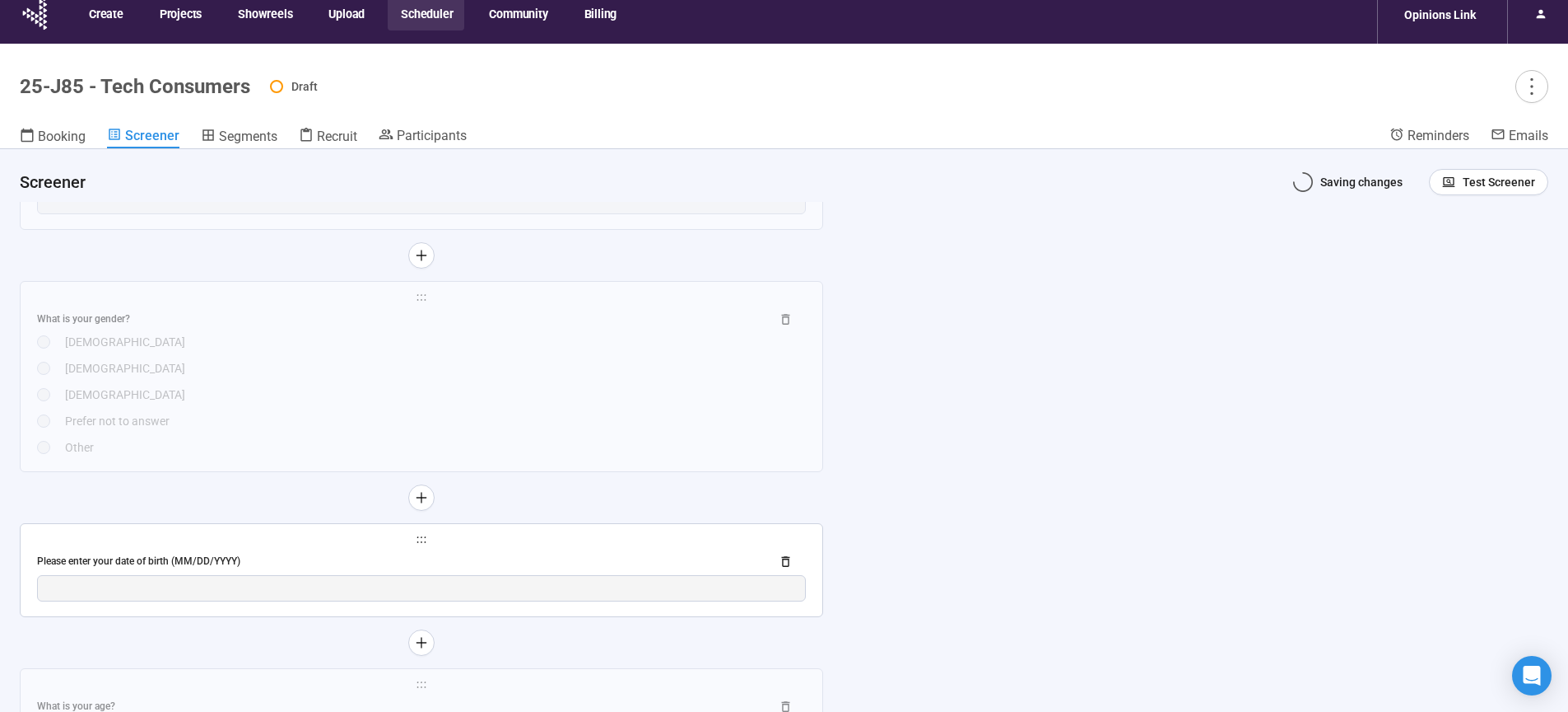
click at [464, 553] on div "Please enter your date of birth (MM/DD/YYYY)" at bounding box center [396, 561] width 720 height 16
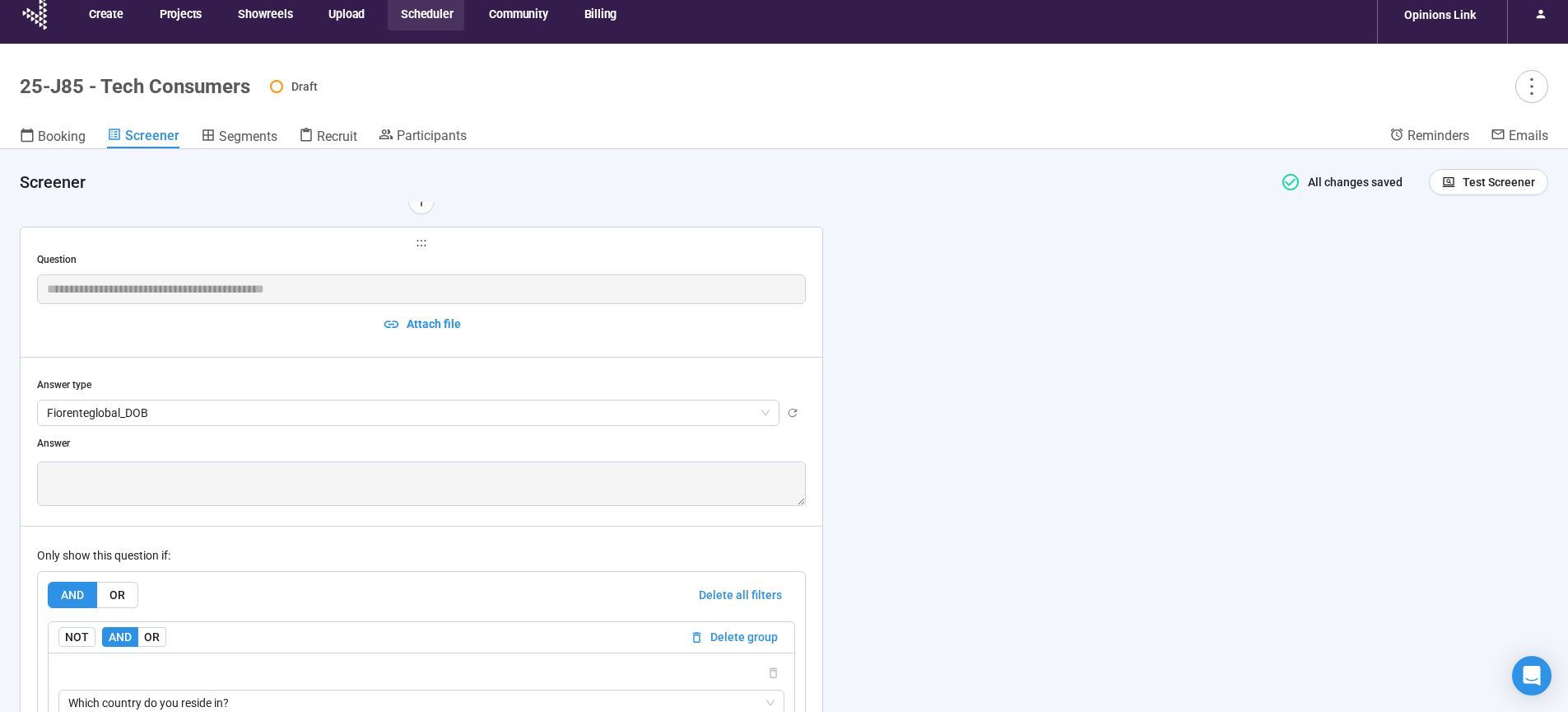
scroll to position [31, 0]
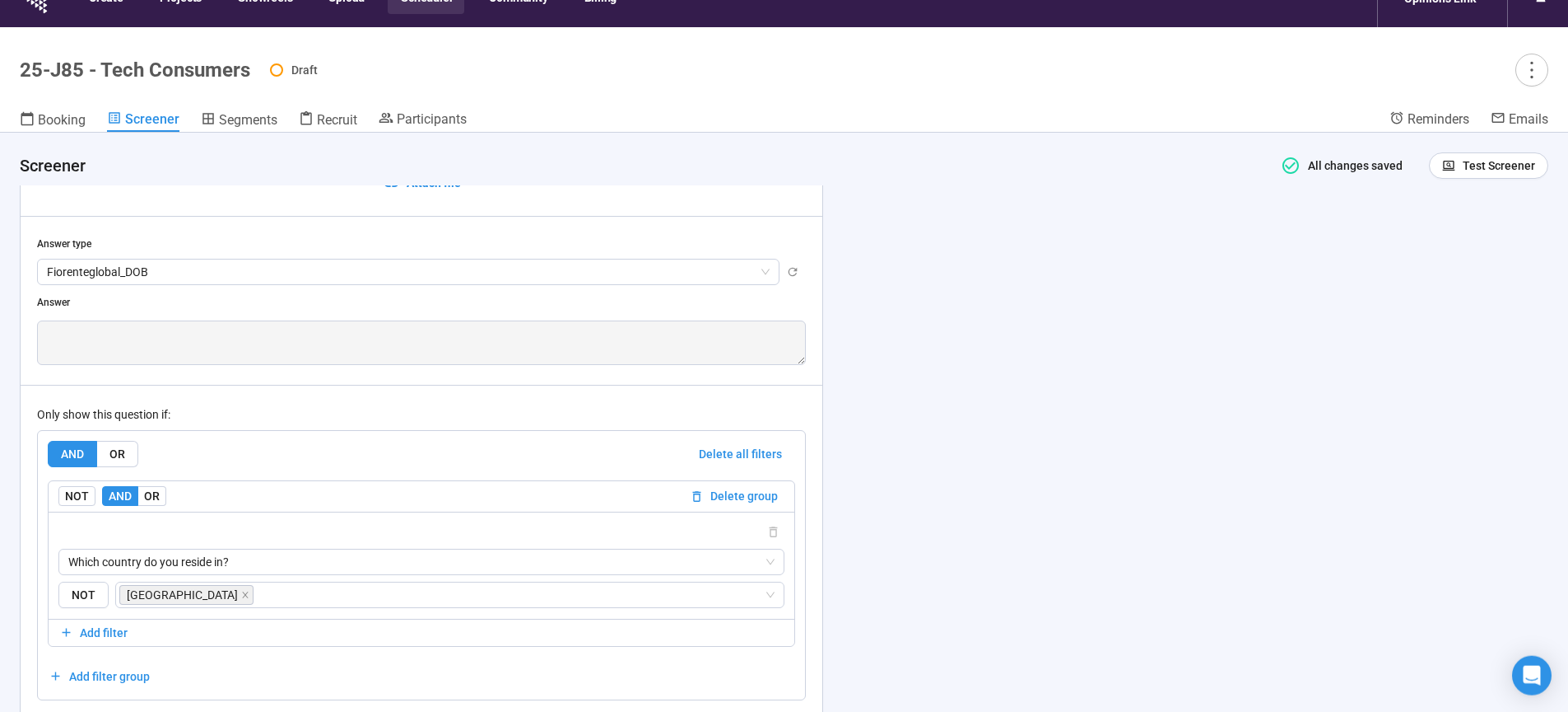
click at [543, 400] on div "Only show this question if: AND OR Delete all filters NOT AND OR Delete group W…" at bounding box center [421, 543] width 768 height 315
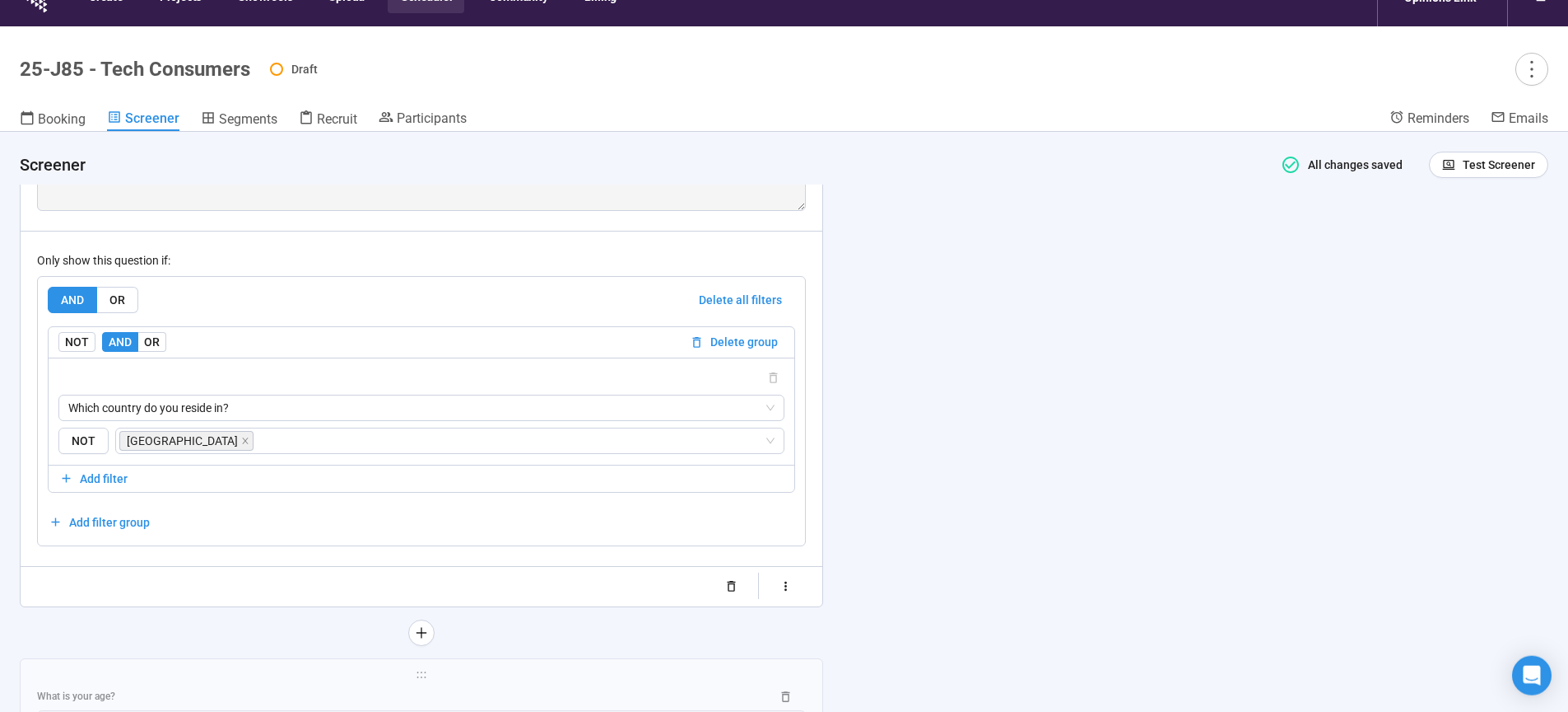
scroll to position [3022, 0]
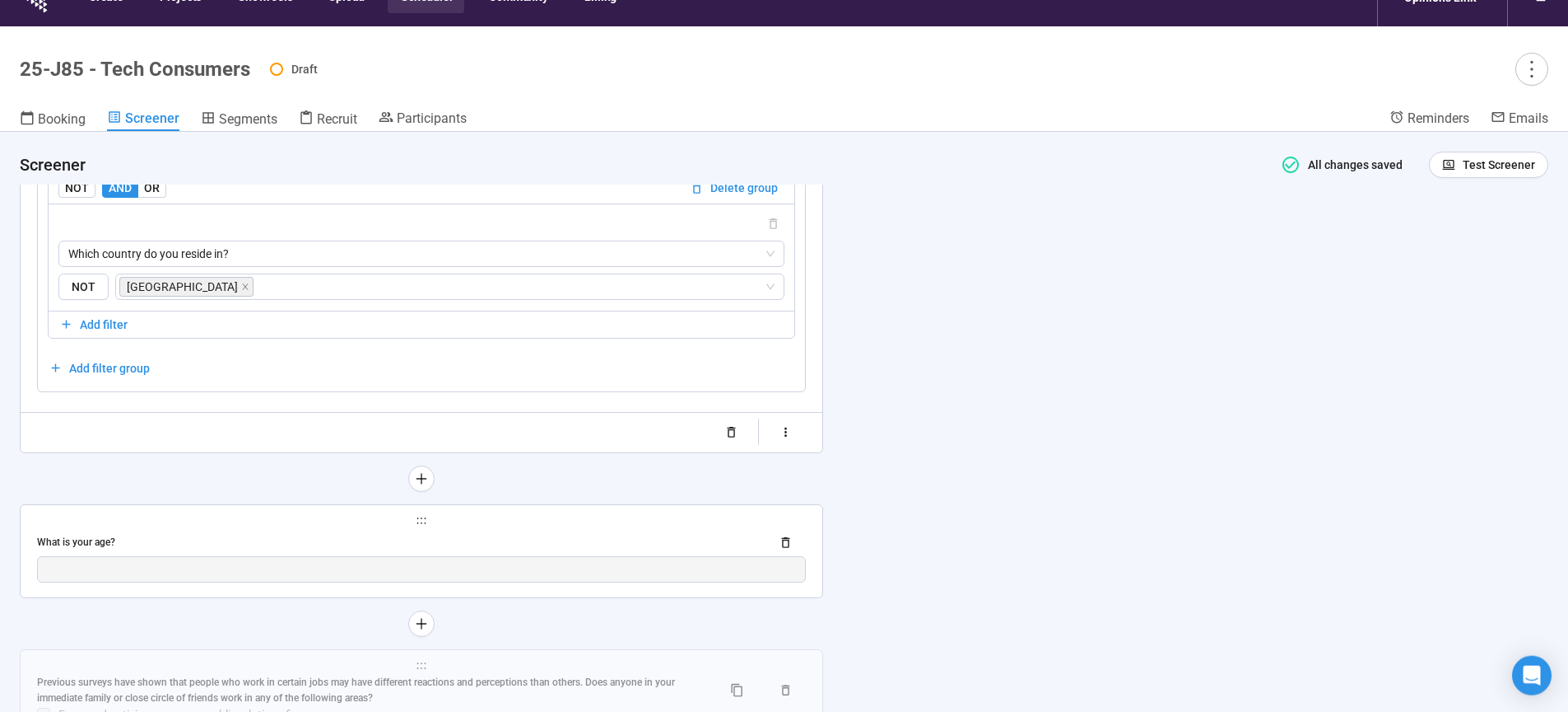
click at [469, 541] on div "What is your age?" at bounding box center [396, 542] width 720 height 16
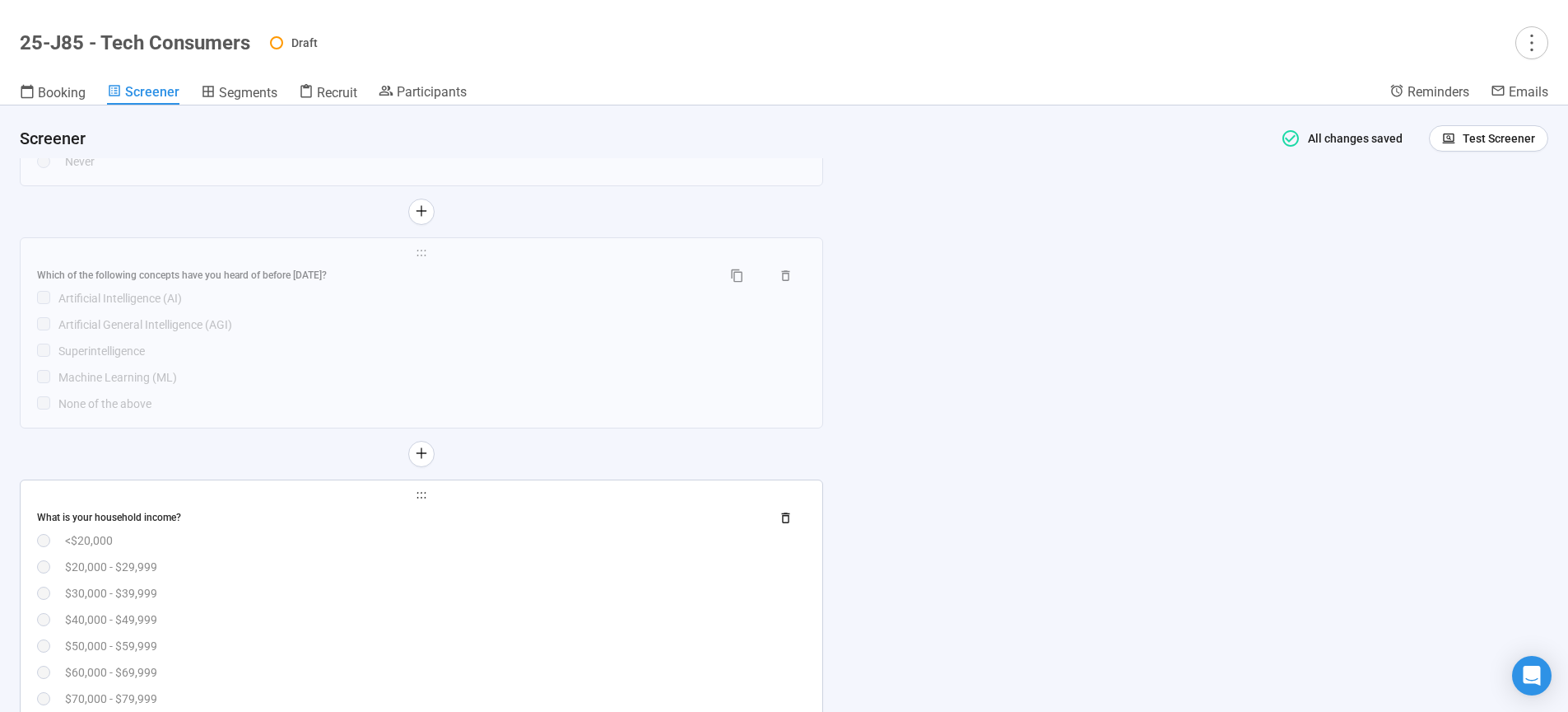
scroll to position [6980, 0]
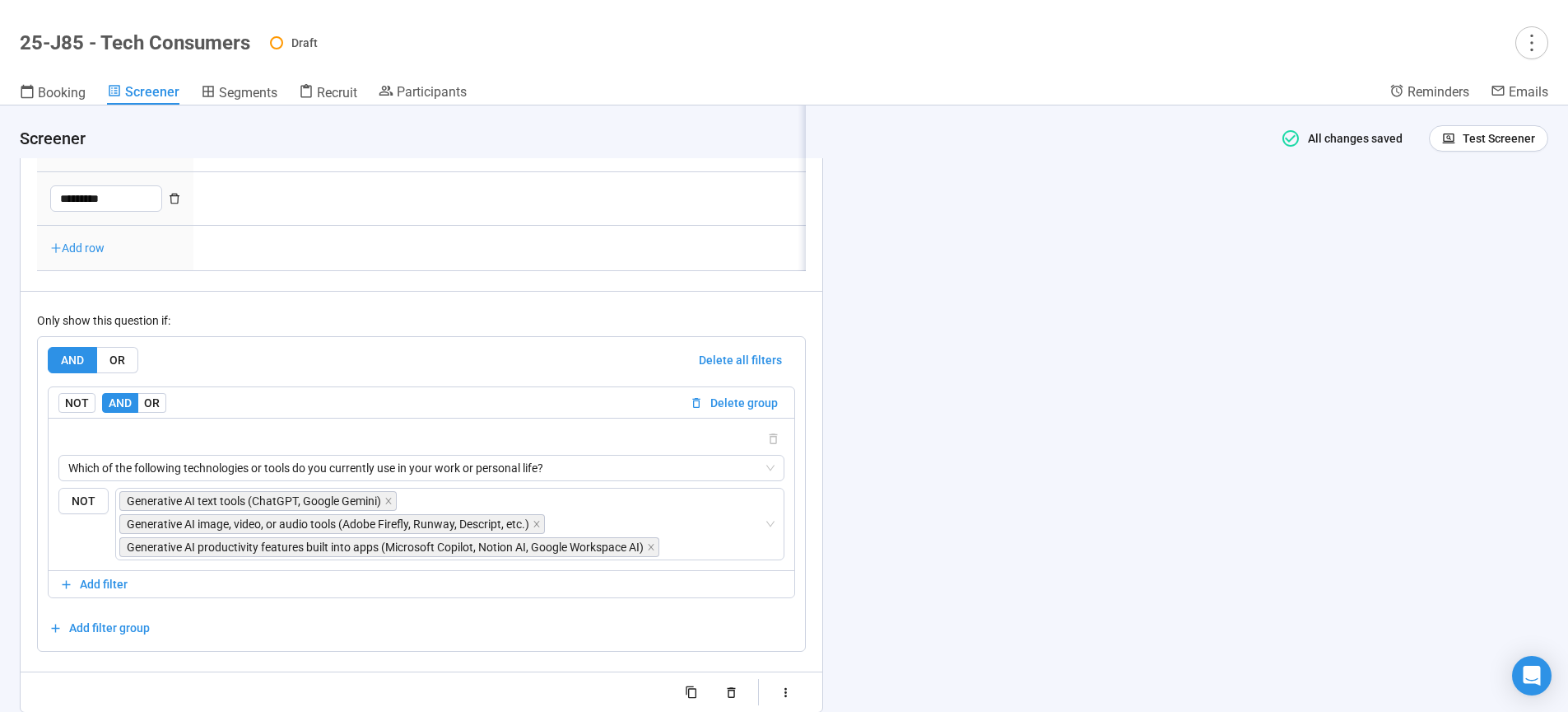
click at [412, 449] on div "Only show this question if: AND OR Delete all filters NOT AND OR Delete group W…" at bounding box center [421, 471] width 768 height 361
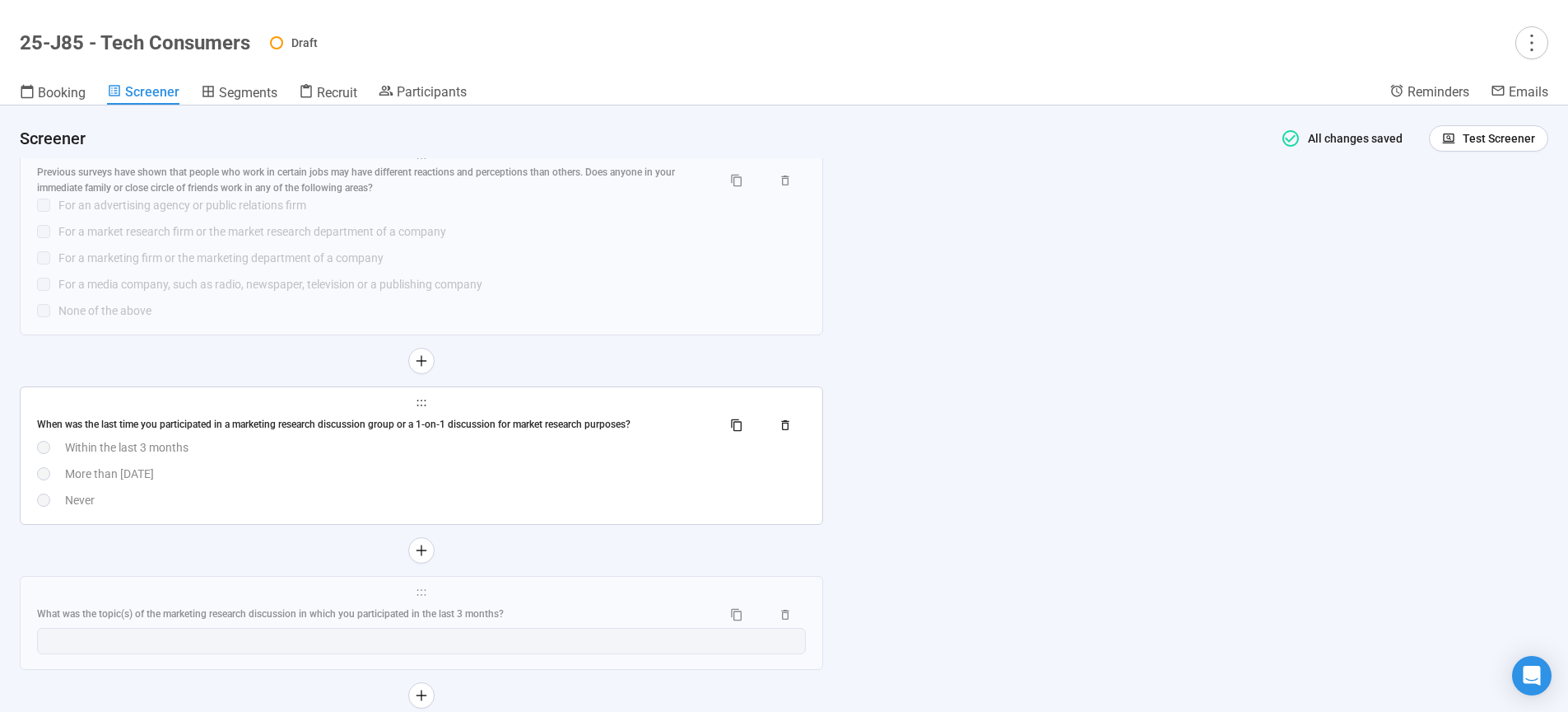
scroll to position [3092, 0]
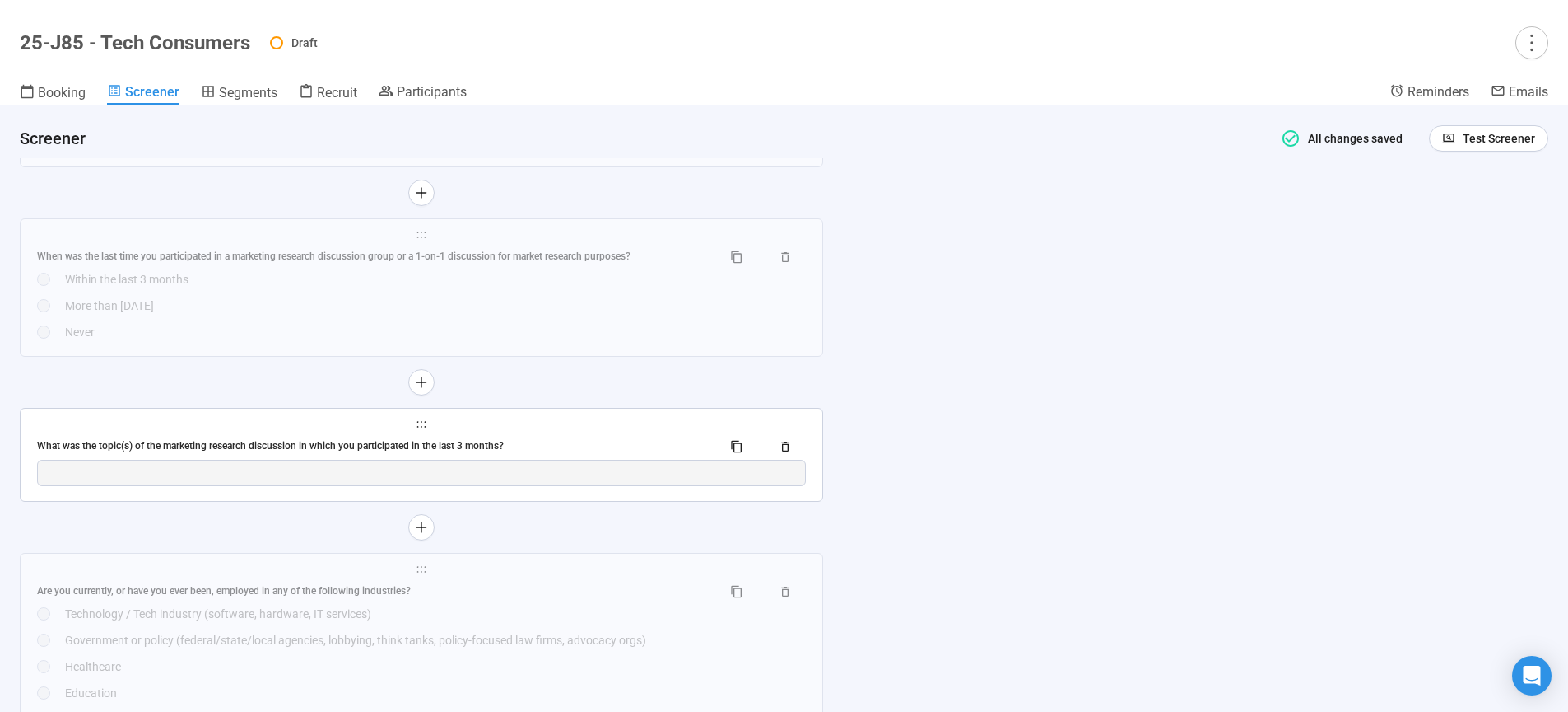
click at [485, 442] on div "What was the topic(s) of the marketing research discussion in which you partici…" at bounding box center [372, 446] width 671 height 16
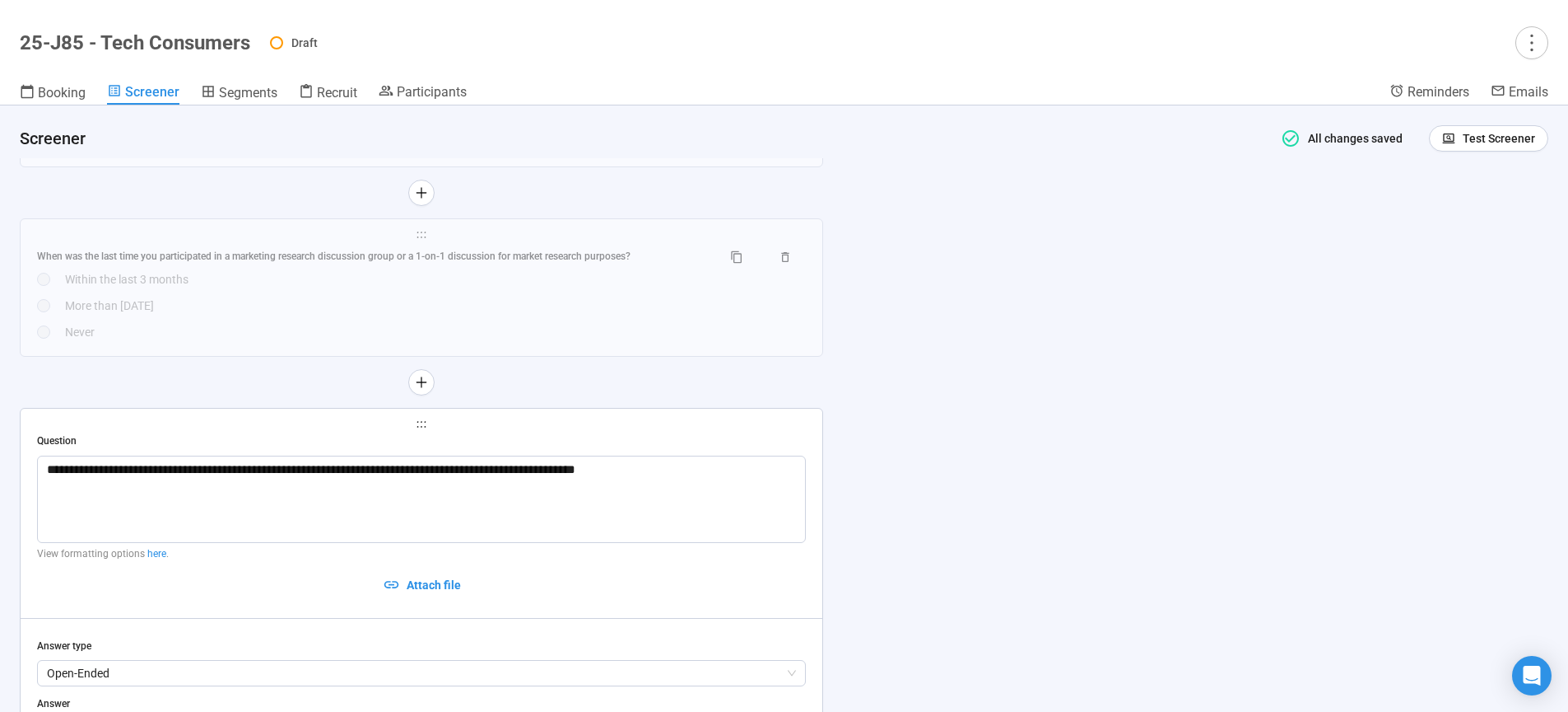
type textarea "*********"
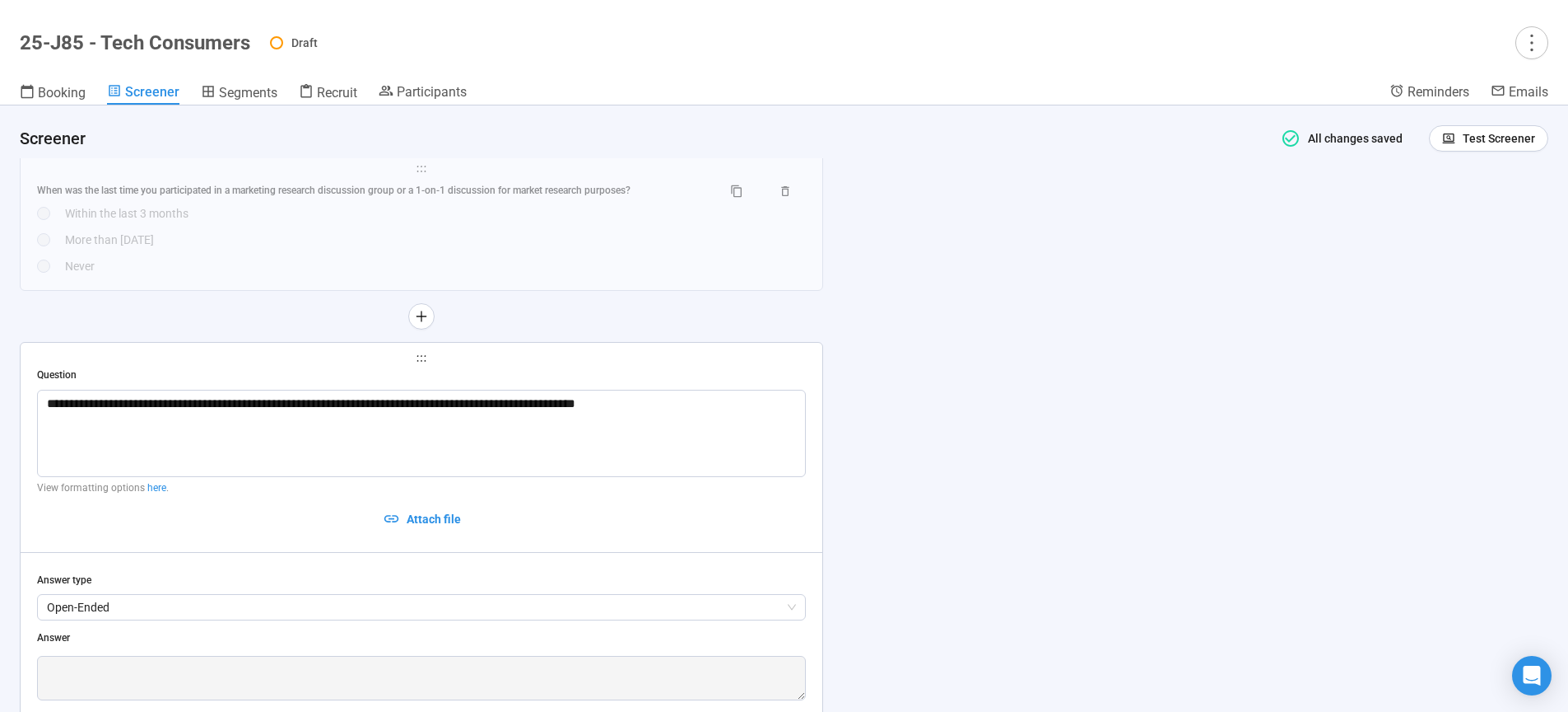
scroll to position [3312, 0]
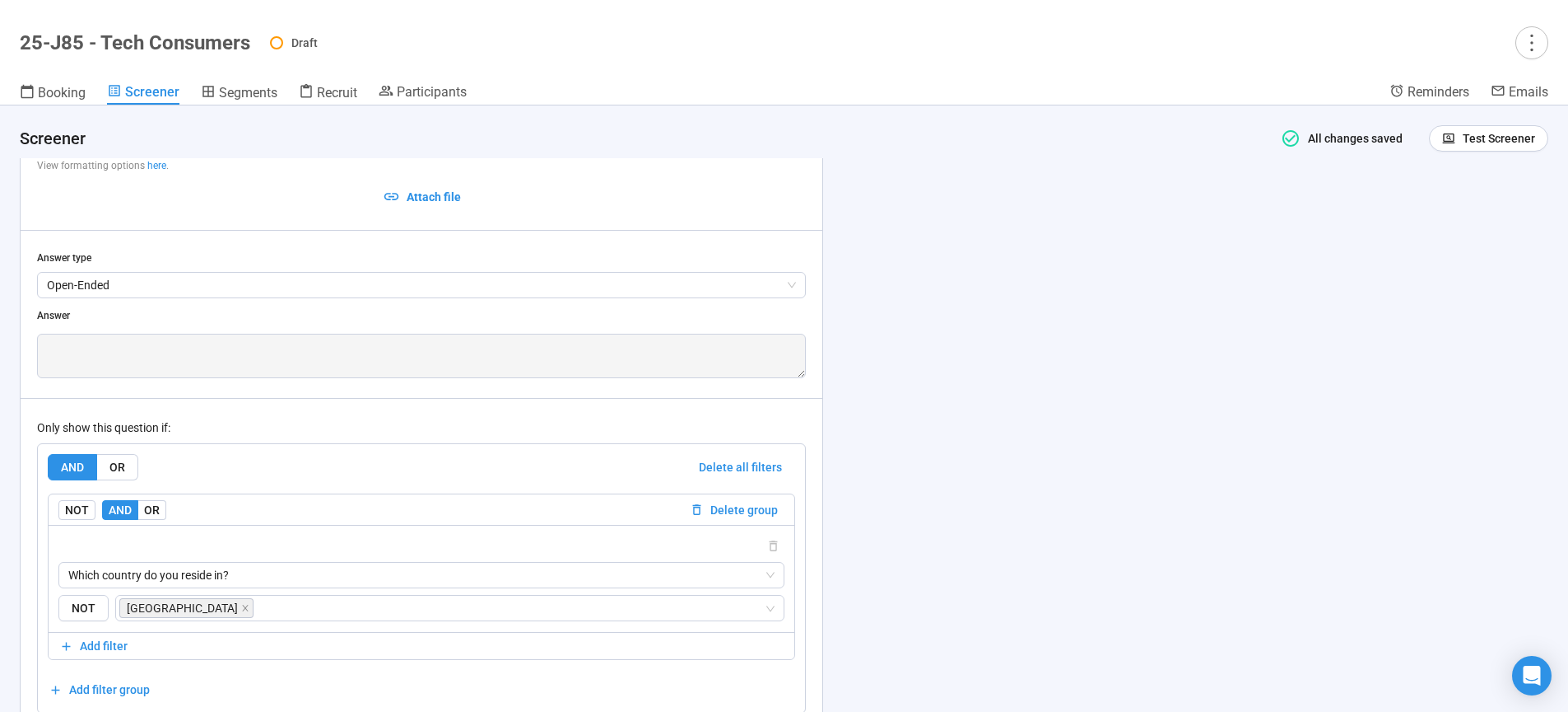
click at [1057, 496] on div "**********" at bounding box center [784, 408] width 1568 height 606
click at [250, 610] on icon "close" at bounding box center [246, 608] width 8 height 8
click at [261, 578] on span "Which country do you reside in?" at bounding box center [422, 574] width 706 height 24
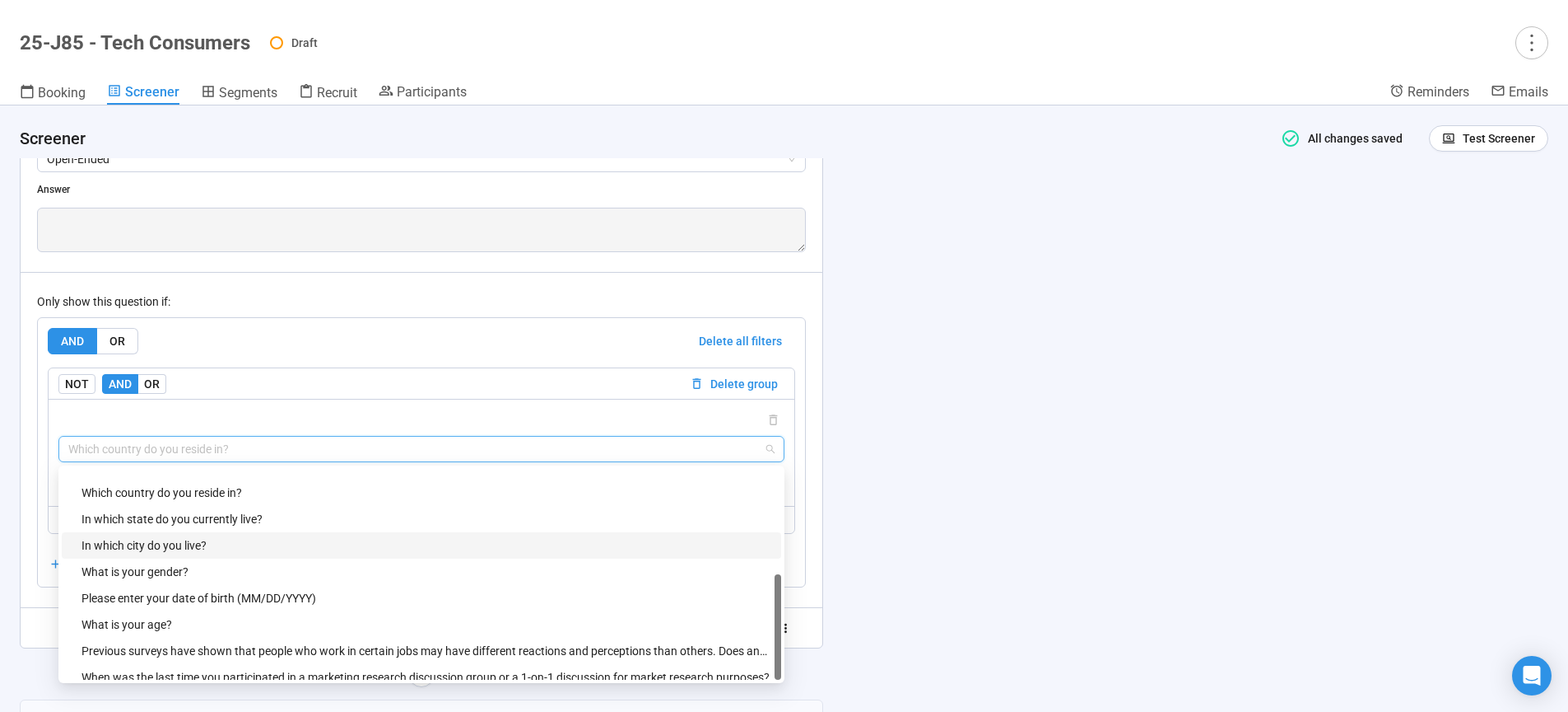
scroll to position [53, 0]
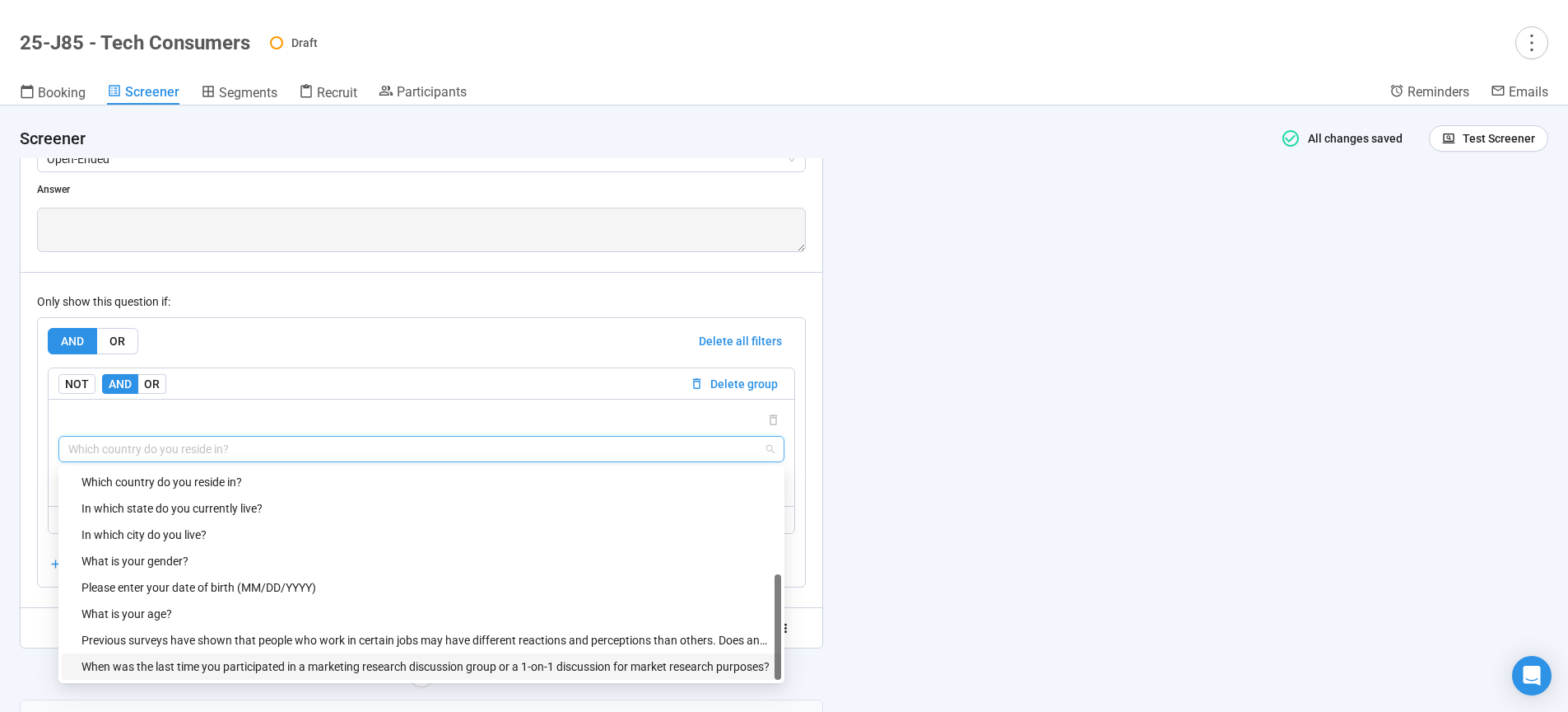
click at [251, 671] on div "When was the last time you participated in a marketing research discussion grou…" at bounding box center [426, 667] width 690 height 18
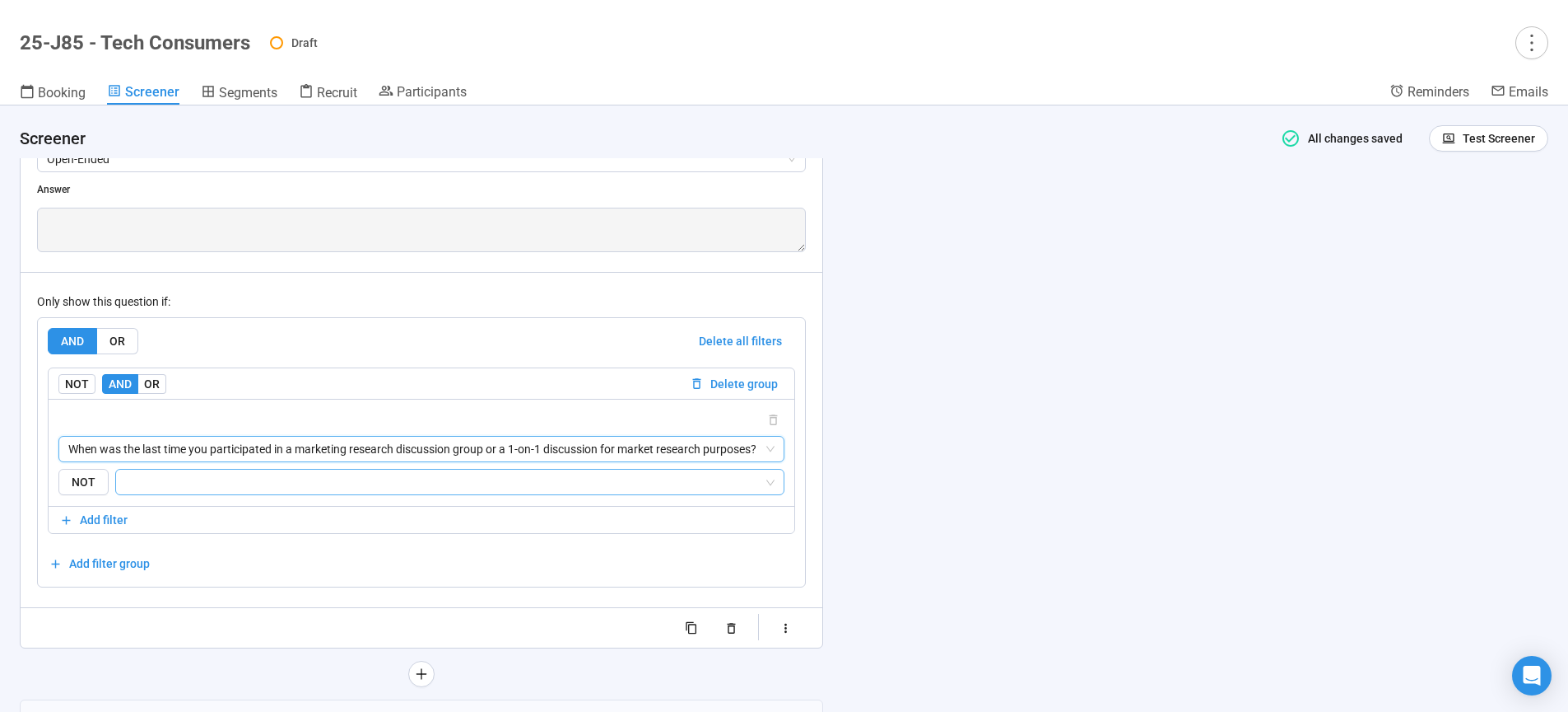
click at [220, 482] on input "search" at bounding box center [444, 482] width 638 height 20
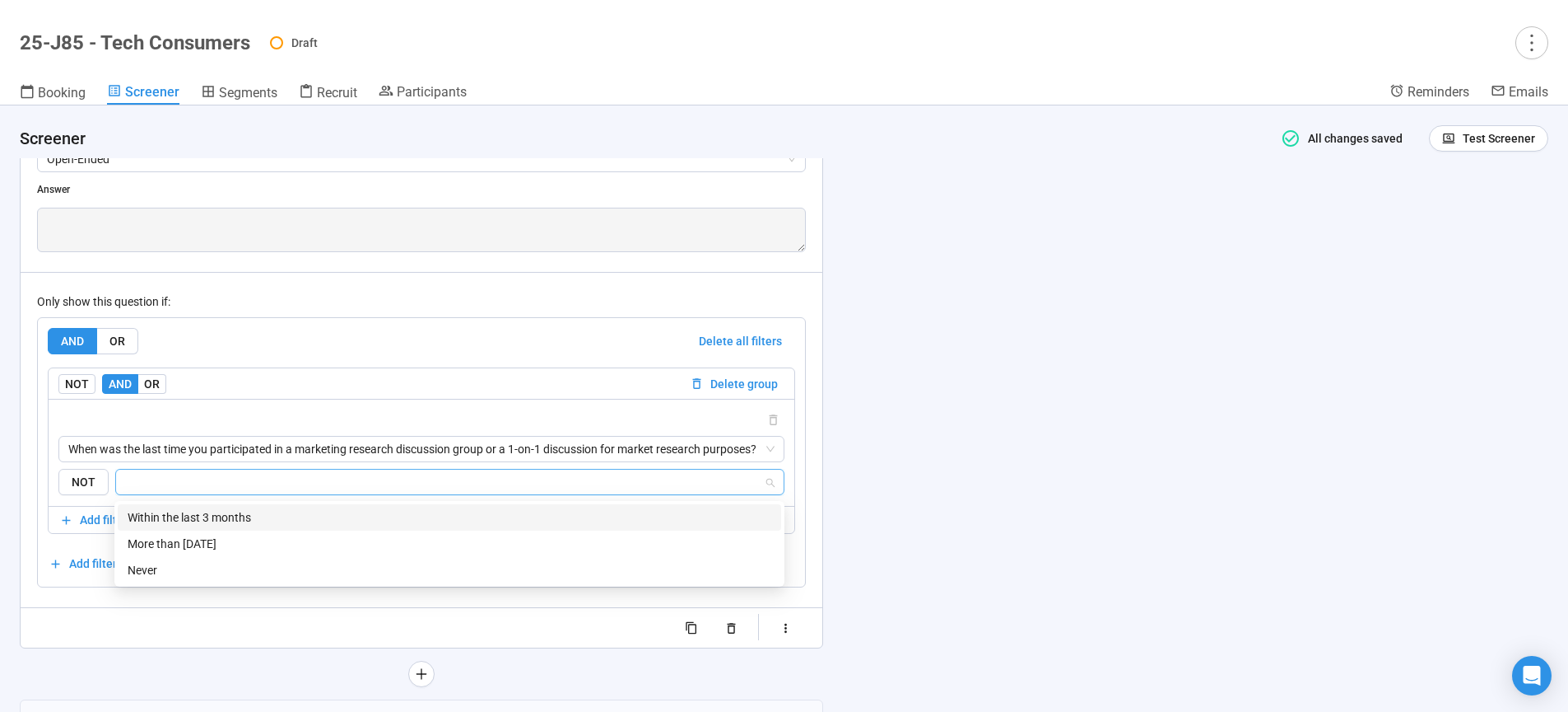
click at [210, 521] on div "Within the last 3 months" at bounding box center [449, 517] width 644 height 18
click at [1063, 507] on div "**********" at bounding box center [784, 408] width 1568 height 606
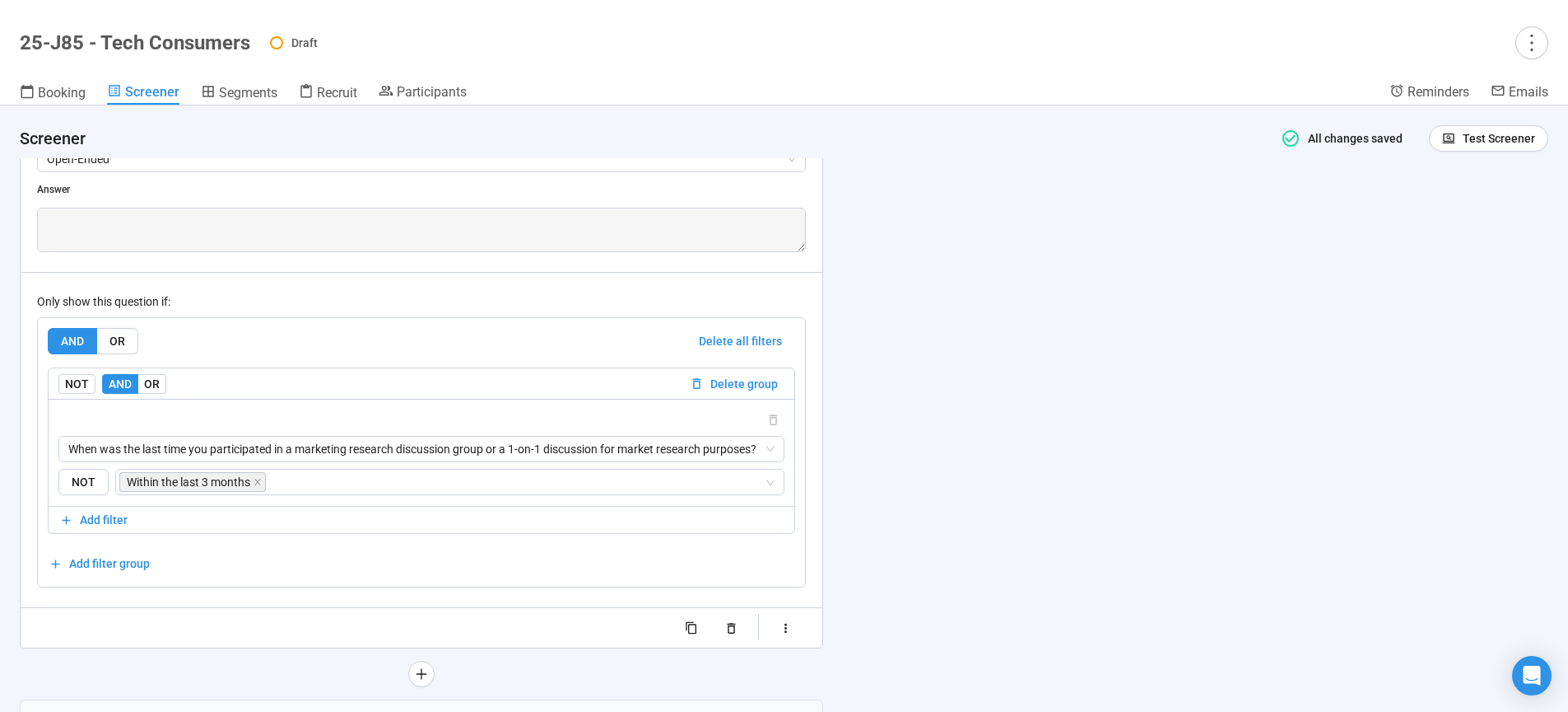
scroll to position [3046, 0]
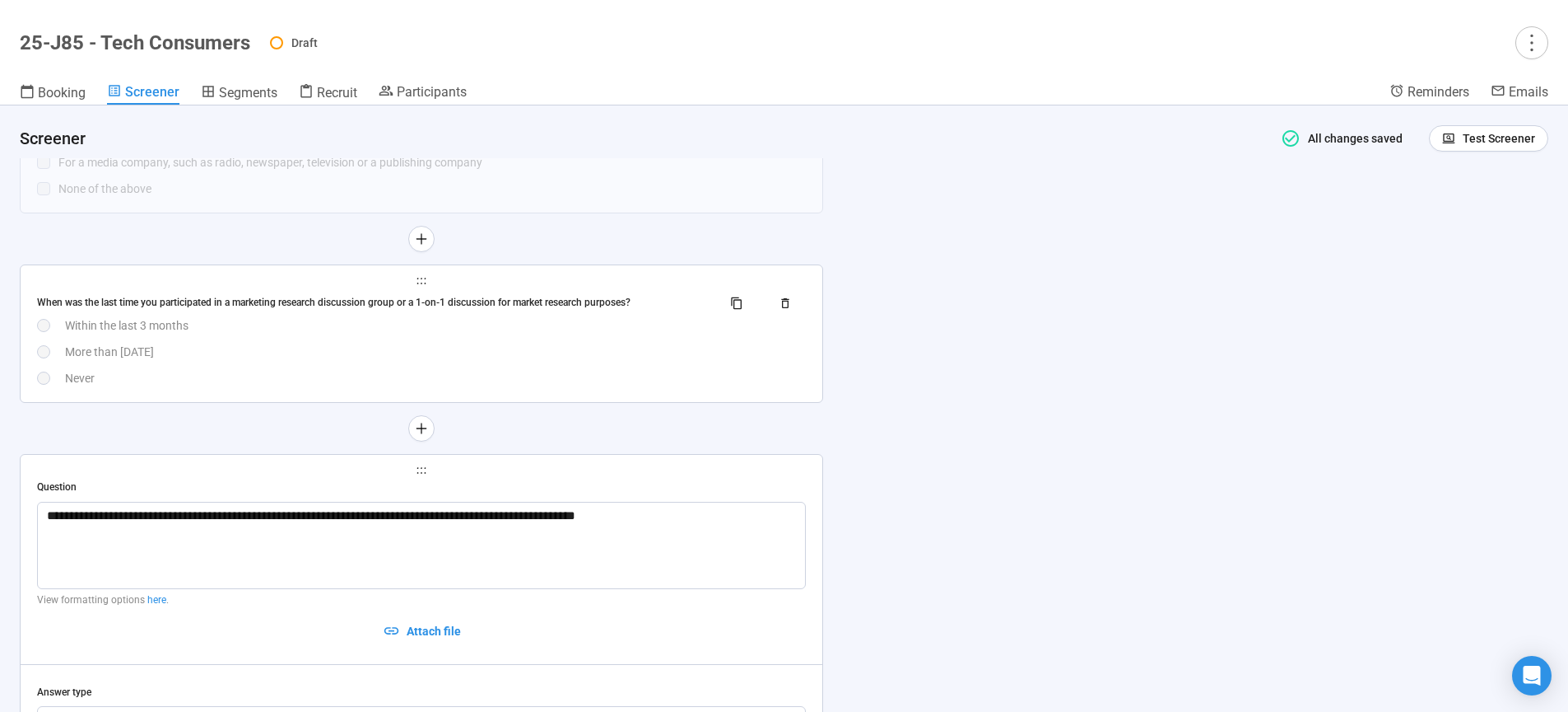
click at [413, 370] on div "When was the last time you participated in a marketing research discussion grou…" at bounding box center [421, 339] width 768 height 97
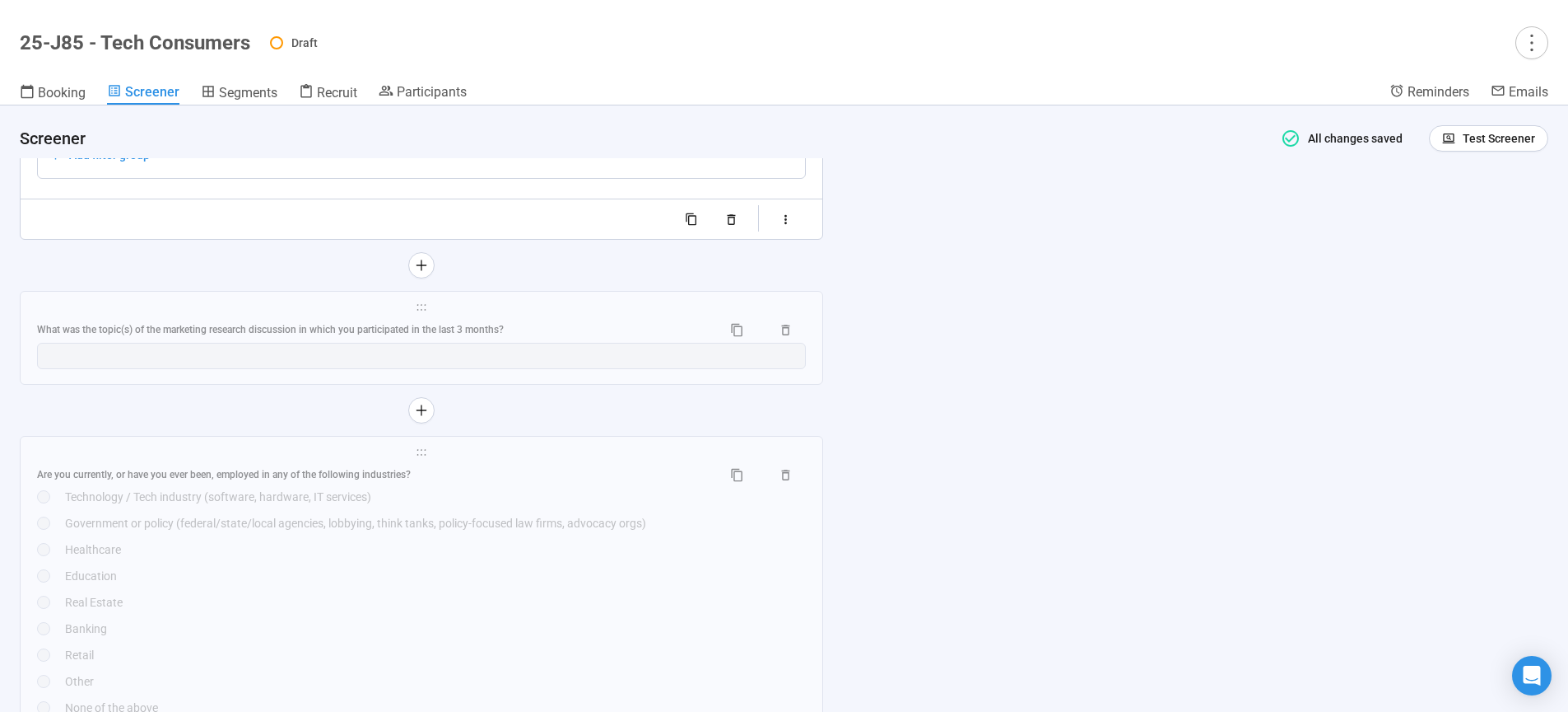
scroll to position [3921, 0]
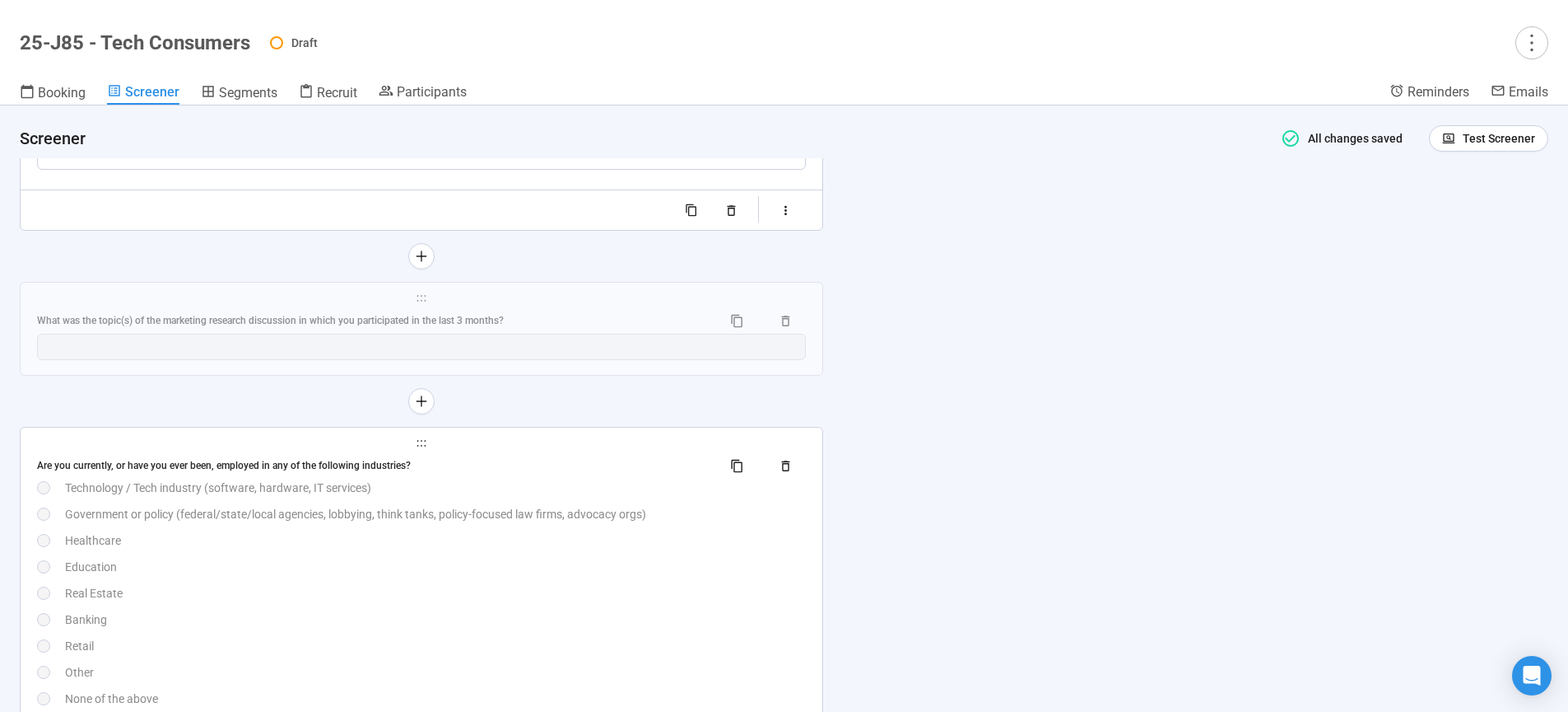
click at [388, 618] on div "Banking" at bounding box center [436, 620] width 741 height 18
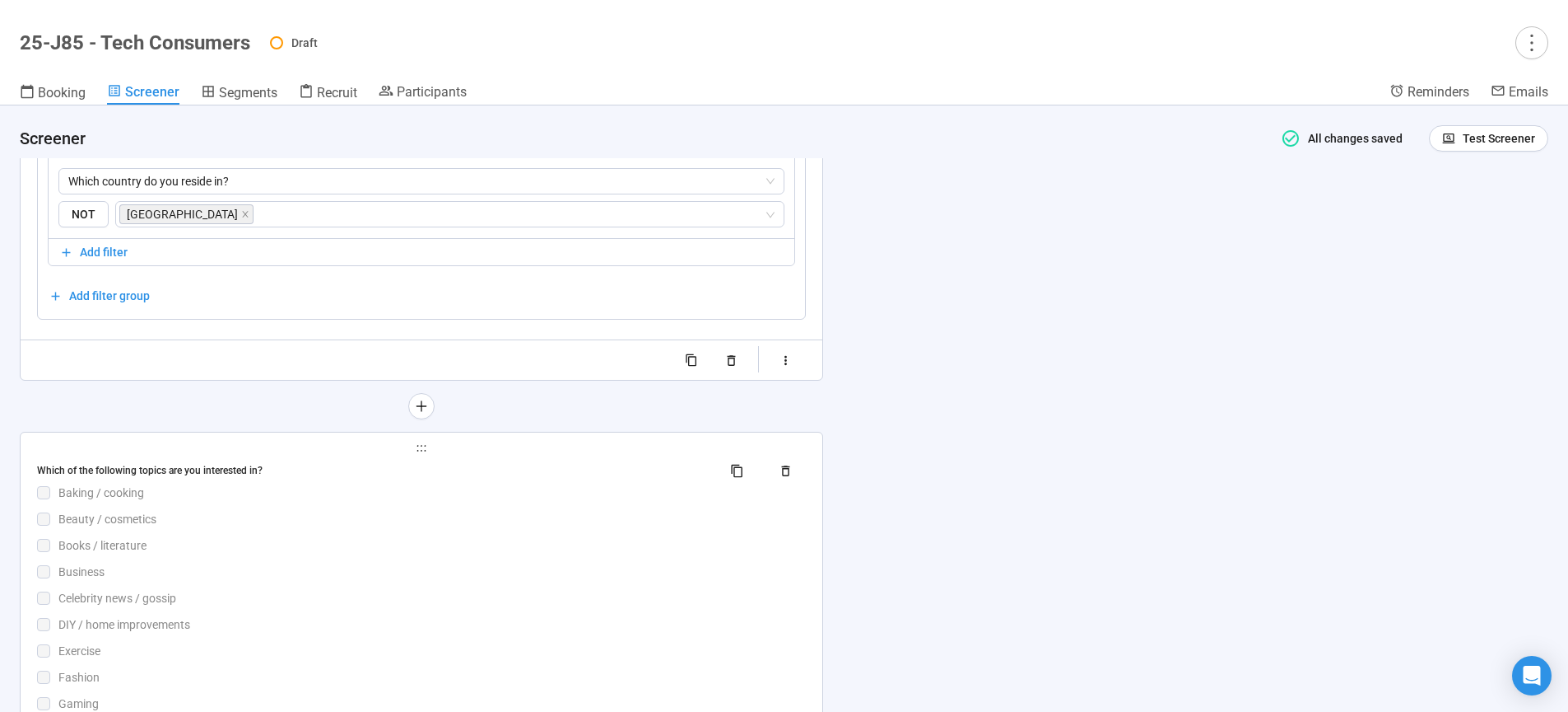
scroll to position [4395, 0]
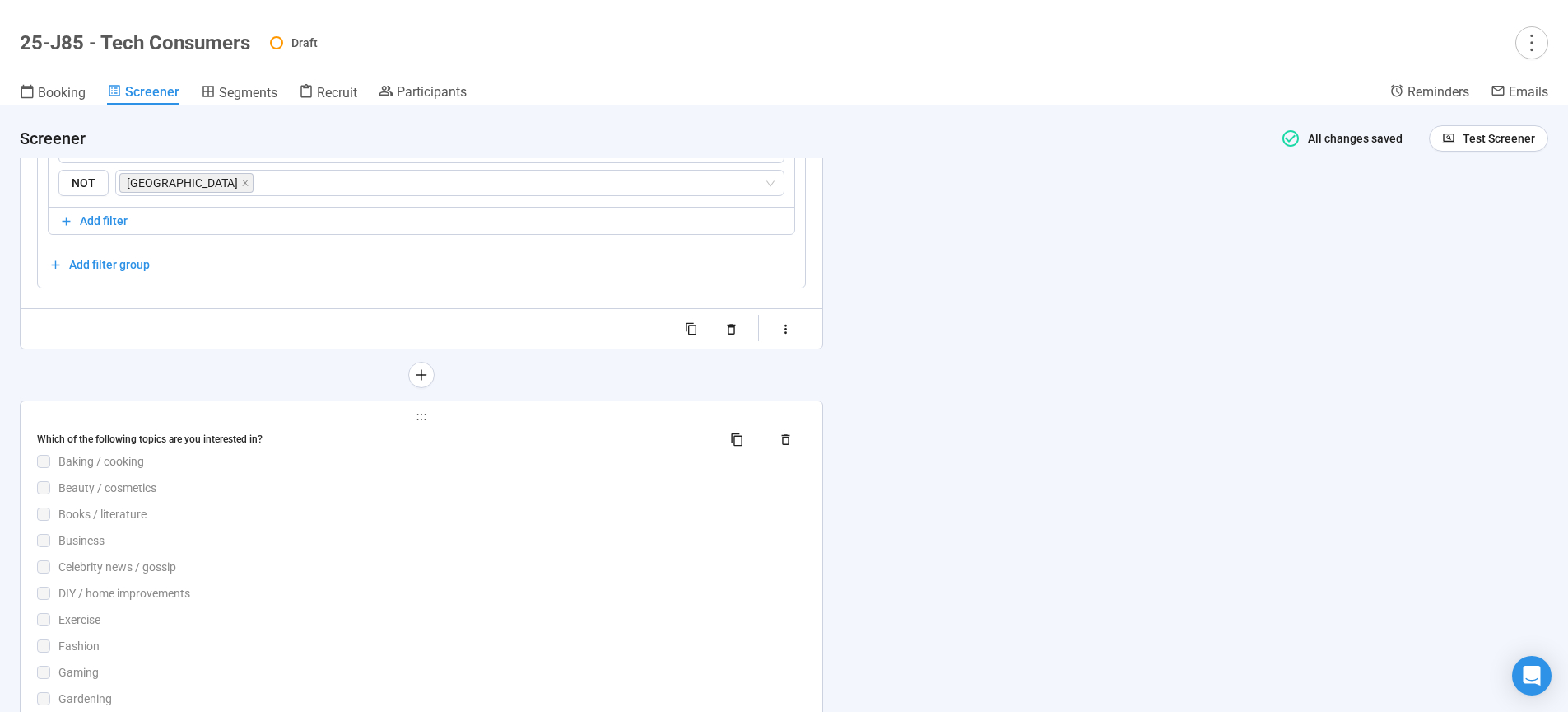
click at [459, 569] on div "Celebrity news / gossip" at bounding box center [432, 567] width 748 height 18
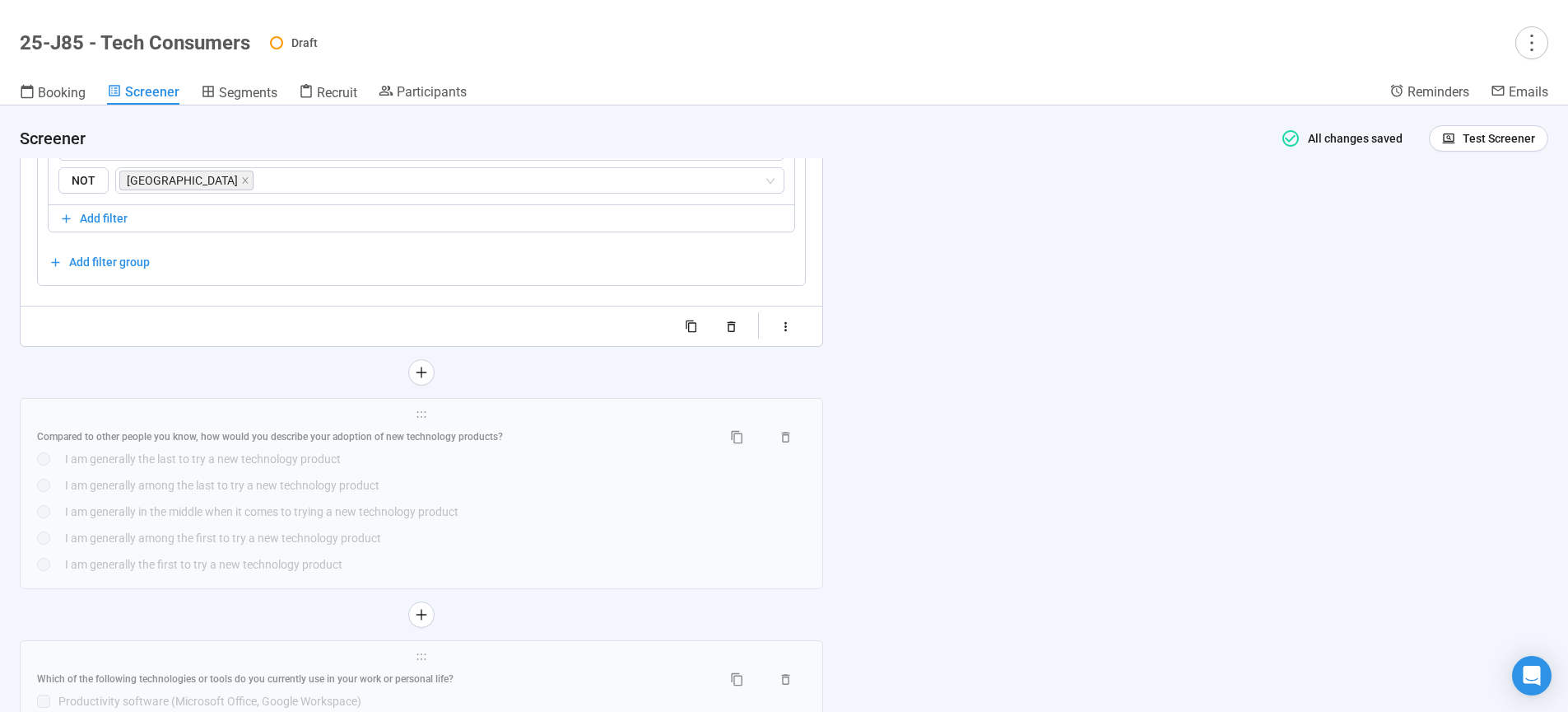
scroll to position [5094, 0]
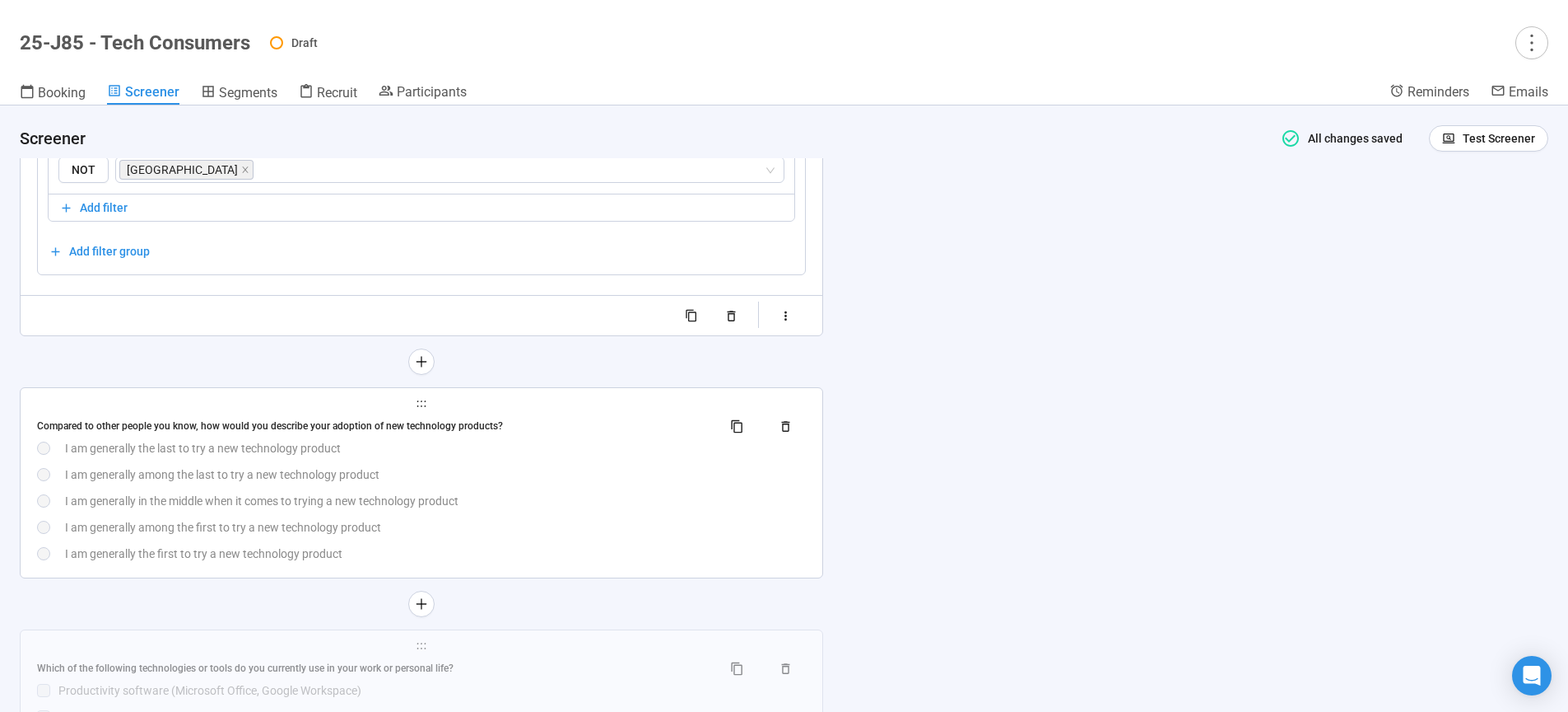
click at [515, 484] on div "I am generally among the last to try a new technology product" at bounding box center [436, 475] width 741 height 18
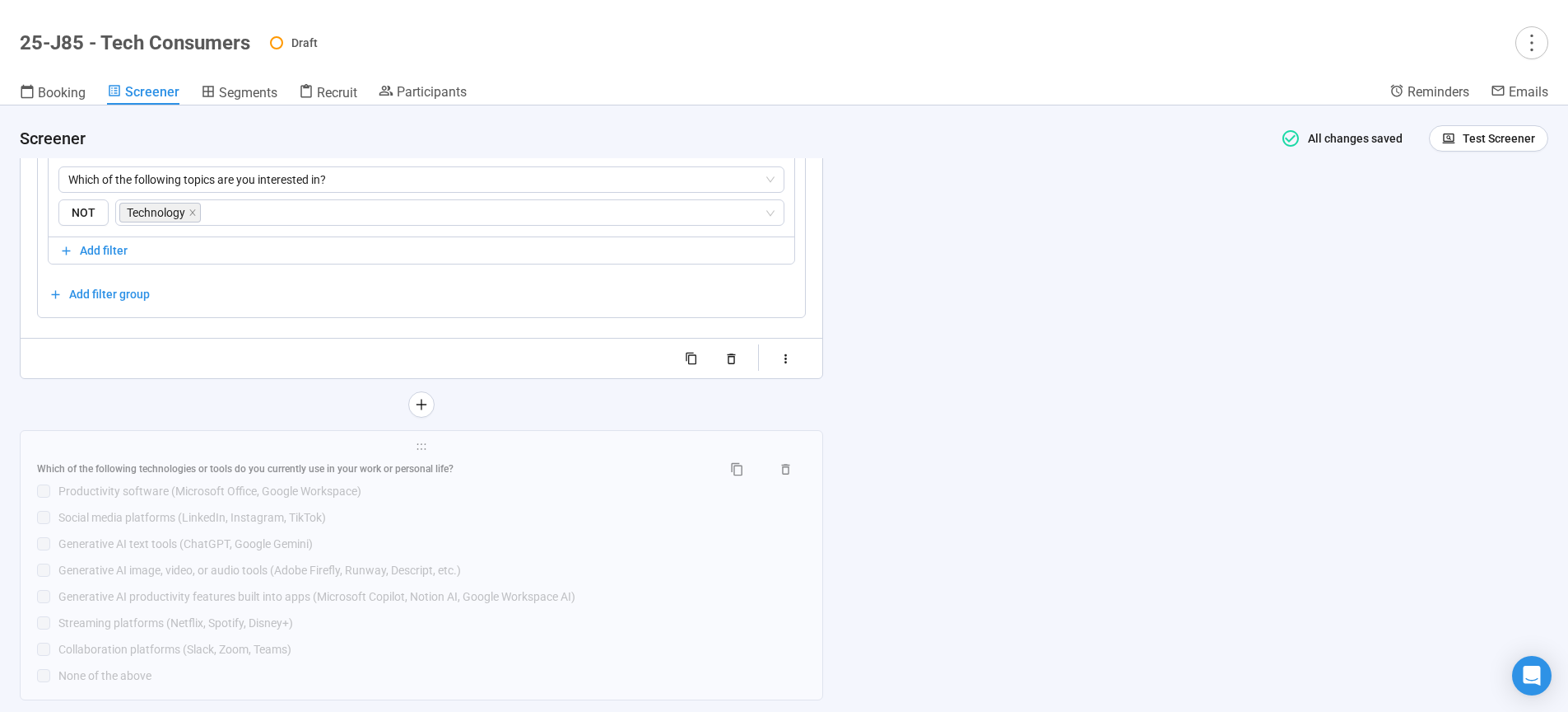
scroll to position [5154, 0]
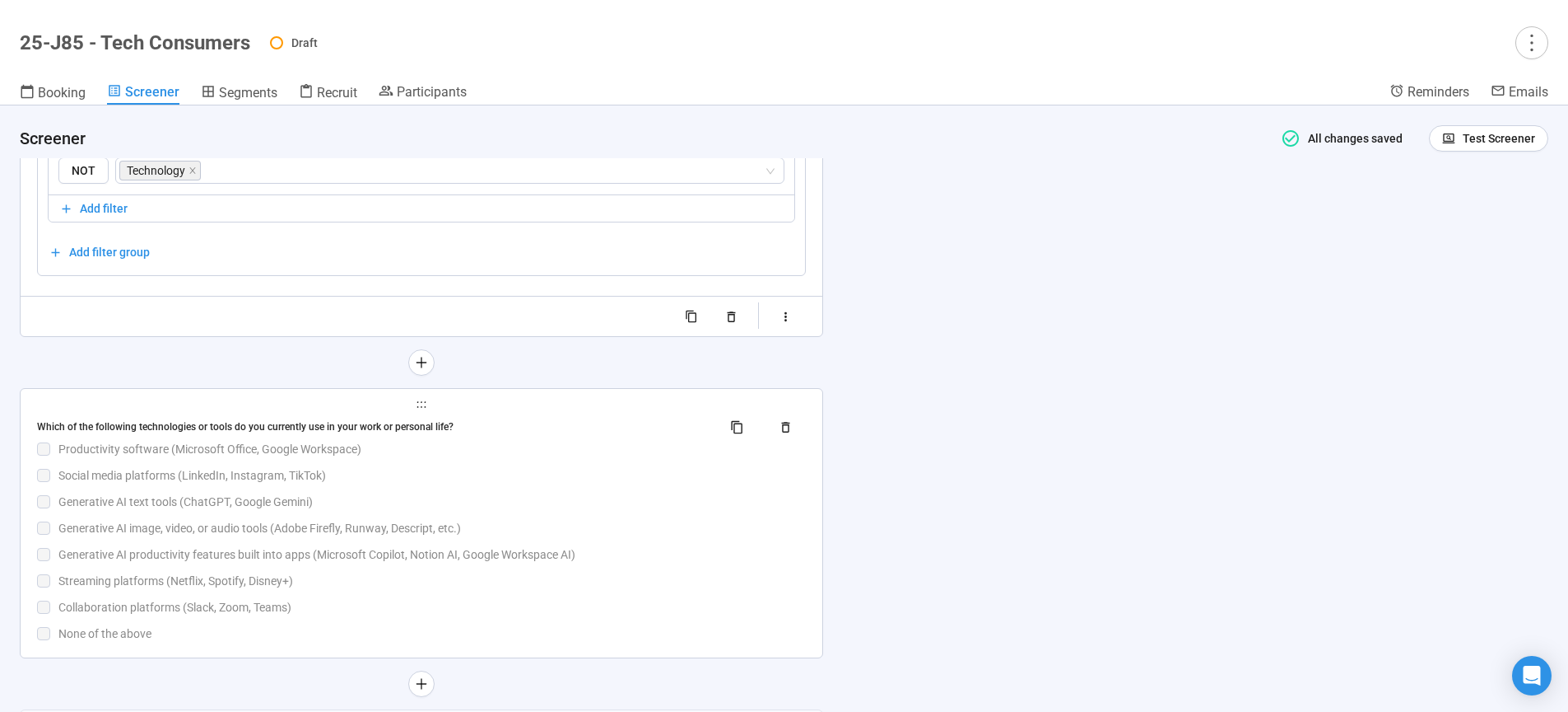
click at [545, 511] on div "Generative AI text tools (ChatGPT, Google Gemini)" at bounding box center [432, 502] width 748 height 18
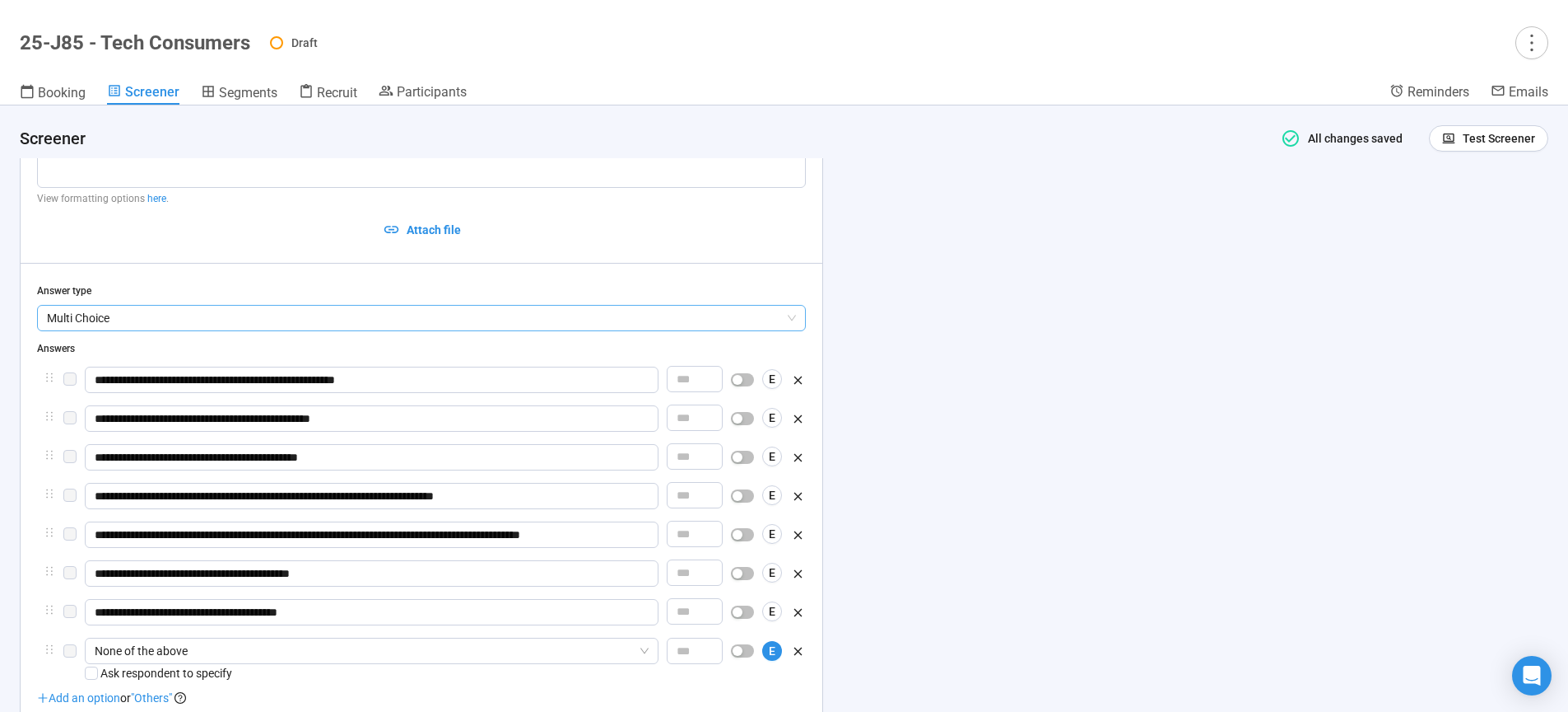
scroll to position [5131, 0]
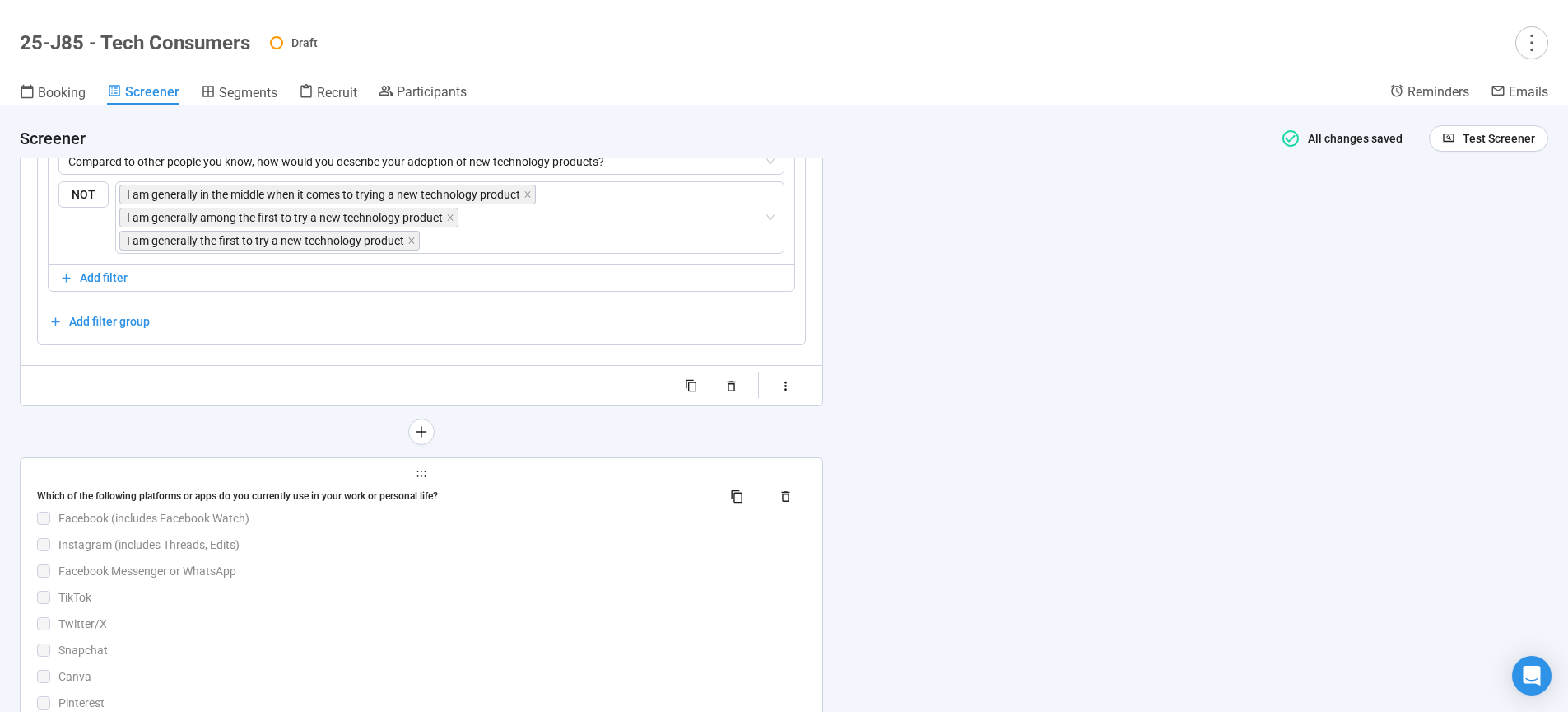
click at [461, 632] on div "Twitter/X" at bounding box center [432, 624] width 748 height 18
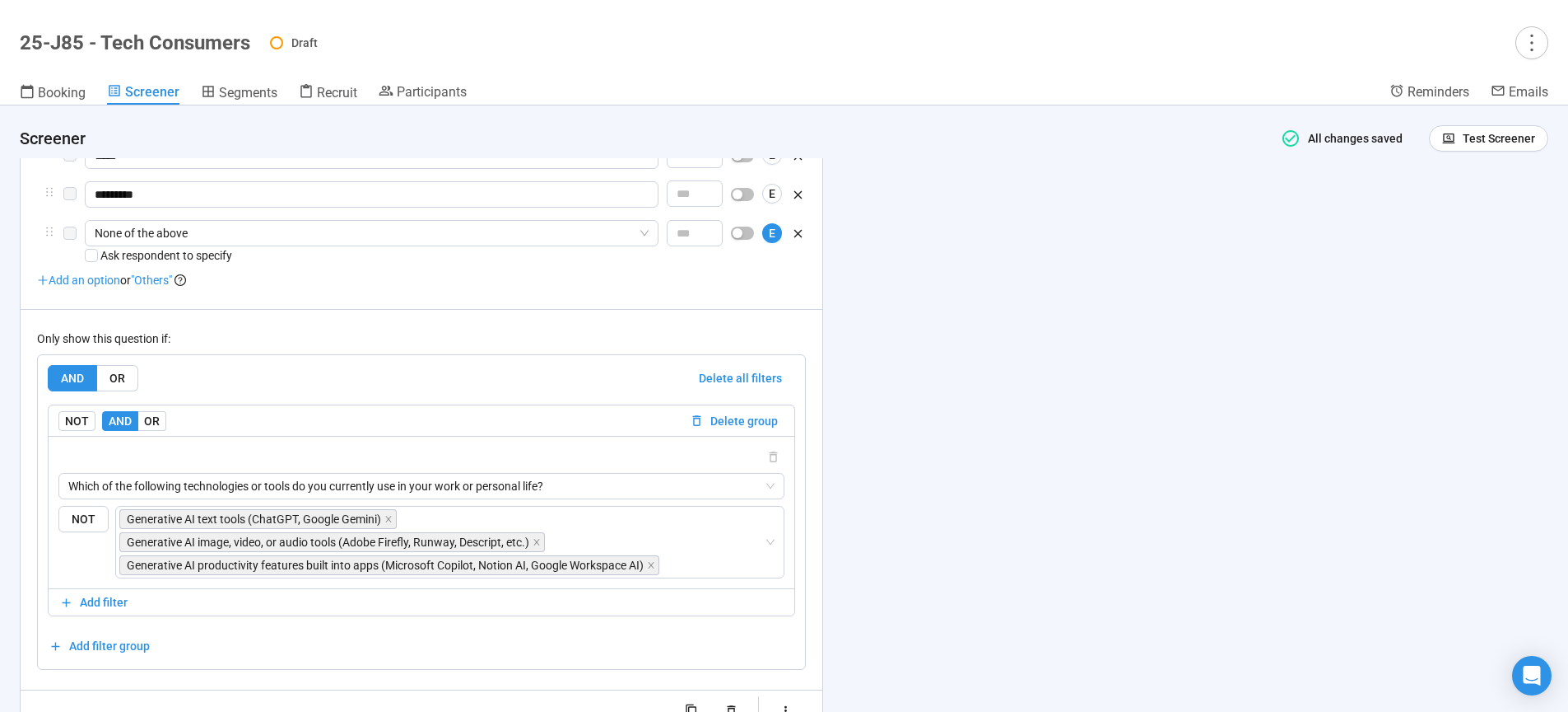
scroll to position [5546, 0]
click at [0, 0] on span "Generative AI productivity features built into apps (Microsoft Copilot, Notion …" at bounding box center [0, 0] width 0 height 0
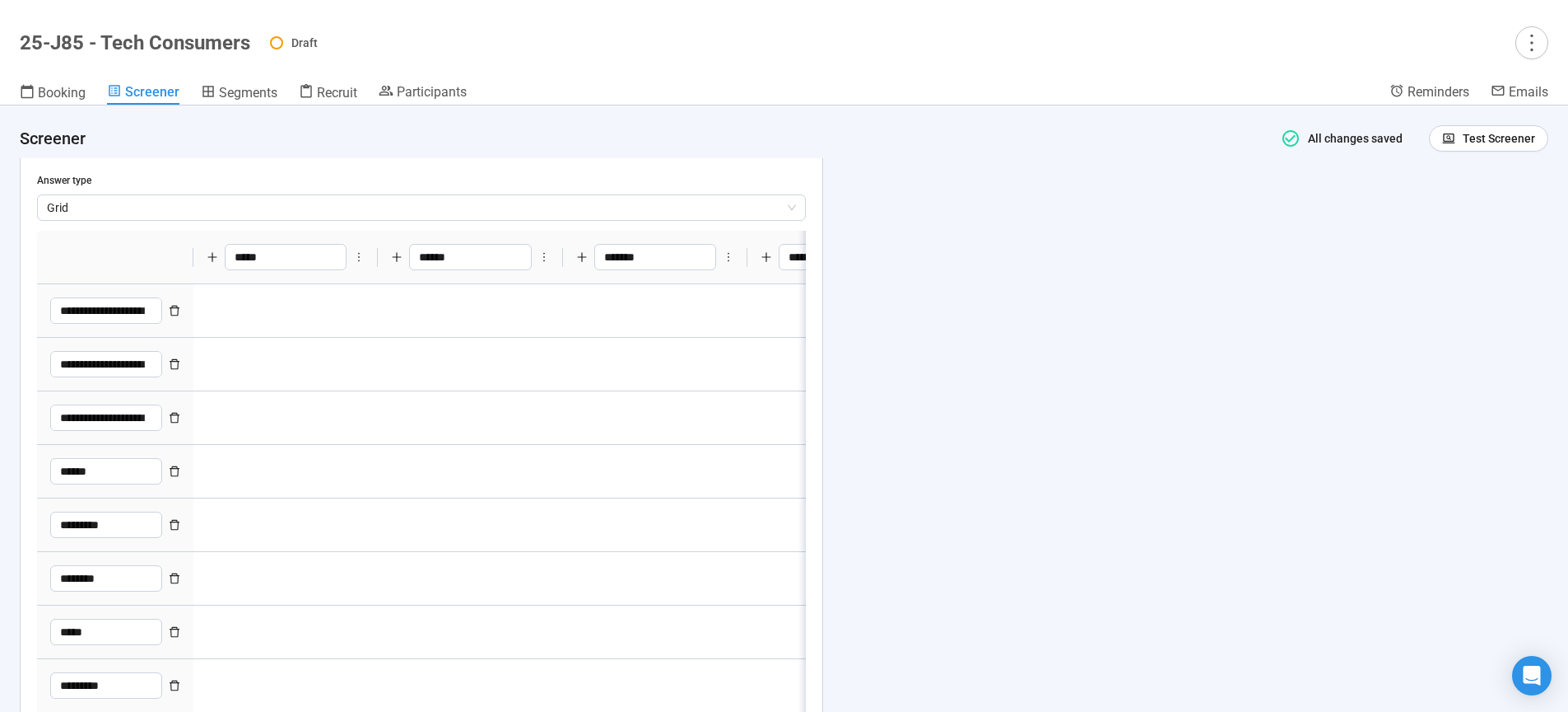
type textarea "**********"
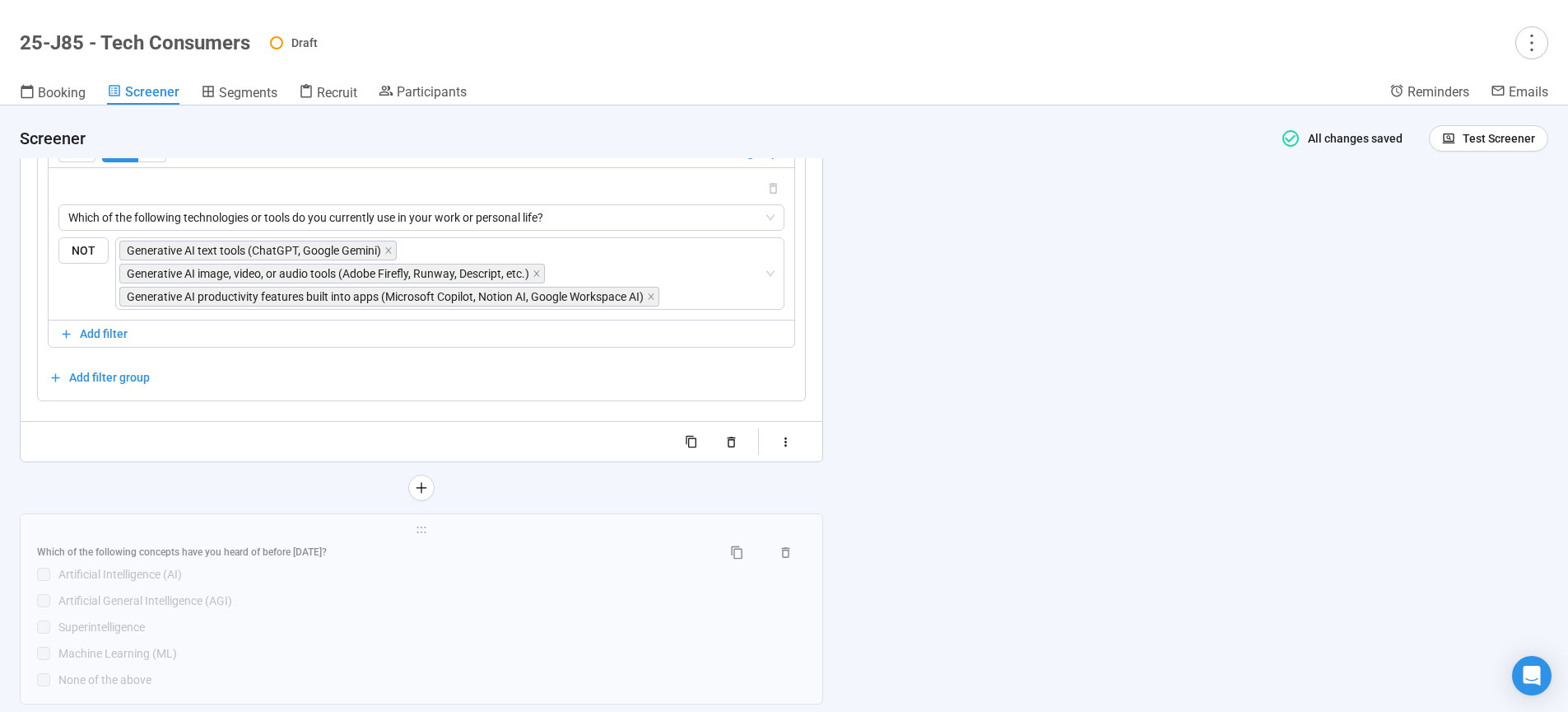
click at [1166, 485] on div "**********" at bounding box center [784, 408] width 1568 height 606
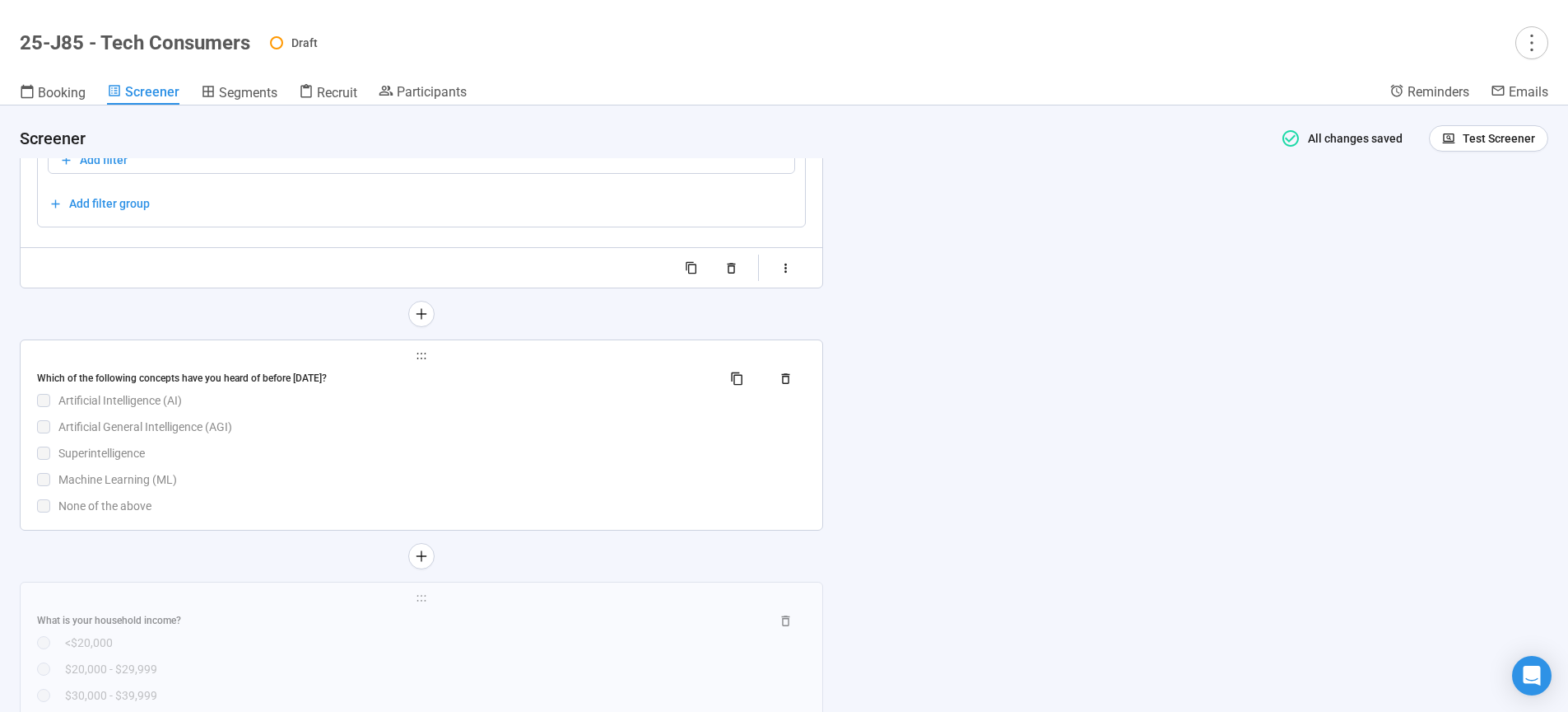
scroll to position [6672, 0]
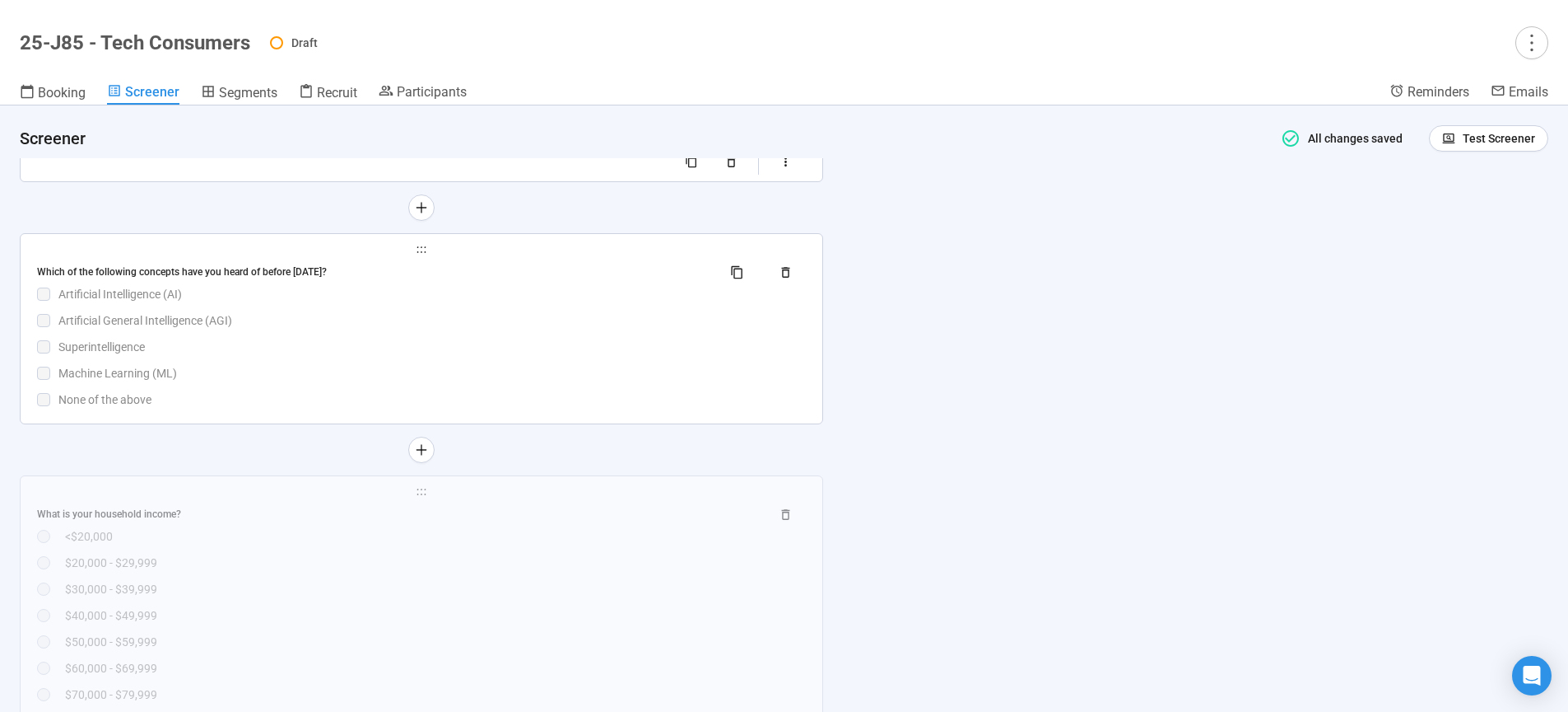
click at [505, 303] on div "Artificial Intelligence (AI)" at bounding box center [432, 294] width 748 height 18
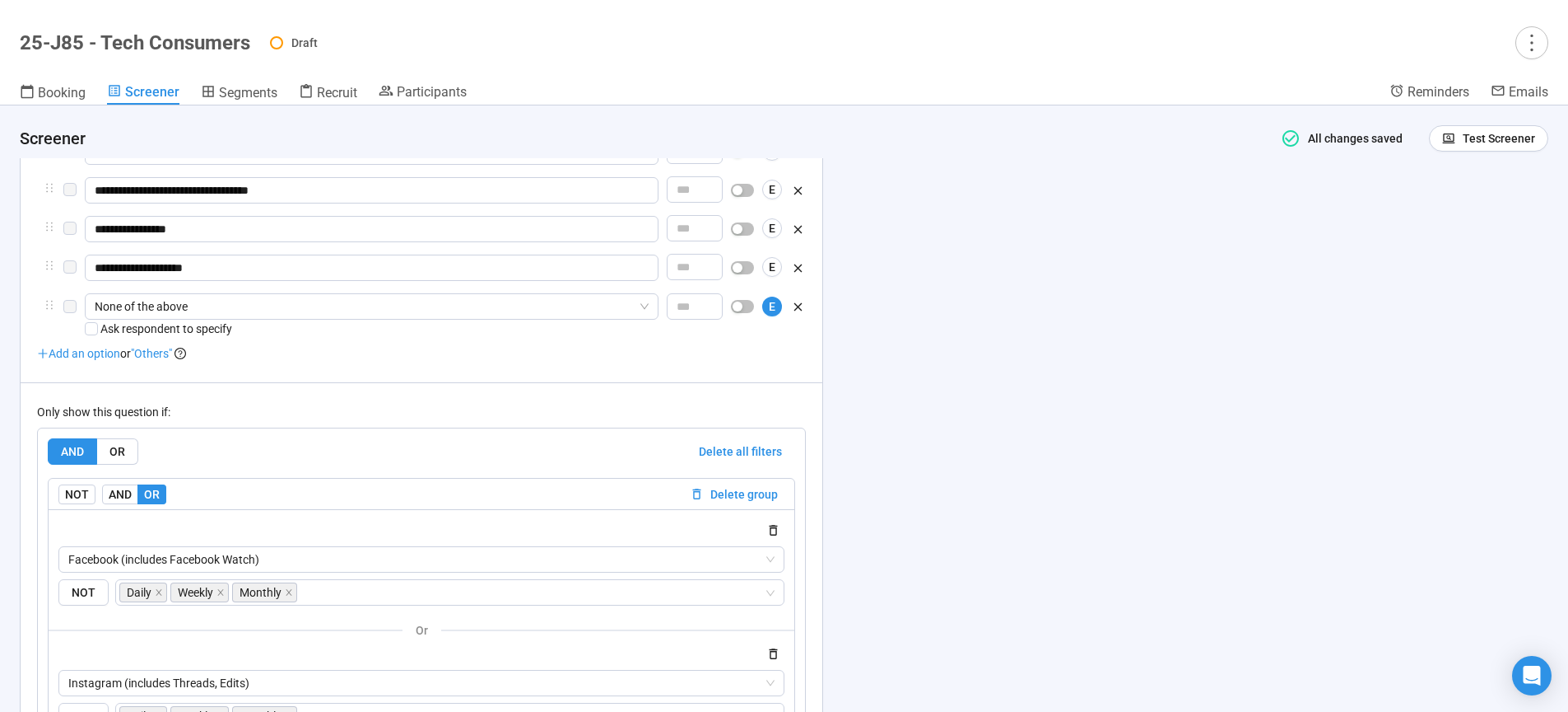
scroll to position [7466, 0]
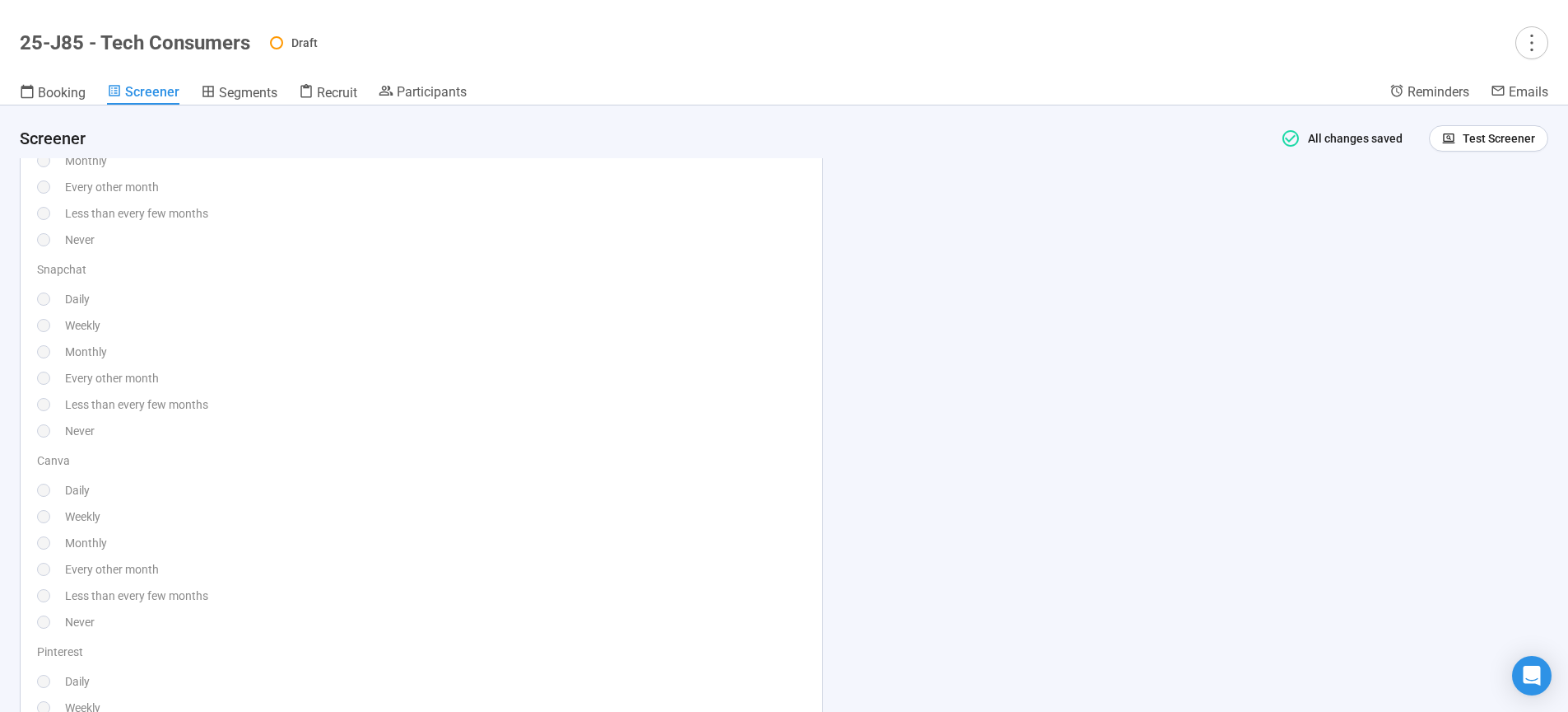
click at [517, 437] on div "Snapchat Daily Weekly Monthly Every other month Less than every few months Never" at bounding box center [421, 350] width 768 height 179
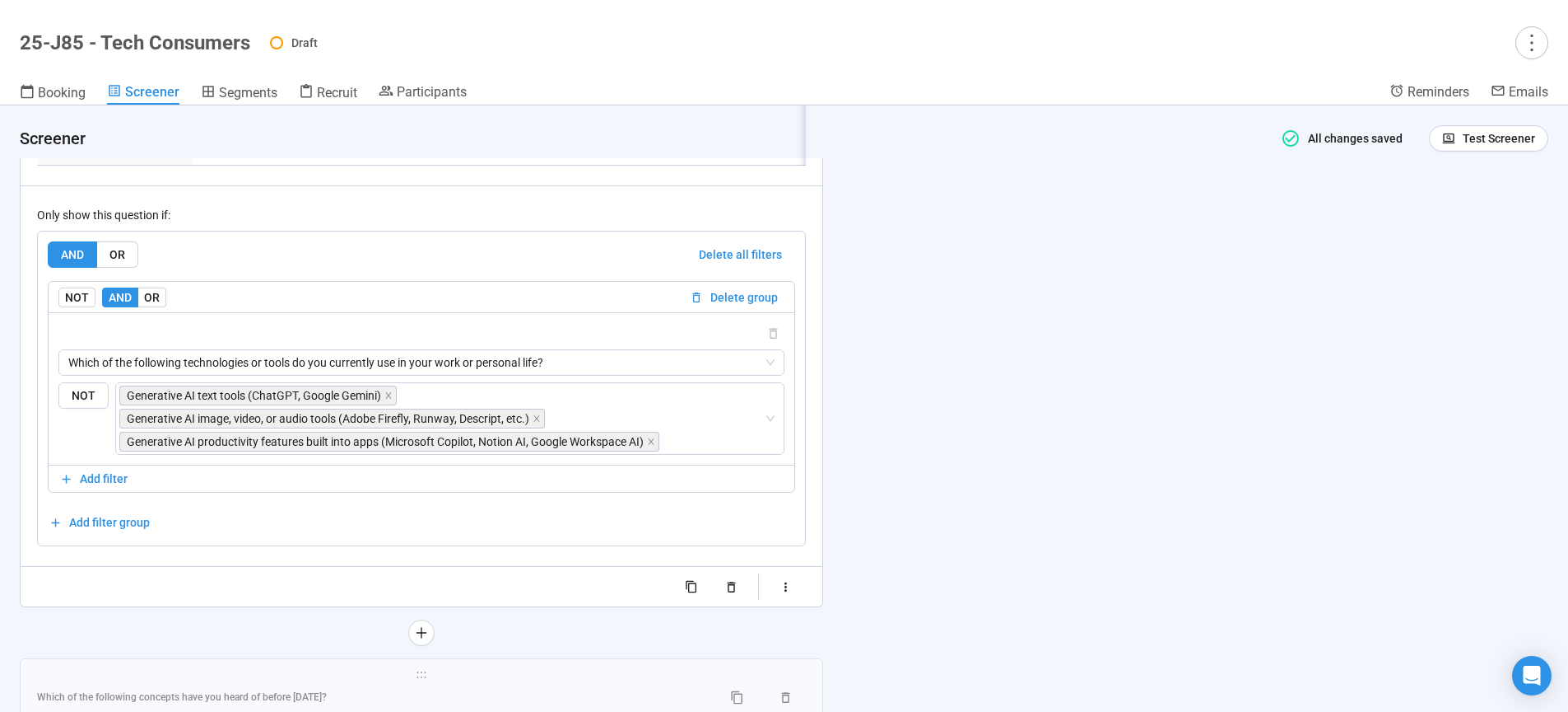
type textarea "**********"
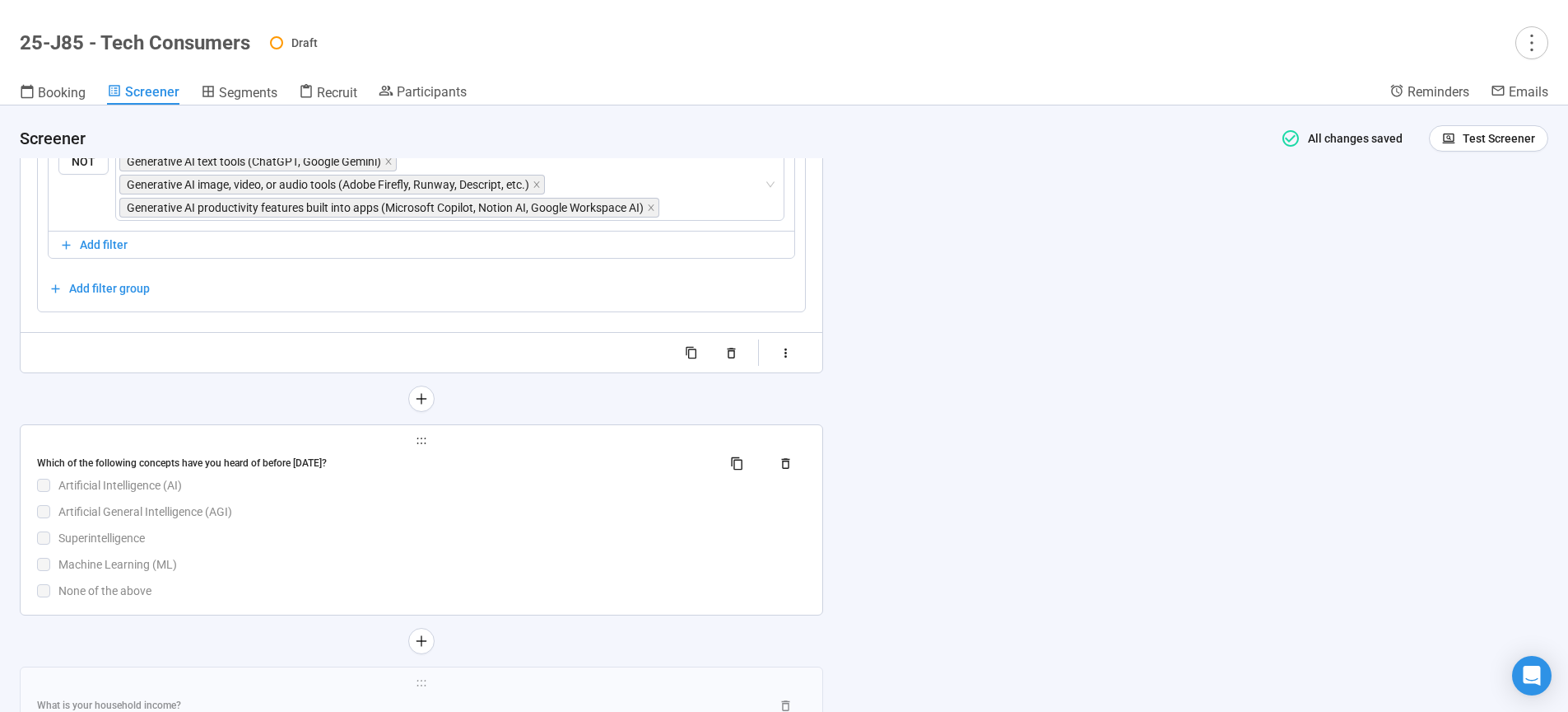
scroll to position [6506, 0]
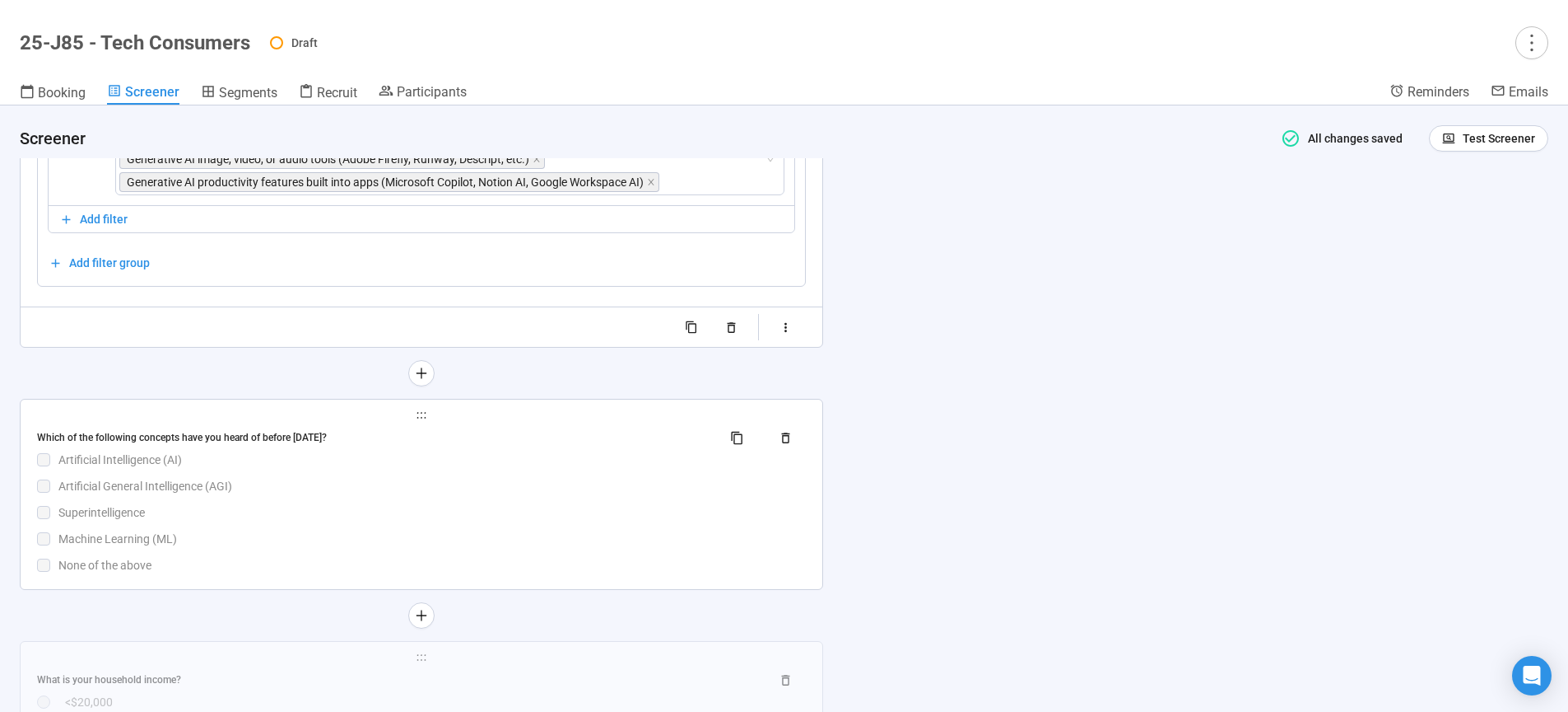
click at [506, 528] on div "Which of the following concepts have you heard of before [DATE]? Artificial Int…" at bounding box center [421, 499] width 768 height 150
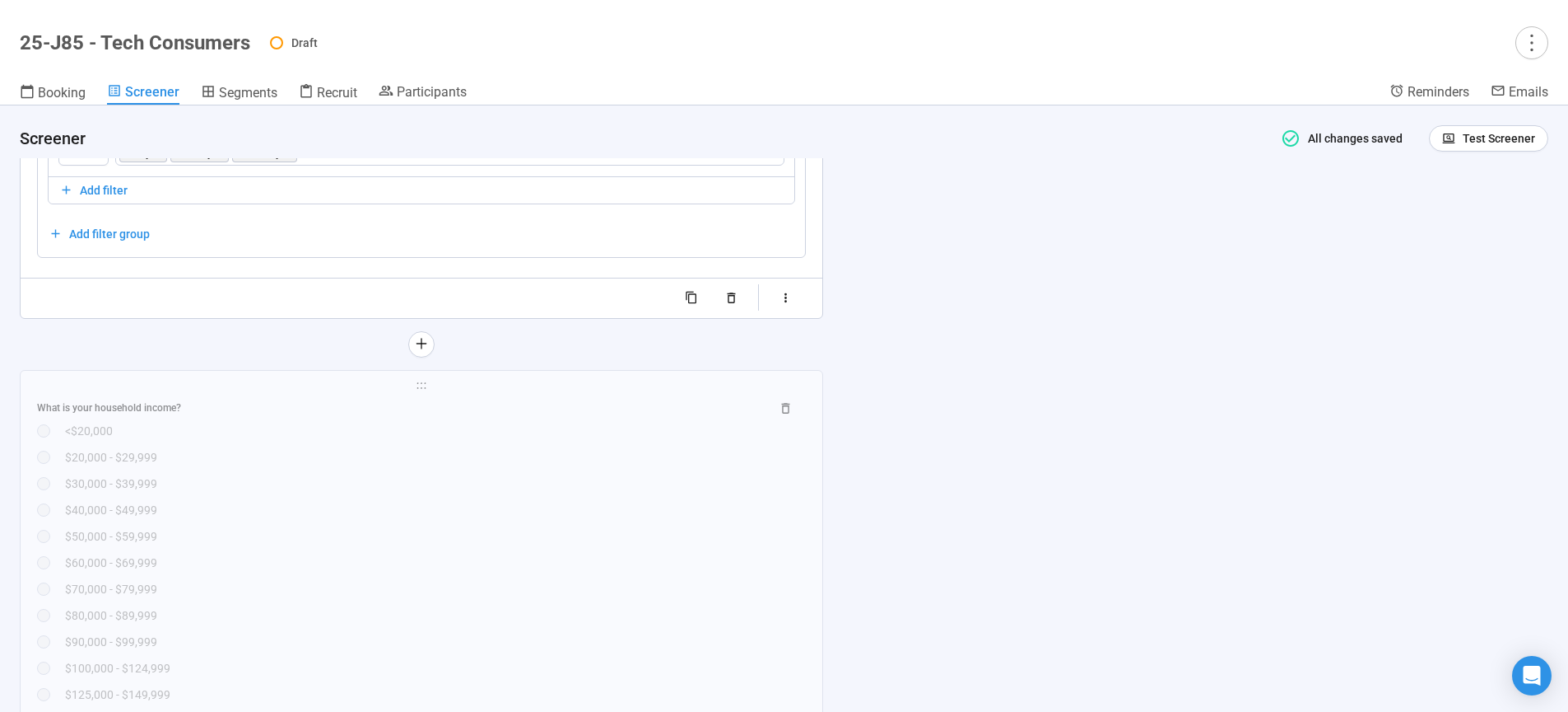
scroll to position [8153, 0]
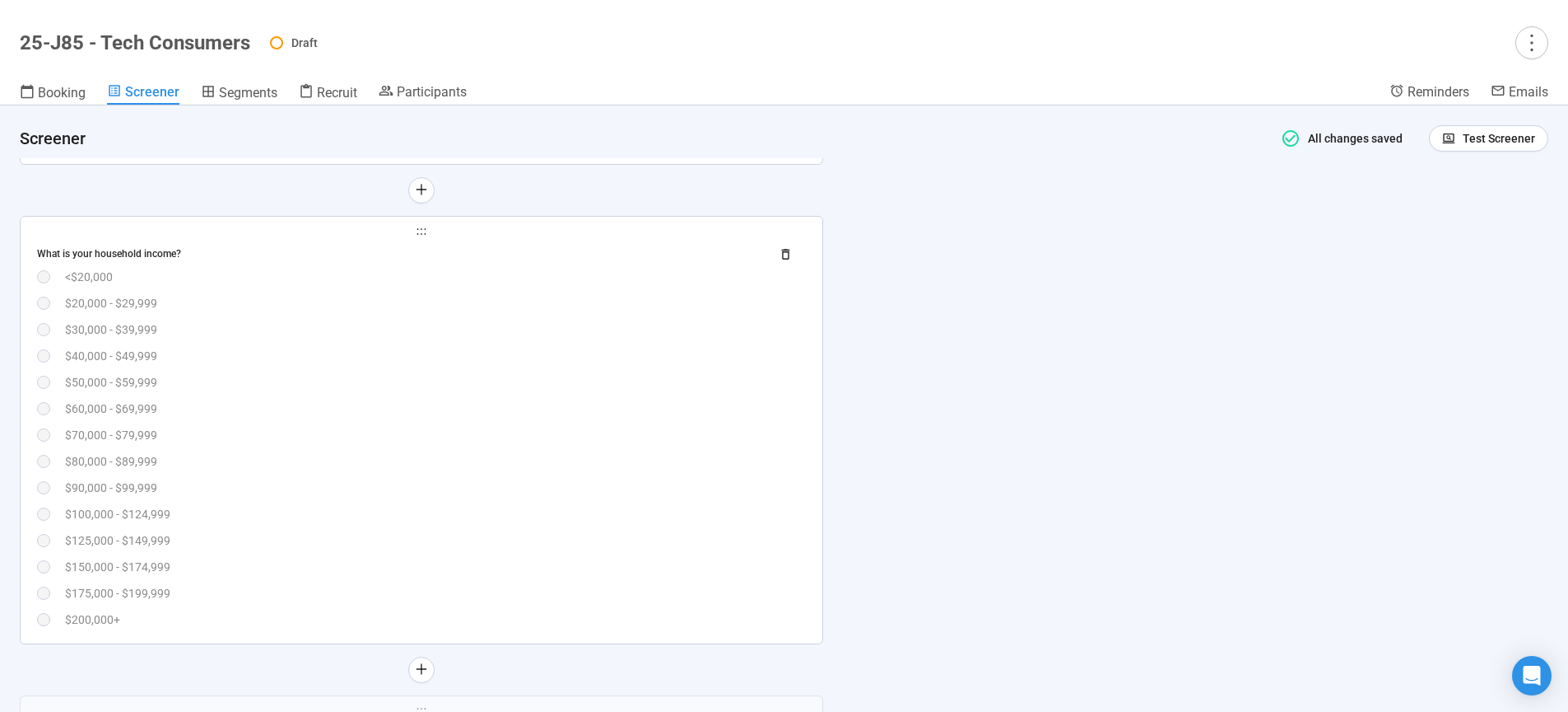
click at [511, 495] on div "What is your household income? <$20,000 $20,000 - $29,999 $30,000 - $39,999 $40…" at bounding box center [421, 435] width 768 height 387
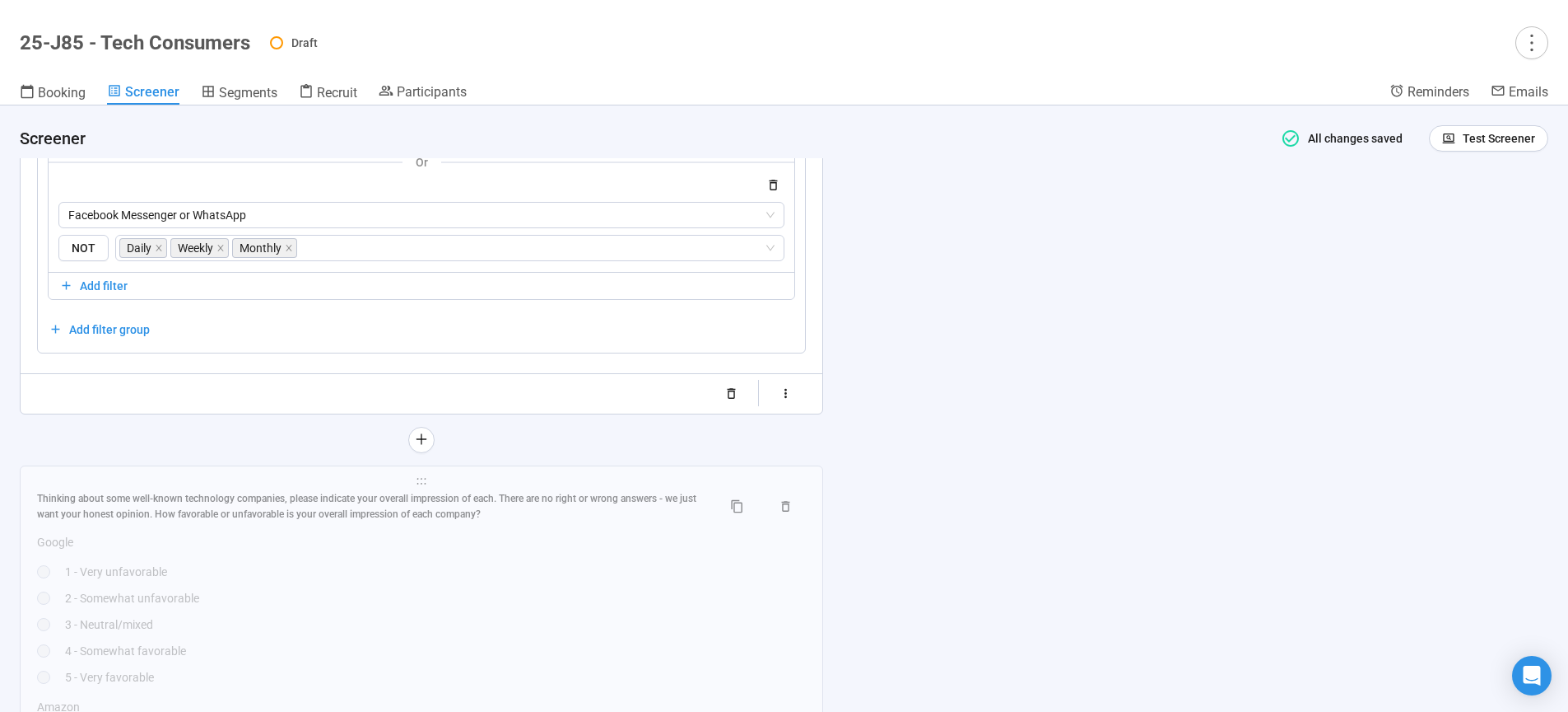
scroll to position [8392, 0]
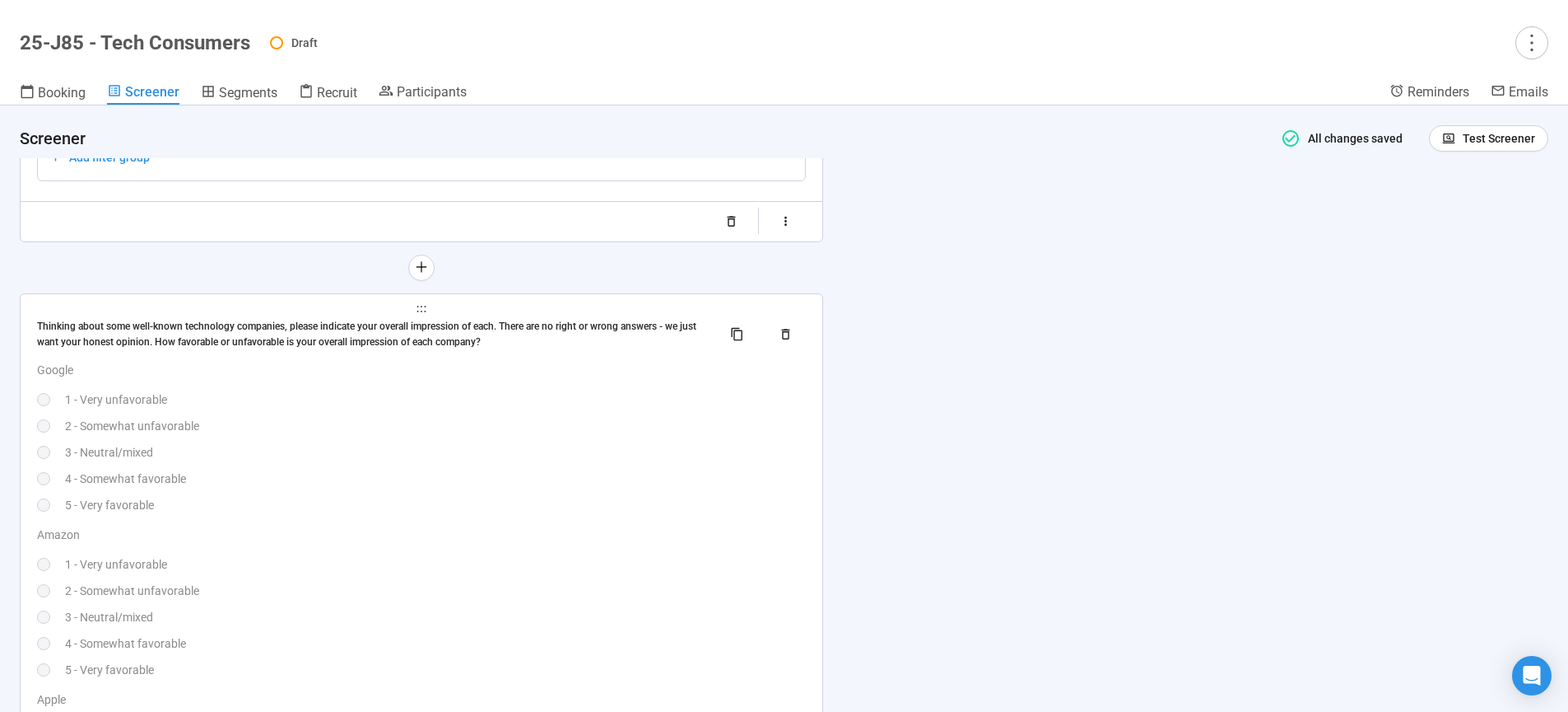
click at [510, 514] on div "5 - Very favorable" at bounding box center [436, 505] width 741 height 18
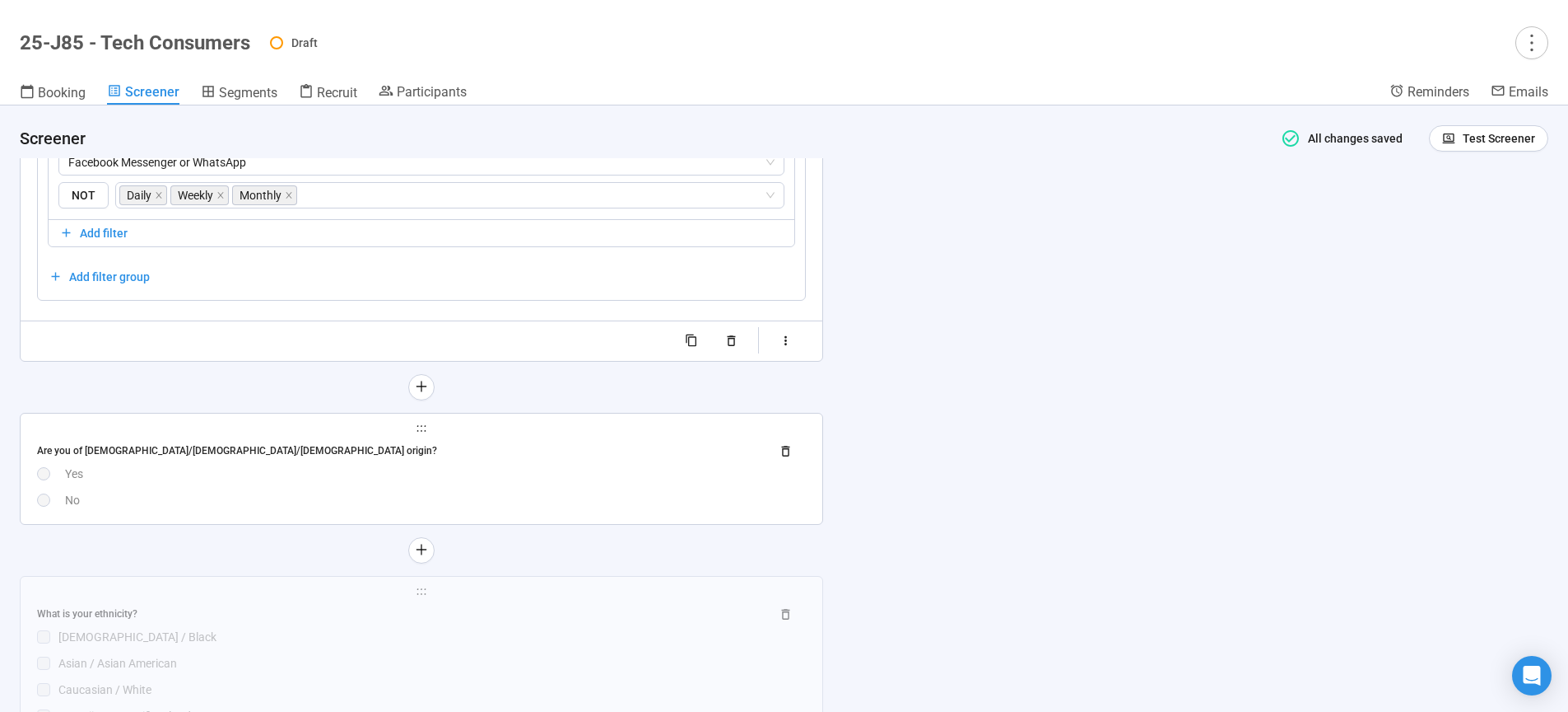
scroll to position [9051, 0]
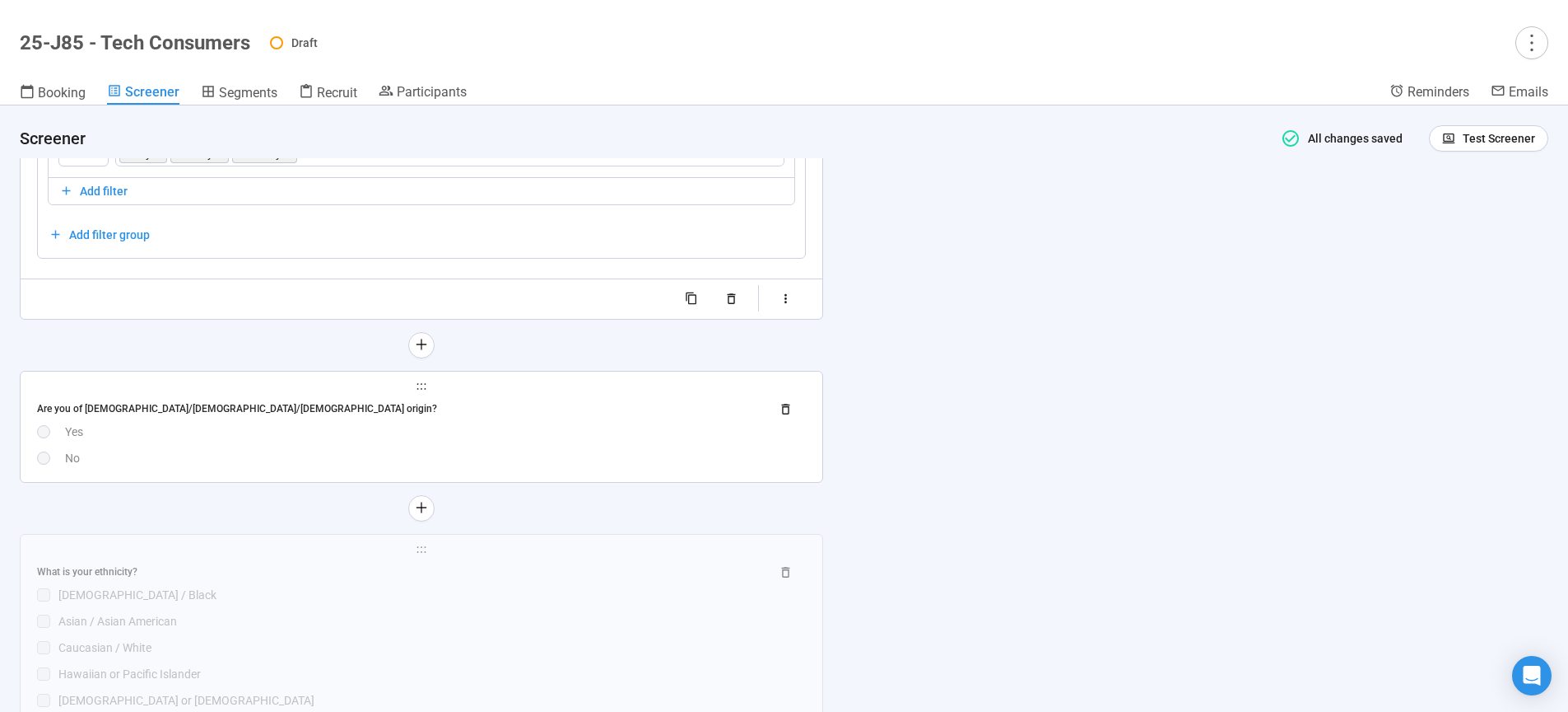
click at [486, 440] on div "Yes" at bounding box center [436, 432] width 741 height 18
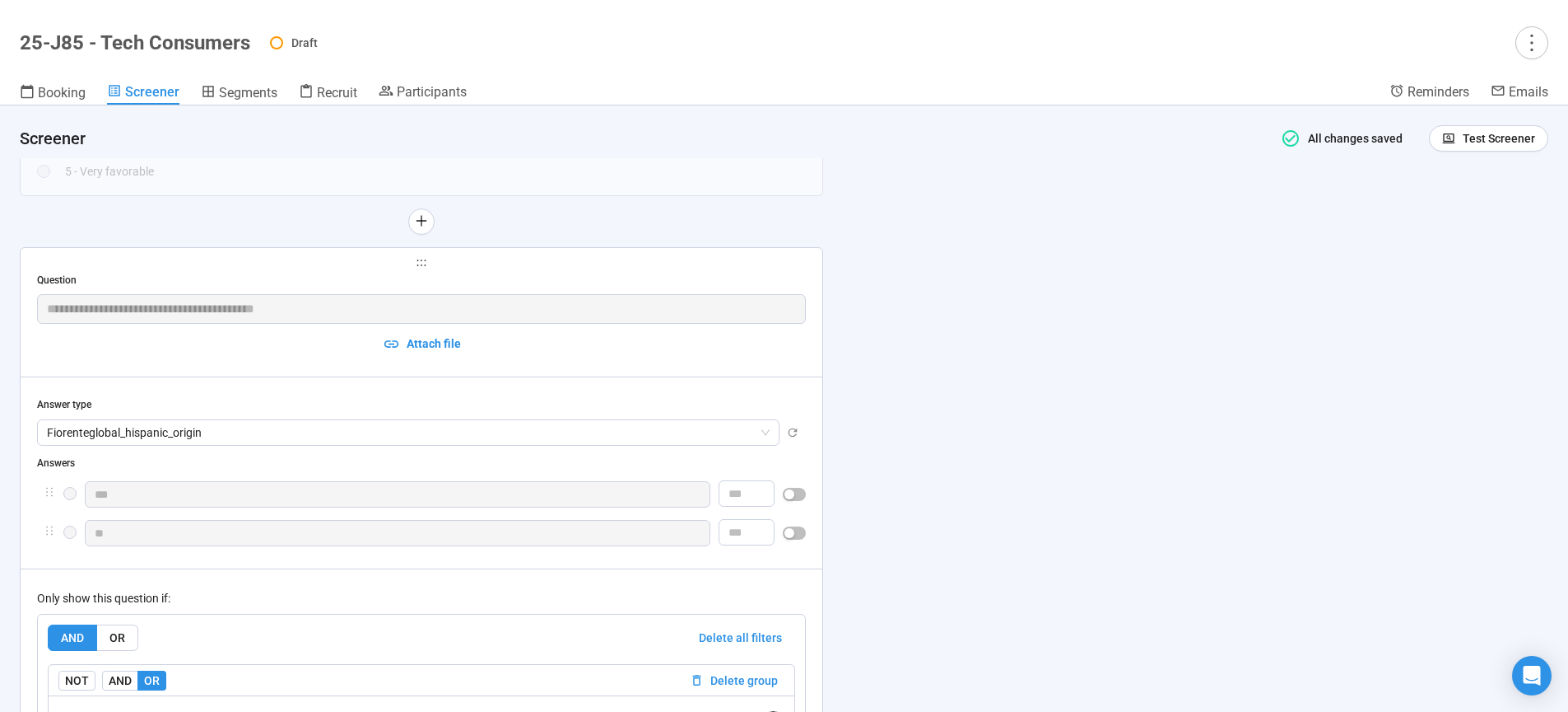
type textarea "**********"
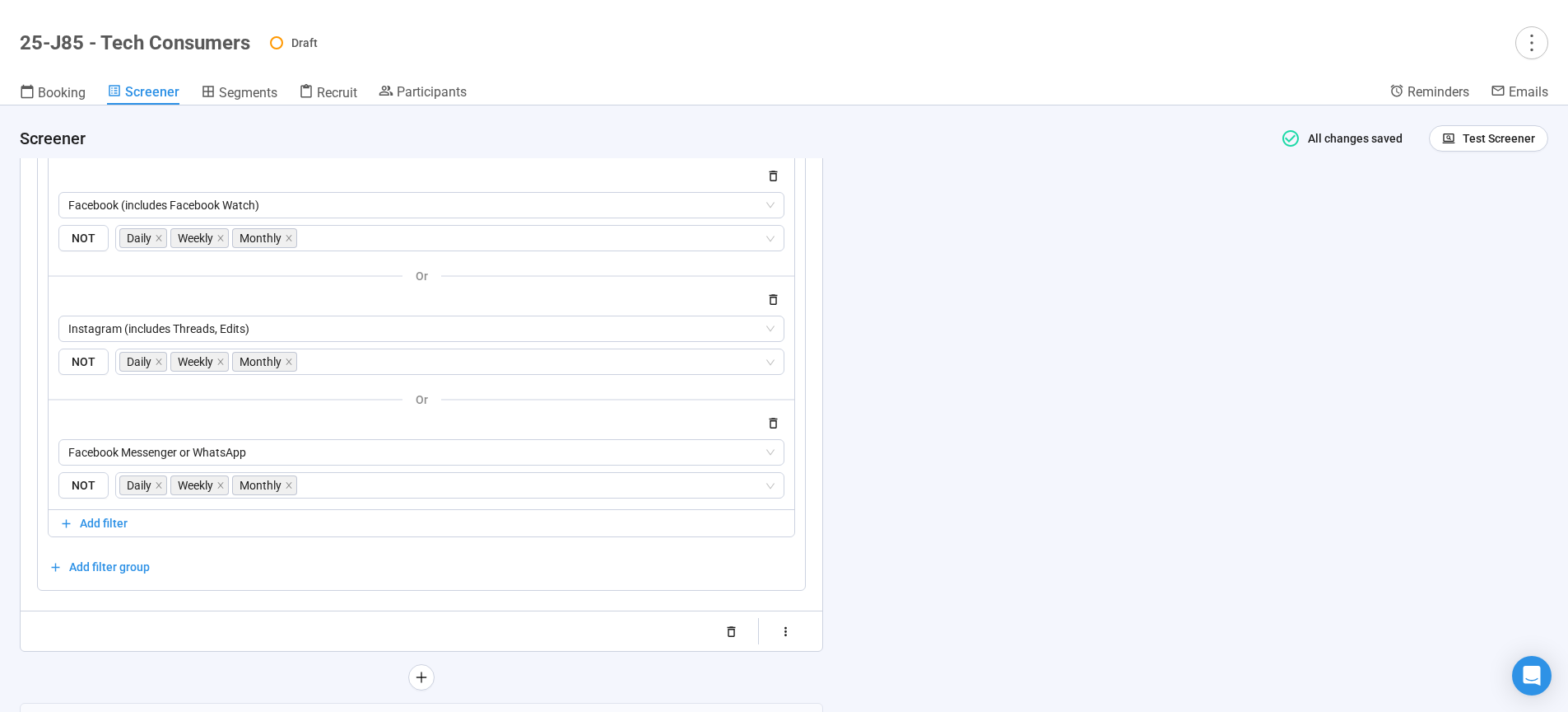
scroll to position [9576, 0]
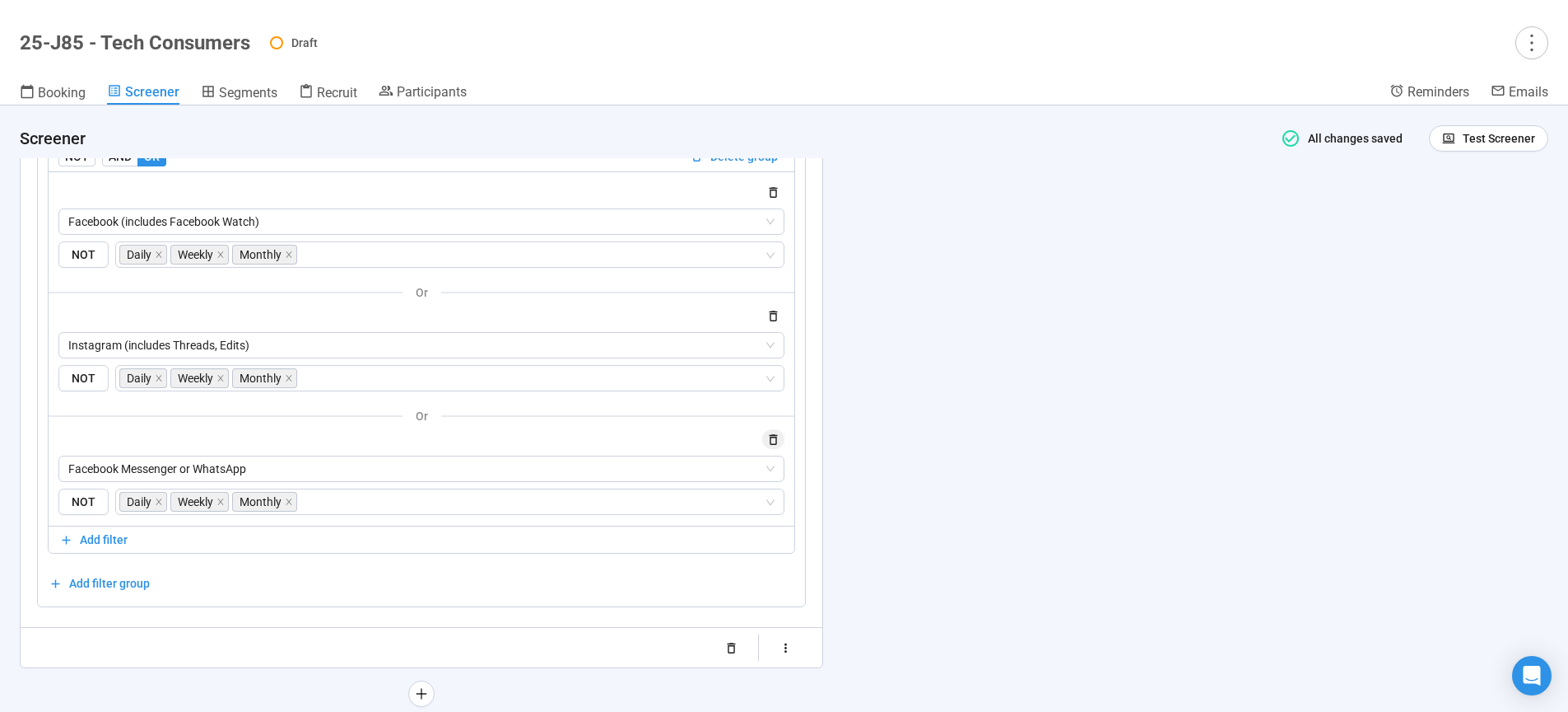
click at [776, 446] on icon "button" at bounding box center [773, 439] width 14 height 14
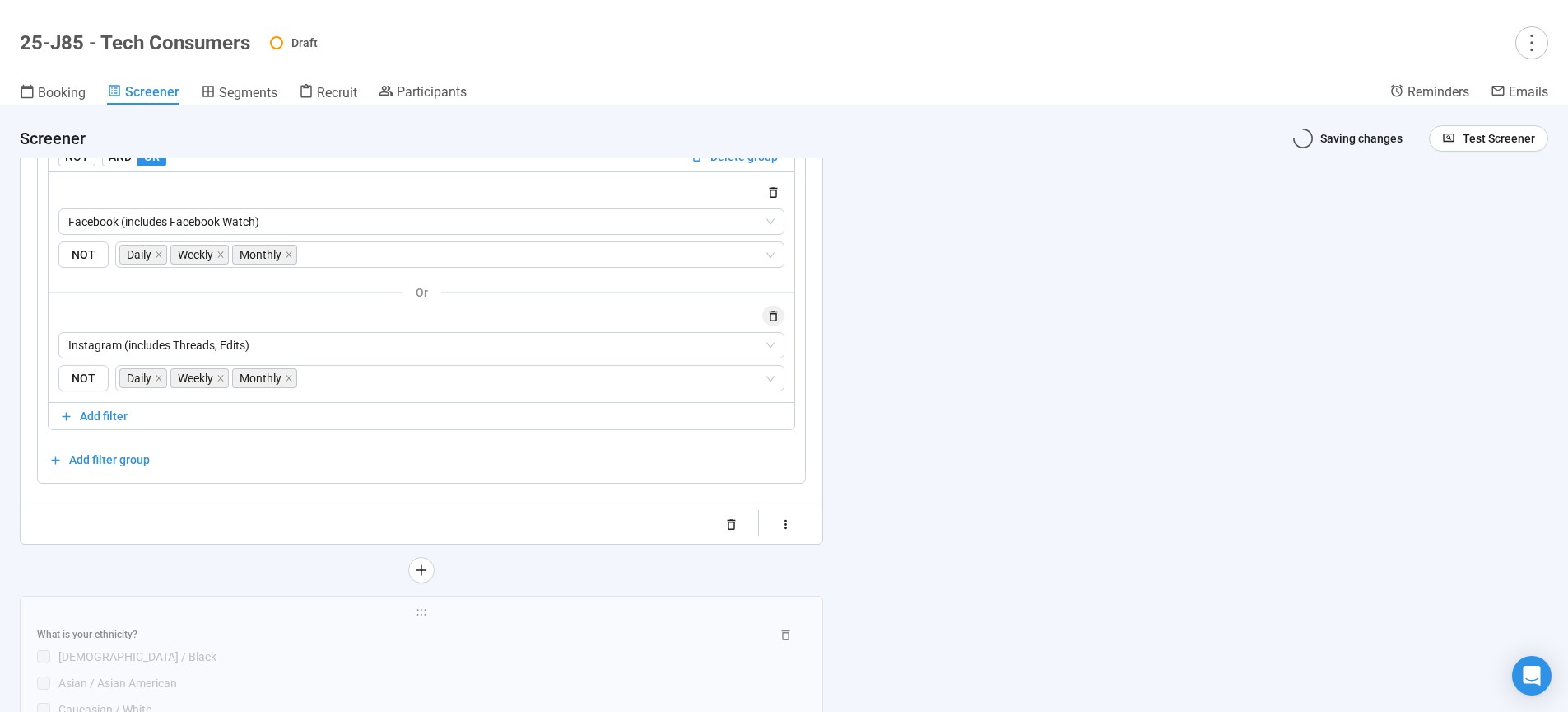
click at [777, 323] on icon "button" at bounding box center [773, 315] width 14 height 14
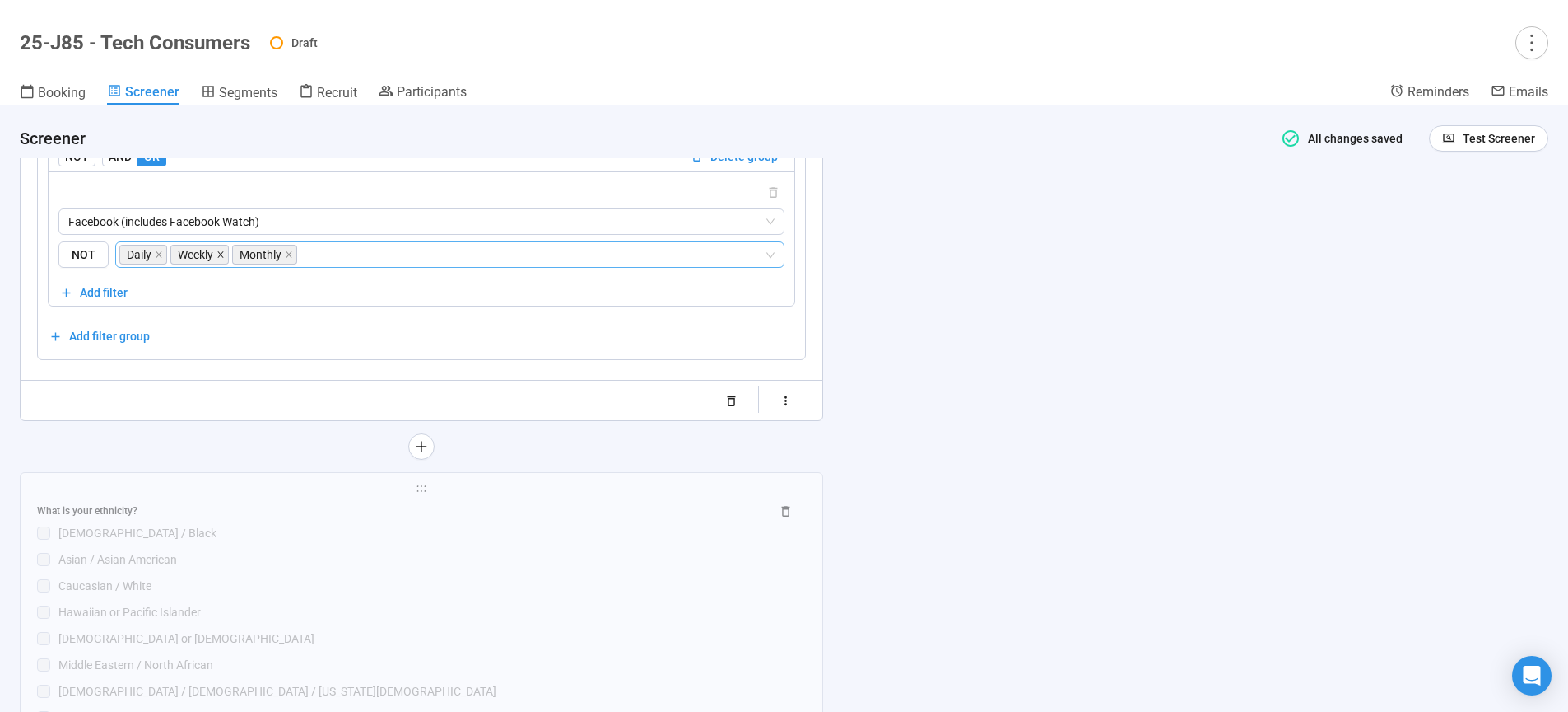
click at [291, 258] on icon "close" at bounding box center [289, 255] width 8 height 8
click at [220, 258] on icon "close" at bounding box center [220, 255] width 8 height 8
click at [162, 258] on icon "close" at bounding box center [159, 255] width 8 height 8
click at [273, 234] on span "Facebook (includes Facebook Watch)" at bounding box center [422, 221] width 706 height 24
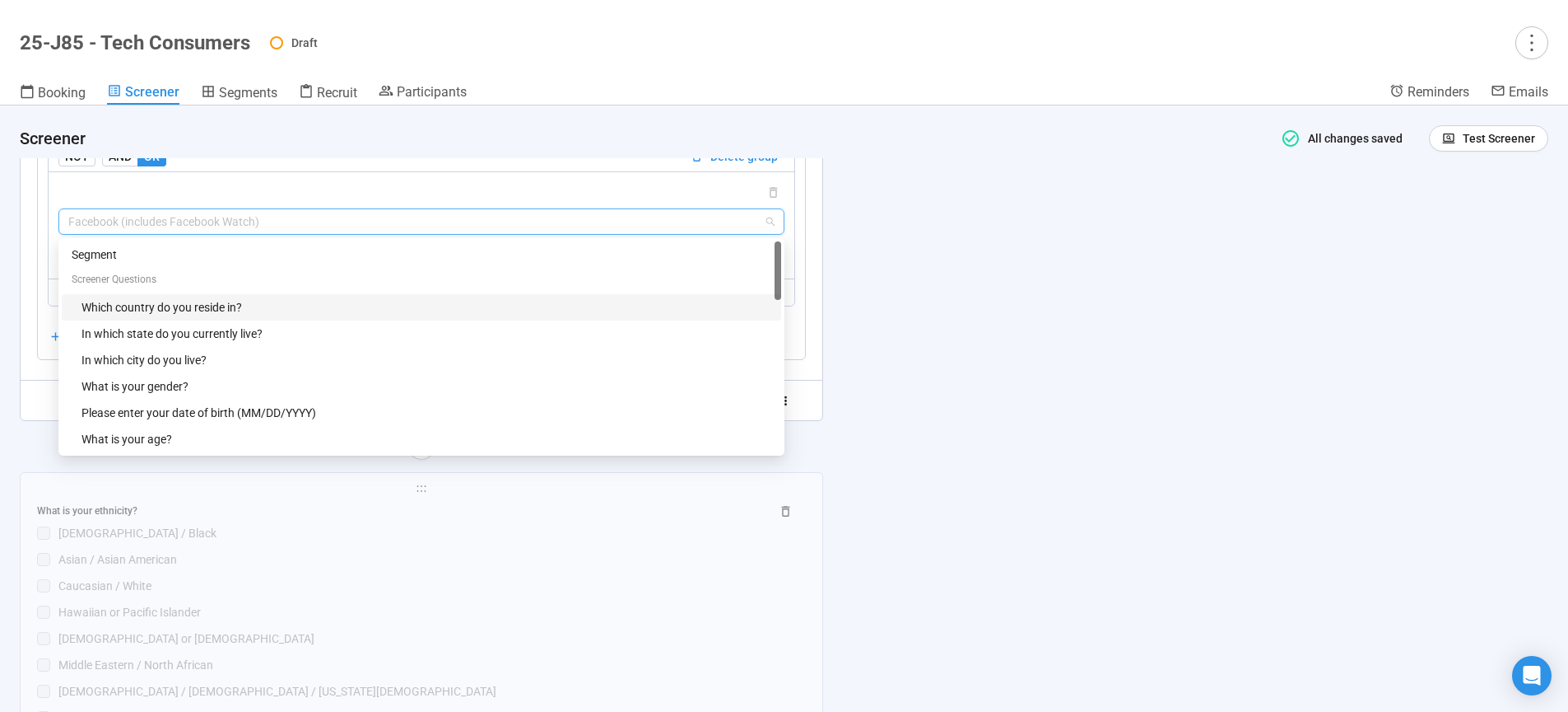
click at [141, 316] on div "Which country do you reside in?" at bounding box center [426, 308] width 690 height 18
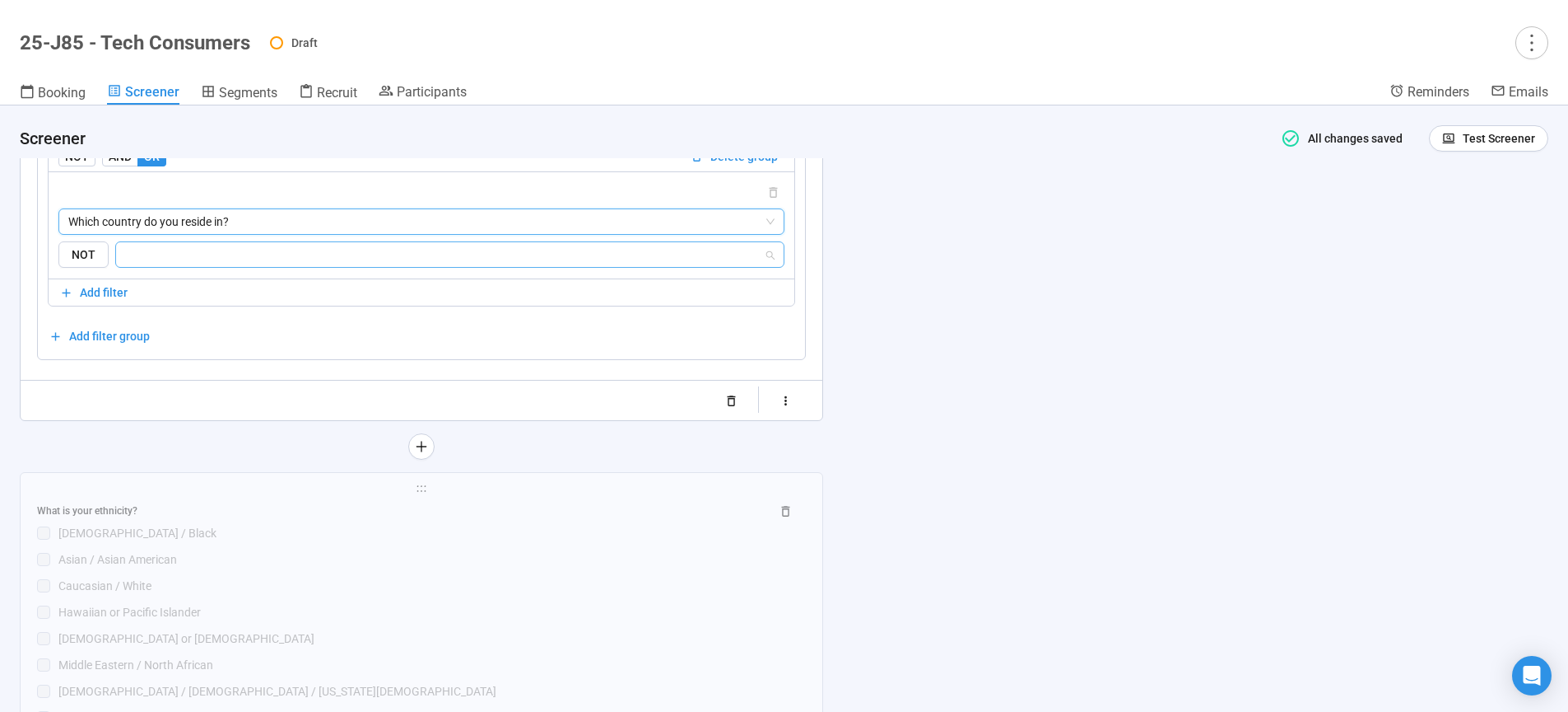
click at [199, 264] on input "search" at bounding box center [444, 255] width 638 height 20
click at [199, 382] on div "[GEOGRAPHIC_DATA]" at bounding box center [449, 387] width 644 height 18
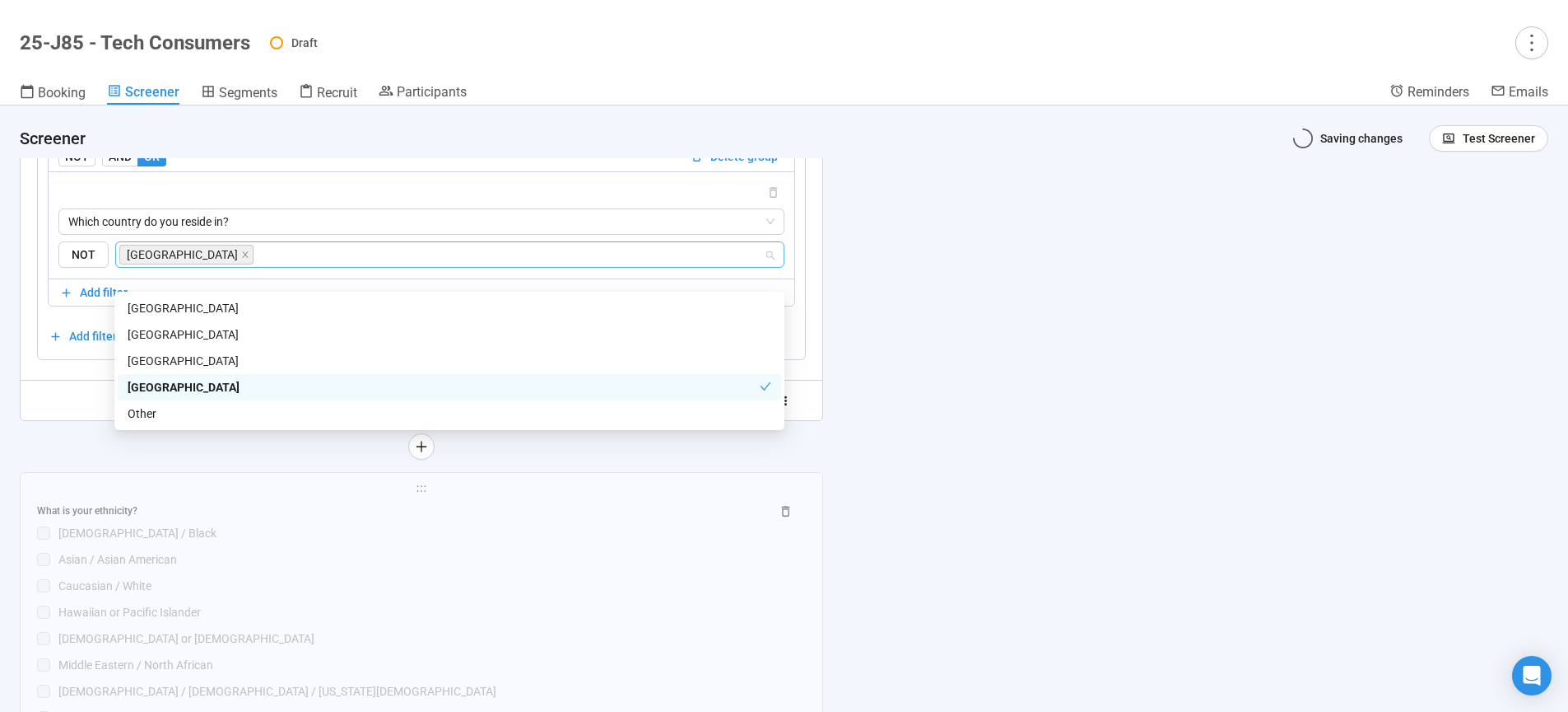
click at [1070, 387] on div "**********" at bounding box center [784, 408] width 1568 height 606
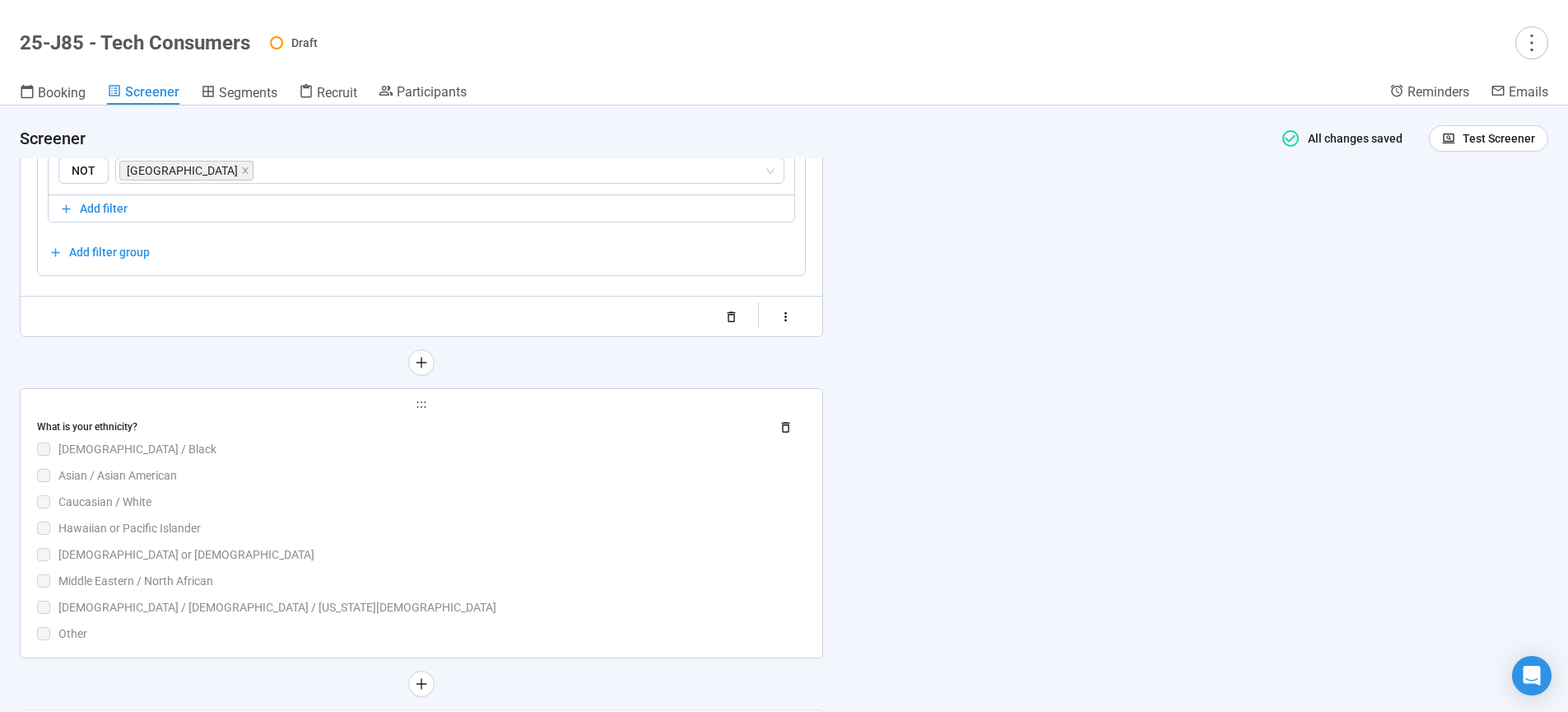
click at [376, 485] on div "Asian / Asian American" at bounding box center [432, 476] width 748 height 18
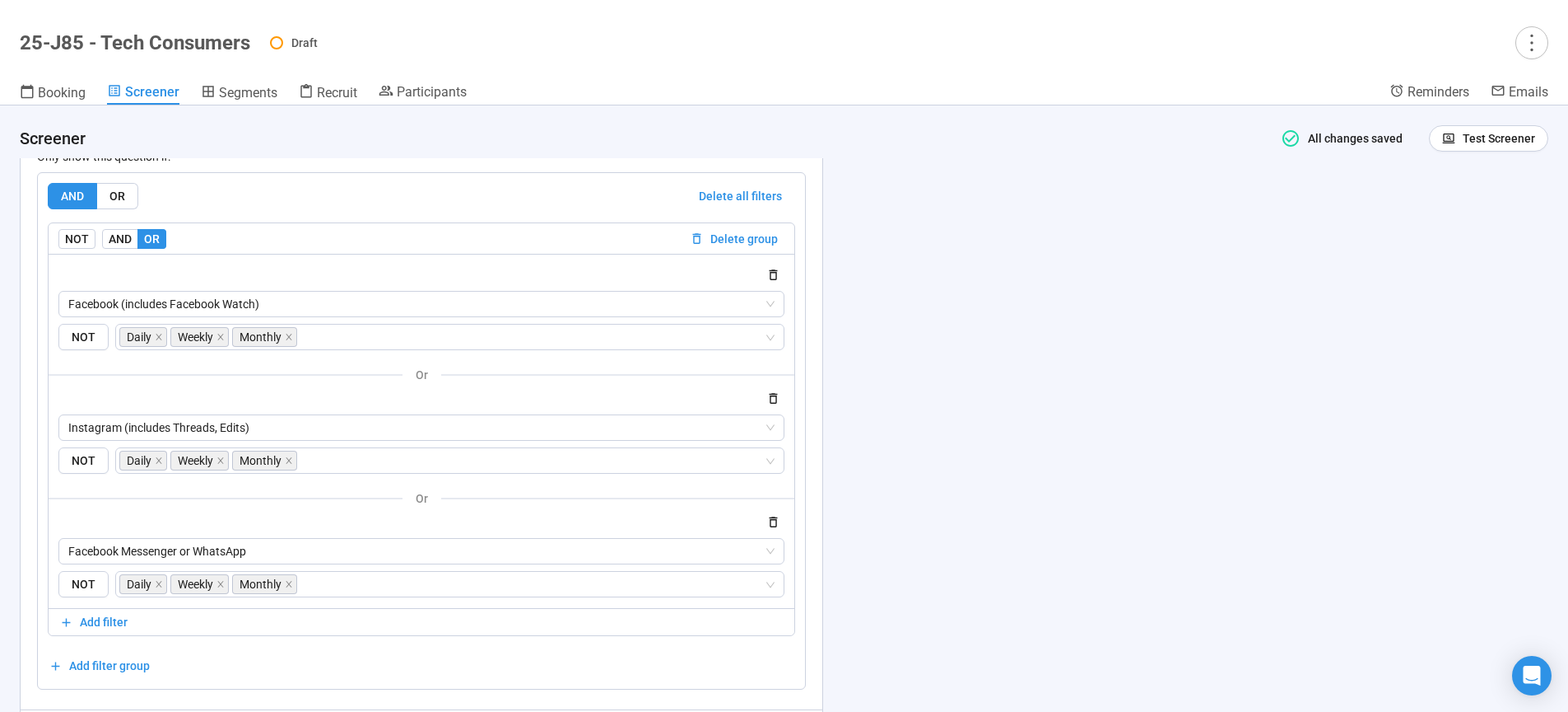
scroll to position [9909, 0]
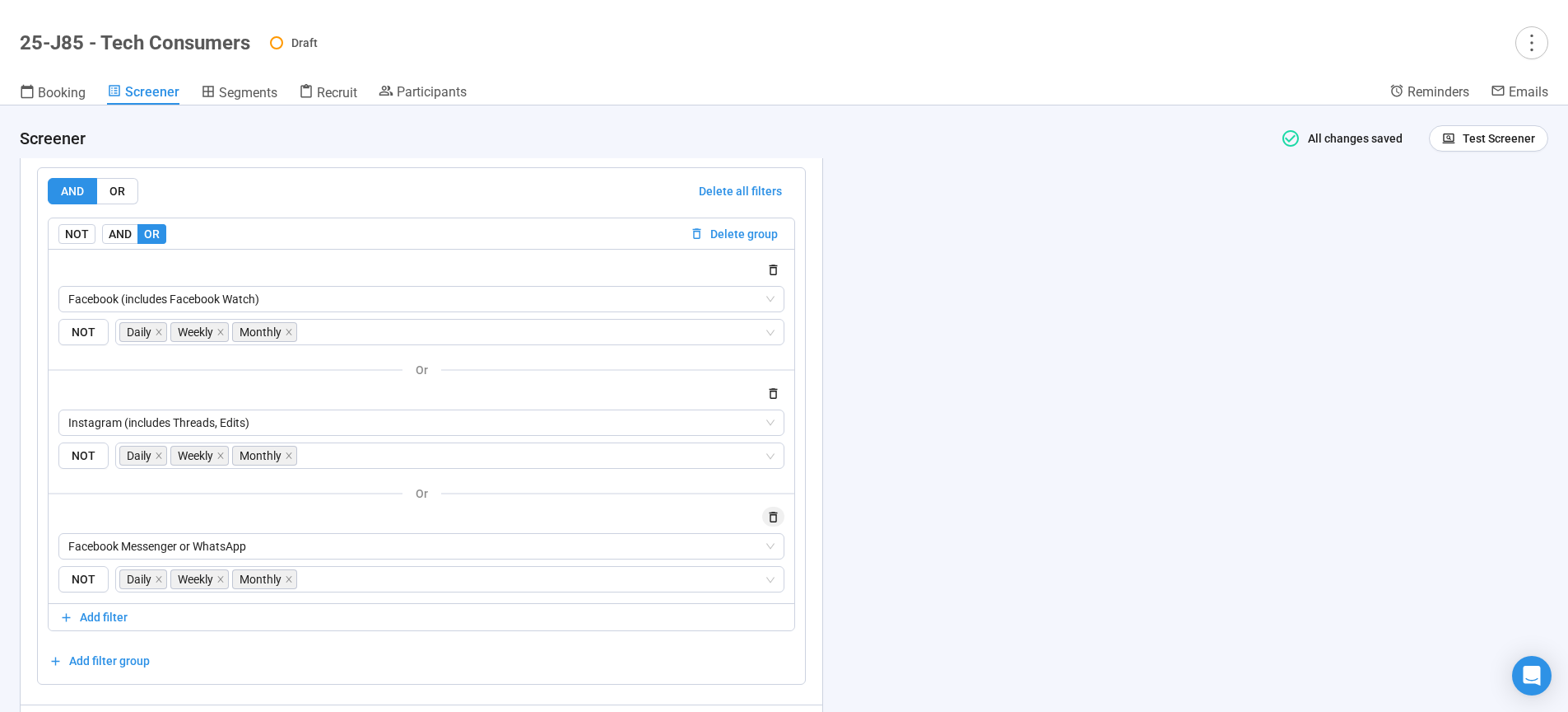
click at [777, 524] on icon "button" at bounding box center [773, 517] width 14 height 14
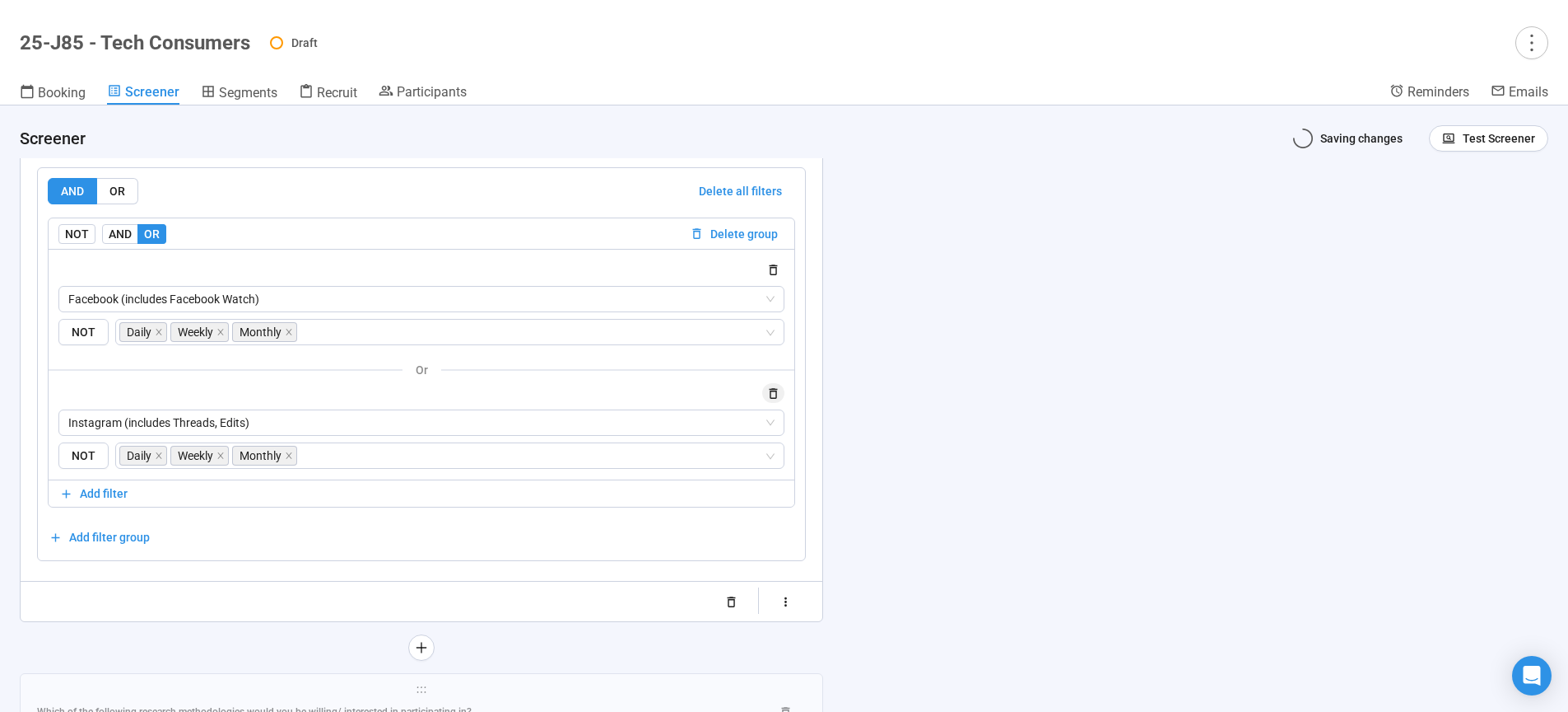
click at [775, 400] on icon "button" at bounding box center [773, 393] width 14 height 14
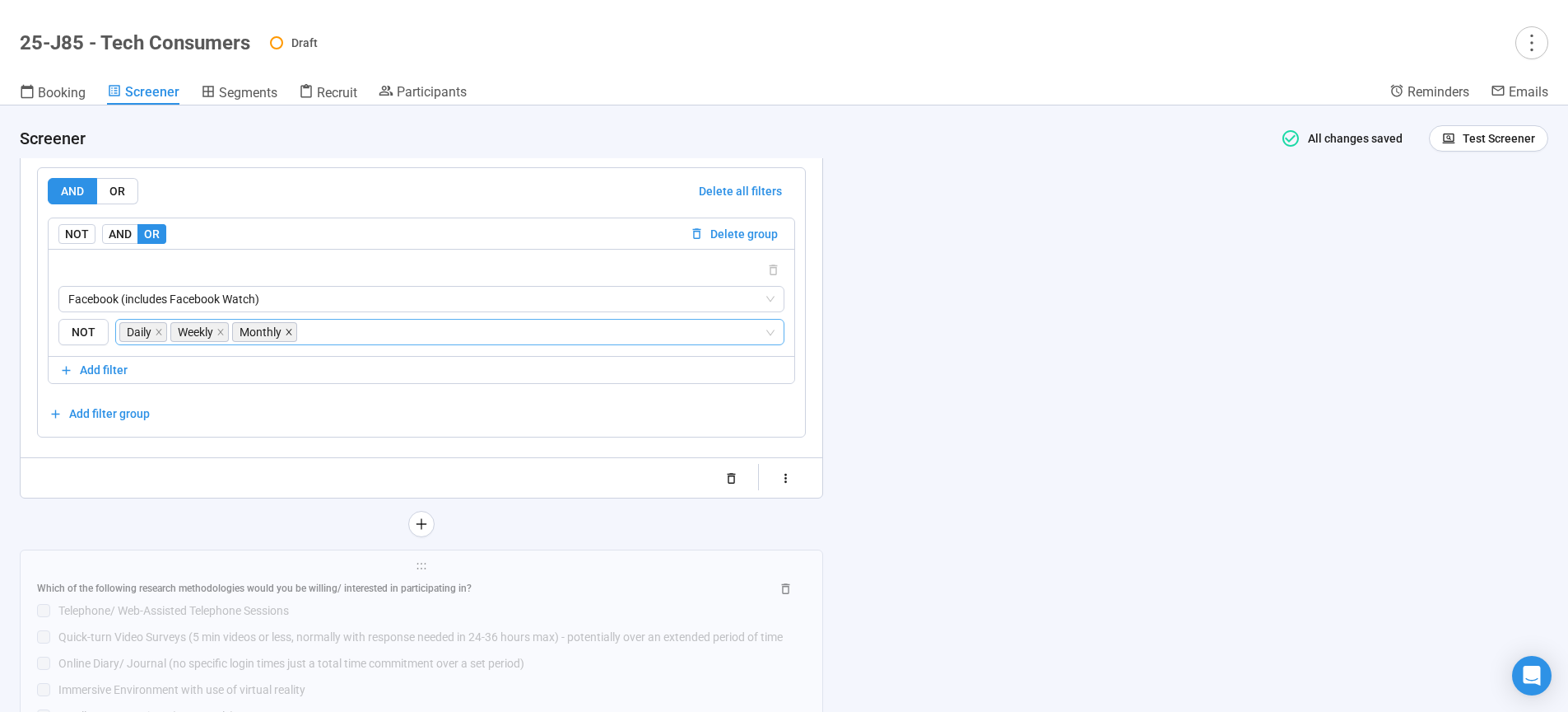
click at [292, 341] on span at bounding box center [289, 332] width 8 height 18
click at [224, 336] on icon "close" at bounding box center [220, 332] width 8 height 8
click at [158, 336] on icon "close" at bounding box center [159, 332] width 8 height 8
click at [298, 311] on span "Facebook (includes Facebook Watch)" at bounding box center [422, 299] width 706 height 24
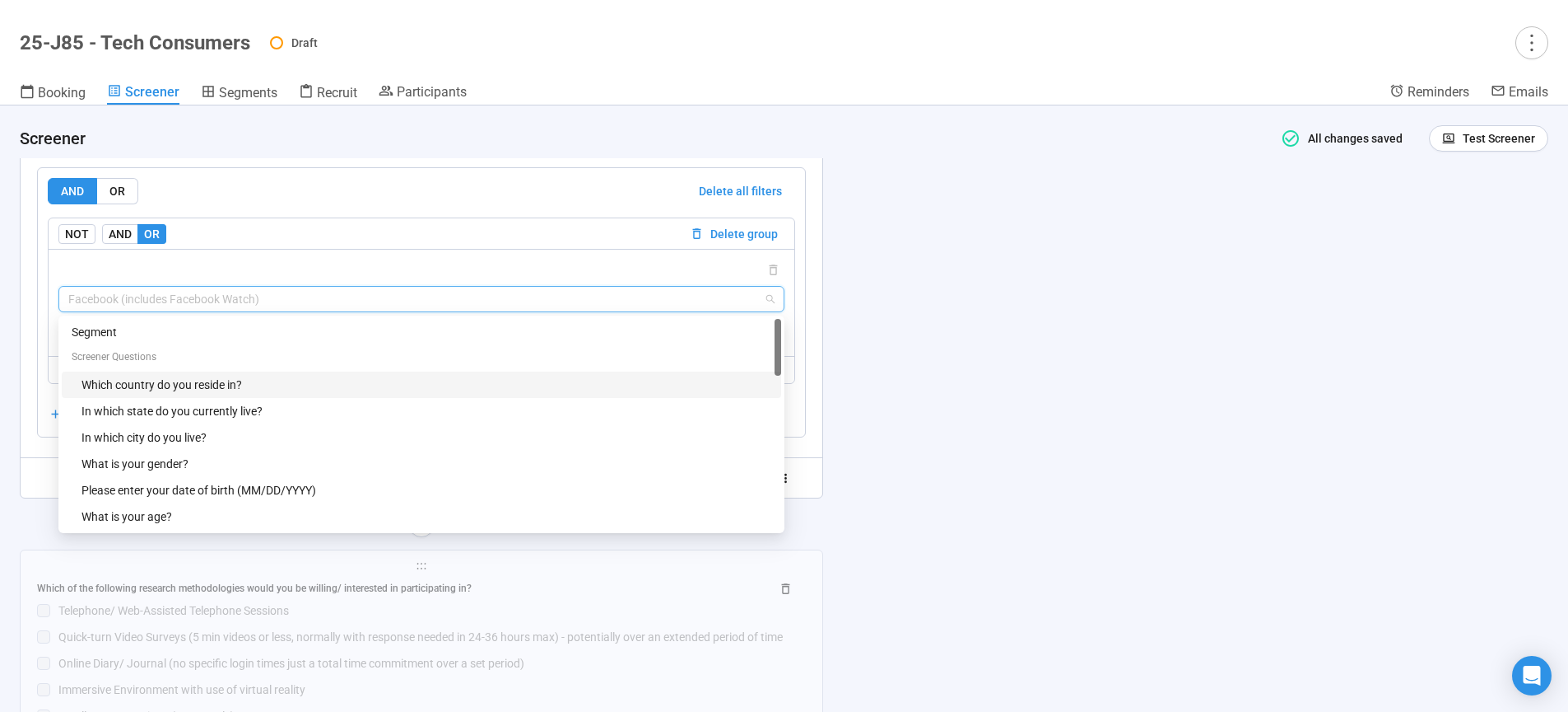
click at [144, 393] on div "Which country do you reside in?" at bounding box center [426, 385] width 690 height 18
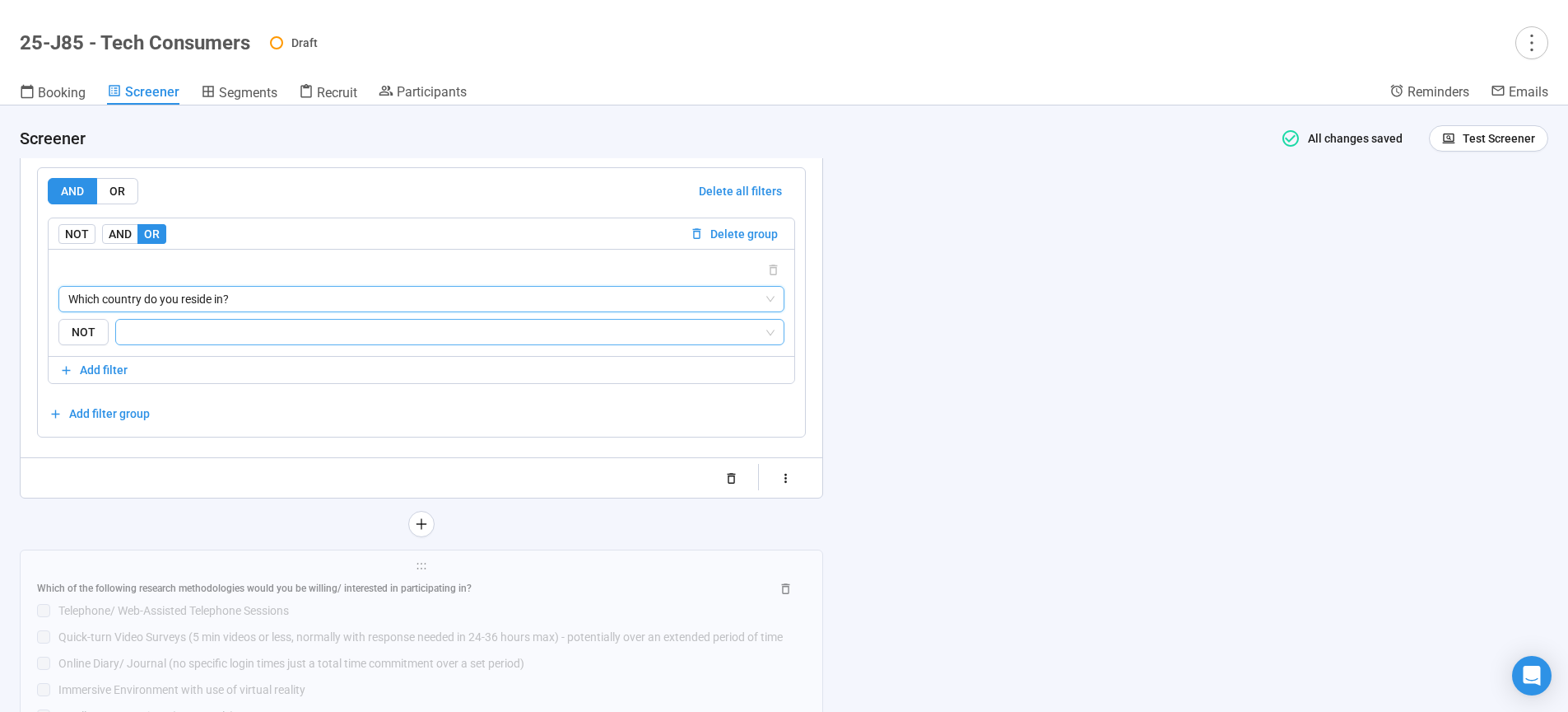
click at [162, 342] on input "search" at bounding box center [444, 332] width 638 height 20
click at [189, 467] on div "[GEOGRAPHIC_DATA]" at bounding box center [449, 469] width 644 height 18
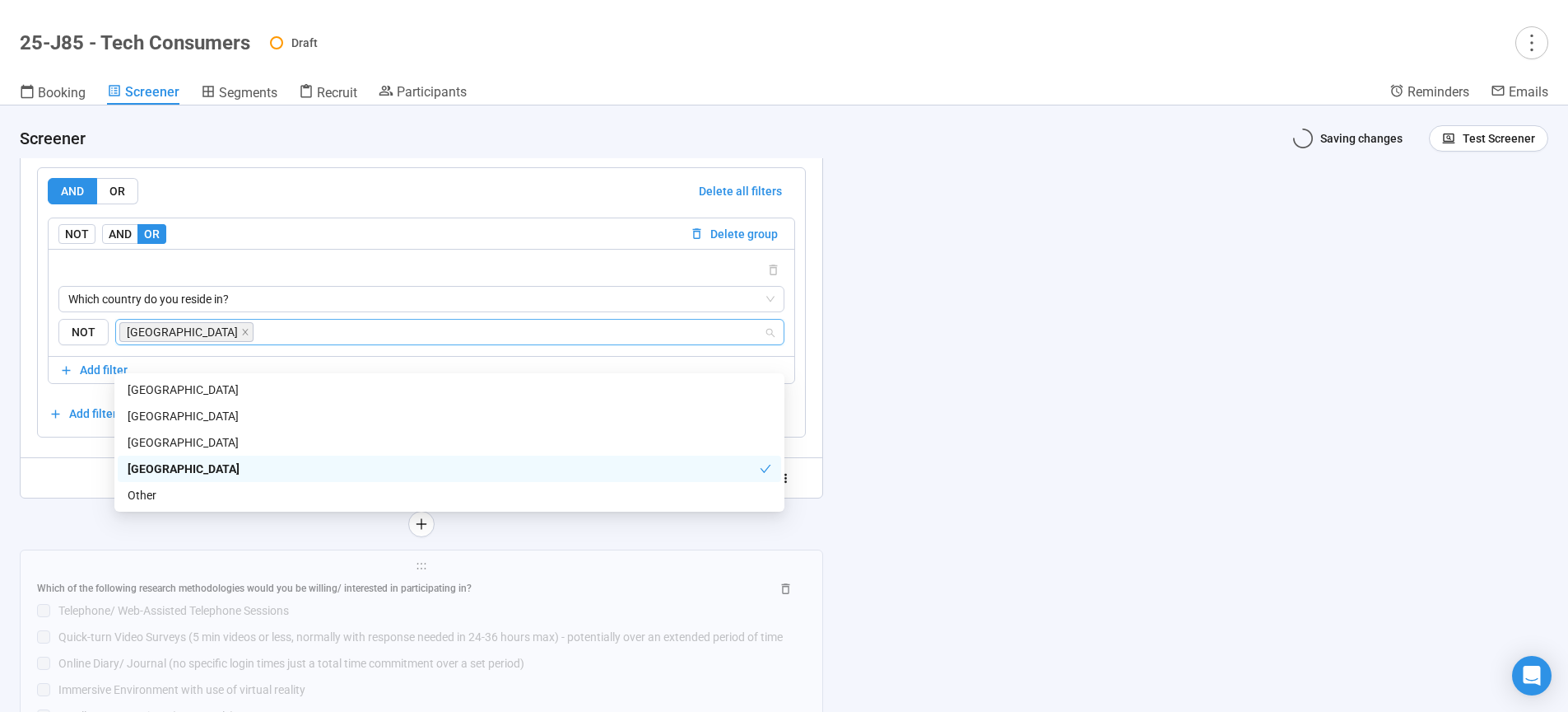
click at [1162, 496] on div "**********" at bounding box center [784, 408] width 1568 height 606
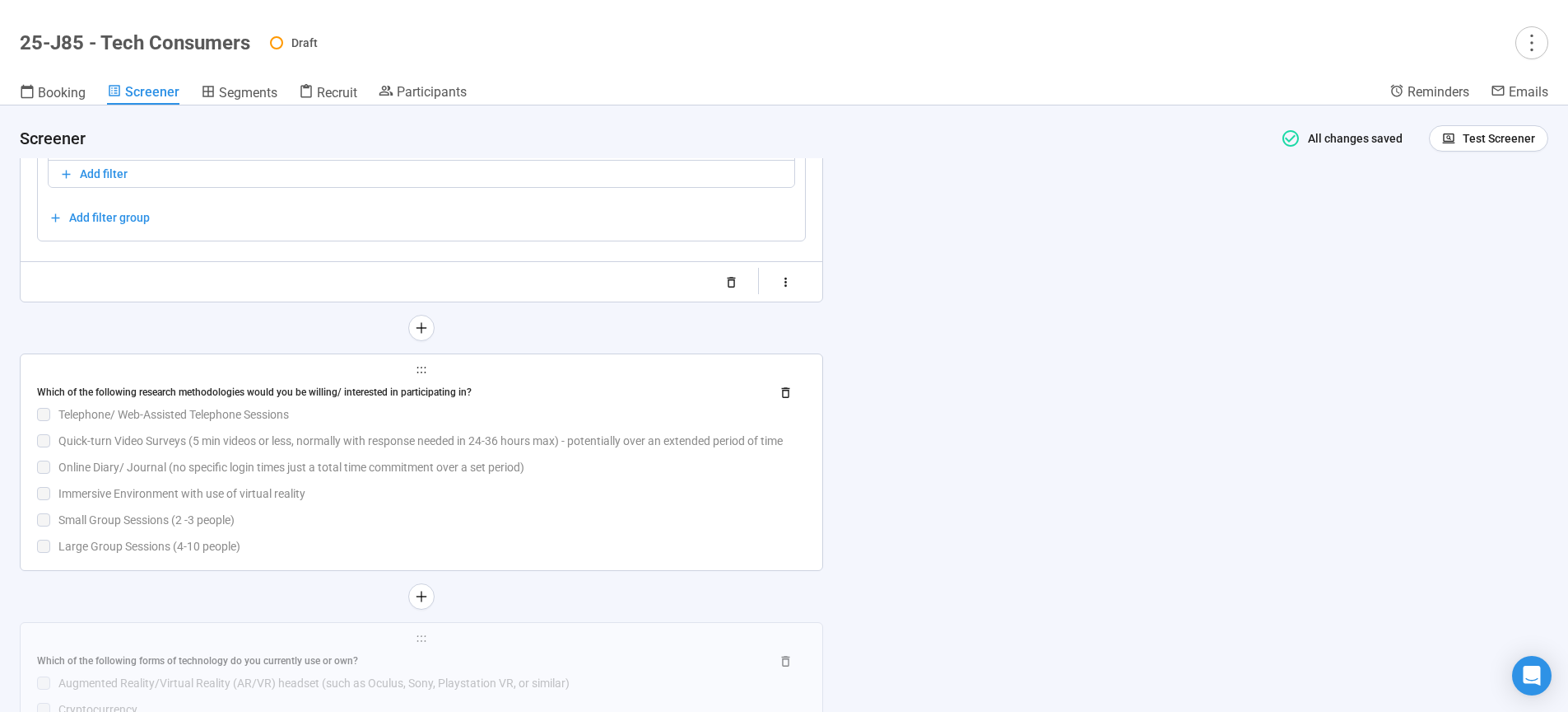
click at [494, 484] on div "Which of the following research methodologies would you be willing/ interested …" at bounding box center [421, 467] width 768 height 176
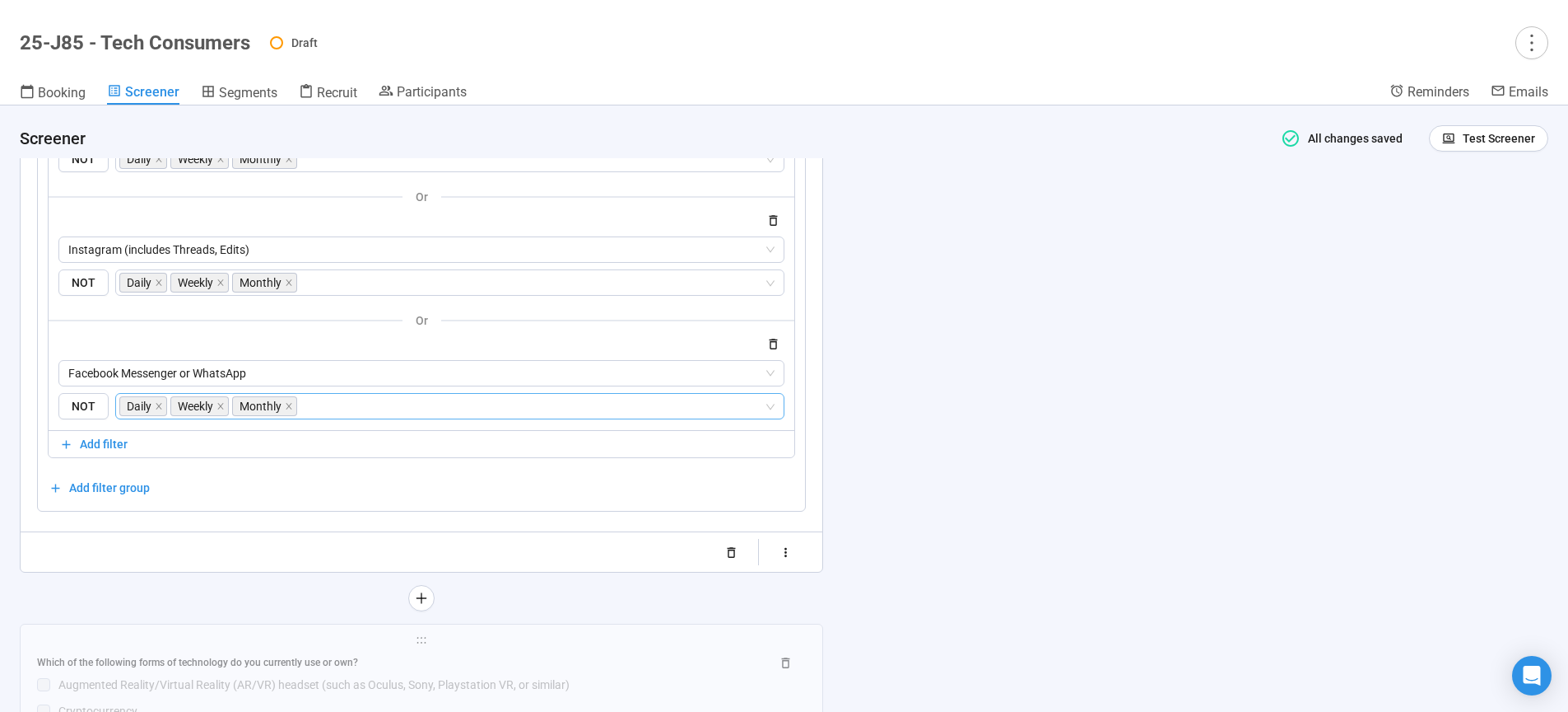
scroll to position [10337, 0]
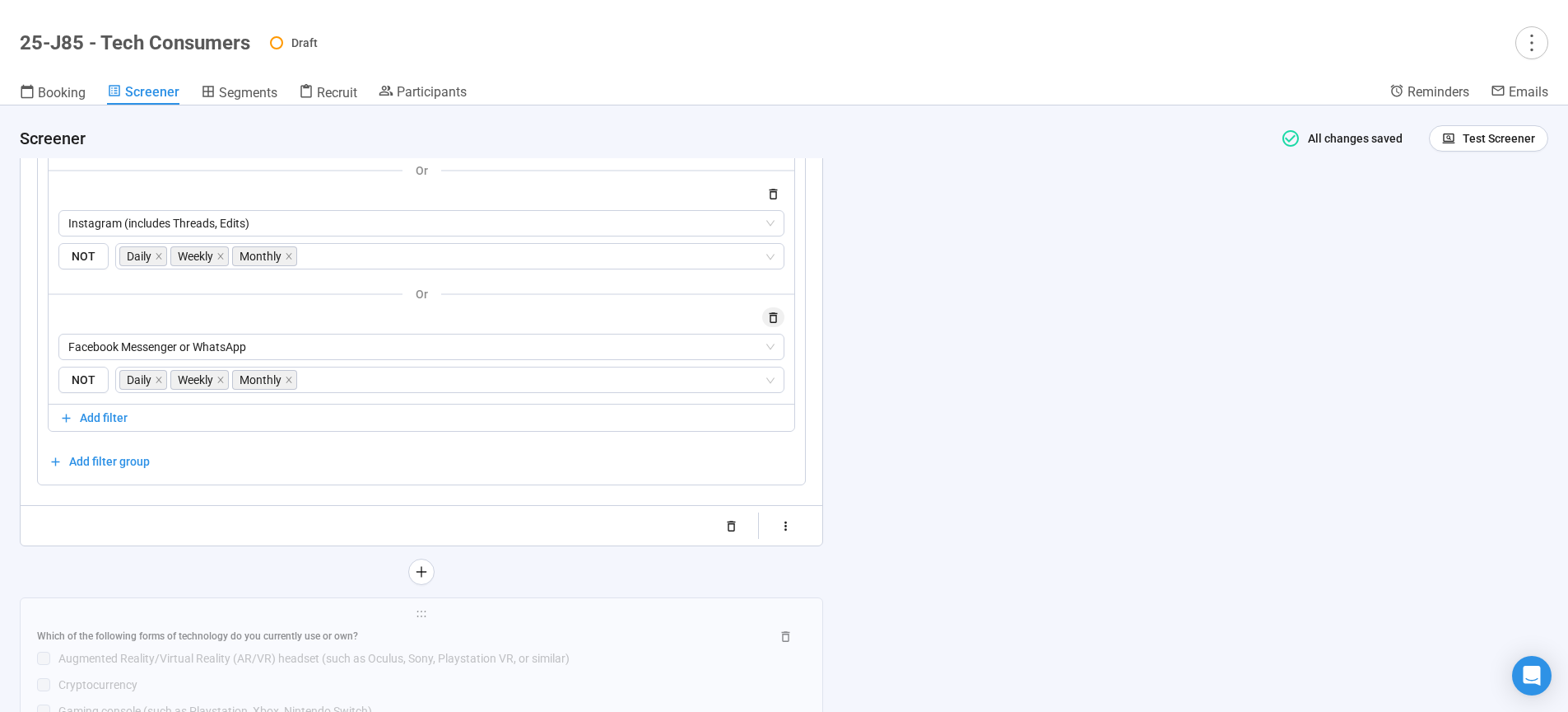
click at [777, 325] on icon "button" at bounding box center [773, 317] width 14 height 14
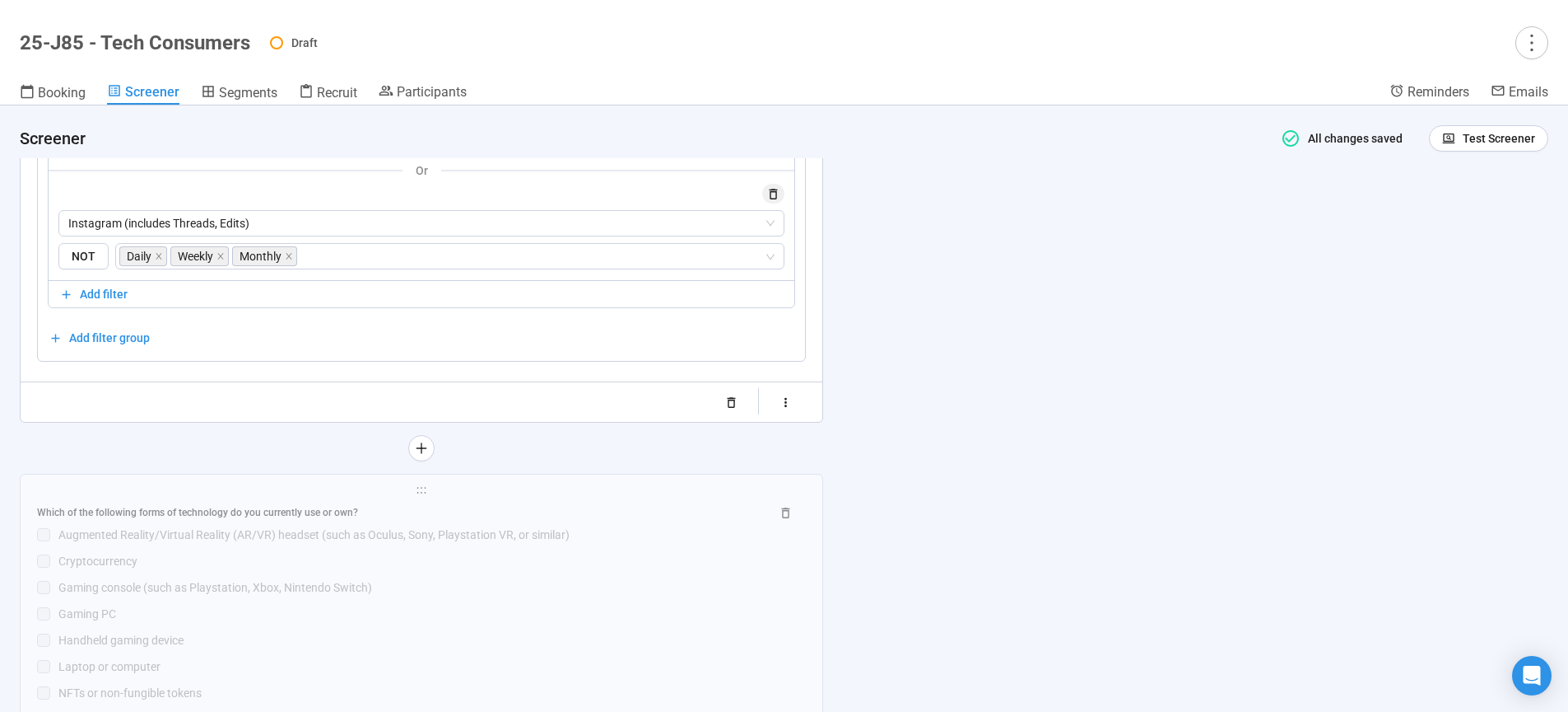
click at [777, 201] on icon "button" at bounding box center [773, 194] width 14 height 14
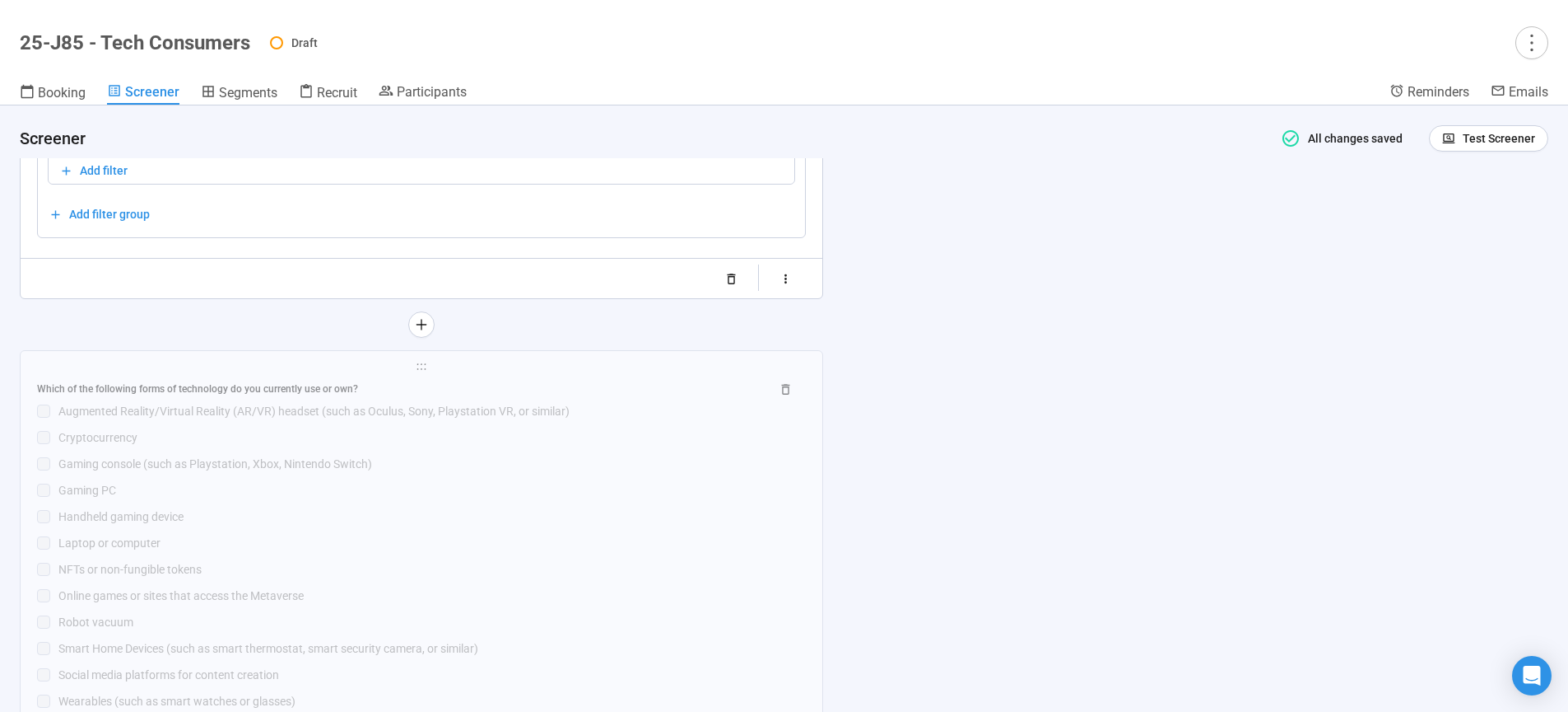
scroll to position [10168, 0]
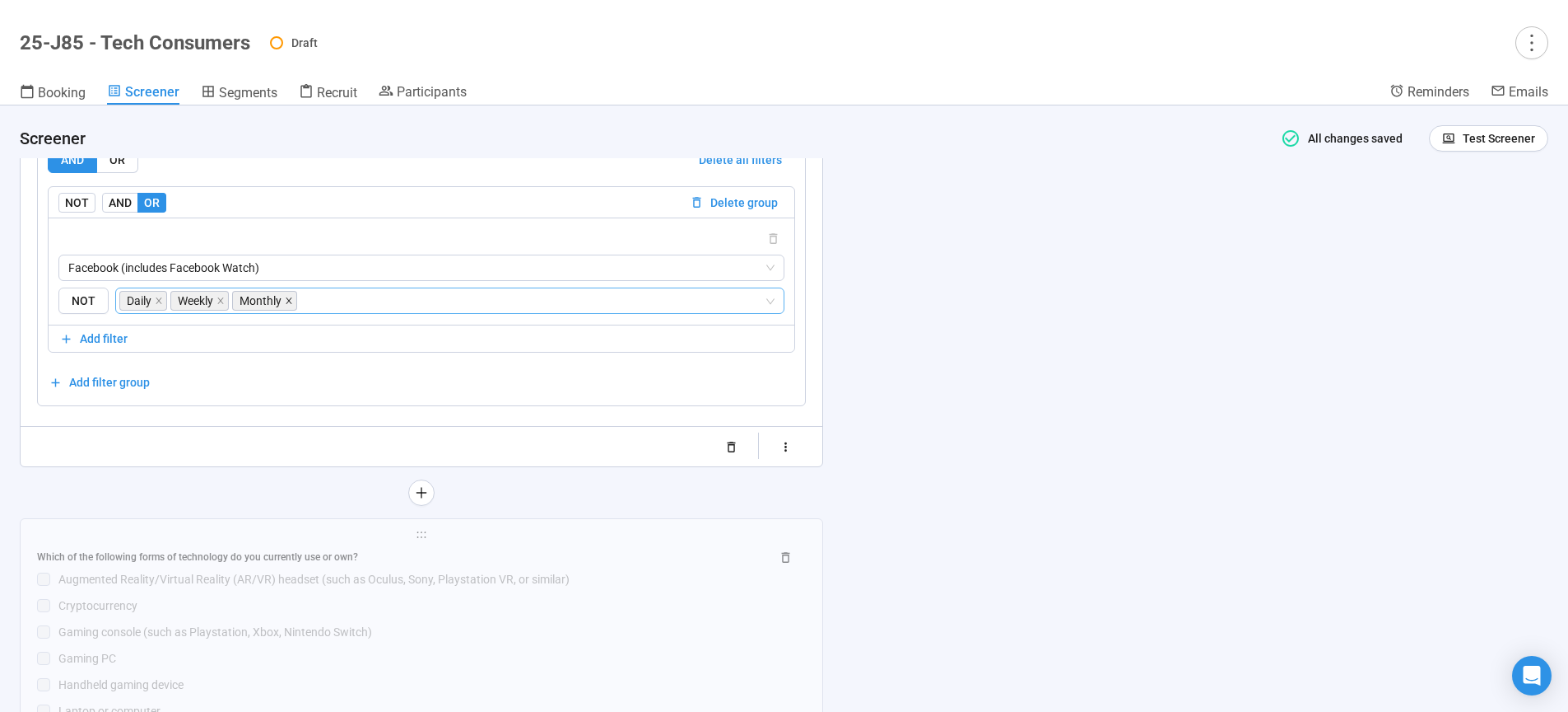
click at [290, 309] on span at bounding box center [289, 301] width 8 height 18
click at [224, 304] on icon "close" at bounding box center [220, 301] width 8 height 8
click at [161, 304] on icon "close" at bounding box center [159, 301] width 8 height 8
click at [334, 280] on span "Facebook (includes Facebook Watch)" at bounding box center [422, 267] width 706 height 24
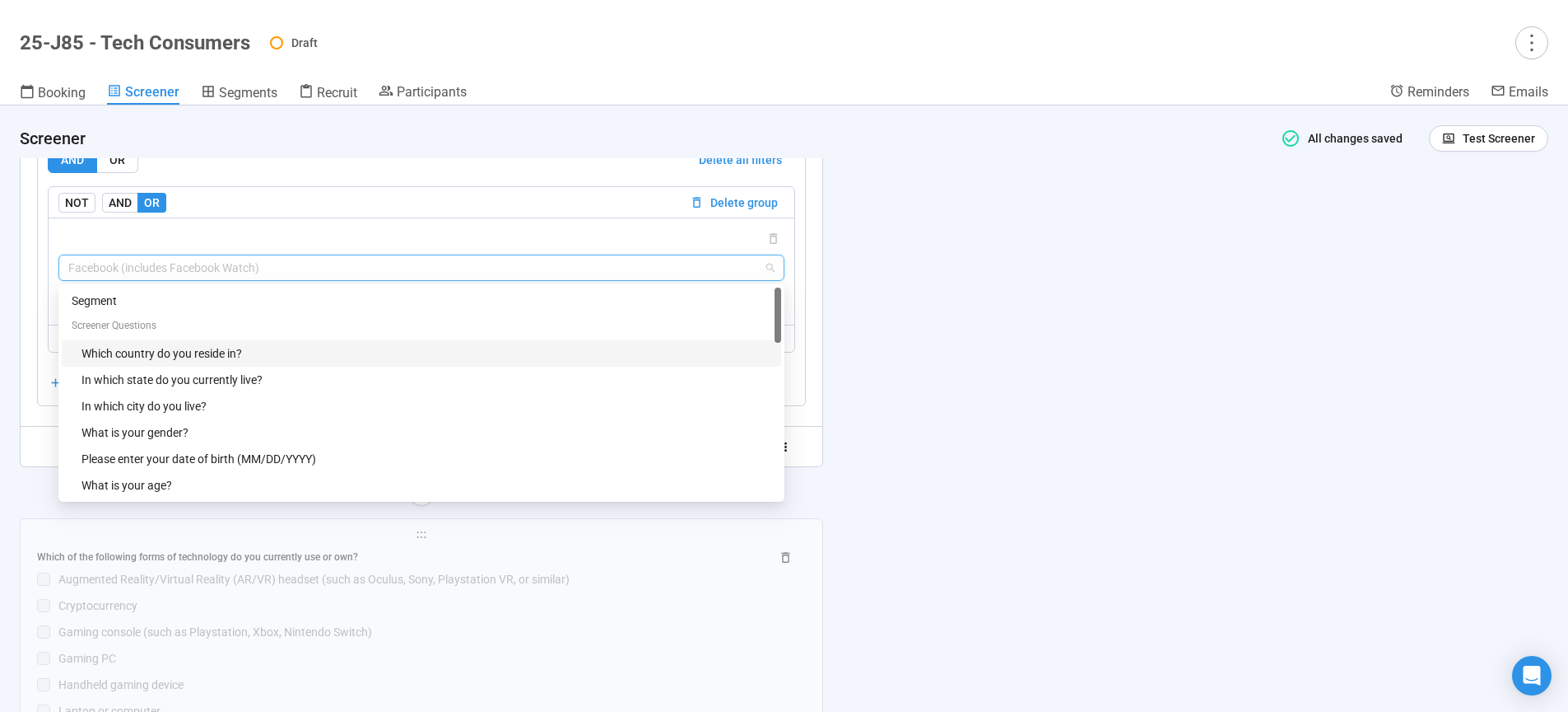
click at [140, 362] on div "Which country do you reside in?" at bounding box center [426, 354] width 690 height 18
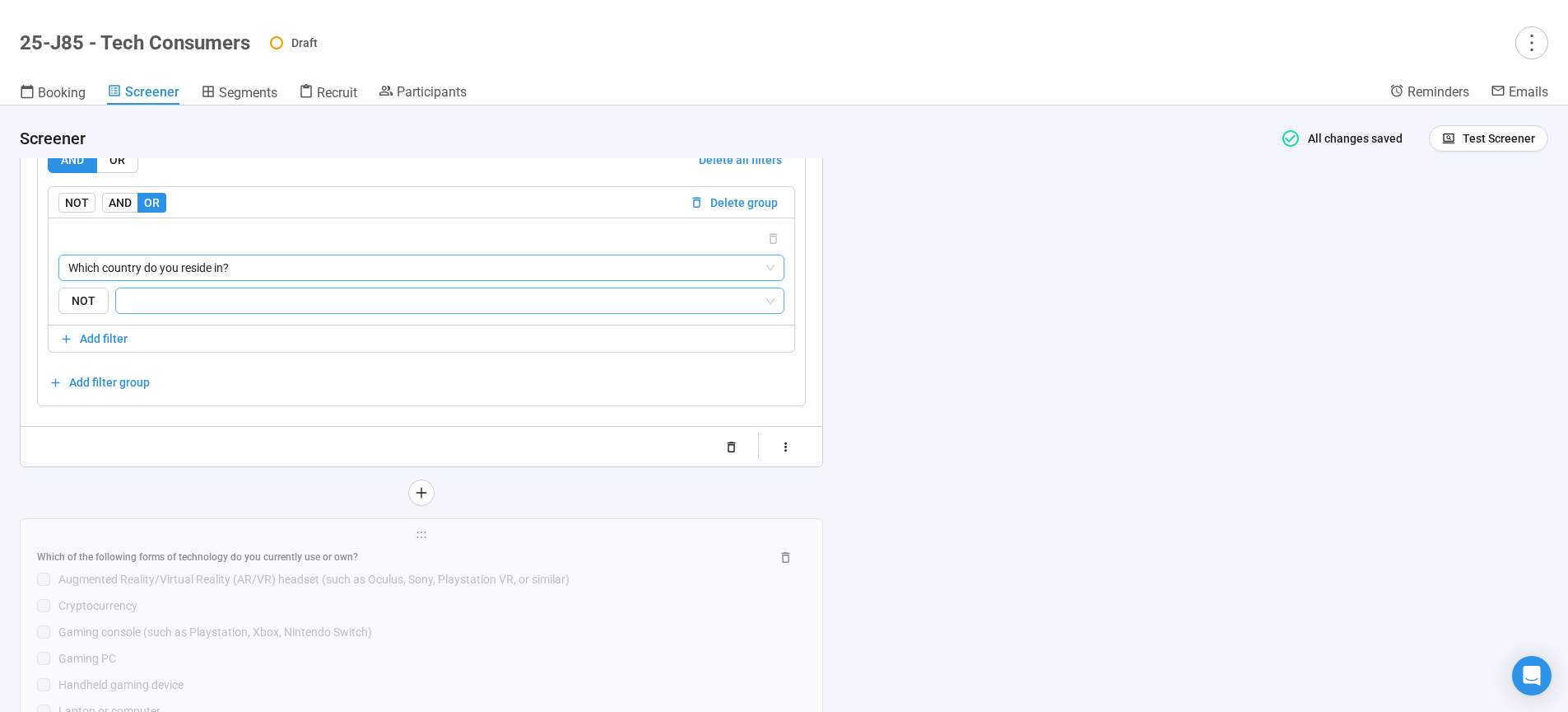
click at [174, 310] on input "search" at bounding box center [444, 301] width 638 height 20
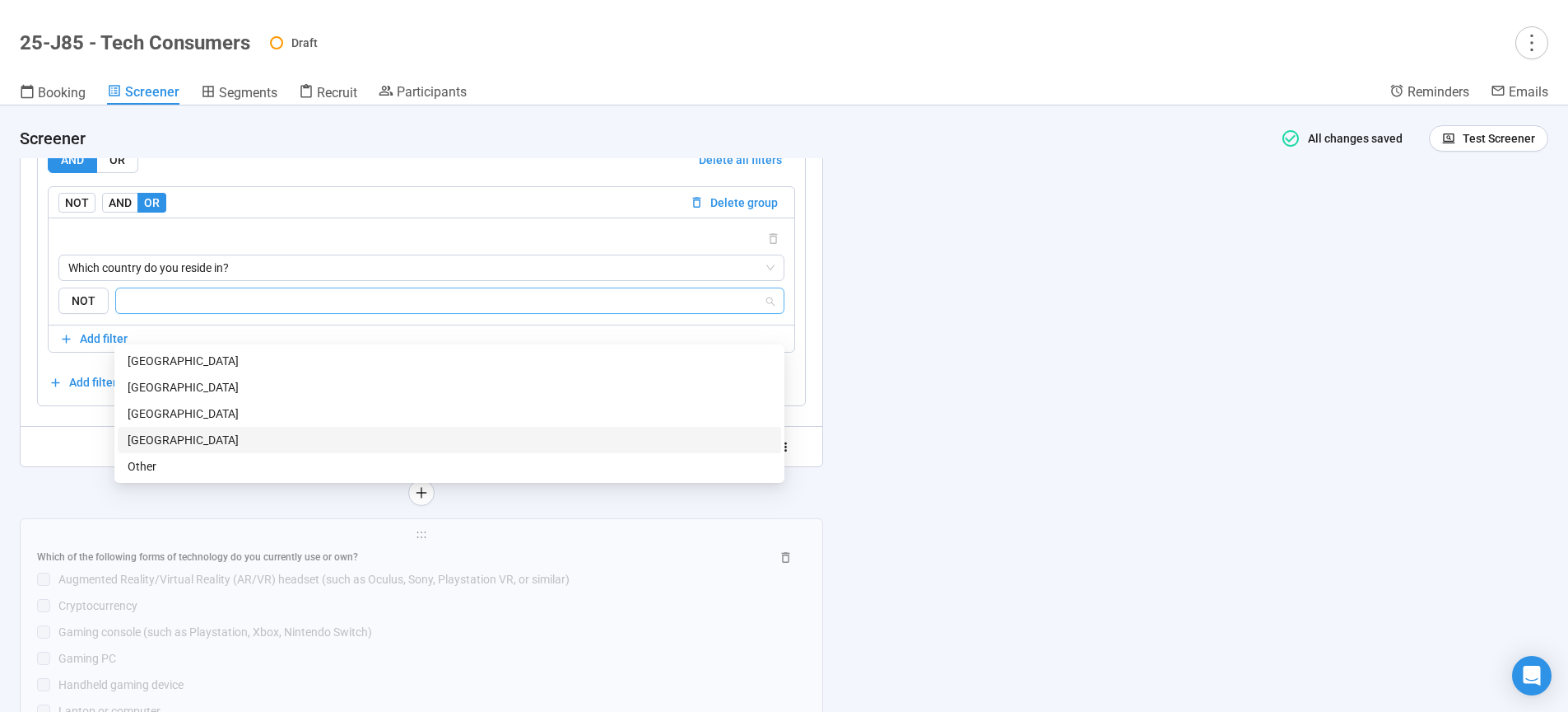
click at [204, 438] on div "[GEOGRAPHIC_DATA]" at bounding box center [449, 440] width 644 height 18
click at [1172, 374] on div "**********" at bounding box center [784, 408] width 1568 height 606
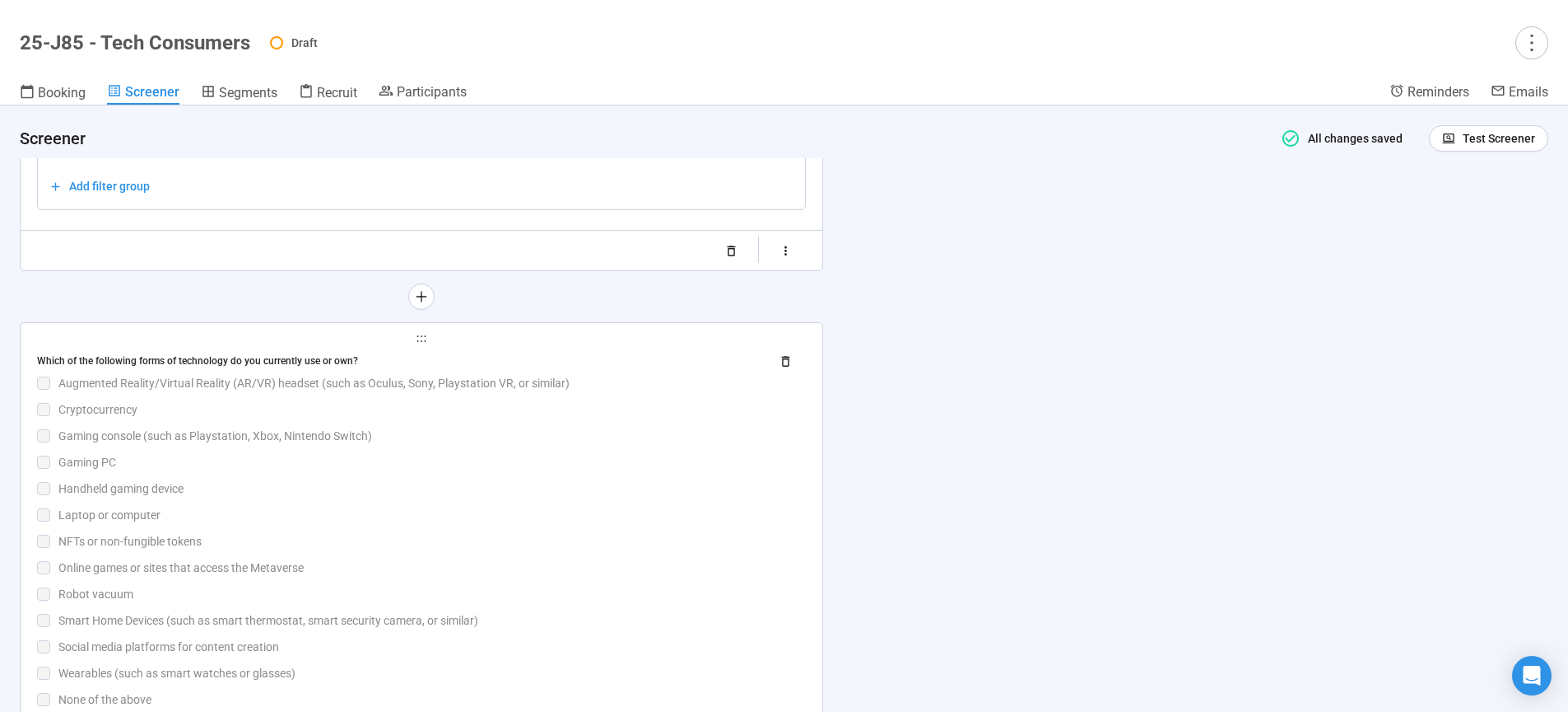
click at [528, 524] on div "Laptop or computer" at bounding box center [432, 515] width 748 height 18
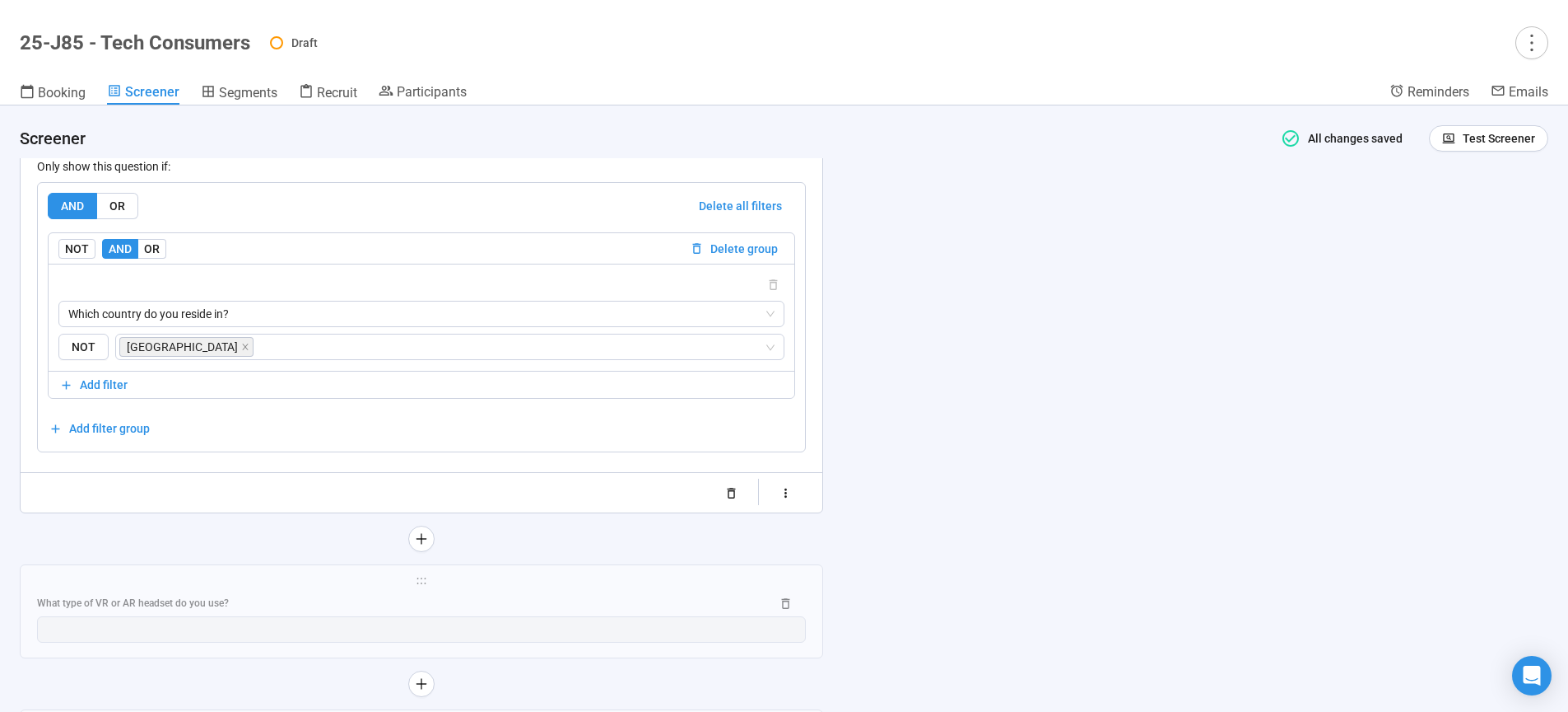
scroll to position [10675, 0]
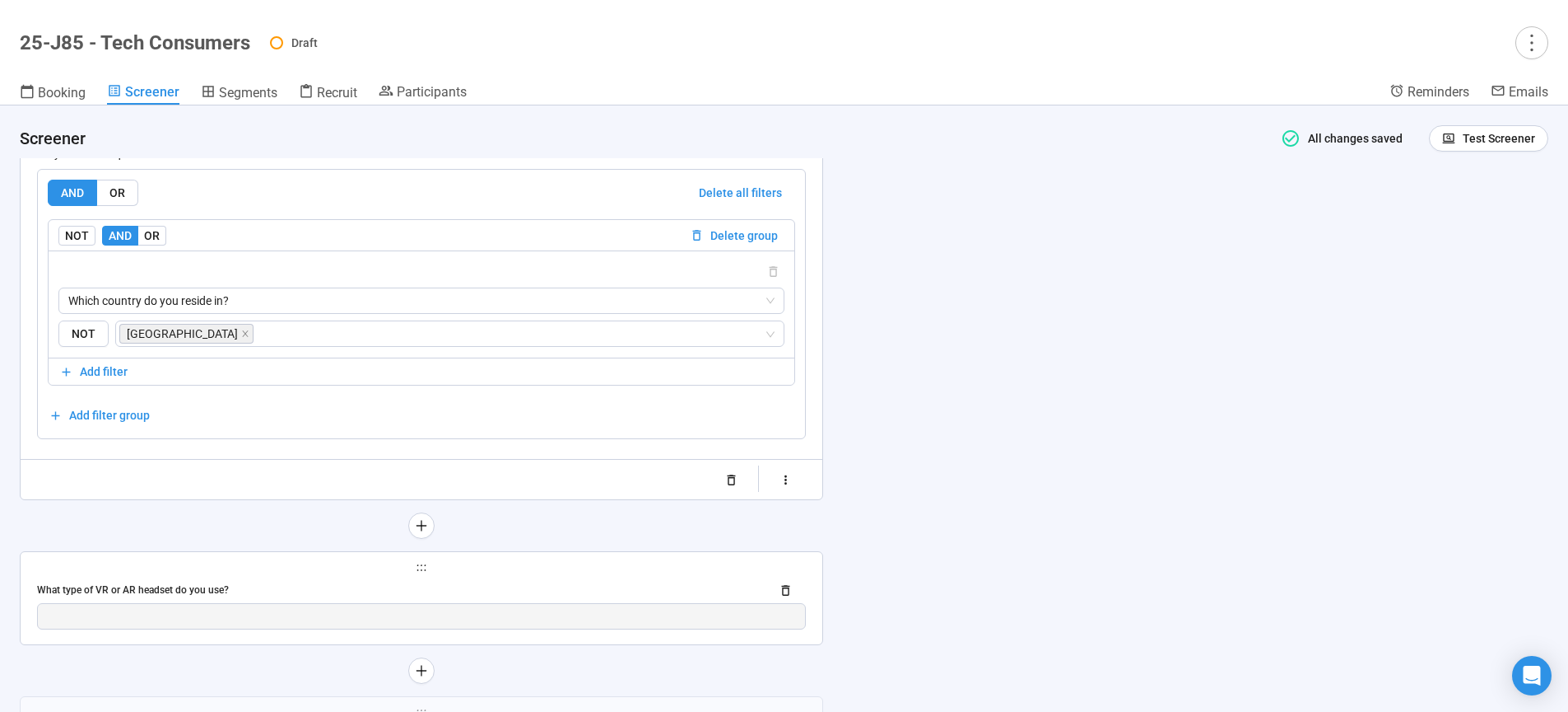
click at [428, 598] on div "What type of VR or AR headset do you use?" at bounding box center [396, 590] width 720 height 16
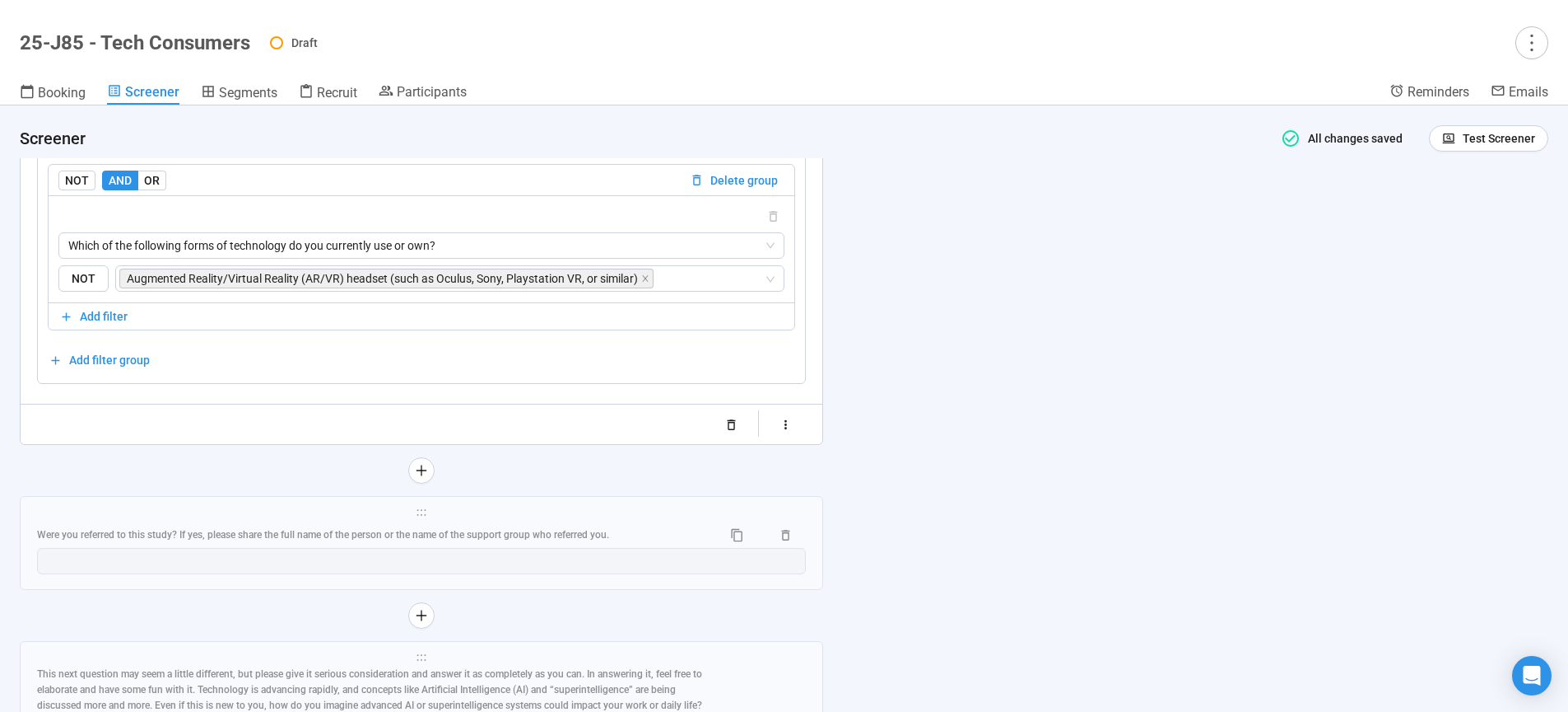
scroll to position [10754, 0]
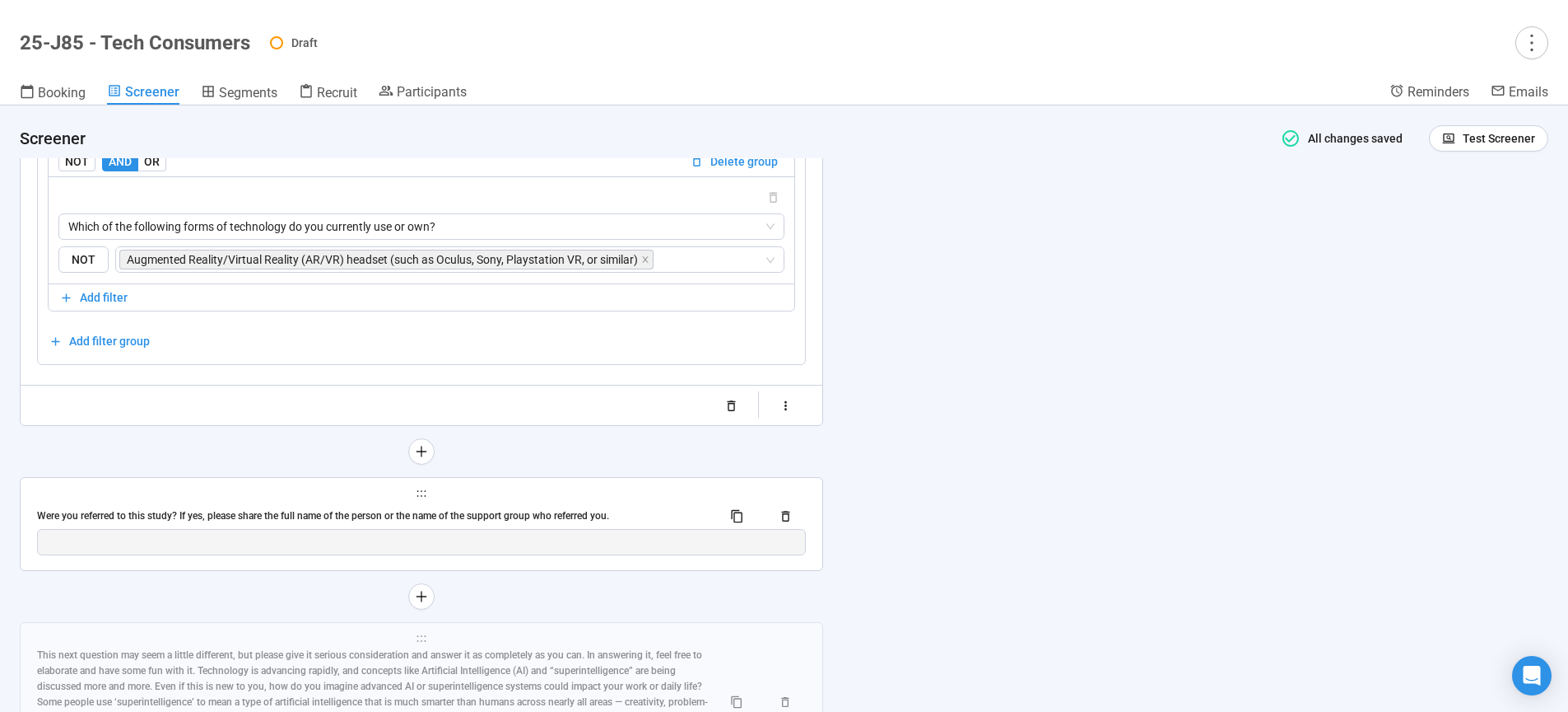
click at [561, 524] on div "Were you referred to this study? If yes, please share the full name of the pers…" at bounding box center [372, 516] width 671 height 16
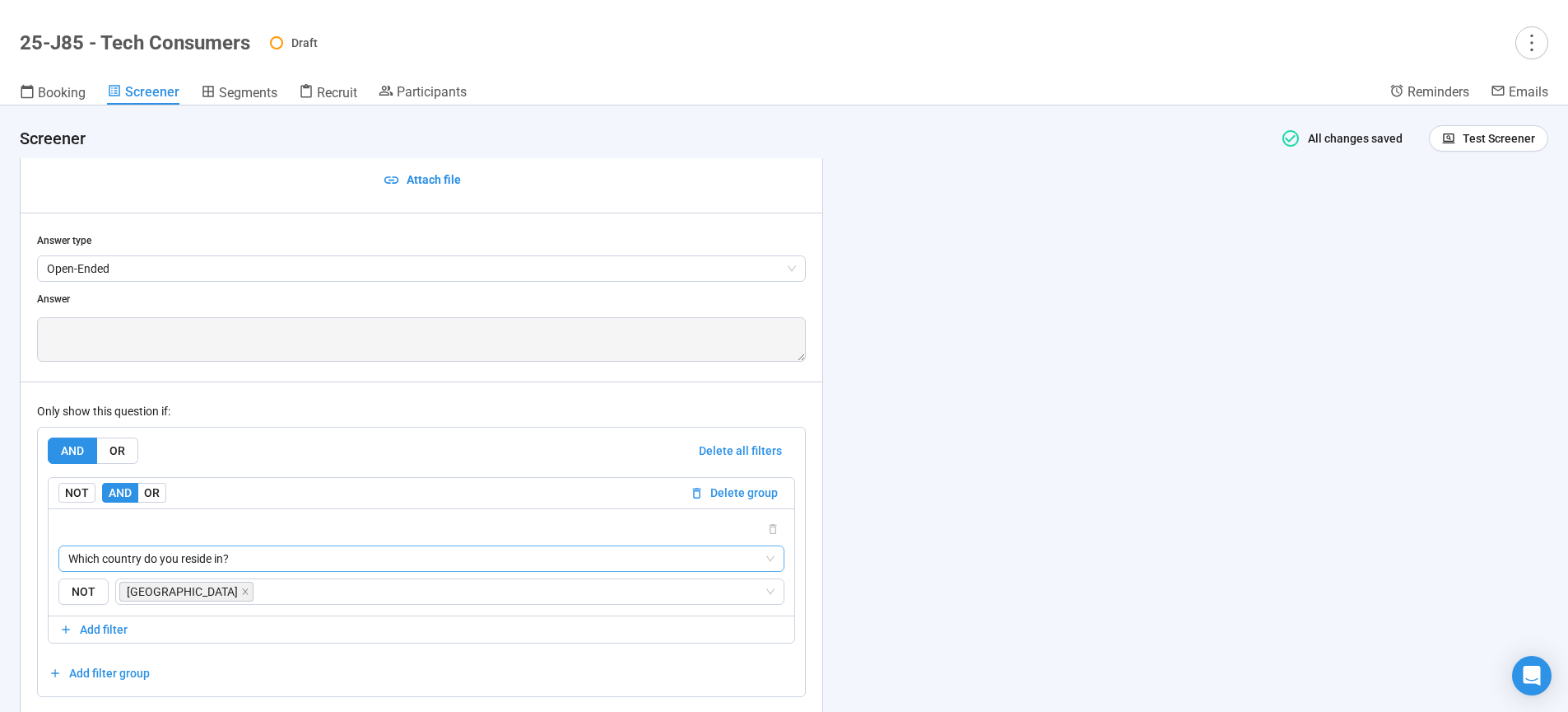
scroll to position [10658, 0]
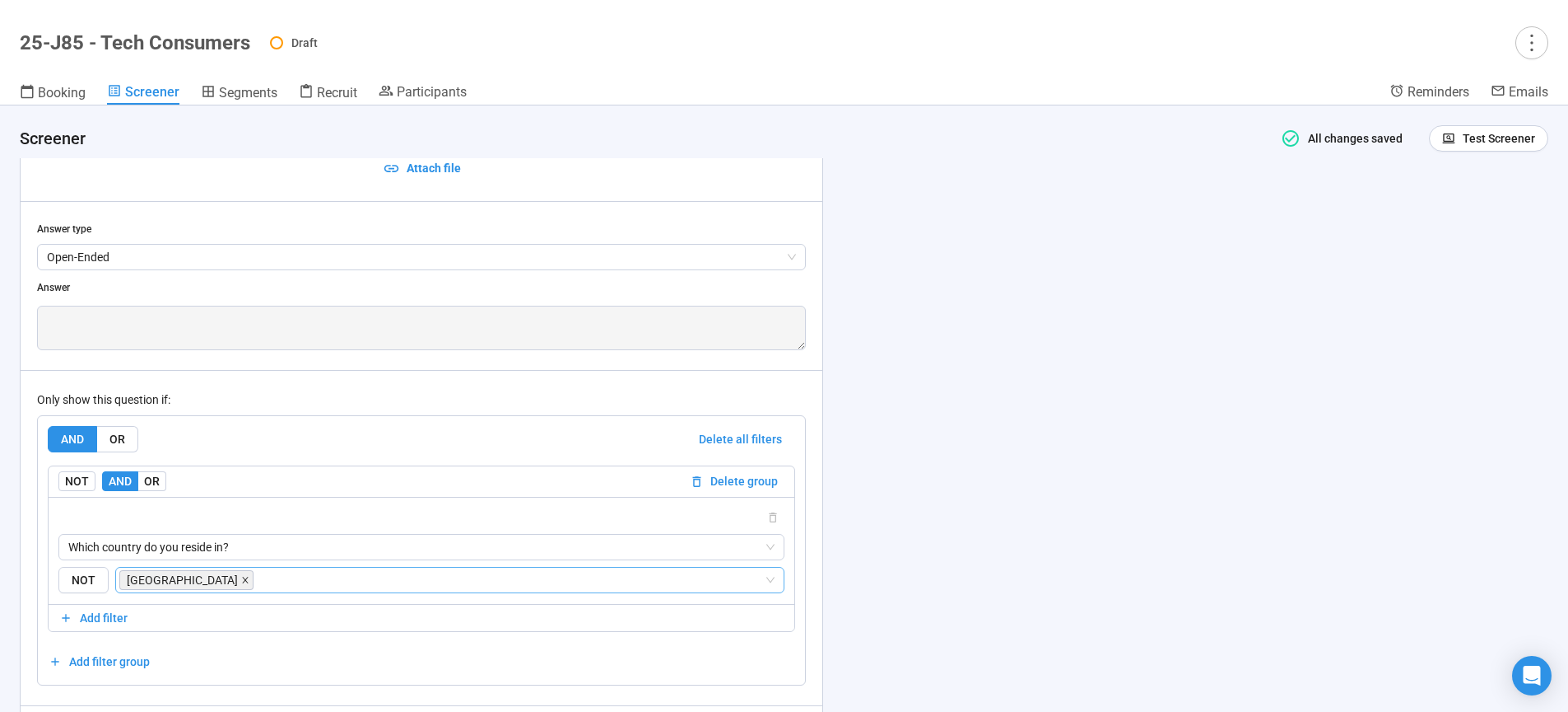
click at [250, 584] on icon "close" at bounding box center [246, 580] width 8 height 8
click at [265, 559] on span "Which country do you reside in?" at bounding box center [422, 546] width 706 height 24
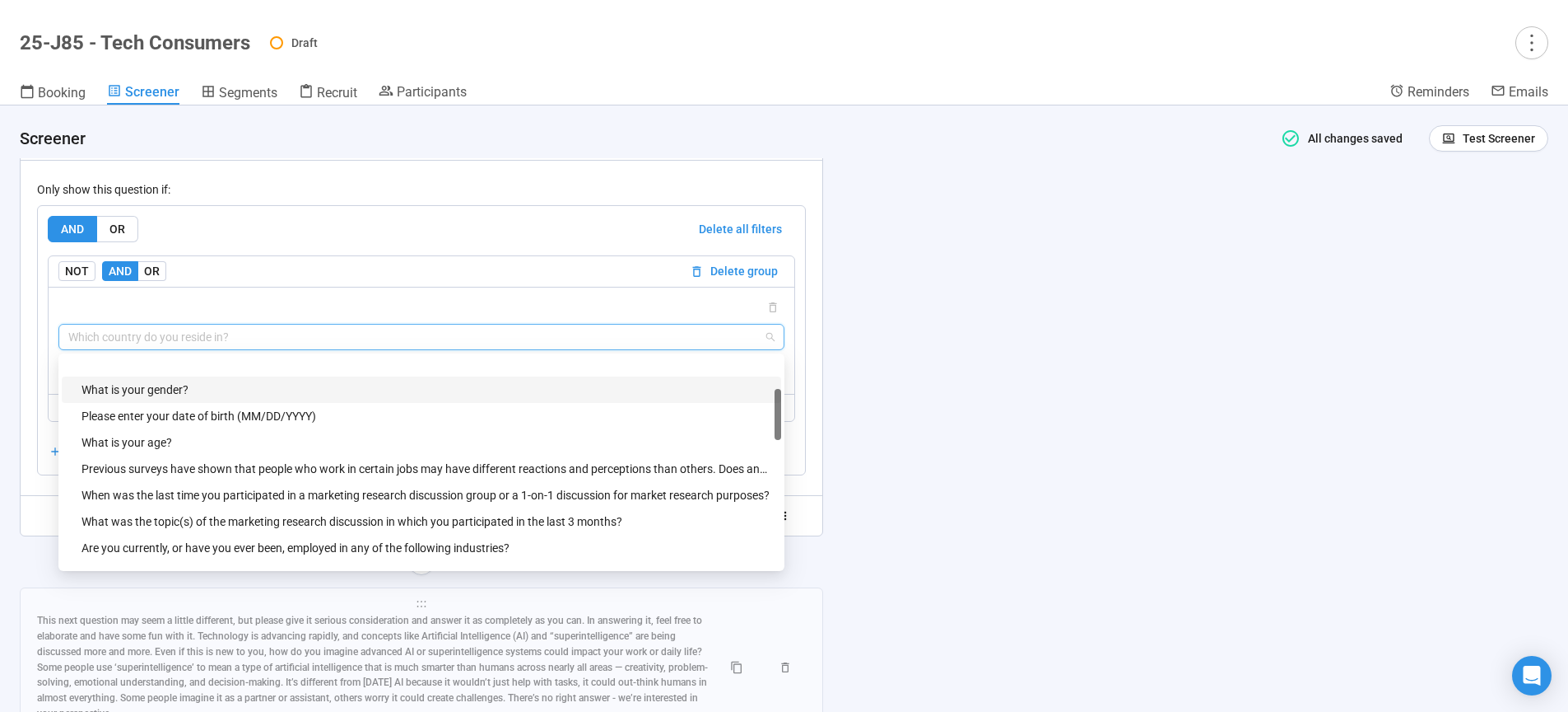
scroll to position [140, 0]
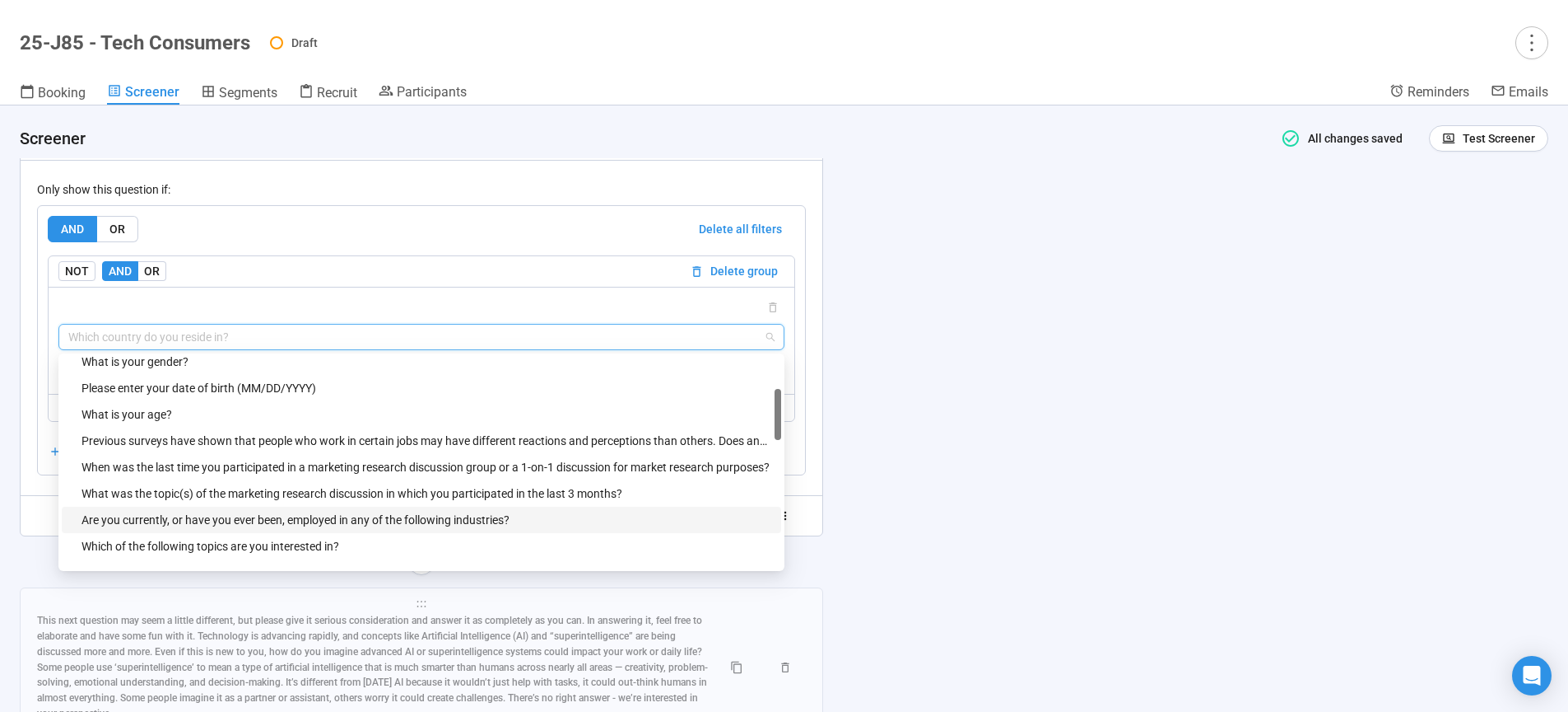
click at [263, 529] on div "Are you currently, or have you ever been, employed in any of the following indu…" at bounding box center [426, 520] width 690 height 18
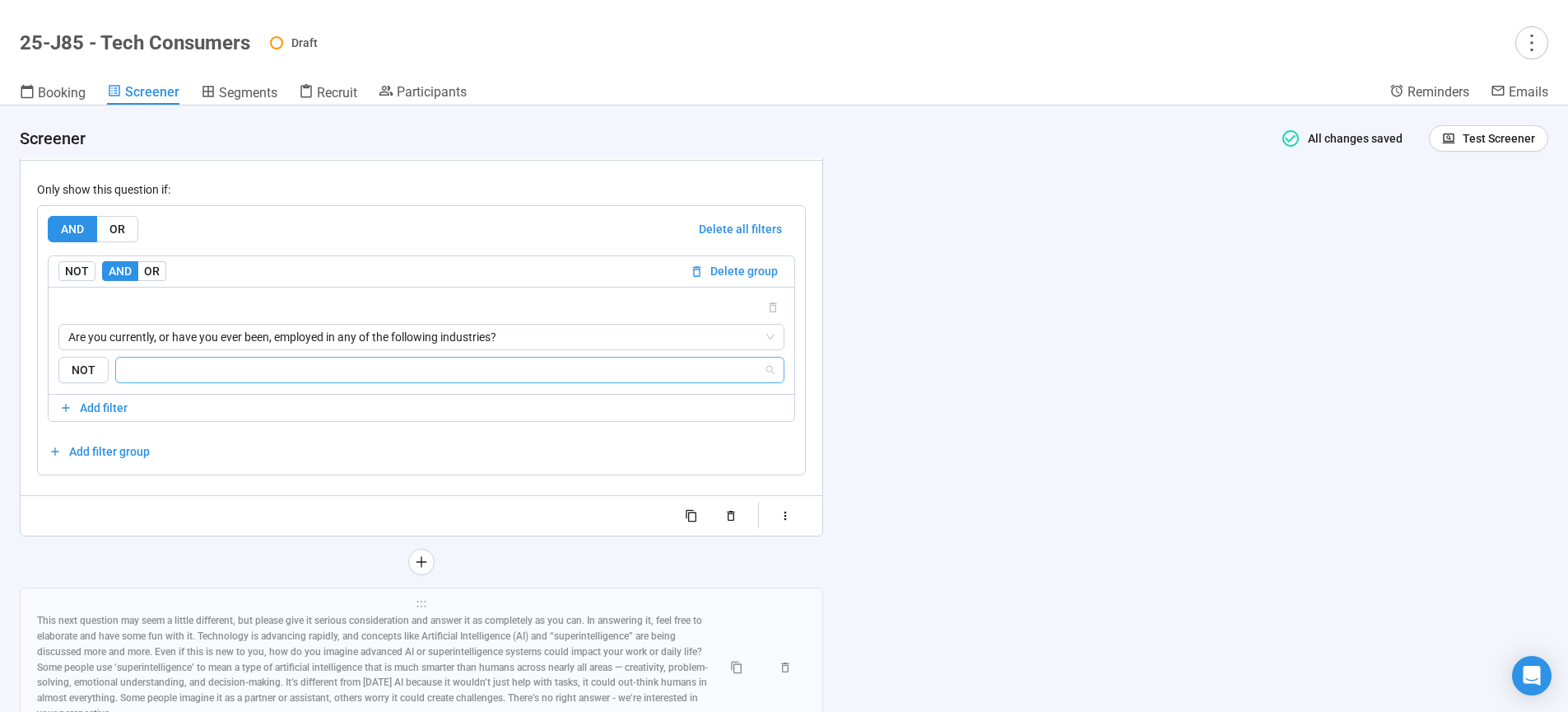
click at [210, 380] on input "search" at bounding box center [444, 370] width 638 height 20
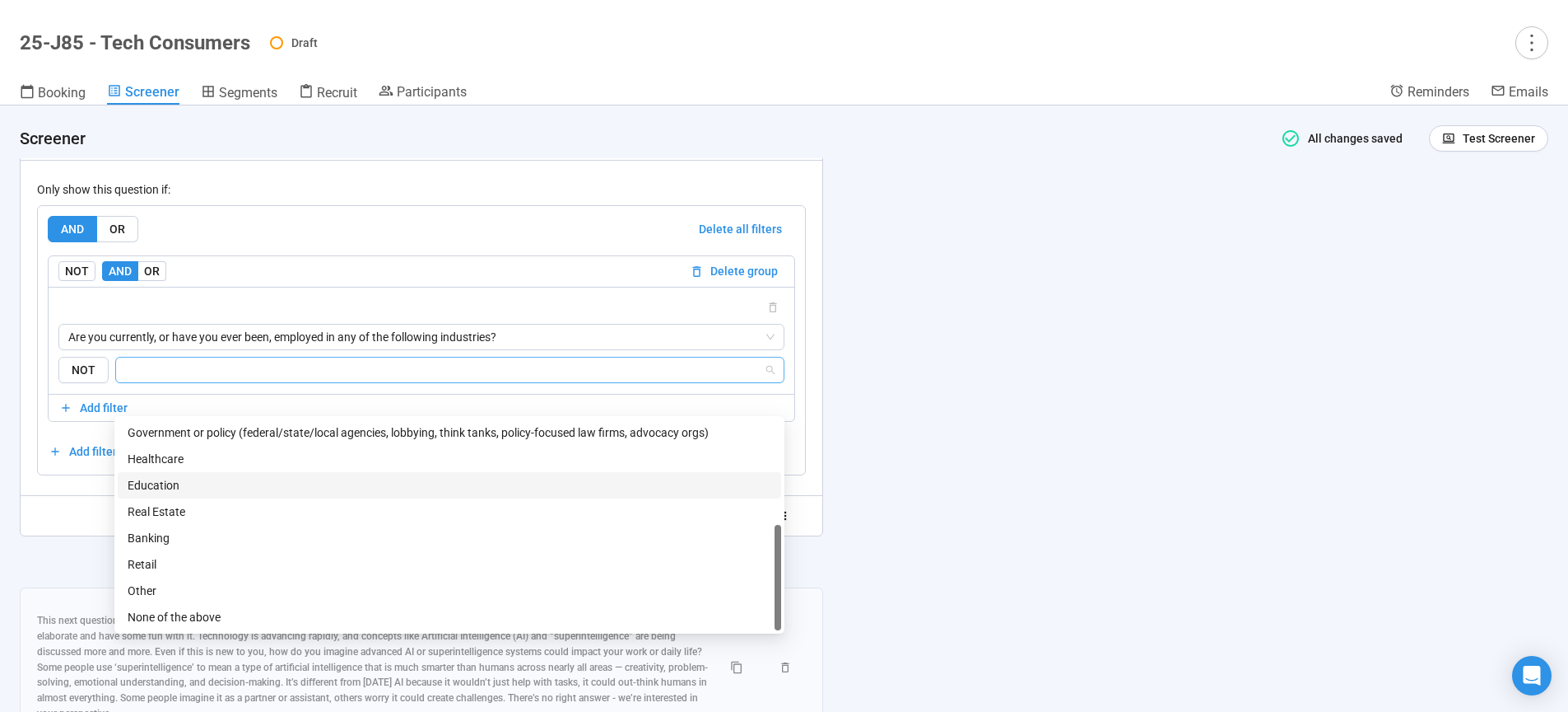
scroll to position [0, 0]
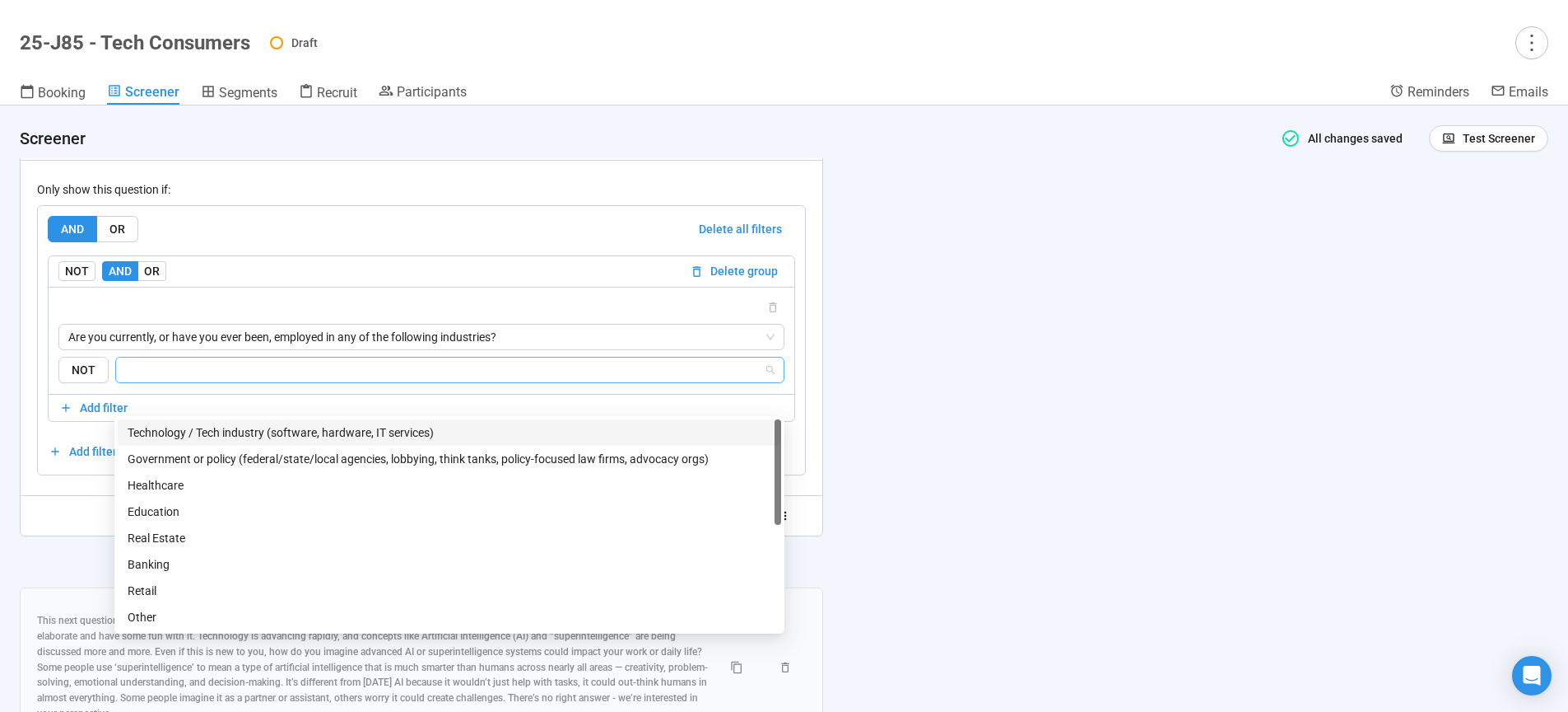
click at [250, 433] on div "Technology / Tech industry (software, hardware, IT services)" at bounding box center [449, 433] width 644 height 18
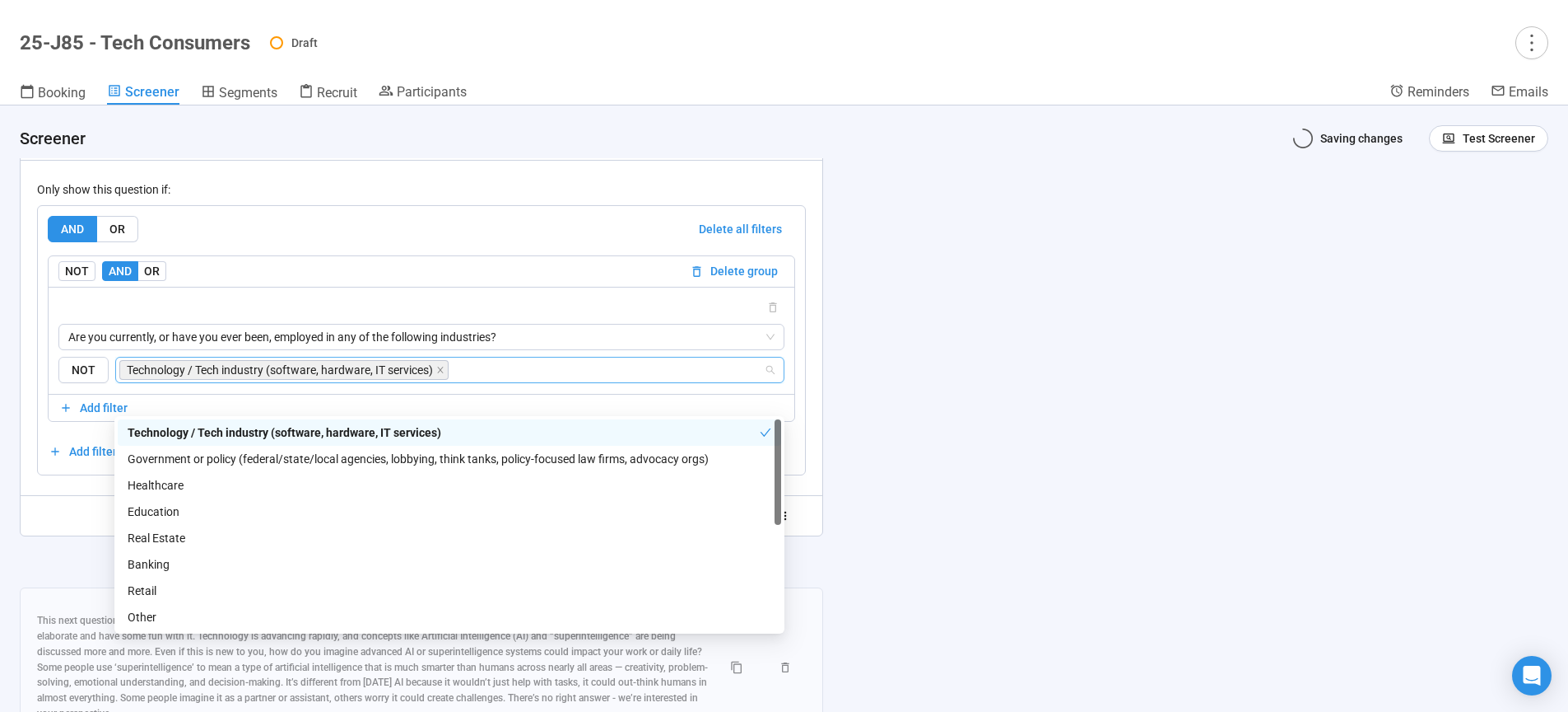
click at [1058, 467] on div "**********" at bounding box center [784, 408] width 1568 height 606
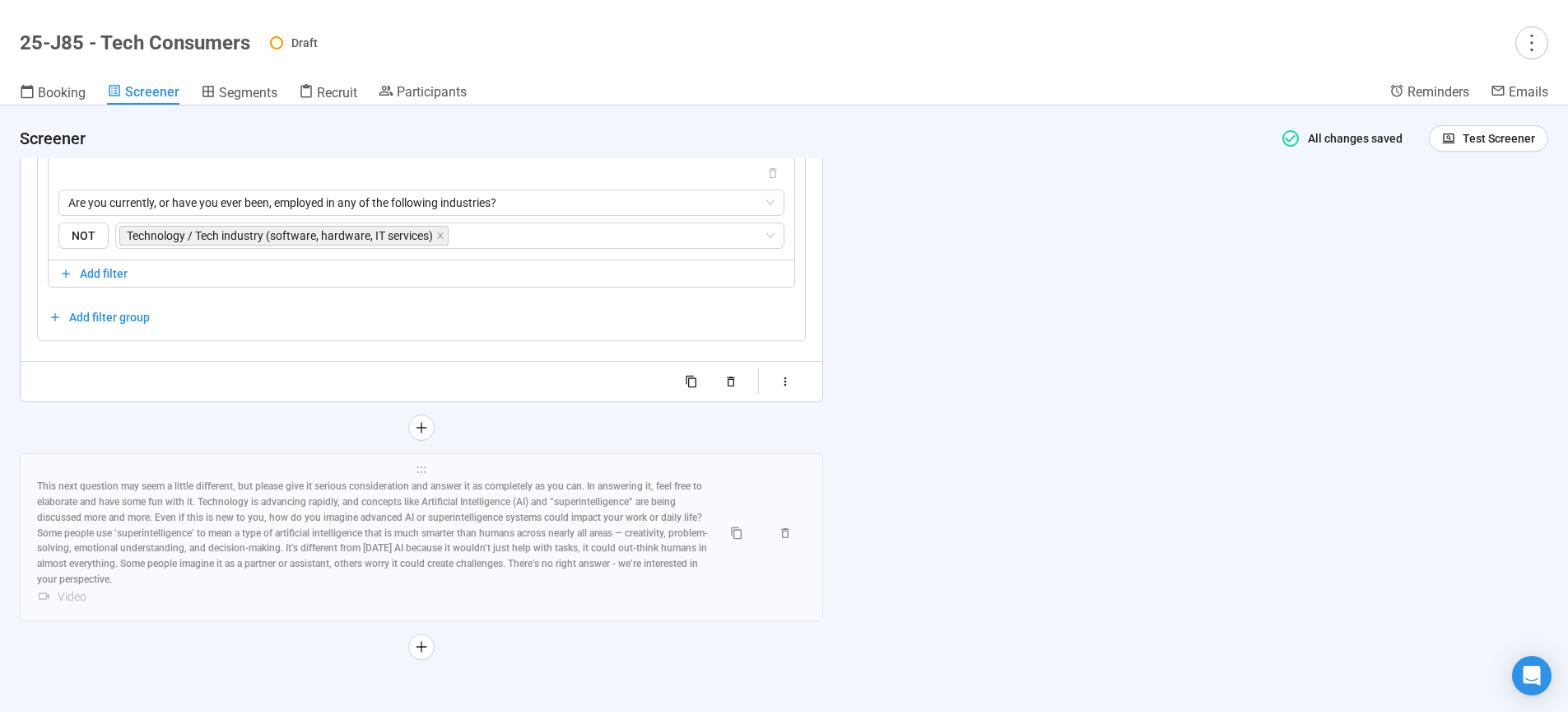
scroll to position [11032, 0]
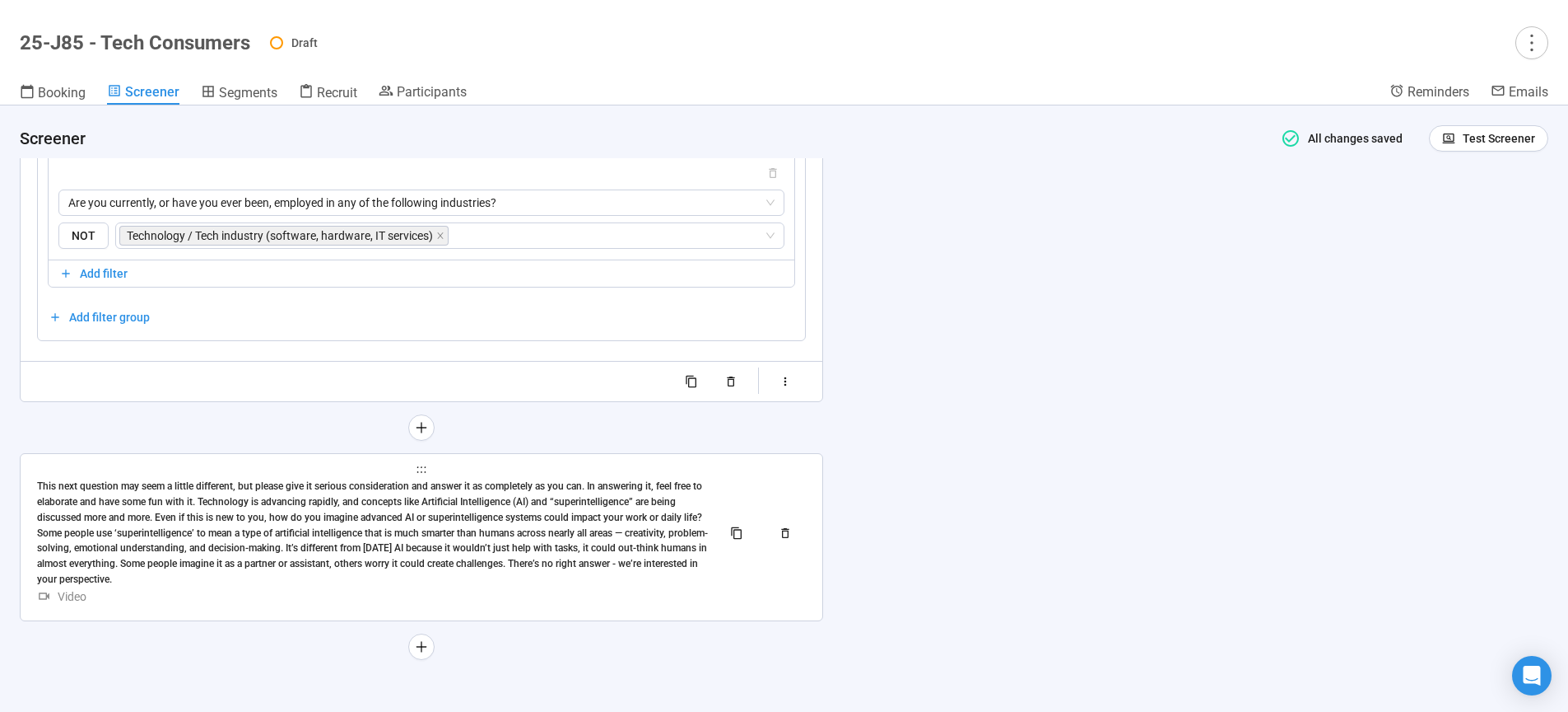
click at [442, 517] on div "This next question may seem a little different, but please give it serious cons…" at bounding box center [372, 533] width 671 height 109
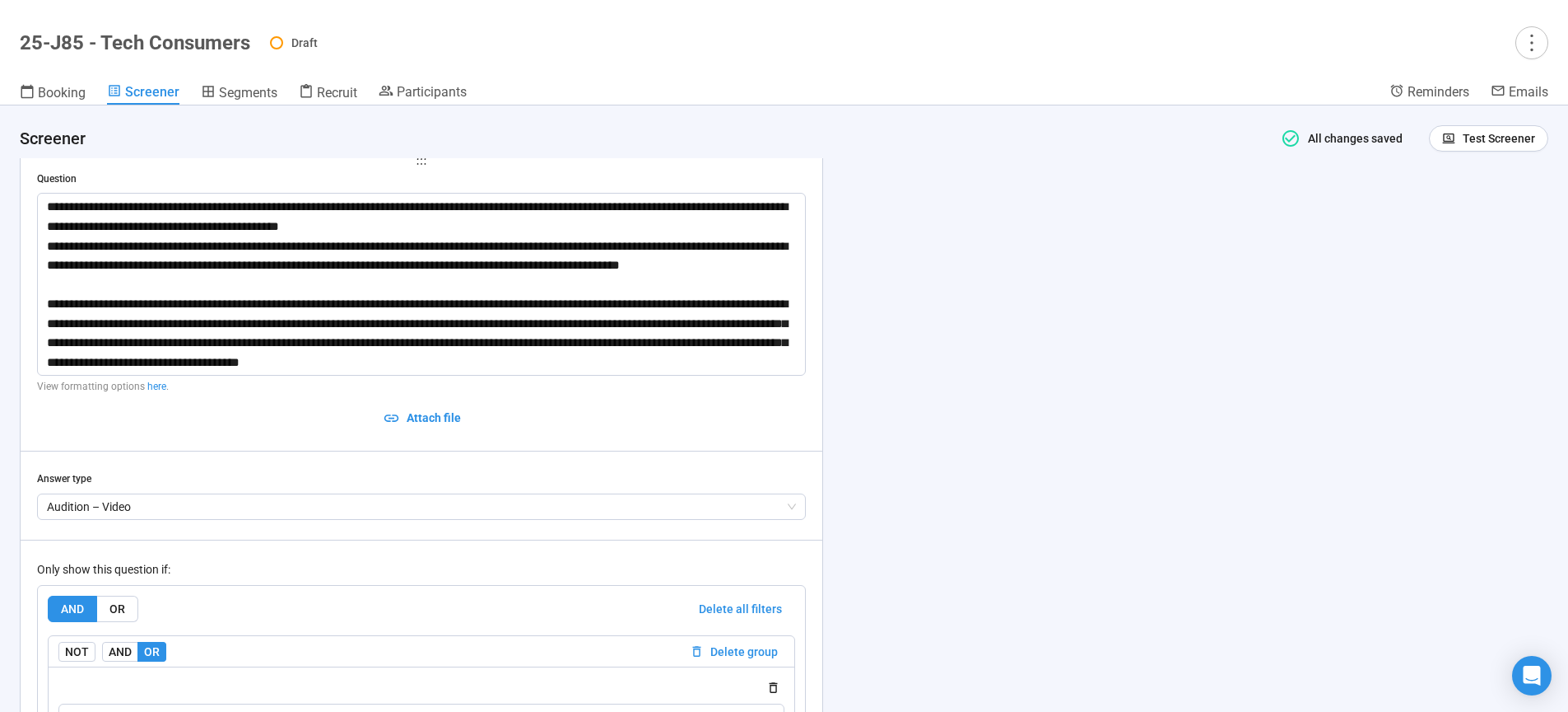
scroll to position [10635, 0]
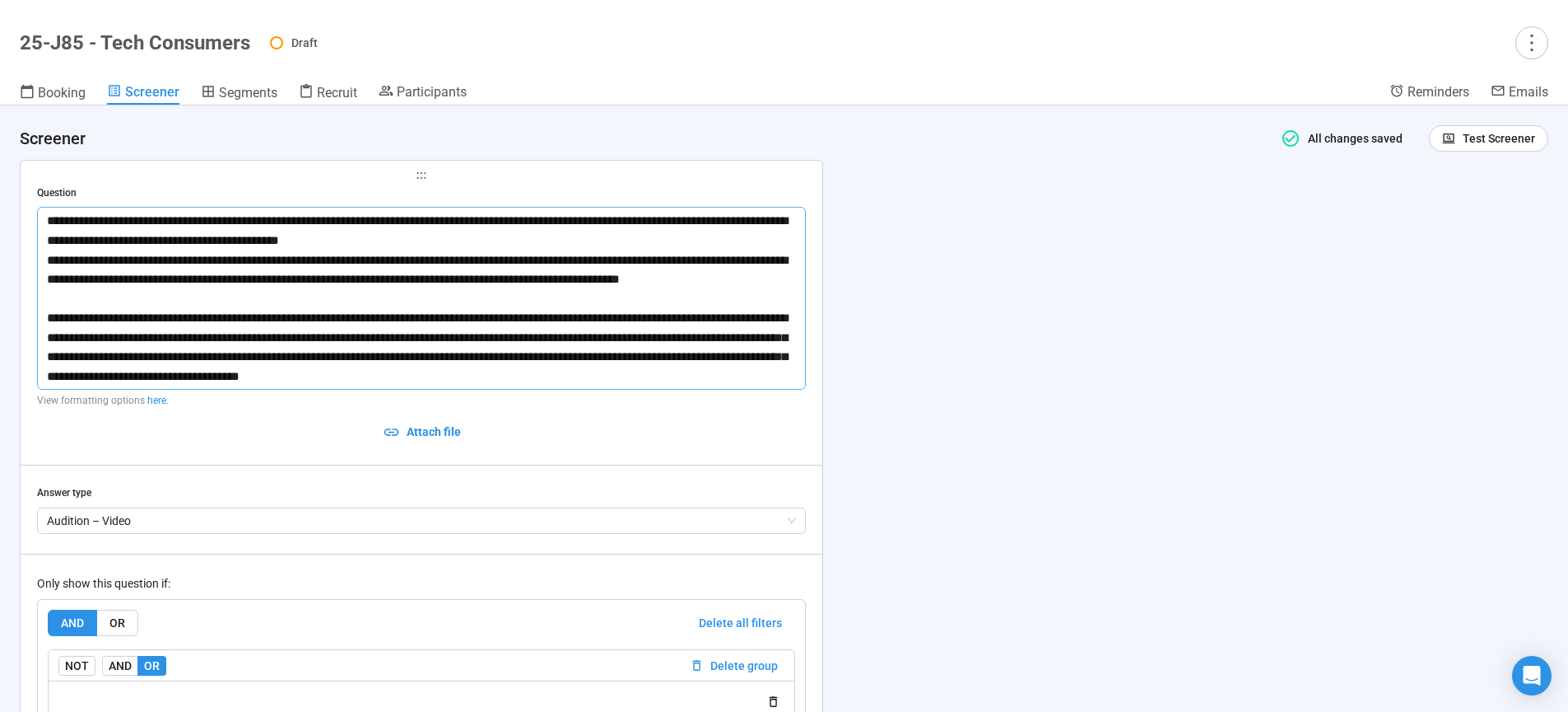
click at [387, 273] on textarea "**********" at bounding box center [421, 299] width 768 height 183
type textarea "**********"
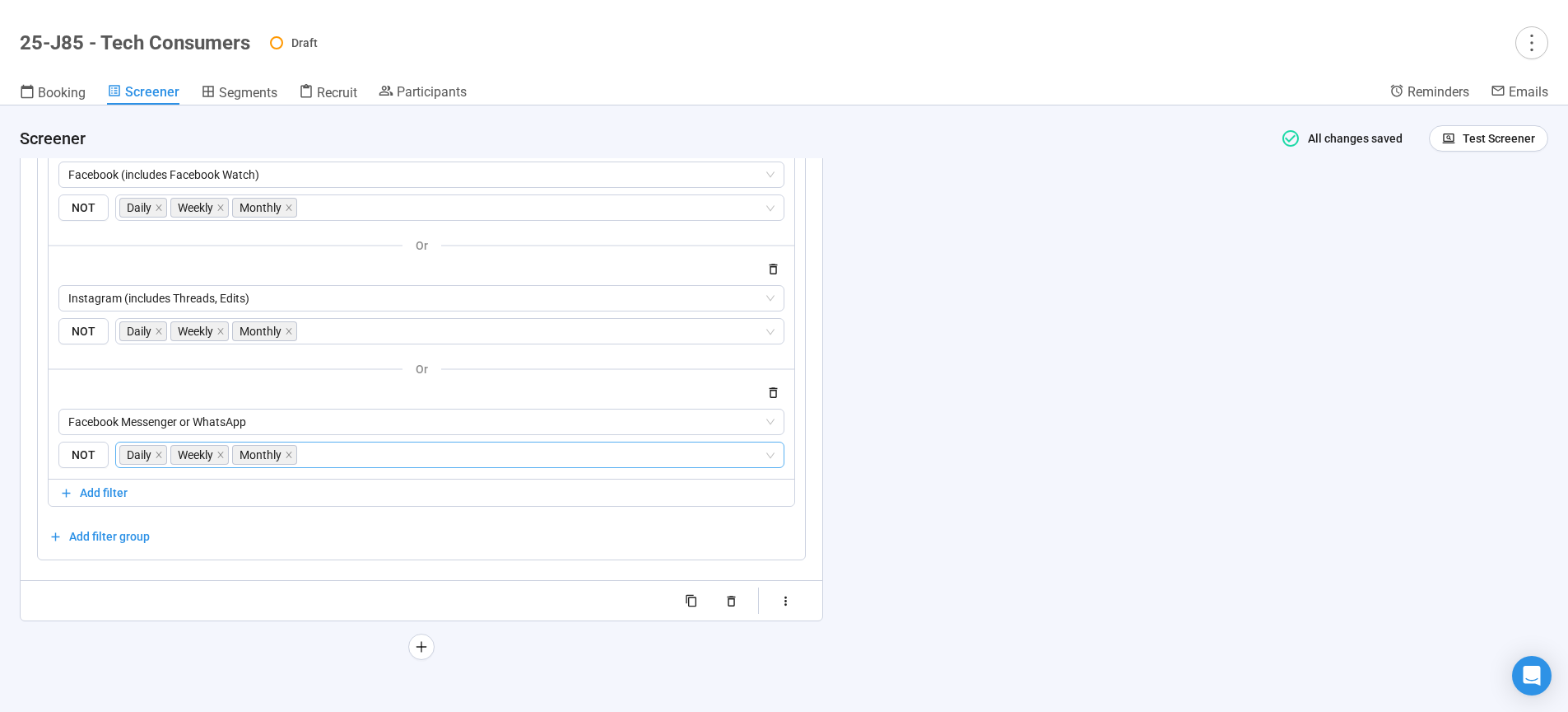
scroll to position [11242, 0]
type textarea "**********"
click at [1038, 479] on div "**********" at bounding box center [784, 408] width 1568 height 606
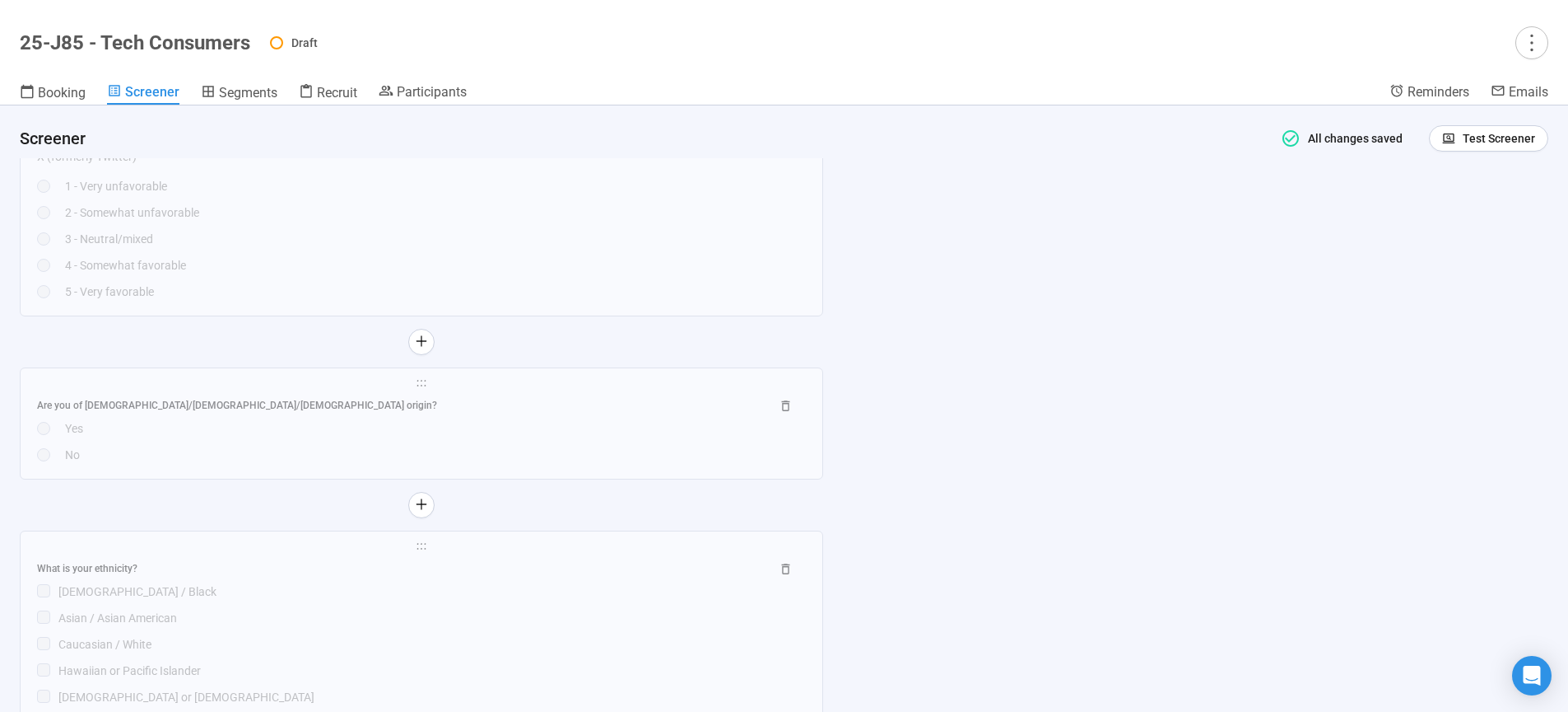
scroll to position [8511, 0]
click at [1544, 50] on button "button" at bounding box center [1531, 42] width 33 height 33
click at [1504, 79] on span "Project details" at bounding box center [1498, 79] width 72 height 18
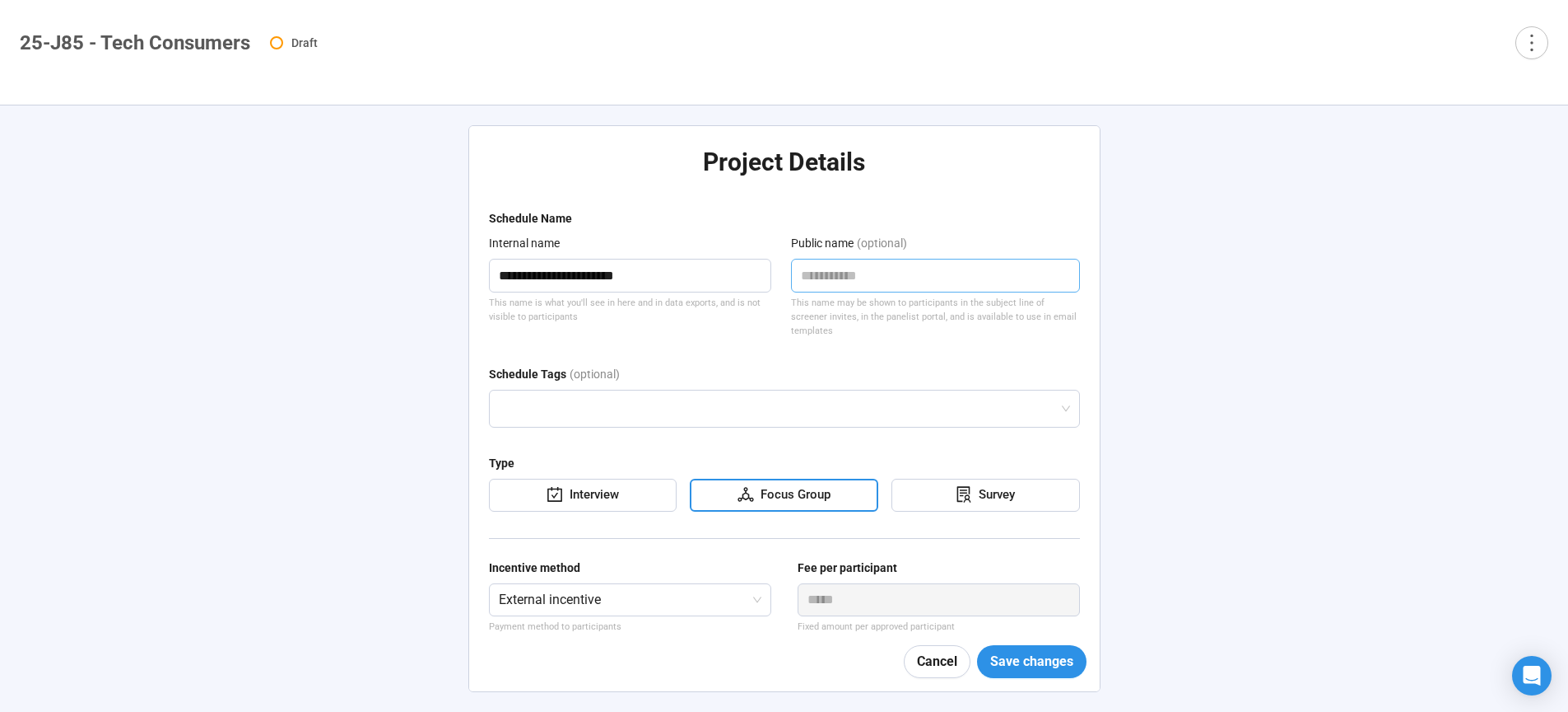
click at [875, 269] on textarea at bounding box center [935, 275] width 289 height 34
paste textarea "**********"
type textarea "**********"
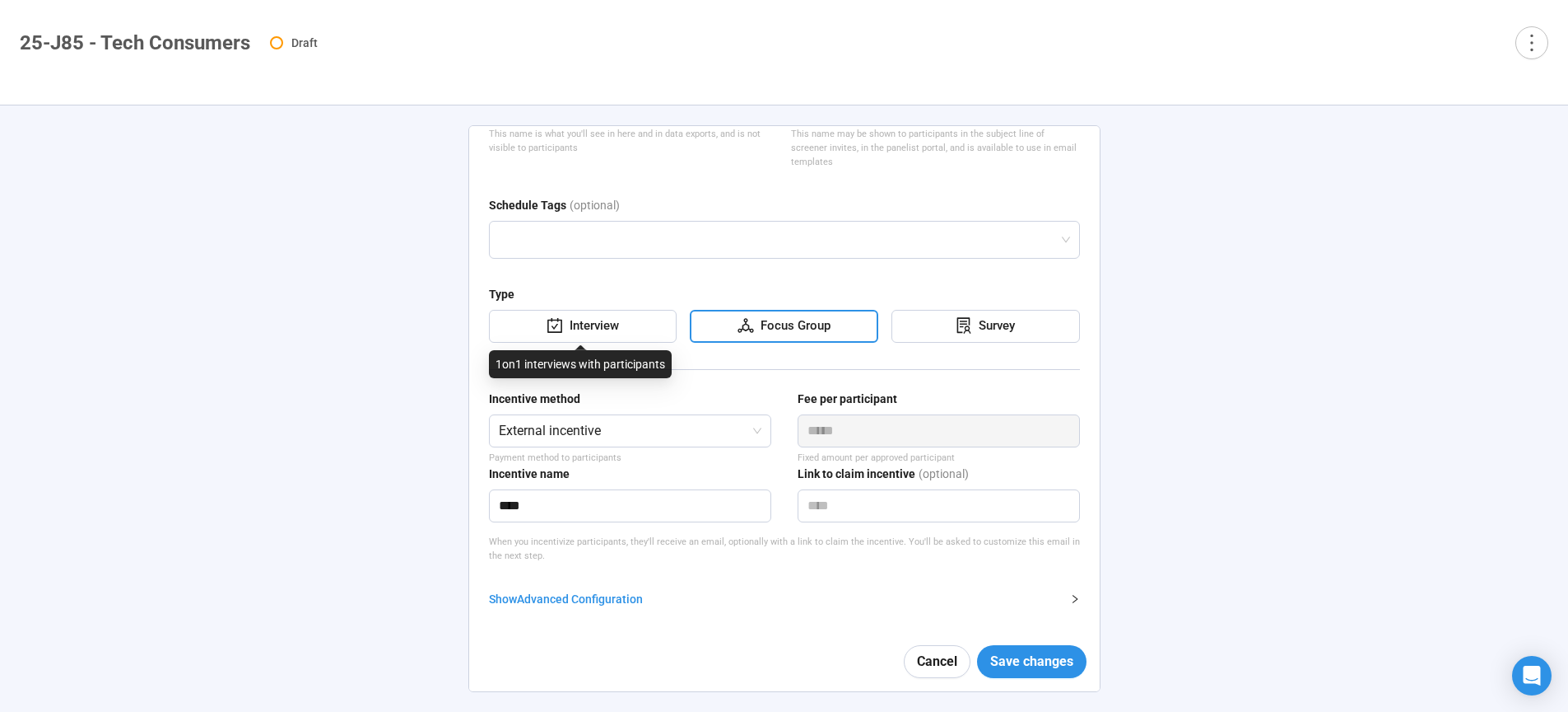
scroll to position [171, 0]
type textarea "**********"
click at [629, 490] on input "****" at bounding box center [629, 502] width 282 height 33
click at [629, 496] on input "****" at bounding box center [629, 502] width 282 height 33
type input "********"
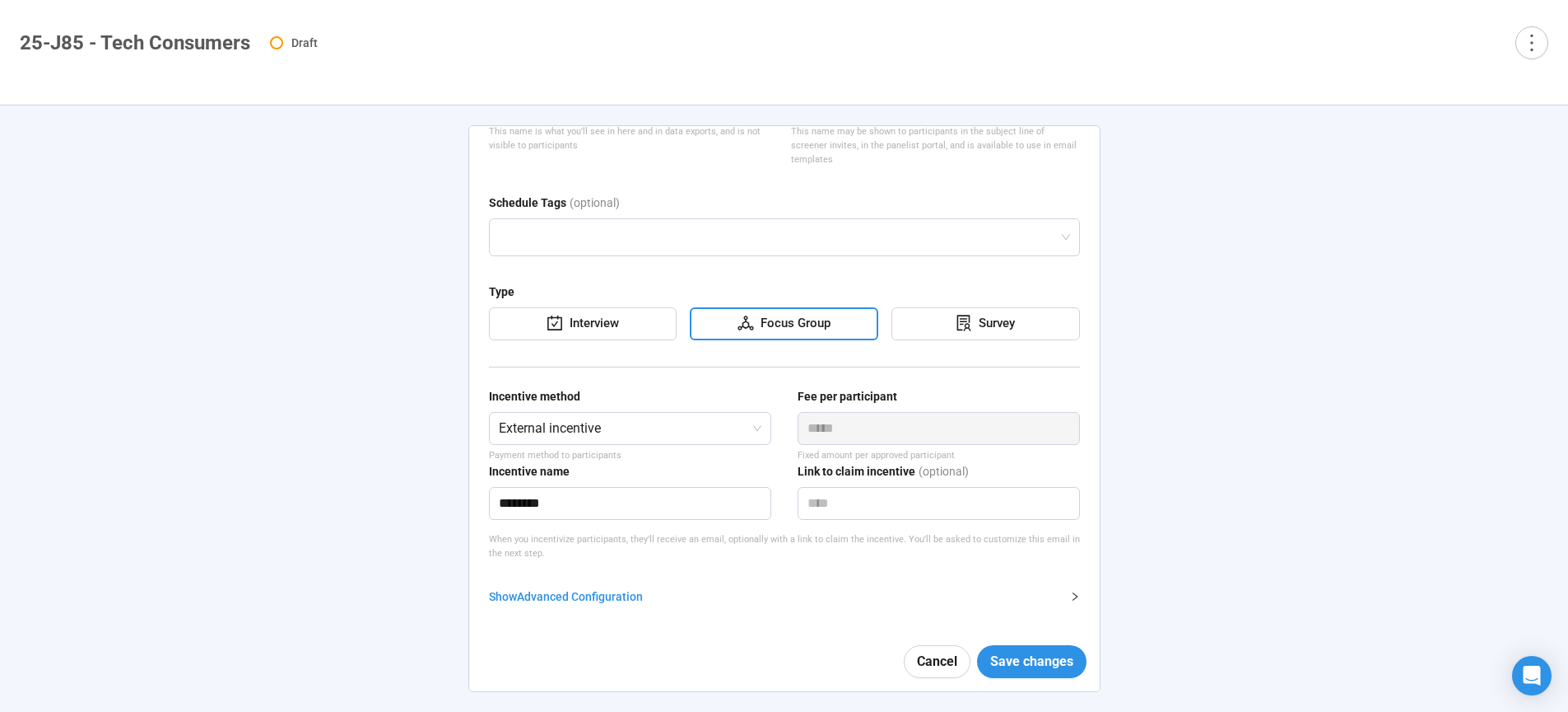
click at [1273, 415] on div "**********" at bounding box center [784, 408] width 1568 height 606
click at [585, 585] on form "**********" at bounding box center [784, 364] width 591 height 653
click at [587, 591] on div "Show Advanced Configuration" at bounding box center [774, 596] width 572 height 18
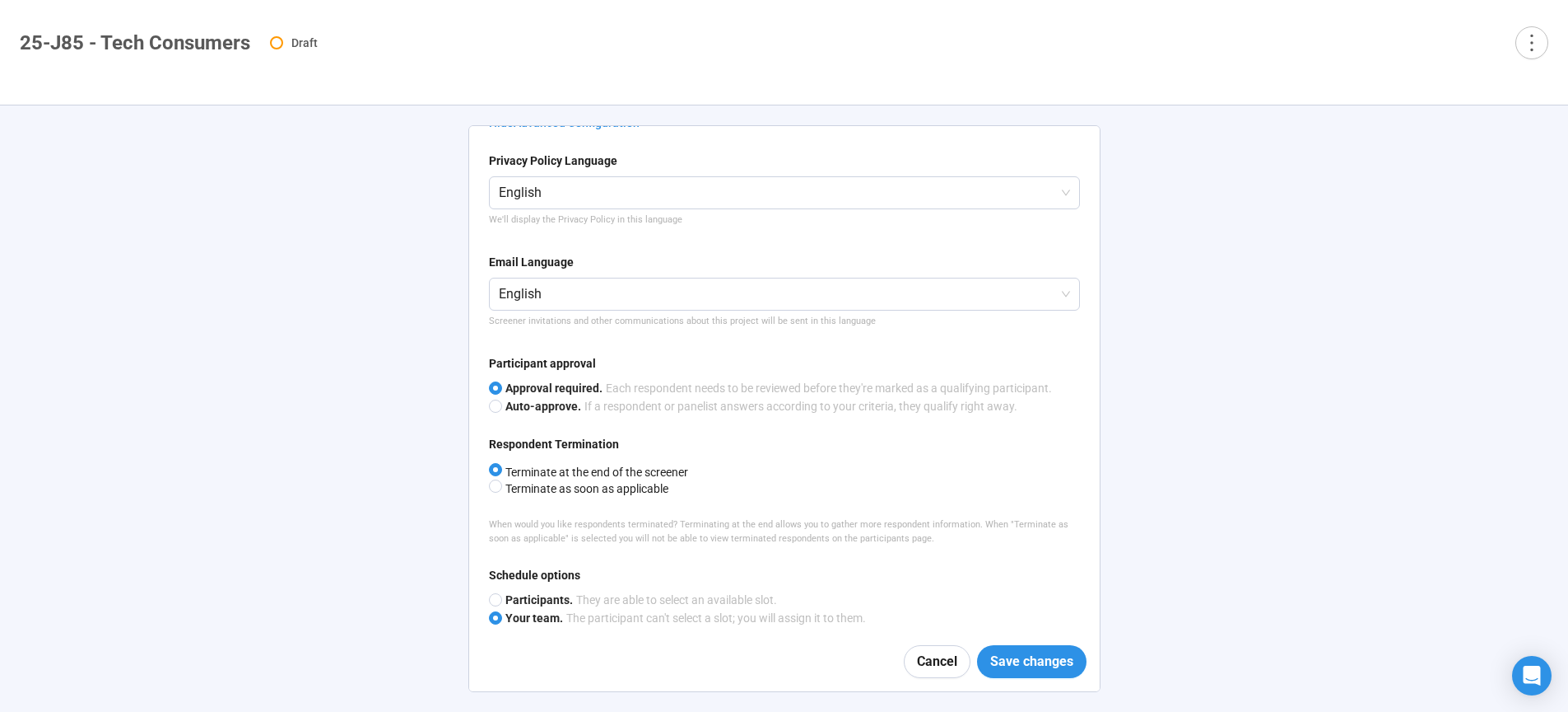
scroll to position [675, 0]
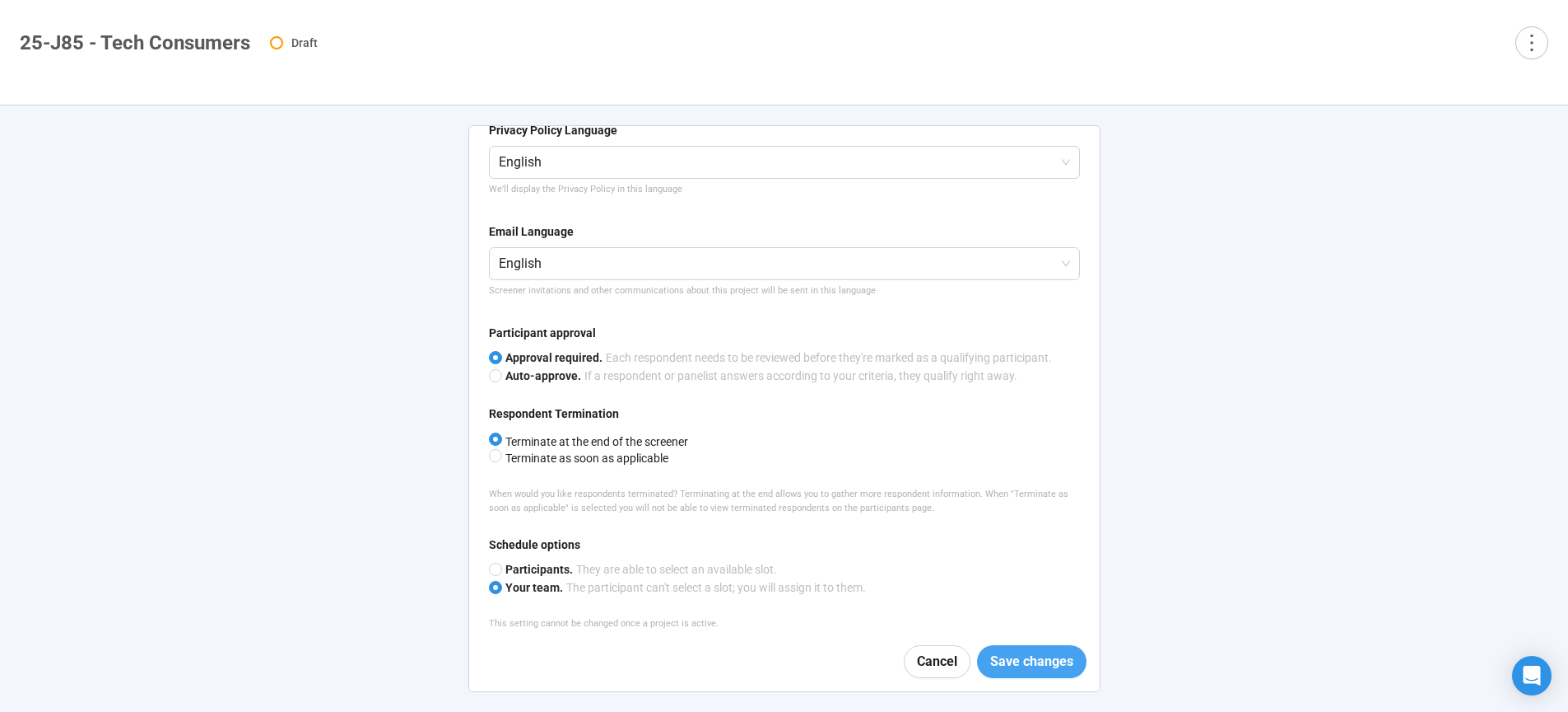
click at [1035, 655] on span "Save changes" at bounding box center [1032, 661] width 83 height 21
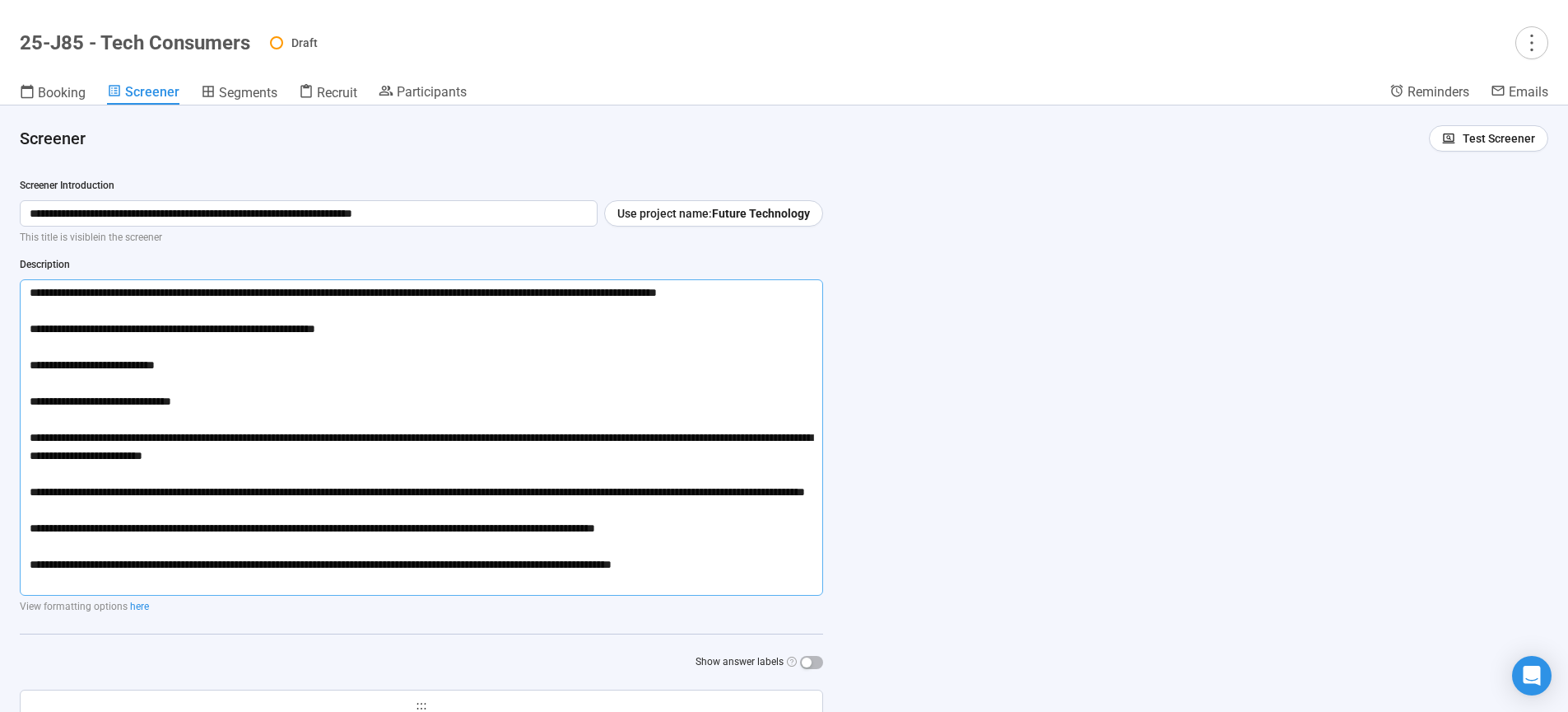
click at [28, 434] on textarea "**********" at bounding box center [422, 437] width 804 height 316
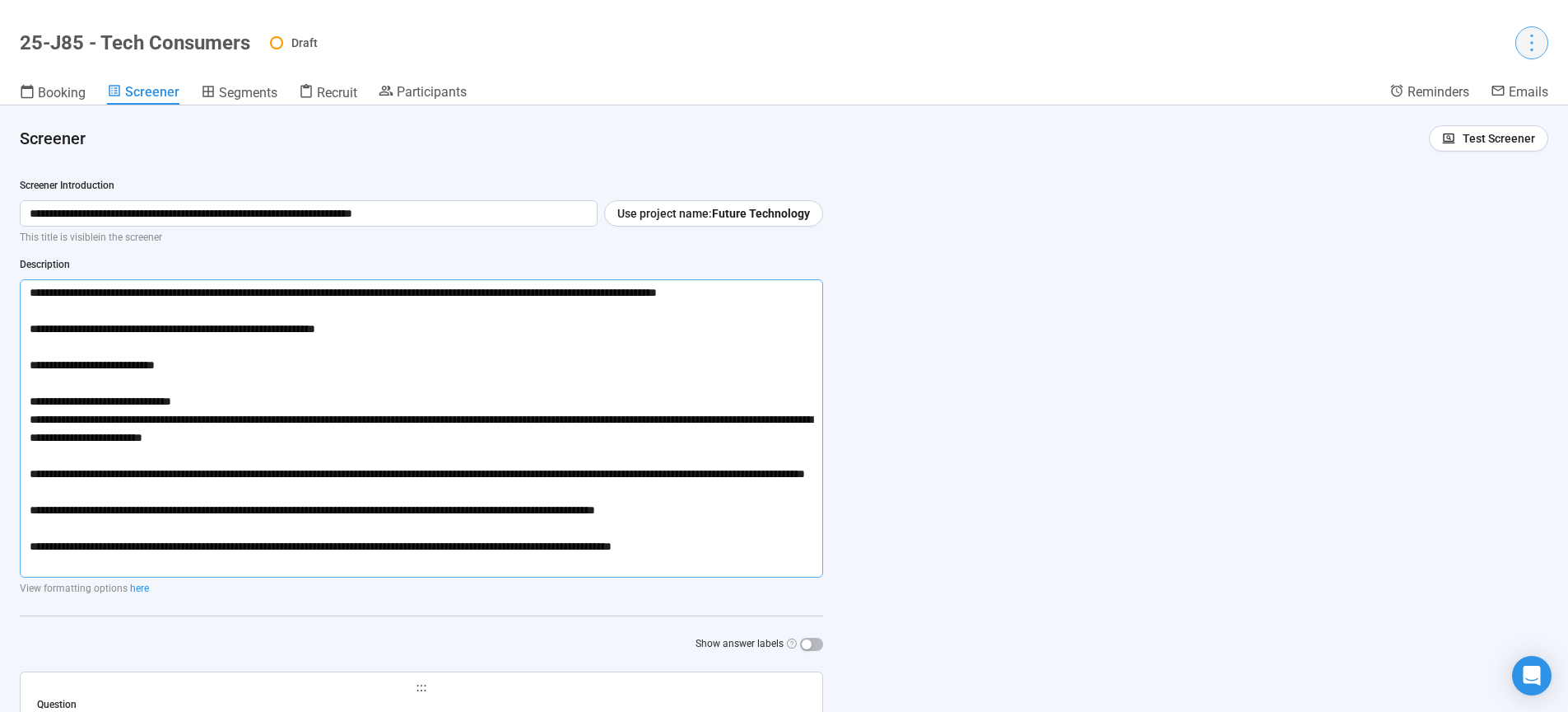
type textarea "**********"
click at [1098, 409] on div "**********" at bounding box center [784, 408] width 1568 height 606
click at [1530, 45] on icon "more" at bounding box center [1531, 42] width 23 height 23
click at [1462, 146] on span "Test Screener" at bounding box center [1498, 138] width 72 height 18
click at [1453, 231] on link "Test screener" at bounding box center [1465, 224] width 68 height 13
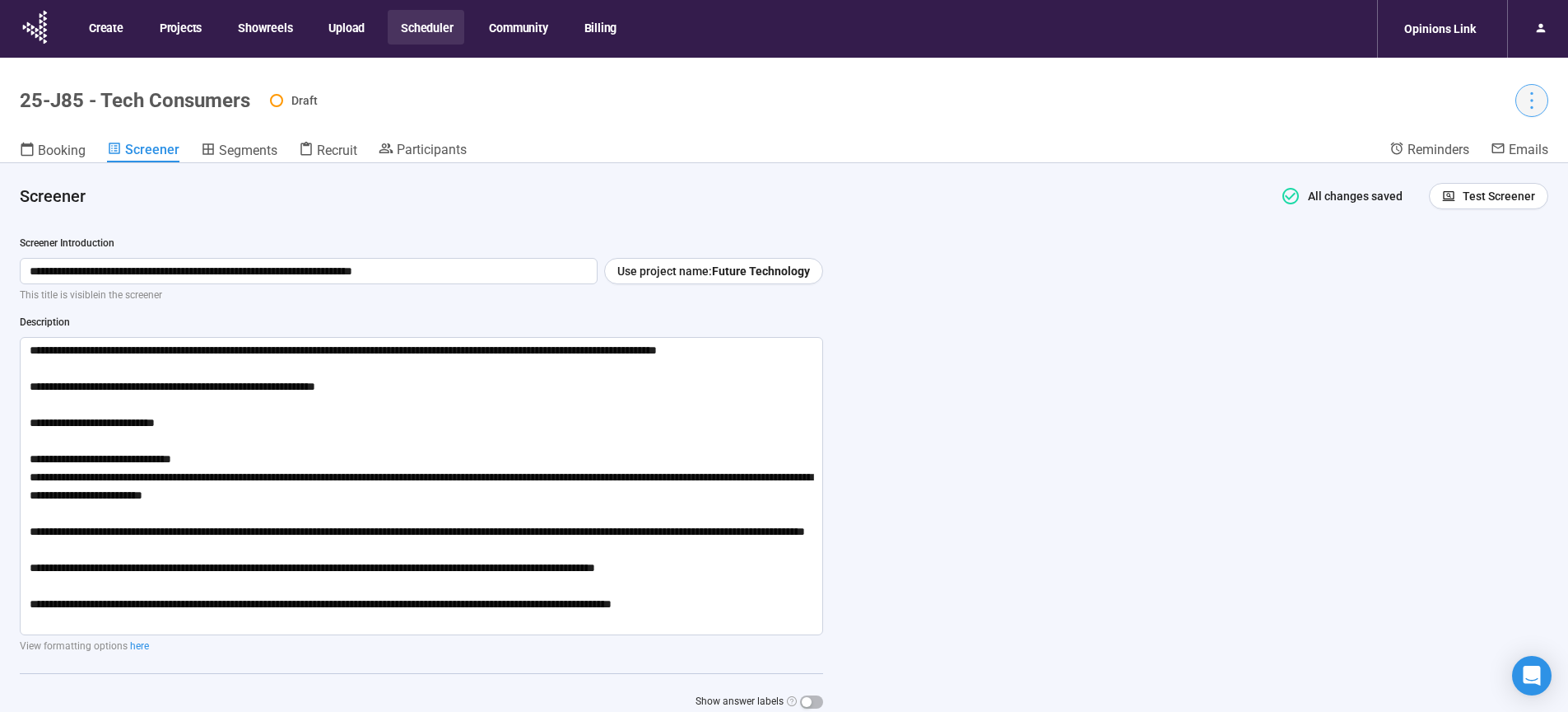
click at [1532, 101] on icon "more" at bounding box center [1531, 101] width 3 height 18
click at [1491, 164] on span "Set active" at bounding box center [1488, 164] width 52 height 13
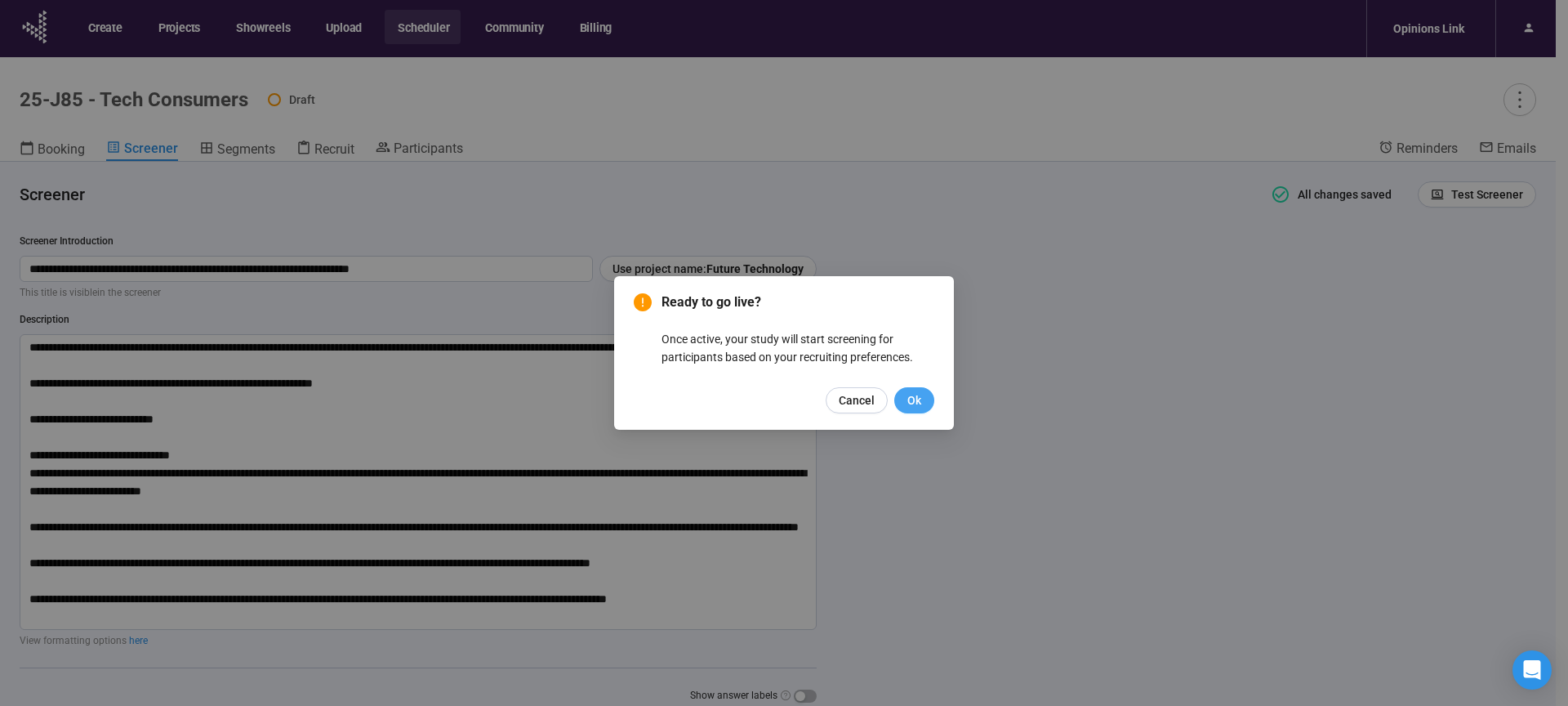
click at [914, 403] on span "Ok" at bounding box center [914, 400] width 14 height 18
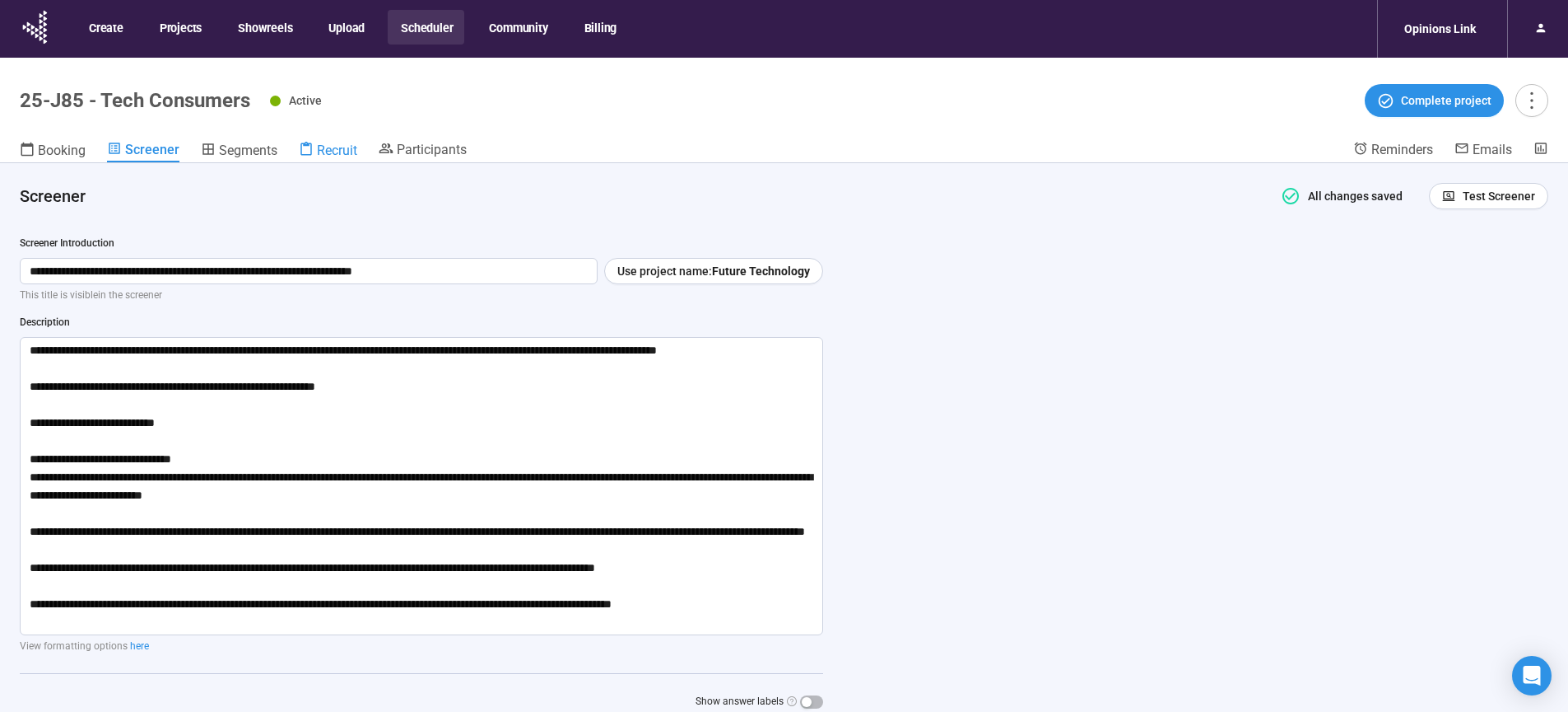
click at [331, 149] on span "Recruit" at bounding box center [337, 150] width 40 height 16
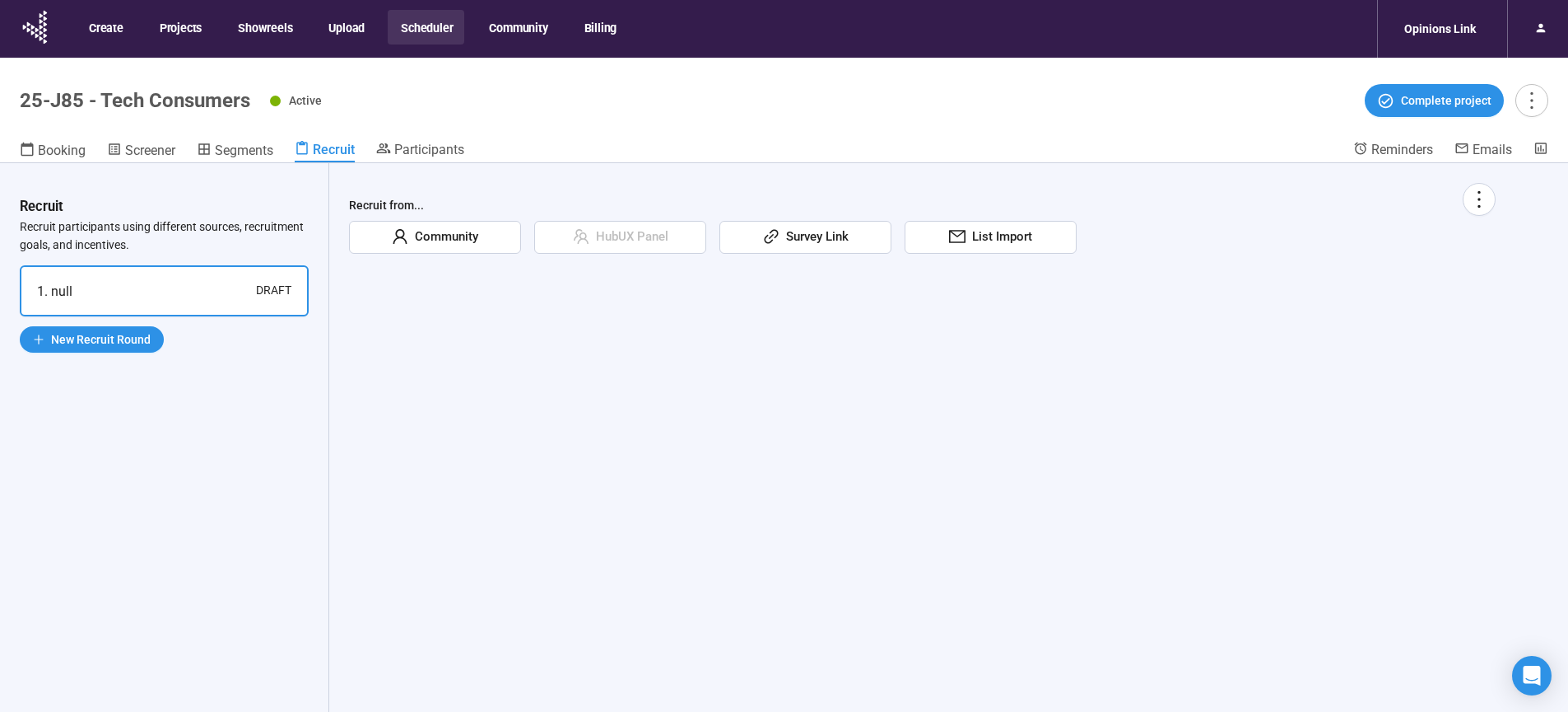
click at [428, 241] on span "Community" at bounding box center [442, 237] width 70 height 20
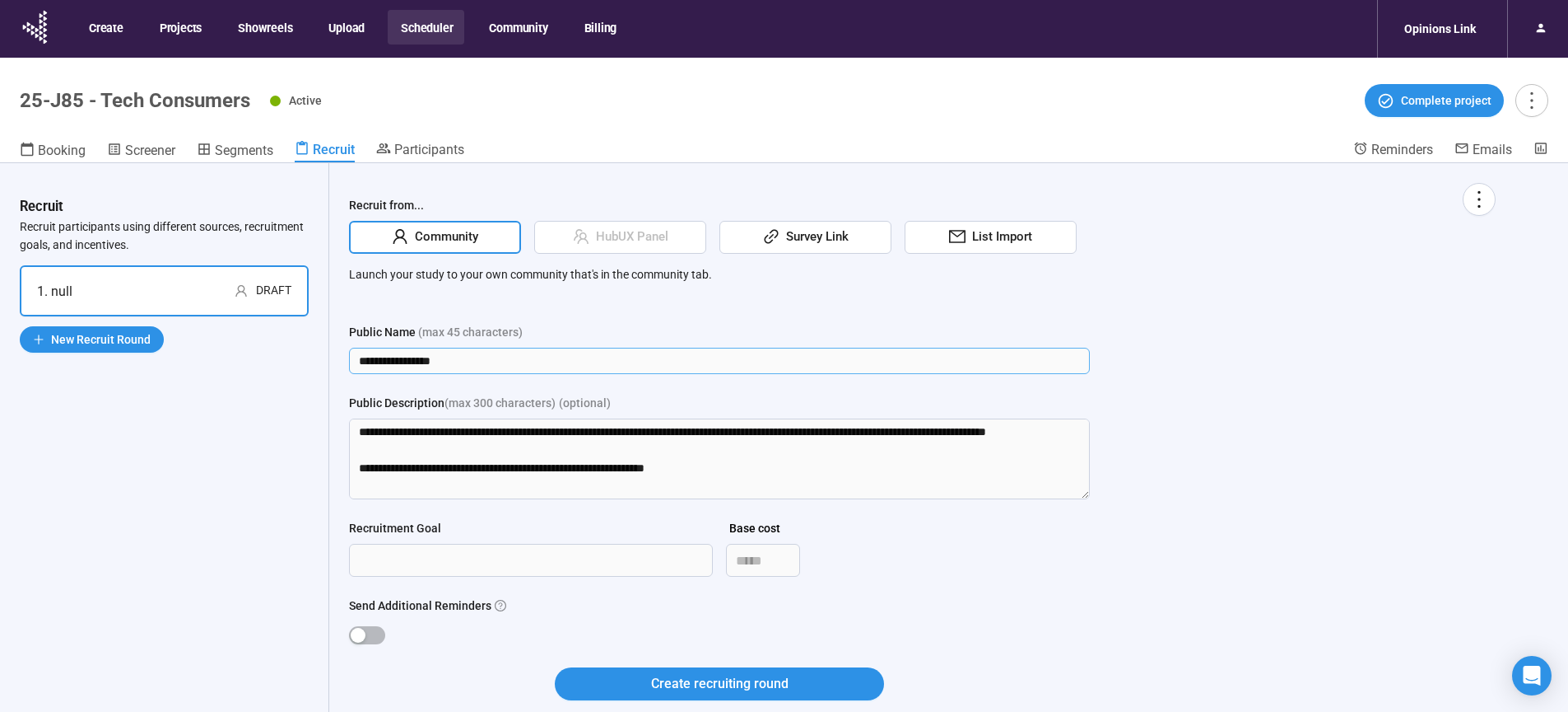
click at [461, 356] on input "**********" at bounding box center [719, 360] width 741 height 26
drag, startPoint x: 469, startPoint y: 359, endPoint x: 145, endPoint y: 356, distance: 324.0
click at [349, 356] on input "**********" at bounding box center [719, 360] width 741 height 26
type input "**********"
click at [1286, 358] on div "**********" at bounding box center [922, 451] width 1146 height 537
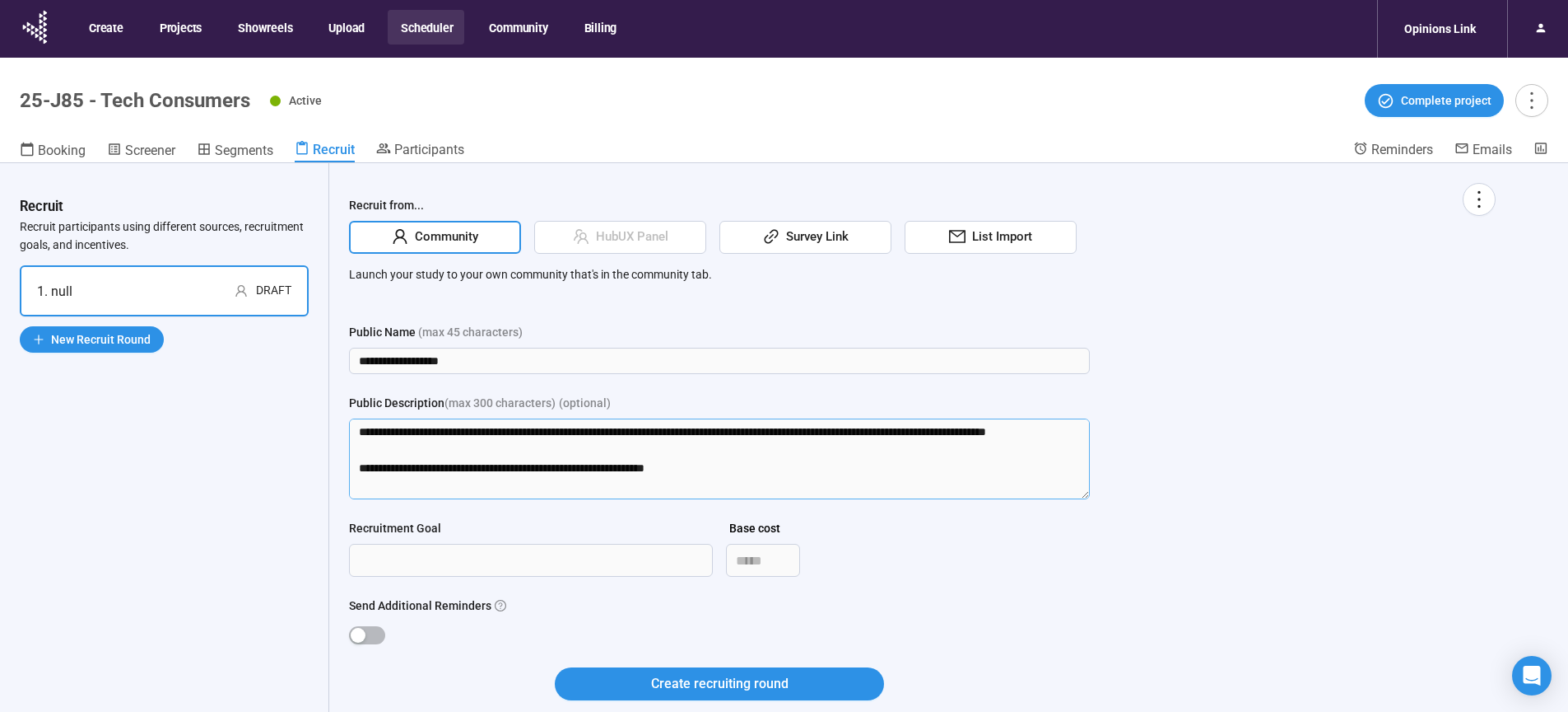
scroll to position [254, 0]
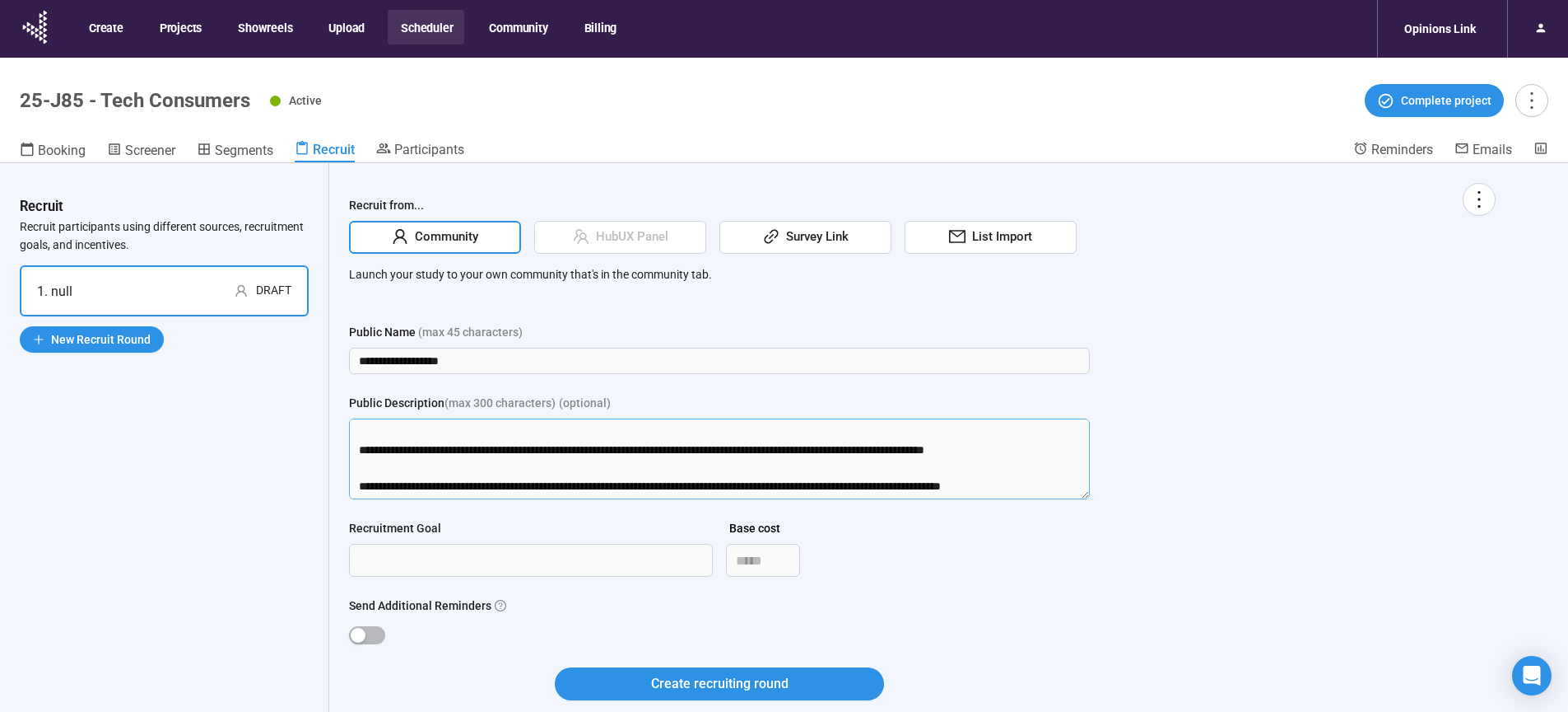
drag, startPoint x: 352, startPoint y: 430, endPoint x: 1257, endPoint y: 610, distance: 922.7
click at [1089, 499] on textarea "**********" at bounding box center [719, 459] width 741 height 81
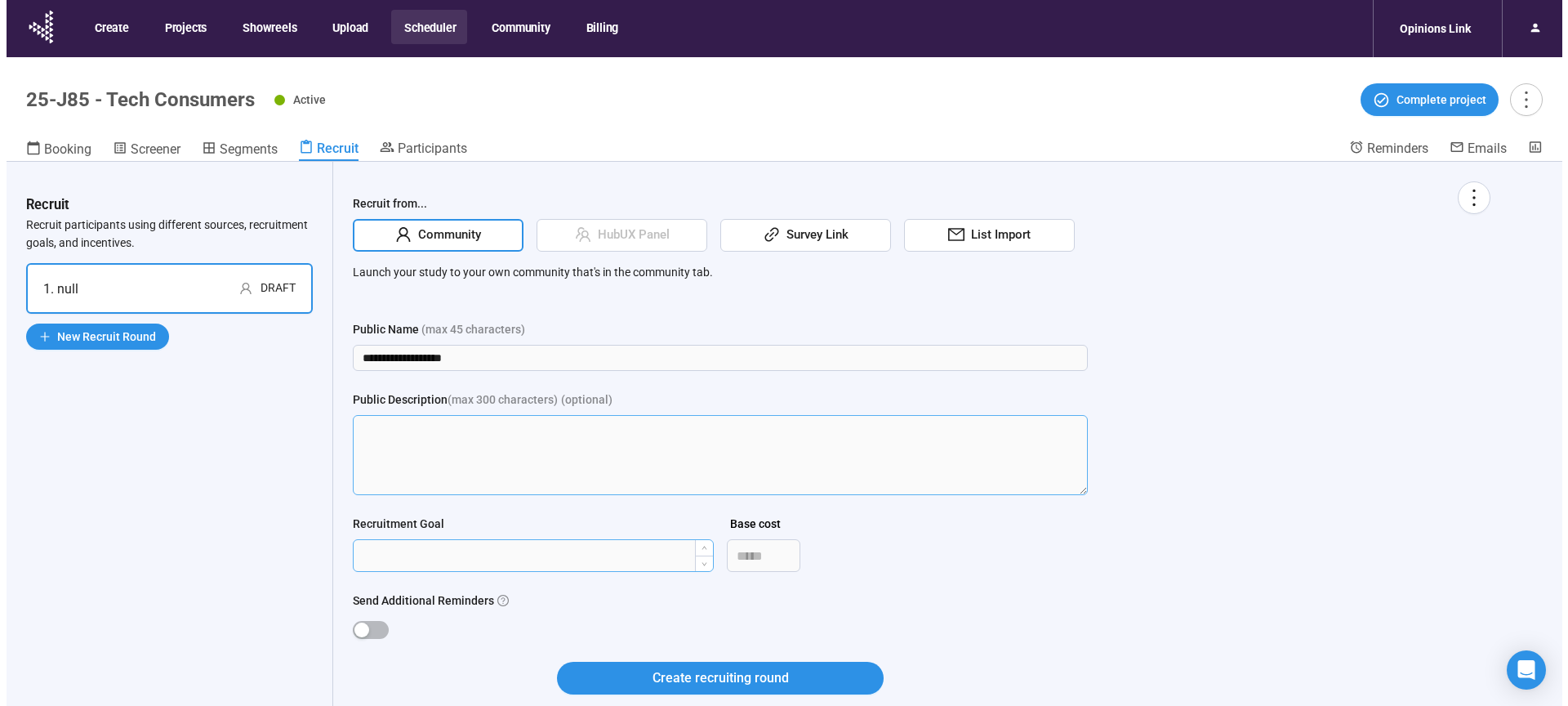
scroll to position [0, 0]
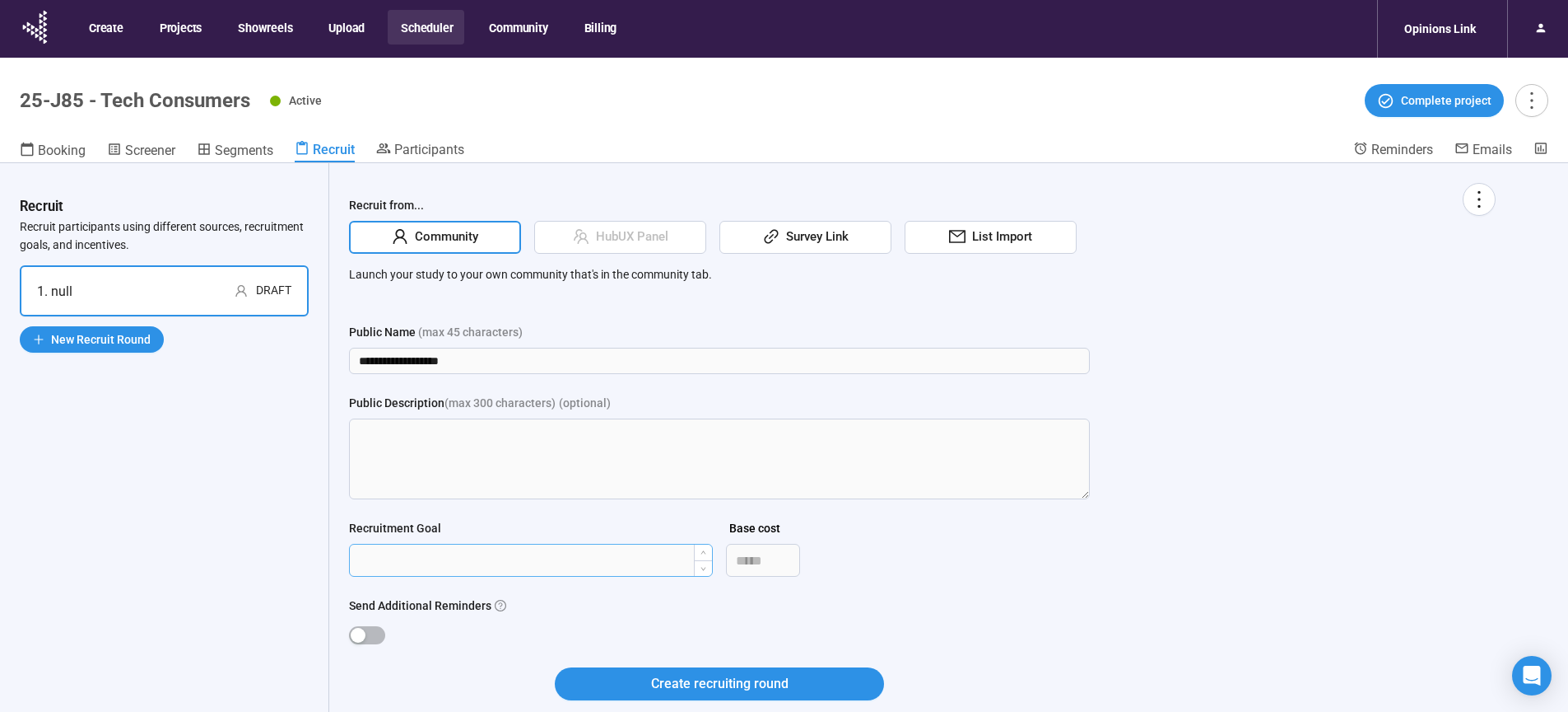
click at [499, 566] on input "Recruitment Goal" at bounding box center [530, 559] width 362 height 31
type input "***"
click at [370, 634] on span "button" at bounding box center [366, 635] width 36 height 18
click at [699, 689] on span "Create recruiting round" at bounding box center [720, 683] width 137 height 21
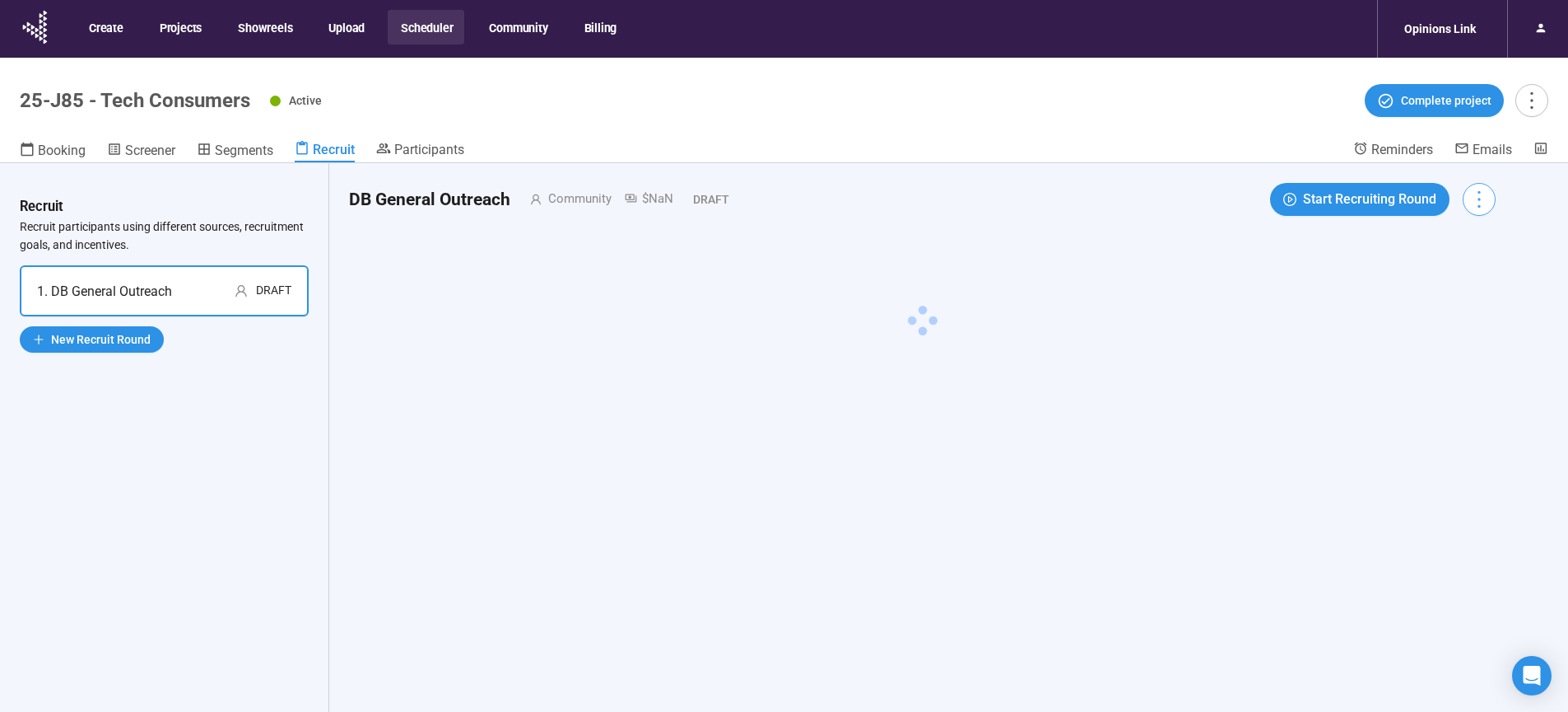
click at [1490, 204] on icon "more" at bounding box center [1478, 199] width 23 height 23
click at [1464, 262] on span "Edit invitation email" at bounding box center [1444, 262] width 100 height 18
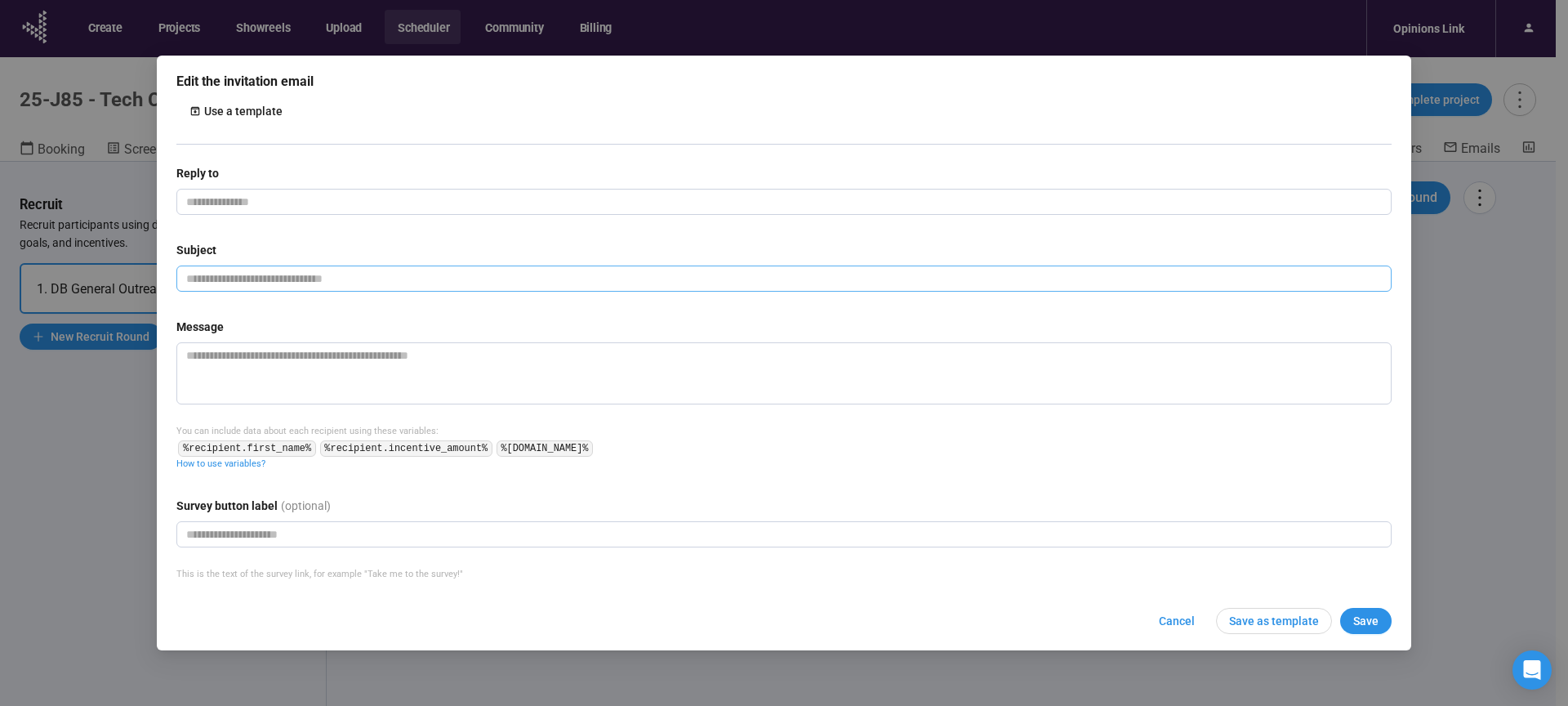
click at [220, 280] on input "text" at bounding box center [784, 278] width 1215 height 26
paste input "**********"
type input "**********"
click at [303, 379] on textarea at bounding box center [784, 373] width 1215 height 62
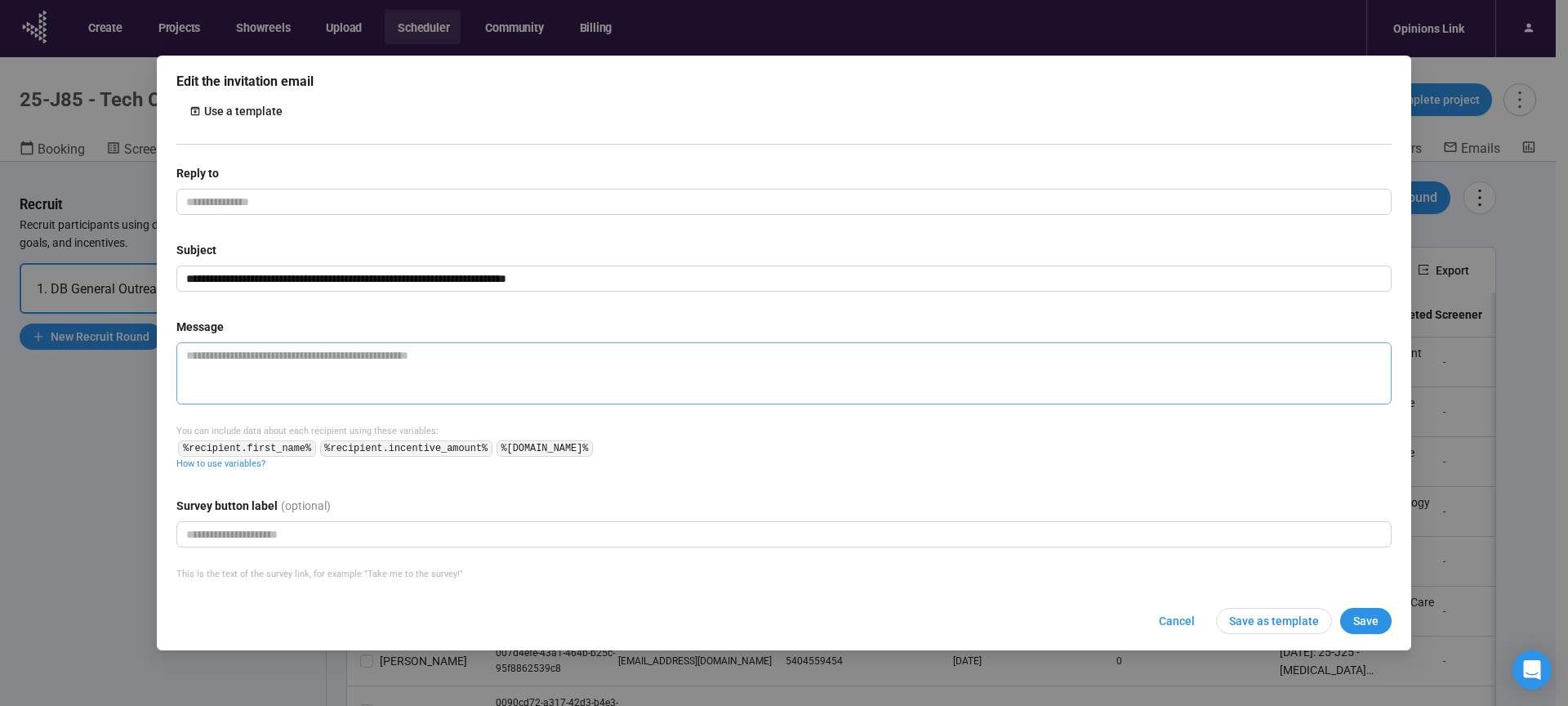
click at [234, 371] on textarea at bounding box center [784, 373] width 1215 height 62
click at [214, 374] on textarea at bounding box center [784, 373] width 1215 height 62
paste textarea "**********"
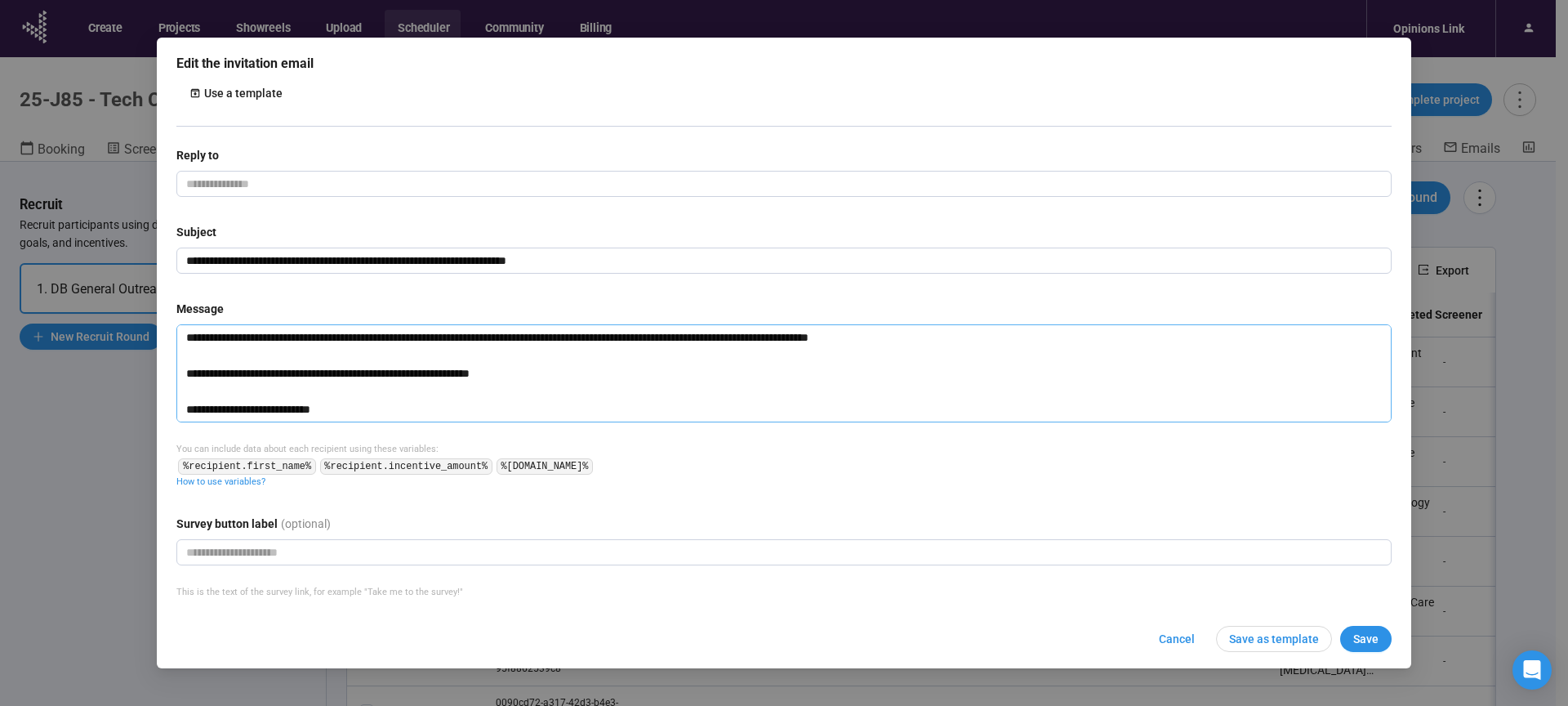
type textarea "**********"
click at [302, 183] on input "email" at bounding box center [784, 183] width 1215 height 26
type input "**********"
click at [766, 235] on div "Subject" at bounding box center [784, 235] width 1215 height 24
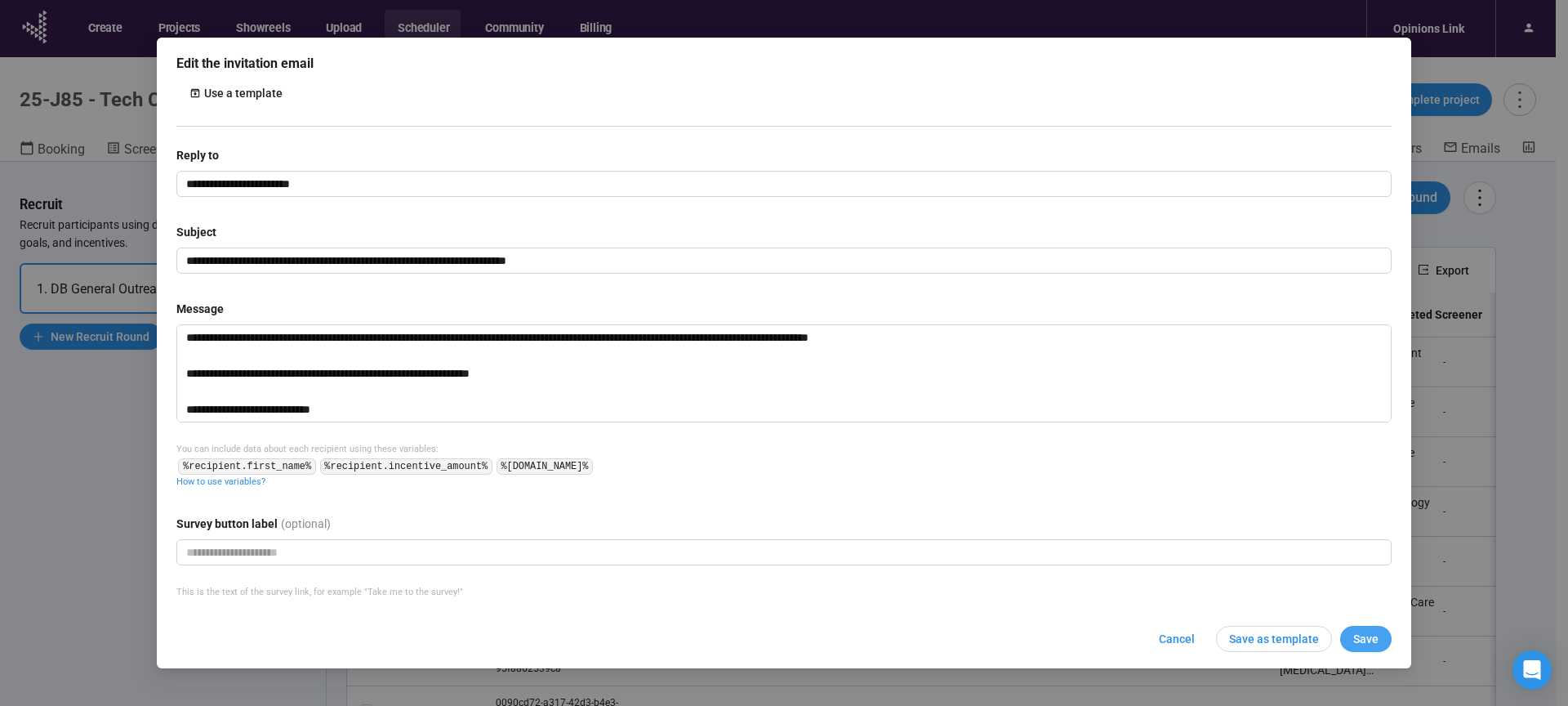
click at [1366, 629] on button "Save" at bounding box center [1366, 638] width 52 height 26
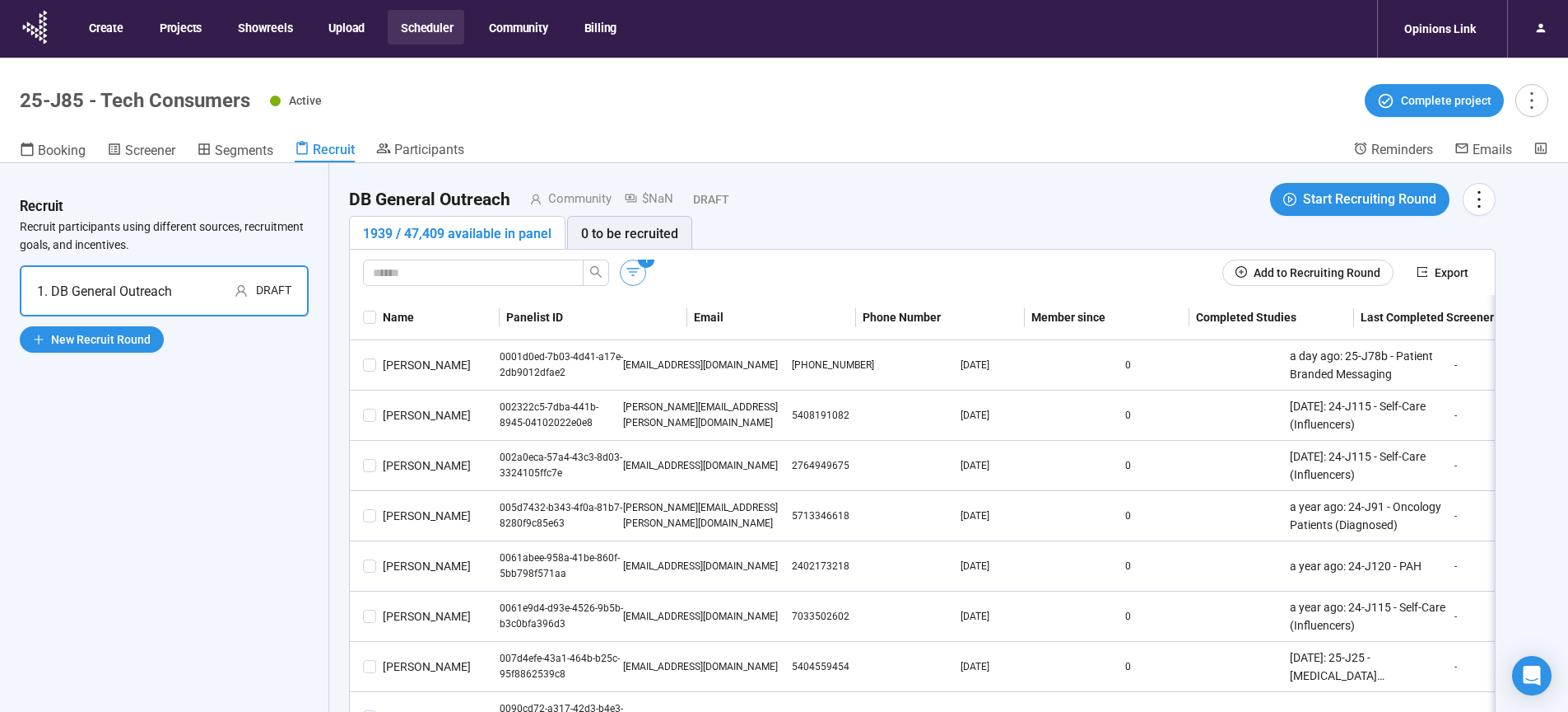
click at [635, 273] on icon "button" at bounding box center [633, 272] width 17 height 17
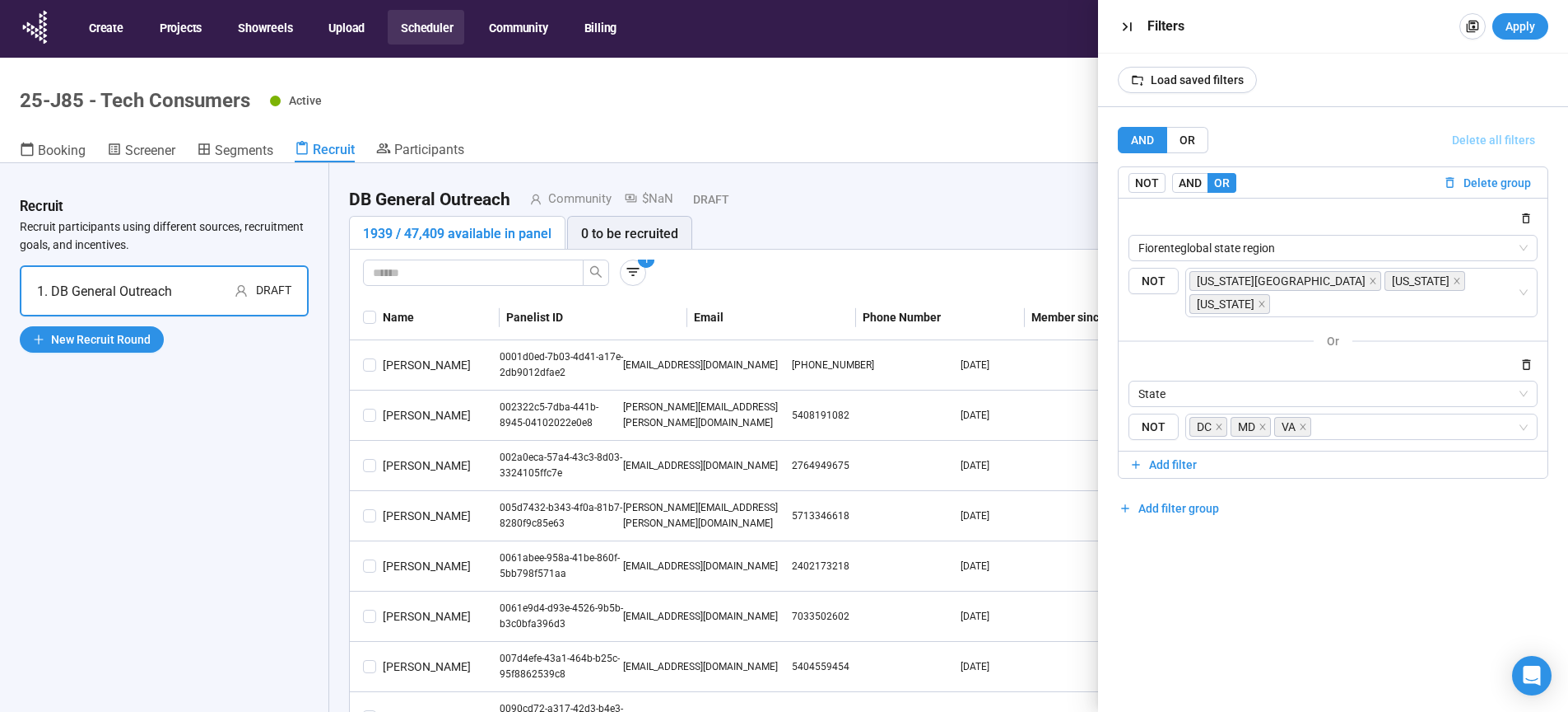
click at [1511, 133] on span "Delete all filters" at bounding box center [1493, 140] width 83 height 18
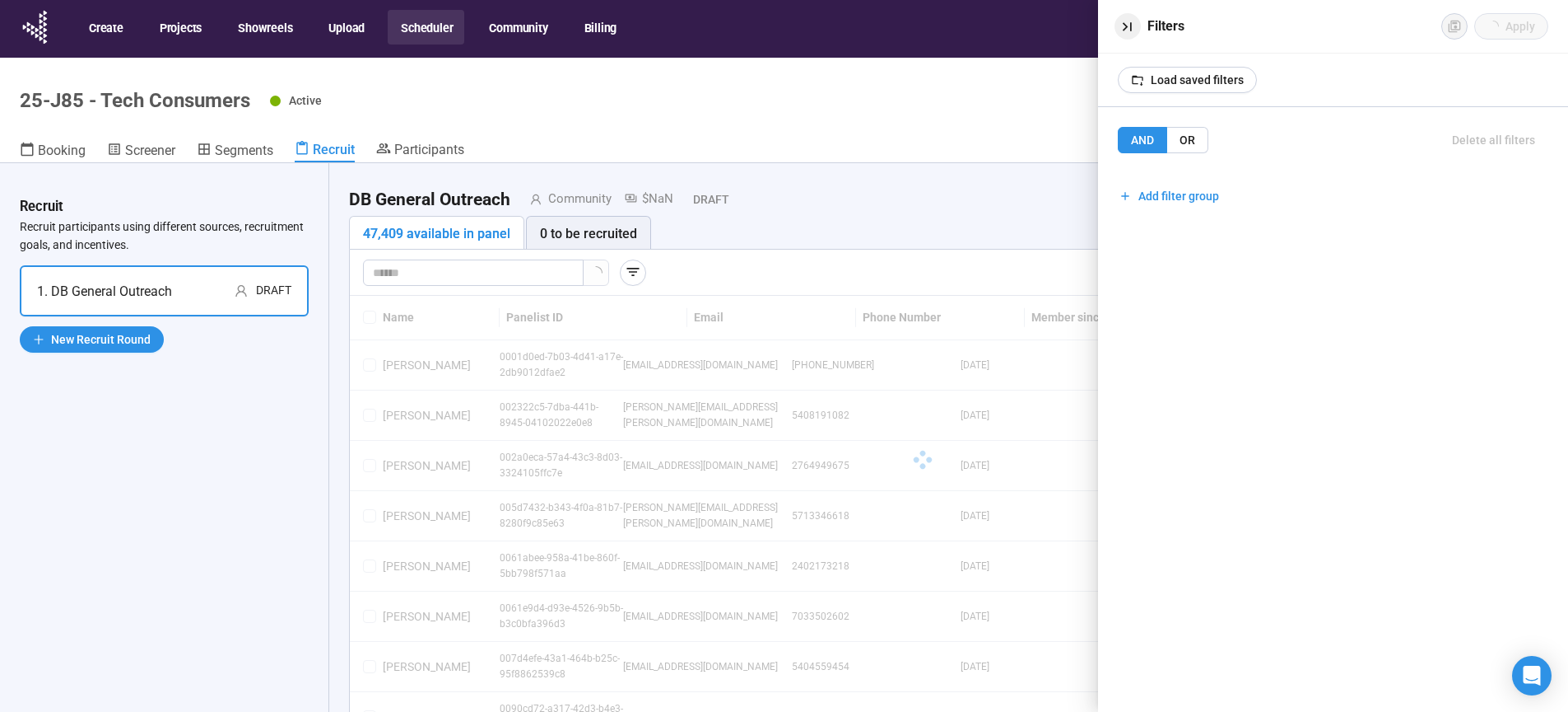
click at [1128, 26] on icon "button" at bounding box center [1127, 27] width 18 height 18
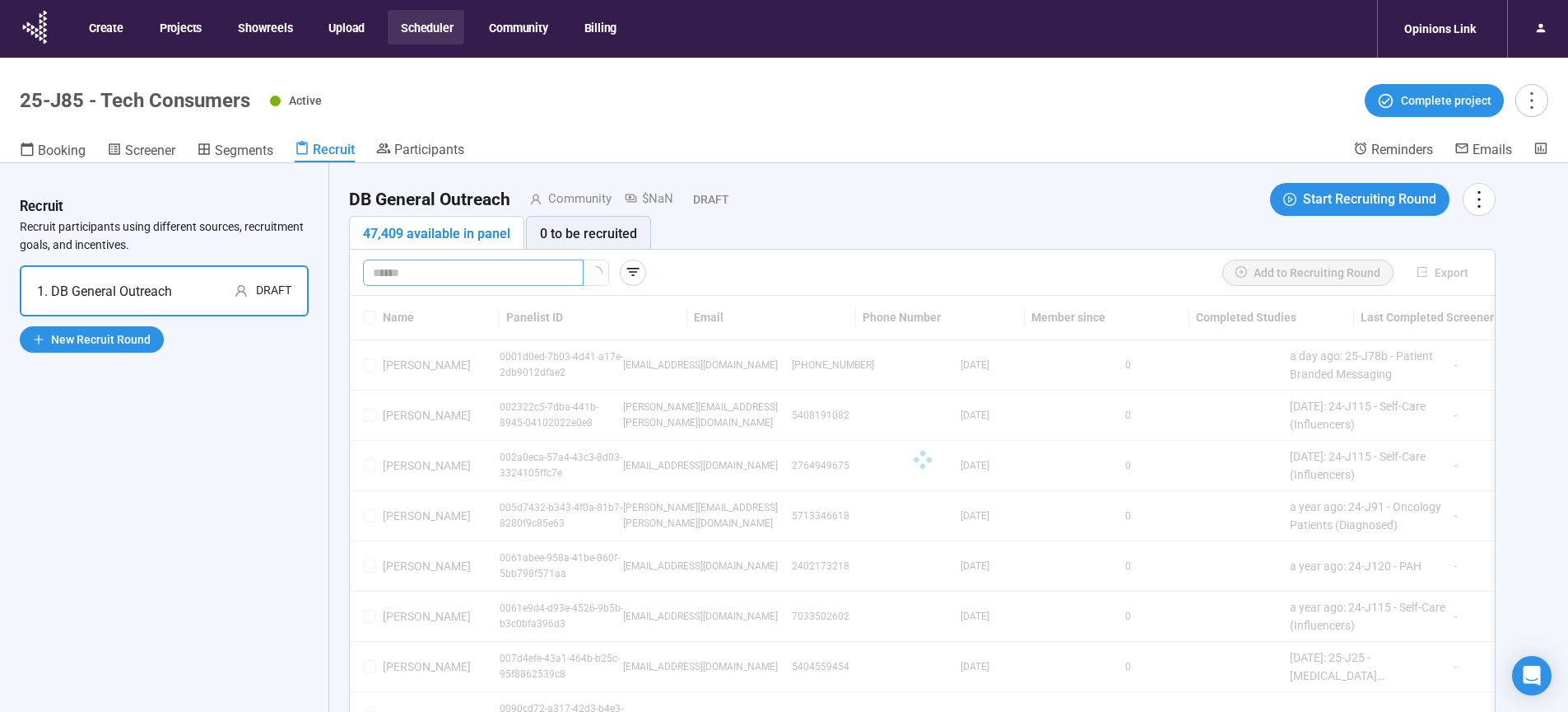
click at [419, 273] on input "text" at bounding box center [467, 273] width 188 height 18
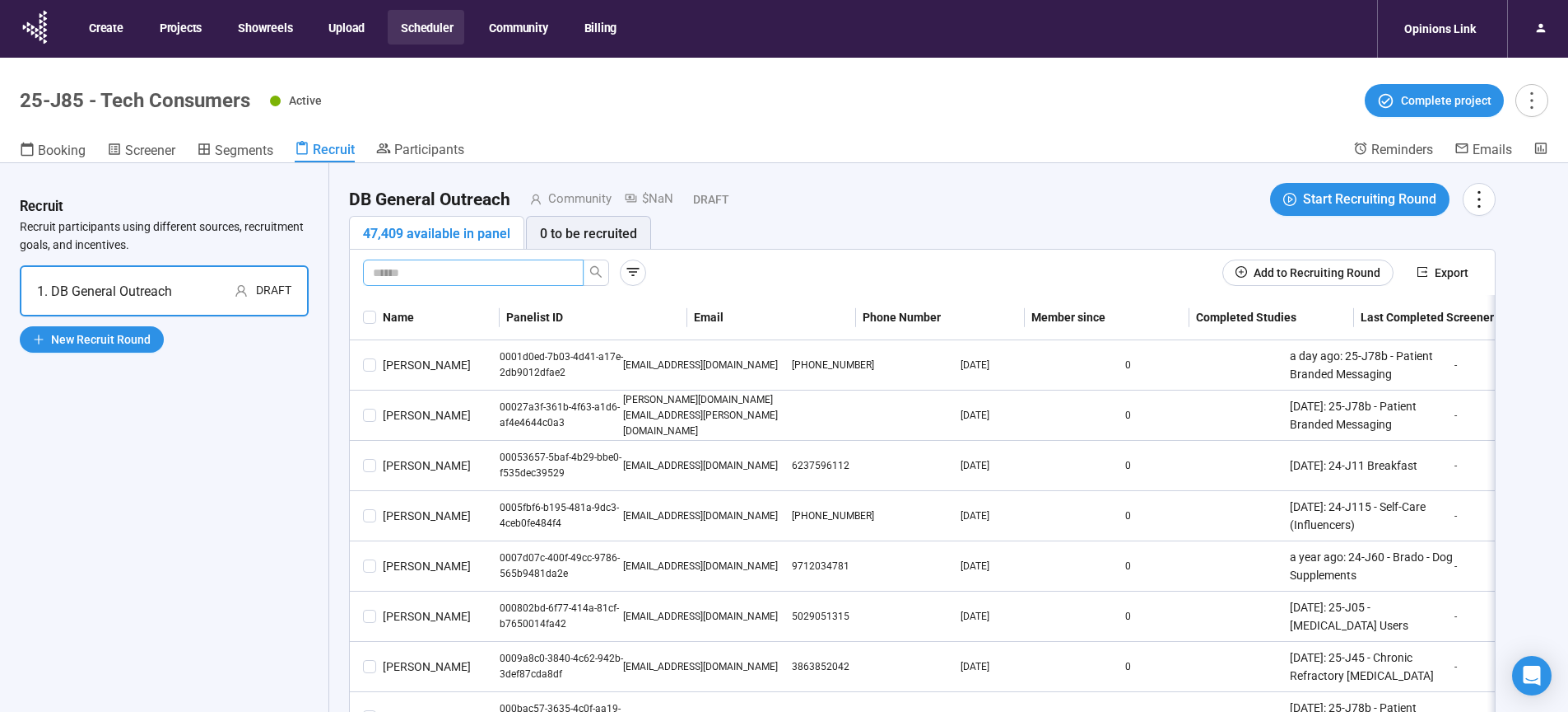
click at [986, 193] on div "DB General Outreach Community $NaN Draft Start Recruiting Round" at bounding box center [922, 199] width 1146 height 33
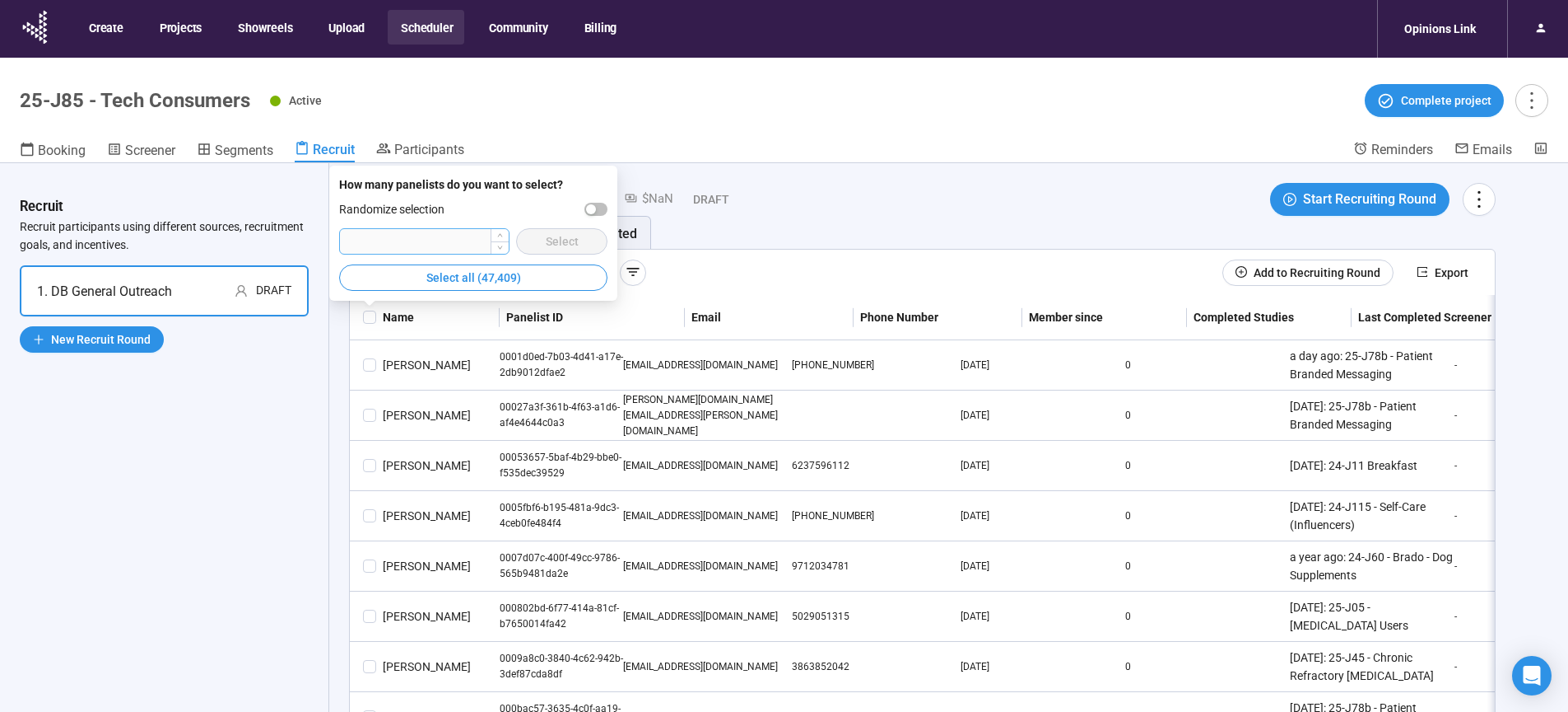
click at [414, 246] on input "number" at bounding box center [424, 241] width 168 height 24
type input "****"
click at [595, 209] on div "button" at bounding box center [591, 210] width 10 height 10
click at [583, 235] on button "Select" at bounding box center [561, 241] width 91 height 26
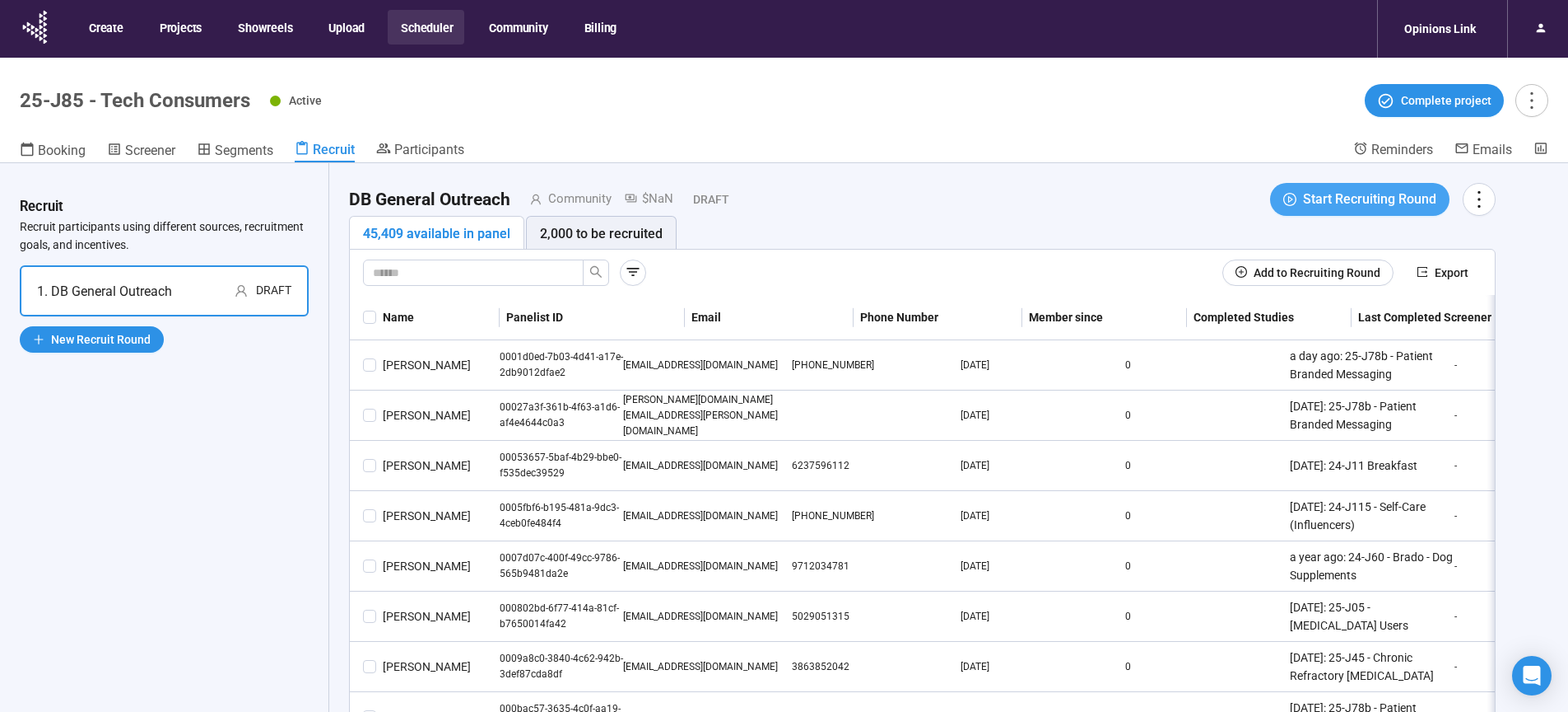
click at [1371, 201] on span "Start Recruiting Round" at bounding box center [1369, 199] width 133 height 21
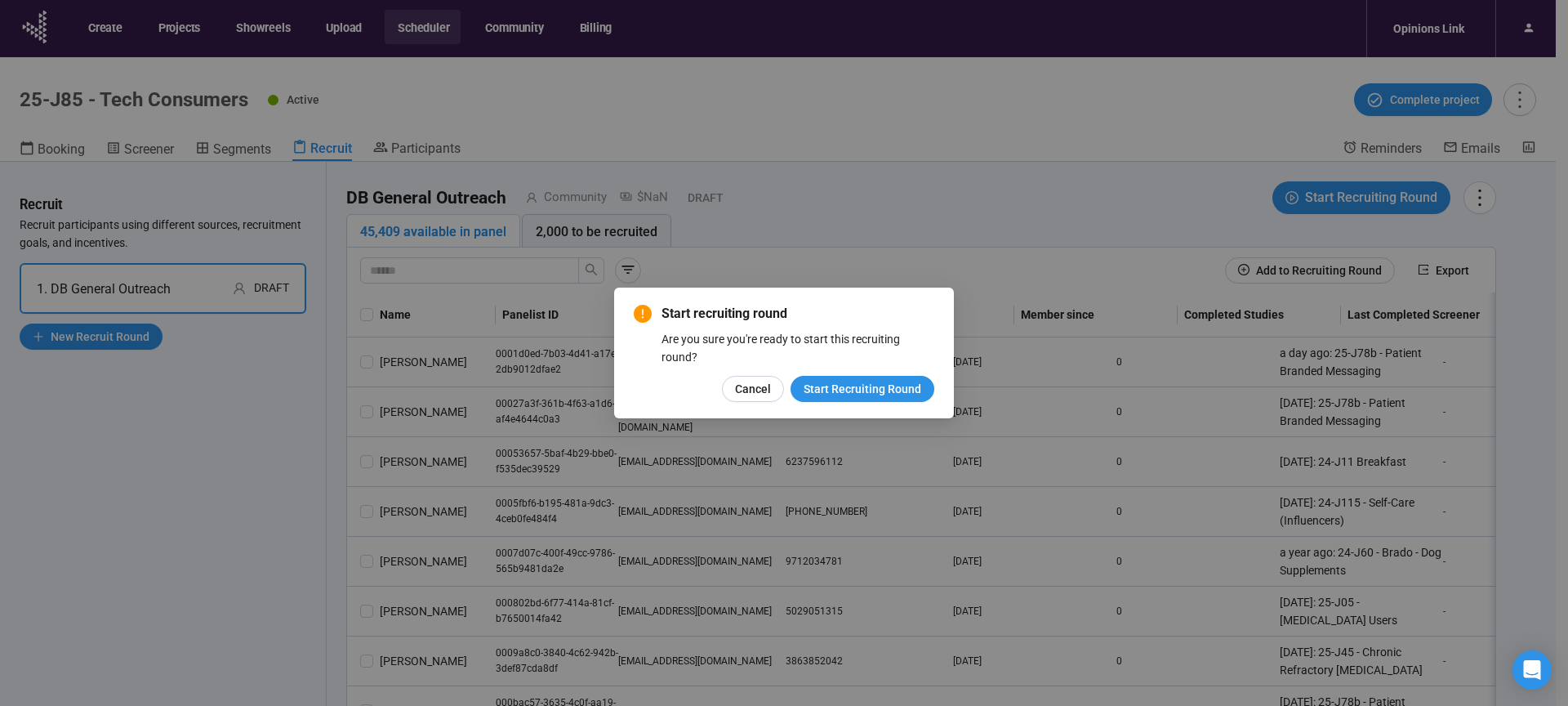
click at [831, 402] on div "Start recruiting round Are you sure you're ready to start this recruiting round…" at bounding box center [784, 353] width 340 height 131
click at [835, 395] on span "Start Recruiting Round" at bounding box center [861, 389] width 117 height 18
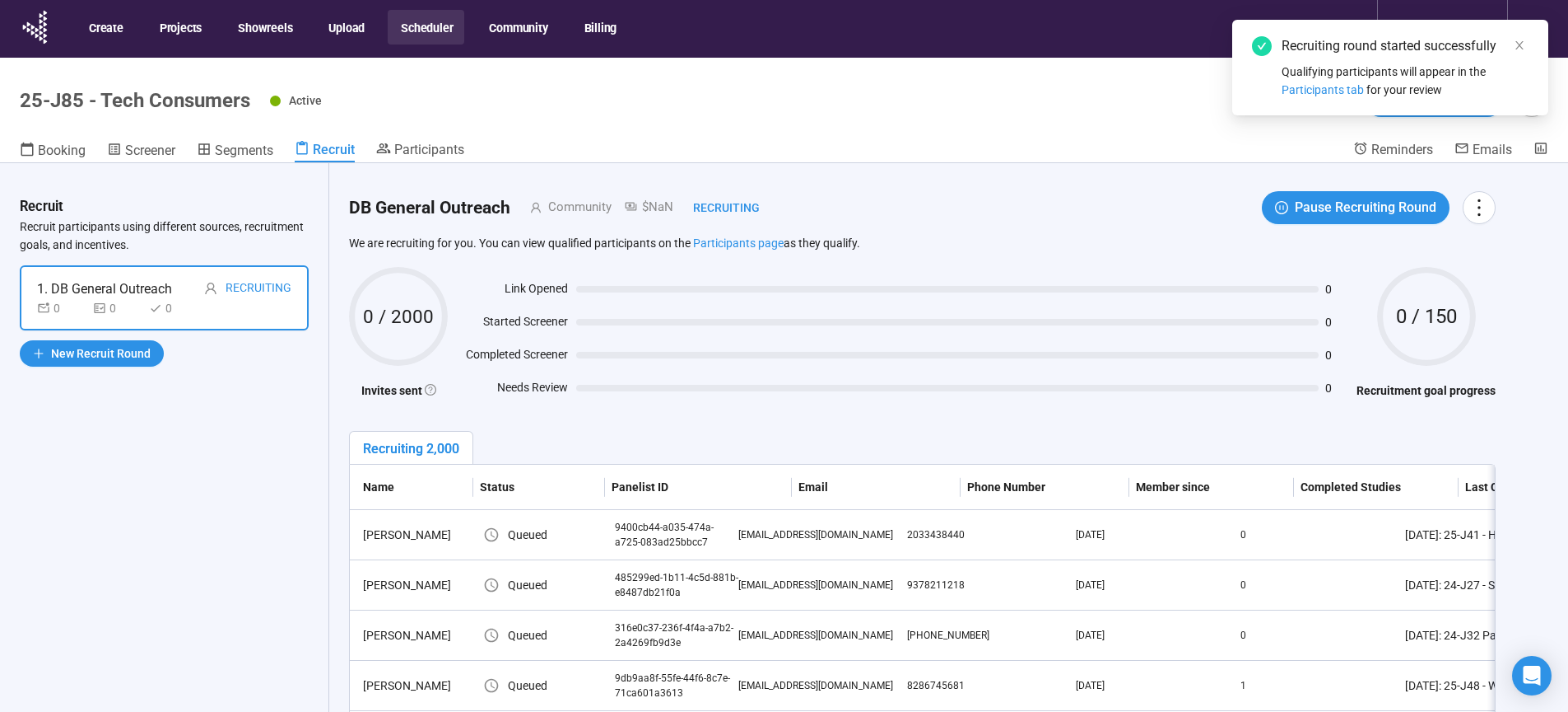
click at [420, 24] on button "Scheduler" at bounding box center [426, 27] width 76 height 34
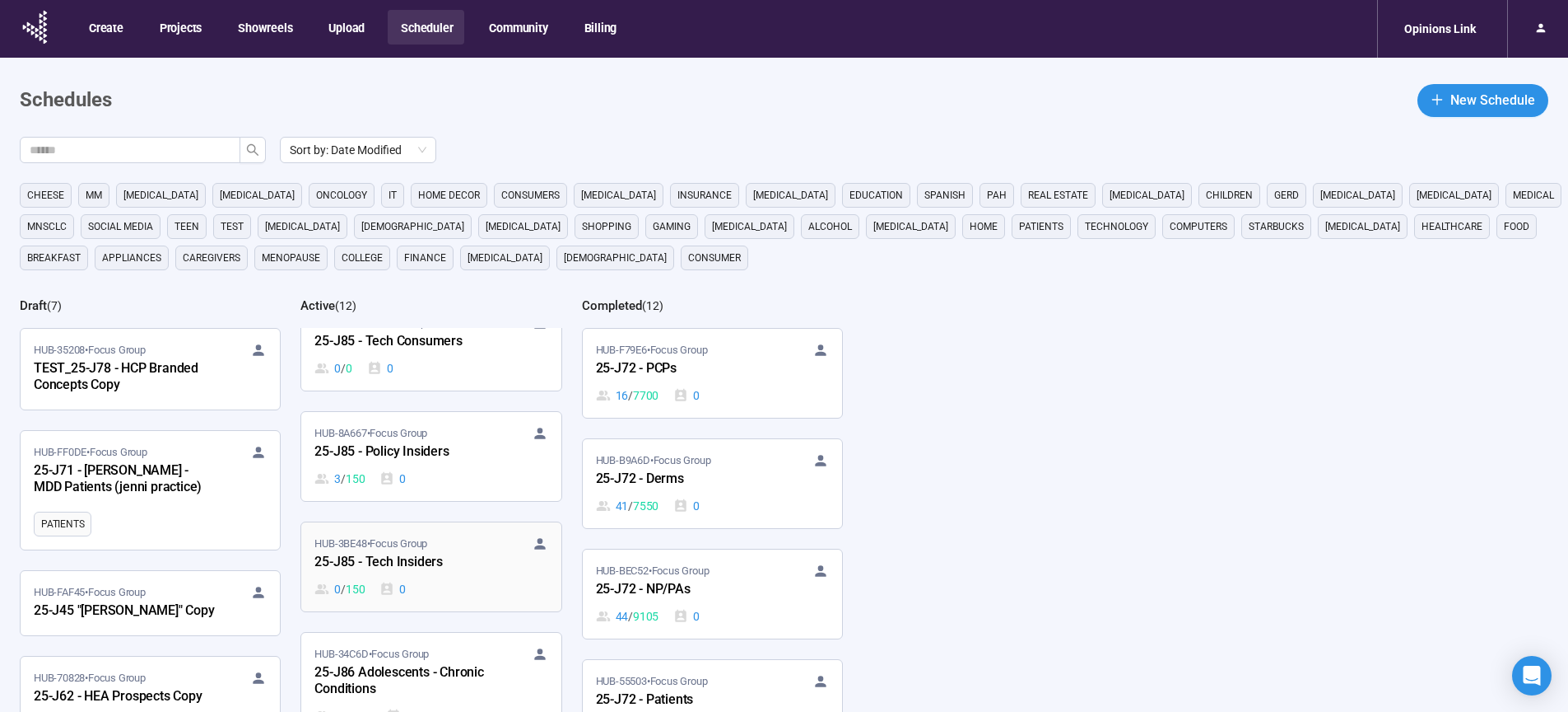
scroll to position [28, 0]
click at [417, 564] on div "25-J85 - Tech Insiders" at bounding box center [405, 562] width 181 height 22
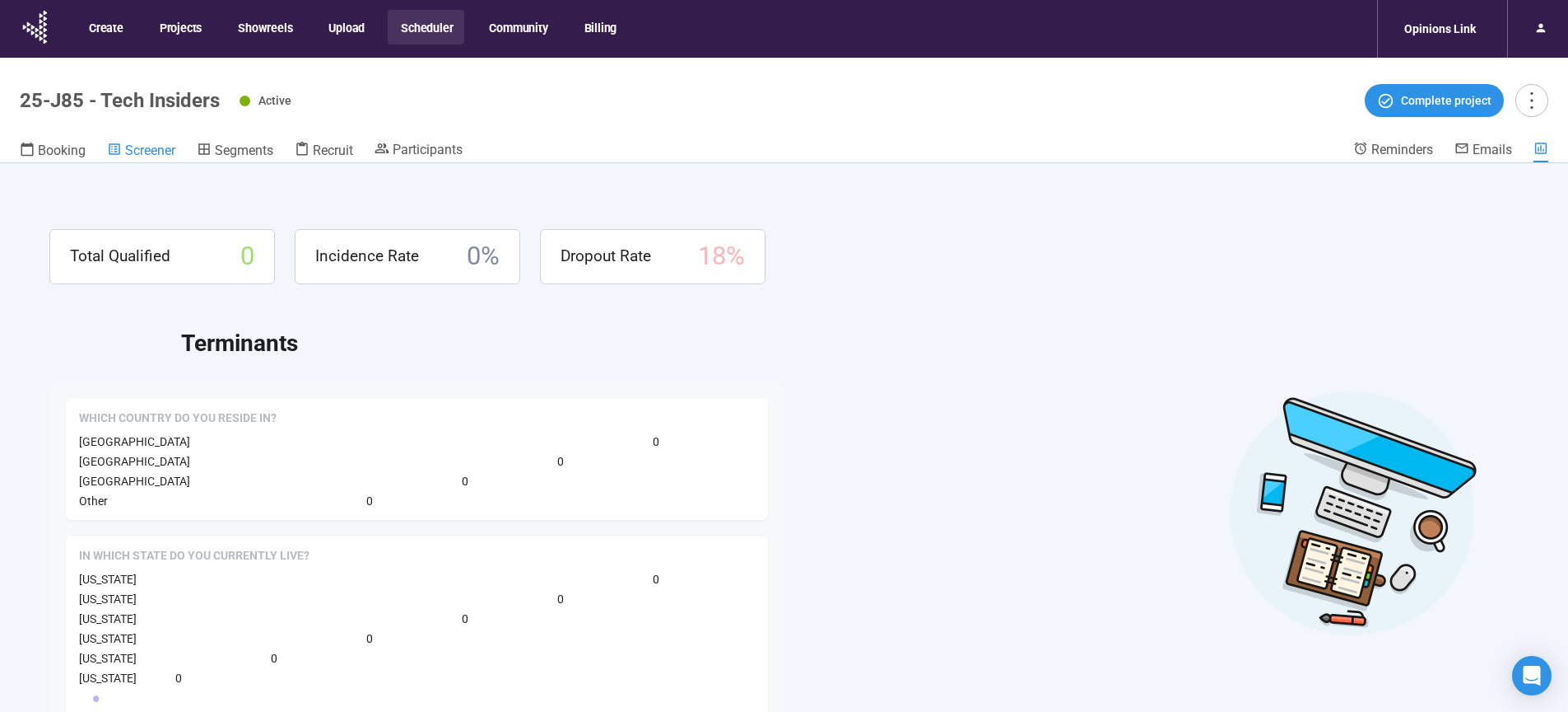
click at [163, 146] on span "Screener" at bounding box center [150, 150] width 50 height 16
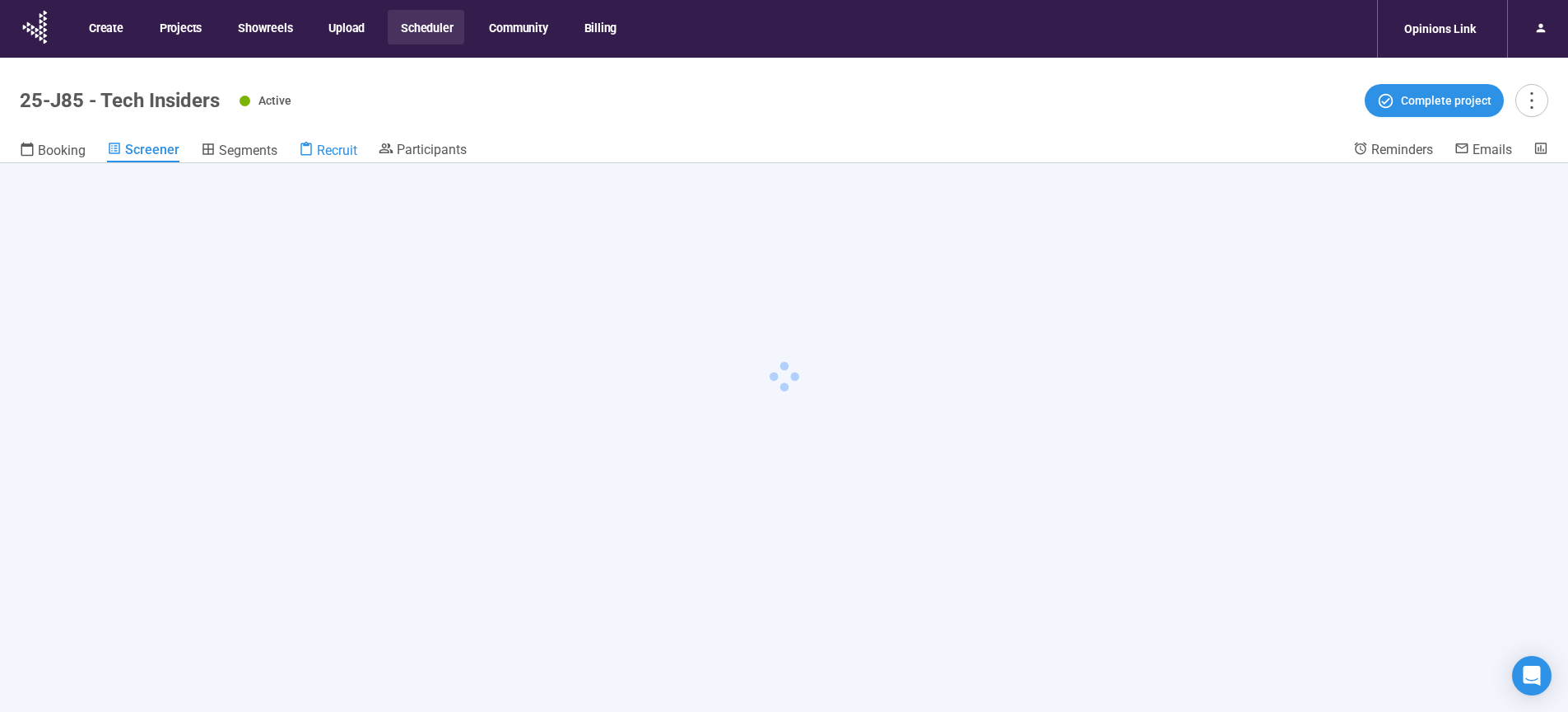
click at [330, 155] on span "Recruit" at bounding box center [337, 150] width 40 height 16
click at [331, 154] on span "Recruit" at bounding box center [334, 149] width 42 height 16
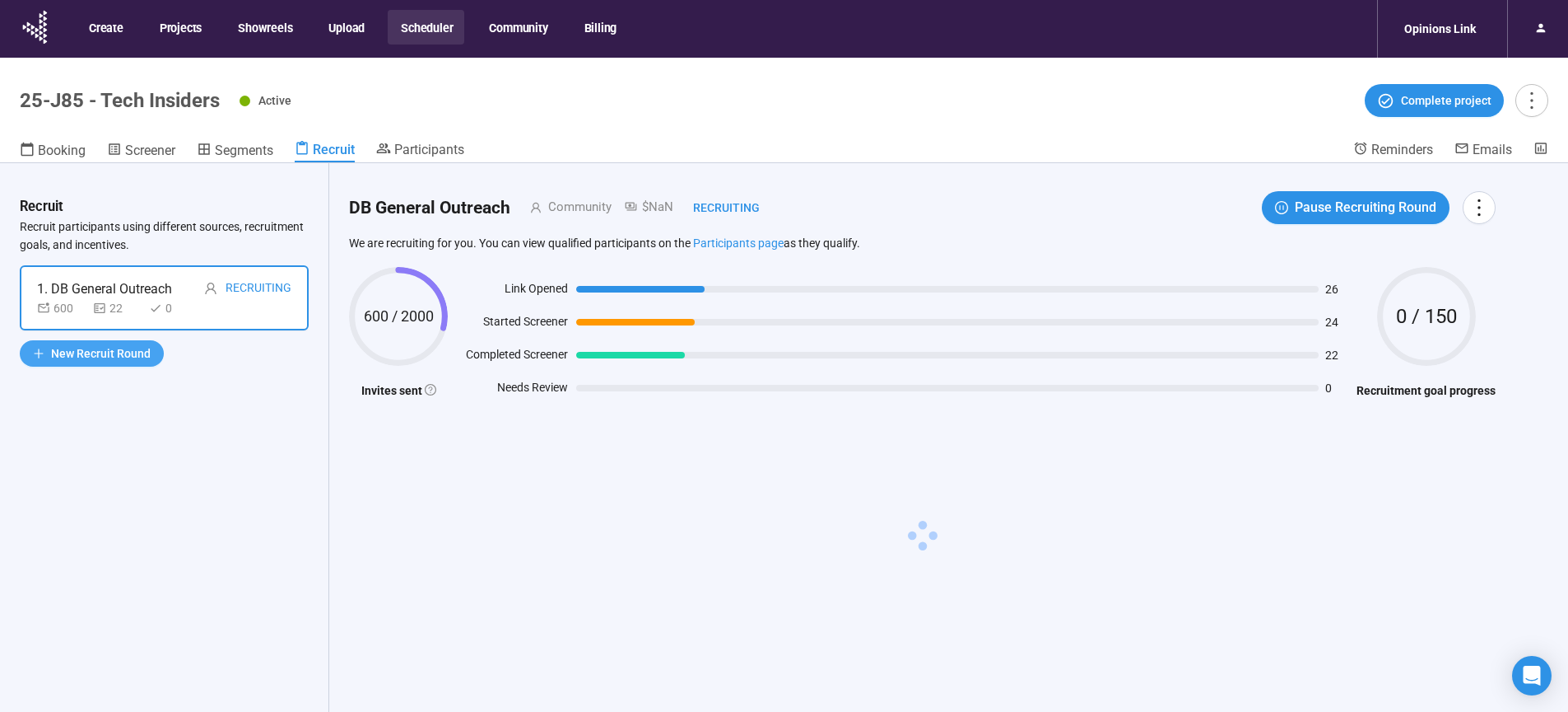
click at [118, 351] on span "New Recruit Round" at bounding box center [101, 354] width 100 height 18
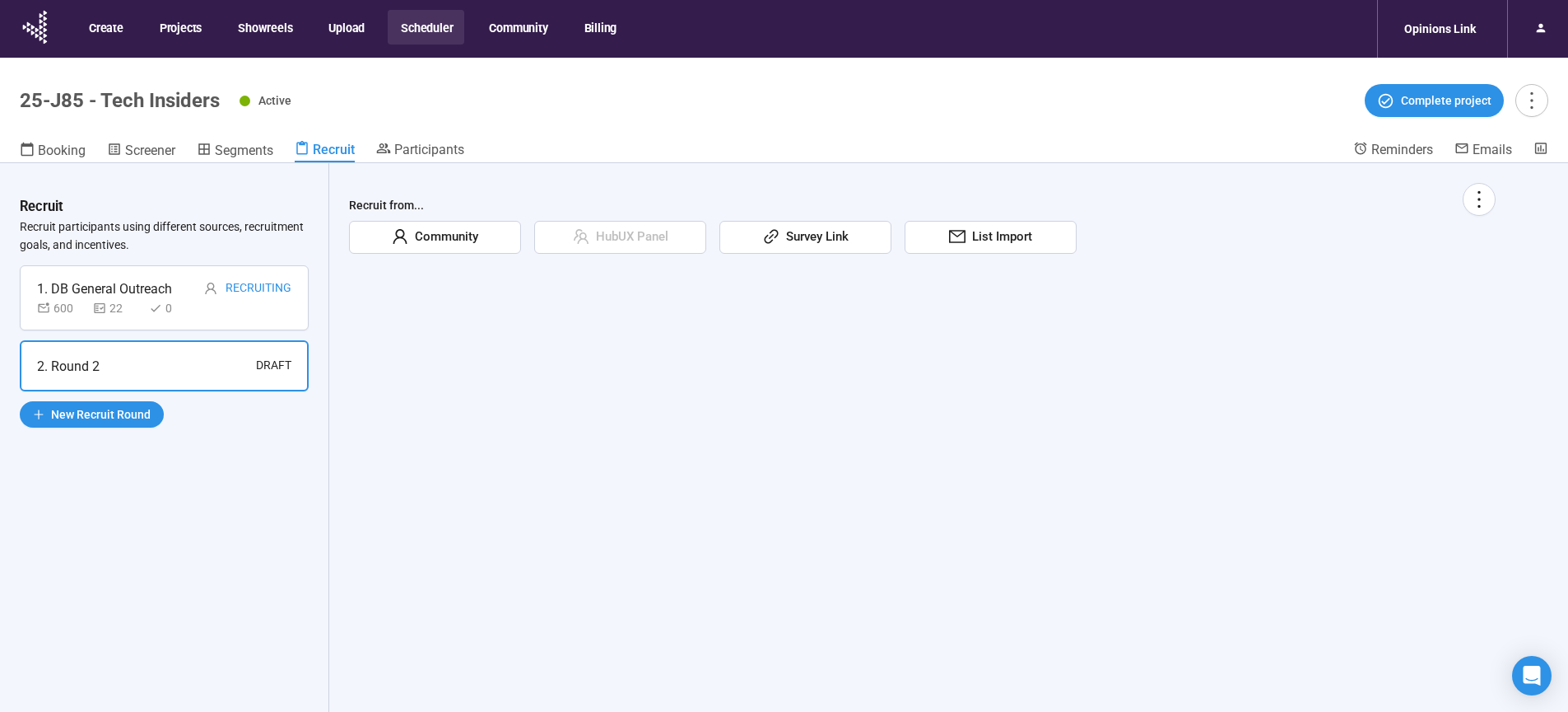
click at [485, 233] on div "Community" at bounding box center [434, 236] width 172 height 33
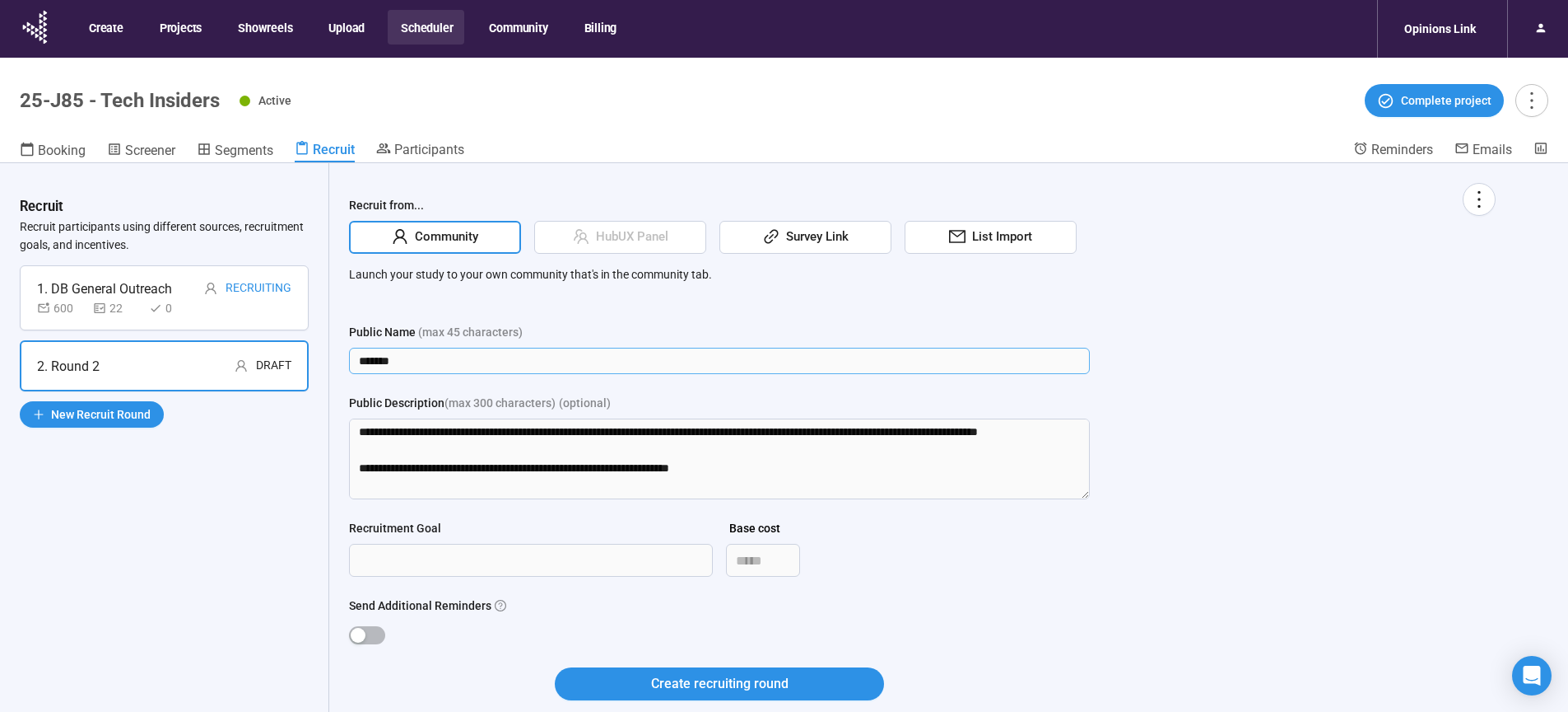
click at [425, 361] on input "*******" at bounding box center [719, 360] width 741 height 26
drag, startPoint x: 422, startPoint y: 361, endPoint x: 256, endPoint y: 362, distance: 166.0
click at [349, 362] on input "*******" at bounding box center [719, 360] width 741 height 26
type input "**********"
click at [102, 548] on div "Recruit Recruit participants using different sources, recruitment goals, and in…" at bounding box center [164, 465] width 329 height 606
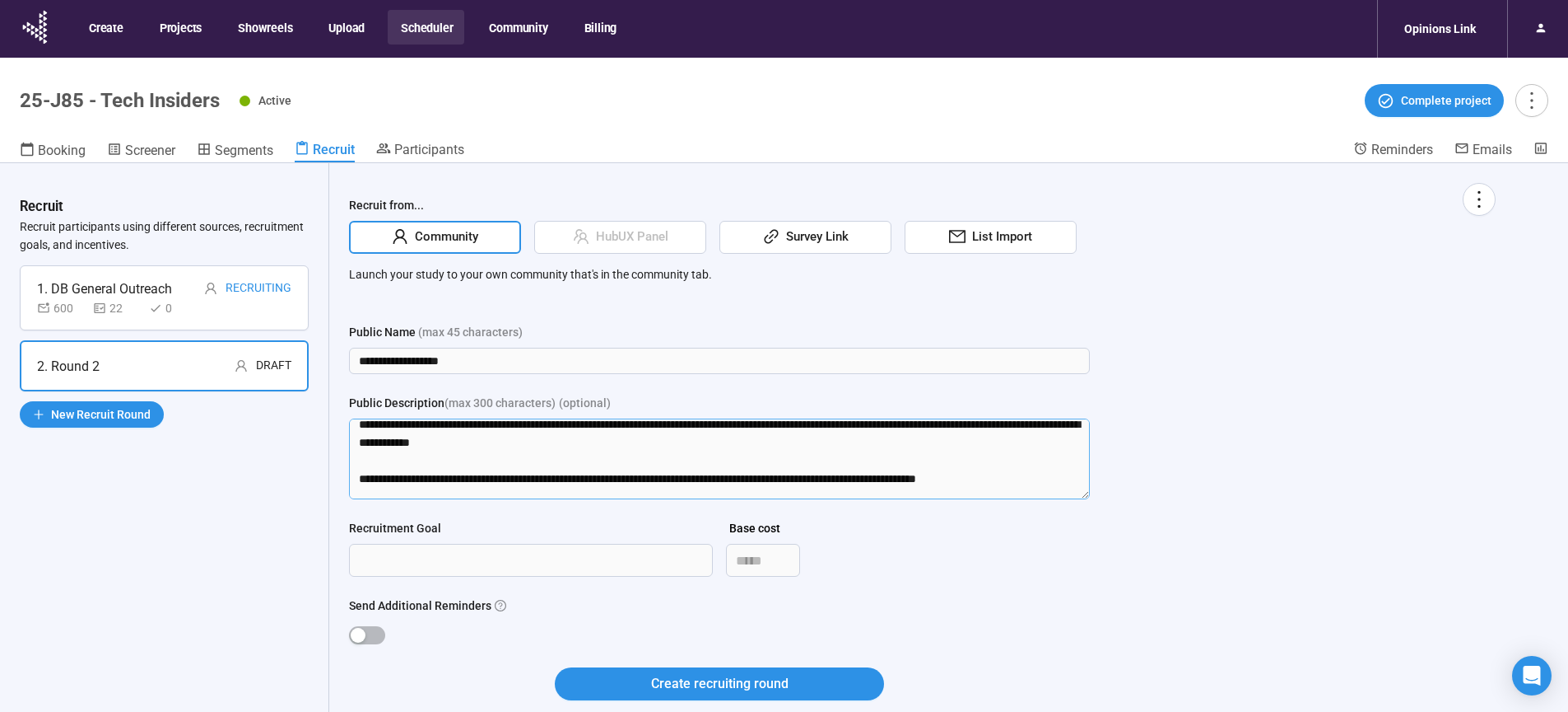
scroll to position [236, 0]
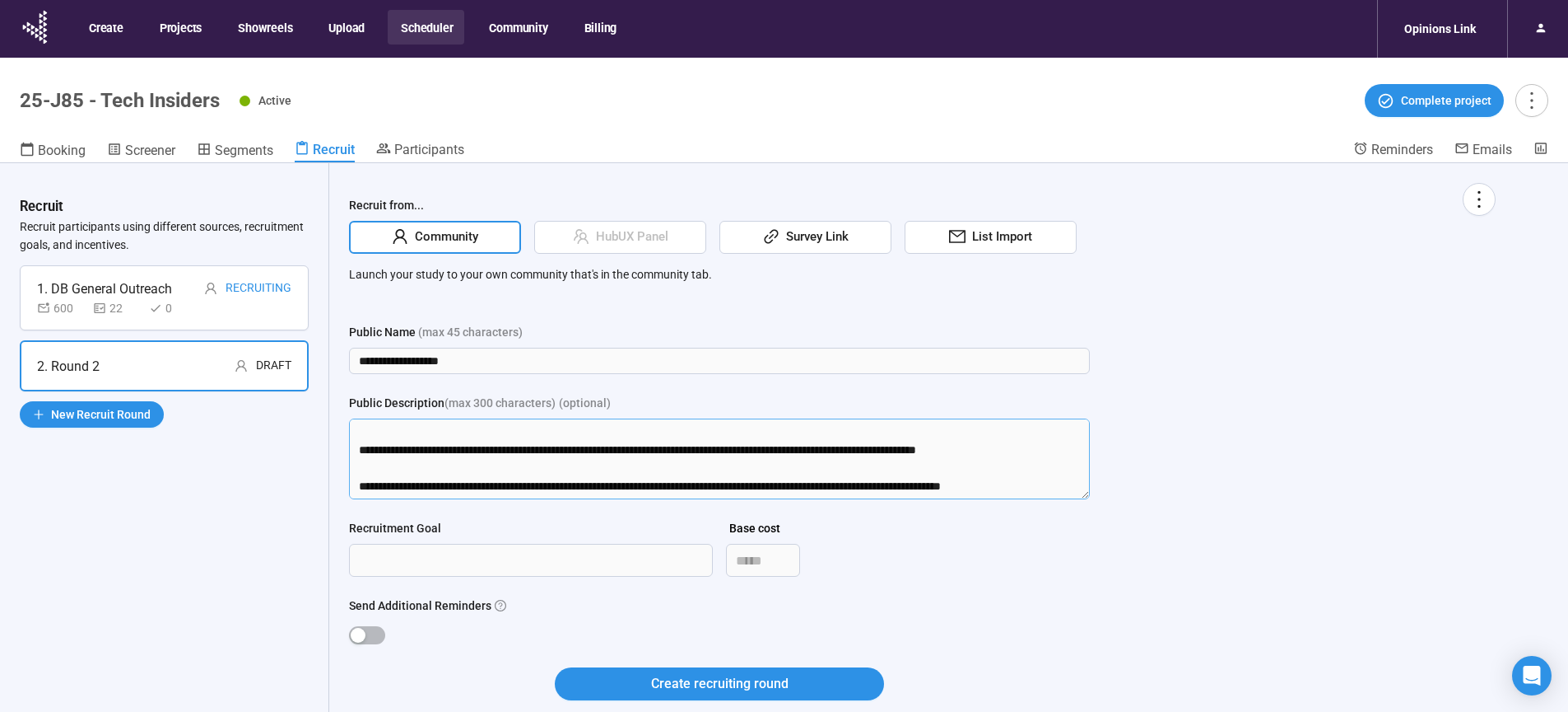
drag, startPoint x: 351, startPoint y: 429, endPoint x: 1310, endPoint y: 657, distance: 985.7
click at [1089, 499] on textarea "**********" at bounding box center [719, 459] width 741 height 81
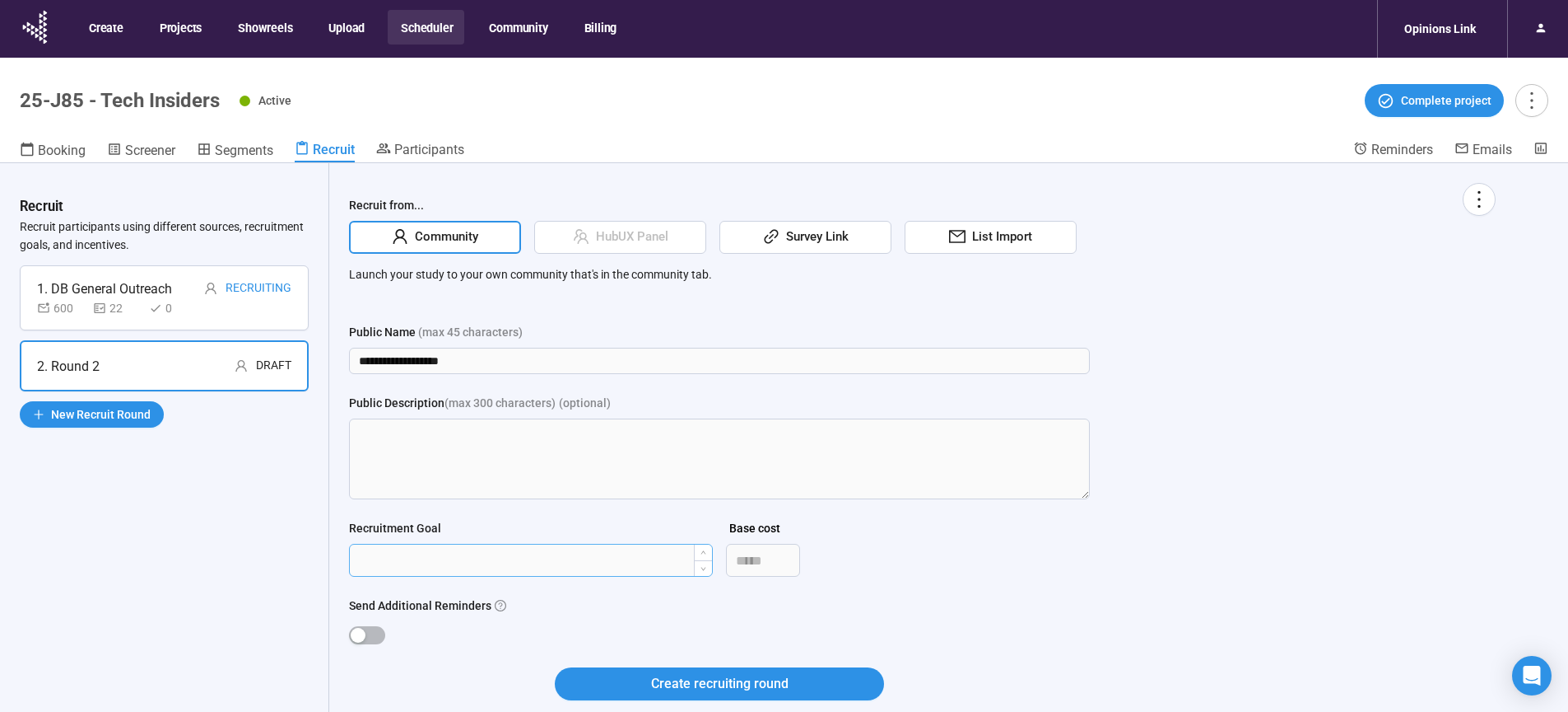
click at [577, 575] on input "Recruitment Goal" at bounding box center [530, 559] width 362 height 31
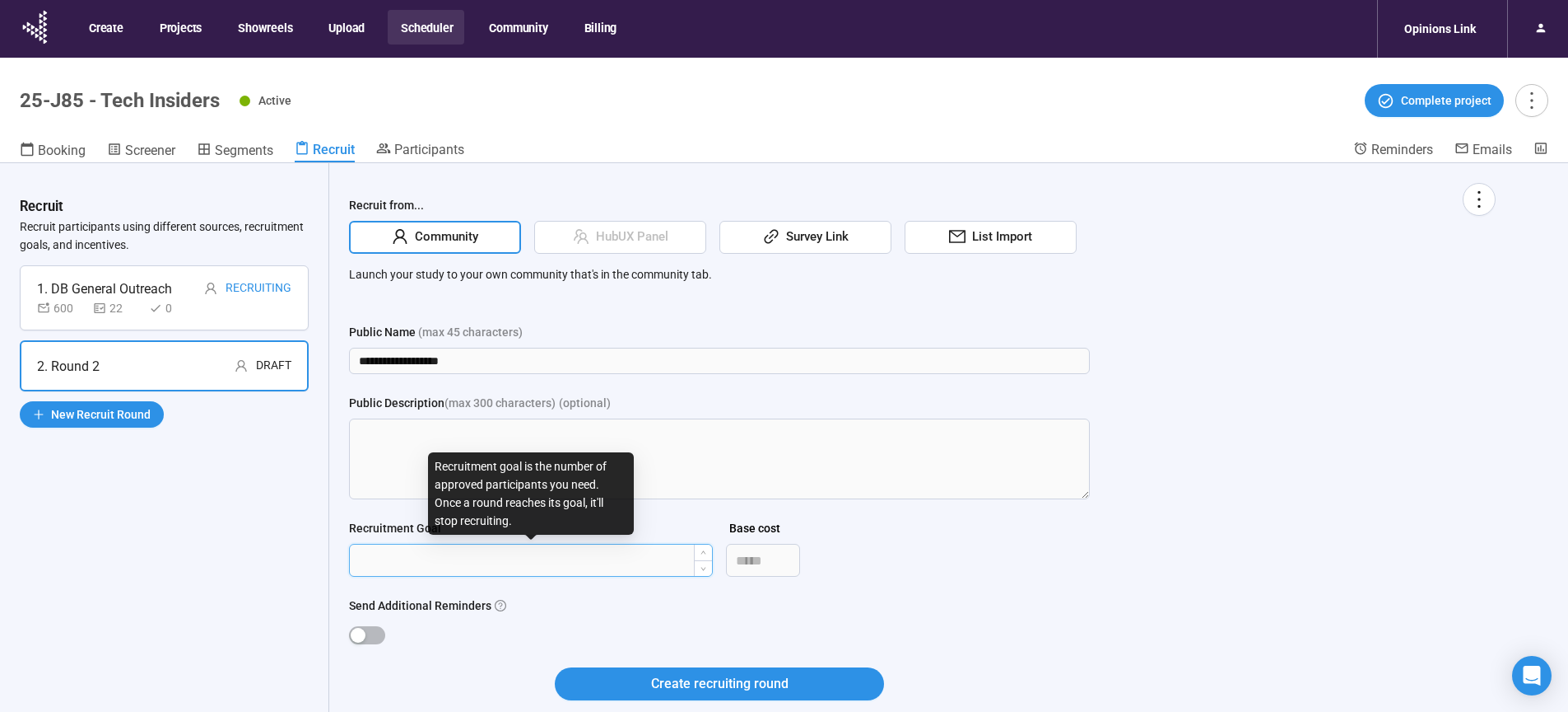
click at [570, 564] on input "Recruitment Goal" at bounding box center [530, 559] width 362 height 31
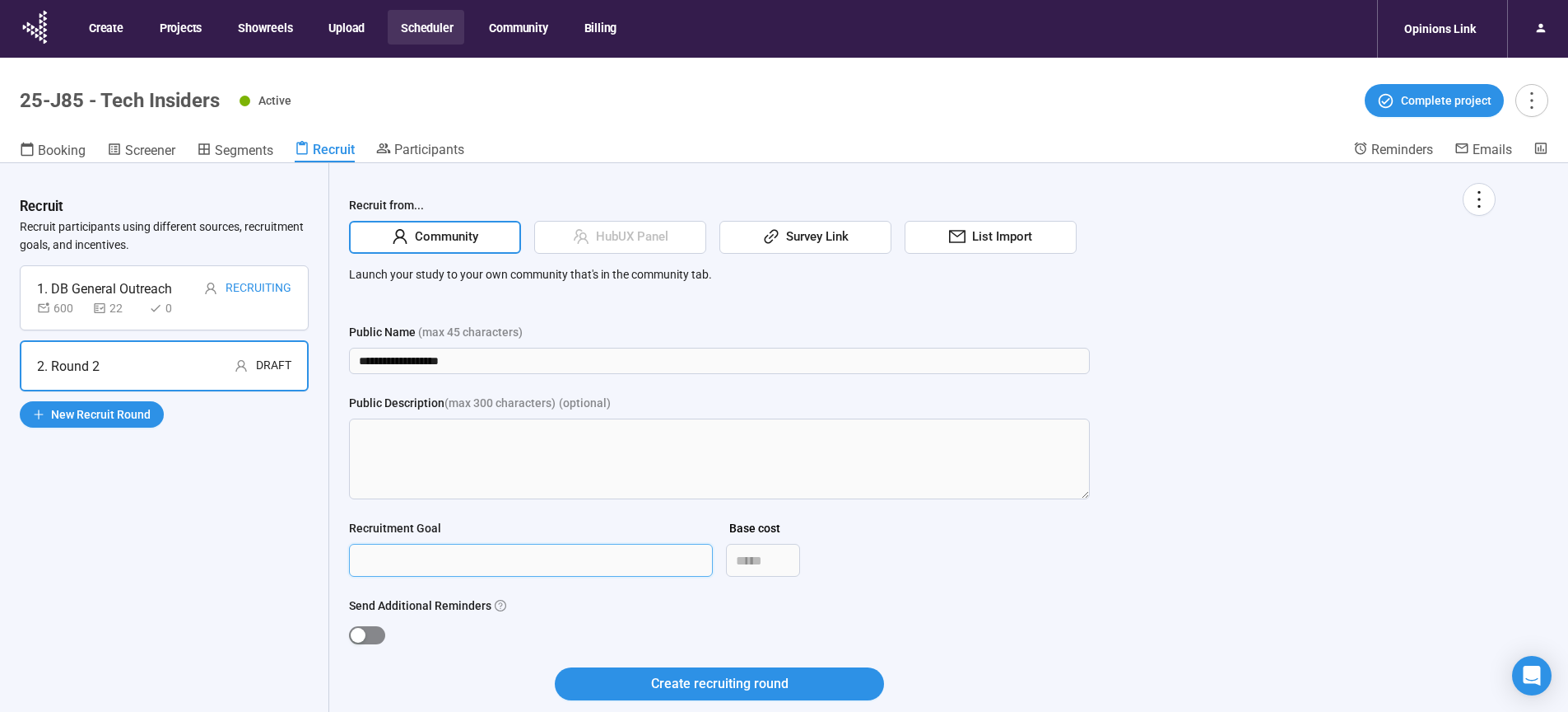
type input "***"
click at [368, 634] on span "button" at bounding box center [366, 635] width 36 height 18
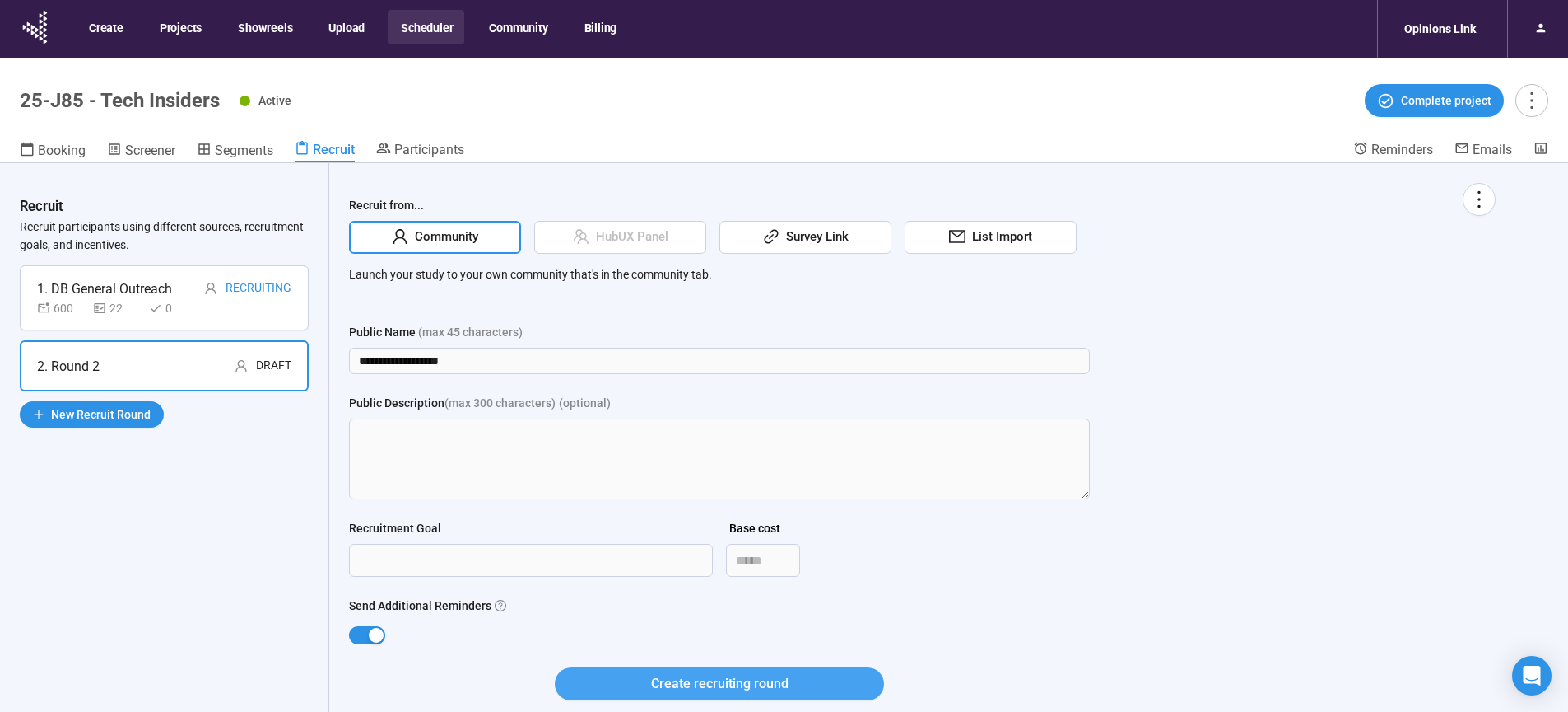
click at [704, 678] on span "Create recruiting round" at bounding box center [720, 683] width 137 height 21
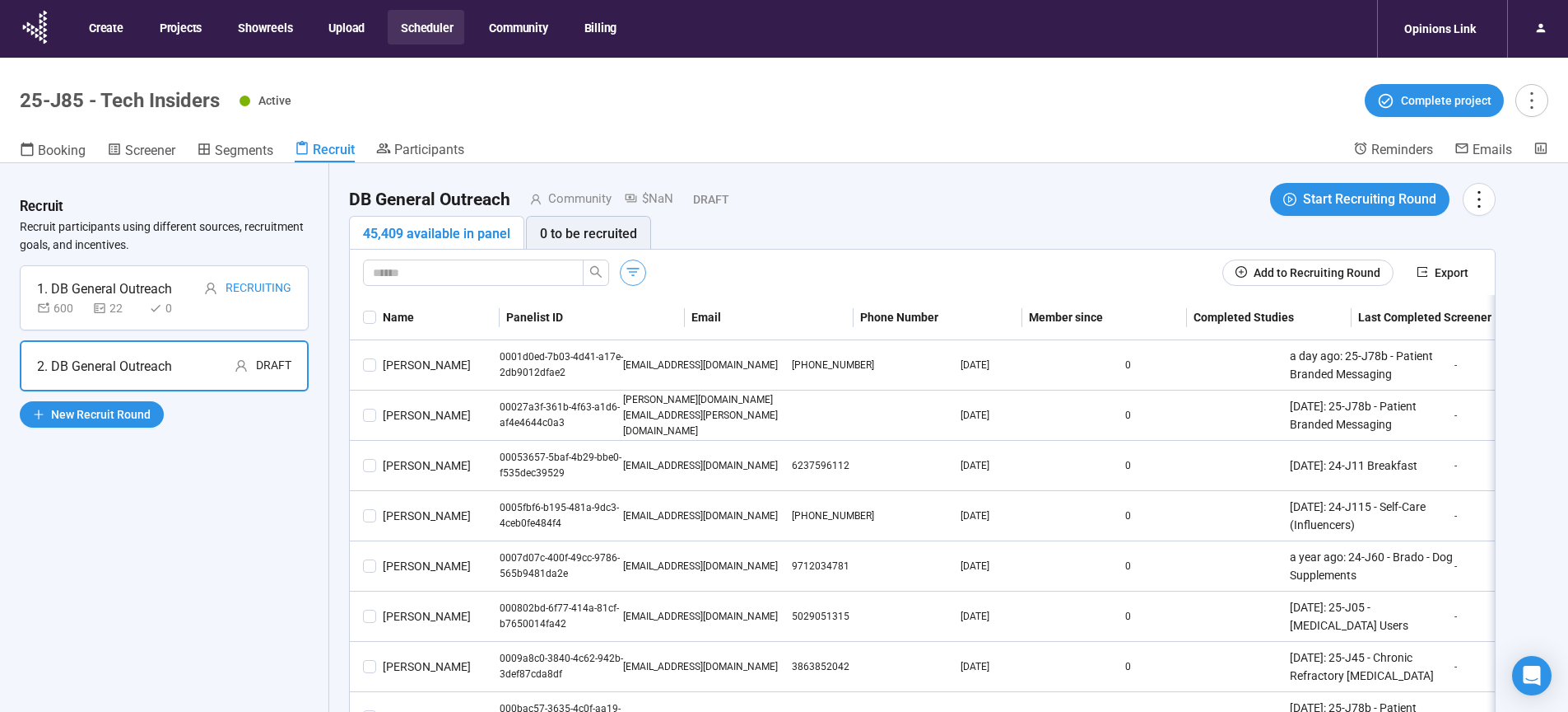
click at [636, 276] on icon "button" at bounding box center [633, 272] width 17 height 17
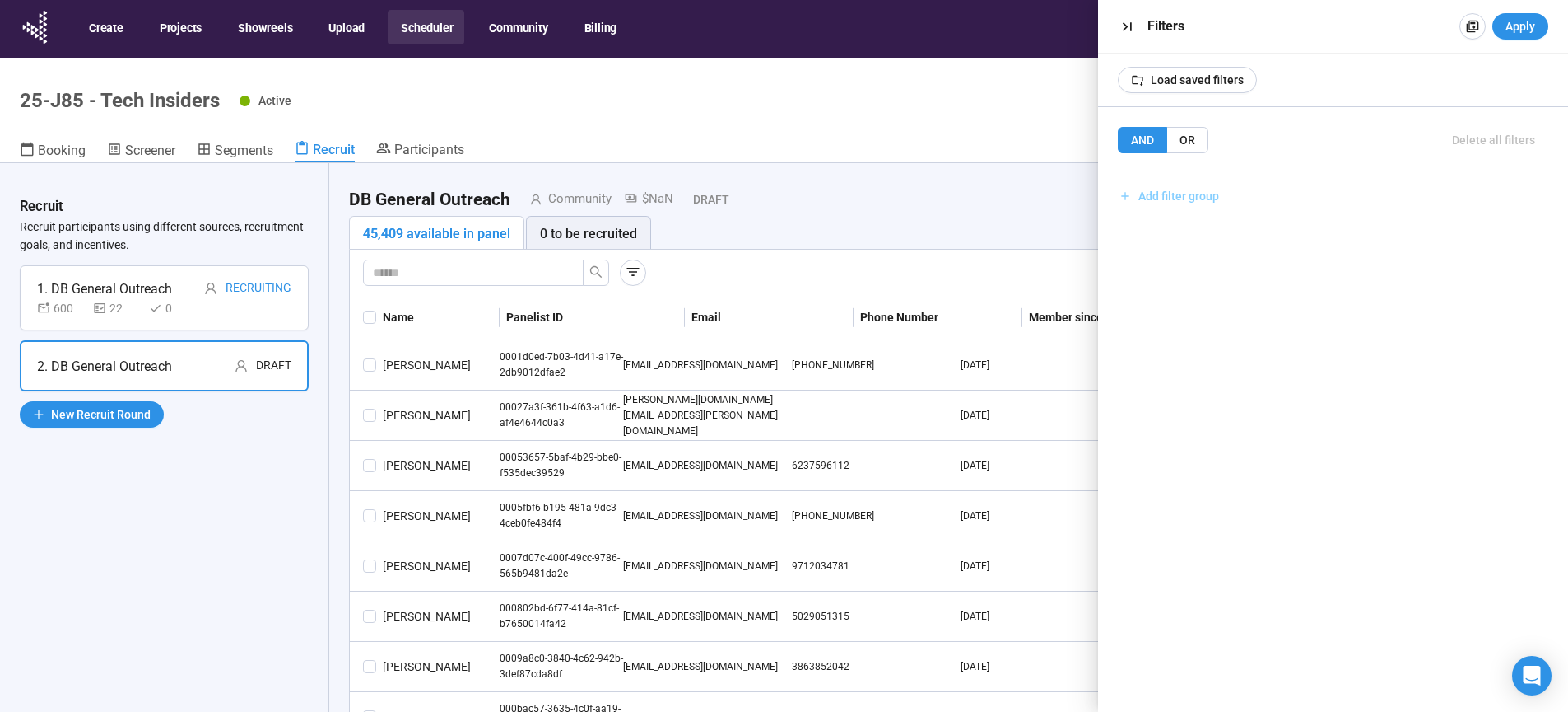
click at [1197, 200] on span "Add filter group" at bounding box center [1178, 196] width 80 height 18
click at [1178, 227] on span "Add filter" at bounding box center [1172, 232] width 48 height 18
click at [1224, 182] on span "OR" at bounding box center [1222, 183] width 16 height 13
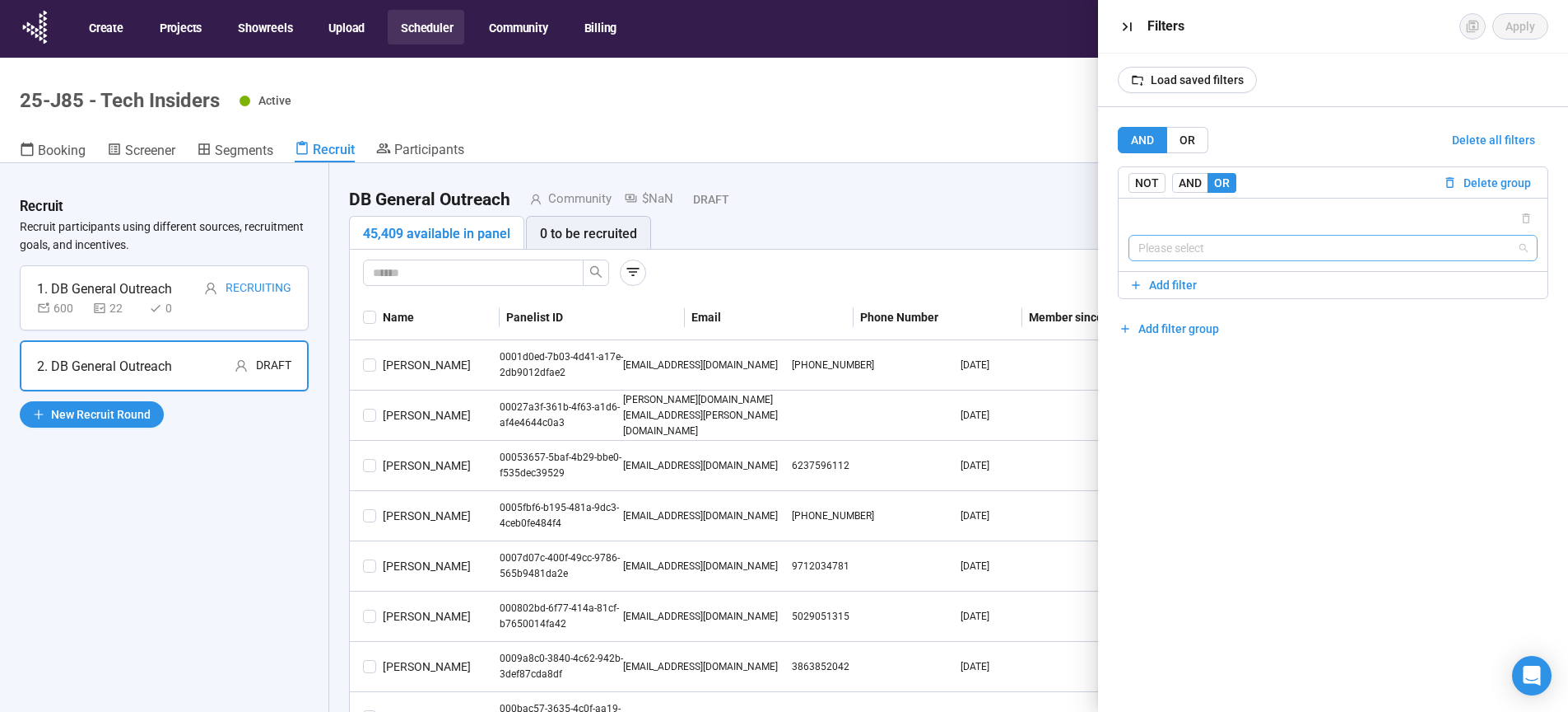
click at [1187, 245] on input "search" at bounding box center [1333, 247] width 391 height 24
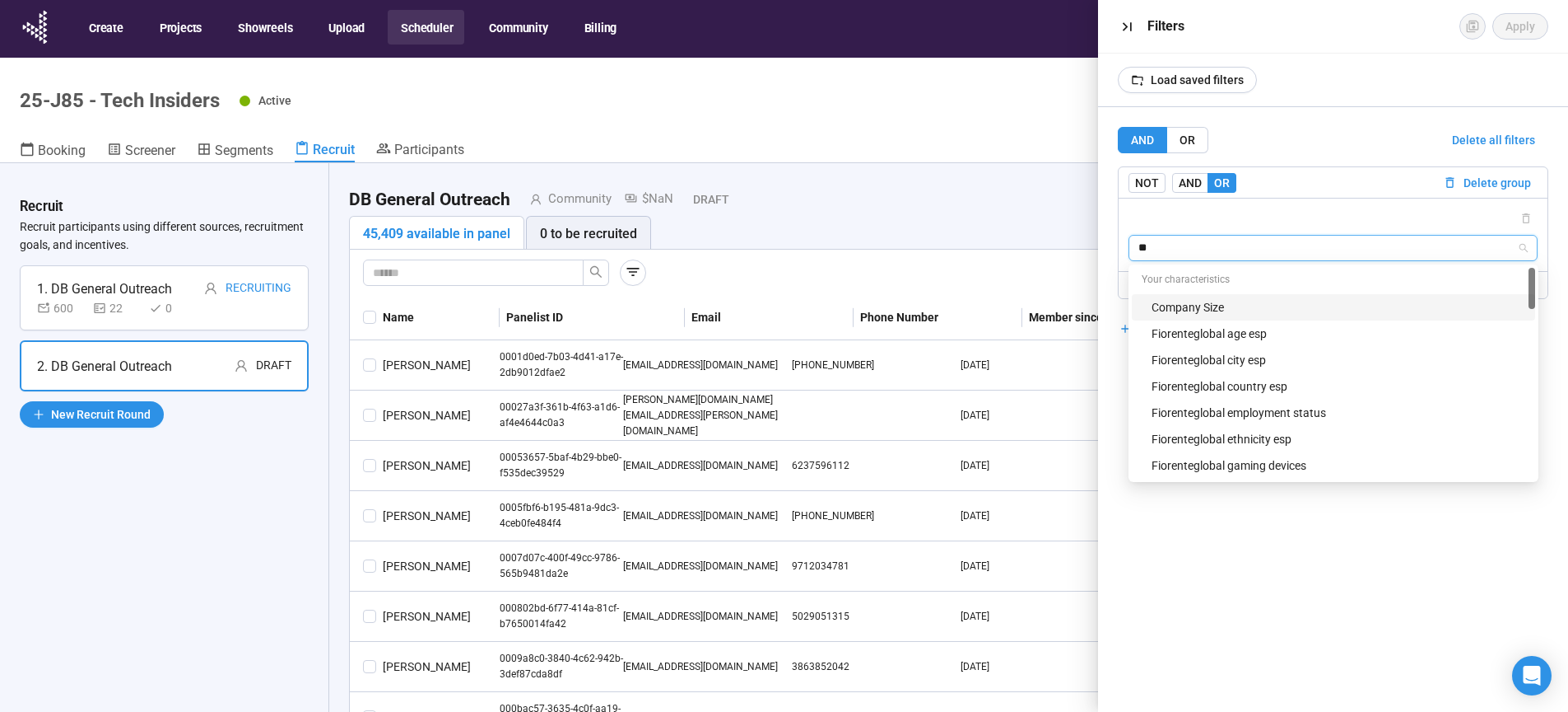
type input "***"
click at [1236, 414] on div "Fiorenteglobal state region" at bounding box center [1338, 413] width 374 height 18
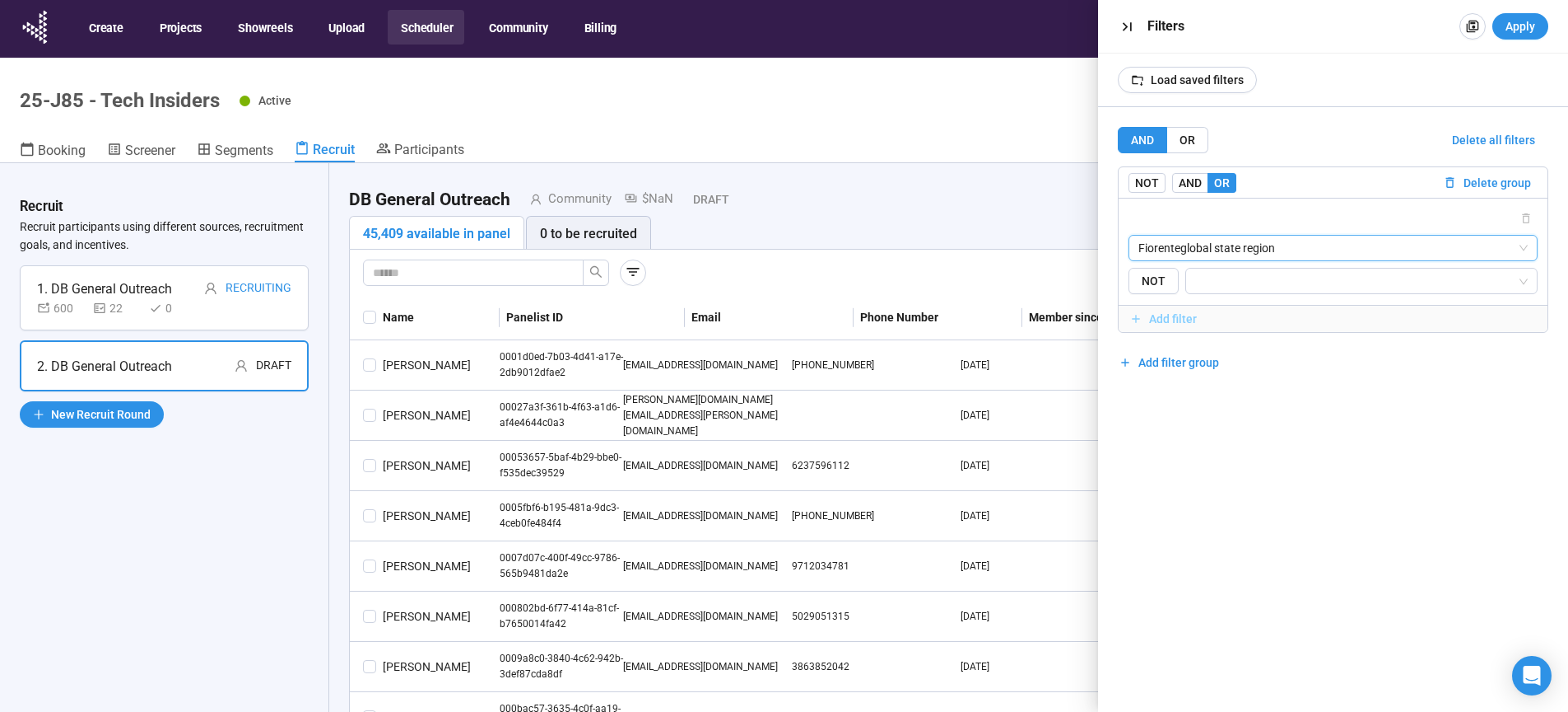
click at [1183, 320] on span "Add filter" at bounding box center [1172, 319] width 48 height 18
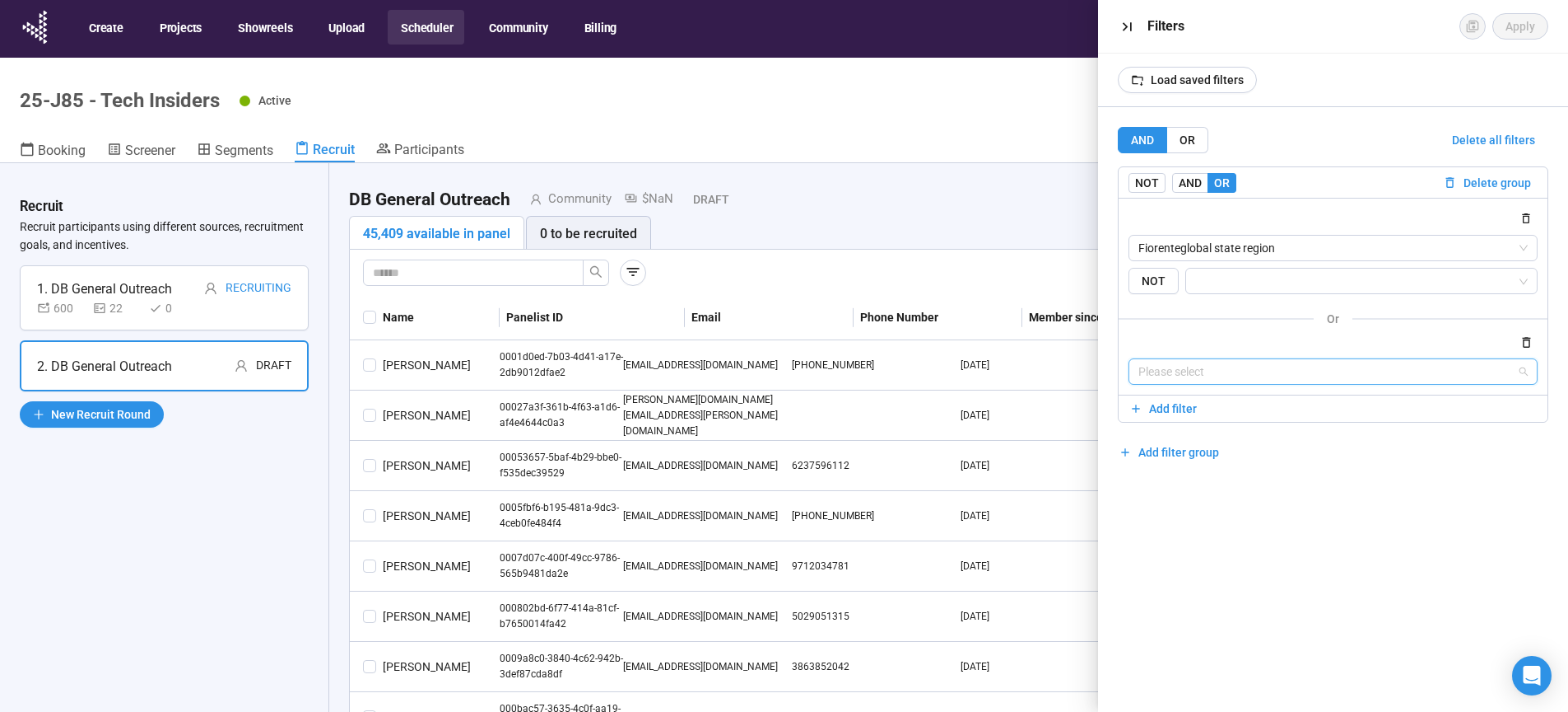
click at [1175, 367] on input "search" at bounding box center [1333, 371] width 391 height 24
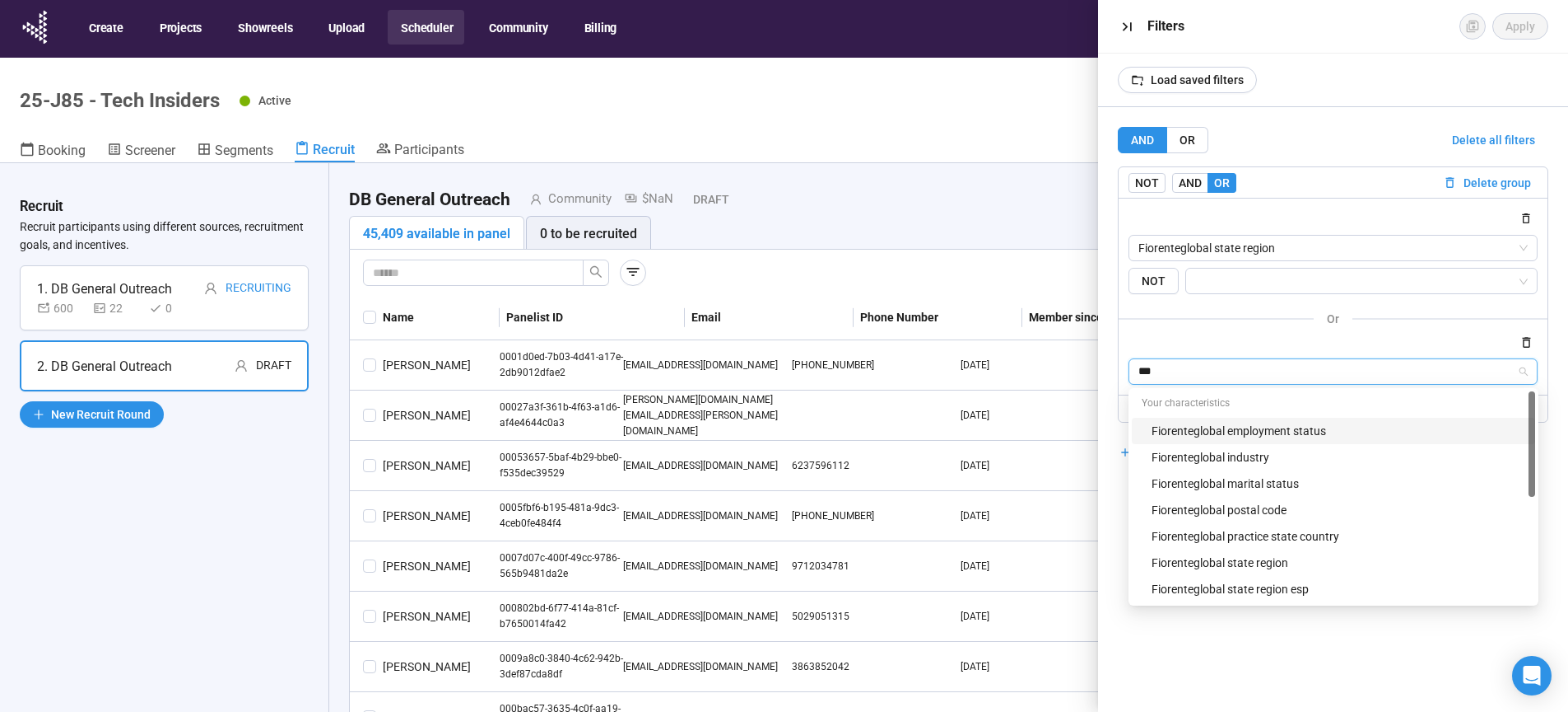
type input "****"
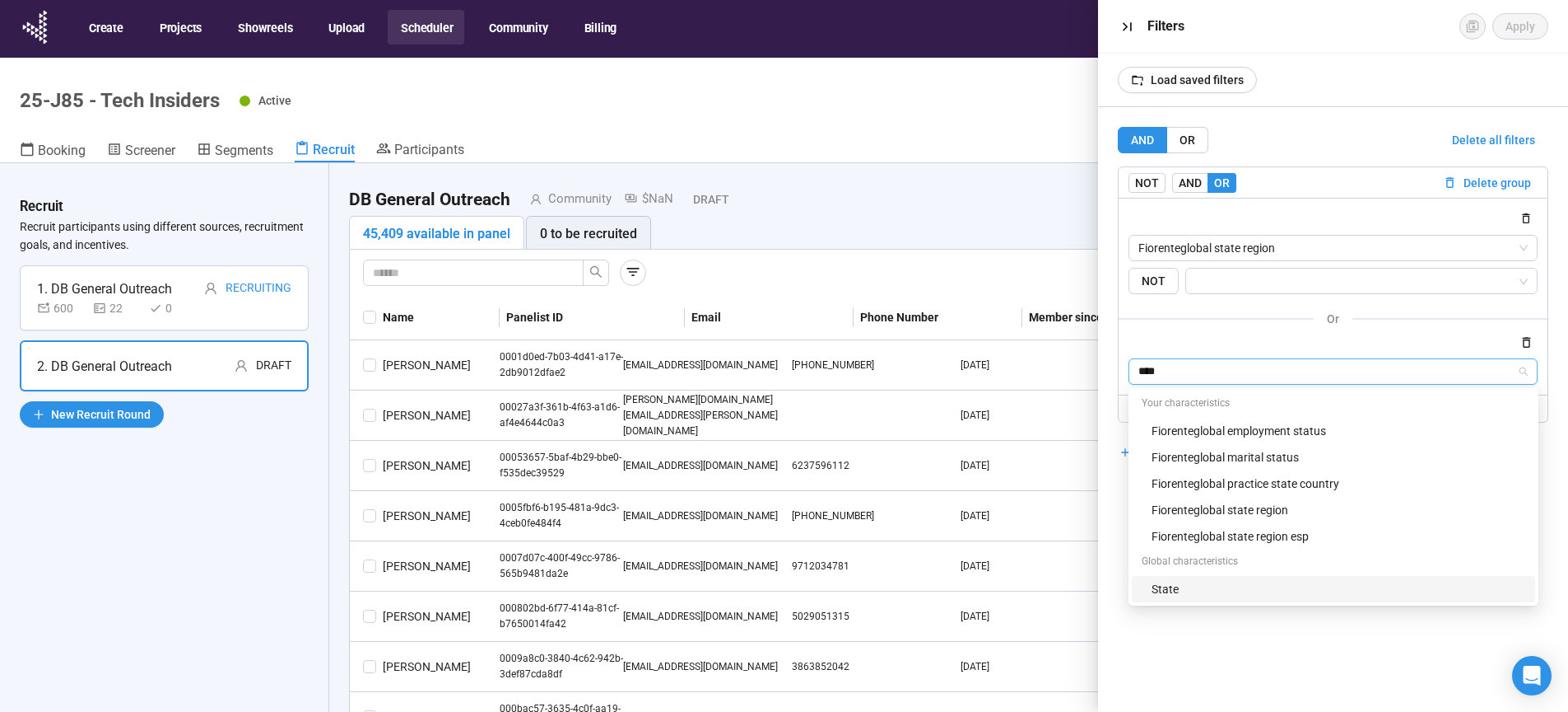
click at [1166, 587] on div "State" at bounding box center [1338, 589] width 374 height 18
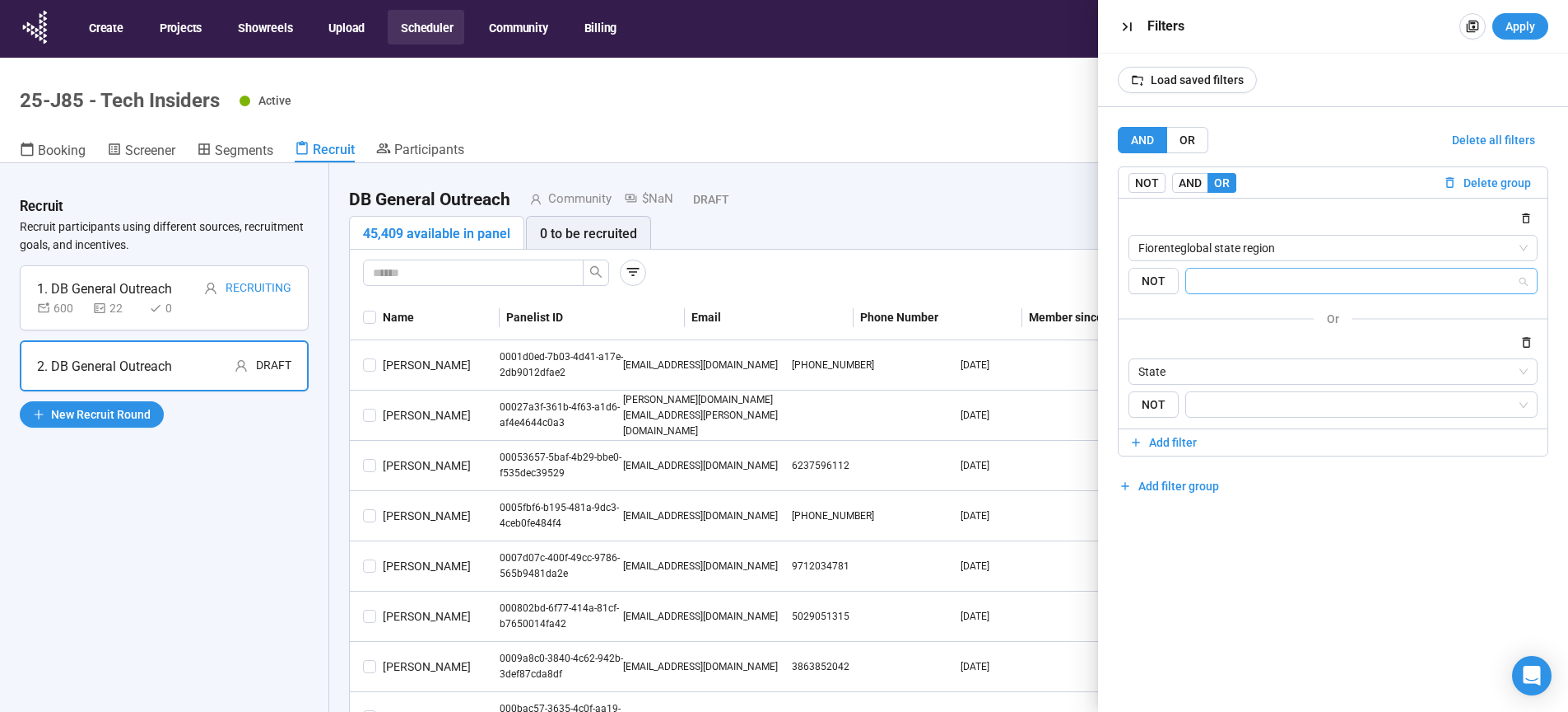
click at [1229, 283] on input "search" at bounding box center [1357, 281] width 322 height 20
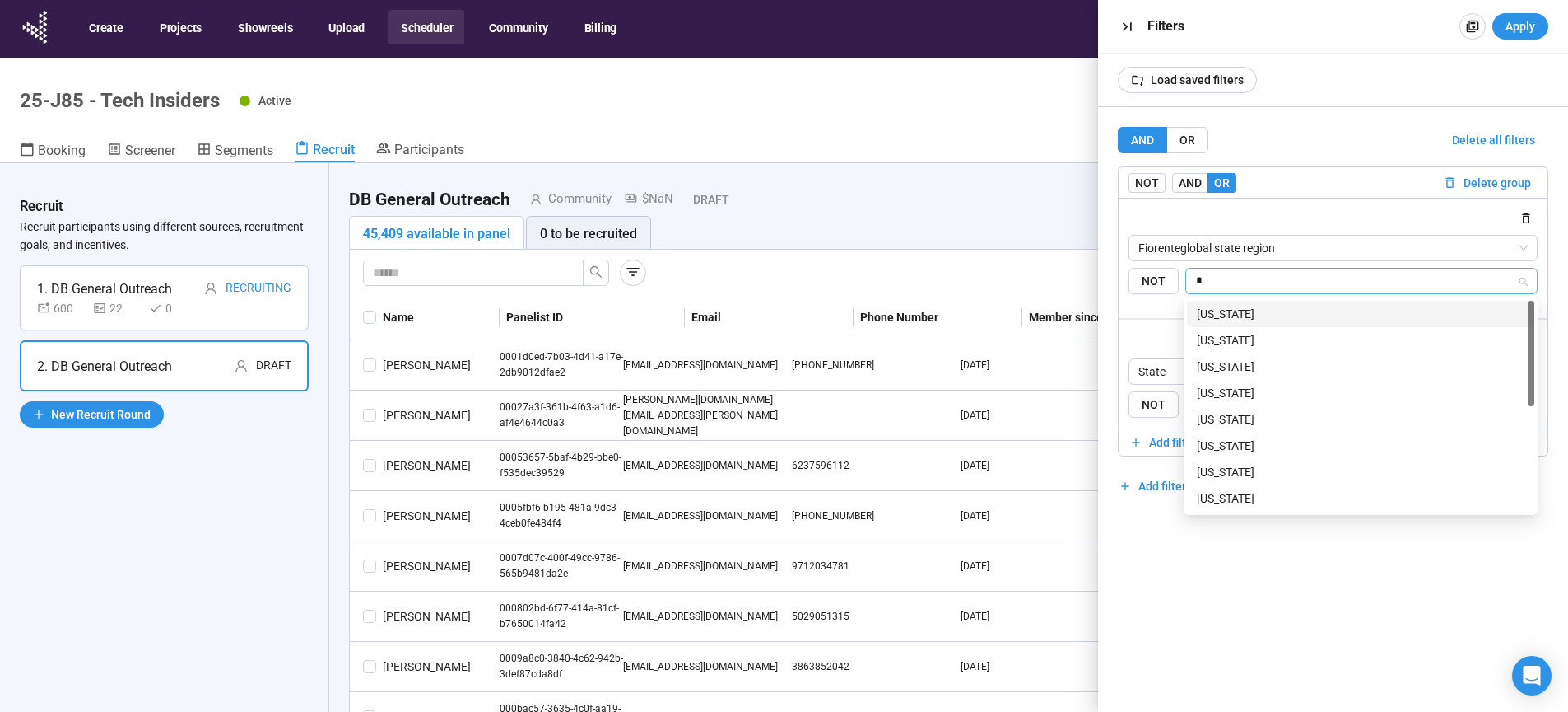
type input "**"
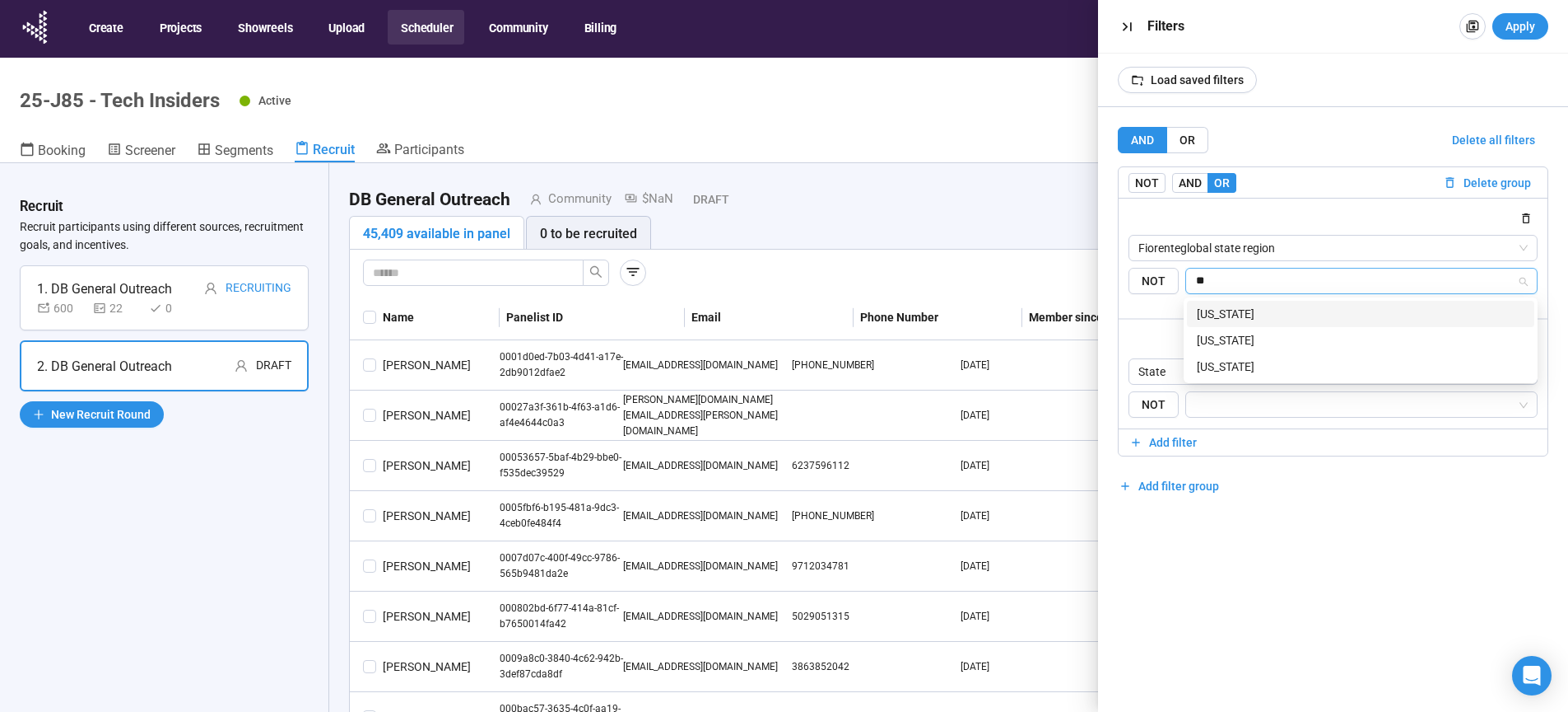
click at [1229, 313] on div "[US_STATE]" at bounding box center [1360, 314] width 328 height 18
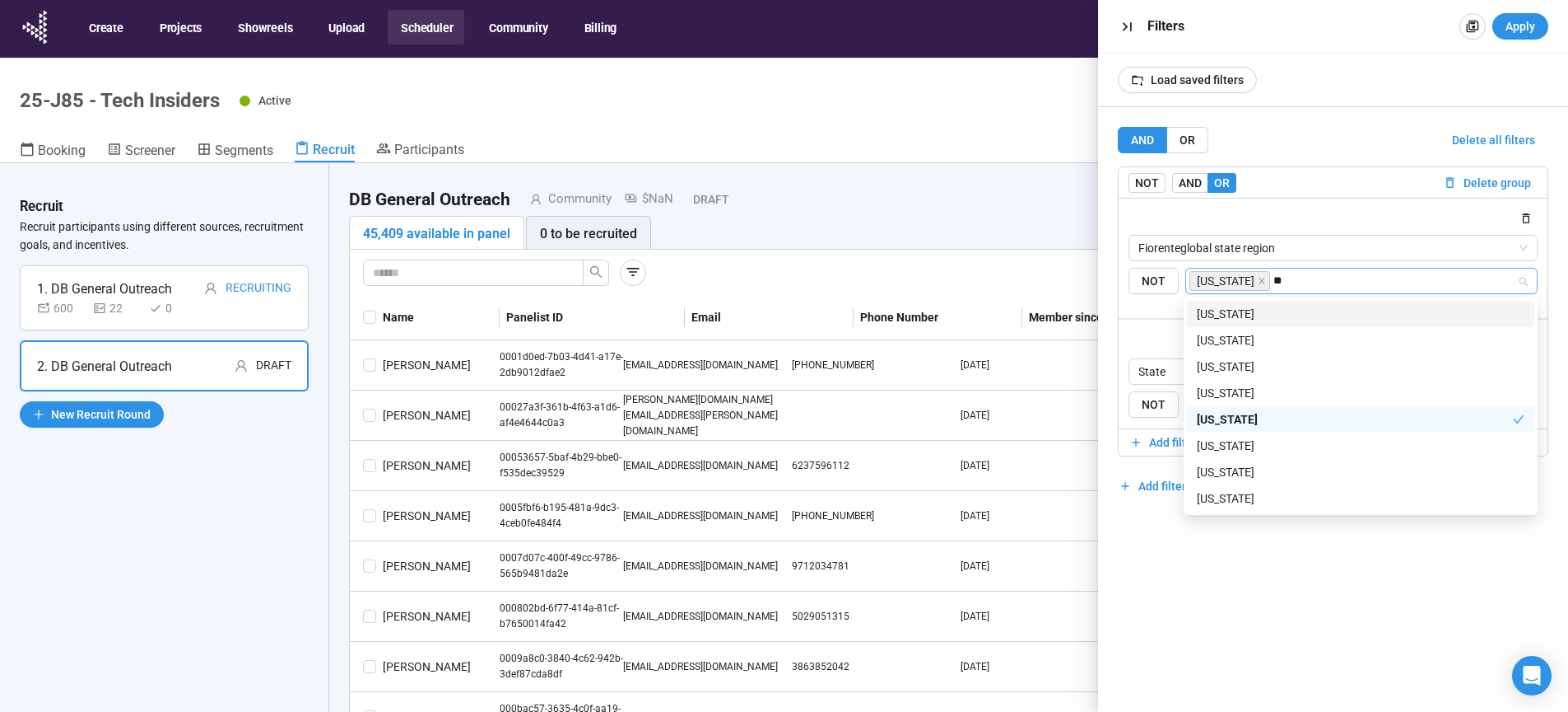
type input "***"
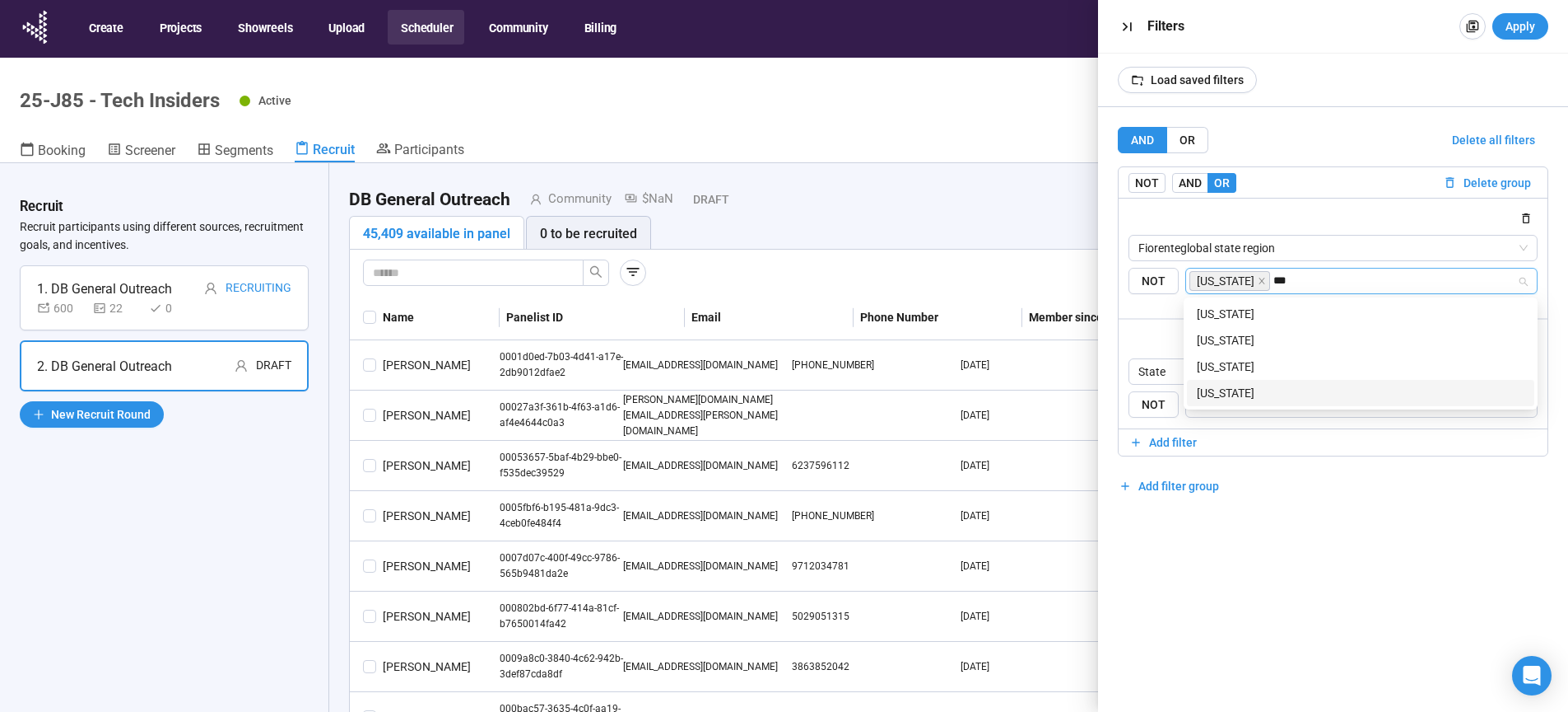
click at [1230, 392] on div "[US_STATE]" at bounding box center [1360, 393] width 328 height 18
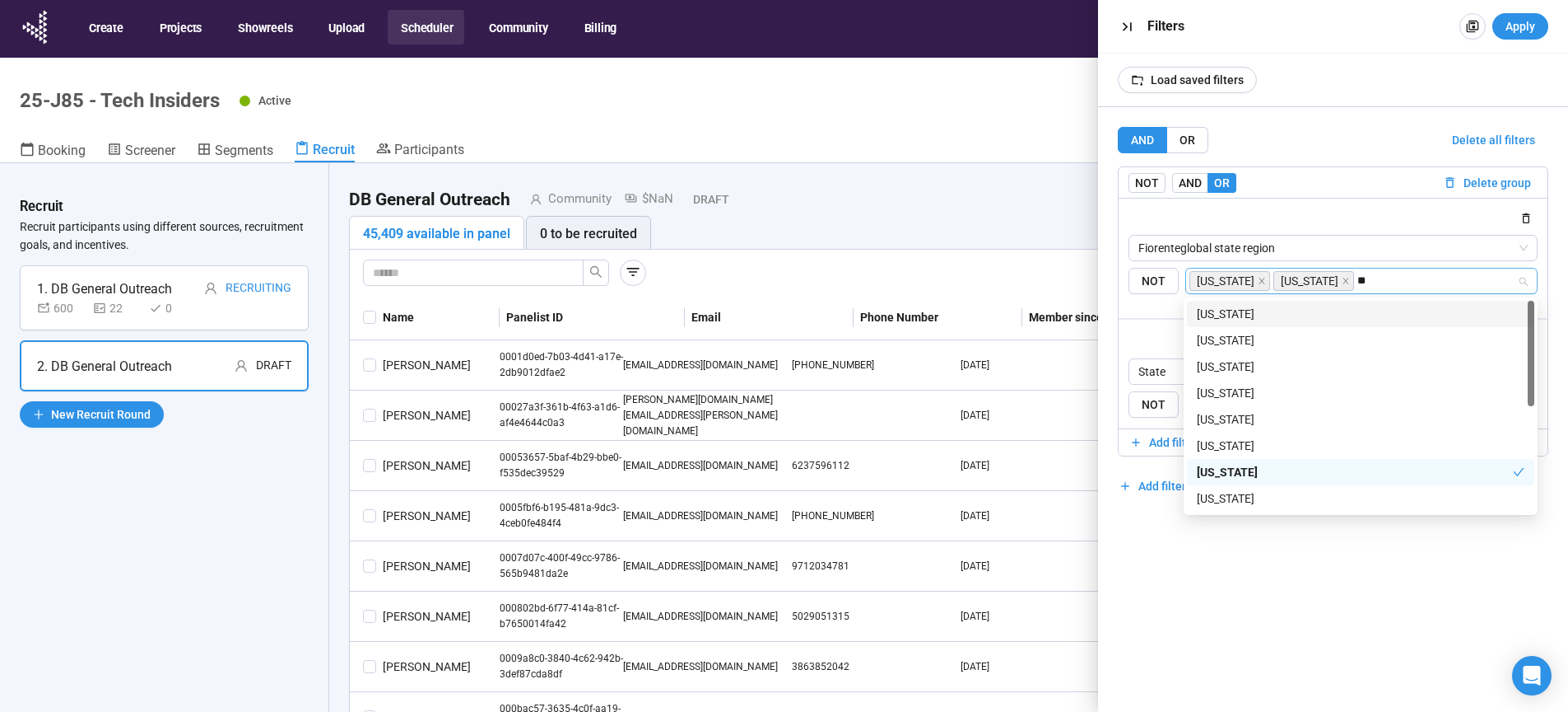
type input "***"
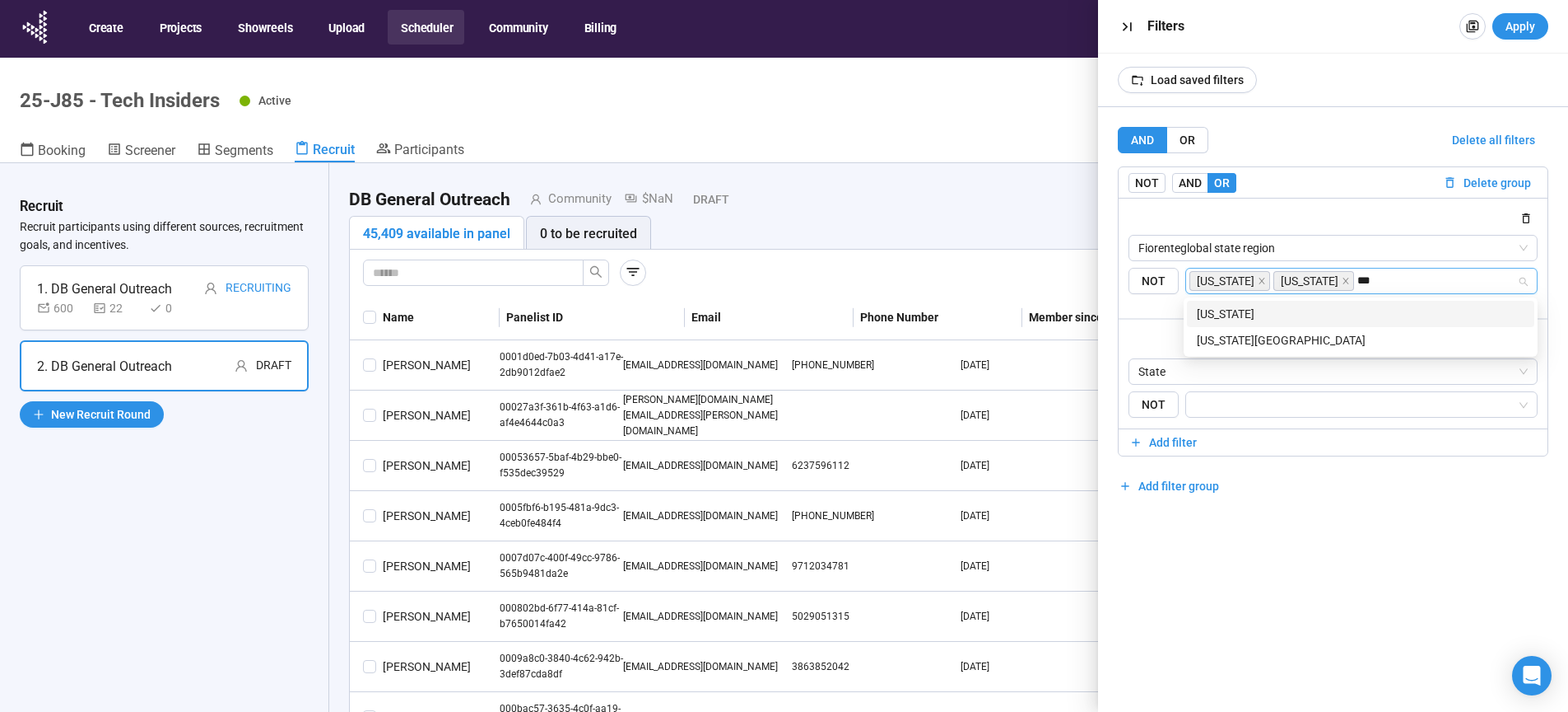
click at [1250, 313] on div "[US_STATE]" at bounding box center [1360, 314] width 328 height 18
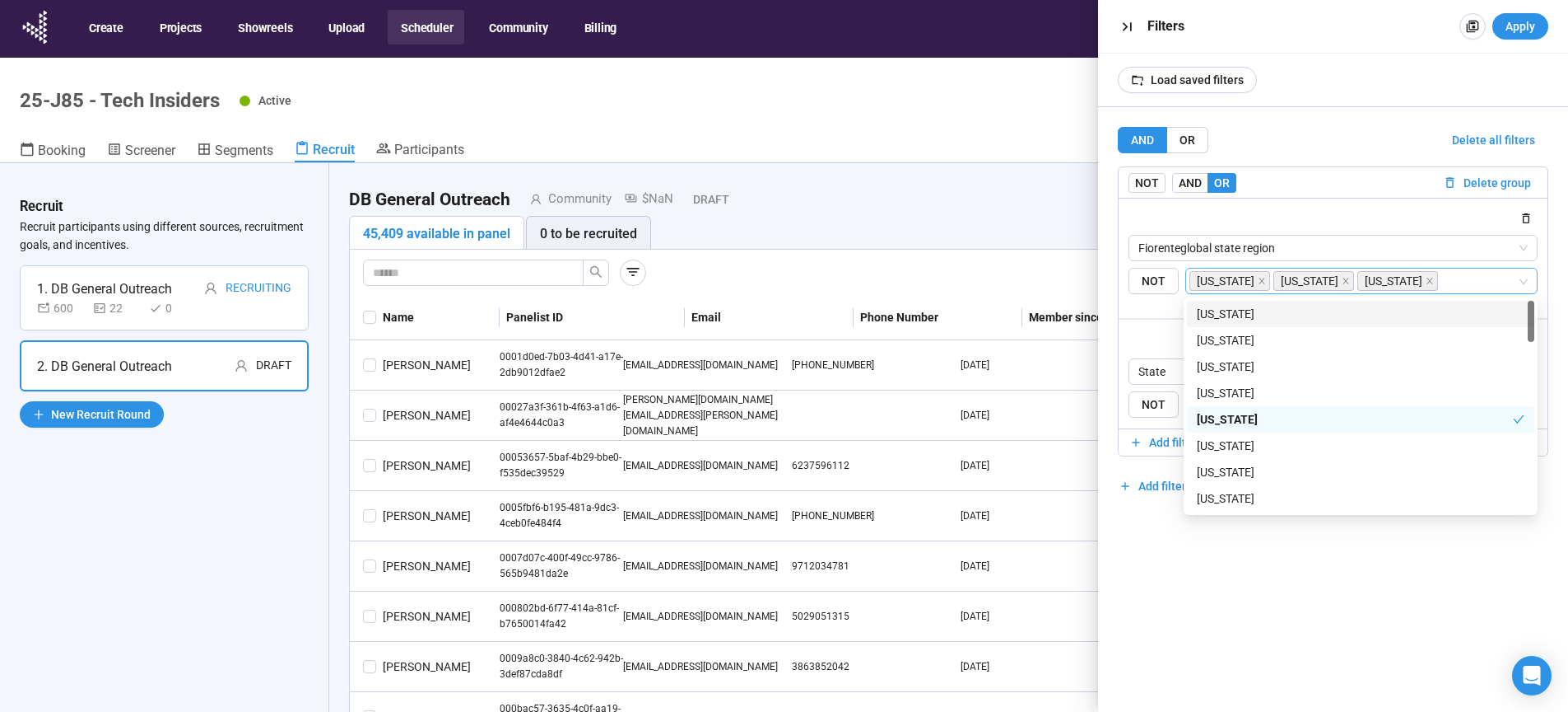
click at [1272, 634] on div "AND OR Delete all filters NOT AND OR Delete group Fiorenteglobal state region {…" at bounding box center [1333, 409] width 471 height 605
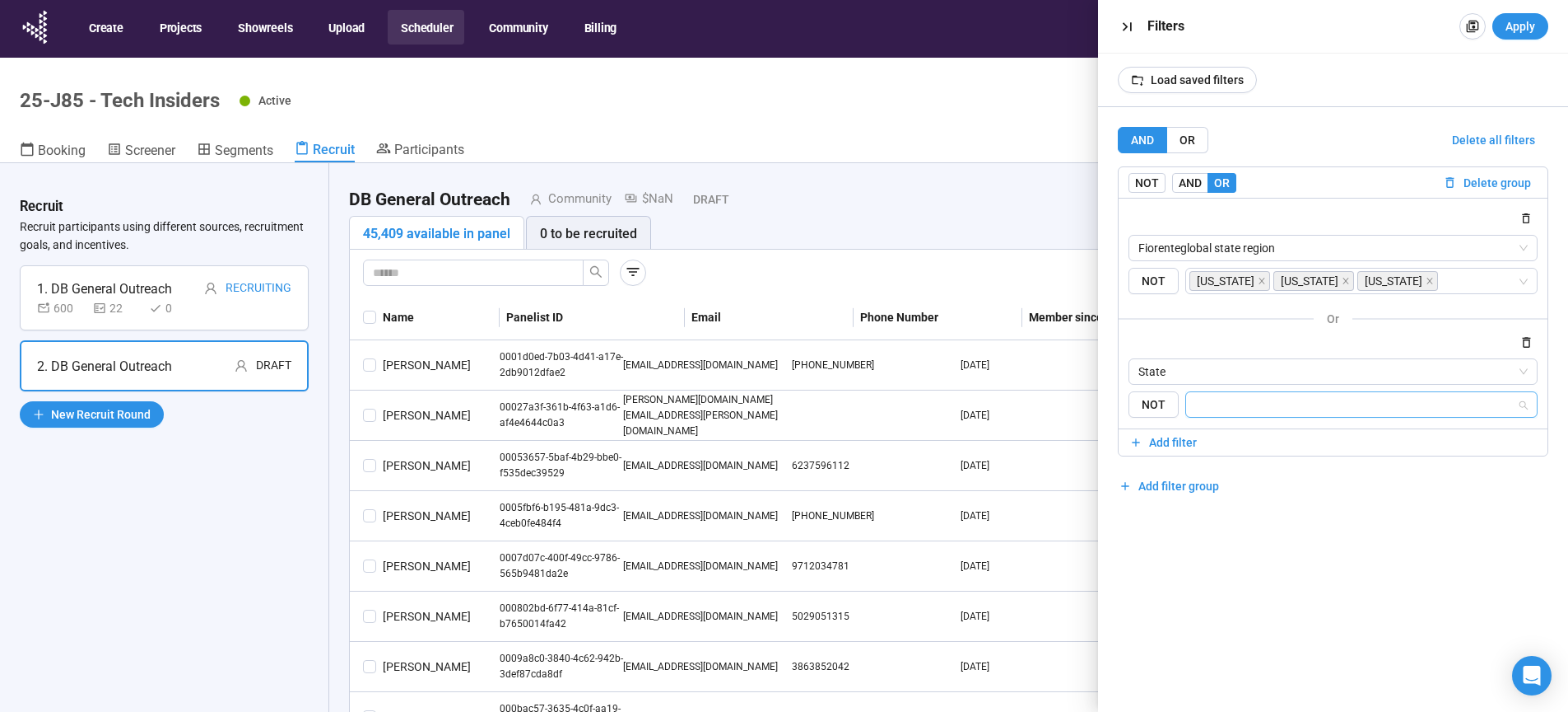
click at [1214, 403] on input "search" at bounding box center [1357, 404] width 322 height 20
type input "**"
click at [1214, 443] on div "CA" at bounding box center [1360, 439] width 328 height 18
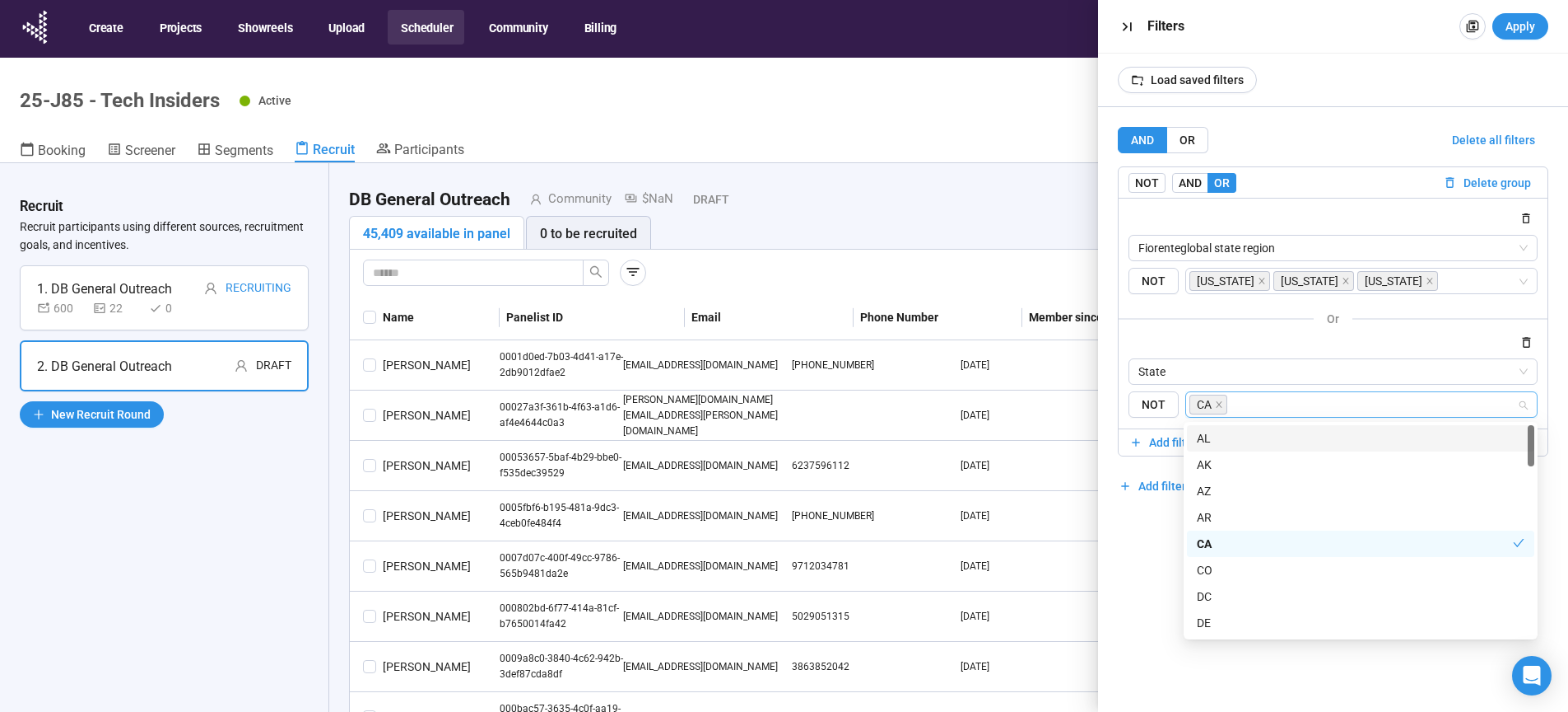
type input "*"
click at [1208, 624] on div "NY" at bounding box center [1360, 623] width 328 height 18
click at [1156, 613] on div "AND OR Delete all filters NOT AND OR Delete group Fiorenteglobal state region {…" at bounding box center [1333, 409] width 471 height 605
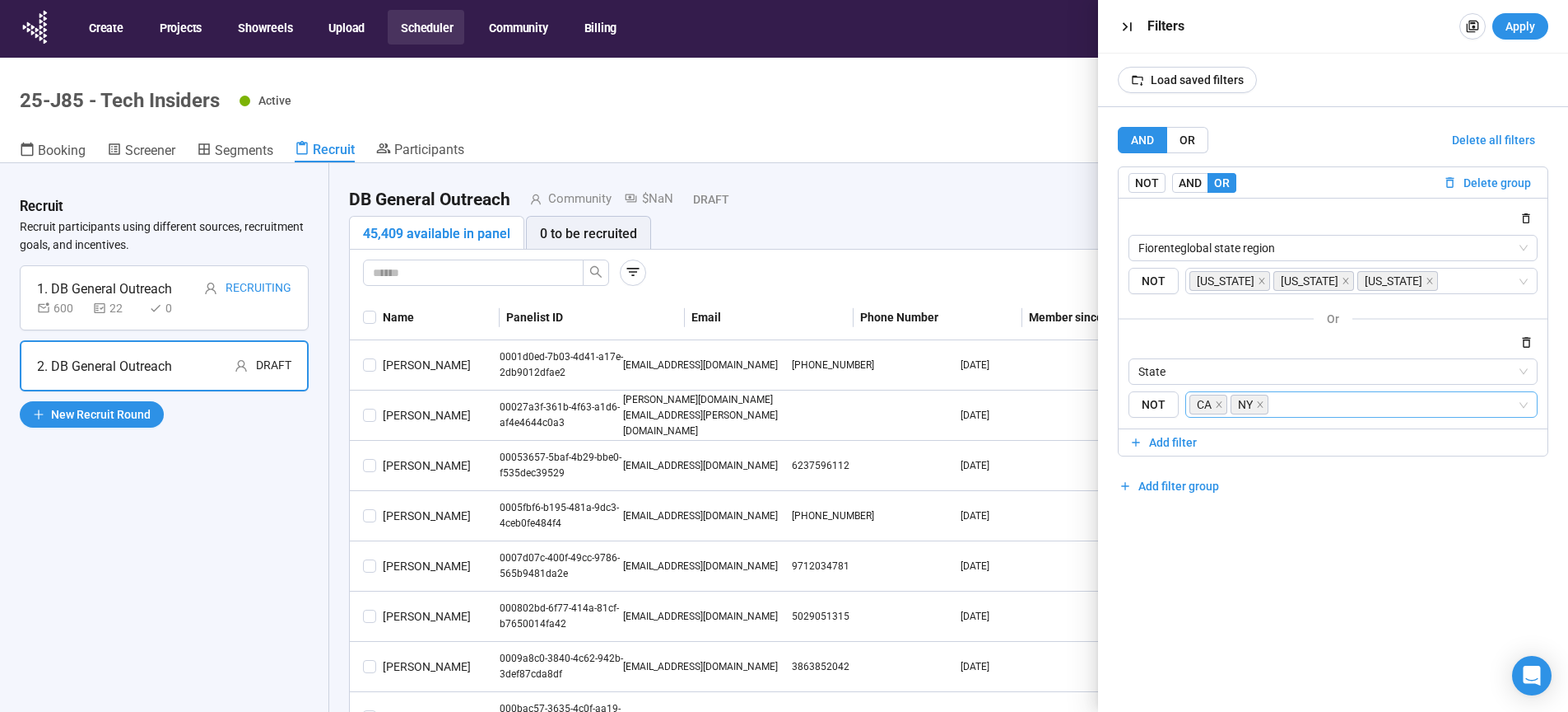
click at [1306, 406] on input "search" at bounding box center [1395, 404] width 246 height 20
type input "*"
click at [1213, 437] on div "WA" at bounding box center [1360, 439] width 328 height 18
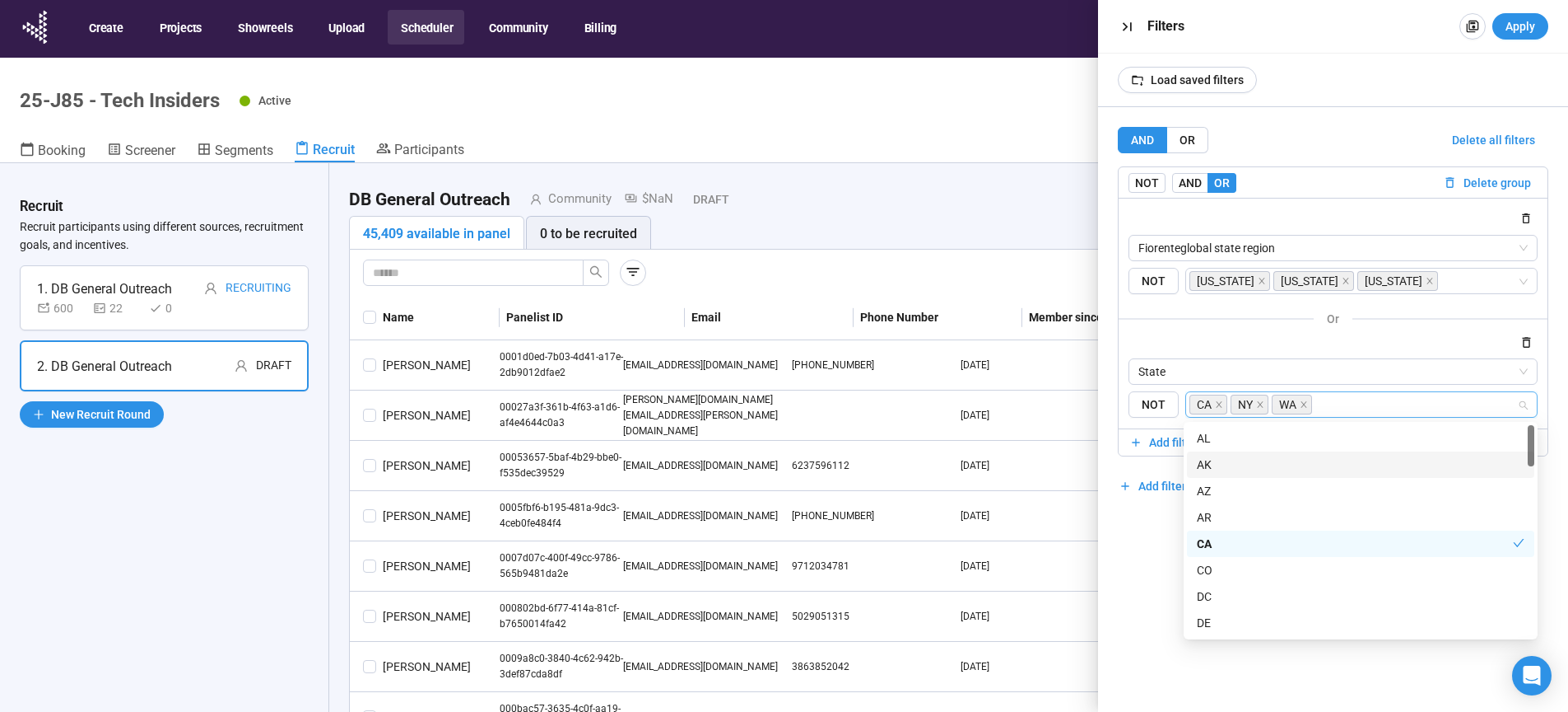
click at [1136, 568] on div "AND OR Delete all filters NOT AND OR Delete group Fiorenteglobal state region {…" at bounding box center [1333, 409] width 471 height 605
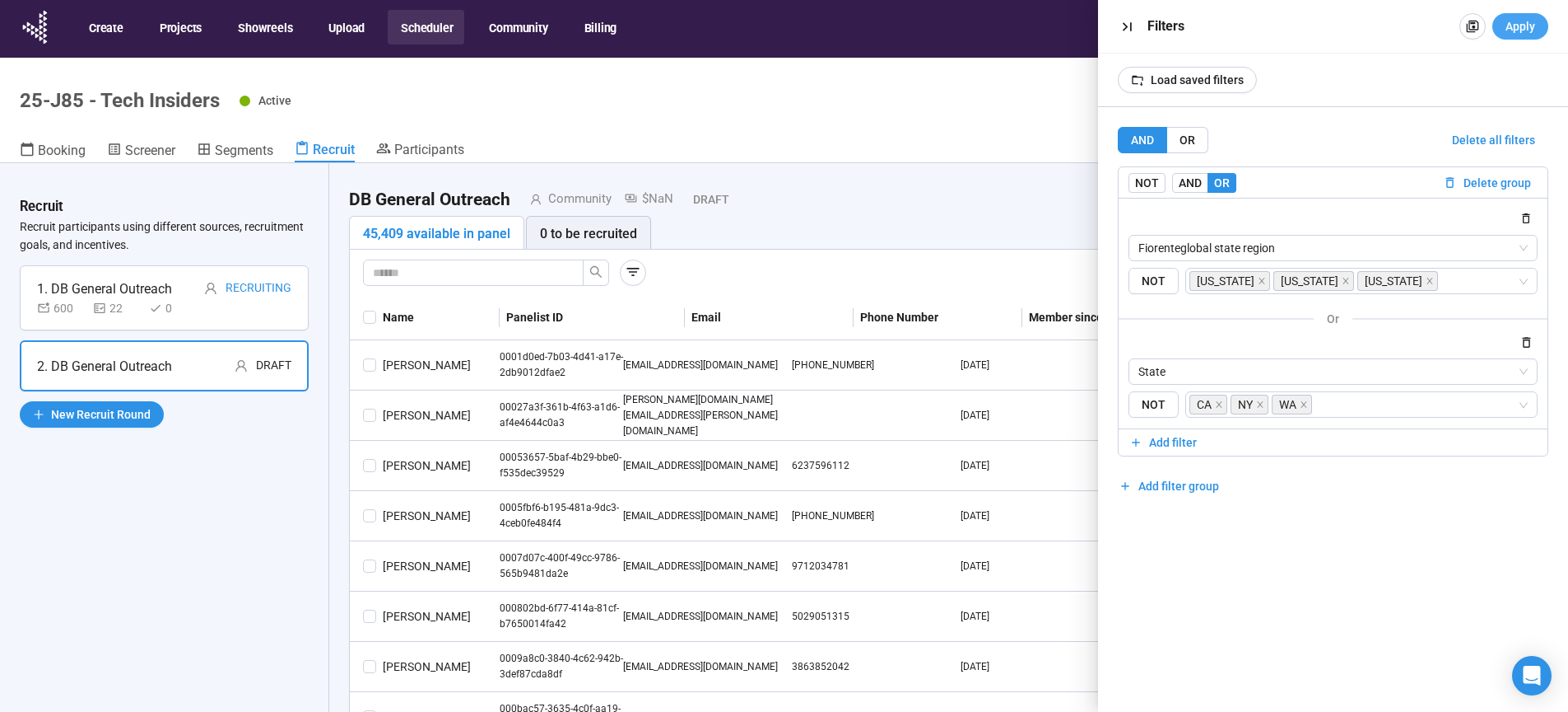
click at [1528, 32] on span "Apply" at bounding box center [1519, 27] width 29 height 18
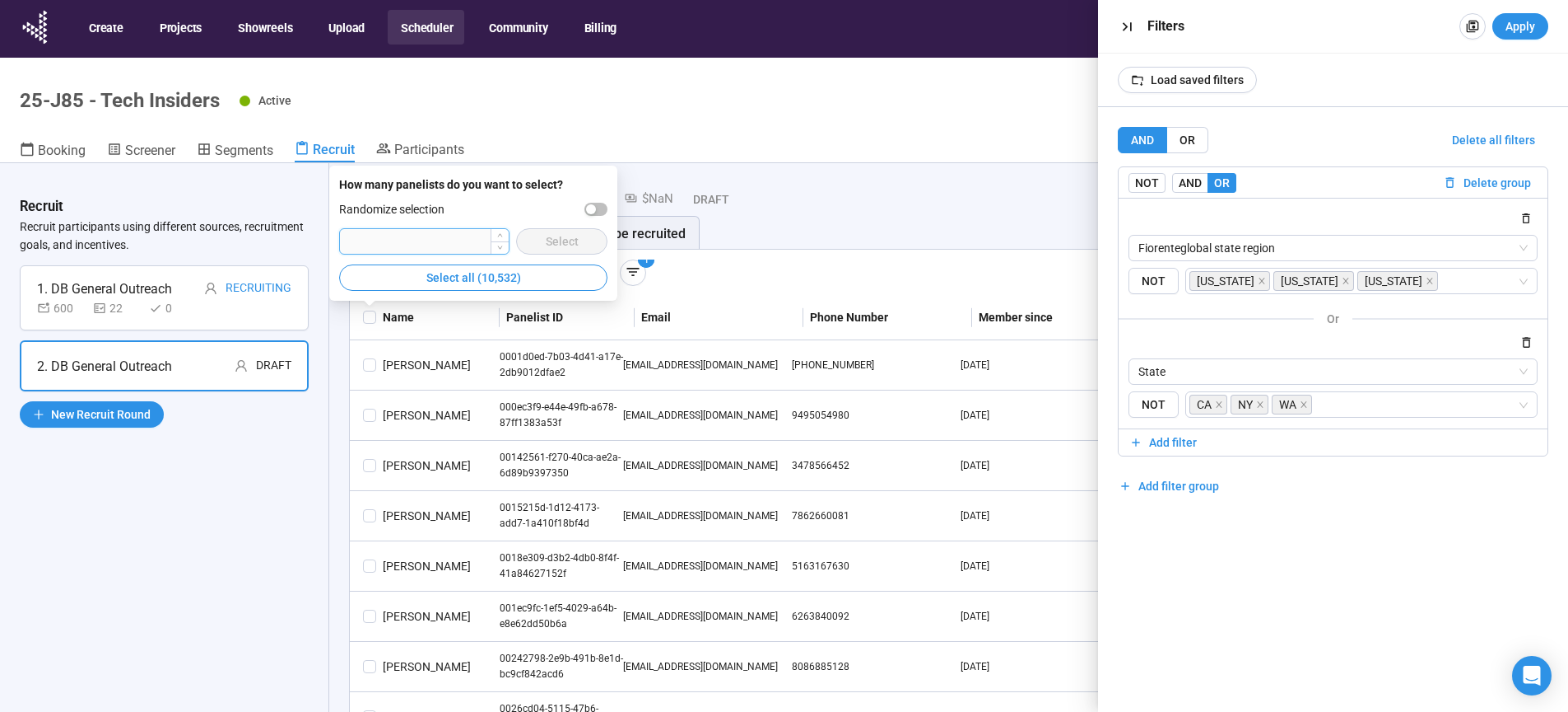
click at [396, 244] on input "number" at bounding box center [424, 241] width 168 height 24
drag, startPoint x: 409, startPoint y: 245, endPoint x: 324, endPoint y: 245, distance: 85.0
click at [340, 245] on input "****" at bounding box center [424, 241] width 168 height 24
type input "***"
click at [595, 208] on div "button" at bounding box center [591, 210] width 10 height 10
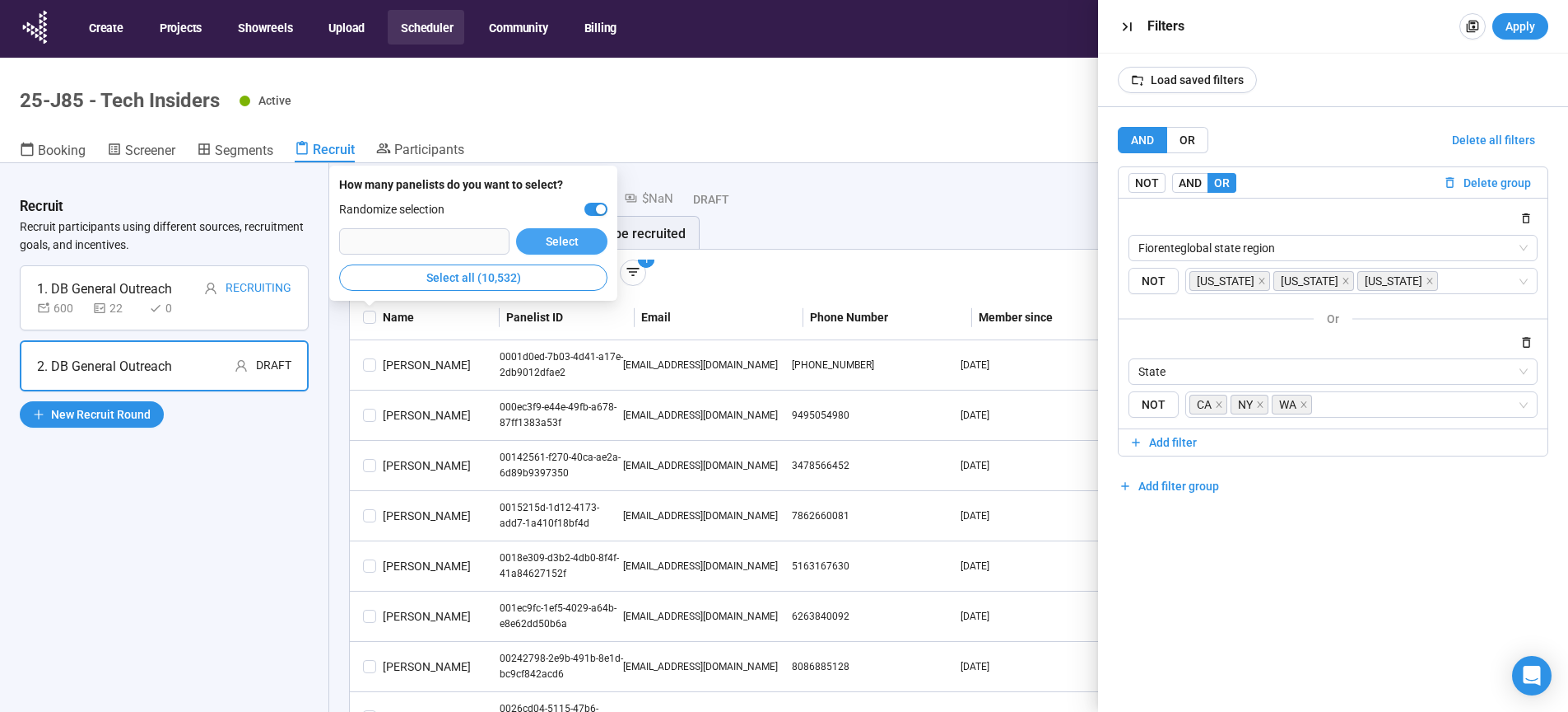
click at [573, 244] on span "Select" at bounding box center [561, 242] width 33 height 18
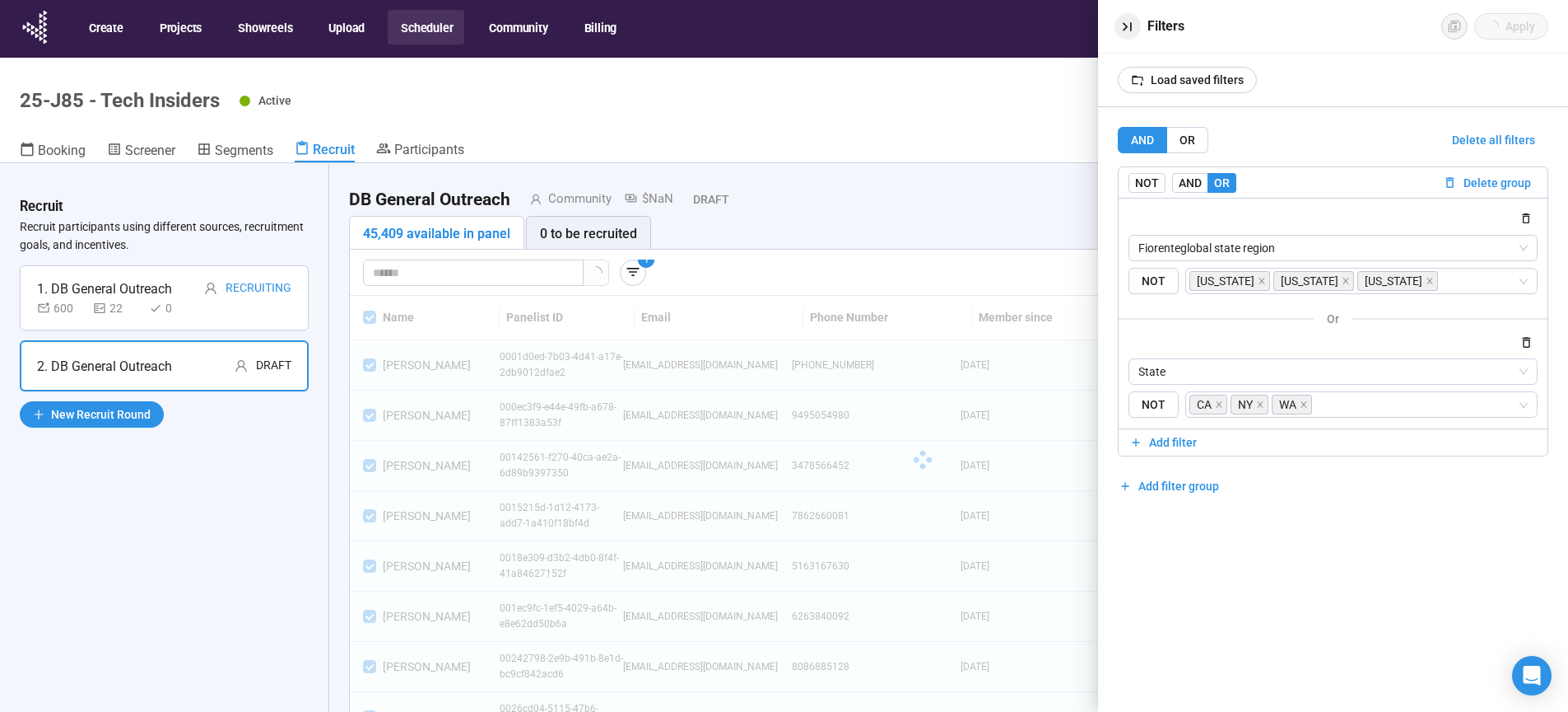
click at [1128, 25] on icon "button" at bounding box center [1127, 27] width 18 height 18
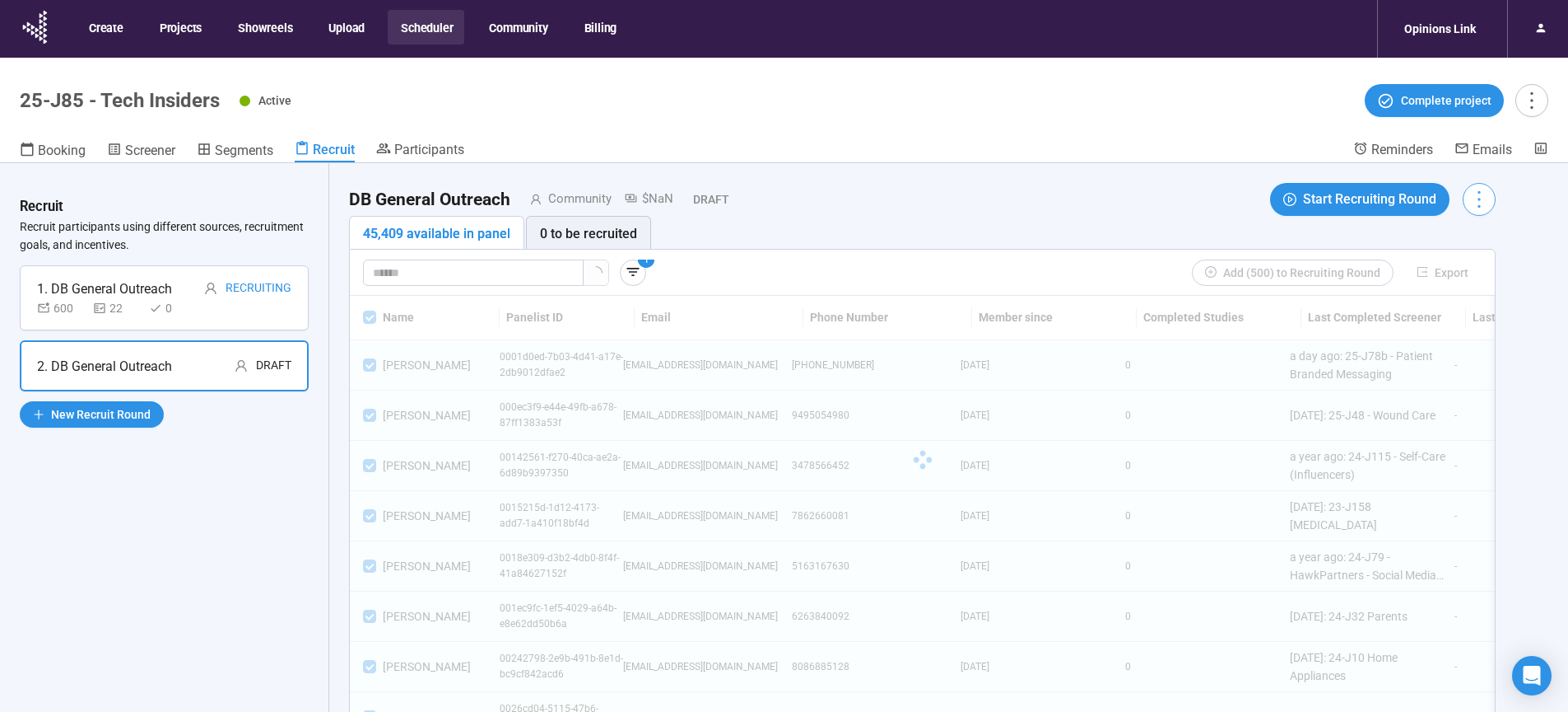
click at [1486, 205] on icon "more" at bounding box center [1478, 199] width 23 height 23
click at [1480, 200] on icon "more" at bounding box center [1478, 200] width 3 height 18
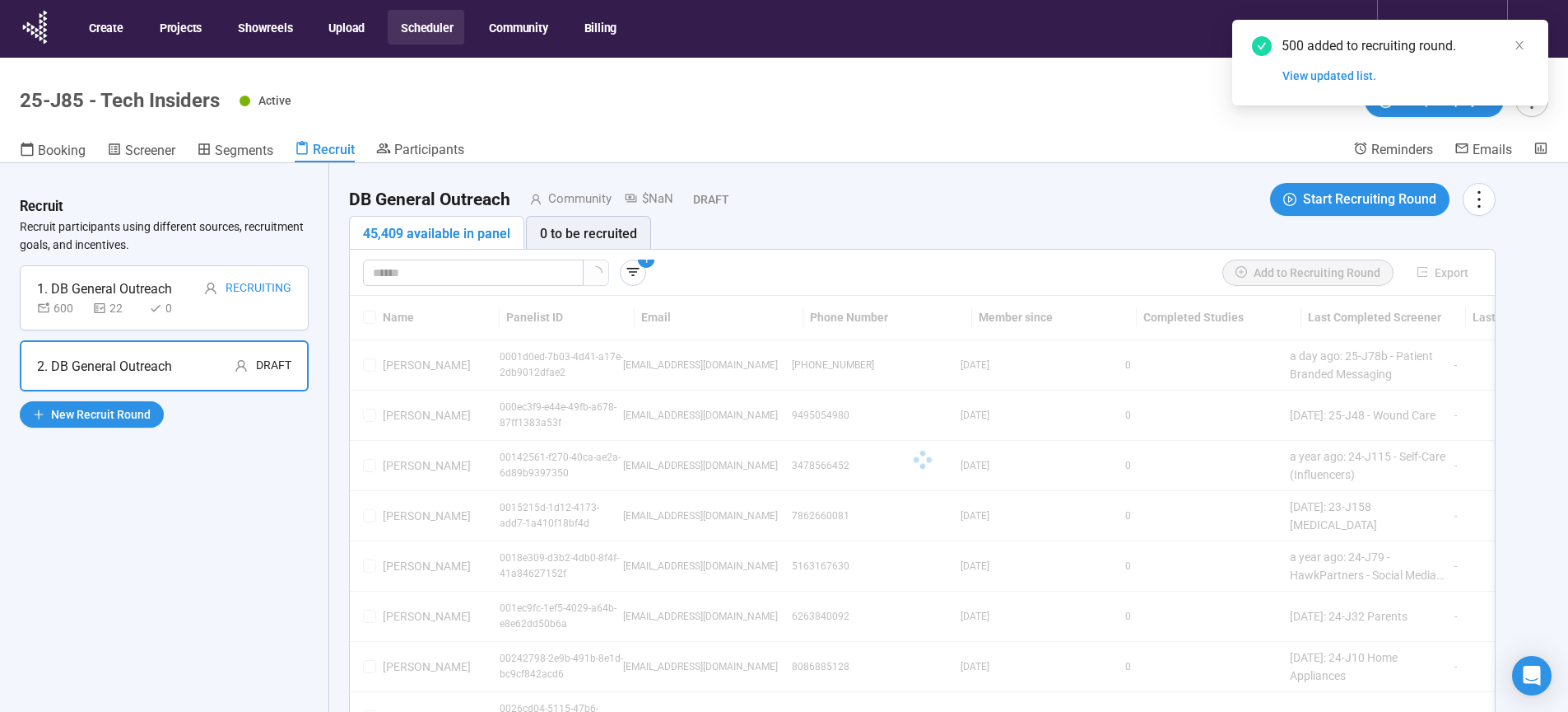
click at [153, 370] on div "2. DB General Outreach" at bounding box center [104, 366] width 135 height 21
click at [1518, 49] on icon "close" at bounding box center [1519, 45] width 12 height 12
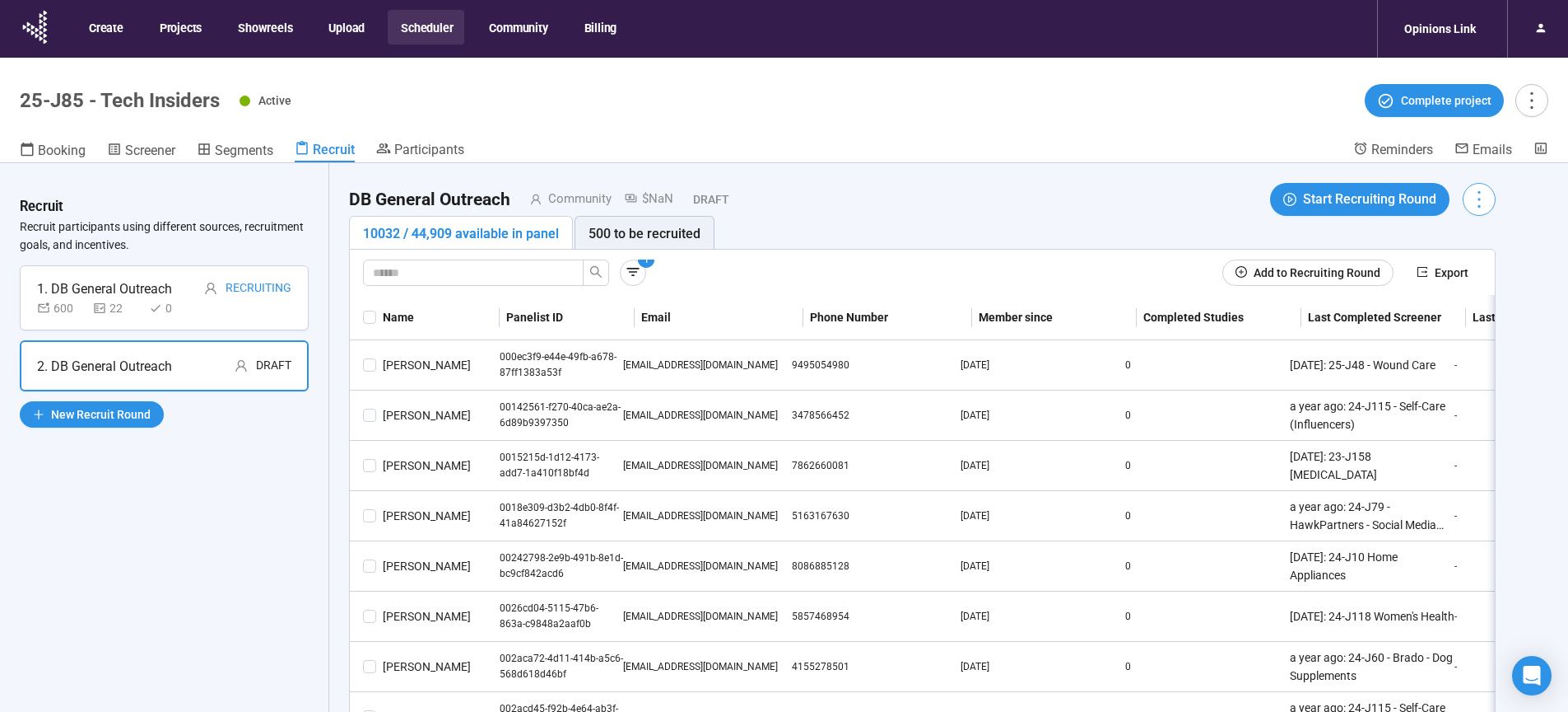
click at [1483, 201] on icon "more" at bounding box center [1478, 199] width 23 height 23
click at [1405, 286] on span "Delete" at bounding box center [1431, 288] width 100 height 18
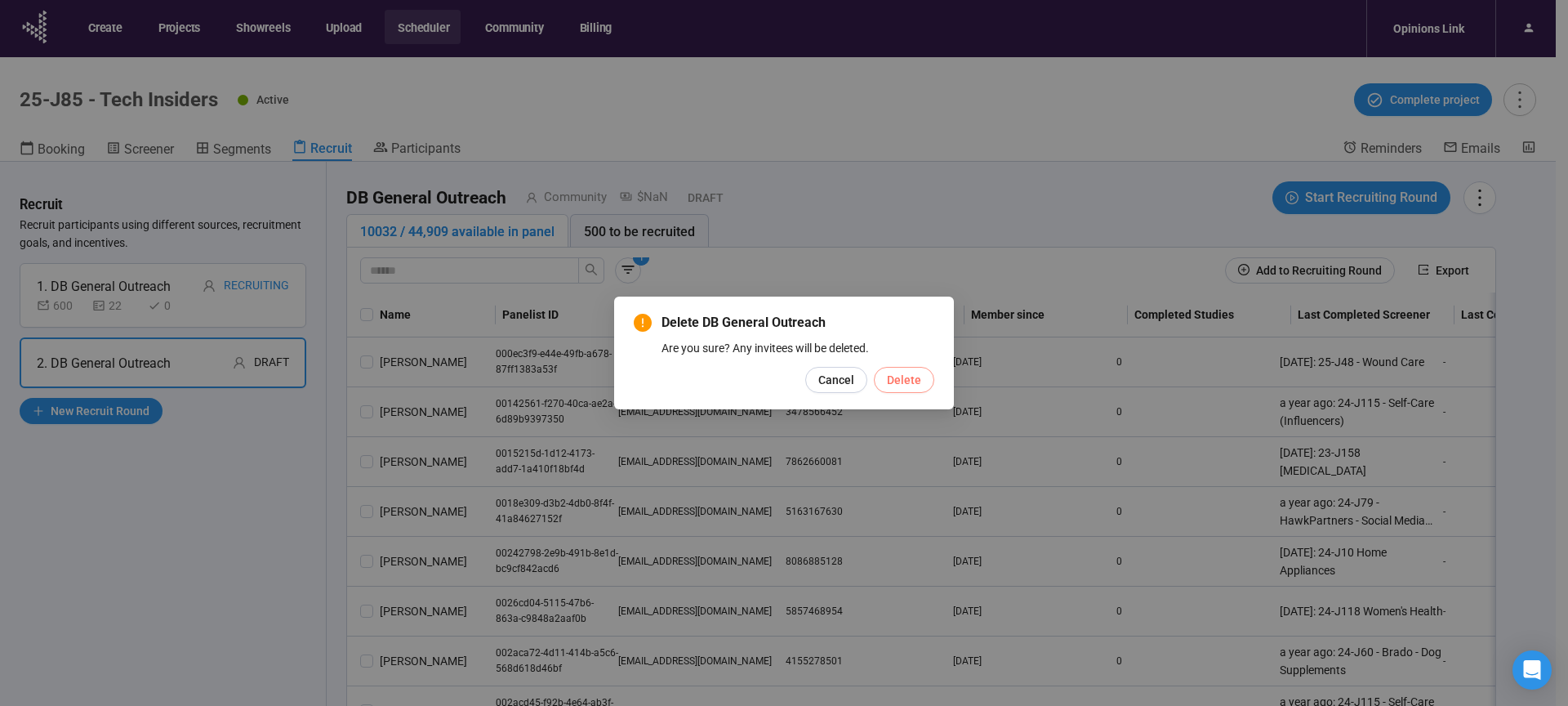
click at [905, 378] on span "Delete" at bounding box center [904, 380] width 34 height 18
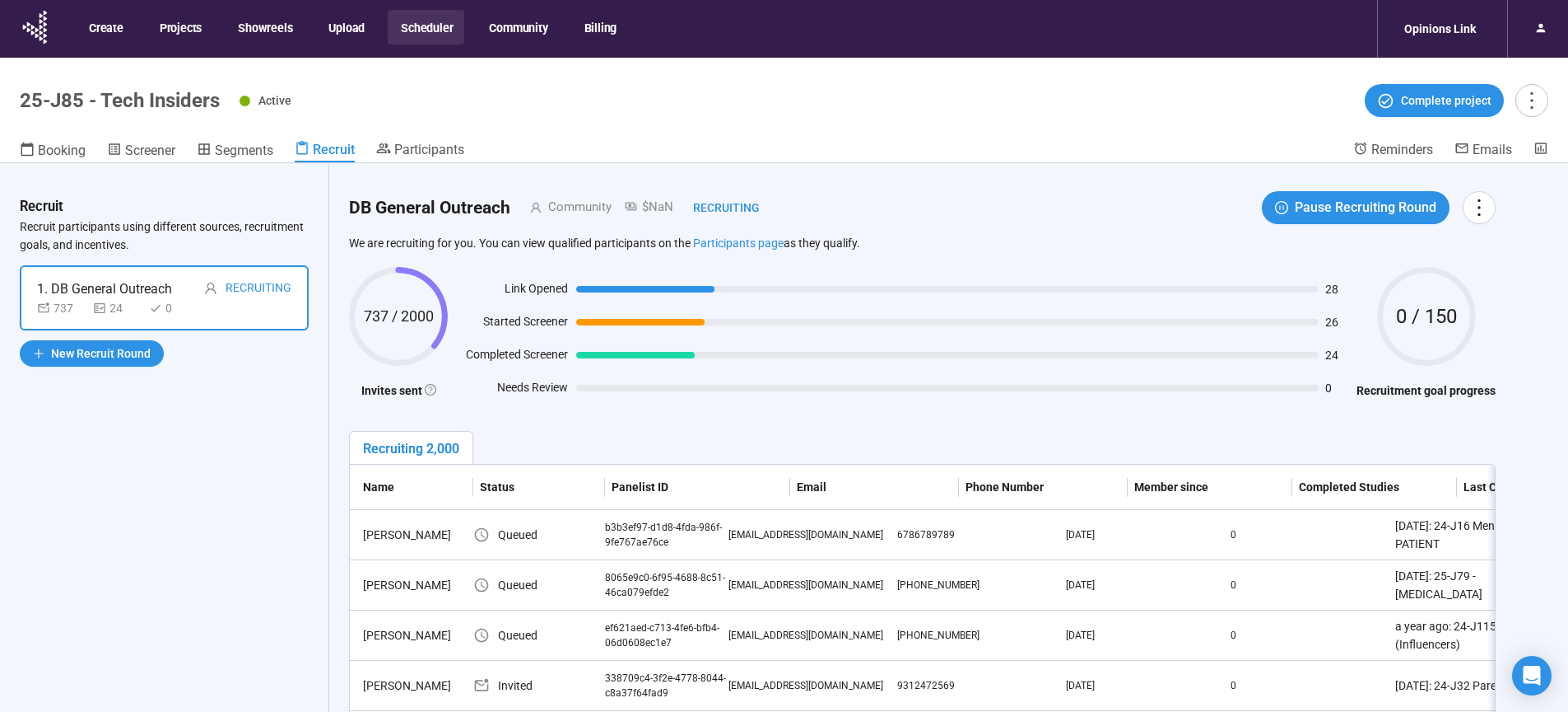
click at [877, 112] on div "Active Complete project" at bounding box center [894, 100] width 1309 height 33
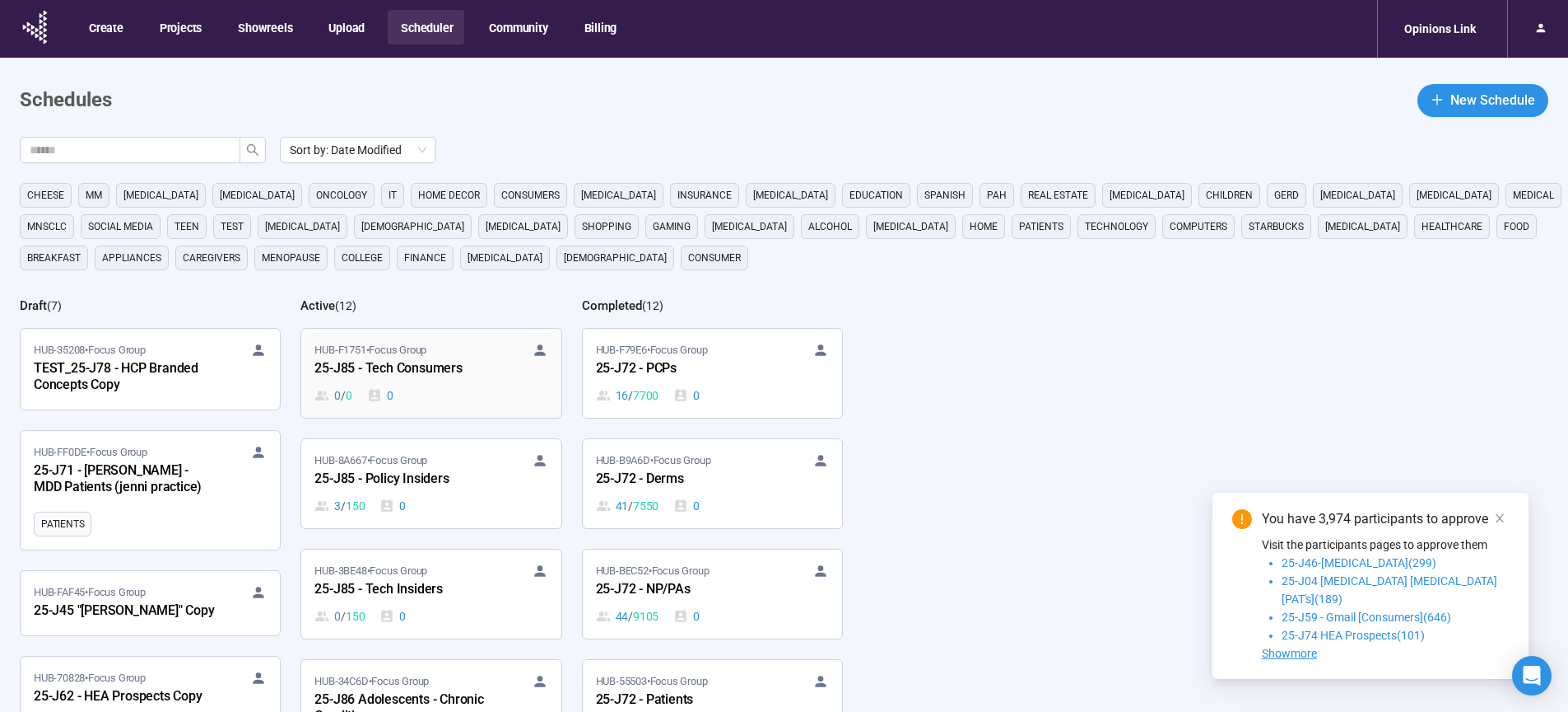
click at [419, 372] on div "25-J85 - Tech Consumers" at bounding box center [405, 369] width 181 height 22
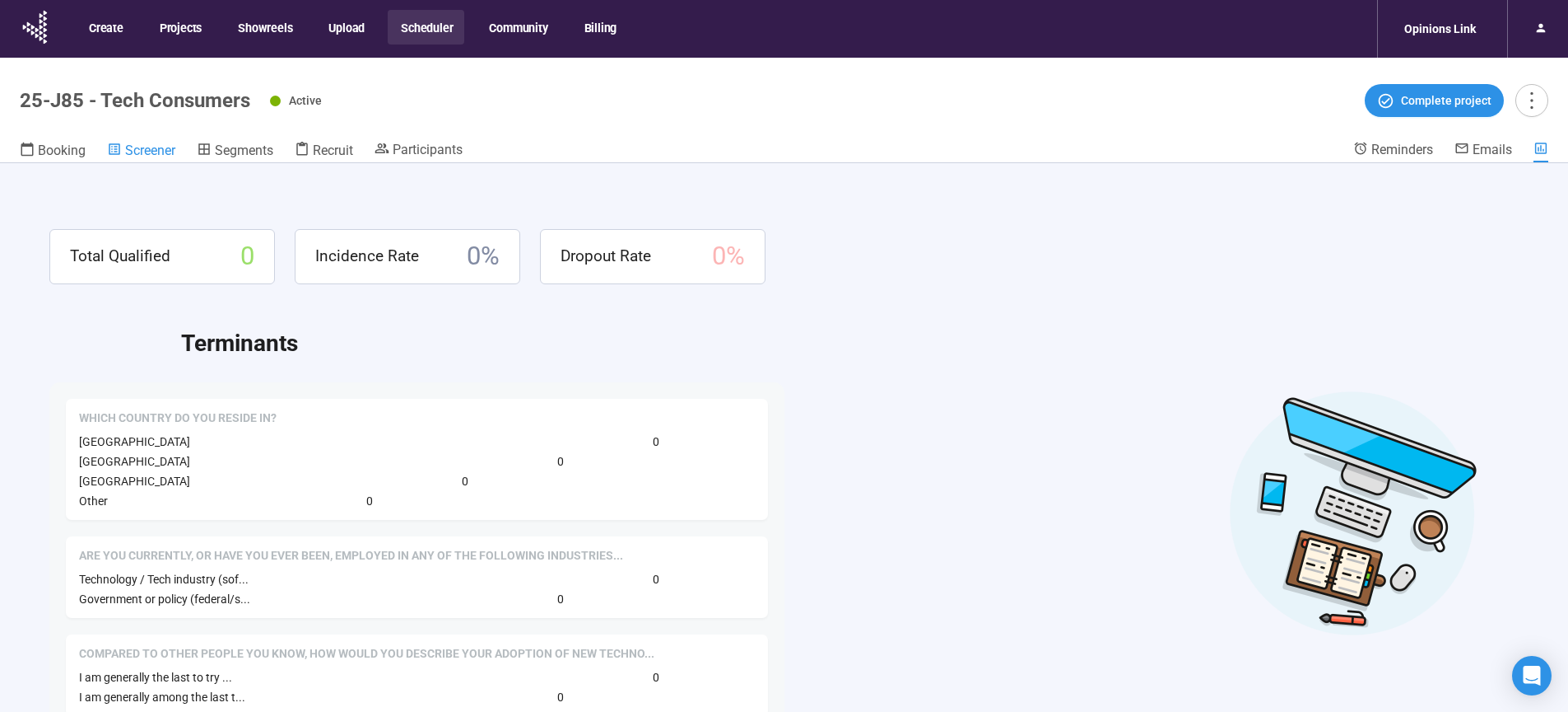
click at [161, 155] on span "Screener" at bounding box center [150, 150] width 50 height 16
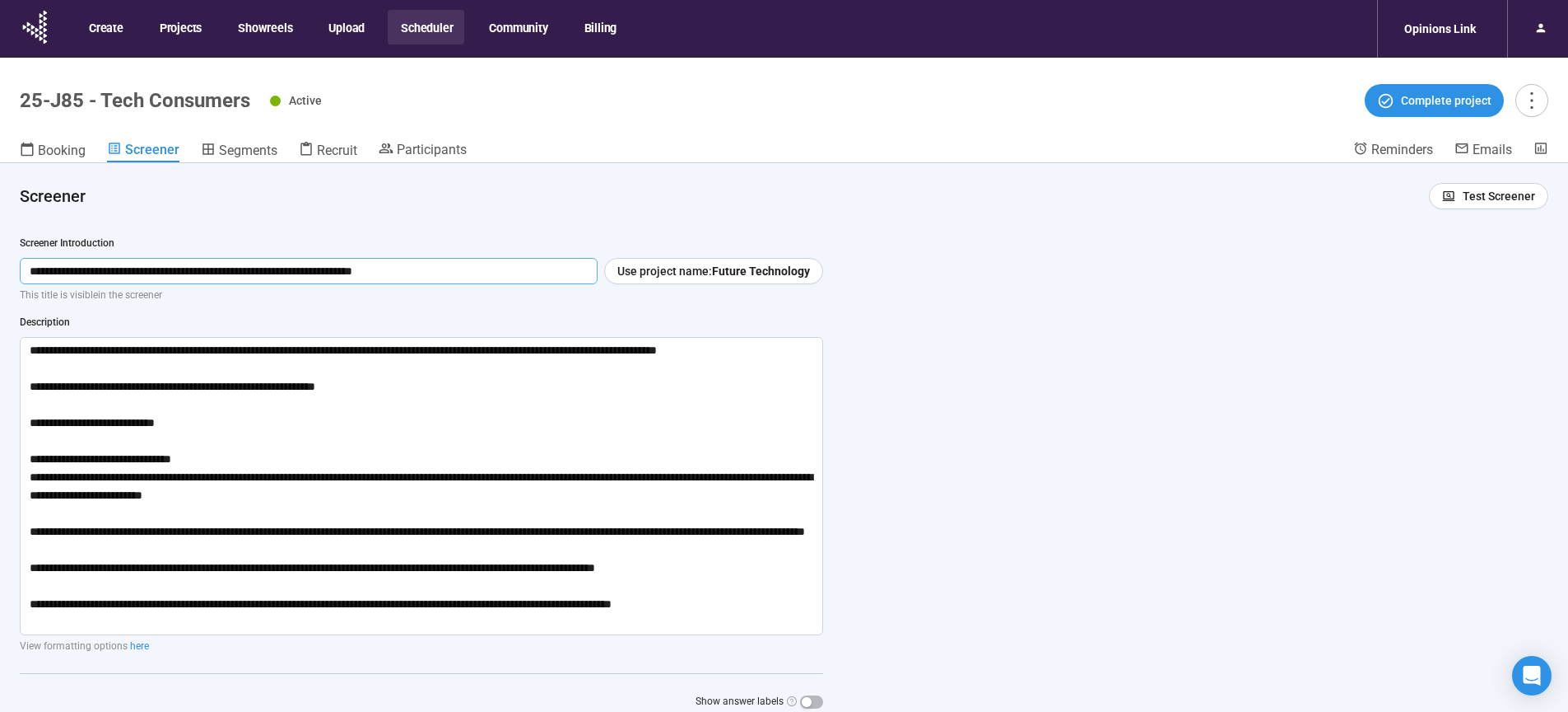
click at [479, 267] on input "**********" at bounding box center [308, 270] width 577 height 26
drag, startPoint x: 285, startPoint y: 268, endPoint x: -3, endPoint y: 269, distance: 288.0
click at [20, 269] on input "**********" at bounding box center [308, 270] width 577 height 26
drag, startPoint x: 27, startPoint y: 352, endPoint x: 854, endPoint y: 649, distance: 878.7
click at [823, 635] on textarea "**********" at bounding box center [422, 486] width 804 height 299
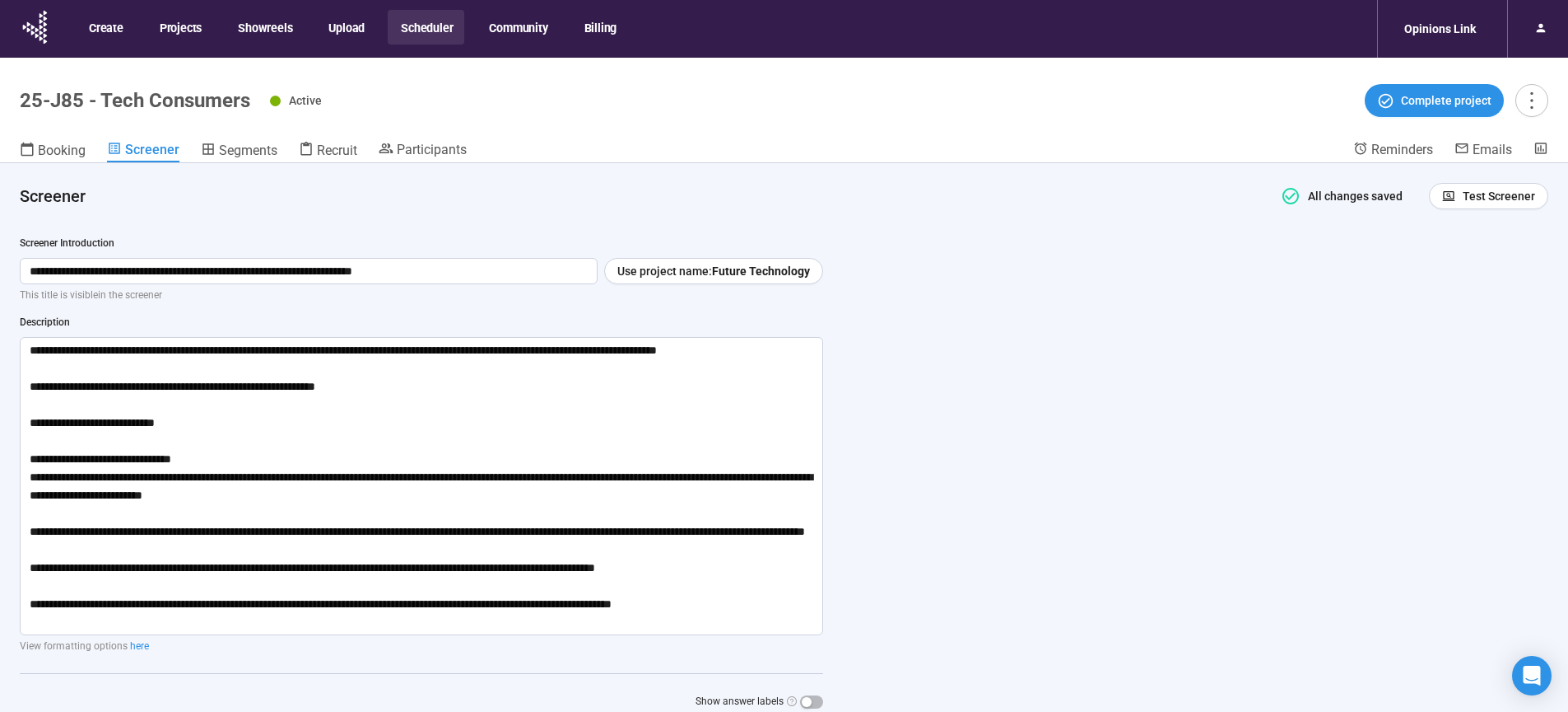
click at [417, 27] on button "Scheduler" at bounding box center [426, 27] width 76 height 34
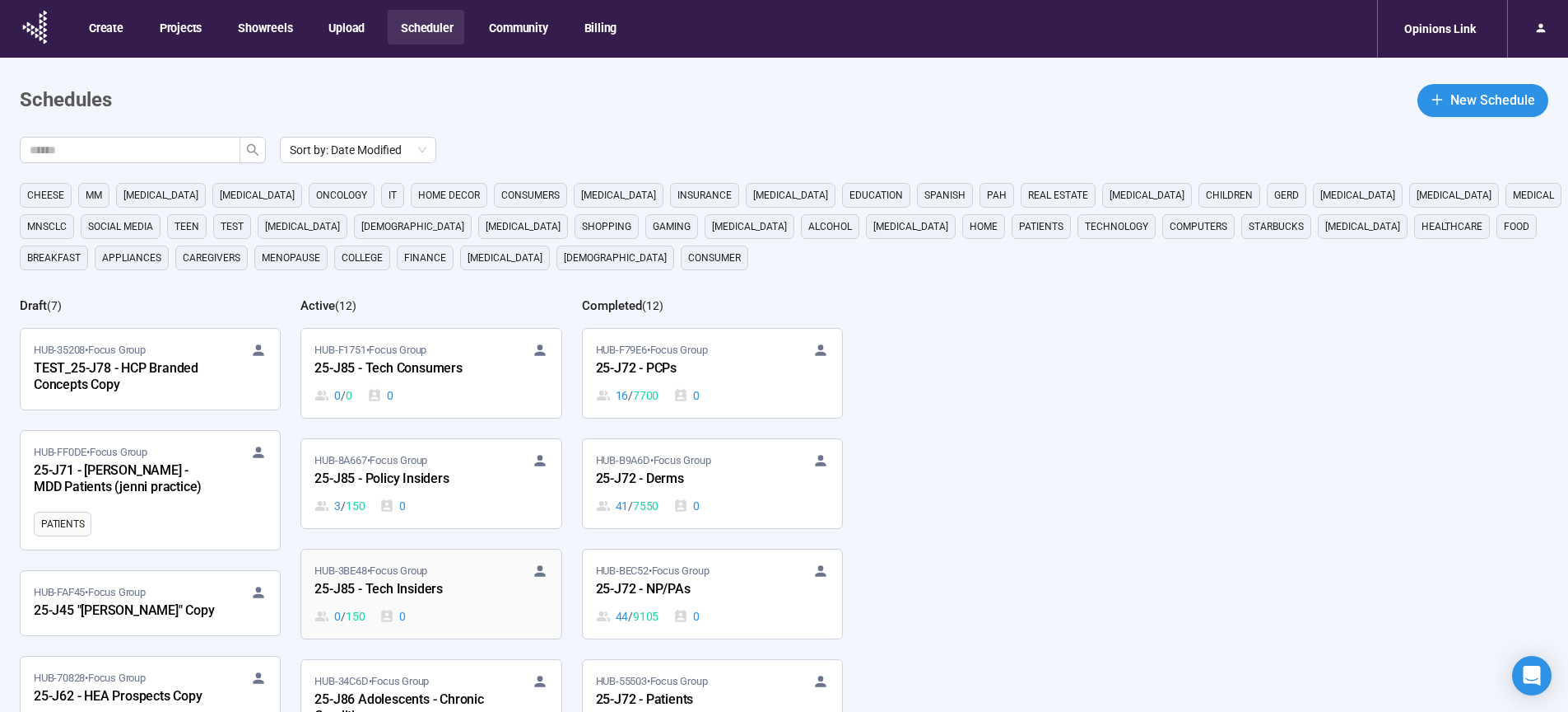
click at [400, 606] on div "HUB-3BE48 • Focus Group 25-J85 - Tech Insiders 0 / 150 0" at bounding box center [431, 594] width 233 height 63
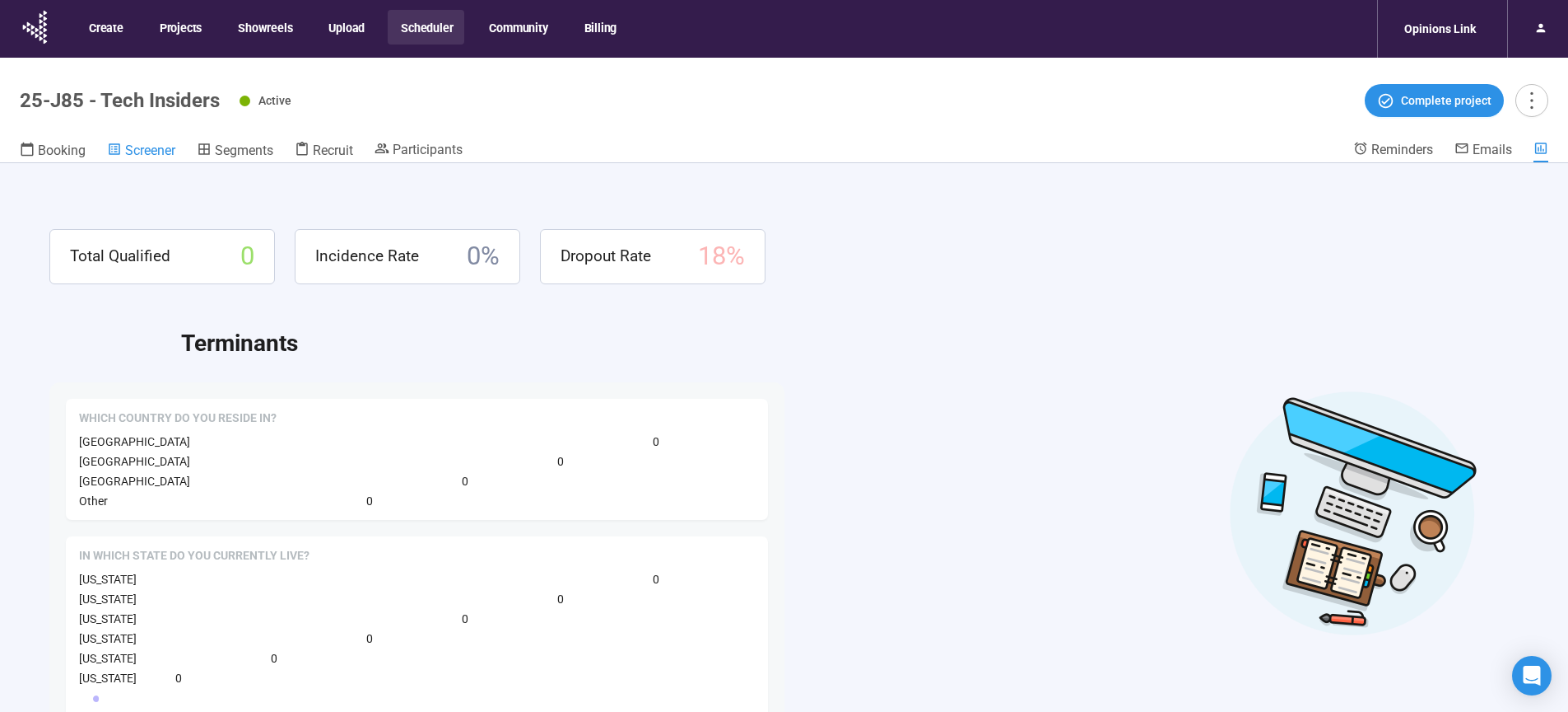
click at [147, 151] on span "Screener" at bounding box center [150, 150] width 50 height 16
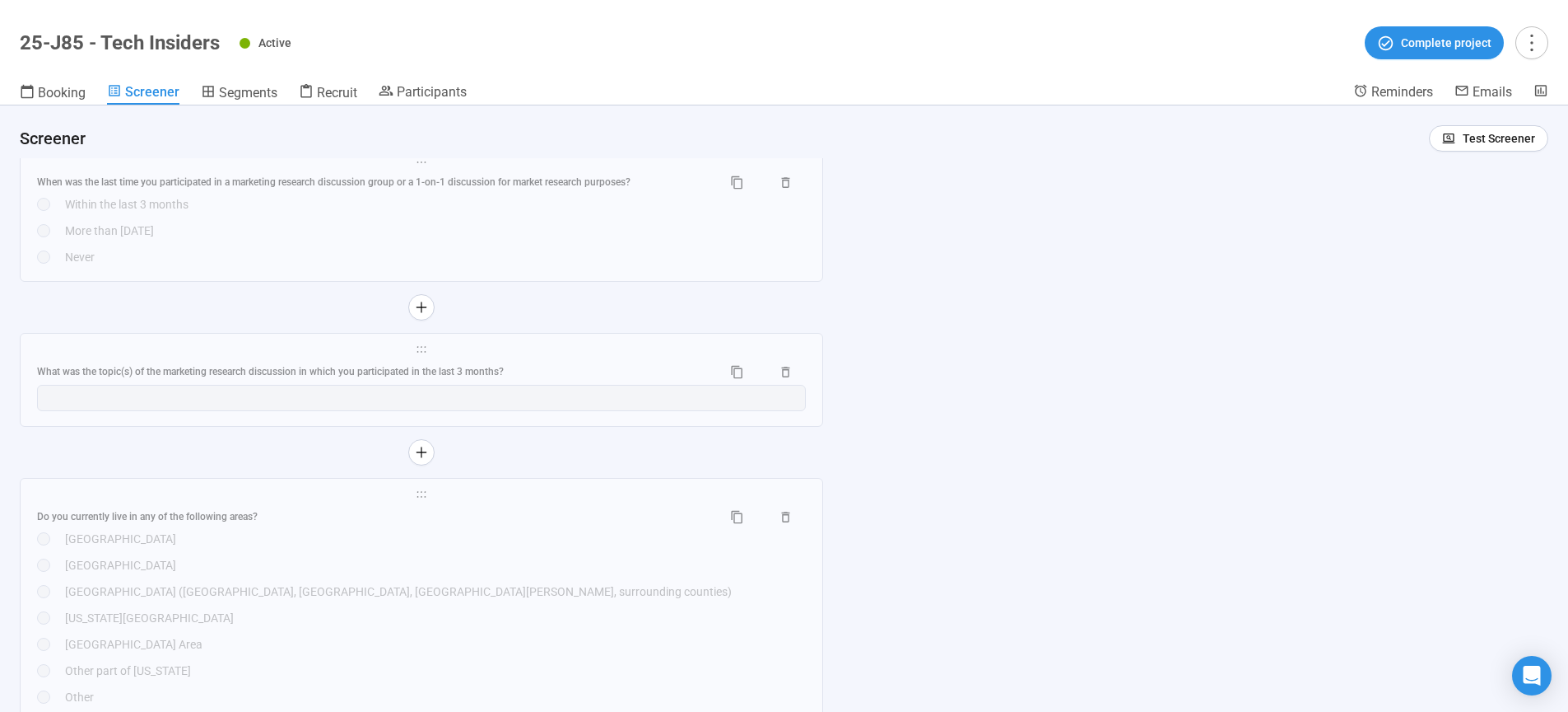
scroll to position [3613, 0]
